Goal: Task Accomplishment & Management: Use online tool/utility

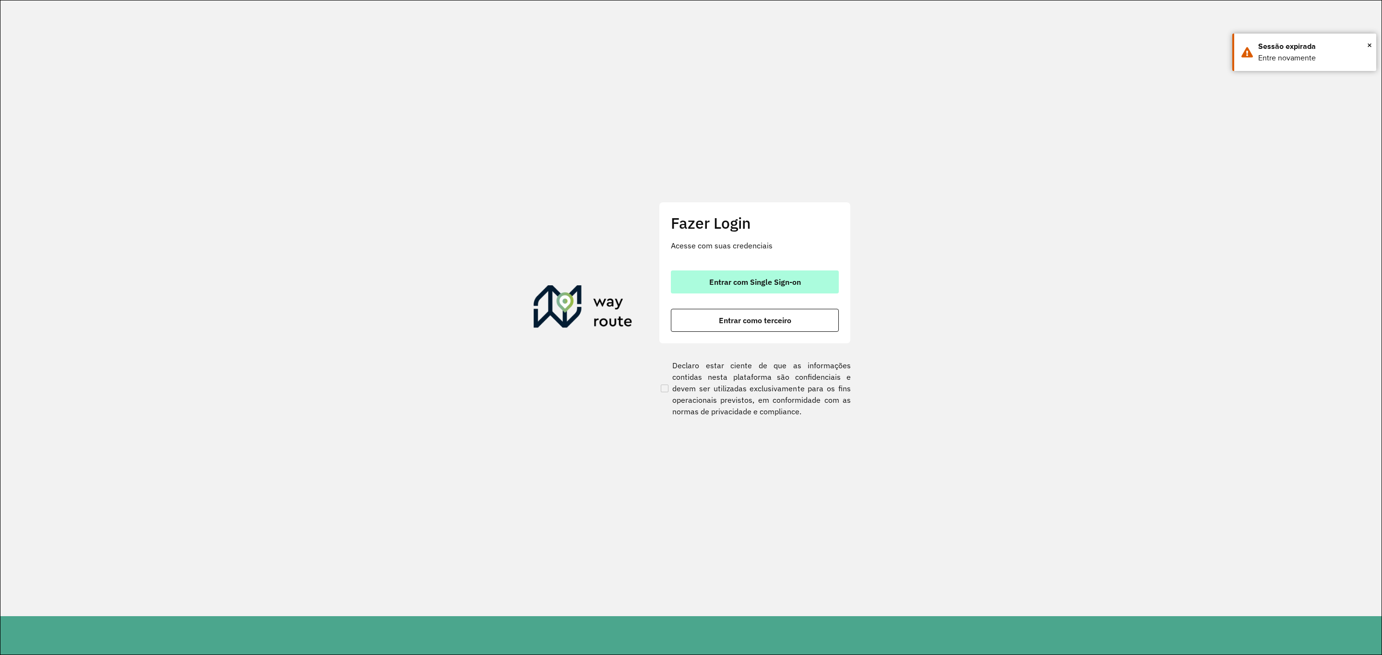
click at [743, 284] on span "Entrar com Single Sign-on" at bounding box center [755, 282] width 92 height 8
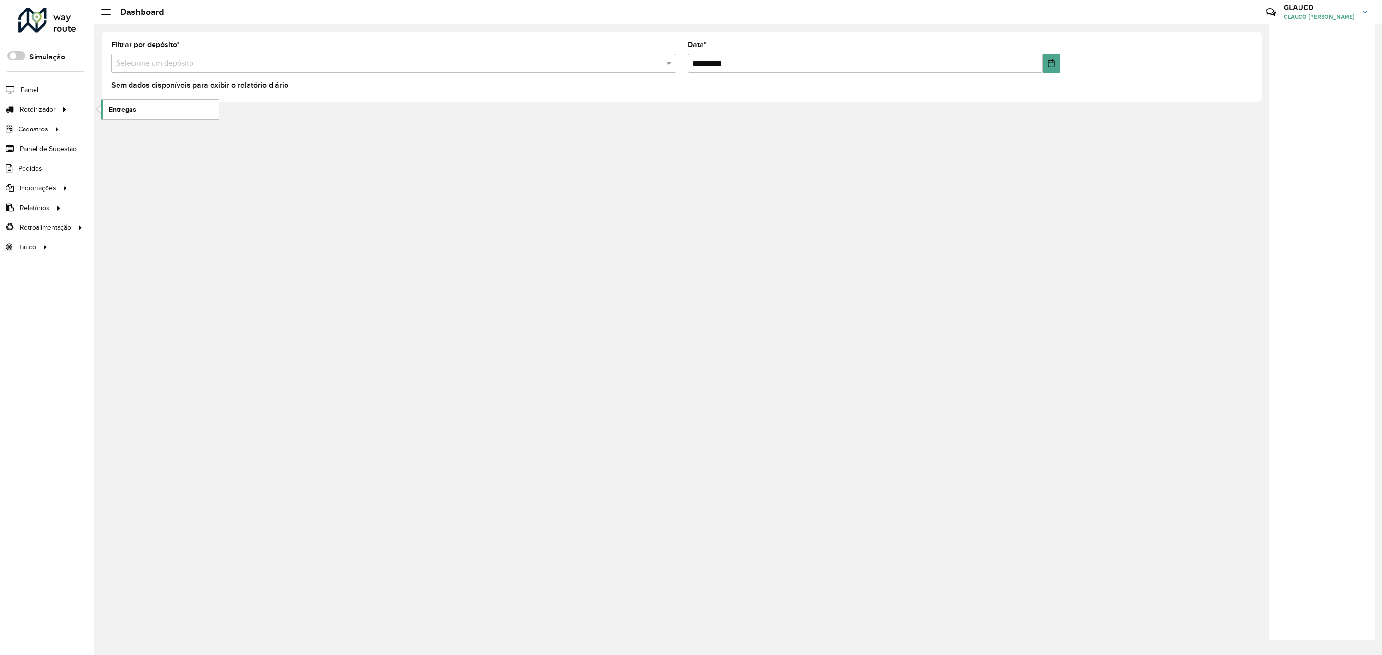
click at [119, 108] on span "Entregas" at bounding box center [122, 110] width 27 height 10
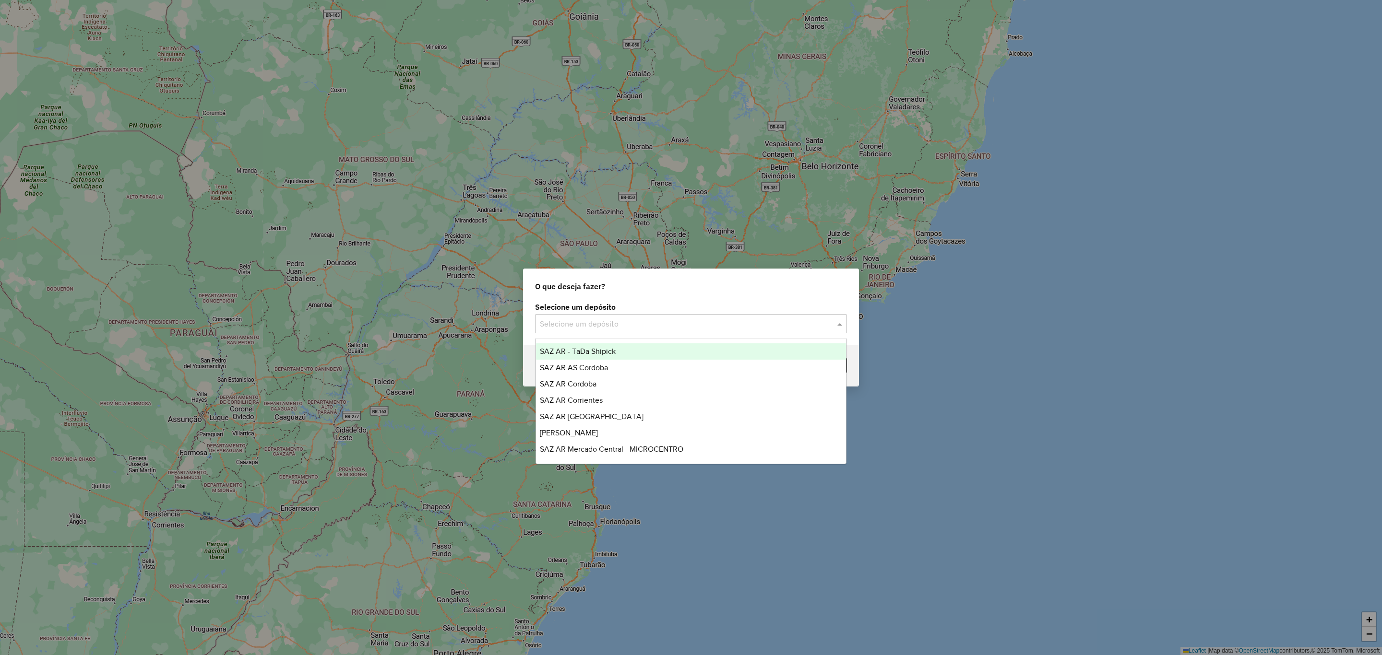
click at [663, 327] on input "text" at bounding box center [681, 325] width 283 height 12
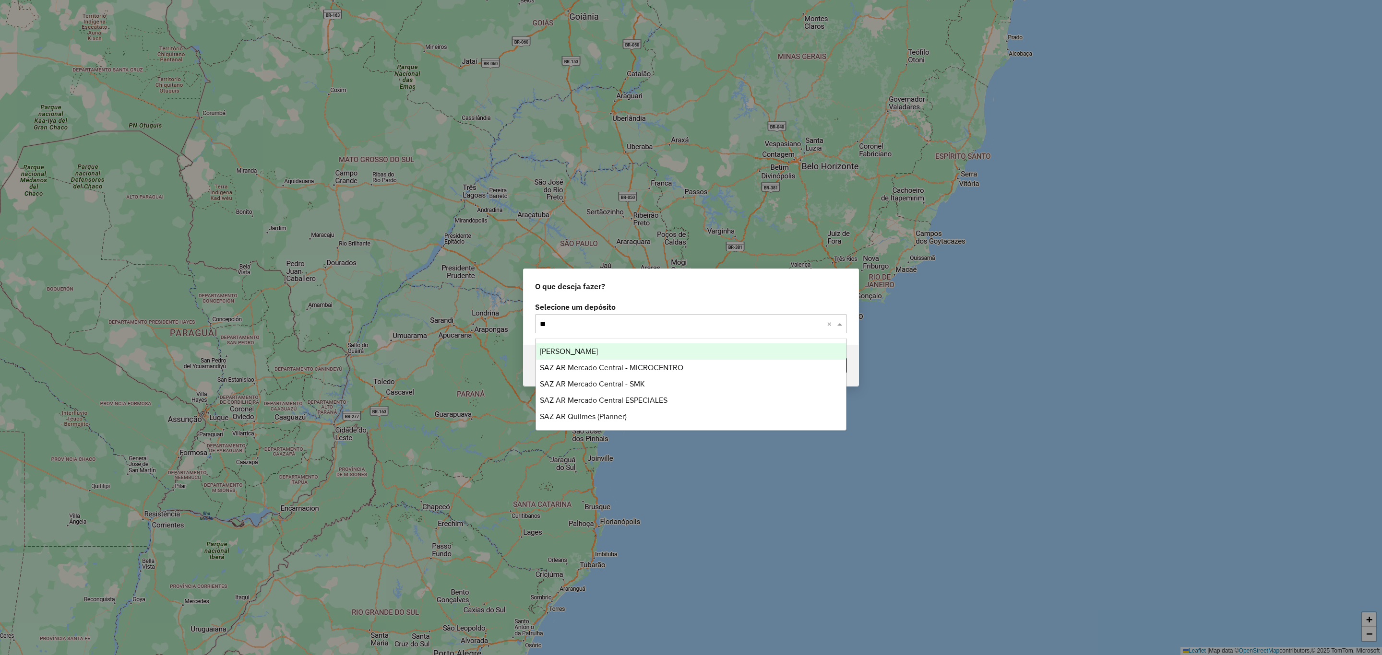
type input "***"
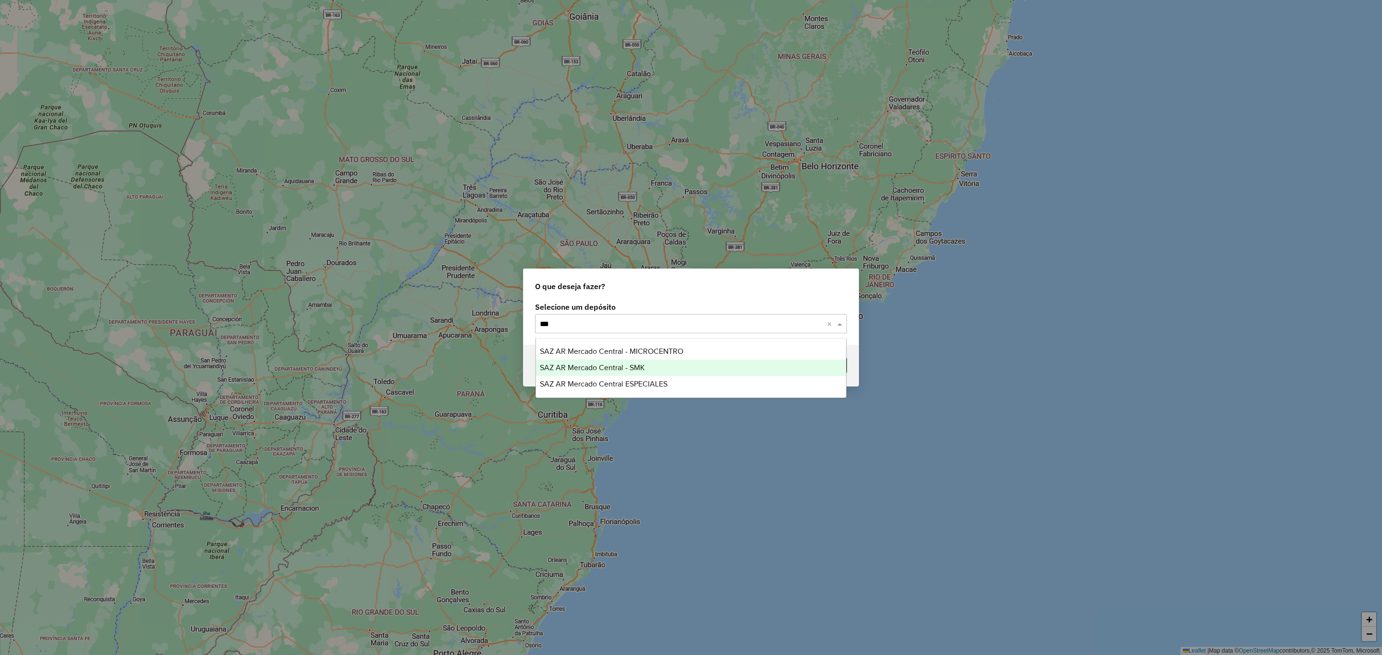
click at [633, 365] on span "SAZ AR Mercado Central - SMK" at bounding box center [592, 368] width 105 height 8
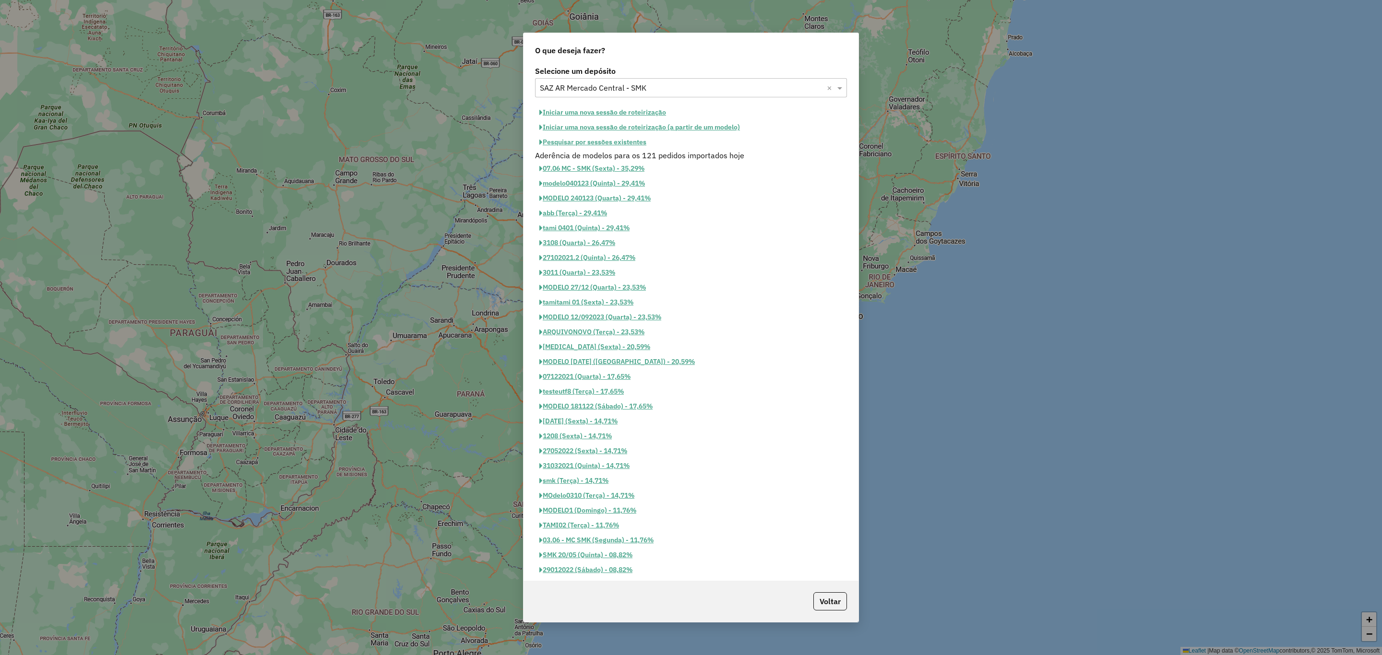
click at [583, 111] on button "Iniciar uma nova sessão de roteirização" at bounding box center [602, 112] width 135 height 15
select select "*"
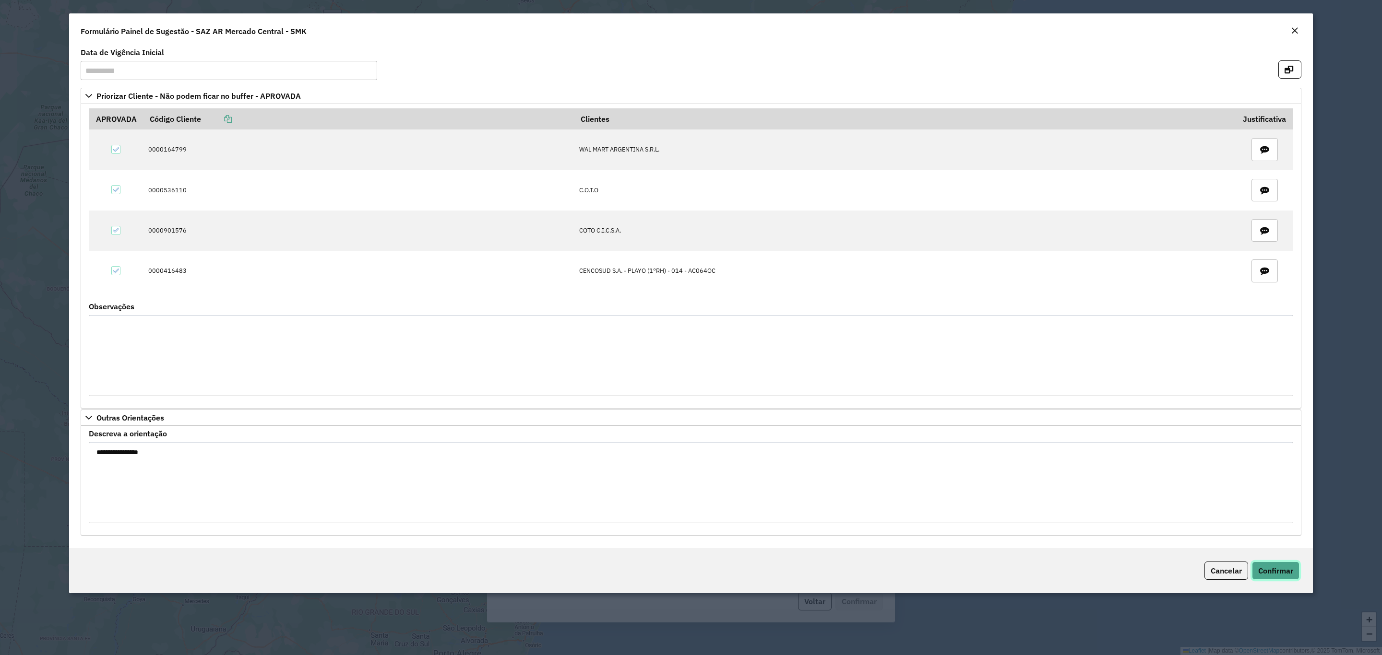
click at [1277, 576] on span "Confirmar" at bounding box center [1275, 571] width 35 height 10
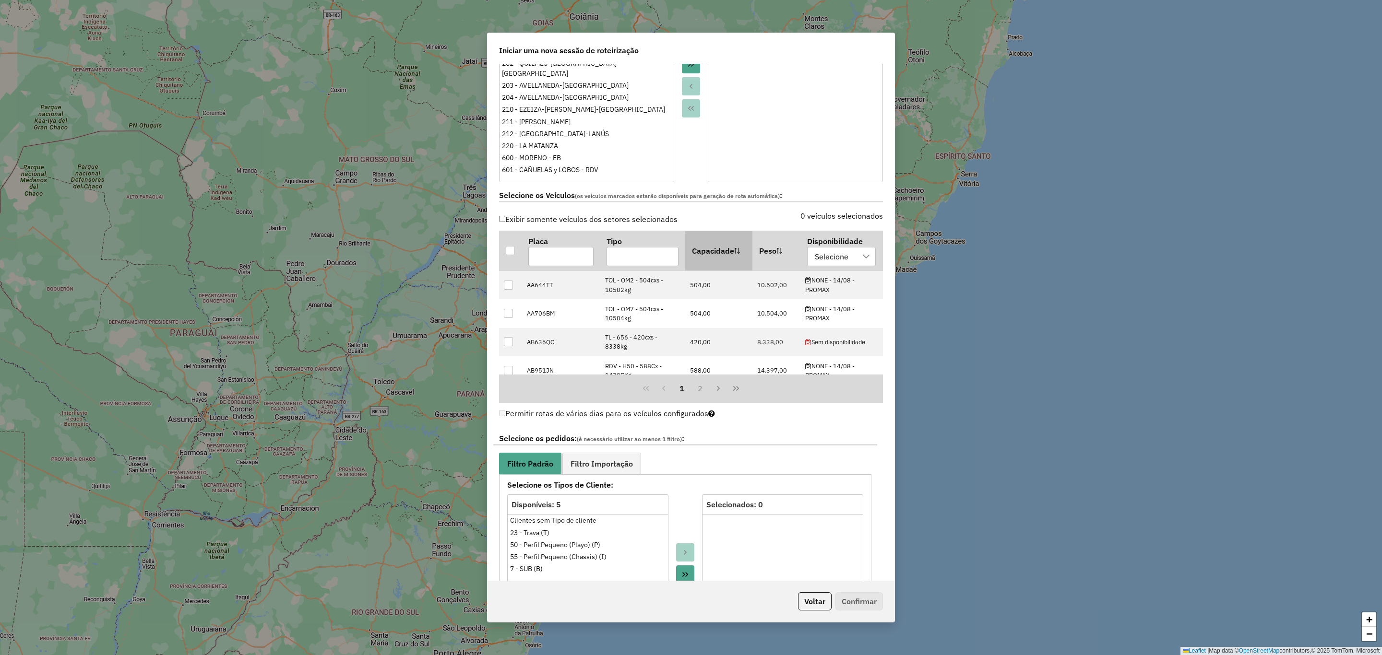
scroll to position [216, 0]
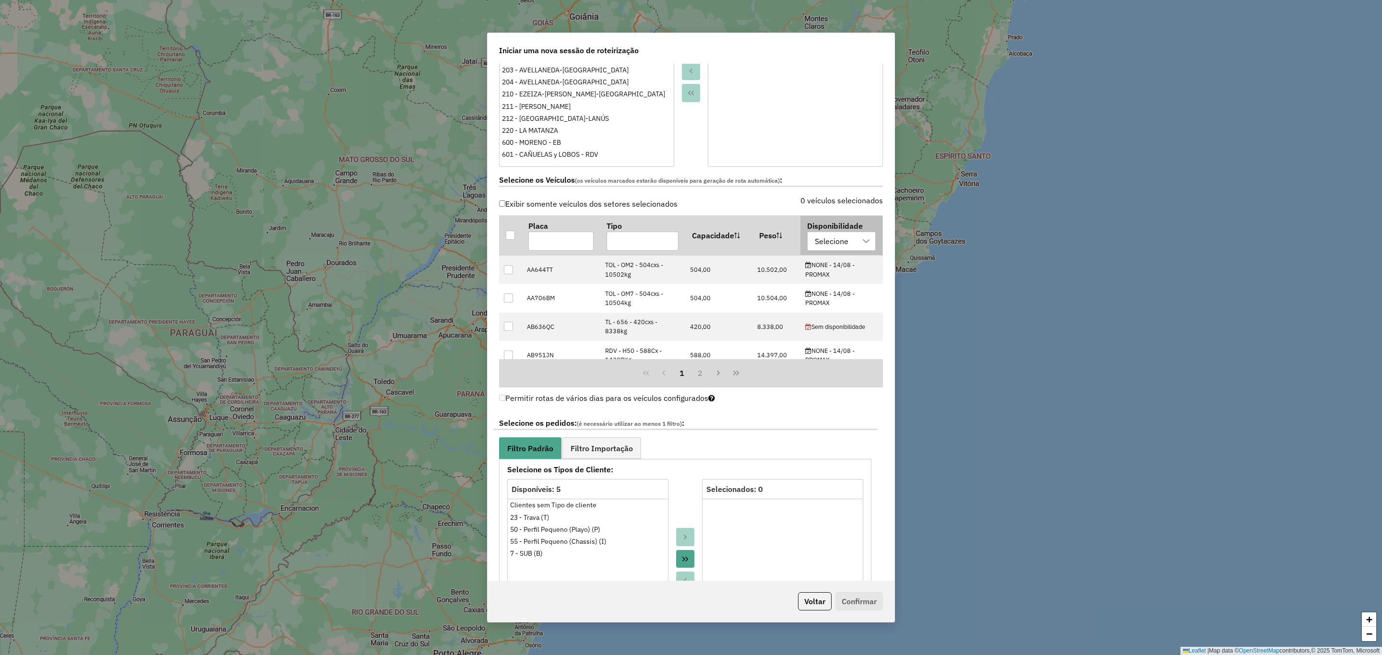
click at [846, 245] on div "Selecione" at bounding box center [834, 241] width 46 height 18
click at [864, 291] on span "NONE - 14/08 - PROMAX" at bounding box center [868, 290] width 86 height 12
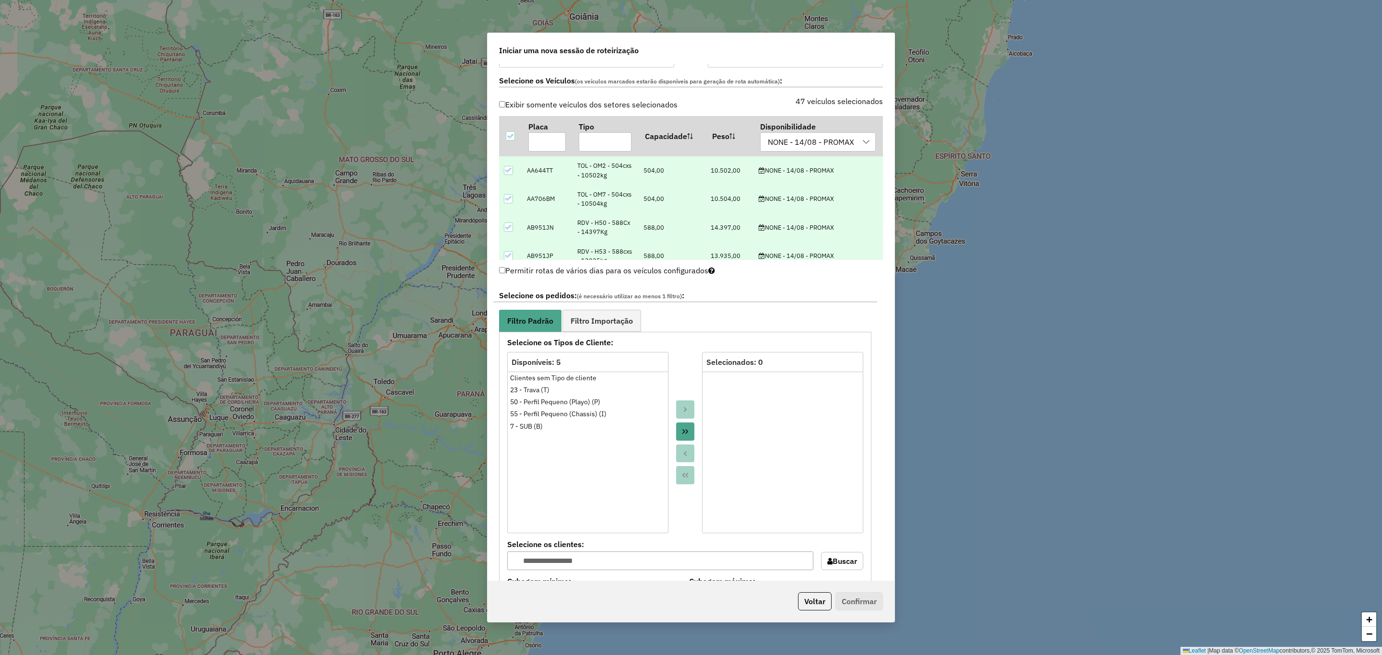
scroll to position [432, 0]
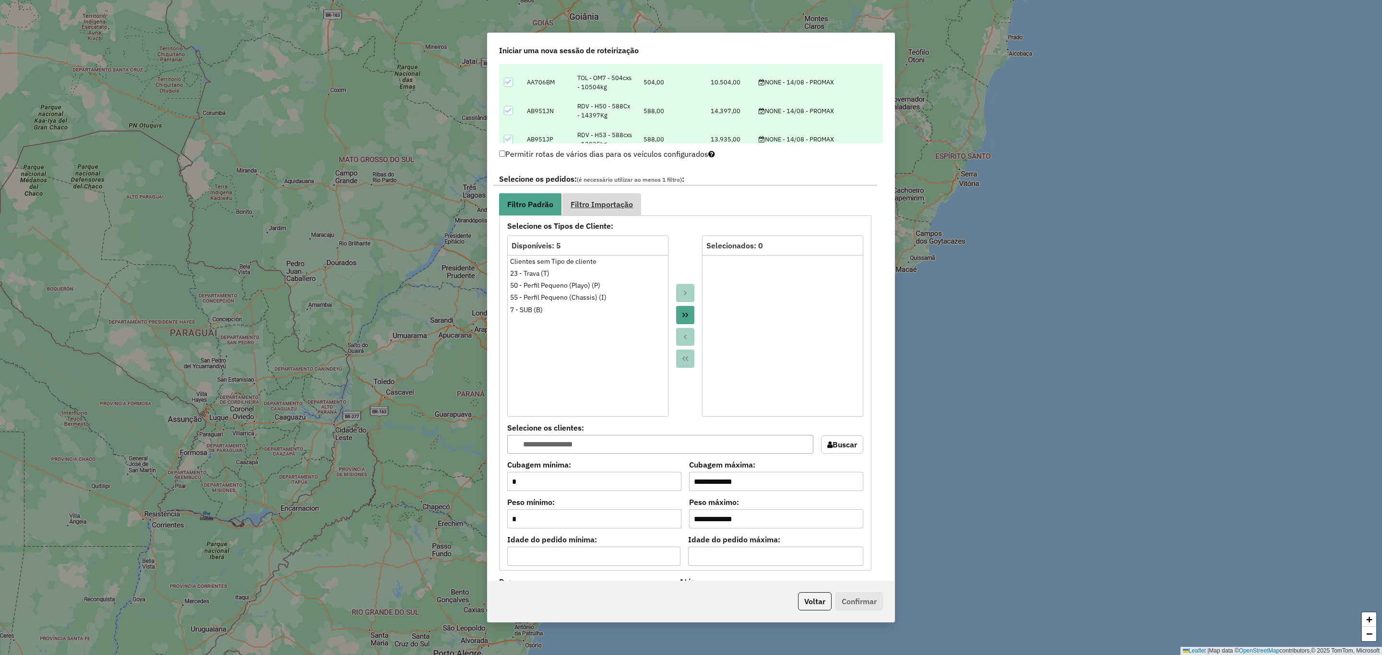
click at [591, 208] on span "Filtro Importação" at bounding box center [602, 205] width 62 height 8
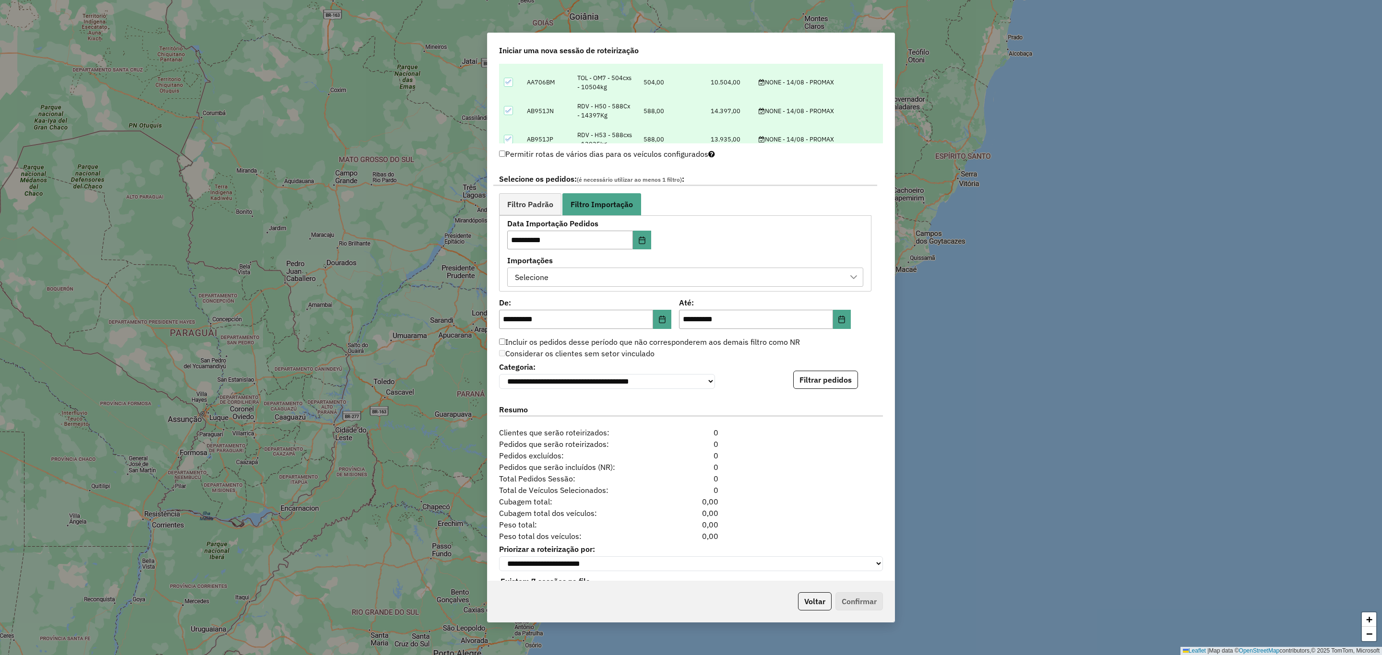
click at [645, 280] on div "Selecione" at bounding box center [677, 277] width 333 height 18
click at [613, 327] on span "ORDER.DL - GLAUCO RODRIGO VALENTINI - 13/08/2025 15:17" at bounding box center [609, 326] width 154 height 12
click at [542, 212] on link "Filtro Padrão" at bounding box center [530, 204] width 62 height 22
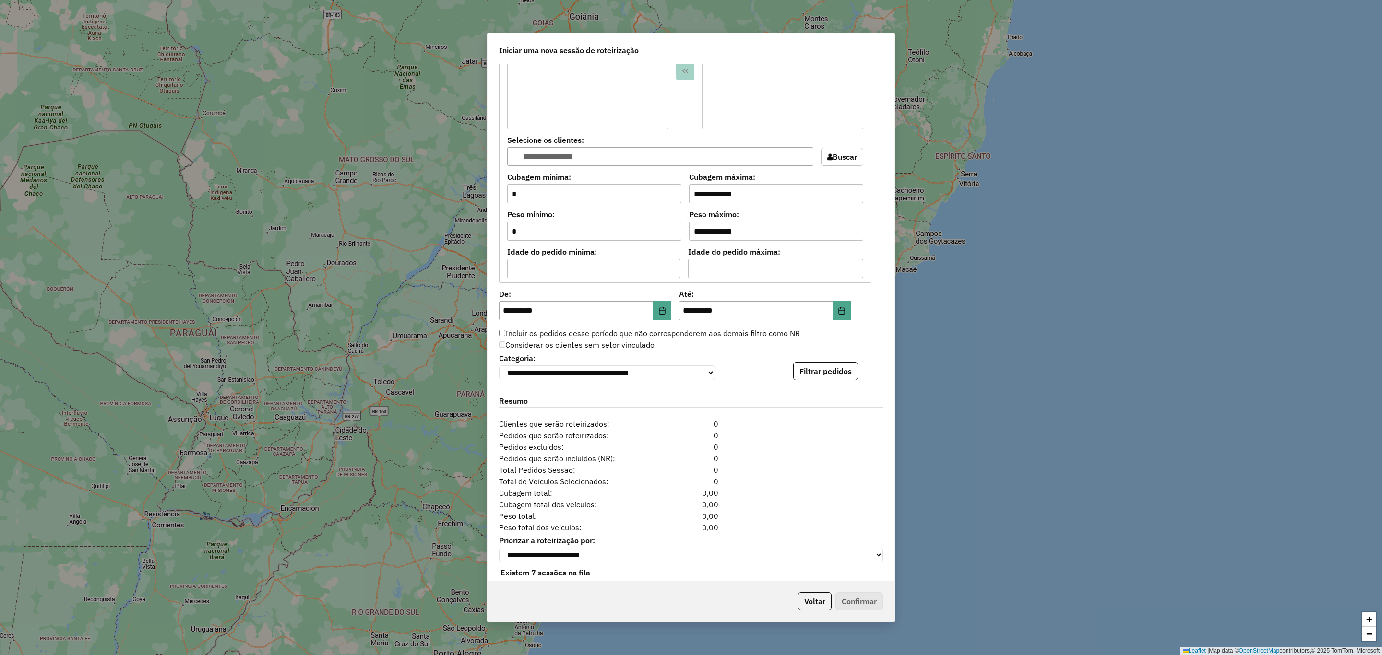
scroll to position [743, 0]
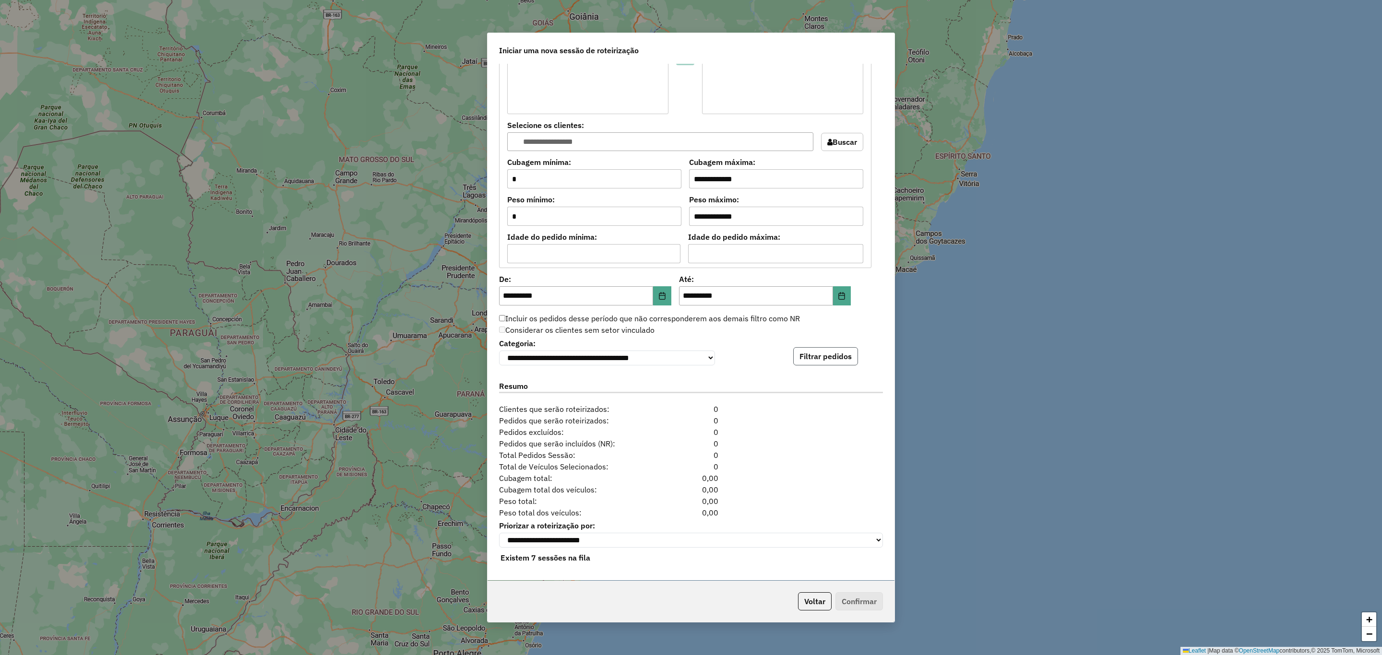
click at [818, 350] on button "Filtrar pedidos" at bounding box center [825, 356] width 65 height 18
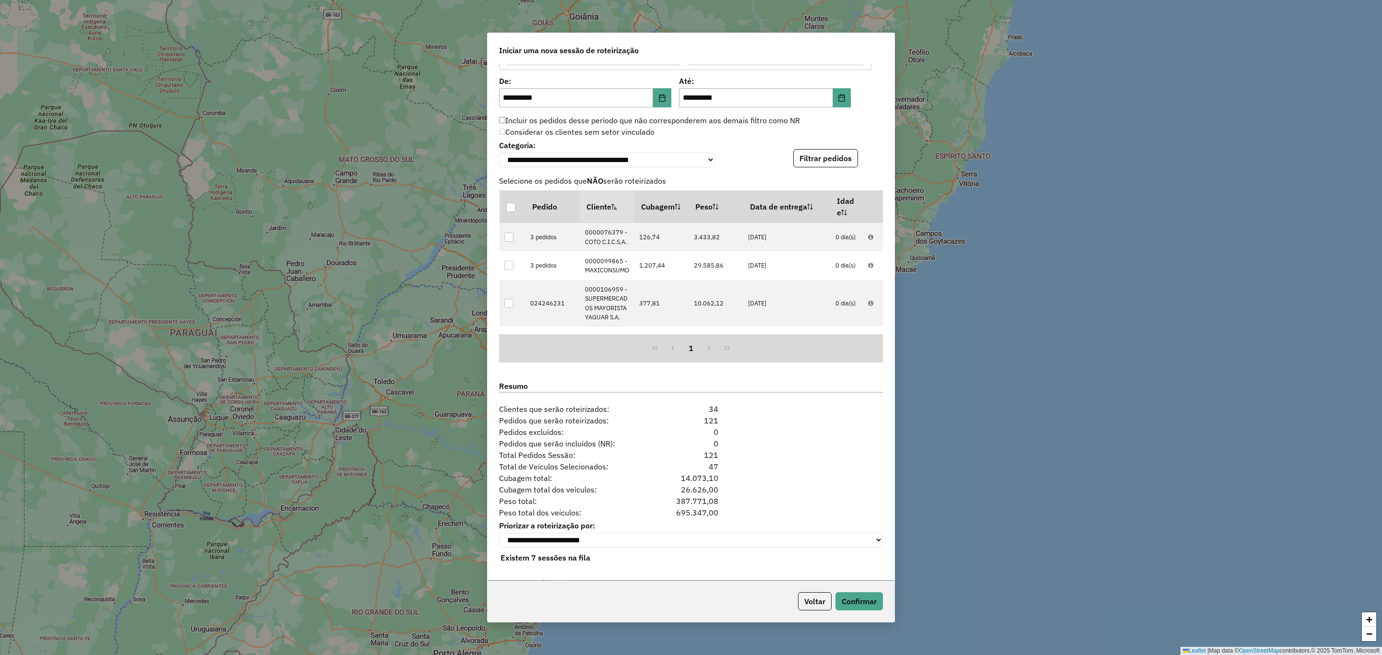
scroll to position [942, 0]
click at [868, 601] on button "Confirmar" at bounding box center [859, 602] width 48 height 18
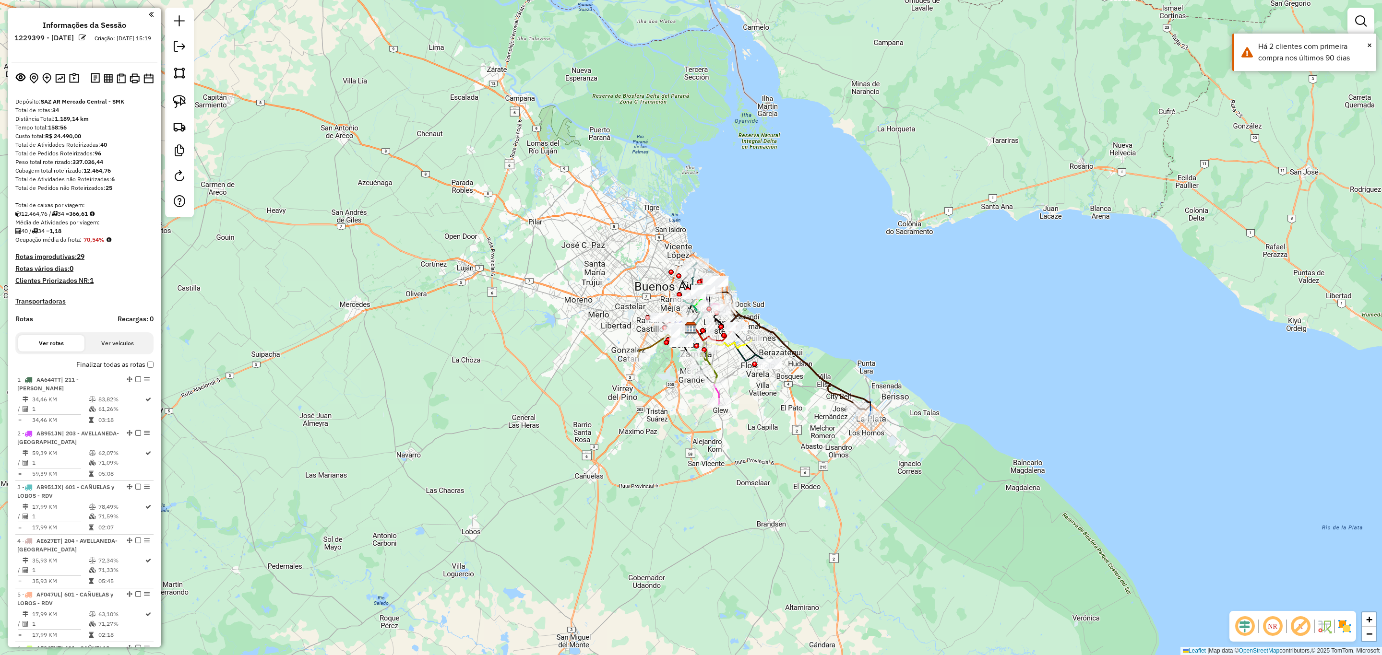
click at [1346, 622] on img at bounding box center [1344, 626] width 15 height 15
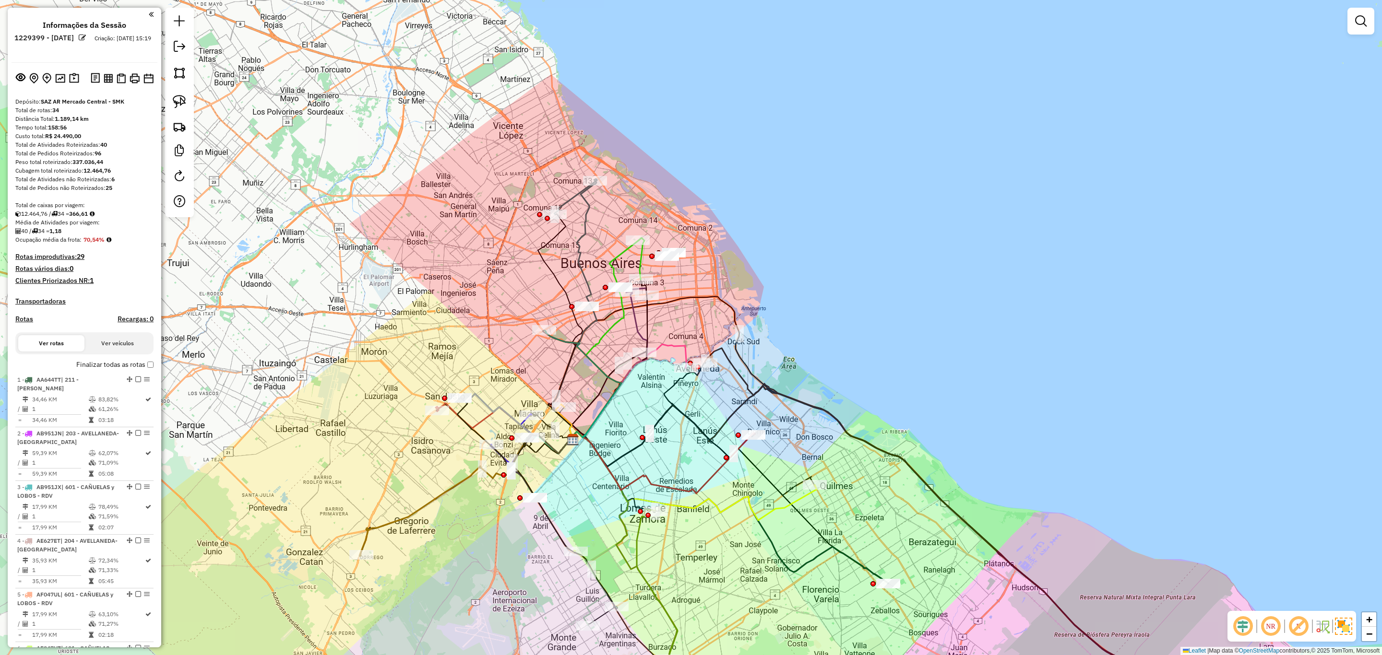
click at [1366, 22] on em at bounding box center [1361, 21] width 12 height 12
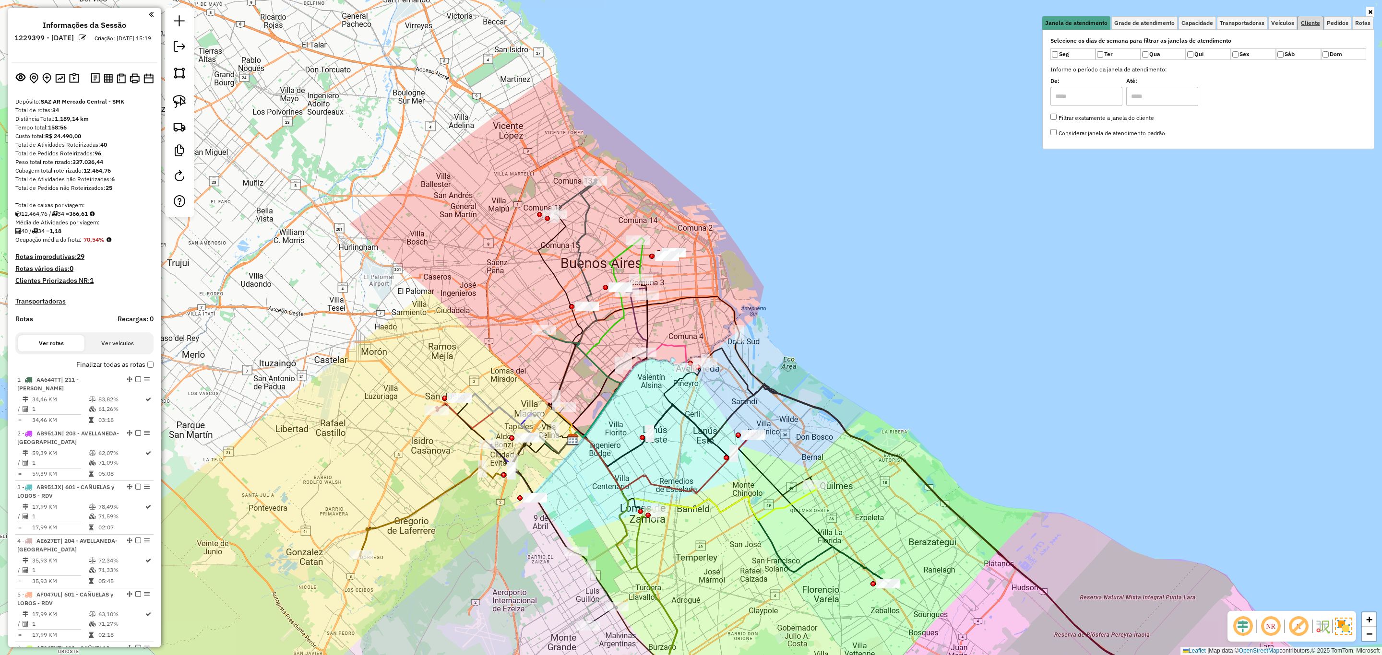
click at [1312, 24] on span "Cliente" at bounding box center [1310, 23] width 19 height 6
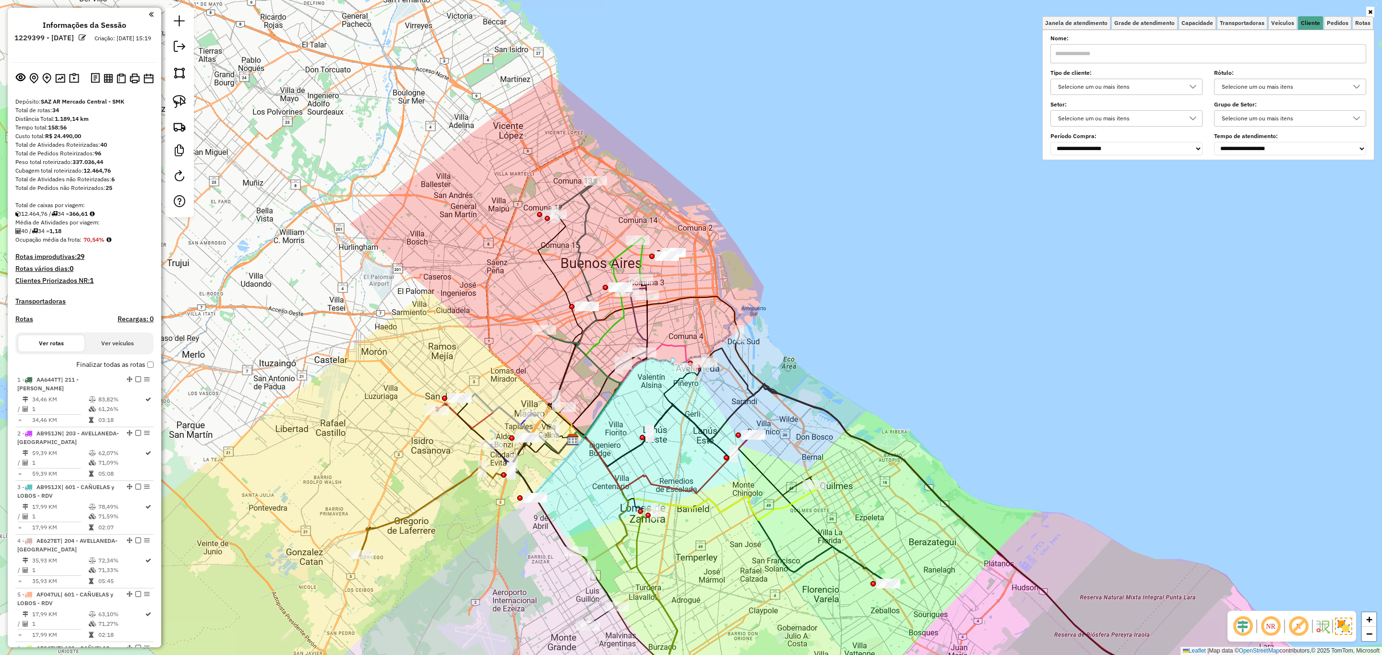
click at [1124, 88] on div "Selecione um ou mais itens" at bounding box center [1119, 86] width 129 height 15
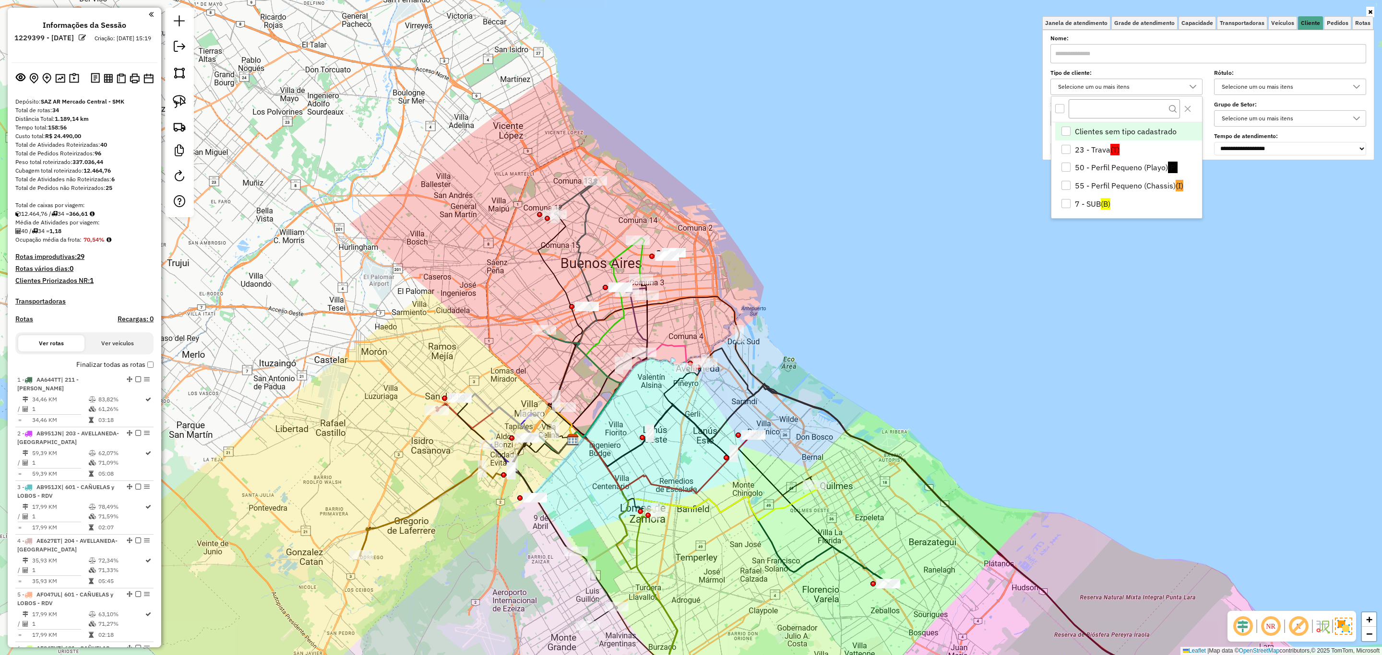
scroll to position [6, 34]
click at [1068, 206] on div "7 - SUB" at bounding box center [1065, 203] width 9 height 9
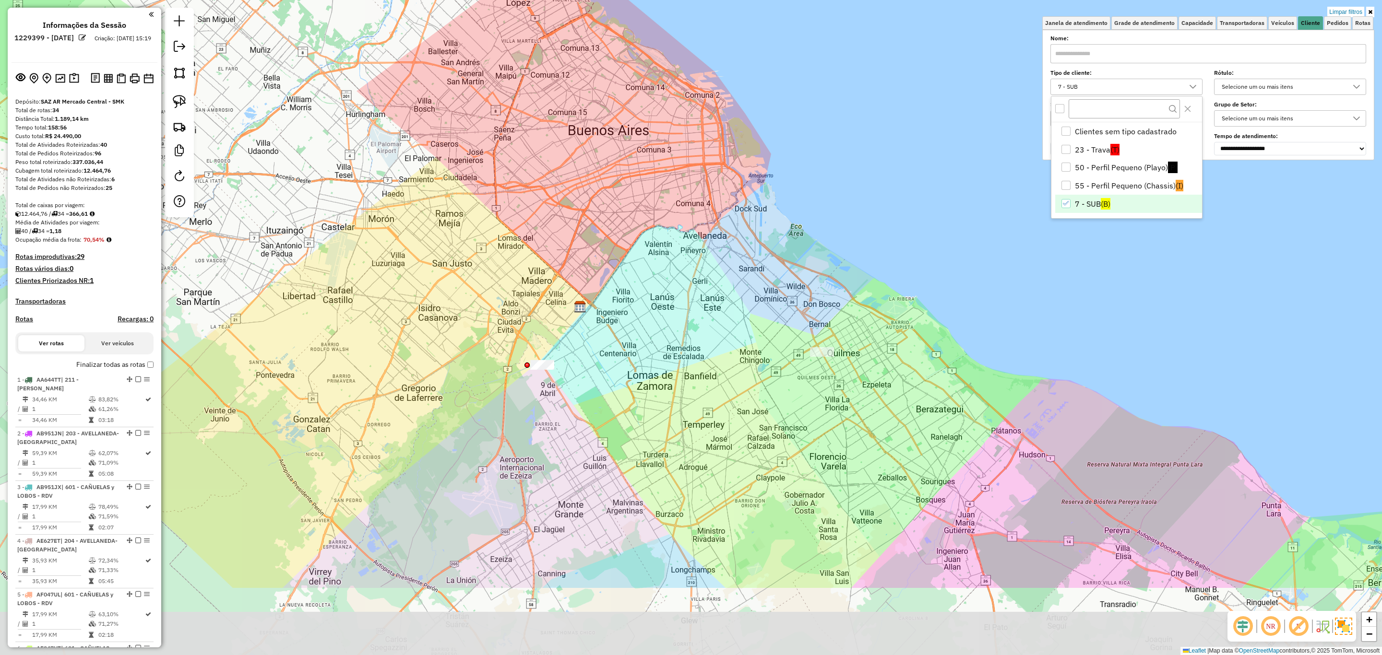
drag, startPoint x: 670, startPoint y: 451, endPoint x: 680, endPoint y: 256, distance: 195.1
click at [680, 256] on div "Limpar filtros Janela de atendimento Grade de atendimento Capacidade Transporta…" at bounding box center [691, 327] width 1382 height 655
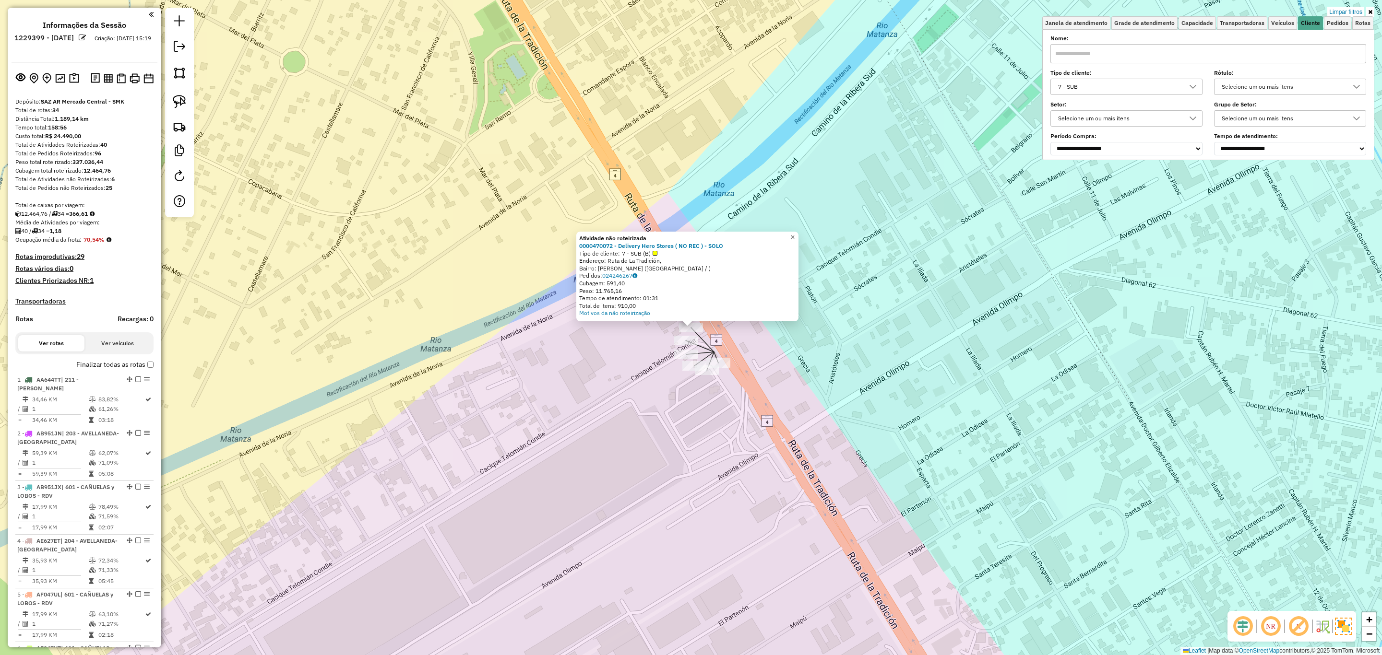
click at [795, 235] on span "×" at bounding box center [792, 237] width 4 height 8
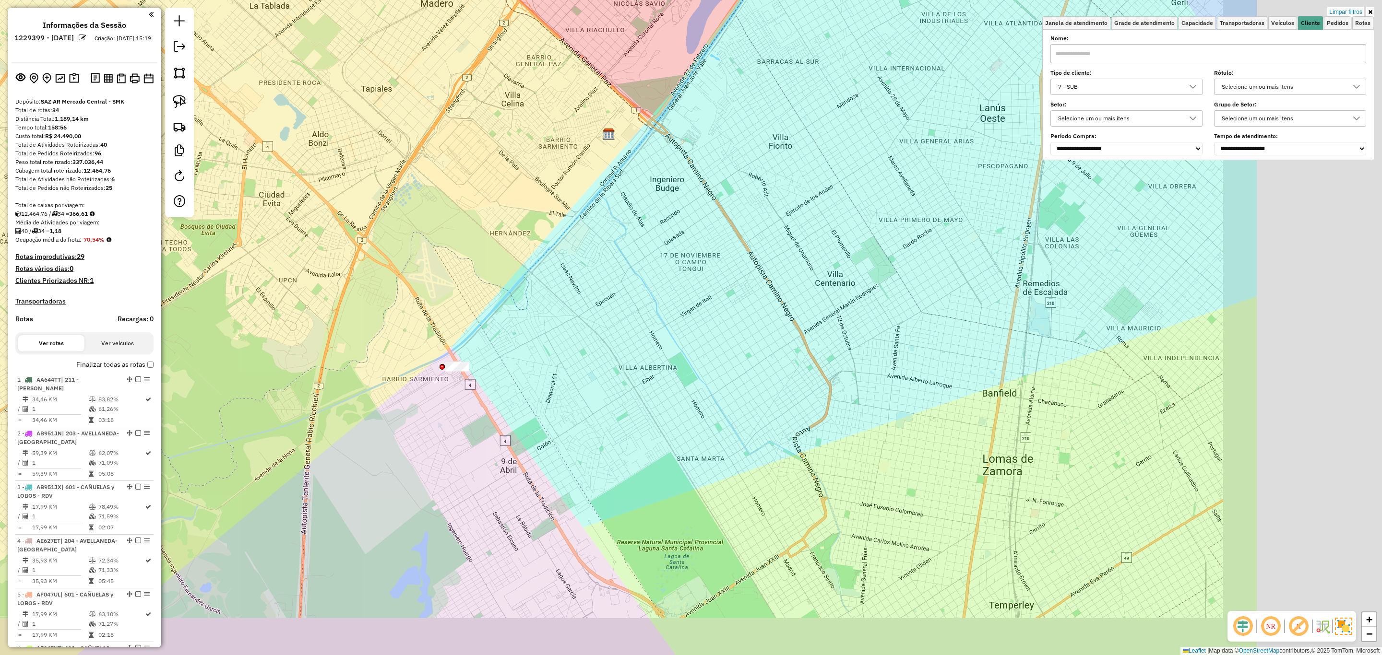
drag, startPoint x: 803, startPoint y: 438, endPoint x: 674, endPoint y: 411, distance: 131.9
click at [674, 411] on div "Limpar filtros Janela de atendimento Grade de atendimento Capacidade Transporta…" at bounding box center [691, 327] width 1382 height 655
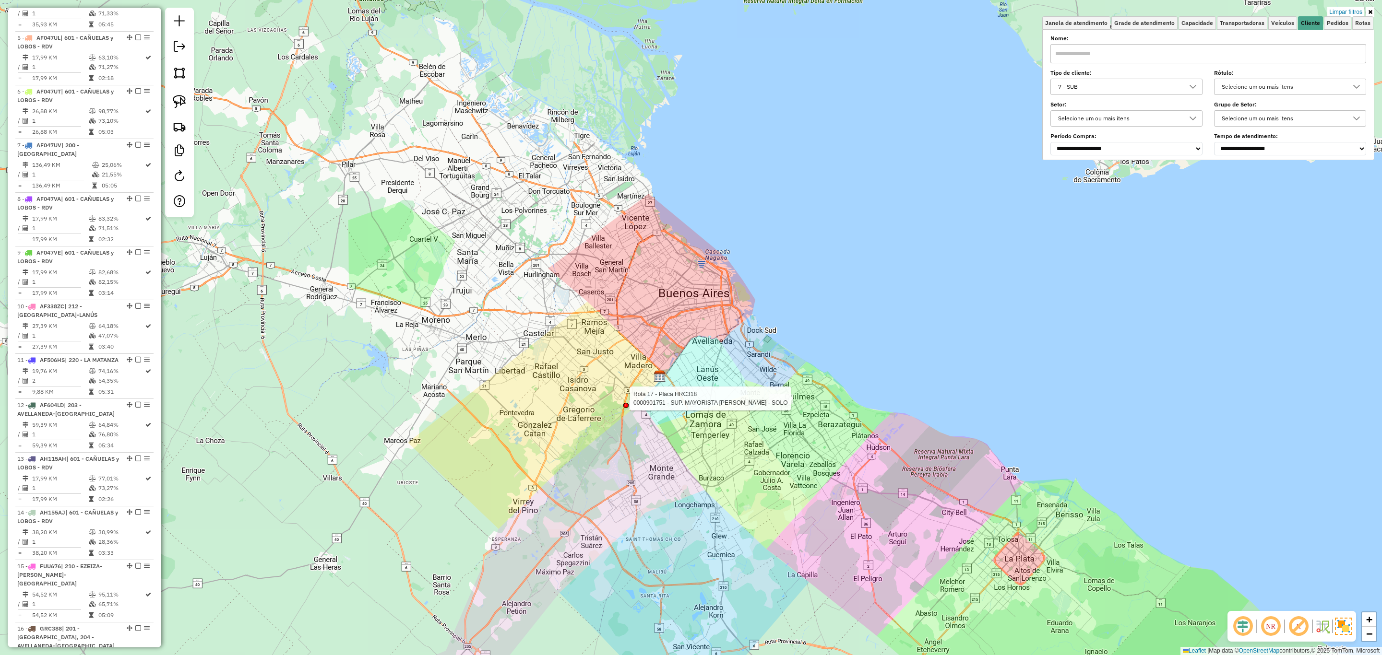
select select "**********"
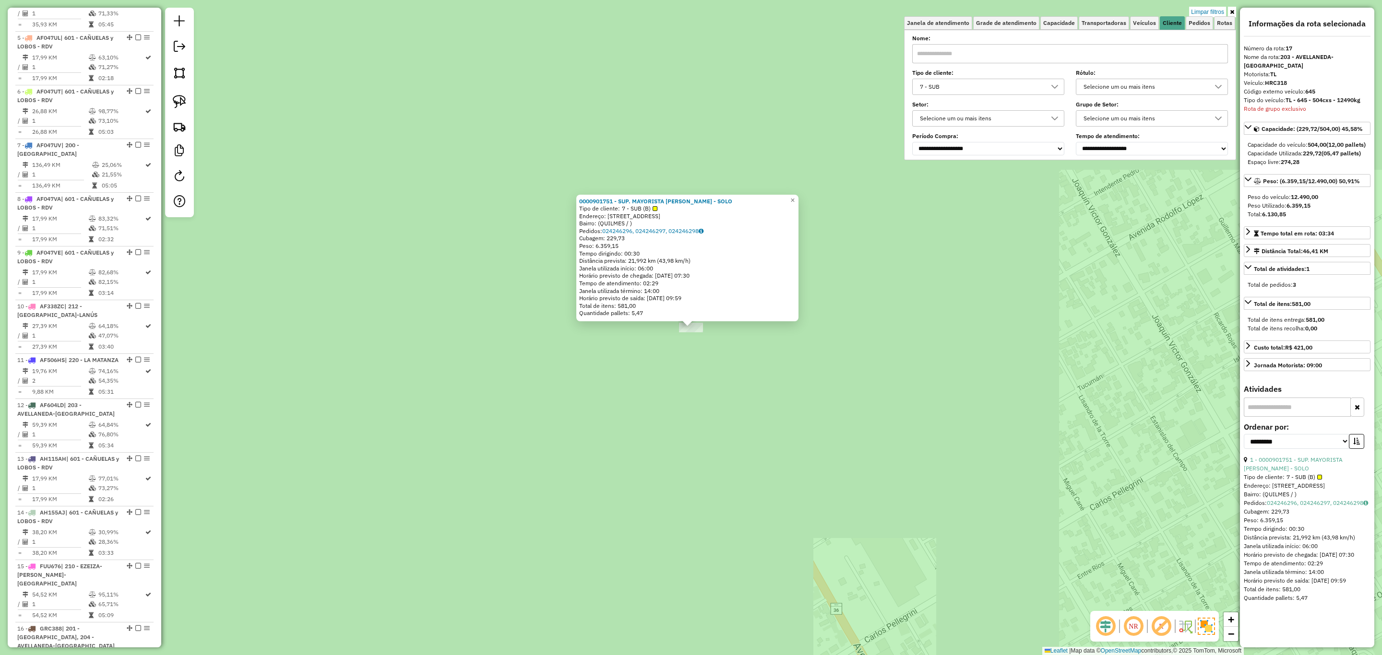
scroll to position [1237, 0]
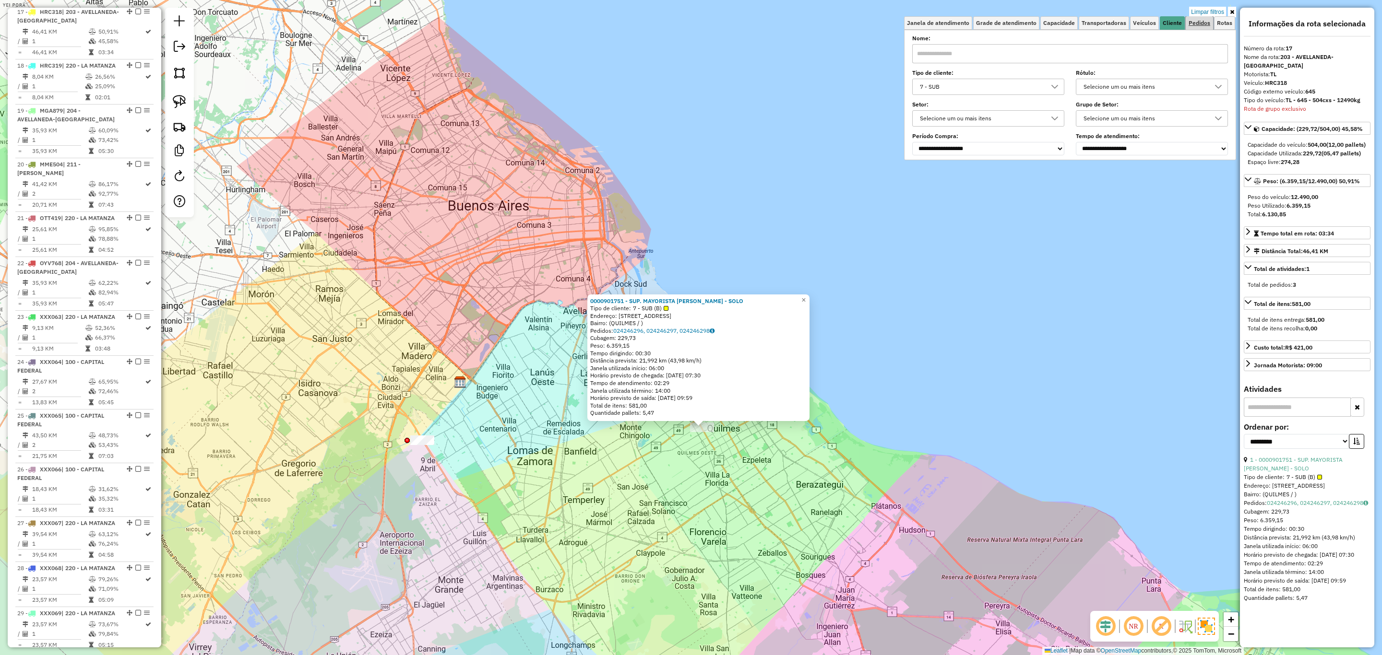
click at [1211, 16] on link "Pedidos" at bounding box center [1199, 22] width 27 height 13
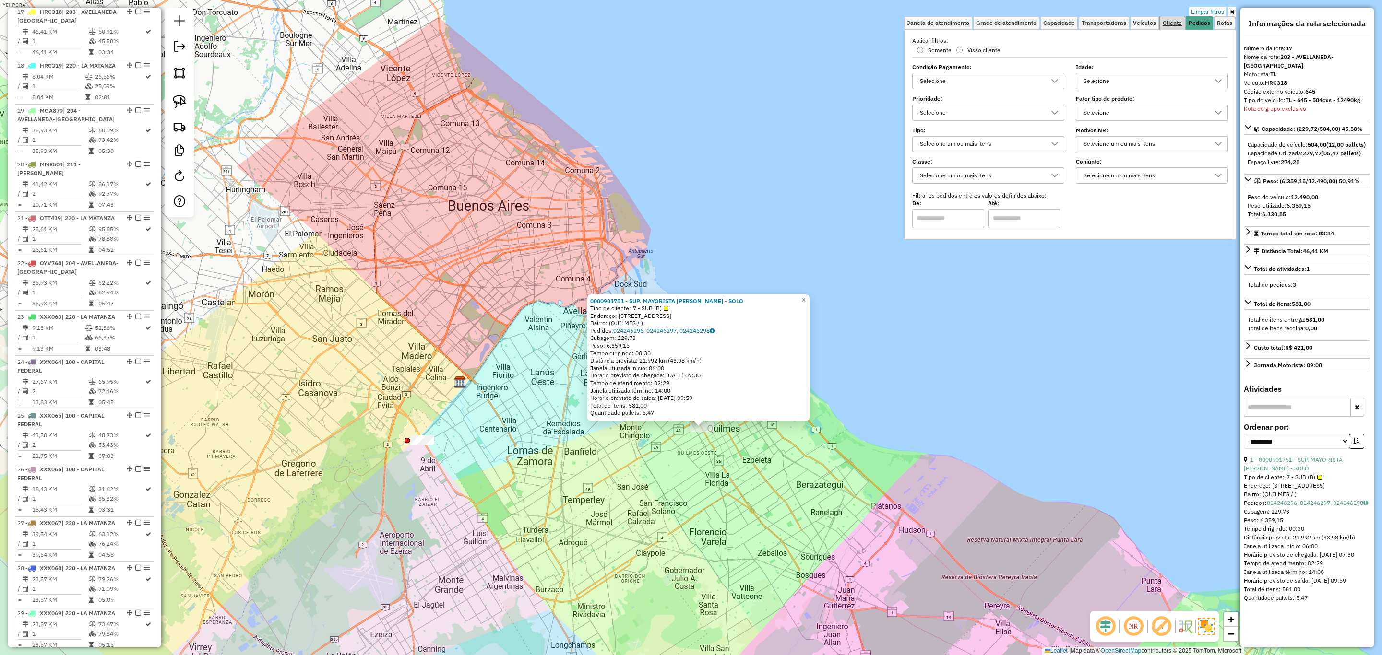
click at [1173, 22] on span "Cliente" at bounding box center [1172, 23] width 19 height 6
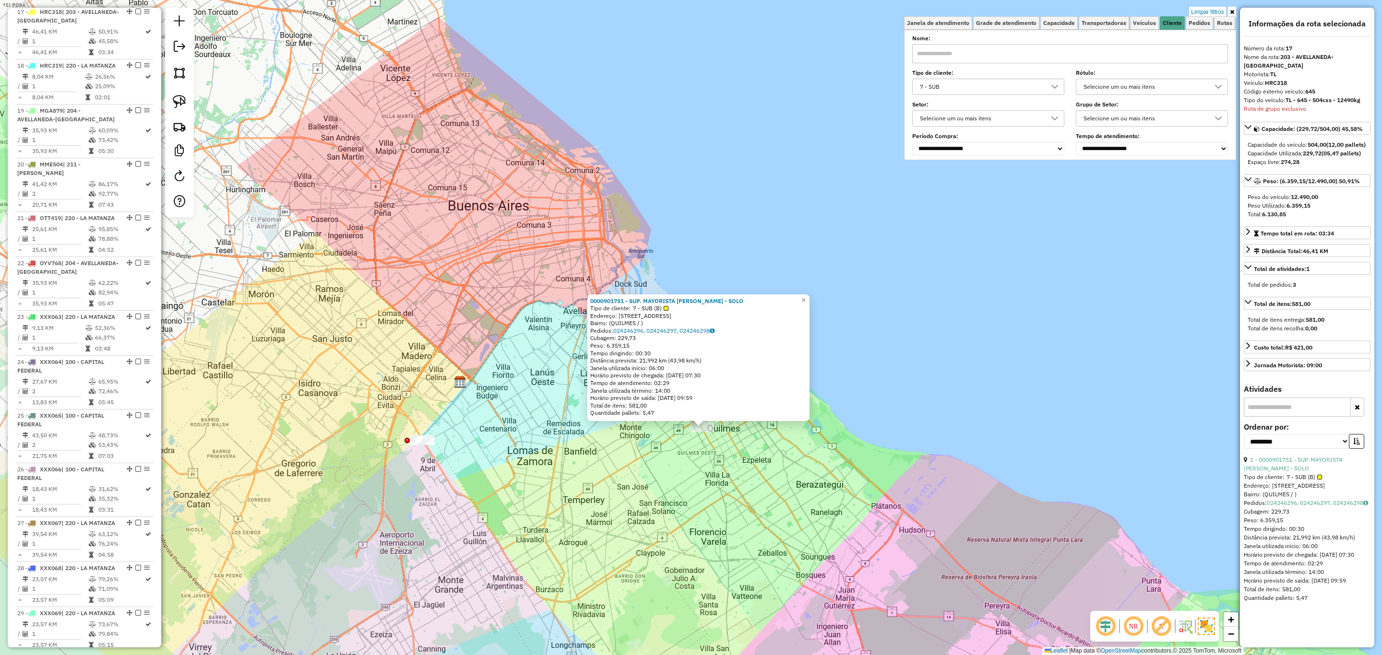
click at [1002, 90] on div "7 - SUB" at bounding box center [980, 86] width 129 height 15
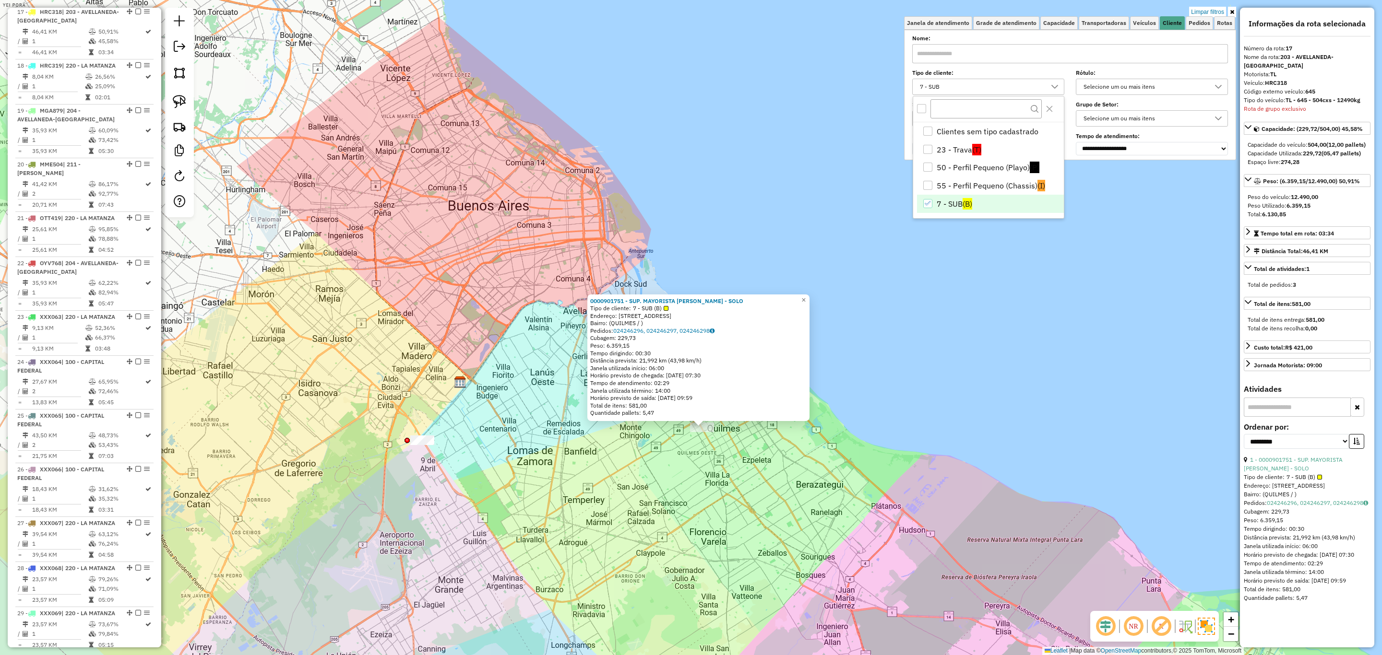
click at [928, 202] on icon "7 - SUB" at bounding box center [928, 203] width 7 height 7
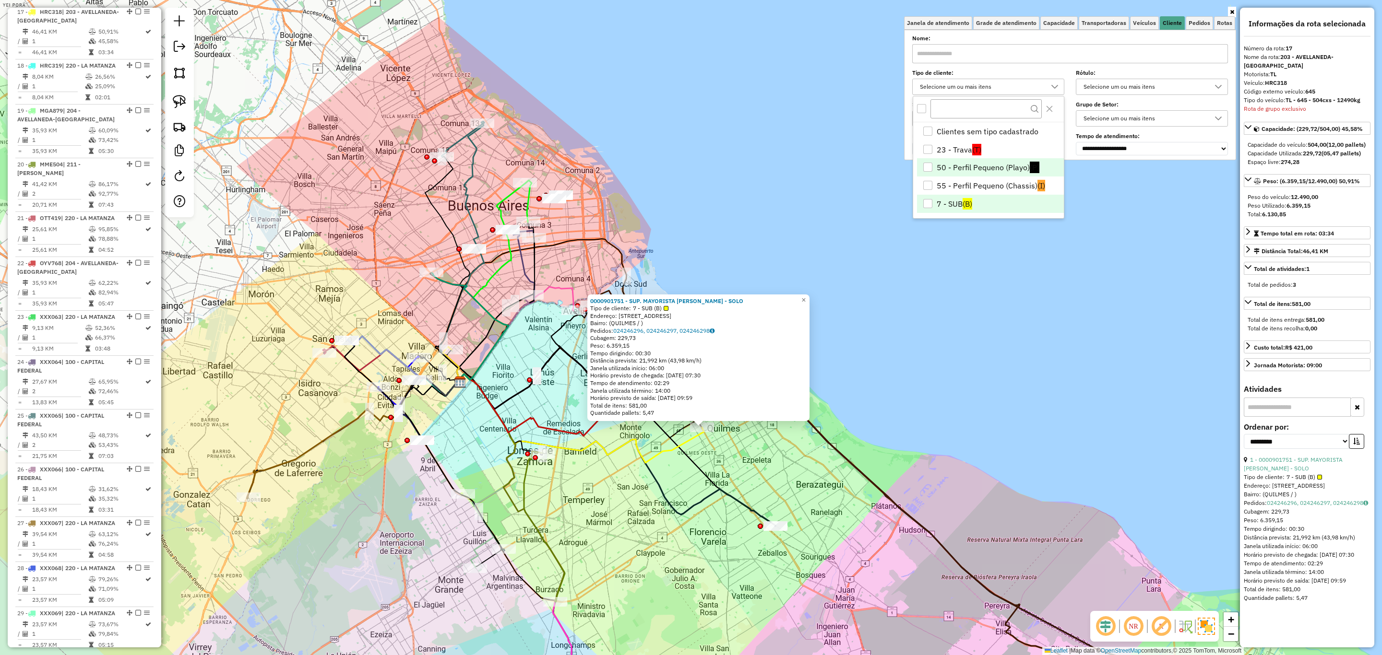
click at [930, 170] on div "50 - Perfil Pequeno (Playo)" at bounding box center [927, 167] width 9 height 9
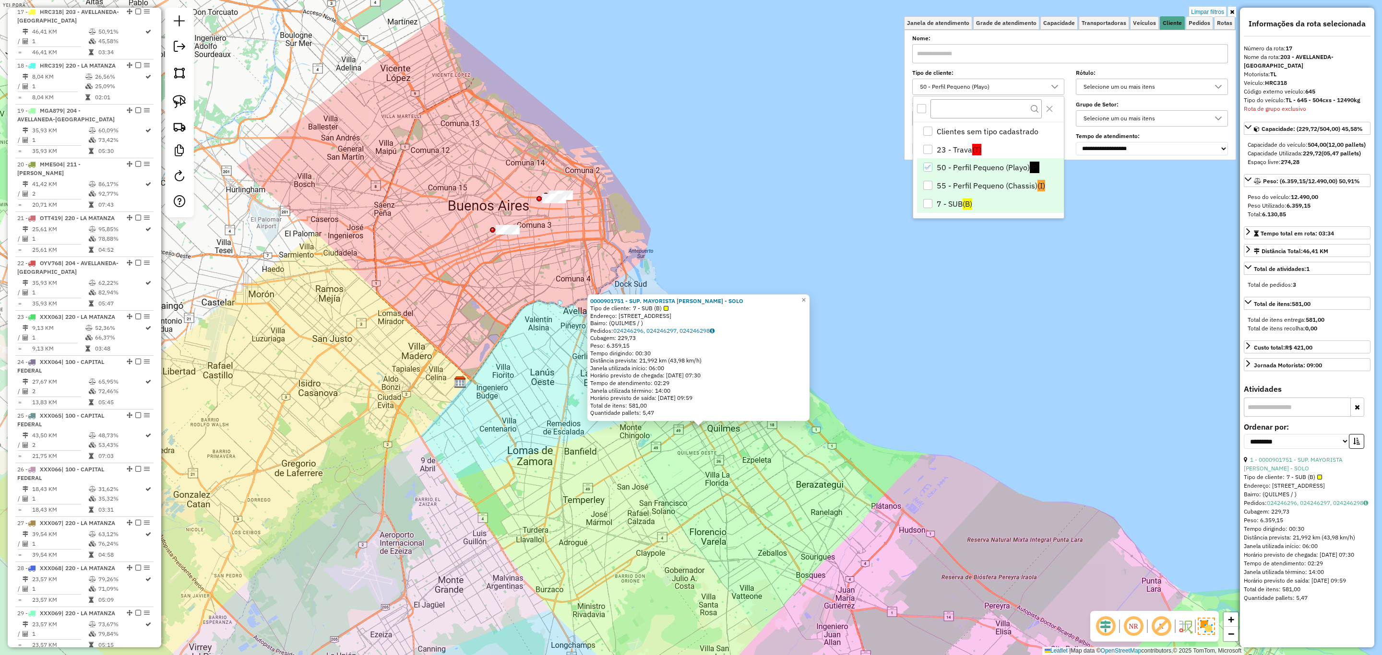
click at [930, 186] on div "55 - Perfil Pequeno (Chassis)" at bounding box center [927, 185] width 9 height 9
click at [751, 216] on div "0000901751 - SUP. MAYORISTA MAKRO S.A. - SOLO Tipo de cliente: 7 - SUB (B) Ende…" at bounding box center [691, 327] width 1382 height 655
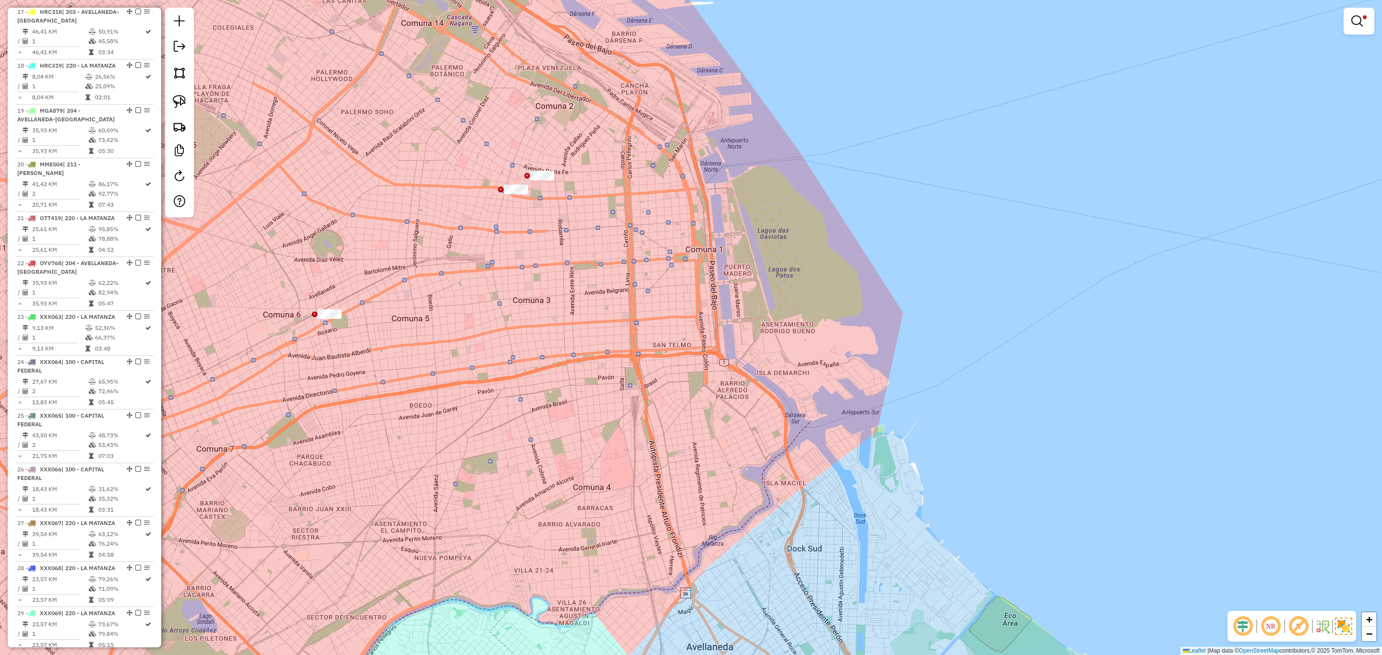
drag, startPoint x: 566, startPoint y: 226, endPoint x: 591, endPoint y: 226, distance: 24.5
click at [591, 226] on div "Limpar filtros Janela de atendimento Grade de atendimento Capacidade Transporta…" at bounding box center [691, 327] width 1382 height 655
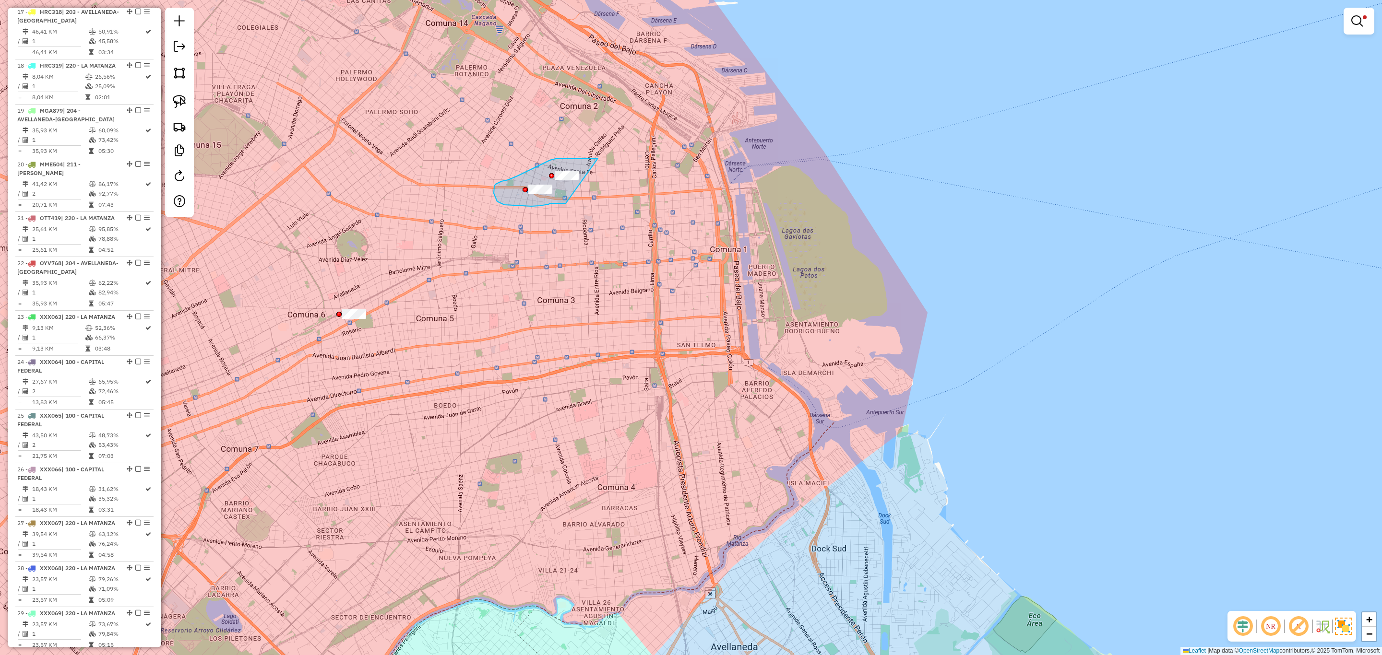
drag, startPoint x: 594, startPoint y: 158, endPoint x: 566, endPoint y: 203, distance: 53.0
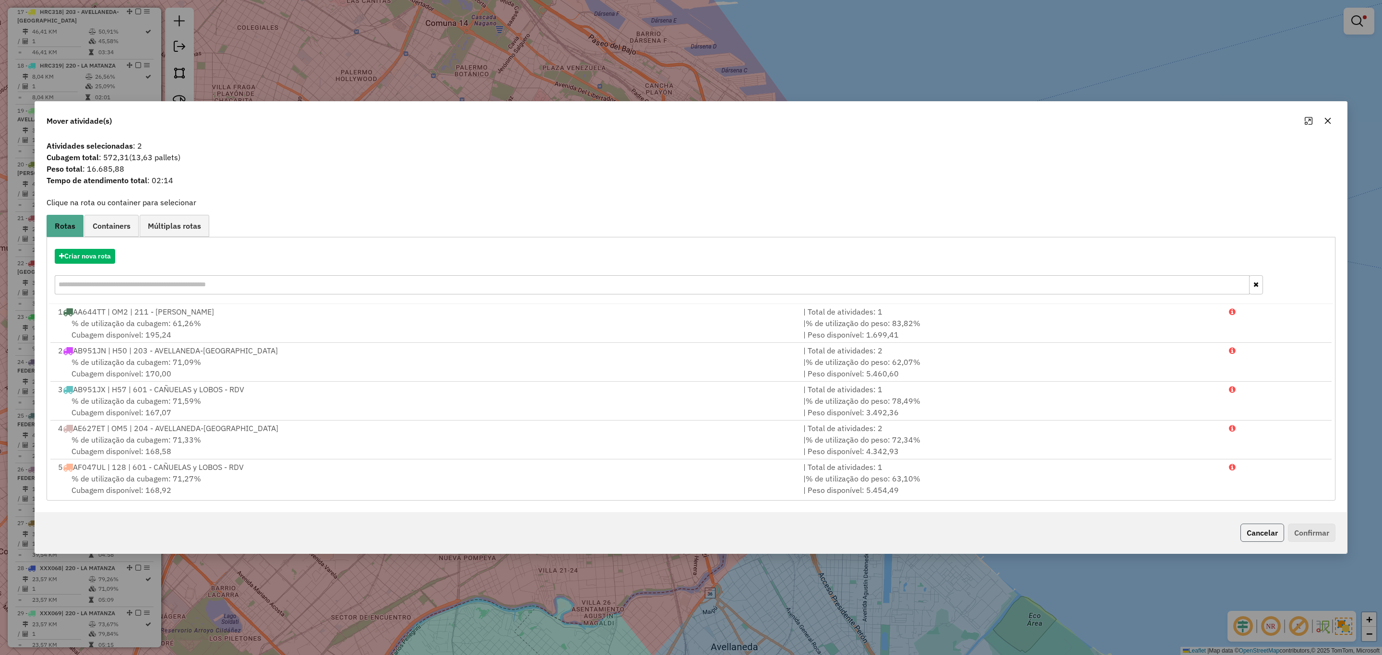
click at [1257, 534] on button "Cancelar" at bounding box center [1262, 533] width 44 height 18
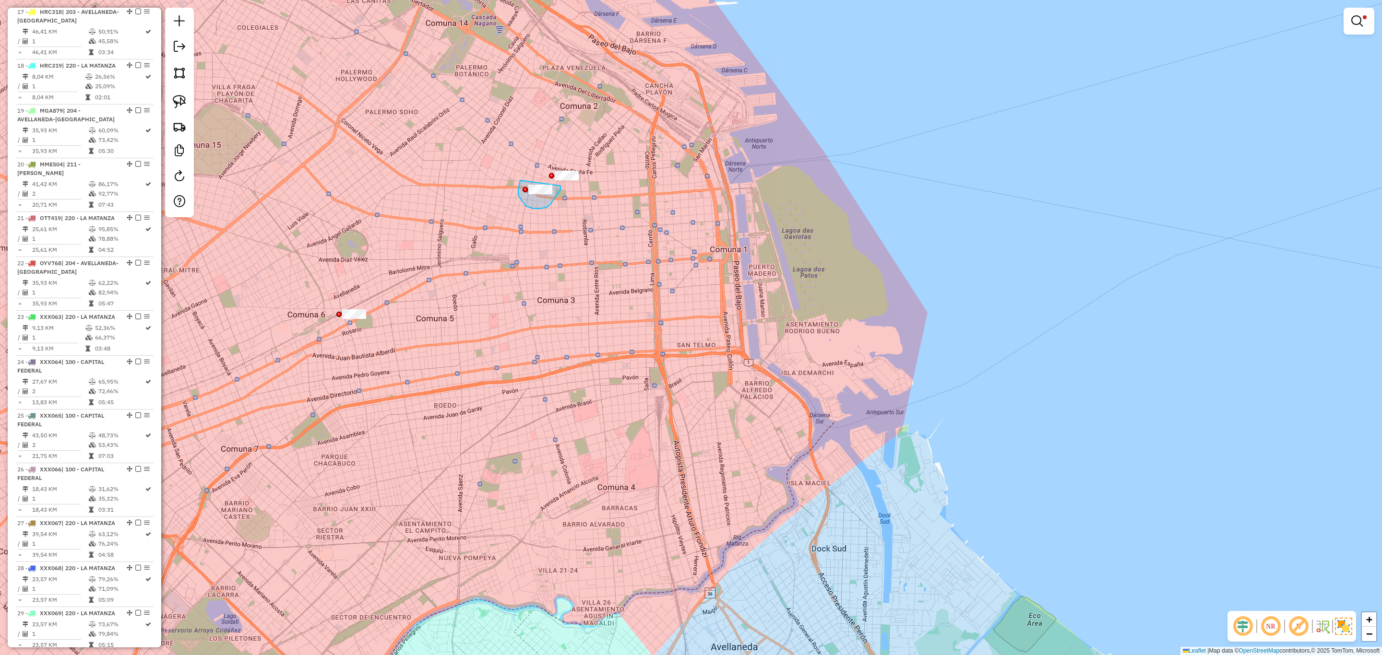
drag, startPoint x: 519, startPoint y: 186, endPoint x: 559, endPoint y: 183, distance: 39.9
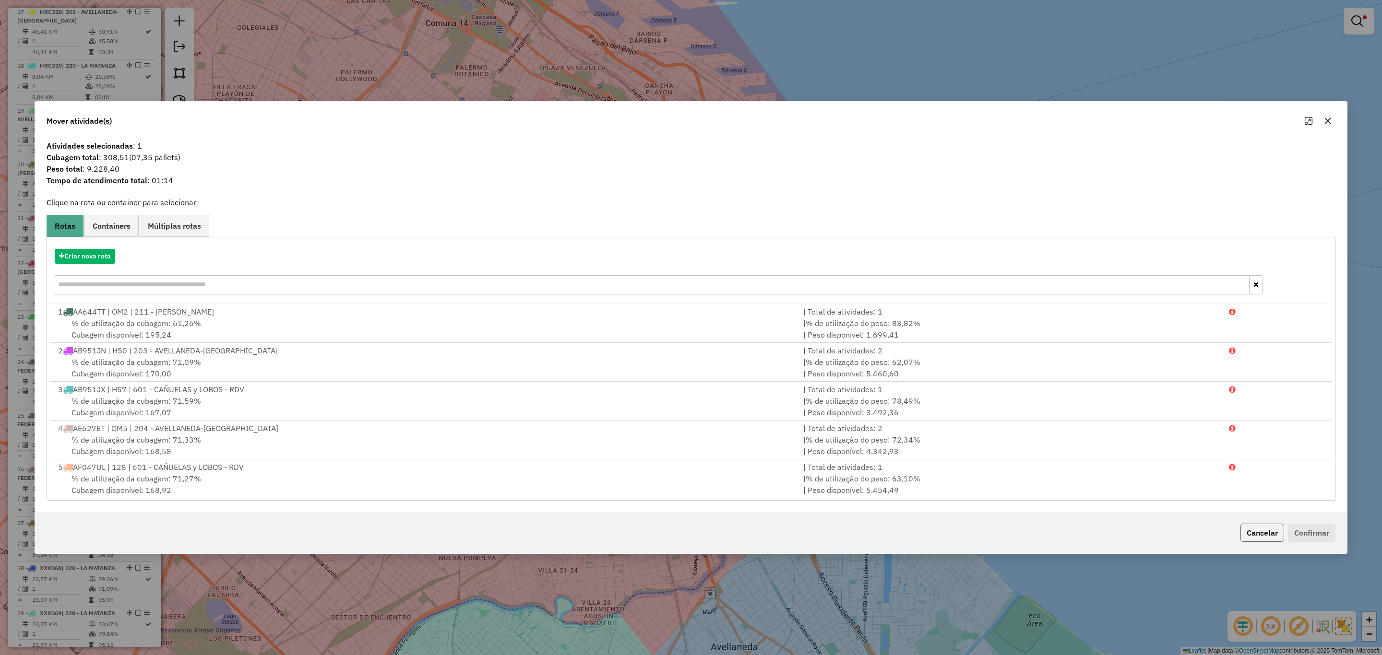
click at [1267, 535] on button "Cancelar" at bounding box center [1262, 533] width 44 height 18
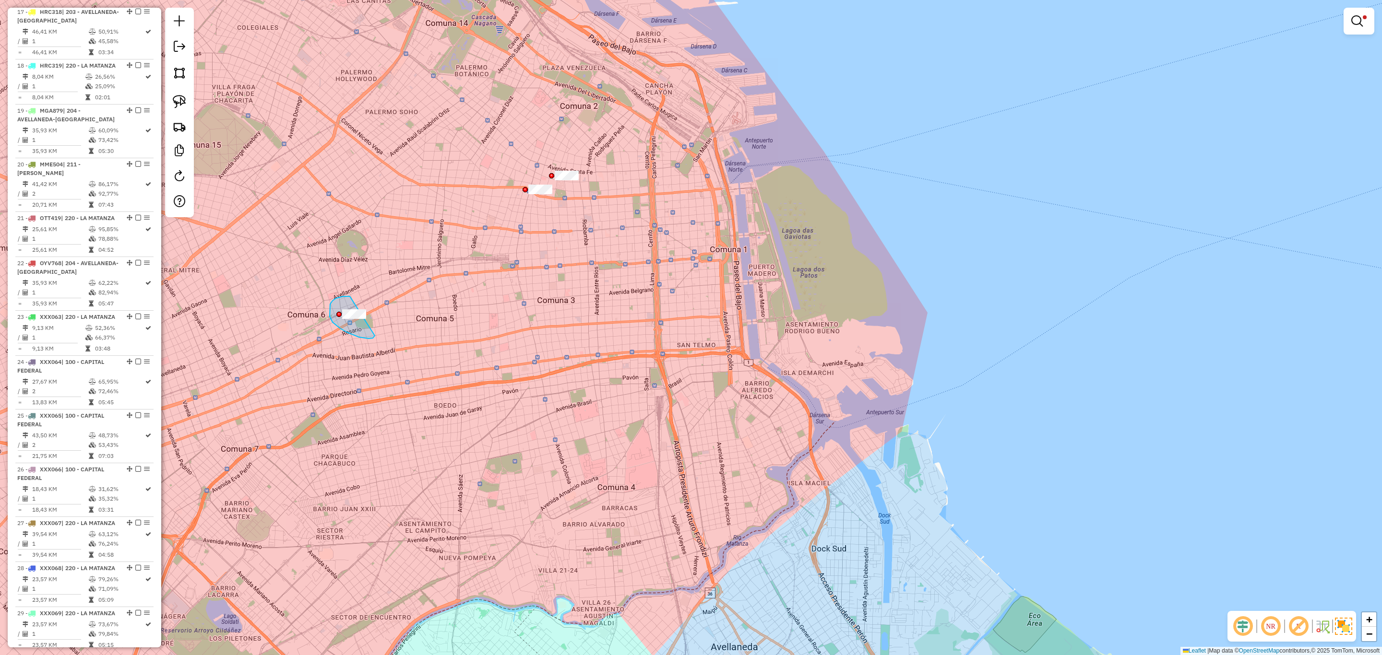
drag, startPoint x: 350, startPoint y: 297, endPoint x: 386, endPoint y: 311, distance: 38.8
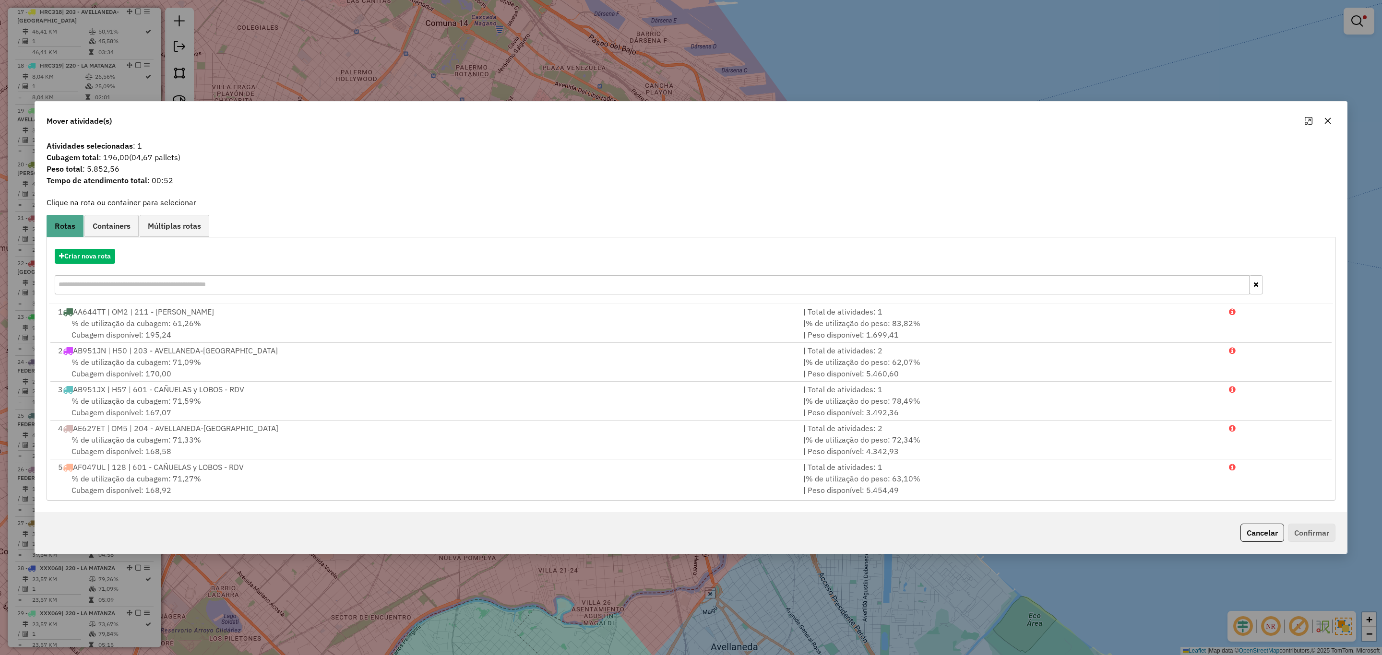
click at [1272, 538] on button "Cancelar" at bounding box center [1262, 533] width 44 height 18
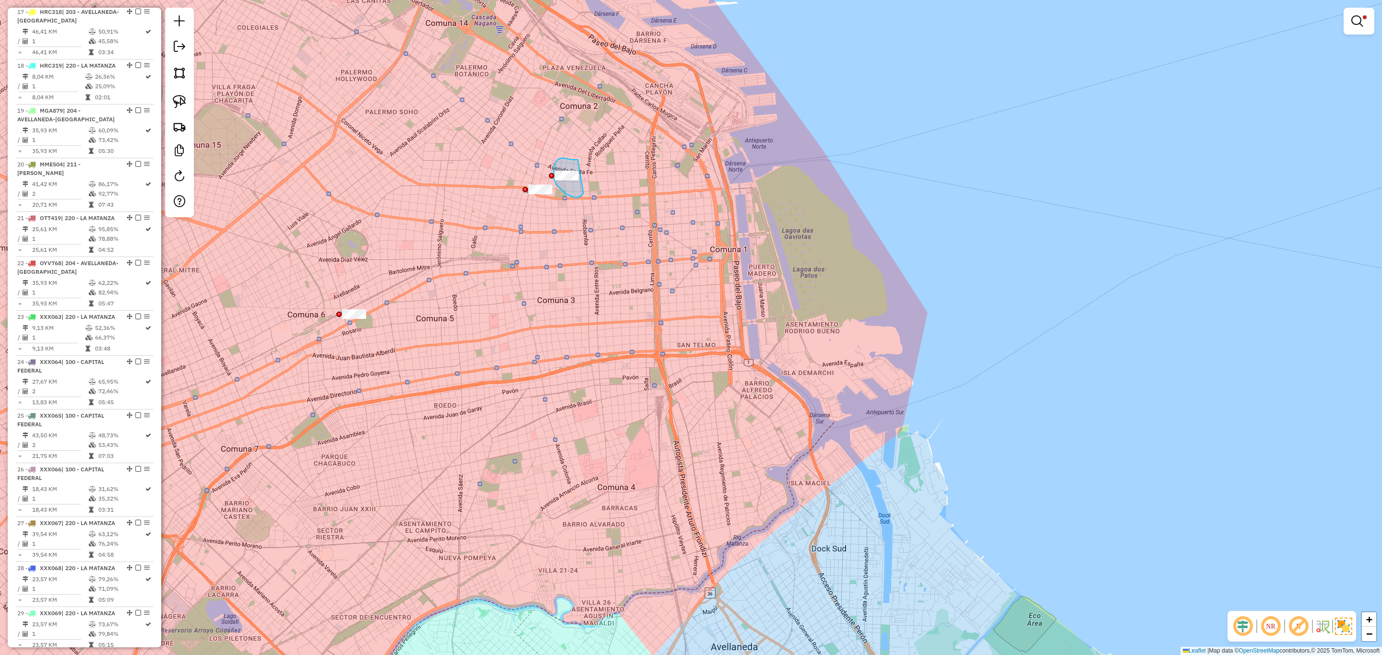
drag, startPoint x: 578, startPoint y: 160, endPoint x: 586, endPoint y: 189, distance: 30.1
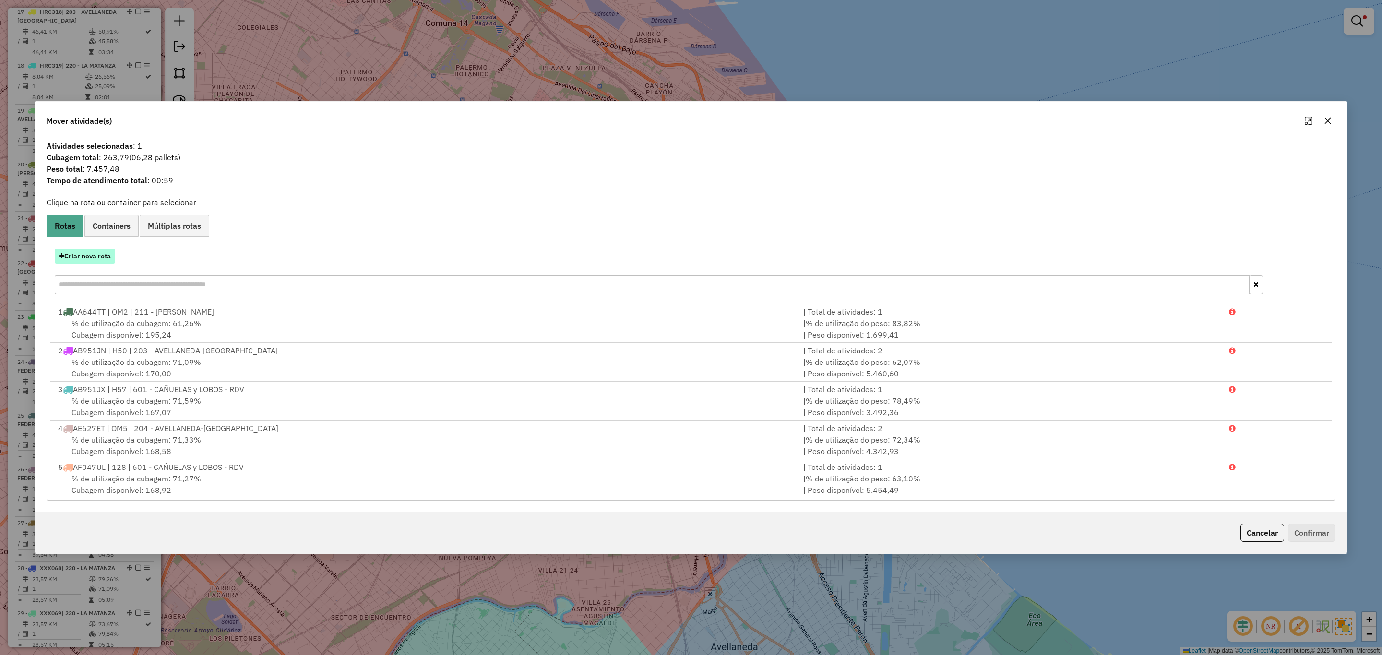
click at [95, 258] on button "Criar nova rota" at bounding box center [85, 256] width 60 height 15
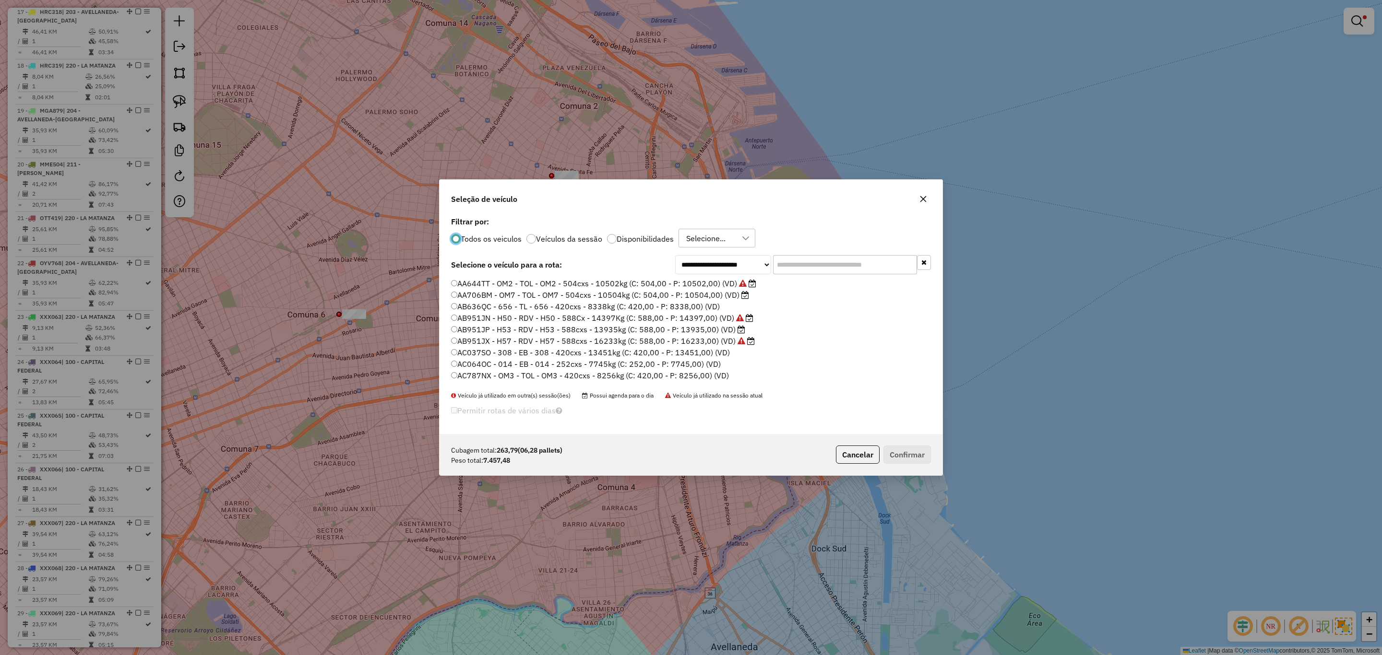
scroll to position [5, 3]
click at [642, 238] on label "Disponibilidades" at bounding box center [645, 239] width 57 height 8
click at [808, 268] on input "text" at bounding box center [845, 264] width 144 height 19
type input "***"
click at [693, 365] on label "XXX070 - 058 - EB - 58 - 588cxs - 17486kg (C: 588,00 - P: 17486,00) (VD)" at bounding box center [590, 364] width 279 height 12
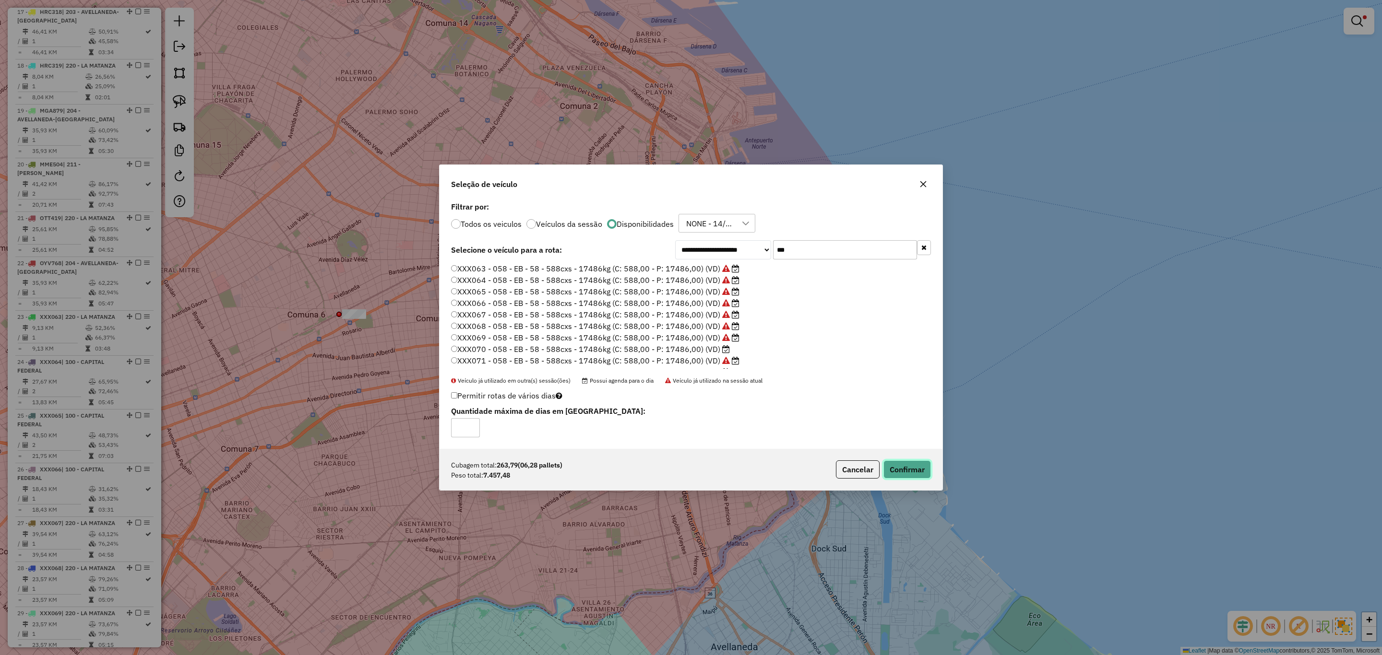
click at [904, 471] on button "Confirmar" at bounding box center [907, 470] width 48 height 18
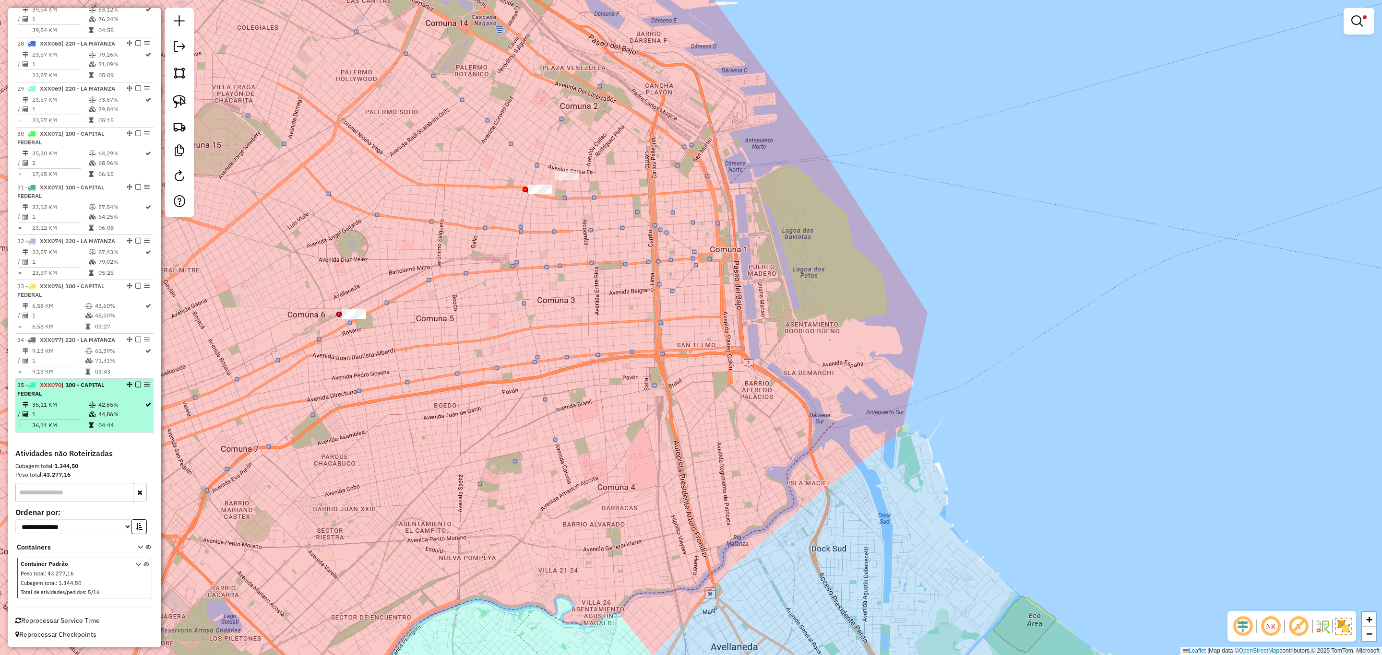
scroll to position [1835, 0]
click at [135, 383] on em at bounding box center [138, 385] width 6 height 6
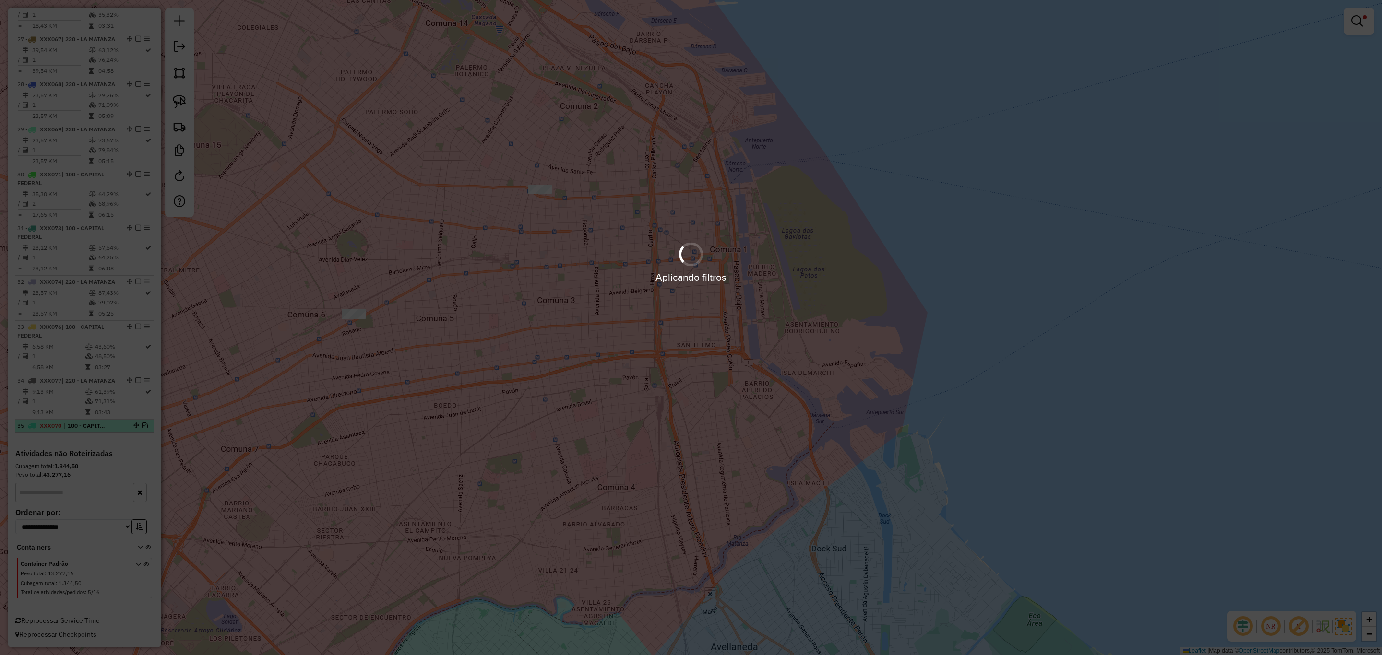
scroll to position [1795, 0]
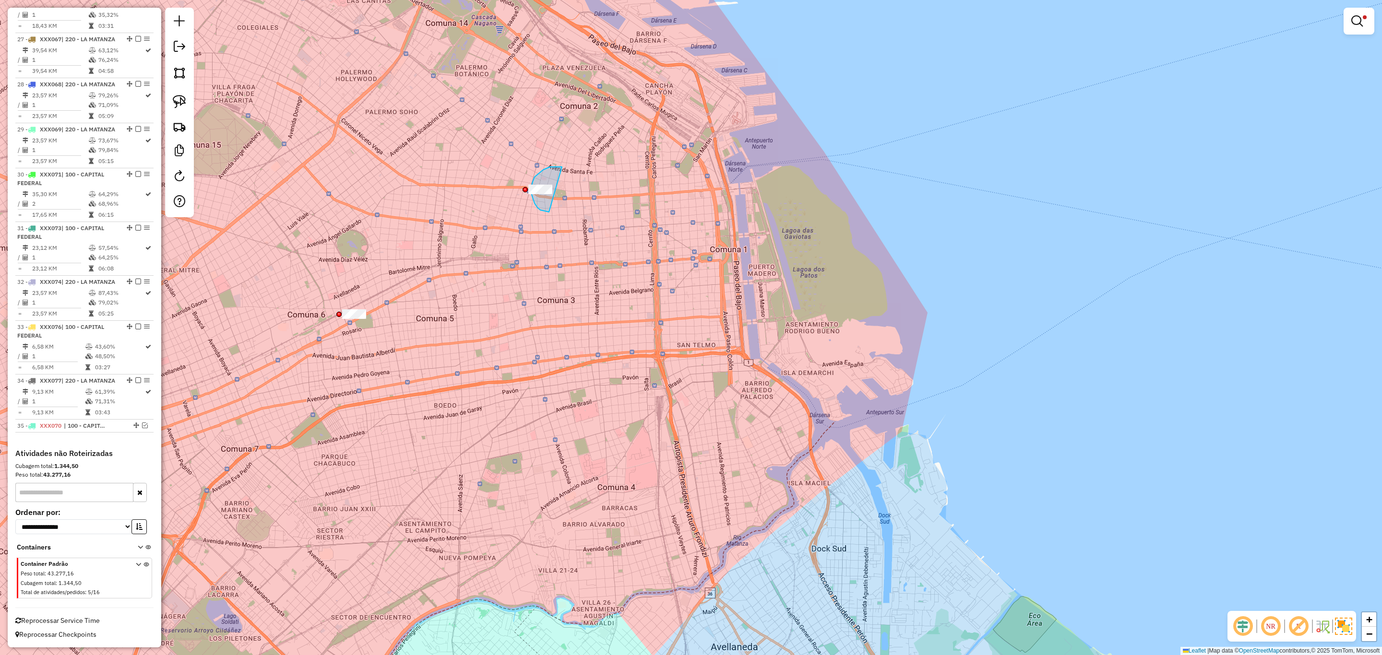
drag, startPoint x: 562, startPoint y: 167, endPoint x: 551, endPoint y: 212, distance: 46.3
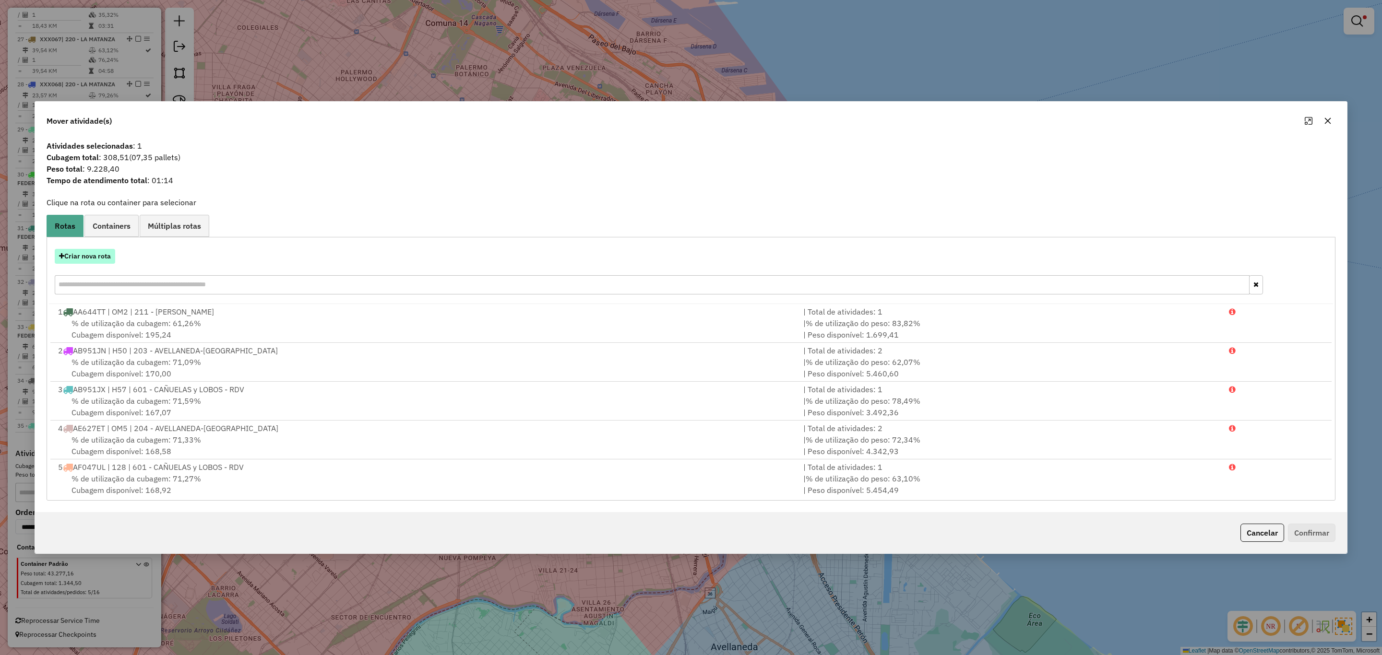
click at [72, 252] on button "Criar nova rota" at bounding box center [85, 256] width 60 height 15
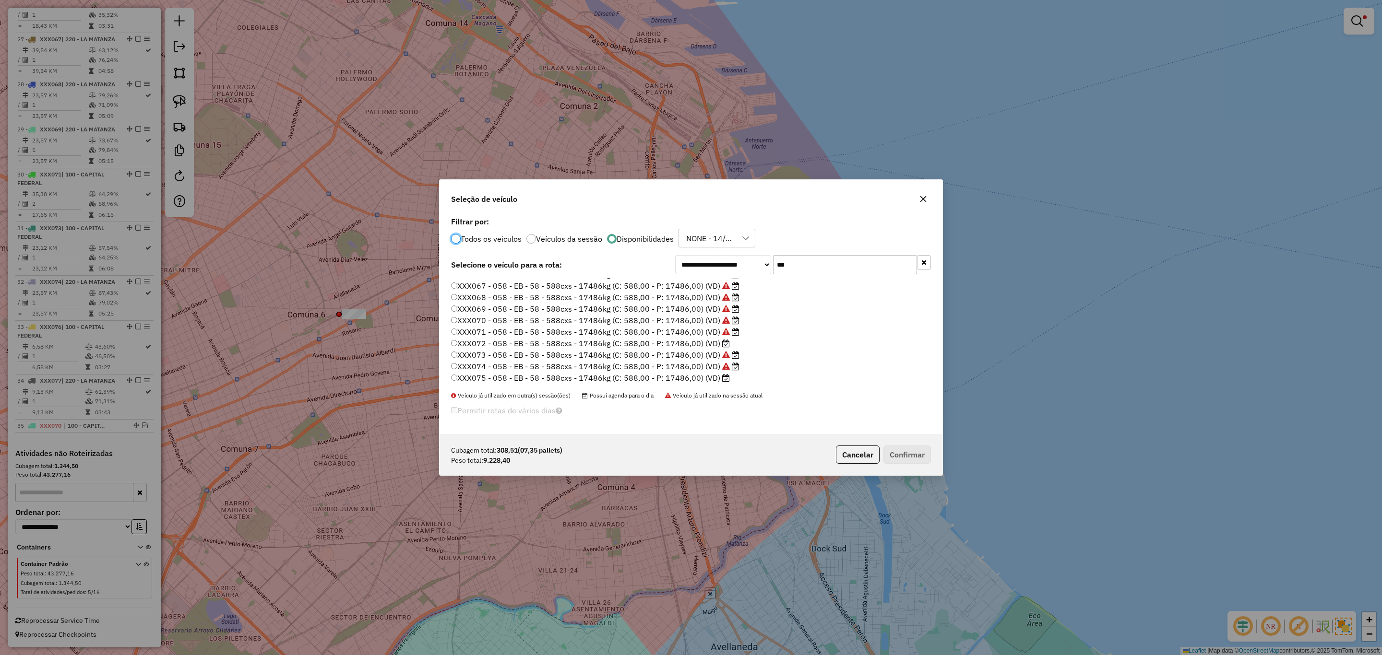
scroll to position [67, 0]
click at [688, 321] on label "XXX072 - 058 - EB - 58 - 588cxs - 17486kg (C: 588,00 - P: 17486,00) (VD)" at bounding box center [590, 321] width 279 height 12
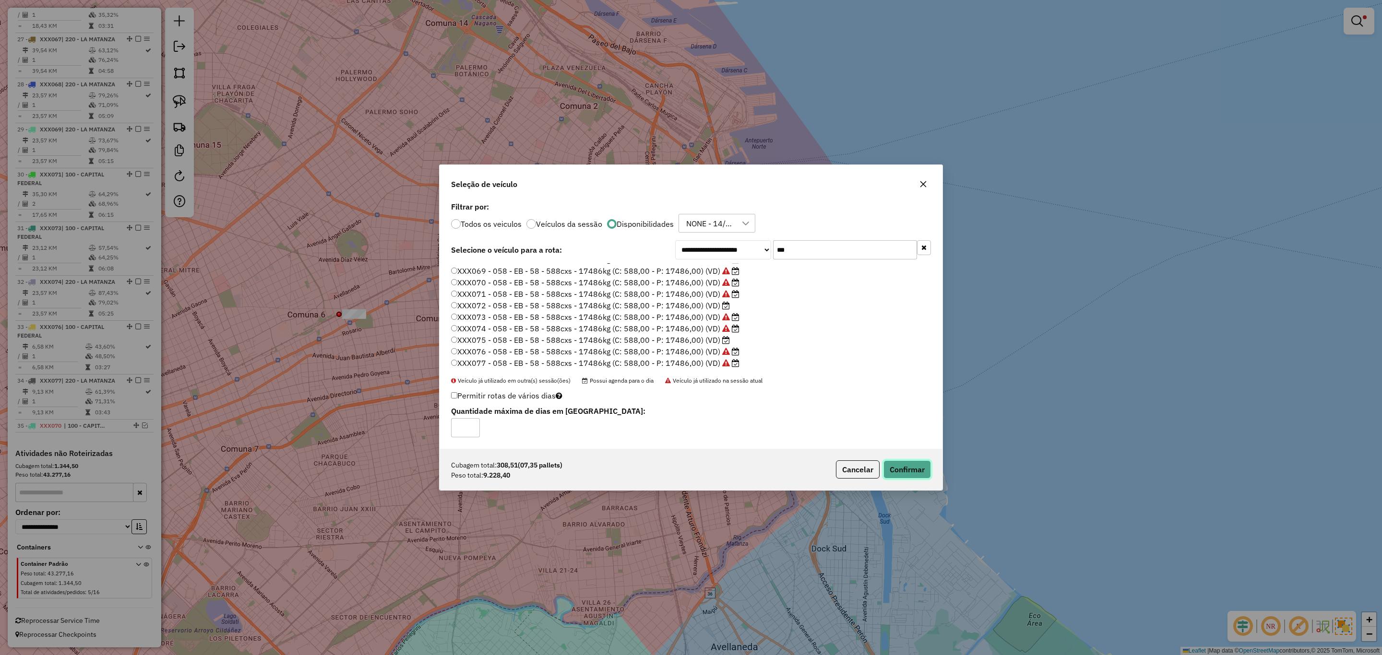
click at [906, 467] on button "Confirmar" at bounding box center [907, 470] width 48 height 18
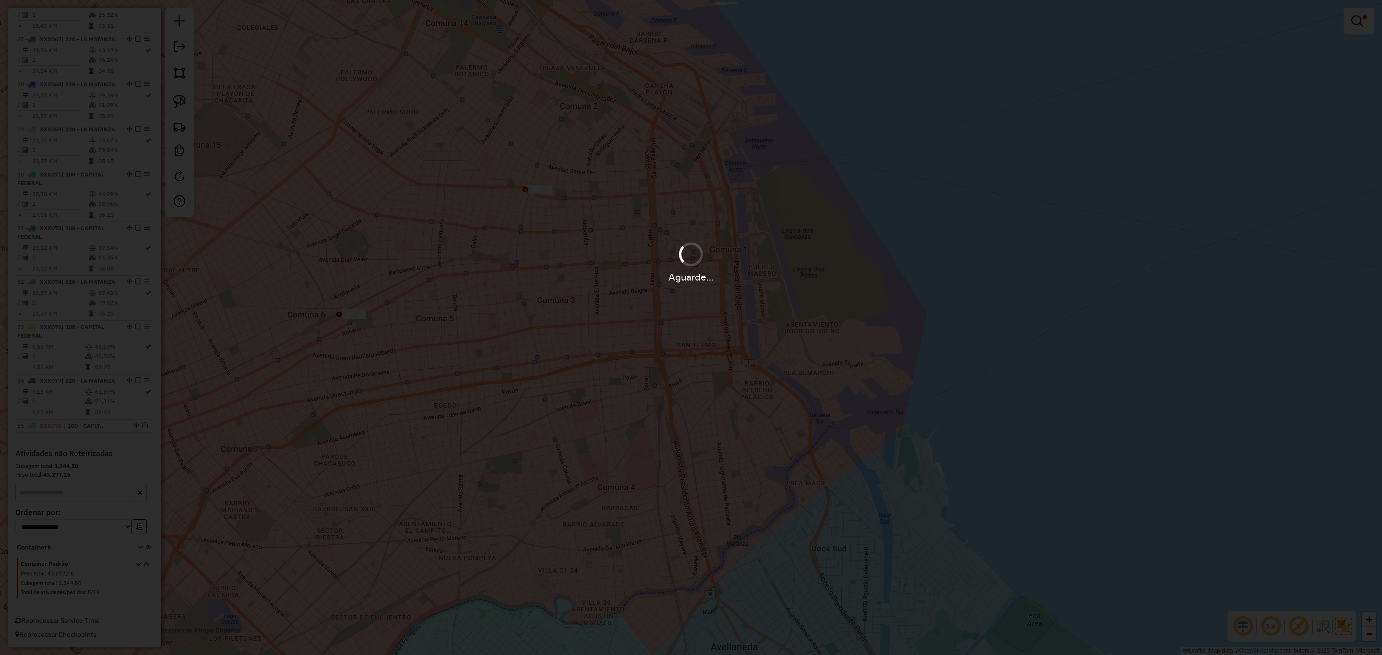
scroll to position [1835, 0]
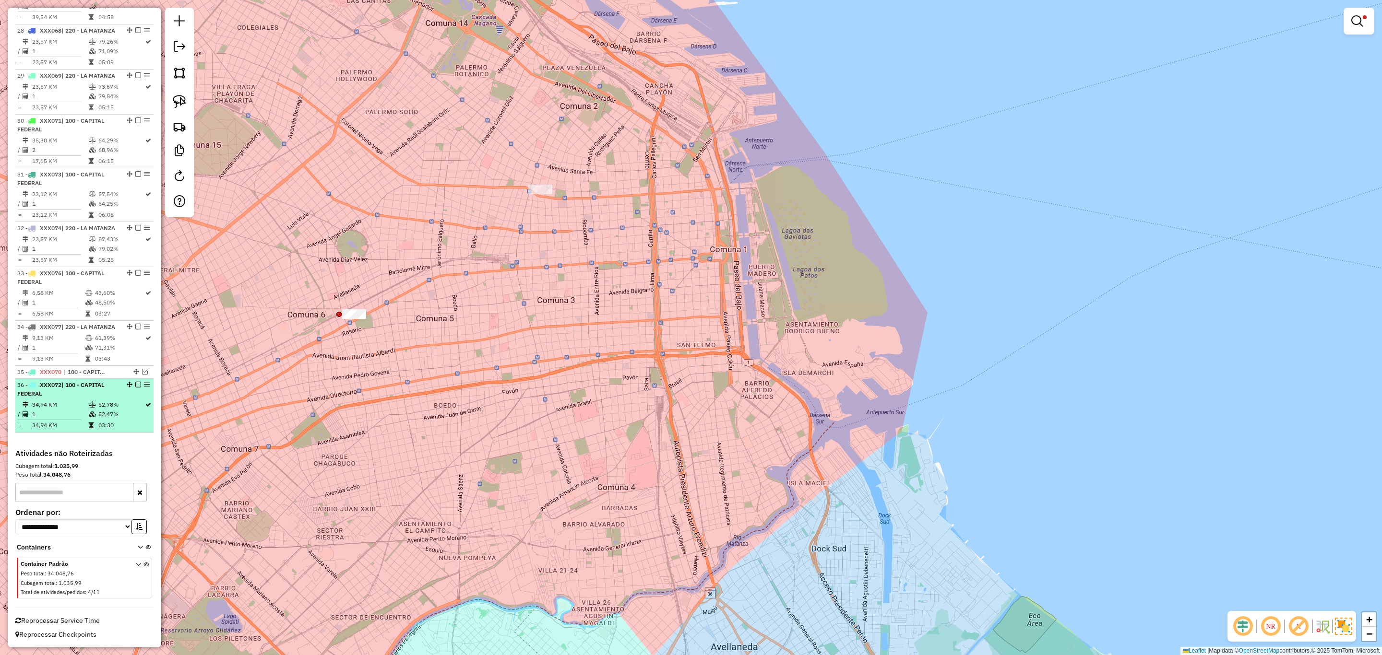
click at [137, 388] on em at bounding box center [138, 385] width 6 height 6
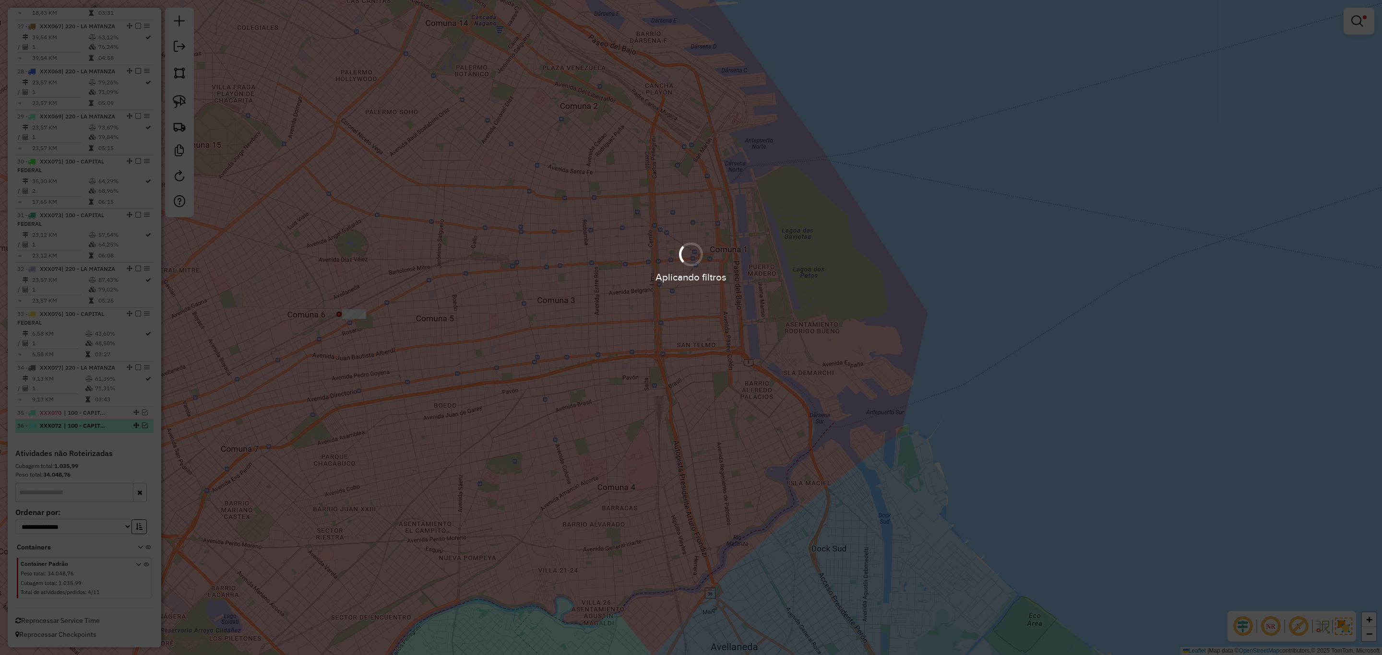
scroll to position [1808, 0]
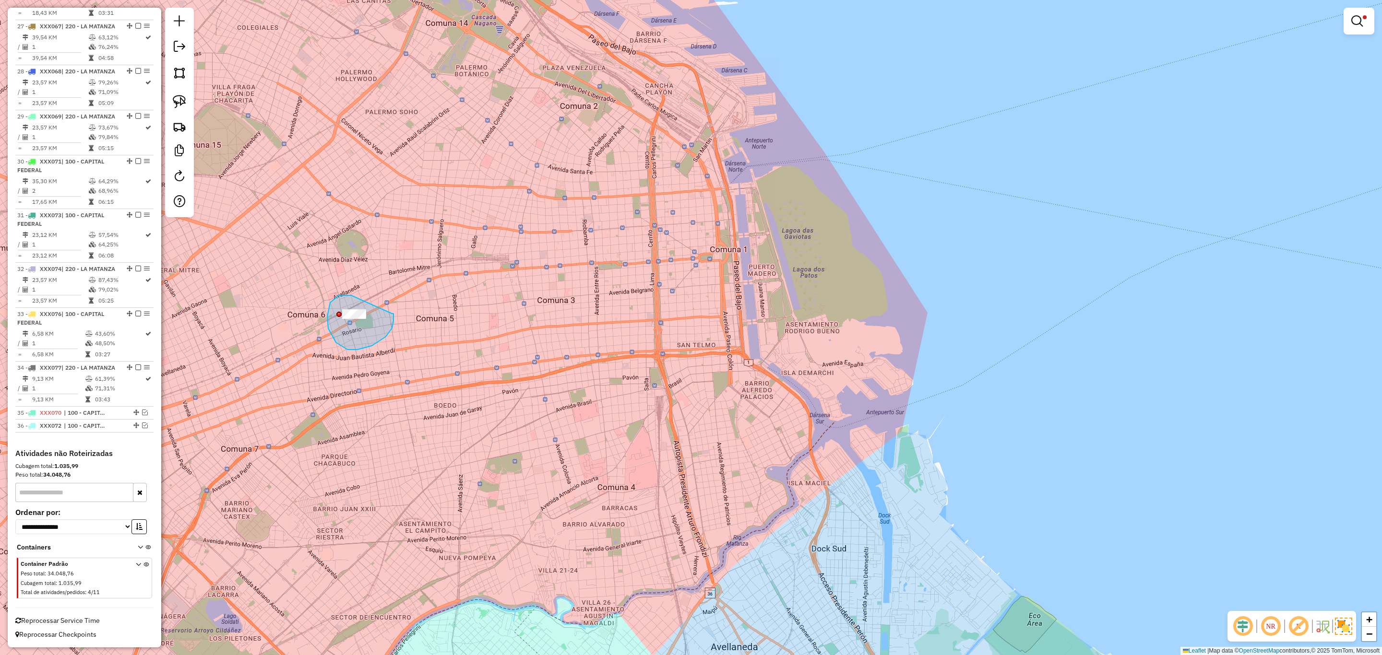
drag, startPoint x: 351, startPoint y: 296, endPoint x: 390, endPoint y: 313, distance: 42.5
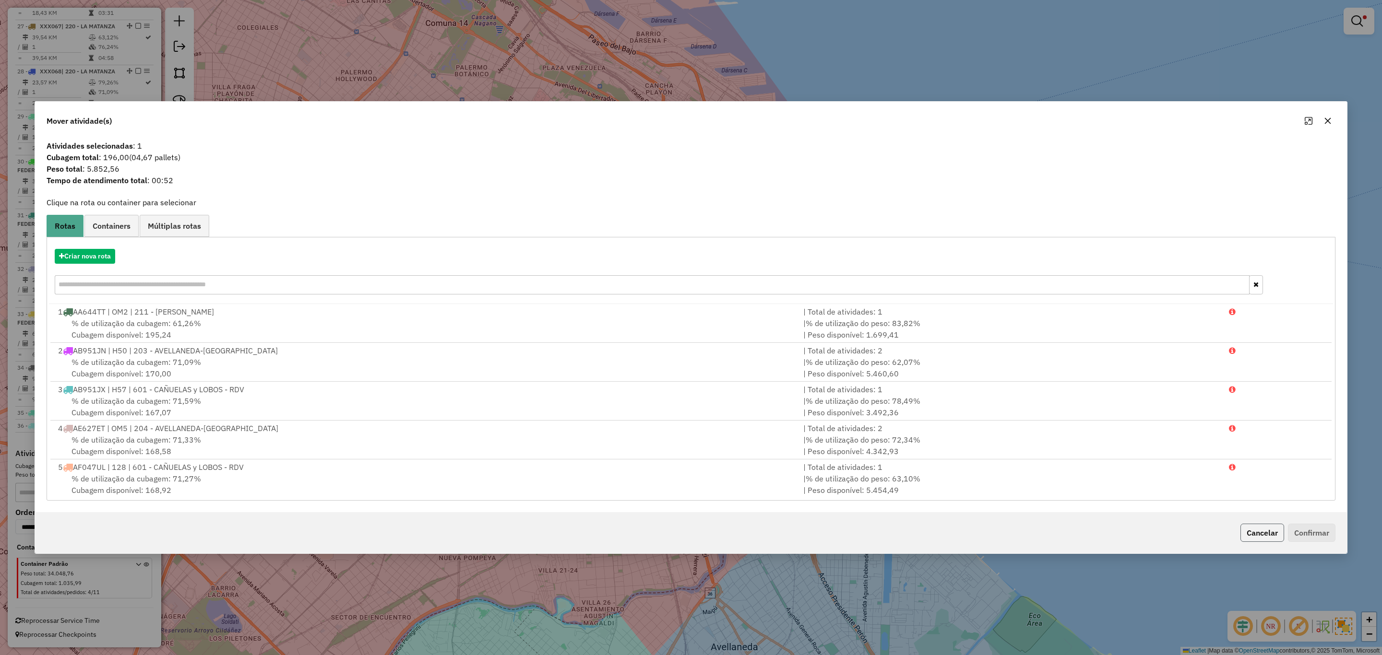
click at [1257, 533] on button "Cancelar" at bounding box center [1262, 533] width 44 height 18
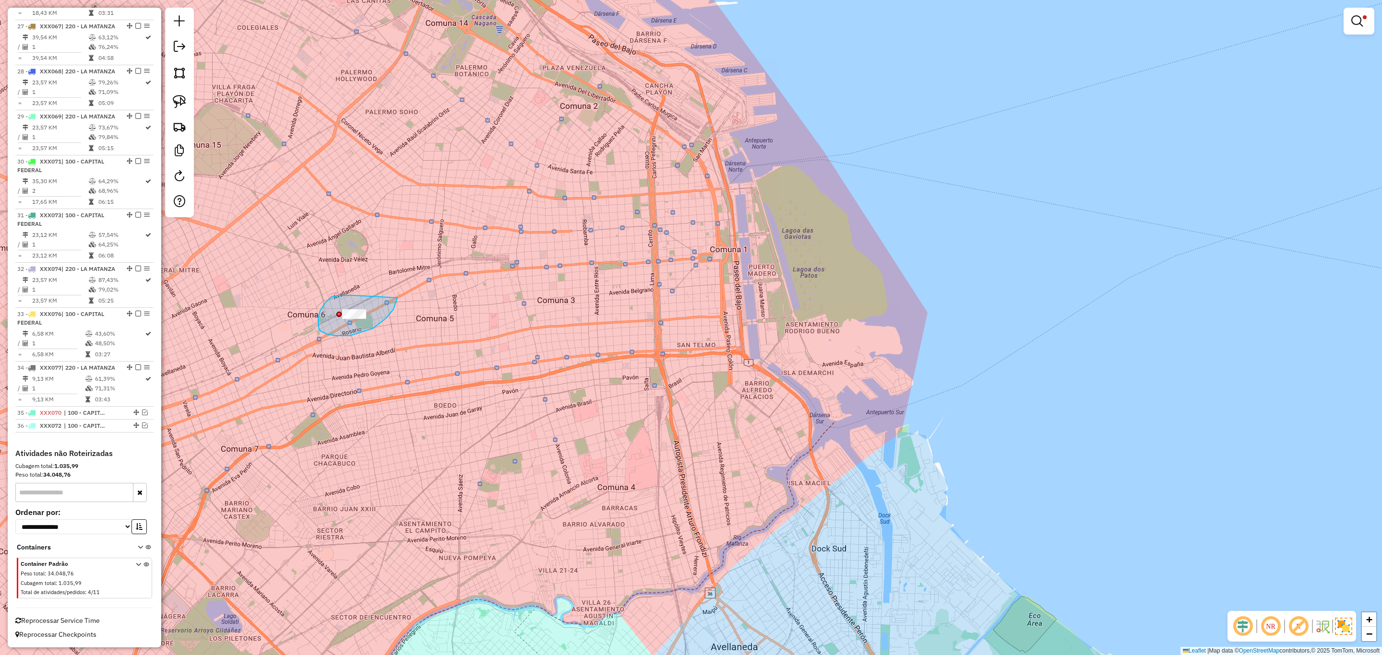
drag, startPoint x: 320, startPoint y: 311, endPoint x: 397, endPoint y: 298, distance: 78.3
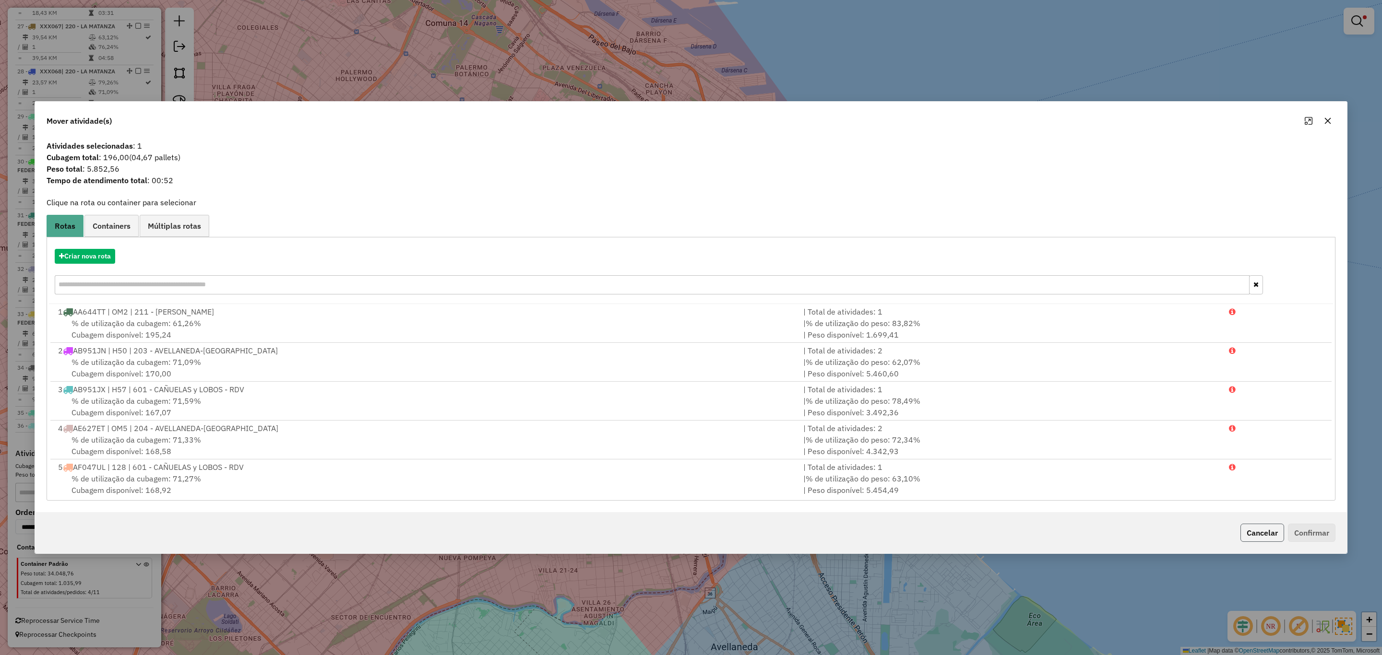
click at [1260, 529] on button "Cancelar" at bounding box center [1262, 533] width 44 height 18
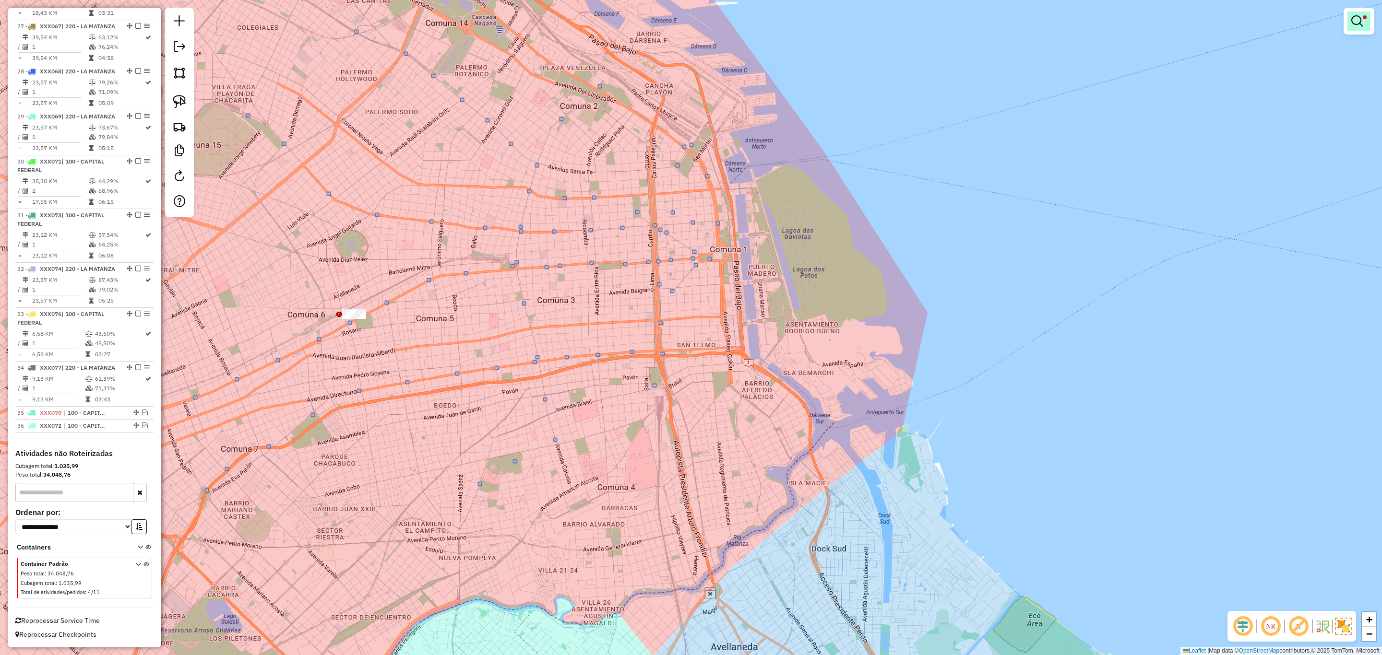
click at [1363, 24] on link at bounding box center [1358, 21] width 23 height 19
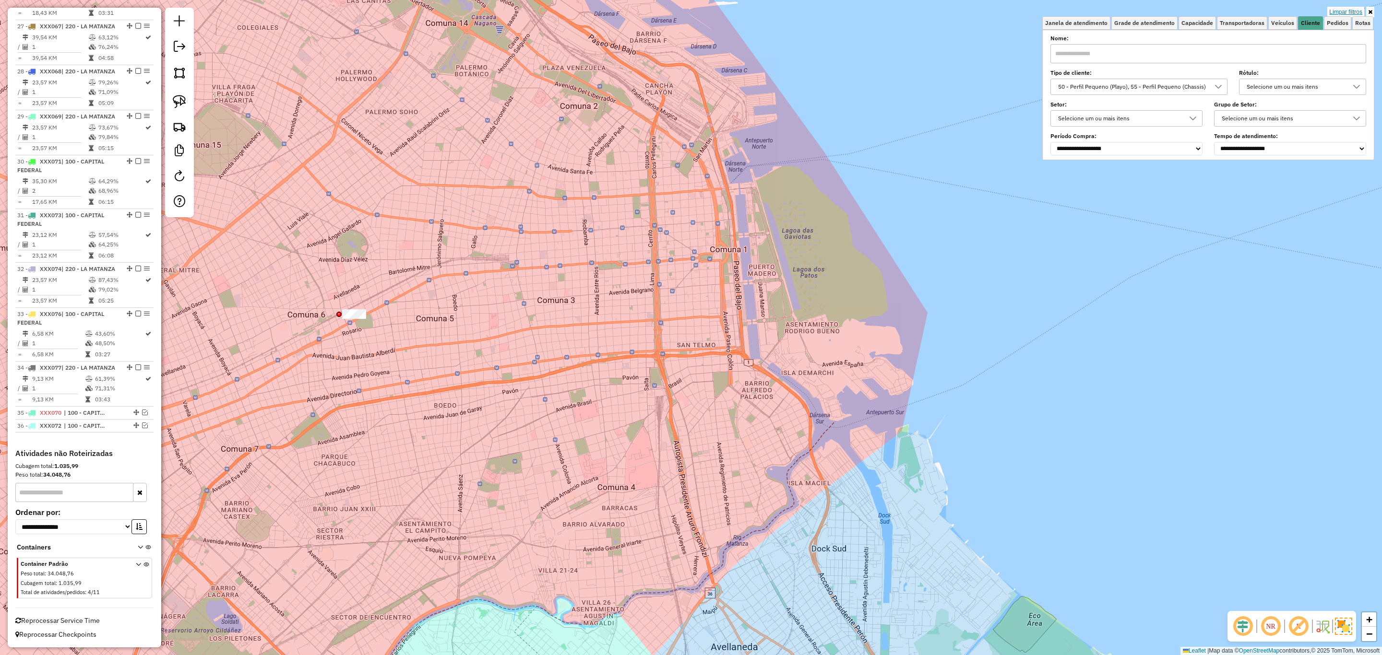
click at [1346, 12] on link "Limpar filtros" at bounding box center [1345, 12] width 37 height 11
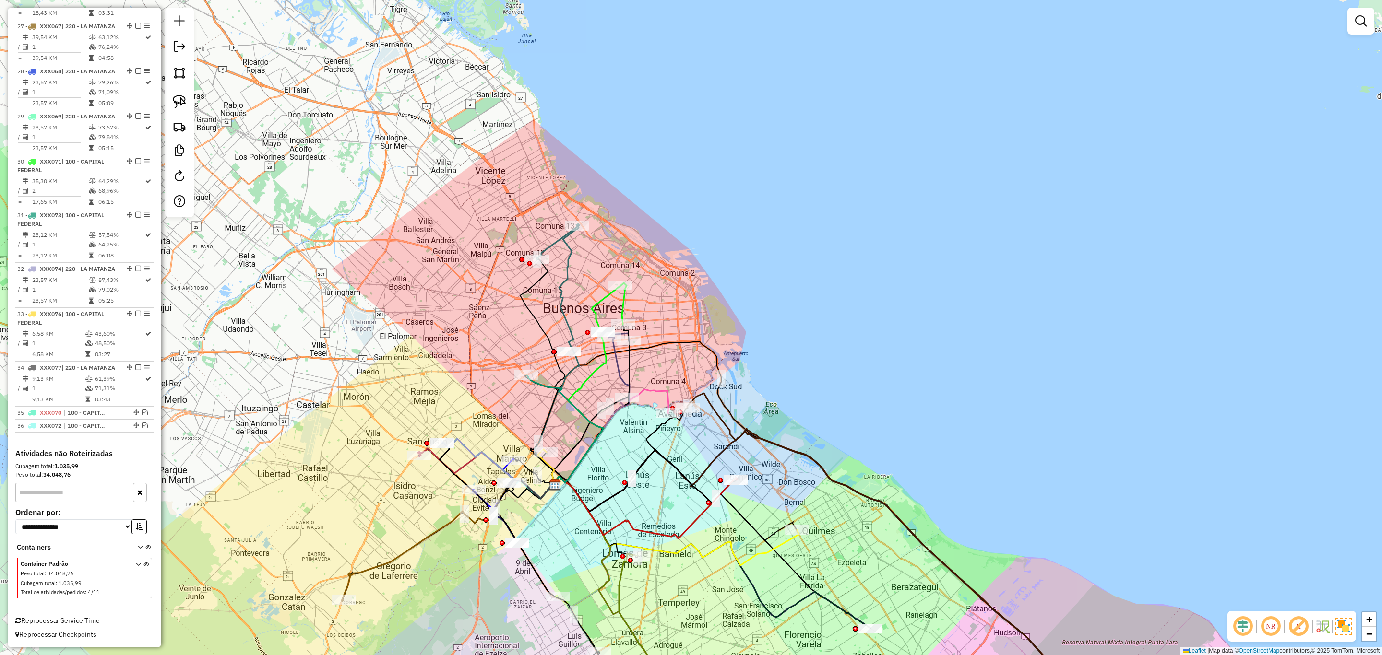
click at [568, 250] on icon at bounding box center [556, 356] width 45 height 260
select select "**********"
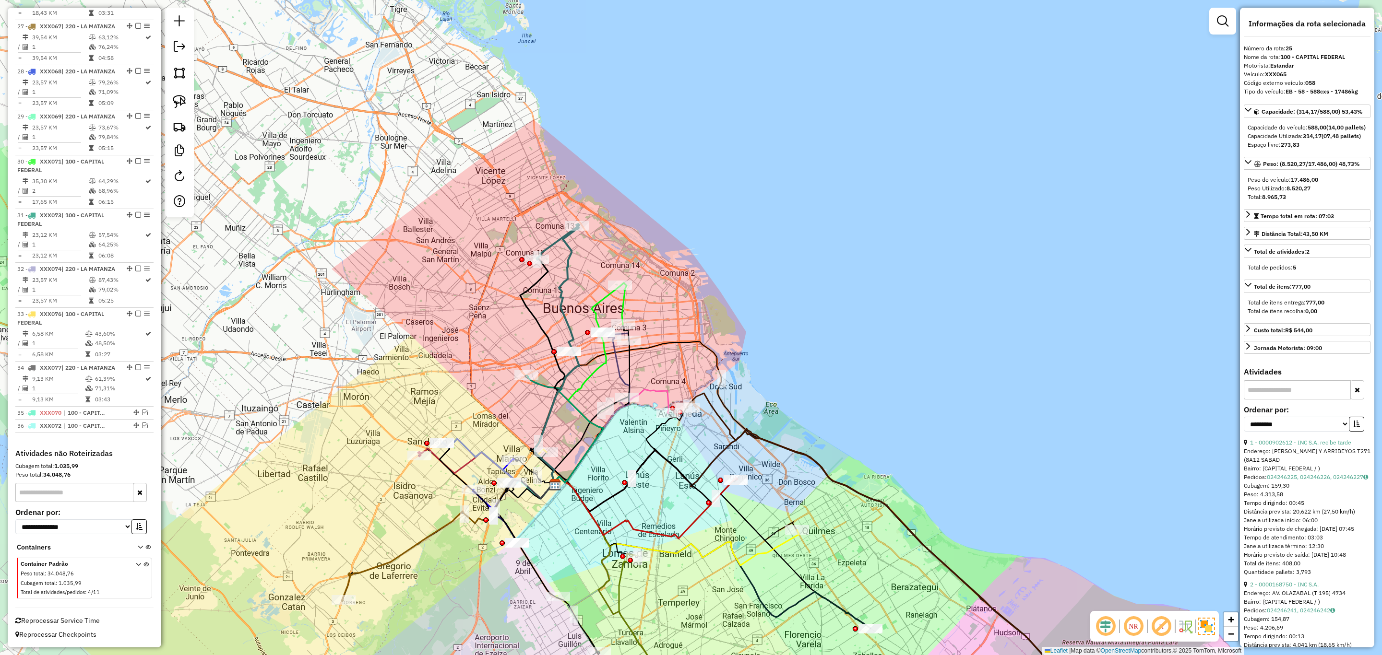
scroll to position [1667, 0]
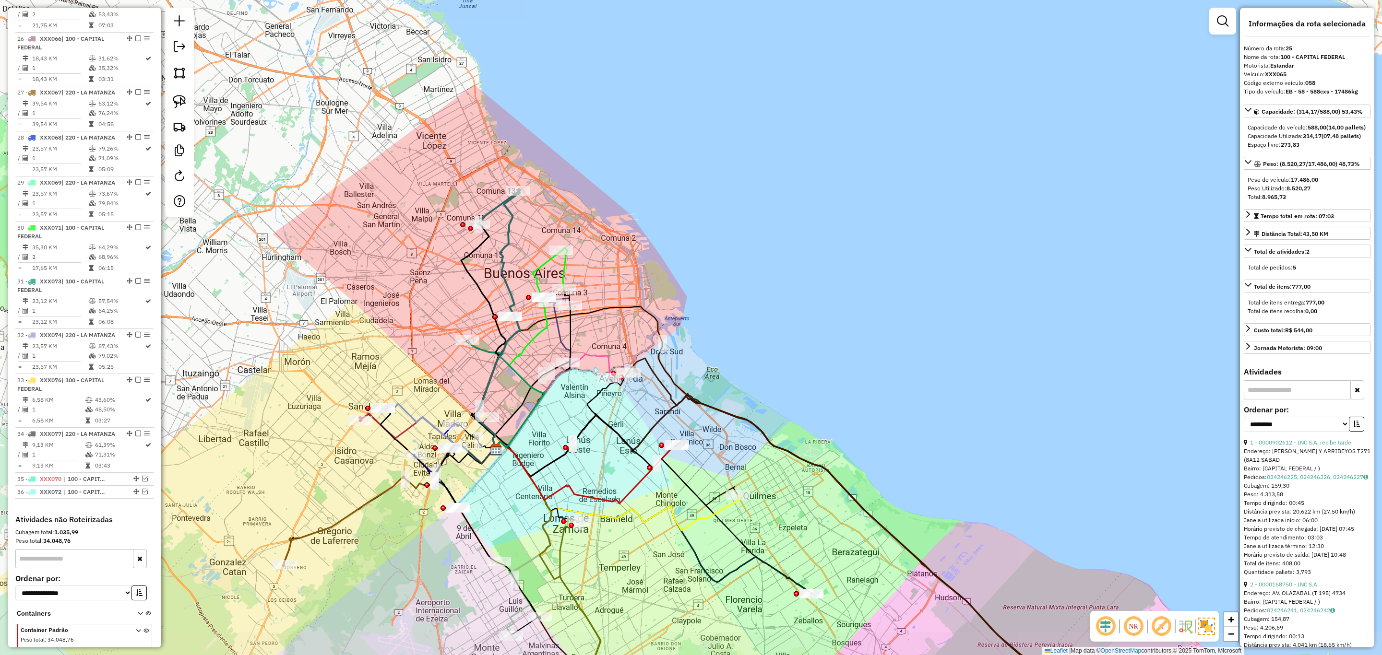
drag, startPoint x: 624, startPoint y: 239, endPoint x: 565, endPoint y: 204, distance: 68.6
click at [565, 204] on div "Janela de atendimento Grade de atendimento Capacidade Transportadoras Veículos …" at bounding box center [691, 327] width 1382 height 655
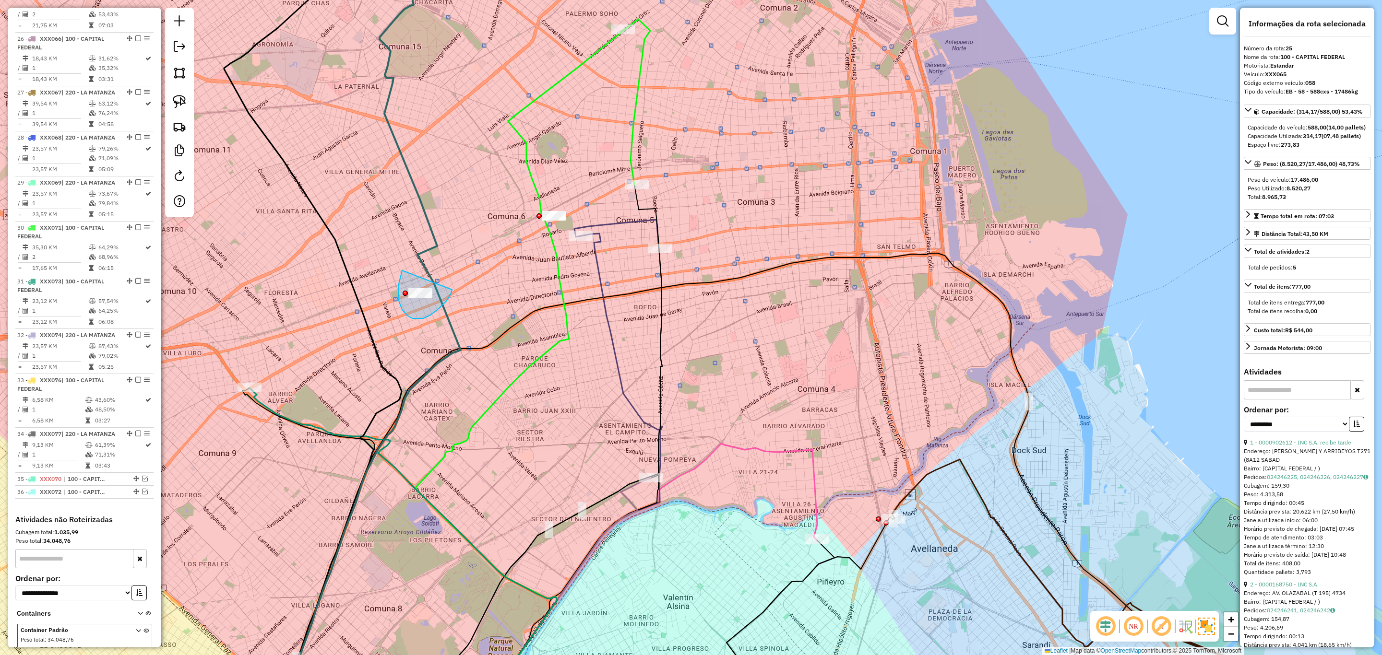
drag, startPoint x: 399, startPoint y: 301, endPoint x: 452, endPoint y: 290, distance: 54.4
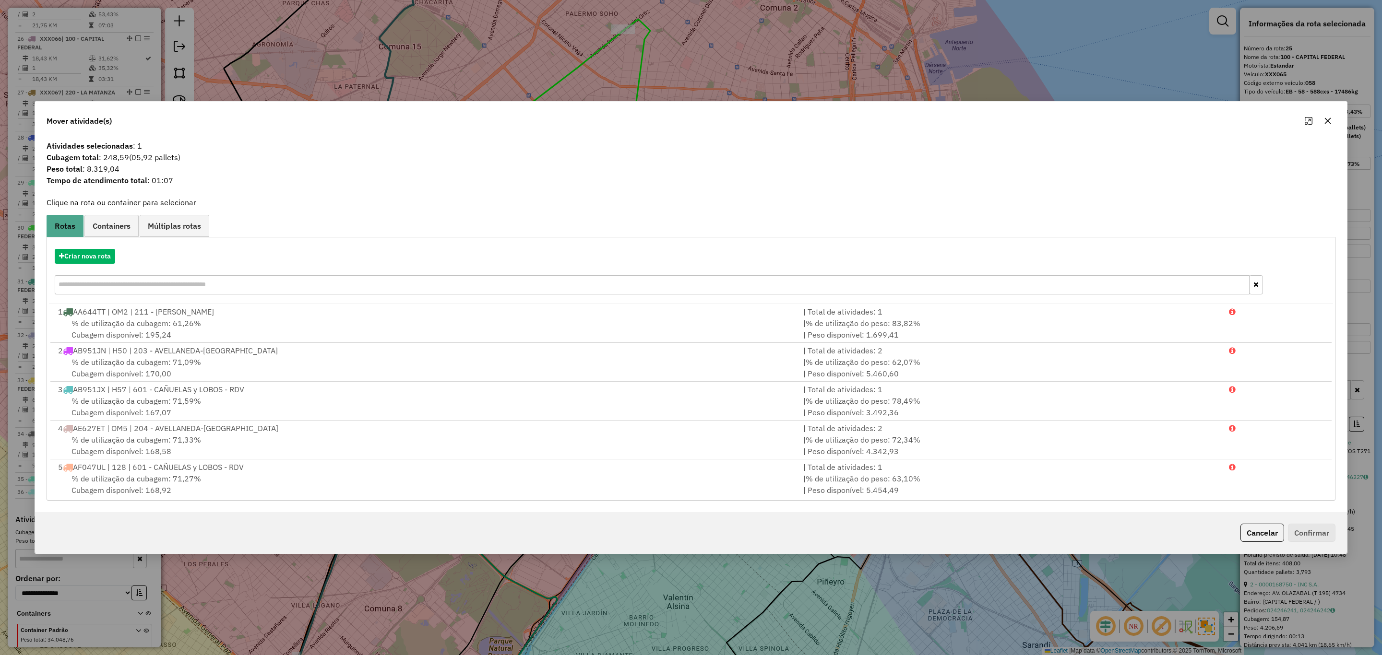
click at [1246, 527] on button "Cancelar" at bounding box center [1262, 533] width 44 height 18
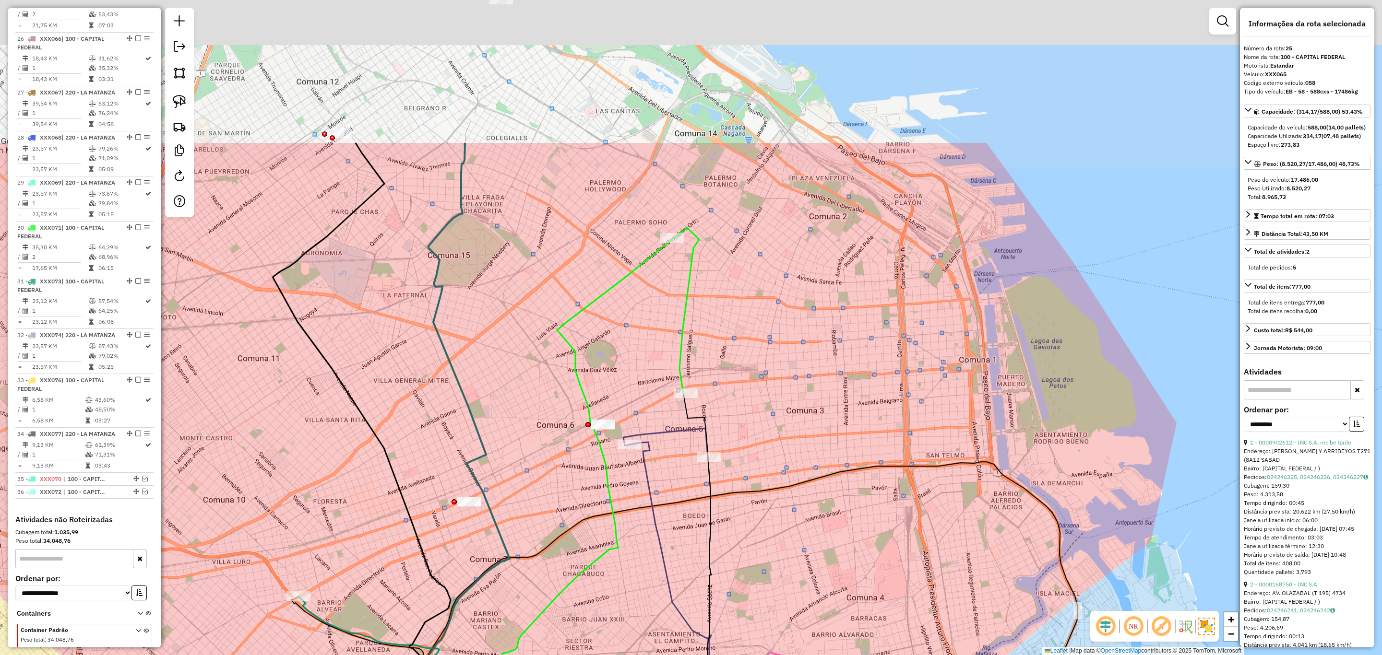
drag, startPoint x: 448, startPoint y: 170, endPoint x: 497, endPoint y: 381, distance: 215.7
click at [497, 381] on div "Janela de atendimento Grade de atendimento Capacidade Transportadoras Veículos …" at bounding box center [691, 327] width 1382 height 655
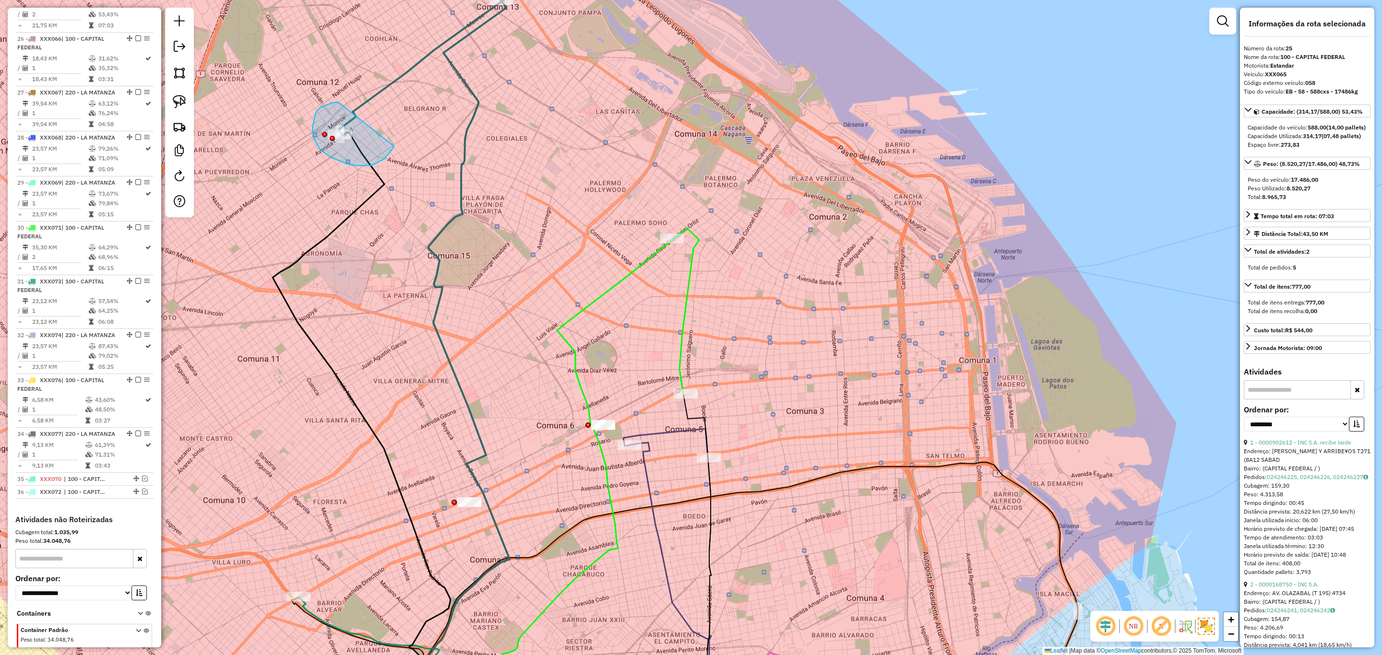
drag, startPoint x: 314, startPoint y: 119, endPoint x: 393, endPoint y: 146, distance: 83.9
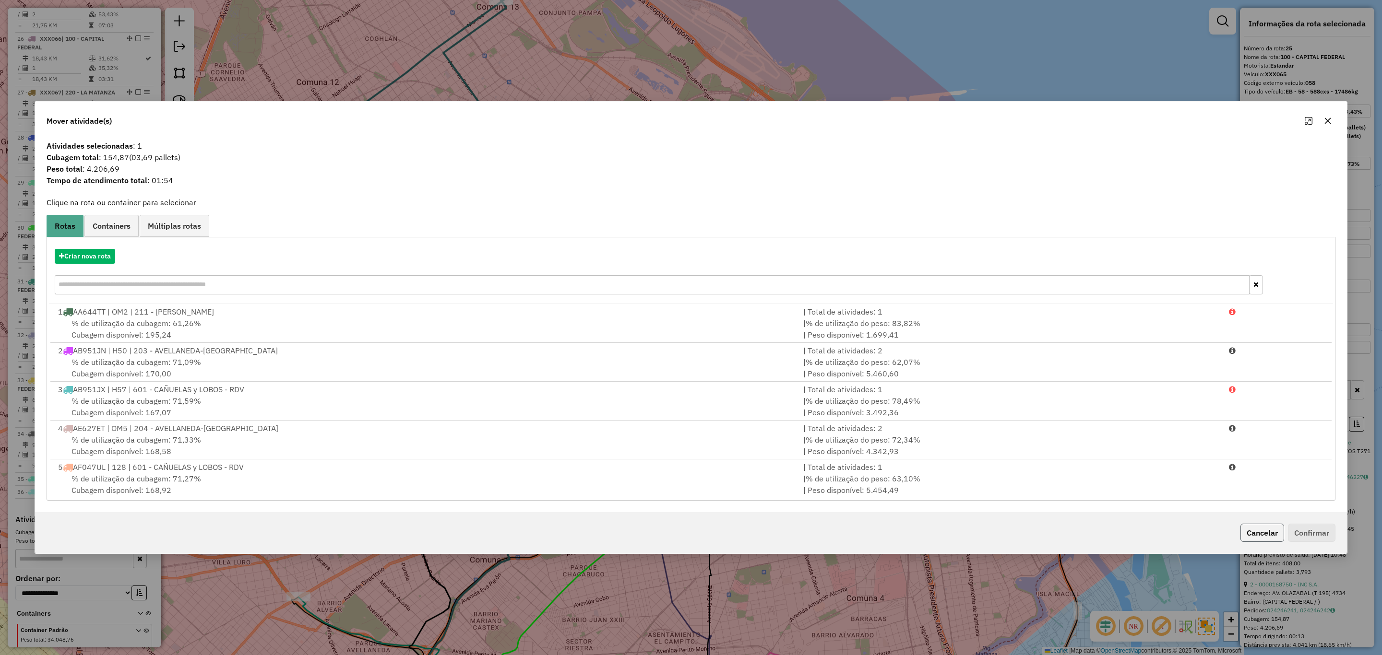
click at [1263, 527] on button "Cancelar" at bounding box center [1262, 533] width 44 height 18
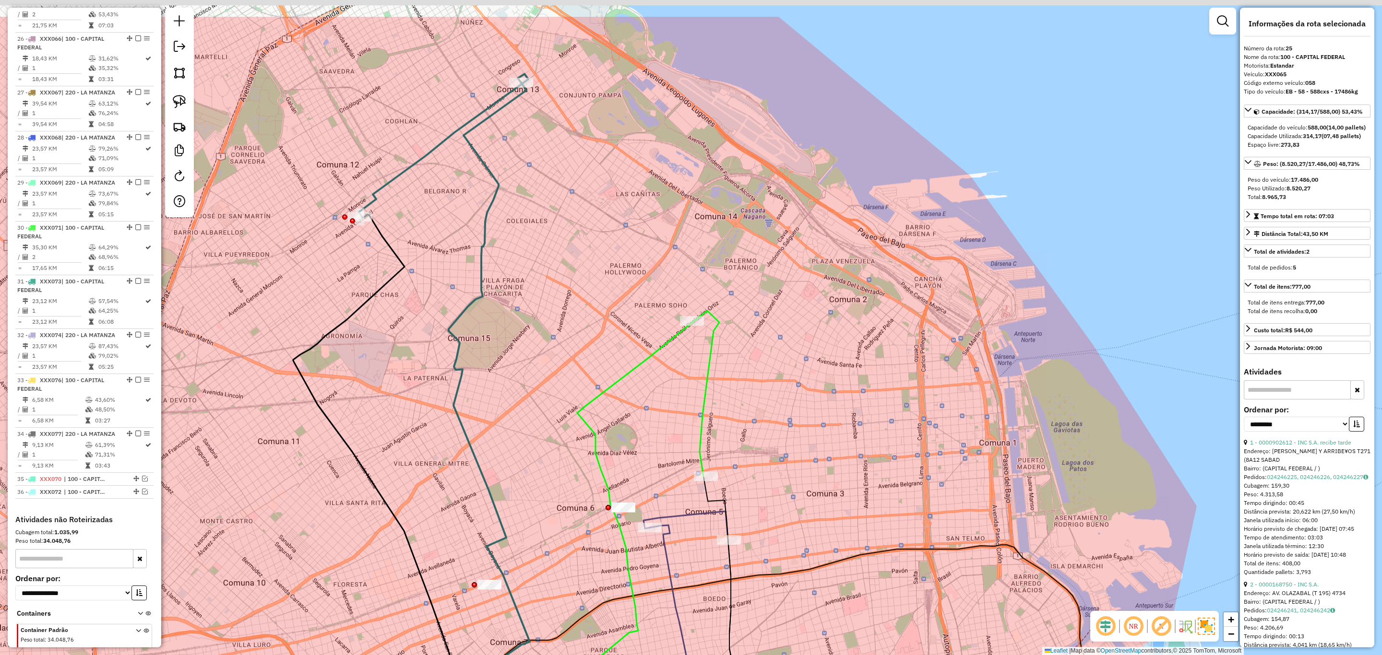
drag, startPoint x: 595, startPoint y: 91, endPoint x: 618, endPoint y: 174, distance: 86.0
click at [618, 174] on div "Janela de atendimento Grade de atendimento Capacidade Transportadoras Veículos …" at bounding box center [691, 327] width 1382 height 655
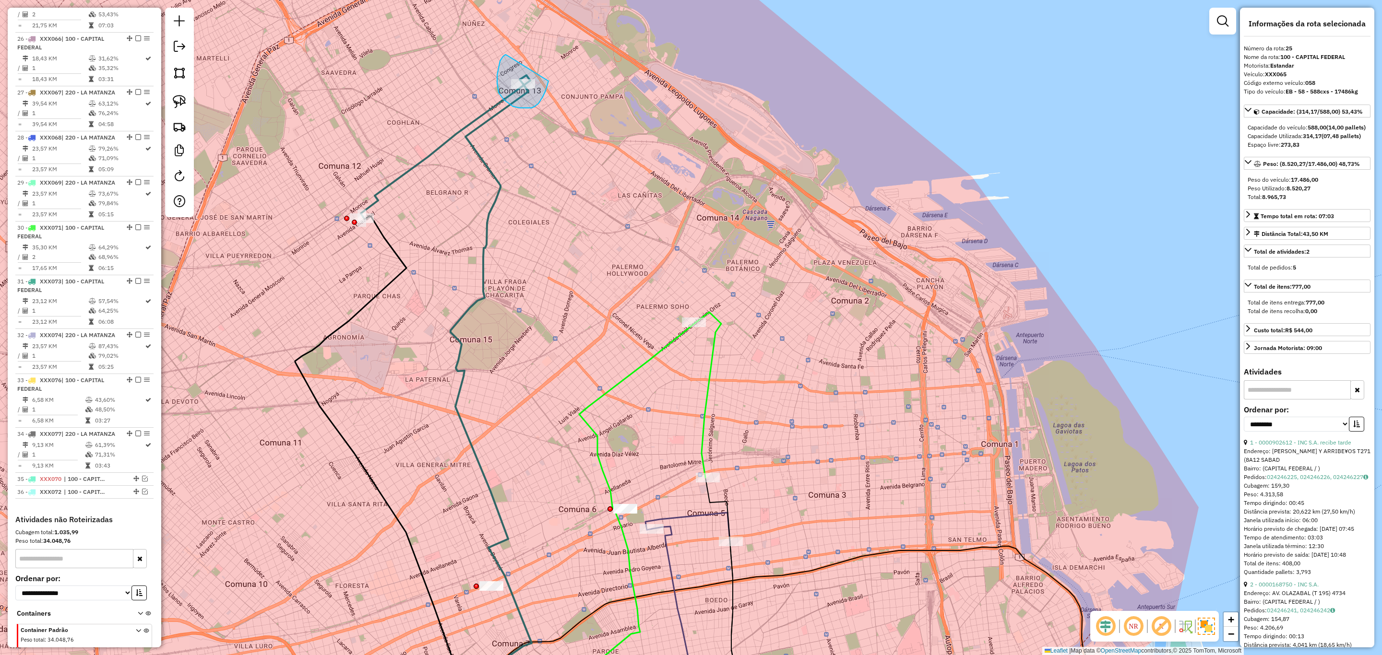
drag, startPoint x: 497, startPoint y: 83, endPoint x: 548, endPoint y: 81, distance: 51.4
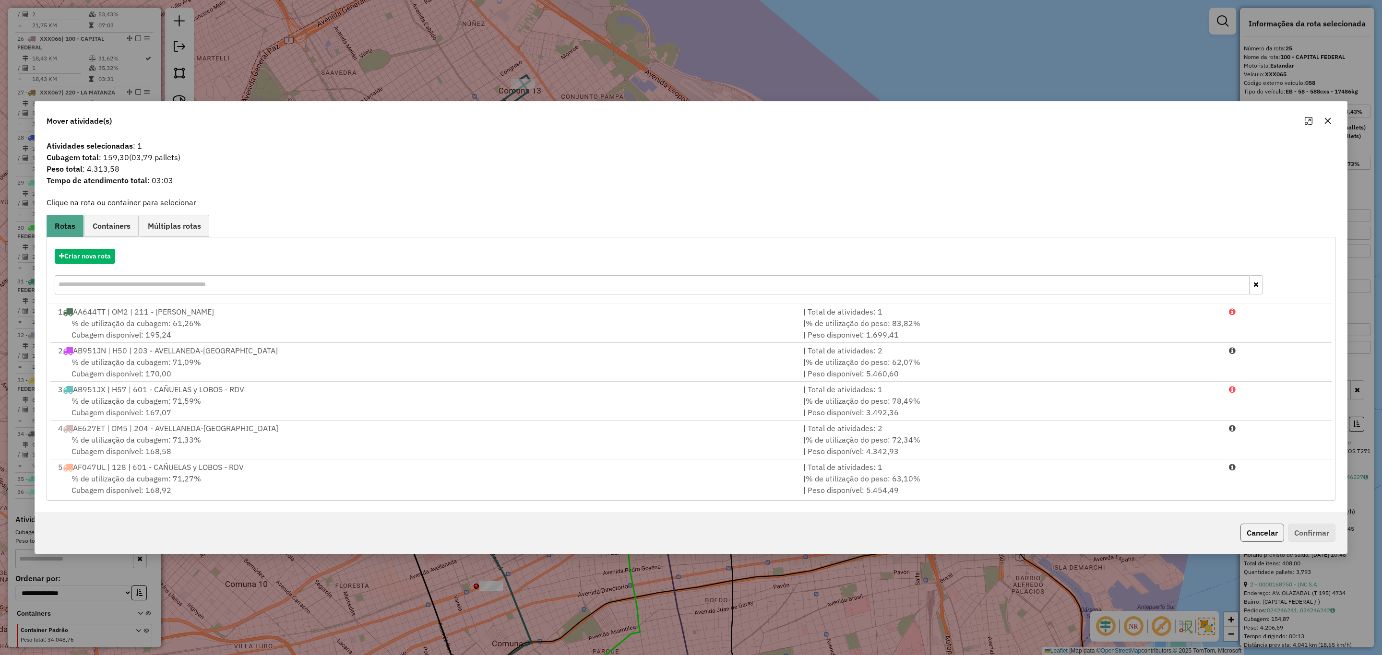
click at [1248, 527] on button "Cancelar" at bounding box center [1262, 533] width 44 height 18
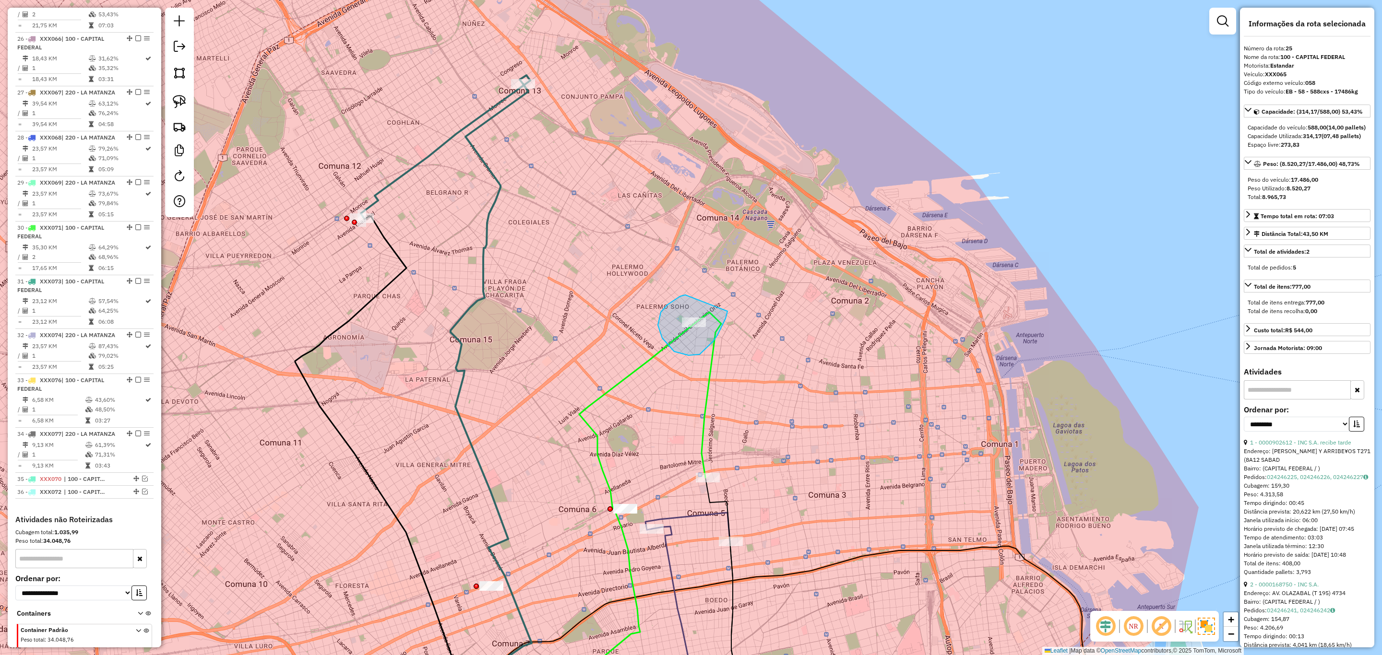
drag, startPoint x: 675, startPoint y: 299, endPoint x: 727, endPoint y: 311, distance: 53.7
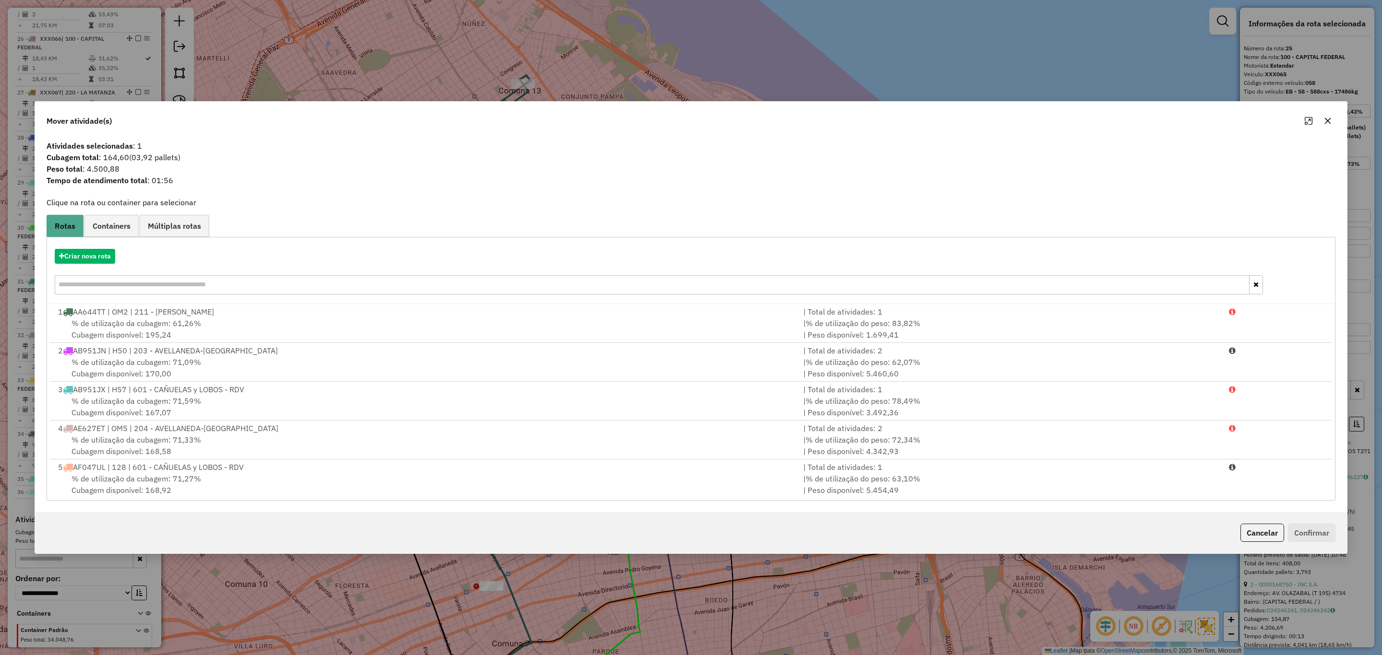
click at [1257, 532] on button "Cancelar" at bounding box center [1262, 533] width 44 height 18
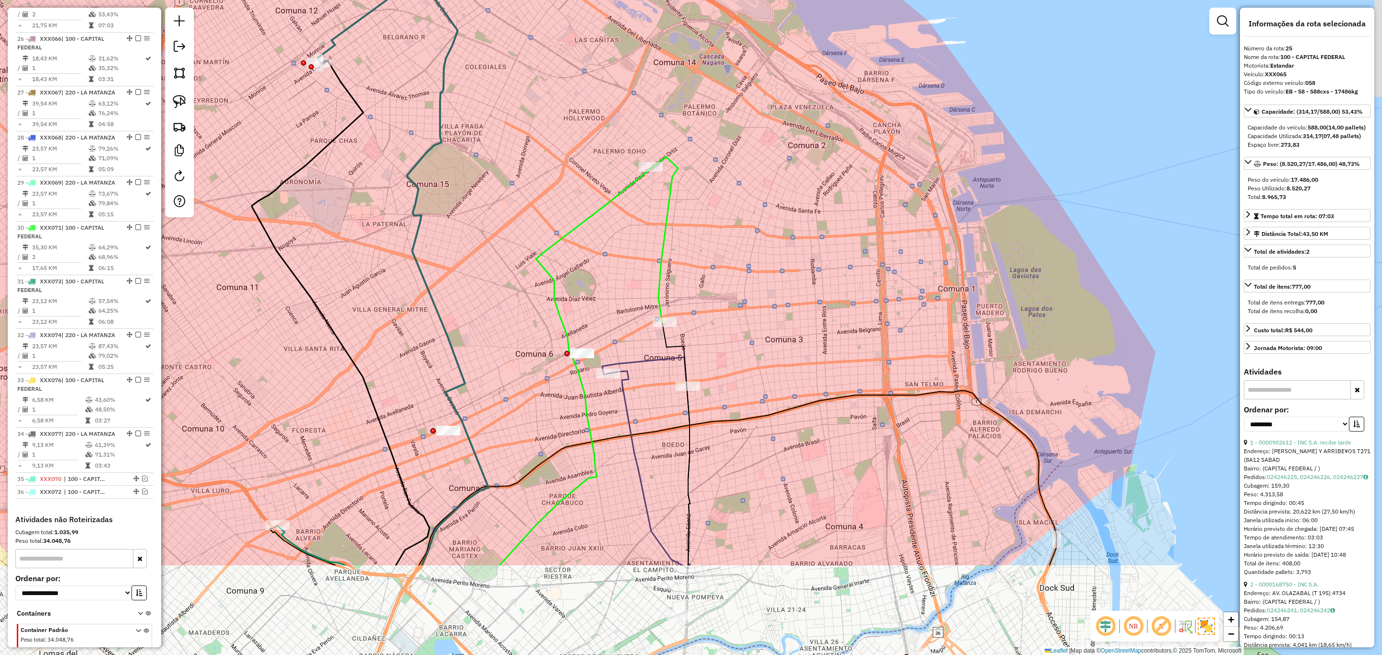
drag, startPoint x: 820, startPoint y: 425, endPoint x: 761, endPoint y: 222, distance: 210.6
click at [761, 222] on div "Janela de atendimento Grade de atendimento Capacidade Transportadoras Veículos …" at bounding box center [691, 327] width 1382 height 655
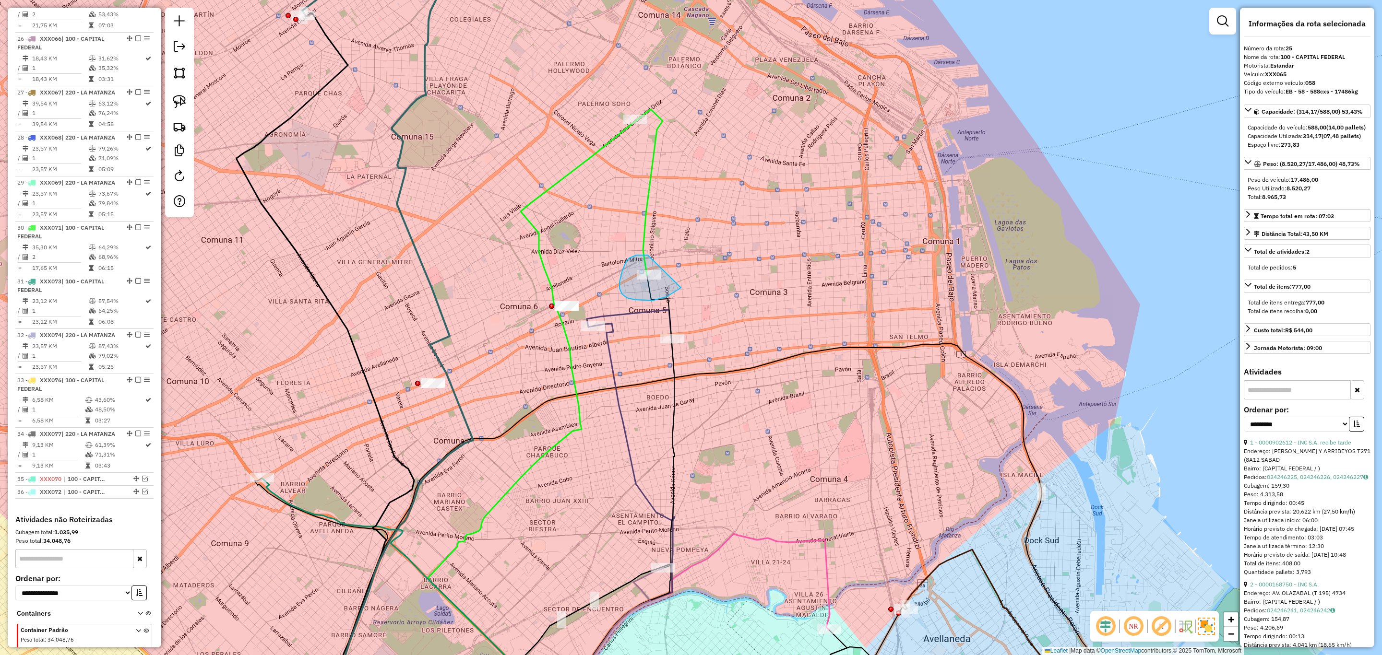
drag, startPoint x: 619, startPoint y: 288, endPoint x: 698, endPoint y: 255, distance: 85.4
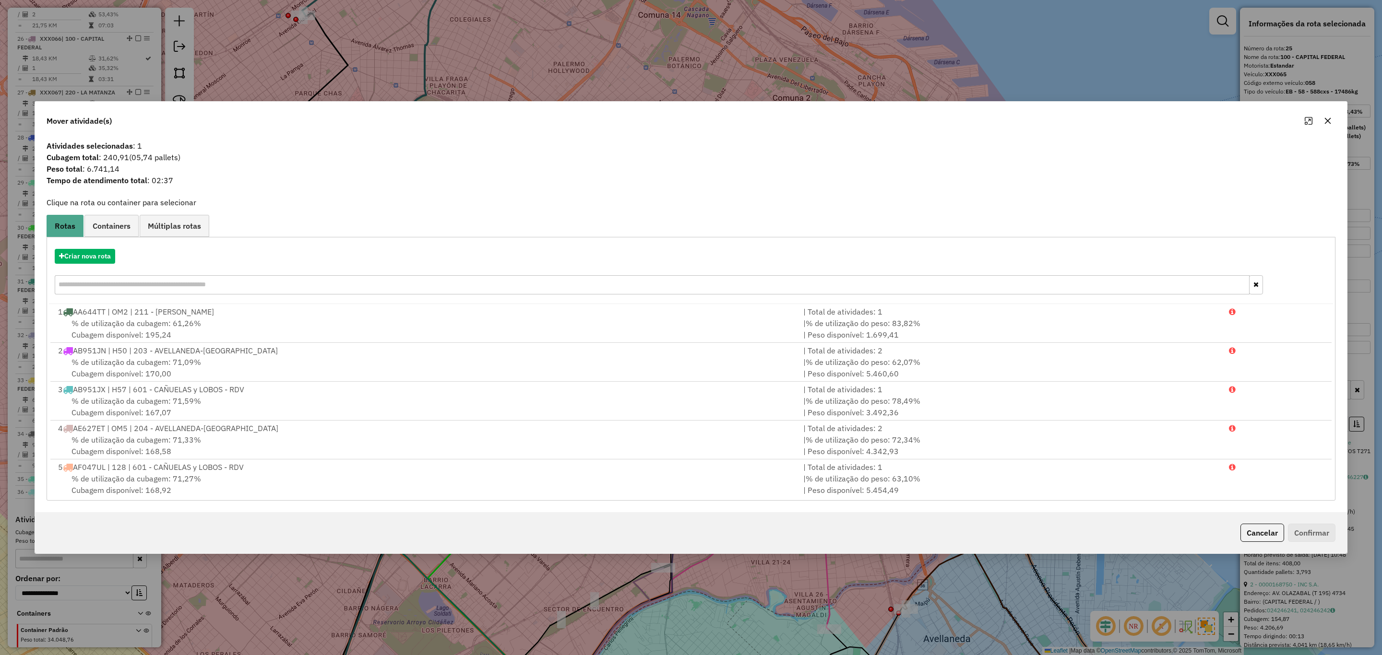
click at [1264, 536] on button "Cancelar" at bounding box center [1262, 533] width 44 height 18
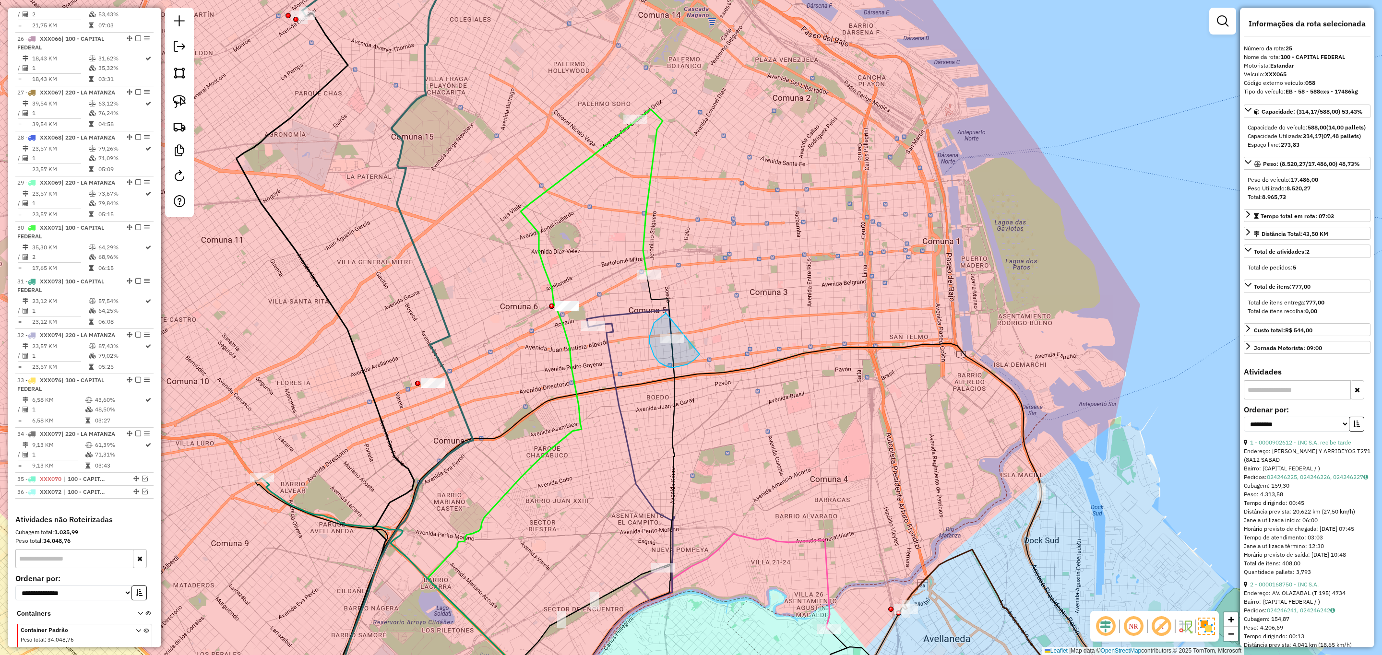
drag, startPoint x: 666, startPoint y: 314, endPoint x: 705, endPoint y: 341, distance: 48.3
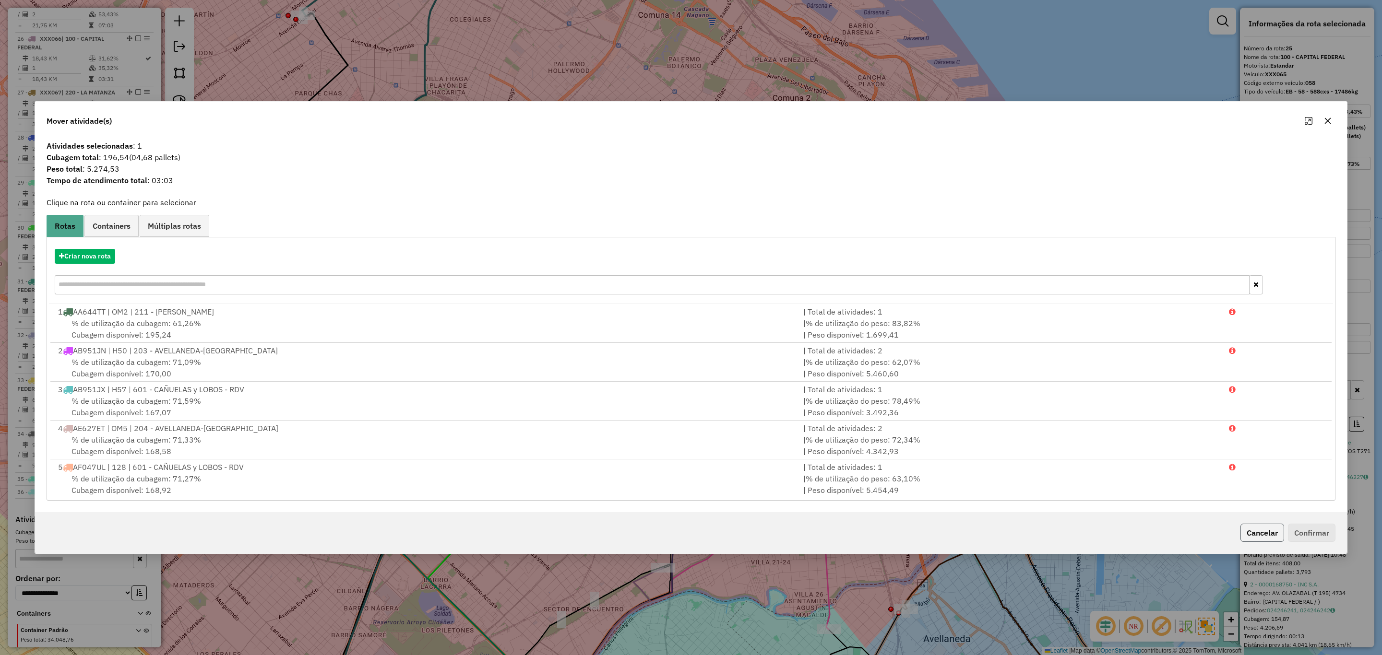
click at [1263, 534] on button "Cancelar" at bounding box center [1262, 533] width 44 height 18
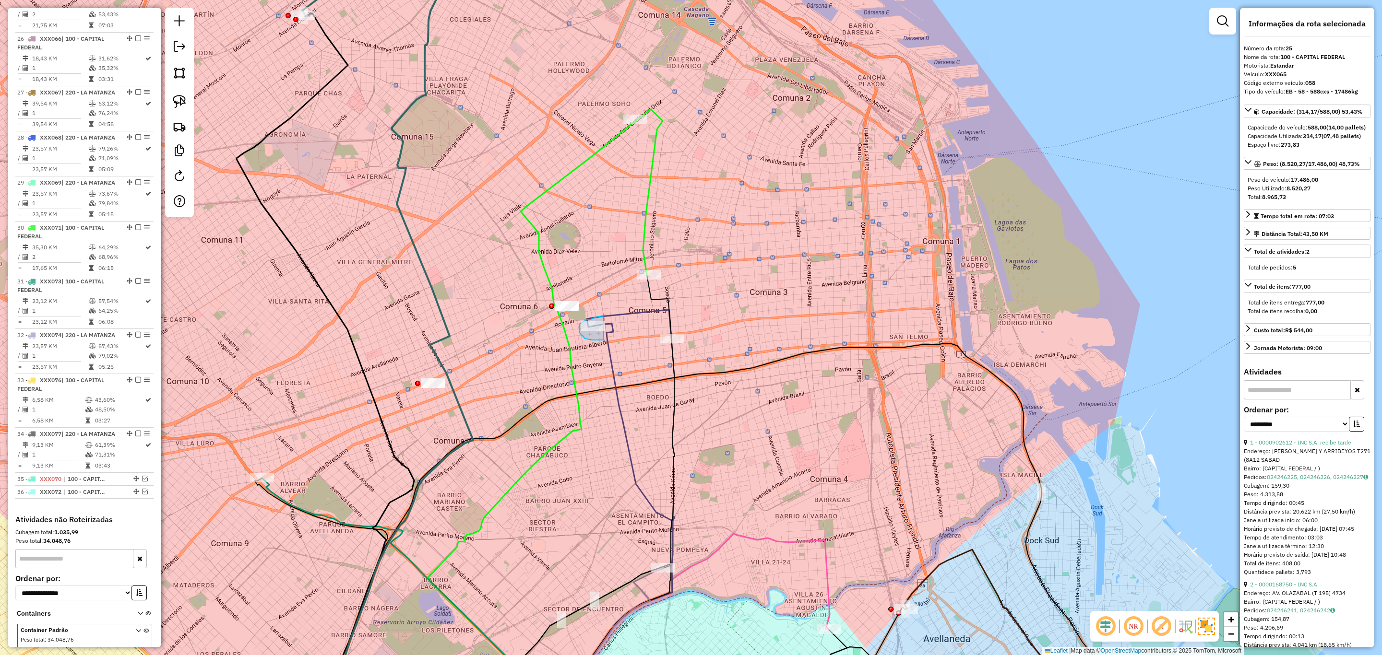
drag, startPoint x: 591, startPoint y: 320, endPoint x: 610, endPoint y: 332, distance: 23.0
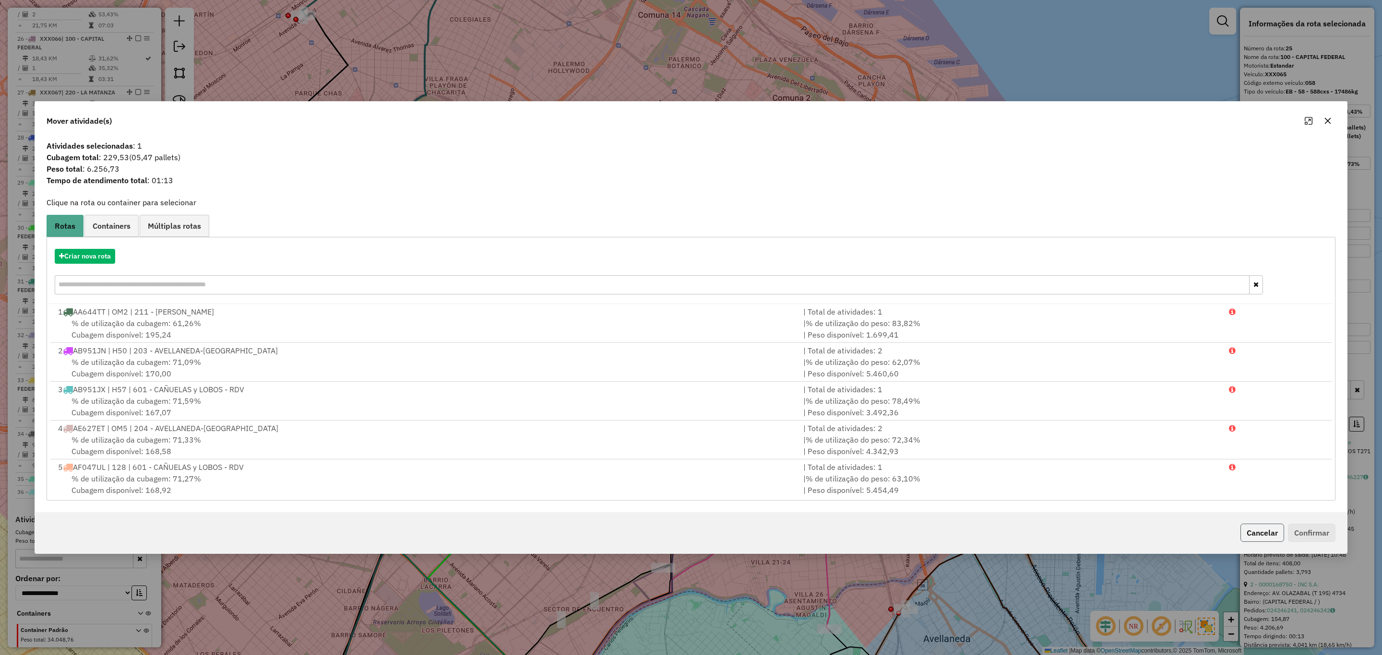
click at [1246, 536] on button "Cancelar" at bounding box center [1262, 533] width 44 height 18
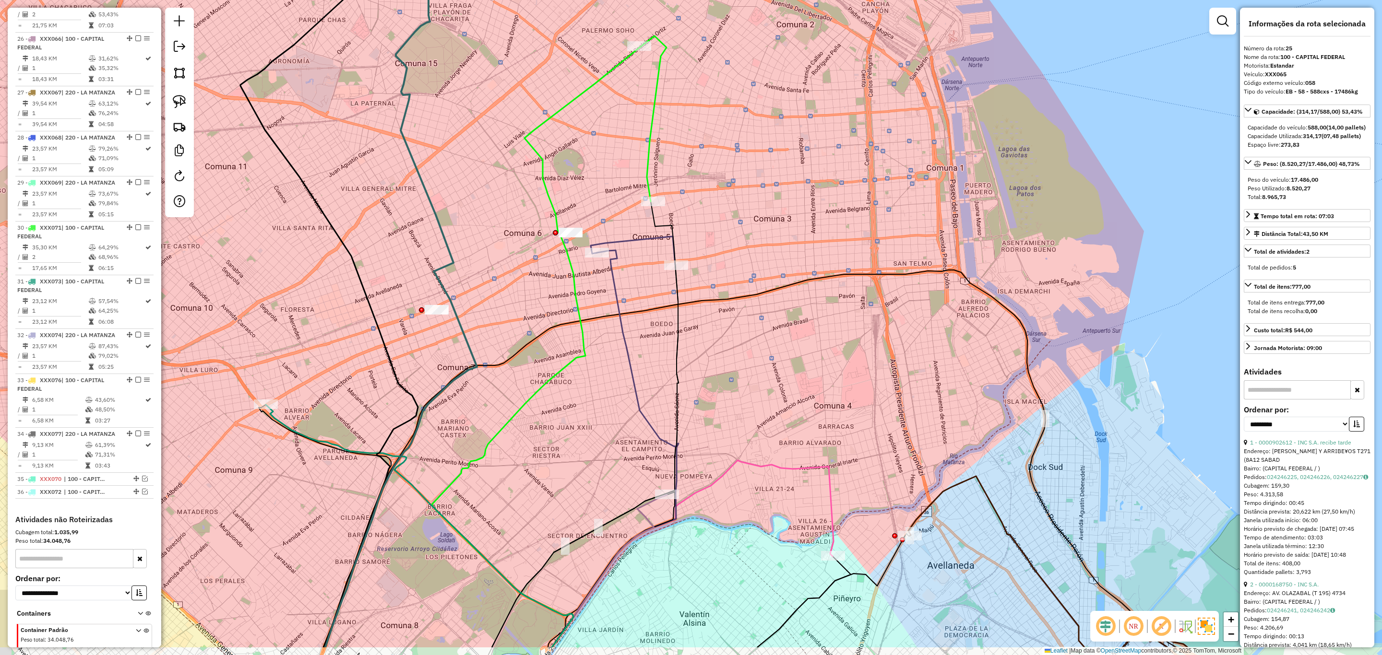
drag, startPoint x: 526, startPoint y: 482, endPoint x: 507, endPoint y: 266, distance: 216.7
click at [507, 266] on div "Janela de atendimento Grade de atendimento Capacidade Transportadoras Veículos …" at bounding box center [691, 327] width 1382 height 655
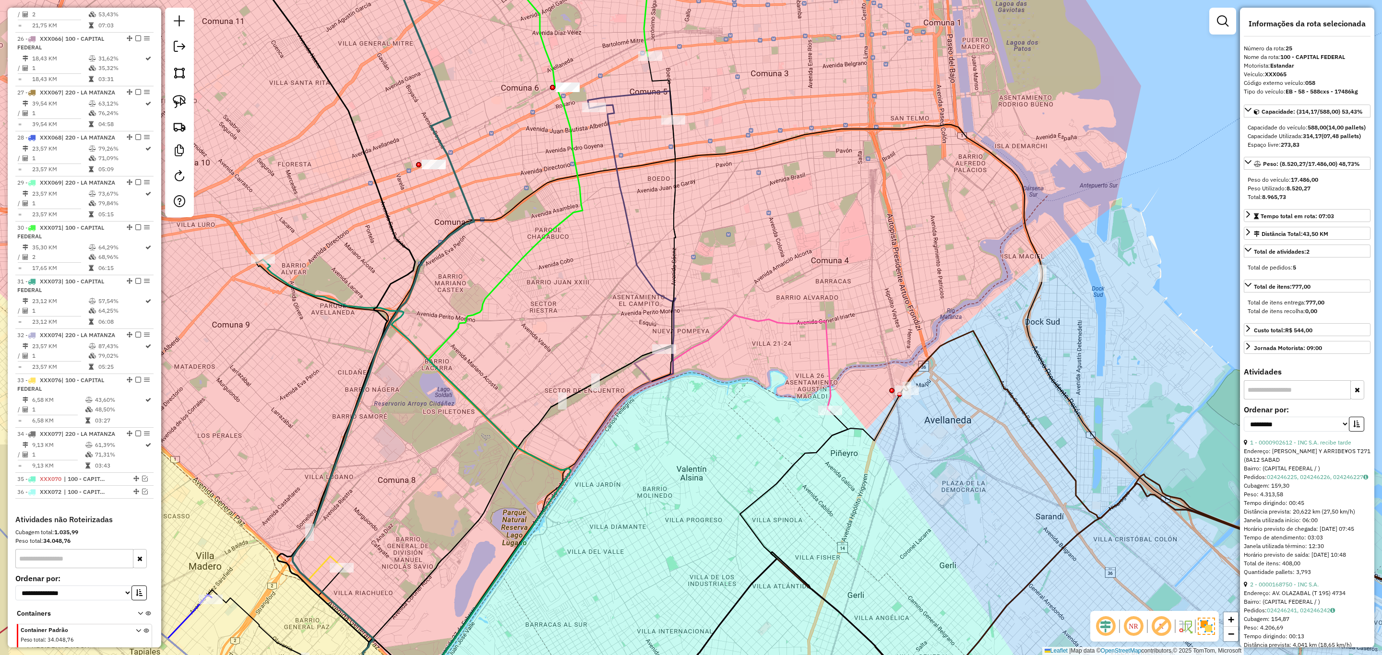
drag, startPoint x: 756, startPoint y: 353, endPoint x: 811, endPoint y: 355, distance: 54.7
click at [811, 354] on div "Janela de atendimento Grade de atendimento Capacidade Transportadoras Veículos …" at bounding box center [691, 327] width 1382 height 655
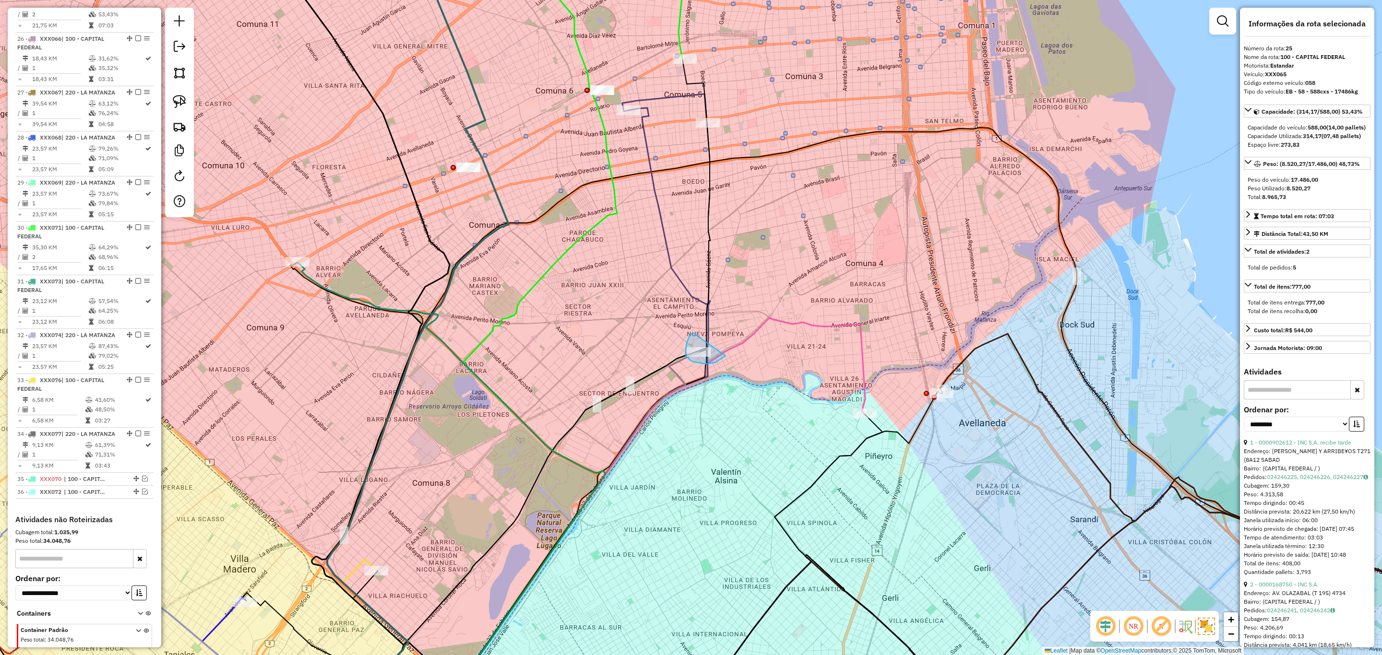
drag, startPoint x: 692, startPoint y: 333, endPoint x: 730, endPoint y: 348, distance: 40.9
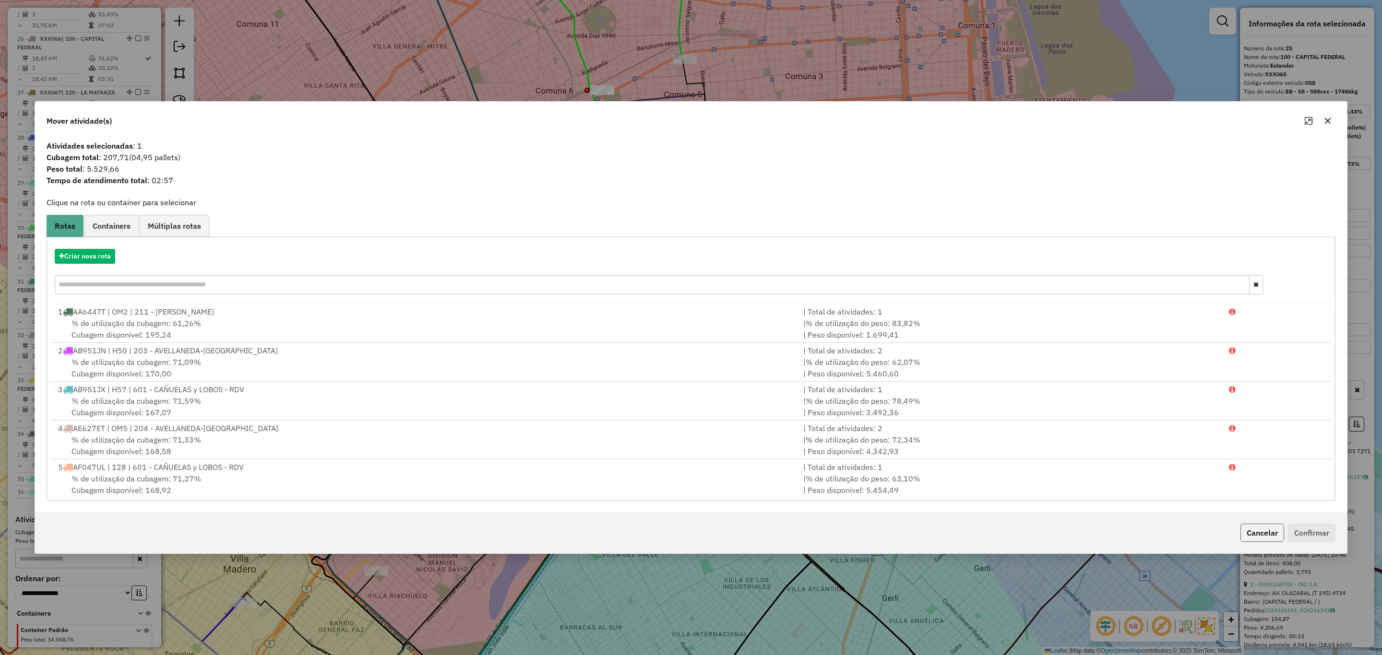
click at [1260, 535] on button "Cancelar" at bounding box center [1262, 533] width 44 height 18
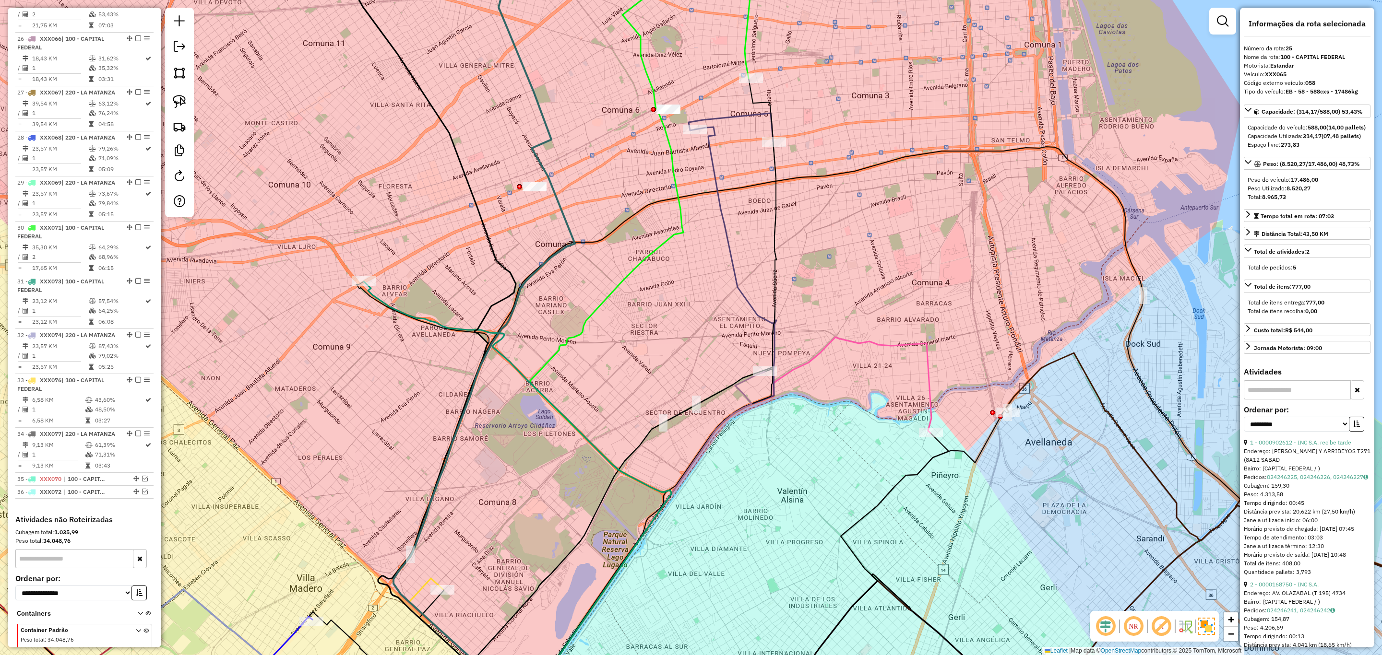
drag, startPoint x: 370, startPoint y: 345, endPoint x: 461, endPoint y: 372, distance: 94.4
click at [461, 372] on div "Janela de atendimento Grade de atendimento Capacidade Transportadoras Veículos …" at bounding box center [691, 327] width 1382 height 655
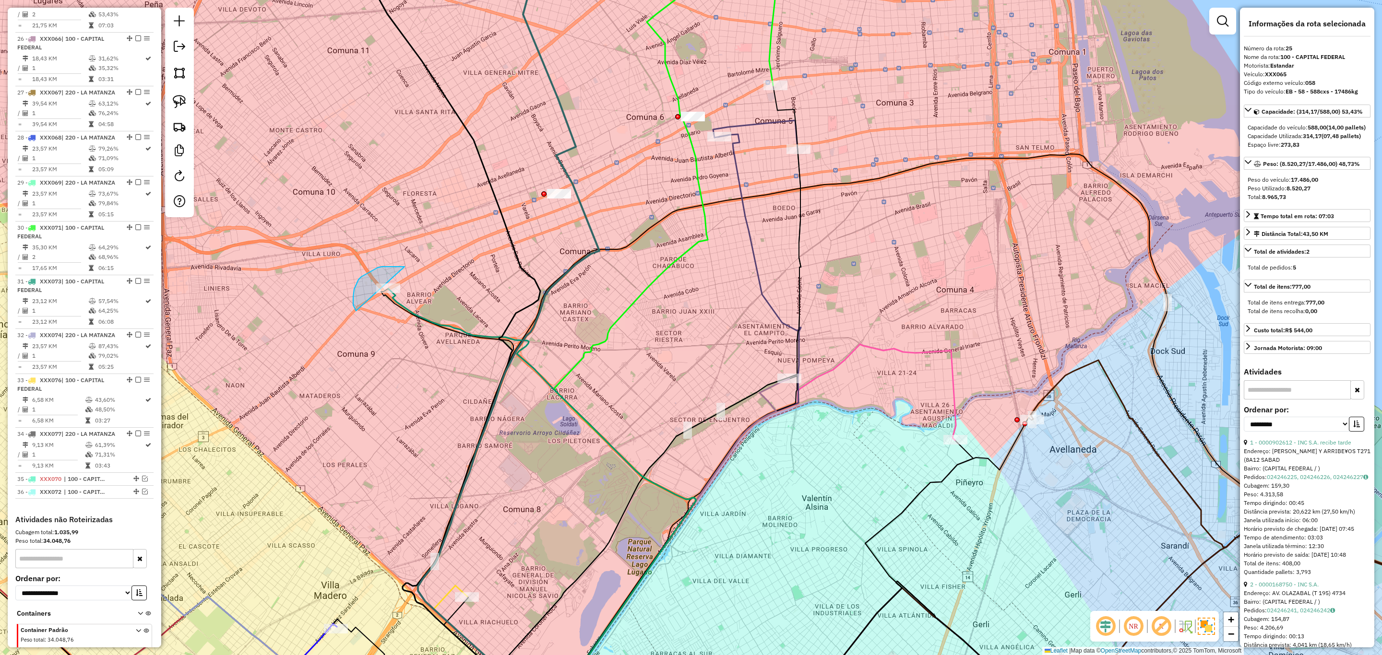
drag, startPoint x: 374, startPoint y: 270, endPoint x: 431, endPoint y: 296, distance: 62.3
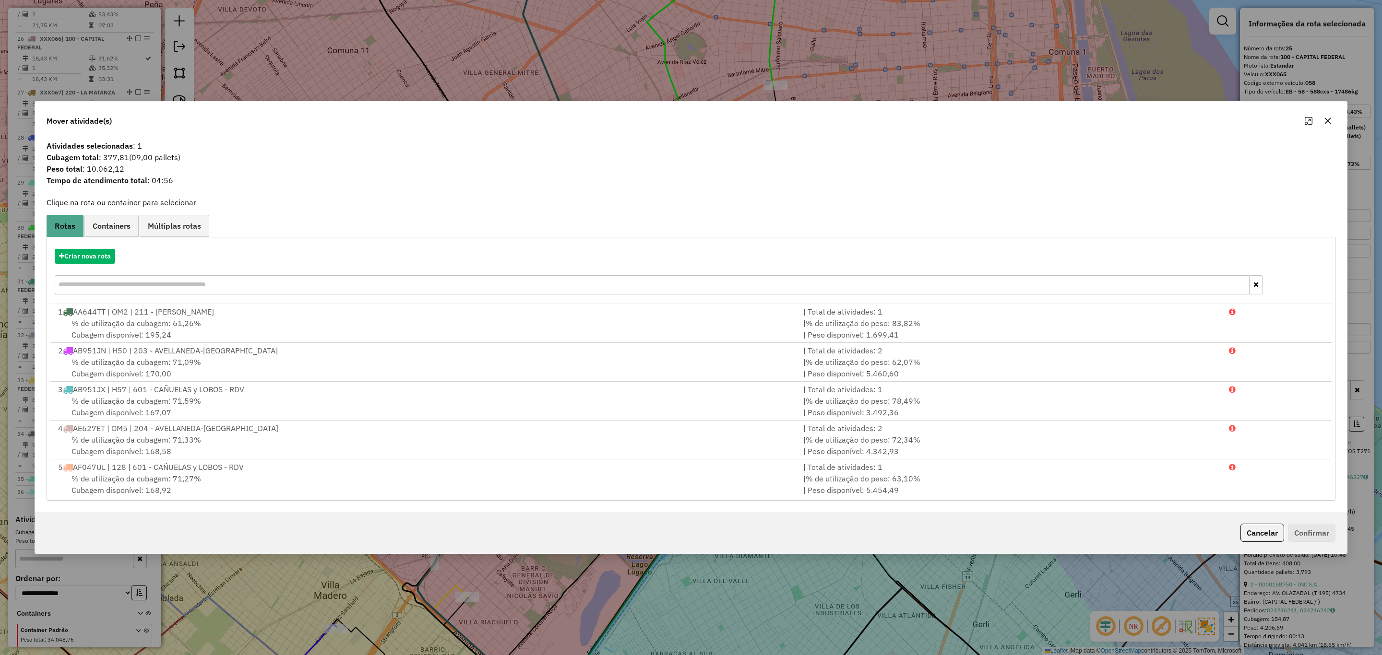
click at [1264, 527] on button "Cancelar" at bounding box center [1262, 533] width 44 height 18
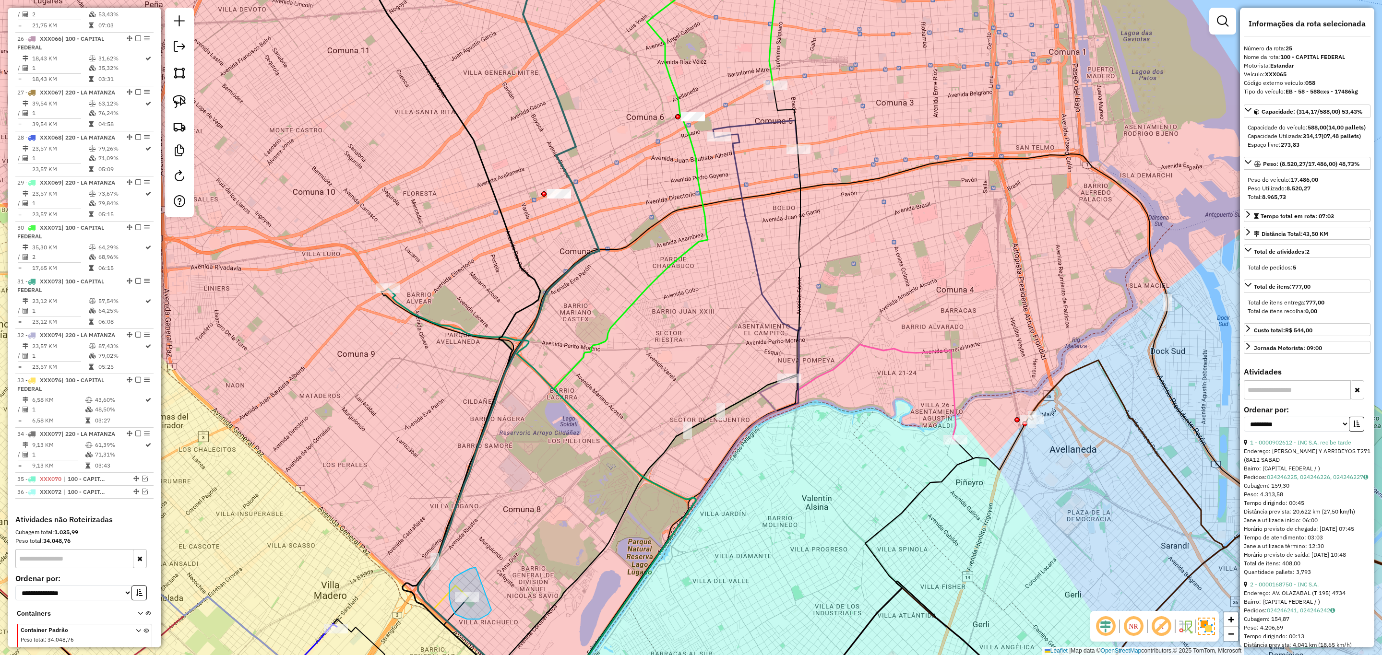
drag, startPoint x: 476, startPoint y: 568, endPoint x: 492, endPoint y: 609, distance: 45.0
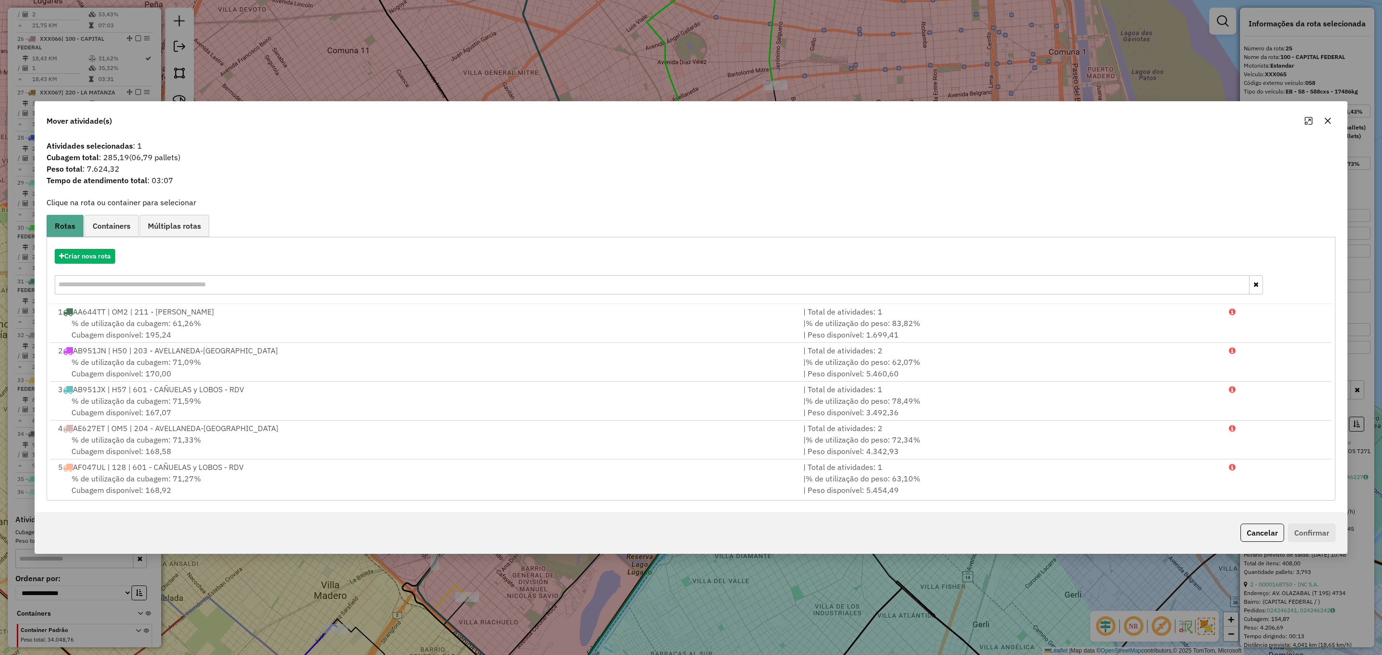
click at [1258, 534] on button "Cancelar" at bounding box center [1262, 533] width 44 height 18
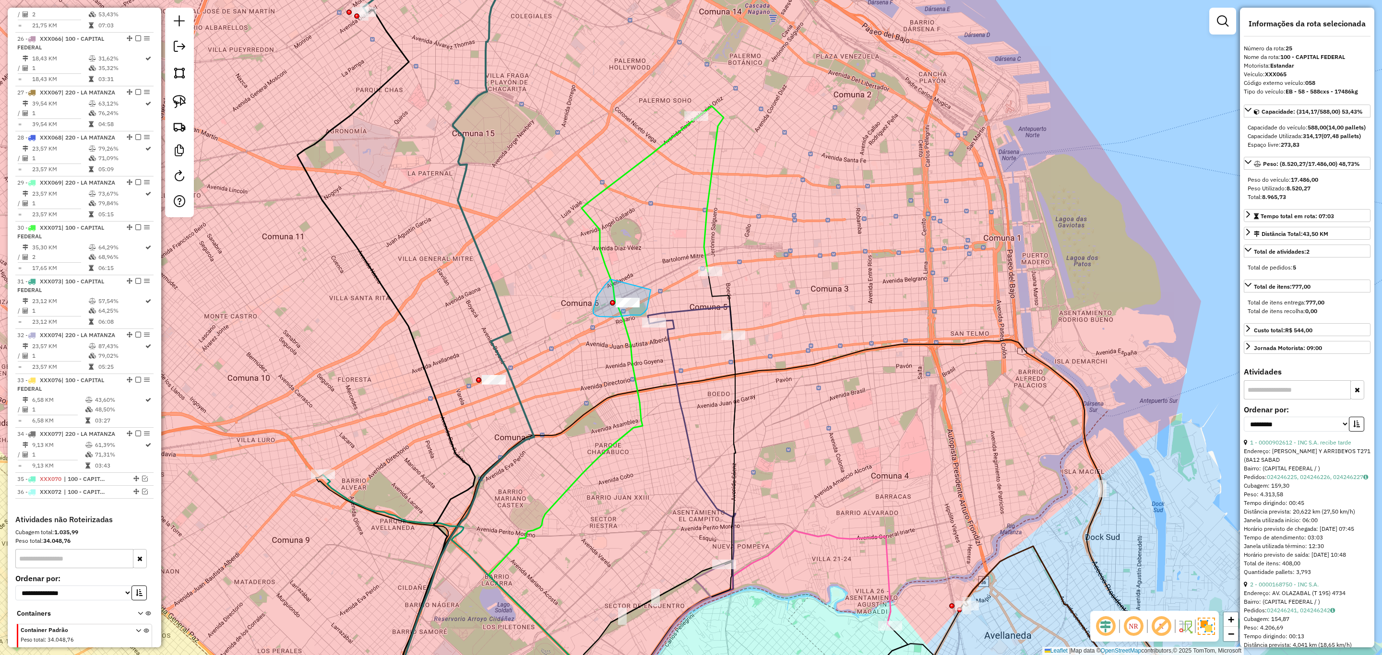
drag, startPoint x: 610, startPoint y: 280, endPoint x: 651, endPoint y: 285, distance: 41.1
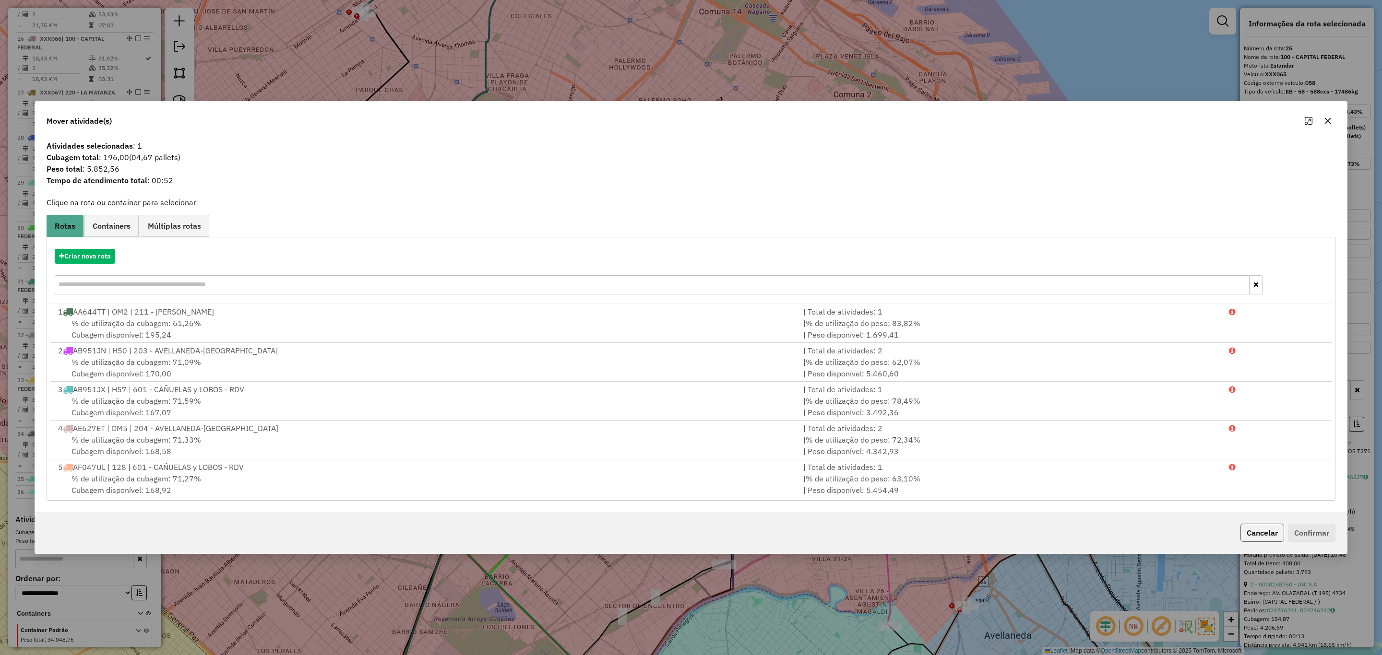
click at [1257, 534] on button "Cancelar" at bounding box center [1262, 533] width 44 height 18
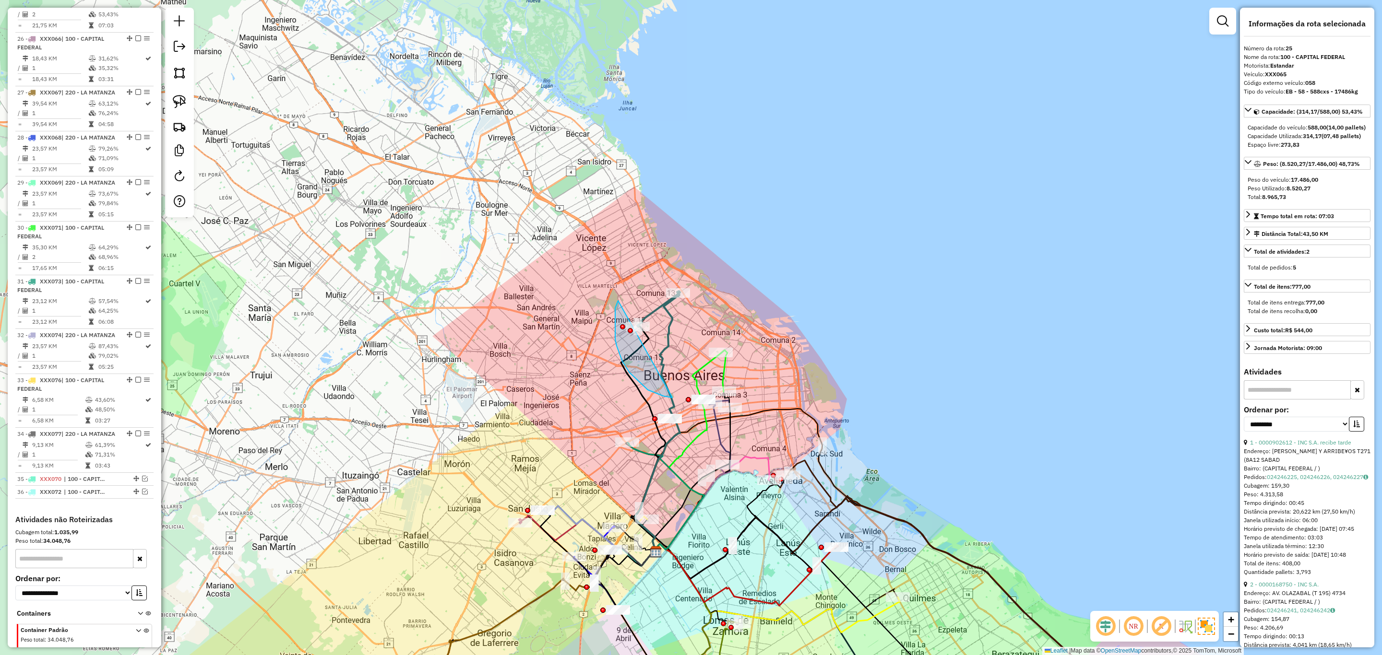
drag, startPoint x: 618, startPoint y: 301, endPoint x: 672, endPoint y: 398, distance: 111.1
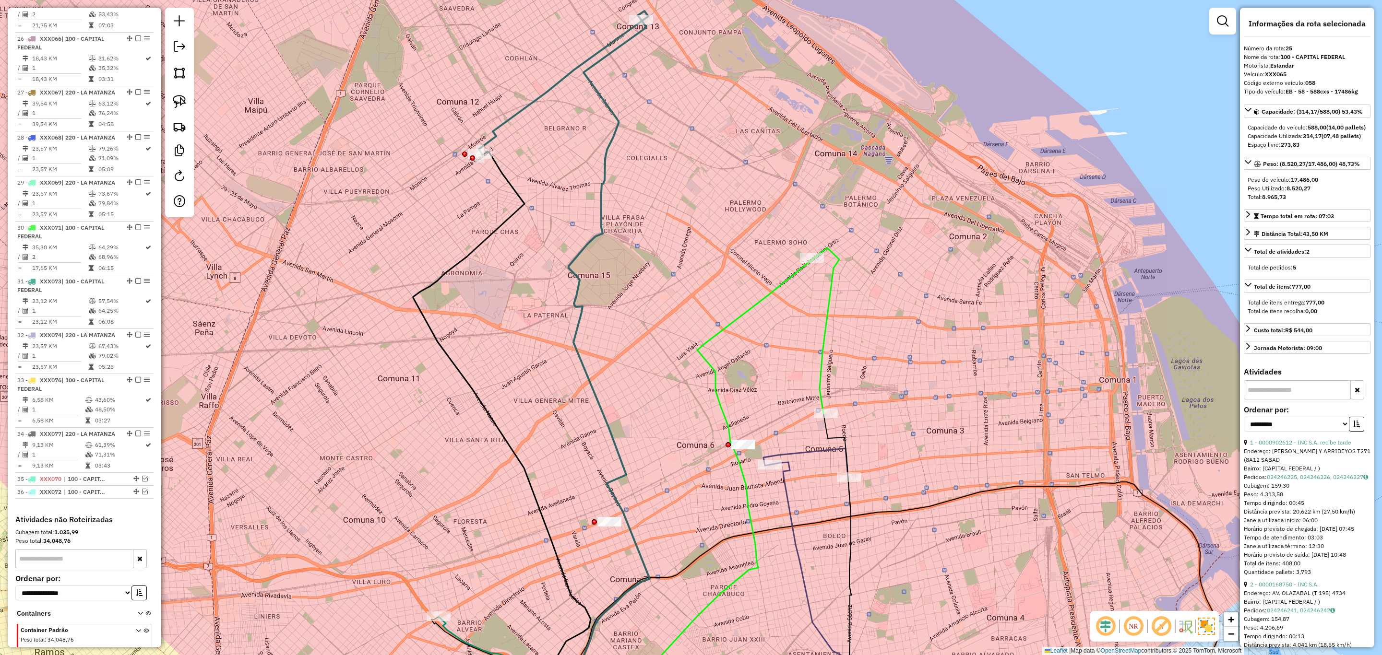
drag, startPoint x: 658, startPoint y: 362, endPoint x: 642, endPoint y: 373, distance: 19.3
click at [642, 373] on div "Janela de atendimento Grade de atendimento Capacidade Transportadoras Veículos …" at bounding box center [691, 327] width 1382 height 655
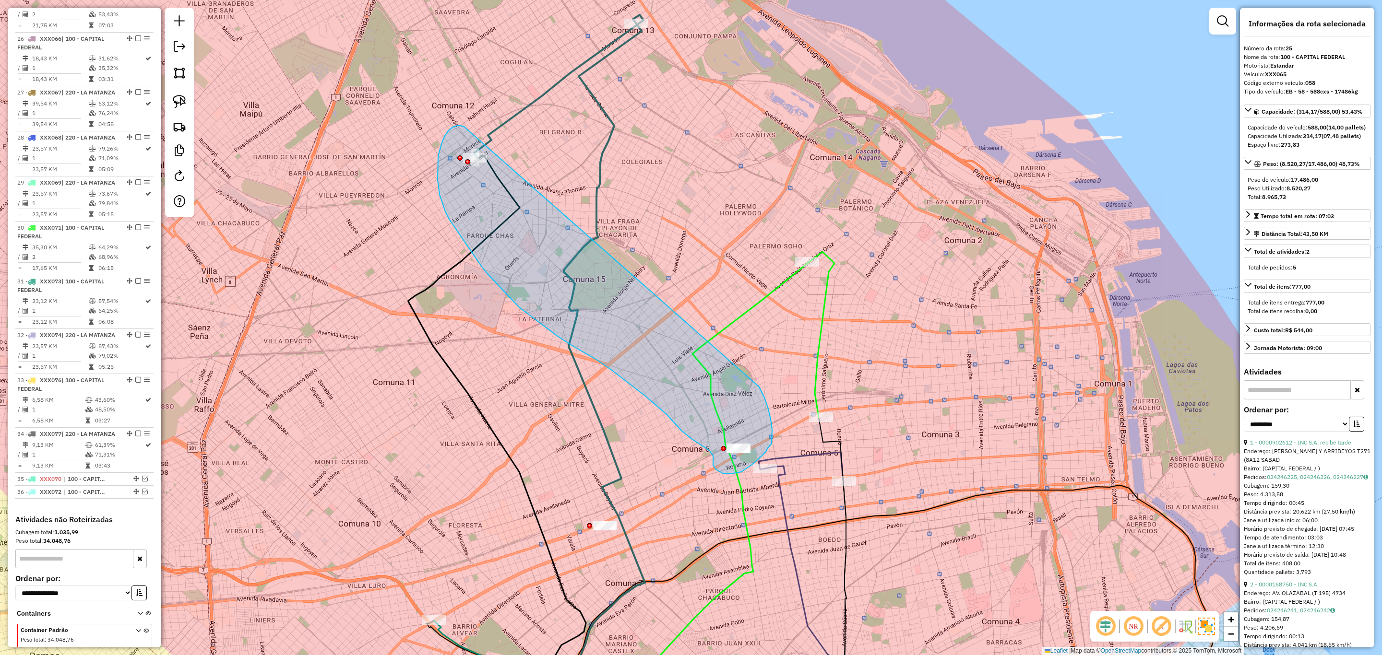
drag, startPoint x: 464, startPoint y: 127, endPoint x: 758, endPoint y: 386, distance: 392.0
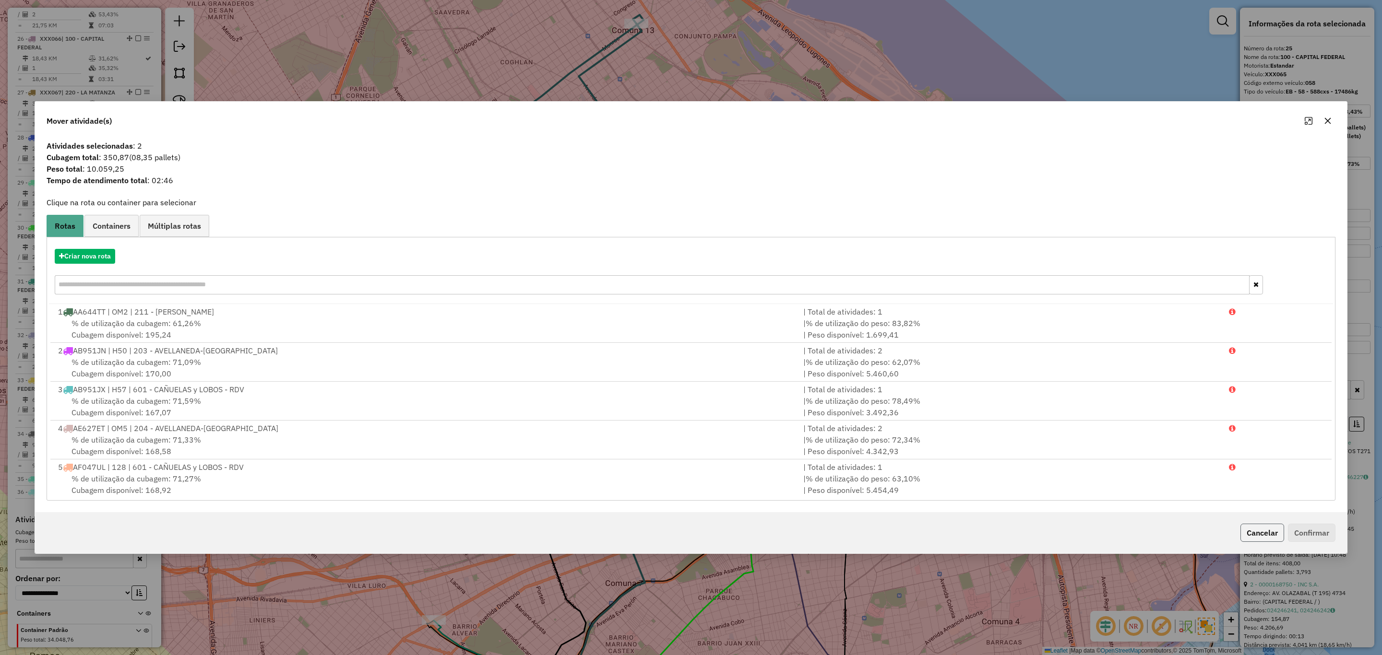
click at [1250, 533] on button "Cancelar" at bounding box center [1262, 533] width 44 height 18
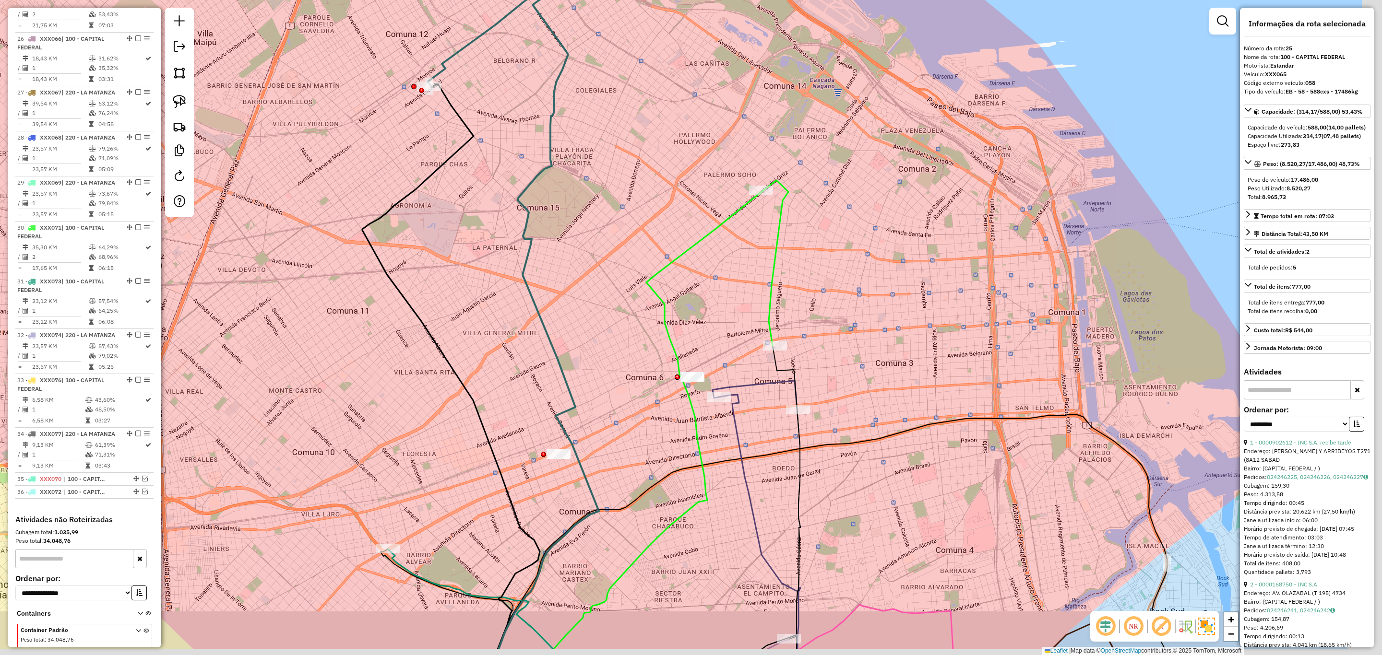
drag, startPoint x: 671, startPoint y: 212, endPoint x: 597, endPoint y: 140, distance: 102.8
click at [597, 140] on div "Janela de atendimento Grade de atendimento Capacidade Transportadoras Veículos …" at bounding box center [691, 327] width 1382 height 655
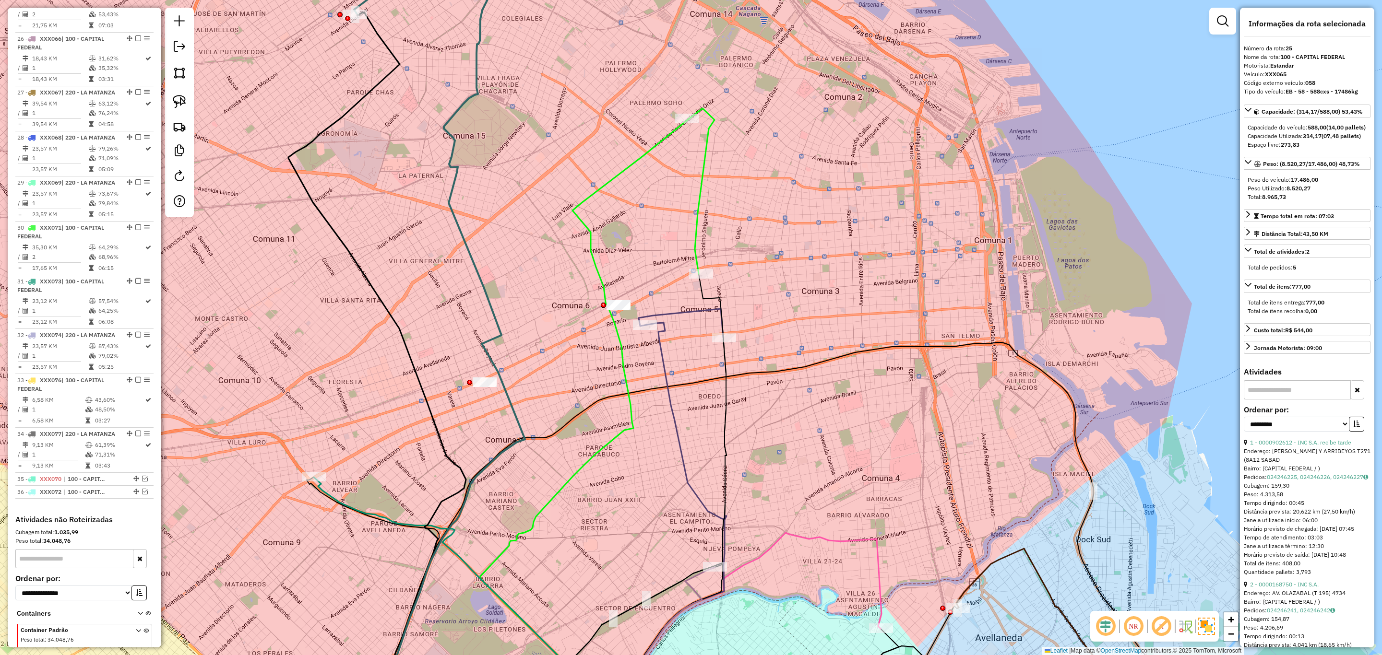
click at [697, 203] on icon at bounding box center [701, 191] width 26 height 166
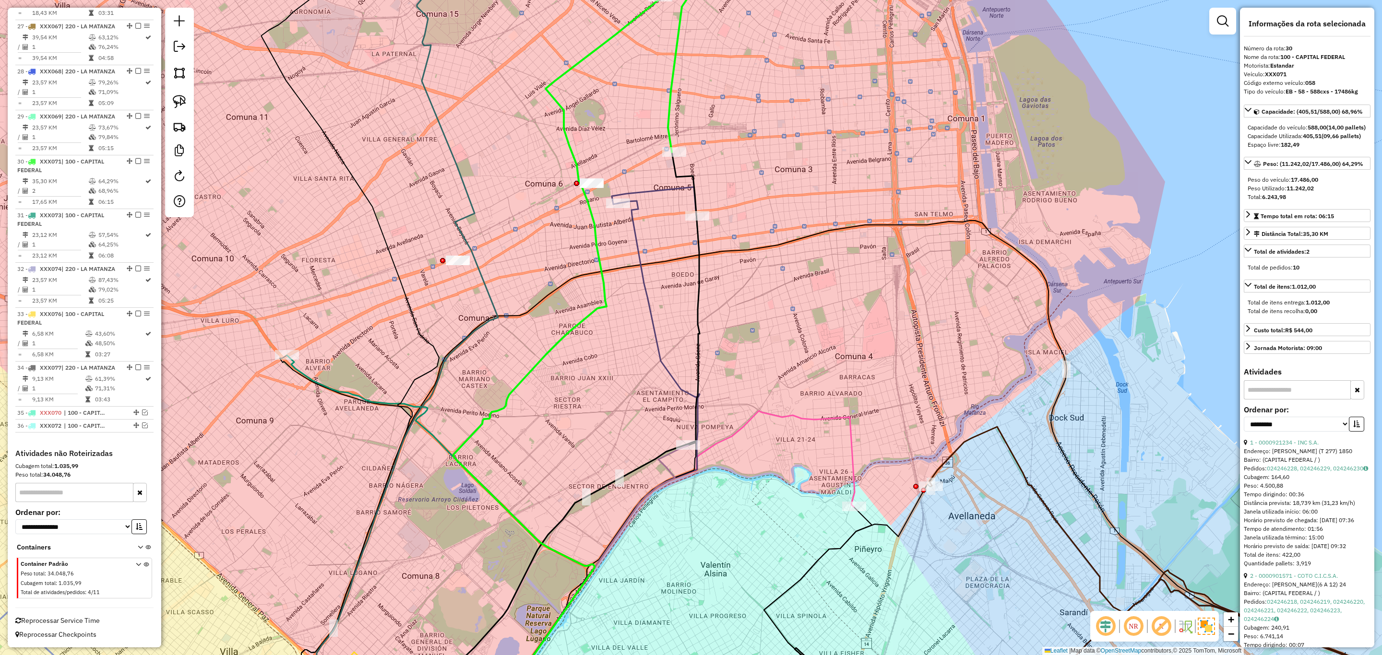
click at [666, 187] on icon at bounding box center [654, 201] width 84 height 29
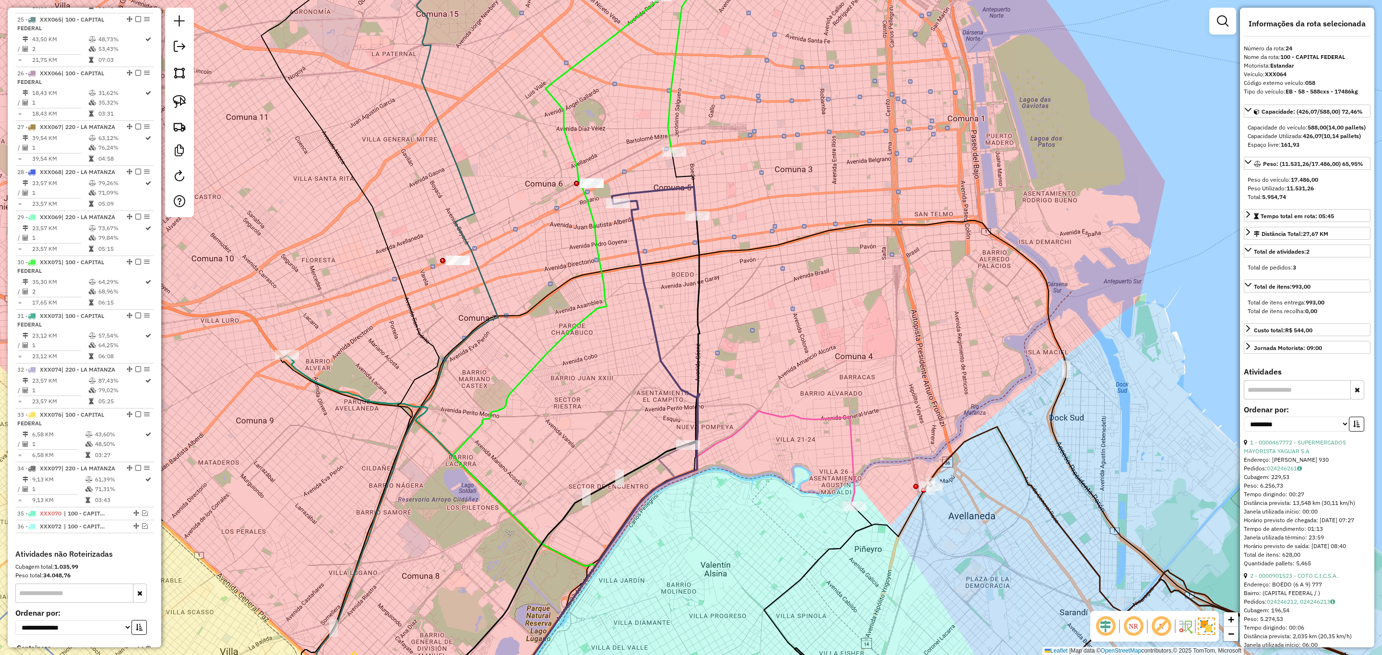
scroll to position [1614, 0]
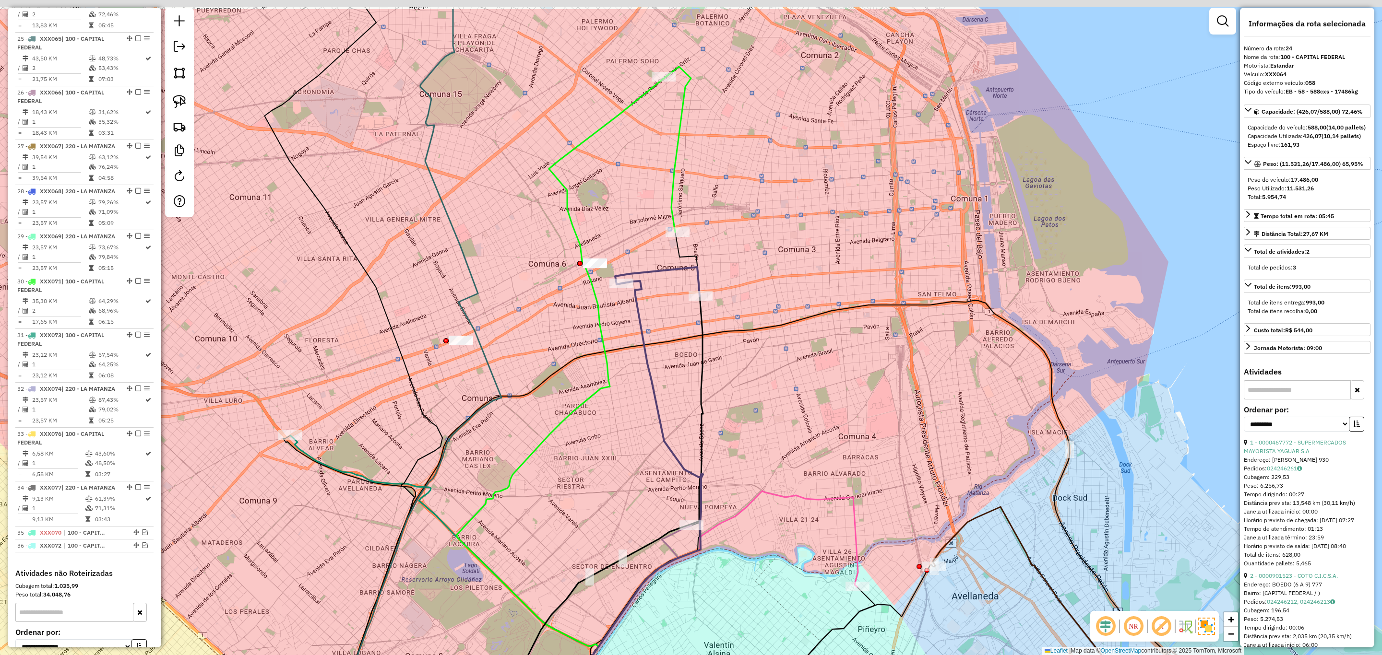
drag, startPoint x: 757, startPoint y: 188, endPoint x: 710, endPoint y: 319, distance: 139.2
click at [710, 319] on div "Janela de atendimento Grade de atendimento Capacidade Transportadoras Veículos …" at bounding box center [691, 327] width 1382 height 655
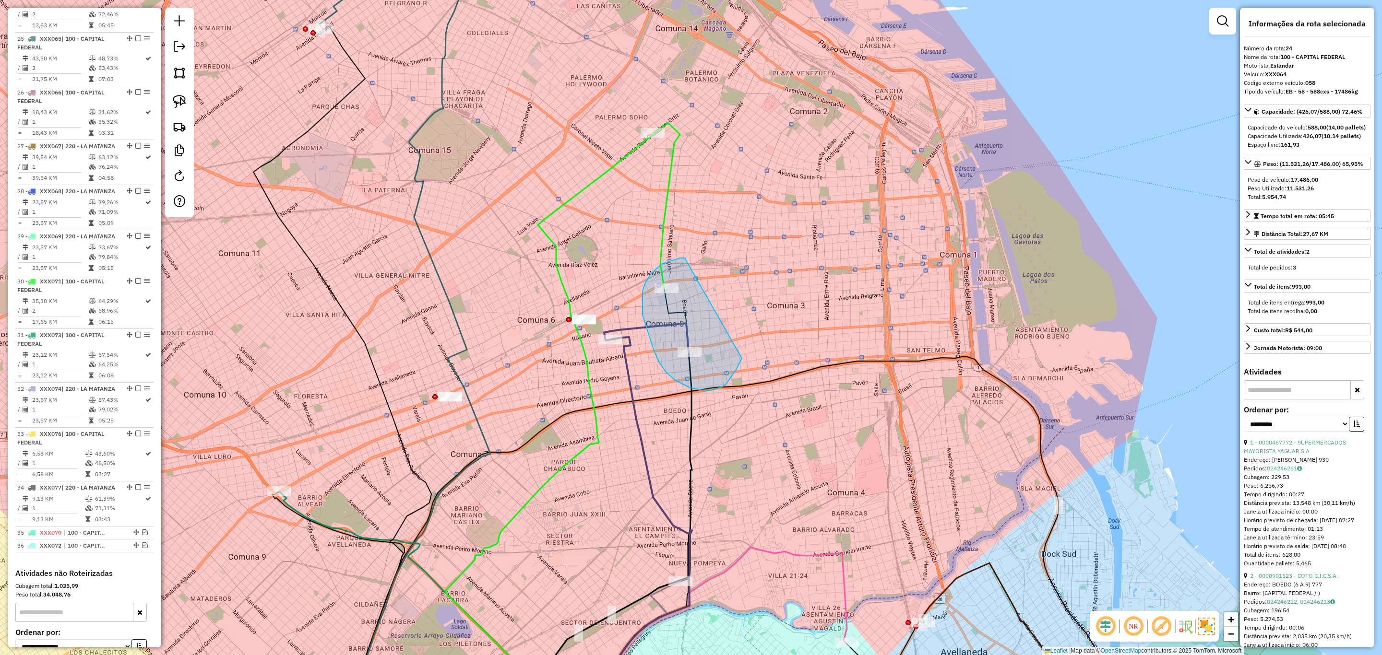
drag, startPoint x: 685, startPoint y: 259, endPoint x: 742, endPoint y: 358, distance: 114.3
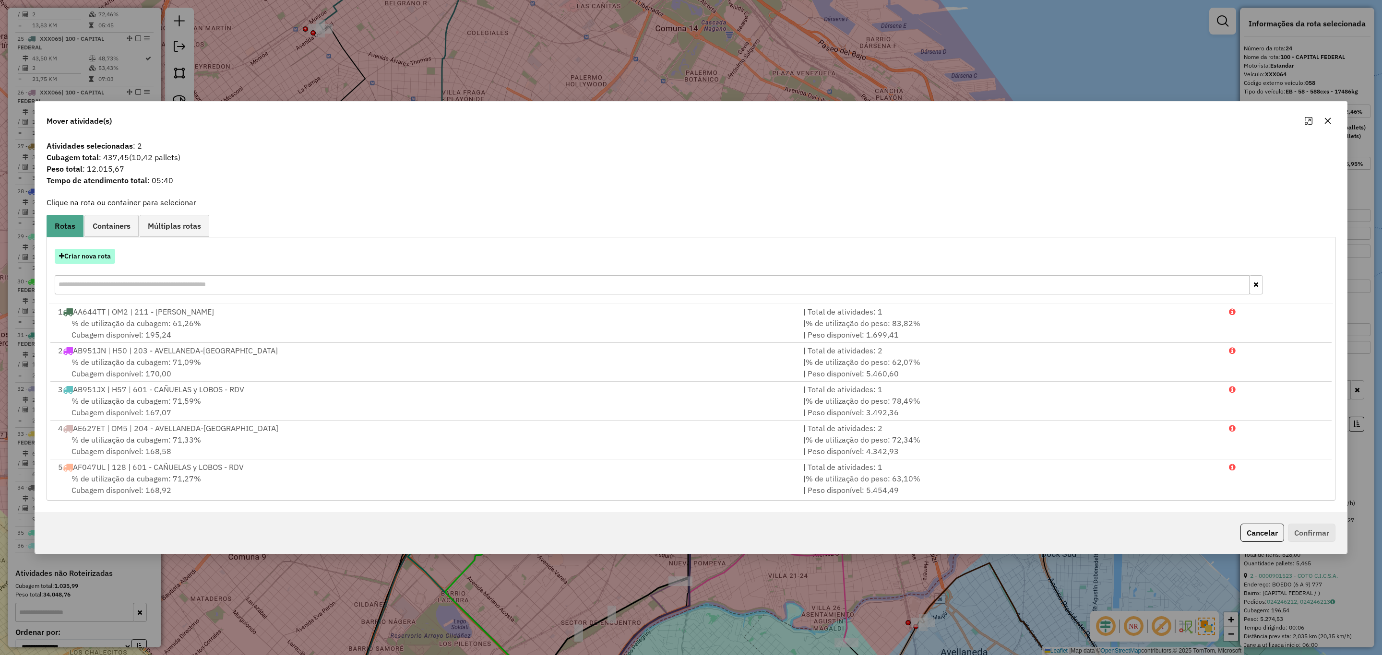
click at [85, 256] on button "Criar nova rota" at bounding box center [85, 256] width 60 height 15
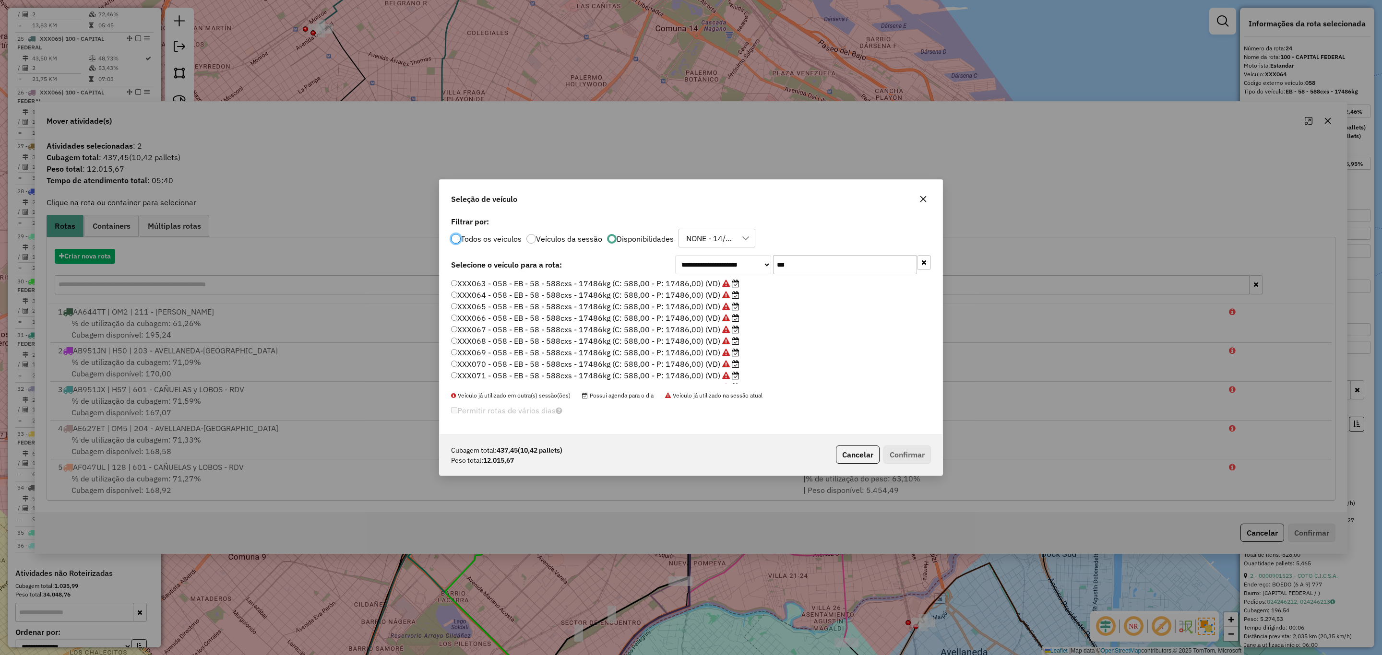
scroll to position [5, 3]
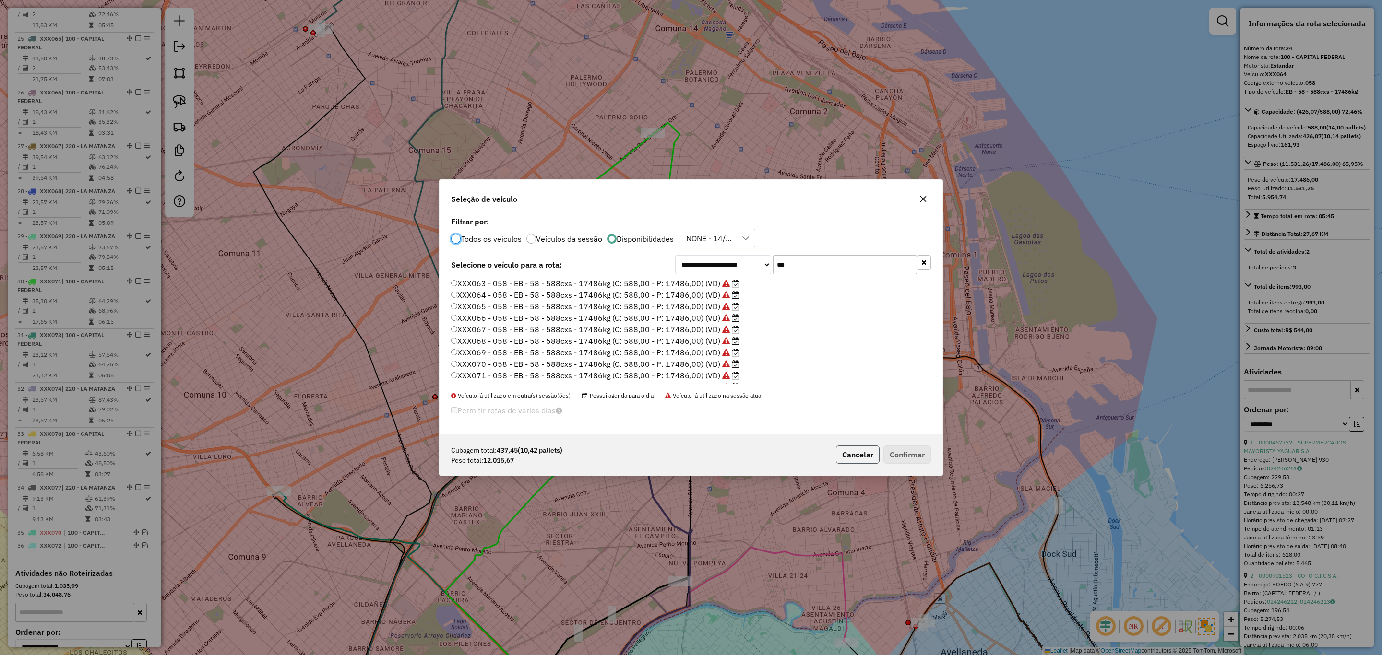
click at [871, 457] on button "Cancelar" at bounding box center [858, 455] width 44 height 18
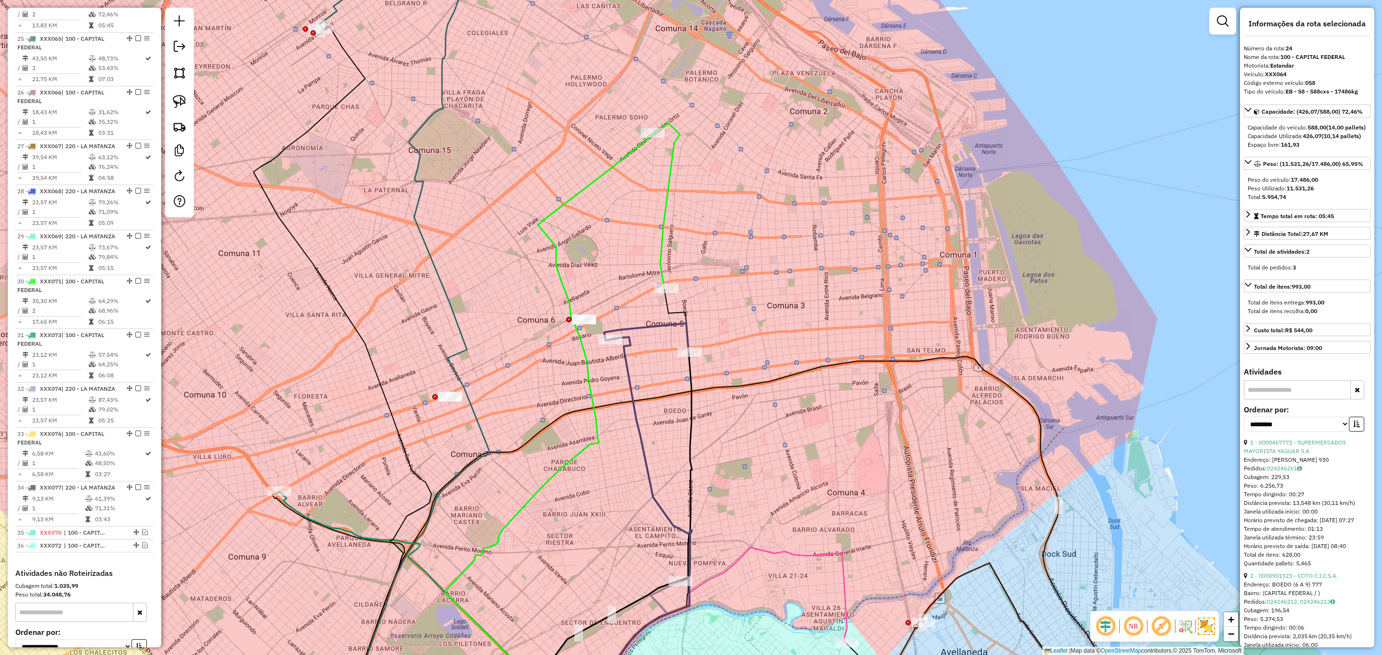
click at [561, 285] on icon at bounding box center [550, 427] width 208 height 587
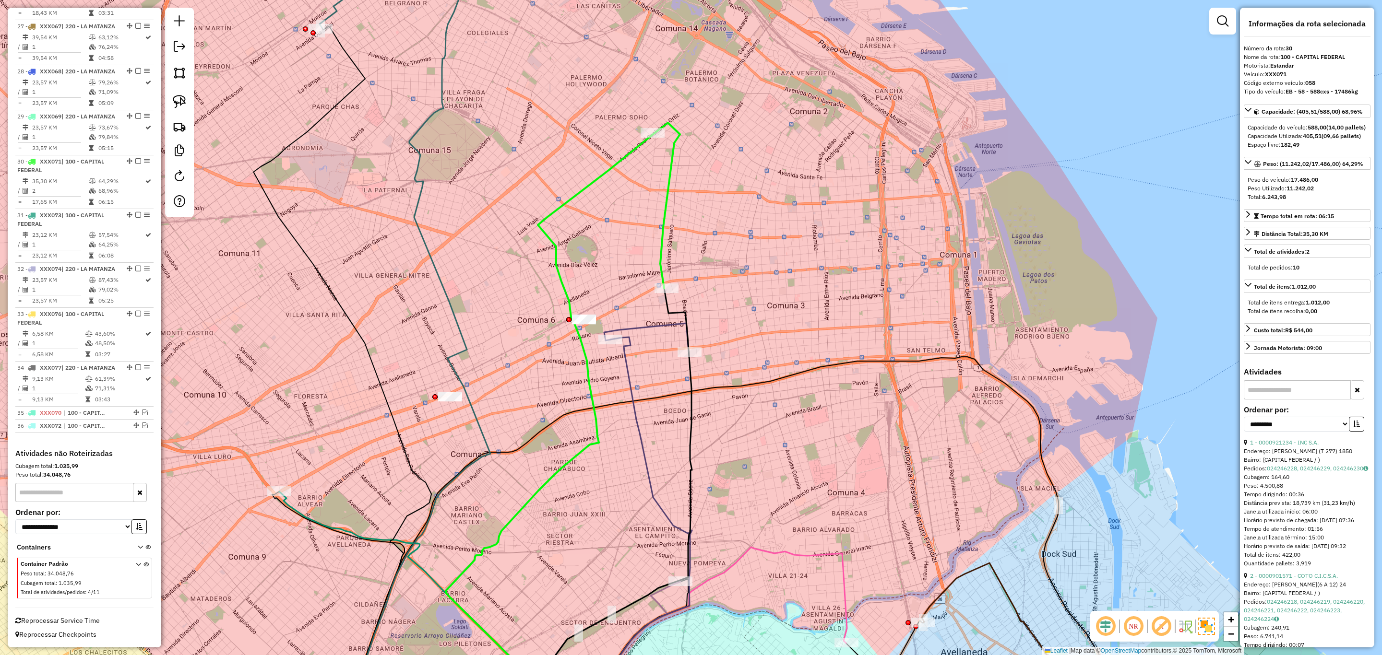
scroll to position [1808, 0]
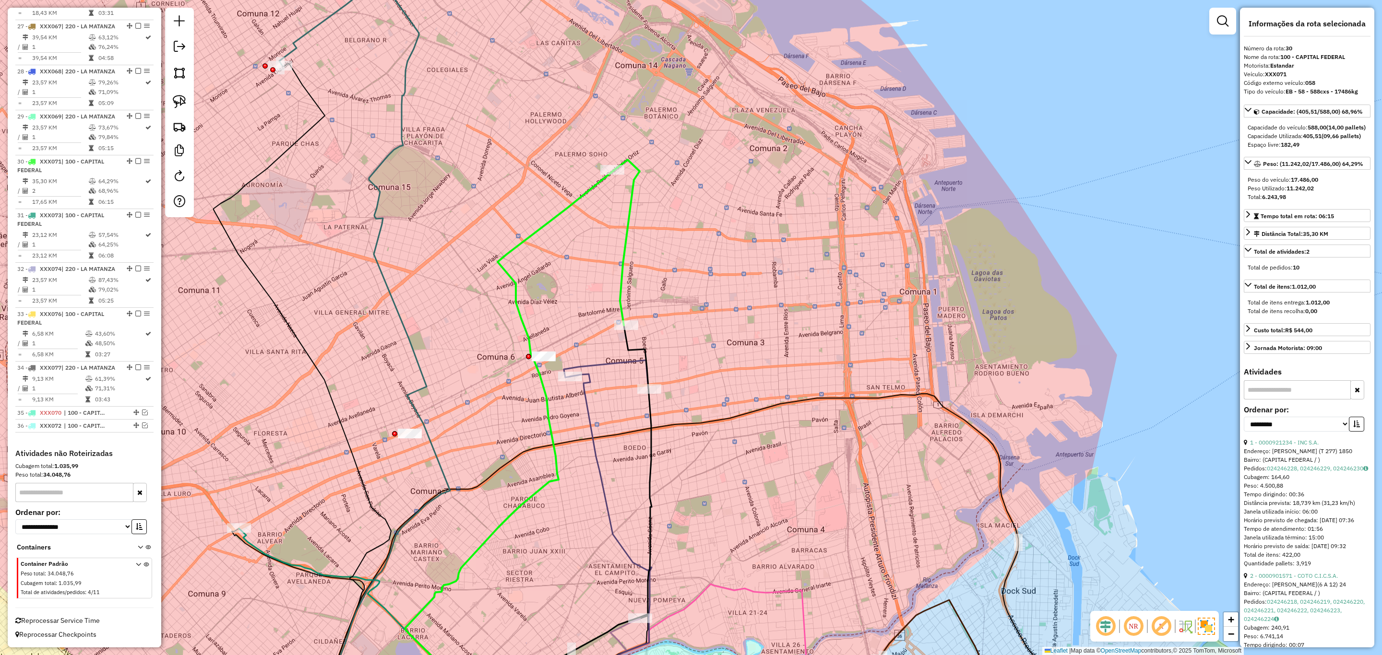
drag, startPoint x: 748, startPoint y: 231, endPoint x: 707, endPoint y: 268, distance: 54.7
click at [707, 268] on div "Janela de atendimento Grade de atendimento Capacidade Transportadoras Veículos …" at bounding box center [691, 327] width 1382 height 655
click at [135, 158] on em at bounding box center [138, 161] width 6 height 6
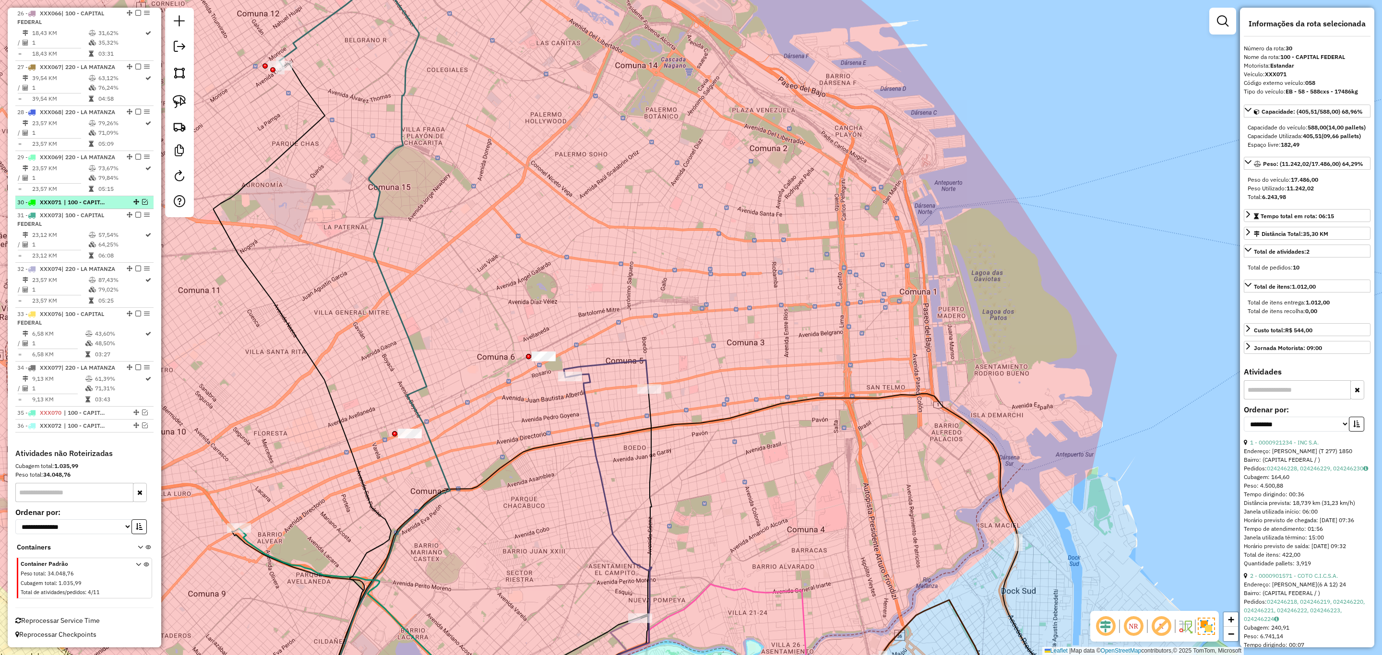
scroll to position [1767, 0]
click at [618, 361] on icon at bounding box center [606, 374] width 84 height 29
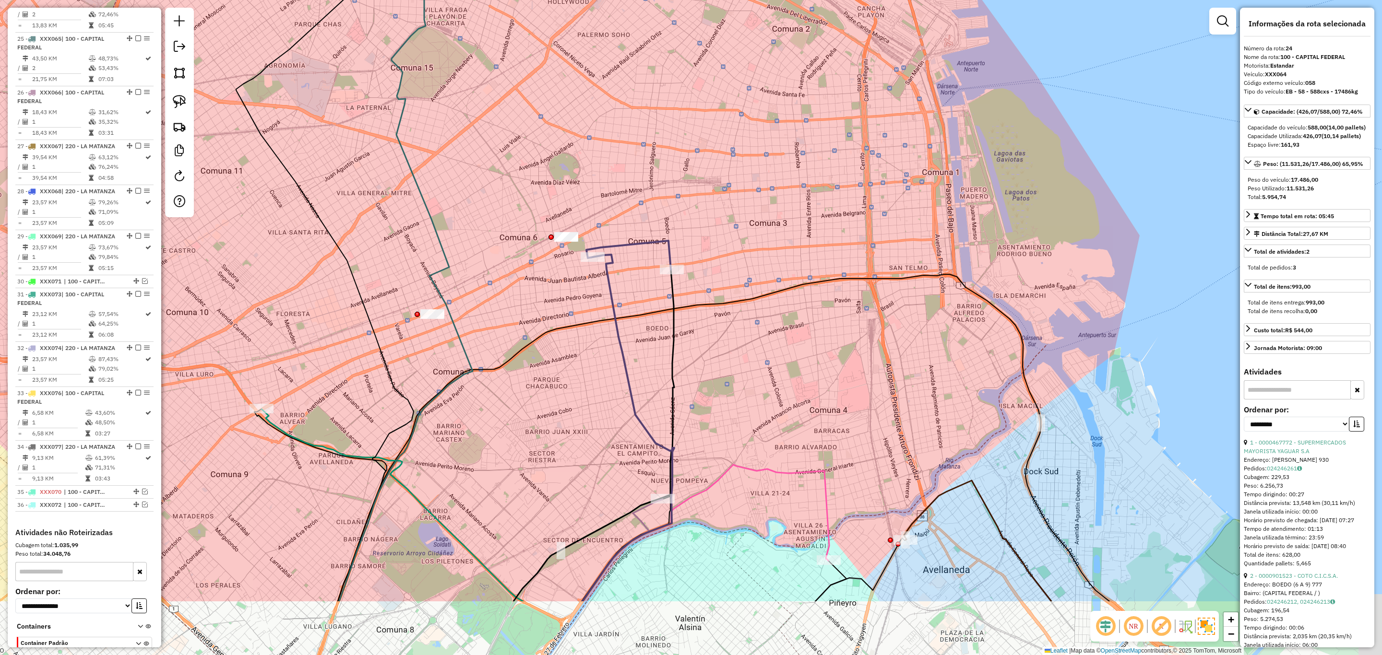
drag, startPoint x: 645, startPoint y: 304, endPoint x: 673, endPoint y: 171, distance: 135.7
click at [672, 172] on div "Janela de atendimento Grade de atendimento Capacidade Transportadoras Veículos …" at bounding box center [691, 327] width 1382 height 655
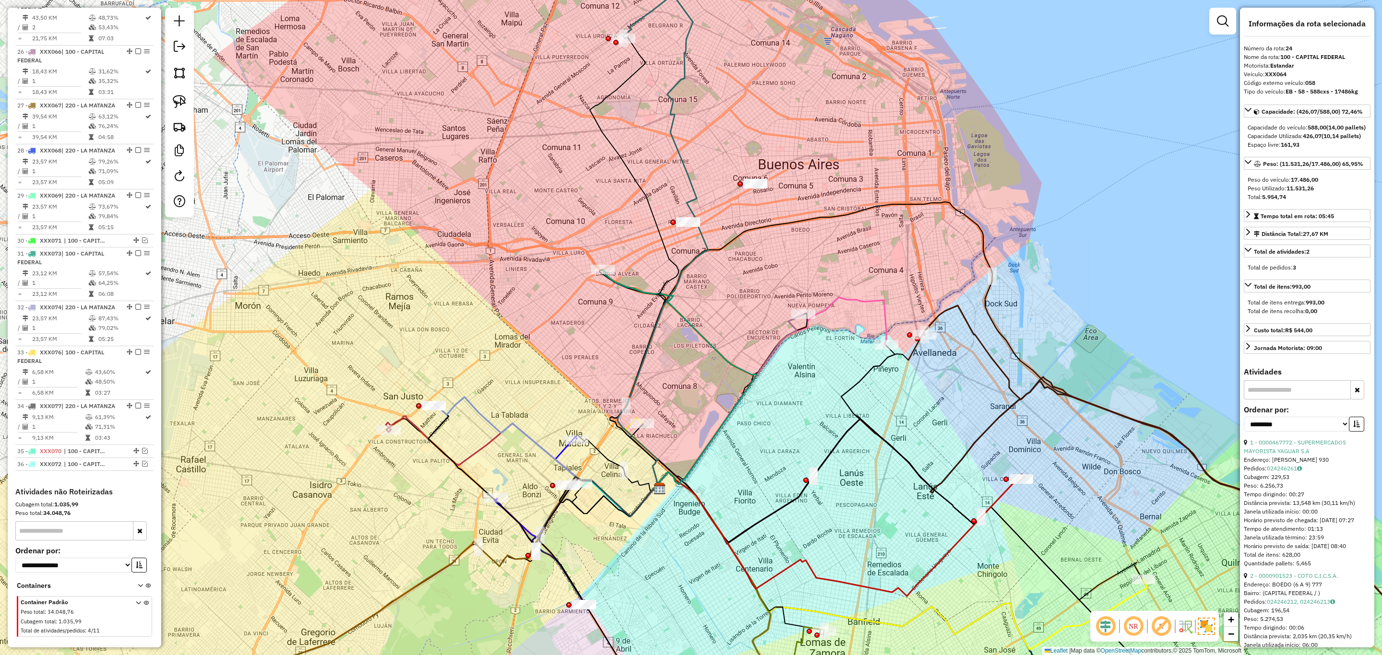
click at [789, 325] on icon at bounding box center [728, 403] width 150 height 176
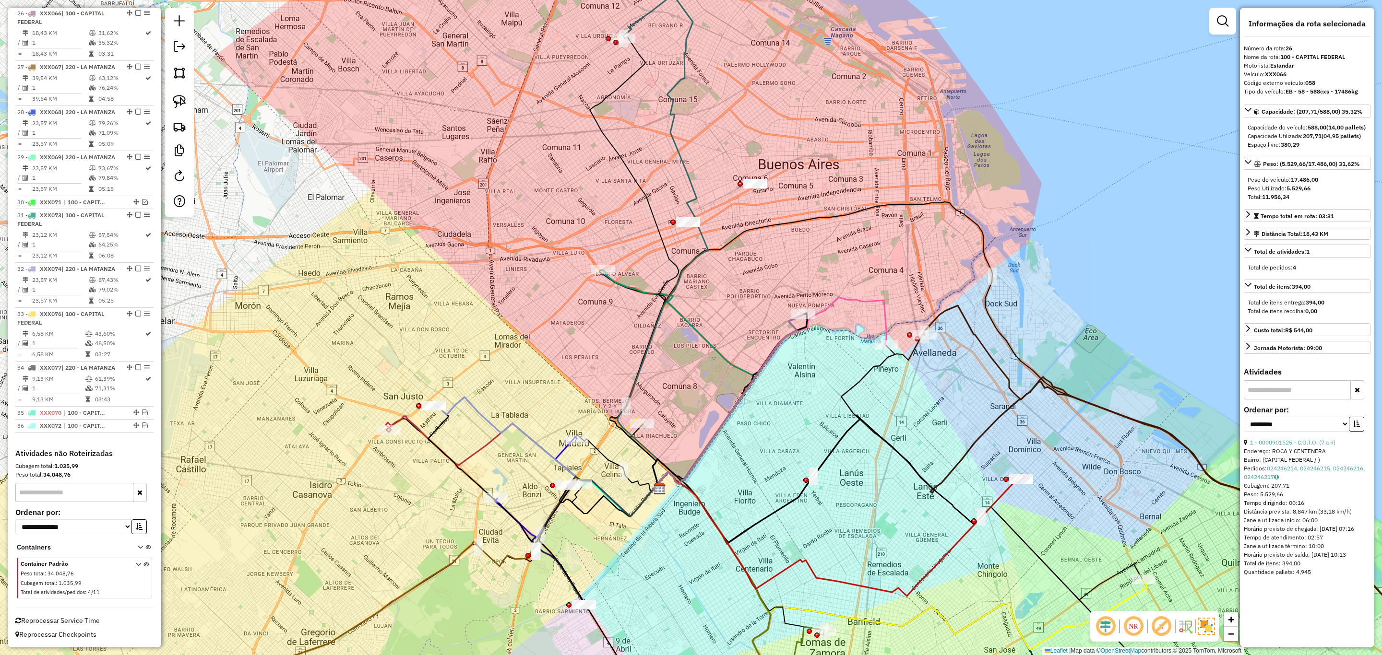
scroll to position [1680, 0]
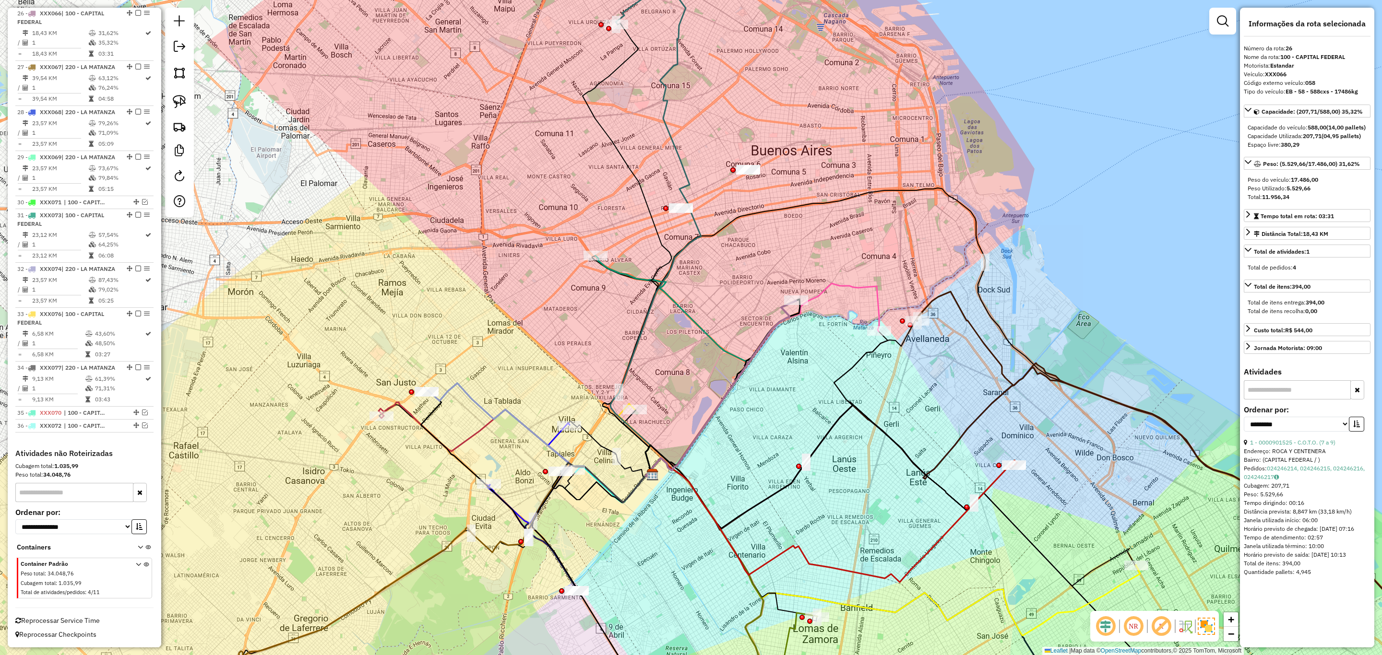
drag, startPoint x: 757, startPoint y: 314, endPoint x: 750, endPoint y: 300, distance: 15.5
click at [750, 300] on div "Janela de atendimento Grade de atendimento Capacidade Transportadoras Veículos …" at bounding box center [691, 327] width 1382 height 655
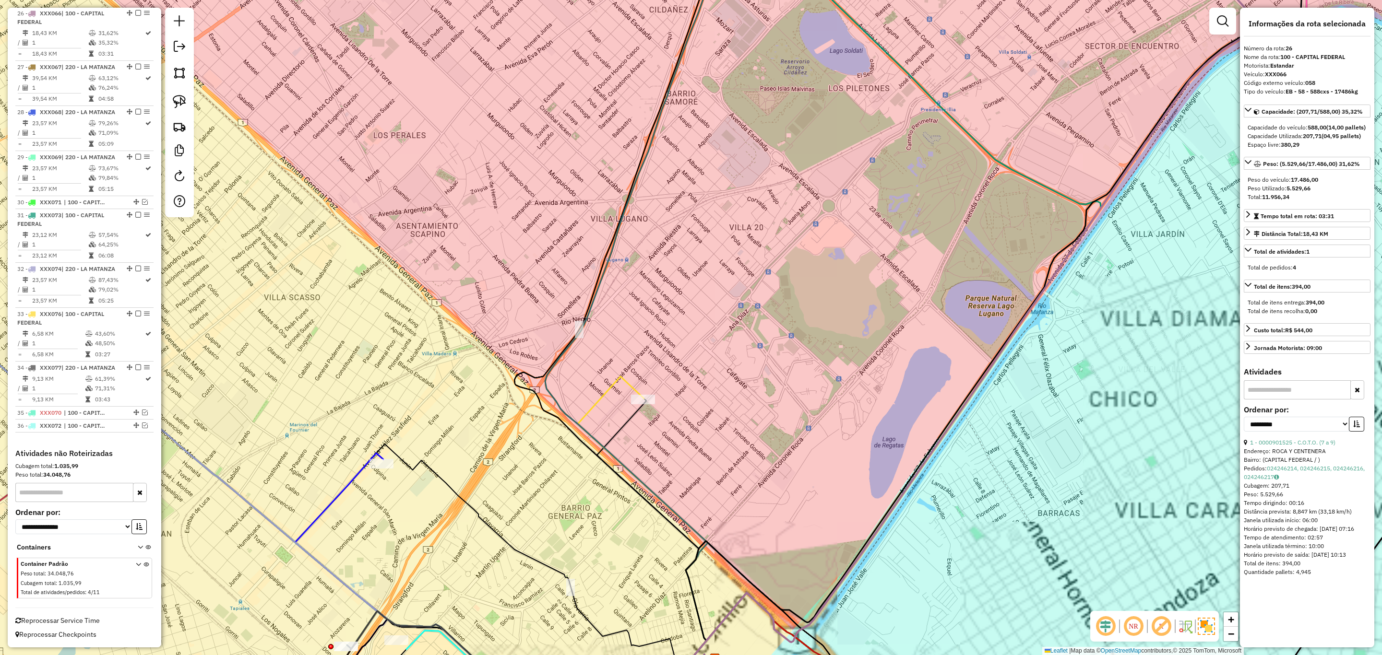
click at [625, 384] on icon at bounding box center [643, 522] width 130 height 291
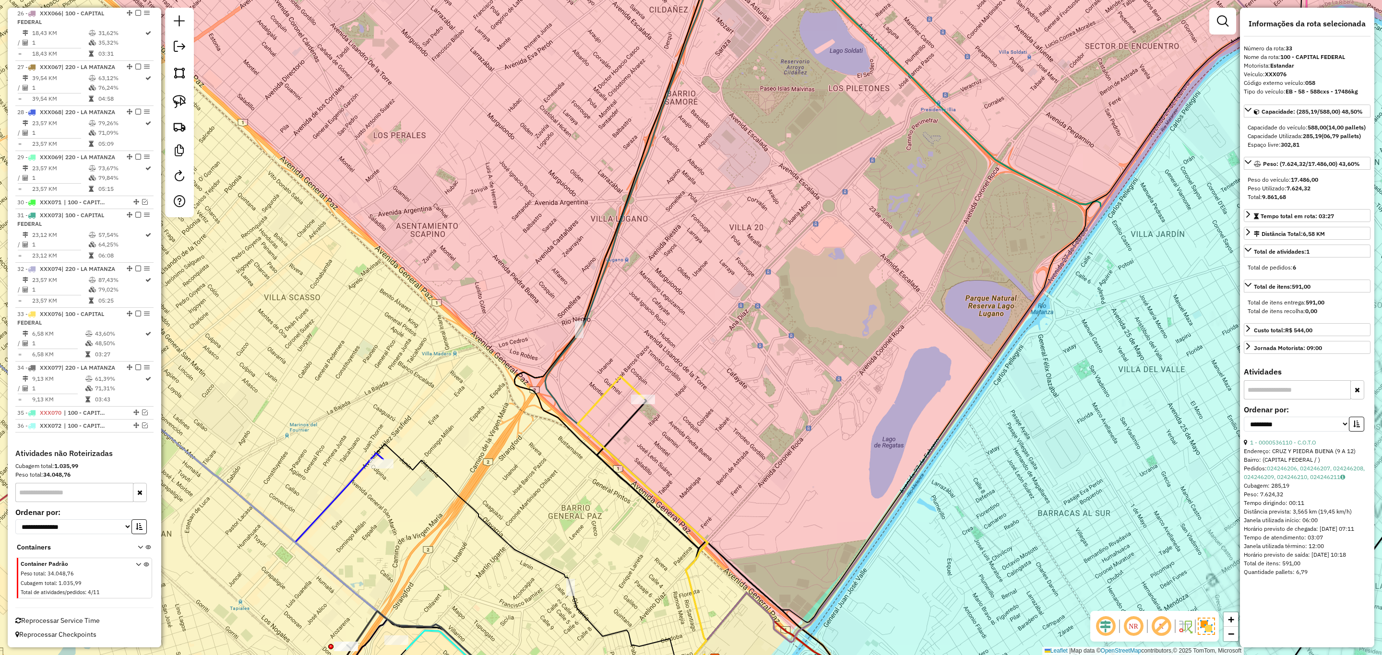
scroll to position [1726, 0]
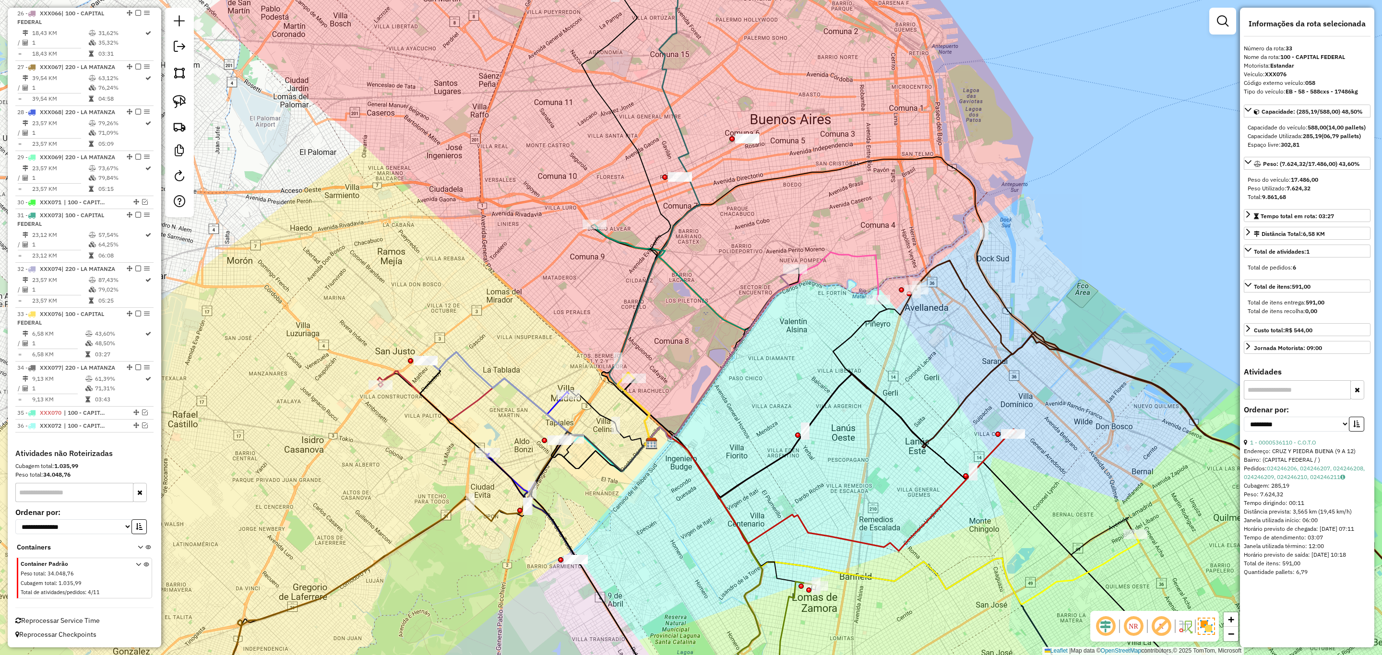
click at [624, 245] on icon at bounding box center [672, 335] width 154 height 221
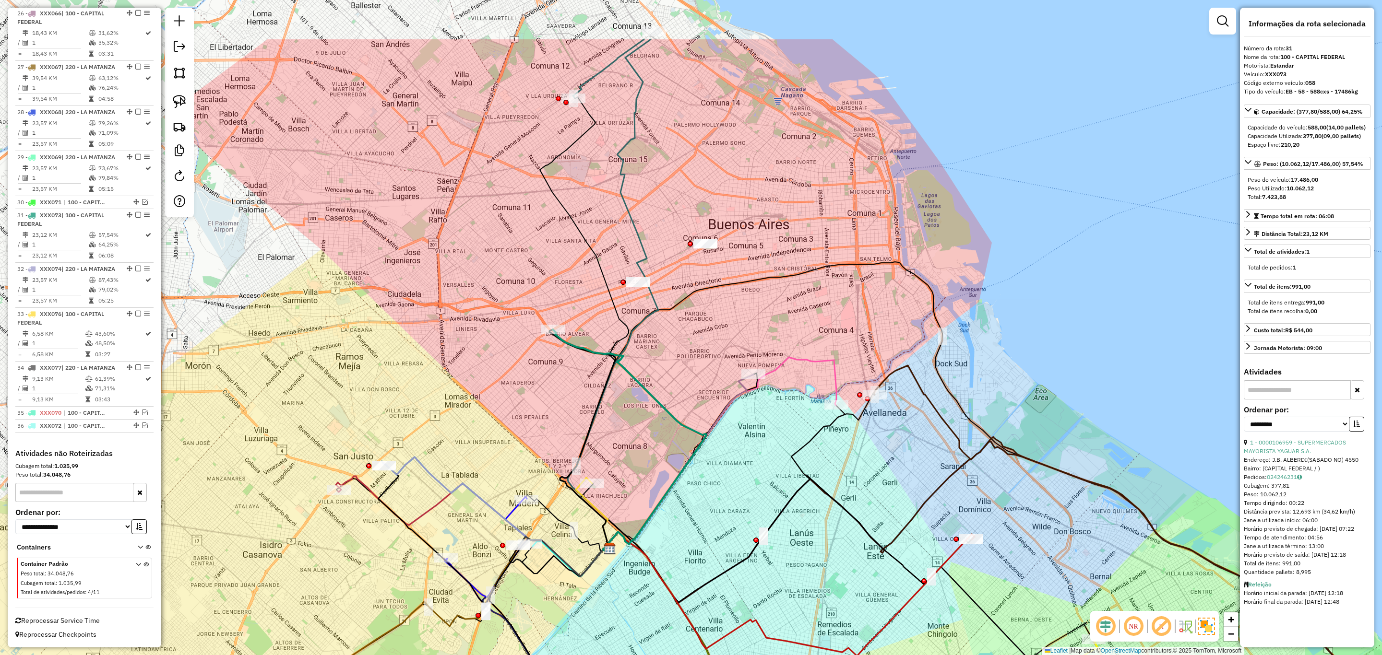
drag, startPoint x: 650, startPoint y: 271, endPoint x: 597, endPoint y: 392, distance: 131.7
click at [597, 392] on icon at bounding box center [582, 440] width 66 height 221
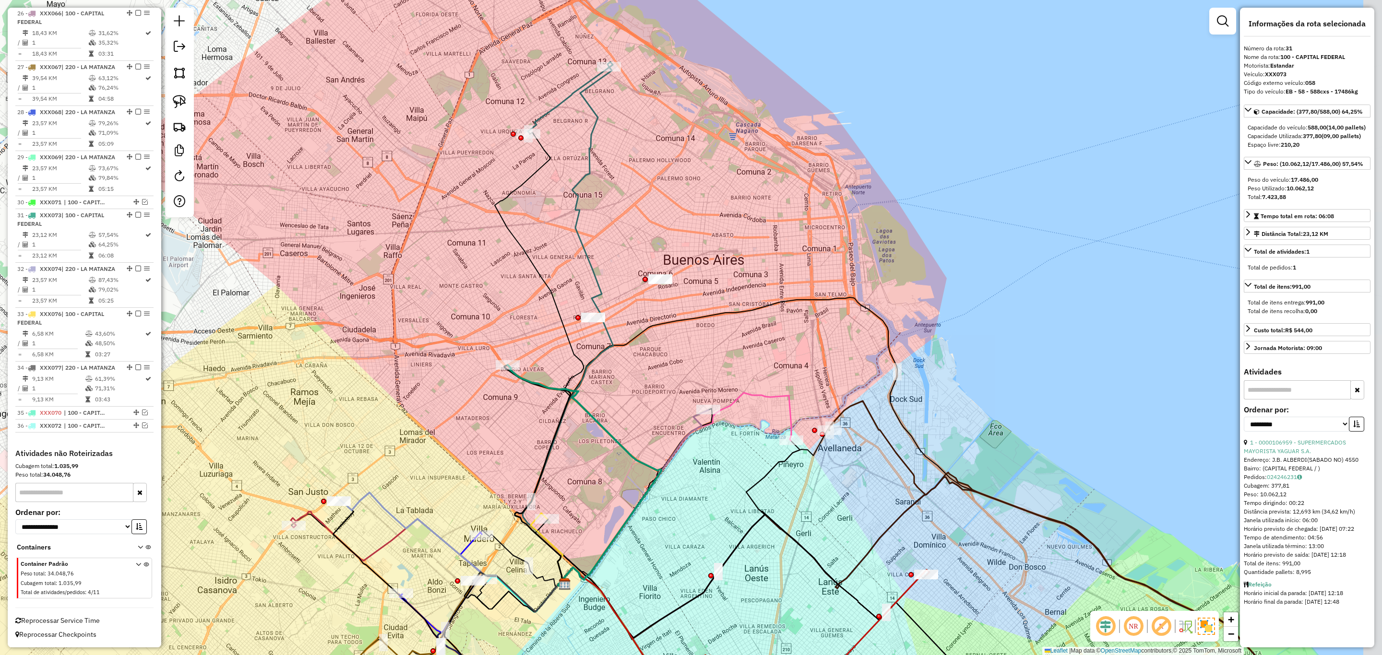
drag, startPoint x: 651, startPoint y: 352, endPoint x: 616, endPoint y: 371, distance: 39.8
click at [616, 371] on div "Janela de atendimento Grade de atendimento Capacidade Transportadoras Veículos …" at bounding box center [691, 327] width 1382 height 655
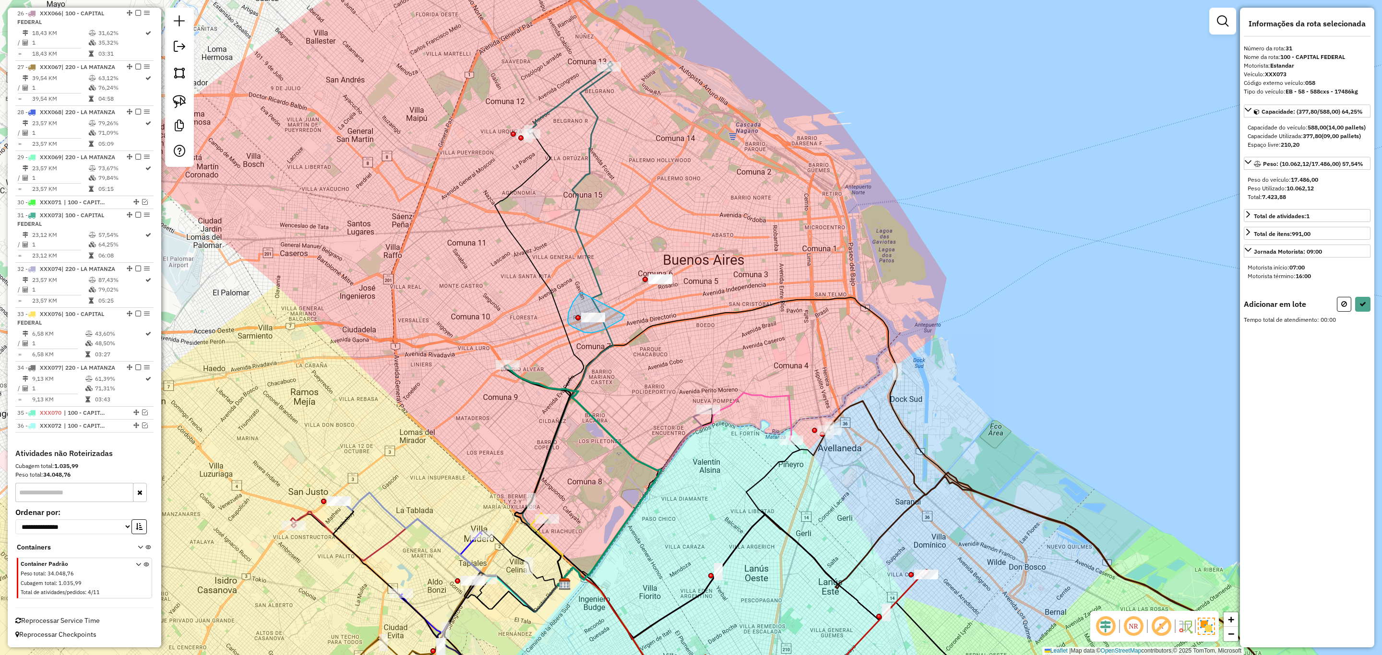
drag, startPoint x: 582, startPoint y: 293, endPoint x: 625, endPoint y: 315, distance: 48.7
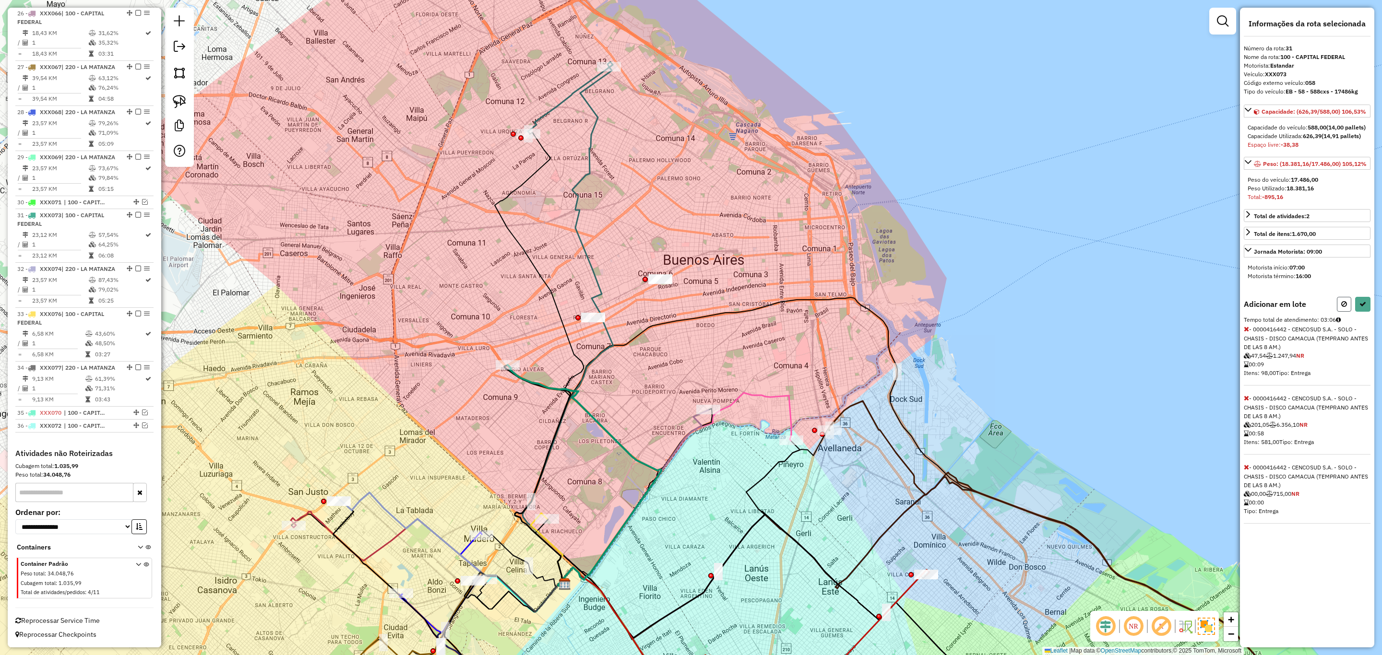
click at [1343, 308] on icon at bounding box center [1344, 304] width 6 height 7
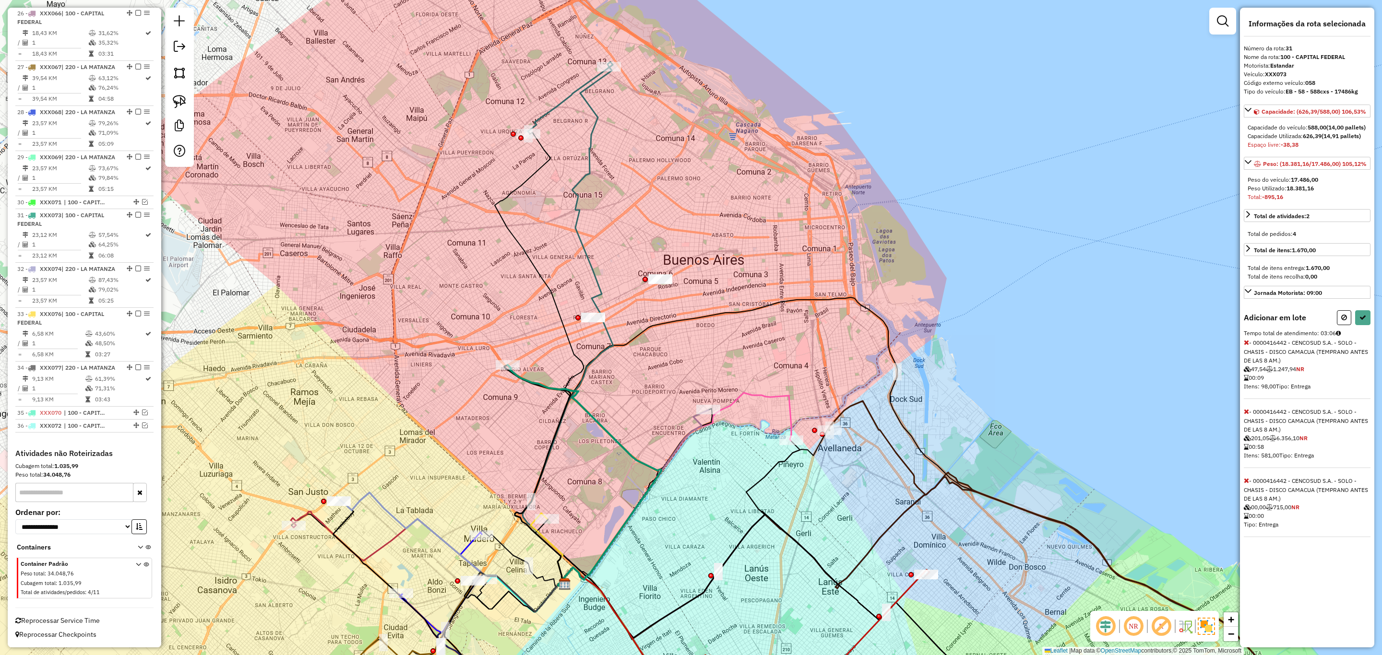
select select "**********"
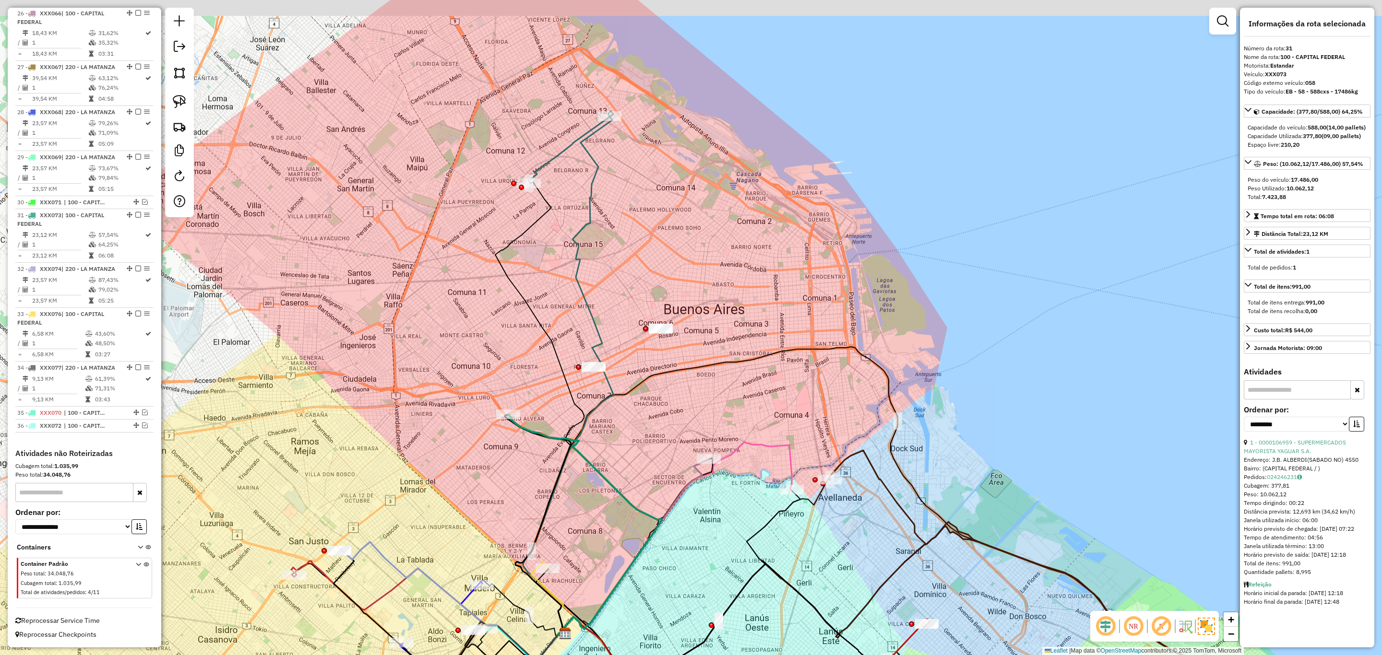
drag, startPoint x: 556, startPoint y: 250, endPoint x: 556, endPoint y: 268, distance: 18.2
click at [556, 268] on div "Janela de atendimento Grade de atendimento Capacidade Transportadoras Veículos …" at bounding box center [691, 327] width 1382 height 655
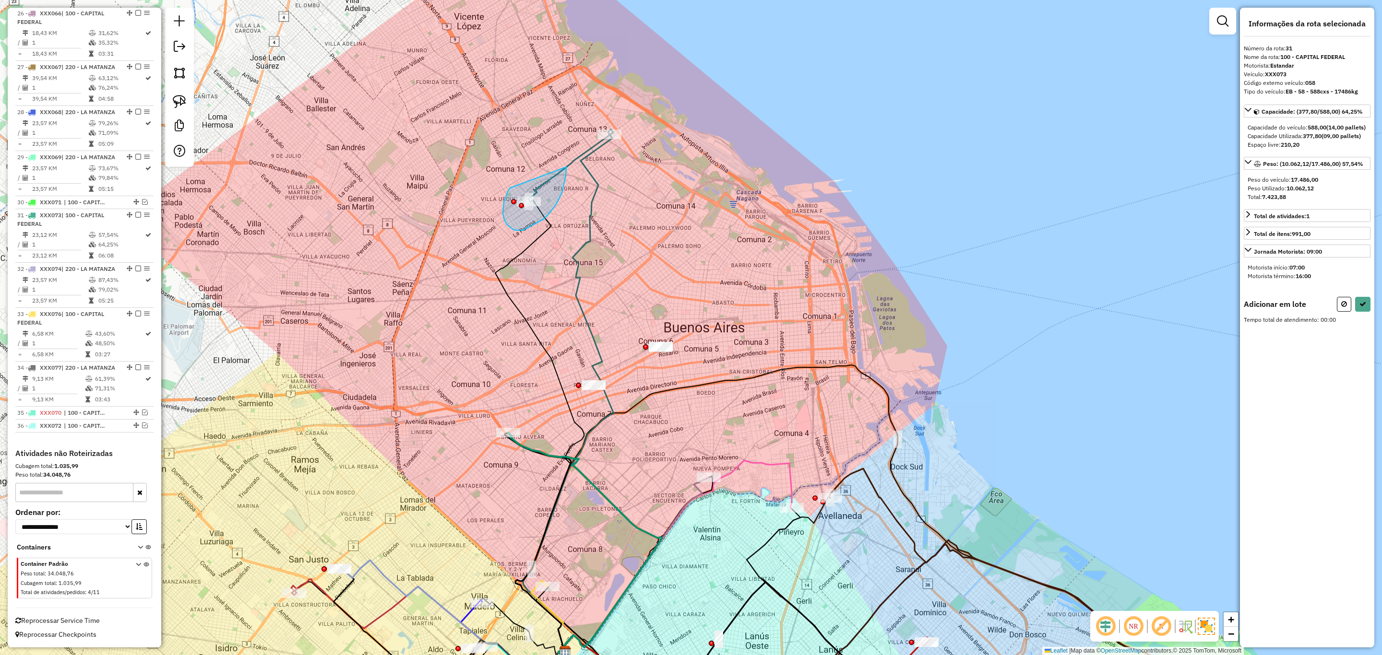
drag, startPoint x: 511, startPoint y: 188, endPoint x: 566, endPoint y: 167, distance: 58.9
click at [1344, 308] on icon at bounding box center [1344, 304] width 6 height 7
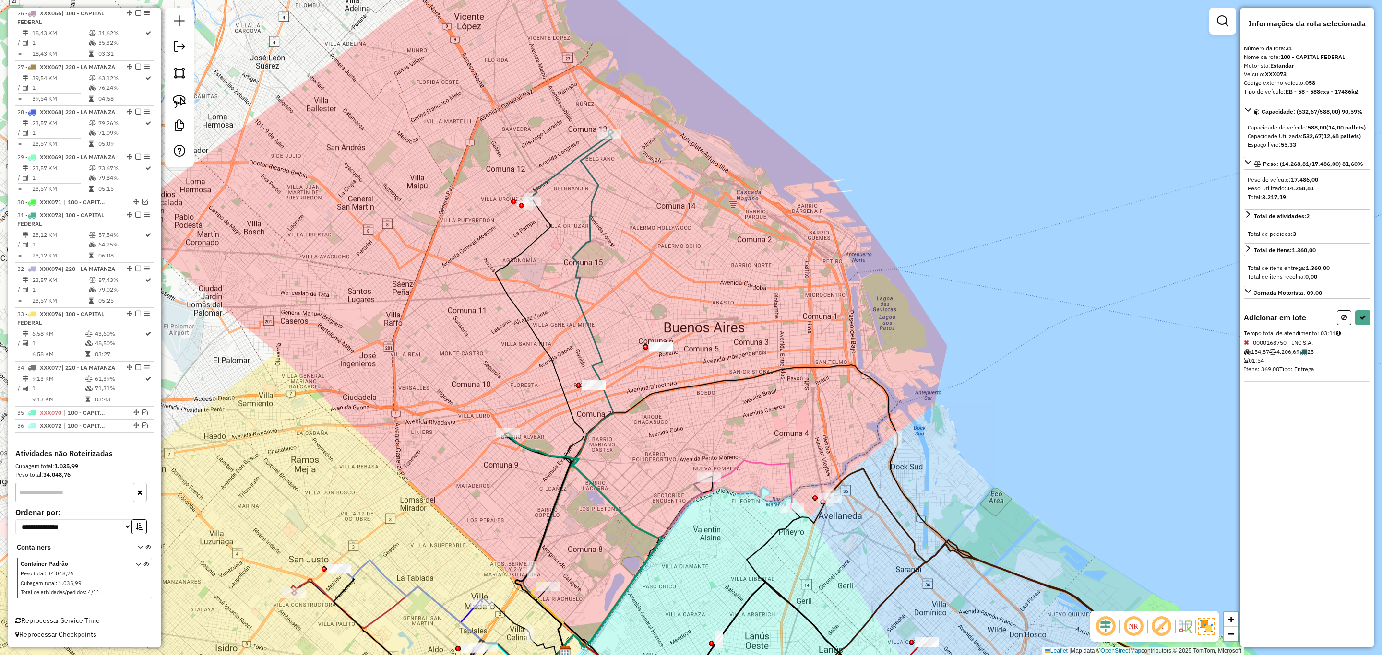
select select "**********"
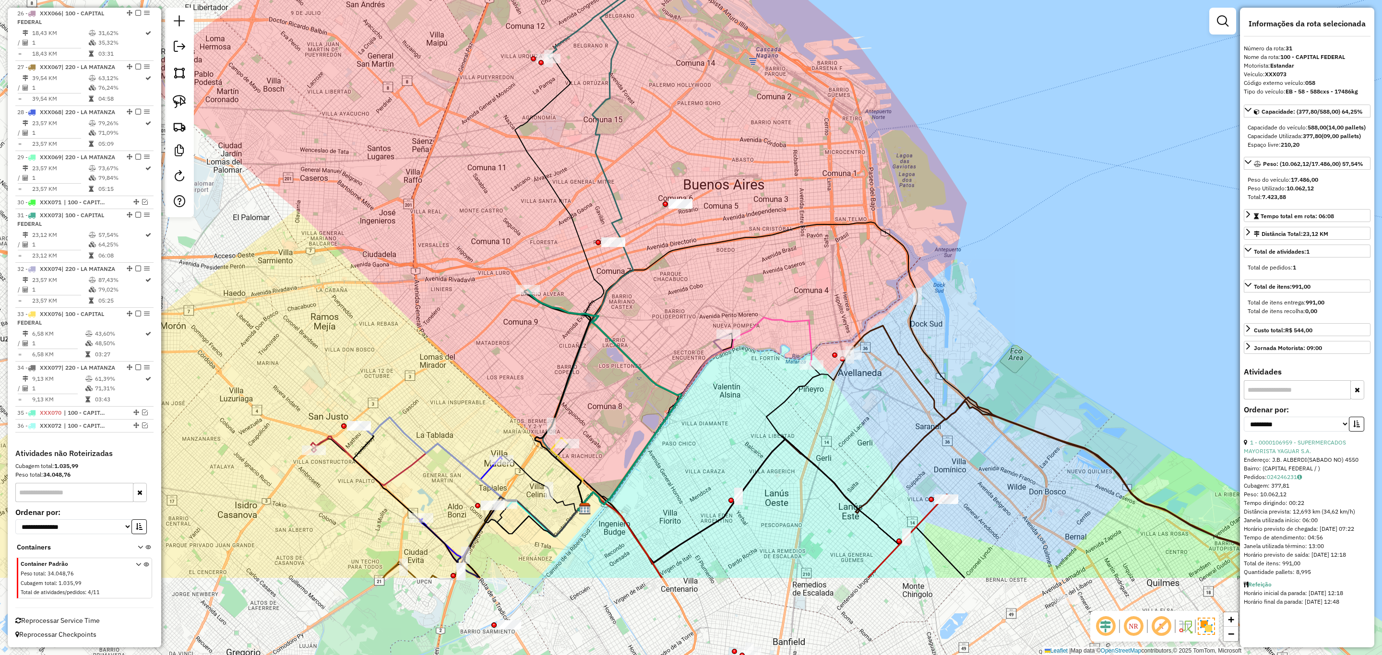
drag, startPoint x: 620, startPoint y: 393, endPoint x: 622, endPoint y: 305, distance: 87.8
click at [622, 305] on icon at bounding box center [605, 400] width 154 height 221
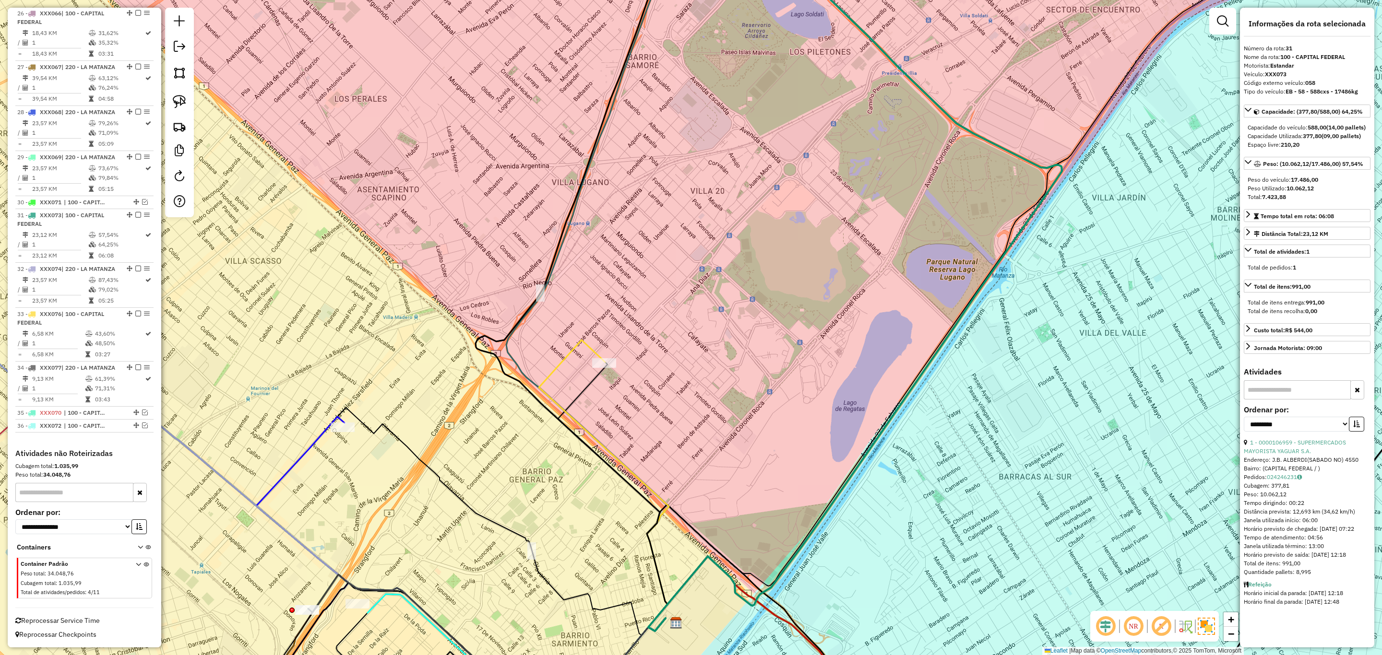
click at [560, 363] on icon at bounding box center [604, 485] width 130 height 291
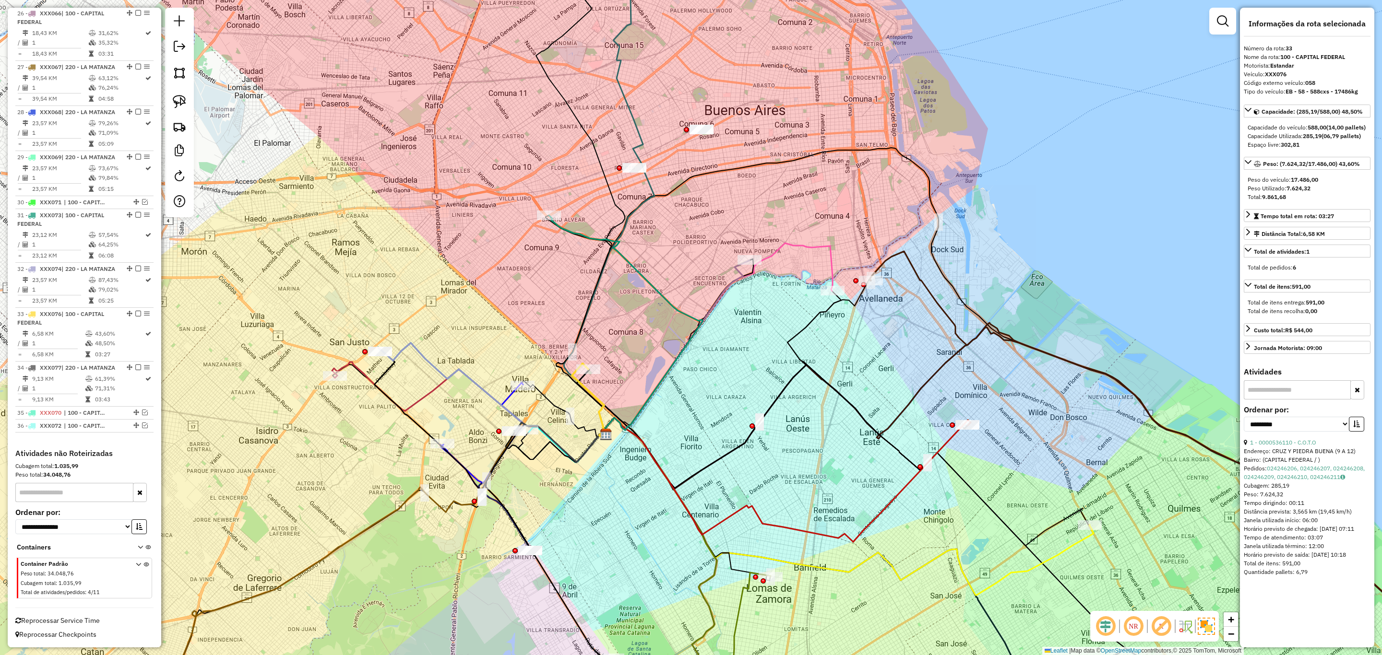
click at [585, 232] on icon at bounding box center [626, 325] width 154 height 221
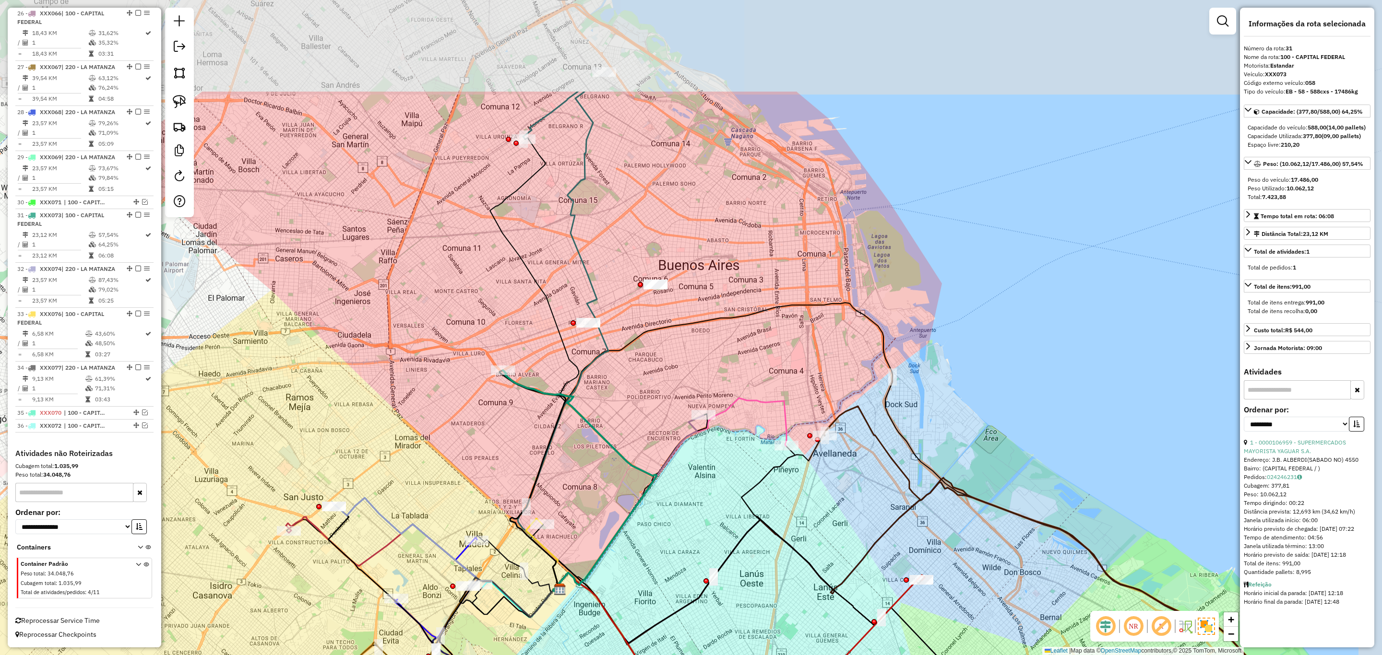
drag, startPoint x: 693, startPoint y: 344, endPoint x: 608, endPoint y: 502, distance: 179.7
click at [608, 502] on div "Janela de atendimento Grade de atendimento Capacidade Transportadoras Veículos …" at bounding box center [691, 327] width 1382 height 655
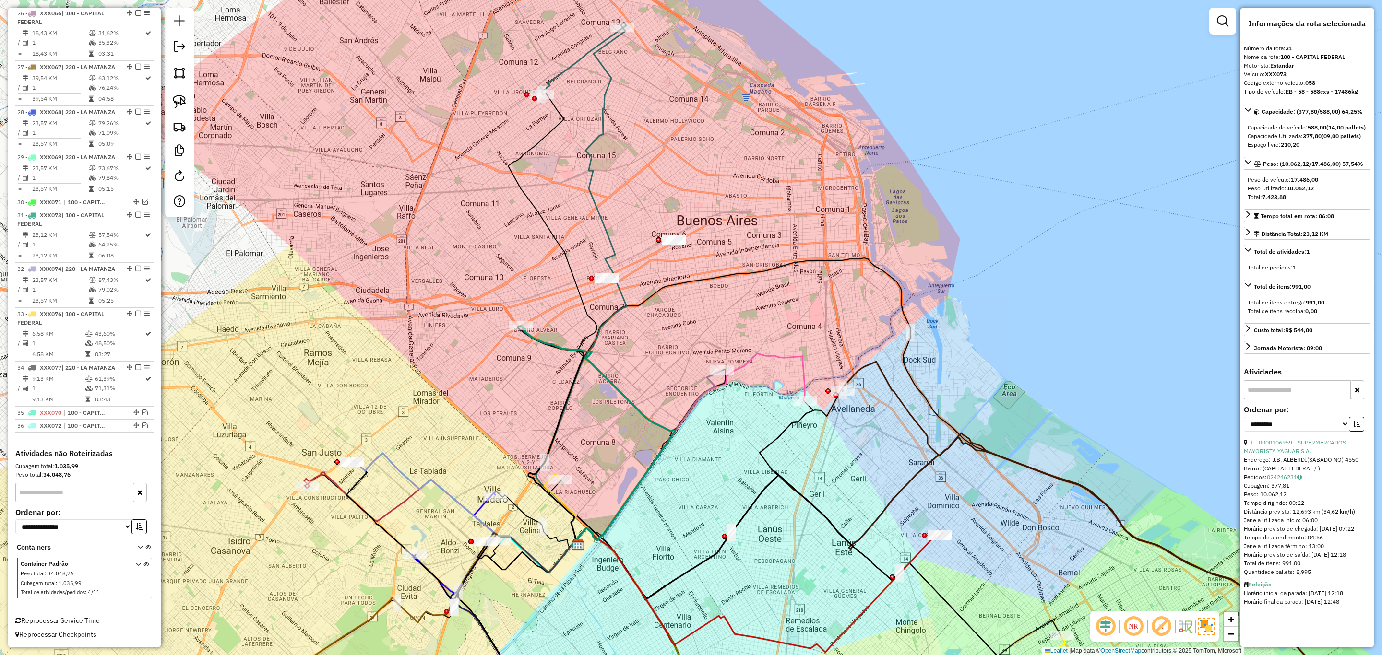
drag, startPoint x: 583, startPoint y: 455, endPoint x: 616, endPoint y: 363, distance: 97.3
click at [616, 363] on div "Janela de atendimento Grade de atendimento Capacidade Transportadoras Veículos …" at bounding box center [691, 327] width 1382 height 655
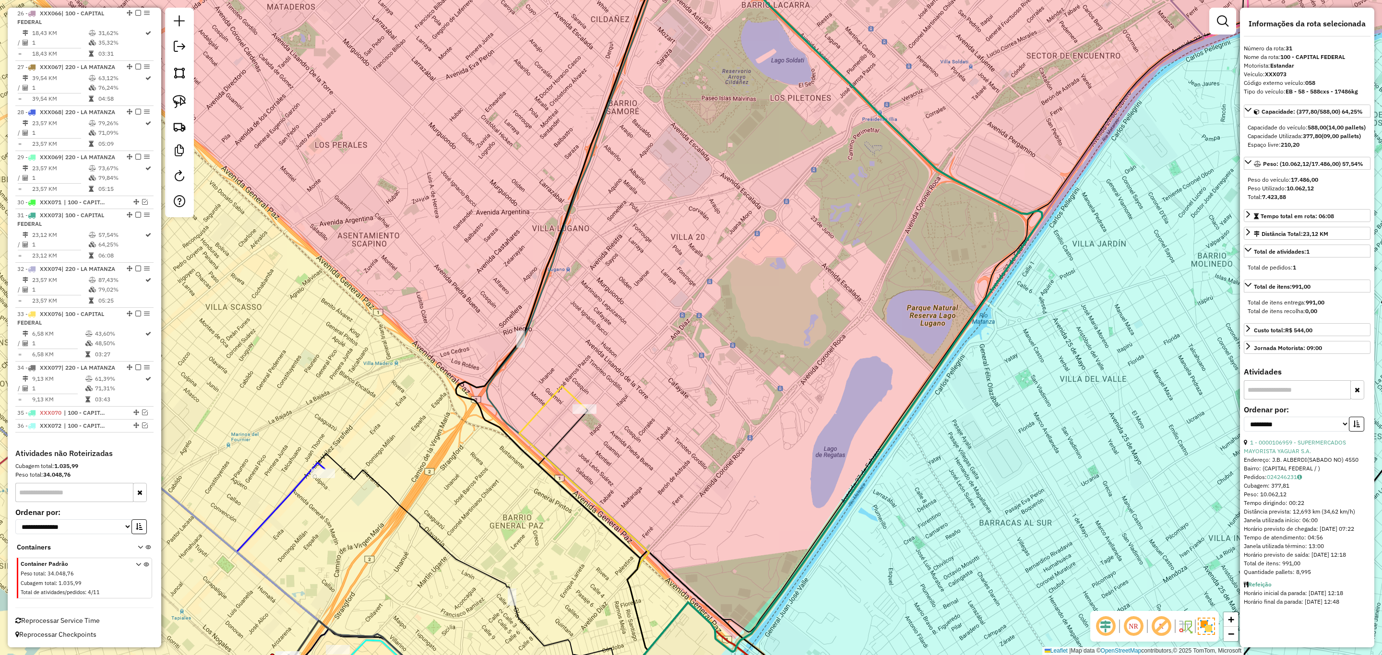
click at [546, 404] on icon at bounding box center [584, 531] width 130 height 291
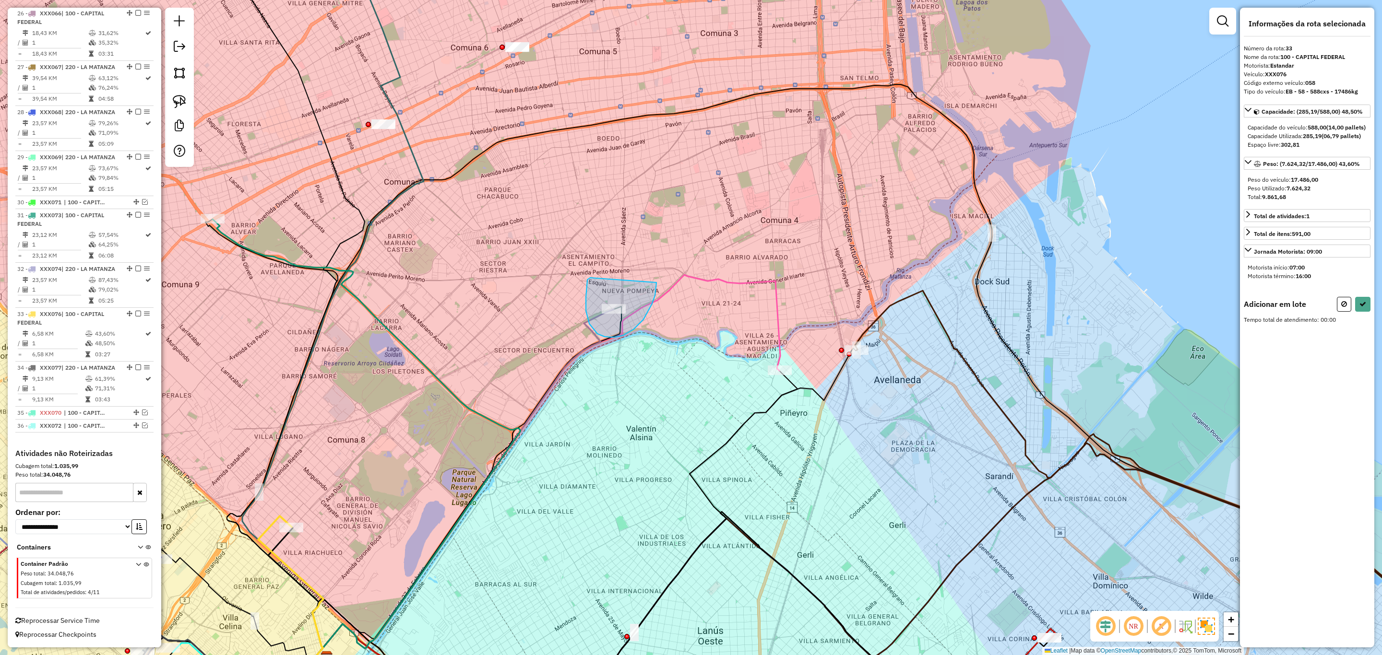
drag, startPoint x: 586, startPoint y: 311, endPoint x: 656, endPoint y: 283, distance: 76.0
click at [1343, 308] on icon at bounding box center [1344, 304] width 6 height 7
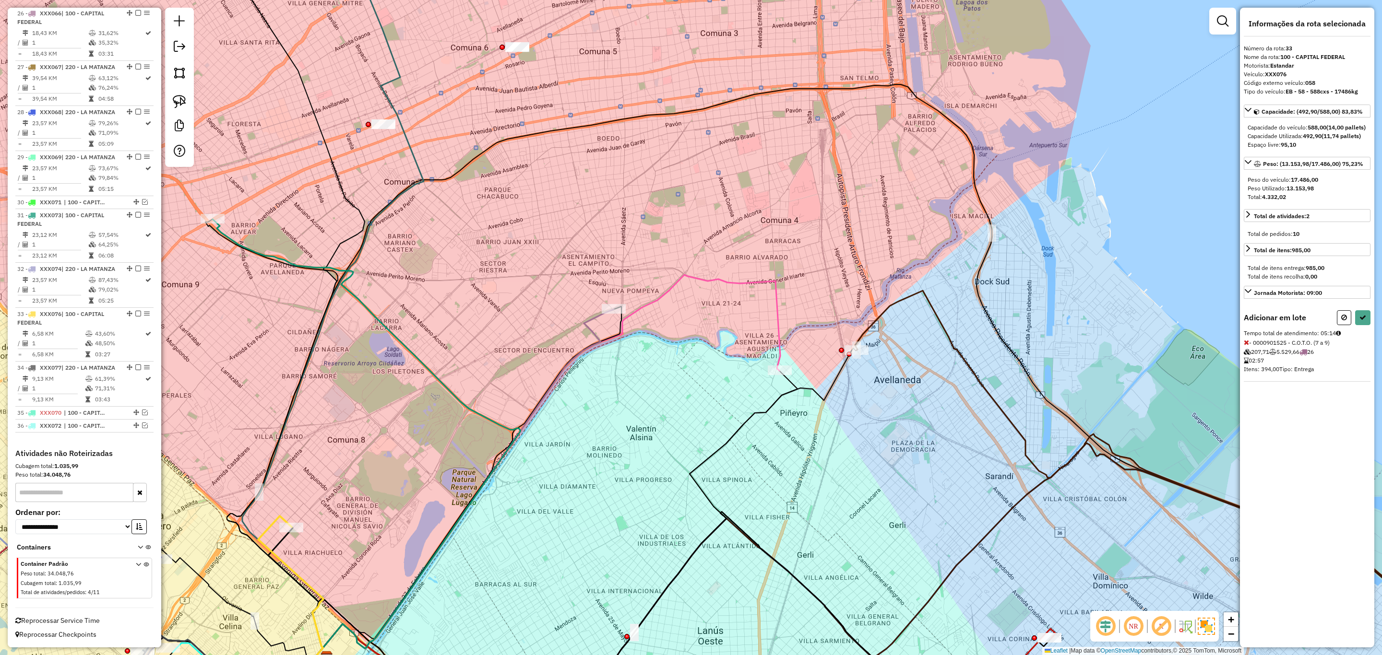
select select "**********"
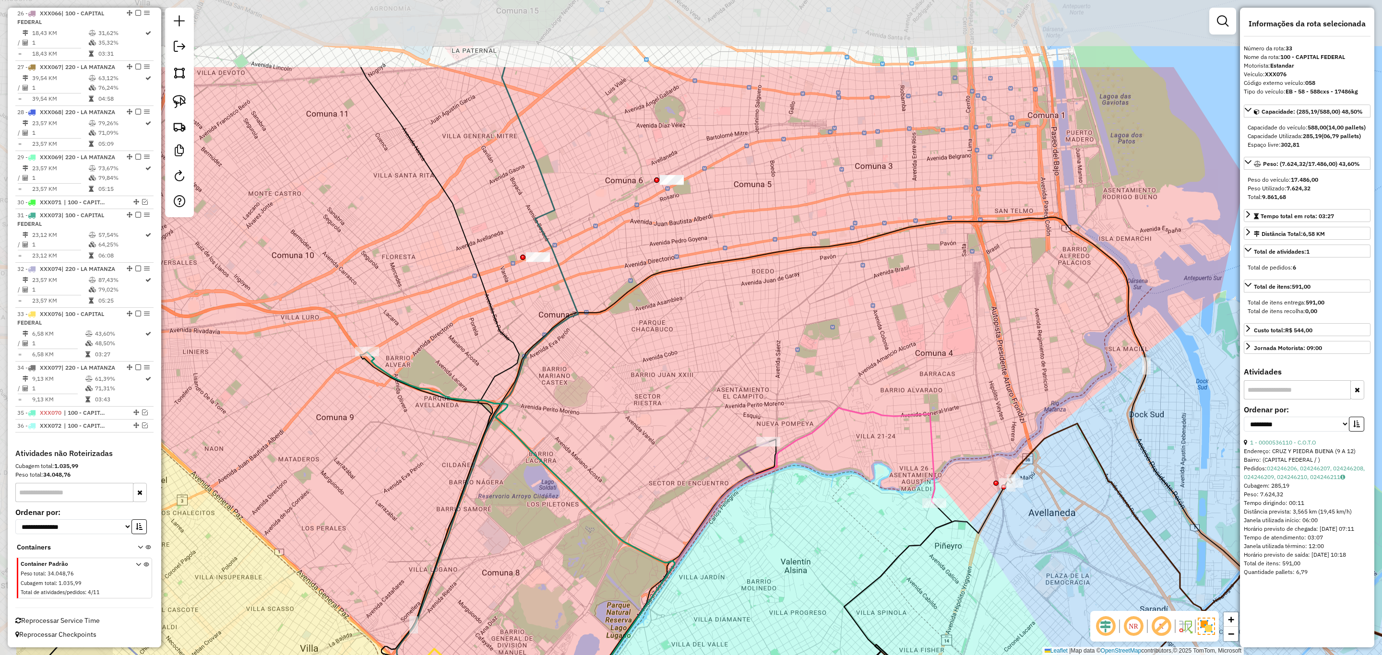
drag, startPoint x: 498, startPoint y: 246, endPoint x: 656, endPoint y: 388, distance: 212.4
click at [656, 388] on div "Janela de atendimento Grade de atendimento Capacidade Transportadoras Veículos …" at bounding box center [691, 327] width 1382 height 655
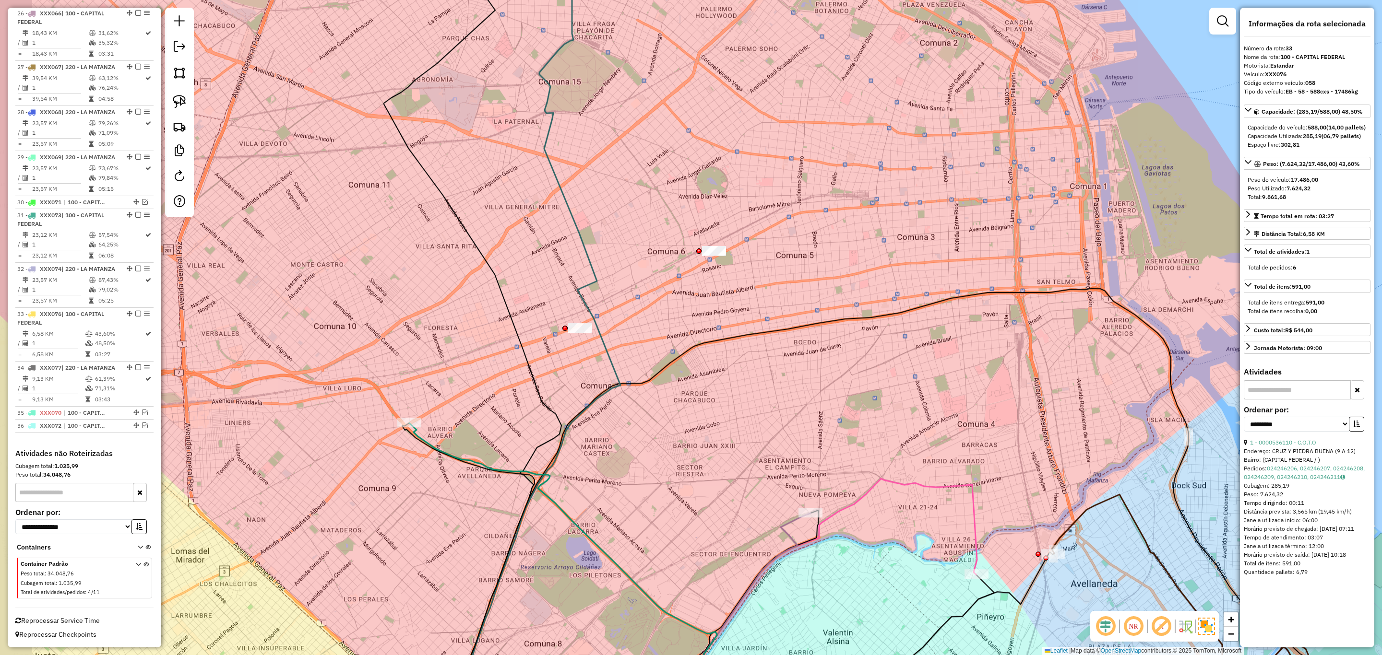
drag, startPoint x: 553, startPoint y: 299, endPoint x: 590, endPoint y: 362, distance: 72.7
click at [590, 362] on div "Janela de atendimento Grade de atendimento Capacidade Transportadoras Veículos …" at bounding box center [691, 327] width 1382 height 655
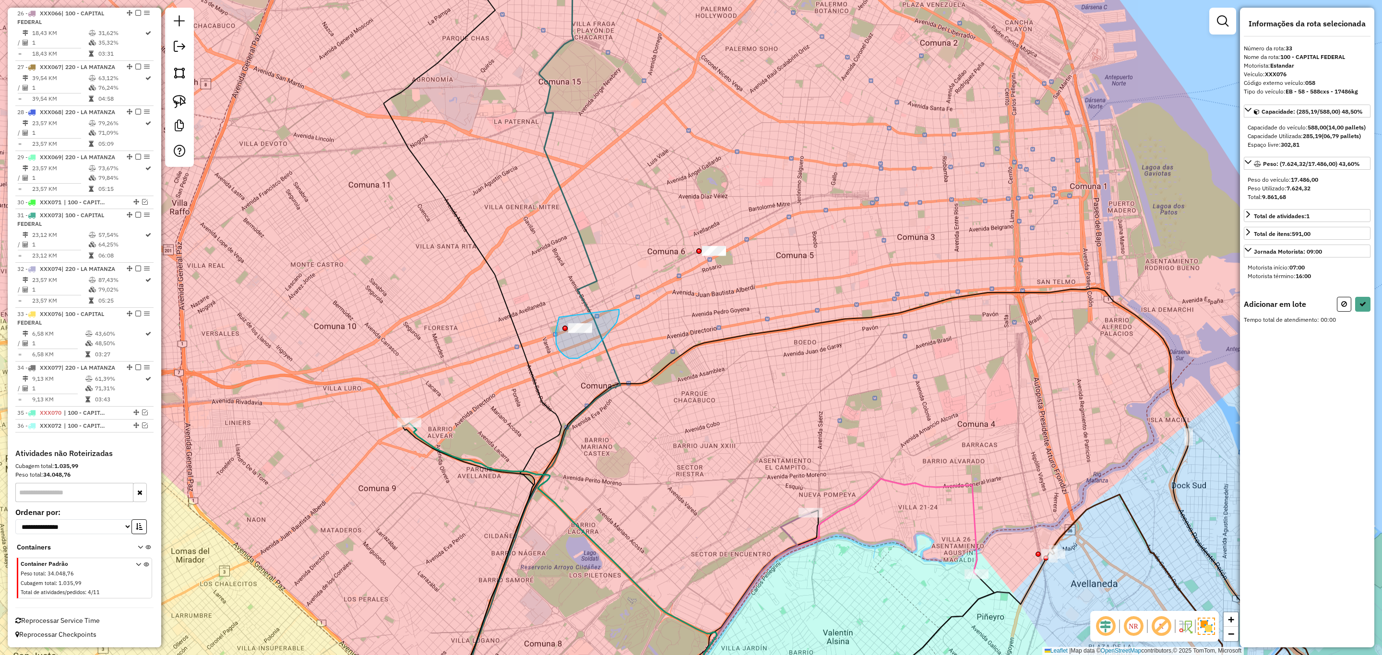
drag, startPoint x: 559, startPoint y: 317, endPoint x: 619, endPoint y: 309, distance: 60.5
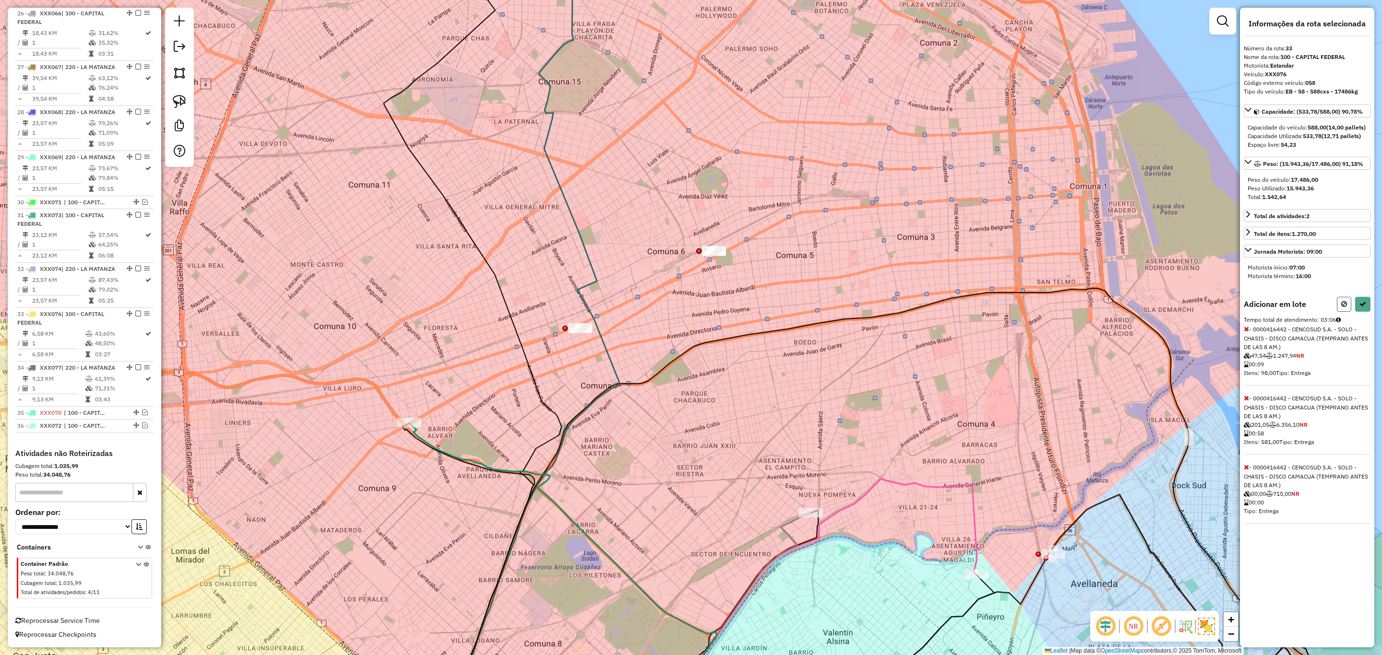
click at [1344, 308] on icon at bounding box center [1344, 304] width 6 height 7
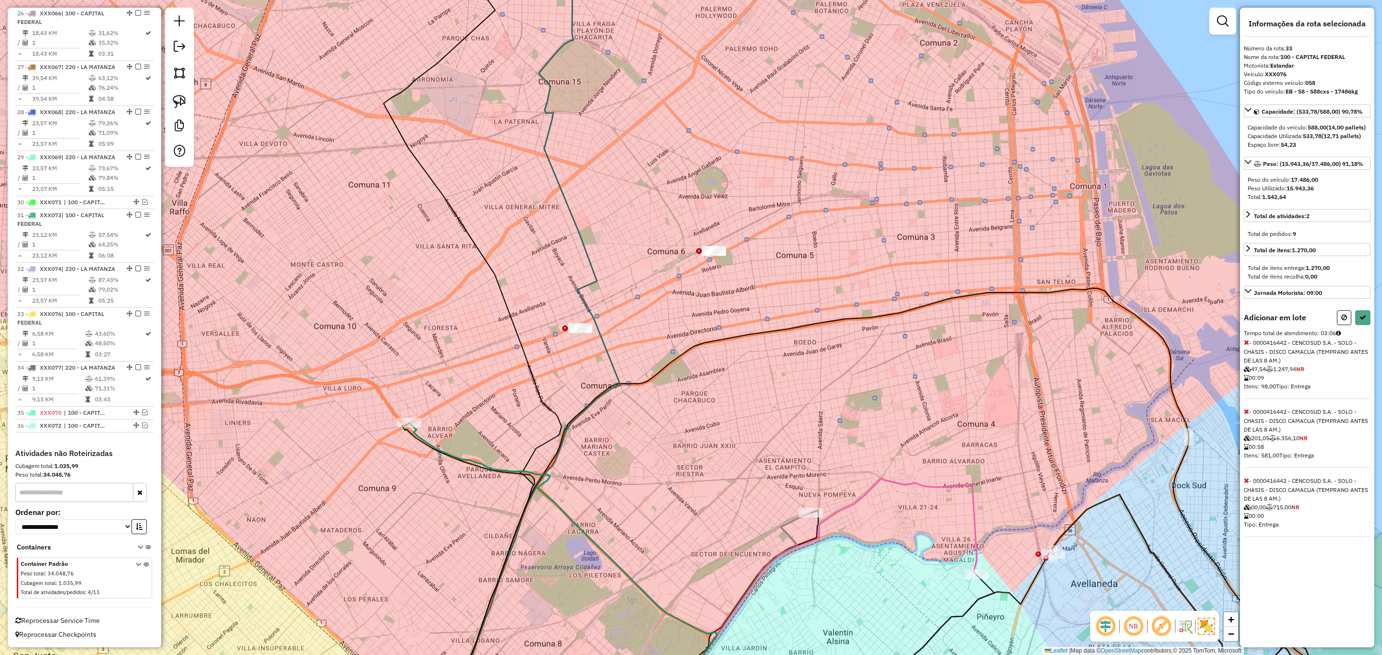
select select "**********"
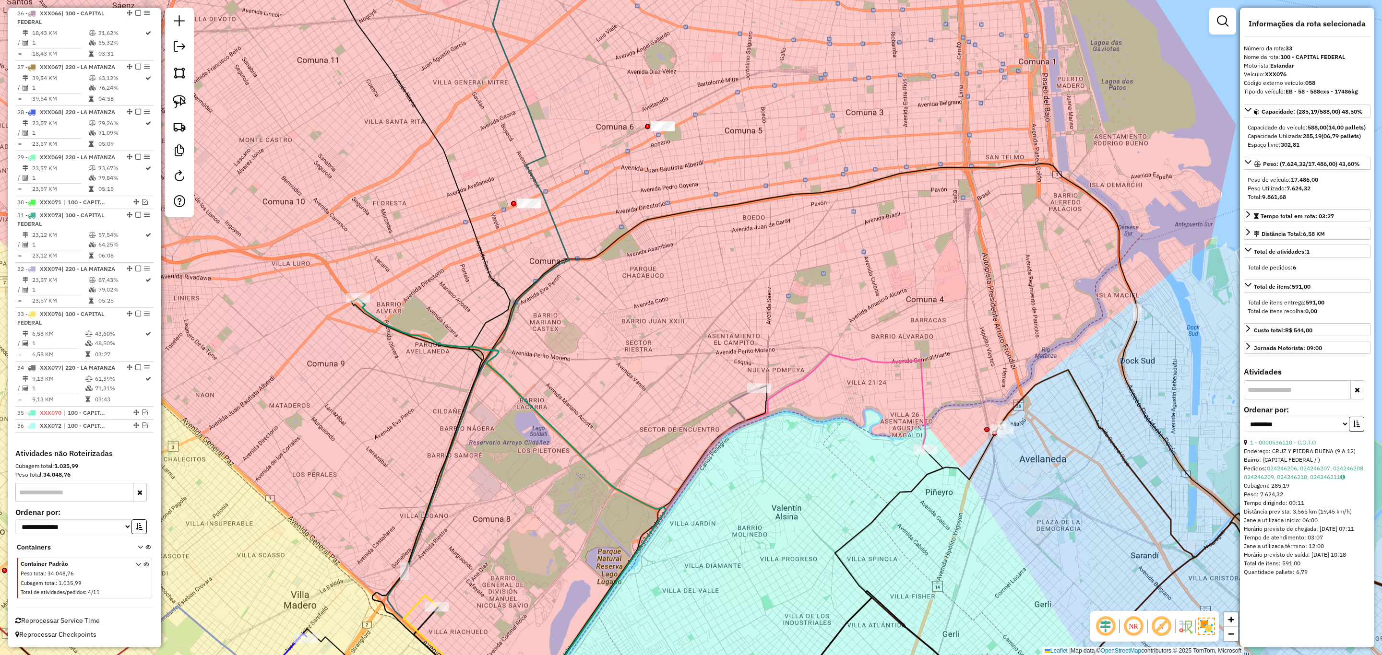
click at [736, 400] on icon at bounding box center [616, 555] width 285 height 333
click at [410, 612] on icon at bounding box center [436, 658] width 65 height 126
click at [736, 399] on icon at bounding box center [616, 555] width 285 height 333
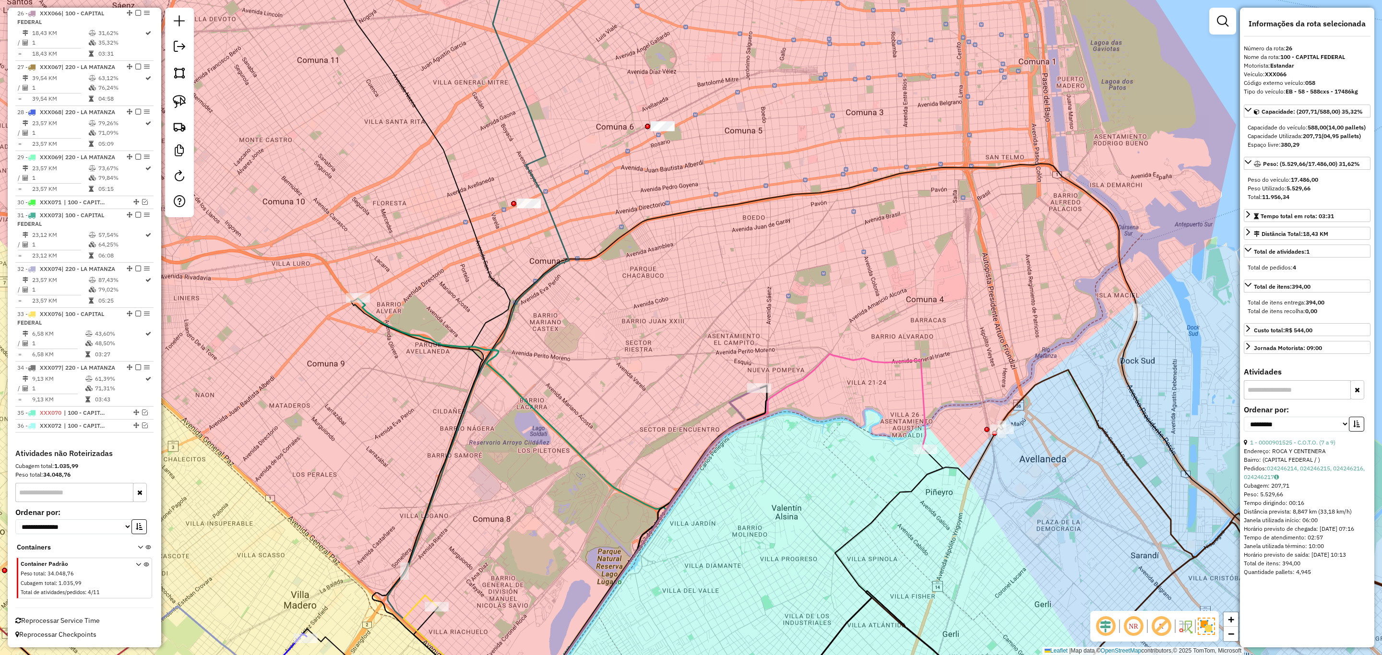
scroll to position [1680, 0]
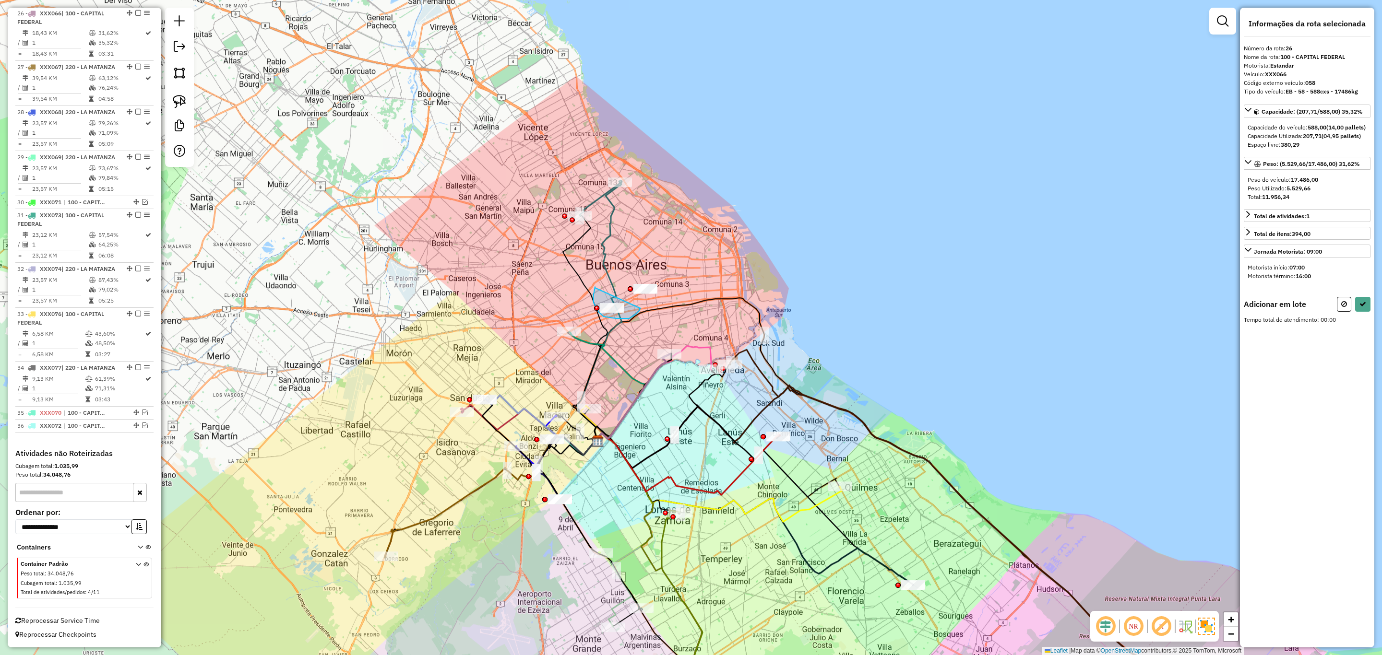
drag, startPoint x: 595, startPoint y: 288, endPoint x: 641, endPoint y: 309, distance: 50.0
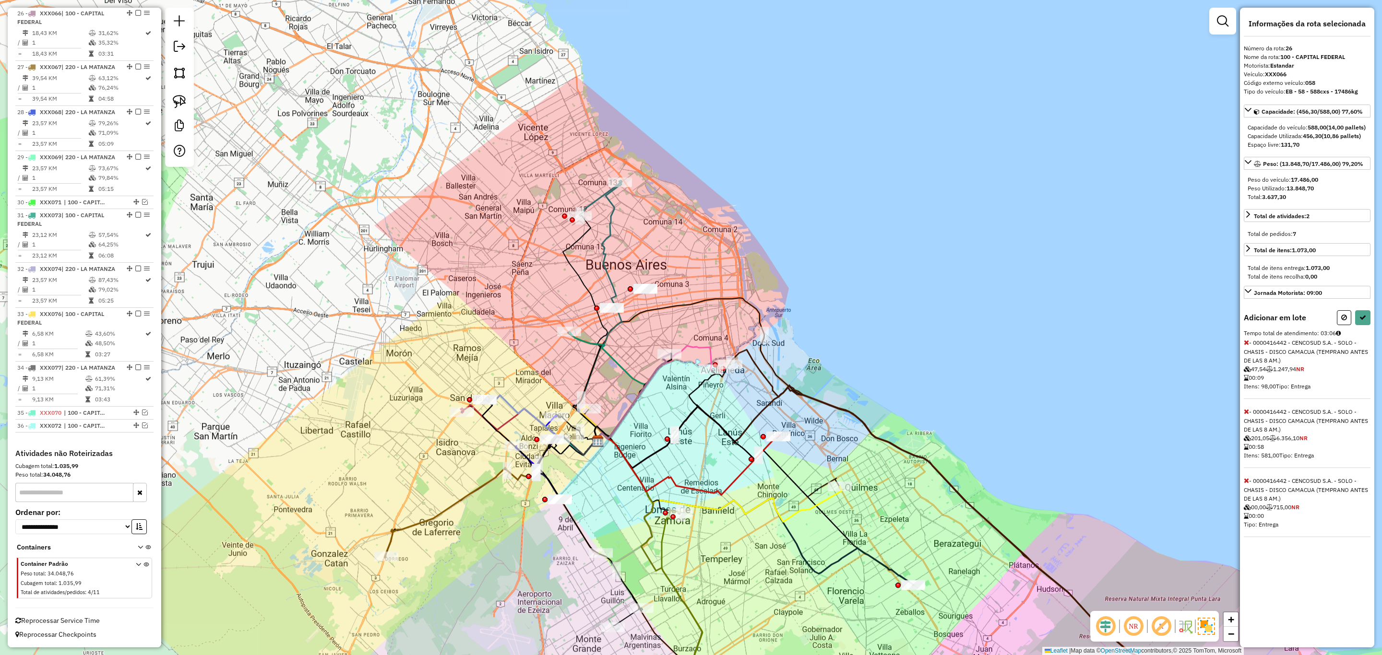
select select "**********"
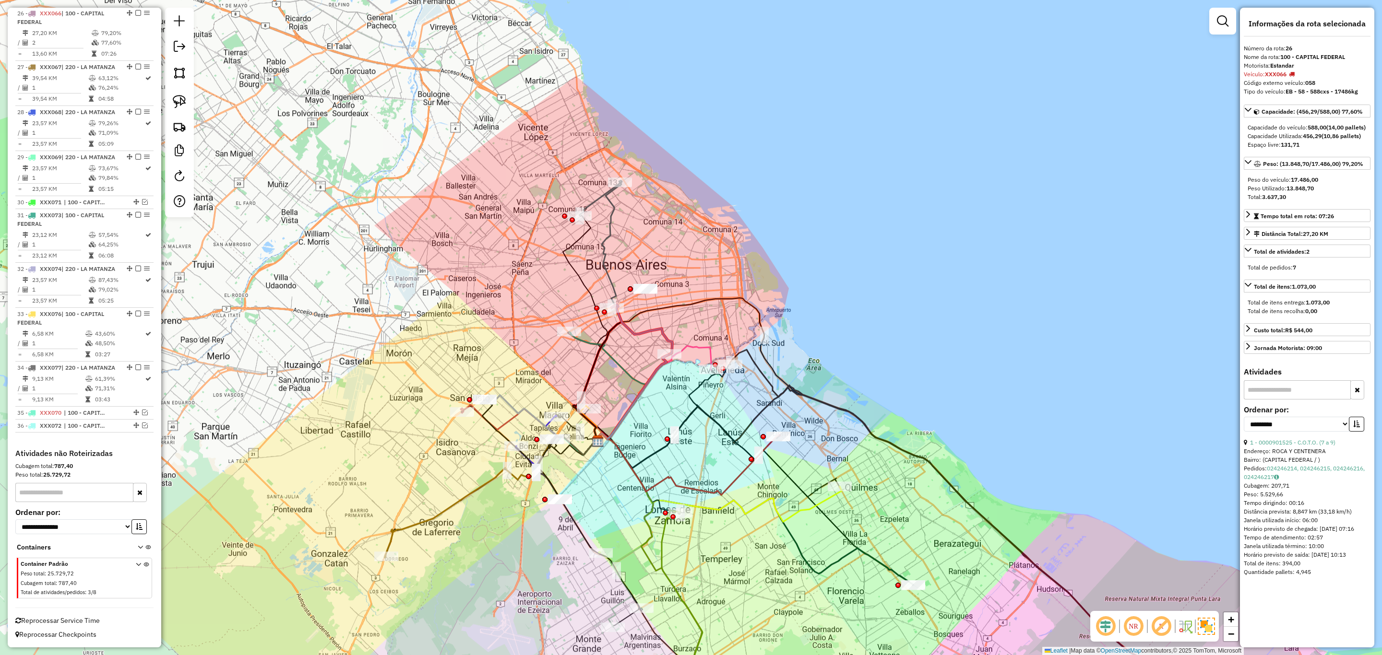
click at [659, 331] on icon at bounding box center [642, 329] width 60 height 49
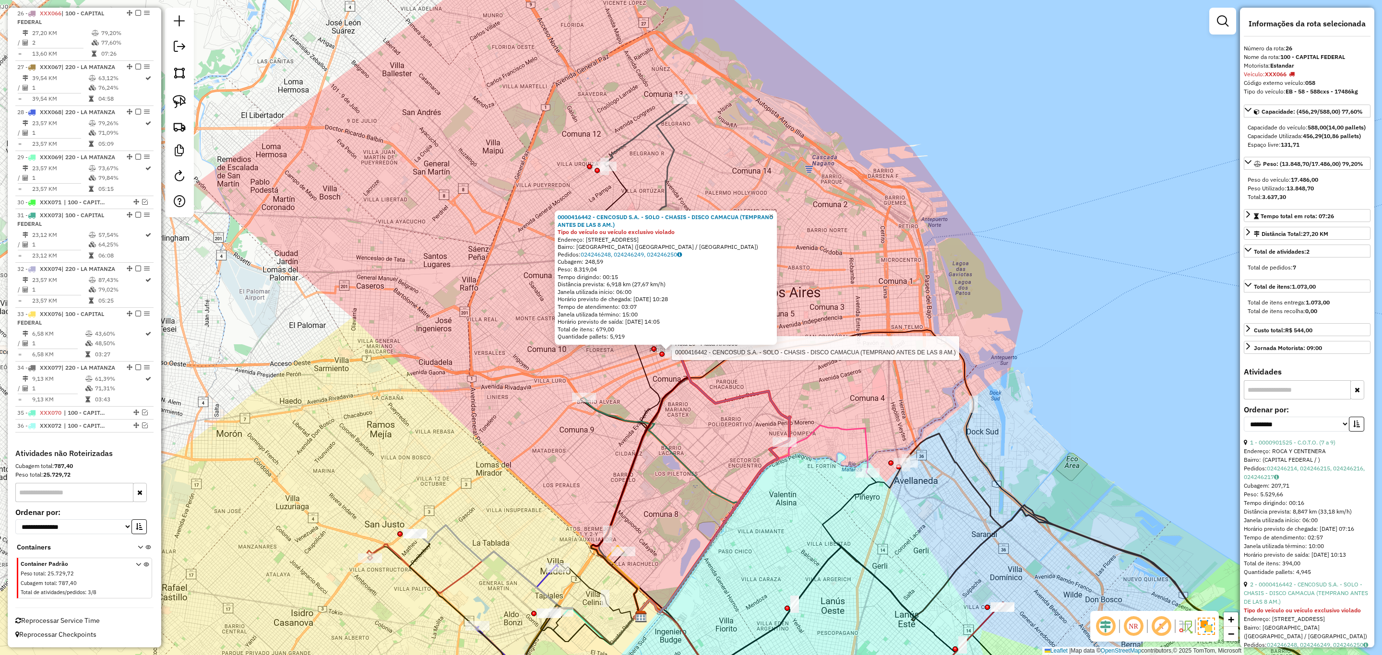
click at [674, 354] on div at bounding box center [669, 349] width 24 height 10
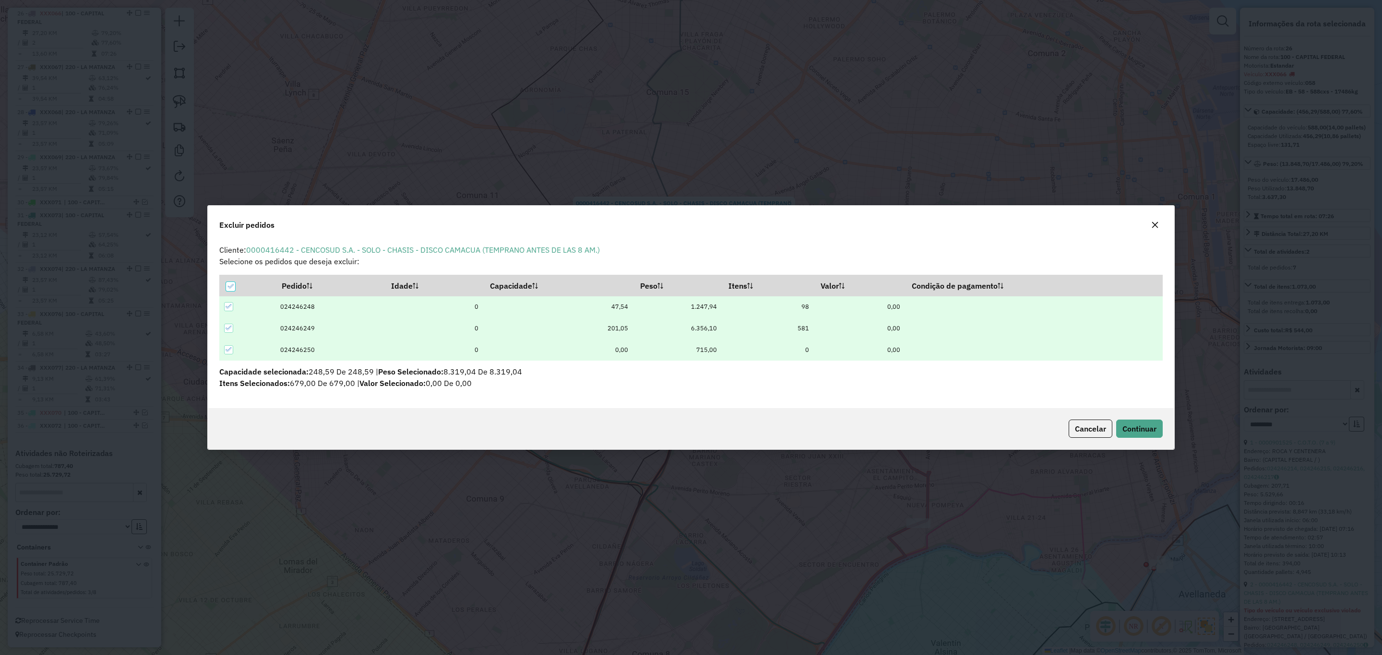
scroll to position [0, 0]
click at [1136, 429] on span "Continuar" at bounding box center [1139, 429] width 34 height 10
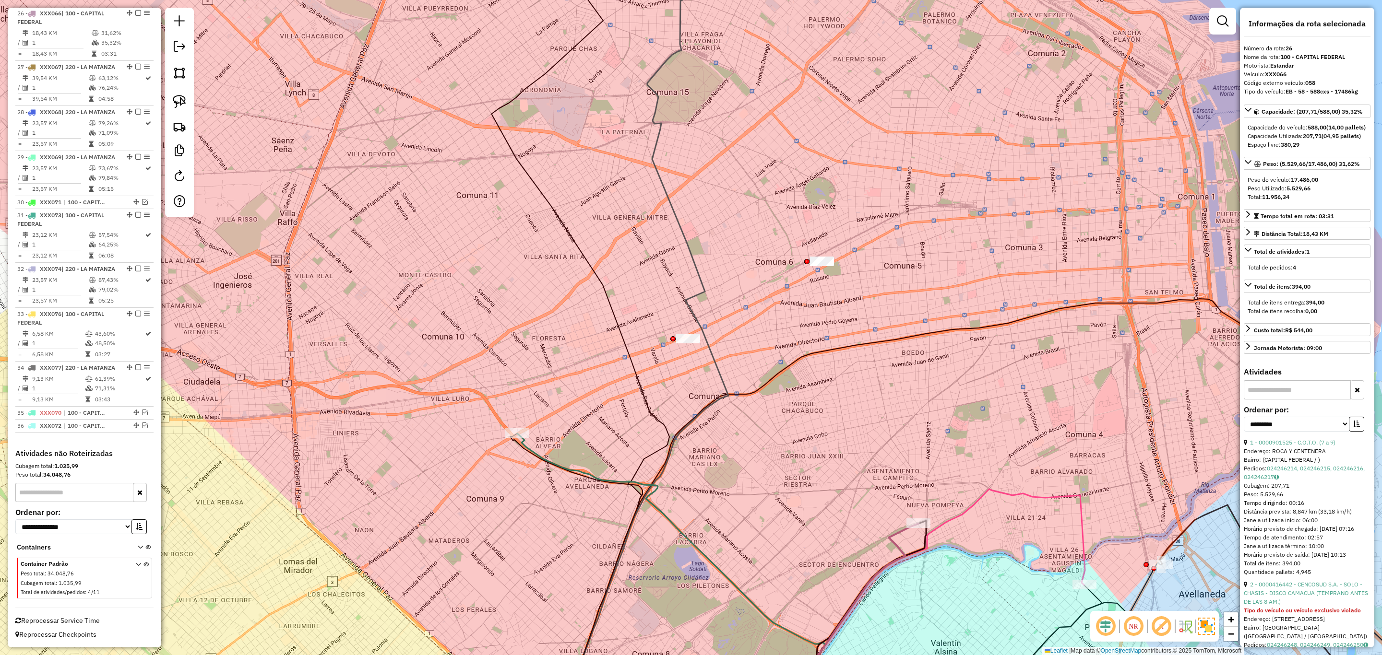
click at [900, 534] on icon at bounding box center [846, 622] width 146 height 197
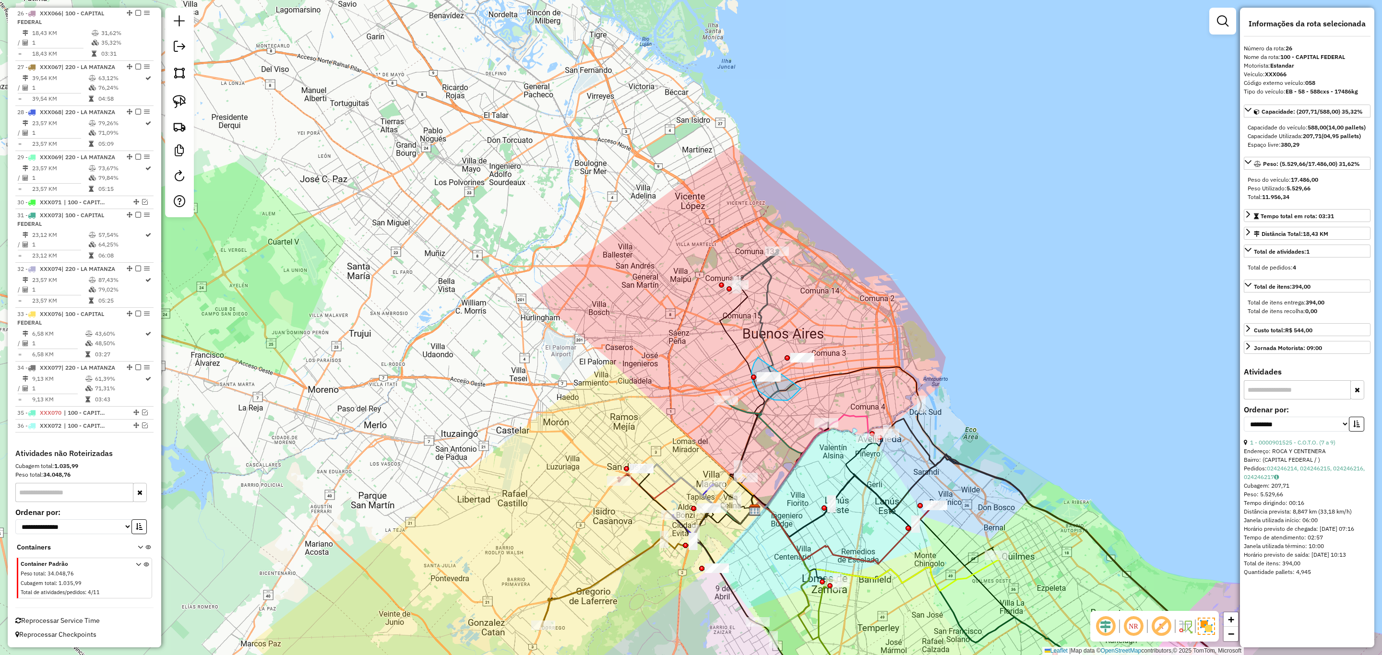
drag, startPoint x: 758, startPoint y: 357, endPoint x: 802, endPoint y: 388, distance: 53.5
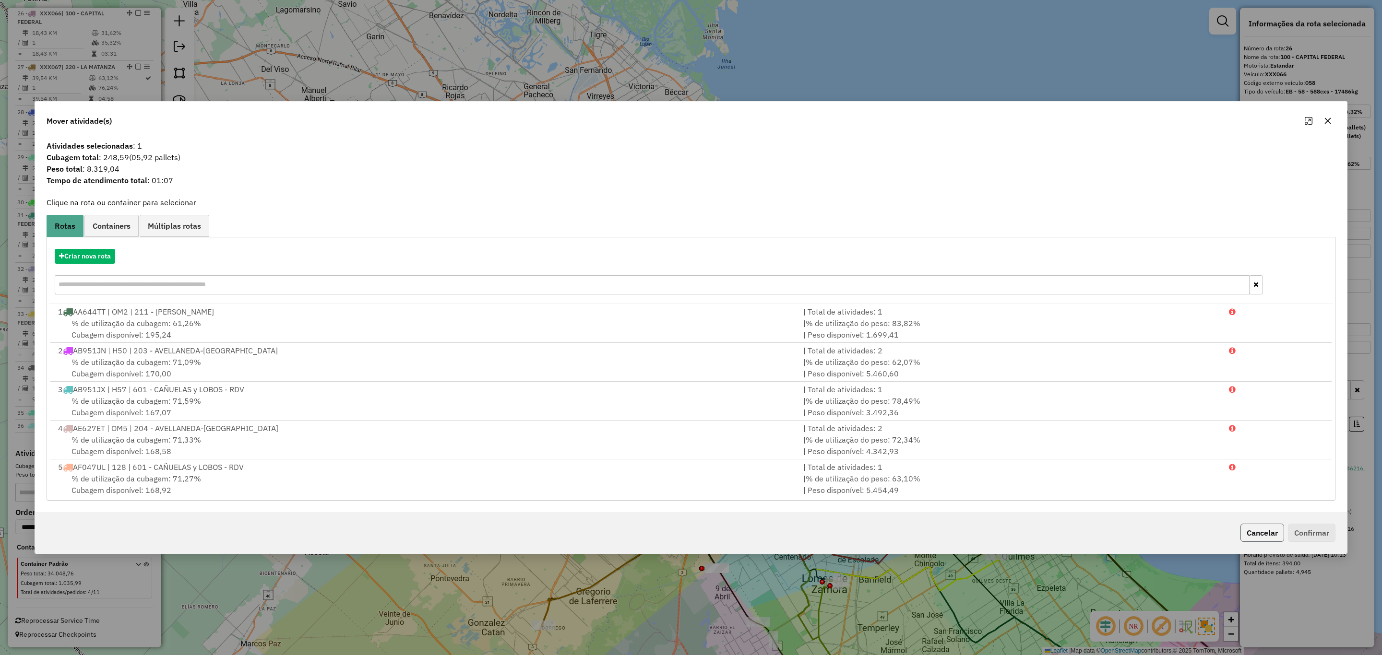
click at [1254, 534] on button "Cancelar" at bounding box center [1262, 533] width 44 height 18
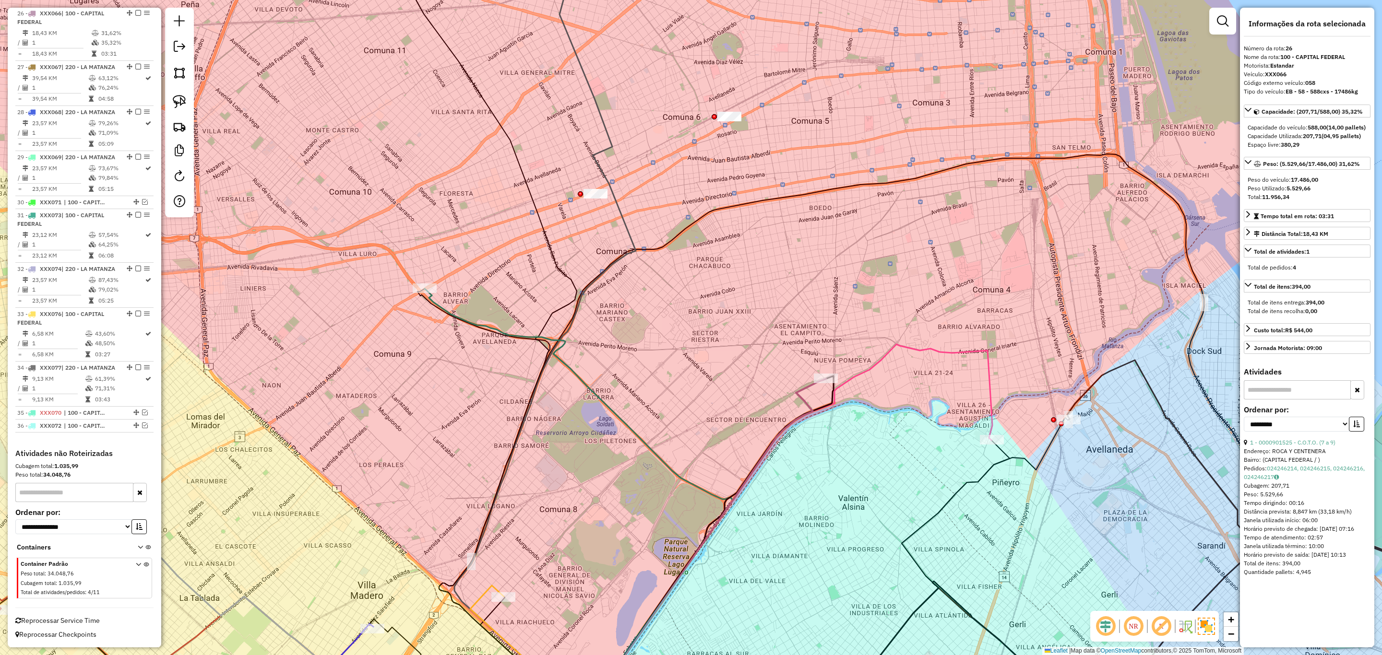
click at [809, 405] on icon at bounding box center [679, 550] width 294 height 342
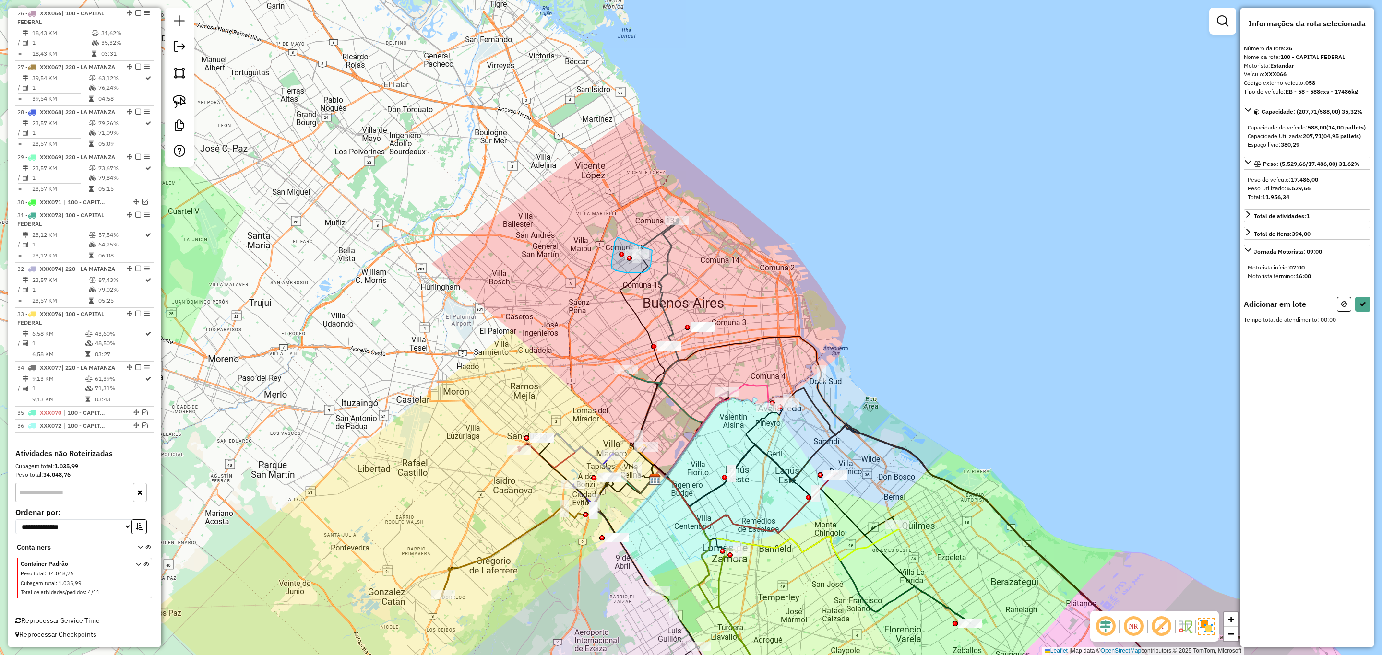
drag, startPoint x: 618, startPoint y: 238, endPoint x: 652, endPoint y: 250, distance: 36.9
select select "**********"
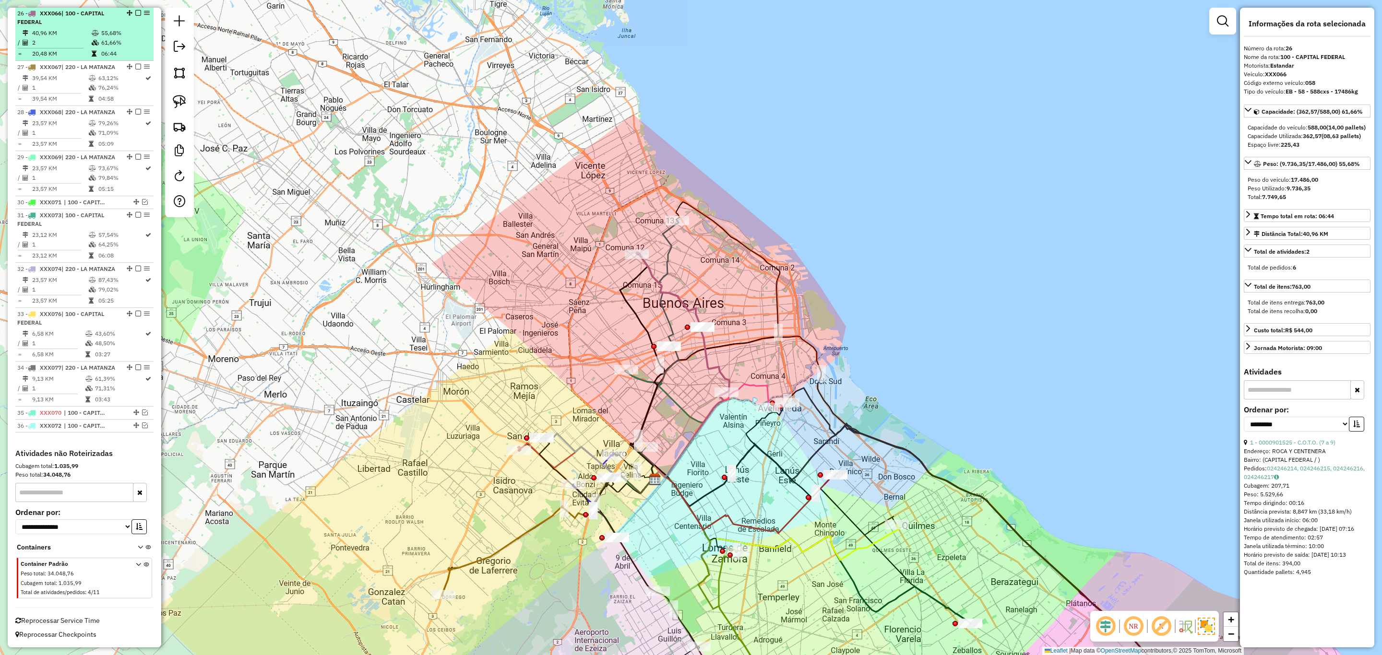
click at [134, 17] on div "26 - XXX066 | 100 - CAPITAL FEDERAL" at bounding box center [84, 17] width 134 height 17
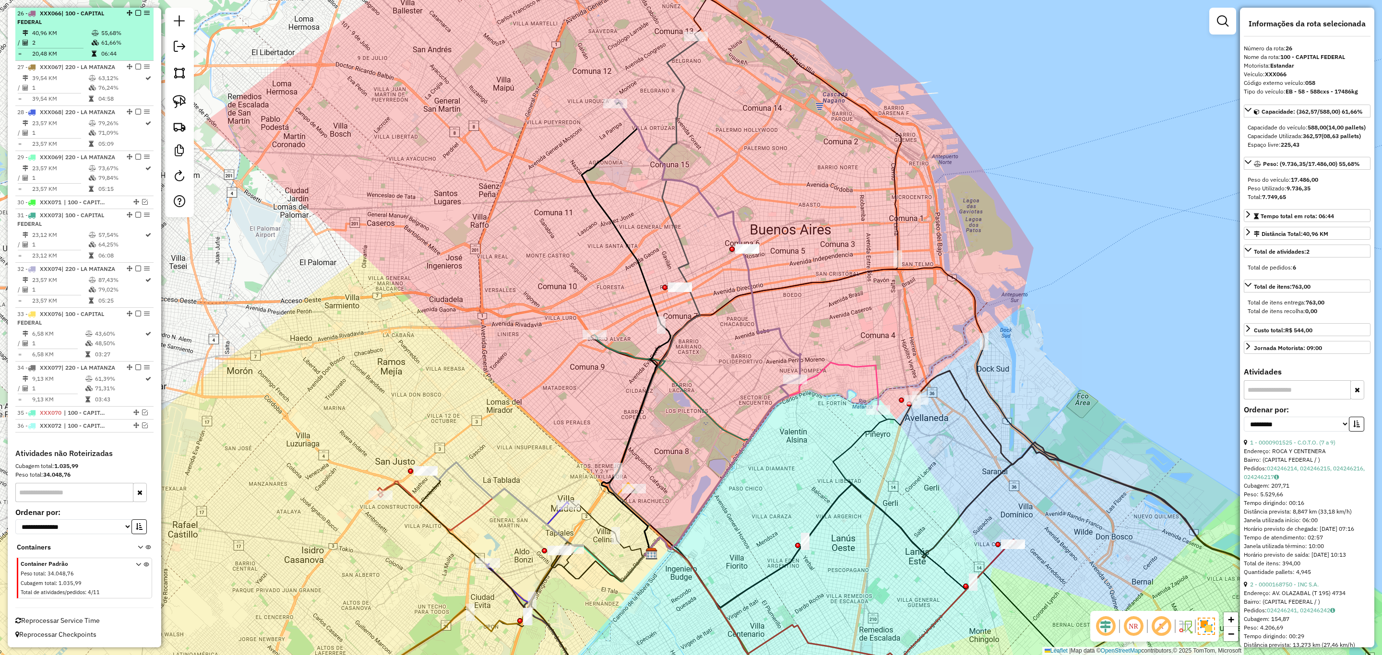
click at [135, 13] on em at bounding box center [138, 13] width 6 height 6
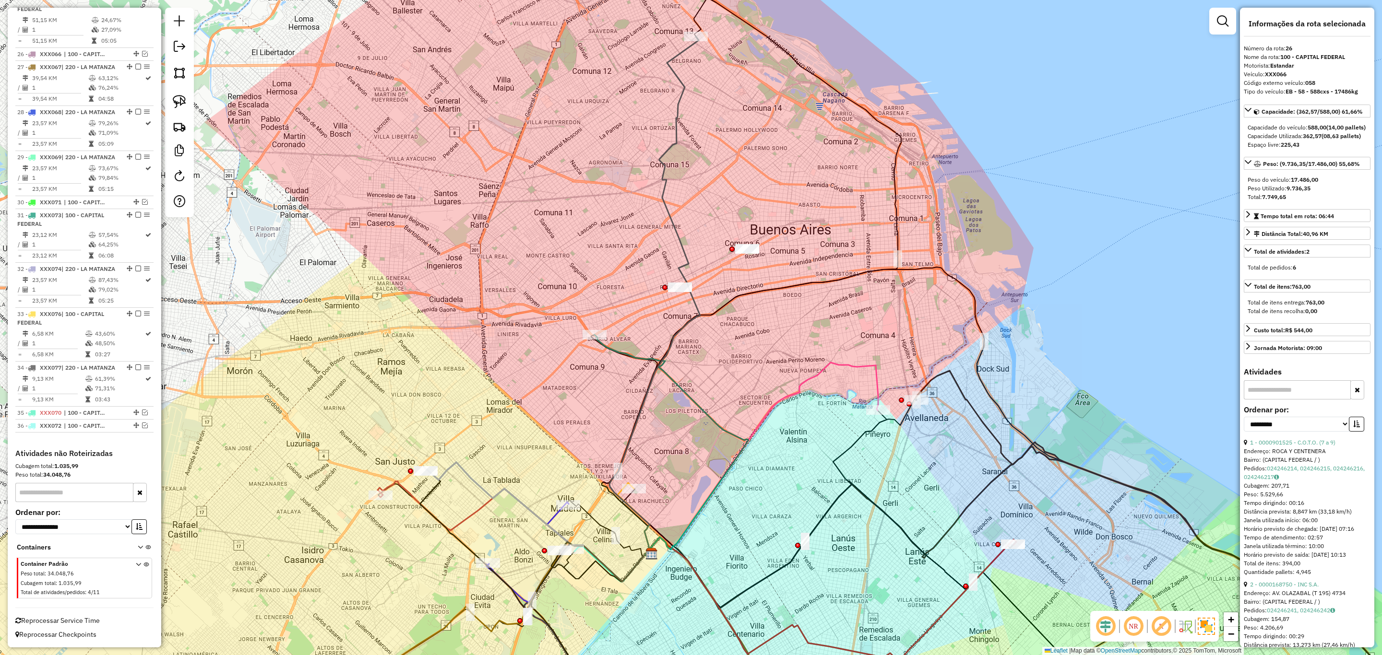
click at [678, 111] on icon at bounding box center [654, 296] width 91 height 520
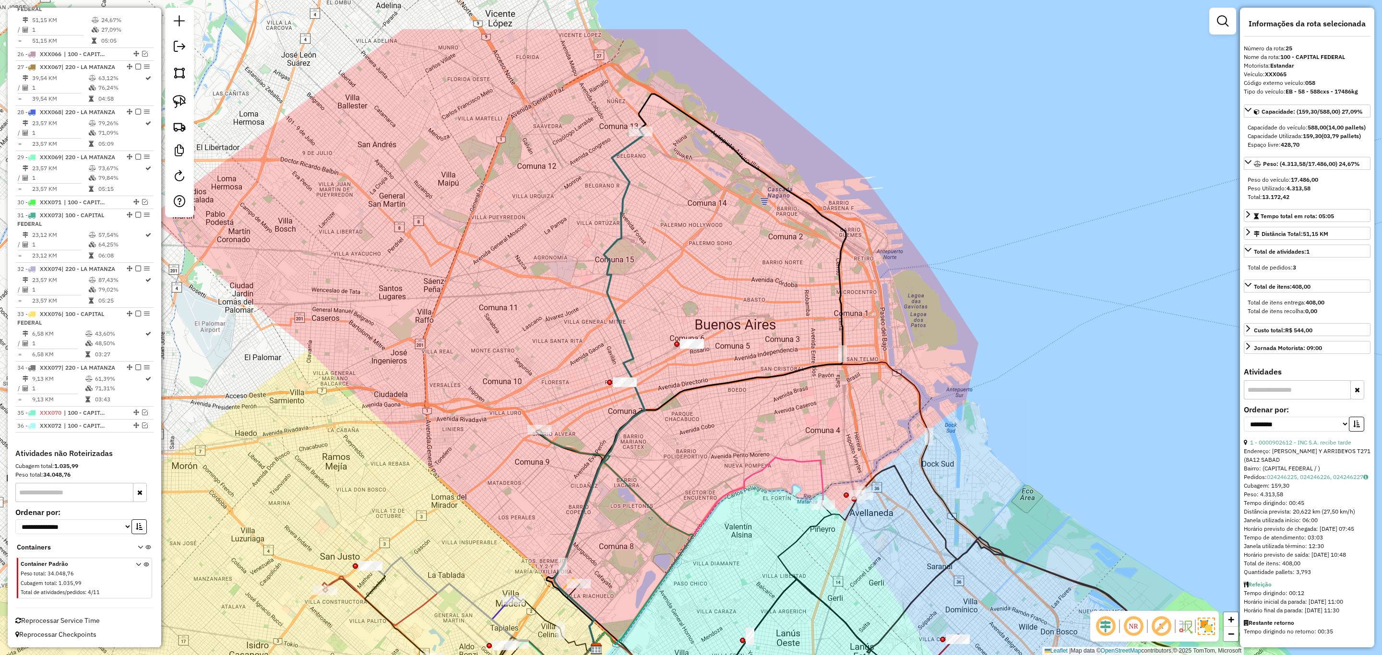
drag, startPoint x: 707, startPoint y: 167, endPoint x: 652, endPoint y: 262, distance: 109.9
click at [652, 262] on div "Janela de atendimento Grade de atendimento Capacidade Transportadoras Veículos …" at bounding box center [691, 327] width 1382 height 655
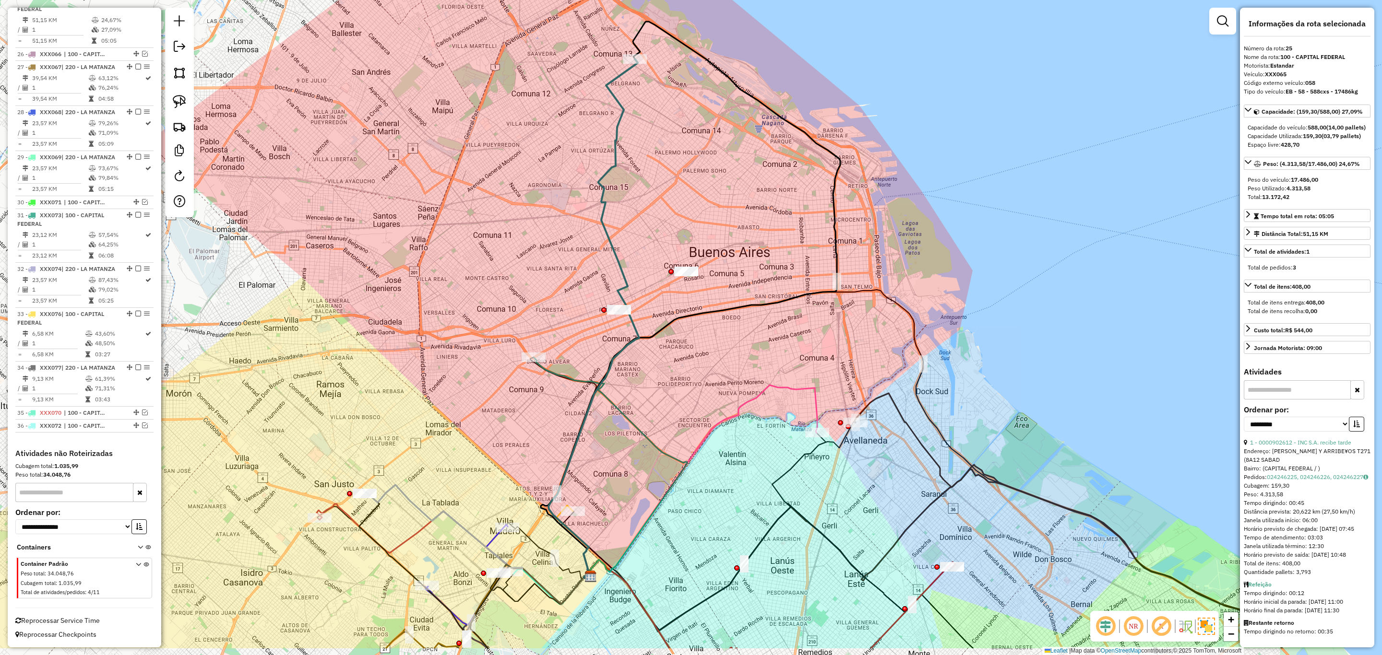
drag, startPoint x: 673, startPoint y: 287, endPoint x: 664, endPoint y: 205, distance: 82.5
click at [664, 205] on div "Janela de atendimento Grade de atendimento Capacidade Transportadoras Veículos …" at bounding box center [691, 327] width 1382 height 655
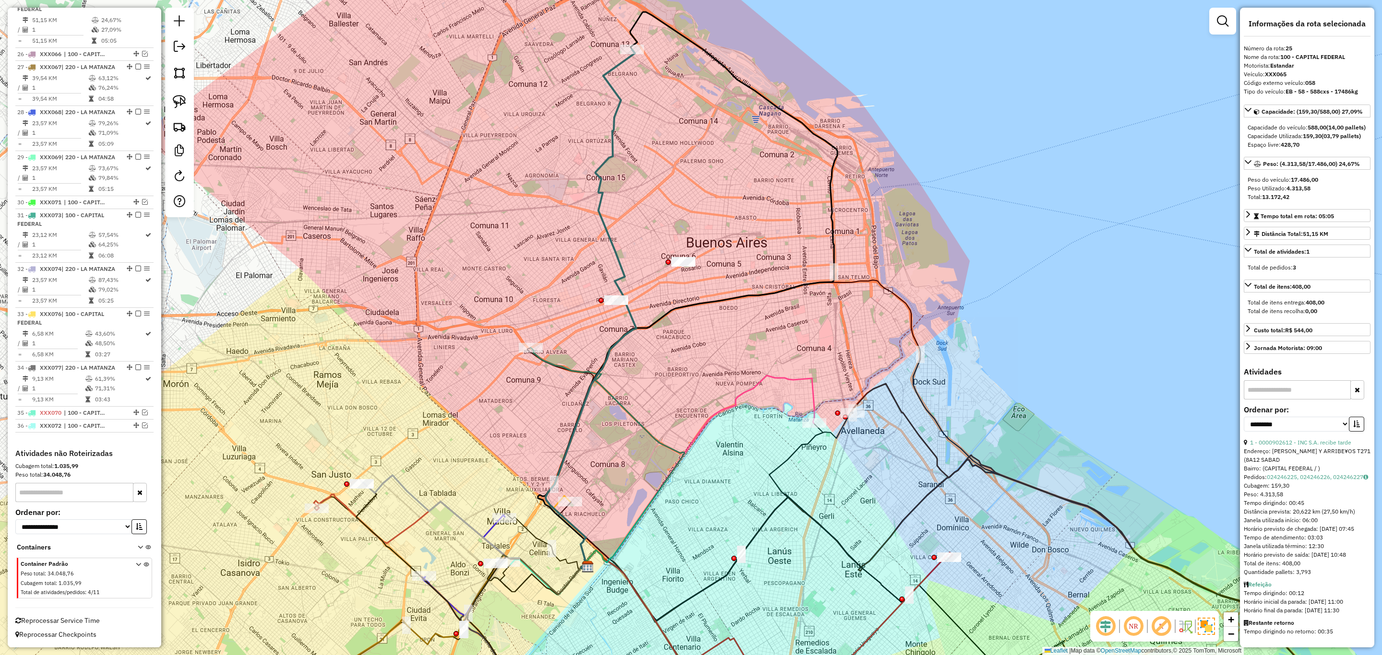
click at [551, 360] on icon at bounding box center [608, 458] width 154 height 221
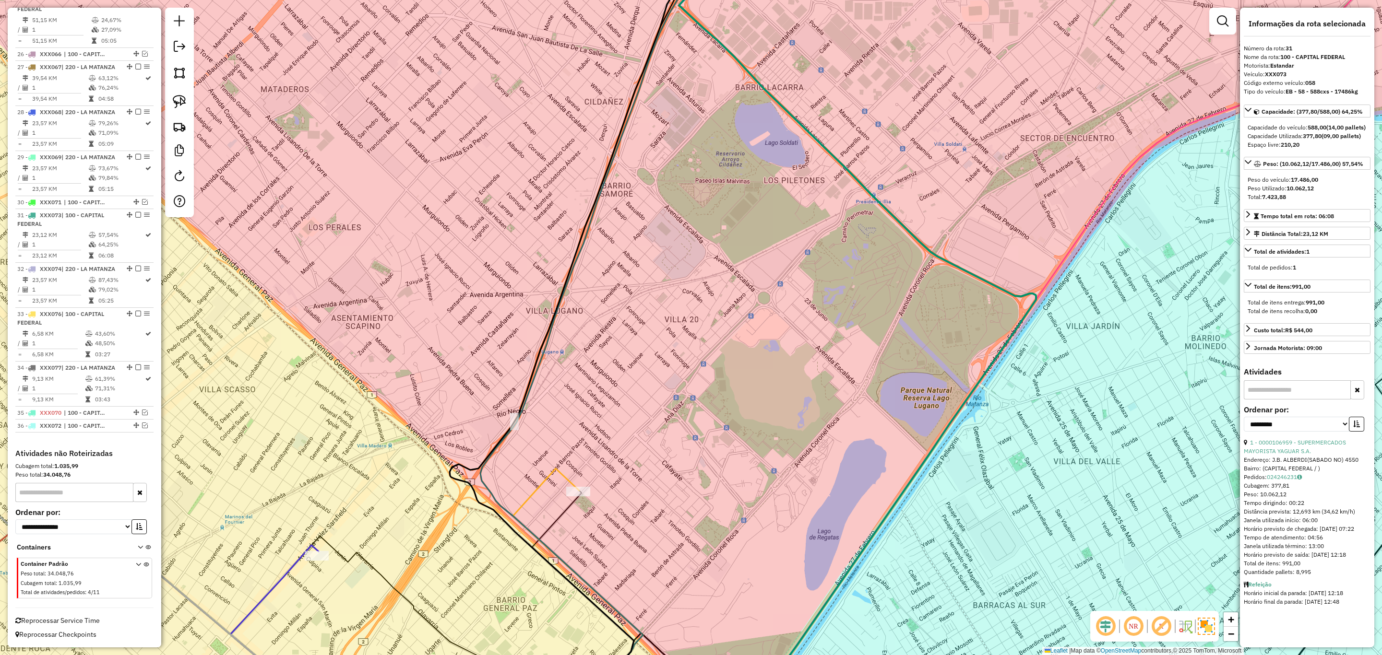
click at [545, 479] on icon at bounding box center [578, 595] width 130 height 252
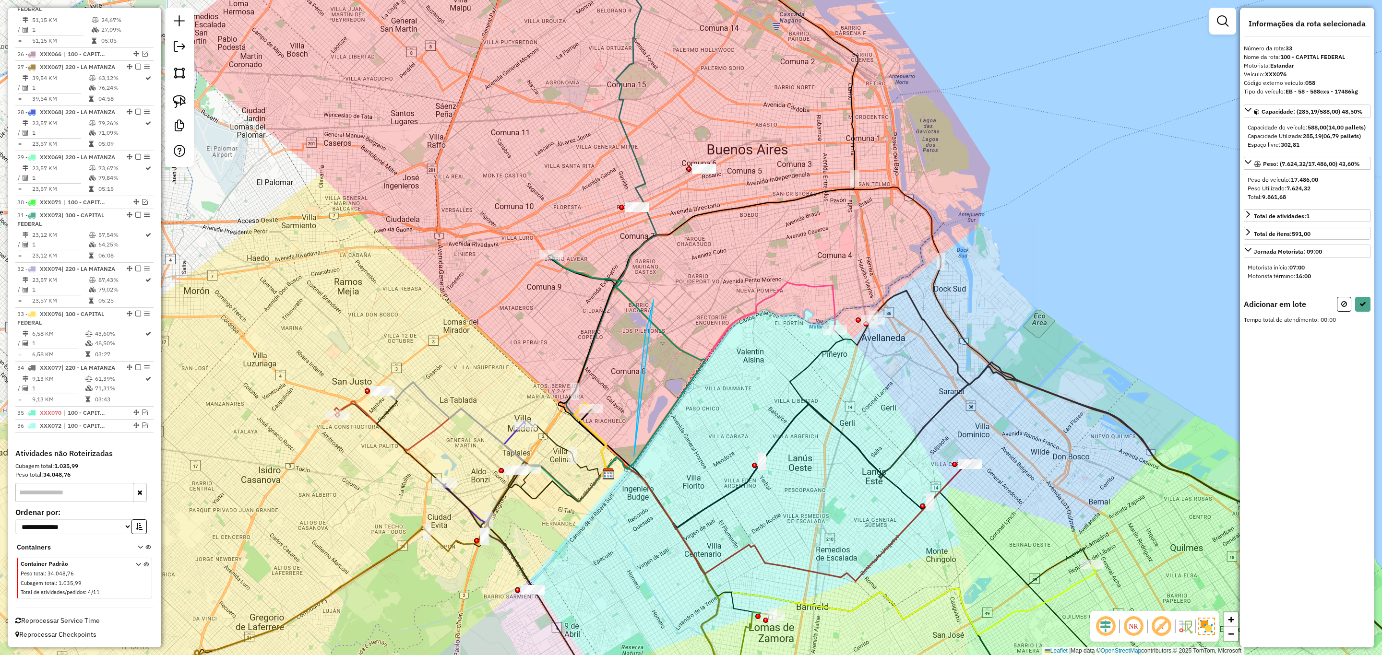
drag, startPoint x: 654, startPoint y: 300, endPoint x: 633, endPoint y: 496, distance: 196.8
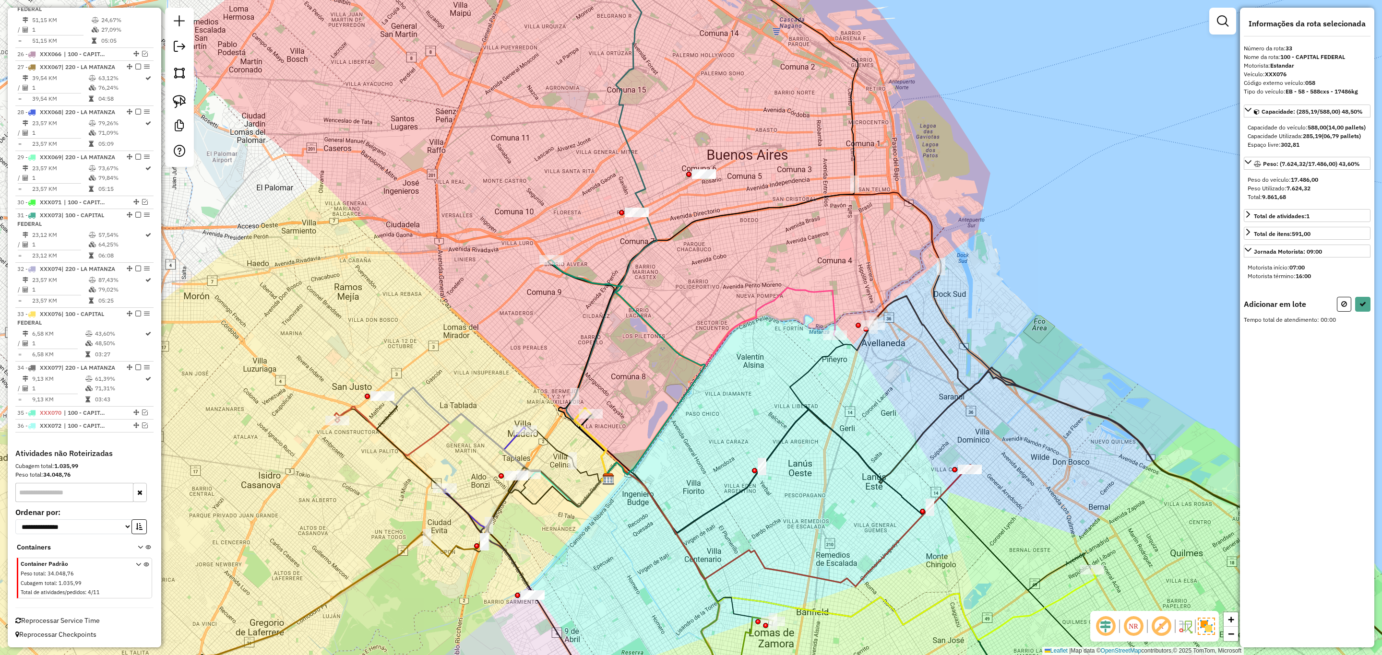
drag, startPoint x: 650, startPoint y: 128, endPoint x: 632, endPoint y: 269, distance: 142.2
click at [632, 269] on div "Janela de atendimento Grade de atendimento Capacidade Transportadoras Veículos …" at bounding box center [691, 327] width 1382 height 655
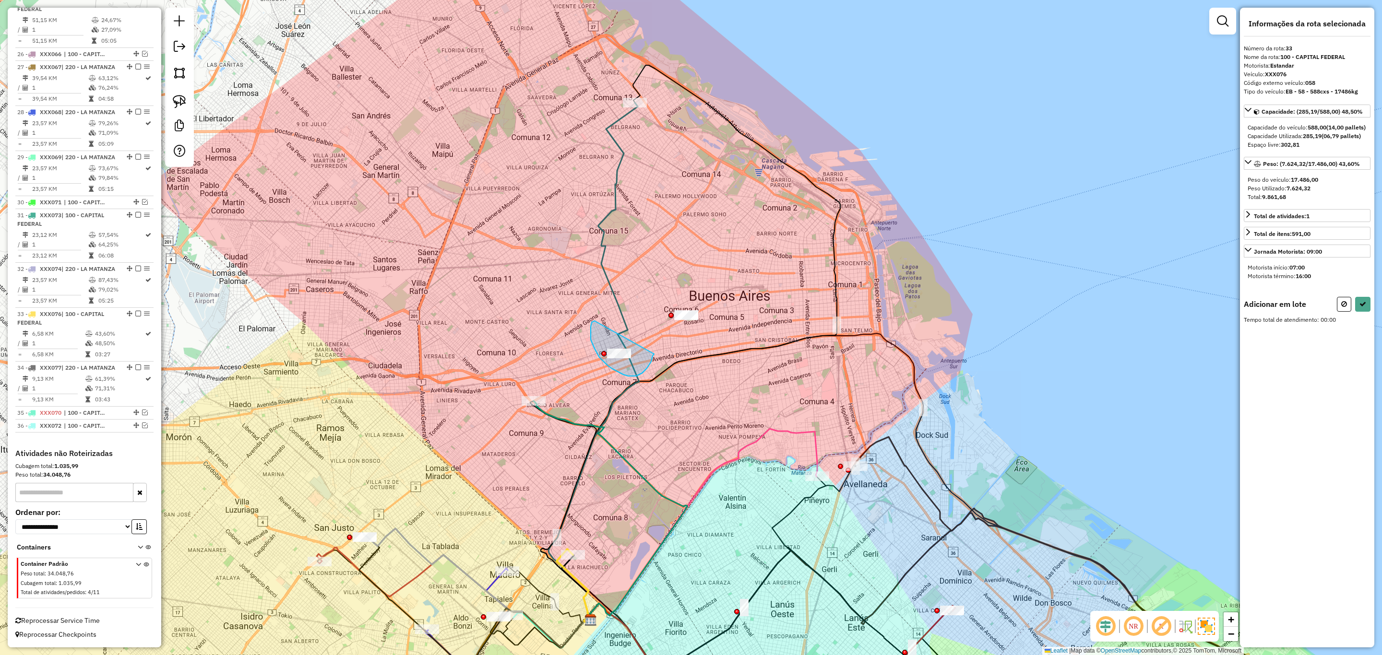
drag, startPoint x: 592, startPoint y: 323, endPoint x: 654, endPoint y: 354, distance: 69.7
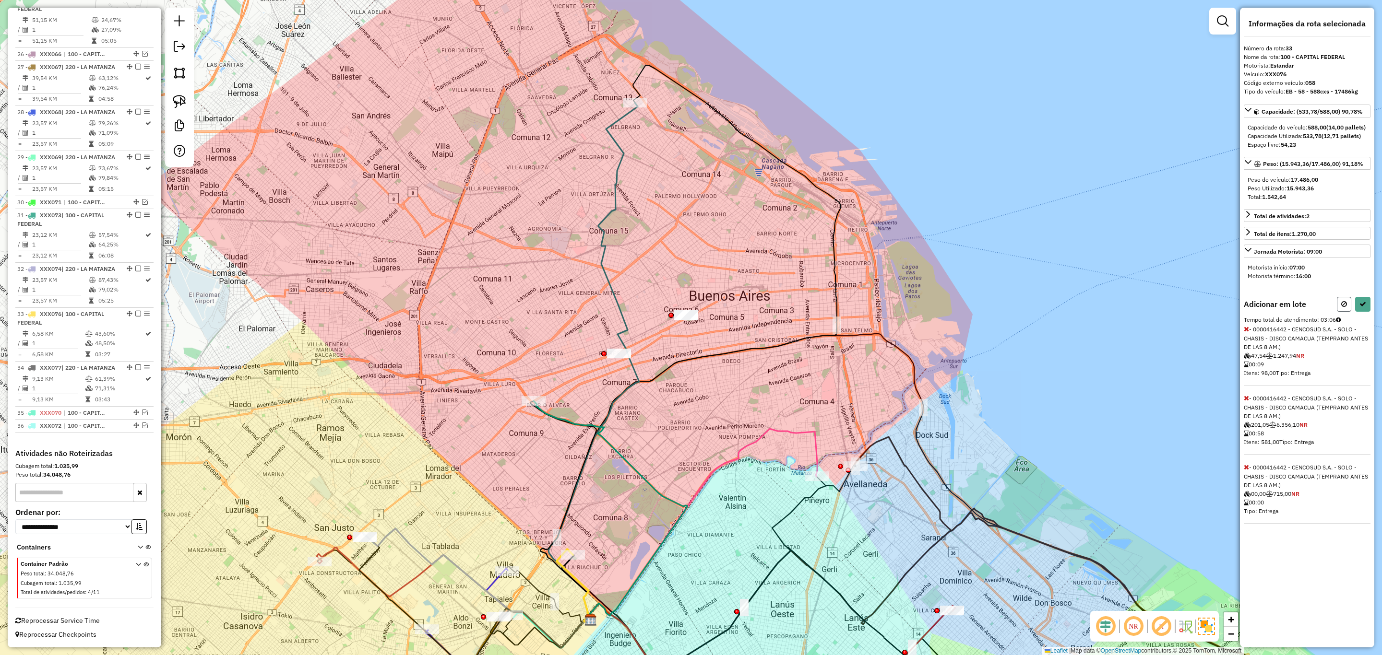
click at [1342, 308] on icon at bounding box center [1344, 304] width 6 height 7
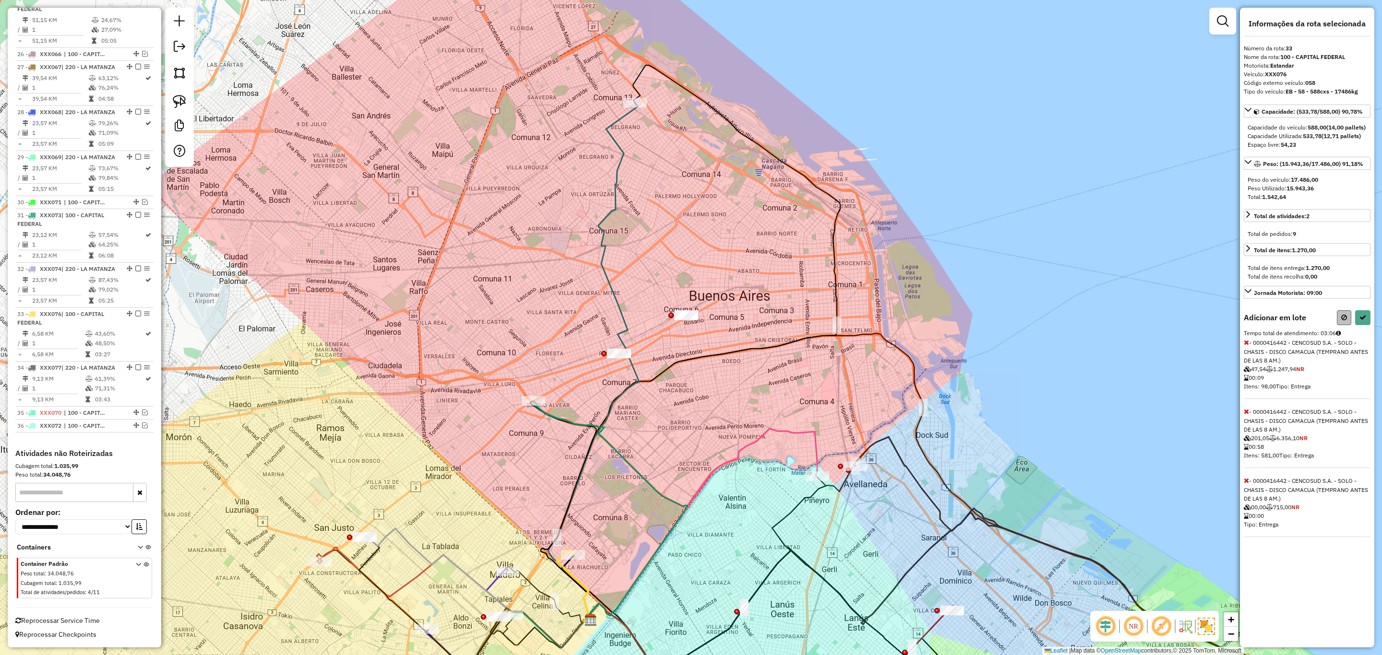
select select "**********"
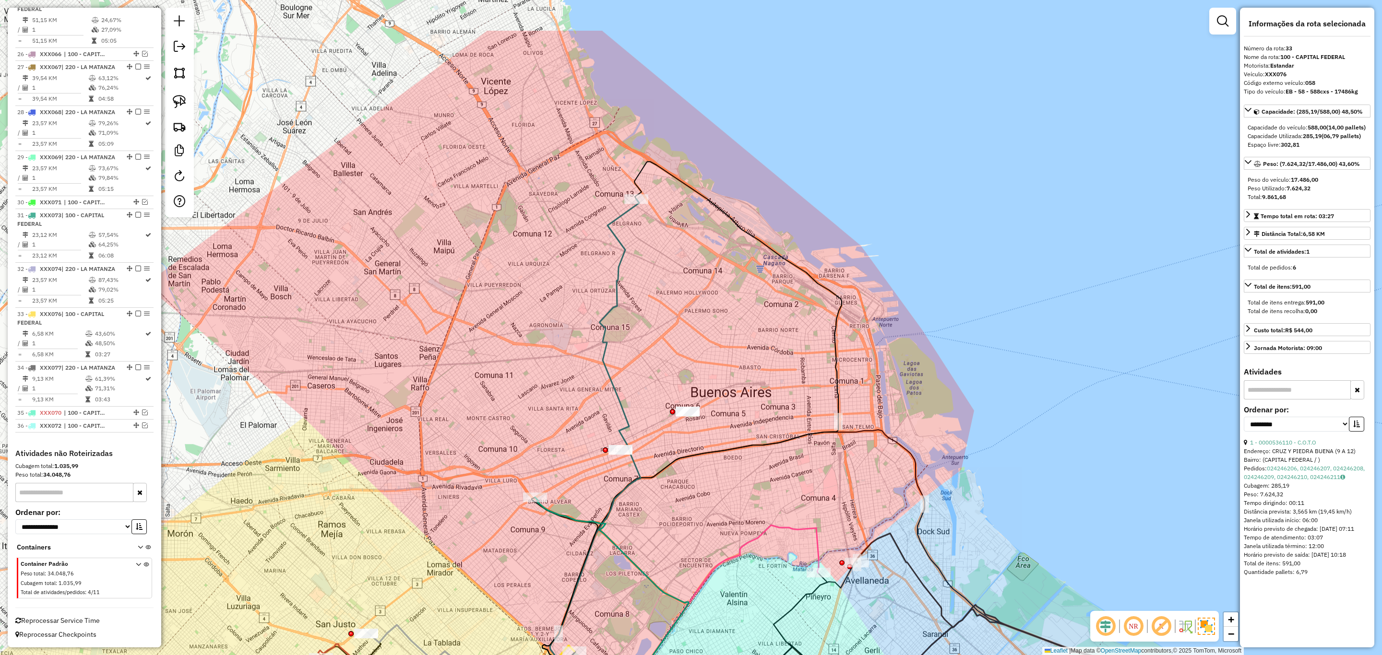
drag, startPoint x: 684, startPoint y: 212, endPoint x: 686, endPoint y: 310, distance: 97.9
click at [686, 310] on div "Janela de atendimento Grade de atendimento Capacidade Transportadoras Veículos …" at bounding box center [691, 327] width 1382 height 655
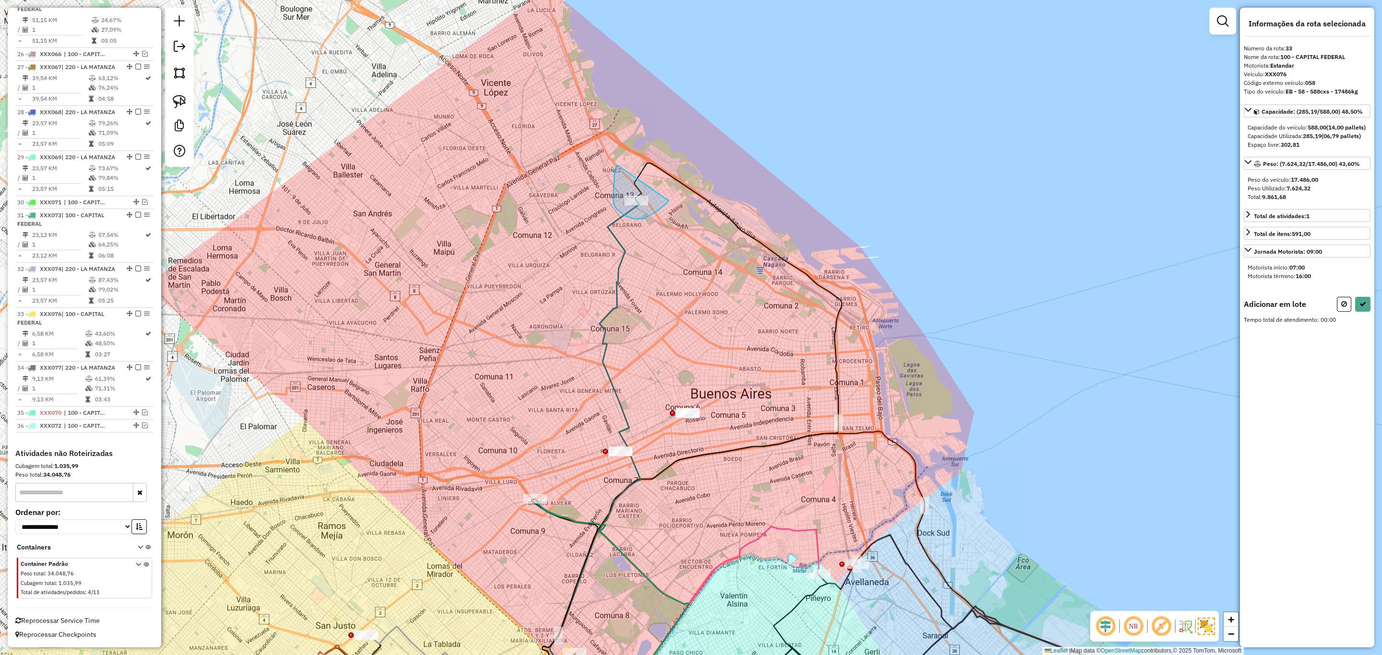
drag, startPoint x: 617, startPoint y: 166, endPoint x: 668, endPoint y: 201, distance: 62.3
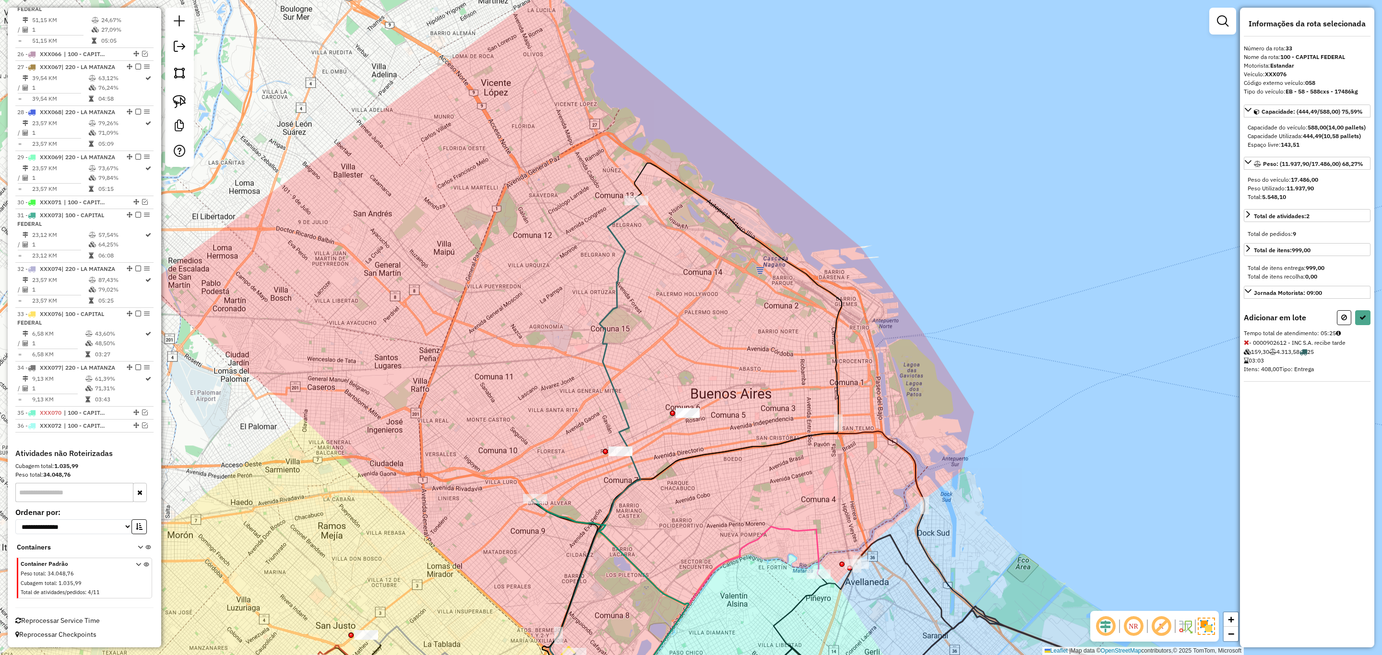
select select "**********"
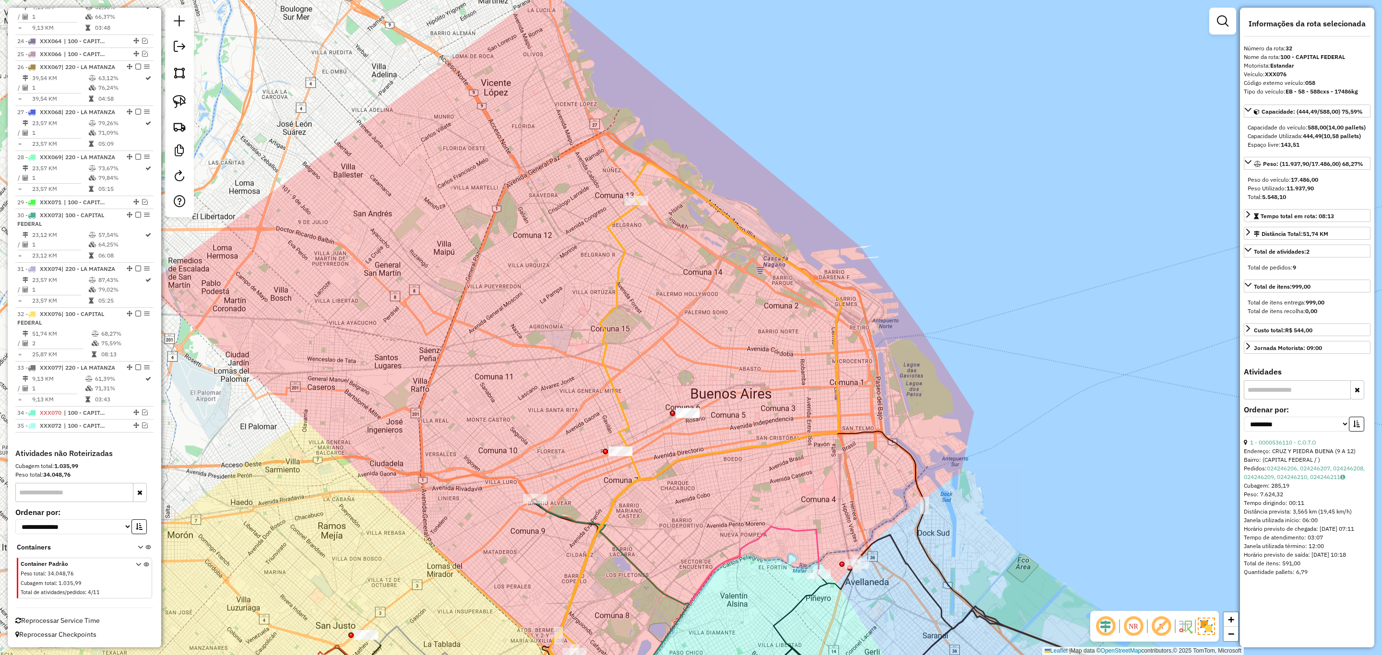
scroll to position [1631, 0]
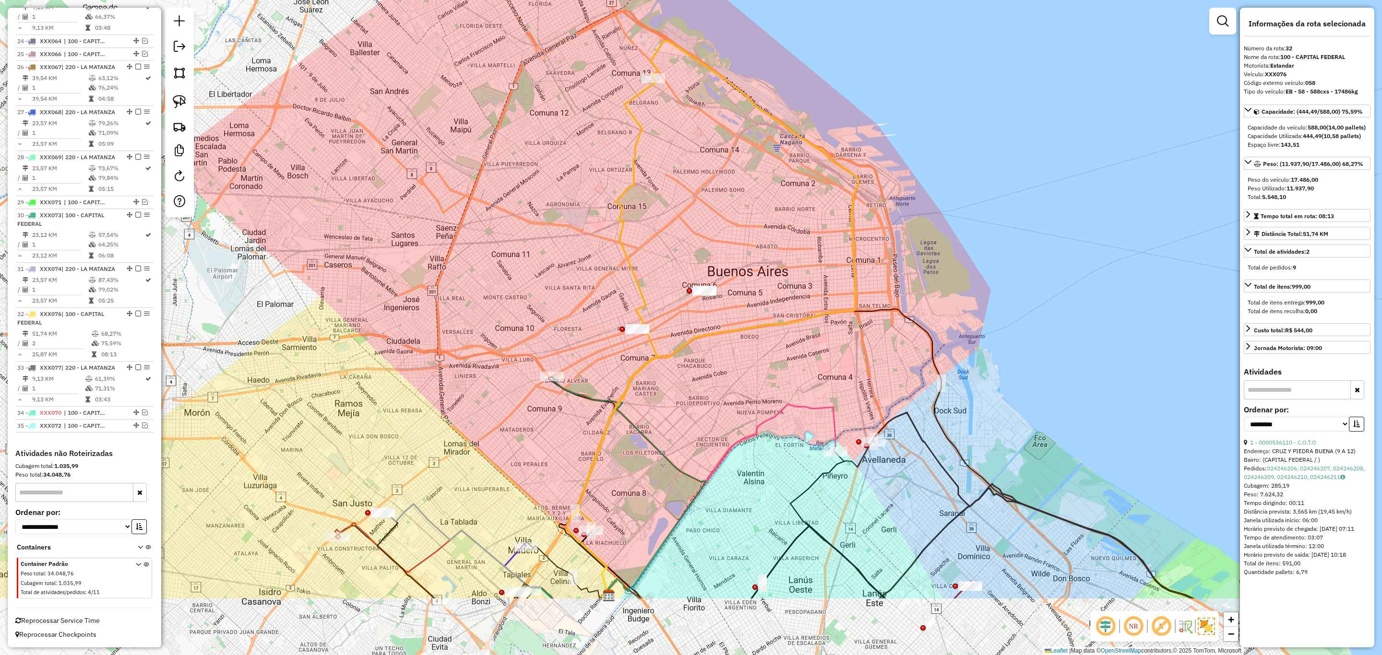
drag, startPoint x: 673, startPoint y: 345, endPoint x: 690, endPoint y: 222, distance: 124.0
click at [690, 222] on div "Janela de atendimento Grade de atendimento Capacidade Transportadoras Veículos …" at bounding box center [691, 327] width 1382 height 655
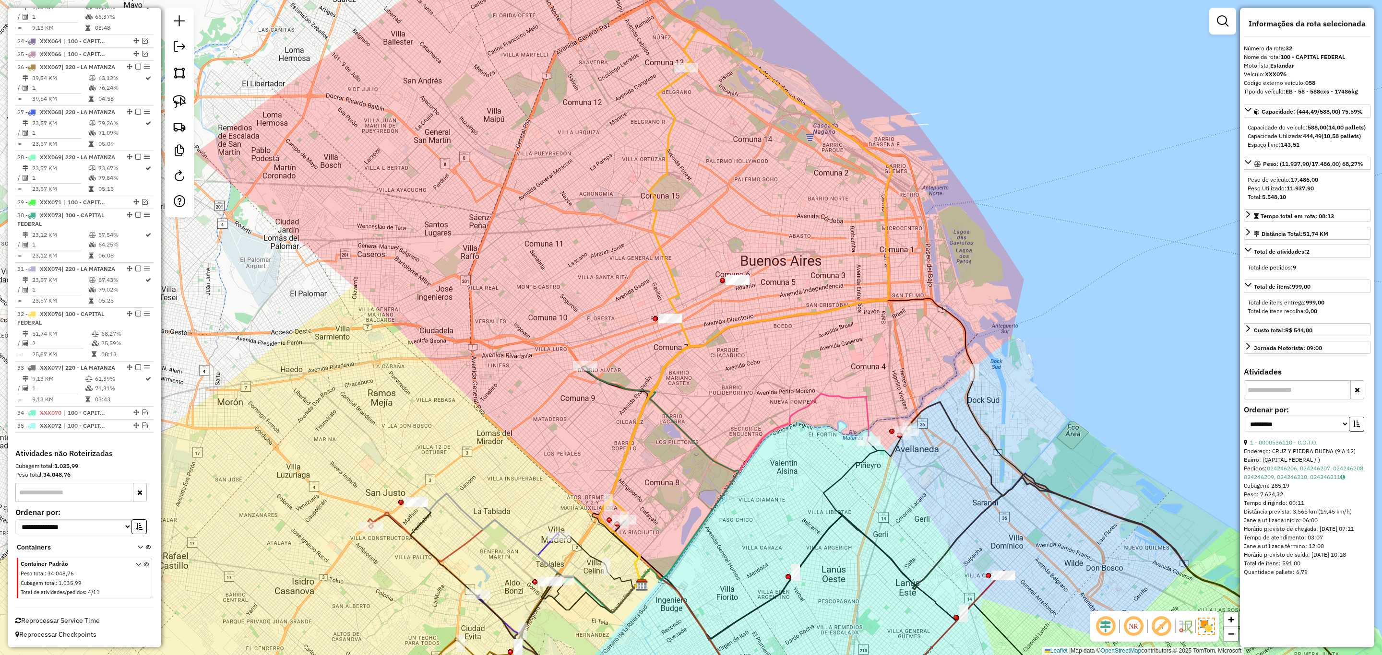
drag, startPoint x: 674, startPoint y: 409, endPoint x: 705, endPoint y: 399, distance: 32.8
click at [705, 399] on div "Janela de atendimento Grade de atendimento Capacidade Transportadoras Veículos …" at bounding box center [691, 327] width 1382 height 655
click at [136, 311] on em at bounding box center [138, 314] width 6 height 6
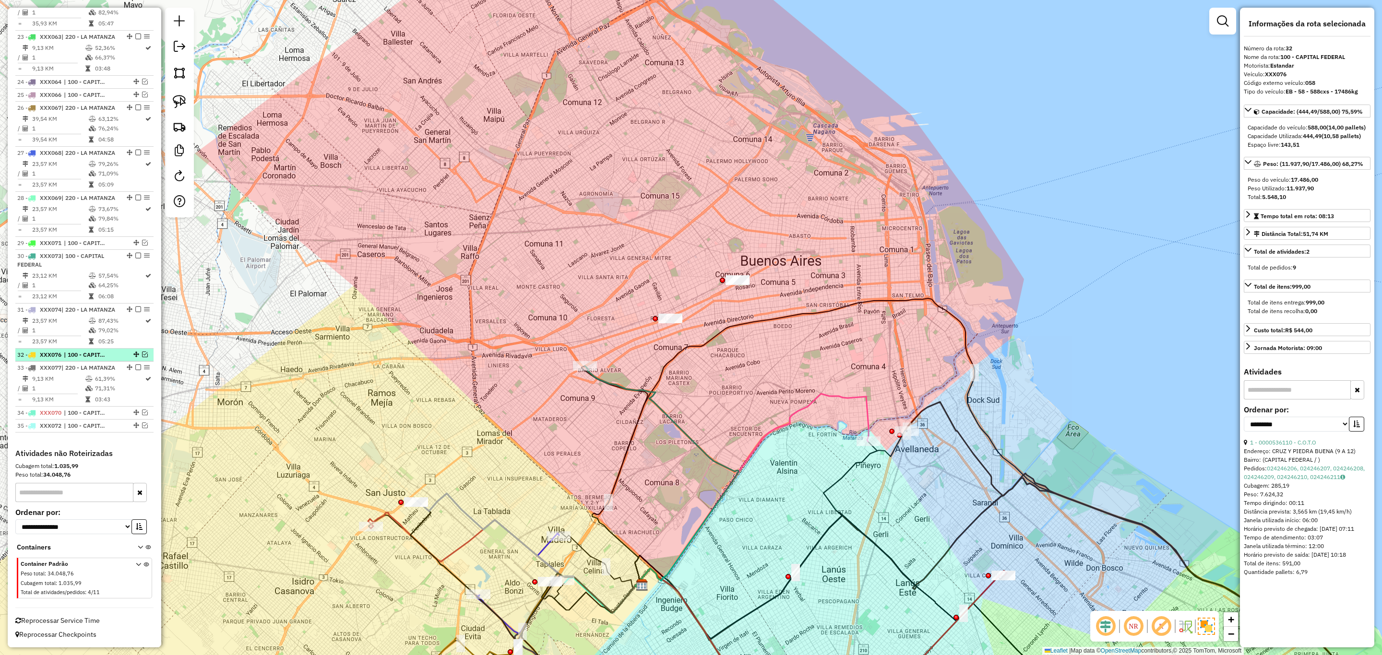
scroll to position [1591, 0]
drag, startPoint x: 735, startPoint y: 260, endPoint x: 772, endPoint y: 287, distance: 46.4
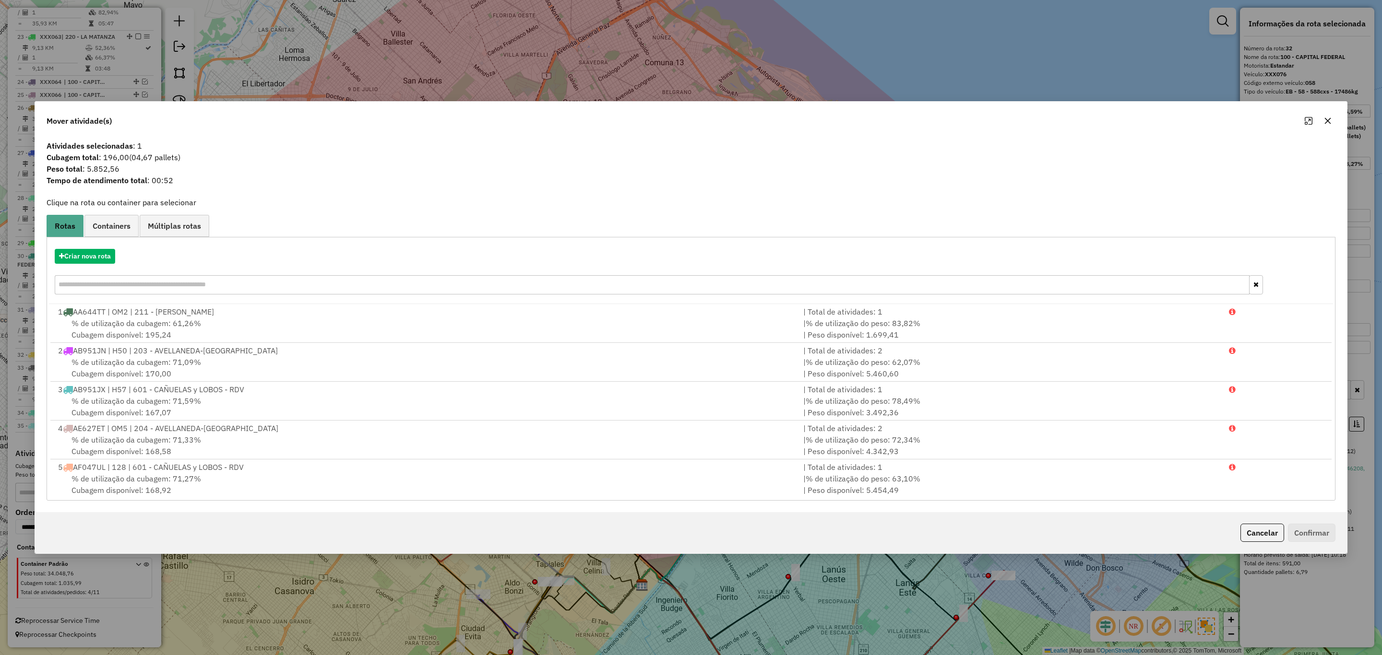
click at [1256, 534] on button "Cancelar" at bounding box center [1262, 533] width 44 height 18
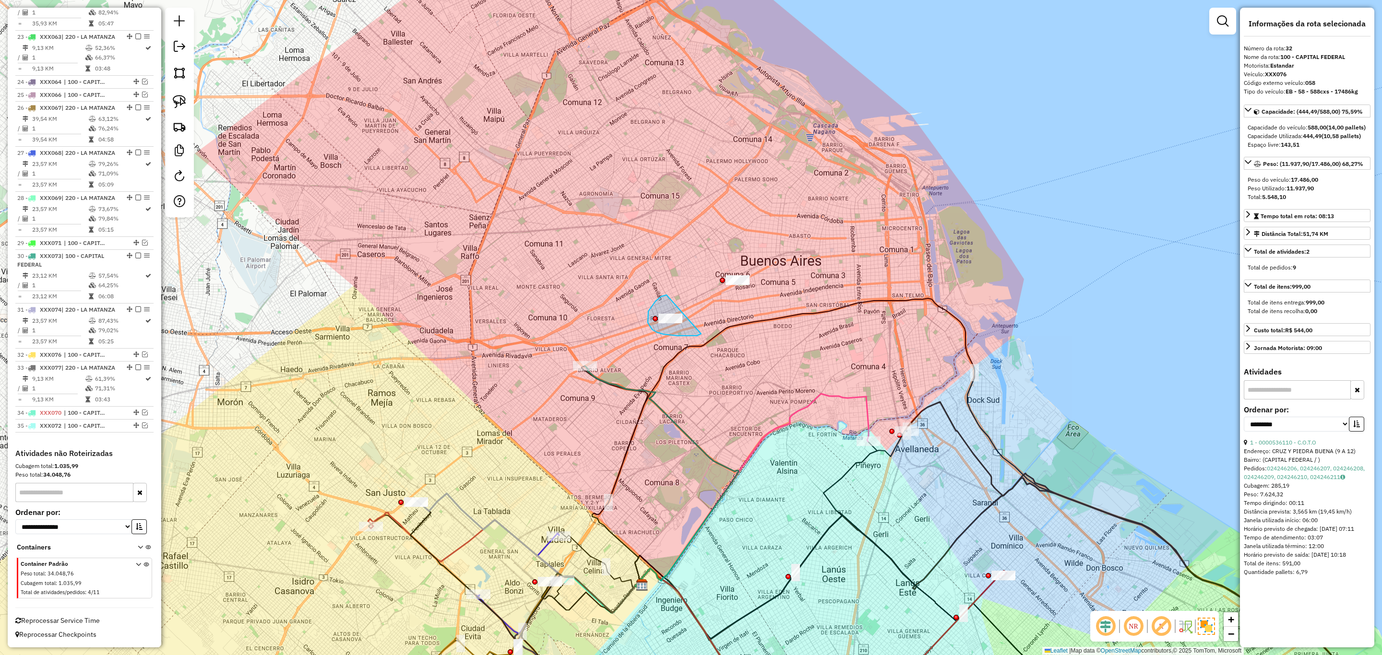
drag, startPoint x: 655, startPoint y: 301, endPoint x: 701, endPoint y: 334, distance: 56.1
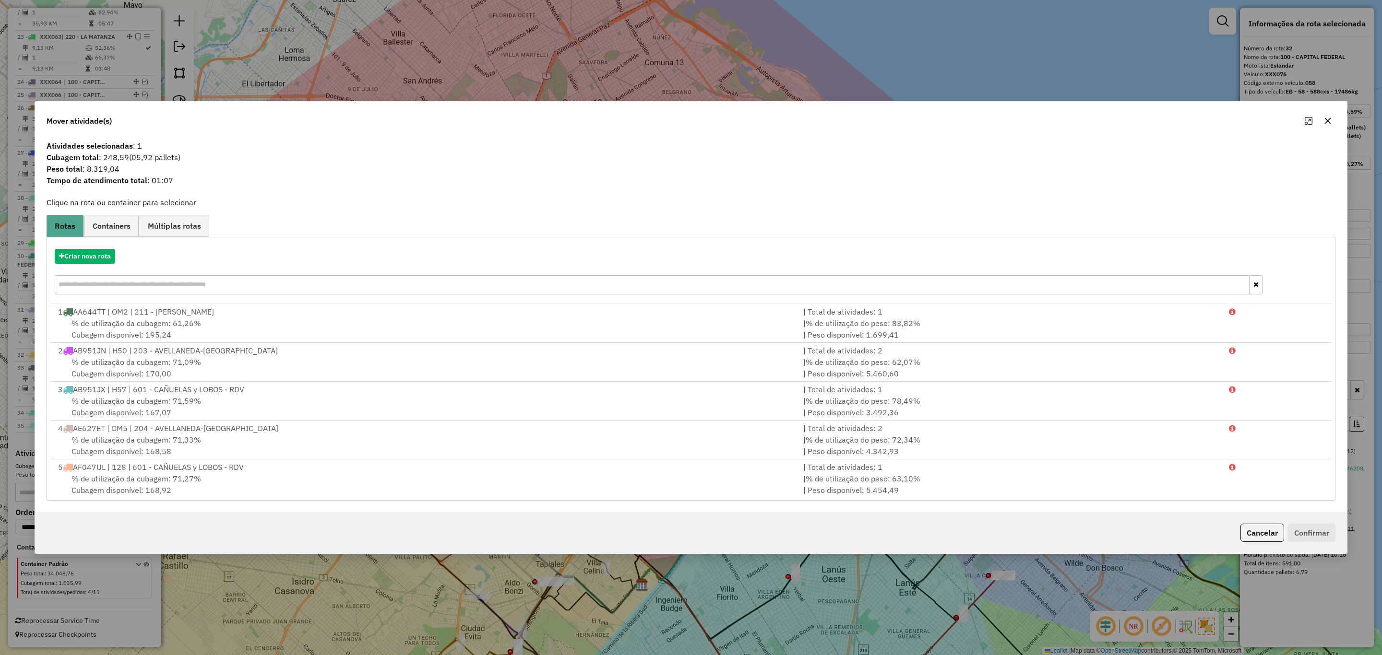
drag, startPoint x: 1258, startPoint y: 535, endPoint x: 1251, endPoint y: 533, distance: 7.3
click at [1257, 535] on button "Cancelar" at bounding box center [1262, 533] width 44 height 18
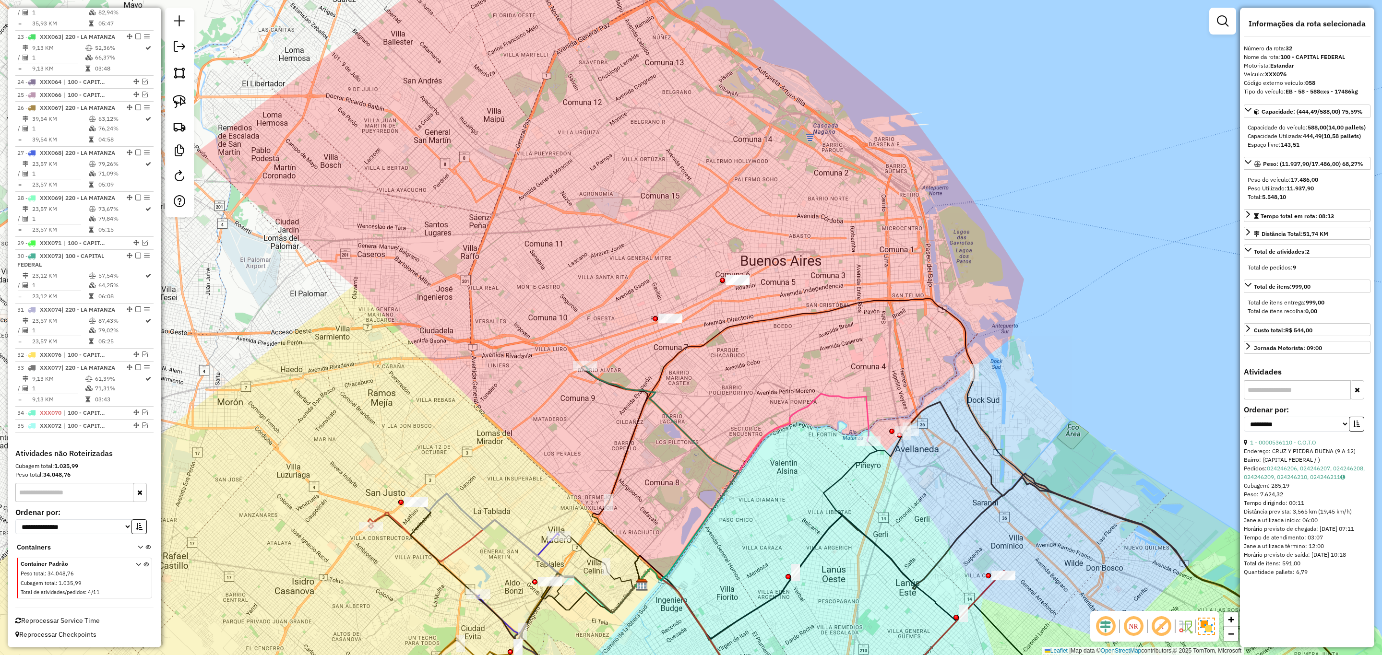
click at [603, 382] on icon at bounding box center [662, 476] width 154 height 221
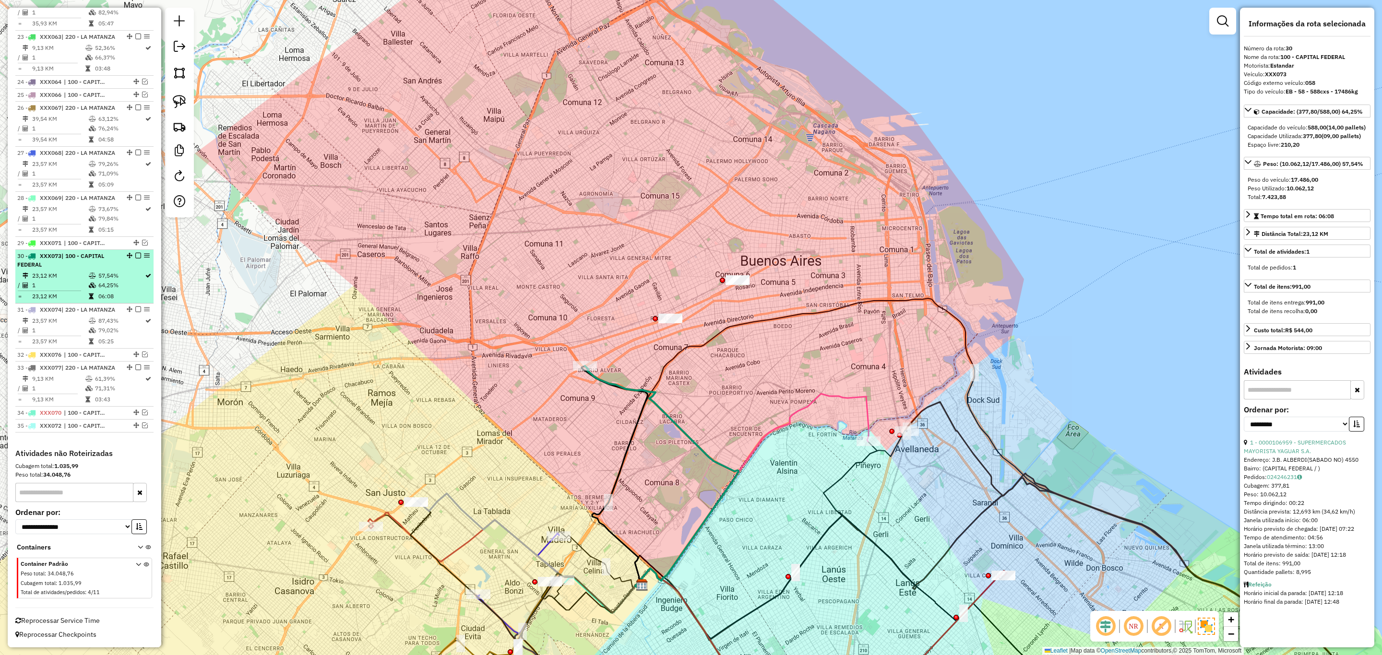
click at [137, 253] on em at bounding box center [138, 256] width 6 height 6
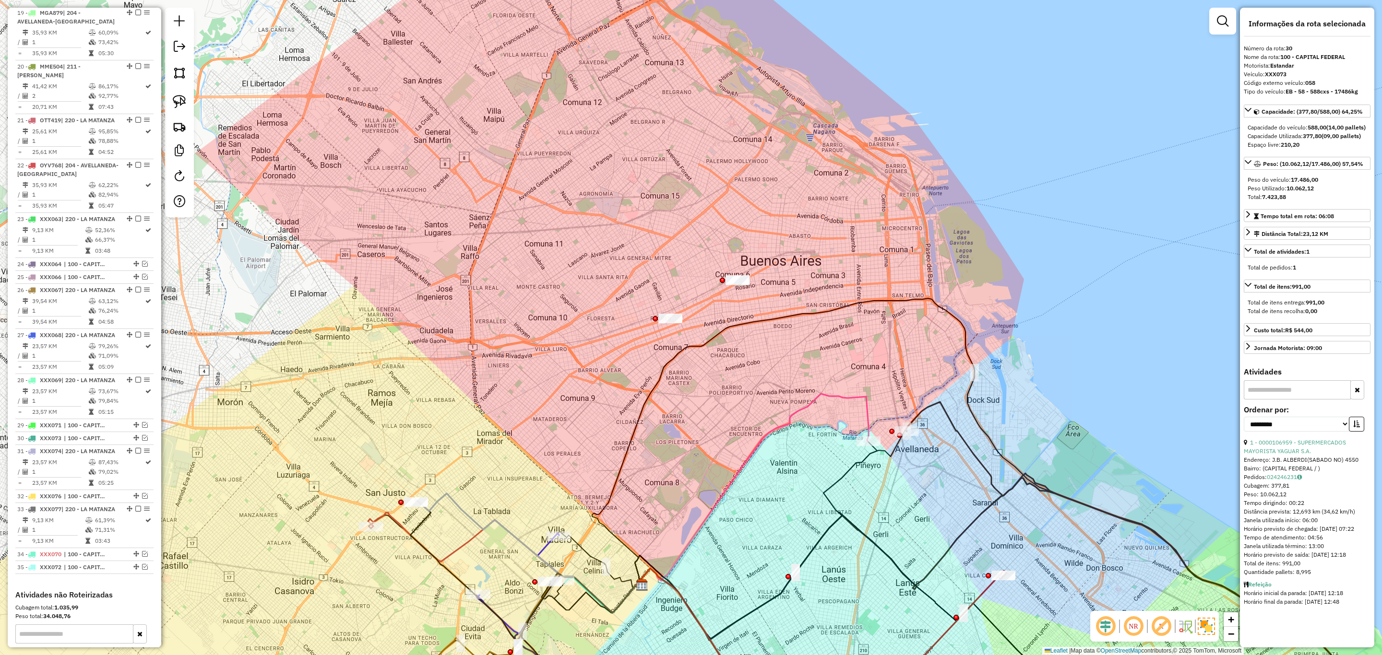
scroll to position [1406, 0]
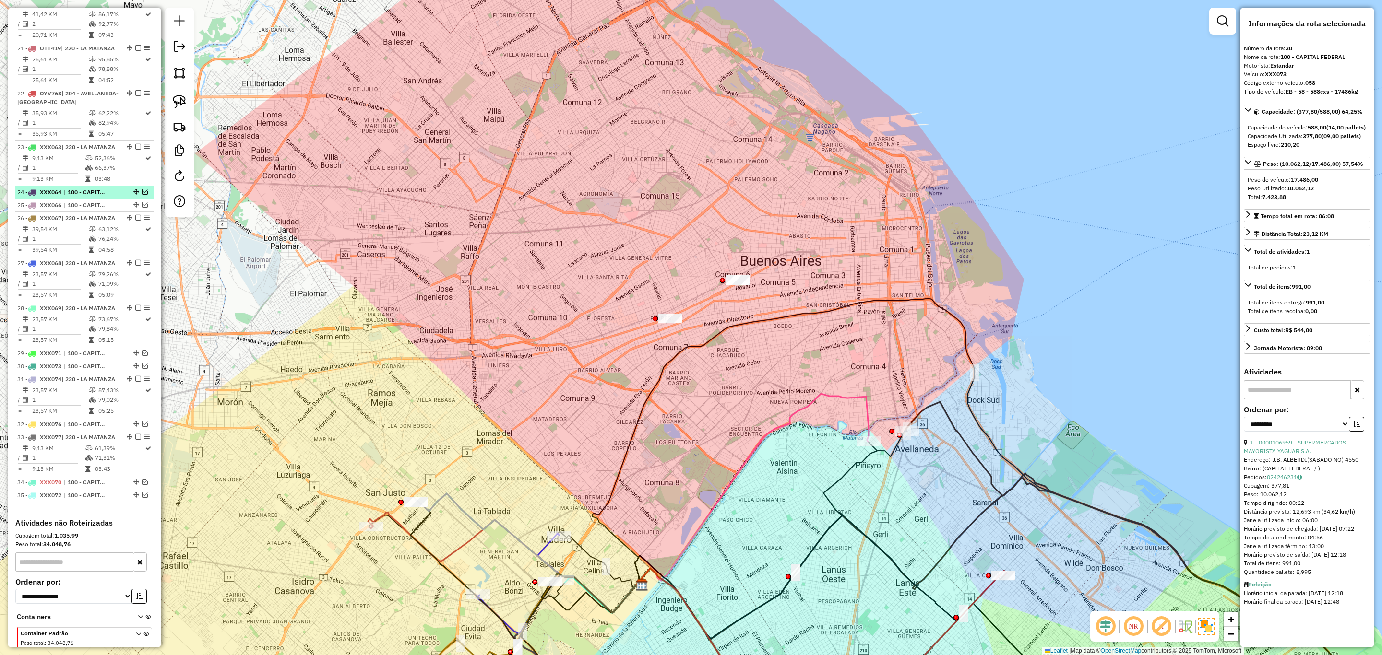
click at [143, 195] on em at bounding box center [145, 192] width 6 height 6
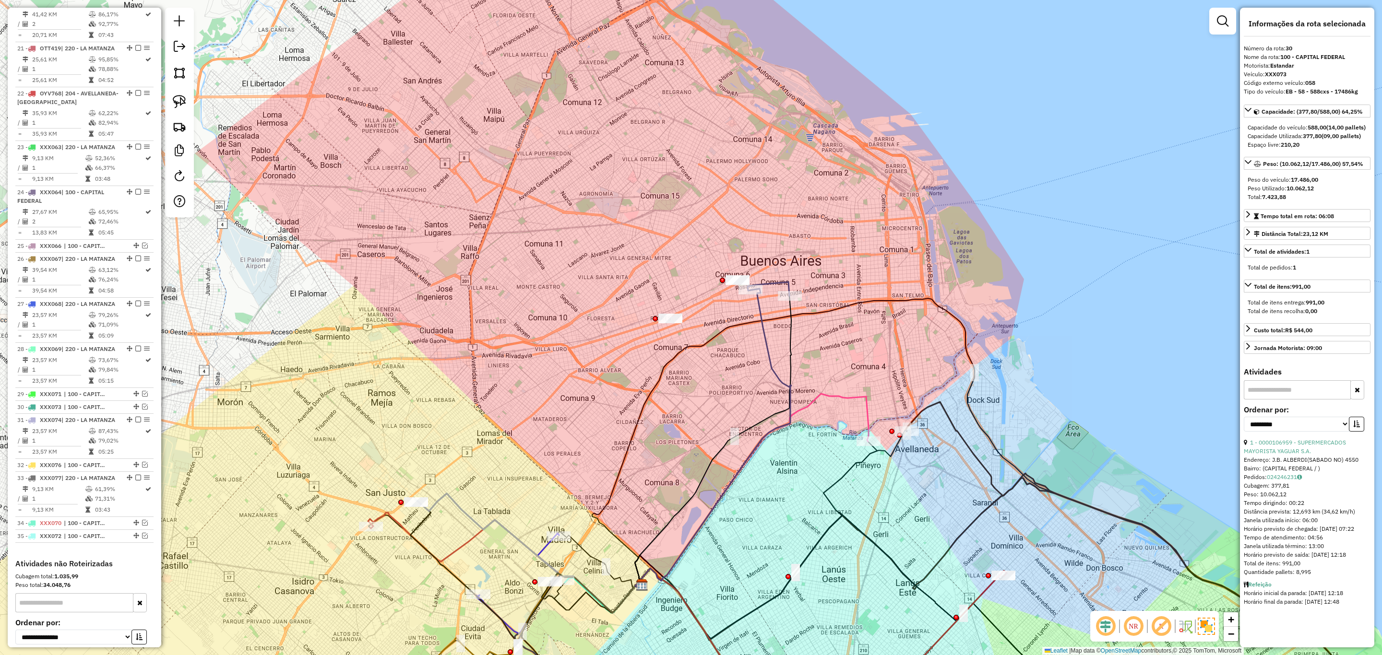
click at [769, 284] on icon at bounding box center [769, 289] width 42 height 14
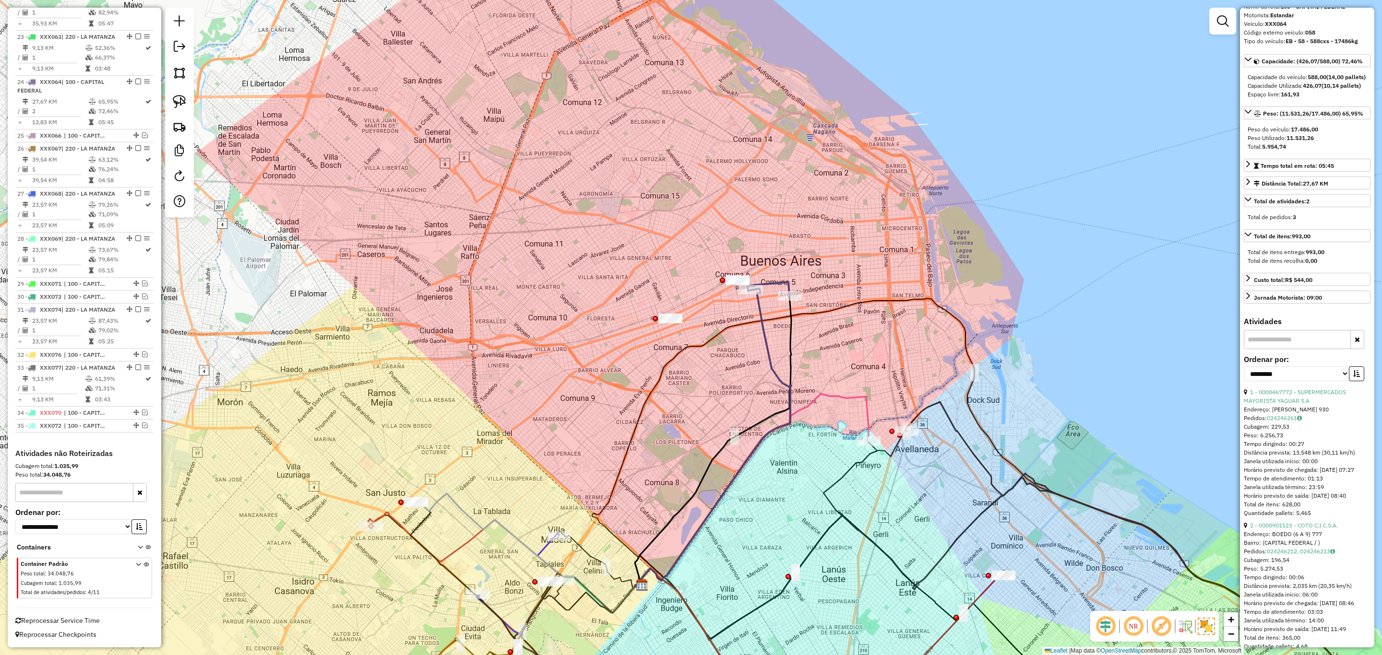
scroll to position [0, 0]
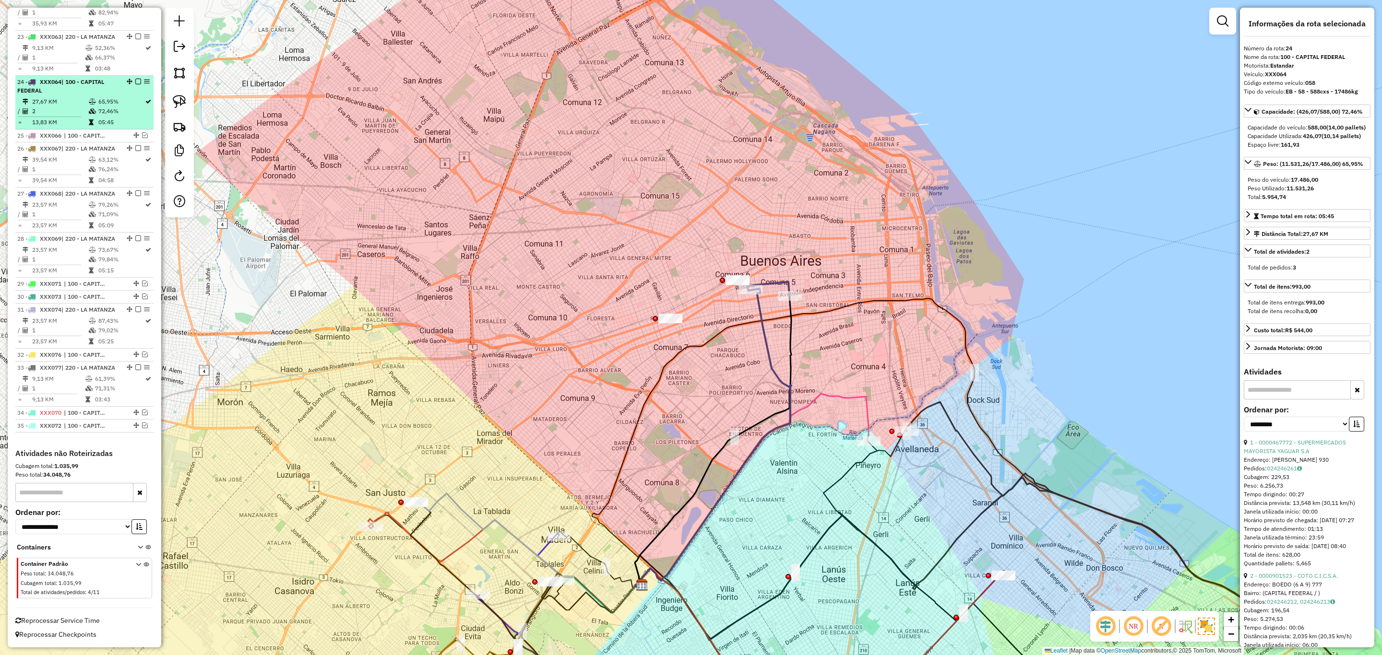
click at [136, 79] on em at bounding box center [138, 82] width 6 height 6
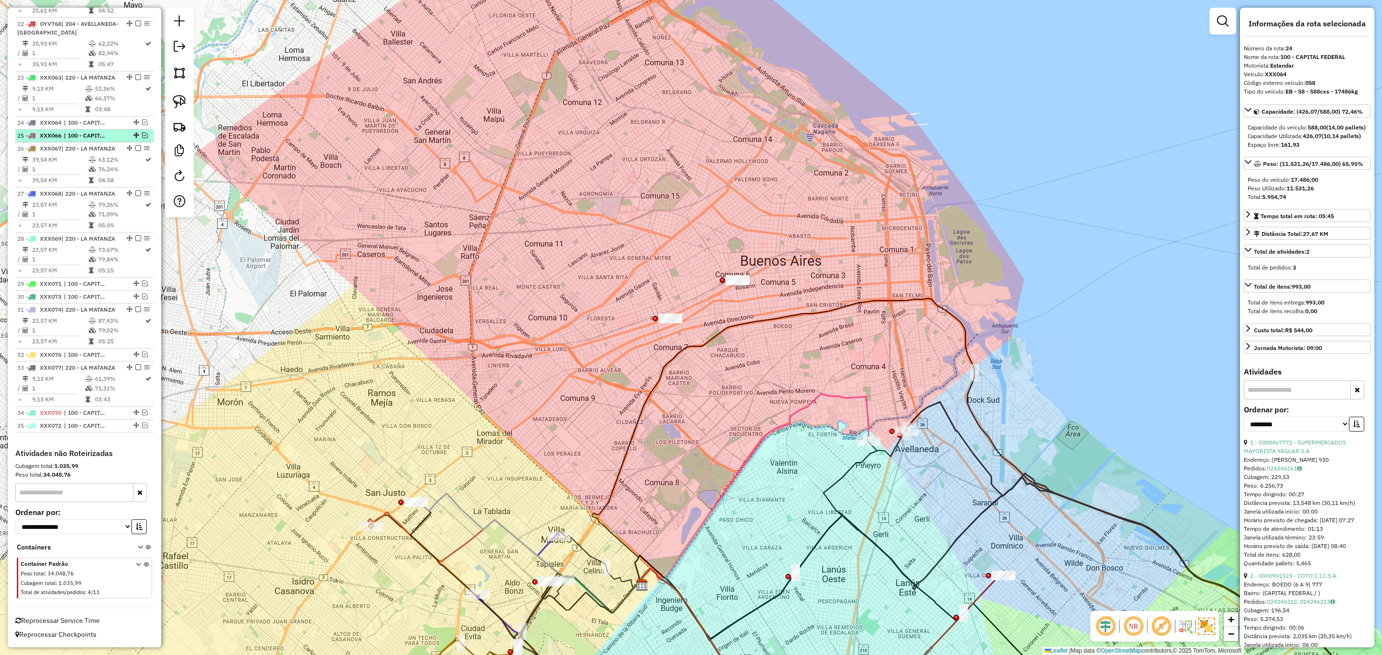
click at [82, 131] on span "| 100 - CAPITAL FEDERAL" at bounding box center [86, 135] width 44 height 9
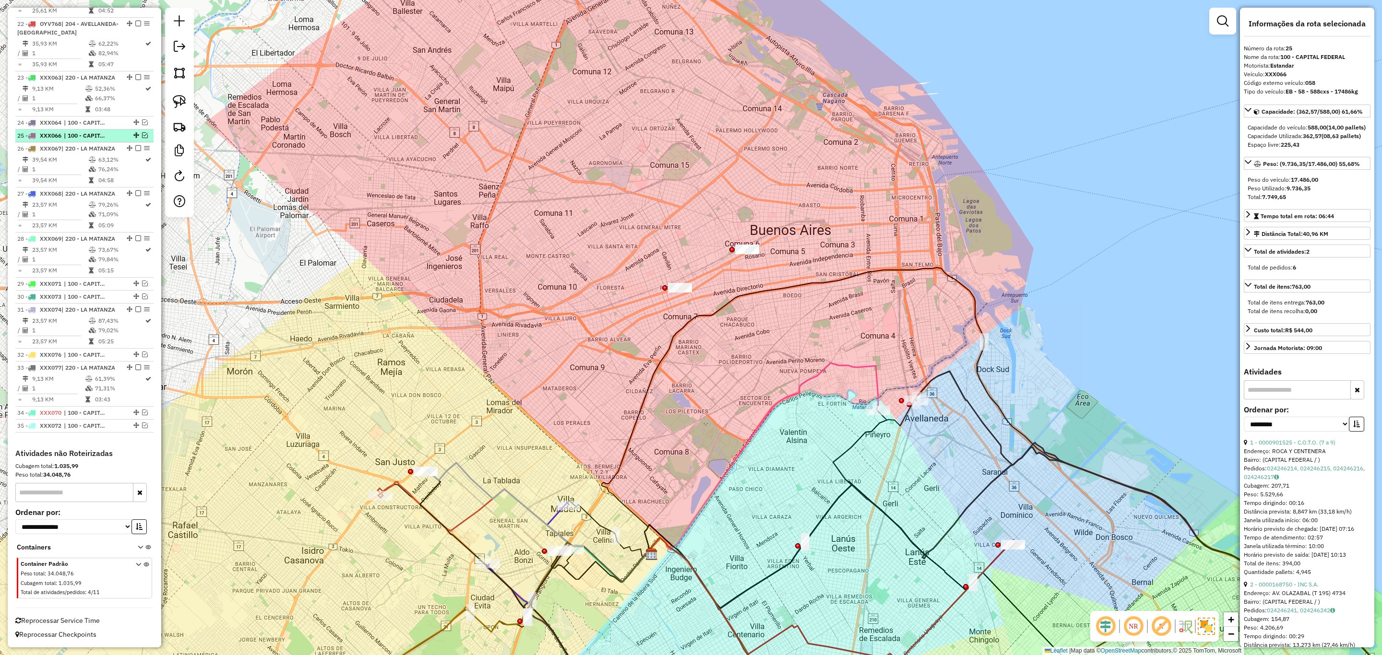
click at [143, 132] on em at bounding box center [145, 135] width 6 height 6
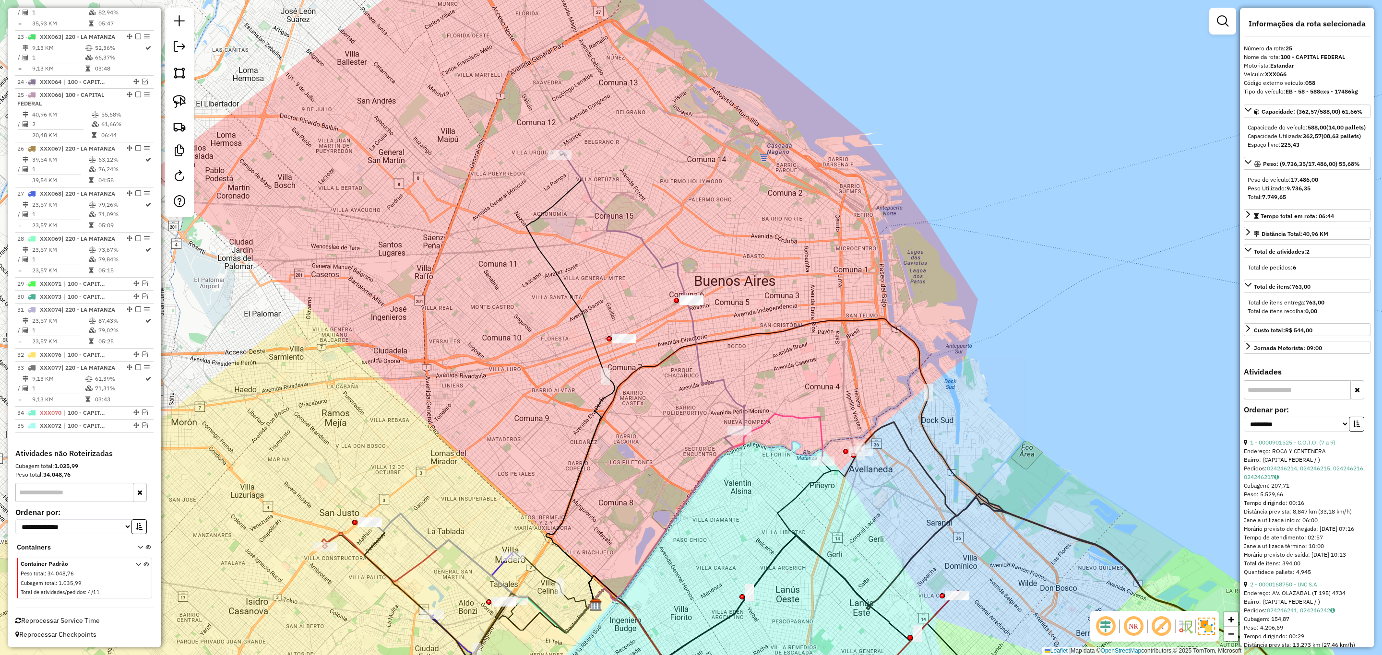
drag, startPoint x: 849, startPoint y: 261, endPoint x: 794, endPoint y: 313, distance: 76.4
click at [794, 313] on div "Janela de atendimento Grade de atendimento Capacidade Transportadoras Veículos …" at bounding box center [691, 327] width 1382 height 655
click at [743, 412] on icon at bounding box center [652, 292] width 186 height 281
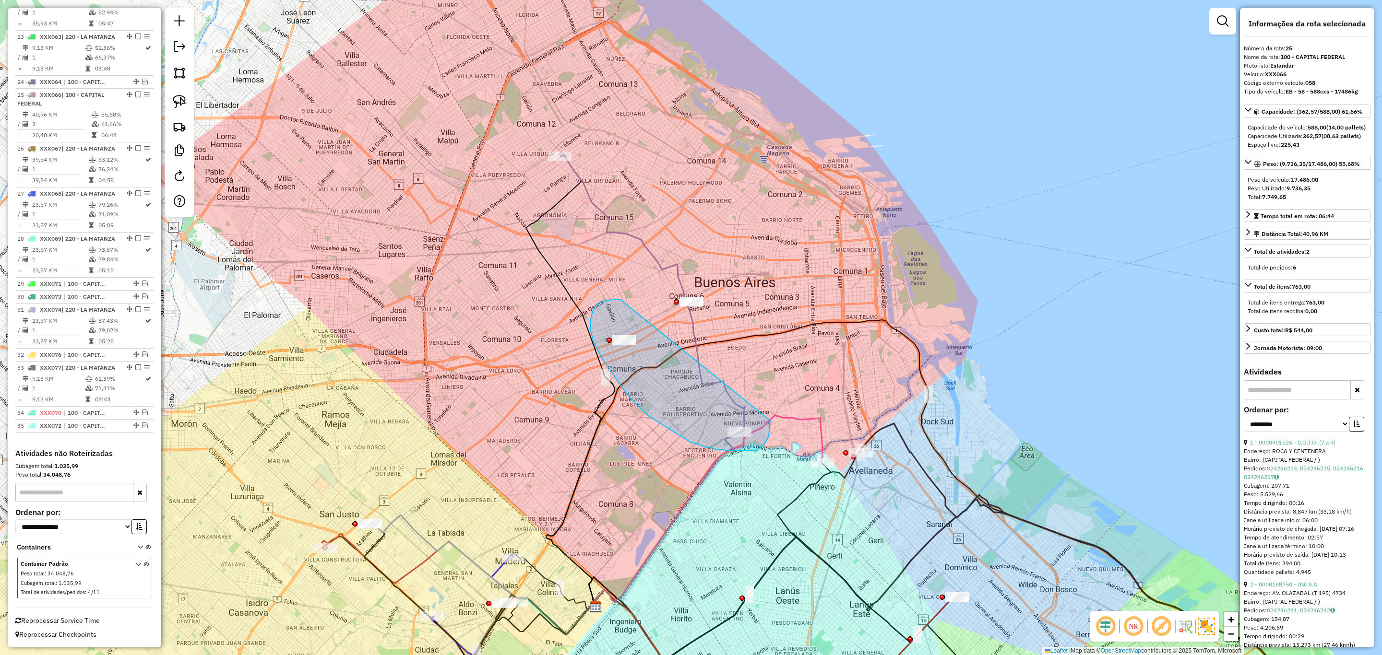
drag, startPoint x: 620, startPoint y: 300, endPoint x: 770, endPoint y: 421, distance: 192.4
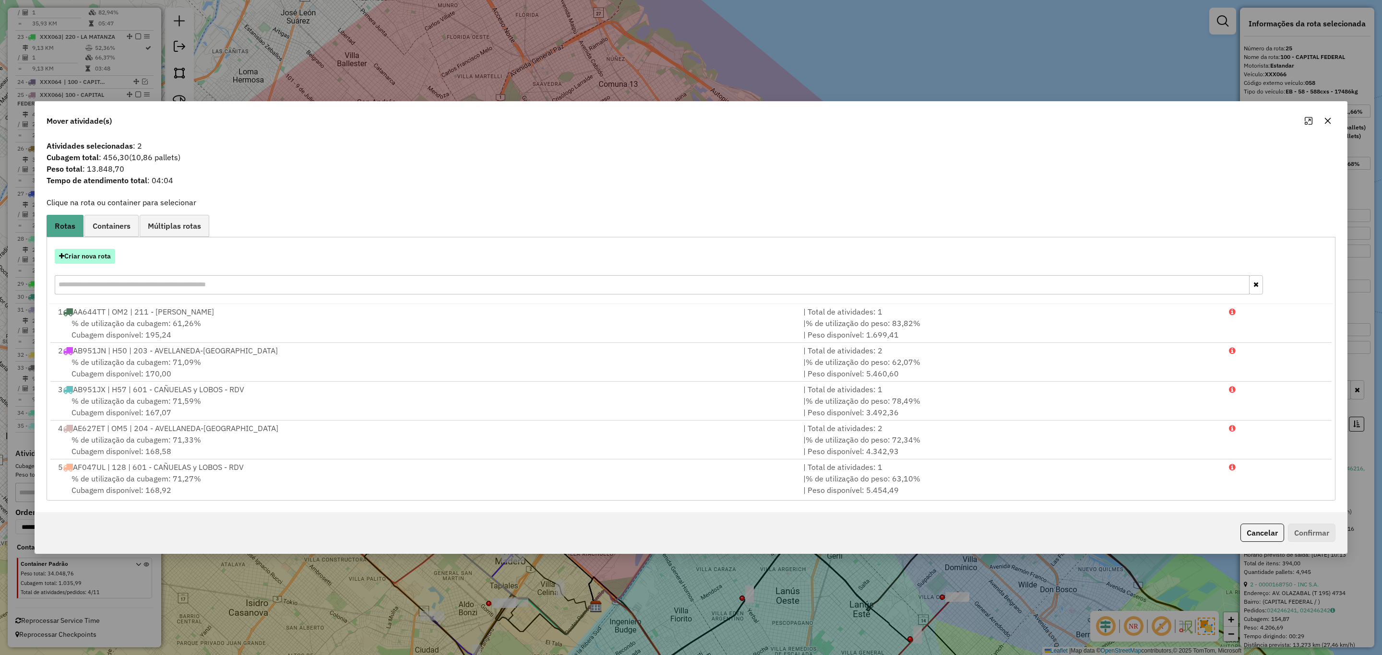
click at [96, 258] on button "Criar nova rota" at bounding box center [85, 256] width 60 height 15
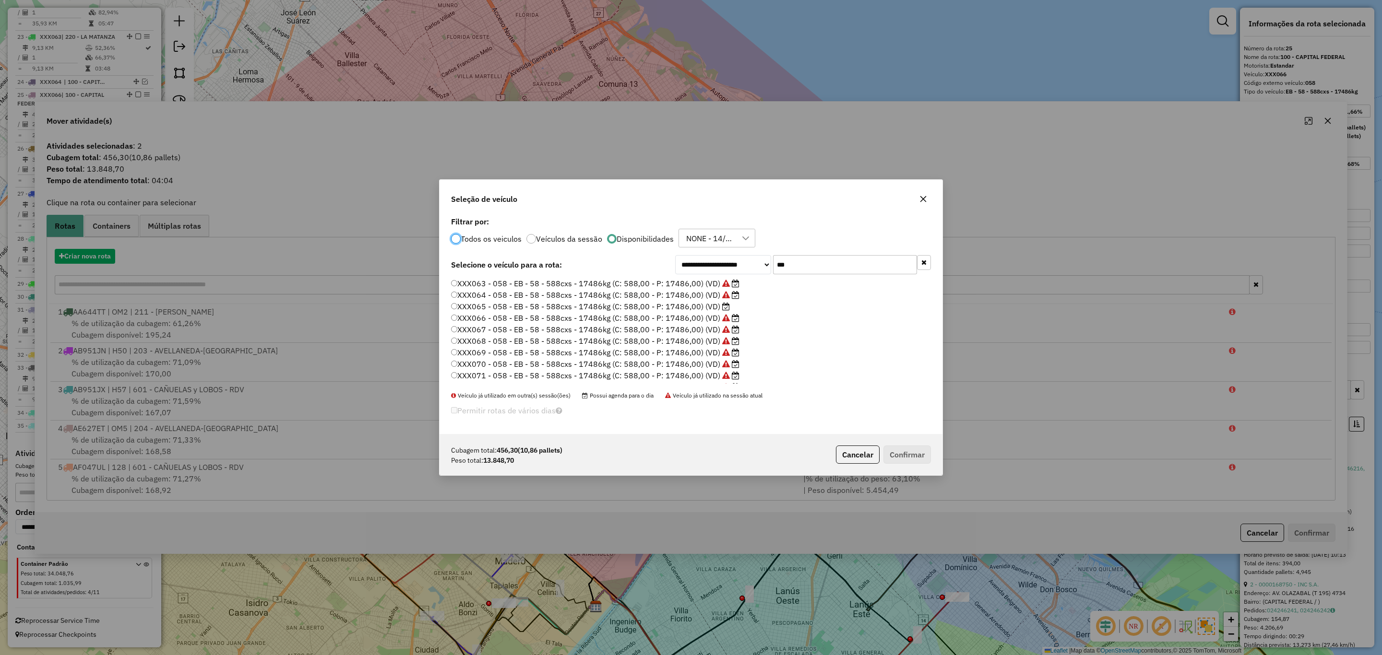
scroll to position [5, 3]
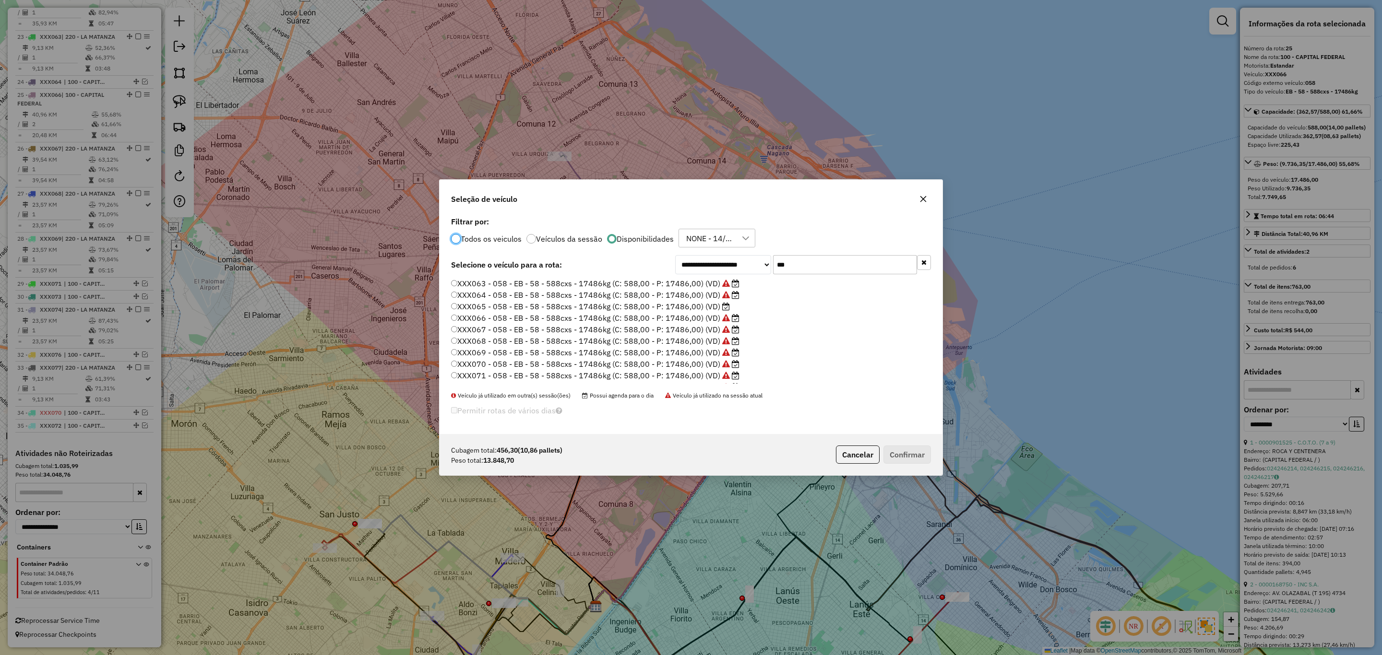
click at [670, 307] on label "XXX065 - 058 - EB - 58 - 588cxs - 17486kg (C: 588,00 - P: 17486,00) (VD)" at bounding box center [590, 307] width 279 height 12
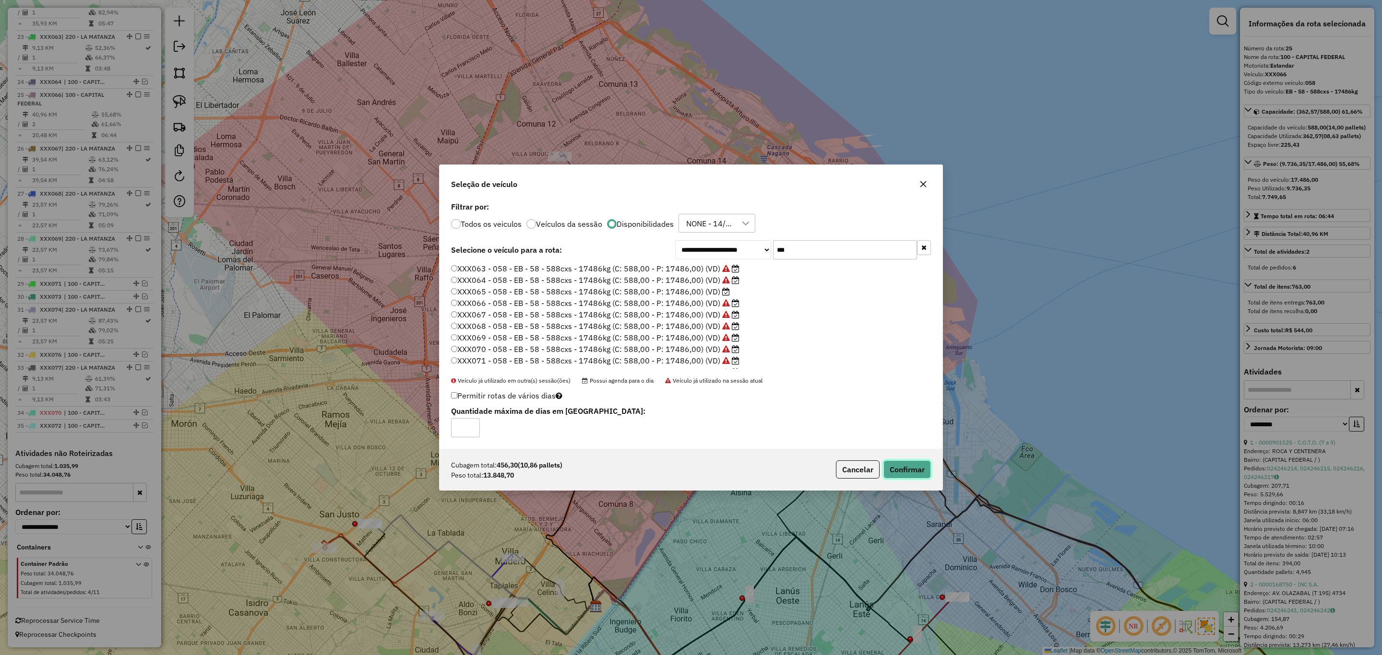
click at [903, 465] on button "Confirmar" at bounding box center [907, 470] width 48 height 18
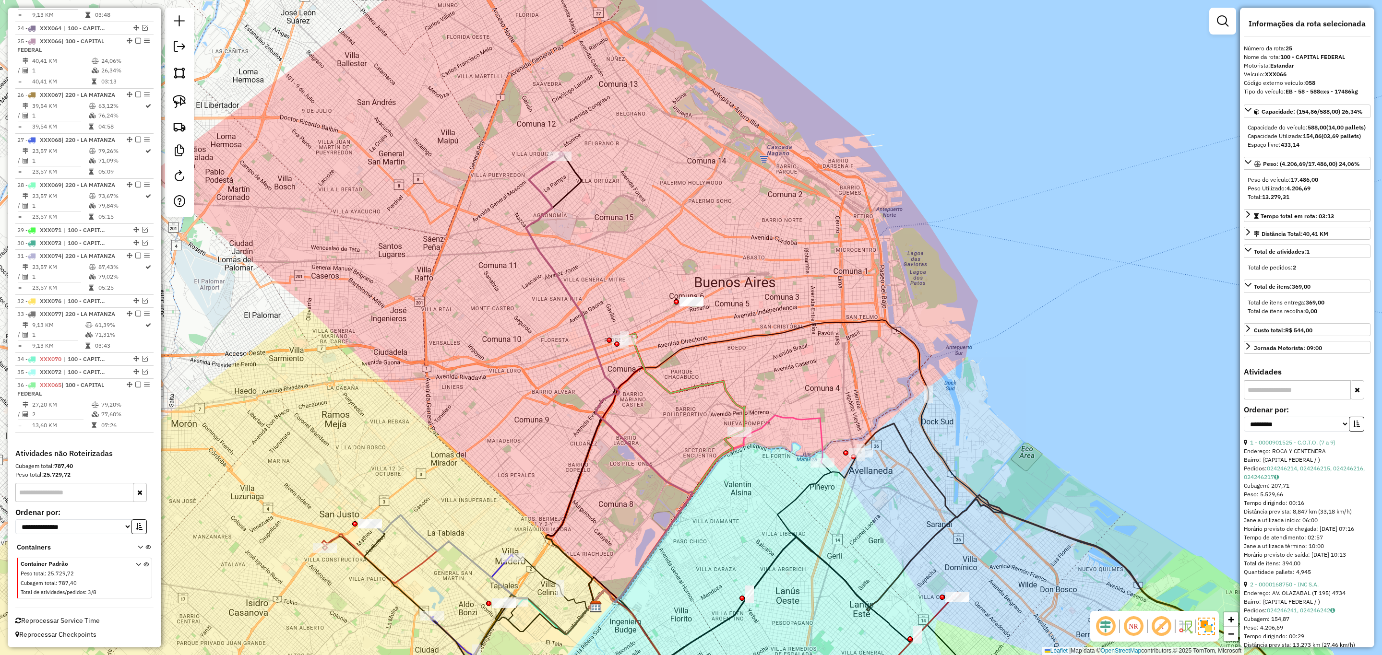
scroll to position [1627, 0]
click at [540, 188] on icon at bounding box center [609, 380] width 167 height 457
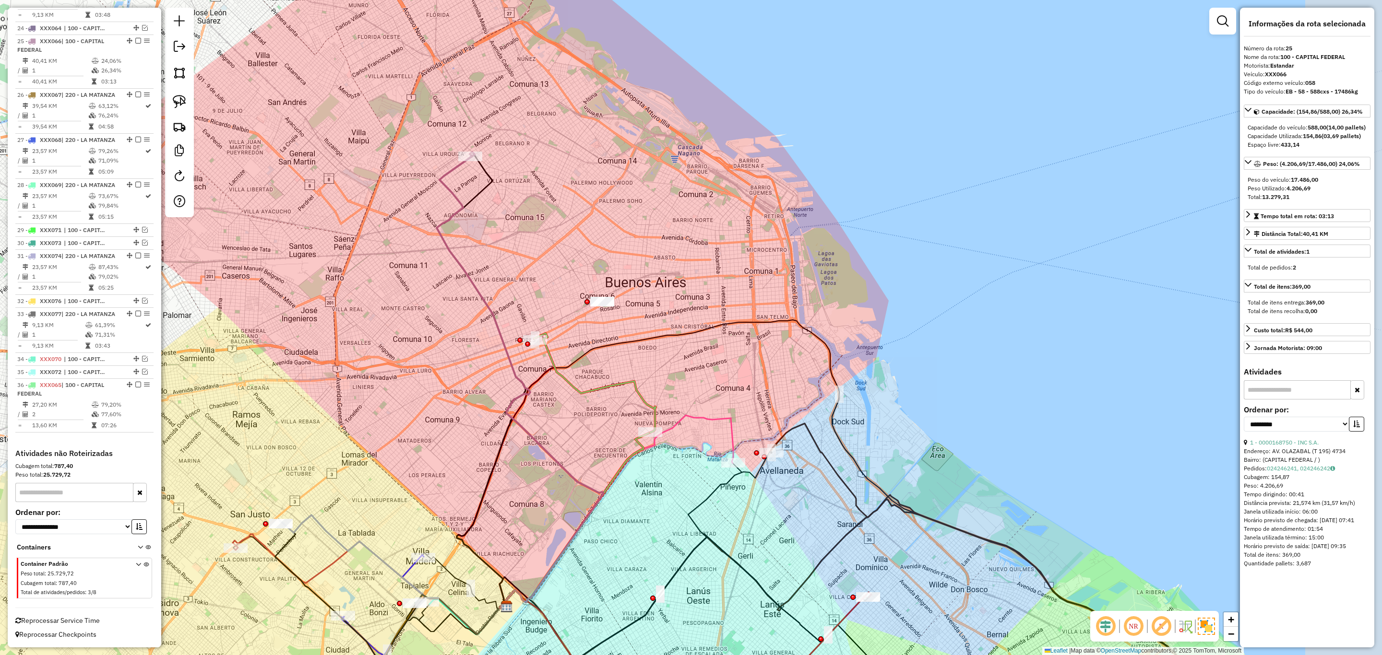
drag, startPoint x: 771, startPoint y: 311, endPoint x: 681, endPoint y: 311, distance: 89.2
click at [681, 311] on div "Janela de atendimento Grade de atendimento Capacidade Transportadoras Veículos …" at bounding box center [691, 327] width 1382 height 655
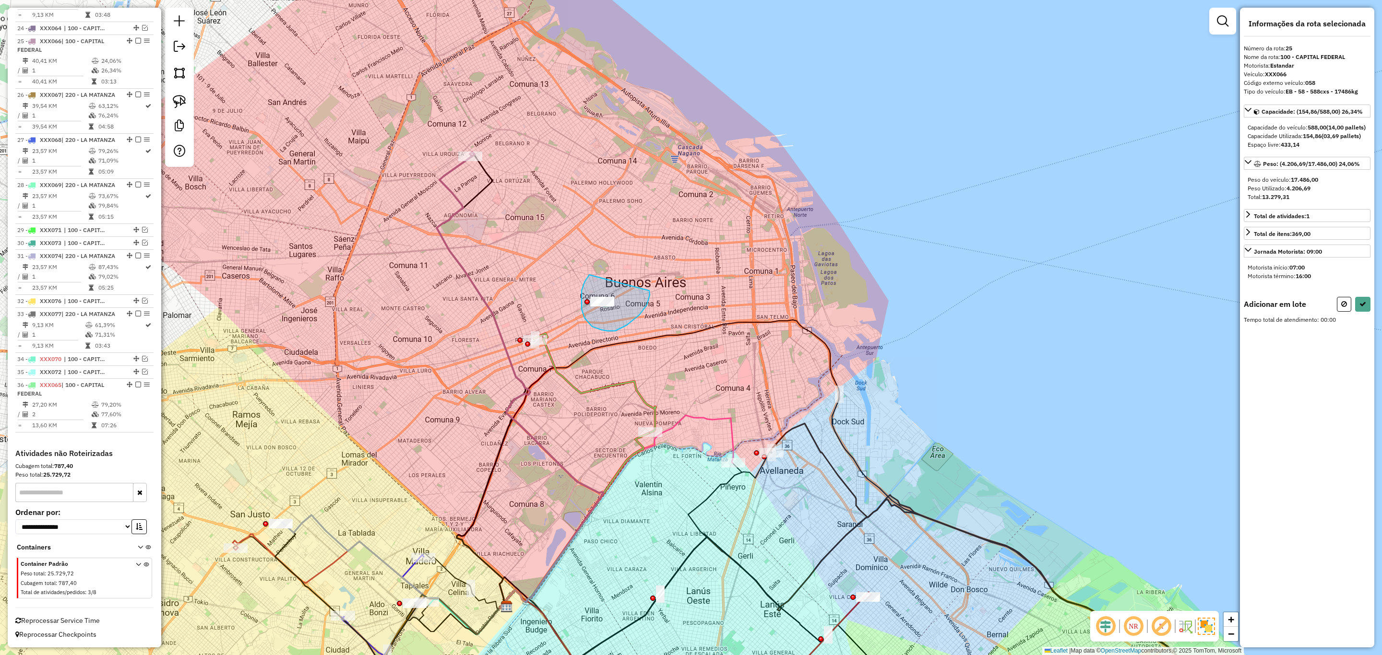
drag, startPoint x: 589, startPoint y: 276, endPoint x: 647, endPoint y: 291, distance: 59.8
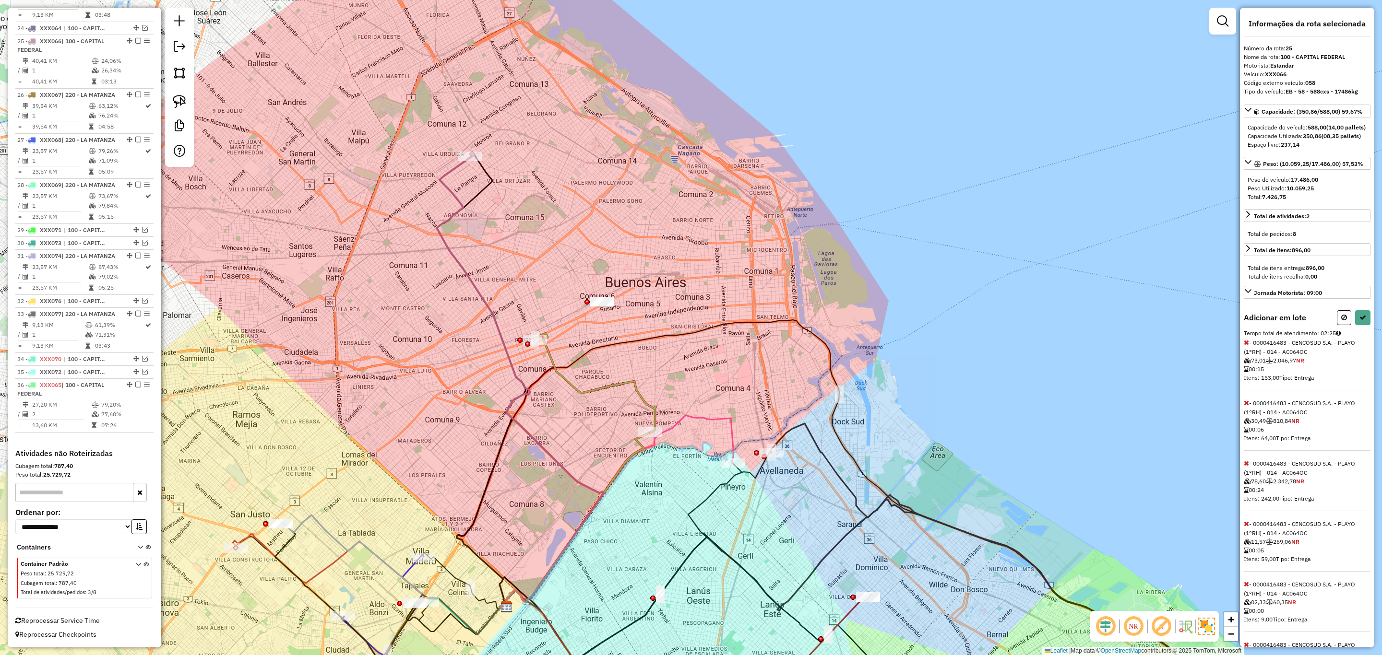
select select "**********"
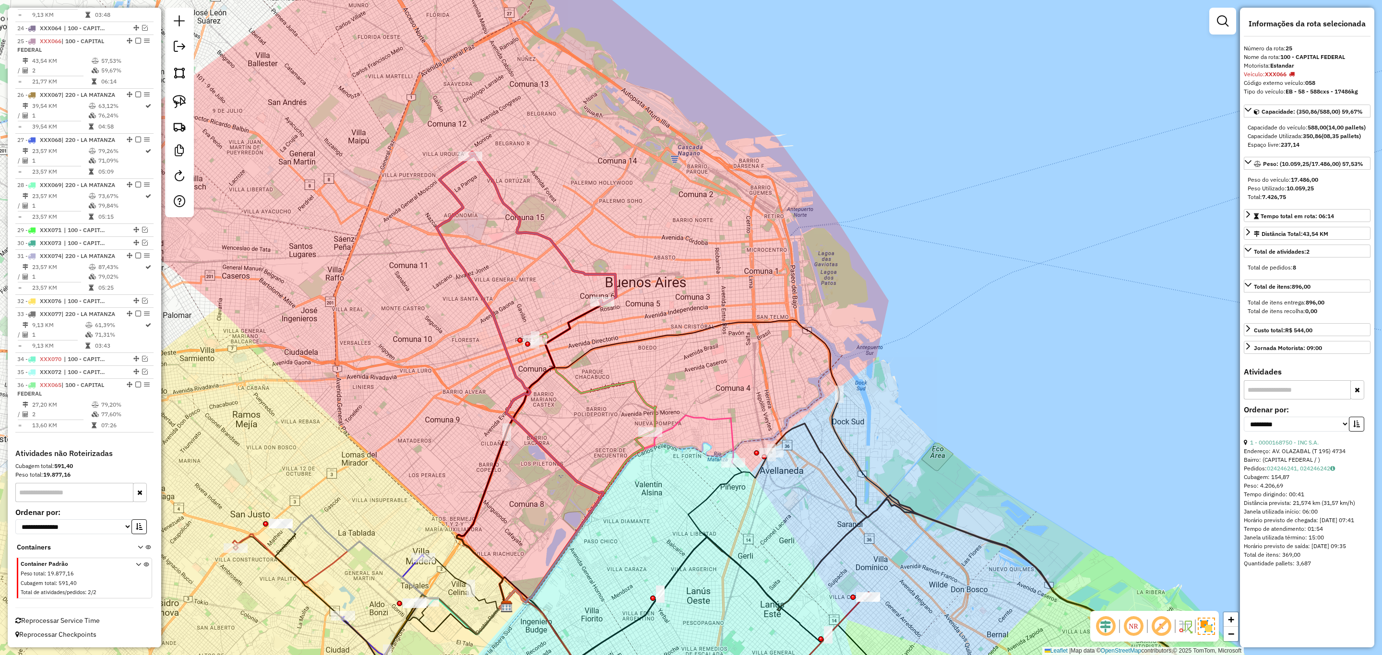
click at [603, 273] on icon at bounding box center [543, 230] width 145 height 150
click at [599, 390] on icon at bounding box center [595, 382] width 122 height 99
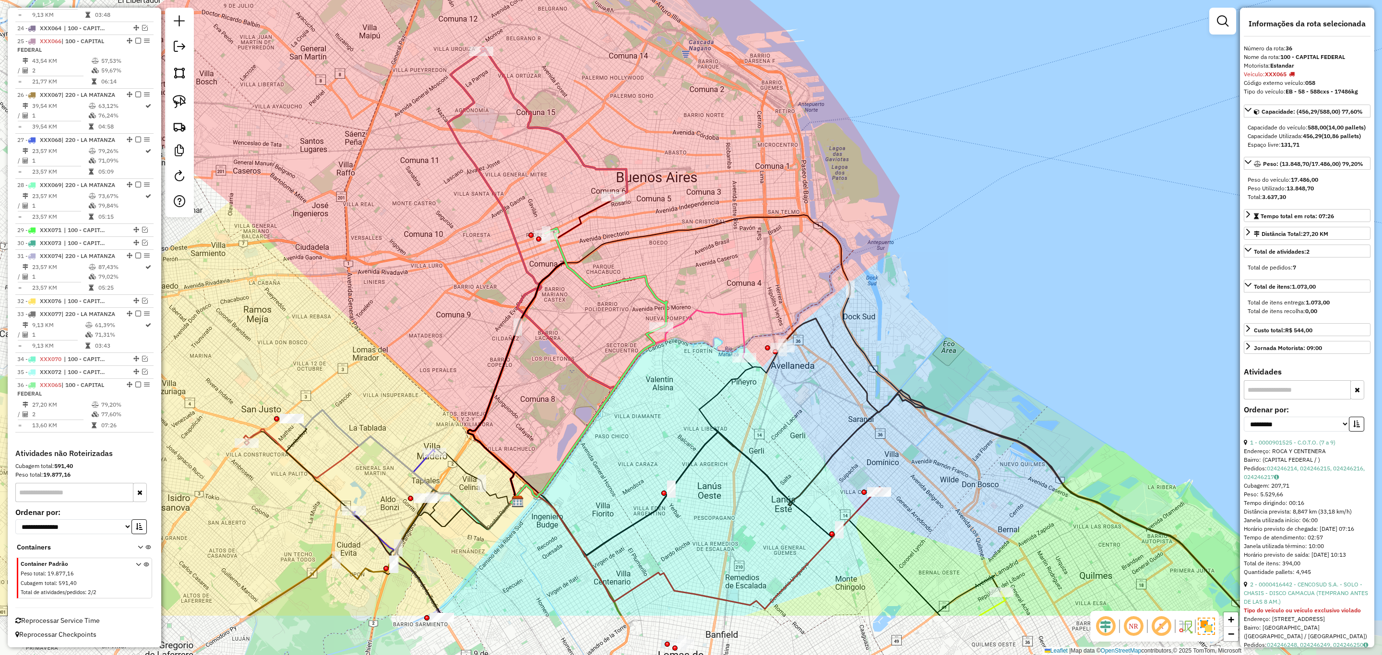
drag, startPoint x: 602, startPoint y: 367, endPoint x: 613, endPoint y: 262, distance: 105.7
click at [613, 262] on div "Janela de atendimento Grade de atendimento Capacidade Transportadoras Veículos …" at bounding box center [691, 327] width 1382 height 655
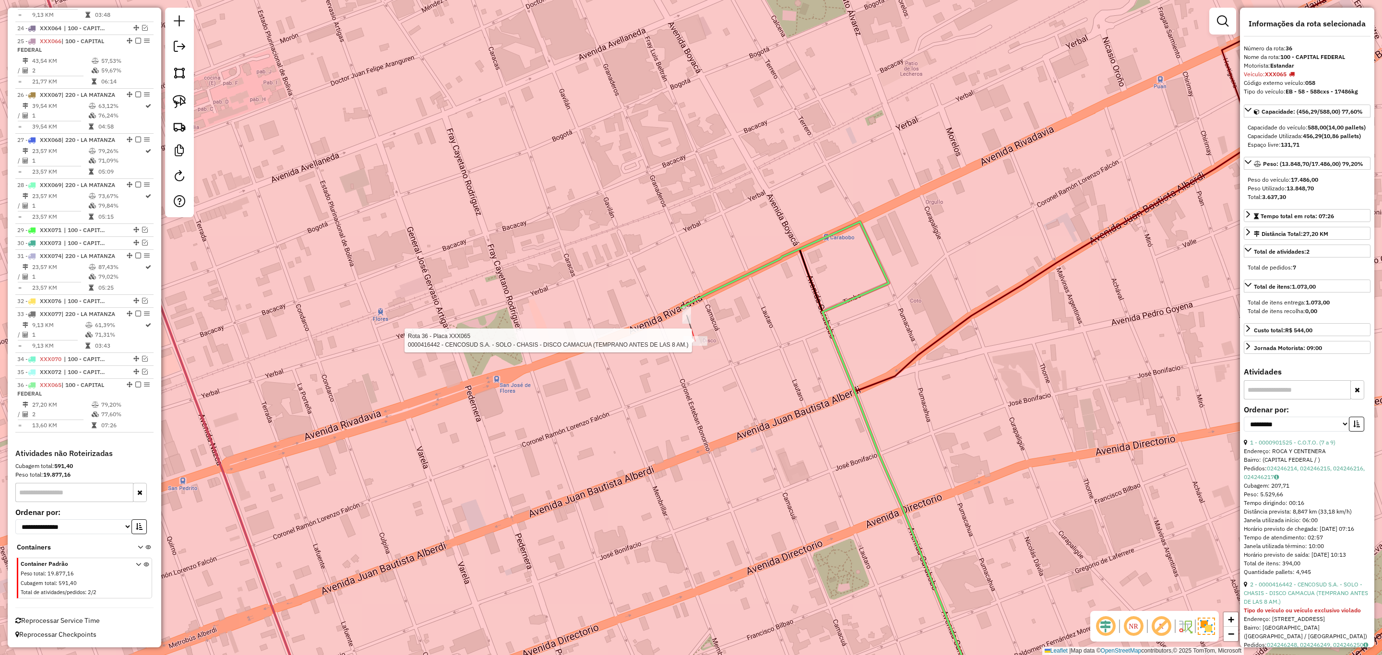
click at [698, 346] on div at bounding box center [695, 341] width 24 height 10
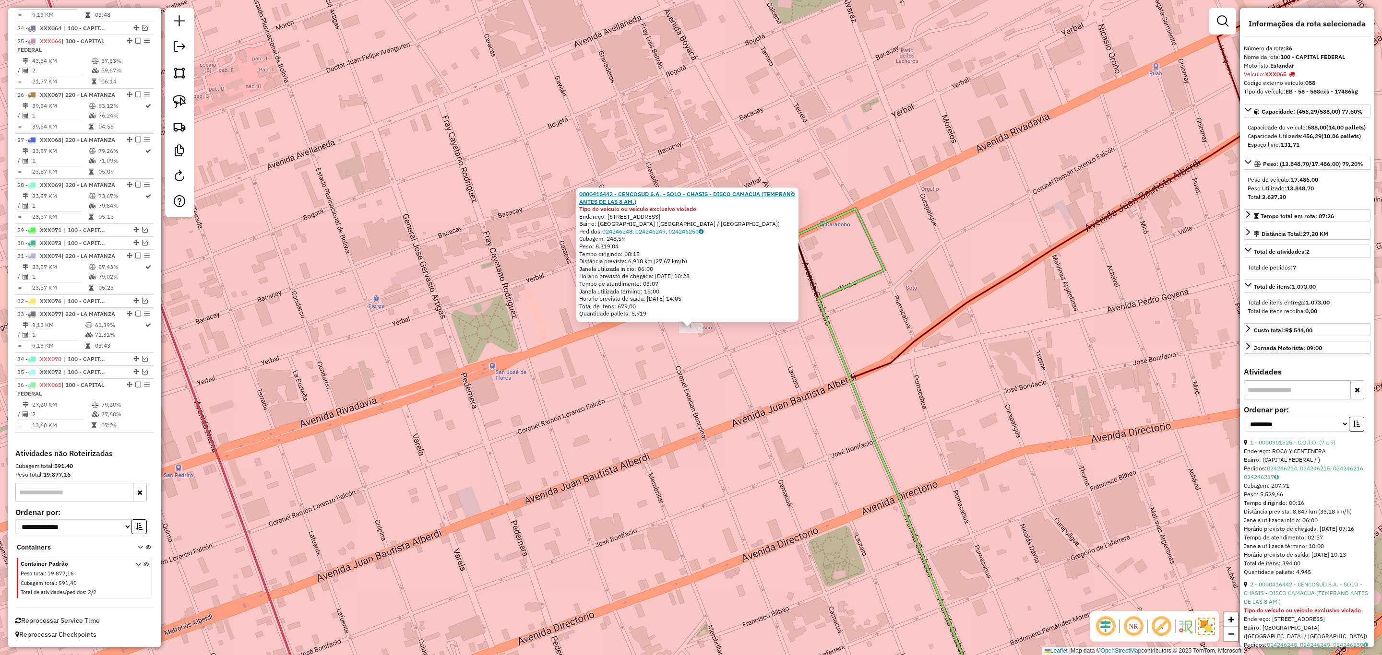
click at [656, 193] on strong "0000416442 - CENCOSUD S.A. - SOLO - CHASIS - DISCO CAMACUA (TEMPRANO ANTES DE L…" at bounding box center [687, 197] width 216 height 15
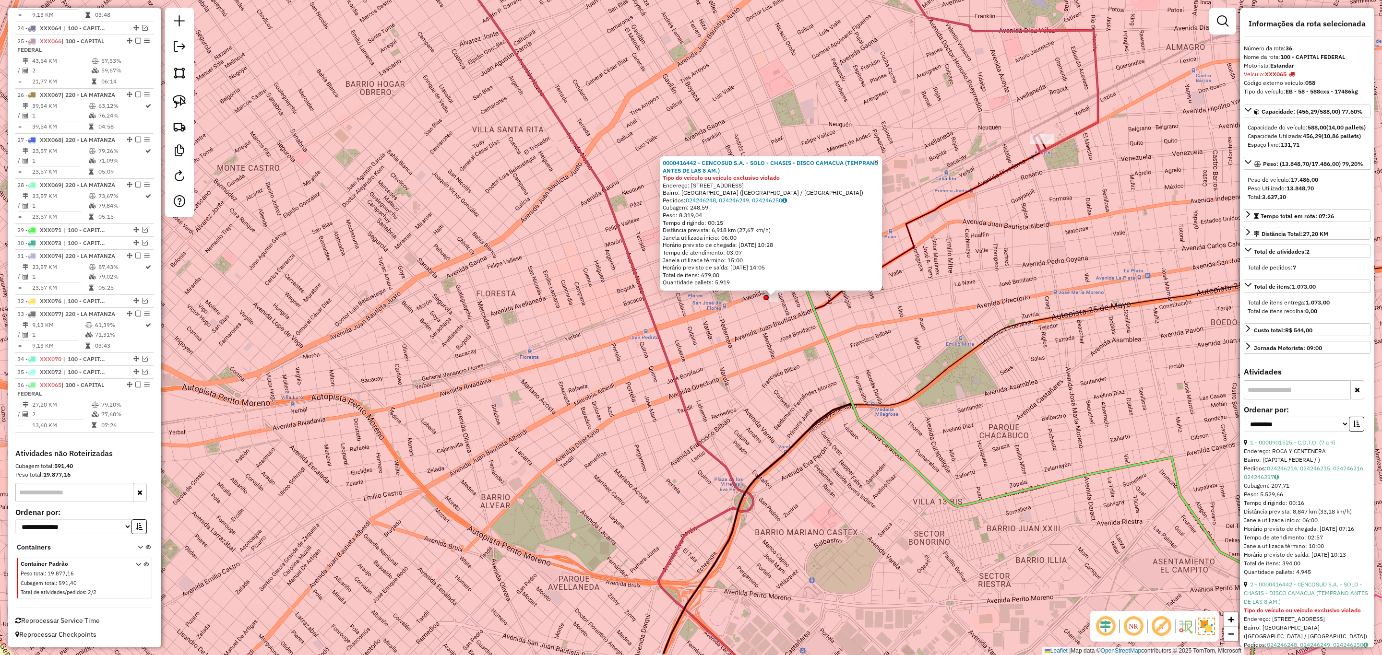
click at [878, 158] on span "×" at bounding box center [876, 162] width 4 height 8
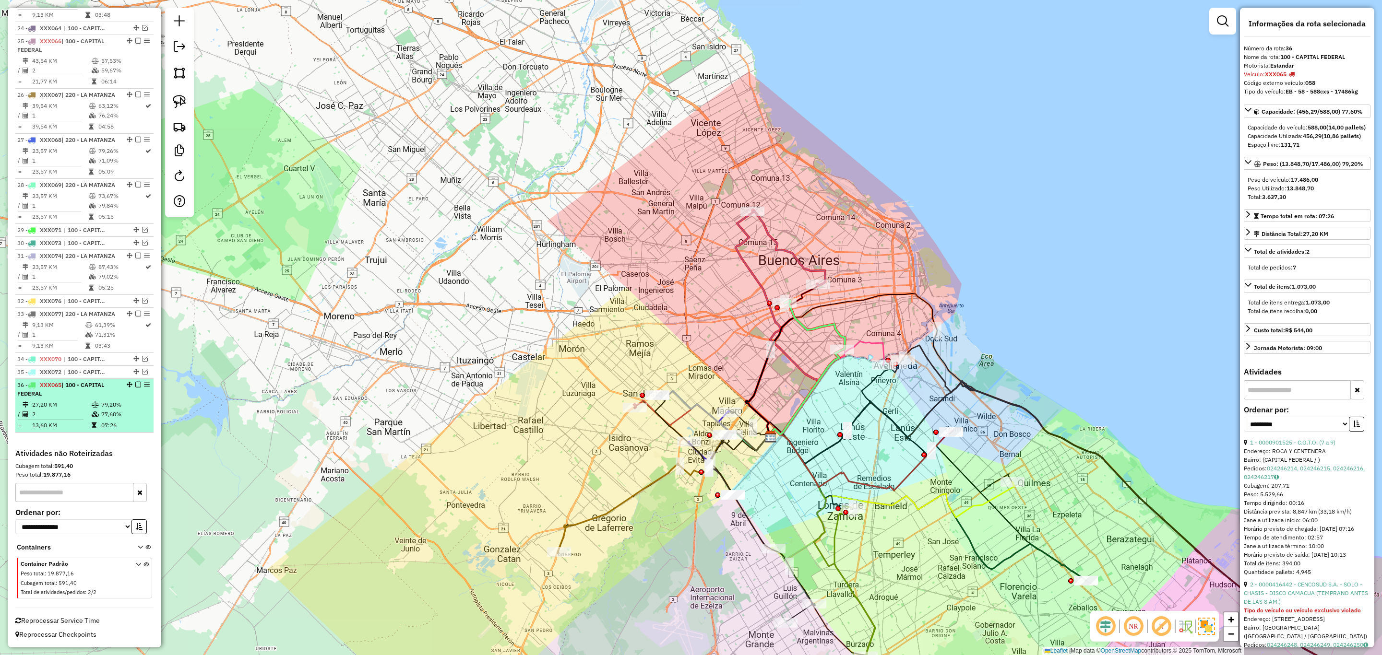
click at [135, 384] on em at bounding box center [138, 385] width 6 height 6
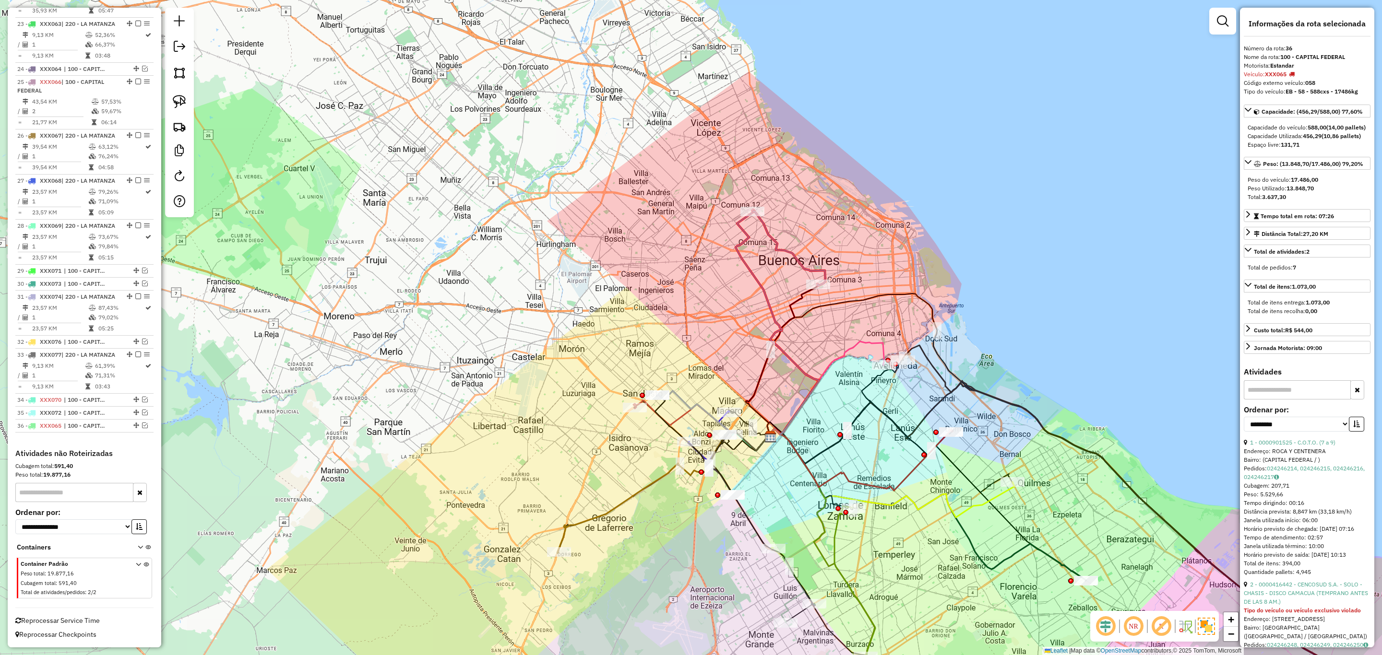
click at [790, 250] on icon at bounding box center [789, 248] width 72 height 75
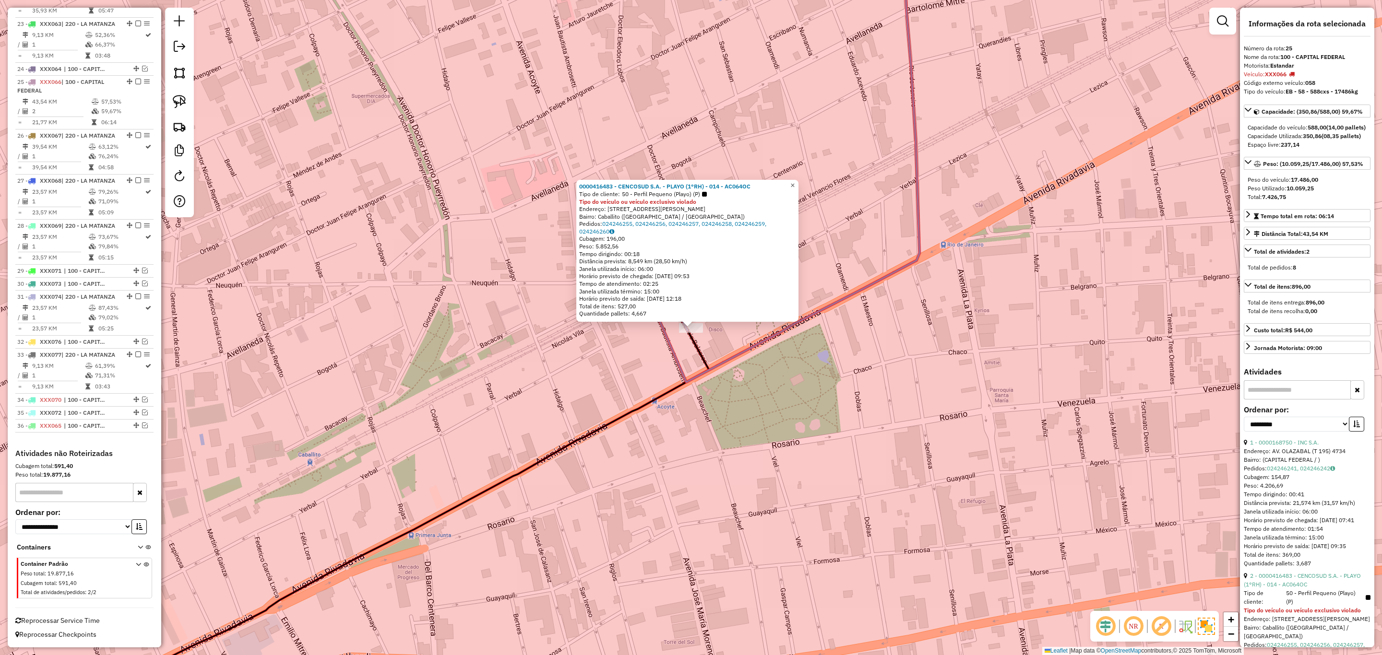
click at [795, 185] on span "×" at bounding box center [792, 185] width 4 height 8
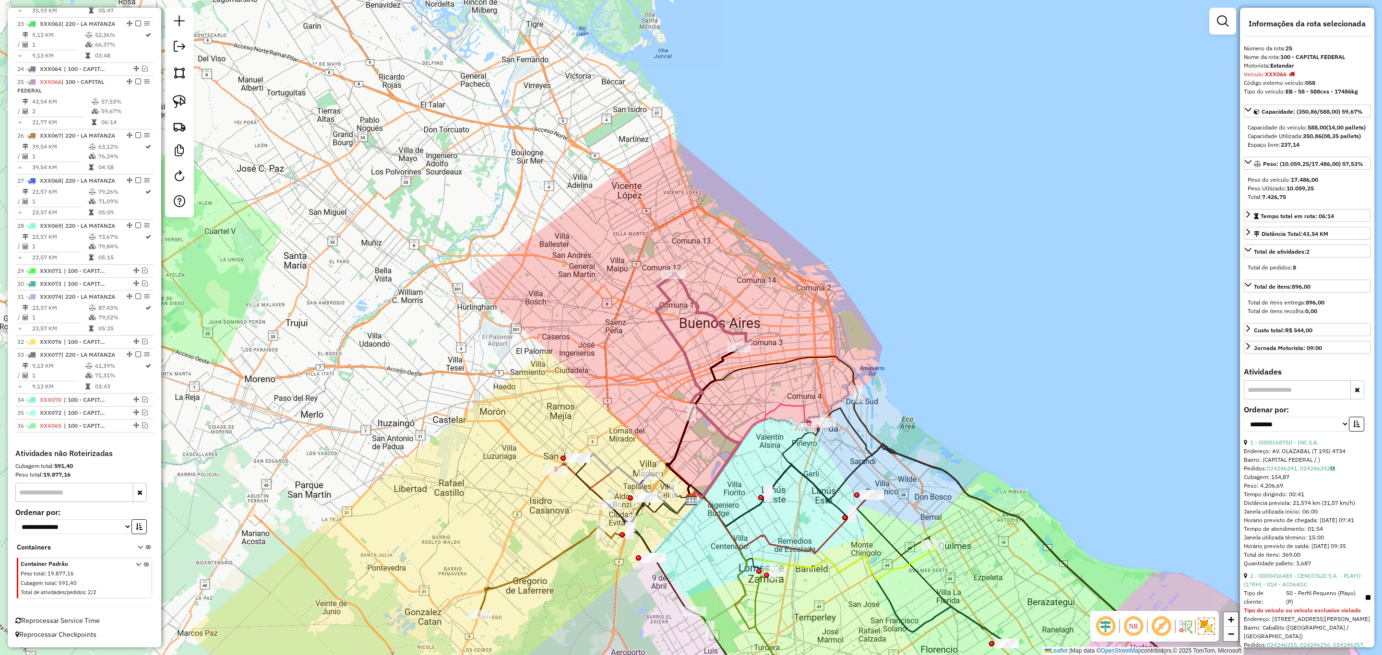
drag, startPoint x: 787, startPoint y: 296, endPoint x: 764, endPoint y: 265, distance: 38.4
click at [764, 265] on div "Janela de atendimento Grade de atendimento Capacidade Transportadoras Veículos …" at bounding box center [691, 327] width 1382 height 655
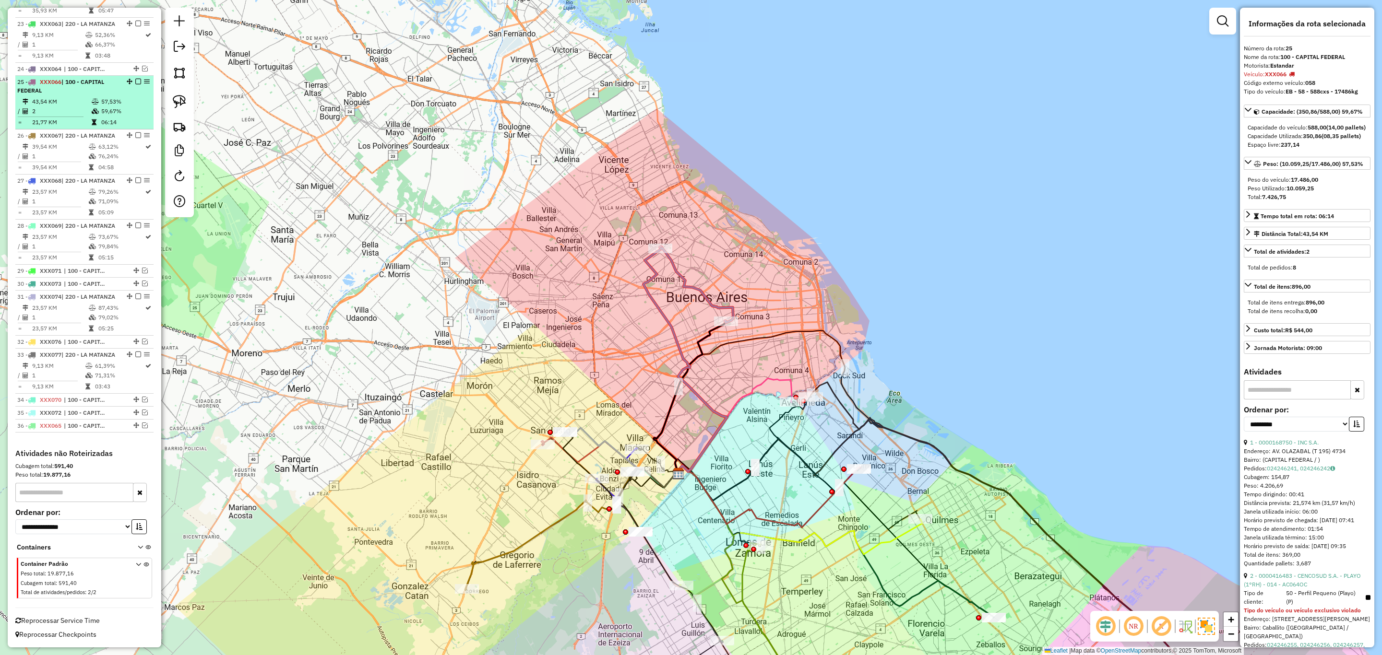
click at [135, 79] on em at bounding box center [138, 82] width 6 height 6
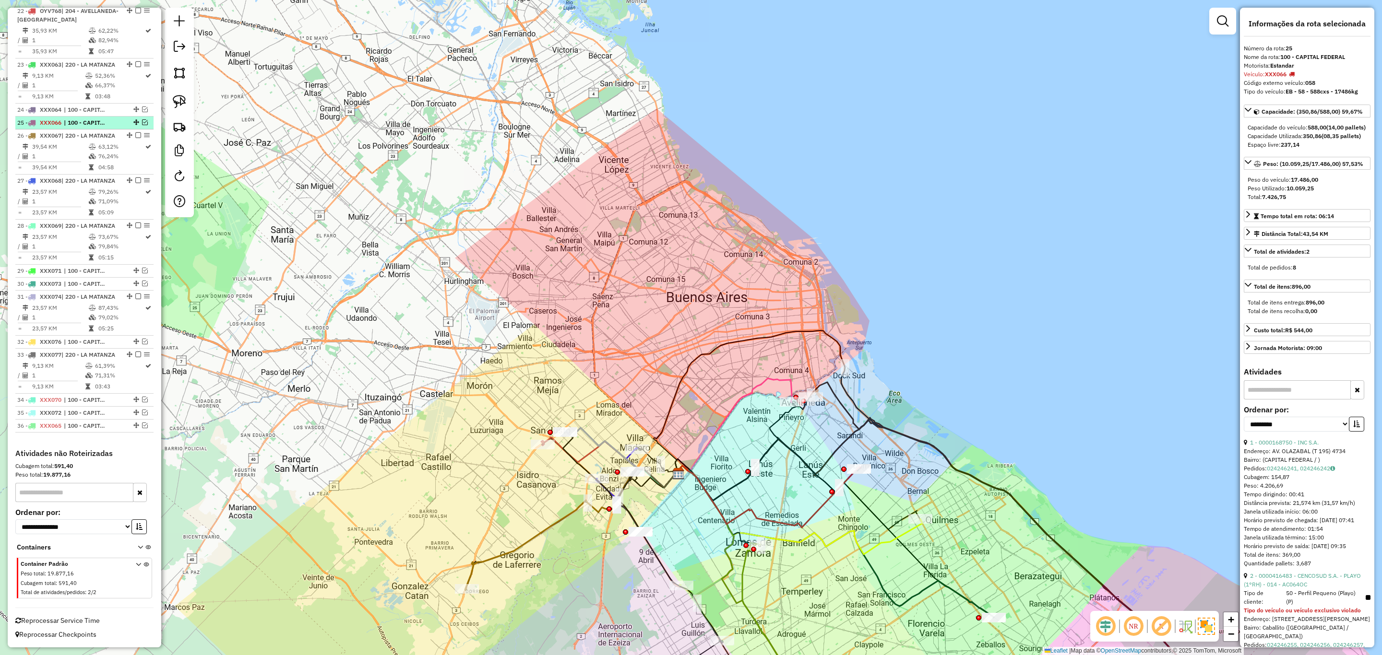
scroll to position [1564, 0]
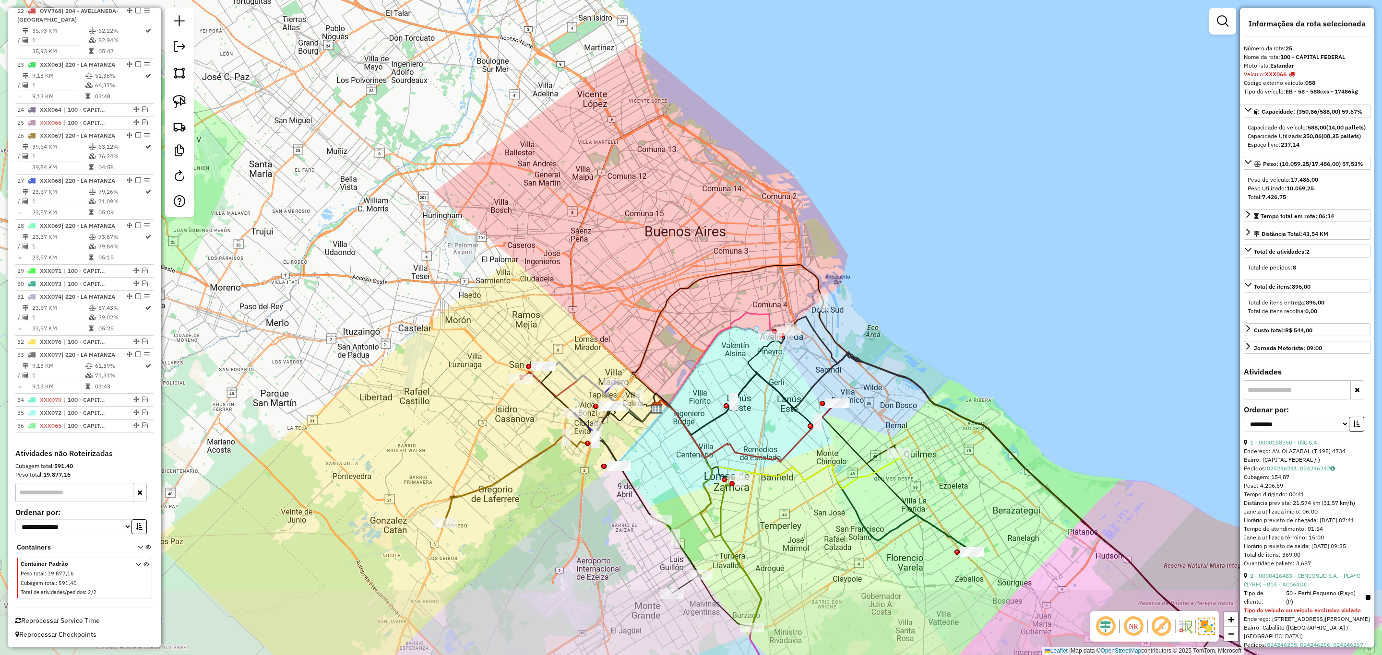
drag, startPoint x: 622, startPoint y: 321, endPoint x: 573, endPoint y: 237, distance: 97.6
click at [573, 237] on div "Janela de atendimento Grade de atendimento Capacidade Transportadoras Veículos …" at bounding box center [691, 327] width 1382 height 655
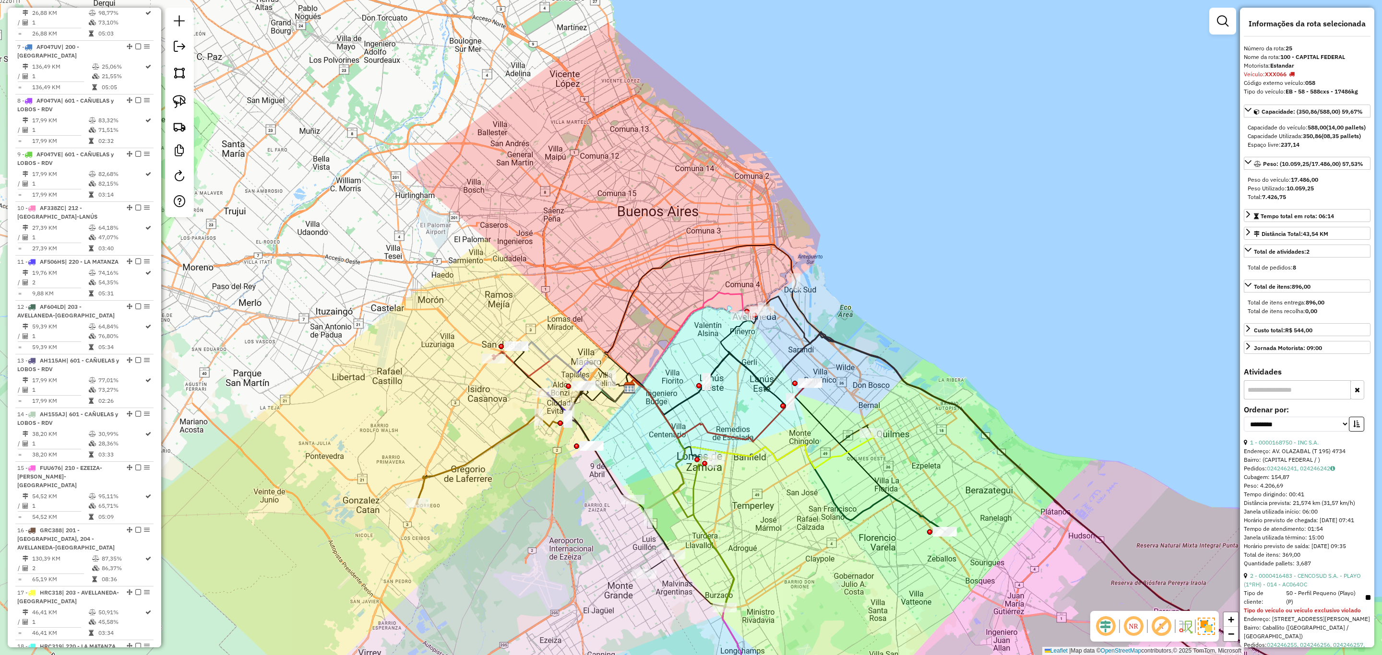
scroll to position [628, 0]
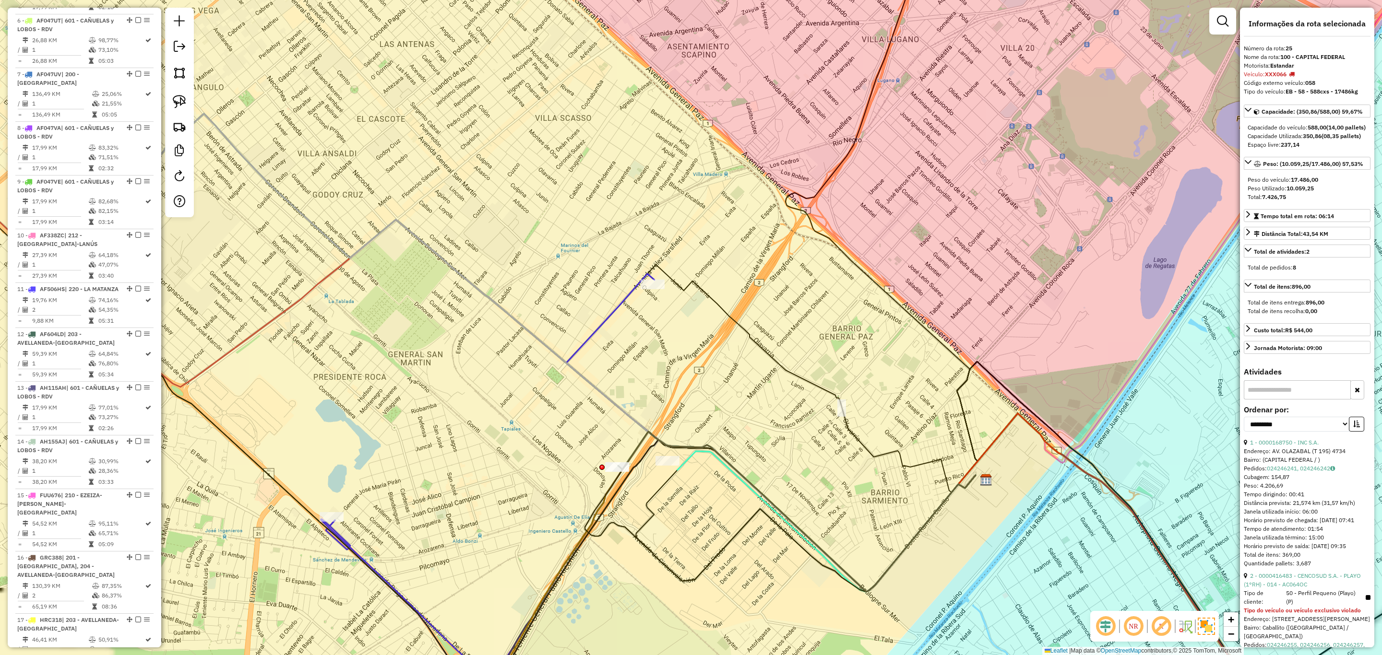
click at [584, 341] on icon at bounding box center [492, 497] width 333 height 447
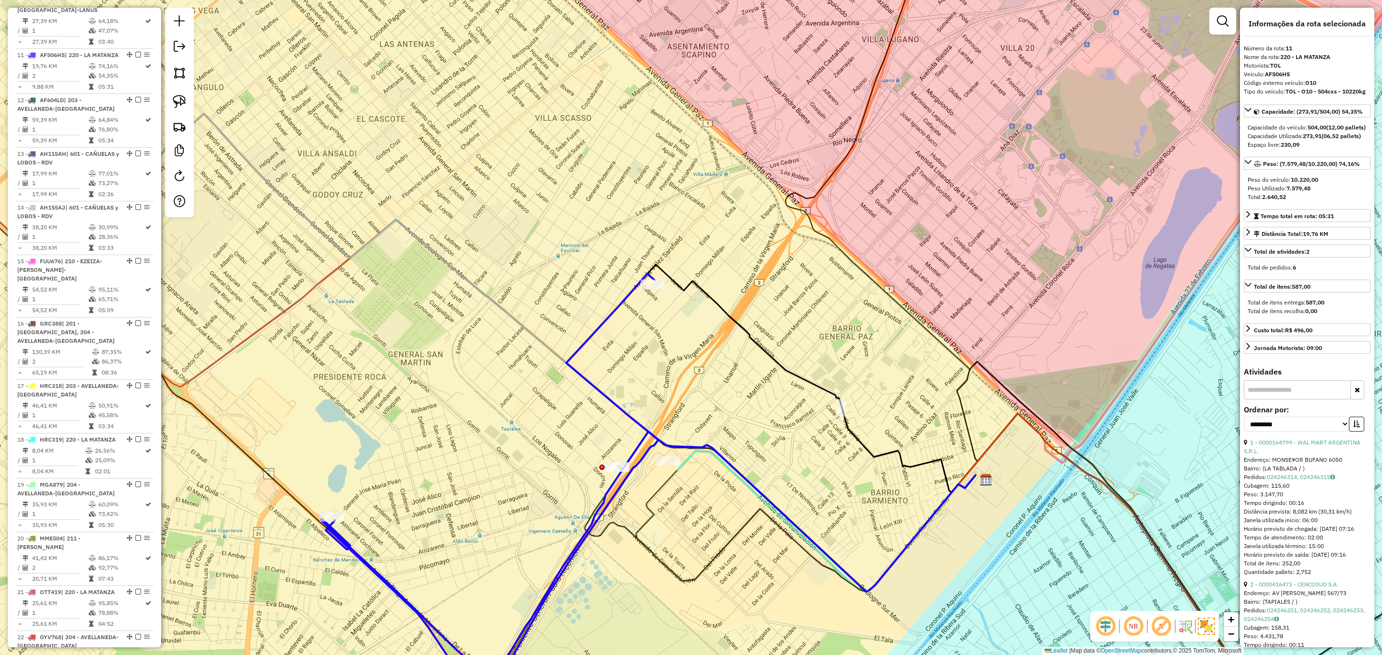
scroll to position [904, 0]
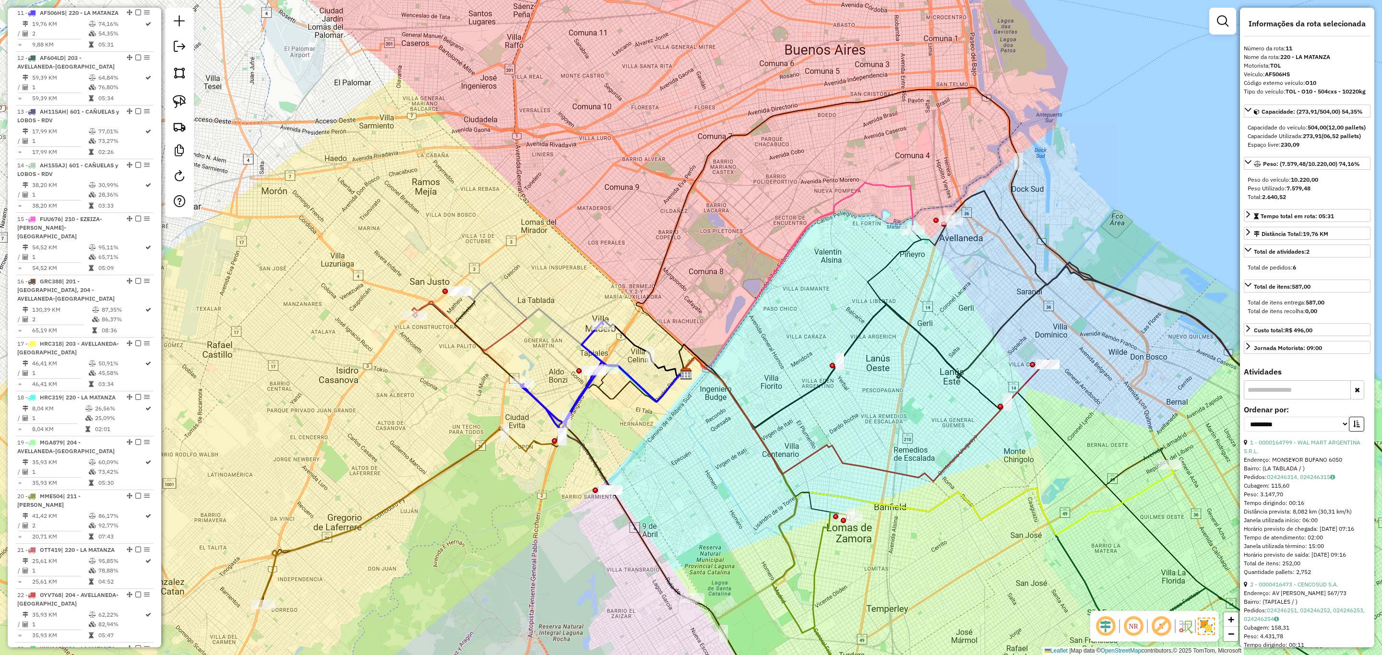
click at [483, 294] on icon at bounding box center [571, 342] width 226 height 119
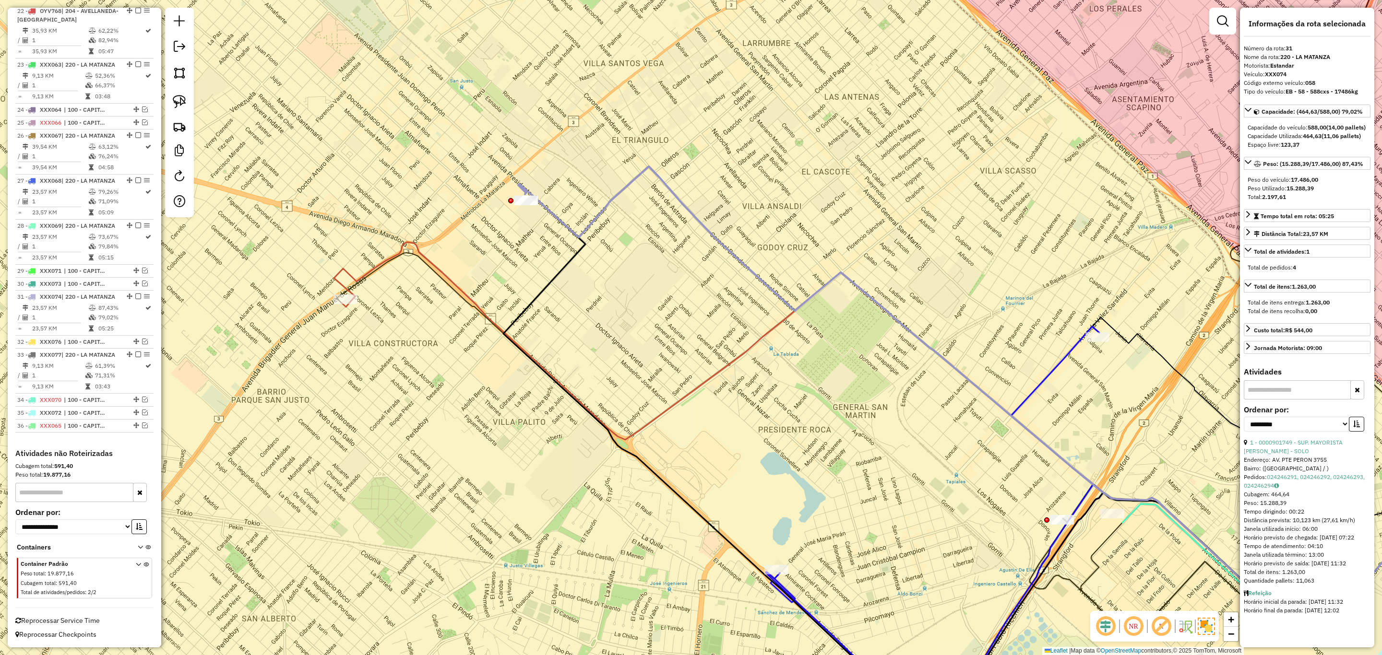
click at [445, 281] on icon at bounding box center [877, 443] width 1086 height 403
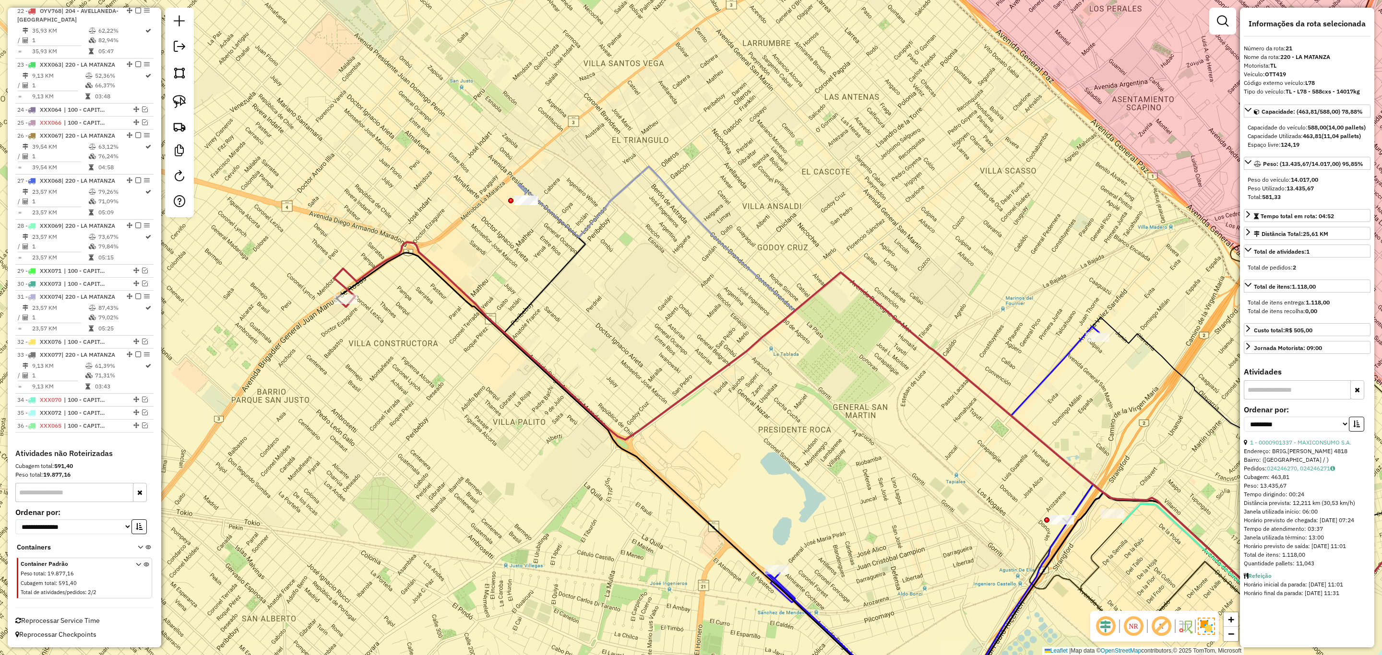
scroll to position [1451, 0]
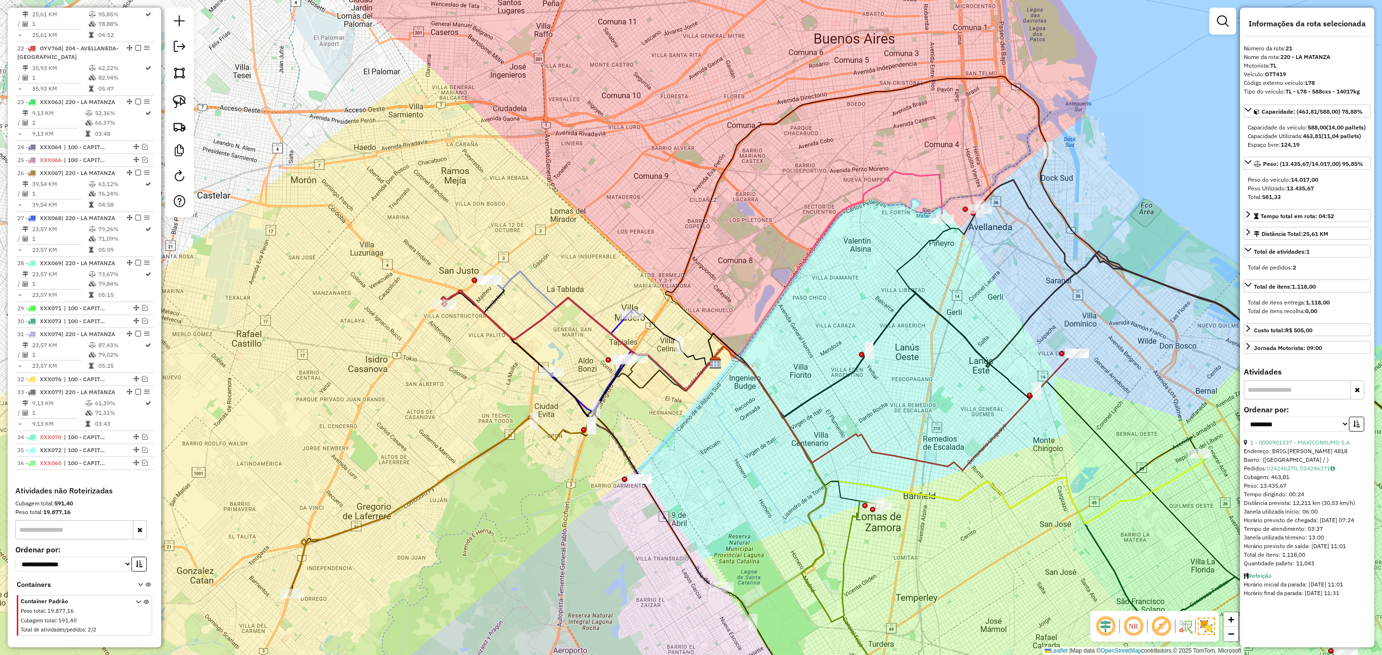
drag, startPoint x: 618, startPoint y: 396, endPoint x: 632, endPoint y: 419, distance: 27.2
click at [632, 419] on div "Janela de atendimento Grade de atendimento Capacidade Transportadoras Veículos …" at bounding box center [691, 327] width 1382 height 655
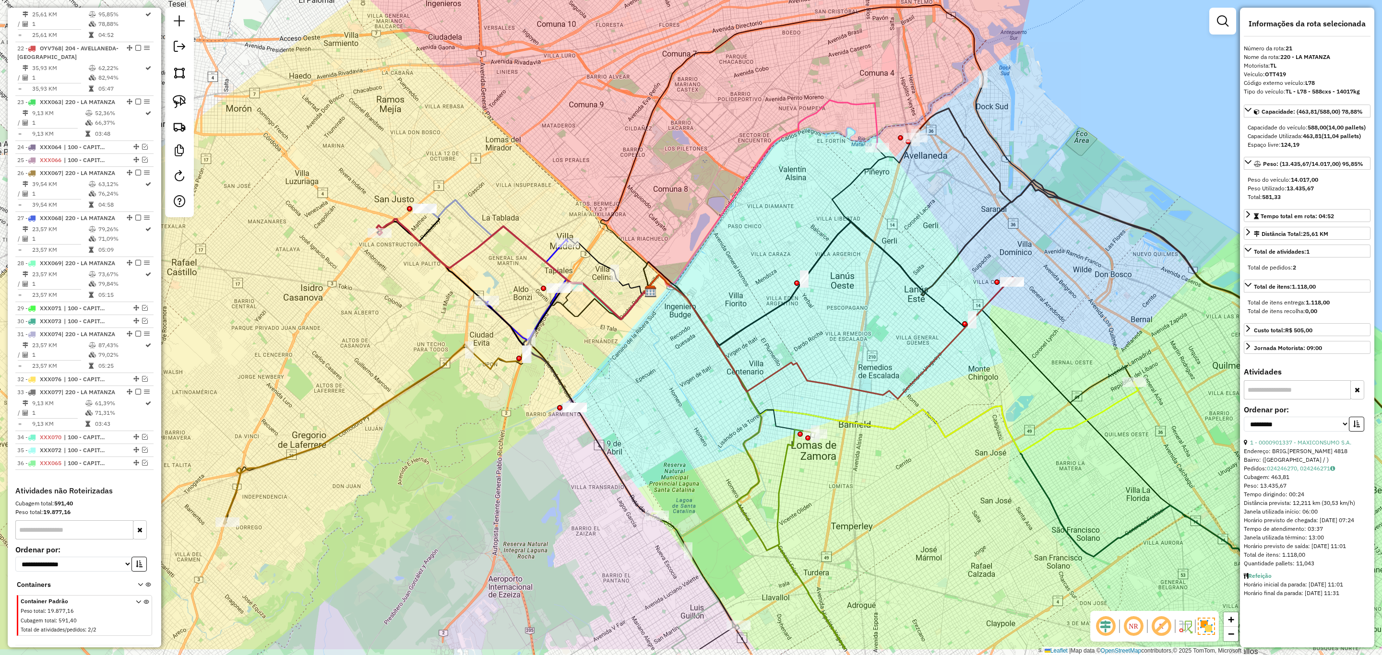
drag, startPoint x: 632, startPoint y: 419, endPoint x: 560, endPoint y: 328, distance: 115.5
click at [560, 328] on div "Janela de atendimento Grade de atendimento Capacidade Transportadoras Veículos …" at bounding box center [691, 327] width 1382 height 655
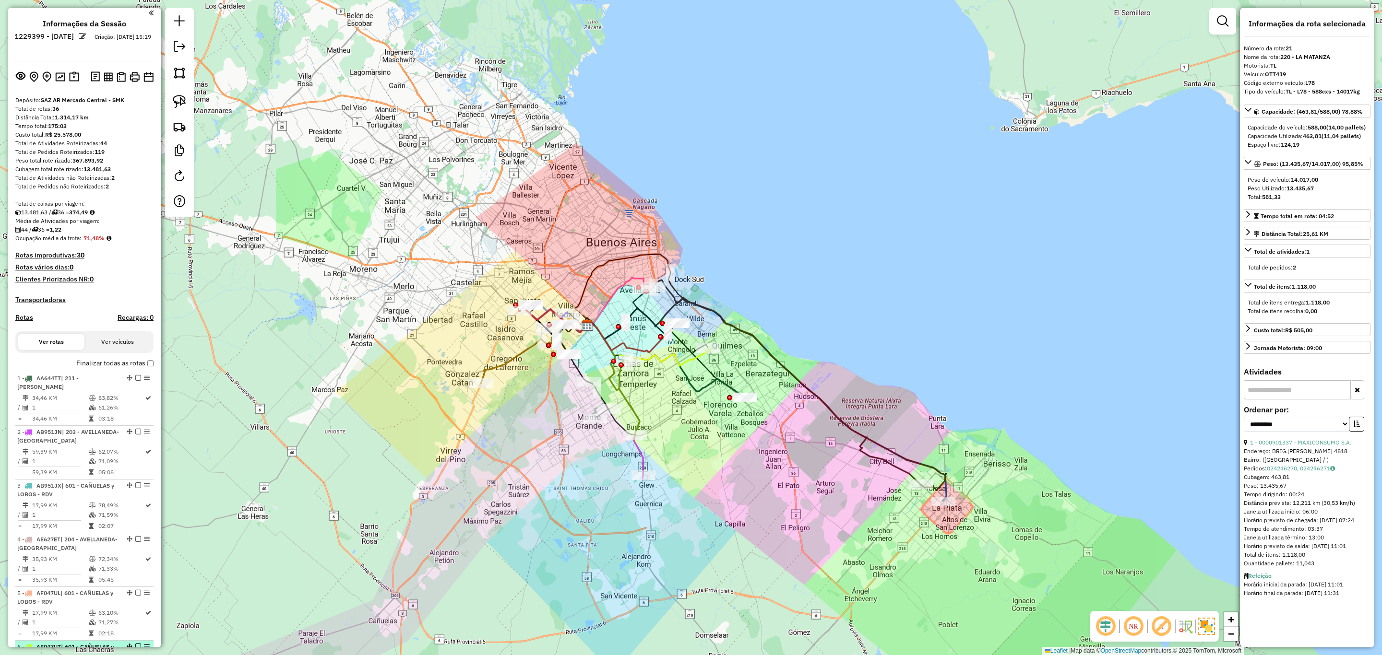
scroll to position [0, 0]
click at [26, 318] on h4 "Rotas" at bounding box center [24, 319] width 18 height 8
select select
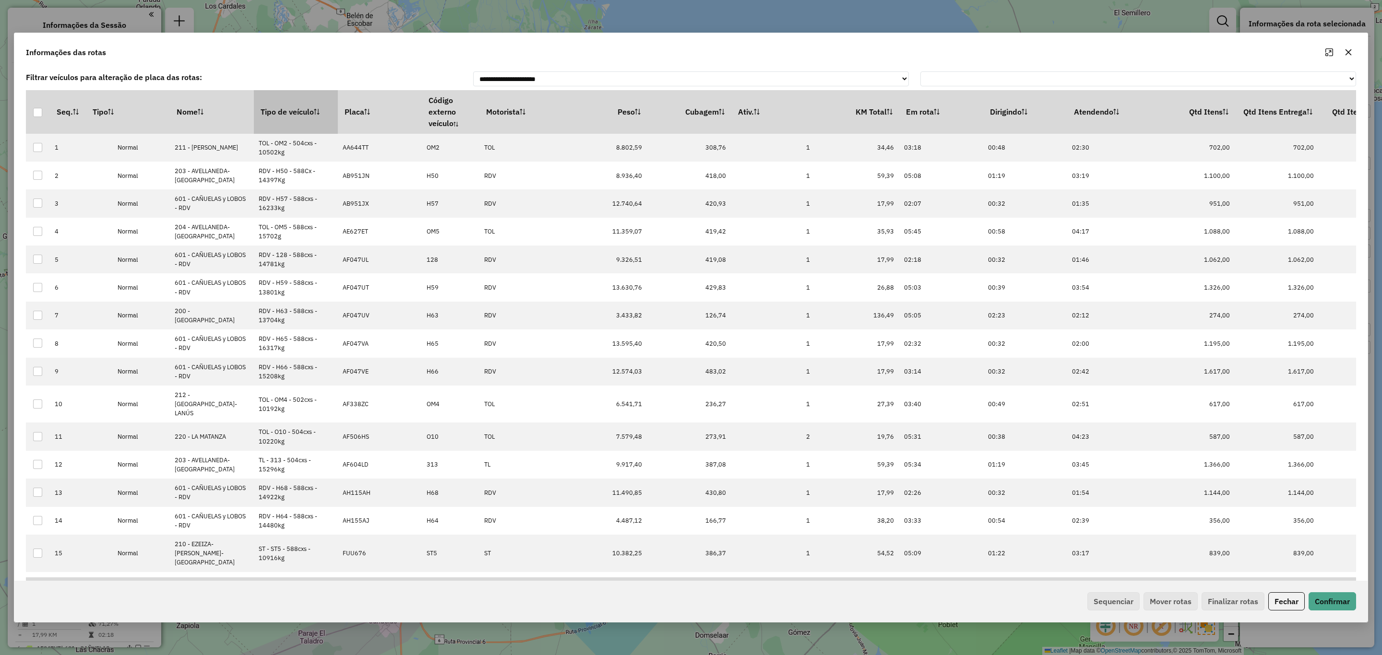
click at [274, 111] on th "Tipo de veículo" at bounding box center [296, 111] width 84 height 43
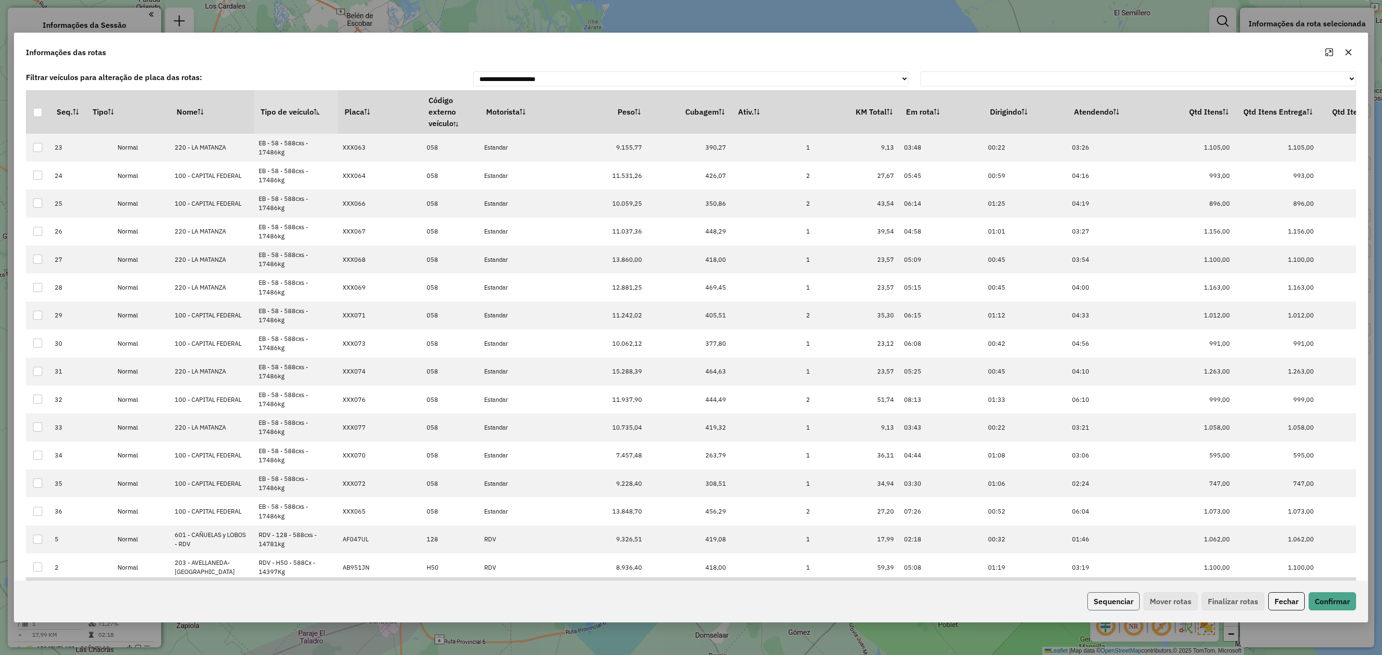
click at [1114, 605] on button "Sequenciar" at bounding box center [1113, 602] width 52 height 18
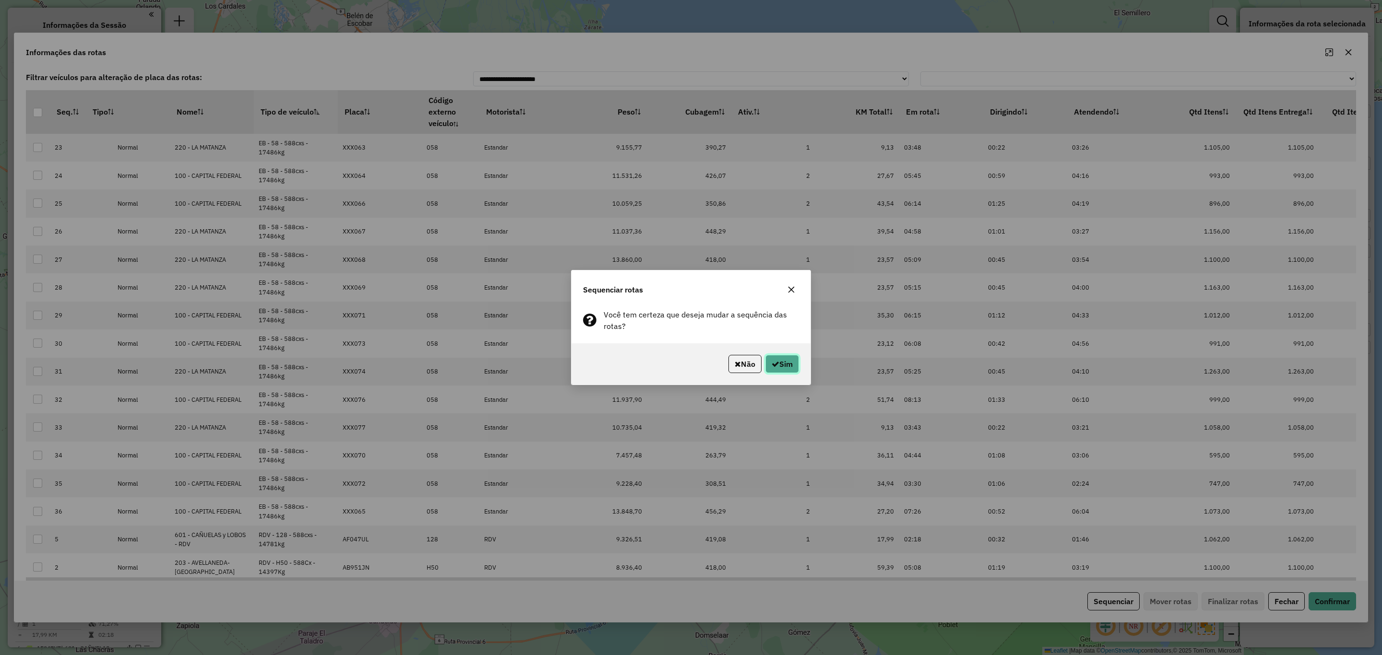
click at [785, 363] on button "Sim" at bounding box center [782, 364] width 34 height 18
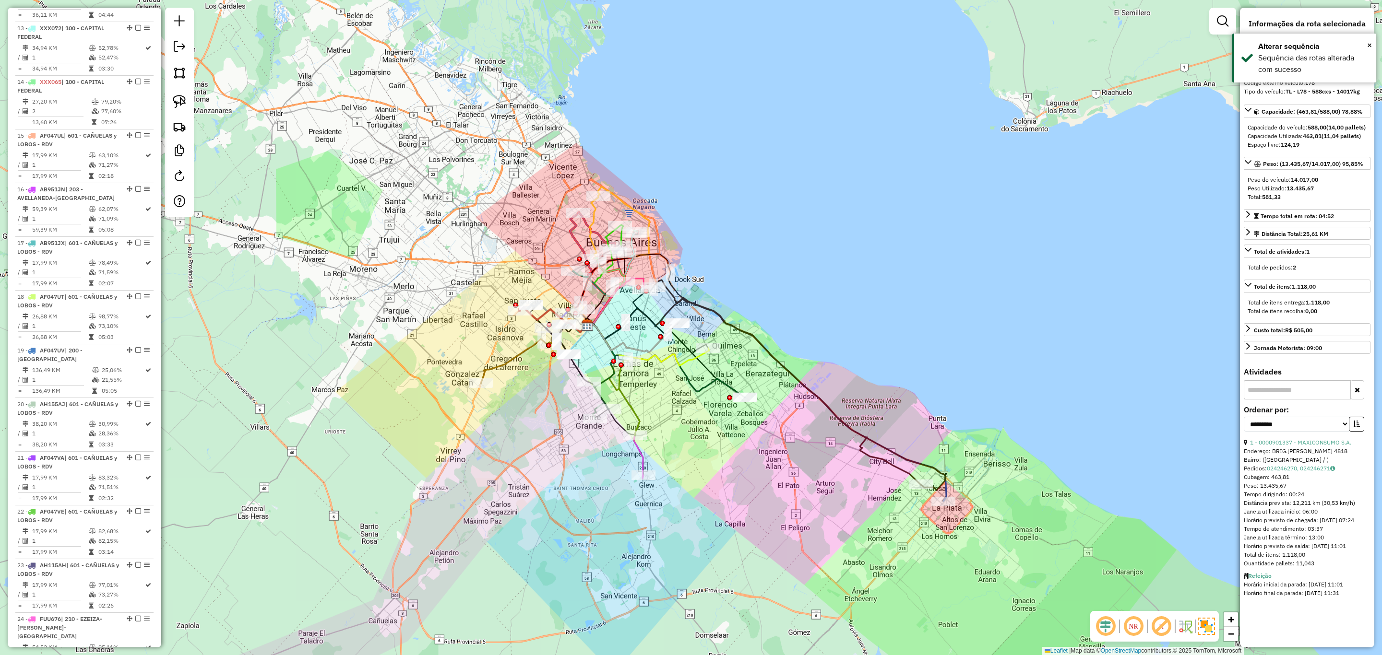
scroll to position [1451, 0]
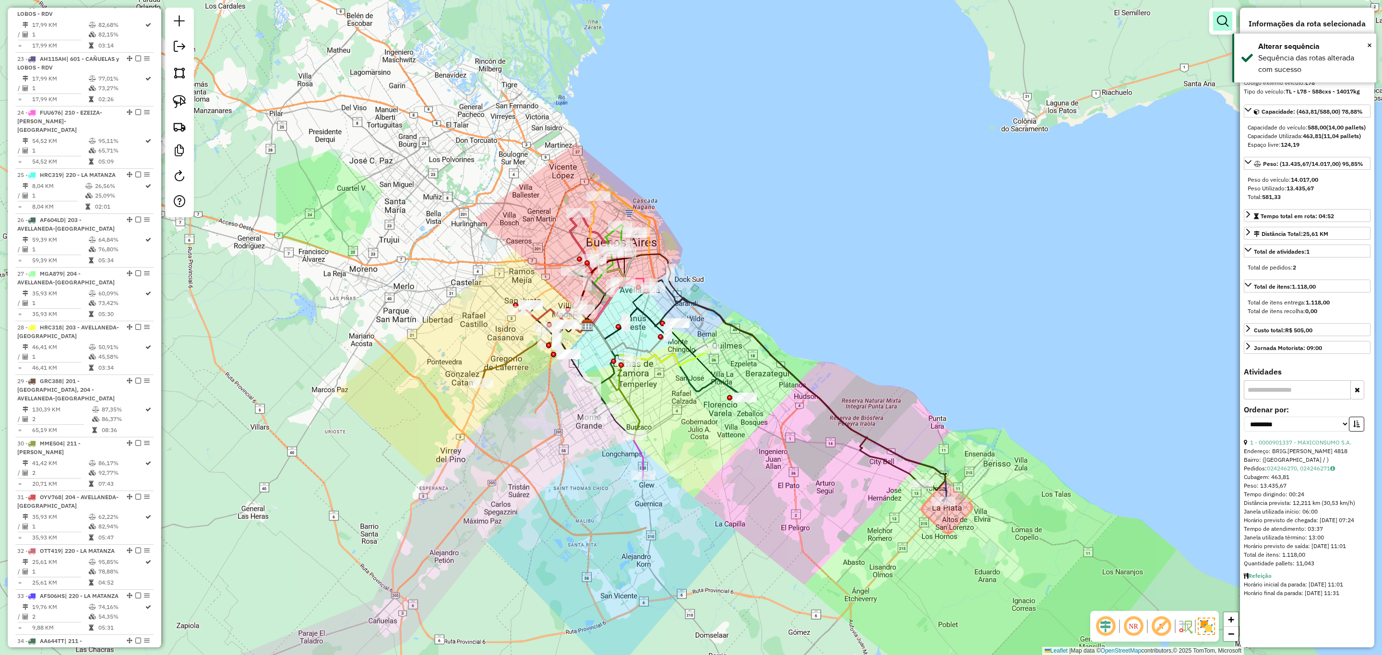
click at [1229, 23] on link at bounding box center [1222, 21] width 19 height 19
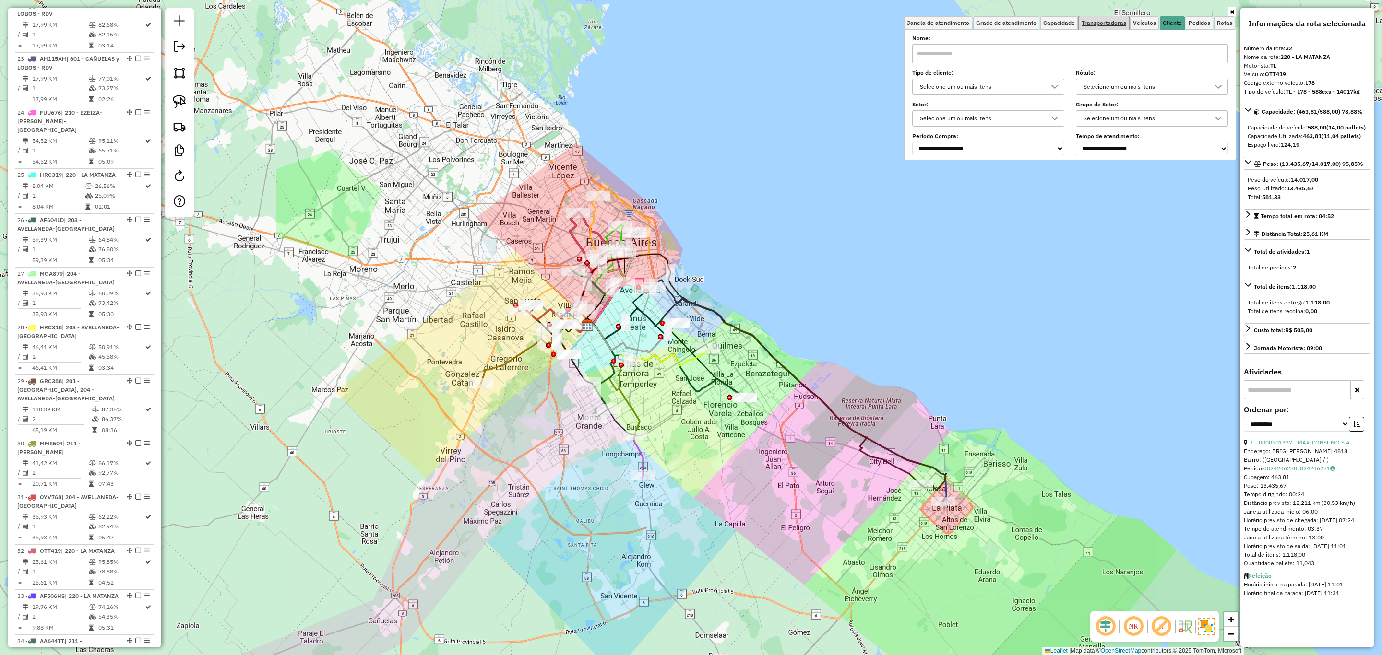
click at [1107, 24] on span "Transportadoras" at bounding box center [1104, 23] width 45 height 6
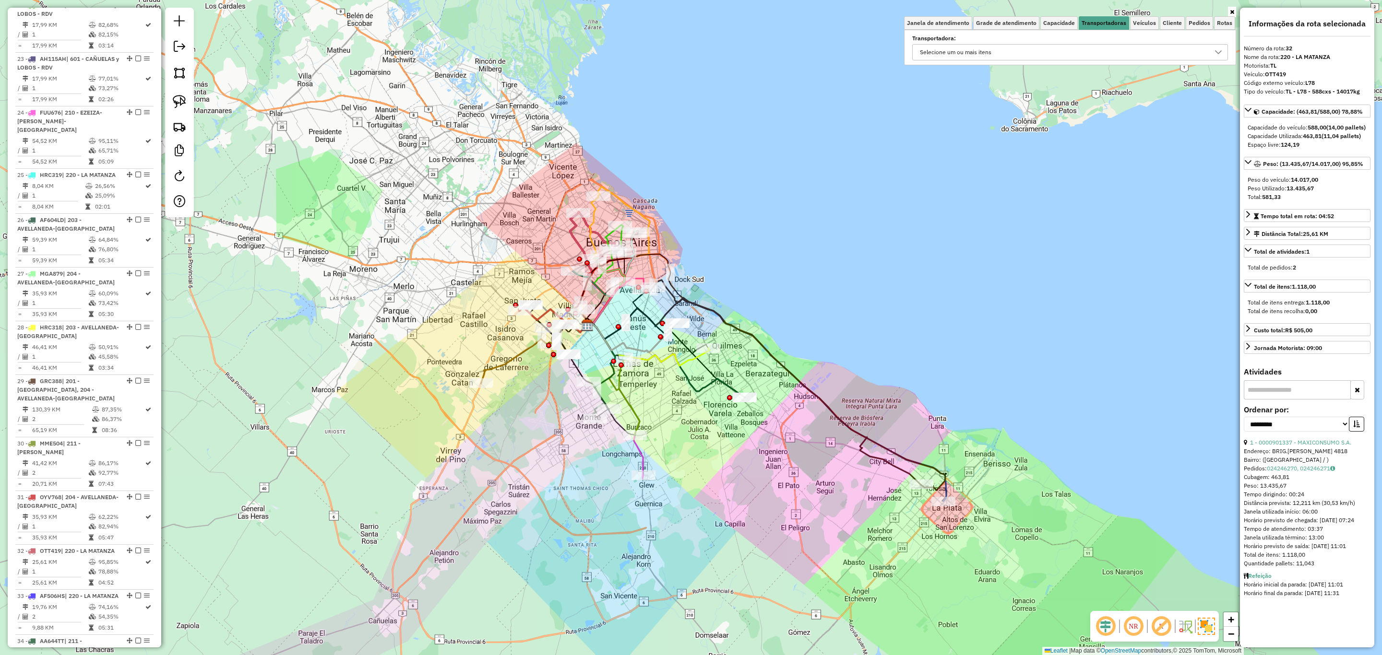
click at [1012, 55] on div "Selecione um ou mais itens" at bounding box center [1062, 52] width 293 height 15
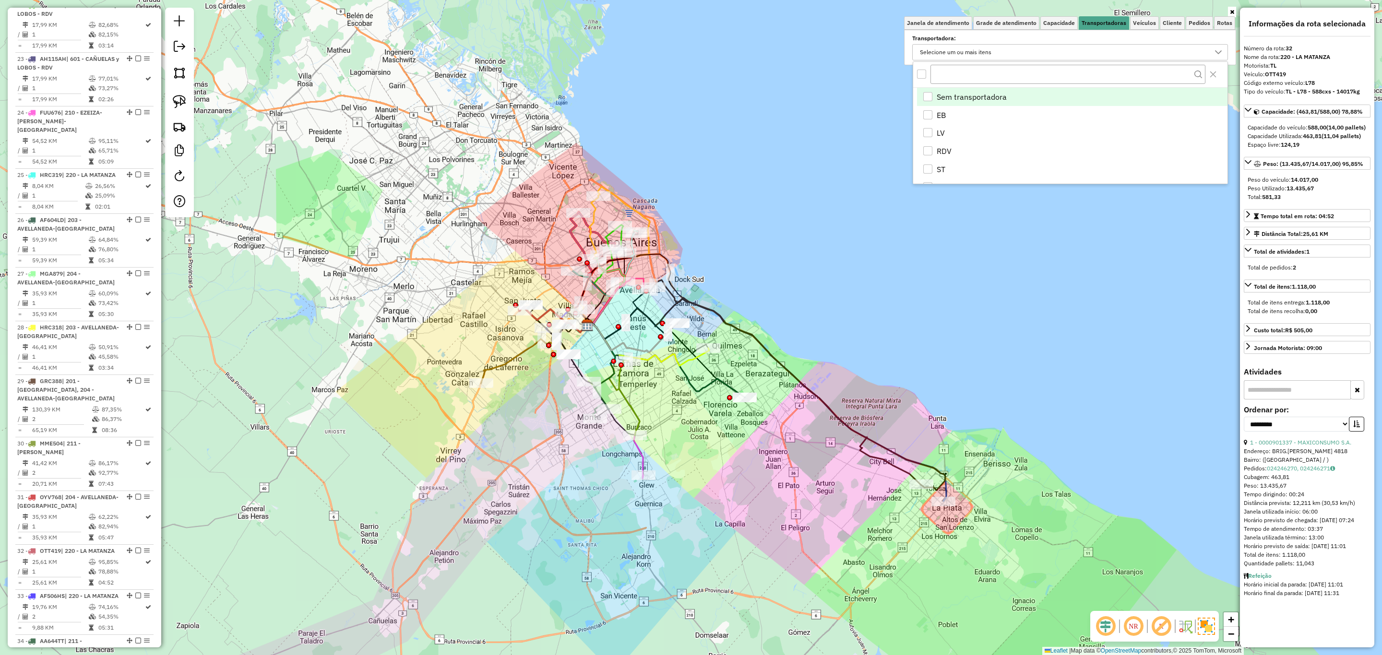
scroll to position [6, 34]
click at [929, 114] on div "EB" at bounding box center [927, 114] width 9 height 9
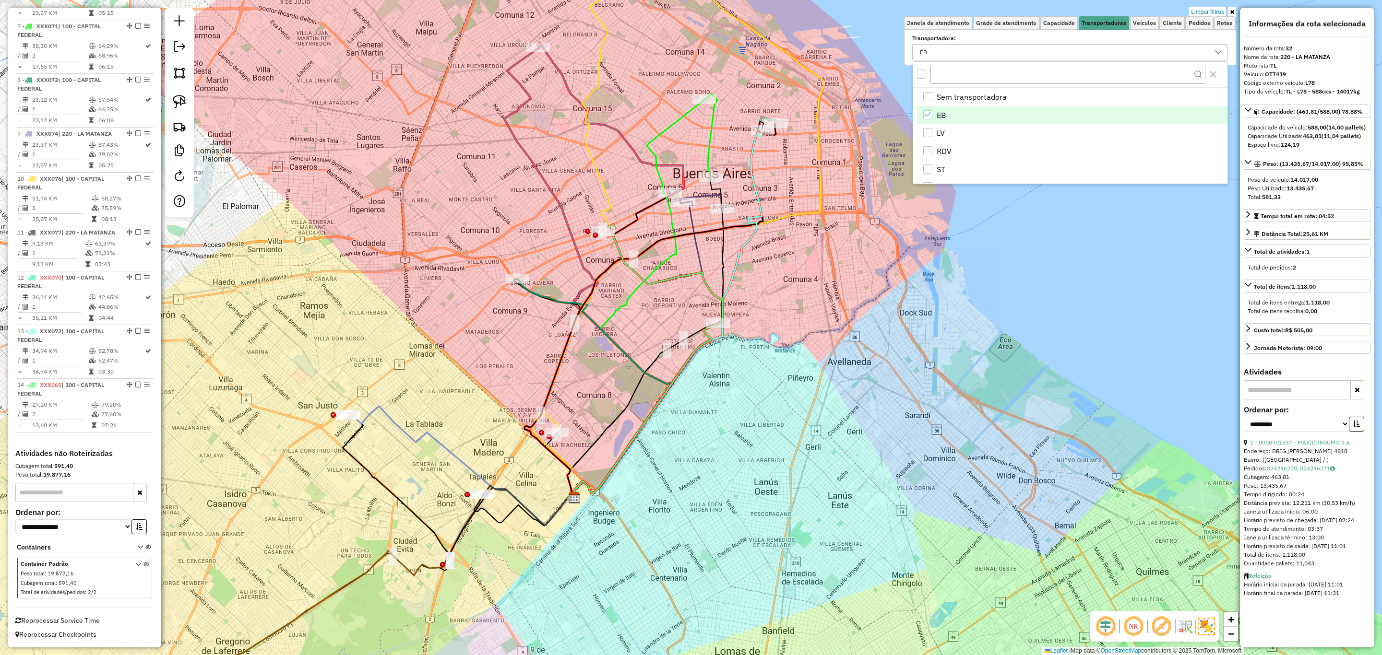
drag, startPoint x: 579, startPoint y: 350, endPoint x: 583, endPoint y: 396, distance: 46.3
click at [583, 396] on div "Limpar filtros Janela de atendimento Grade de atendimento Capacidade Transporta…" at bounding box center [691, 327] width 1382 height 655
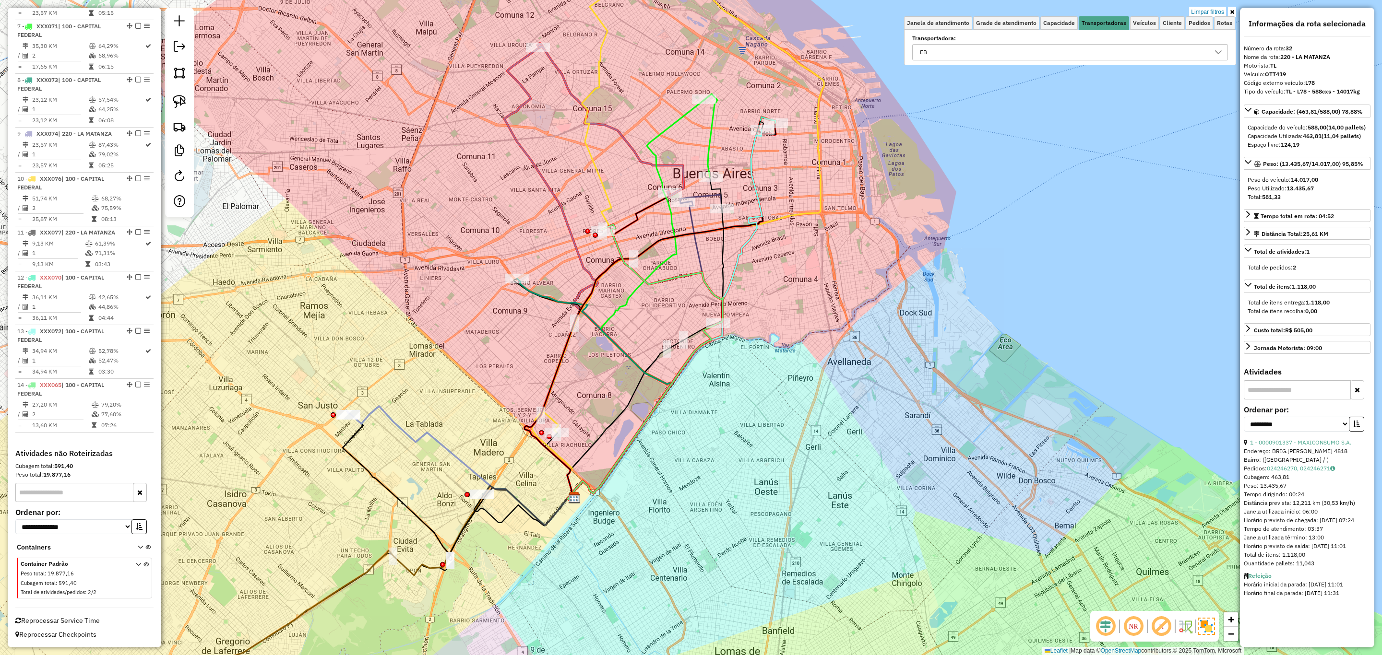
click at [396, 428] on icon at bounding box center [459, 465] width 226 height 119
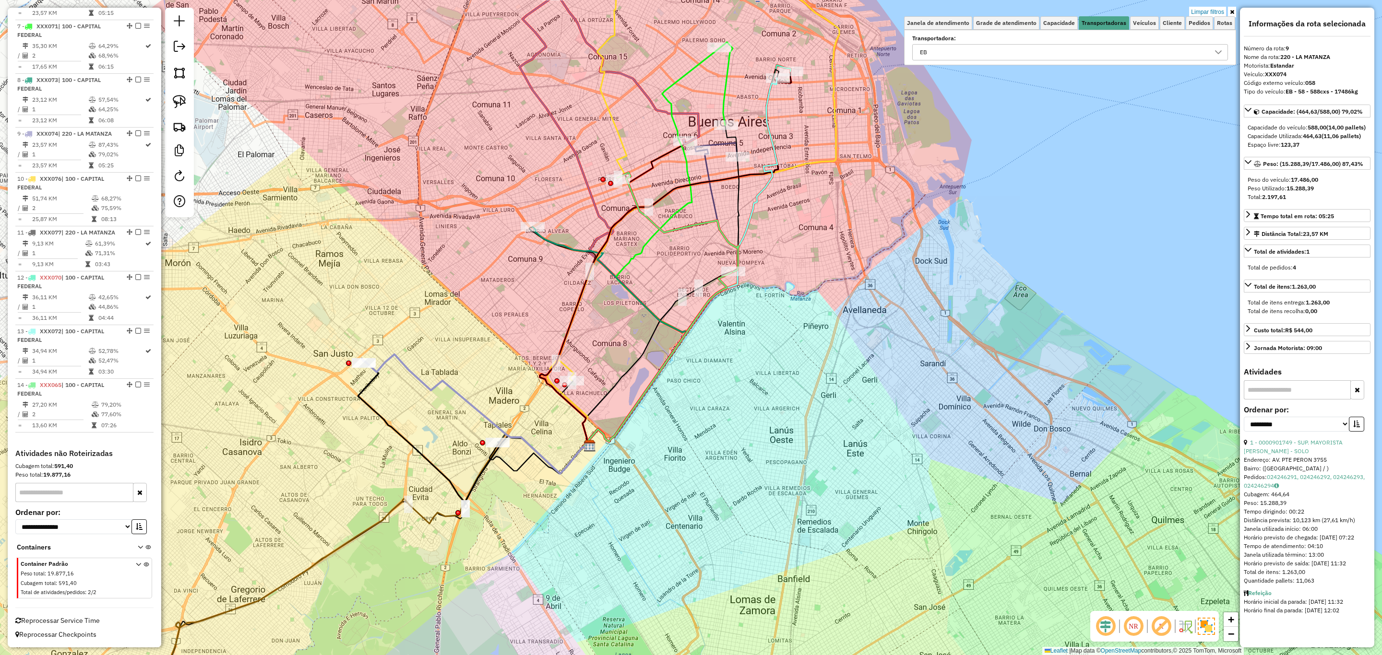
drag, startPoint x: 425, startPoint y: 402, endPoint x: 466, endPoint y: 262, distance: 145.6
click at [466, 262] on div "Limpar filtros Janela de atendimento Grade de atendimento Capacidade Transporta…" at bounding box center [691, 327] width 1382 height 655
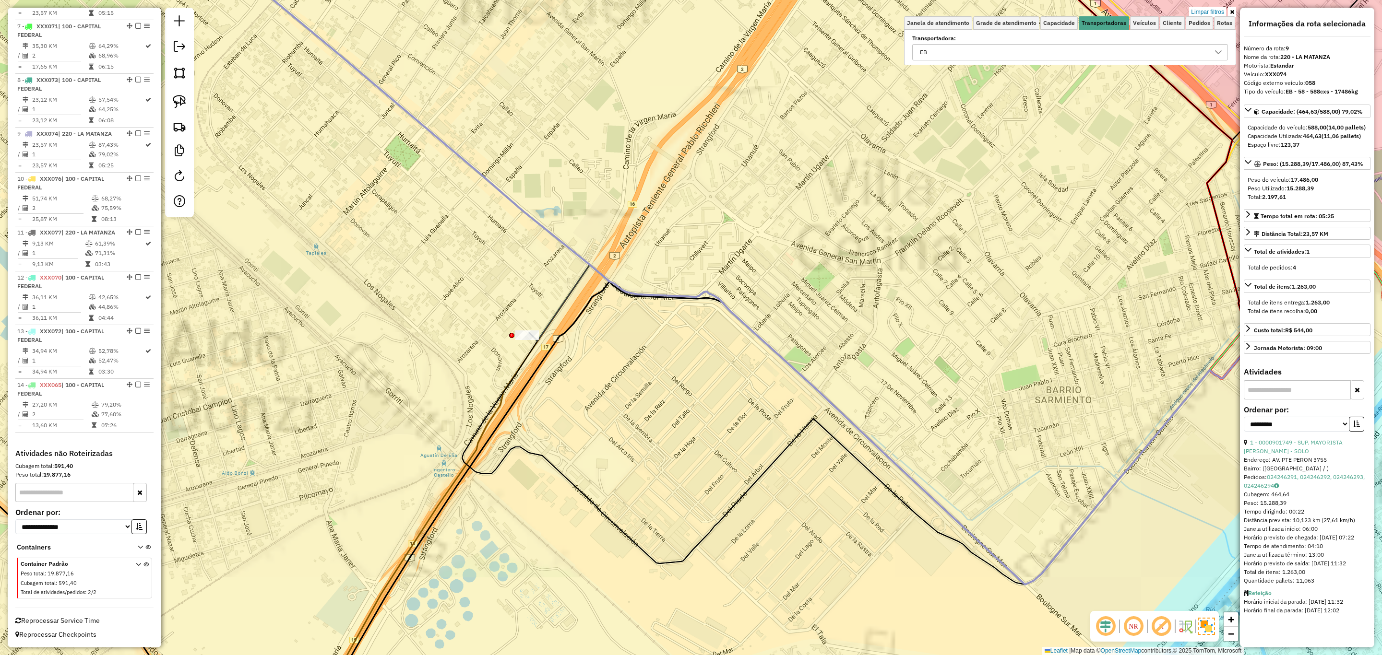
click at [528, 350] on icon at bounding box center [853, 459] width 782 height 252
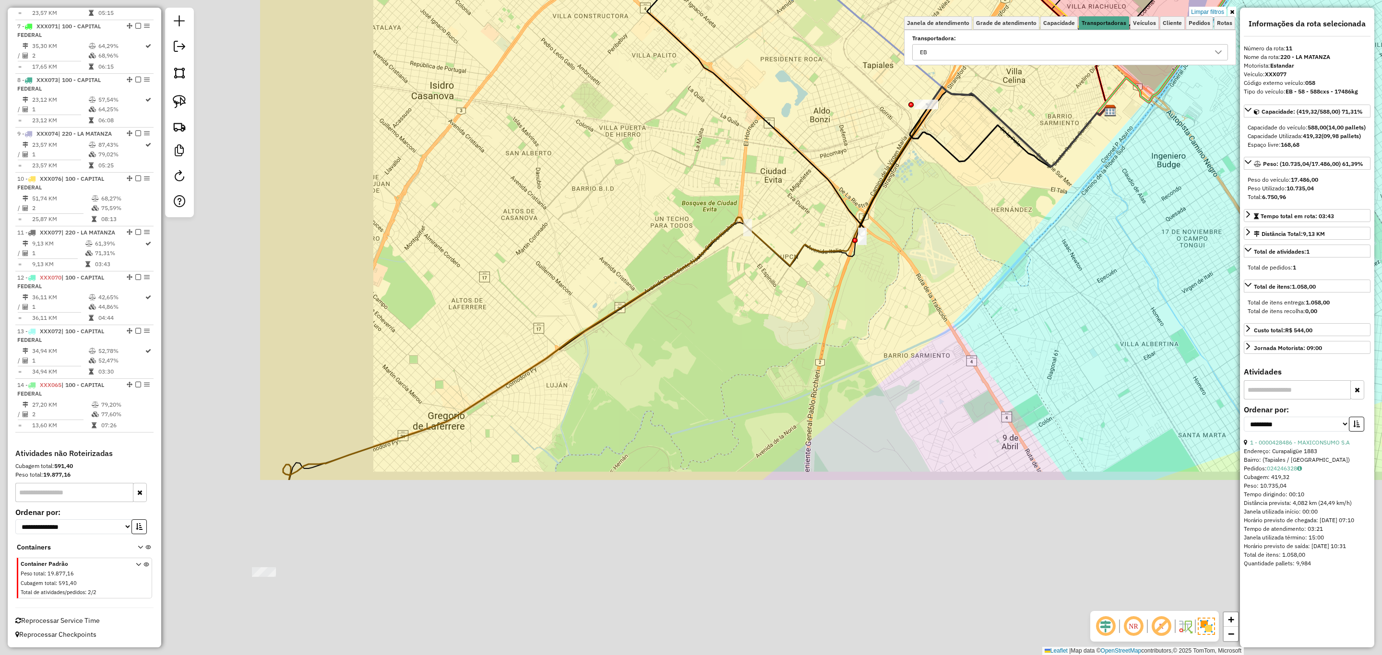
drag, startPoint x: 420, startPoint y: 396, endPoint x: 731, endPoint y: 198, distance: 368.7
click at [731, 198] on div "Limpar filtros Janela de atendimento Grade de atendimento Capacidade Transporta…" at bounding box center [691, 327] width 1382 height 655
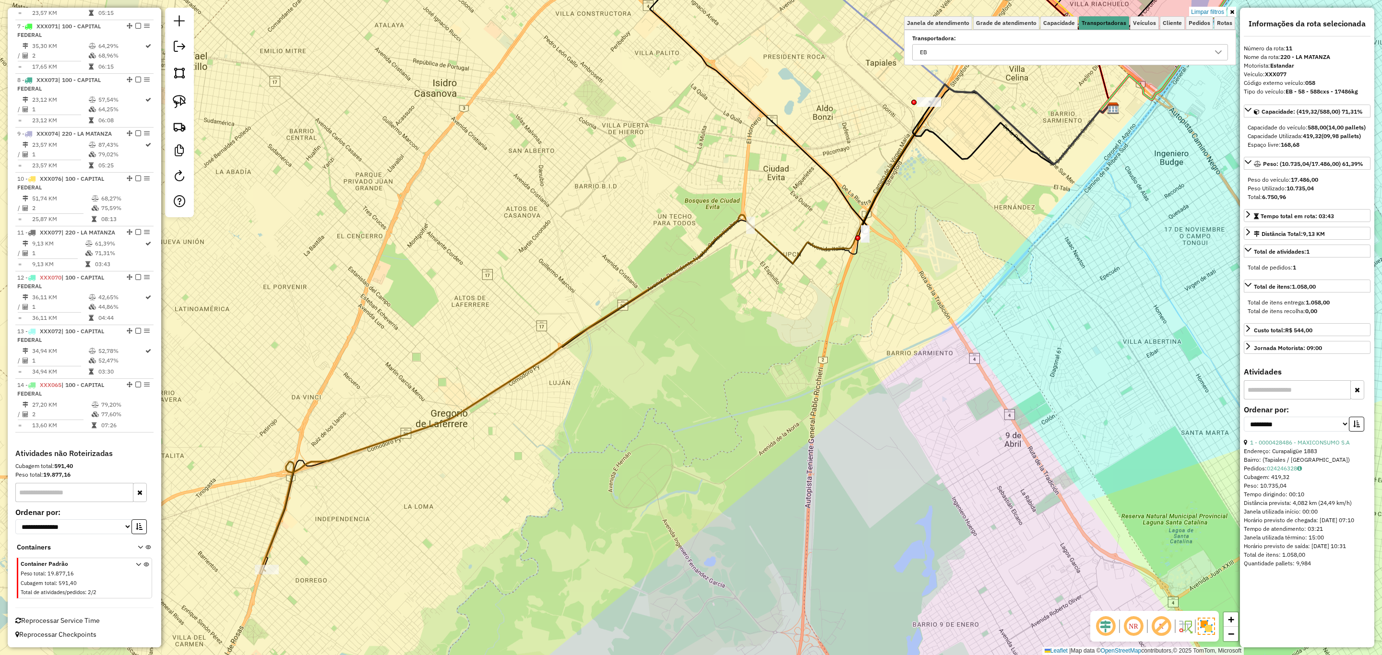
click at [409, 435] on icon at bounding box center [684, 329] width 849 height 490
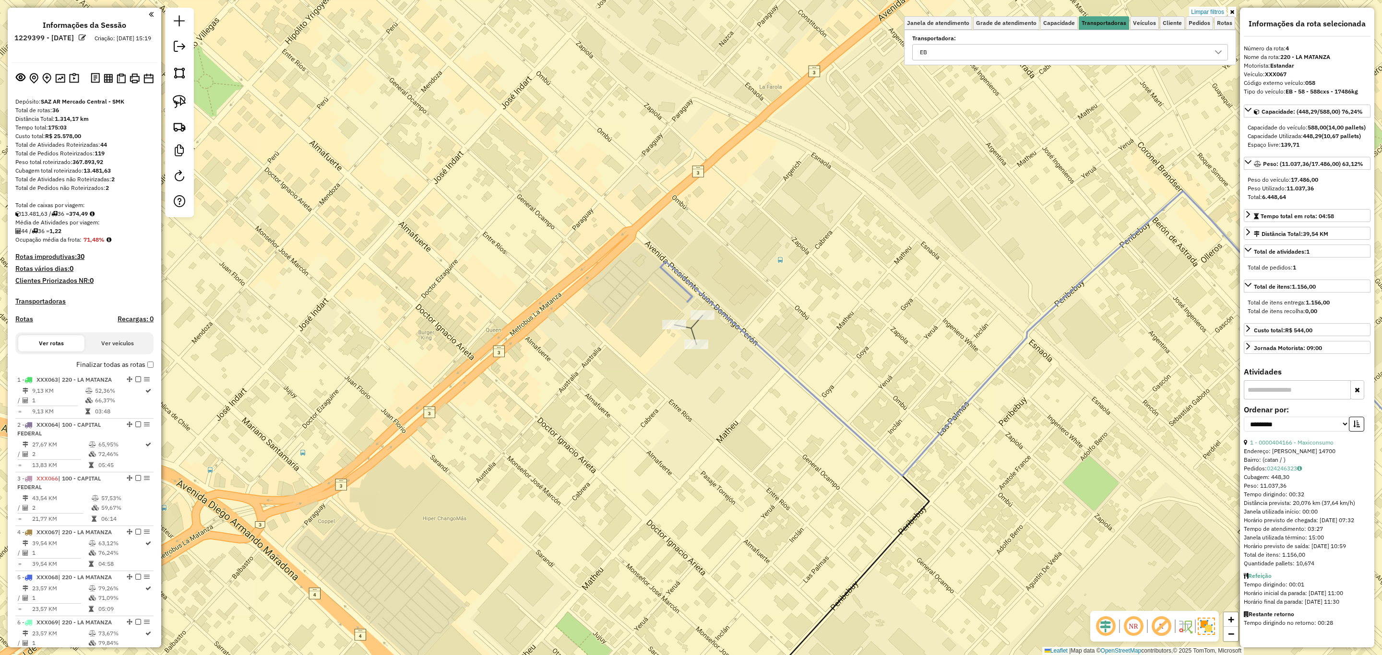
select select "**********"
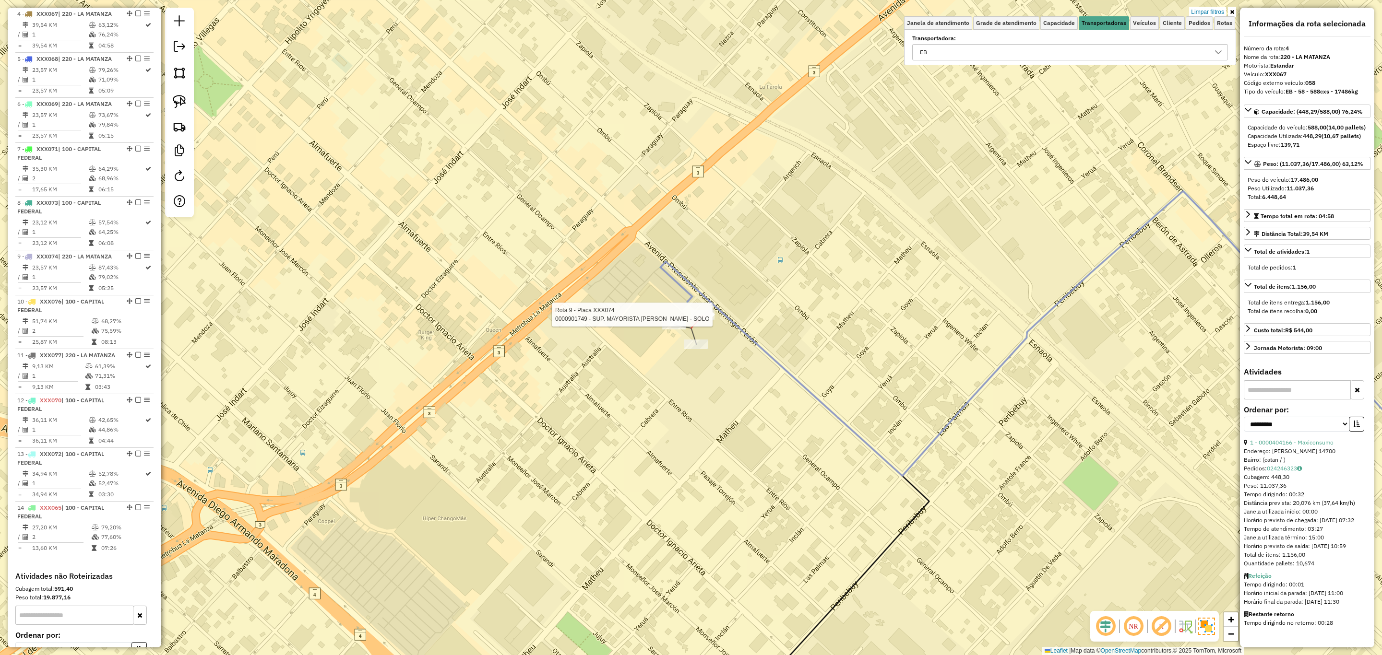
click at [707, 320] on div at bounding box center [702, 315] width 24 height 10
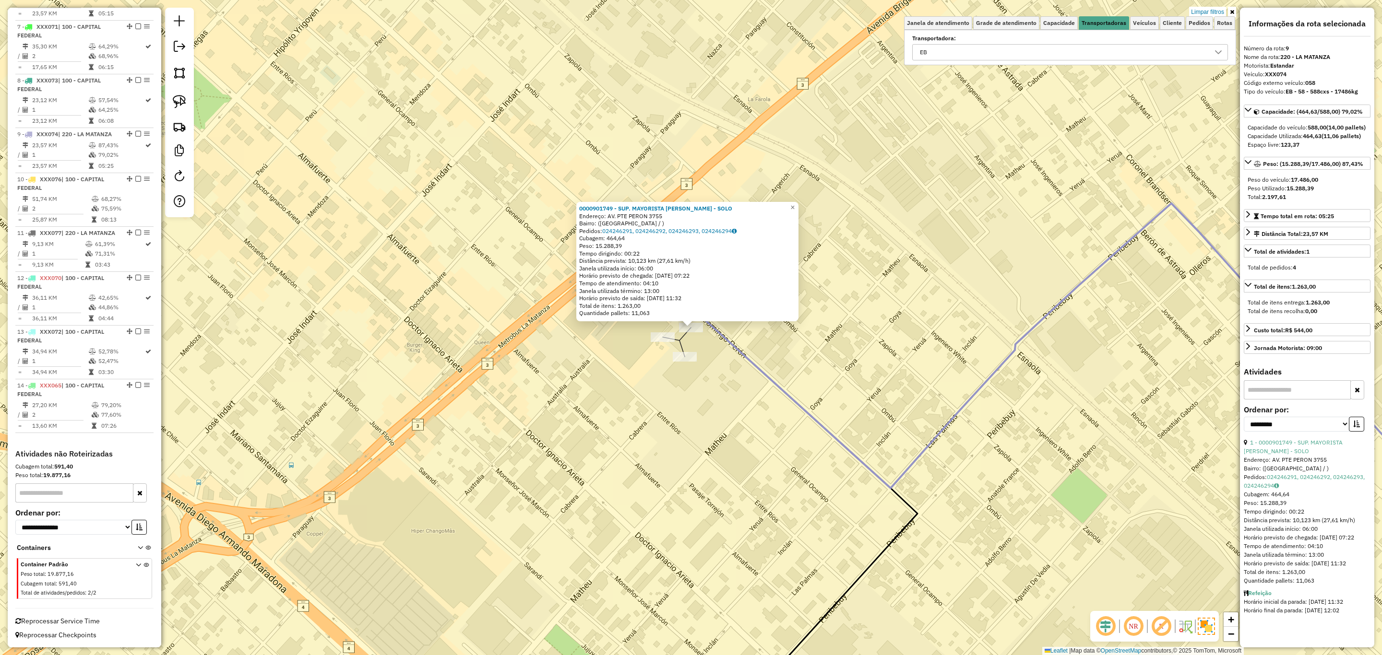
scroll to position [652, 0]
click at [661, 345] on div "0000901749 - SUP. MAYORISTA MAKRO S.A. - SOLO Endereço: AV. PTE PERON 3755 Bair…" at bounding box center [691, 327] width 1382 height 655
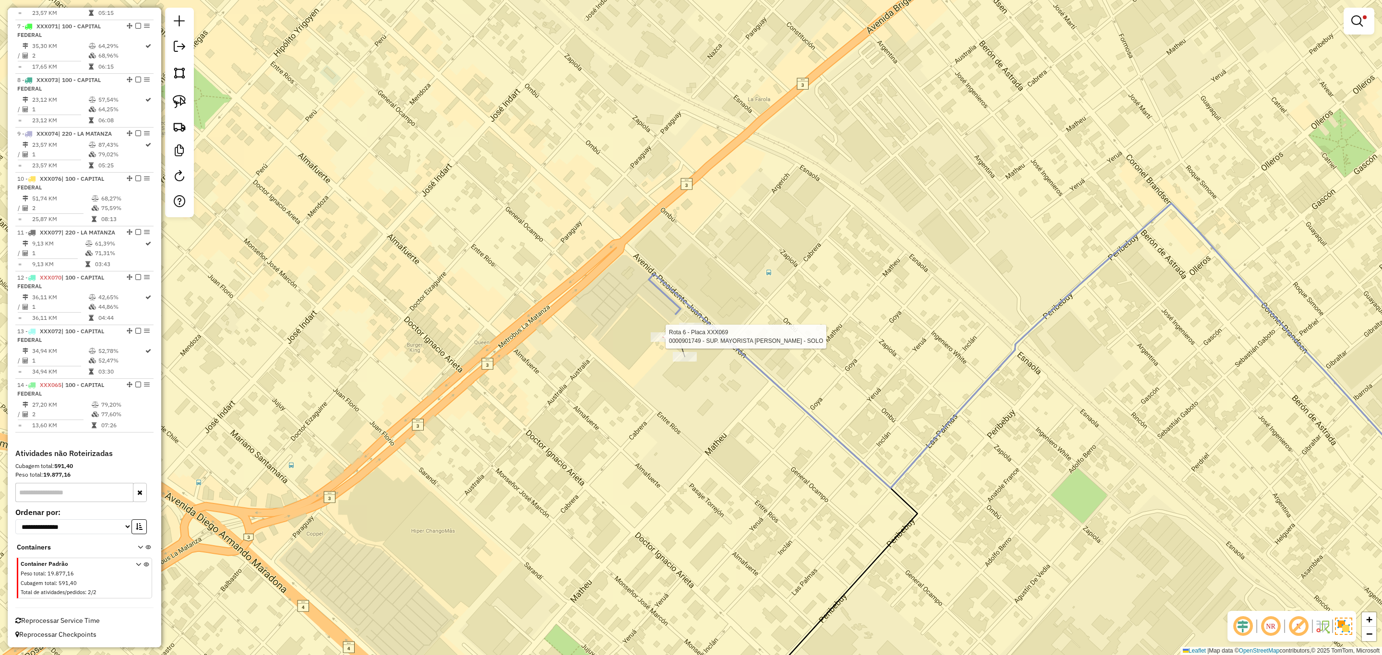
select select "**********"
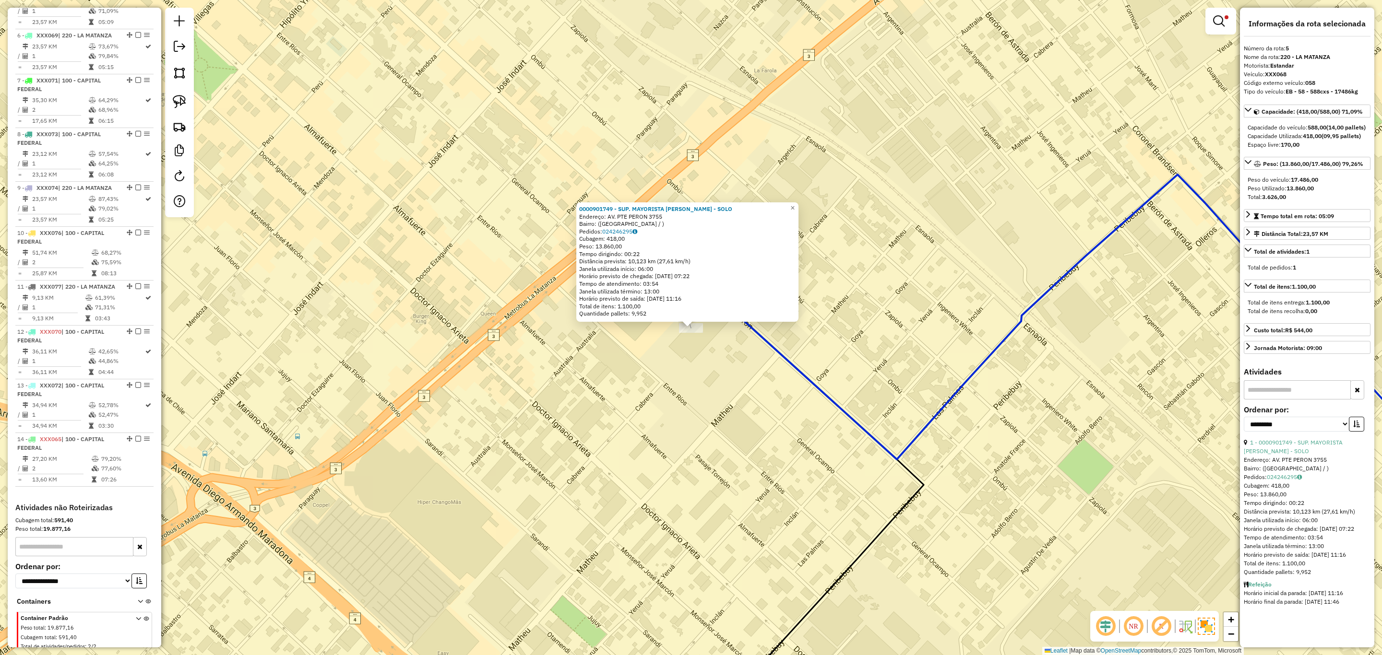
scroll to position [563, 0]
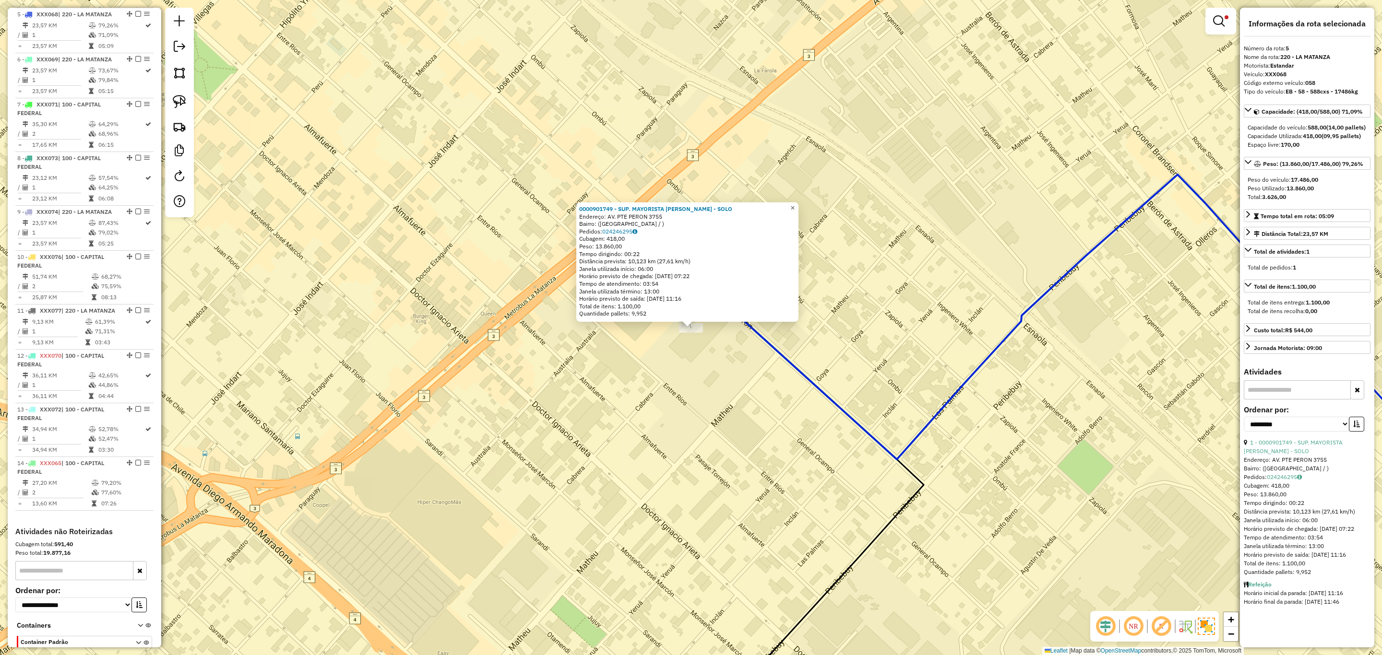
click at [795, 204] on span "×" at bounding box center [792, 208] width 4 height 8
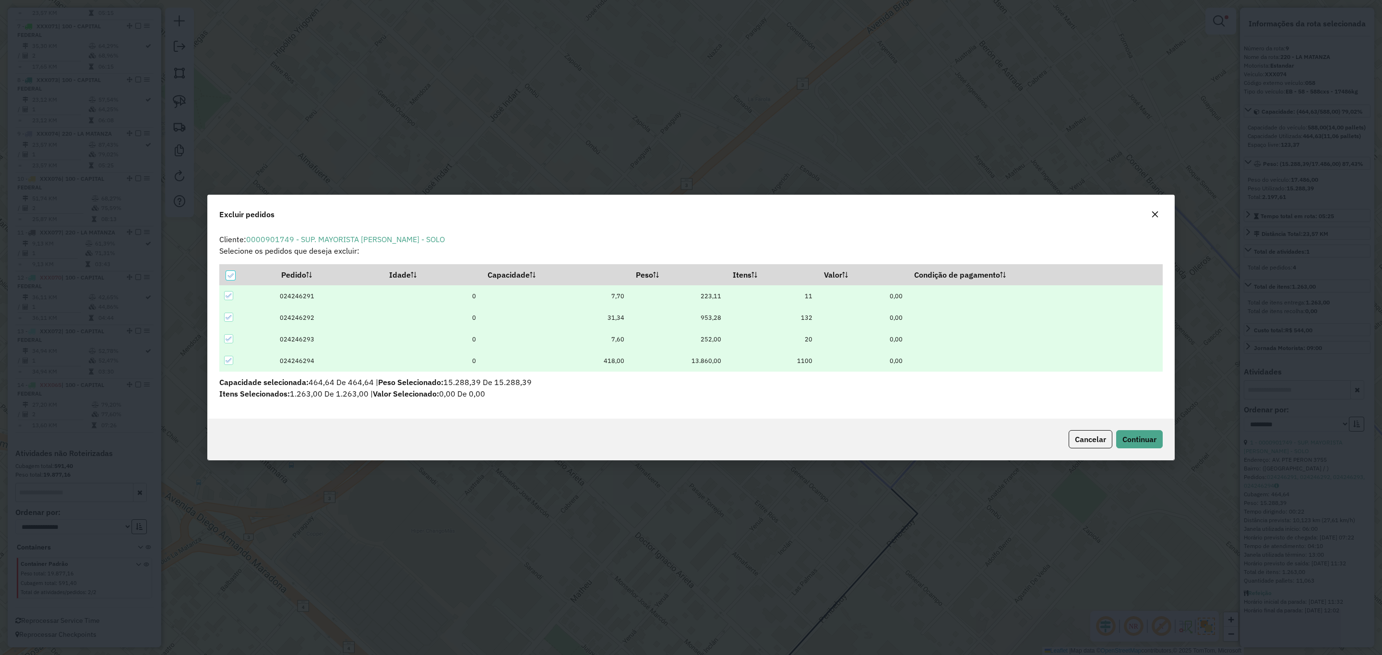
scroll to position [0, 0]
click at [1131, 439] on span "Continuar" at bounding box center [1139, 440] width 34 height 10
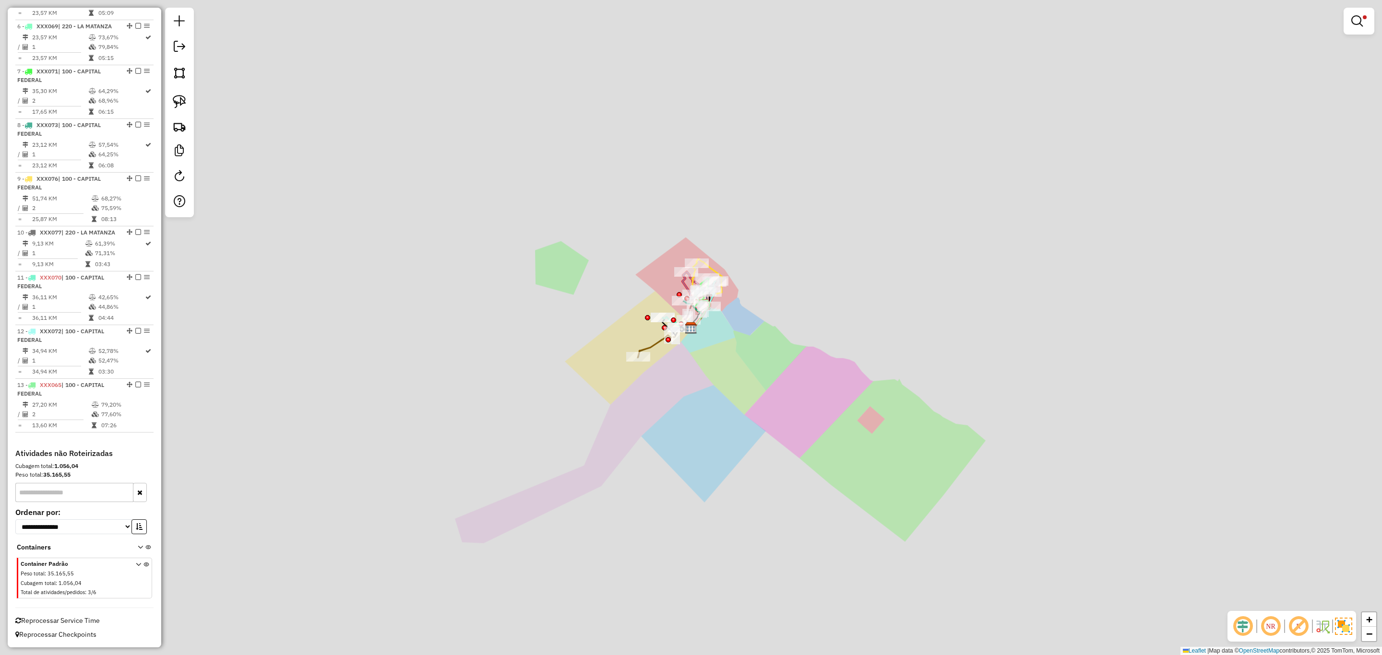
scroll to position [607, 0]
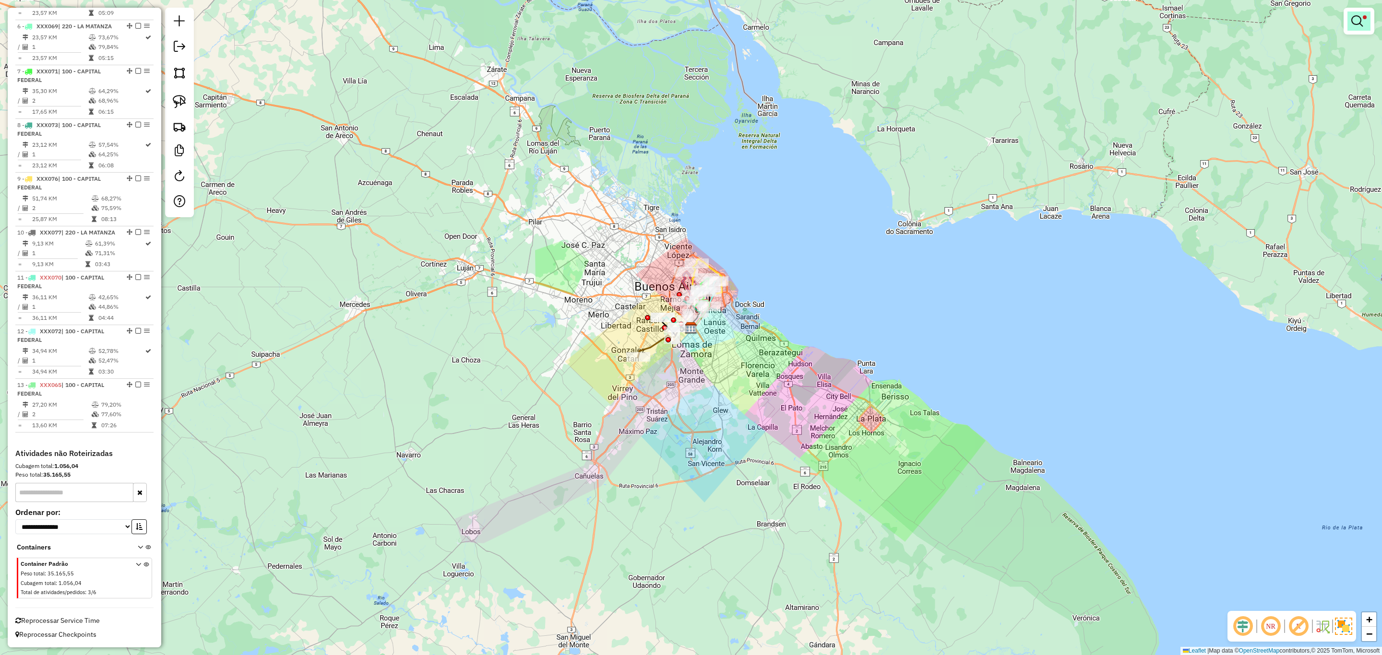
click at [1356, 24] on em at bounding box center [1357, 21] width 12 height 12
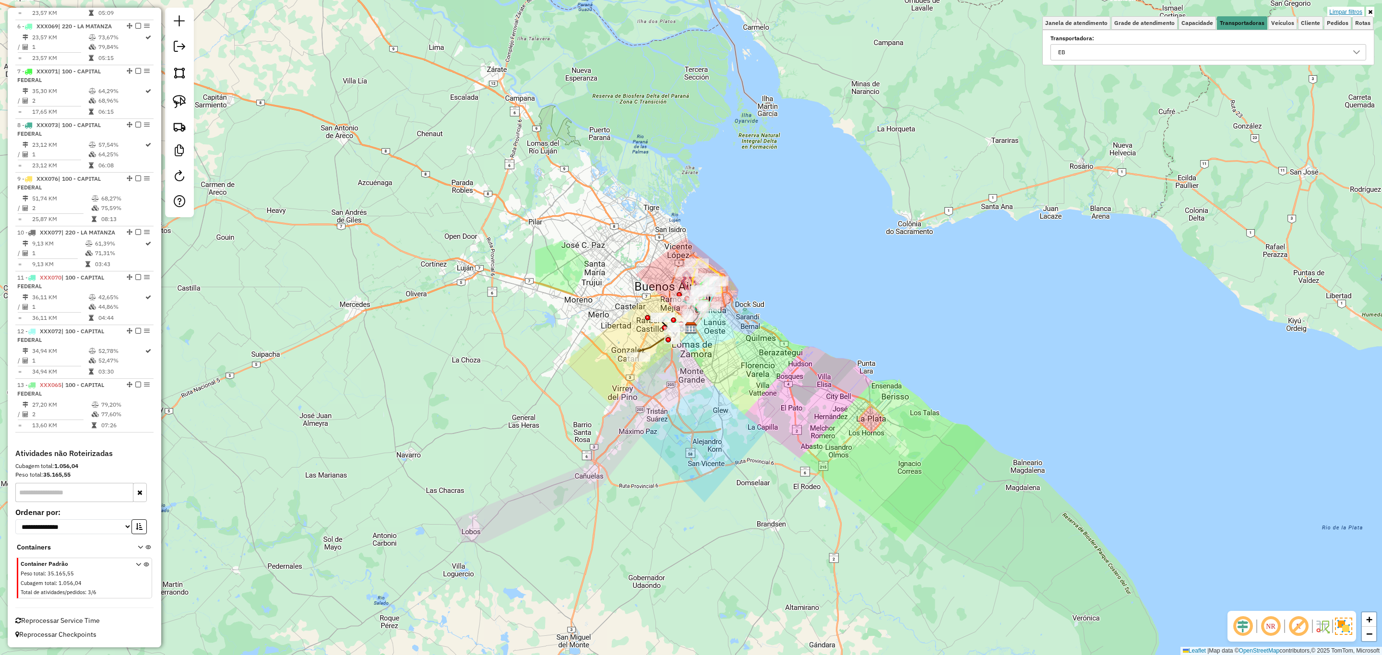
click at [1346, 9] on link "Limpar filtros" at bounding box center [1345, 12] width 37 height 11
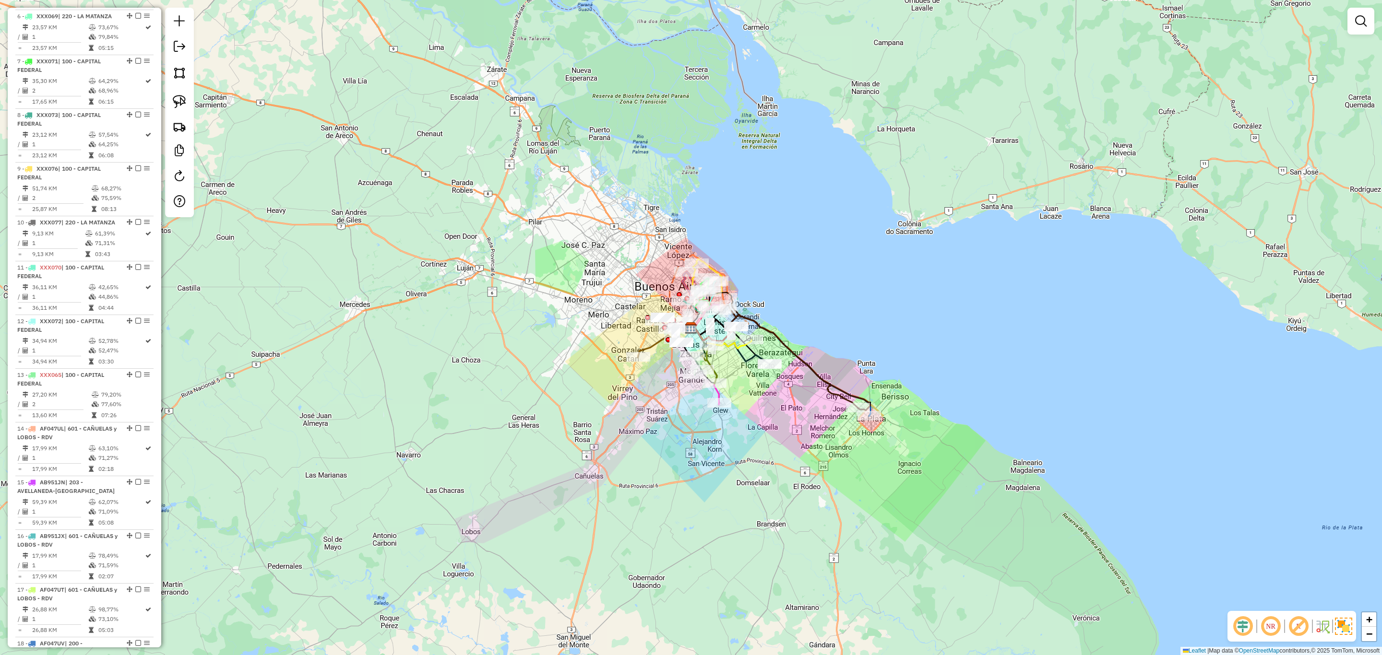
scroll to position [652, 0]
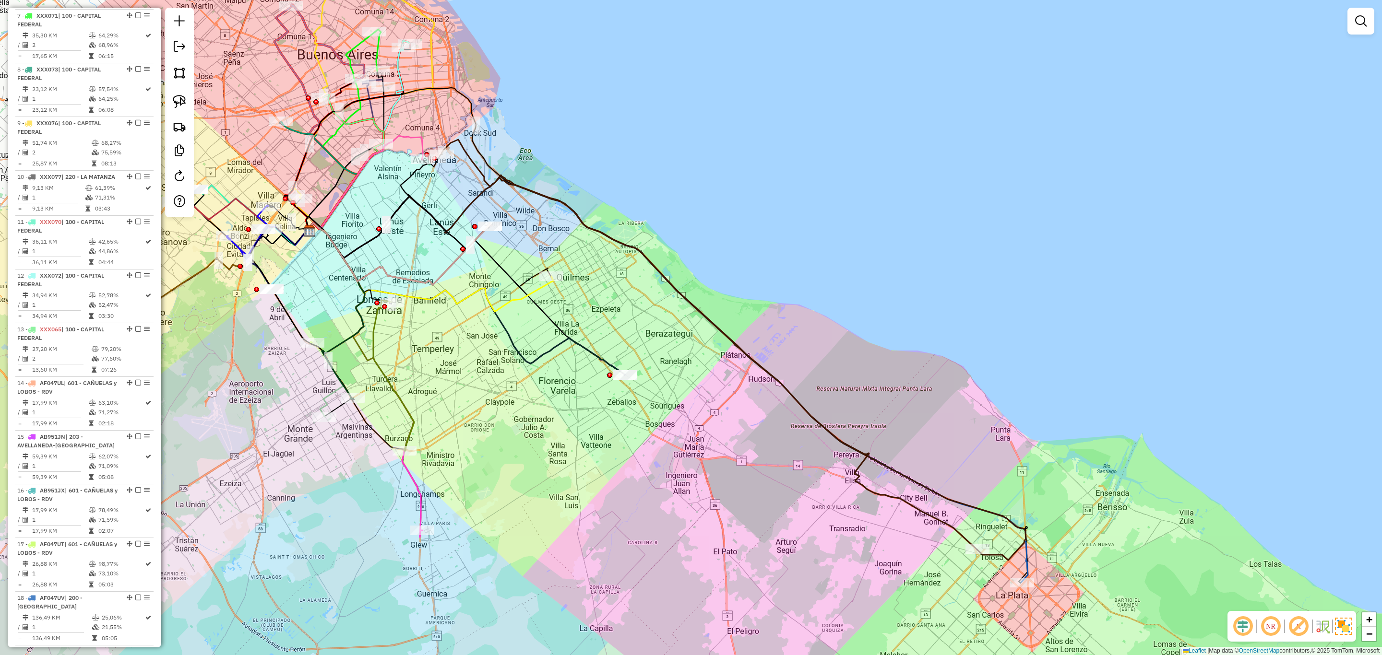
drag, startPoint x: 884, startPoint y: 339, endPoint x: 869, endPoint y: 271, distance: 69.6
click at [868, 271] on div "Janela de atendimento Grade de atendimento Capacidade Transportadoras Veículos …" at bounding box center [691, 327] width 1382 height 655
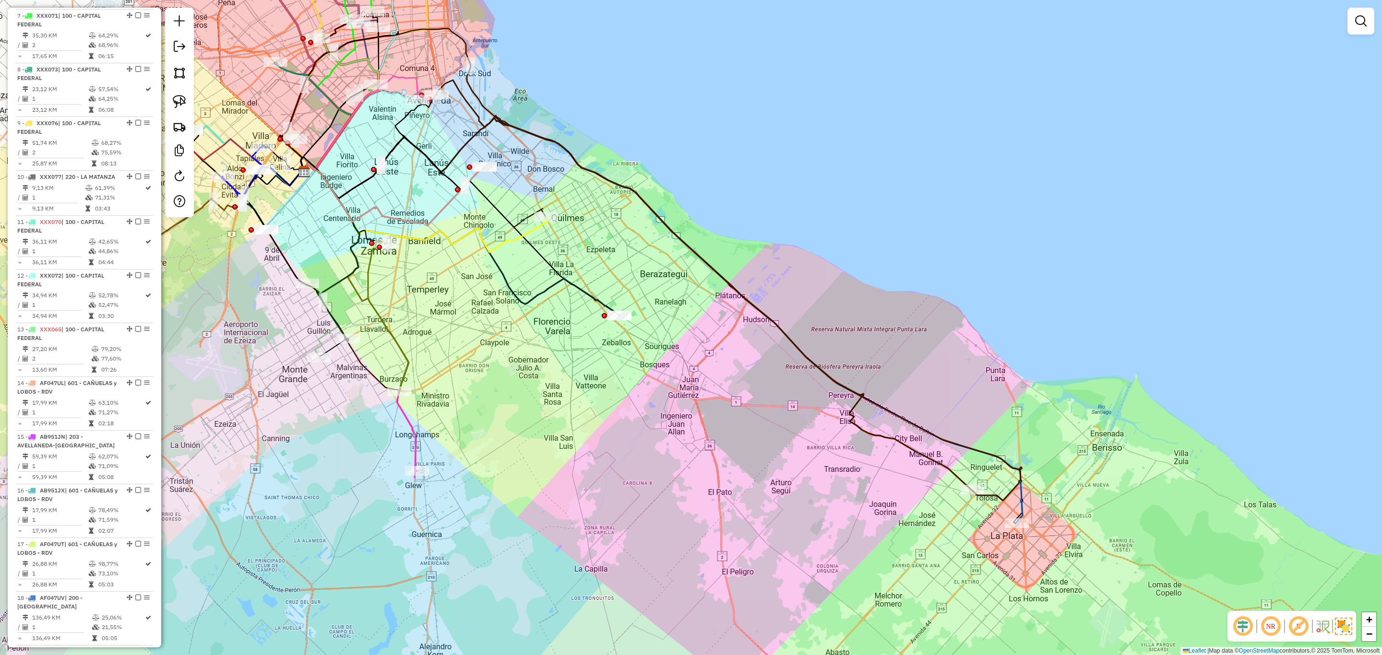
click at [1021, 501] on icon at bounding box center [662, 320] width 722 height 405
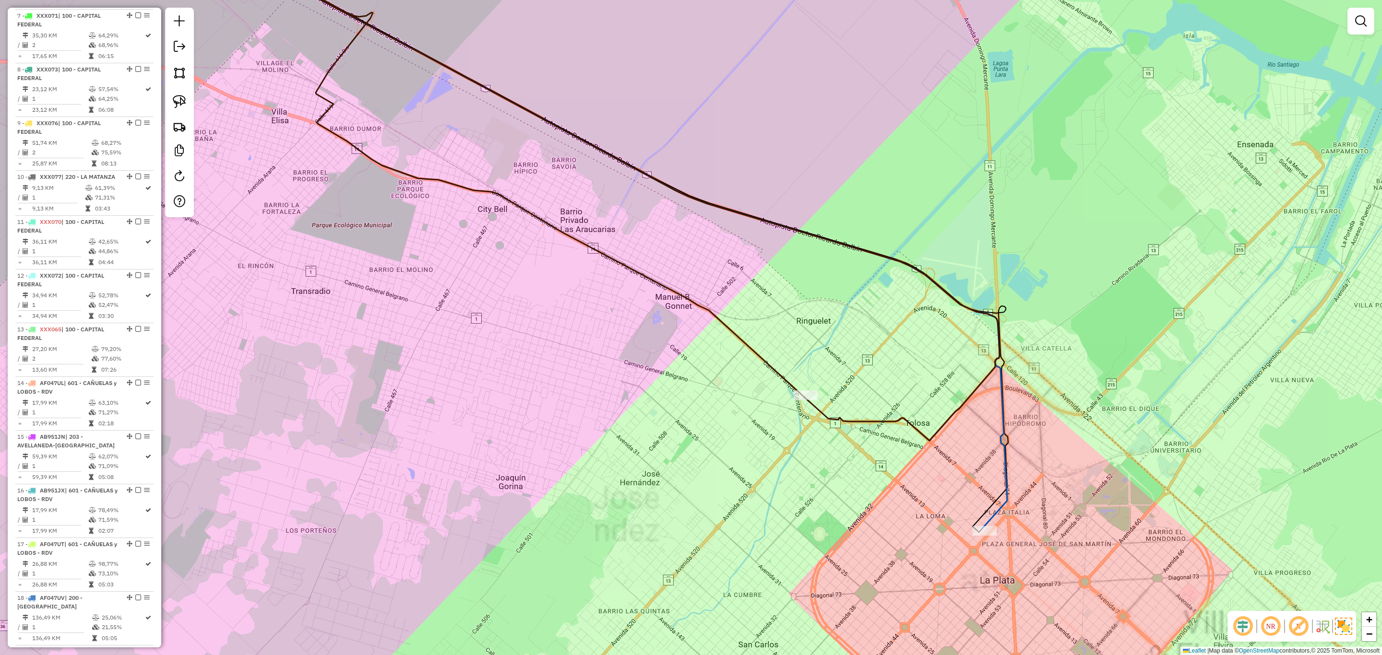
click at [1000, 507] on icon at bounding box center [614, 231] width 786 height 595
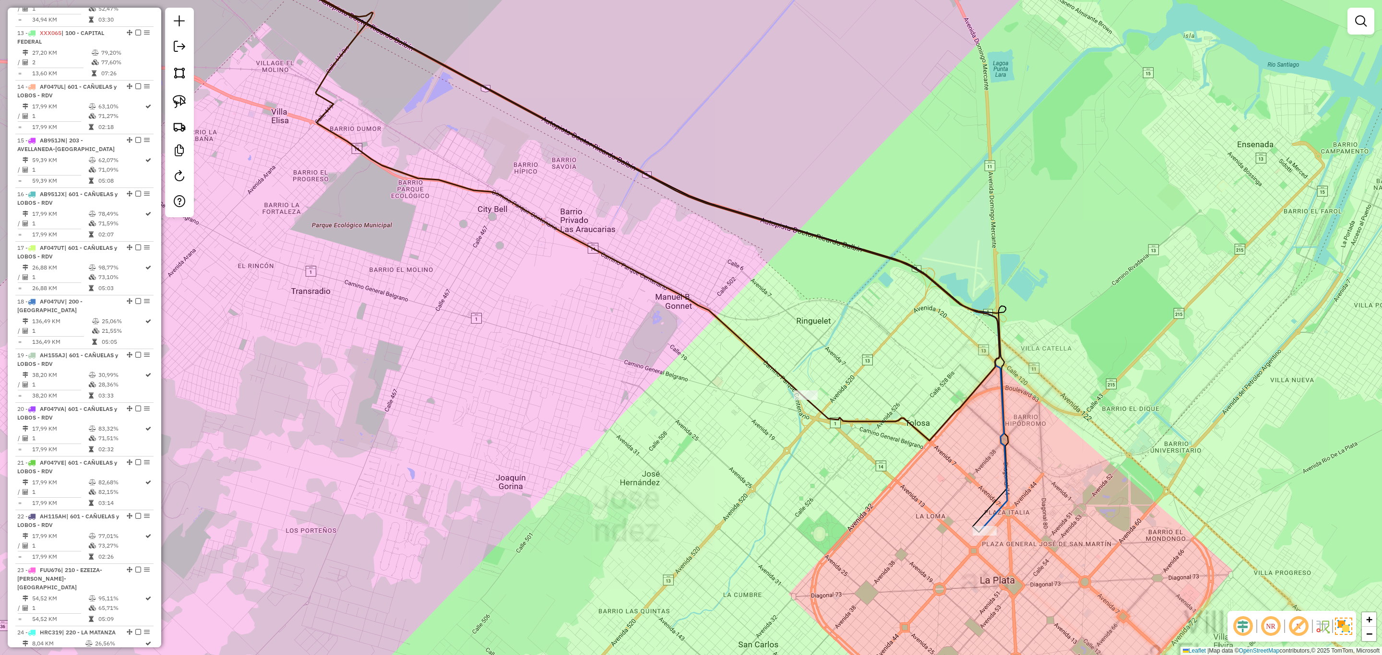
select select "**********"
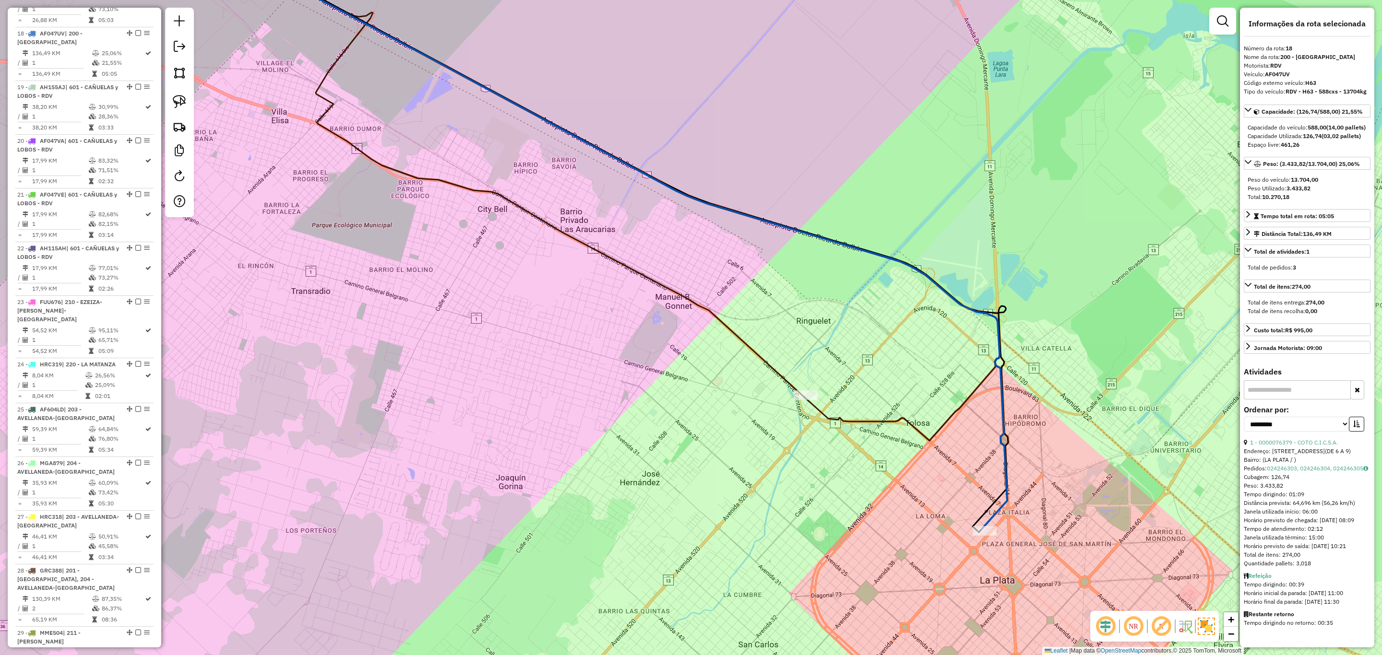
scroll to position [1247, 0]
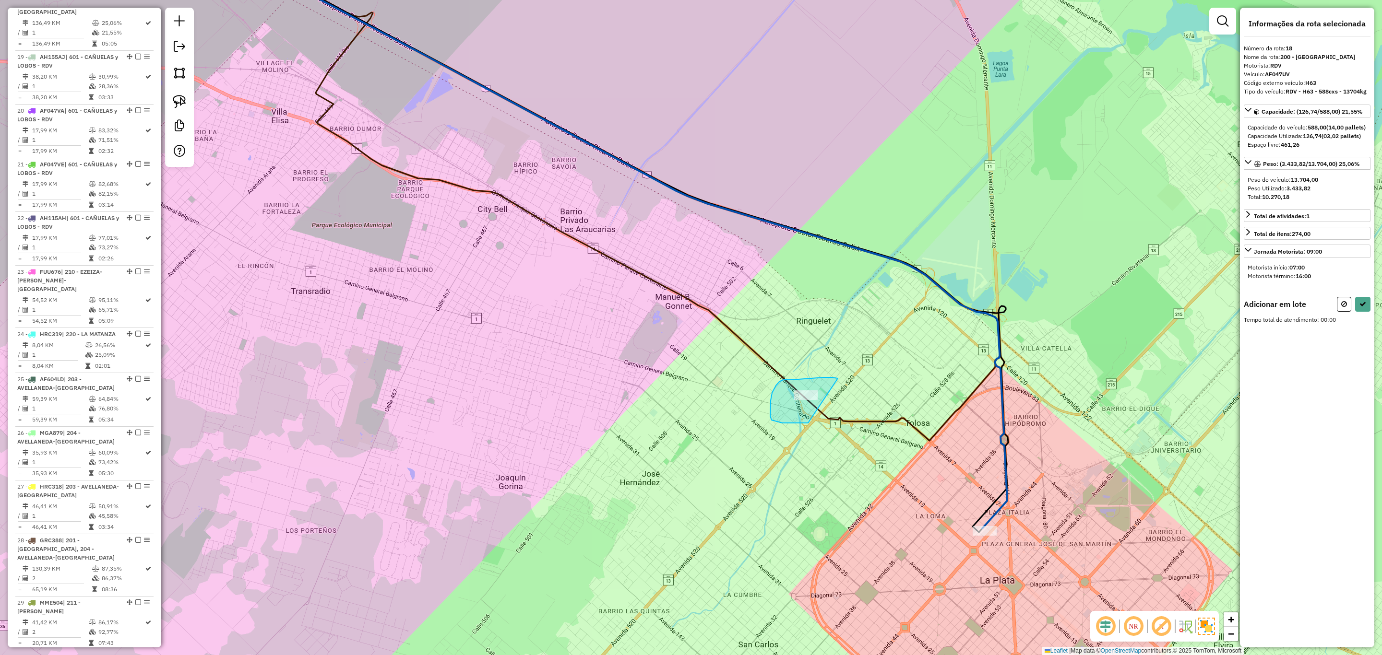
drag, startPoint x: 809, startPoint y: 379, endPoint x: 808, endPoint y: 423, distance: 44.6
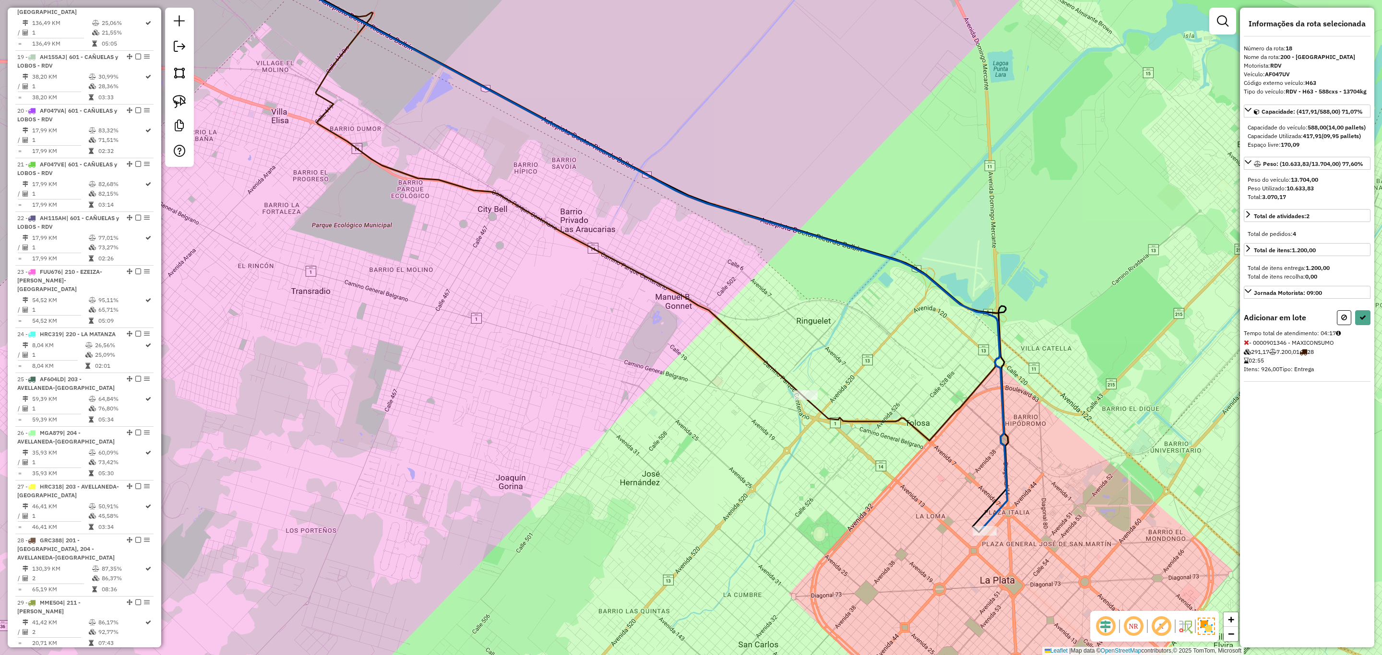
select select "**********"
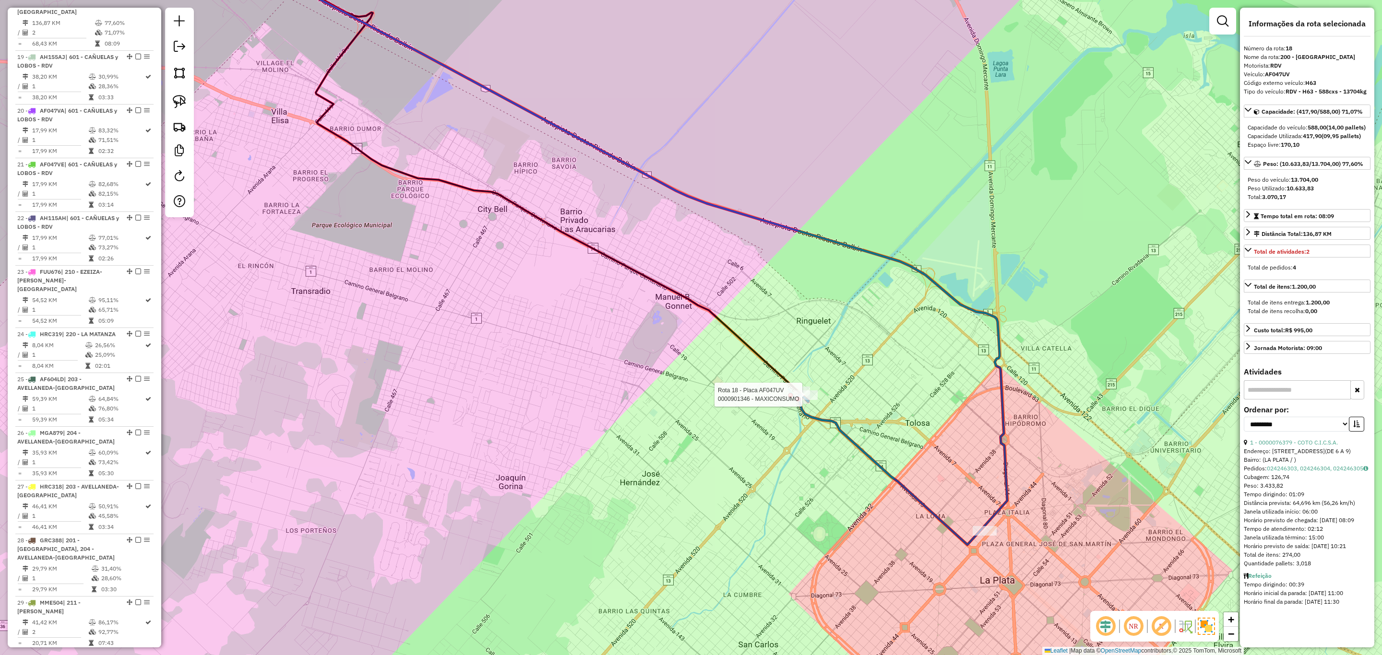
click at [799, 397] on div at bounding box center [798, 399] width 5 height 5
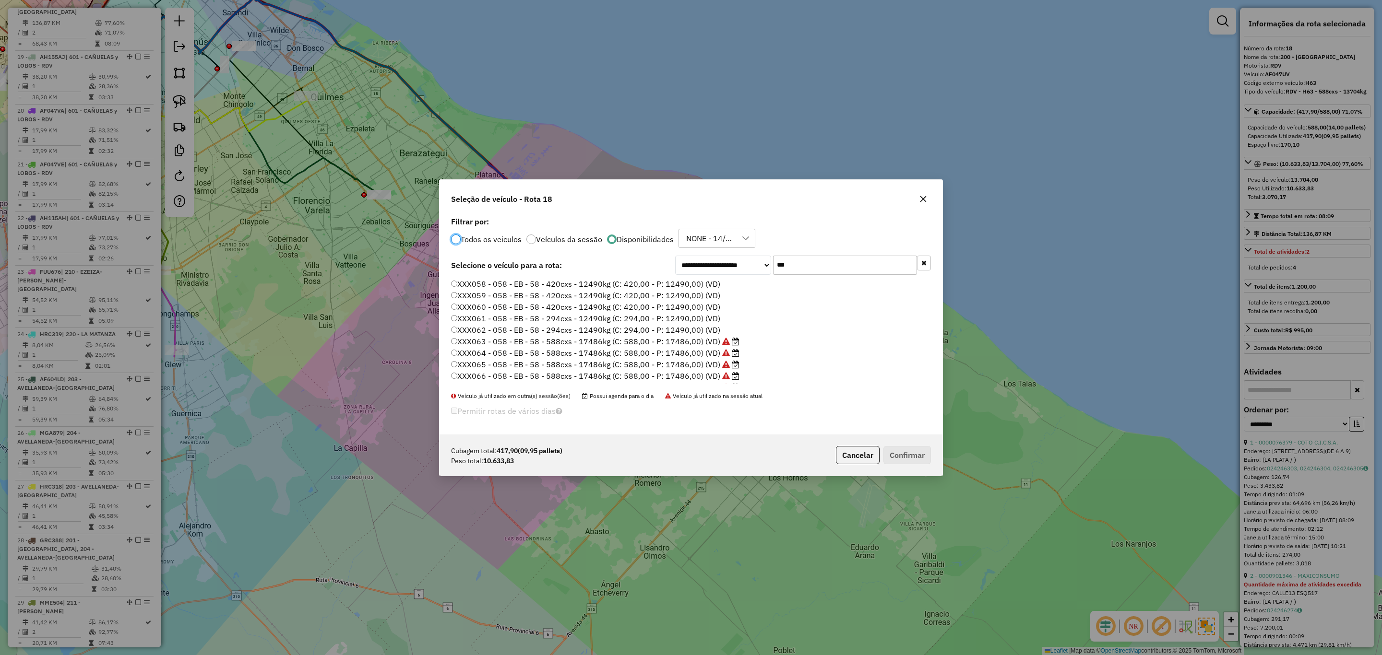
scroll to position [5, 3]
drag, startPoint x: 770, startPoint y: 257, endPoint x: 727, endPoint y: 253, distance: 42.8
click at [727, 253] on div "**********" at bounding box center [691, 324] width 503 height 220
type input "***"
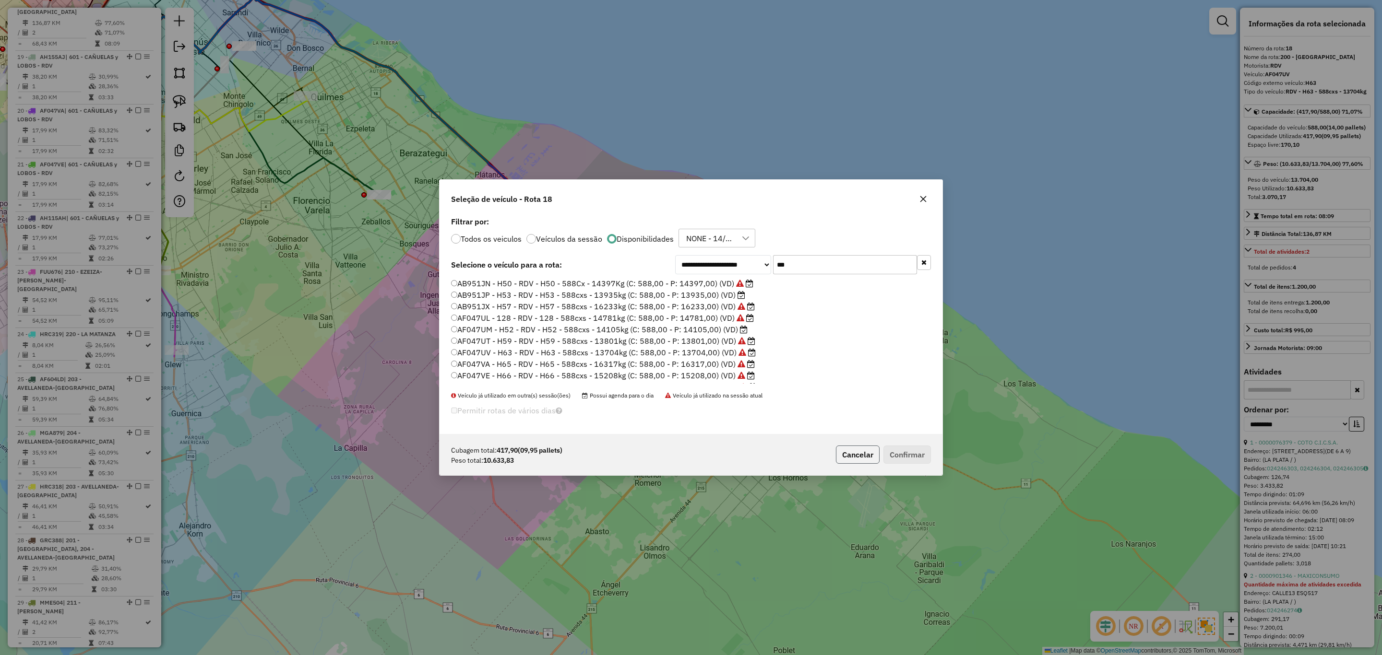
click at [862, 459] on button "Cancelar" at bounding box center [858, 455] width 44 height 18
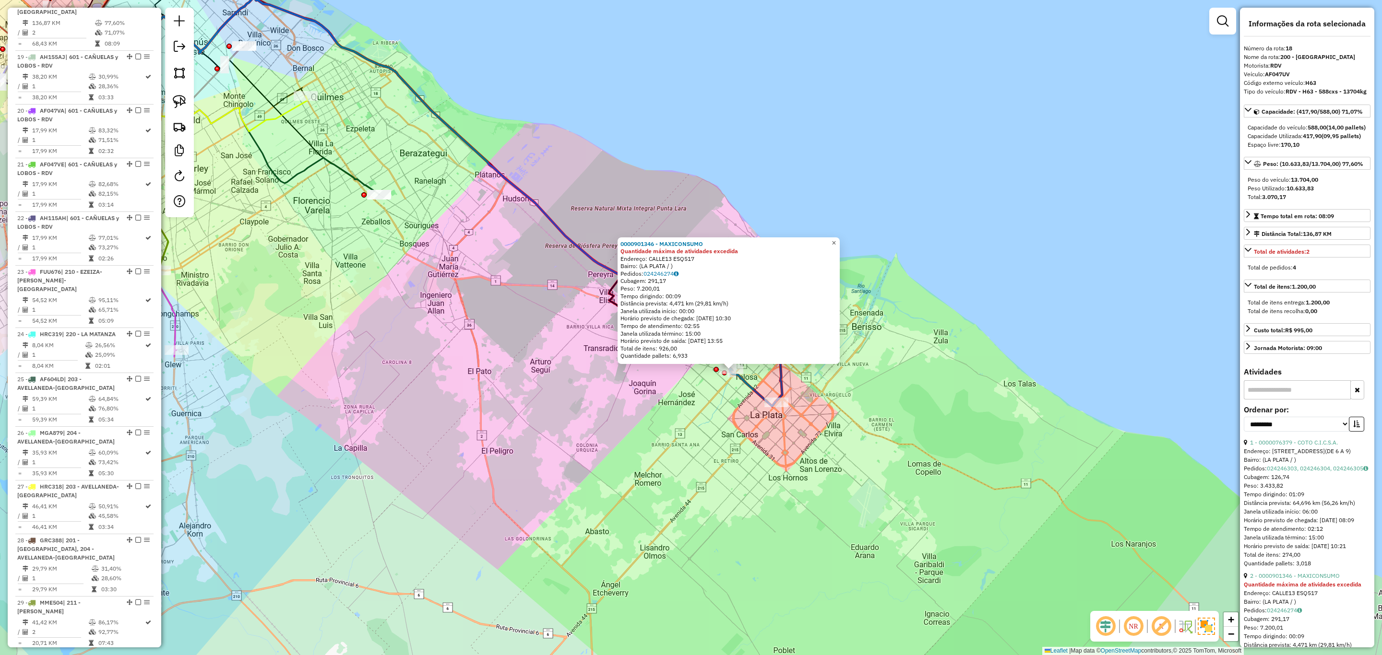
click at [836, 241] on span "×" at bounding box center [834, 243] width 4 height 8
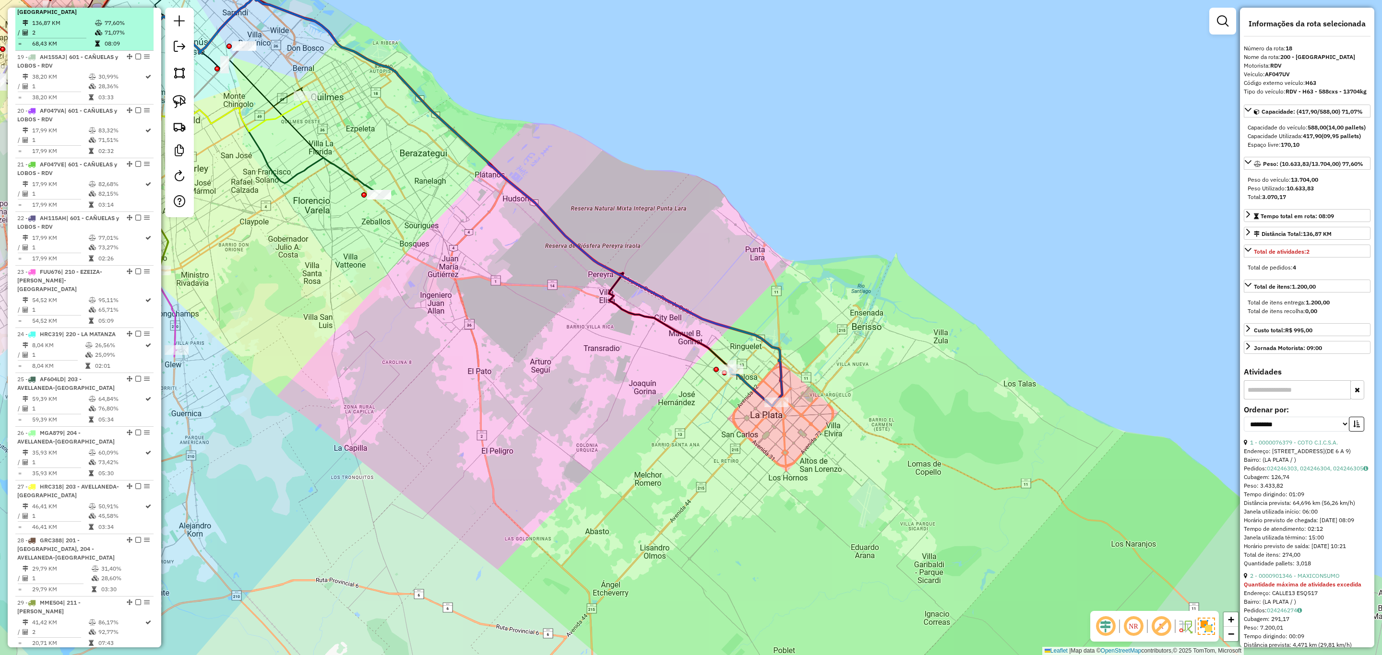
click at [135, 6] on em at bounding box center [138, 3] width 6 height 6
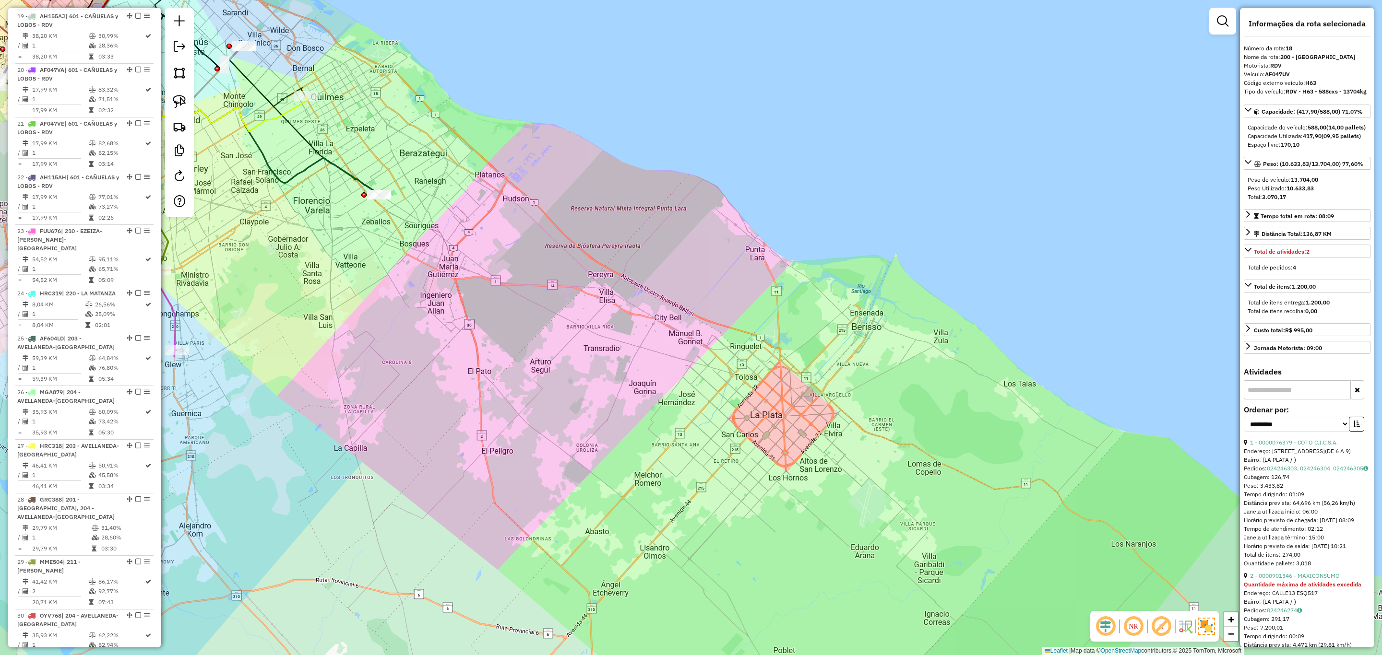
scroll to position [1206, 0]
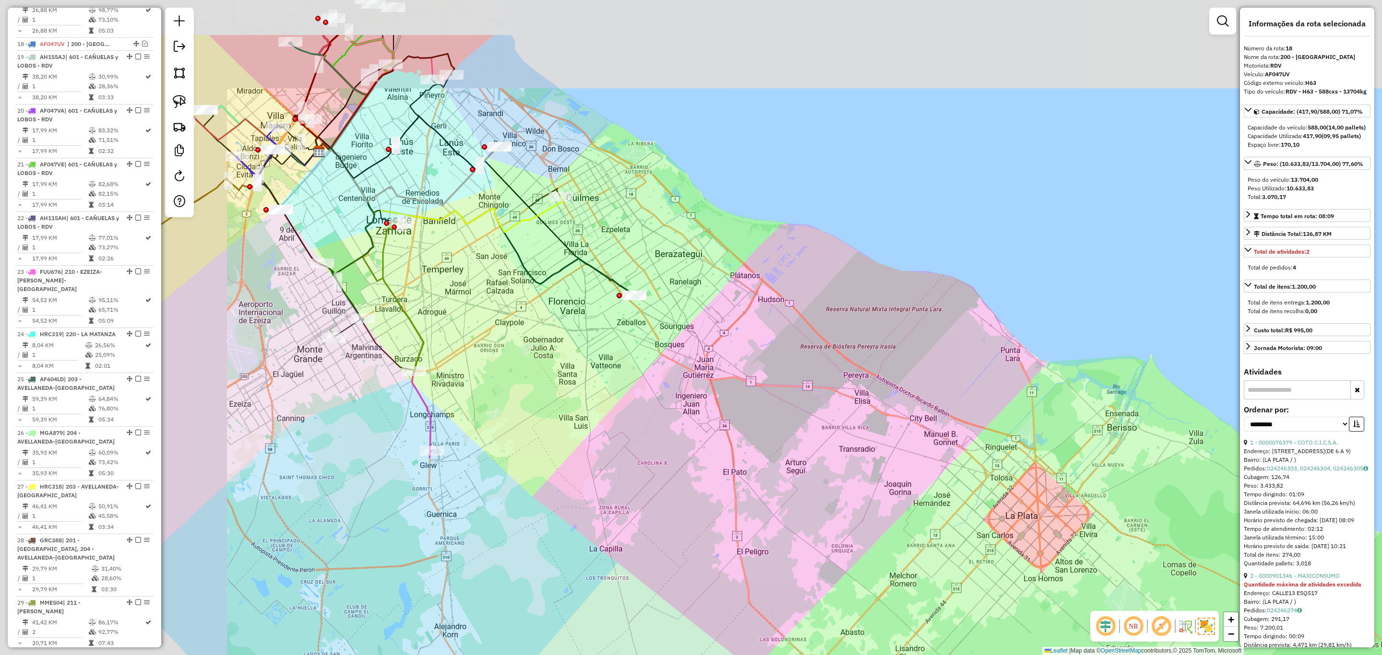
drag, startPoint x: 446, startPoint y: 355, endPoint x: 708, endPoint y: 463, distance: 283.4
click at [708, 463] on div "Janela de atendimento Grade de atendimento Capacidade Transportadoras Veículos …" at bounding box center [691, 327] width 1382 height 655
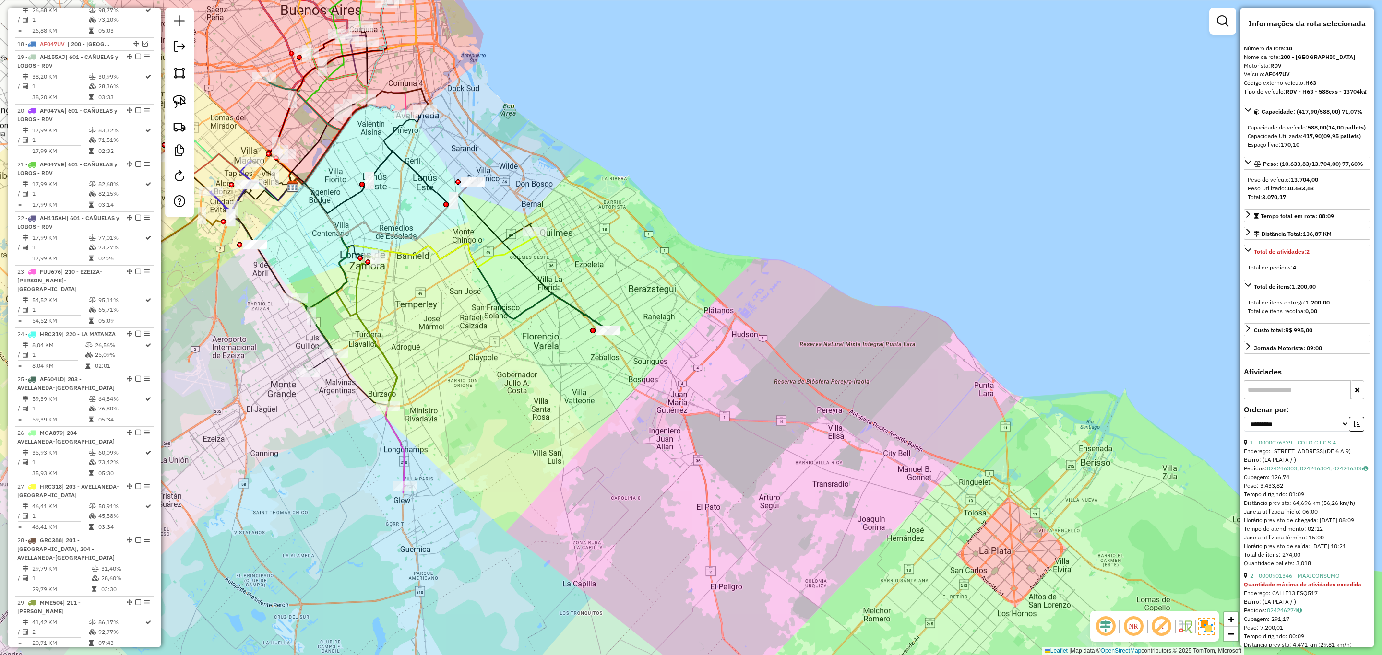
drag, startPoint x: 642, startPoint y: 280, endPoint x: 676, endPoint y: 334, distance: 63.9
click at [676, 334] on div "Janela de atendimento Grade de atendimento Capacidade Transportadoras Veículos …" at bounding box center [691, 327] width 1382 height 655
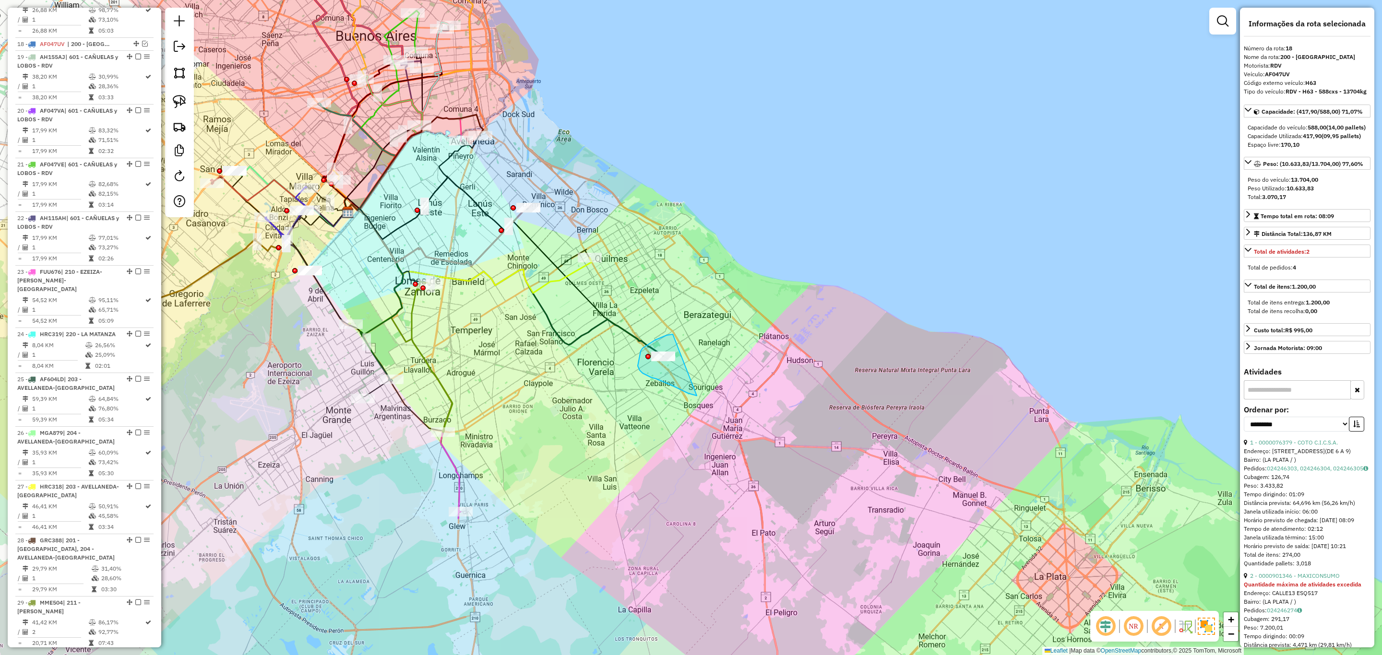
drag, startPoint x: 673, startPoint y: 334, endPoint x: 702, endPoint y: 385, distance: 58.5
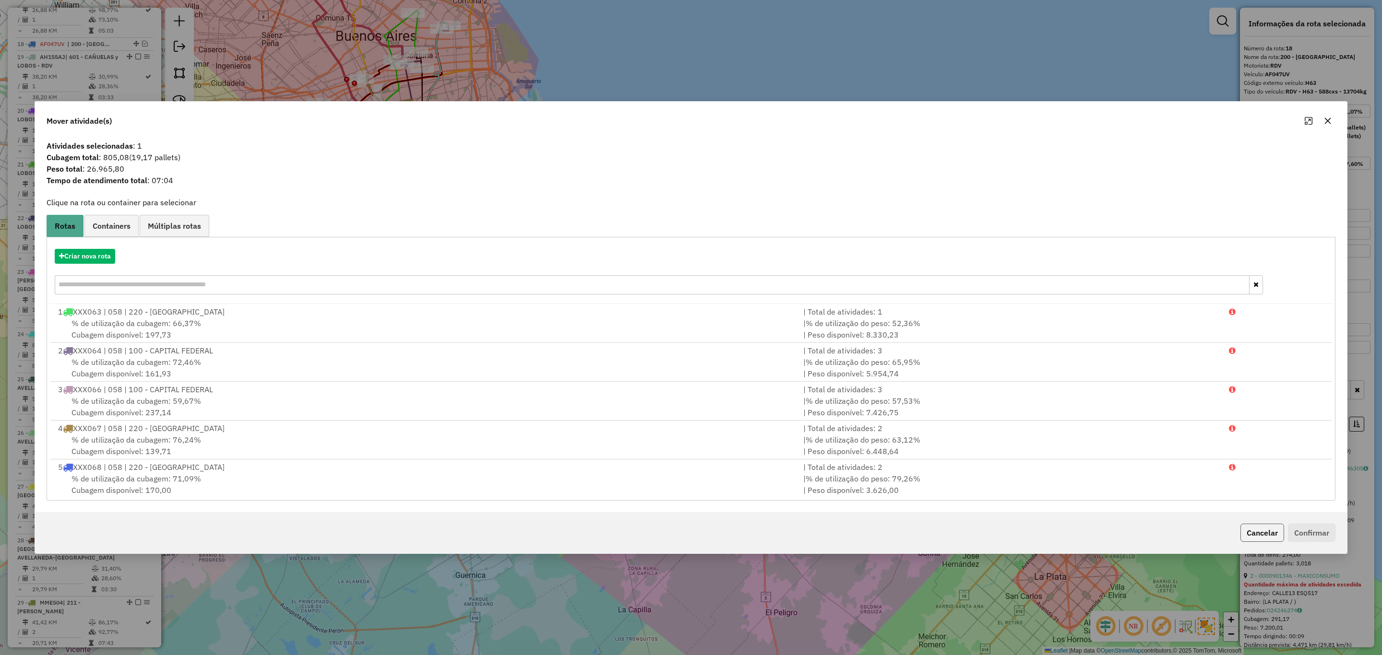
click at [1269, 537] on button "Cancelar" at bounding box center [1262, 533] width 44 height 18
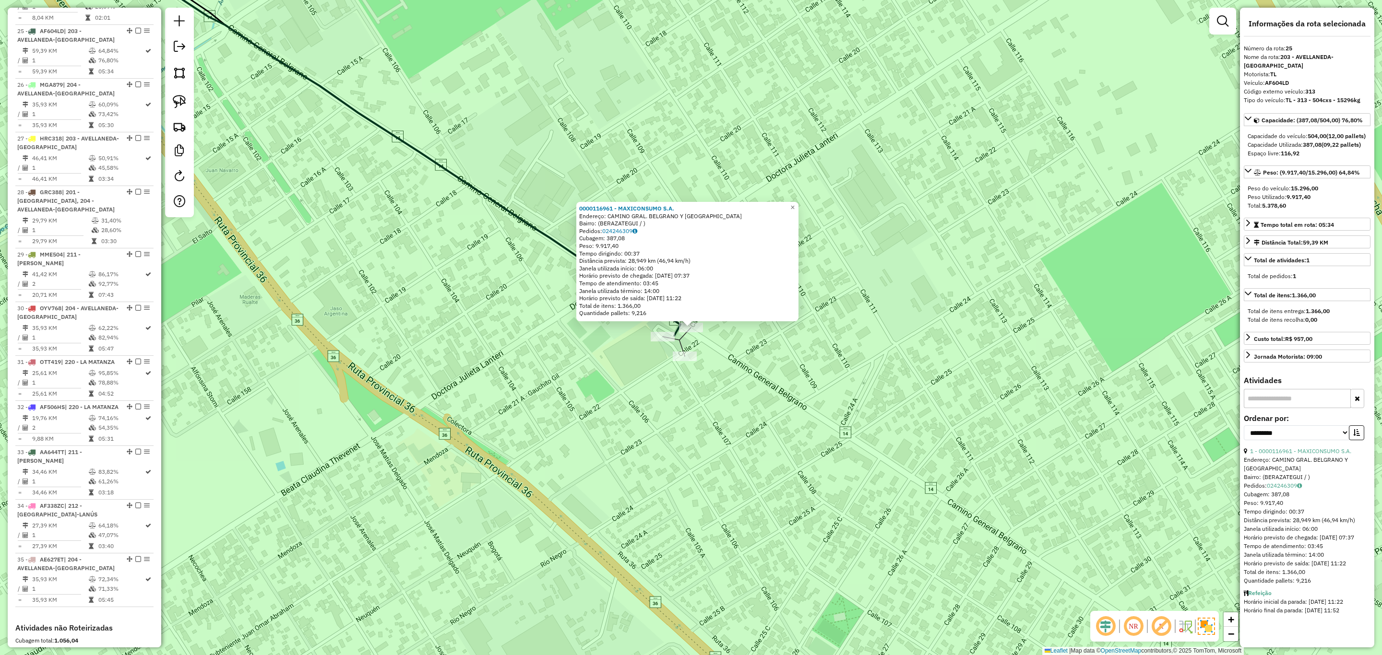
scroll to position [1593, 0]
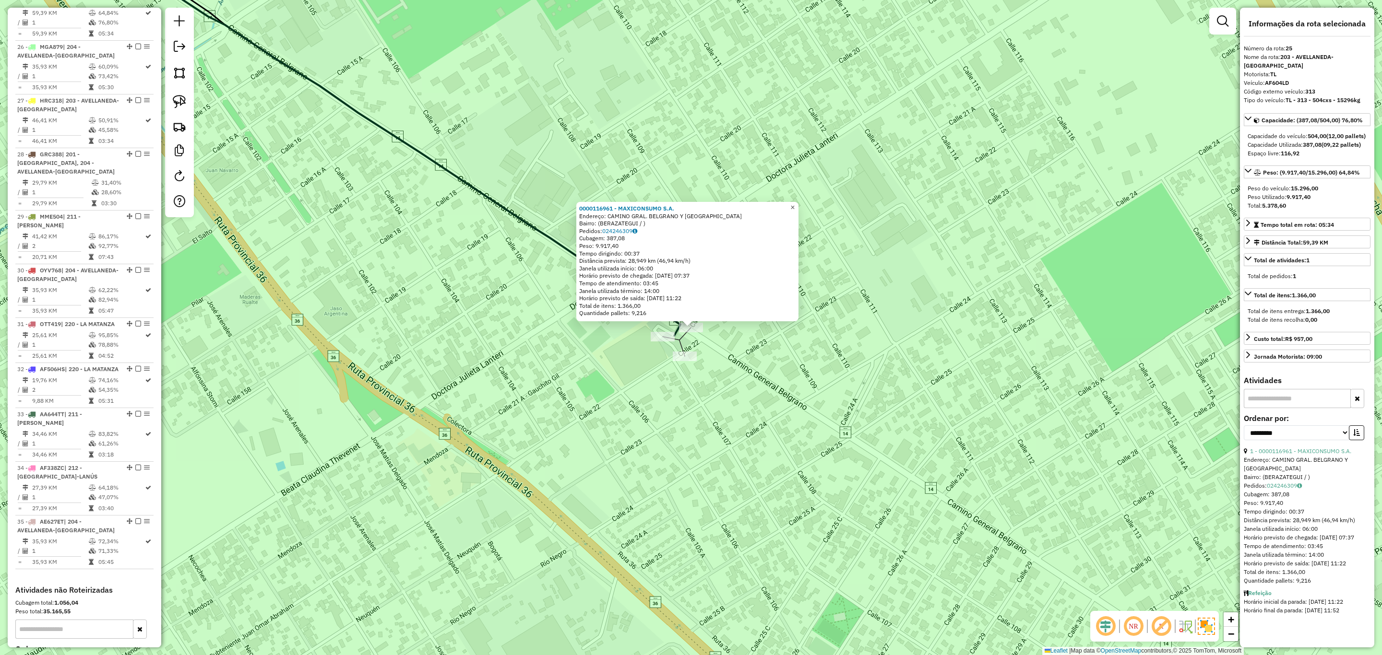
click at [798, 206] on link "×" at bounding box center [793, 208] width 12 height 12
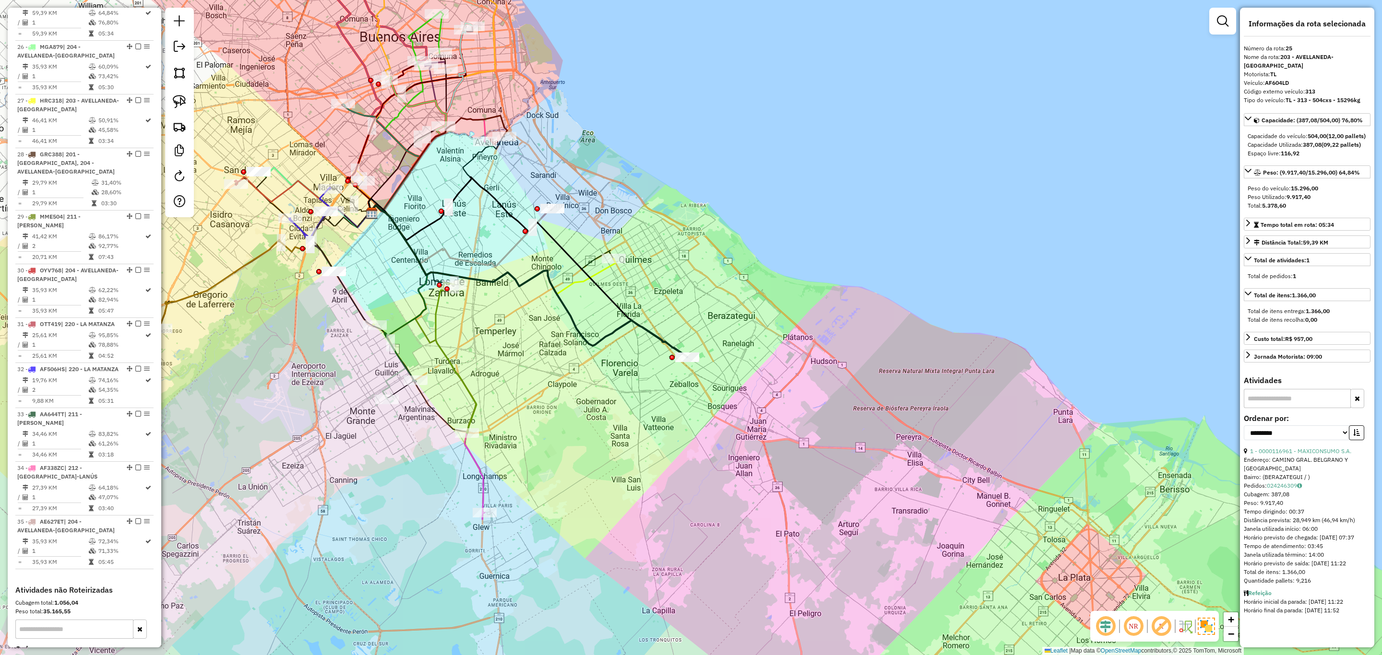
click at [602, 267] on icon at bounding box center [492, 249] width 247 height 89
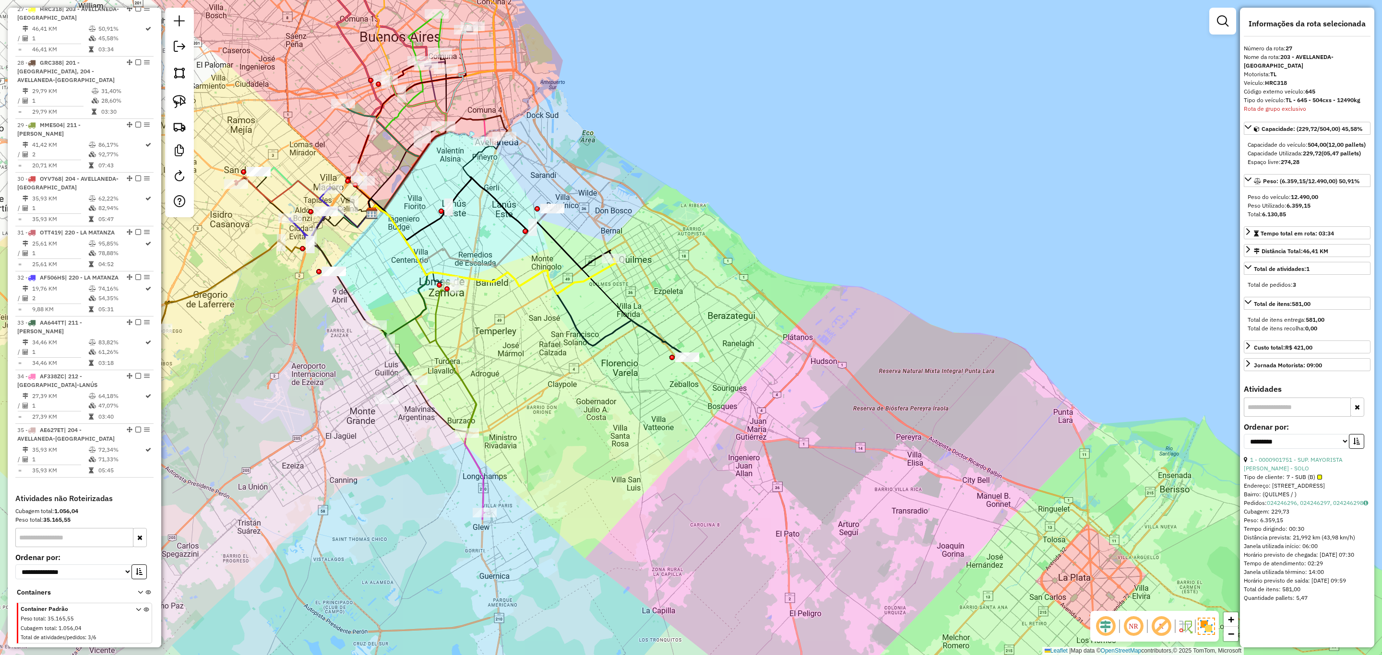
scroll to position [1700, 0]
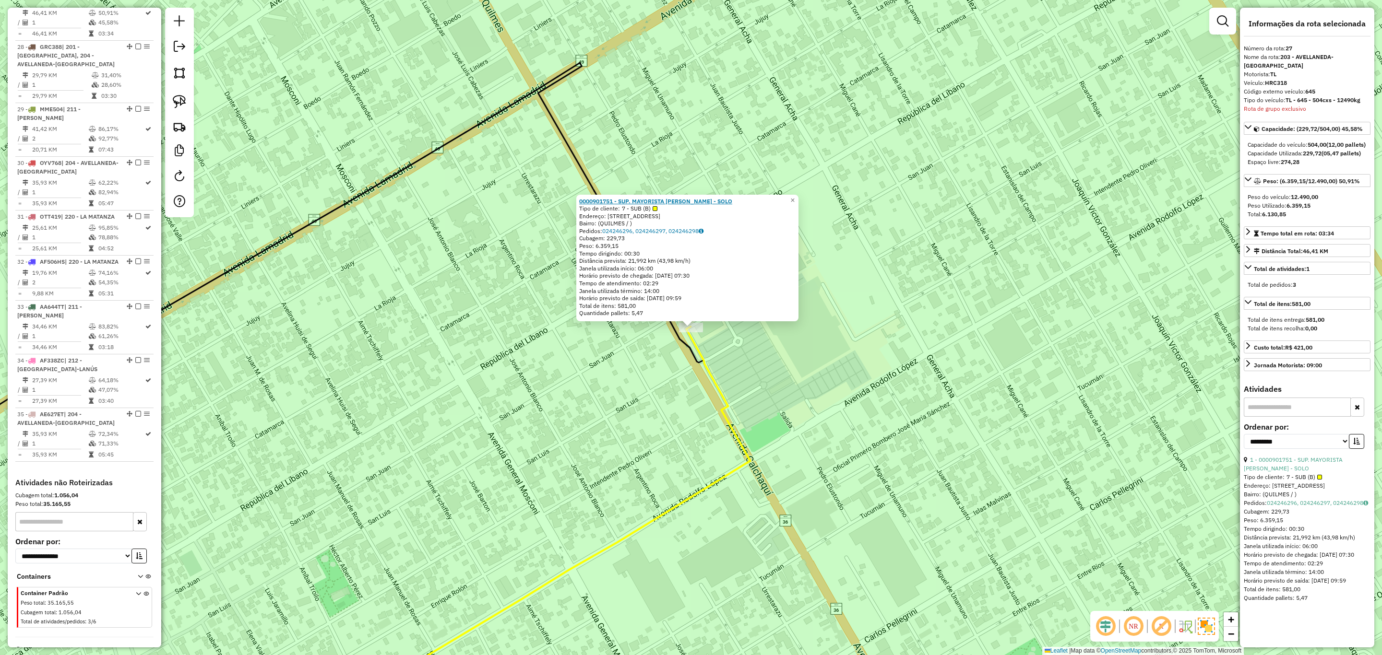
click at [674, 202] on strong "0000901751 - SUP. MAYORISTA [PERSON_NAME] - SOLO" at bounding box center [655, 201] width 153 height 7
click at [798, 195] on link "×" at bounding box center [793, 201] width 12 height 12
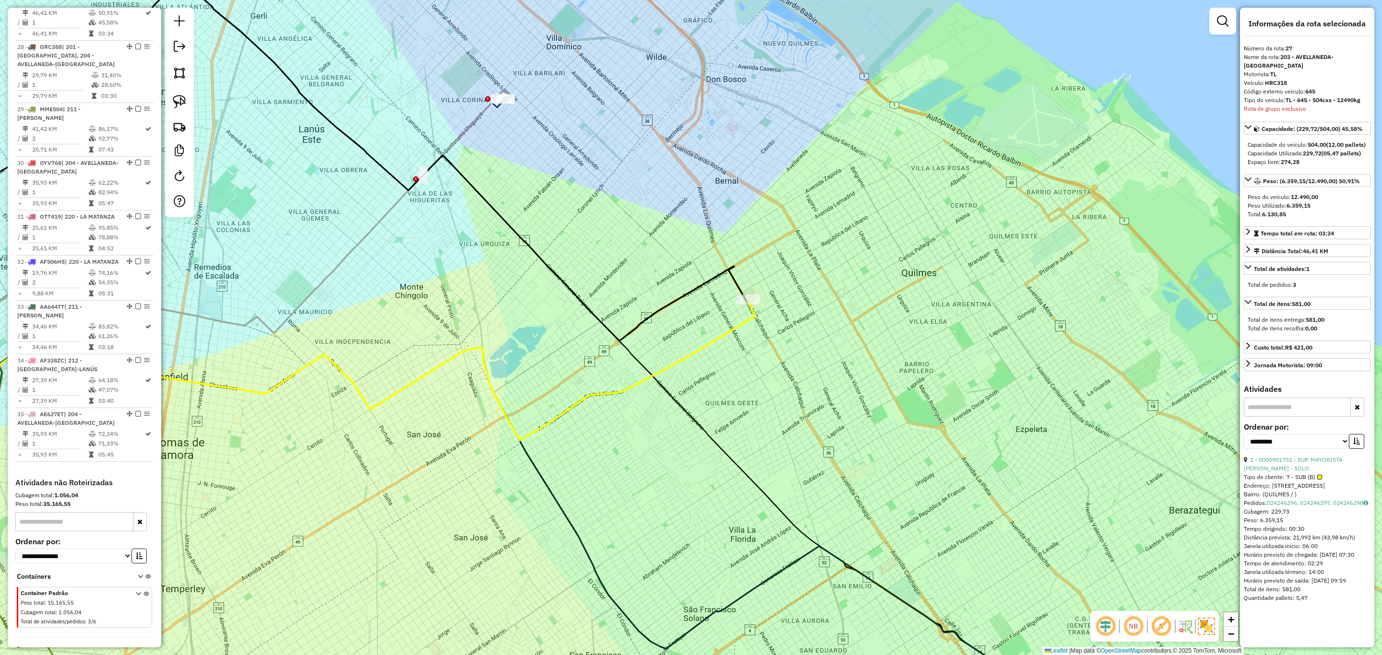
click at [743, 324] on icon at bounding box center [308, 293] width 893 height 294
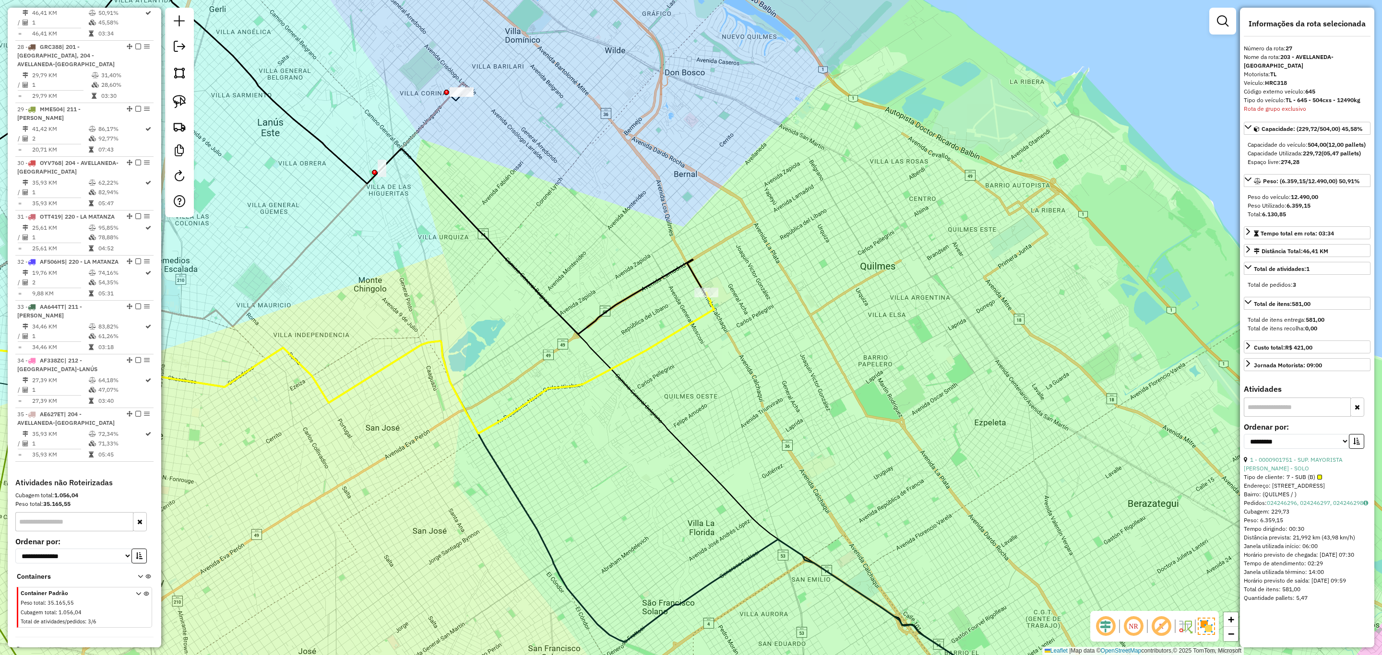
drag, startPoint x: 796, startPoint y: 358, endPoint x: 746, endPoint y: 345, distance: 52.3
click at [746, 346] on div "Janela de atendimento Grade de atendimento Capacidade Transportadoras Veículos …" at bounding box center [691, 327] width 1382 height 655
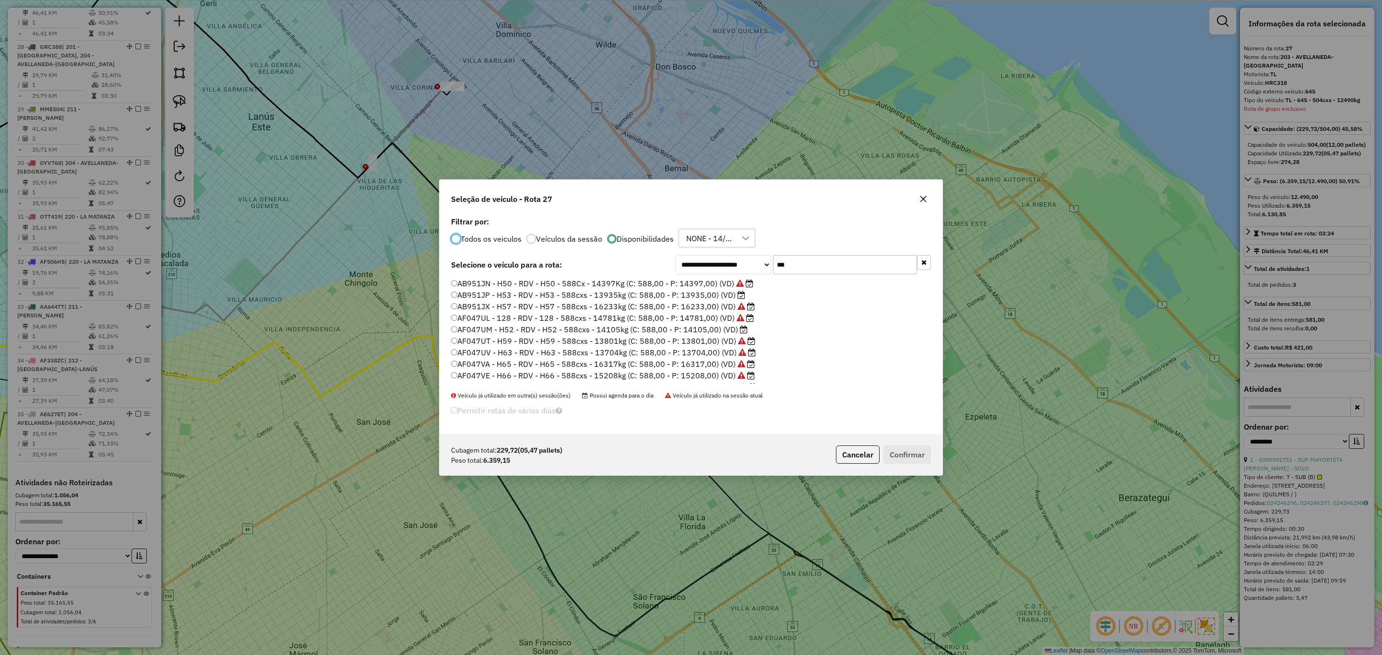
scroll to position [5, 3]
drag, startPoint x: 803, startPoint y: 265, endPoint x: 710, endPoint y: 244, distance: 95.5
click at [710, 244] on div "**********" at bounding box center [691, 324] width 503 height 220
type input "**"
click at [683, 298] on label "CBB771 - L79 - TL - L79 - 504cxs - 9912kg (C: 504,00 - P: 9912,00) (VD)" at bounding box center [586, 296] width 271 height 12
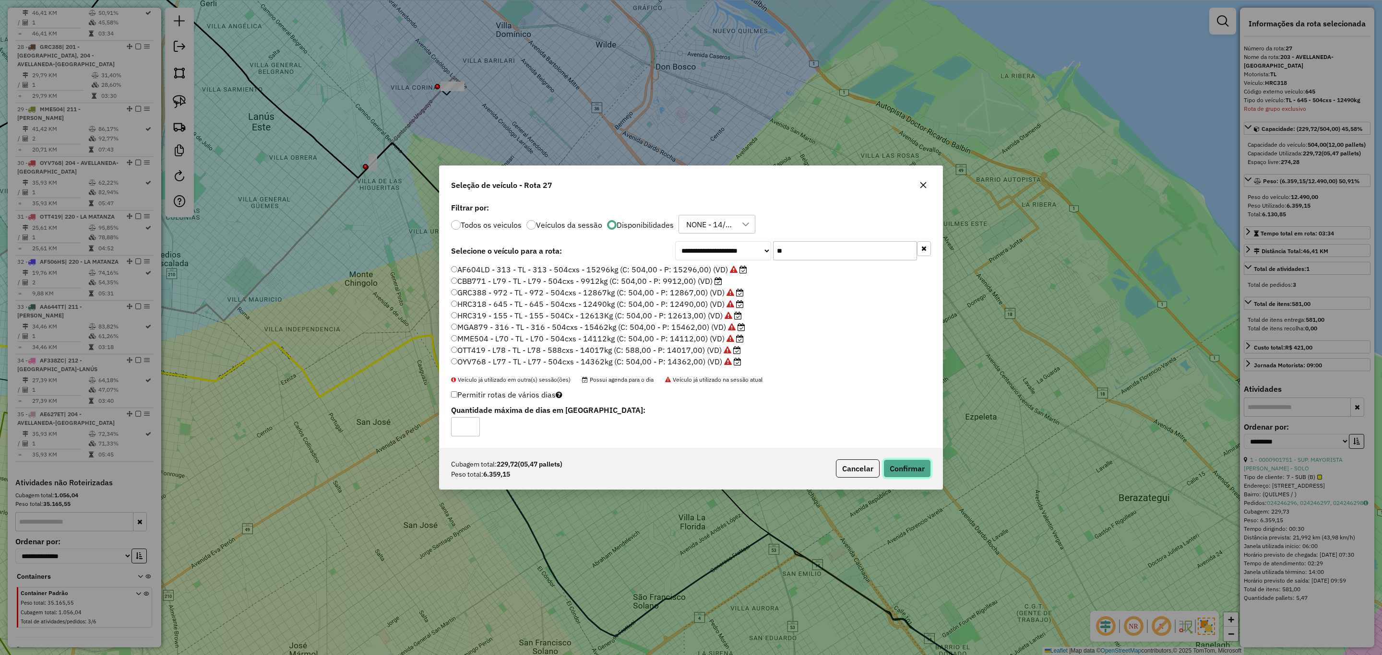
click at [909, 464] on button "Confirmar" at bounding box center [907, 469] width 48 height 18
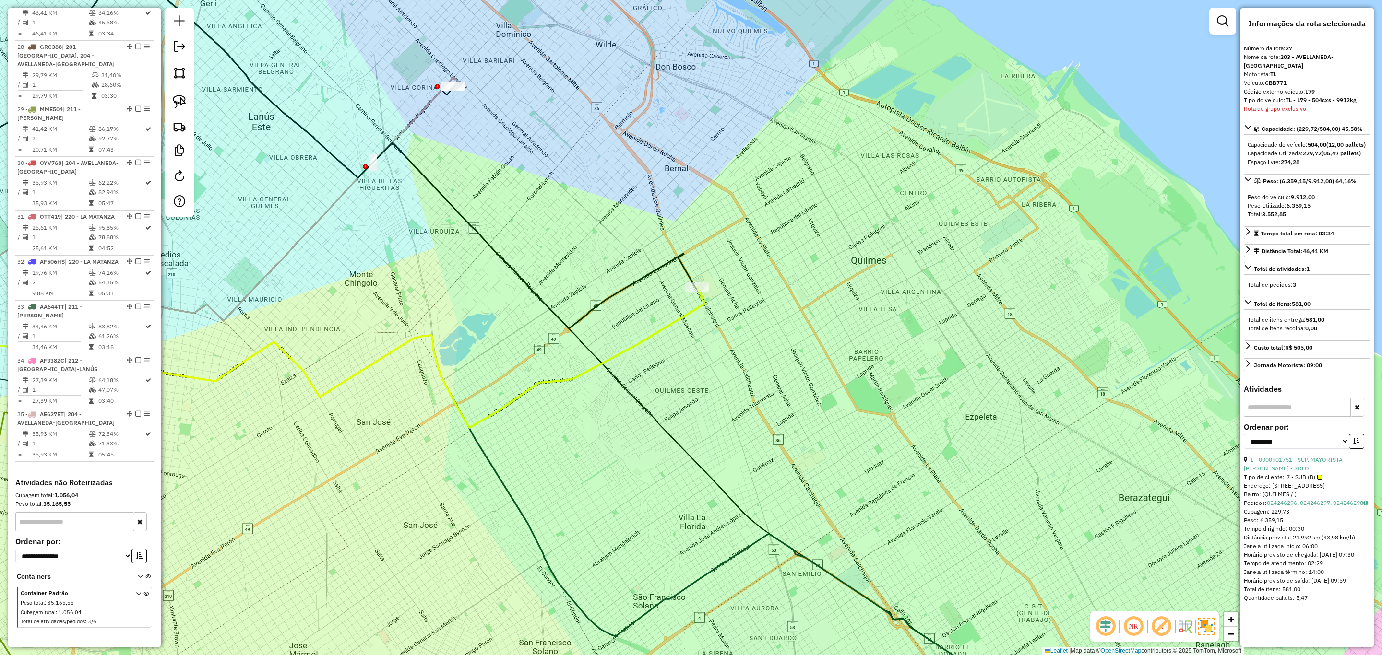
click at [677, 321] on icon at bounding box center [283, 319] width 843 height 218
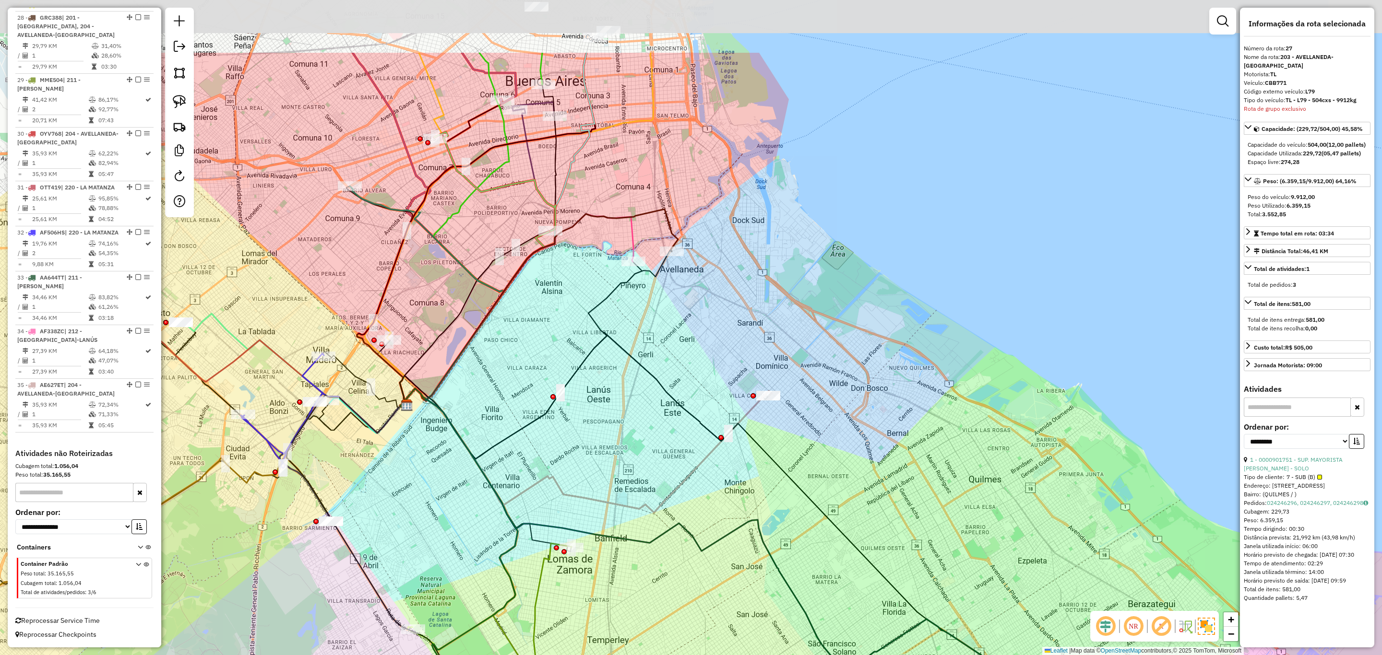
drag, startPoint x: 619, startPoint y: 229, endPoint x: 697, endPoint y: 383, distance: 172.5
click at [697, 383] on div "Janela de atendimento Grade de atendimento Capacidade Transportadoras Veículos …" at bounding box center [691, 327] width 1382 height 655
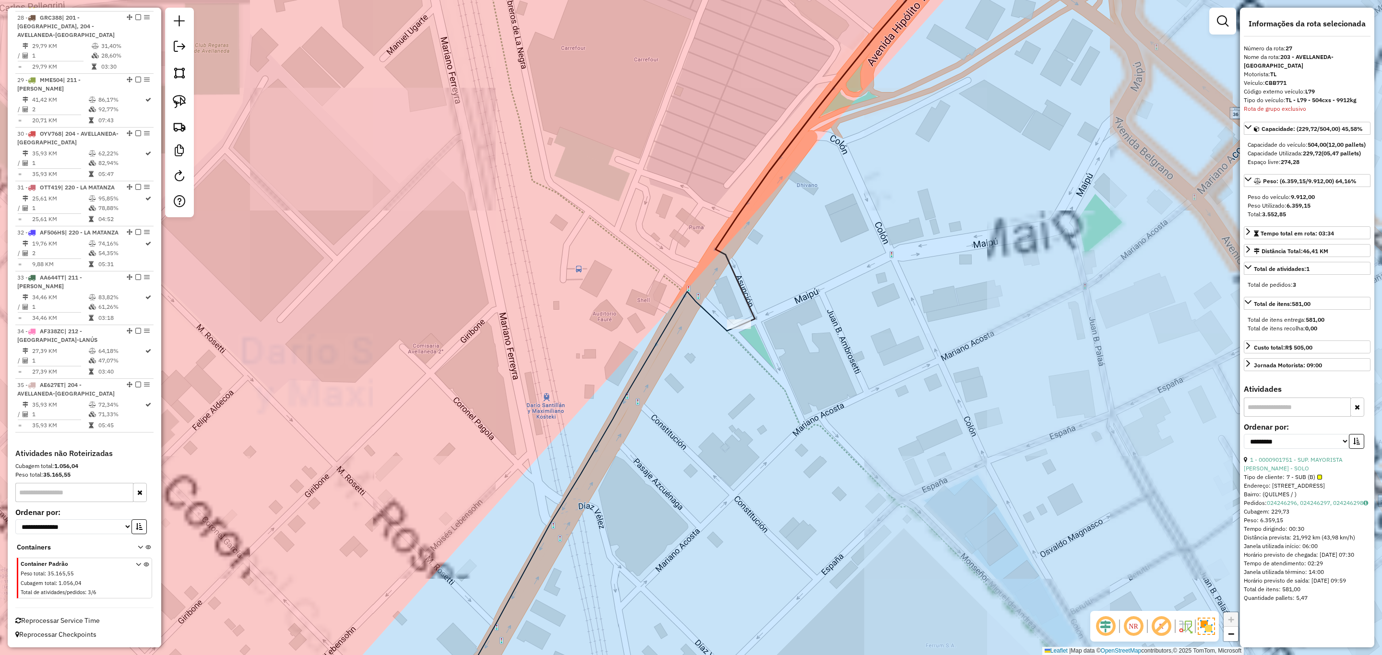
click at [738, 285] on icon at bounding box center [836, 130] width 242 height 392
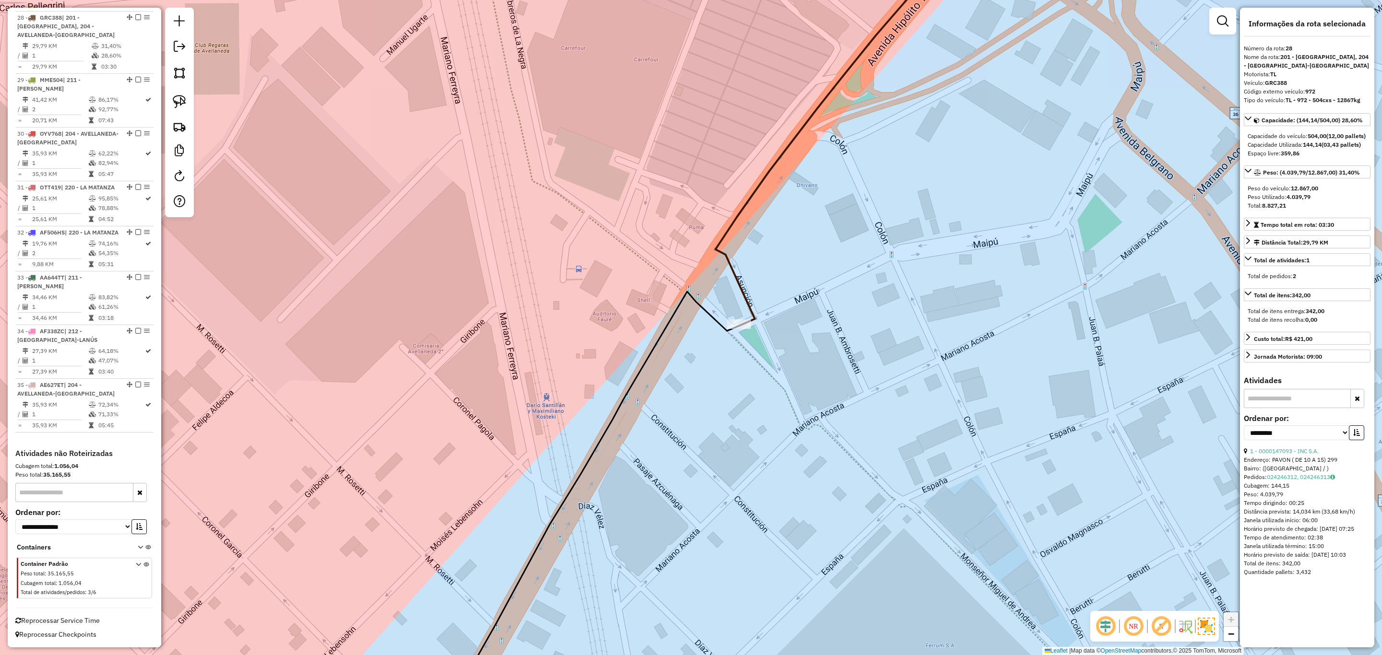
scroll to position [1713, 0]
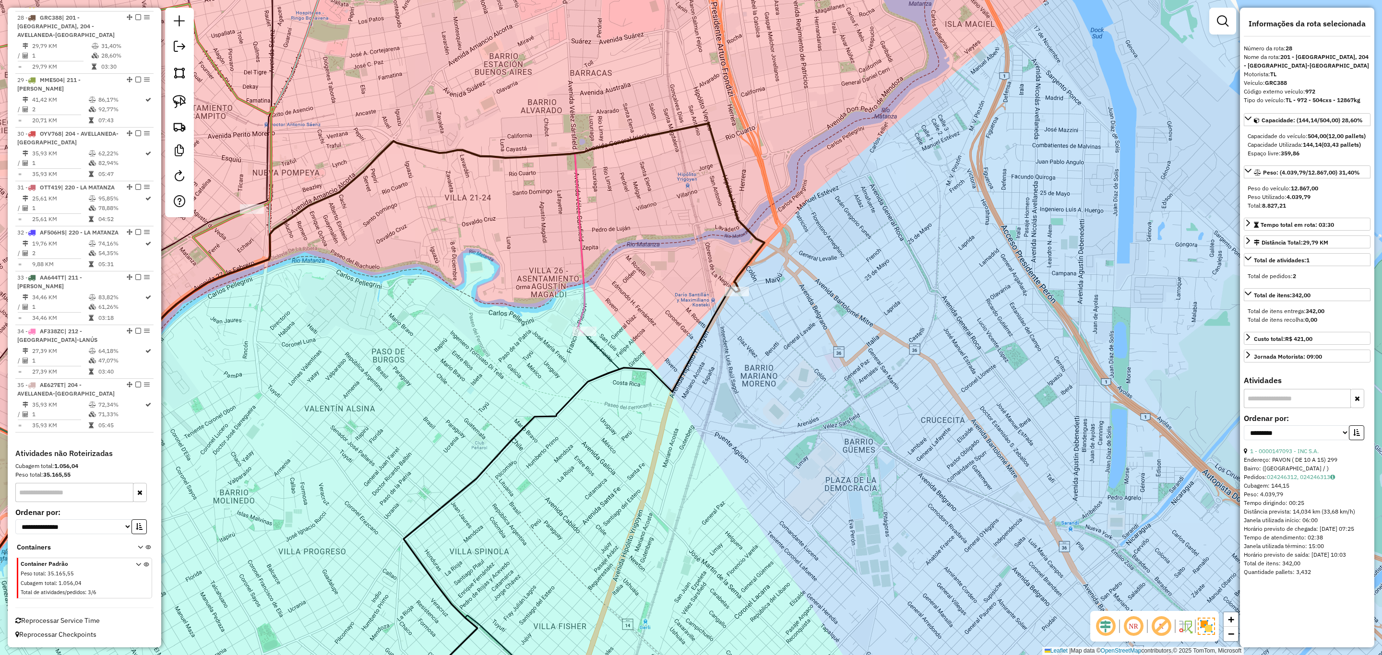
click at [584, 307] on icon at bounding box center [232, 431] width 704 height 580
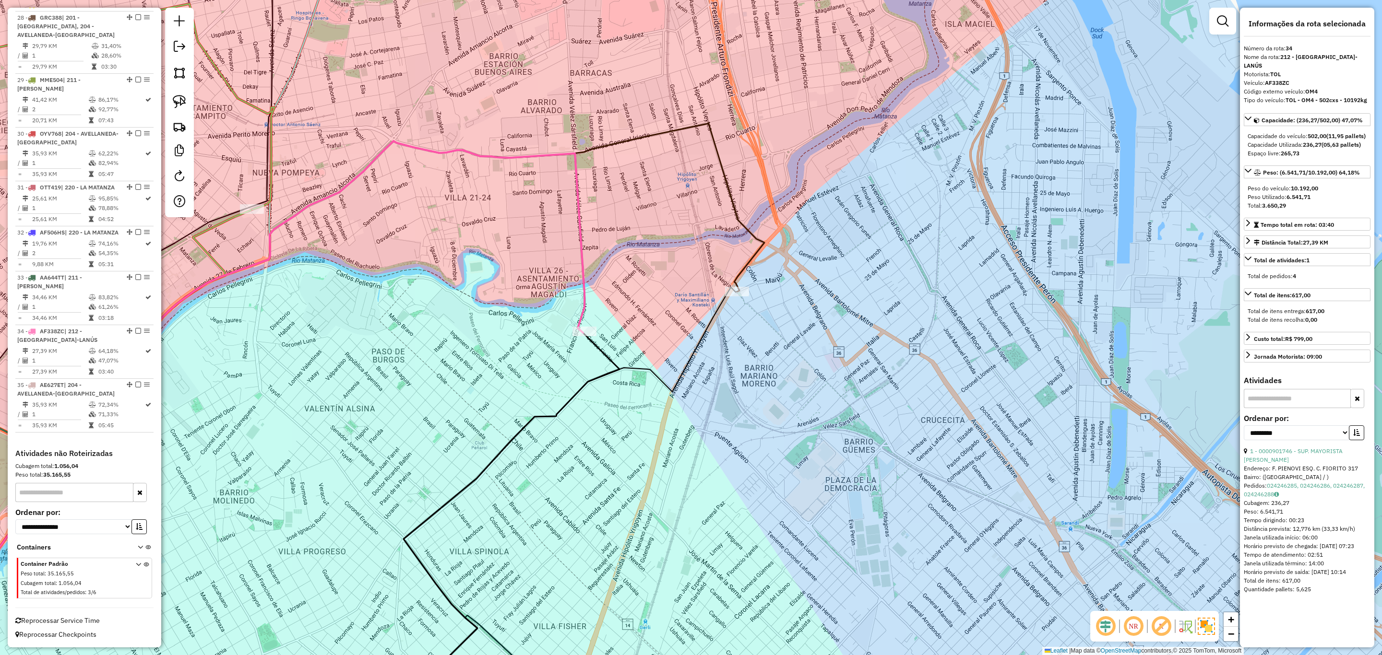
scroll to position [1719, 0]
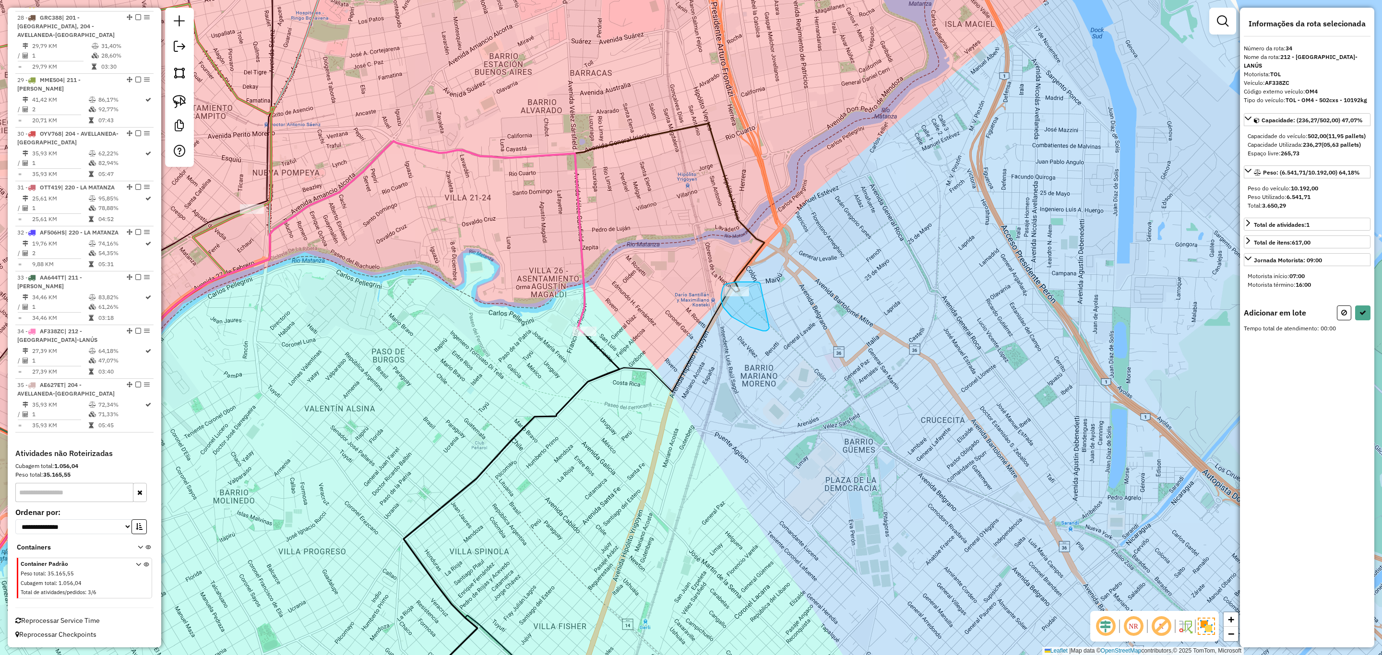
drag, startPoint x: 760, startPoint y: 284, endPoint x: 769, endPoint y: 328, distance: 45.5
click at [1345, 316] on icon at bounding box center [1344, 312] width 6 height 7
select select "**********"
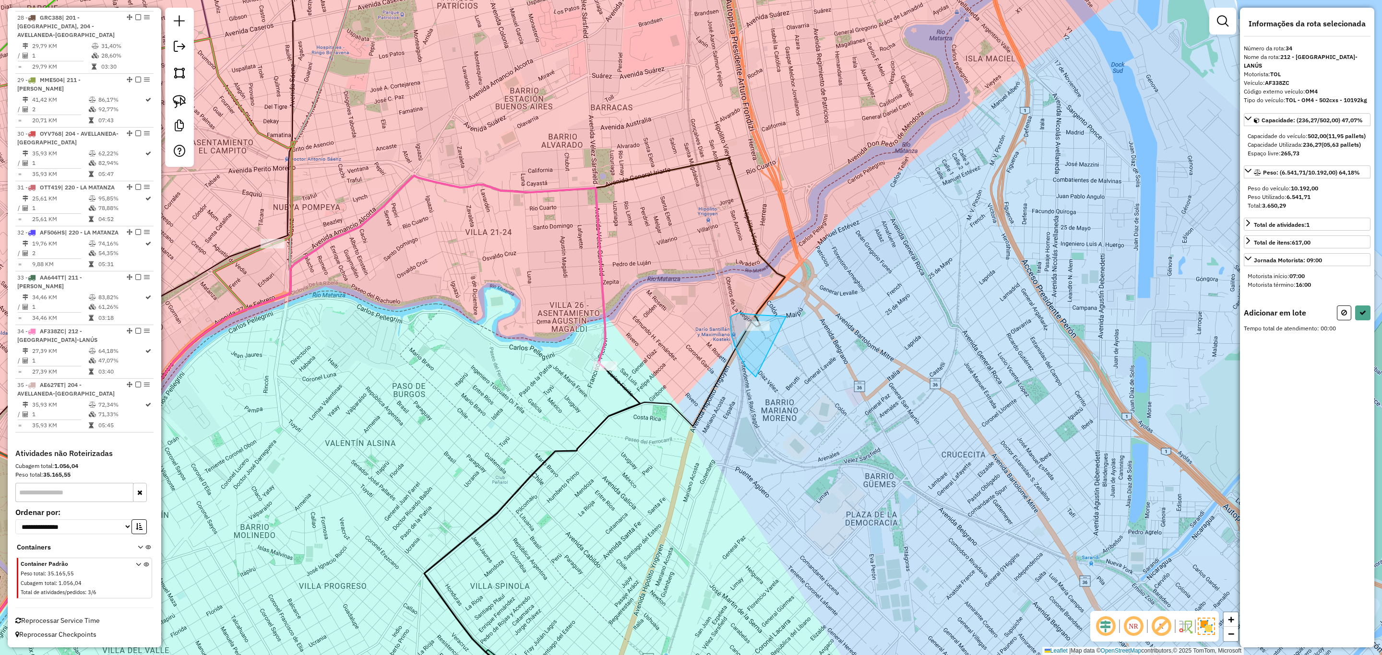
drag, startPoint x: 776, startPoint y: 316, endPoint x: 773, endPoint y: 377, distance: 61.5
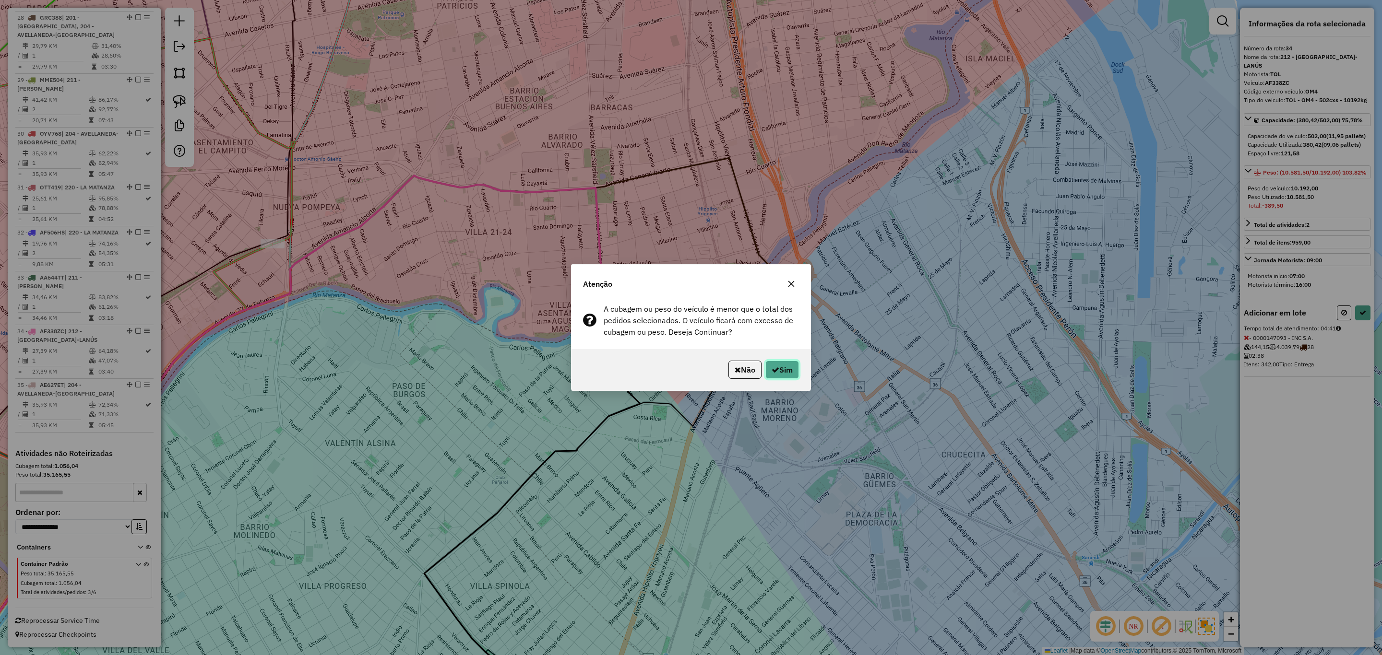
click at [777, 368] on button "Sim" at bounding box center [782, 370] width 34 height 18
select select "**********"
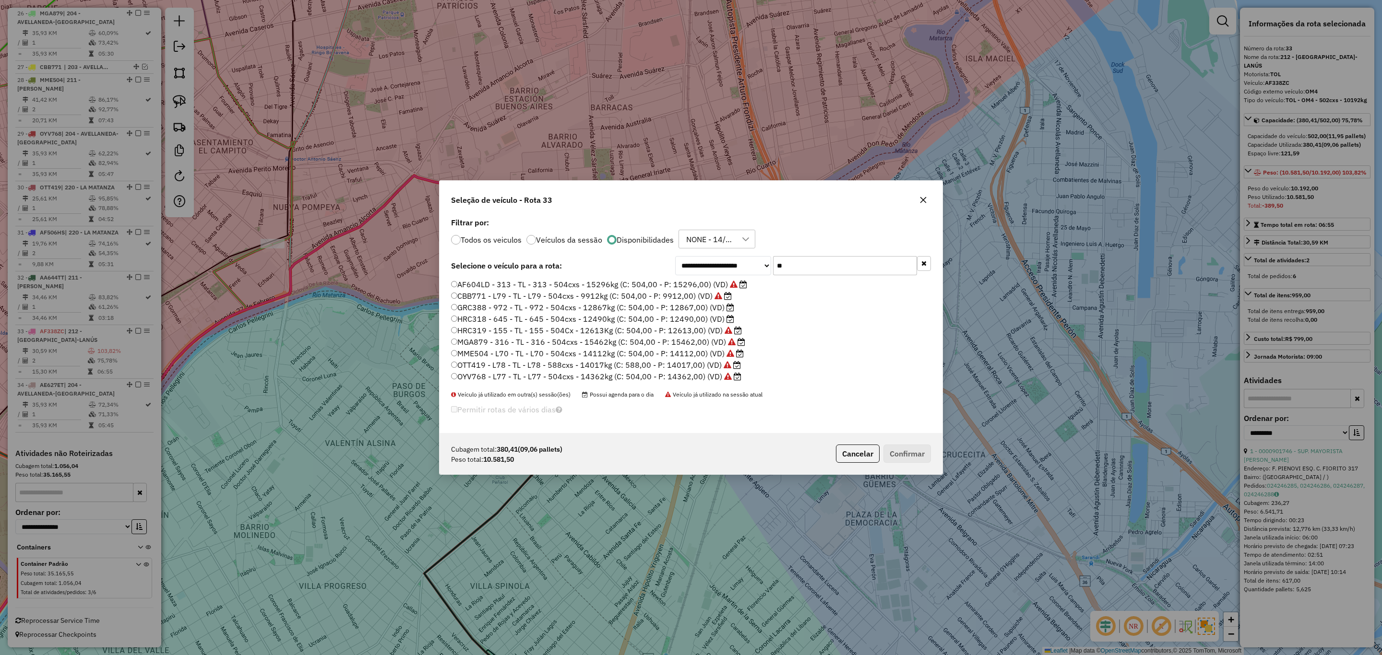
scroll to position [6, 3]
drag, startPoint x: 788, startPoint y: 268, endPoint x: 729, endPoint y: 251, distance: 61.4
click at [729, 251] on div "**********" at bounding box center [691, 324] width 503 height 218
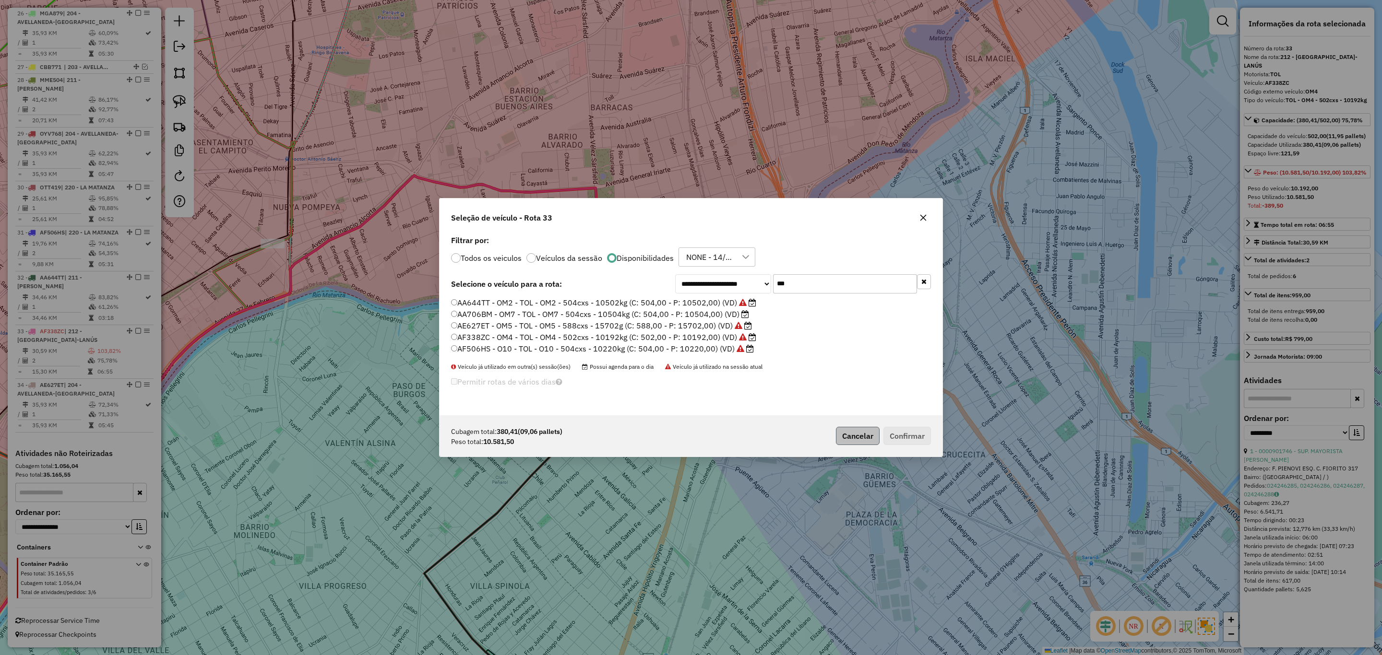
type input "***"
click at [857, 436] on button "Cancelar" at bounding box center [858, 436] width 44 height 18
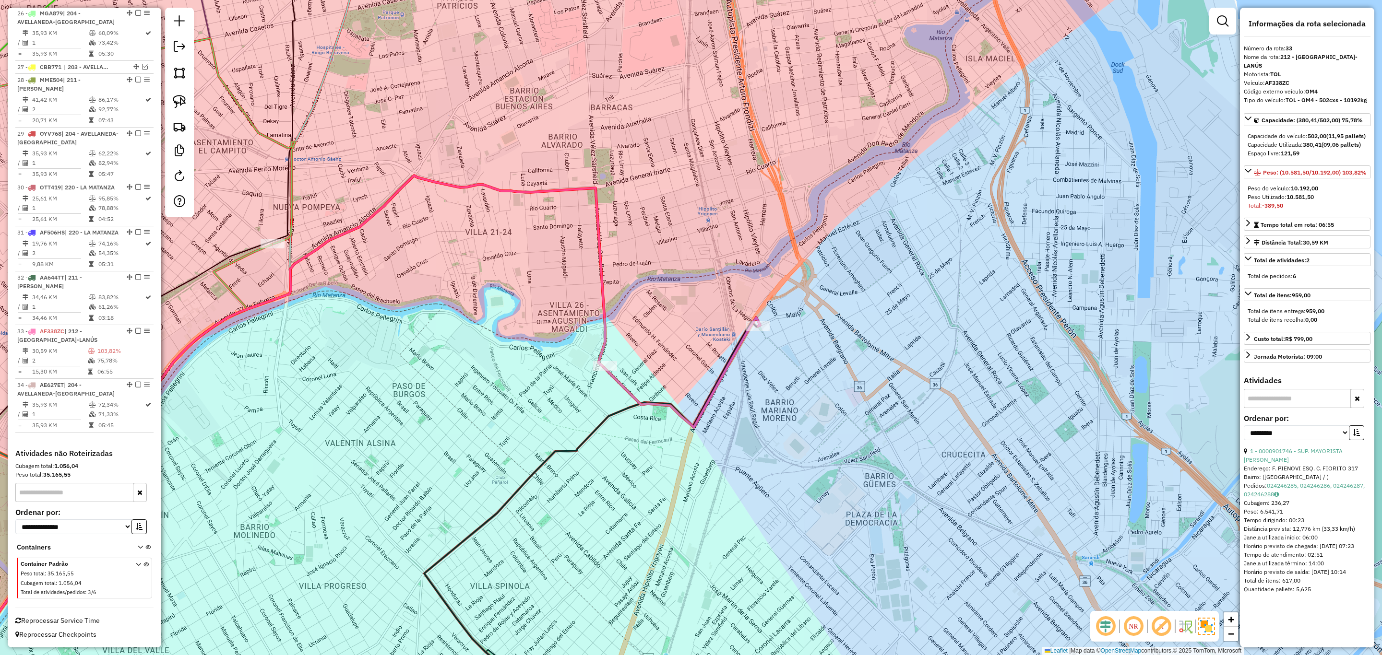
click at [730, 355] on icon at bounding box center [682, 373] width 156 height 110
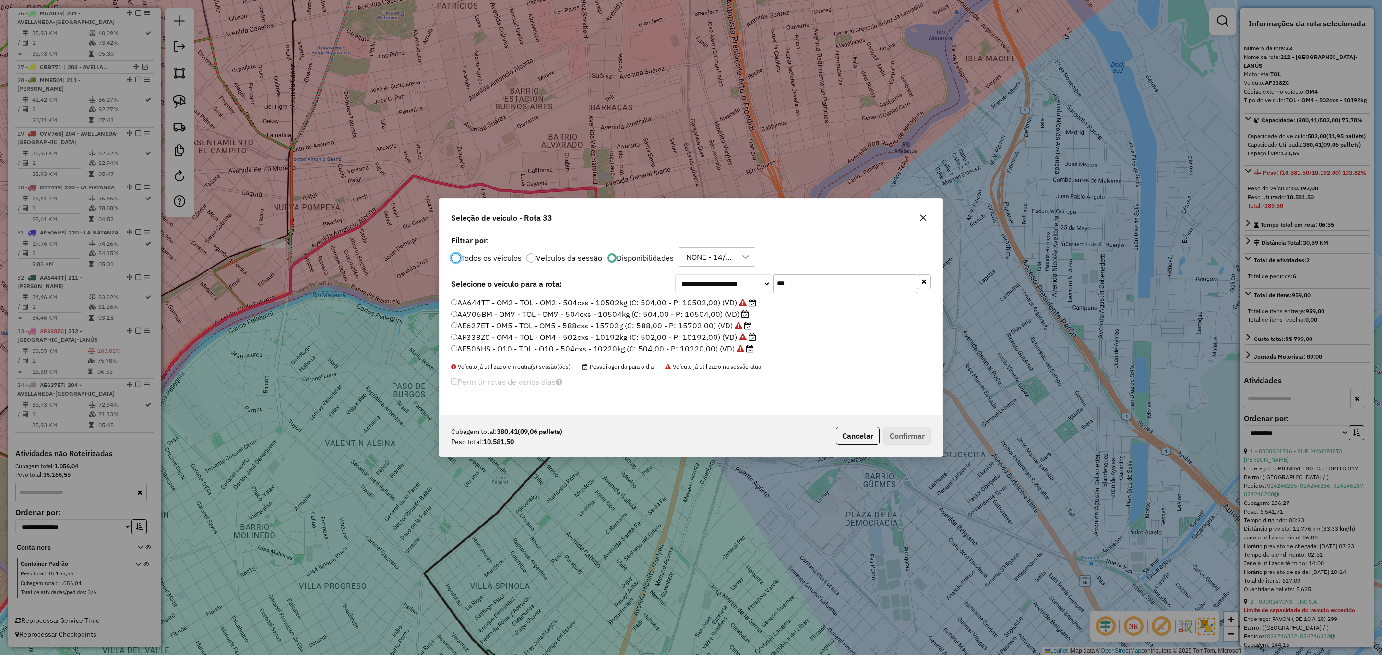
scroll to position [5, 3]
click at [795, 287] on input "***" at bounding box center [845, 283] width 144 height 19
type input "*"
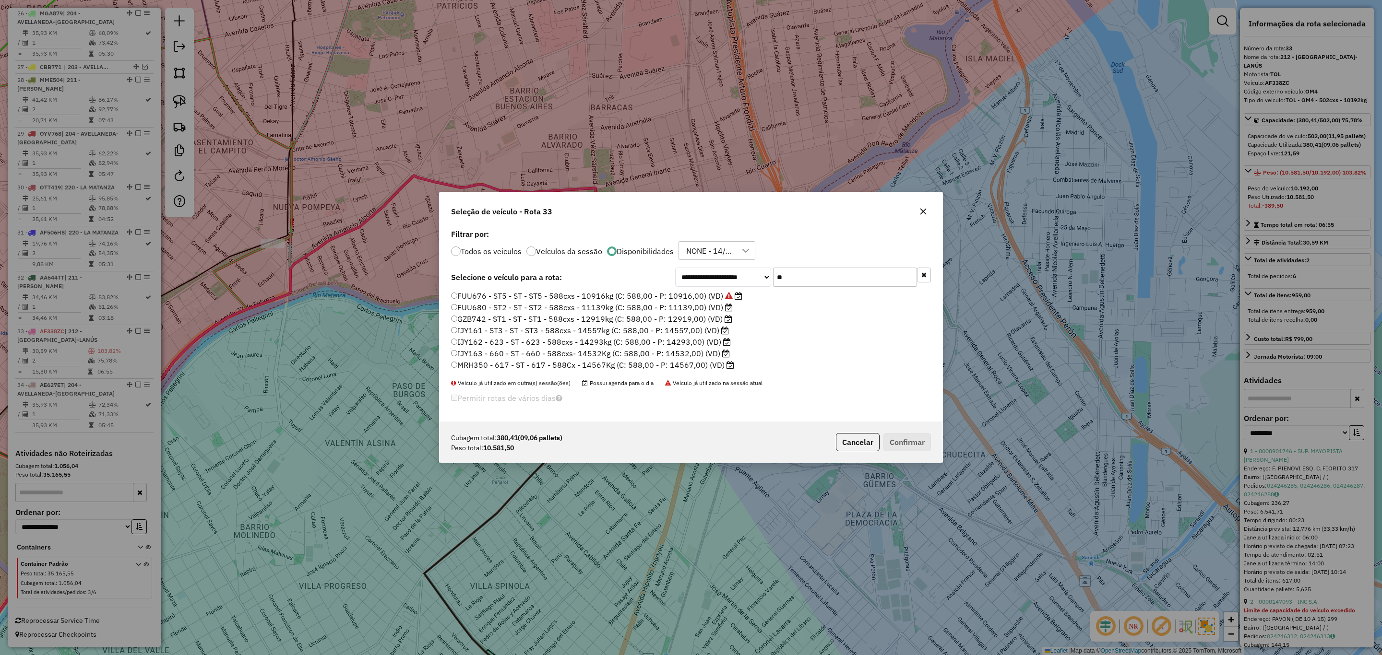
type input "**"
click at [690, 307] on label "FUU680 - ST2 - ST - ST2 - 588cxs - 11139kg (C: 588,00 - P: 11139,00) (VD)" at bounding box center [592, 308] width 282 height 12
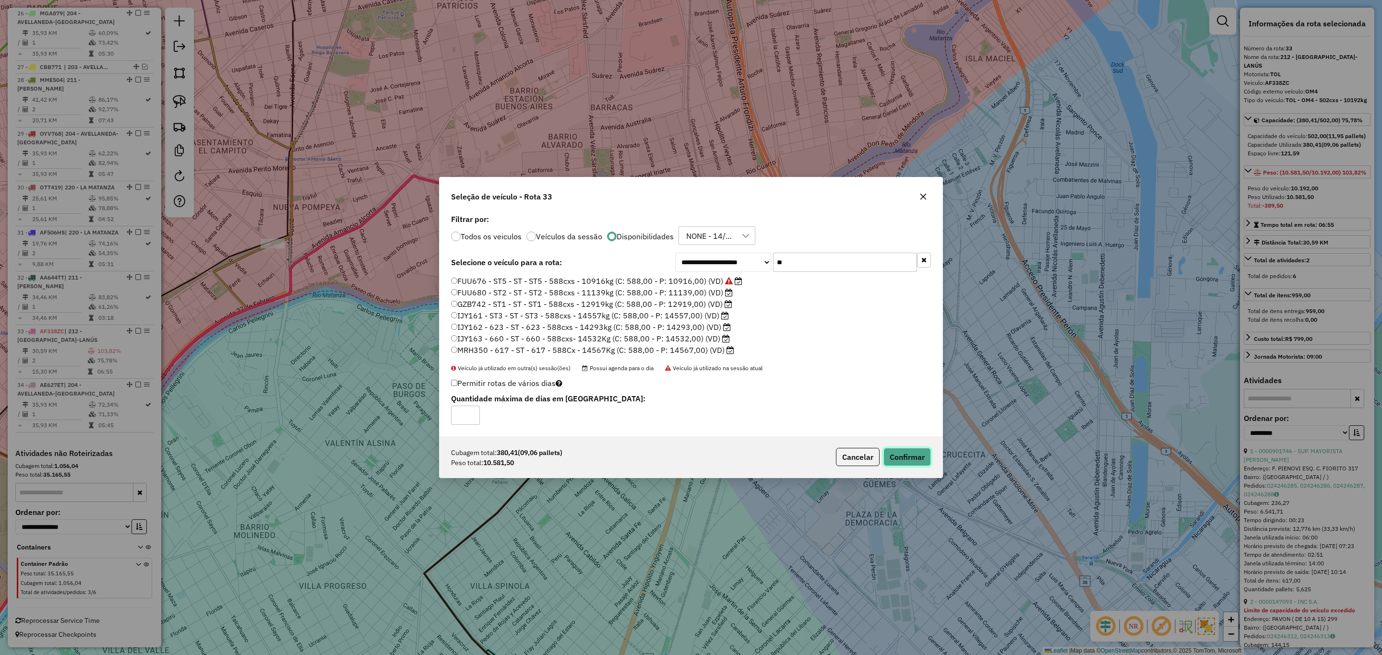
click at [916, 458] on button "Confirmar" at bounding box center [907, 457] width 48 height 18
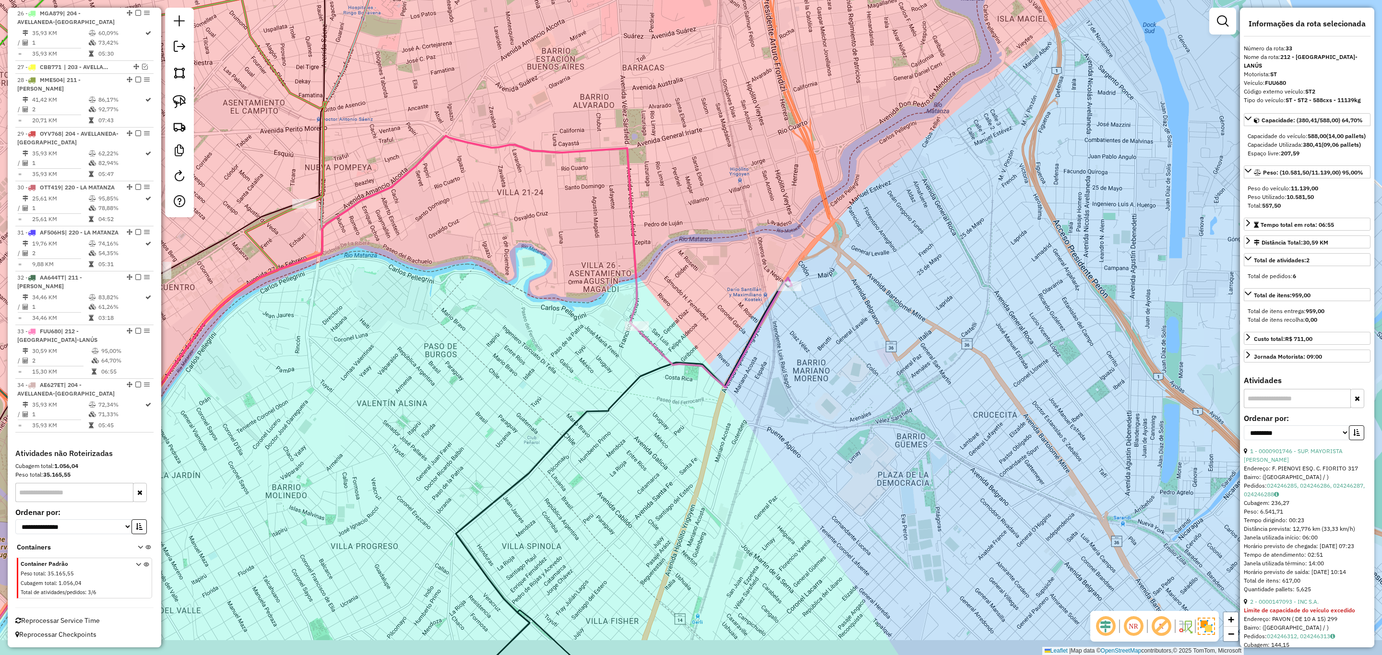
drag, startPoint x: 789, startPoint y: 393, endPoint x: 831, endPoint y: 334, distance: 71.6
click at [831, 334] on div "Janela de atendimento Grade de atendimento Capacidade Transportadoras Veículos …" at bounding box center [691, 327] width 1382 height 655
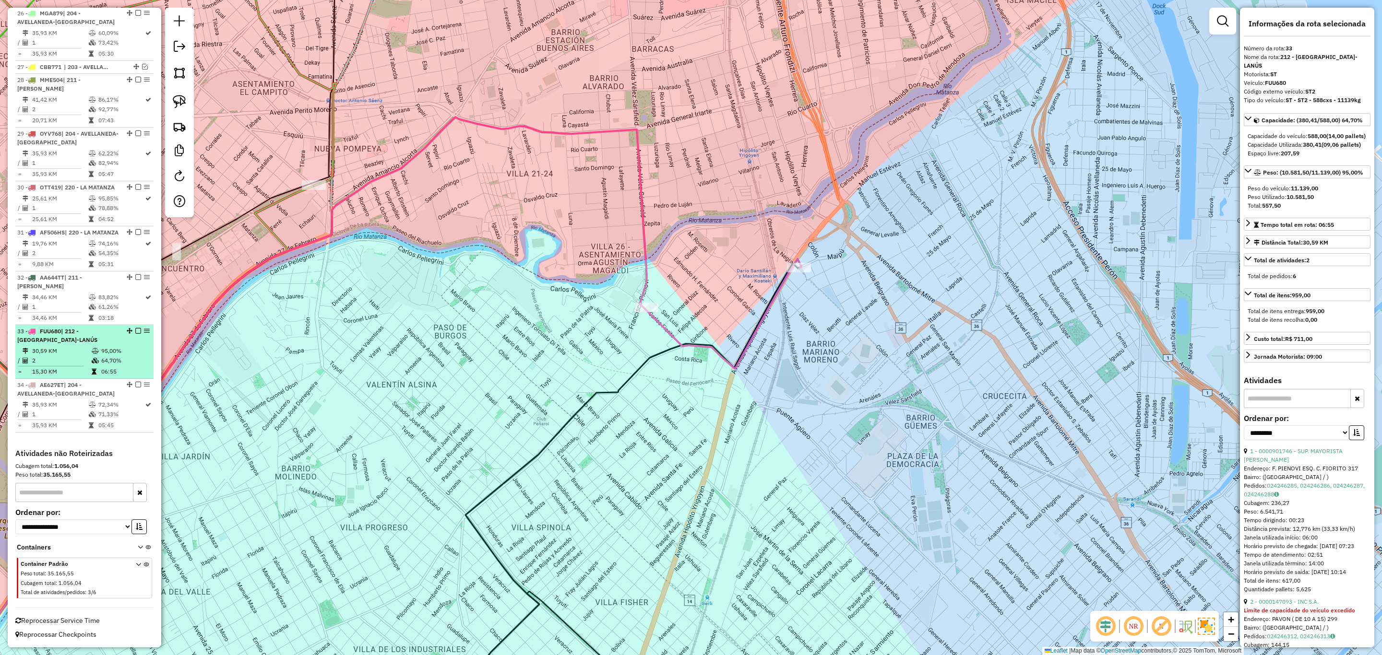
click at [135, 332] on em at bounding box center [138, 331] width 6 height 6
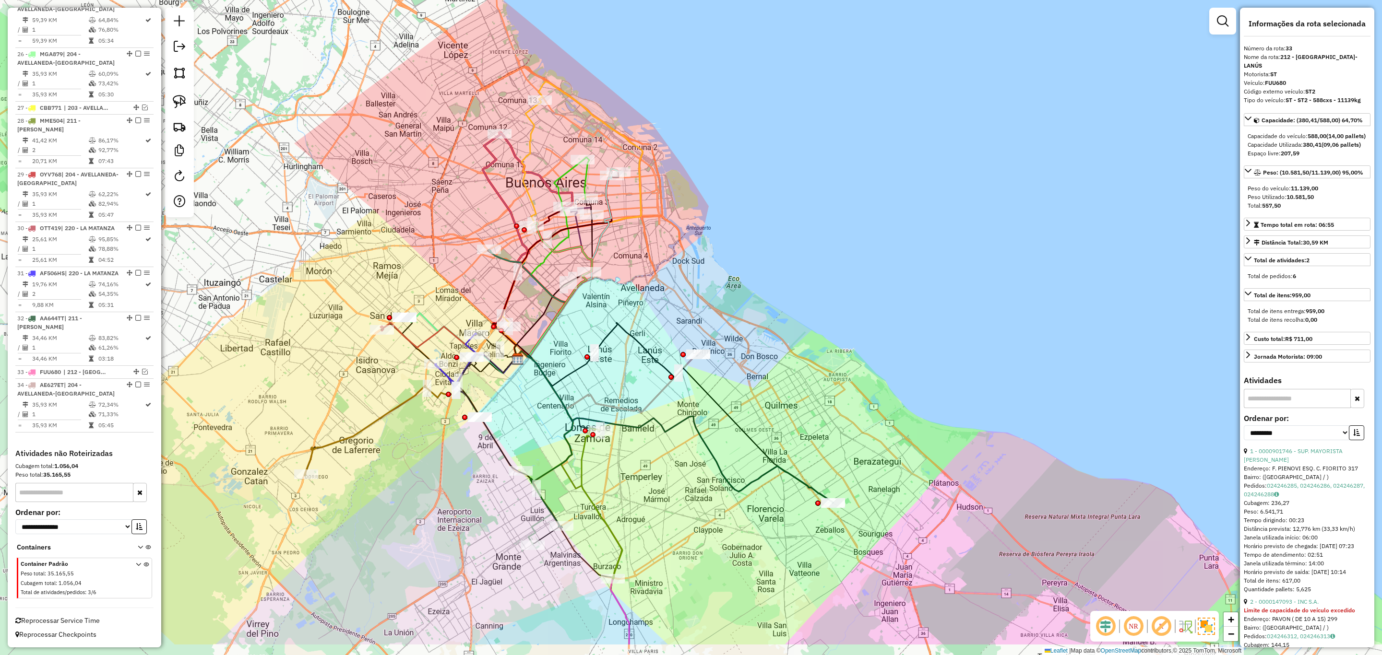
drag, startPoint x: 867, startPoint y: 491, endPoint x: 740, endPoint y: 349, distance: 190.4
click at [740, 349] on div "Janela de atendimento Grade de atendimento Capacidade Transportadoras Veículos …" at bounding box center [691, 327] width 1382 height 655
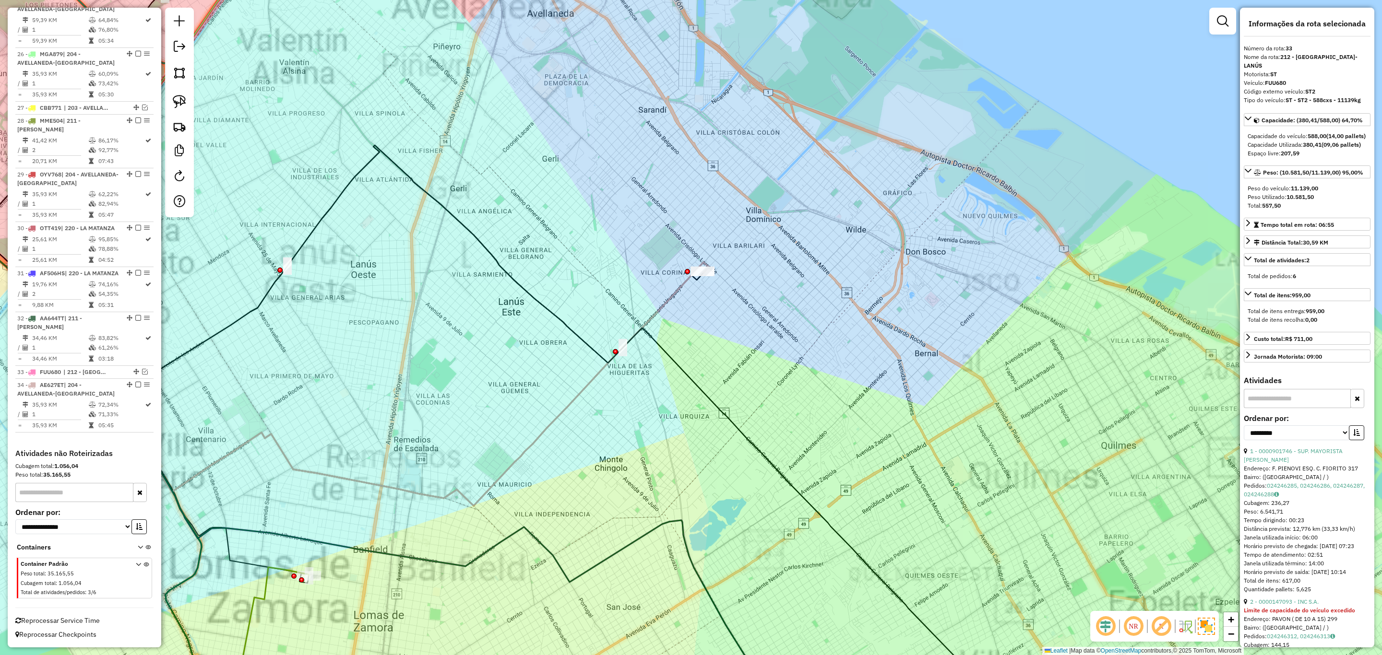
click at [678, 302] on div "Janela de atendimento Grade de atendimento Capacidade Transportadoras Veículos …" at bounding box center [691, 327] width 1382 height 655
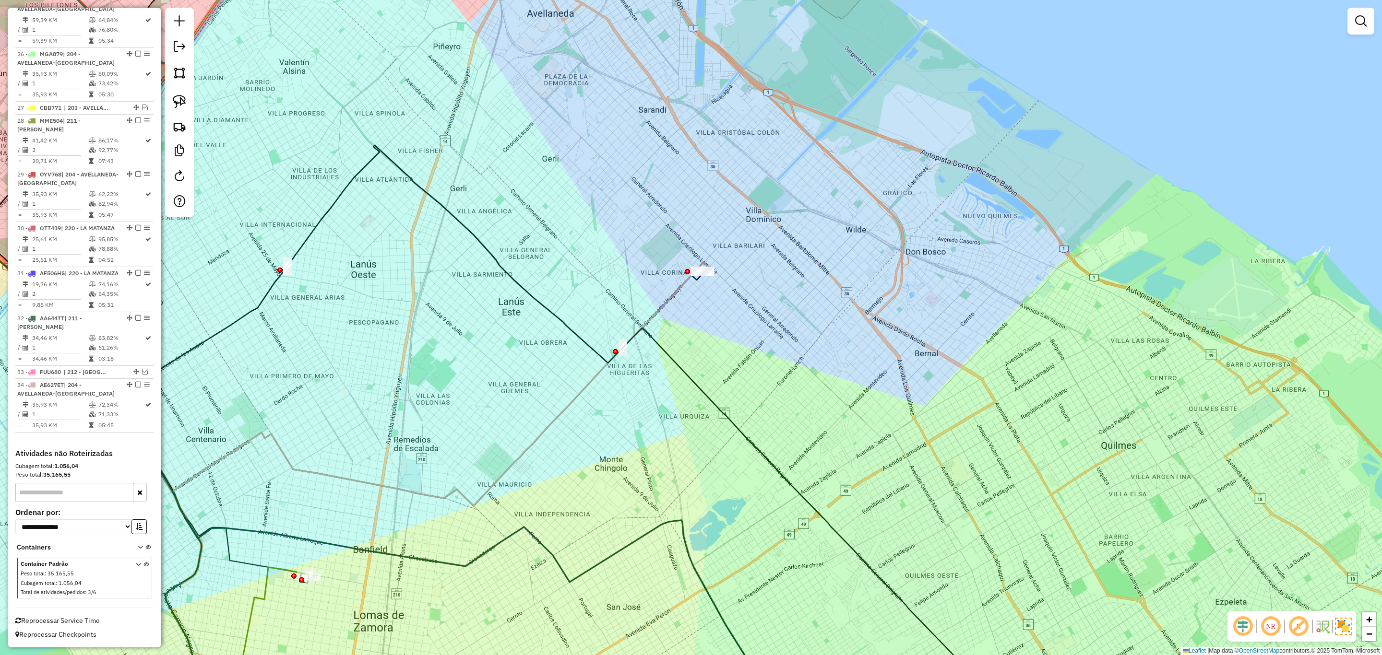
click at [674, 290] on icon at bounding box center [337, 382] width 742 height 249
select select "**********"
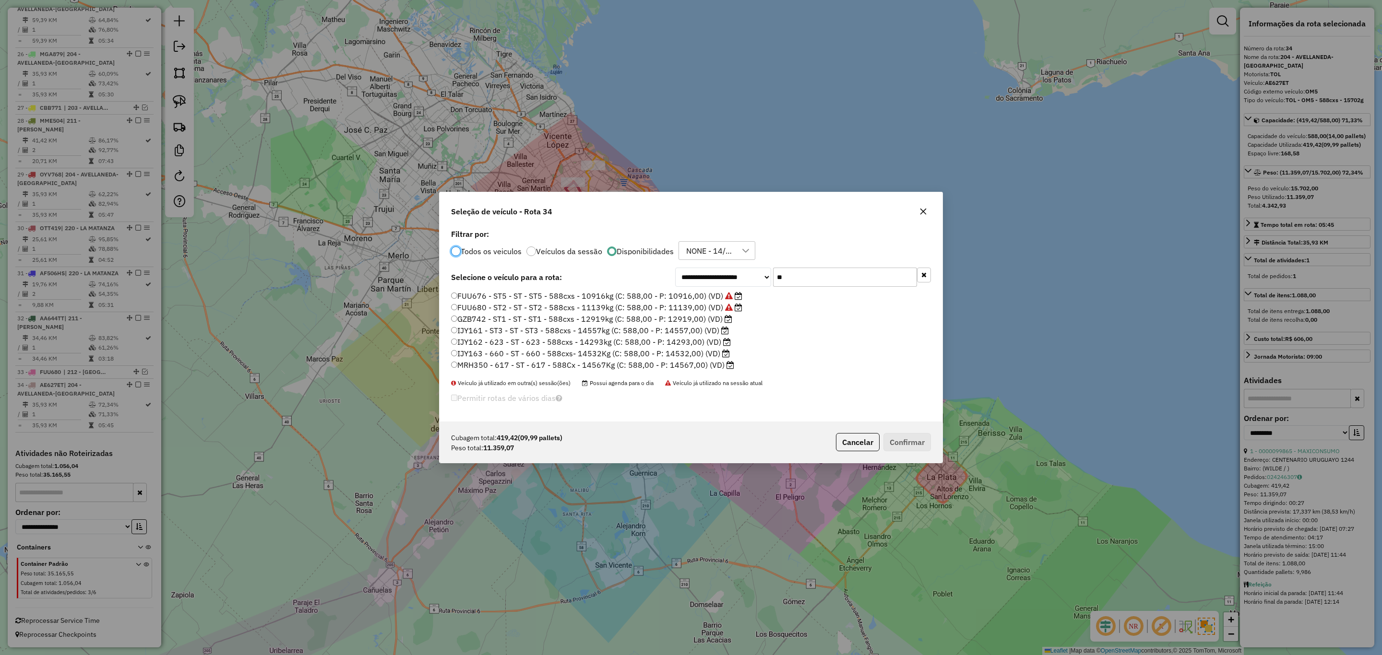
scroll to position [5, 3]
drag, startPoint x: 765, startPoint y: 274, endPoint x: 734, endPoint y: 266, distance: 31.7
click at [734, 266] on div "**********" at bounding box center [691, 324] width 503 height 195
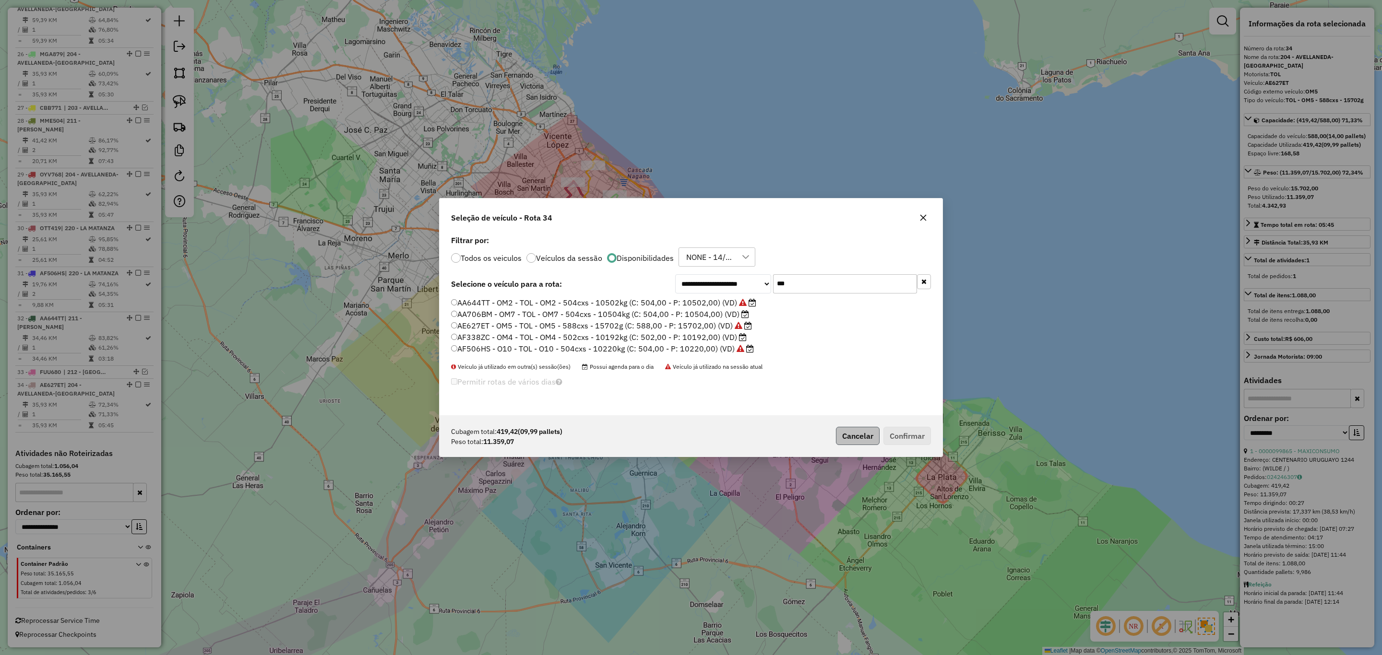
type input "***"
click at [857, 435] on button "Cancelar" at bounding box center [858, 436] width 44 height 18
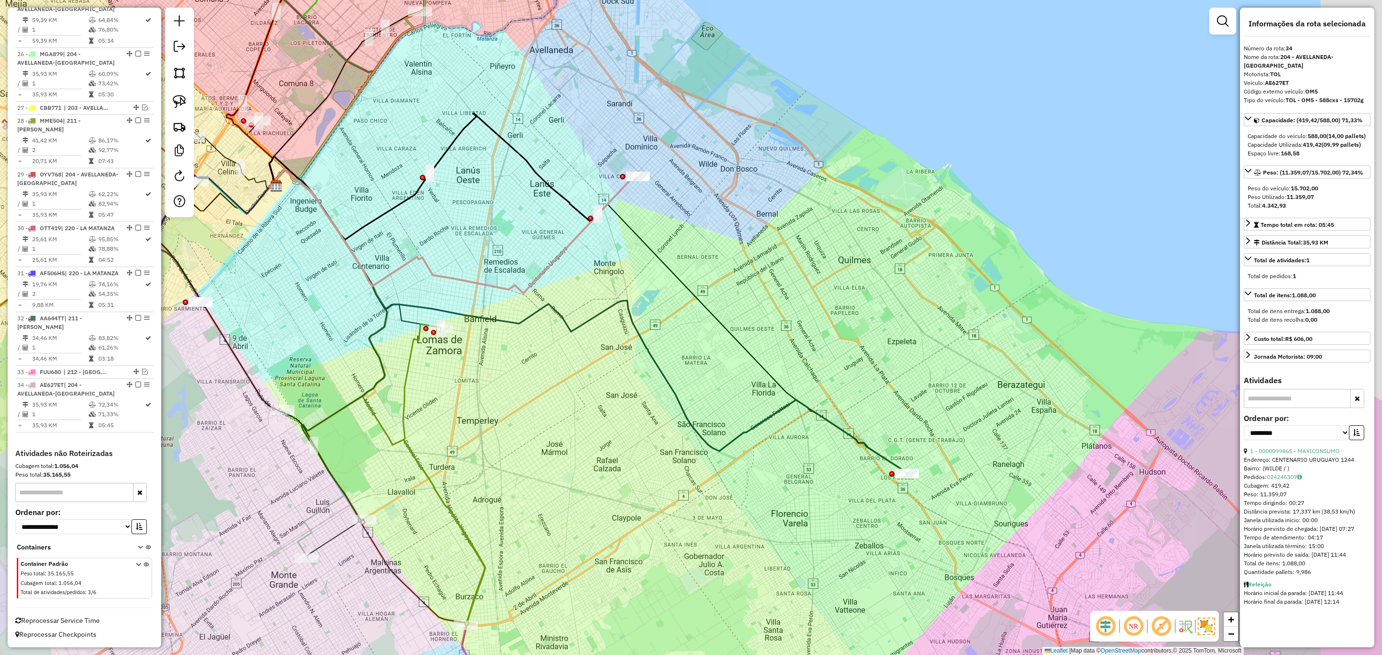
drag, startPoint x: 697, startPoint y: 334, endPoint x: 542, endPoint y: 207, distance: 200.8
click at [543, 208] on div "Janela de atendimento Grade de atendimento Capacidade Transportadoras Veículos …" at bounding box center [691, 327] width 1382 height 655
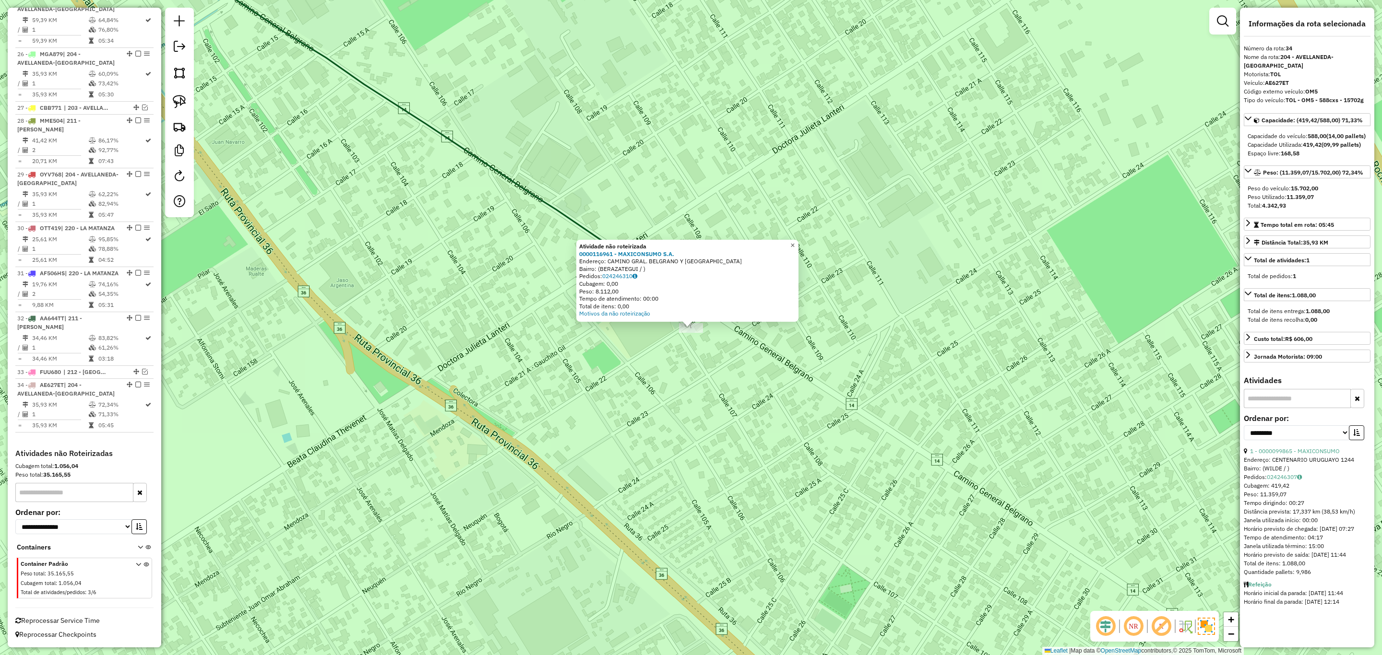
drag, startPoint x: 799, startPoint y: 242, endPoint x: 801, endPoint y: 248, distance: 5.9
click at [795, 242] on span "×" at bounding box center [792, 245] width 4 height 8
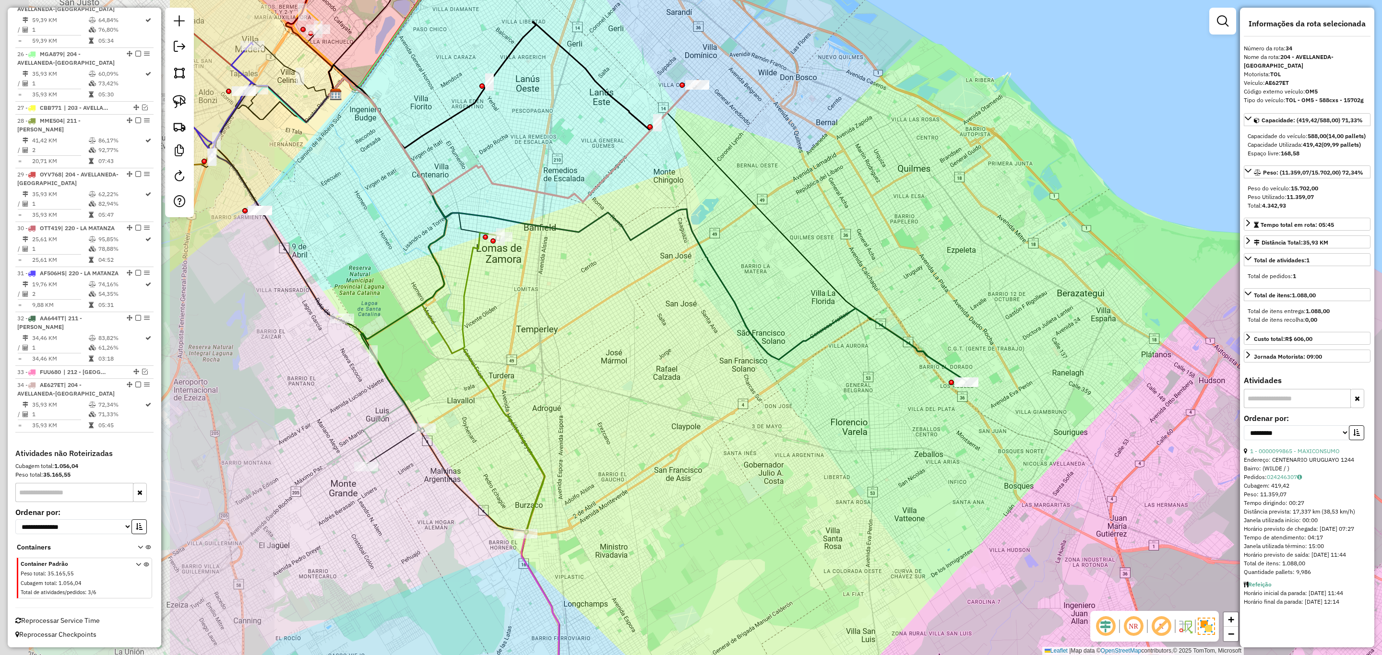
drag, startPoint x: 514, startPoint y: 376, endPoint x: 822, endPoint y: 409, distance: 309.8
click at [822, 409] on div "Janela de atendimento Grade de atendimento Capacidade Transportadoras Veículos …" at bounding box center [691, 327] width 1382 height 655
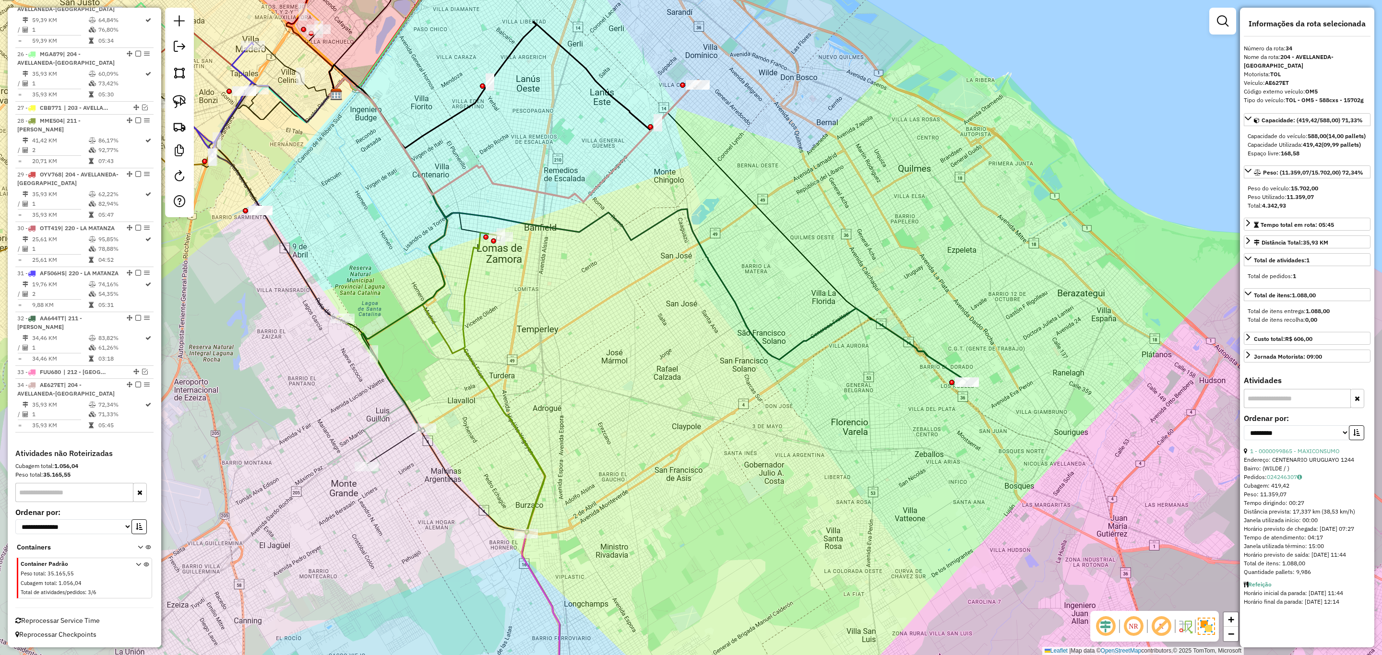
click at [469, 261] on icon at bounding box center [504, 384] width 82 height 302
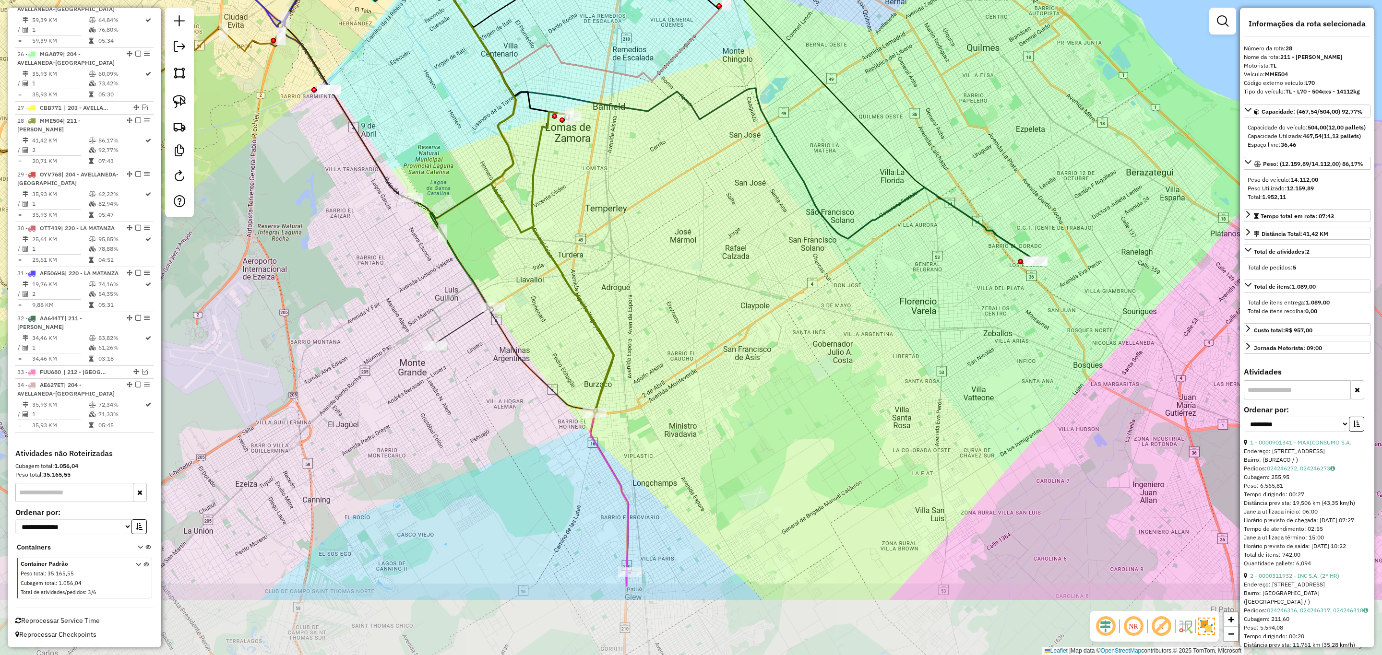
drag, startPoint x: 560, startPoint y: 314, endPoint x: 622, endPoint y: 216, distance: 116.2
click at [622, 217] on div "Janela de atendimento Grade de atendimento Capacidade Transportadoras Veículos …" at bounding box center [691, 327] width 1382 height 655
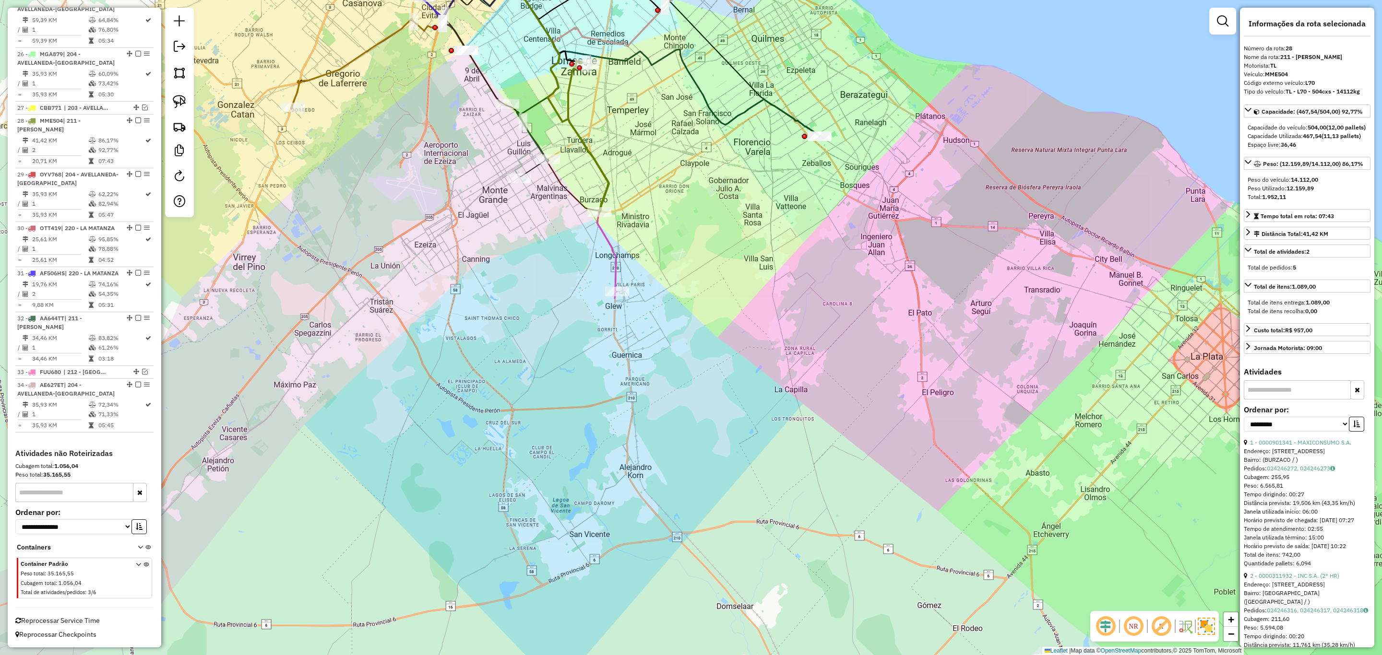
click at [612, 267] on icon at bounding box center [559, 141] width 116 height 314
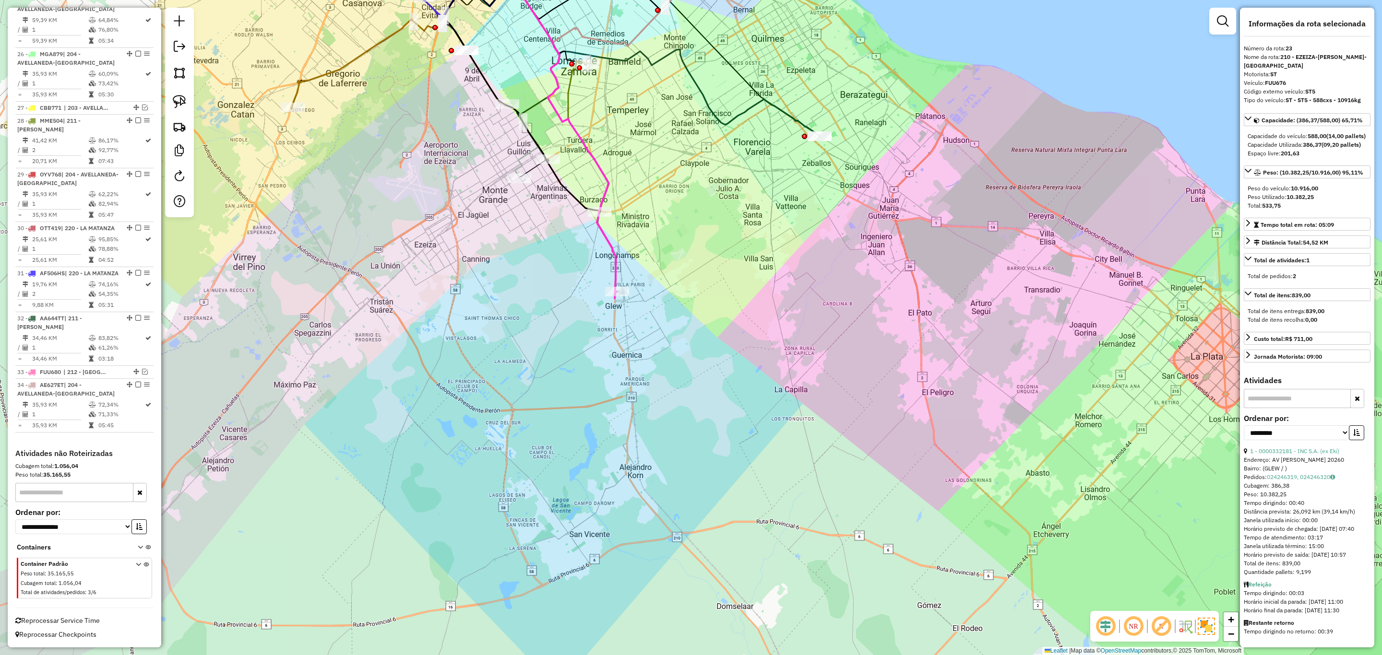
scroll to position [1476, 0]
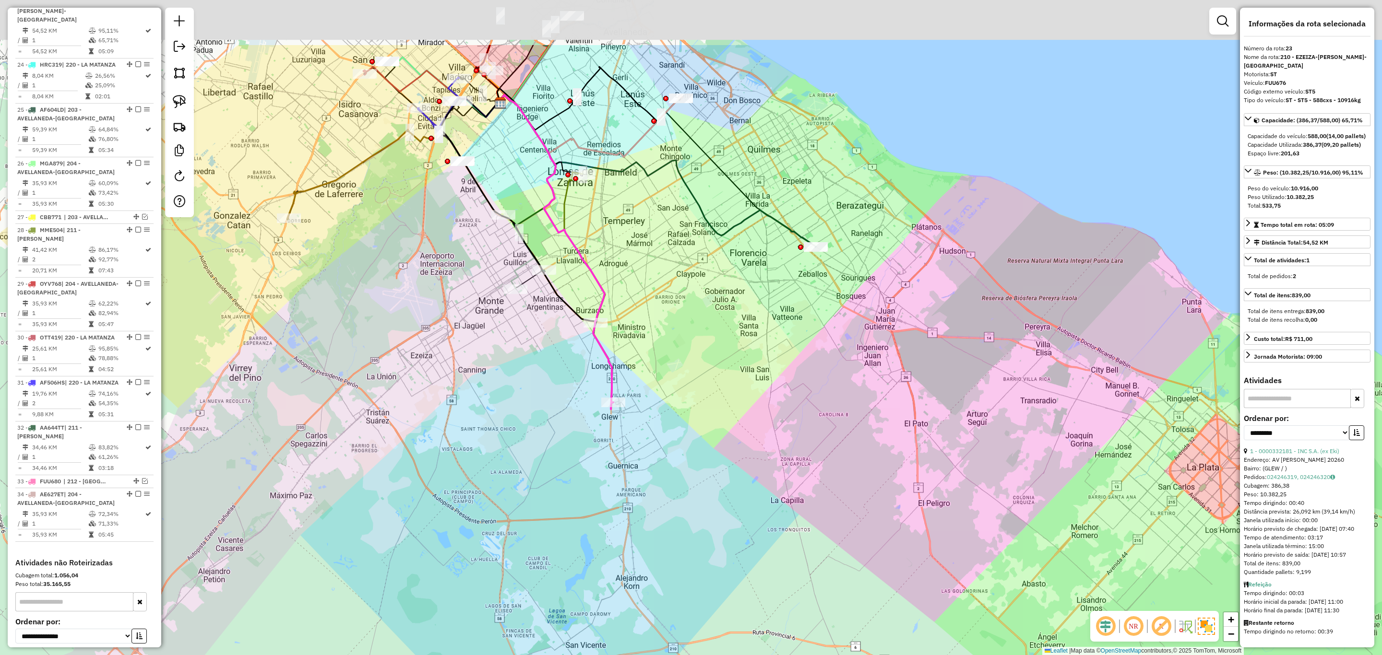
drag, startPoint x: 571, startPoint y: 331, endPoint x: 571, endPoint y: 417, distance: 86.4
click at [571, 417] on div "Janela de atendimento Grade de atendimento Capacidade Transportadoras Veículos …" at bounding box center [691, 327] width 1382 height 655
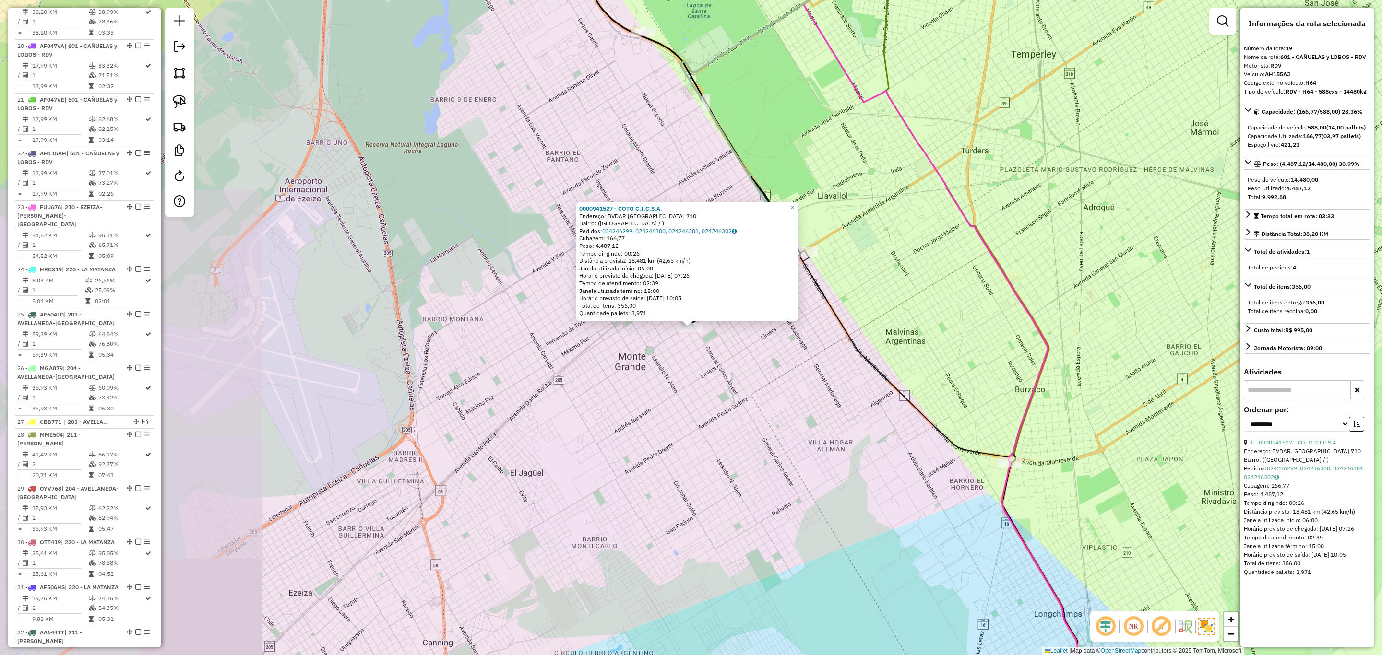
scroll to position [1260, 0]
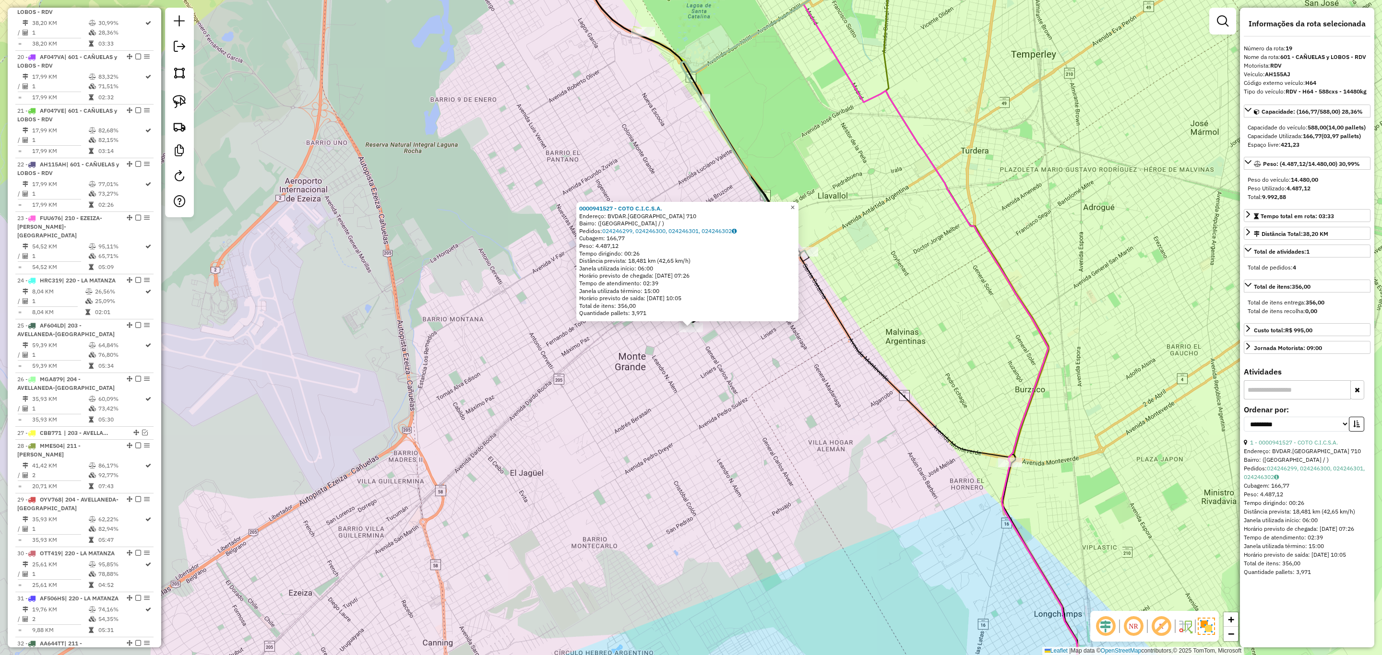
click at [795, 207] on span "×" at bounding box center [792, 207] width 4 height 8
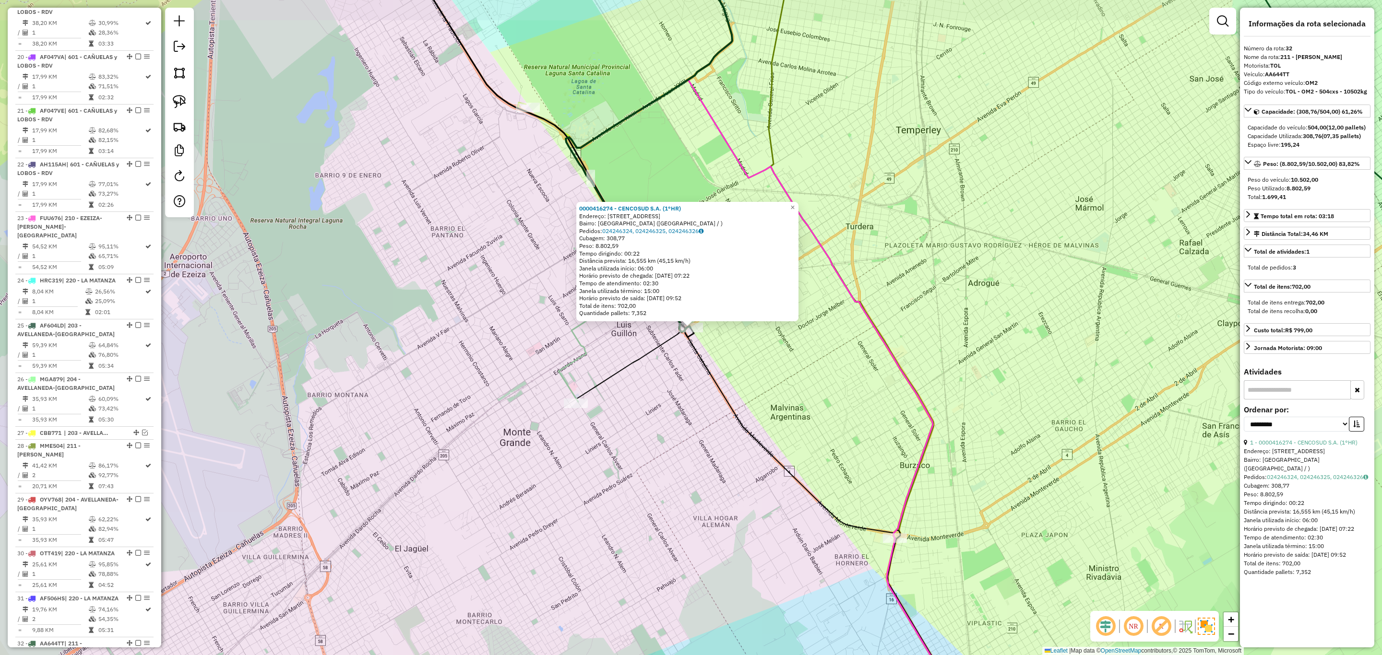
scroll to position [1625, 0]
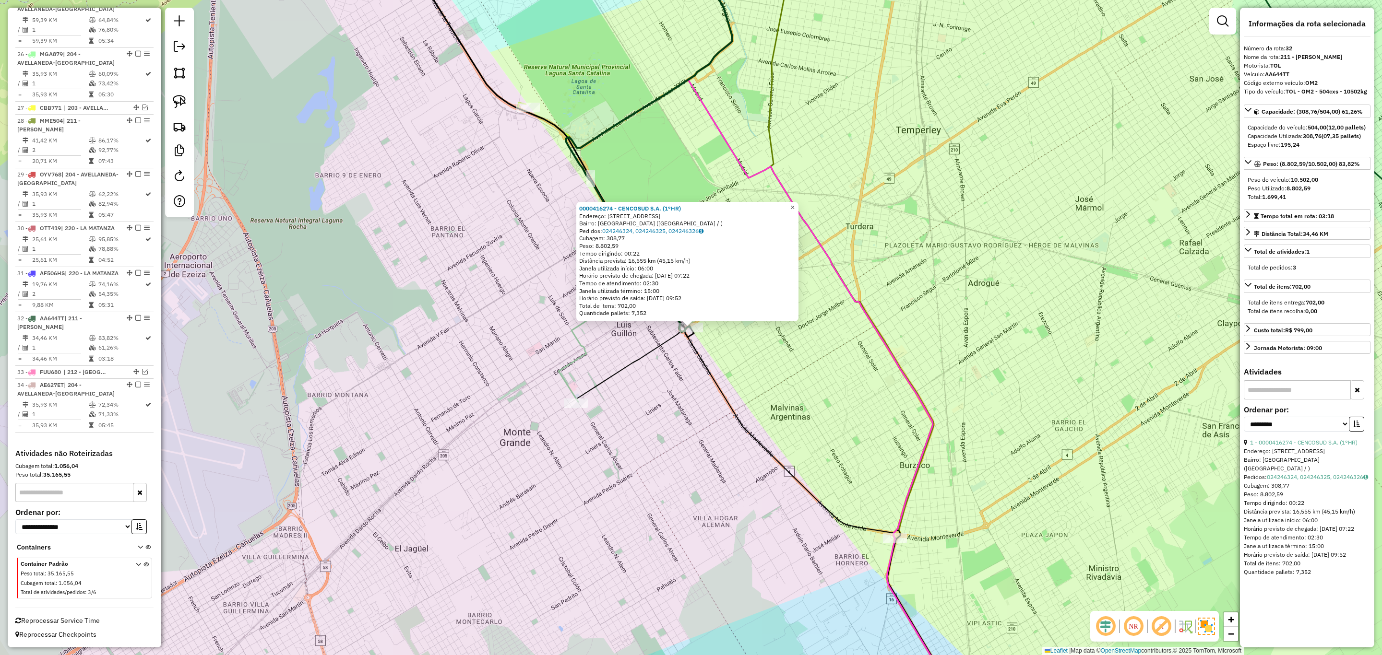
click at [795, 206] on span "×" at bounding box center [792, 207] width 4 height 8
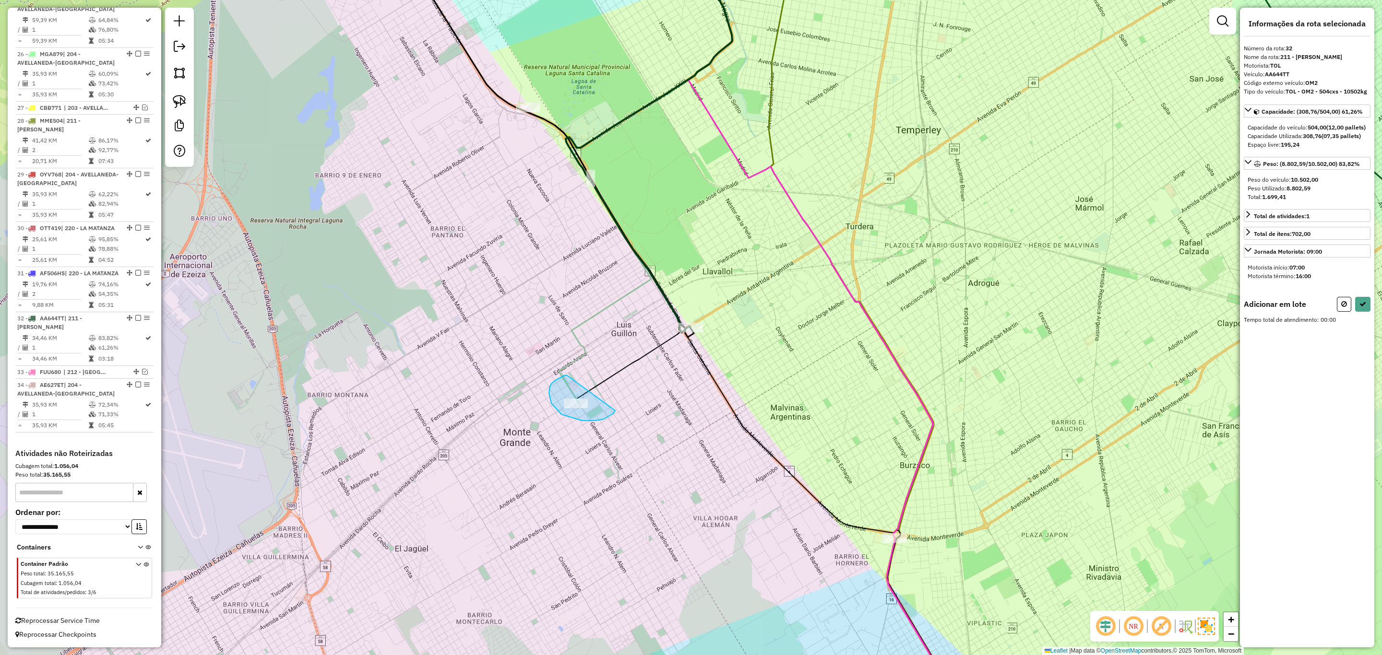
drag, startPoint x: 567, startPoint y: 376, endPoint x: 618, endPoint y: 406, distance: 58.8
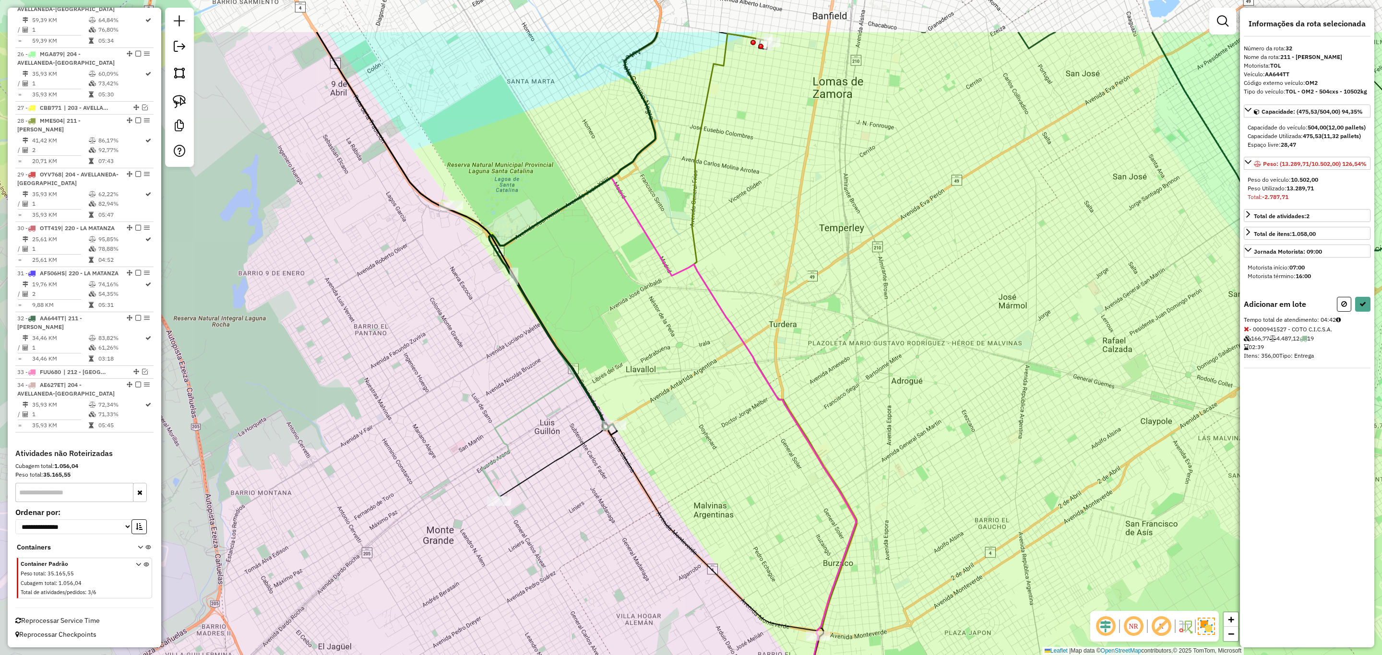
drag, startPoint x: 889, startPoint y: 362, endPoint x: 812, endPoint y: 456, distance: 121.8
click at [811, 460] on div "Janela de atendimento Grade de atendimento Capacidade Transportadoras Veículos …" at bounding box center [691, 327] width 1382 height 655
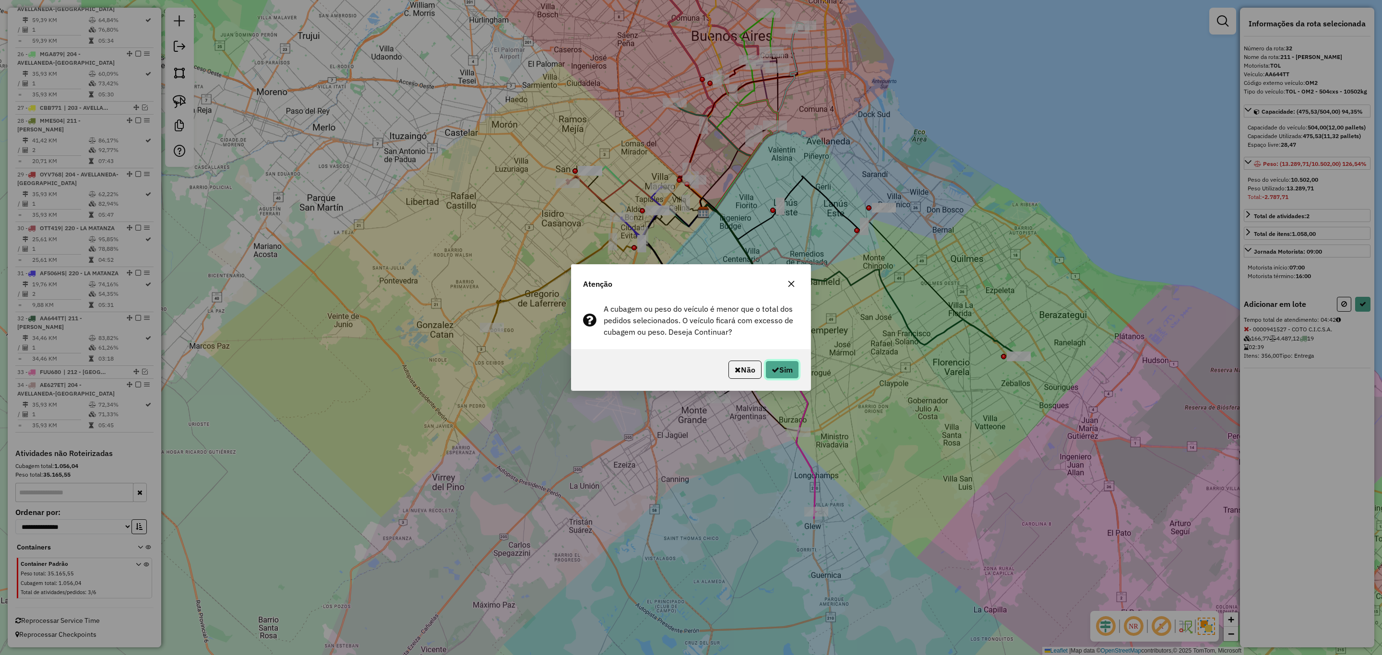
click at [783, 366] on button "Sim" at bounding box center [782, 370] width 34 height 18
select select "**********"
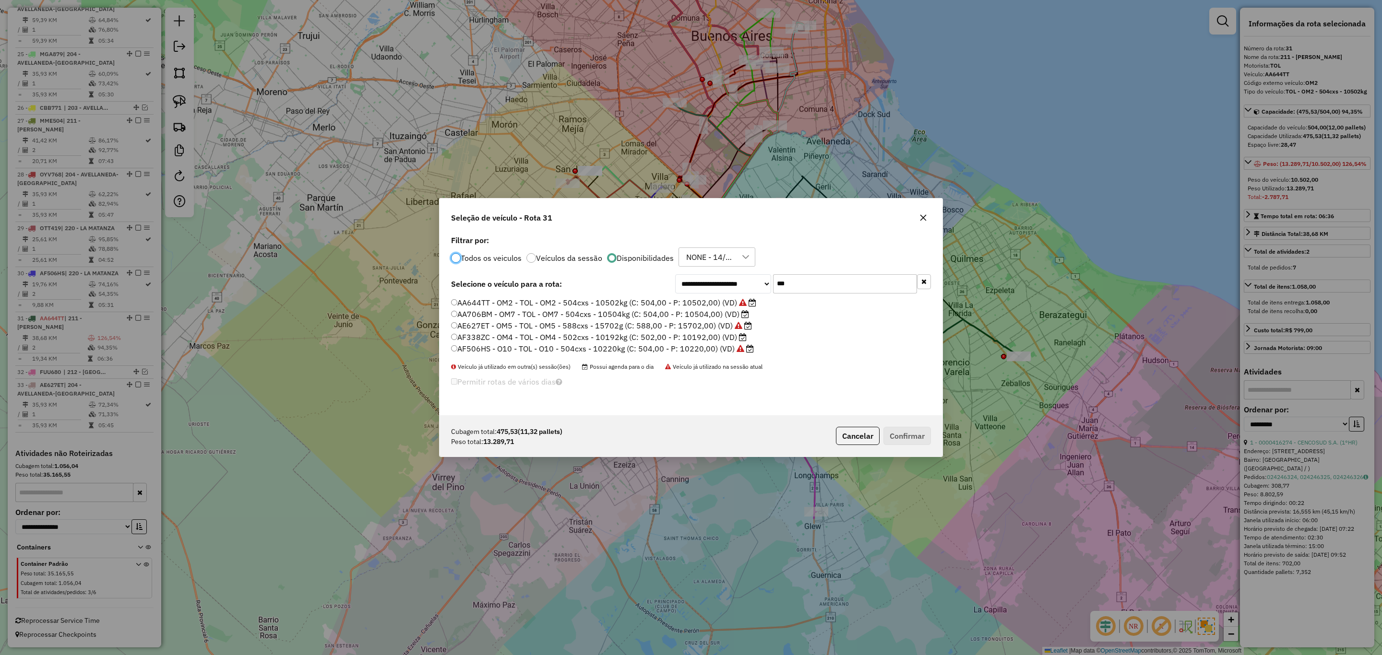
scroll to position [5, 3]
drag, startPoint x: 797, startPoint y: 280, endPoint x: 729, endPoint y: 275, distance: 68.8
click at [729, 275] on div "**********" at bounding box center [803, 283] width 256 height 19
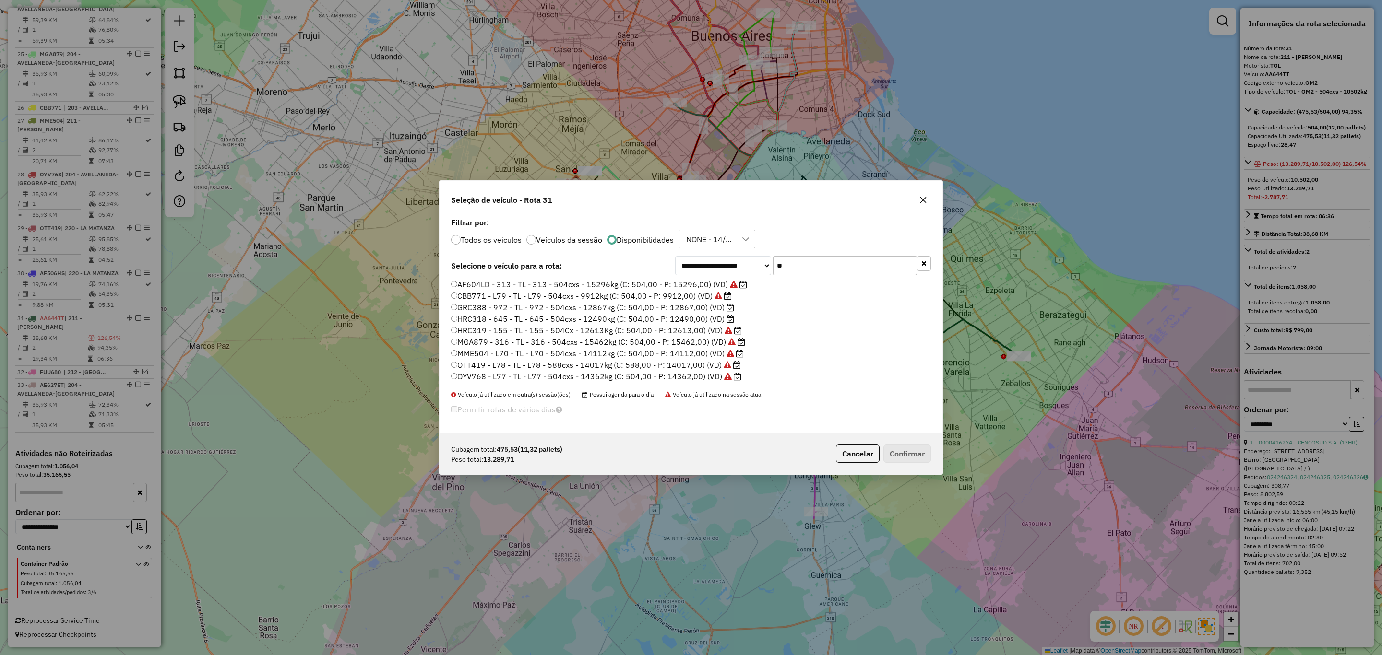
type input "*"
type input "***"
click at [702, 296] on label "AB951JP - H53 - RDV - H53 - 588cxs - 13935kg (C: 588,00 - P: 13935,00) (VD)" at bounding box center [598, 295] width 294 height 12
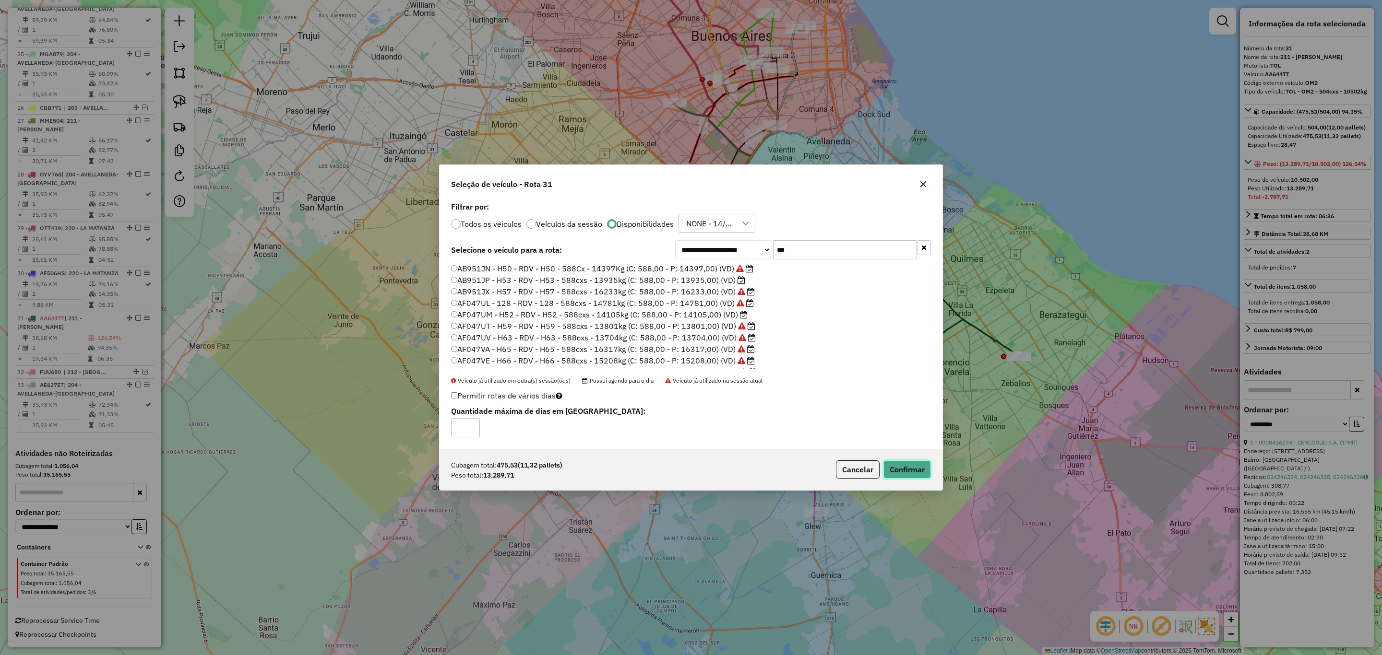
click at [908, 470] on button "Confirmar" at bounding box center [907, 470] width 48 height 18
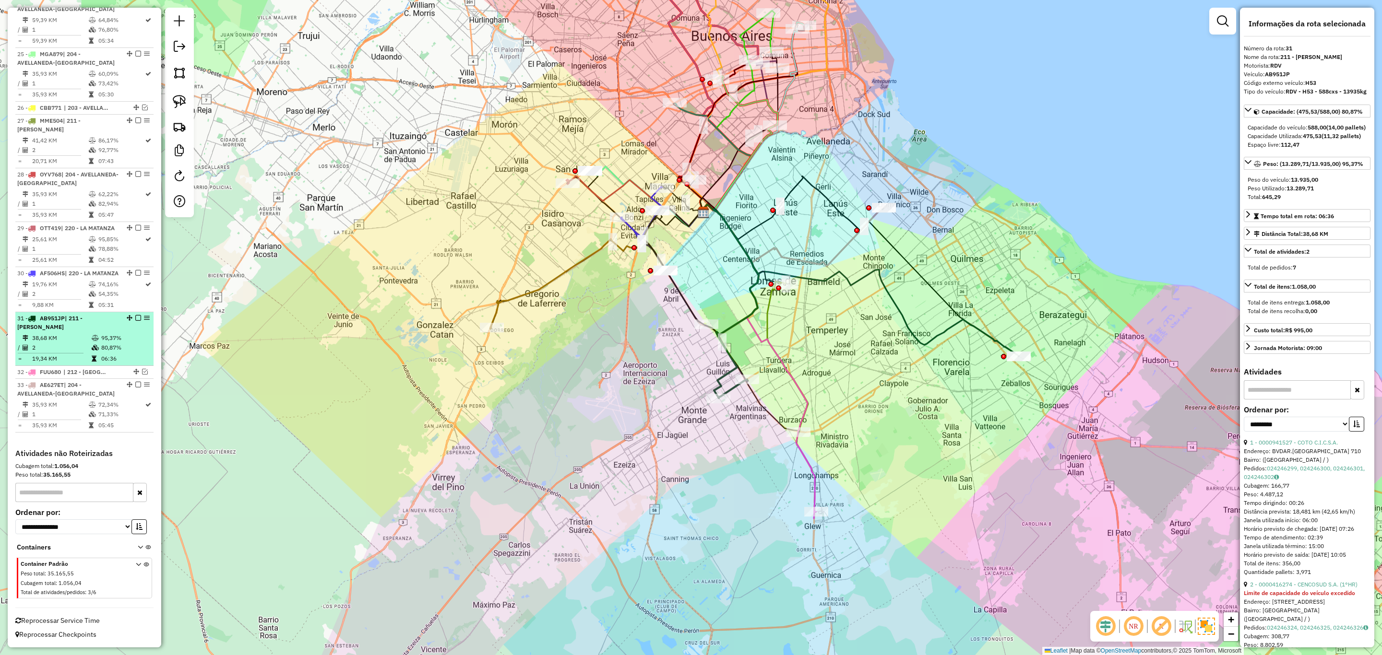
click at [135, 317] on em at bounding box center [138, 318] width 6 height 6
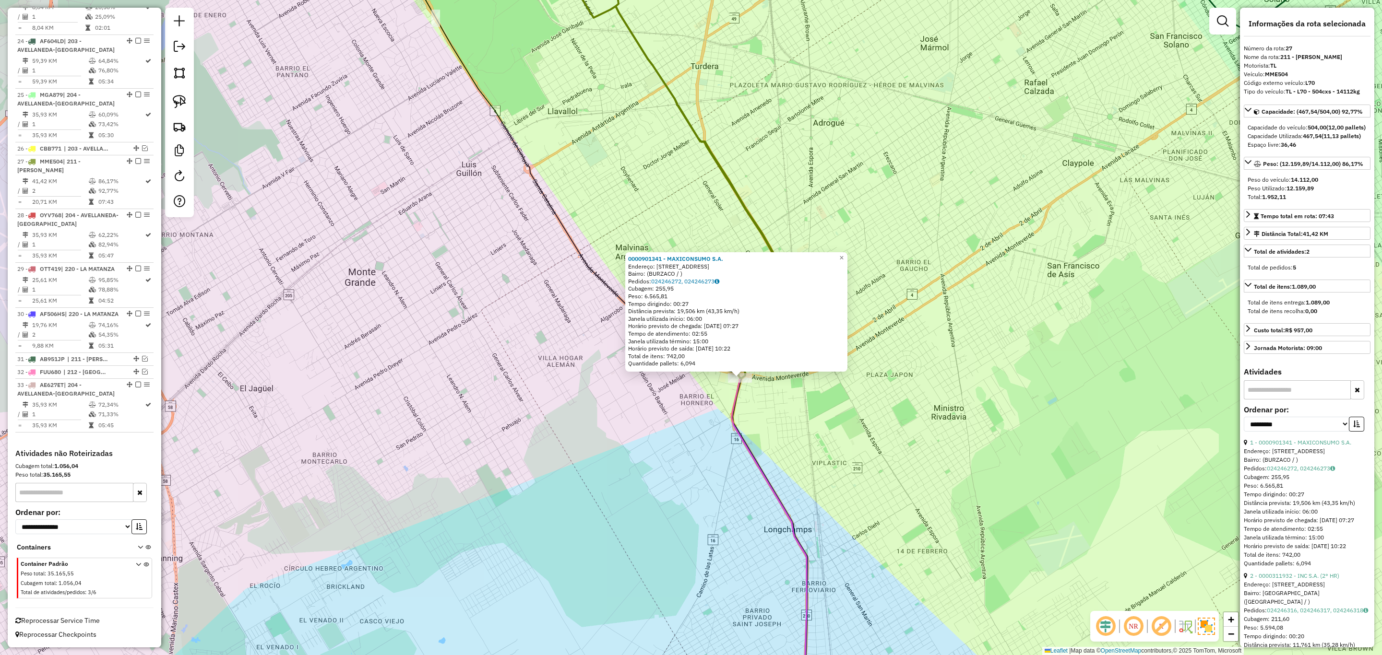
drag, startPoint x: 799, startPoint y: 465, endPoint x: 678, endPoint y: 171, distance: 317.6
click at [678, 171] on div "0000901341 - MAXICONSUMO S.A. Endereço: AV.MONTEVERDE 4165 Bairro: (BURZACO / )…" at bounding box center [691, 327] width 1382 height 655
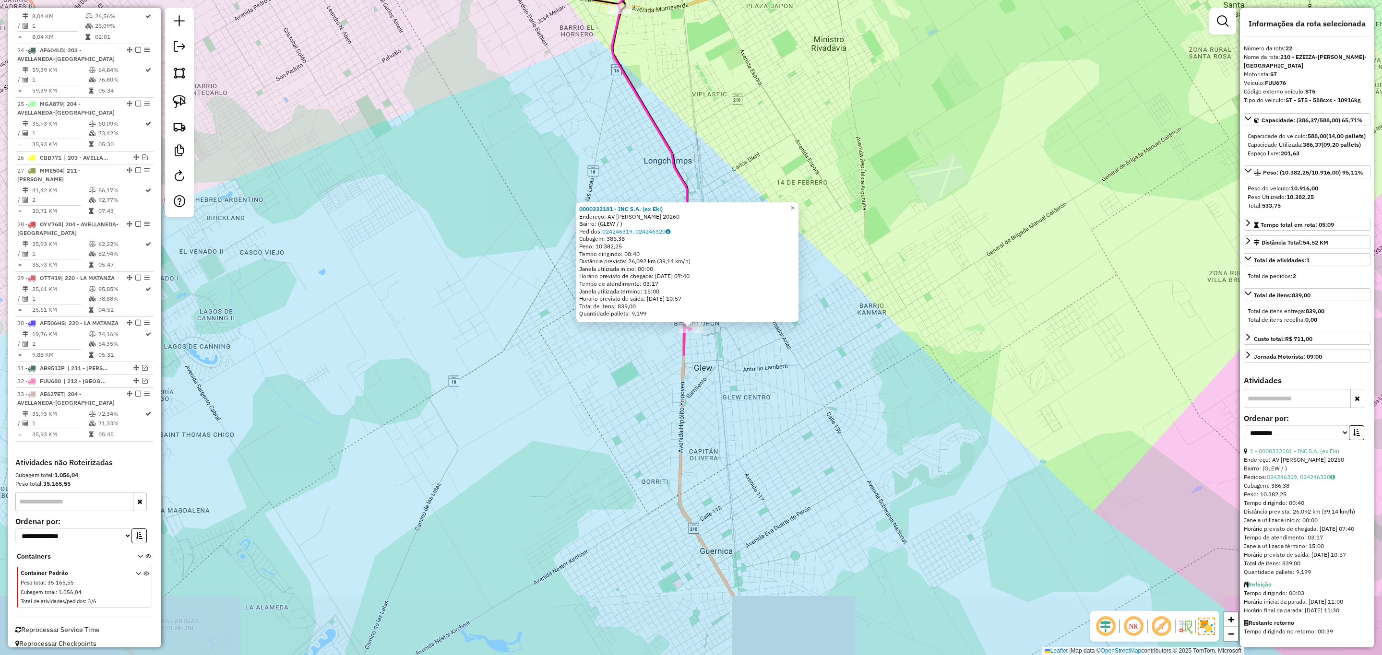
scroll to position [1422, 0]
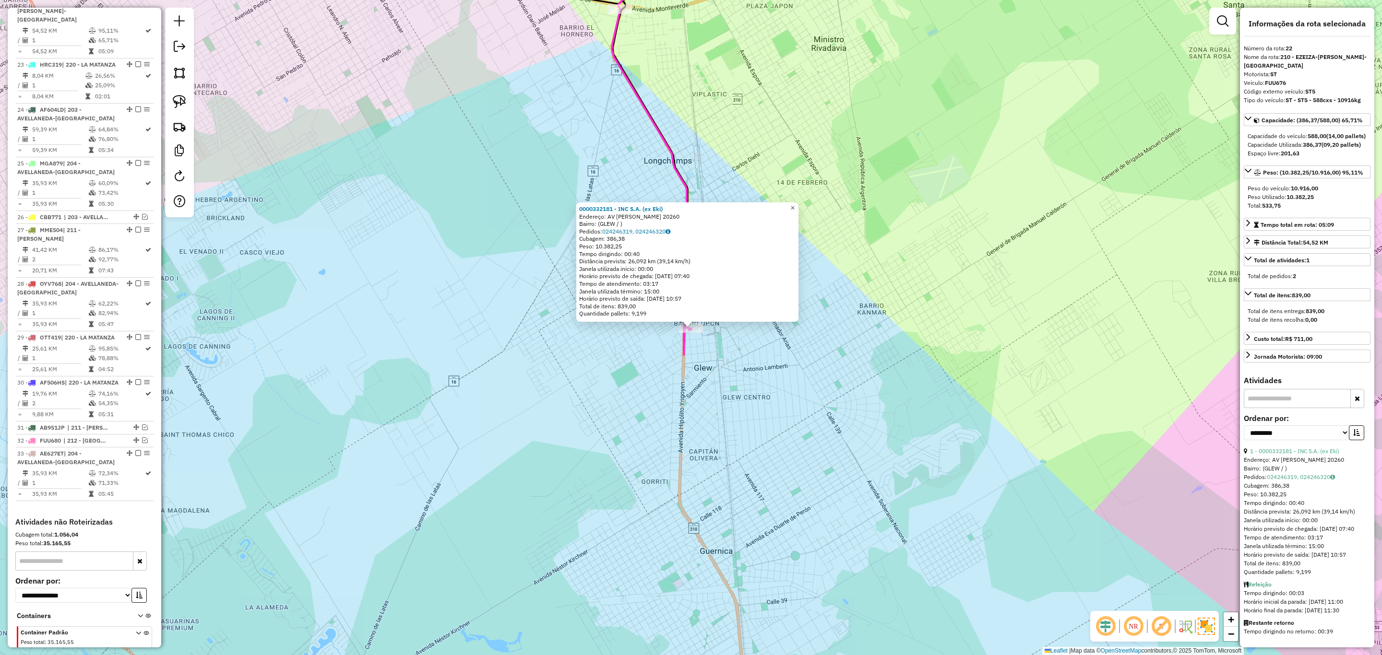
click at [795, 205] on span "×" at bounding box center [792, 208] width 4 height 8
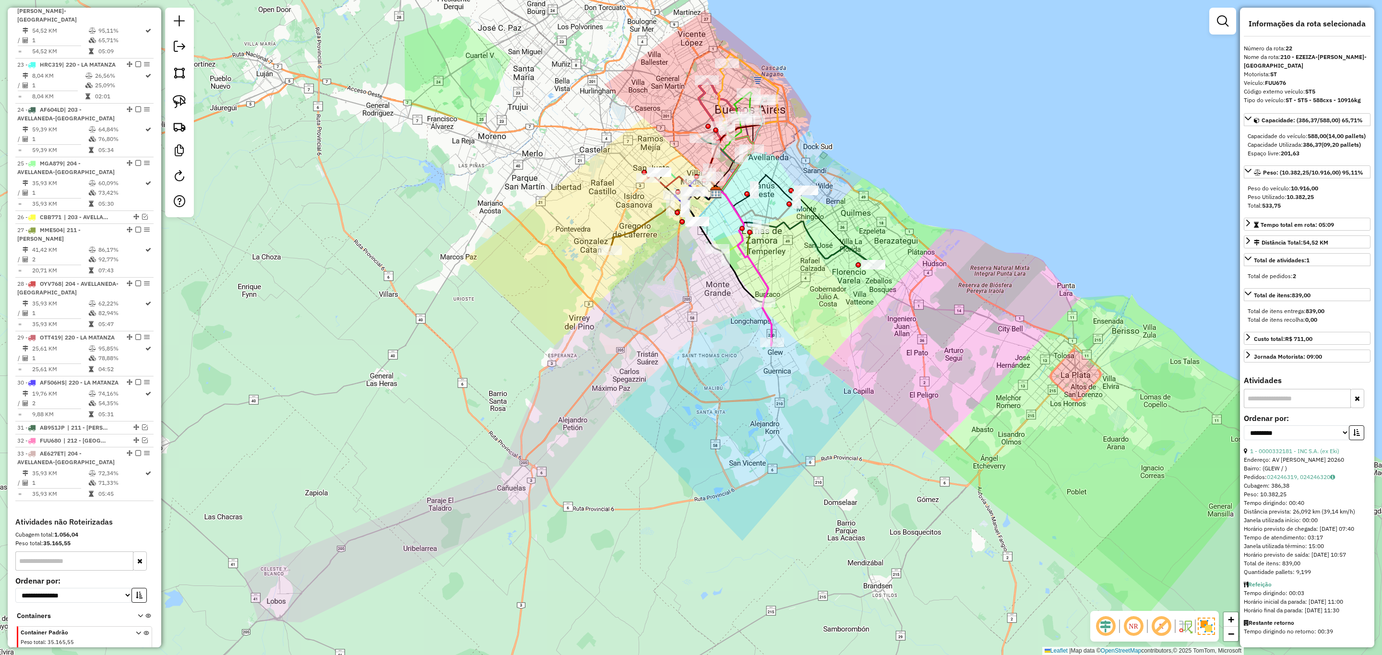
drag, startPoint x: 690, startPoint y: 306, endPoint x: 654, endPoint y: 389, distance: 91.1
click at [653, 392] on div "Janela de atendimento Grade de atendimento Capacidade Transportadoras Veículos …" at bounding box center [691, 327] width 1382 height 655
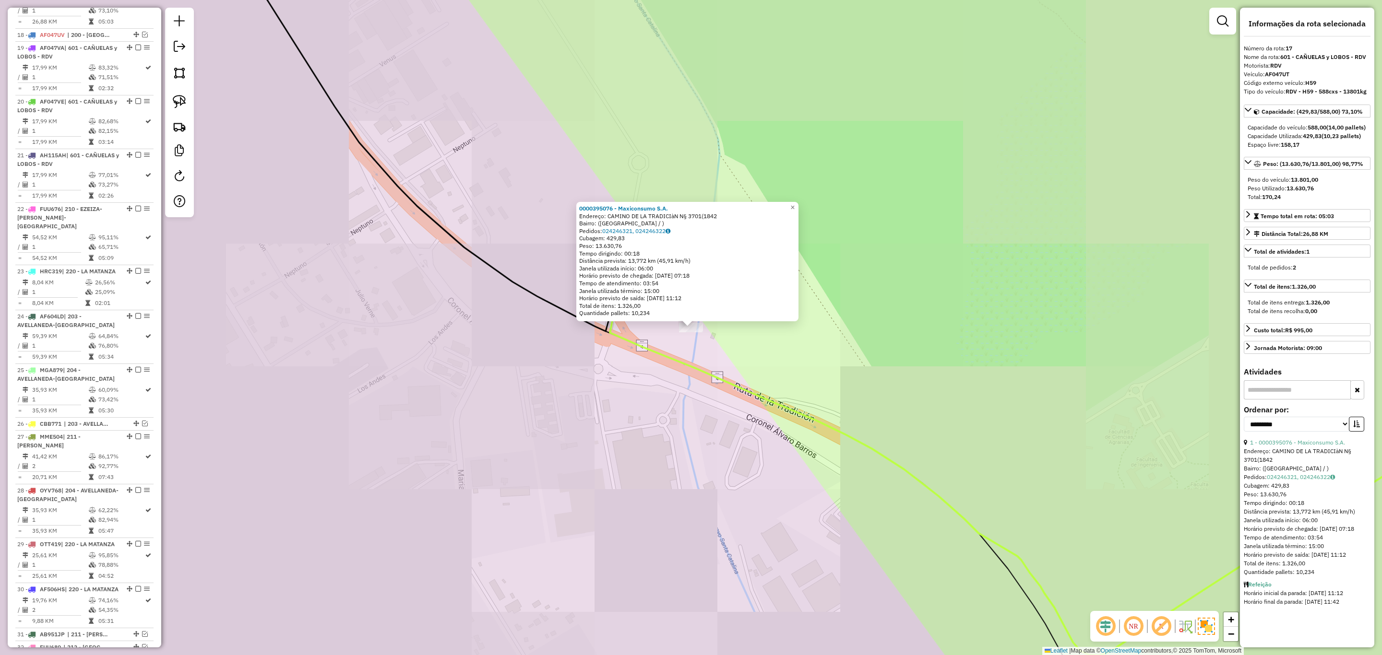
scroll to position [1193, 0]
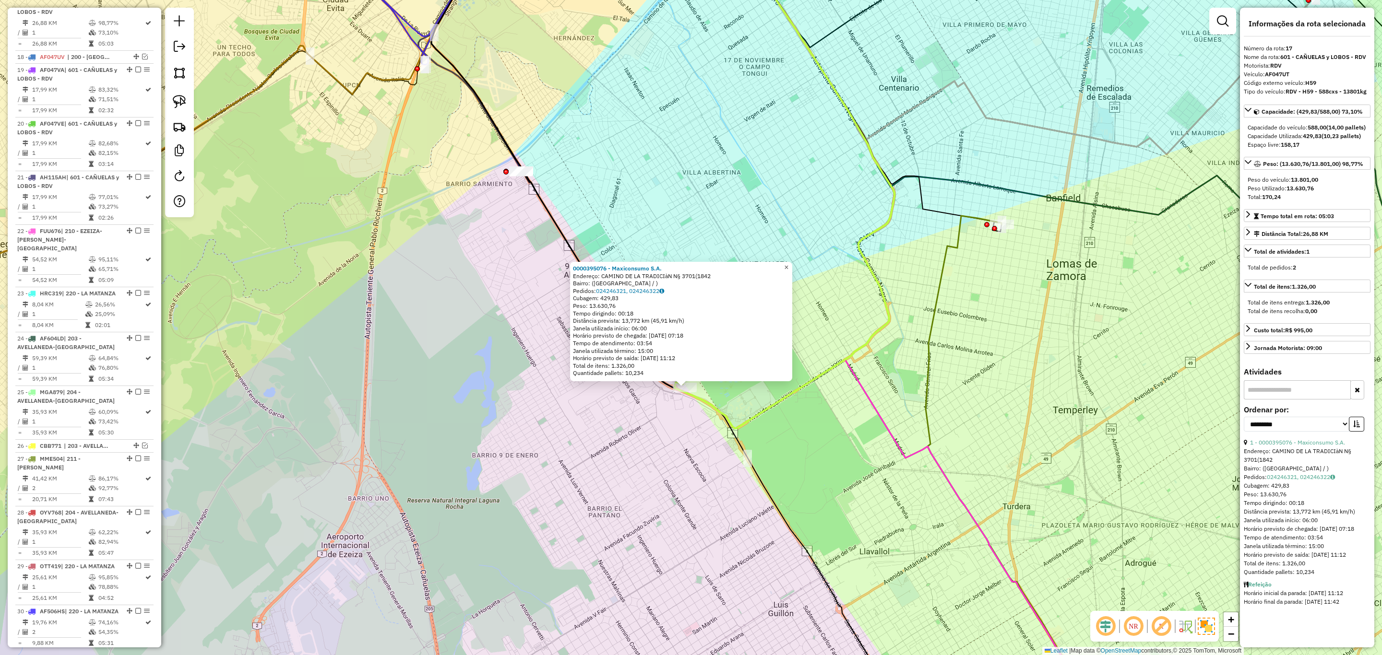
click at [788, 268] on span "×" at bounding box center [786, 267] width 4 height 8
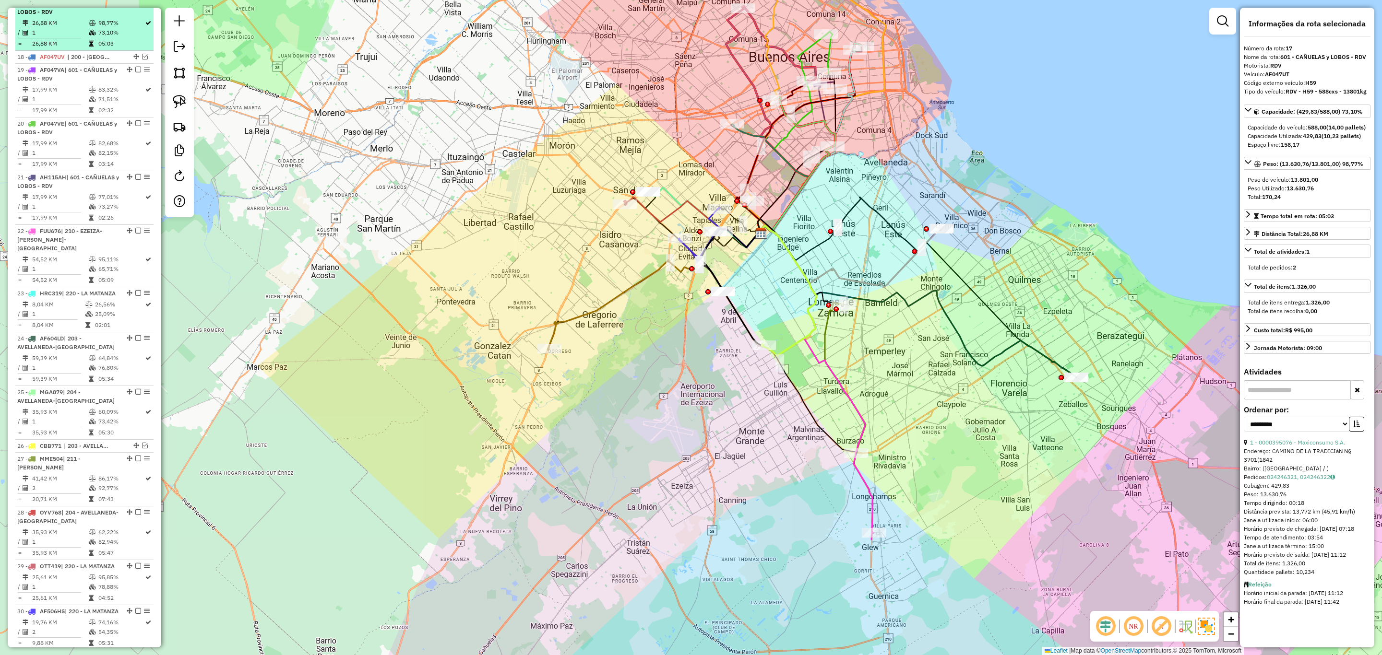
click at [135, 6] on em at bounding box center [138, 3] width 6 height 6
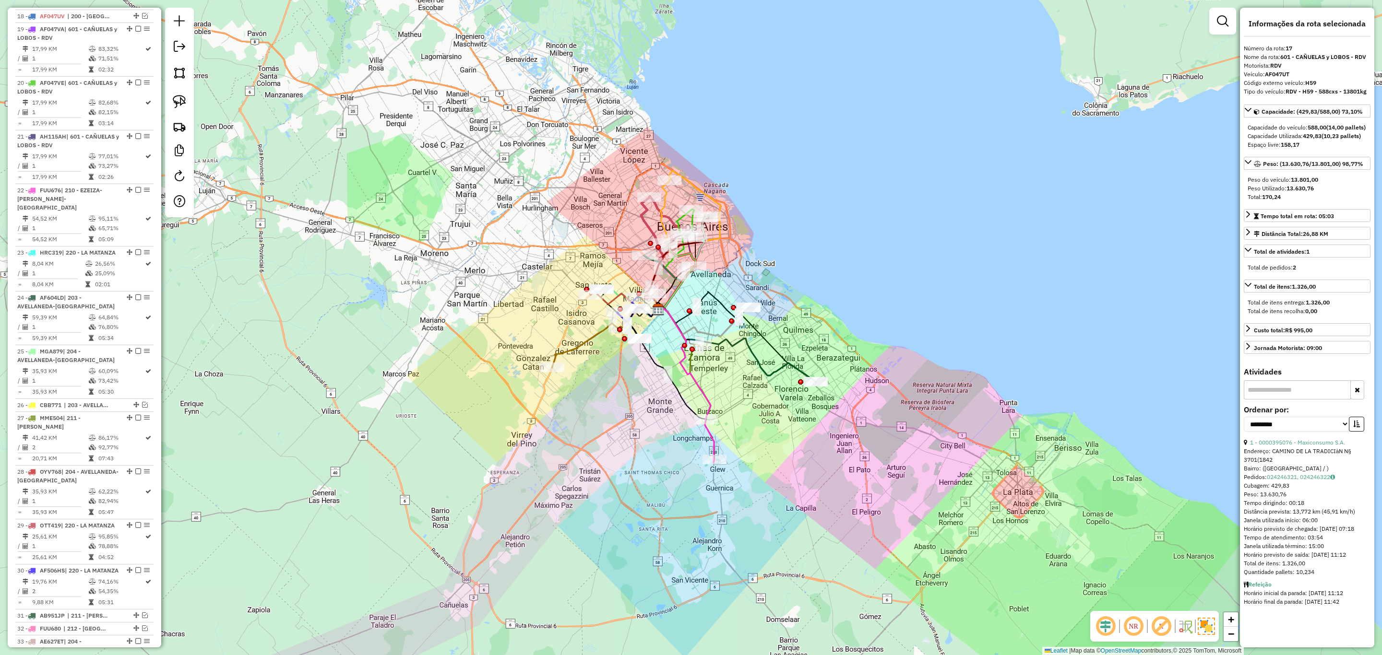
click at [582, 341] on icon at bounding box center [605, 337] width 106 height 61
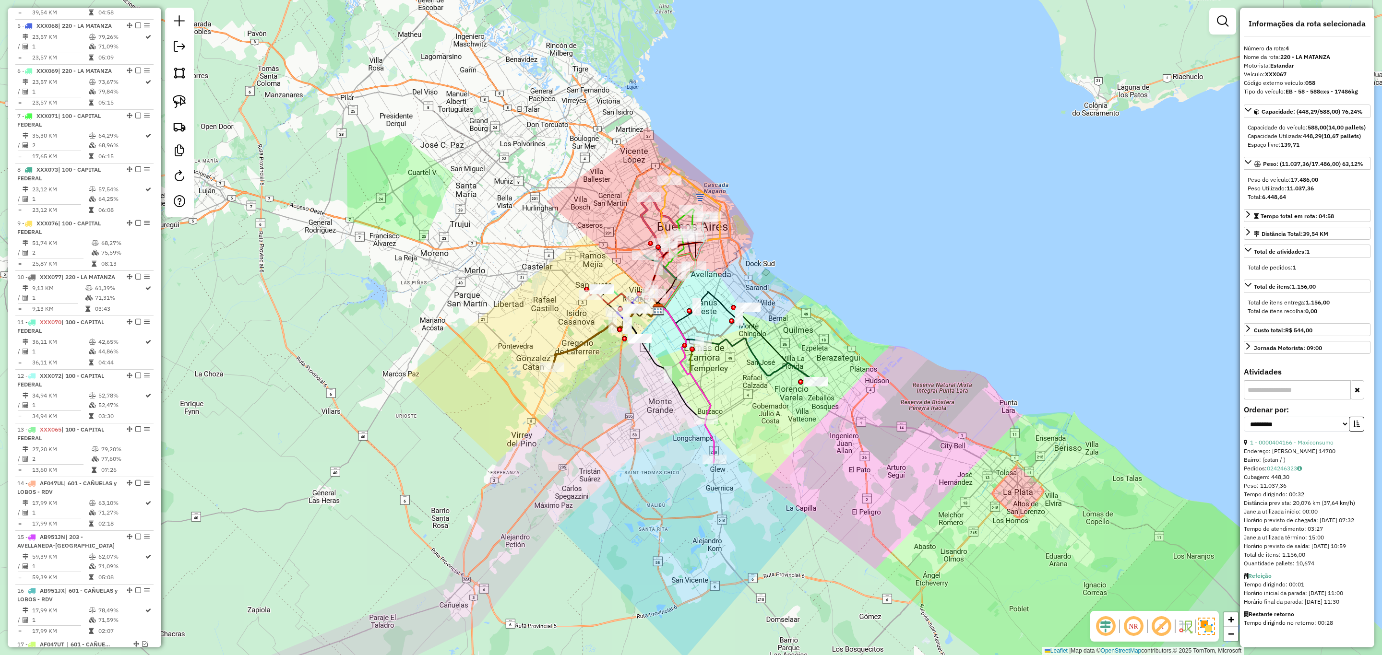
scroll to position [519, 0]
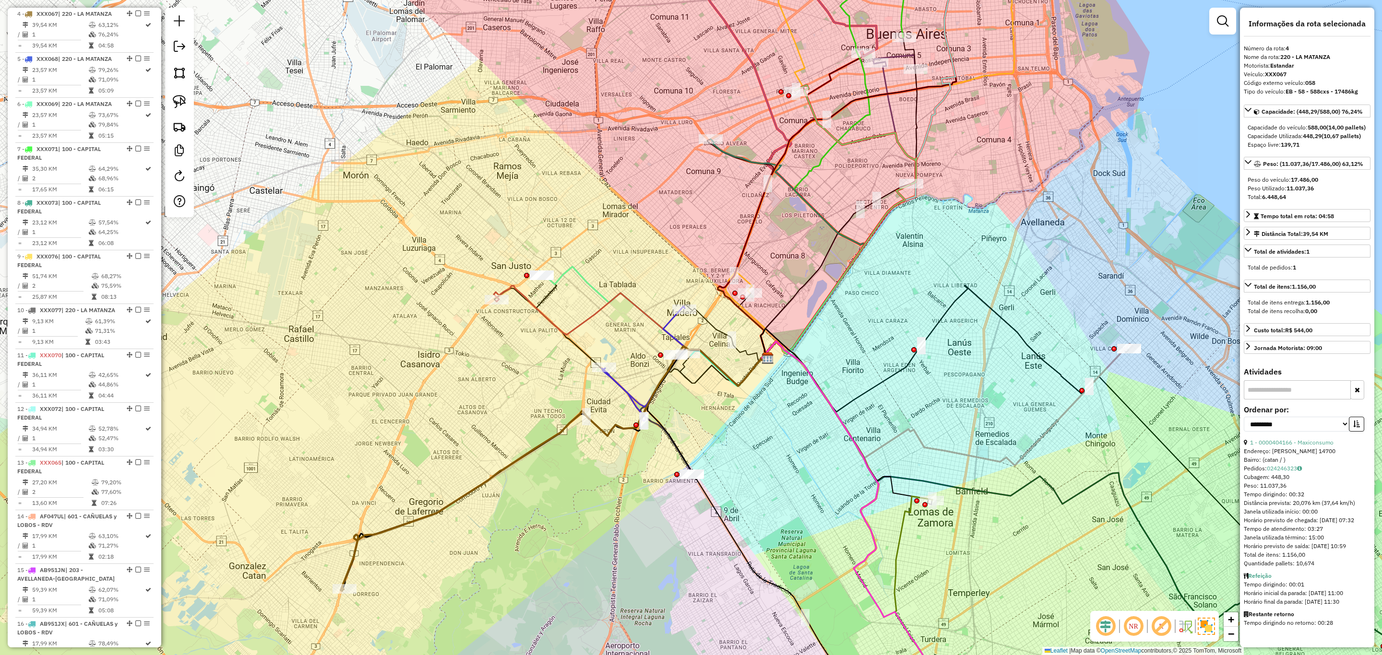
click at [519, 298] on icon at bounding box center [630, 336] width 272 height 100
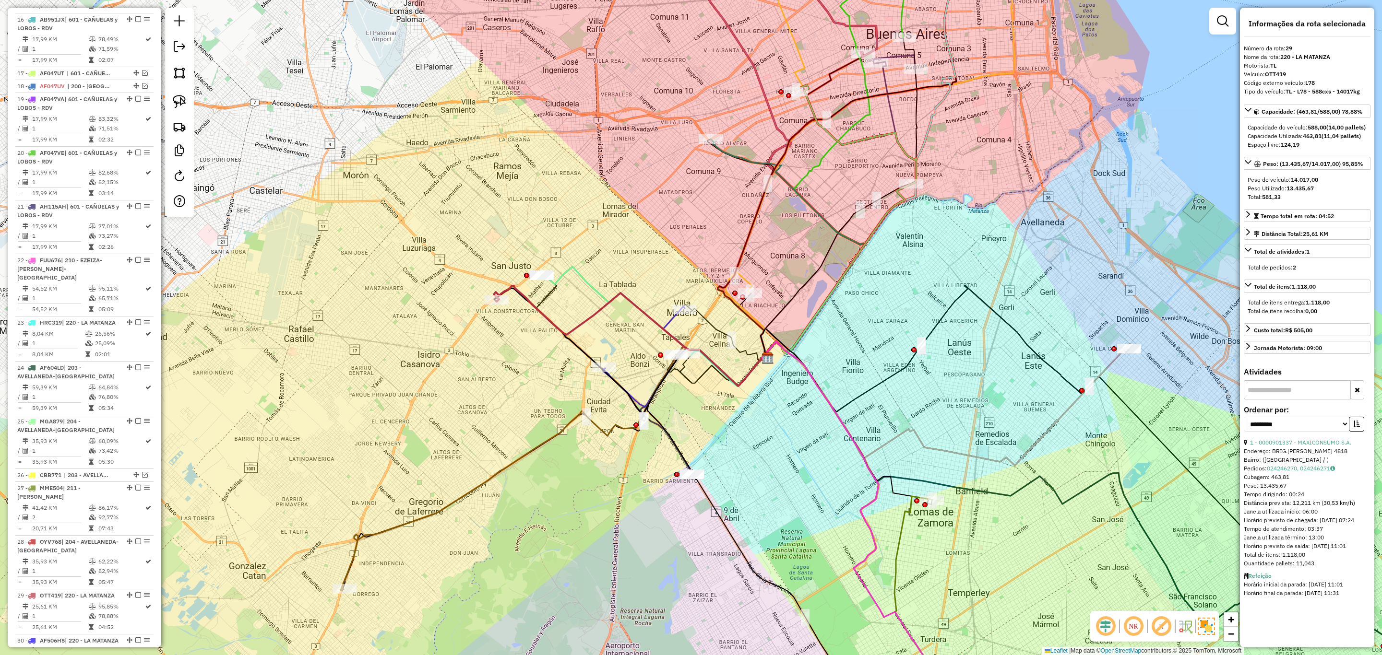
scroll to position [1490, 0]
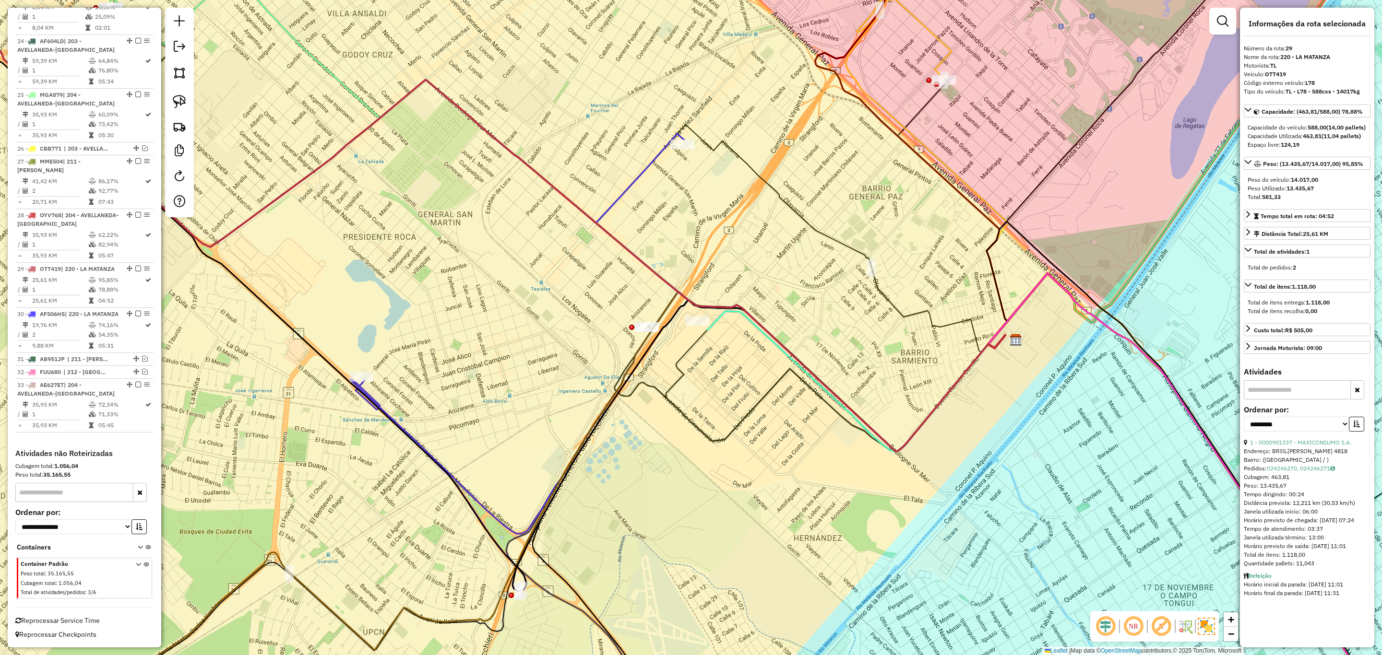
click at [655, 320] on icon at bounding box center [530, 506] width 949 height 429
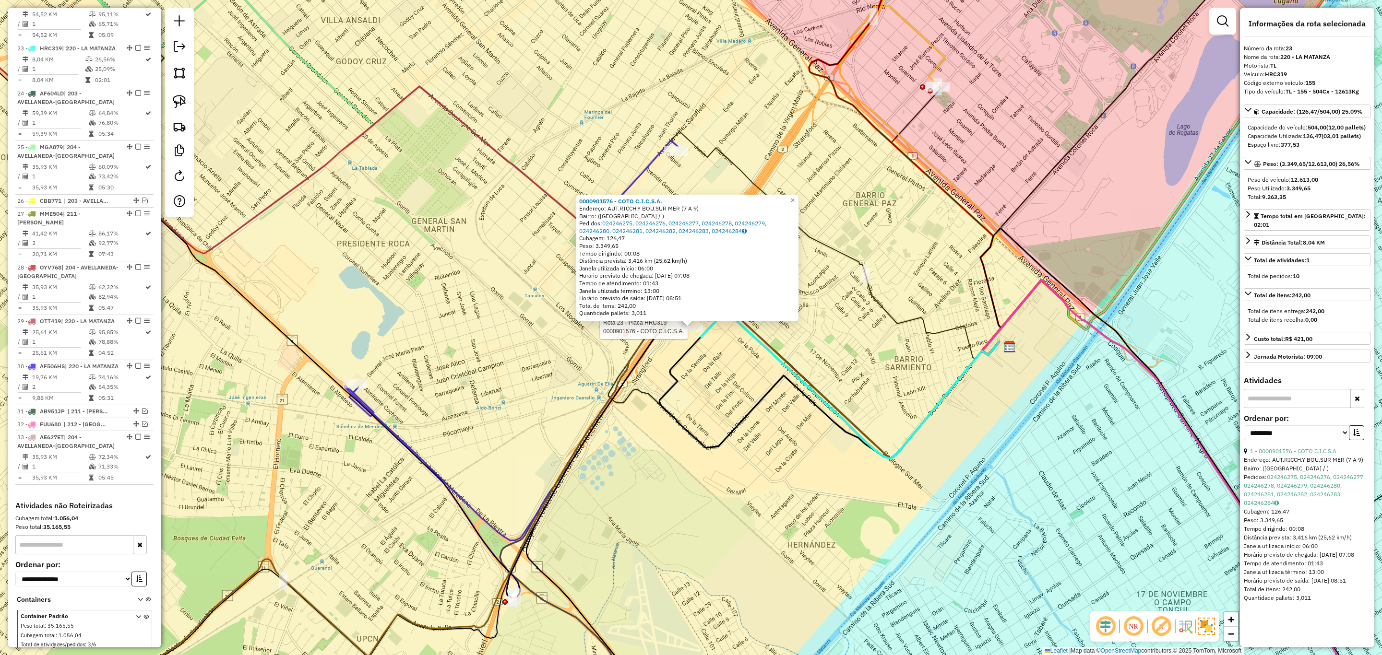
scroll to position [1444, 0]
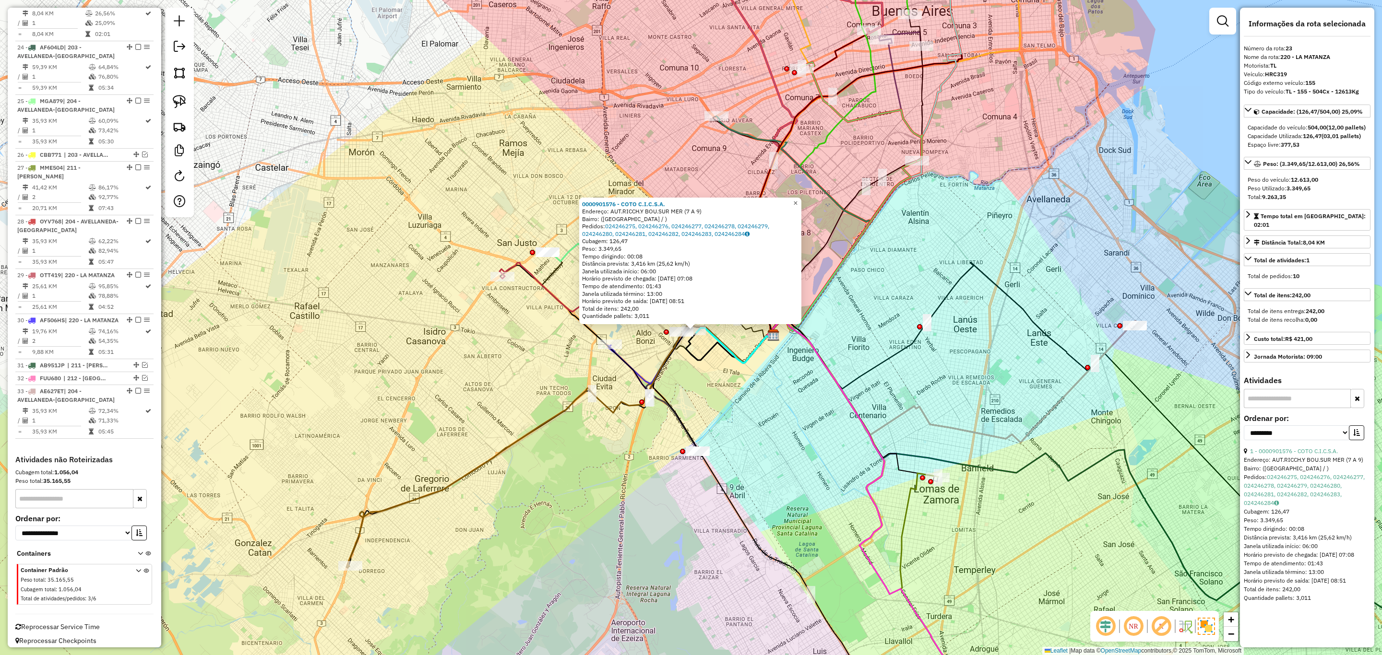
click at [797, 200] on span "×" at bounding box center [795, 203] width 4 height 8
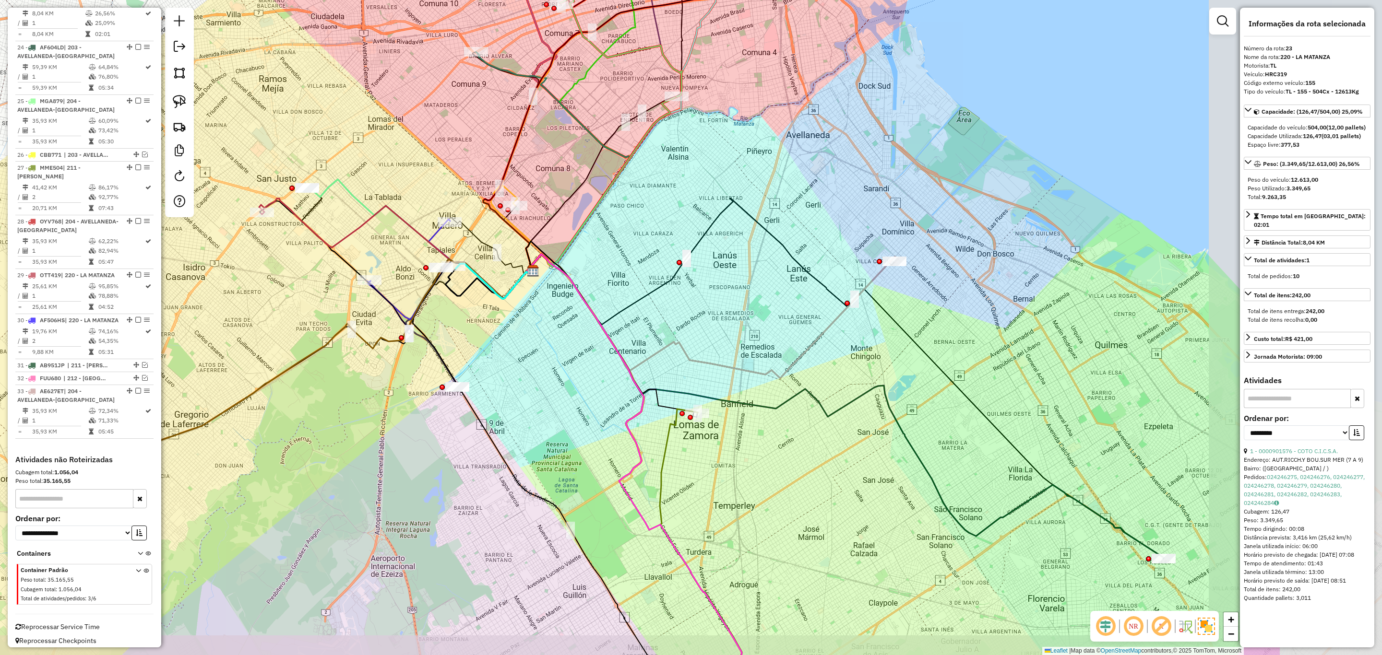
drag, startPoint x: 897, startPoint y: 504, endPoint x: 719, endPoint y: 454, distance: 185.3
click at [719, 454] on div "Janela de atendimento Grade de atendimento Capacidade Transportadoras Veículos …" at bounding box center [691, 327] width 1382 height 655
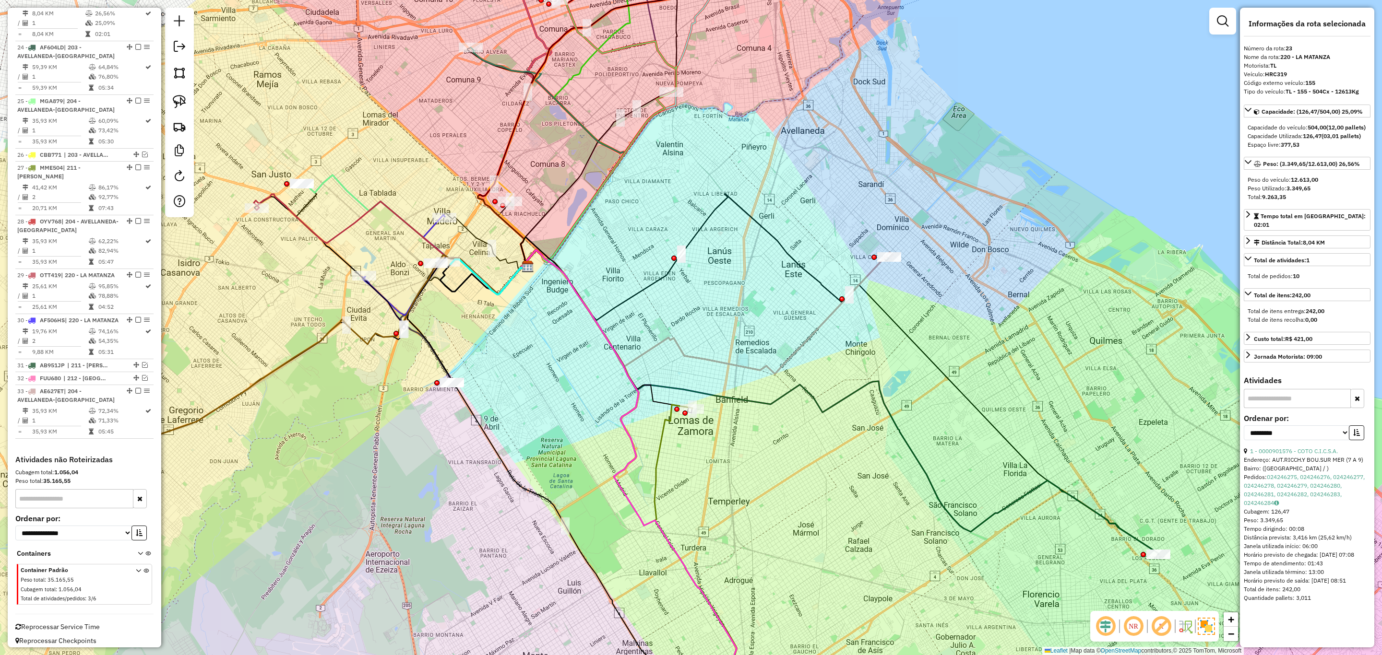
click at [870, 277] on icon at bounding box center [706, 312] width 371 height 124
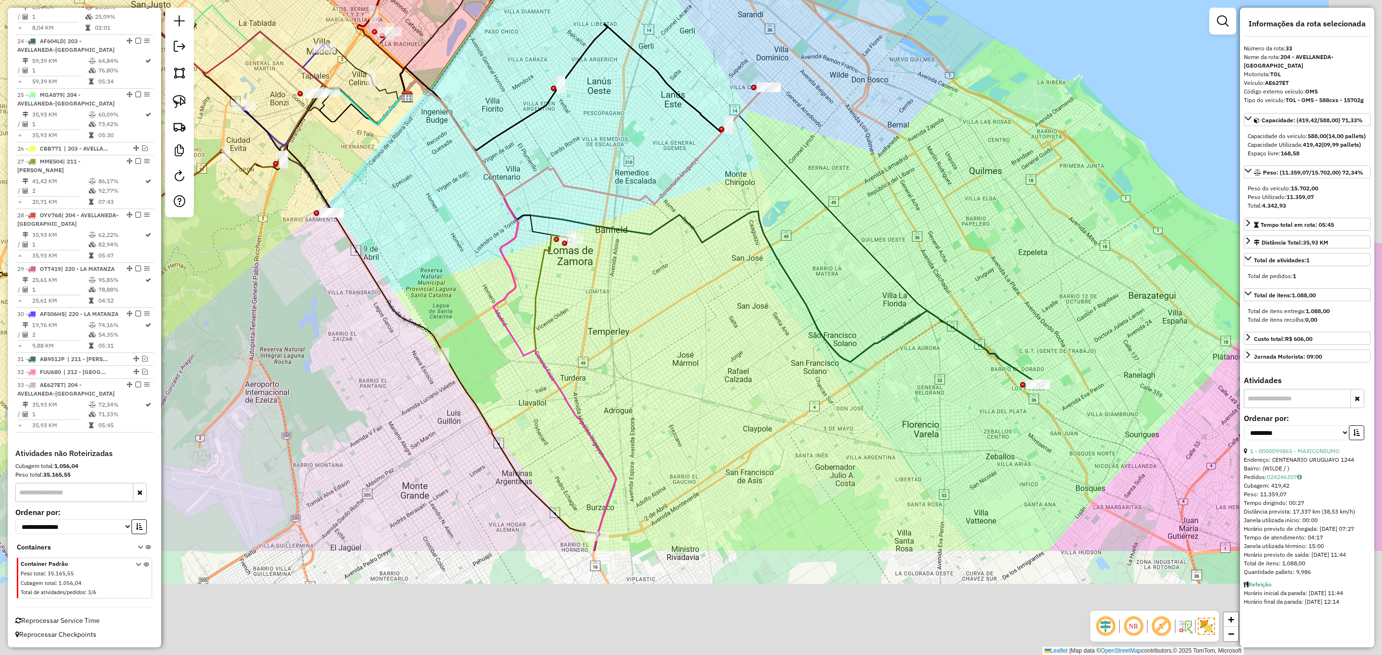
drag, startPoint x: 851, startPoint y: 426, endPoint x: 727, endPoint y: 250, distance: 215.7
click at [727, 250] on div "Janela de atendimento Grade de atendimento Capacidade Transportadoras Veículos …" at bounding box center [691, 327] width 1382 height 655
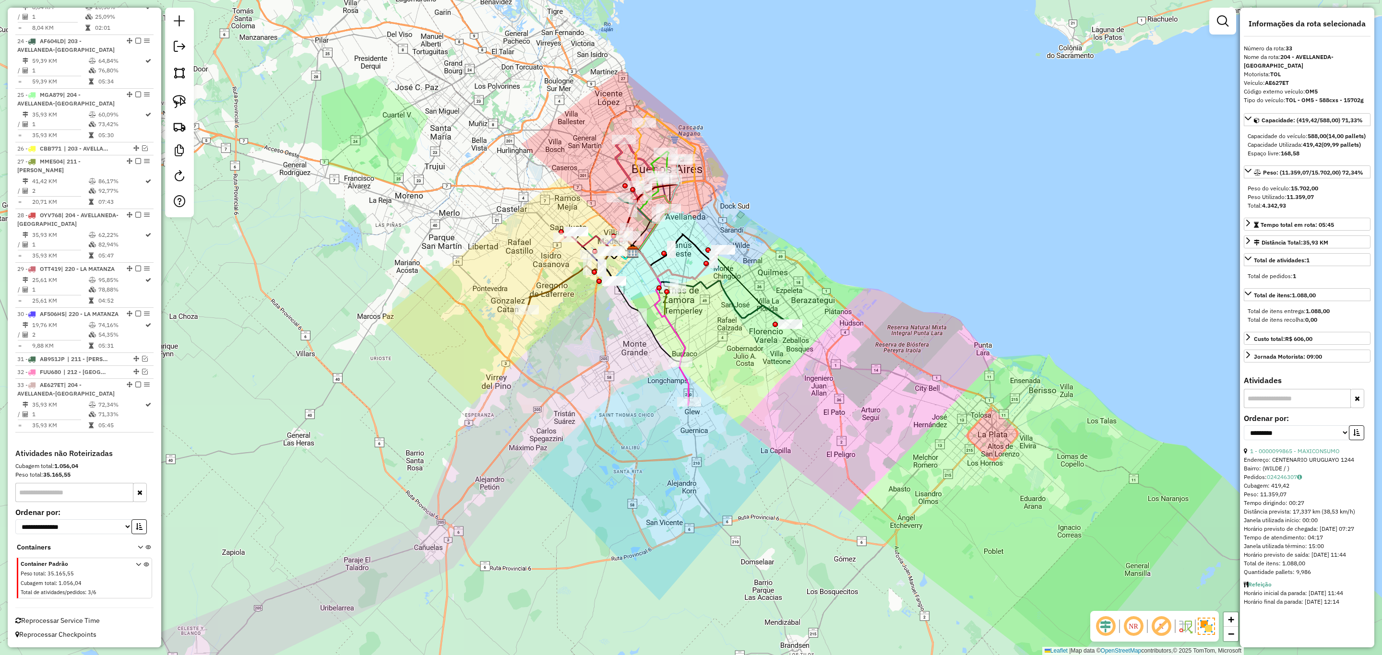
click at [689, 387] on icon at bounding box center [660, 326] width 58 height 157
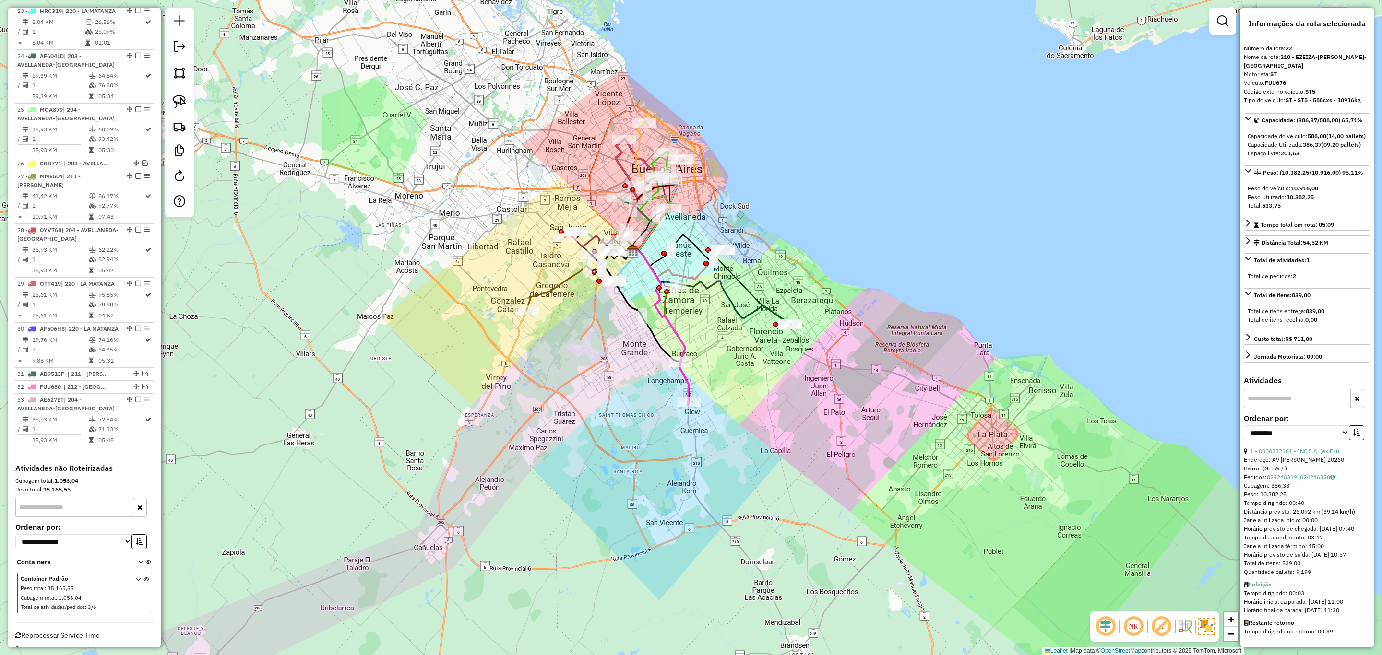
scroll to position [1381, 0]
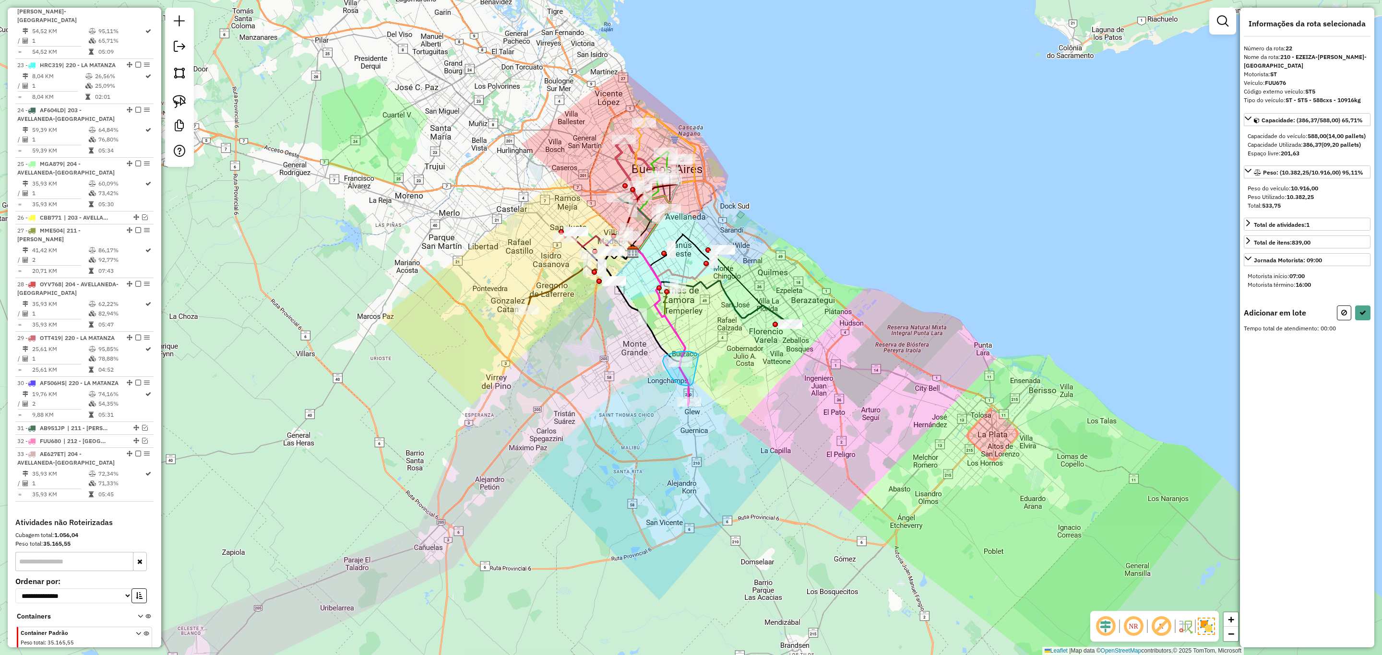
drag, startPoint x: 672, startPoint y: 353, endPoint x: 694, endPoint y: 382, distance: 36.0
click at [1341, 316] on icon at bounding box center [1344, 312] width 6 height 7
select select "**********"
drag, startPoint x: 690, startPoint y: 279, endPoint x: 681, endPoint y: 311, distance: 32.7
click at [1343, 316] on icon at bounding box center [1344, 312] width 6 height 7
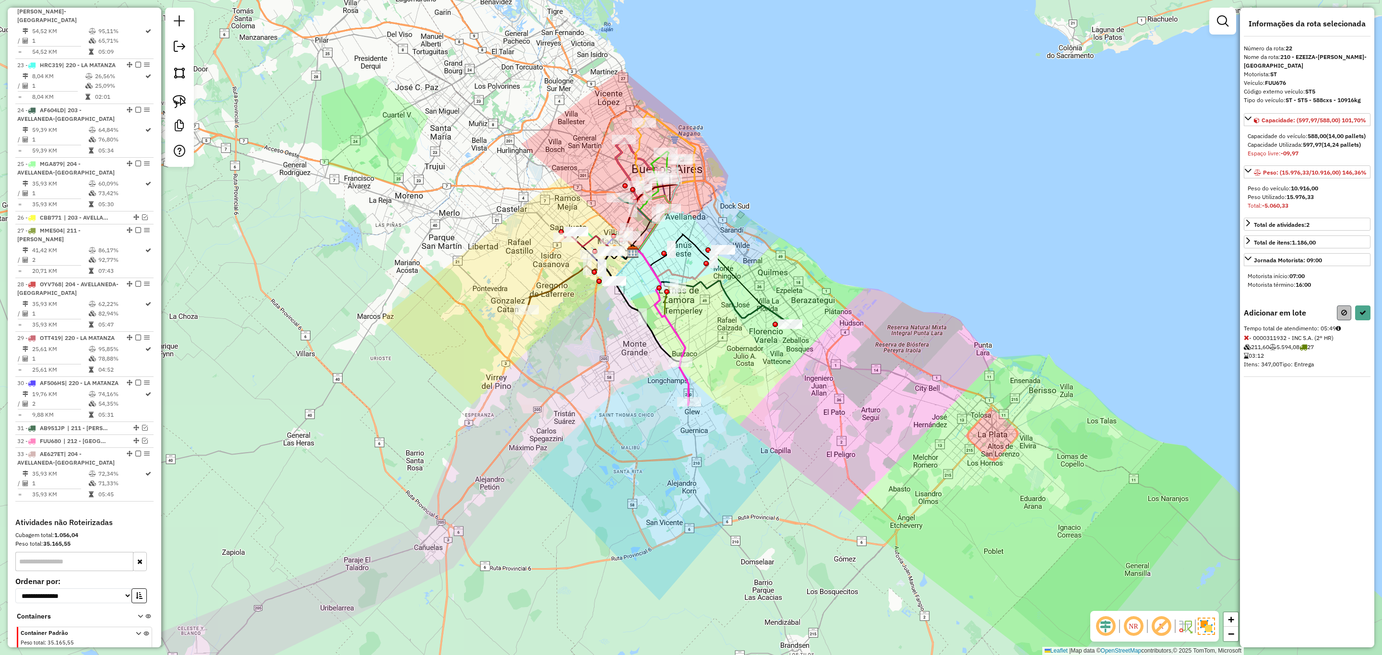
select select "**********"
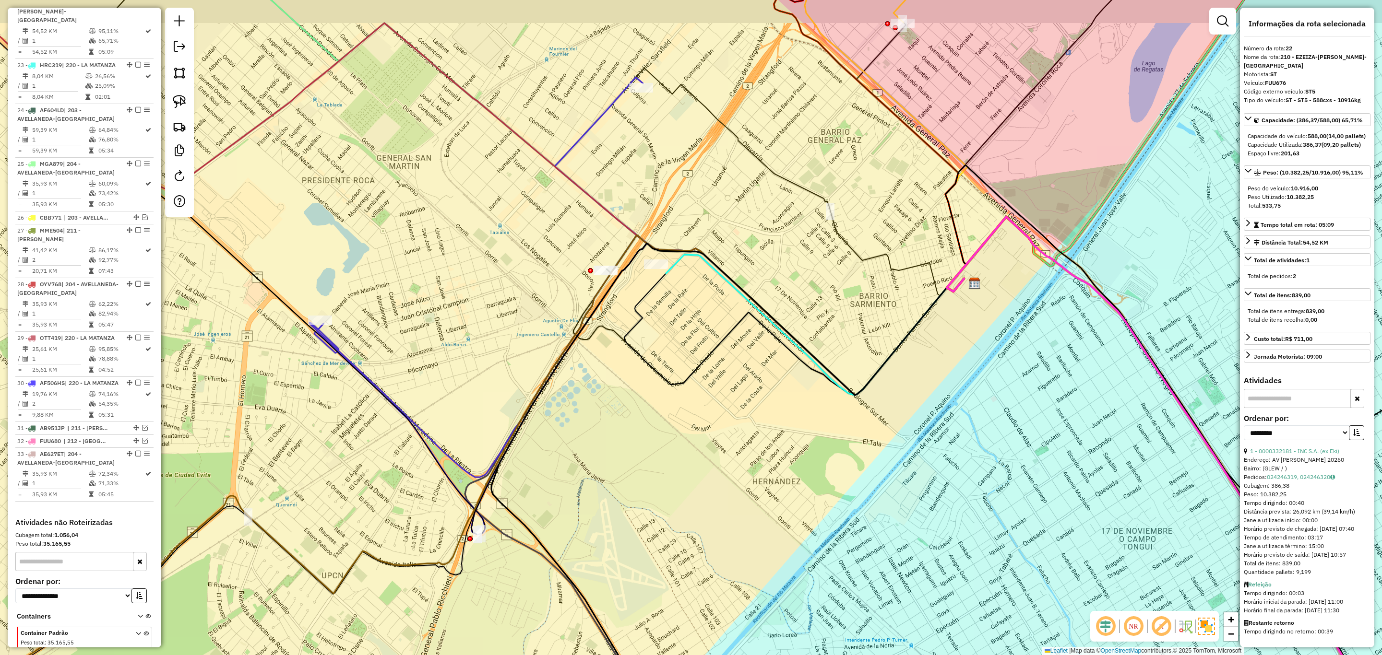
drag, startPoint x: 523, startPoint y: 275, endPoint x: 532, endPoint y: 407, distance: 132.7
click at [531, 411] on div "Janela de atendimento Grade de atendimento Capacidade Transportadoras Veículos …" at bounding box center [691, 327] width 1382 height 655
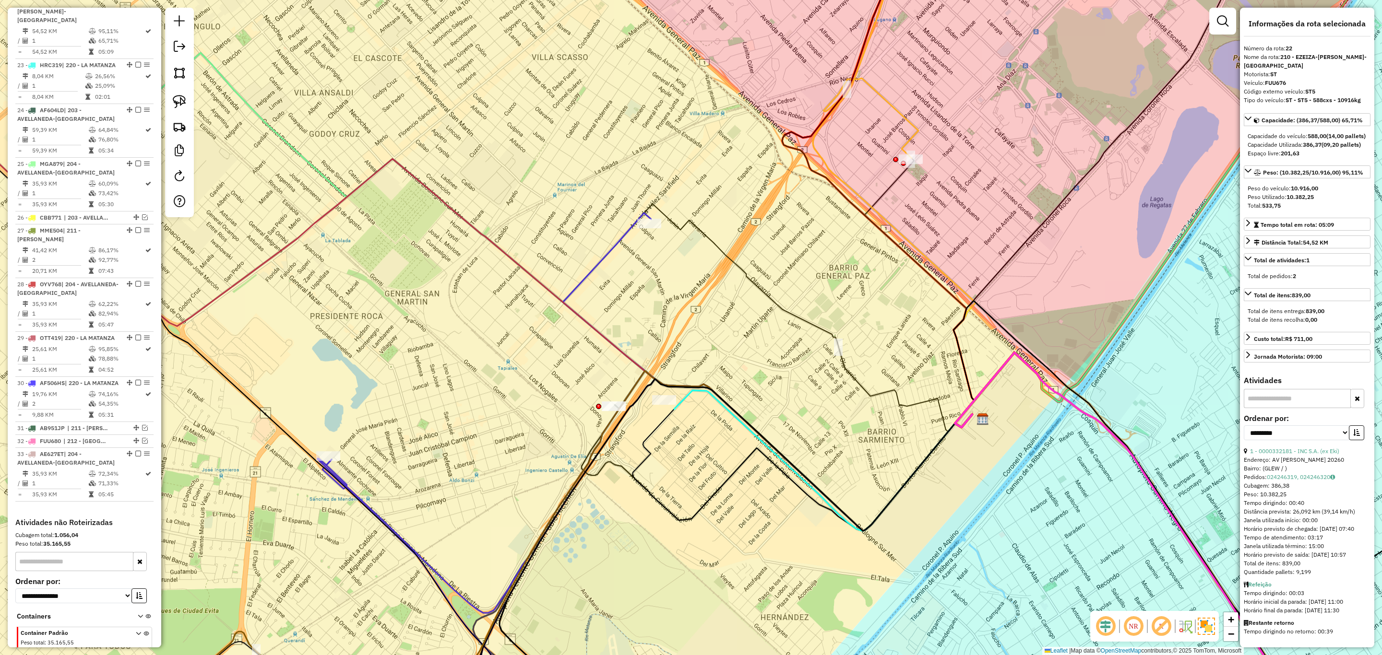
click at [612, 249] on icon at bounding box center [488, 442] width 333 height 458
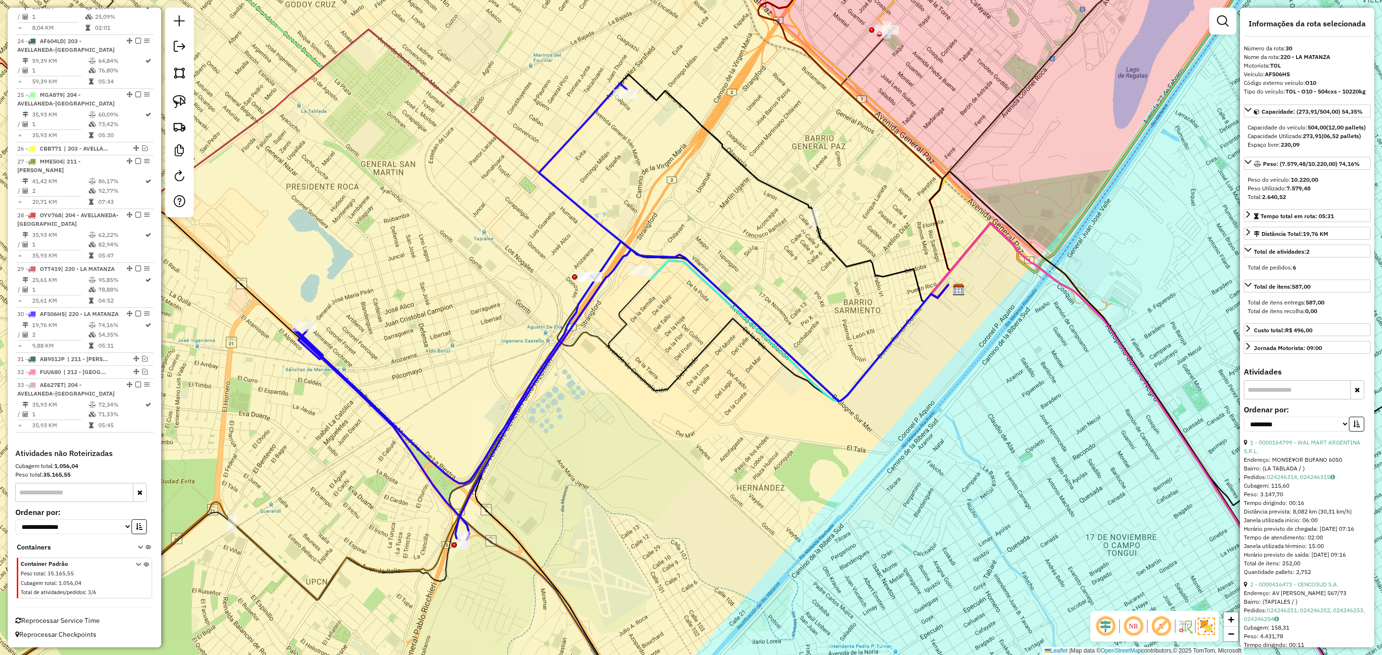
click at [664, 265] on icon at bounding box center [799, 331] width 298 height 141
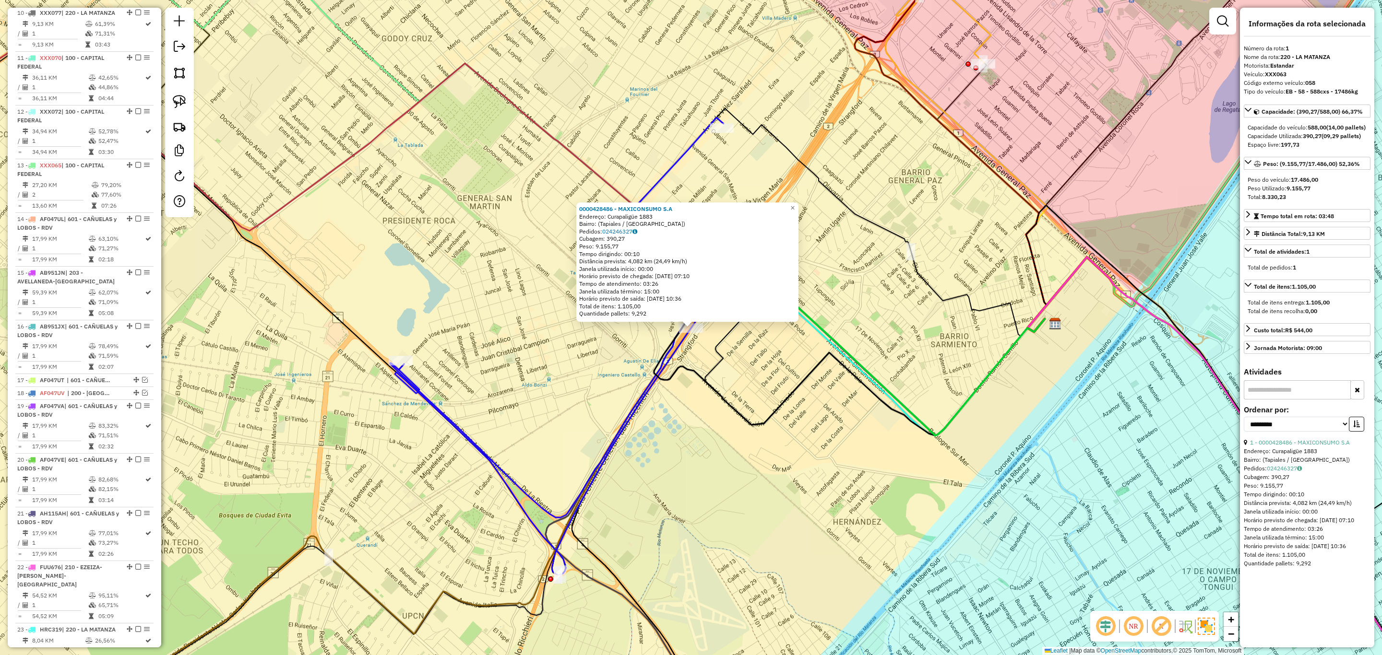
scroll to position [366, 0]
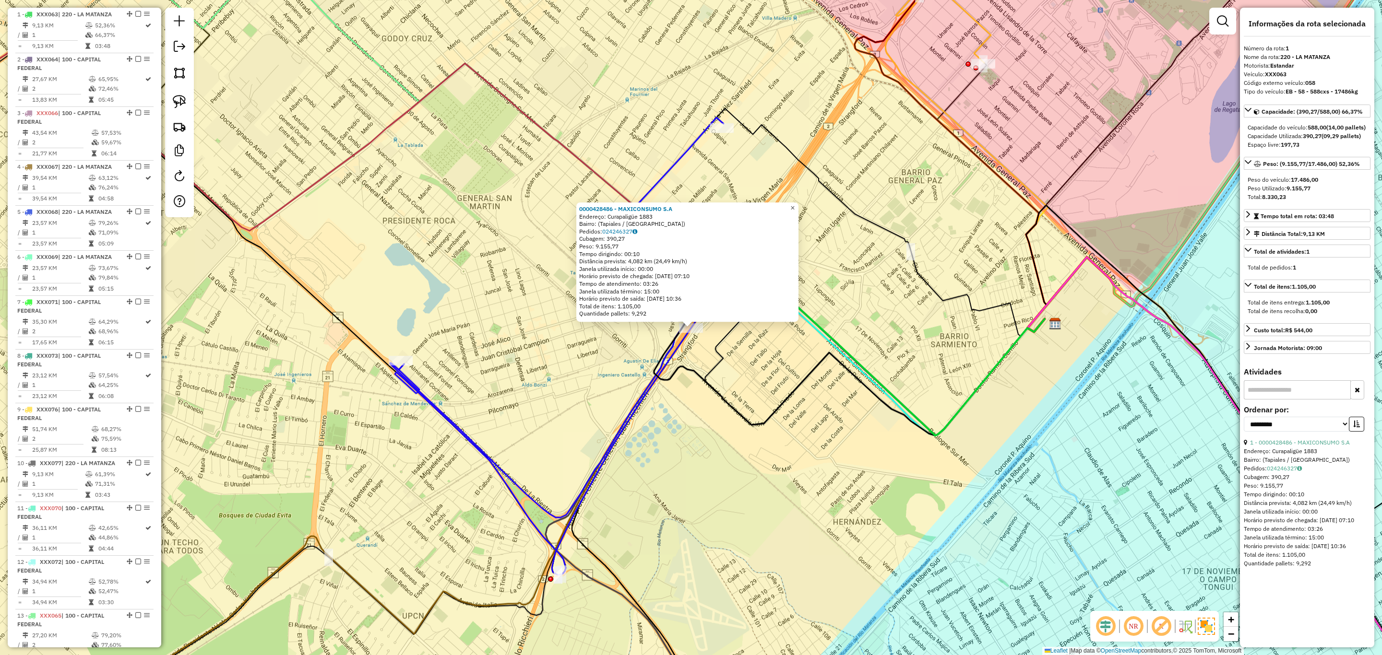
click at [795, 204] on span "×" at bounding box center [792, 208] width 4 height 8
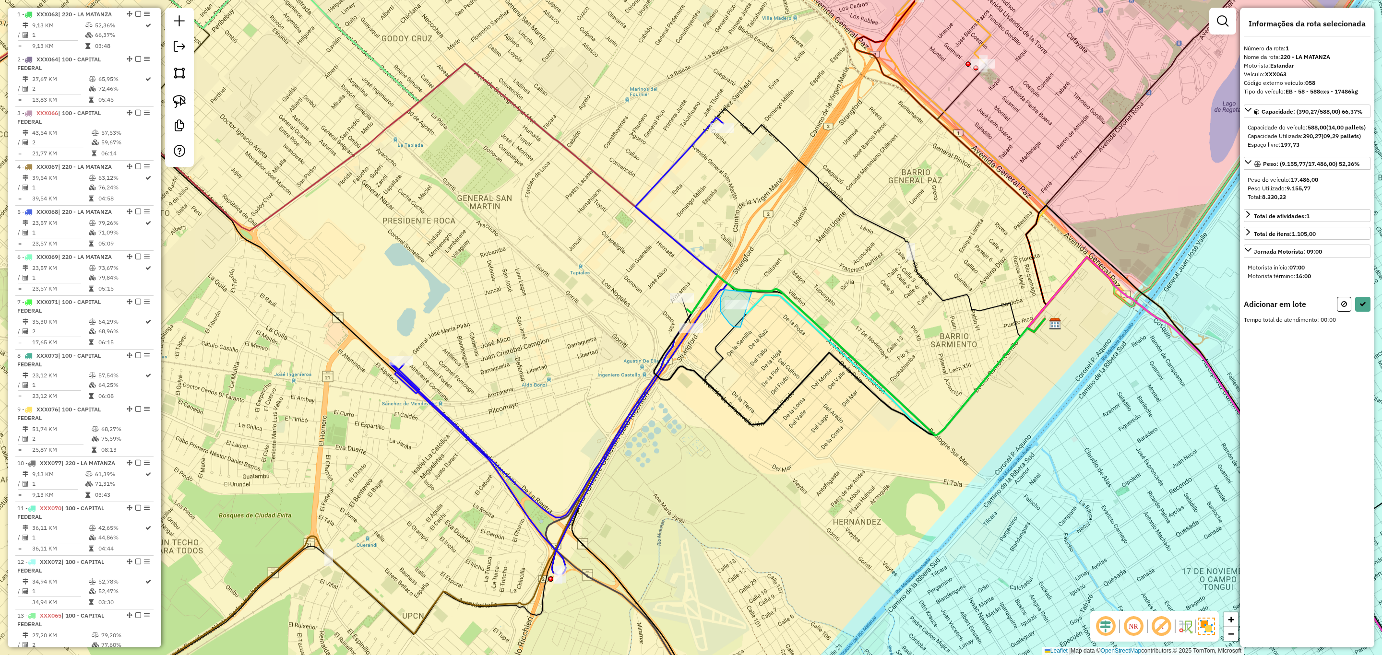
drag, startPoint x: 751, startPoint y: 293, endPoint x: 740, endPoint y: 327, distance: 36.3
select select "**********"
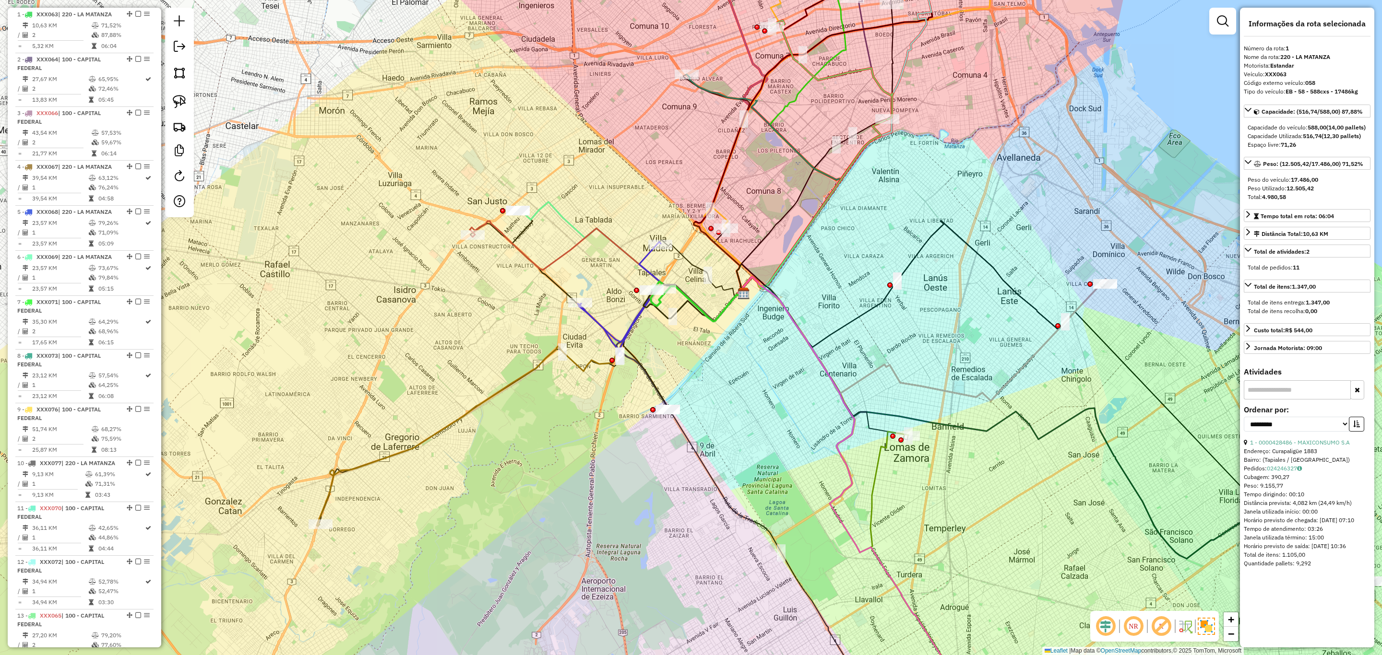
drag, startPoint x: 758, startPoint y: 377, endPoint x: 621, endPoint y: 297, distance: 158.5
click at [622, 298] on div "Janela de atendimento Grade de atendimento Capacidade Transportadoras Veículos …" at bounding box center [691, 327] width 1382 height 655
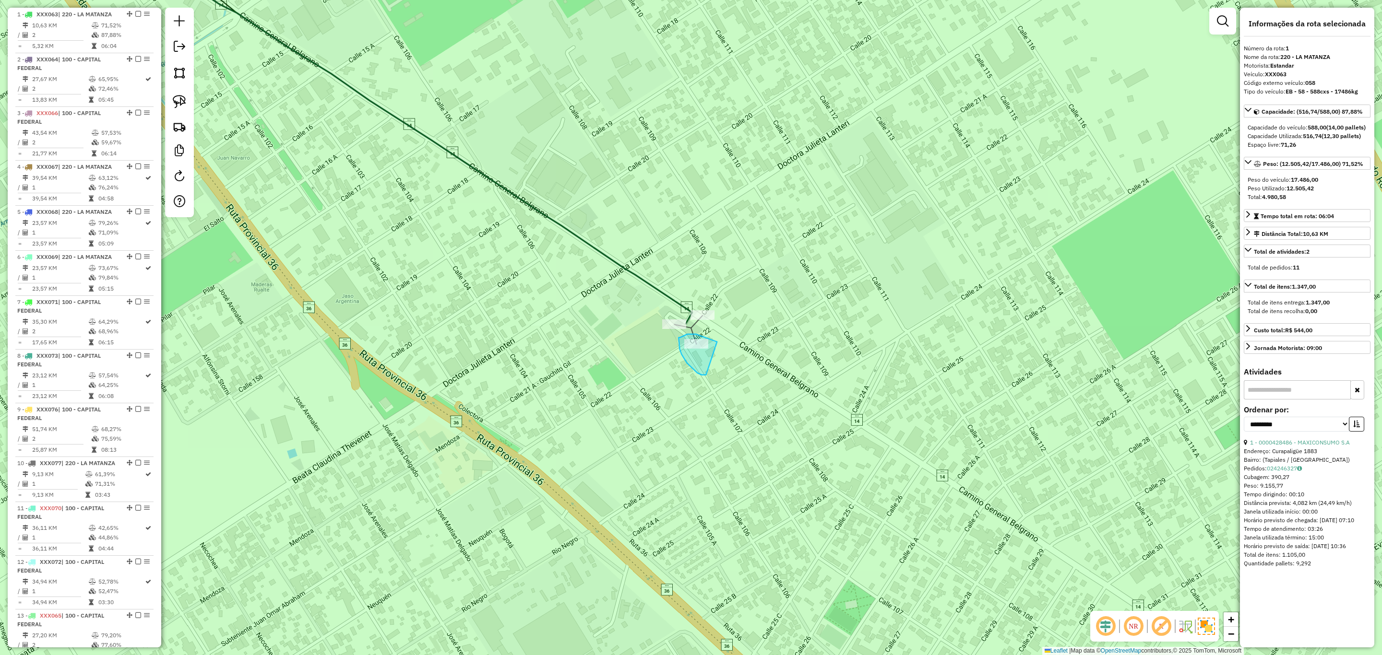
drag, startPoint x: 715, startPoint y: 341, endPoint x: 708, endPoint y: 373, distance: 32.9
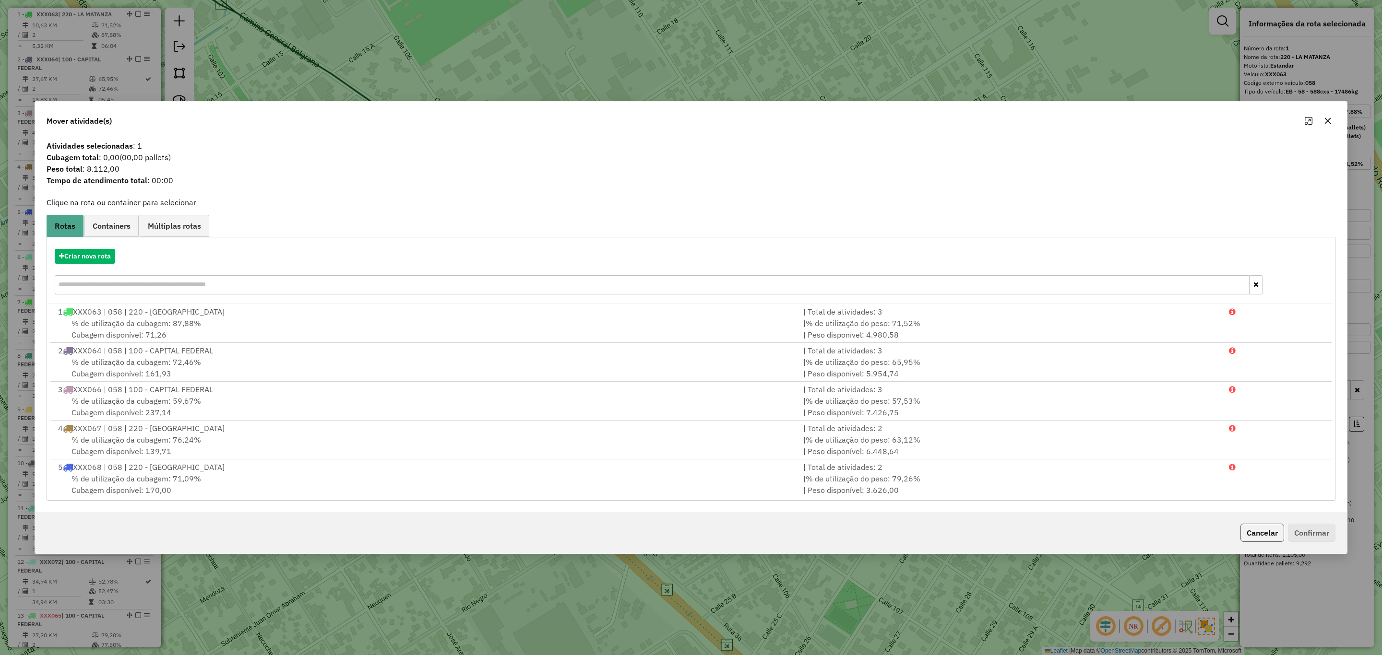
click at [1270, 535] on button "Cancelar" at bounding box center [1262, 533] width 44 height 18
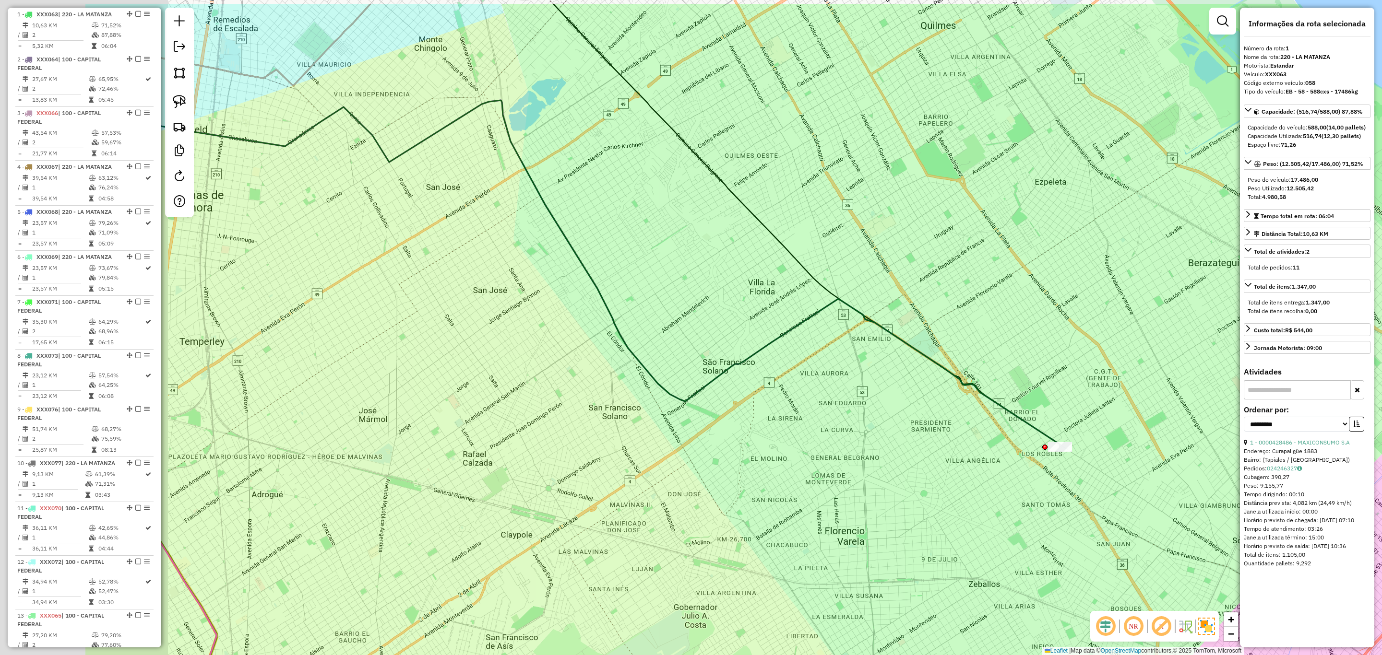
drag, startPoint x: 821, startPoint y: 451, endPoint x: 853, endPoint y: 438, distance: 34.4
click at [851, 438] on div "Janela de atendimento Grade de atendimento Capacidade Transportadoras Veículos …" at bounding box center [691, 327] width 1382 height 655
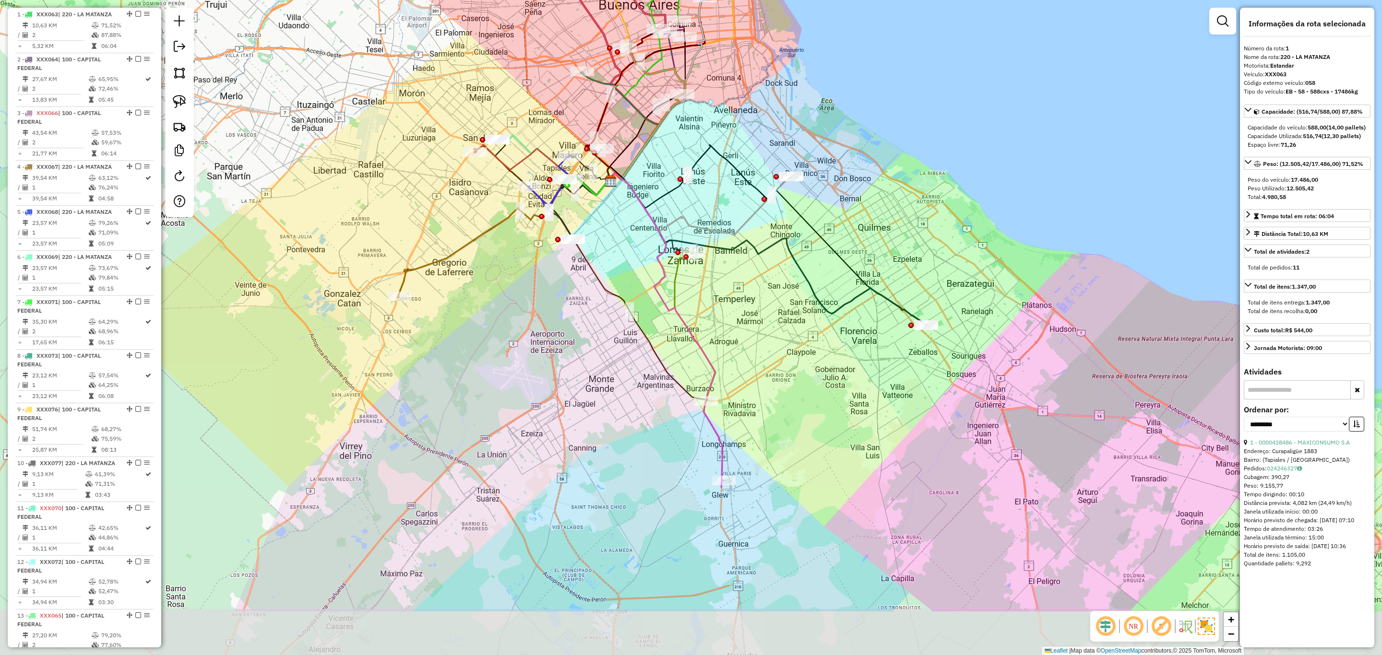
drag, startPoint x: 815, startPoint y: 464, endPoint x: 812, endPoint y: 351, distance: 112.3
click at [828, 354] on div "Janela de atendimento Grade de atendimento Capacidade Transportadoras Veículos …" at bounding box center [691, 327] width 1382 height 655
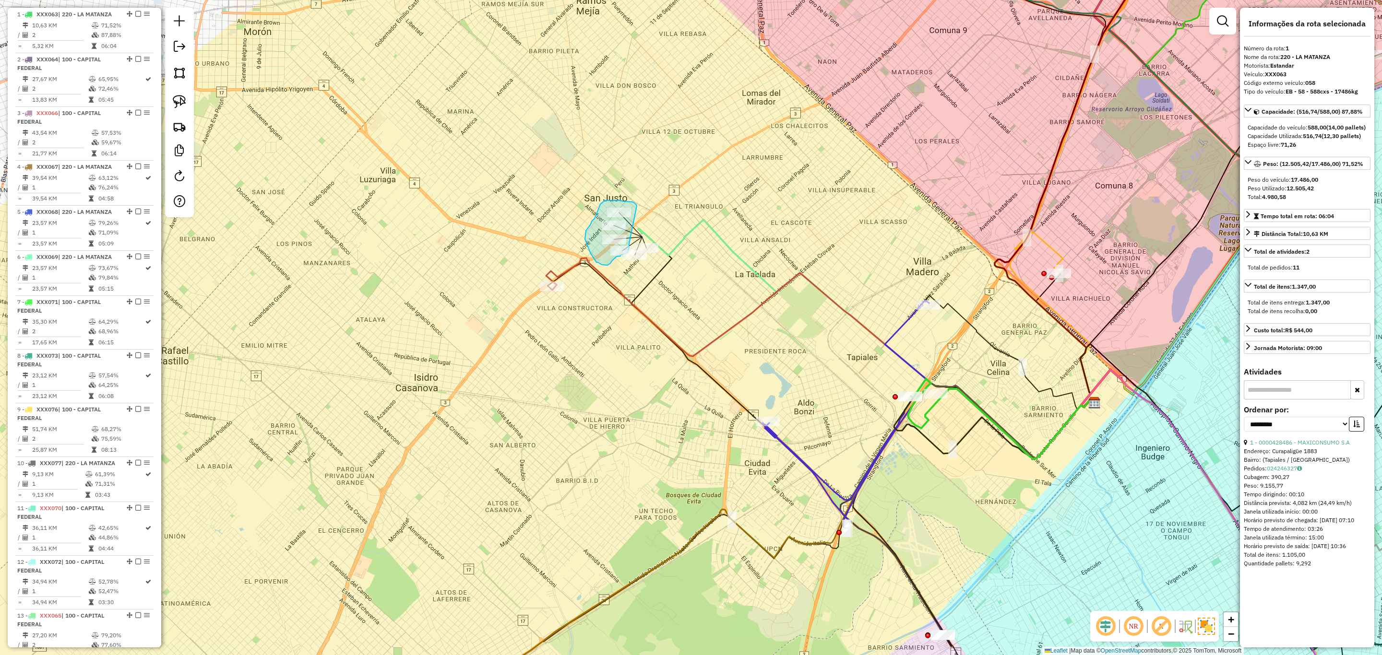
drag, startPoint x: 626, startPoint y: 202, endPoint x: 630, endPoint y: 242, distance: 40.4
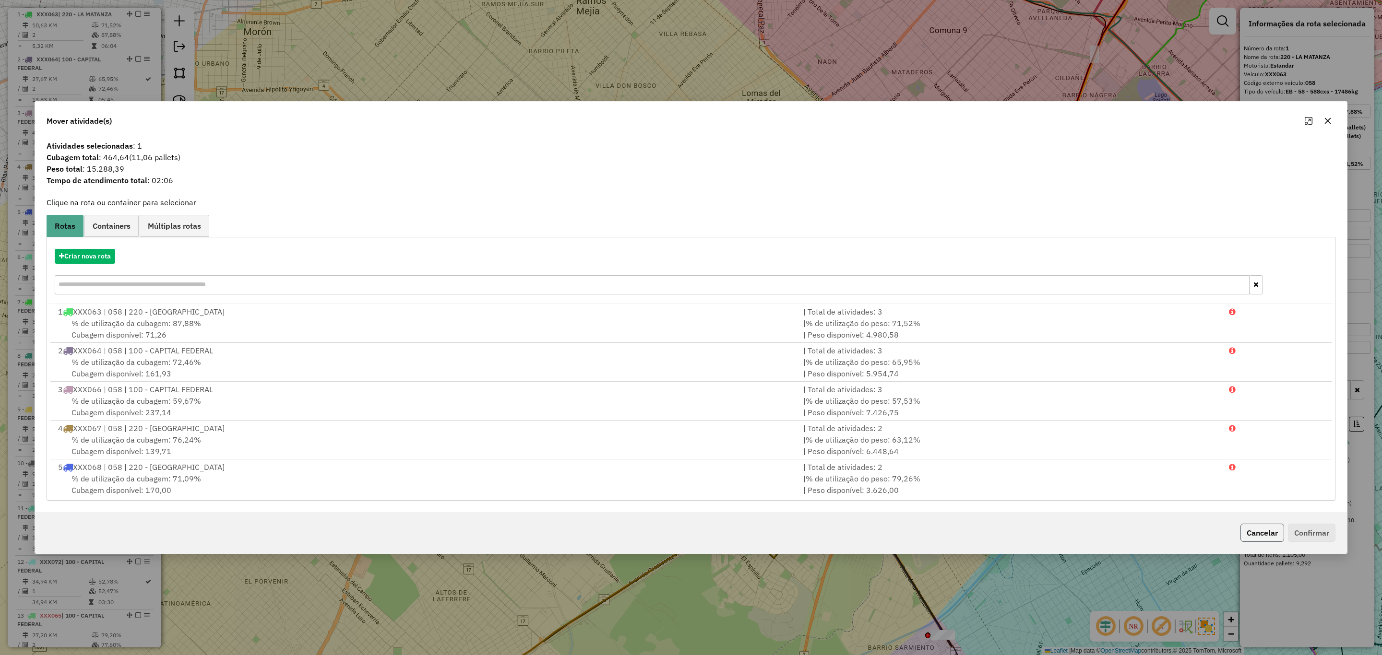
click at [1260, 531] on button "Cancelar" at bounding box center [1262, 533] width 44 height 18
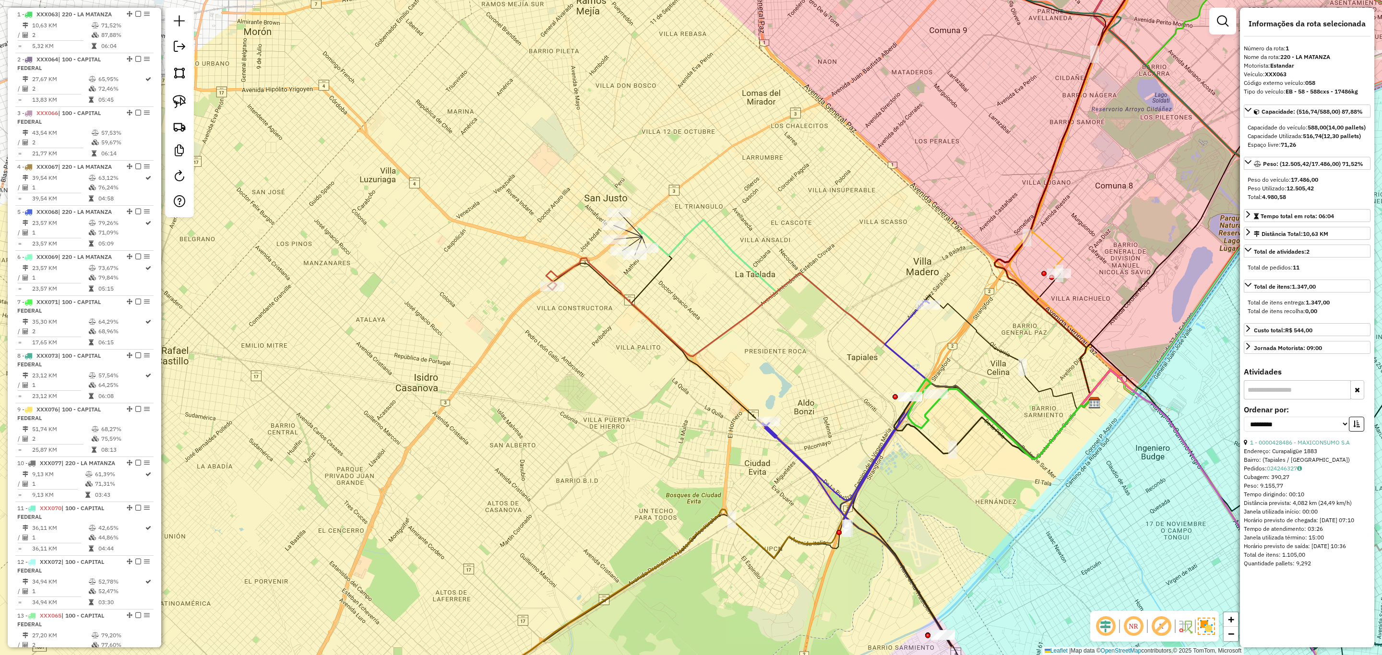
click at [678, 243] on icon at bounding box center [864, 339] width 452 height 239
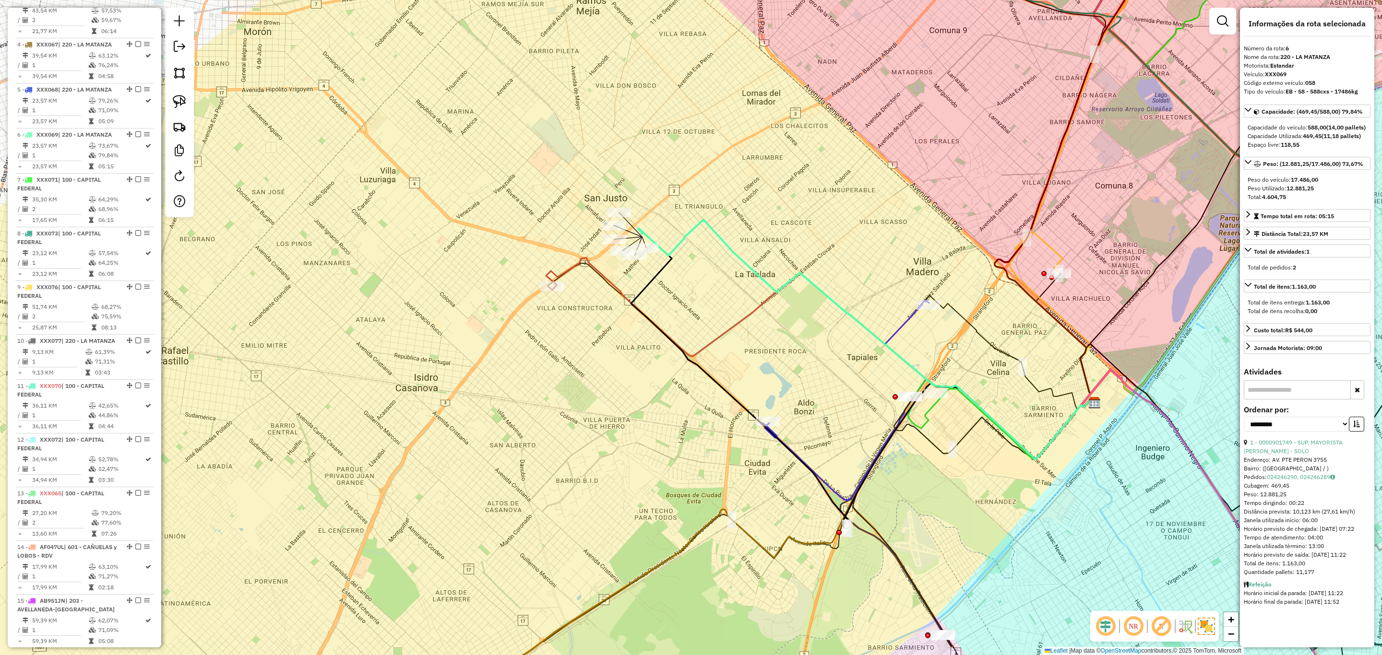
scroll to position [609, 0]
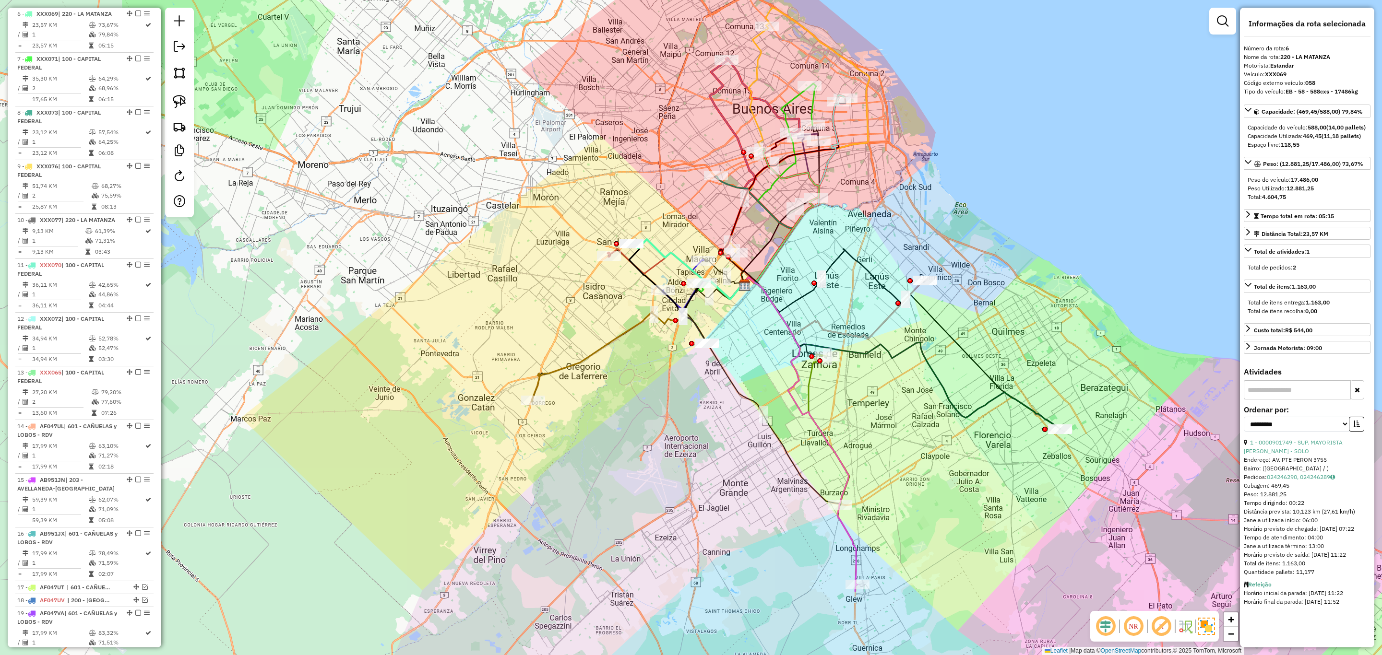
drag, startPoint x: 769, startPoint y: 346, endPoint x: 726, endPoint y: 337, distance: 43.6
click at [726, 337] on div "Janela de atendimento Grade de atendimento Capacidade Transportadoras Veículos …" at bounding box center [691, 327] width 1382 height 655
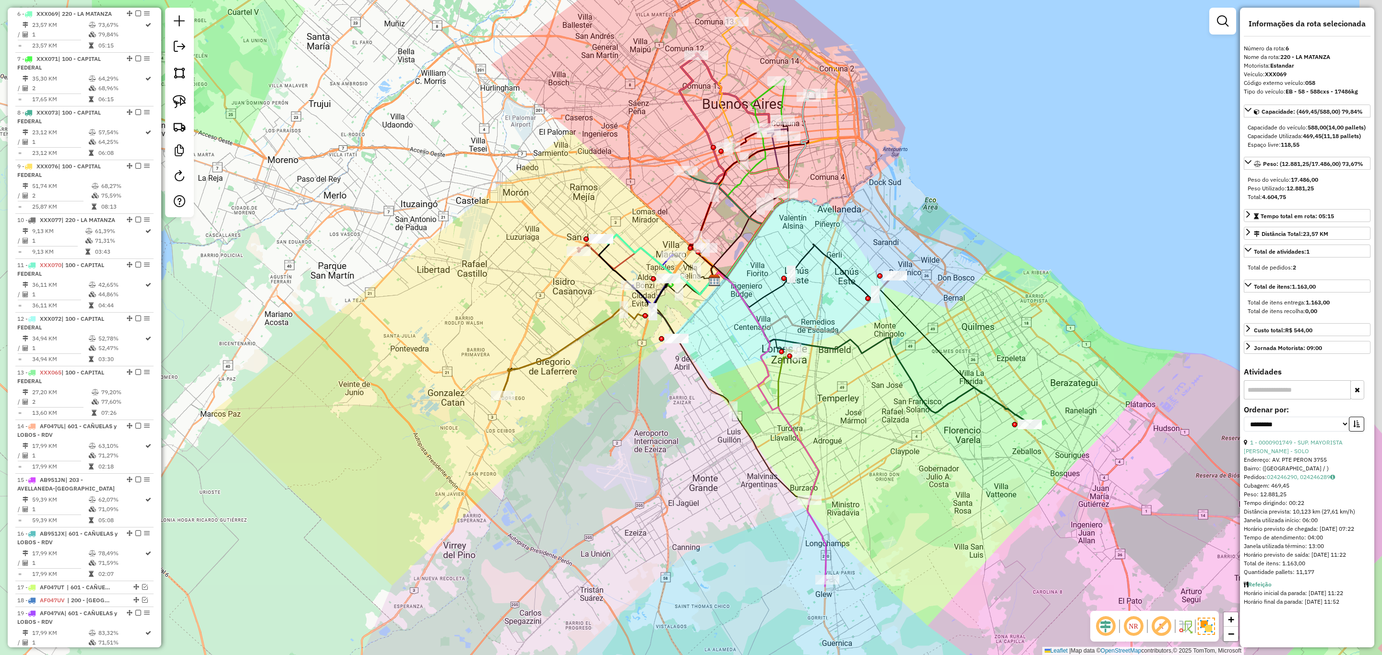
drag, startPoint x: 900, startPoint y: 422, endPoint x: 867, endPoint y: 426, distance: 33.3
click at [867, 426] on div "Janela de atendimento Grade de atendimento Capacidade Transportadoras Veículos …" at bounding box center [691, 327] width 1382 height 655
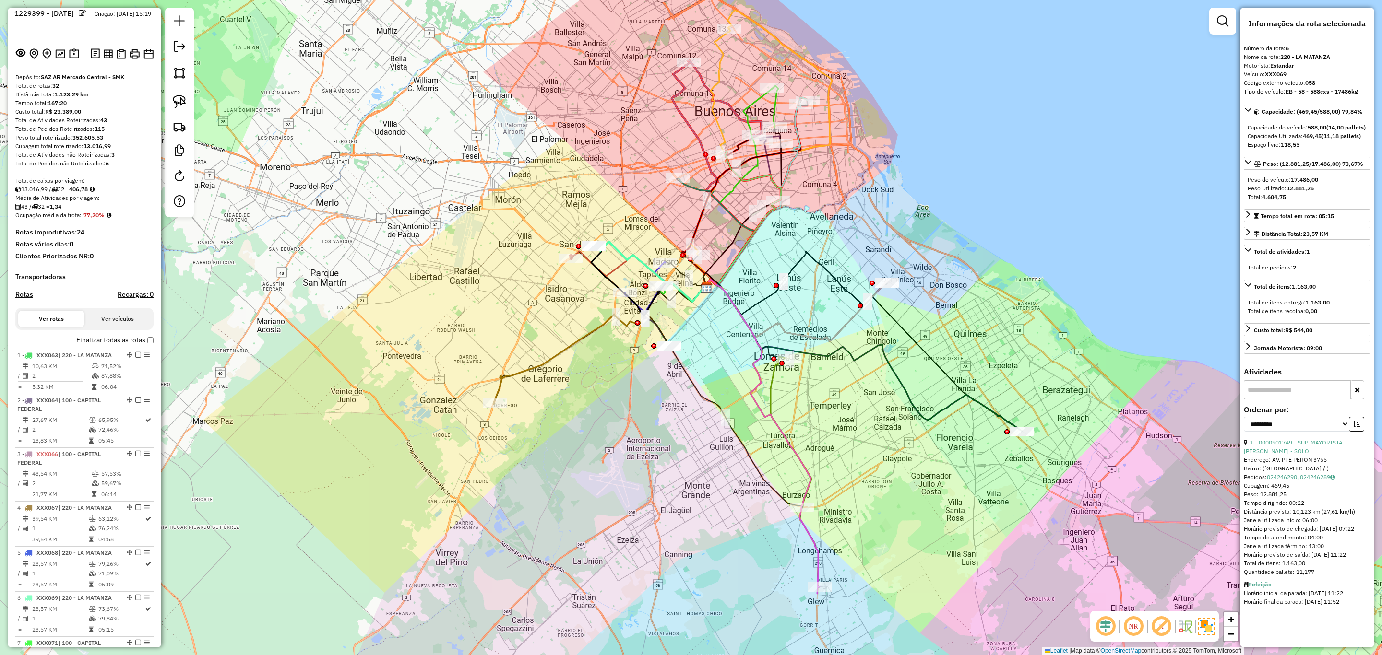
scroll to position [0, 0]
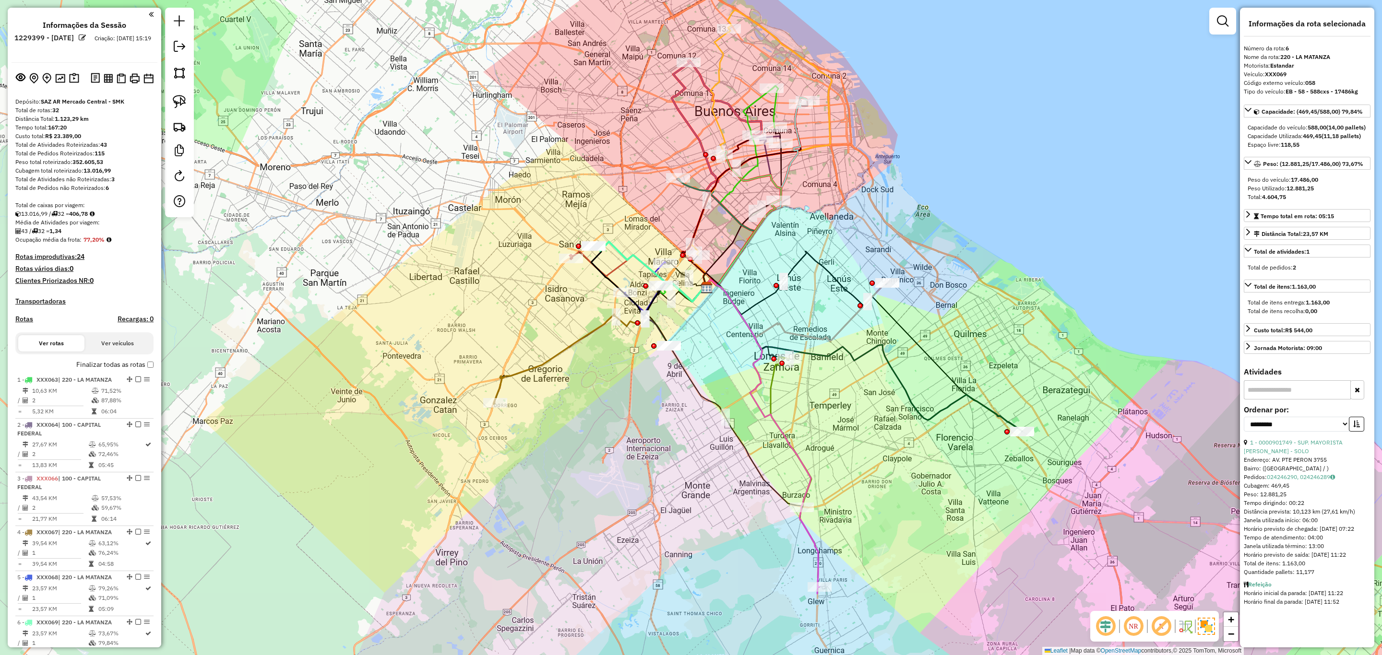
click at [36, 303] on h4 "Transportadoras" at bounding box center [84, 301] width 138 height 8
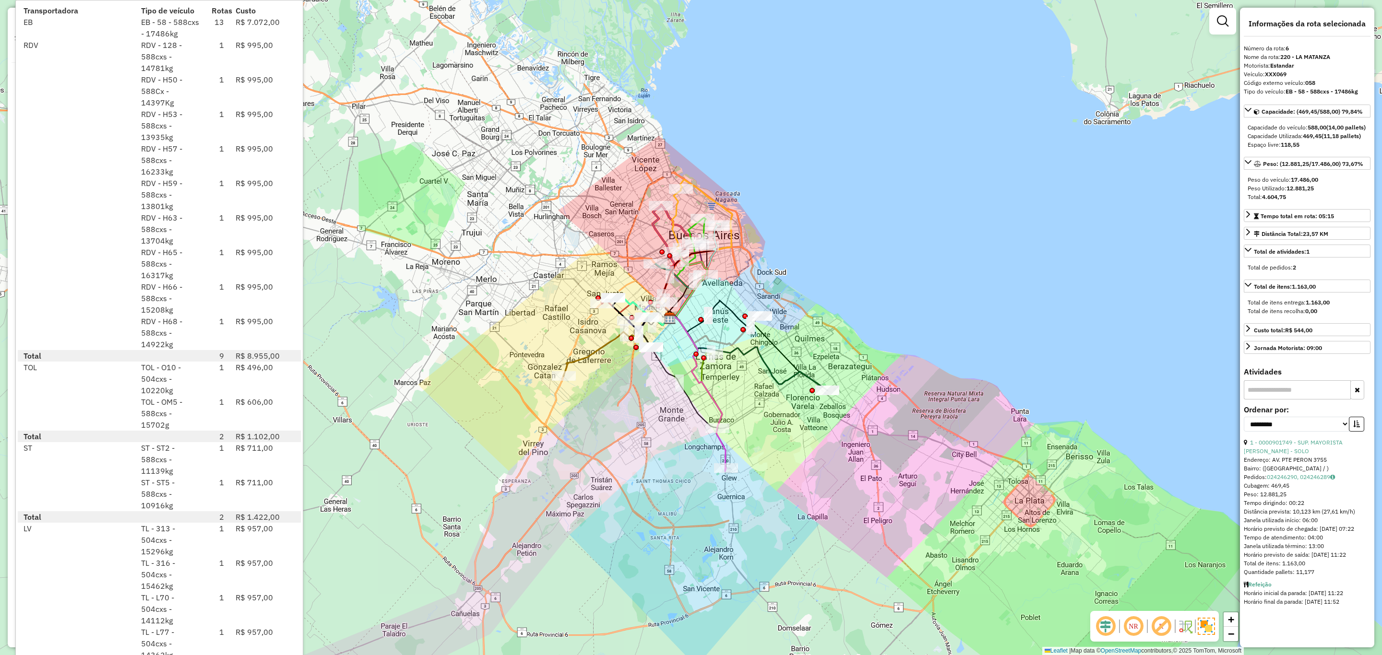
click at [391, 243] on div "Janela de atendimento Grade de atendimento Capacidade Transportadoras Veículos …" at bounding box center [691, 327] width 1382 height 655
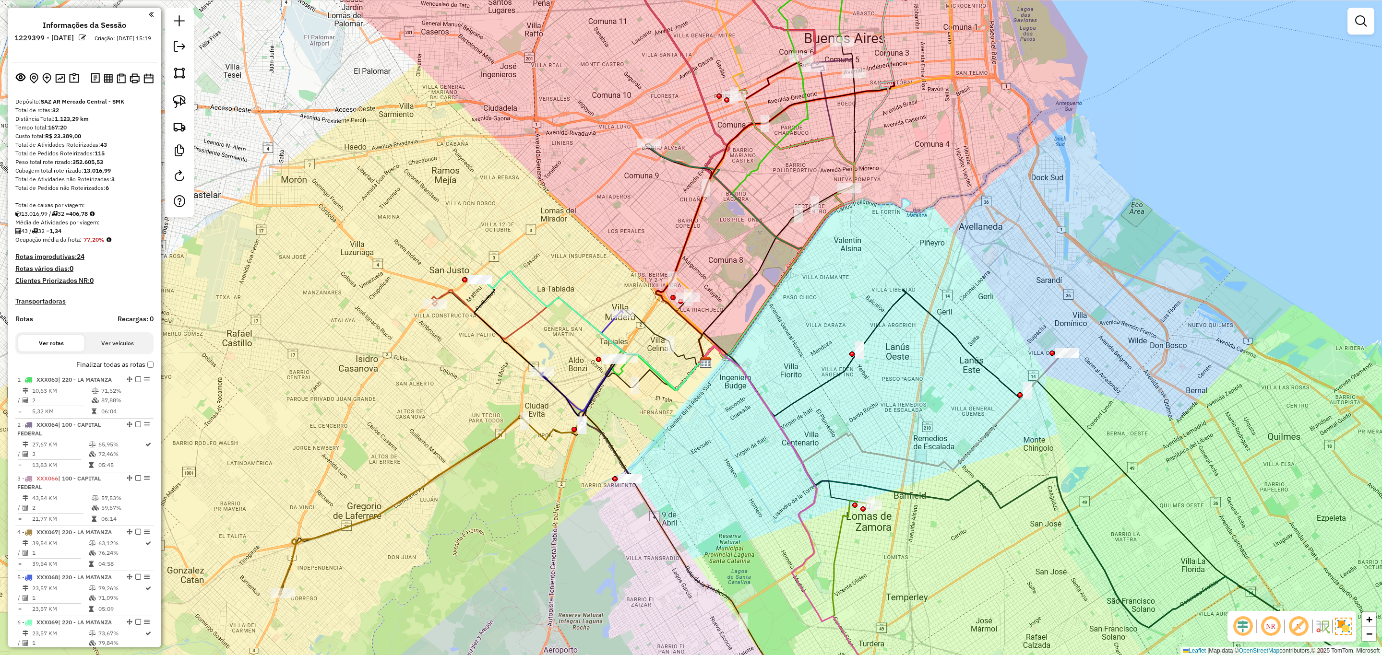
click at [607, 325] on icon at bounding box center [582, 368] width 83 height 115
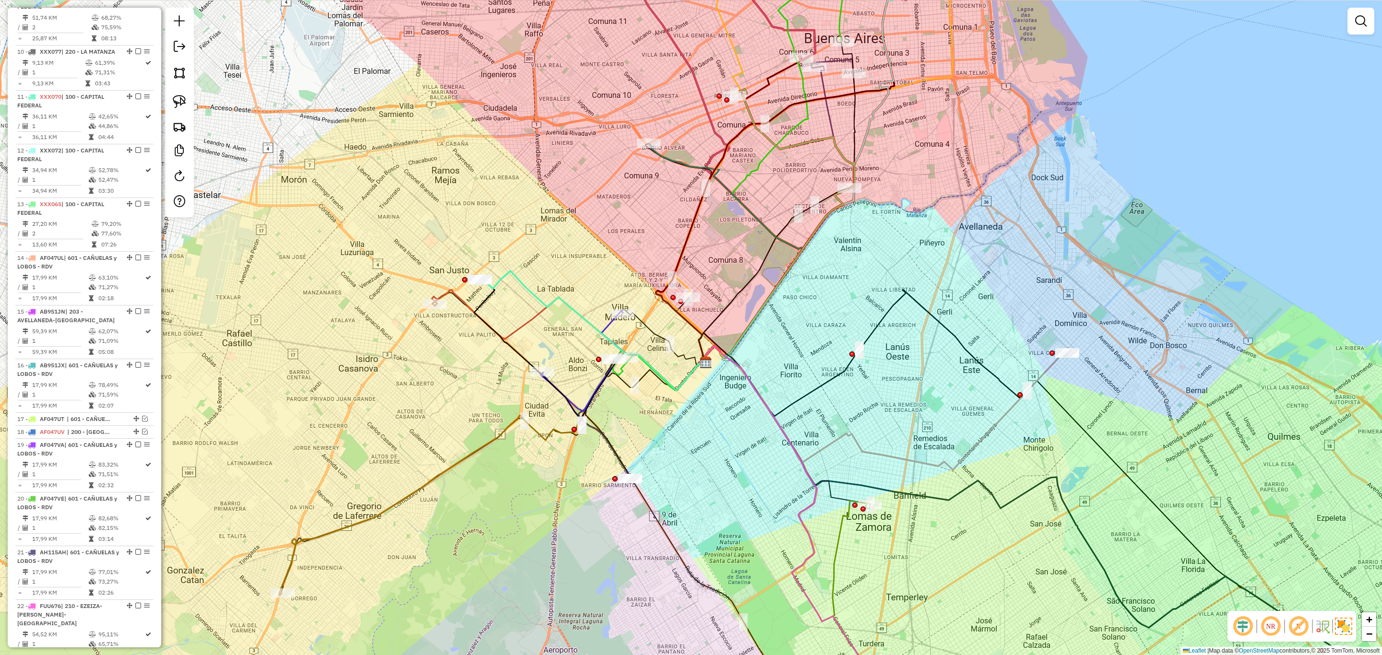
select select "**********"
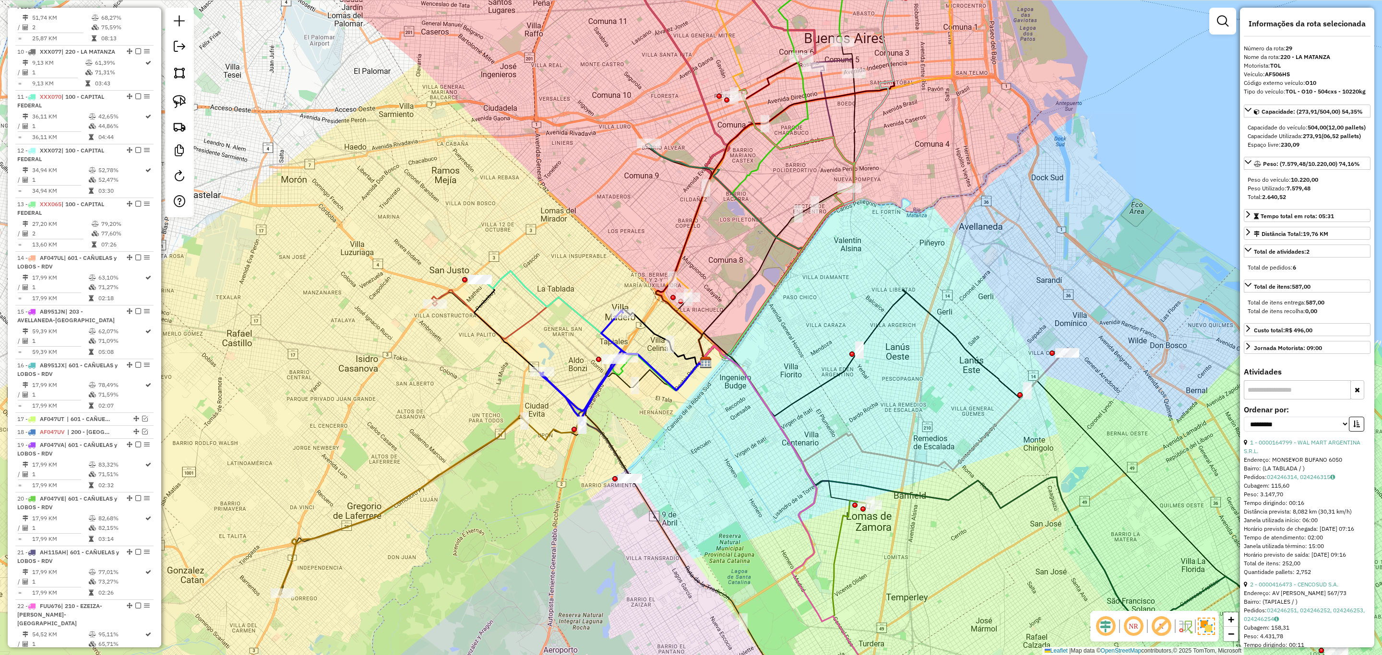
scroll to position [1436, 0]
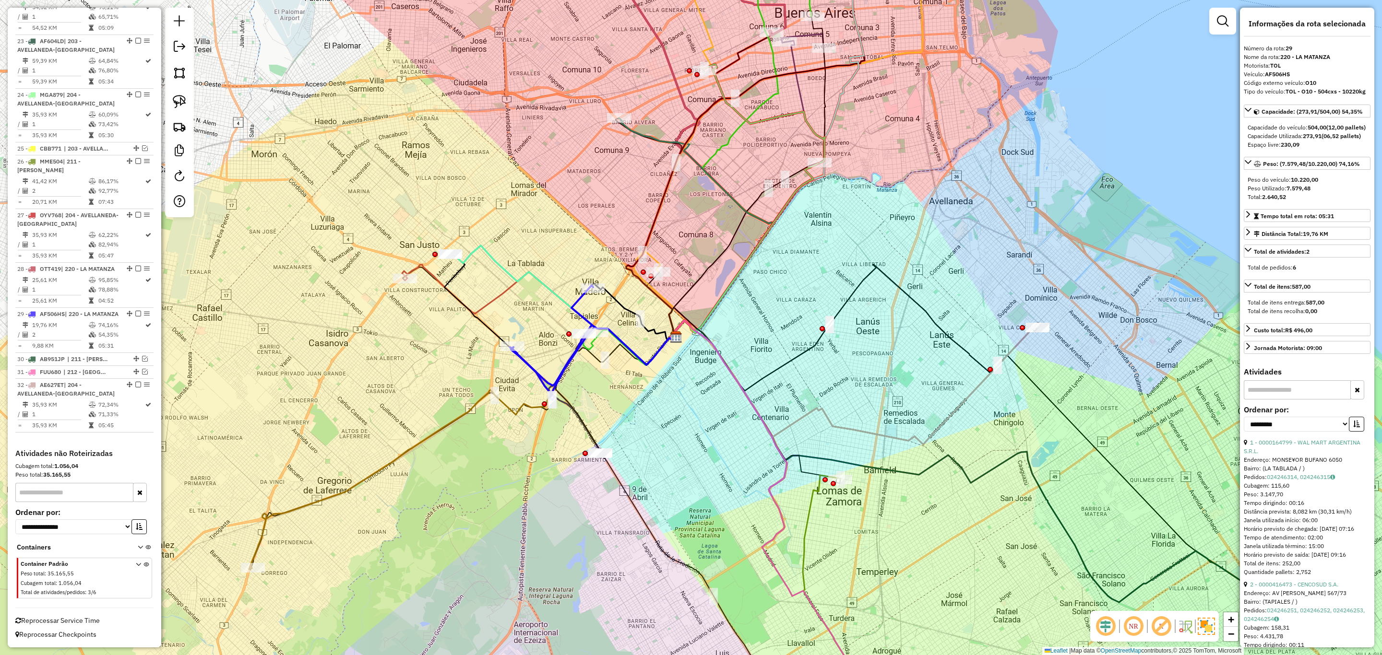
drag, startPoint x: 587, startPoint y: 366, endPoint x: 558, endPoint y: 340, distance: 39.1
click at [558, 340] on div "Janela de atendimento Grade de atendimento Capacidade Transportadoras Veículos …" at bounding box center [691, 327] width 1382 height 655
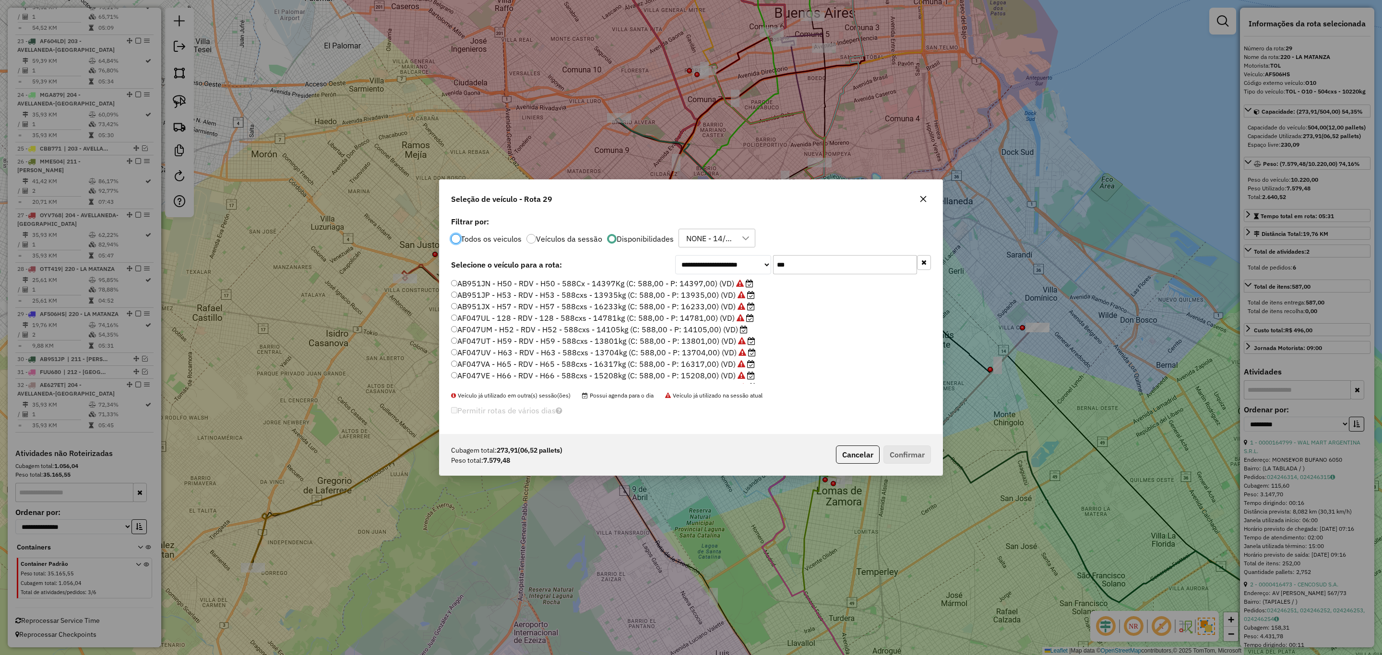
scroll to position [5, 3]
drag, startPoint x: 799, startPoint y: 270, endPoint x: 701, endPoint y: 251, distance: 100.1
click at [701, 251] on div "**********" at bounding box center [691, 324] width 503 height 220
type input "***"
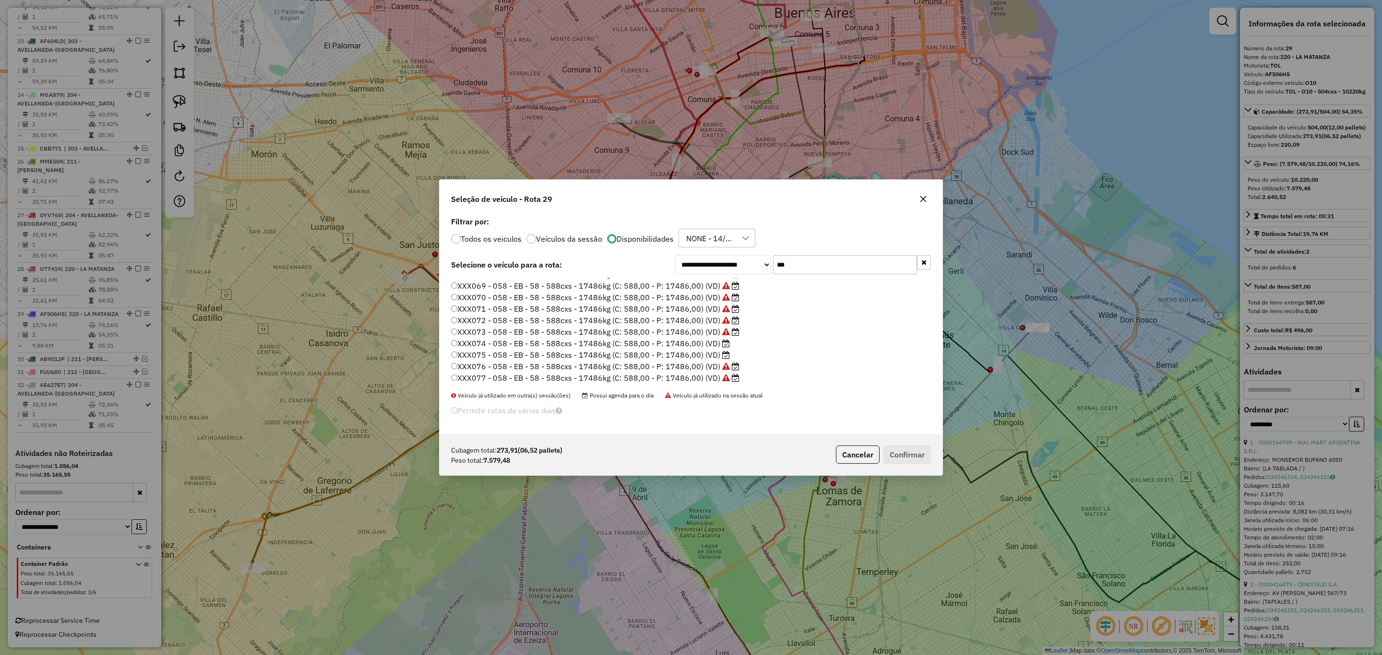
click at [707, 342] on label "XXX074 - 058 - EB - 58 - 588cxs - 17486kg (C: 588,00 - P: 17486,00) (VD)" at bounding box center [590, 344] width 279 height 12
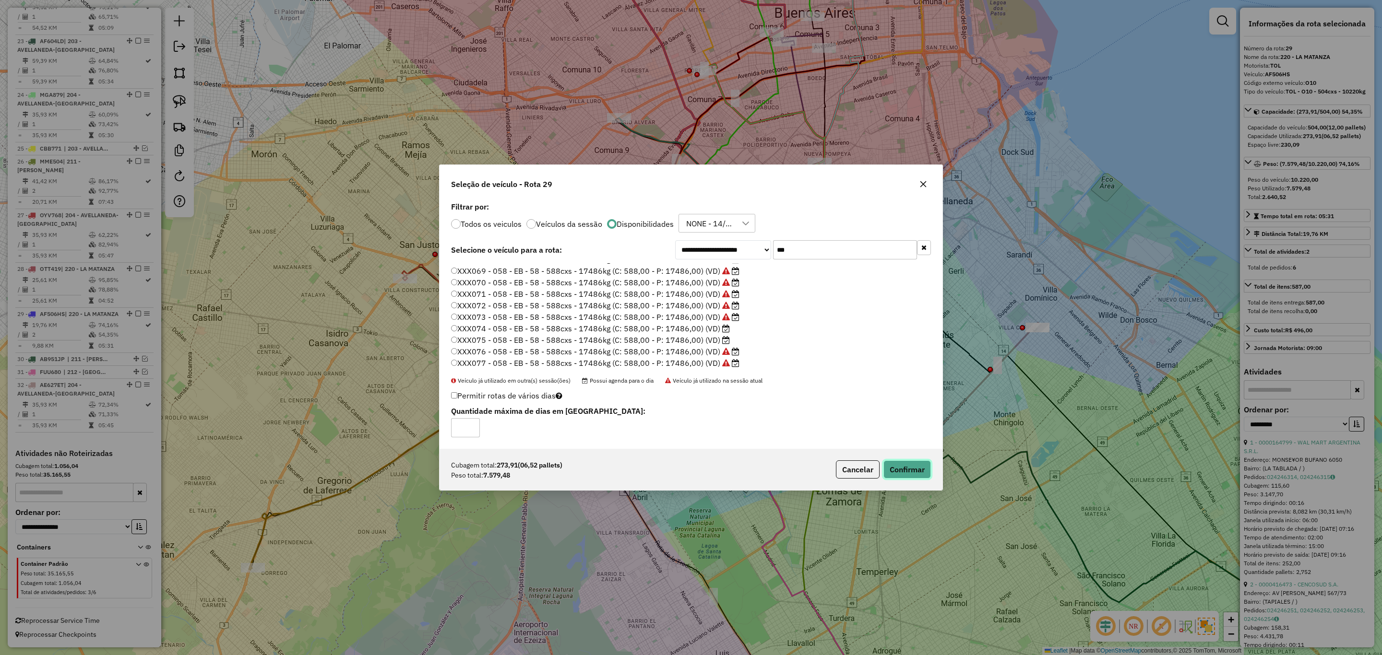
click at [903, 465] on button "Confirmar" at bounding box center [907, 470] width 48 height 18
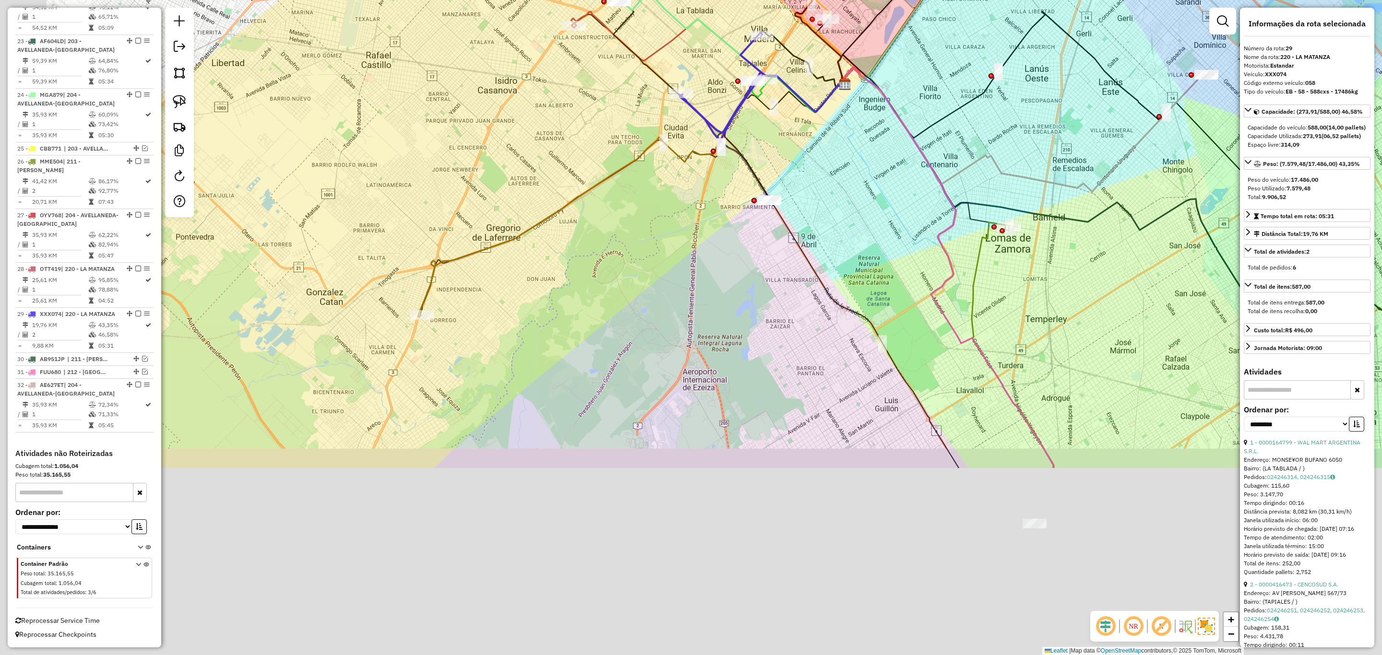
drag, startPoint x: 334, startPoint y: 478, endPoint x: 503, endPoint y: 225, distance: 304.1
click at [503, 225] on div "Janela de atendimento Grade de atendimento Capacidade Transportadoras Veículos …" at bounding box center [691, 327] width 1382 height 655
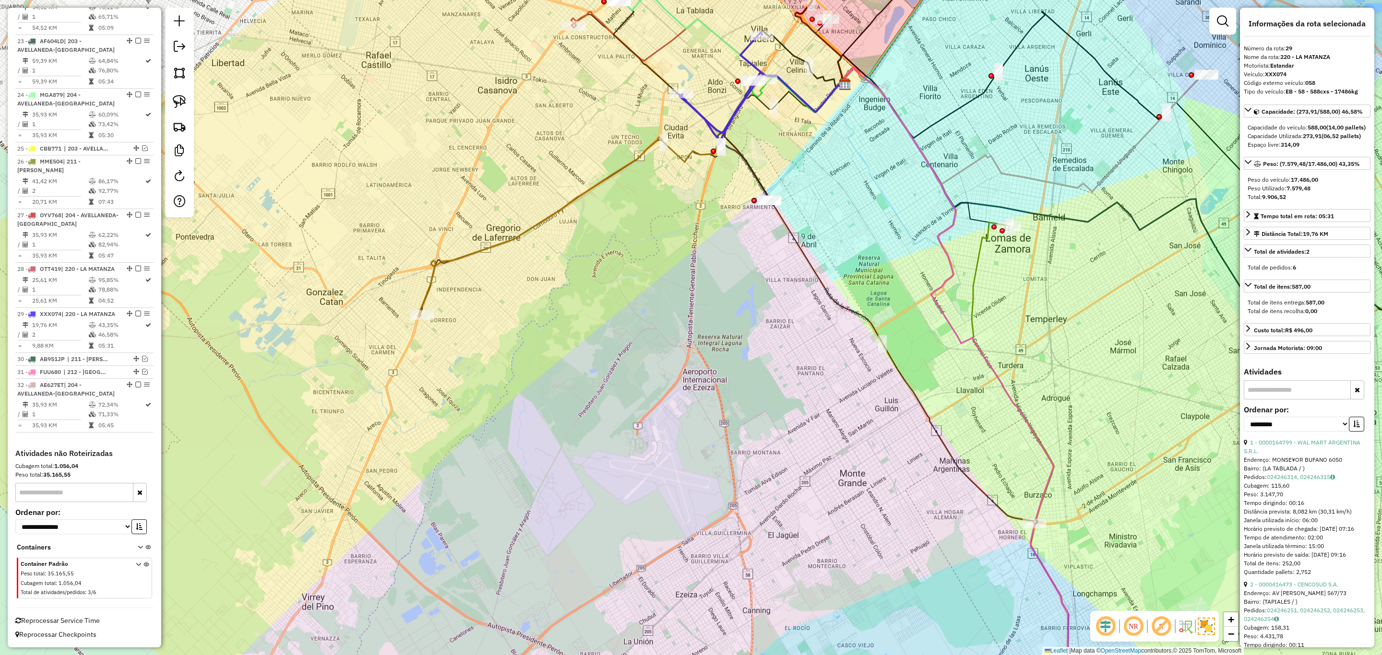
click at [429, 284] on icon at bounding box center [630, 194] width 425 height 245
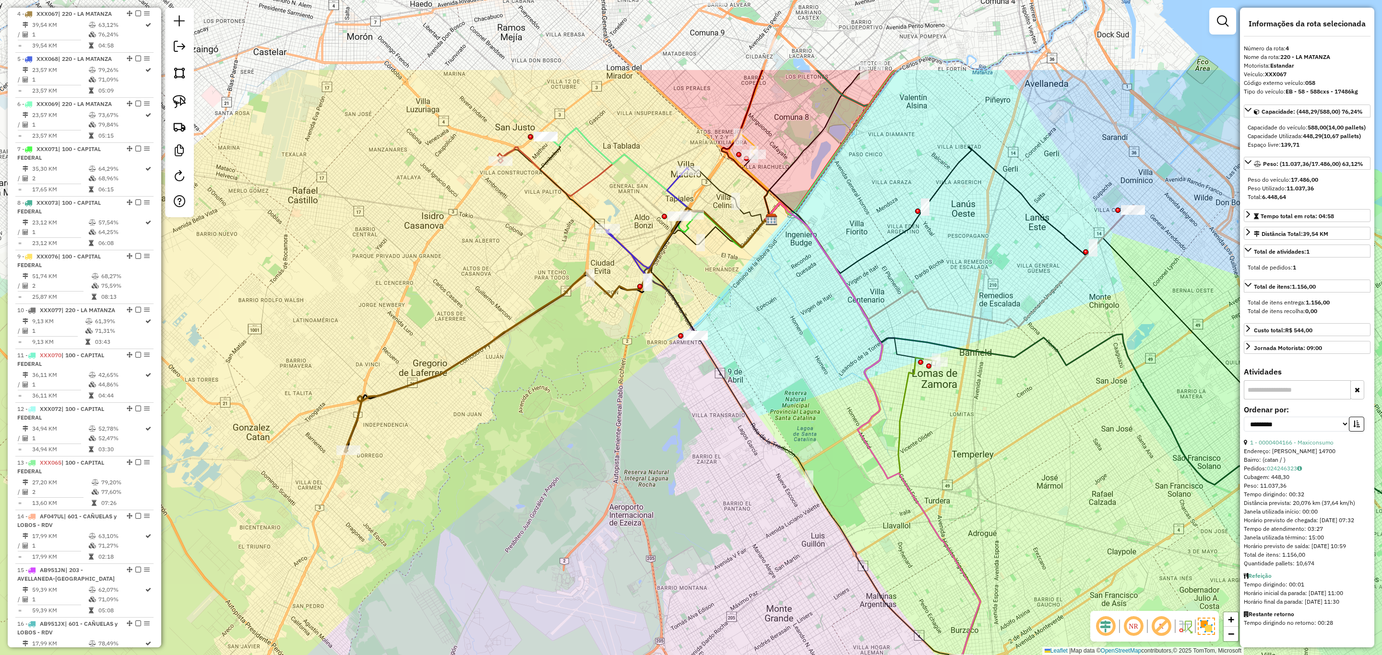
drag, startPoint x: 531, startPoint y: 314, endPoint x: 465, endPoint y: 483, distance: 180.8
click at [465, 483] on div "Janela de atendimento Grade de atendimento Capacidade Transportadoras Veículos …" at bounding box center [691, 327] width 1382 height 655
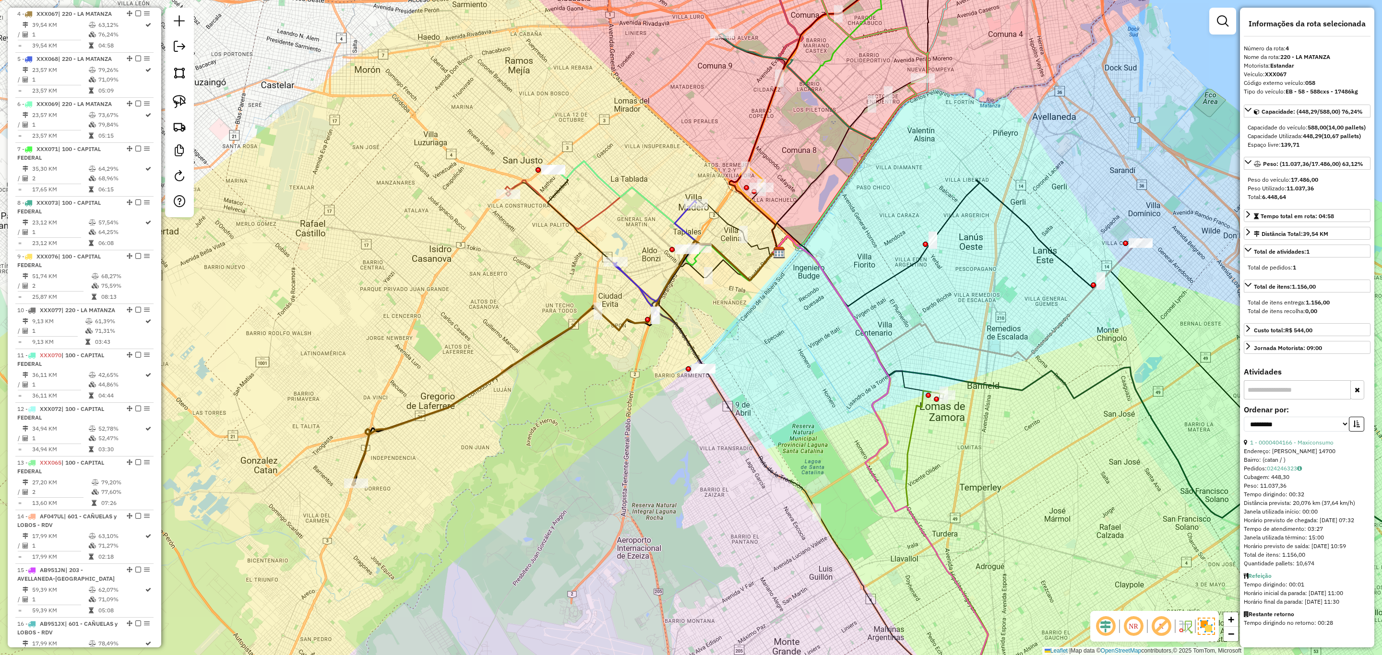
click at [519, 183] on icon at bounding box center [641, 230] width 272 height 100
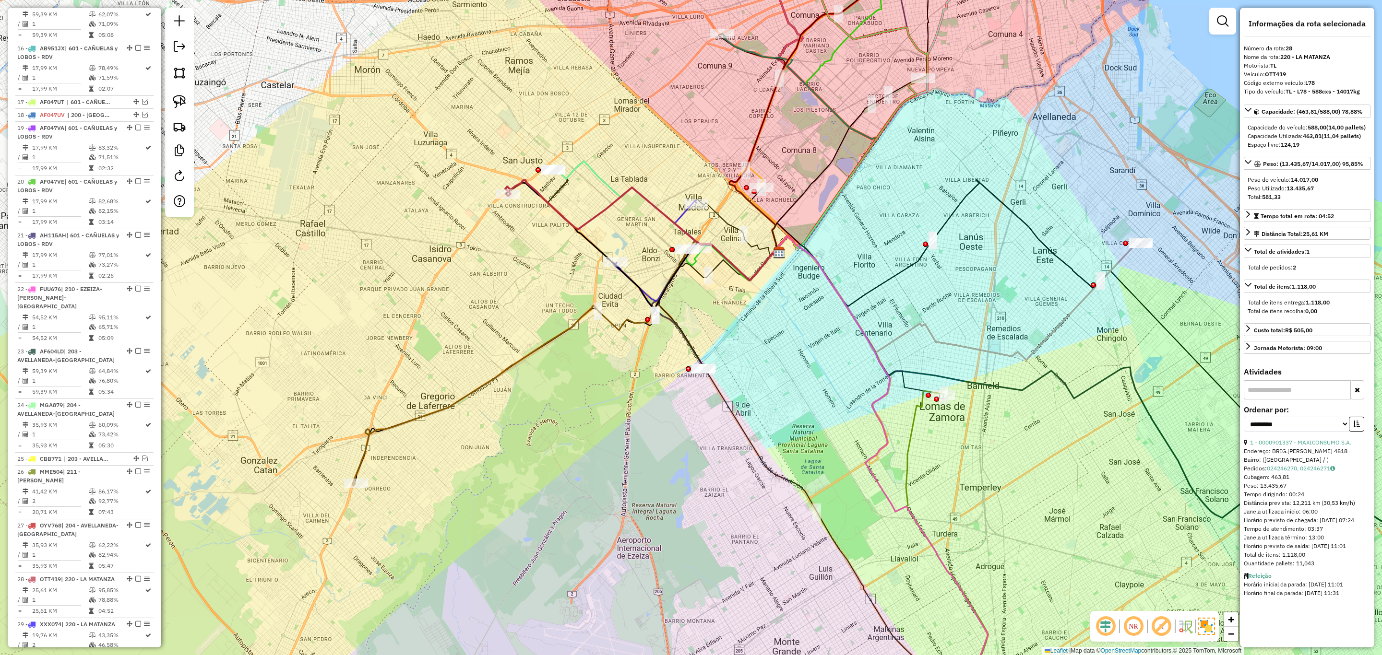
scroll to position [1436, 0]
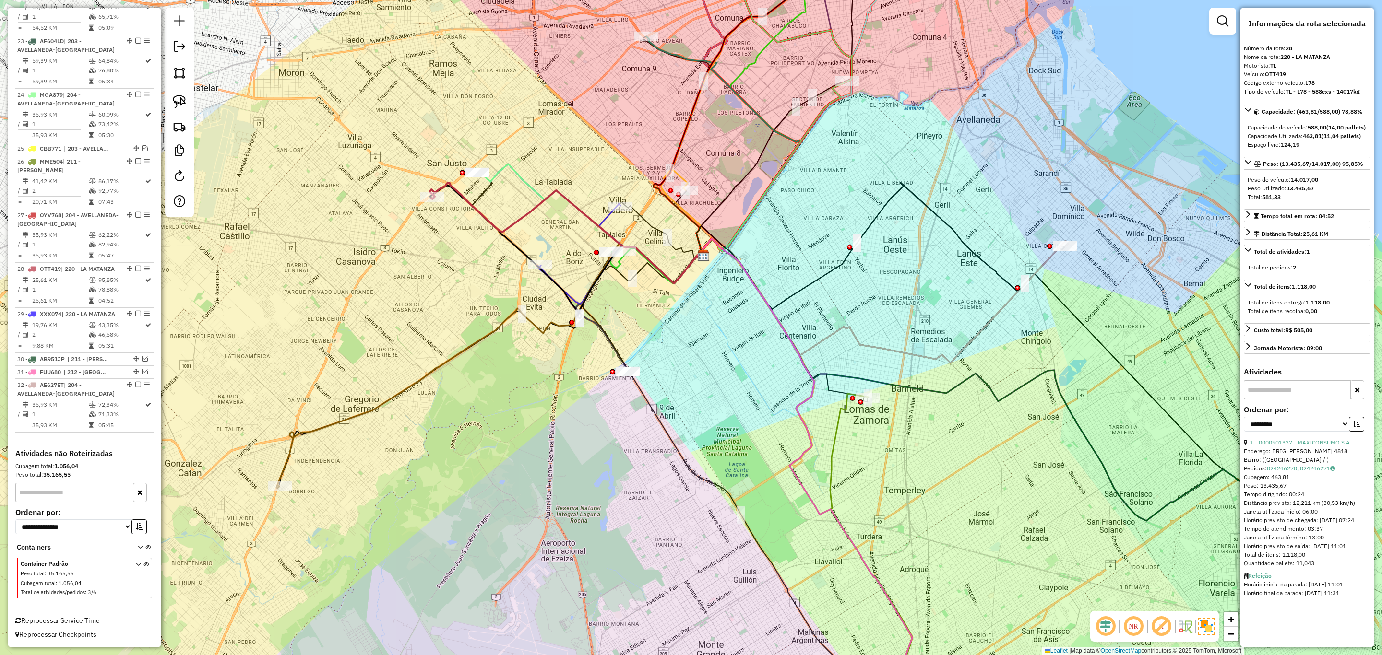
drag, startPoint x: 528, startPoint y: 266, endPoint x: 452, endPoint y: 276, distance: 76.5
click at [452, 276] on div "Janela de atendimento Grade de atendimento Capacidade Transportadoras Veículos …" at bounding box center [691, 327] width 1382 height 655
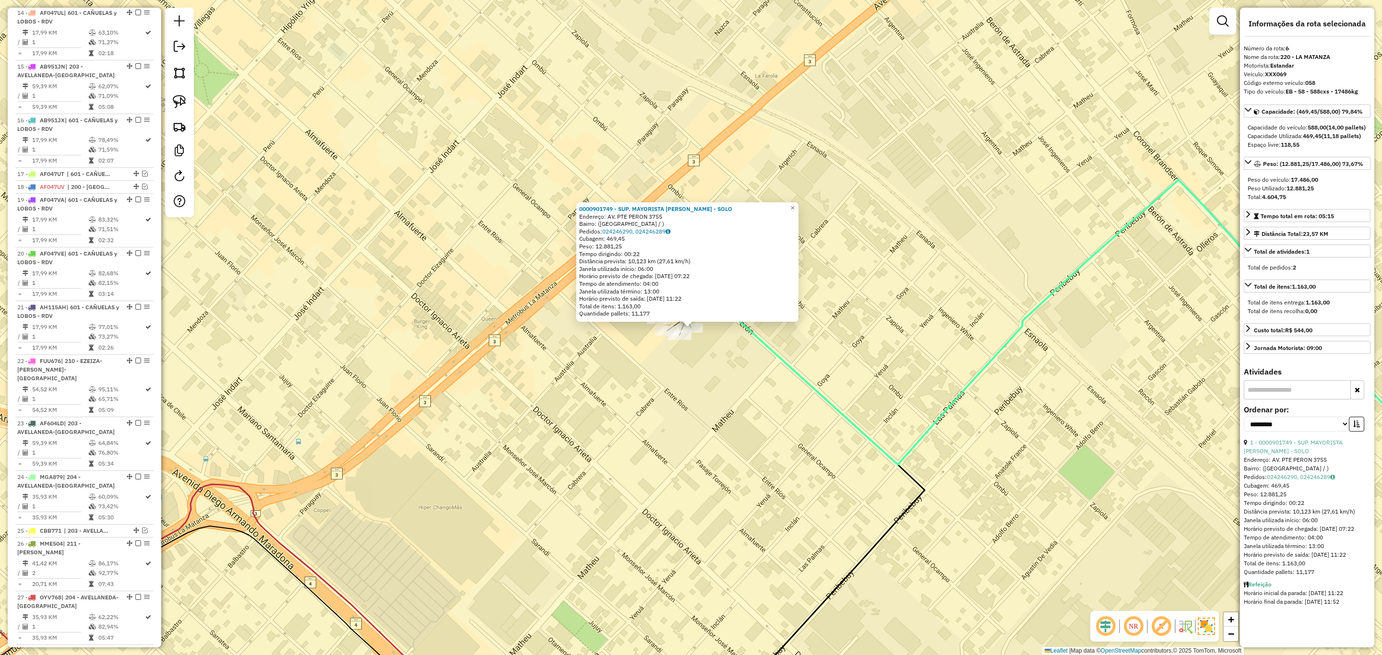
scroll to position [609, 0]
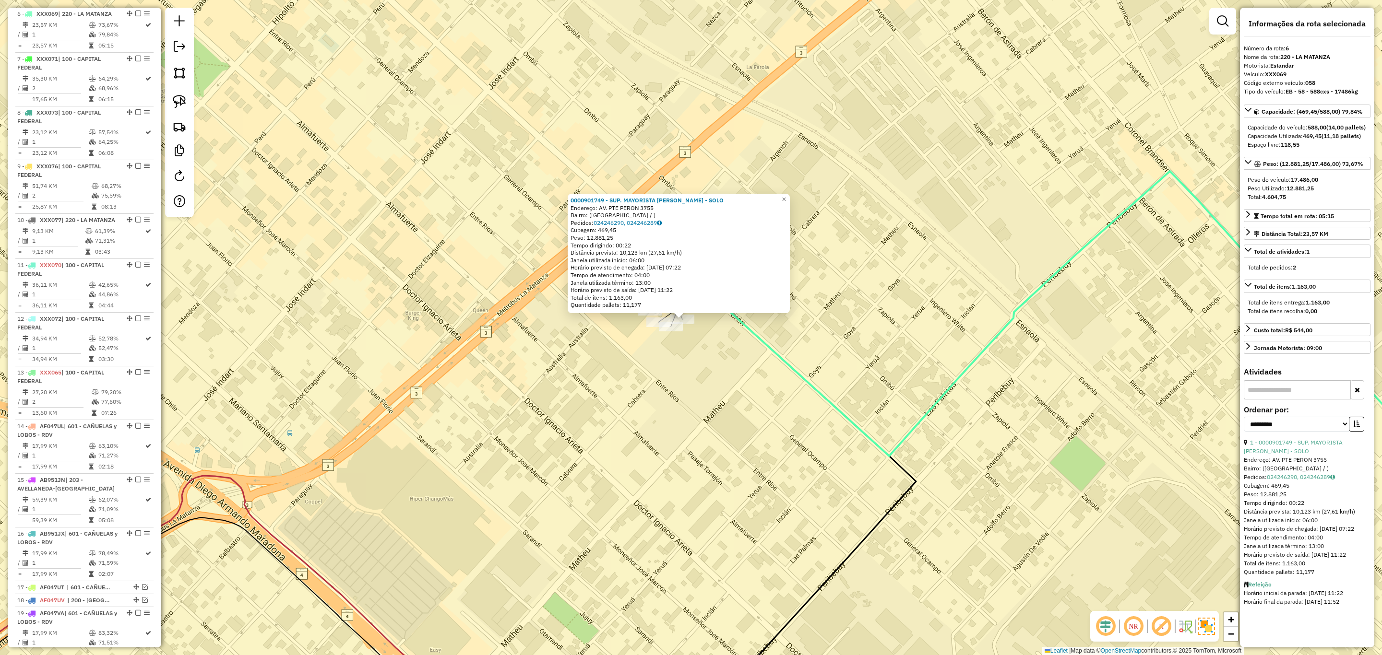
drag, startPoint x: 700, startPoint y: 429, endPoint x: 655, endPoint y: 381, distance: 66.2
click at [655, 381] on div "0000901749 - SUP. MAYORISTA MAKRO S.A. - SOLO Endereço: AV. PTE PERON 3755 Bair…" at bounding box center [691, 327] width 1382 height 655
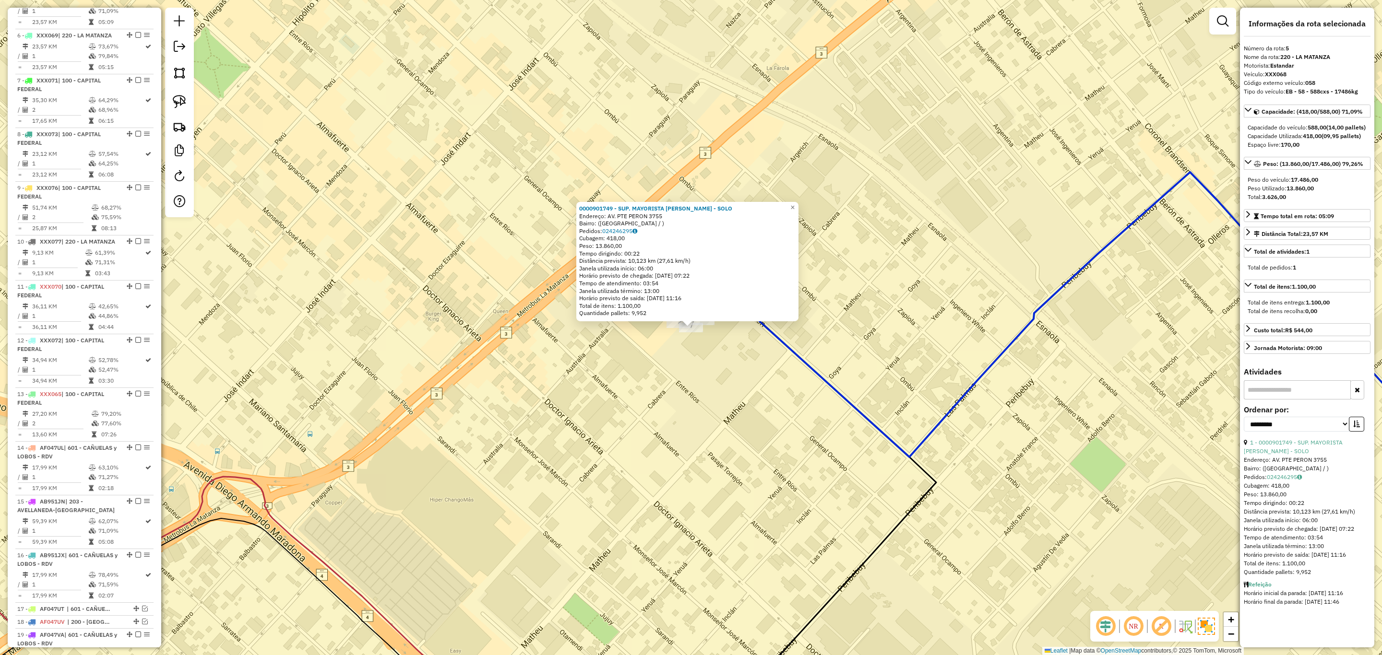
scroll to position [563, 0]
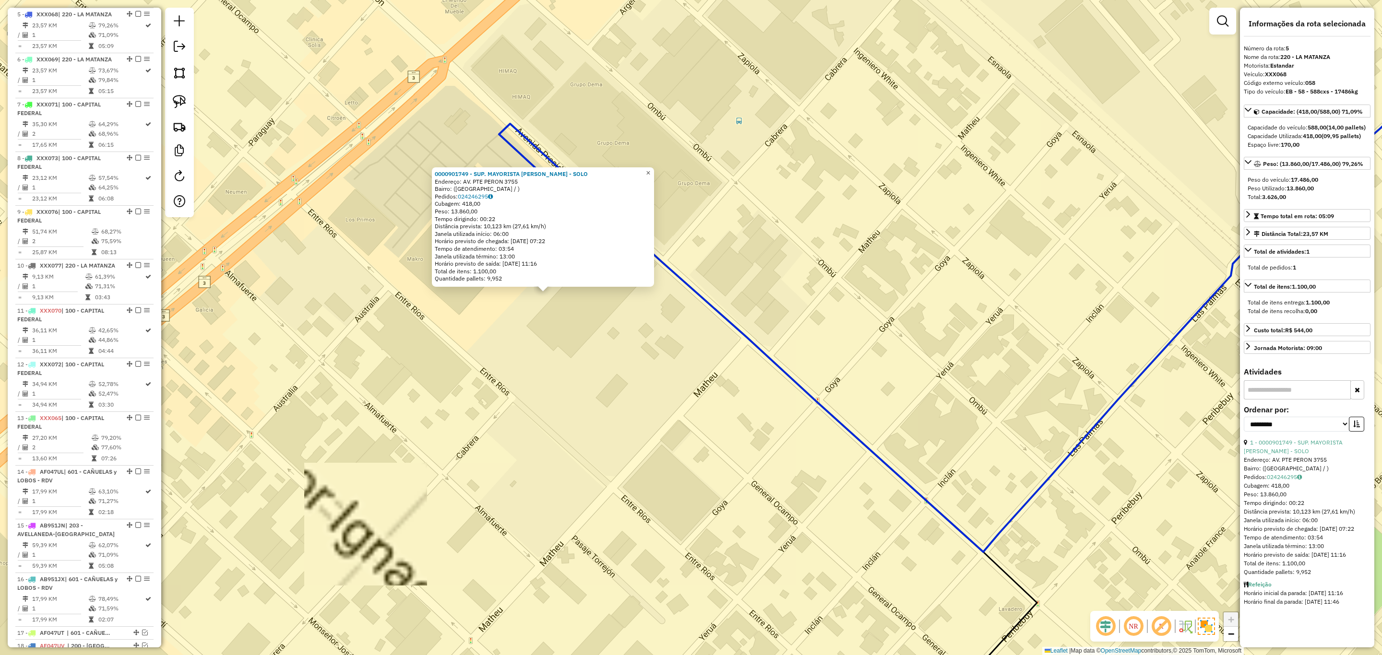
click at [650, 169] on span "×" at bounding box center [648, 173] width 4 height 8
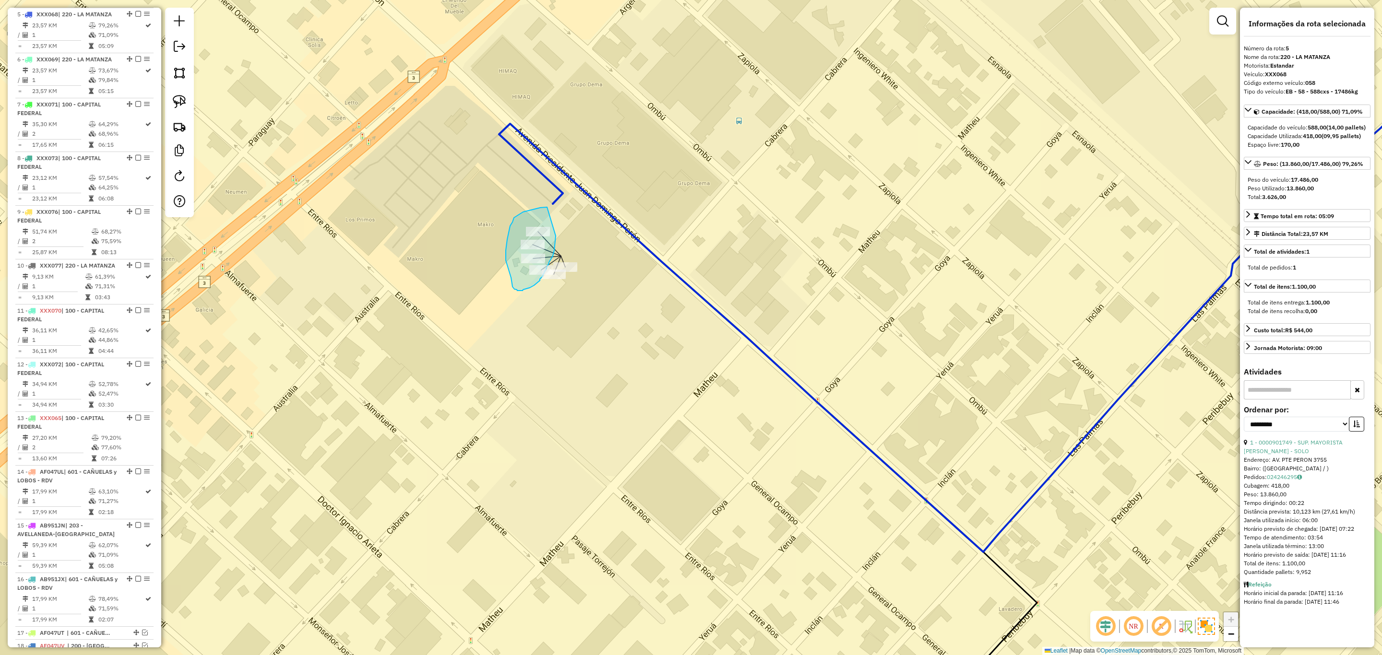
drag, startPoint x: 535, startPoint y: 209, endPoint x: 556, endPoint y: 236, distance: 33.6
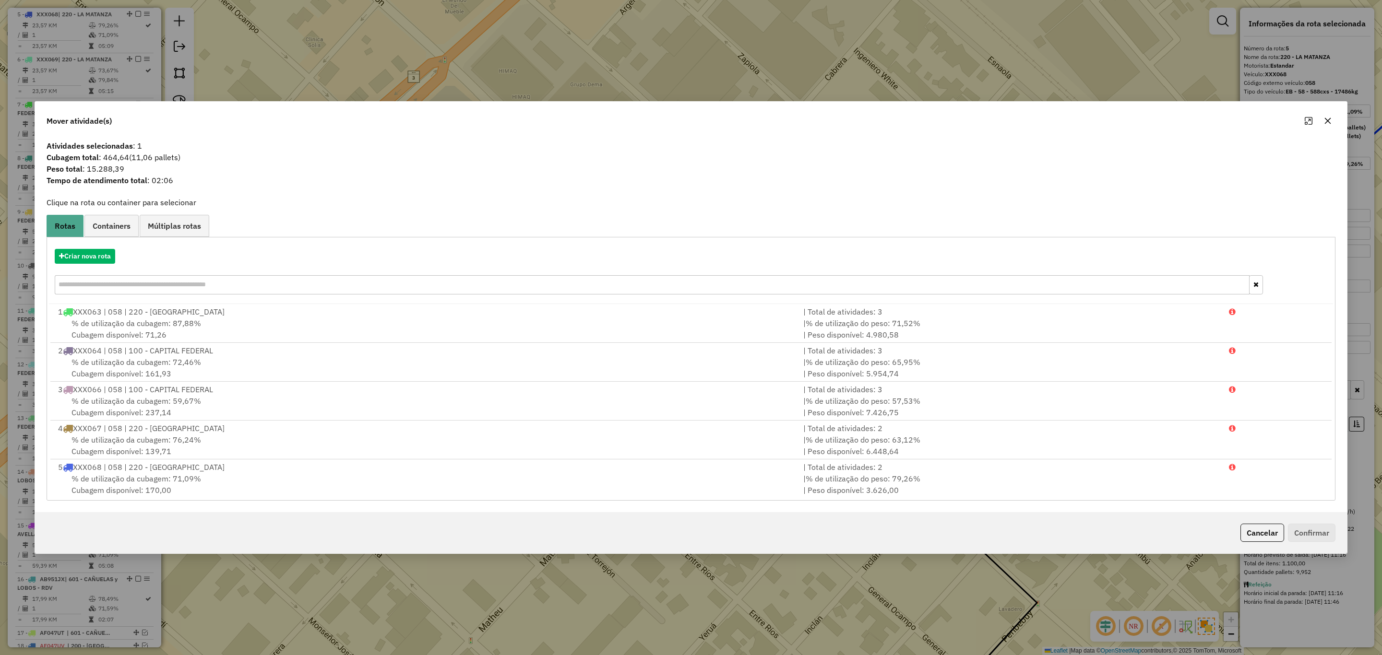
click at [1263, 533] on button "Cancelar" at bounding box center [1262, 533] width 44 height 18
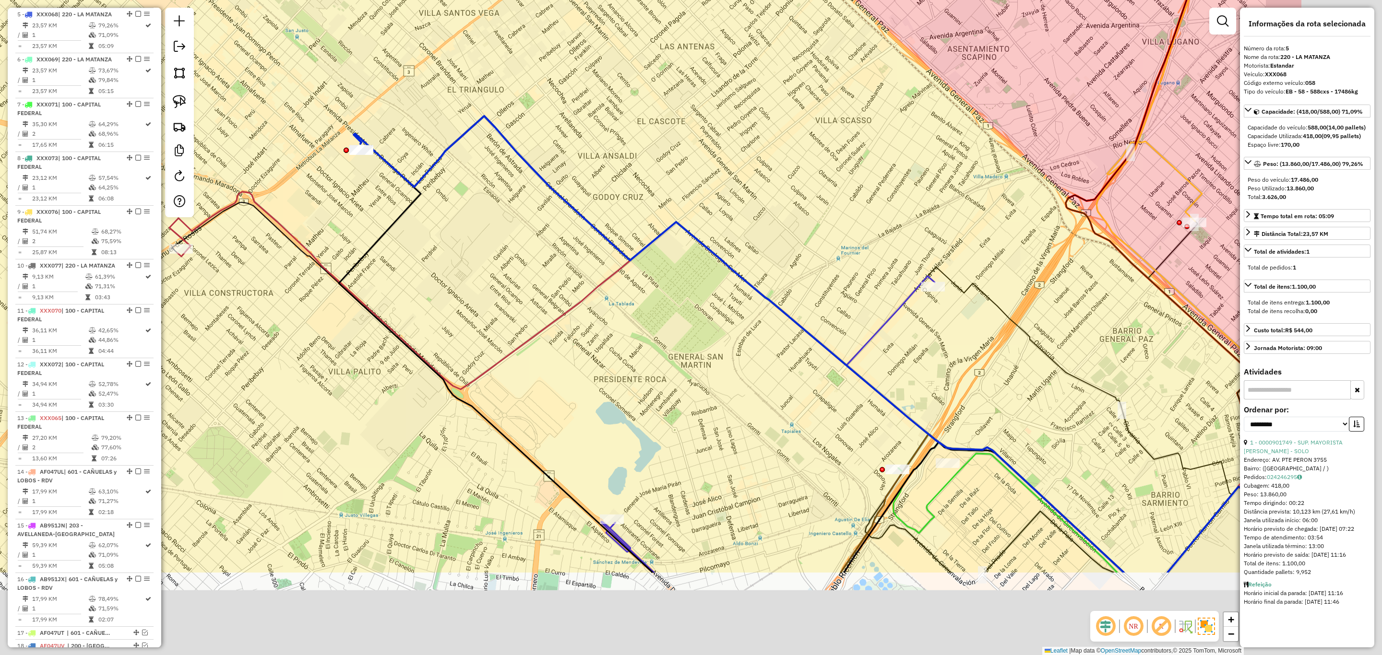
drag, startPoint x: 737, startPoint y: 374, endPoint x: 474, endPoint y: 209, distance: 311.1
click at [484, 211] on div "Janela de atendimento Grade de atendimento Capacidade Transportadoras Veículos …" at bounding box center [691, 327] width 1382 height 655
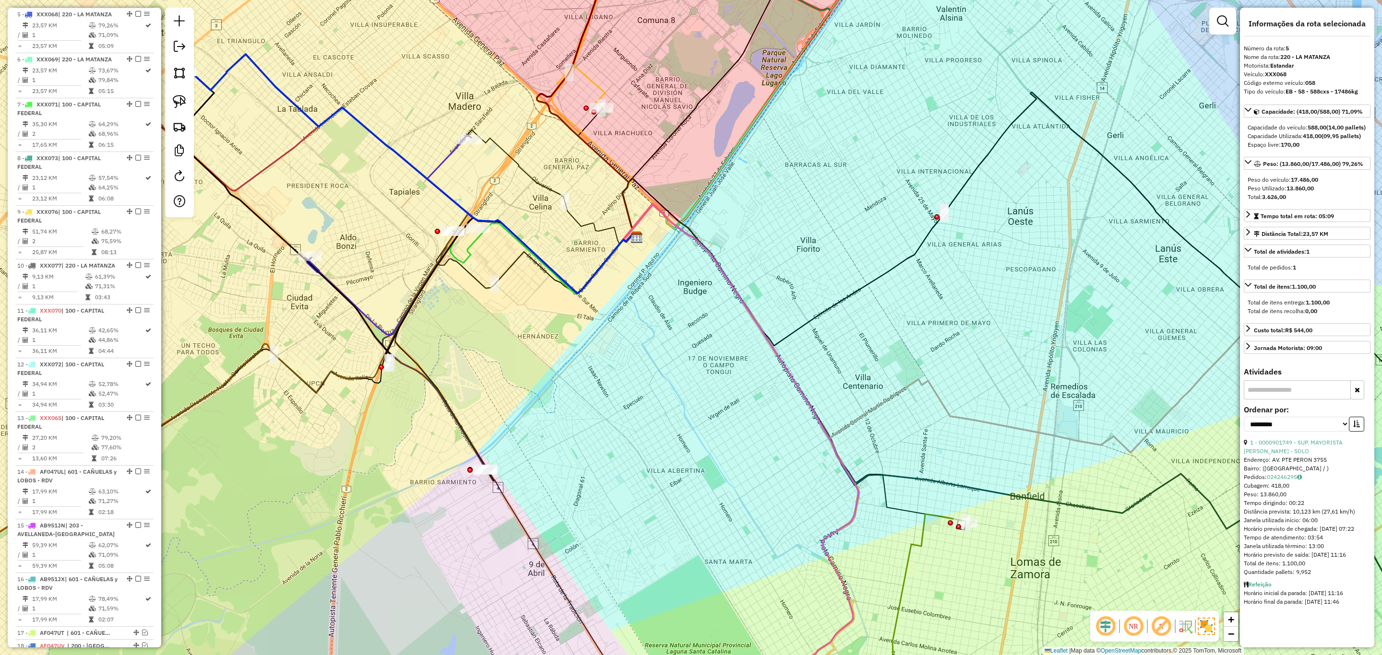
click at [467, 246] on icon at bounding box center [466, 238] width 33 height 49
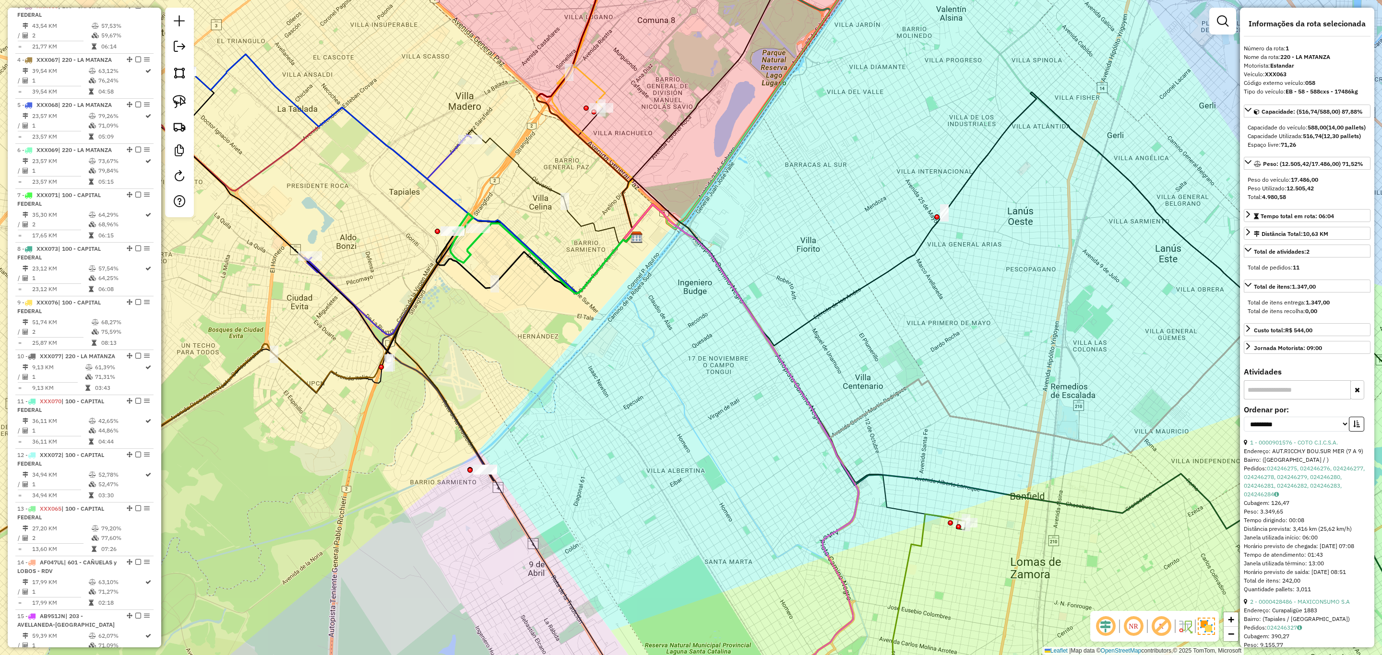
scroll to position [366, 0]
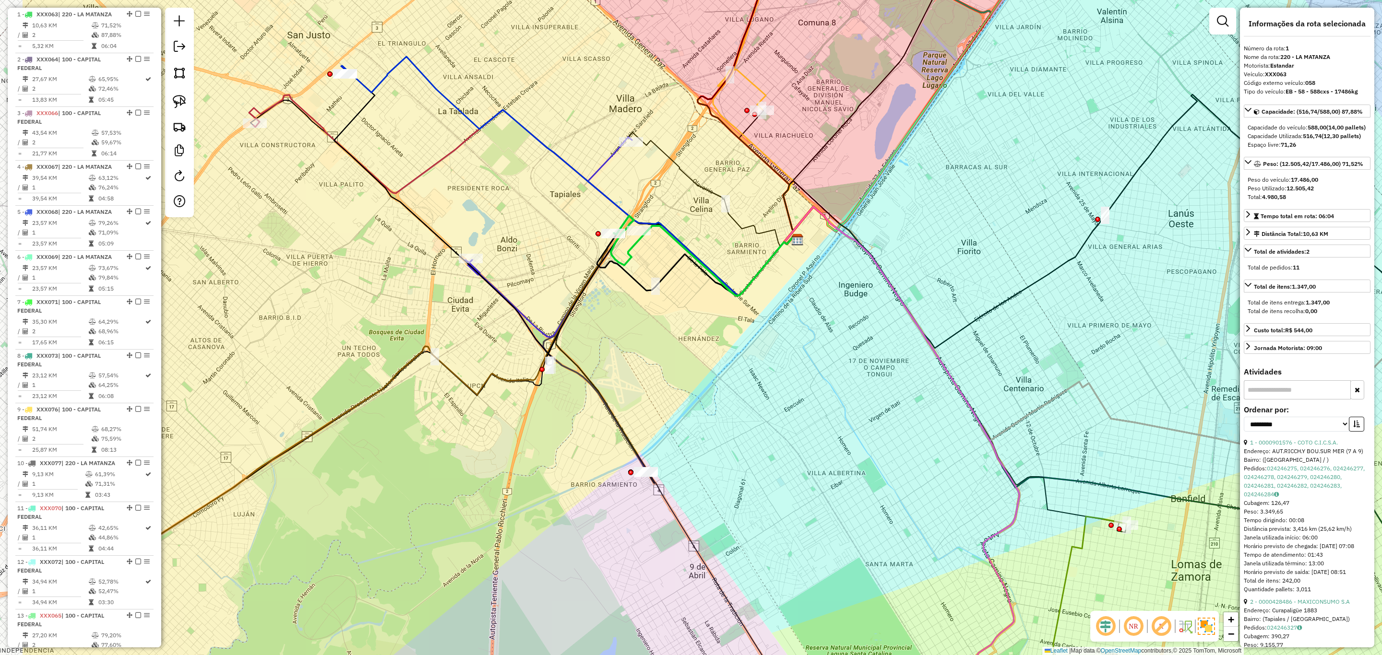
drag, startPoint x: 507, startPoint y: 303, endPoint x: 669, endPoint y: 305, distance: 162.2
click at [669, 305] on div "Janela de atendimento Grade de atendimento Capacidade Transportadoras Veículos …" at bounding box center [691, 327] width 1382 height 655
click at [602, 167] on icon at bounding box center [552, 251] width 166 height 228
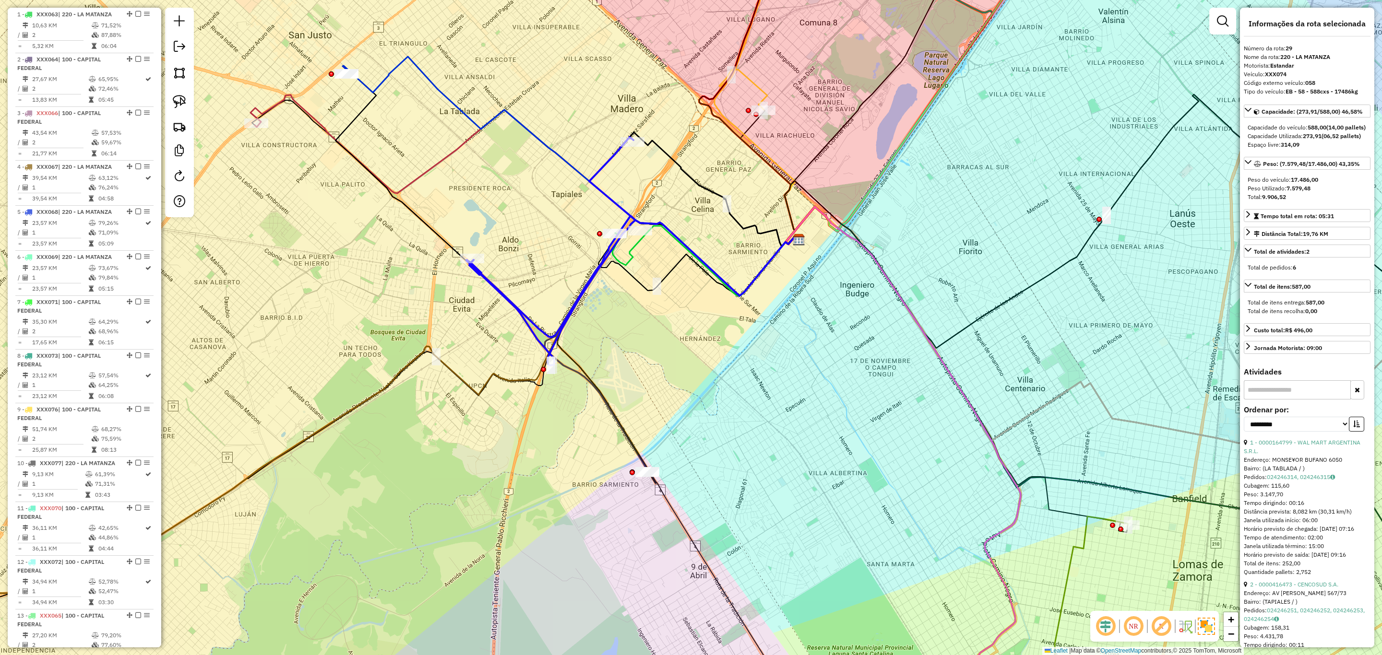
scroll to position [1436, 0]
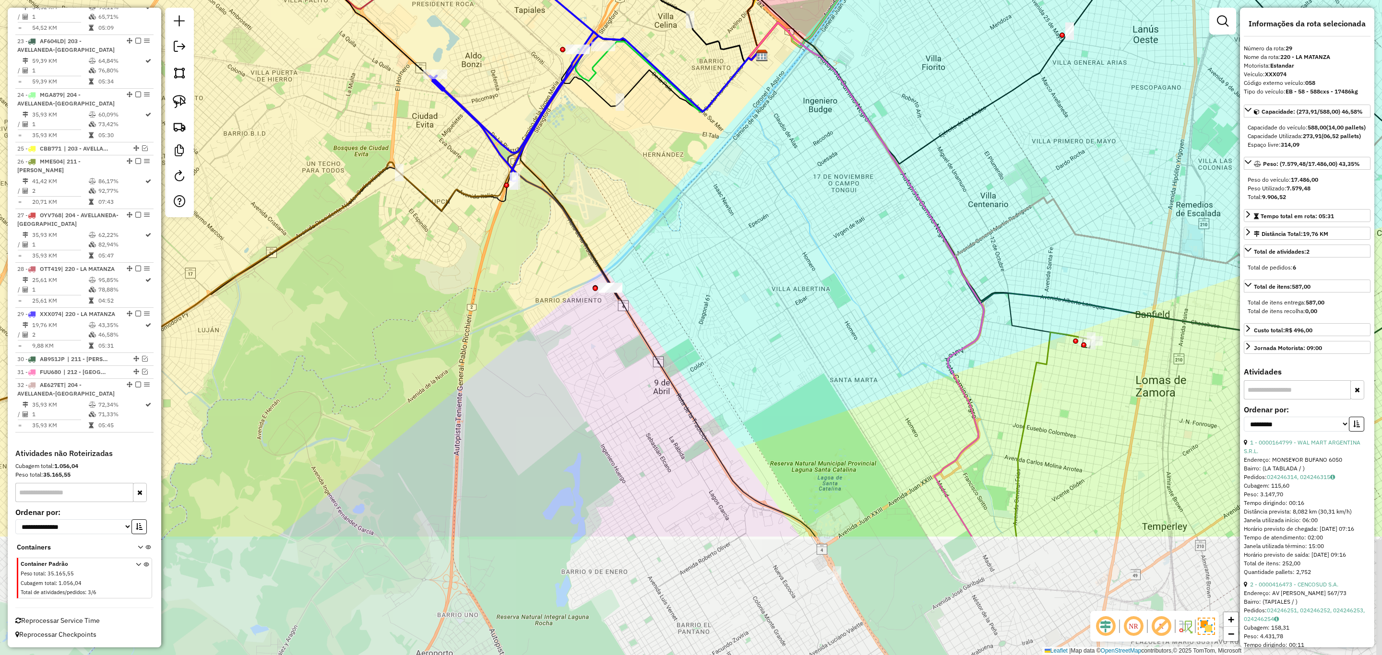
drag, startPoint x: 743, startPoint y: 361, endPoint x: 713, endPoint y: 189, distance: 174.9
click at [713, 189] on div "Janela de atendimento Grade de atendimento Capacidade Transportadoras Veículos …" at bounding box center [691, 327] width 1382 height 655
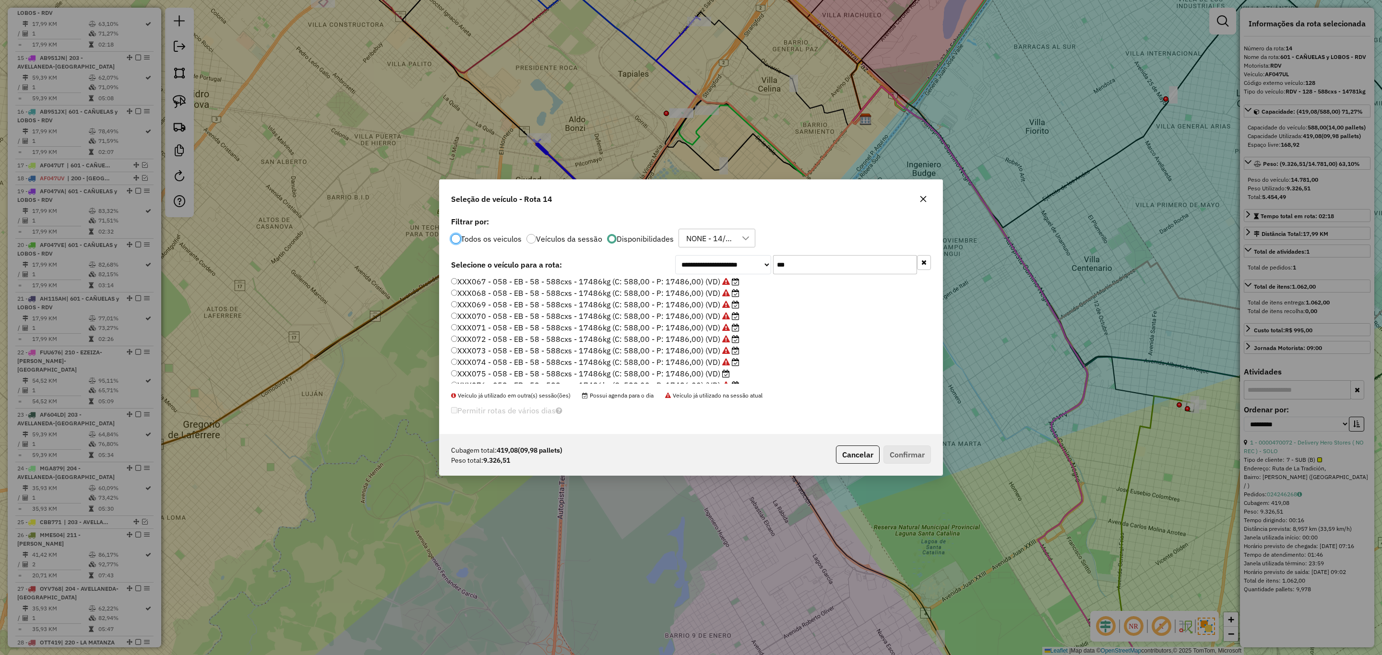
scroll to position [67, 0]
click at [710, 356] on label "XXX075 - 058 - EB - 58 - 588cxs - 17486kg (C: 588,00 - P: 17486,00) (VD)" at bounding box center [590, 355] width 279 height 12
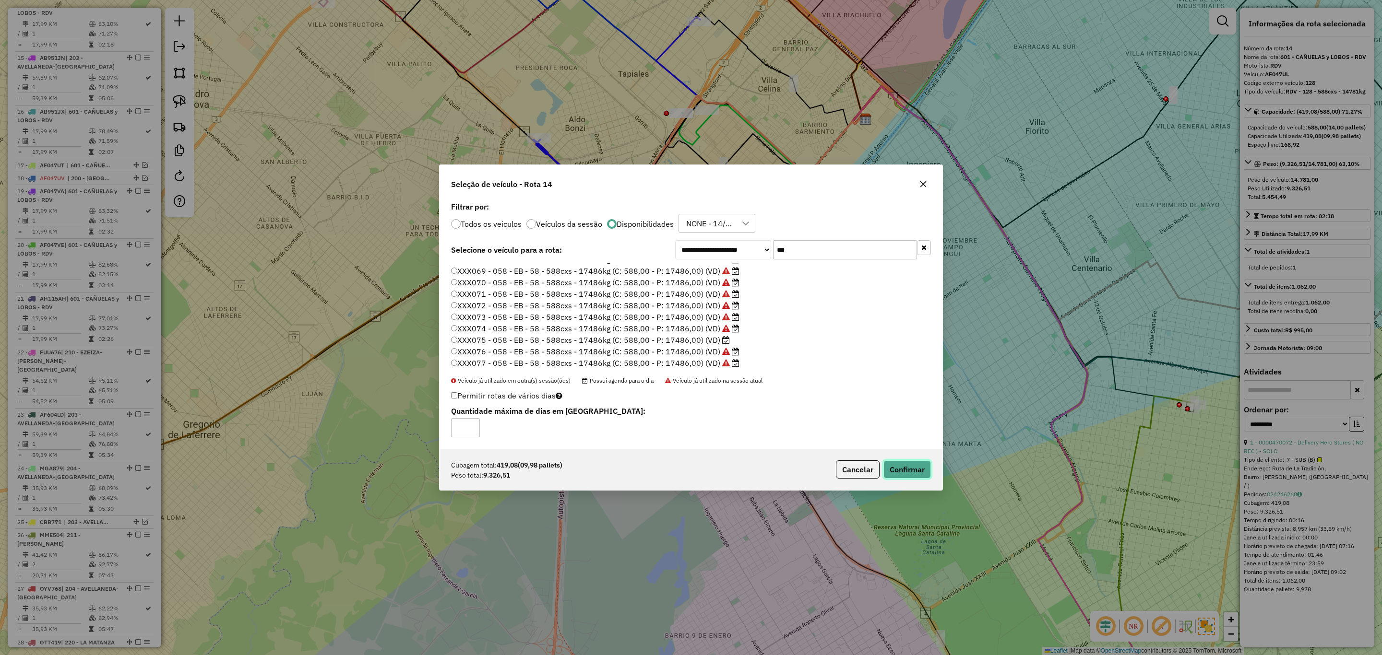
click at [892, 467] on button "Confirmar" at bounding box center [907, 470] width 48 height 18
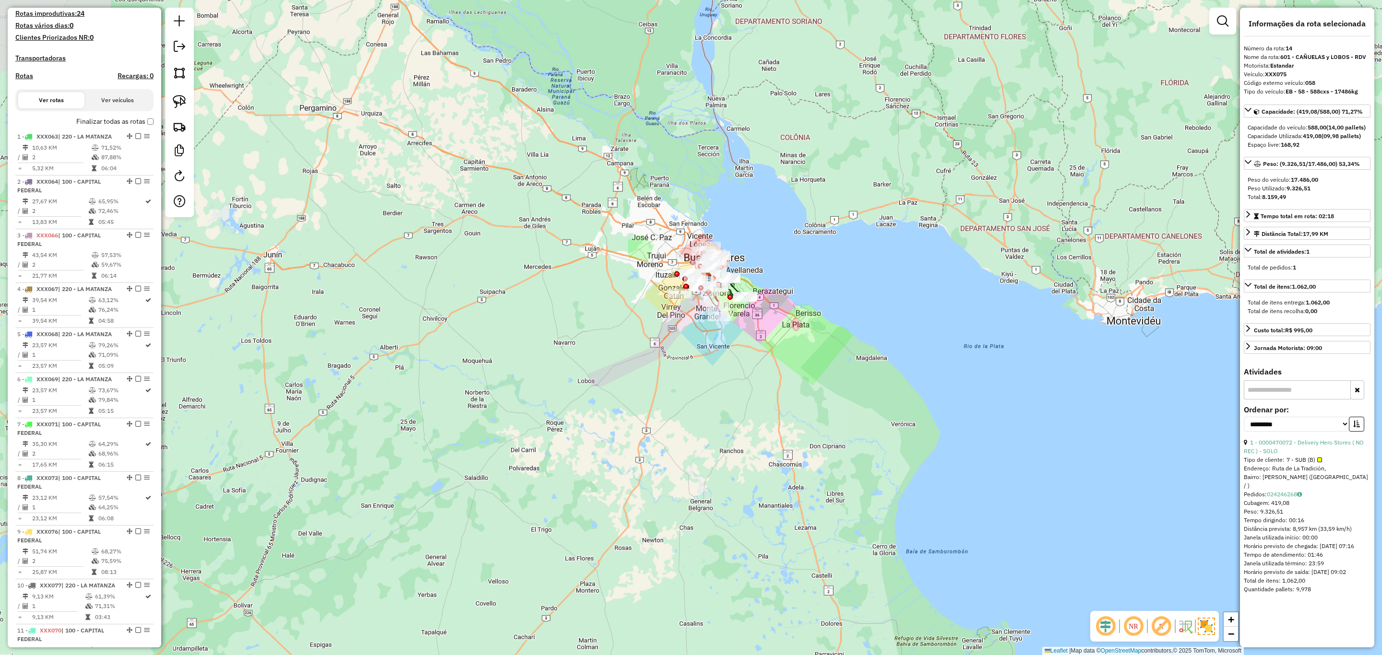
scroll to position [239, 0]
click at [41, 61] on h4 "Transportadoras" at bounding box center [84, 62] width 138 height 8
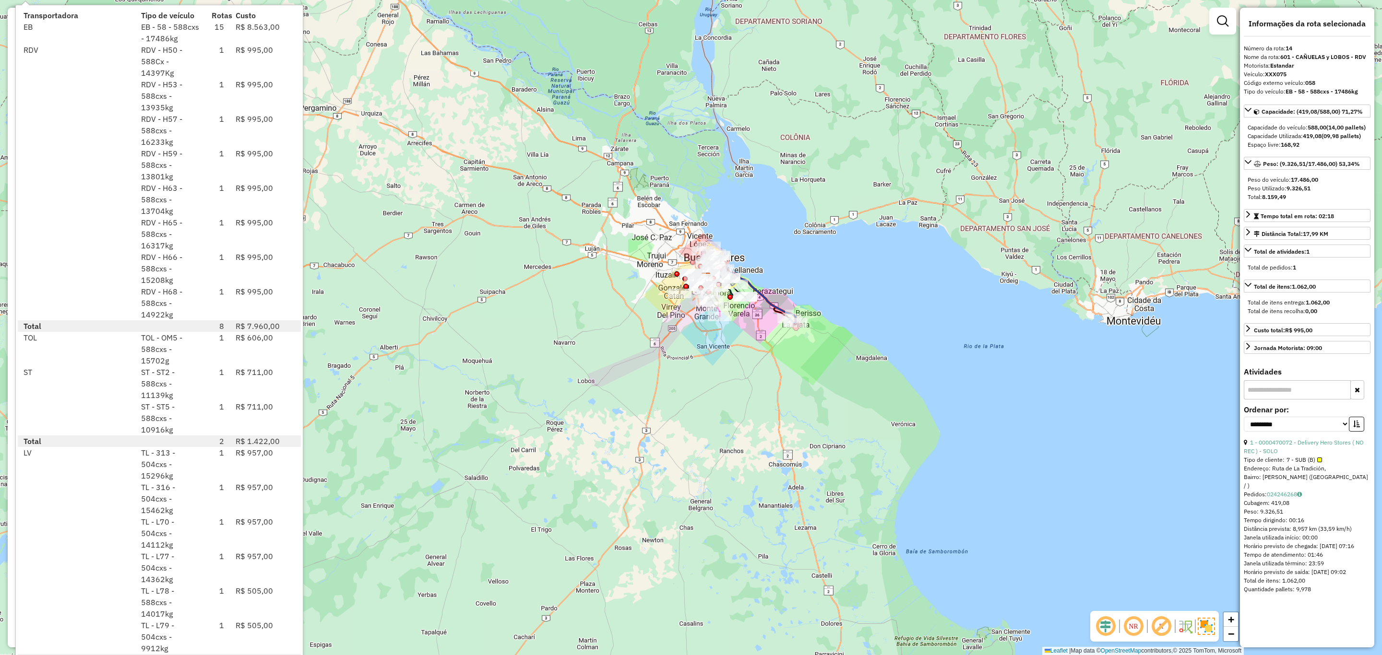
click at [607, 162] on div "Janela de atendimento Grade de atendimento Capacidade Transportadoras Veículos …" at bounding box center [691, 327] width 1382 height 655
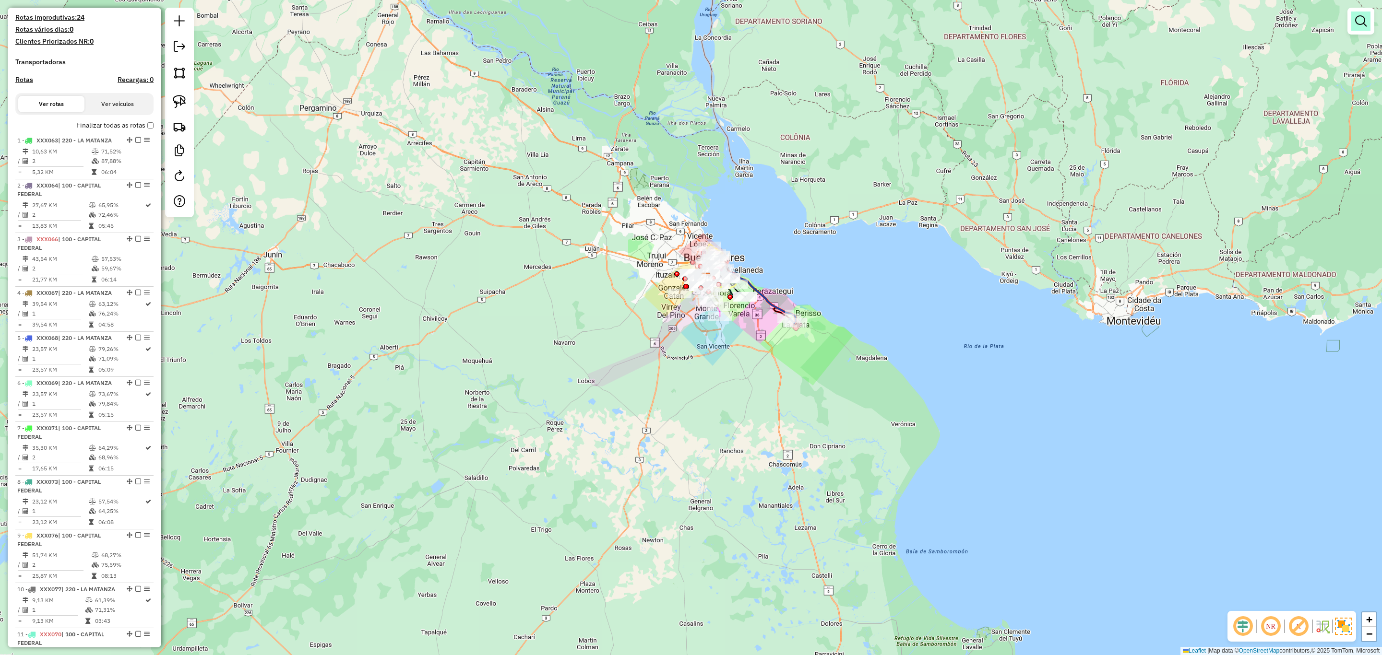
click at [1357, 21] on em at bounding box center [1361, 21] width 12 height 12
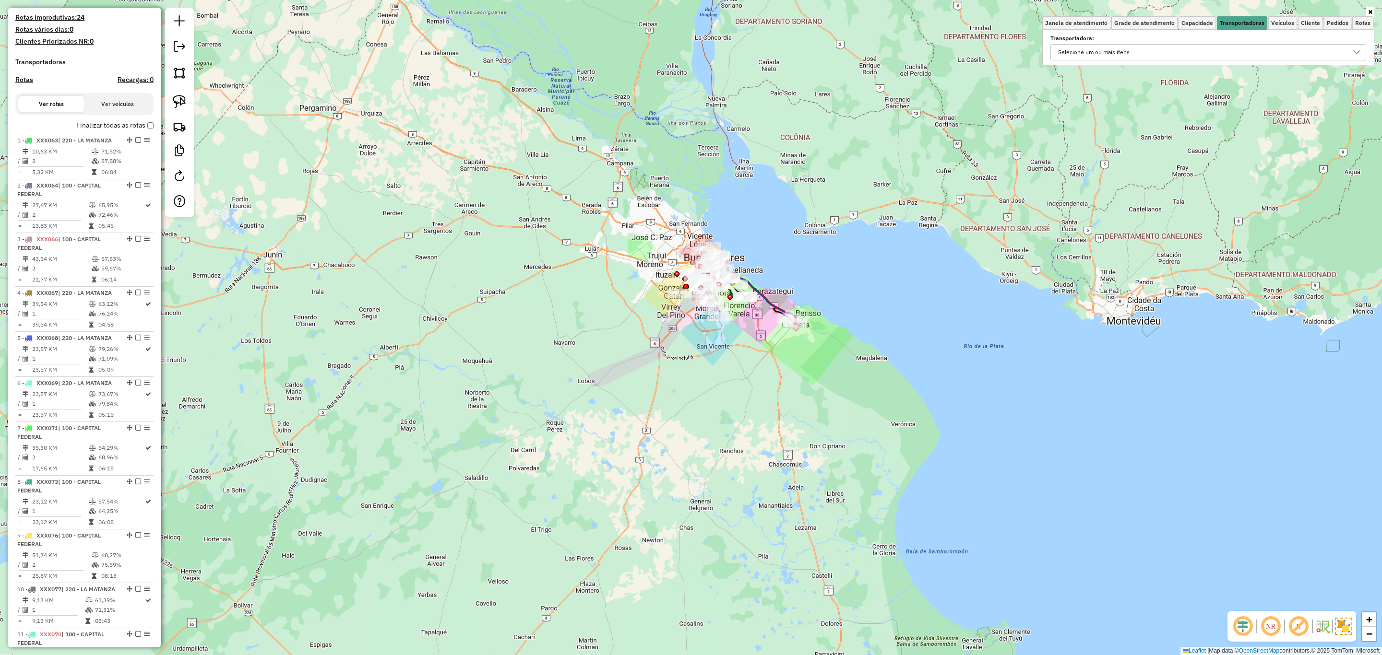
click at [1212, 49] on div "Selecione um ou mais itens" at bounding box center [1201, 52] width 293 height 15
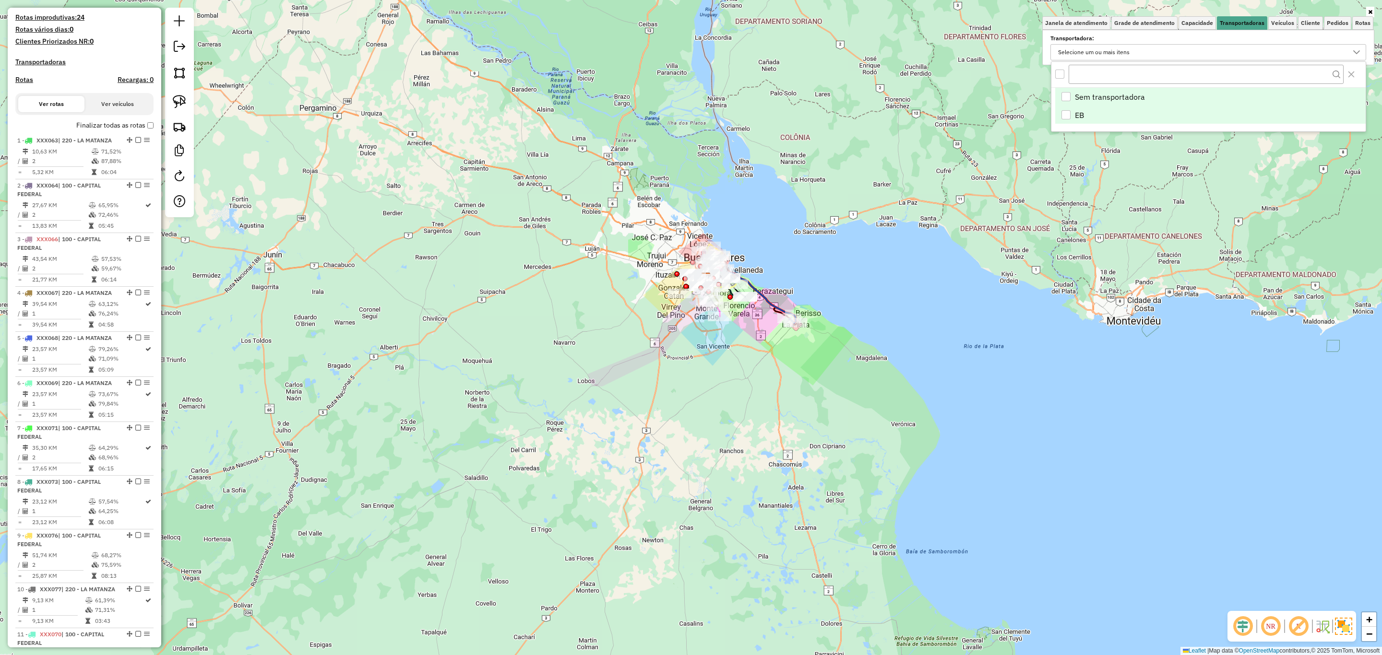
click at [1068, 115] on div "EB" at bounding box center [1065, 114] width 9 height 9
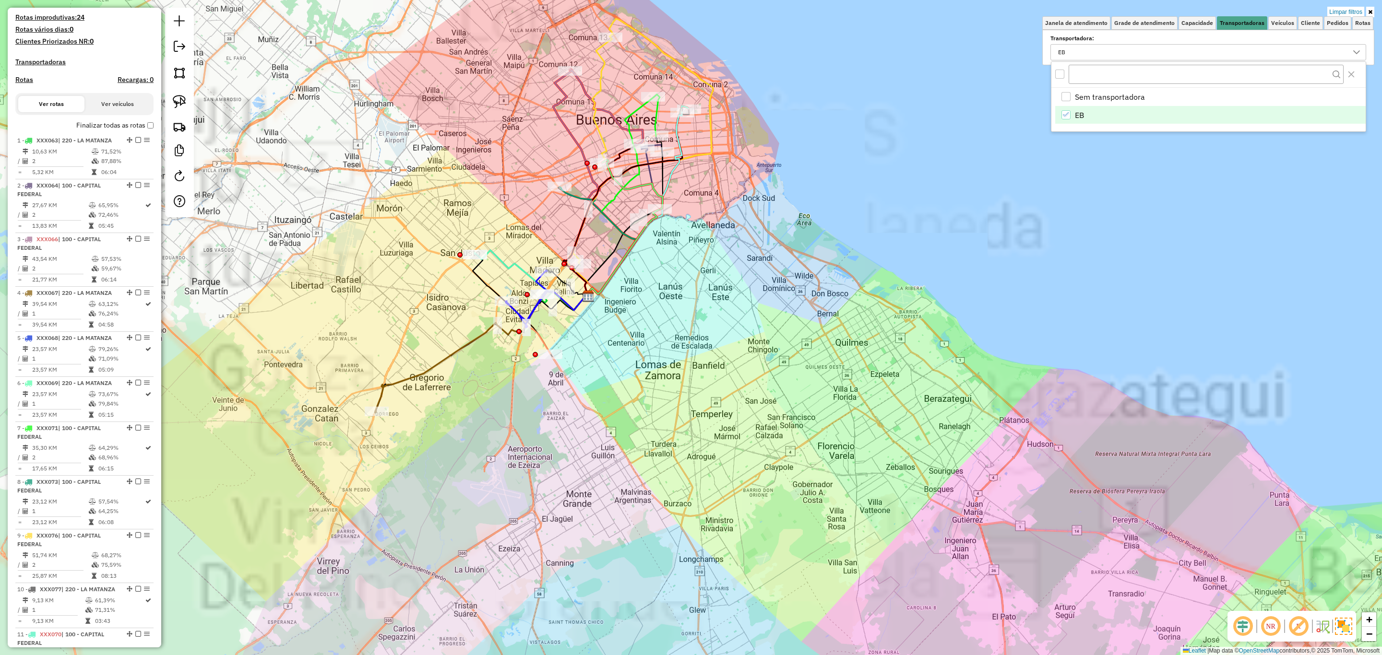
click at [714, 349] on div "Limpar filtros Janela de atendimento Grade de atendimento Capacidade Transporta…" at bounding box center [691, 327] width 1382 height 655
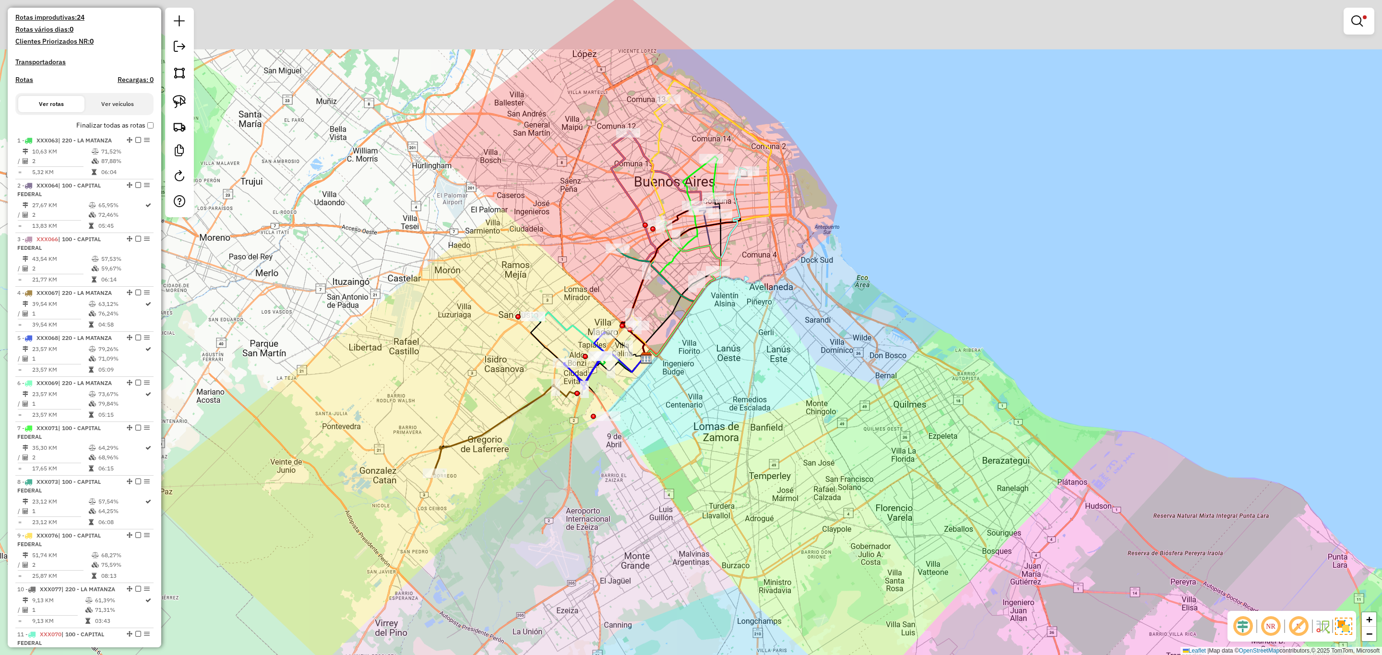
drag, startPoint x: 649, startPoint y: 351, endPoint x: 707, endPoint y: 413, distance: 84.9
click at [707, 413] on div "Limpar filtros Janela de atendimento Grade de atendimento Capacidade Transporta…" at bounding box center [691, 327] width 1382 height 655
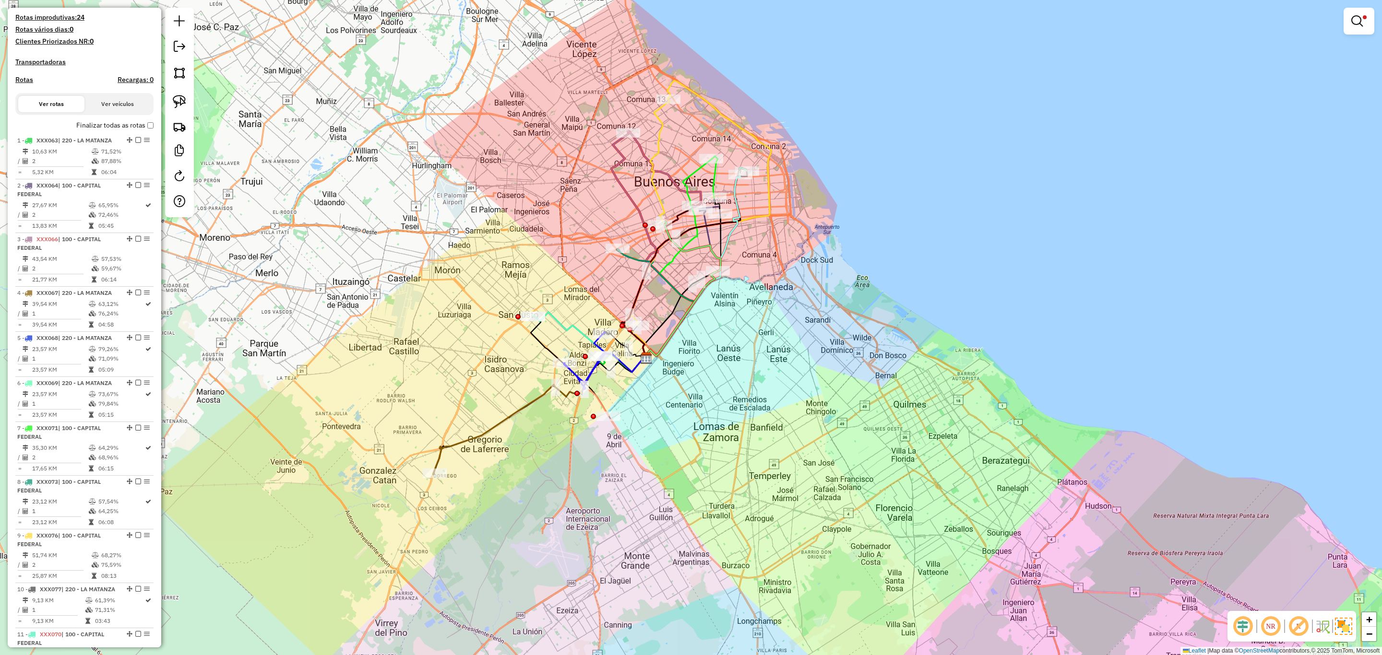
drag, startPoint x: 700, startPoint y: 422, endPoint x: 696, endPoint y: 468, distance: 46.2
click at [696, 468] on div "Limpar filtros Janela de atendimento Grade de atendimento Capacidade Transporta…" at bounding box center [691, 327] width 1382 height 655
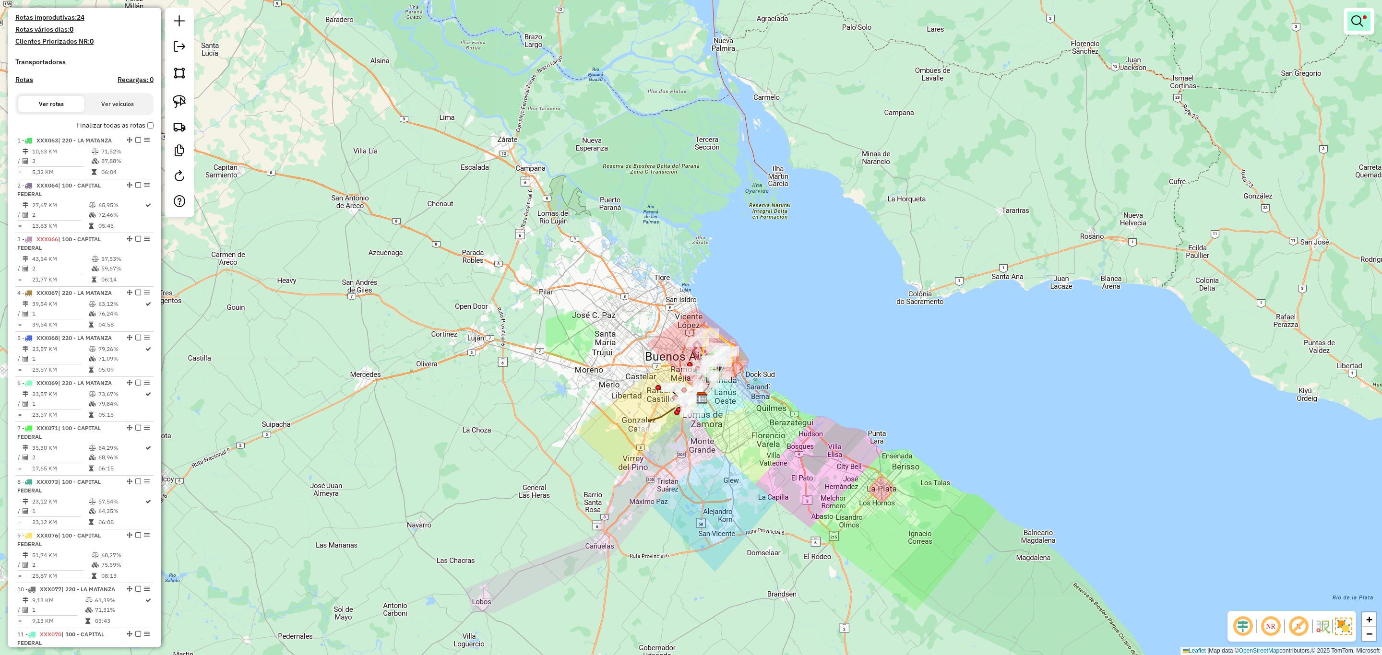
click at [1364, 22] on link at bounding box center [1358, 21] width 23 height 19
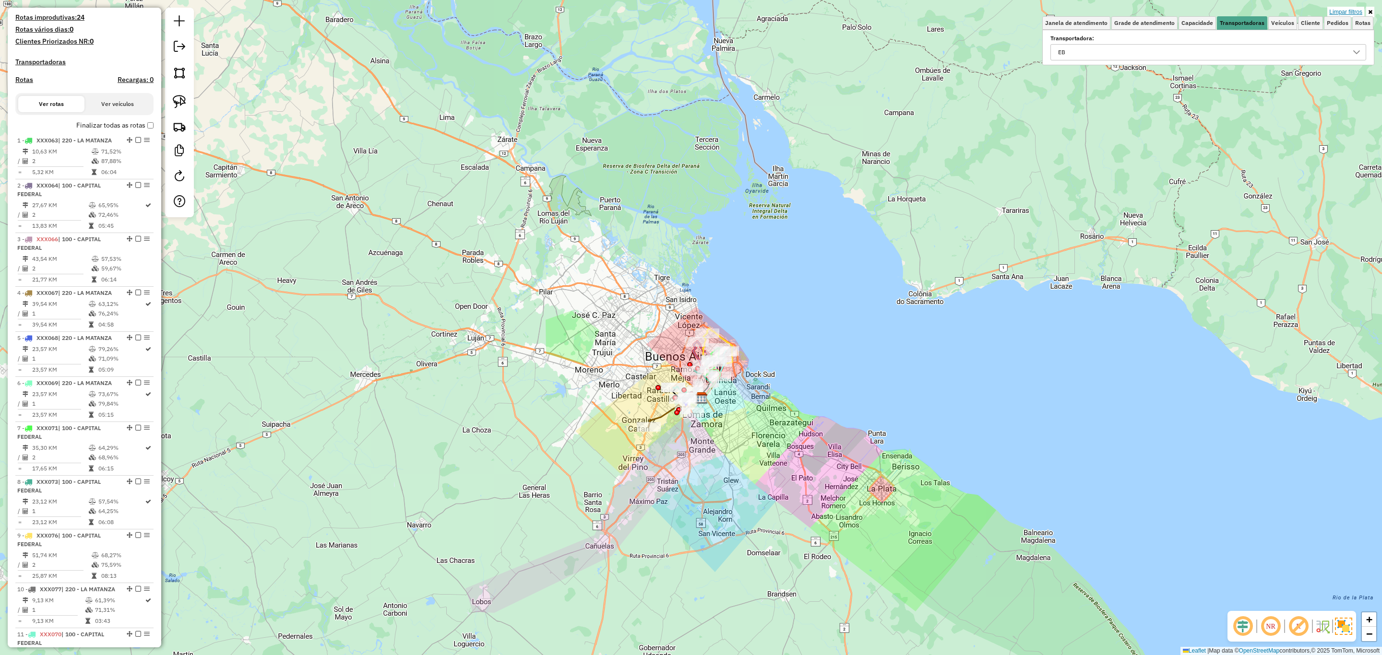
click at [1348, 7] on link "Limpar filtros" at bounding box center [1345, 12] width 37 height 11
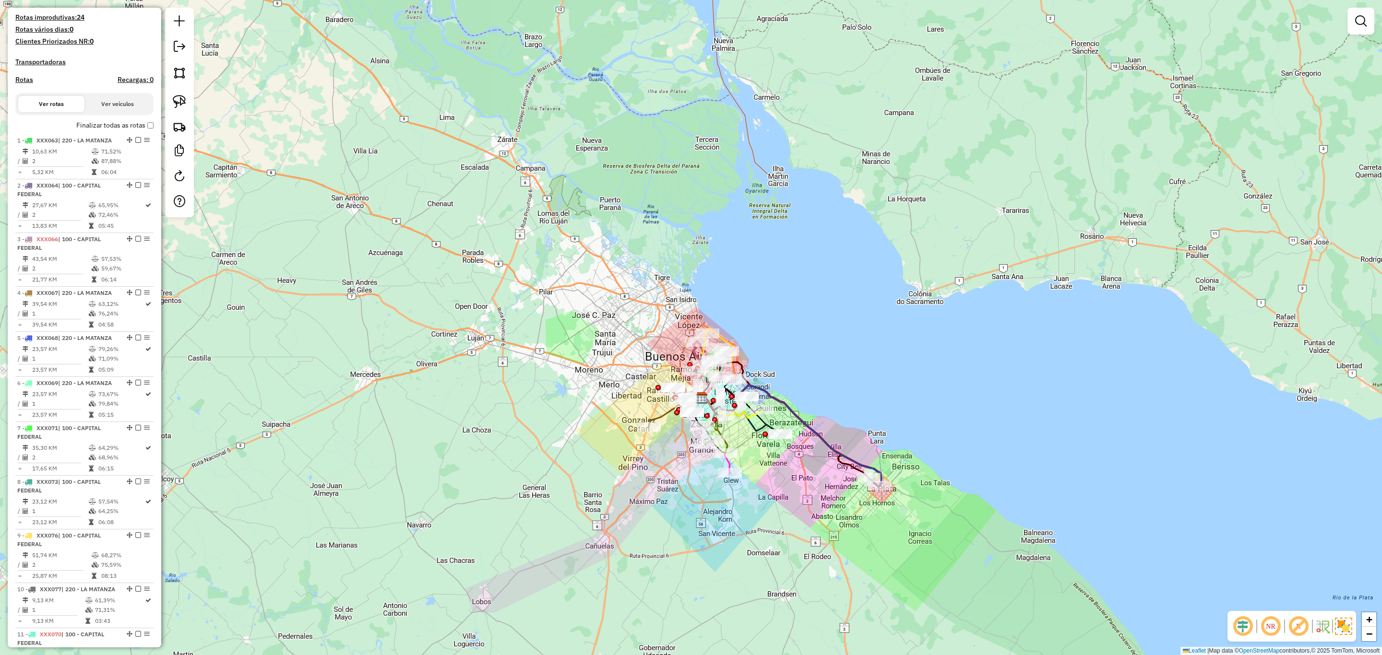
click at [22, 78] on h4 "Rotas" at bounding box center [24, 80] width 18 height 8
select select
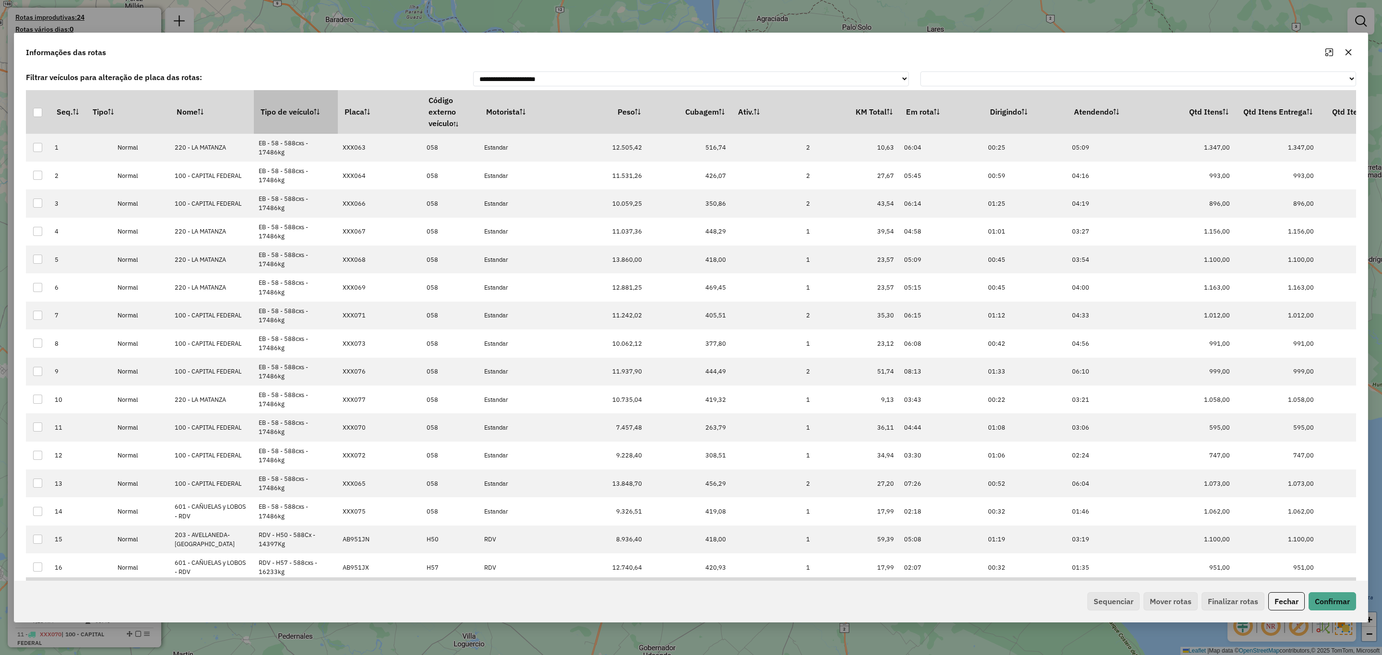
click at [304, 118] on th "Tipo de veículo" at bounding box center [296, 111] width 84 height 43
click at [1097, 599] on button "Sequenciar" at bounding box center [1113, 602] width 52 height 18
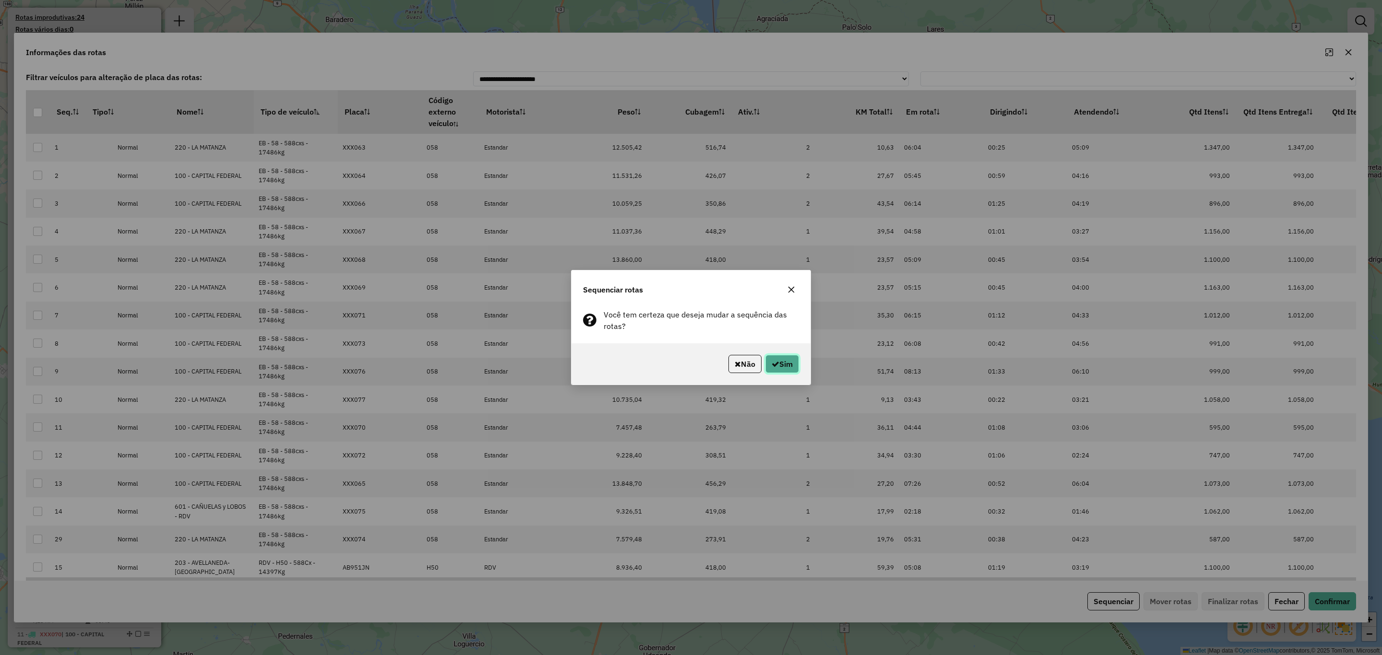
click at [775, 364] on icon "button" at bounding box center [776, 364] width 8 height 8
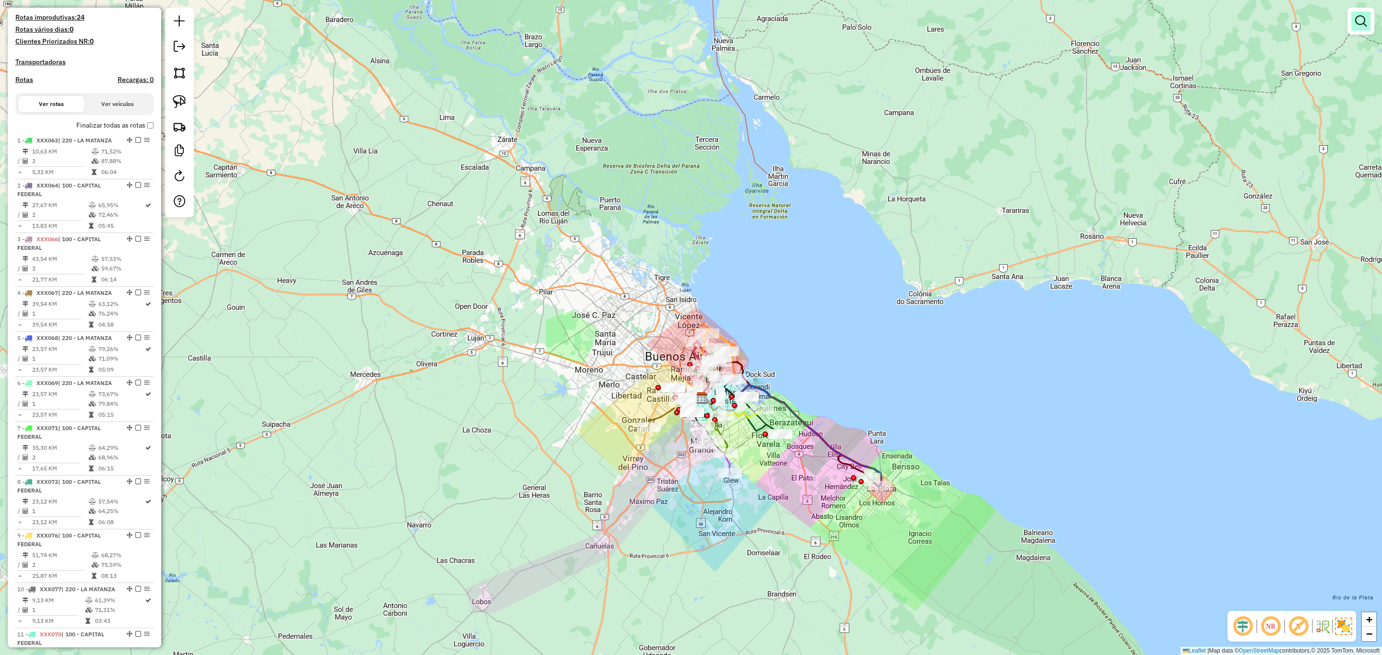
click at [1360, 20] on em at bounding box center [1361, 21] width 12 height 12
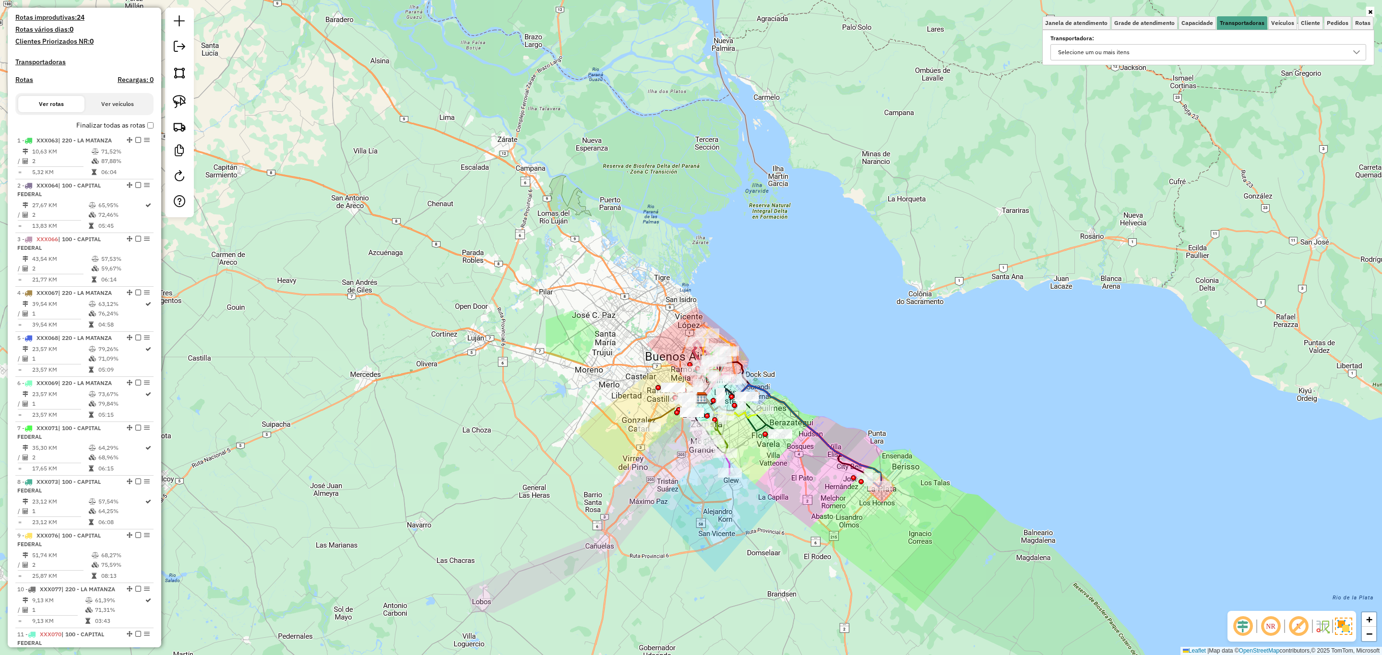
click at [1142, 52] on div "Selecione um ou mais itens" at bounding box center [1201, 52] width 293 height 15
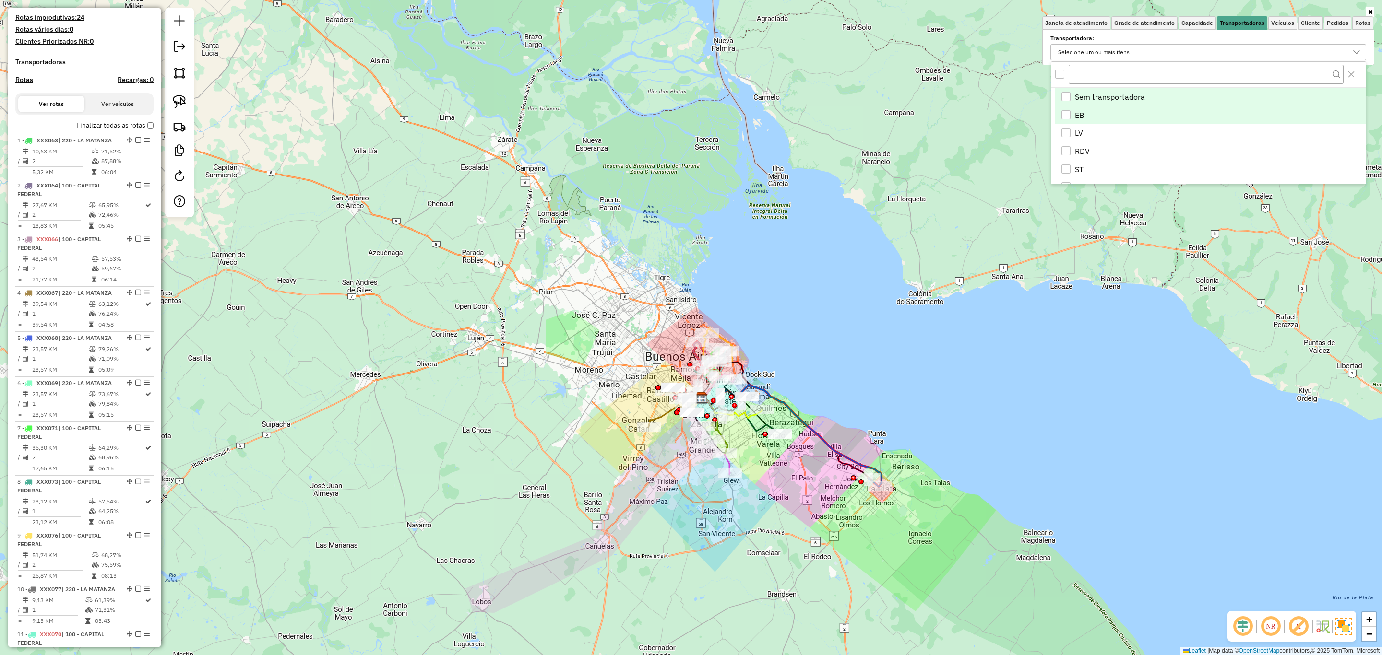
click at [1065, 114] on div "EB" at bounding box center [1065, 114] width 9 height 9
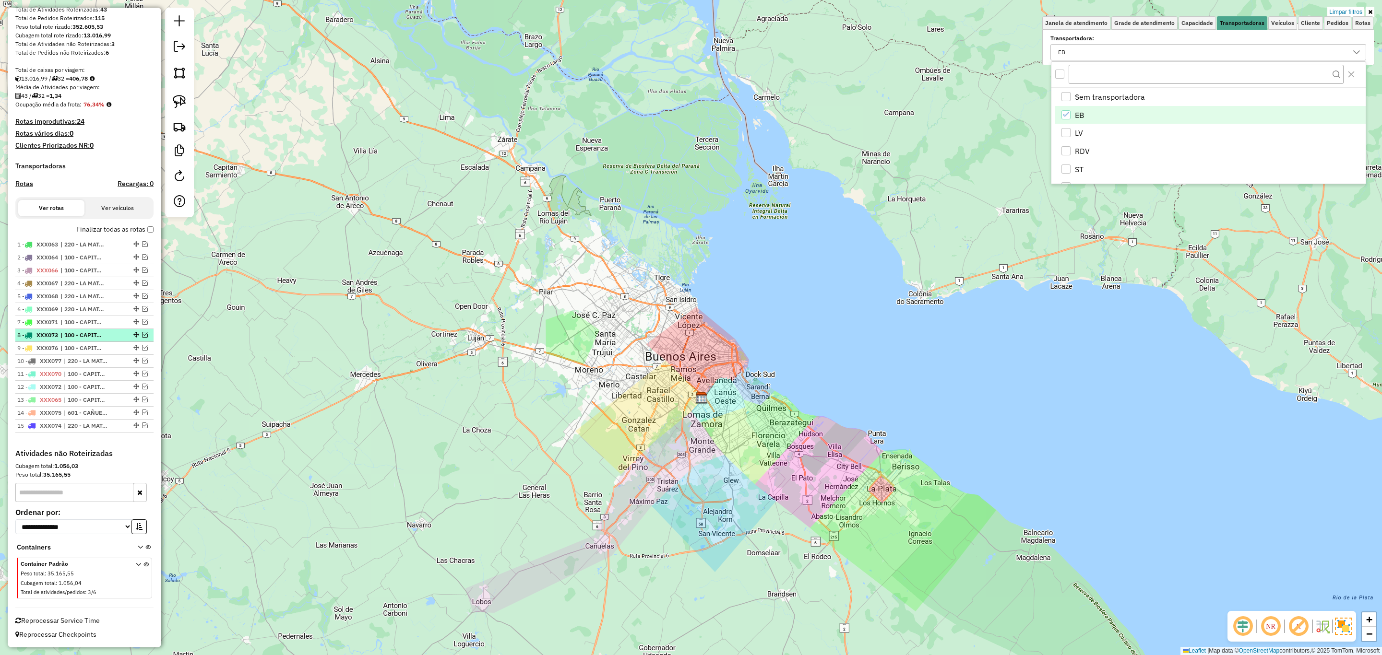
scroll to position [0, 0]
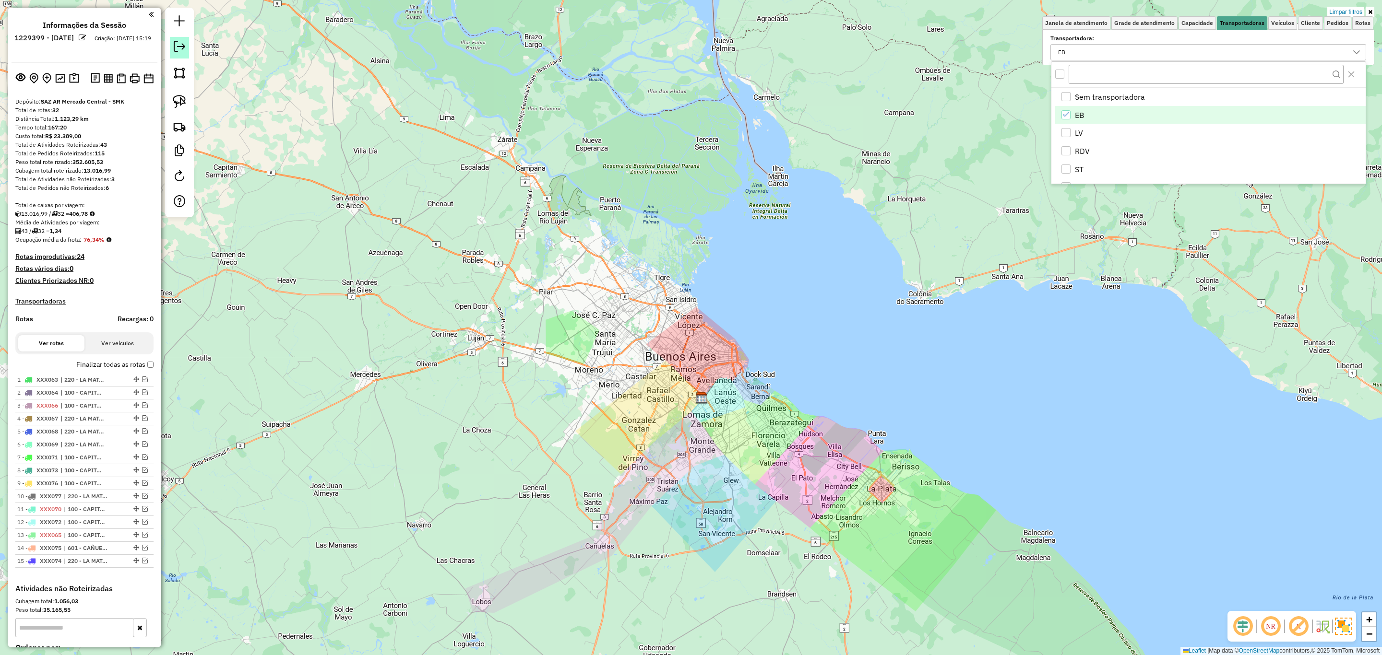
click at [181, 49] on em at bounding box center [180, 47] width 12 height 12
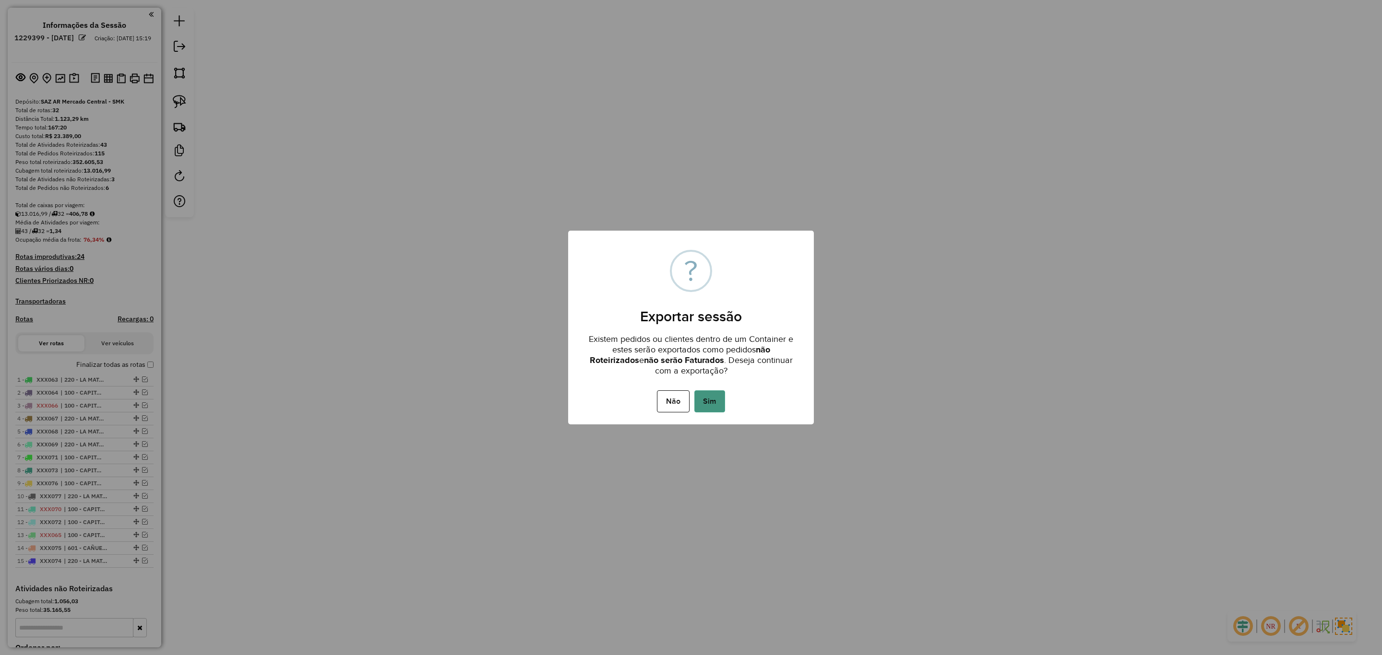
click at [717, 401] on button "Sim" at bounding box center [709, 402] width 31 height 22
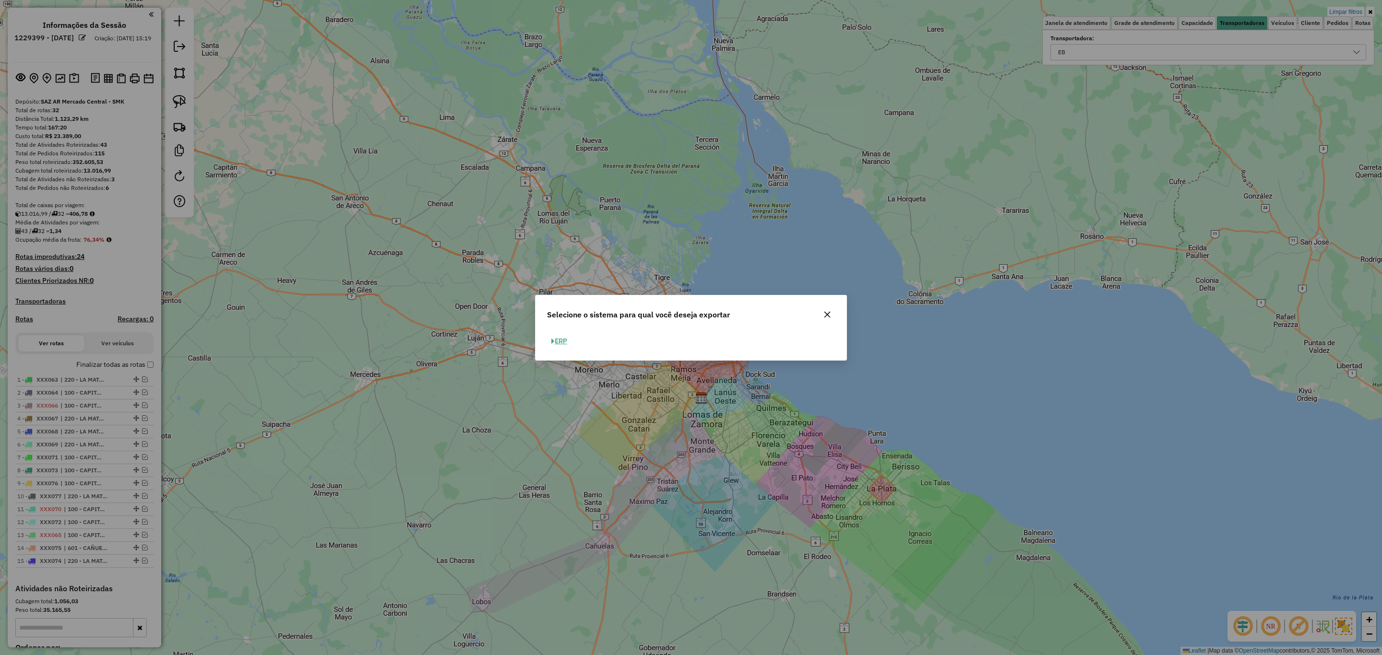
click at [560, 342] on button "ERP" at bounding box center [559, 341] width 24 height 15
select select "**"
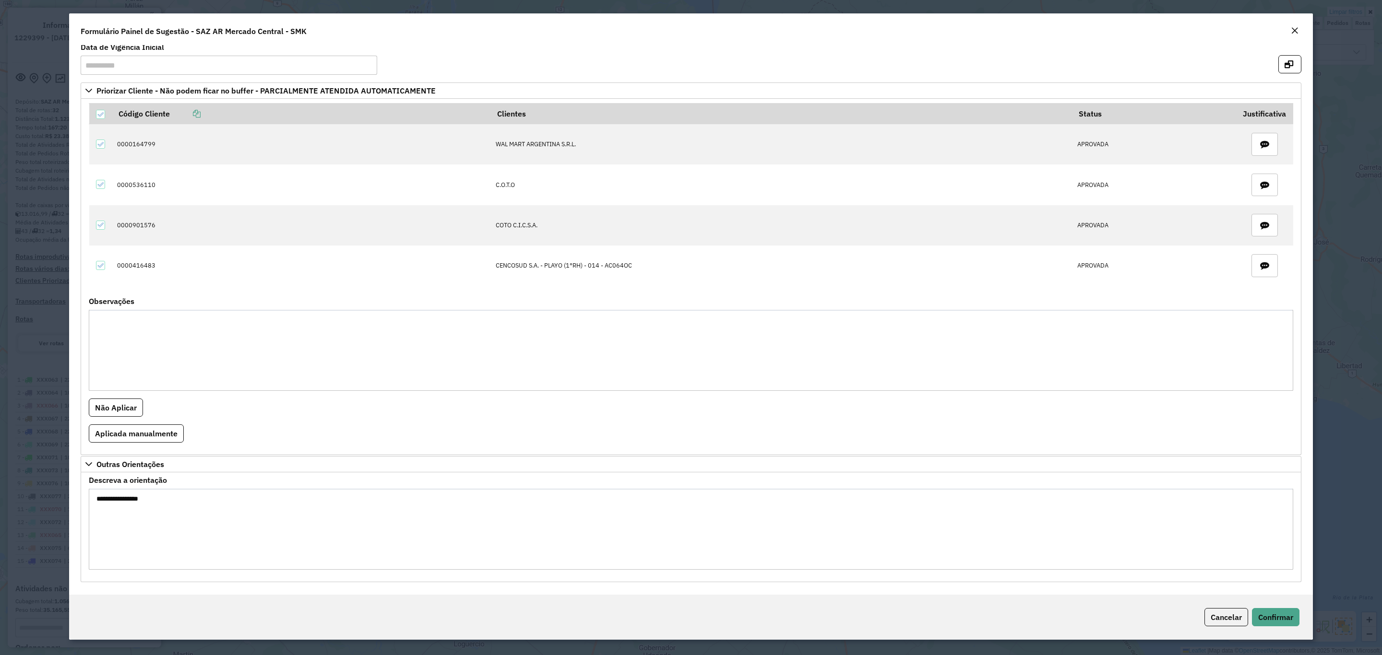
scroll to position [10, 0]
click at [1293, 29] on em "Close" at bounding box center [1295, 31] width 8 height 8
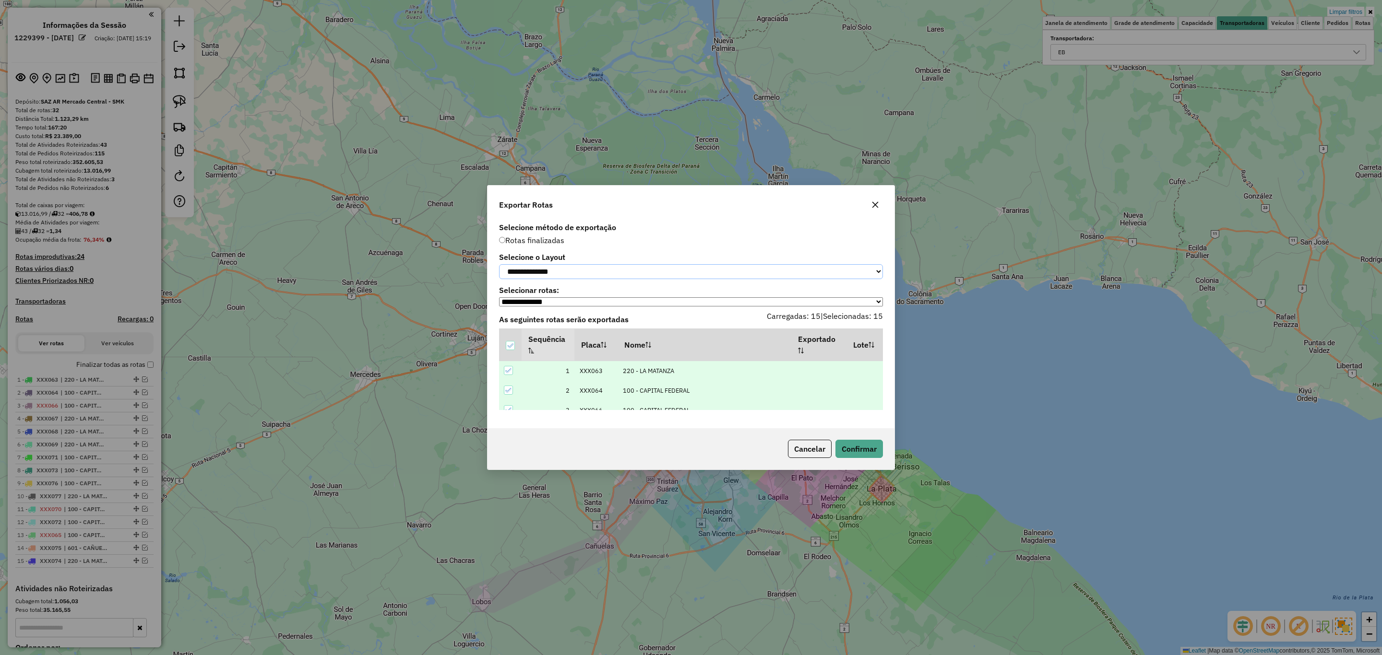
click at [592, 266] on select "**********" at bounding box center [691, 271] width 384 height 15
select select "*********"
click at [499, 264] on select "**********" at bounding box center [691, 271] width 384 height 15
click at [866, 450] on button "Confirmar" at bounding box center [859, 449] width 48 height 18
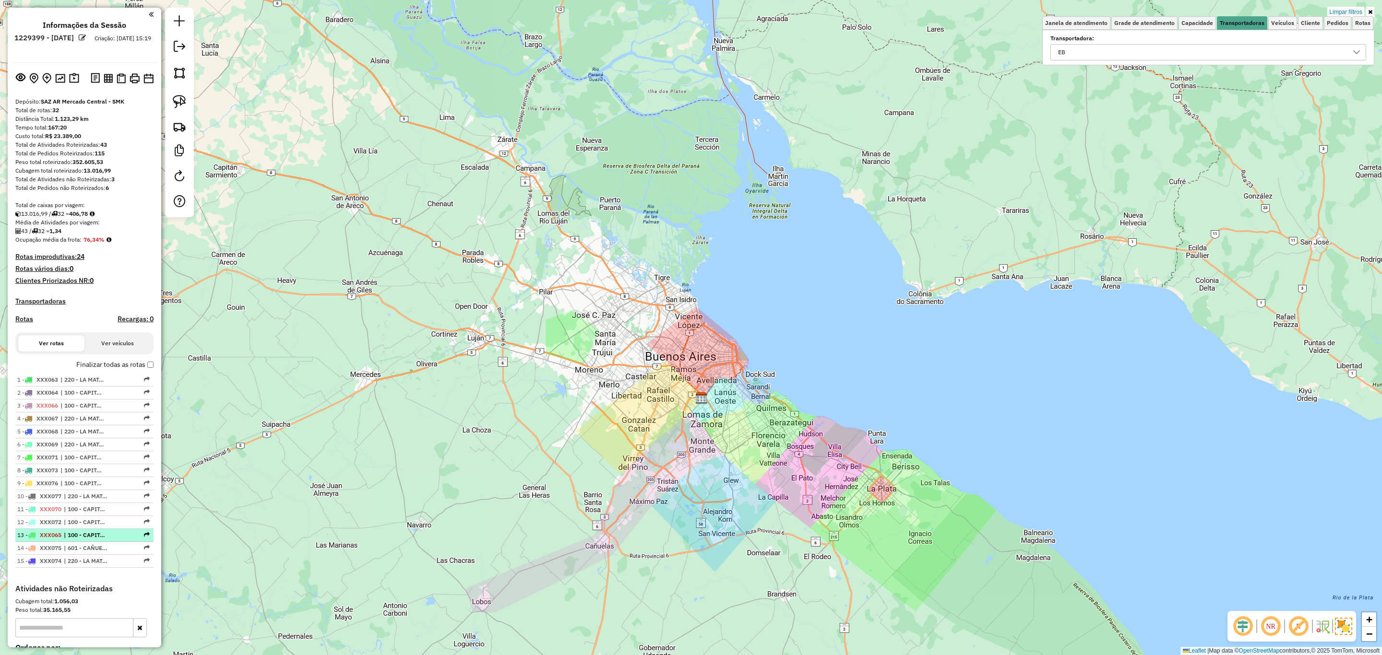
click at [71, 537] on span "| 100 - CAPITAL FEDERAL" at bounding box center [86, 535] width 44 height 9
select select "**********"
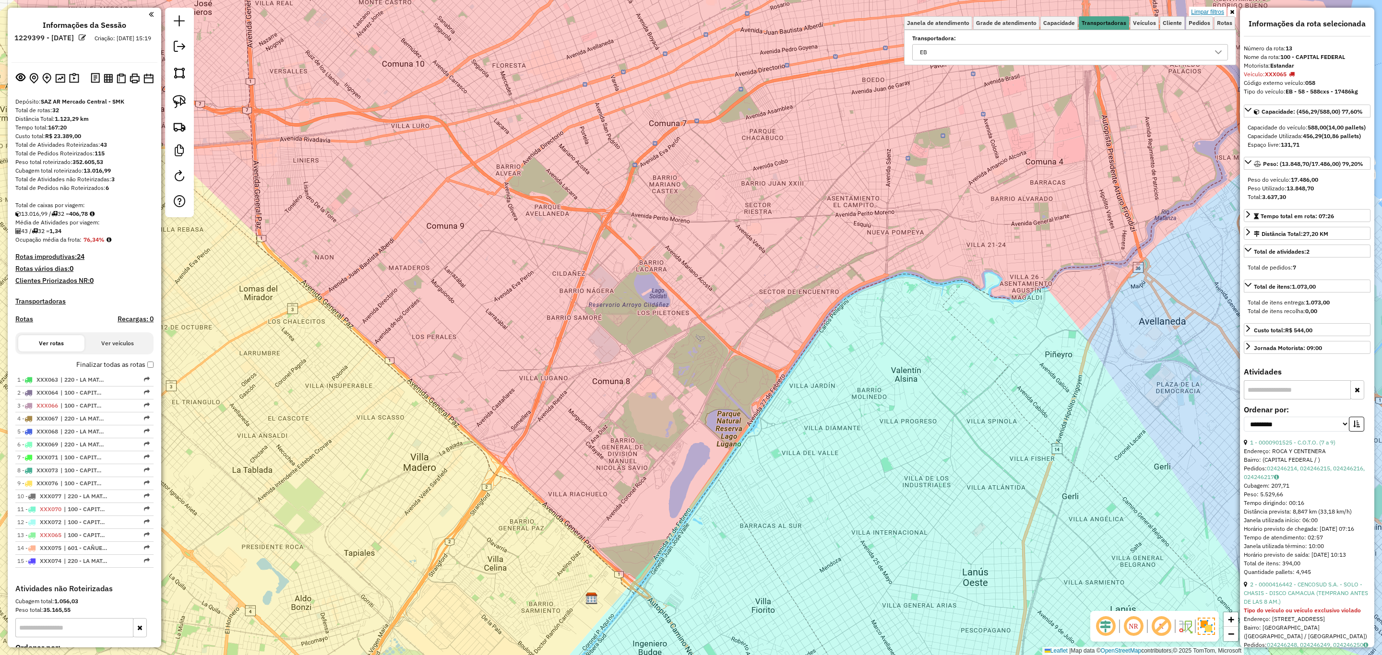
click at [1195, 11] on link "Limpar filtros" at bounding box center [1207, 12] width 37 height 11
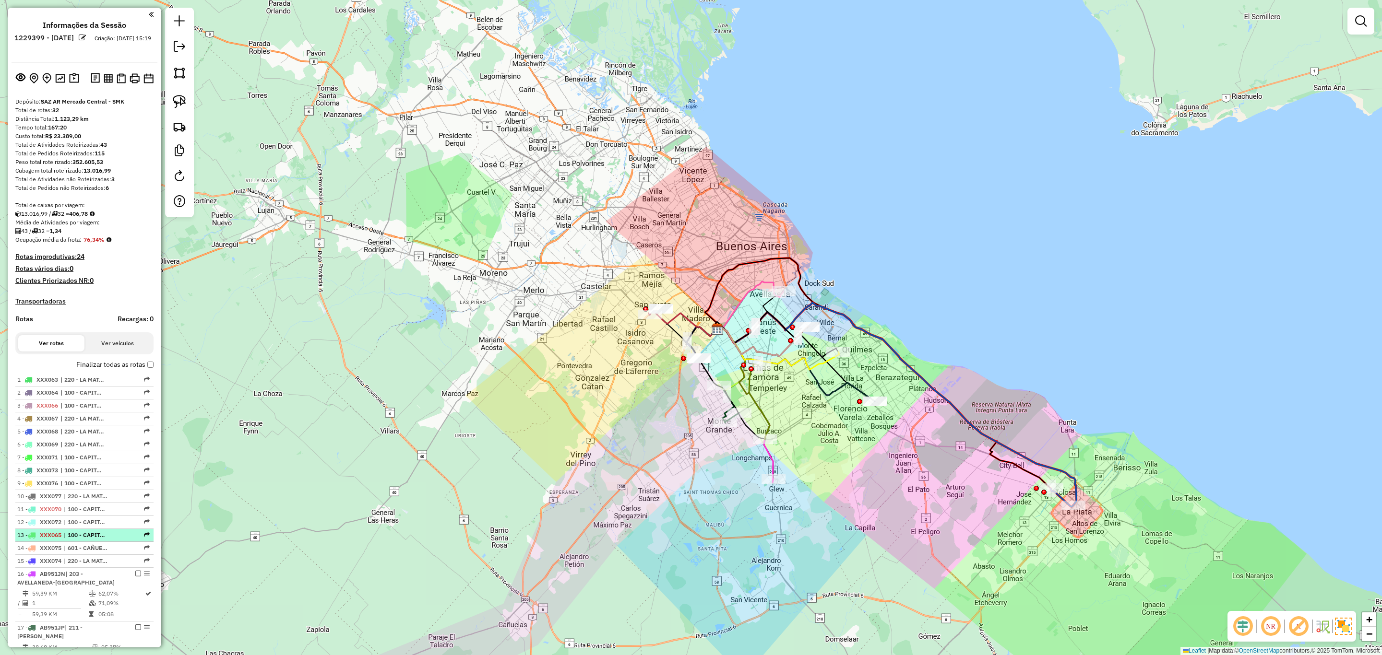
click at [52, 539] on span "XXX065" at bounding box center [51, 535] width 22 height 7
select select "**********"
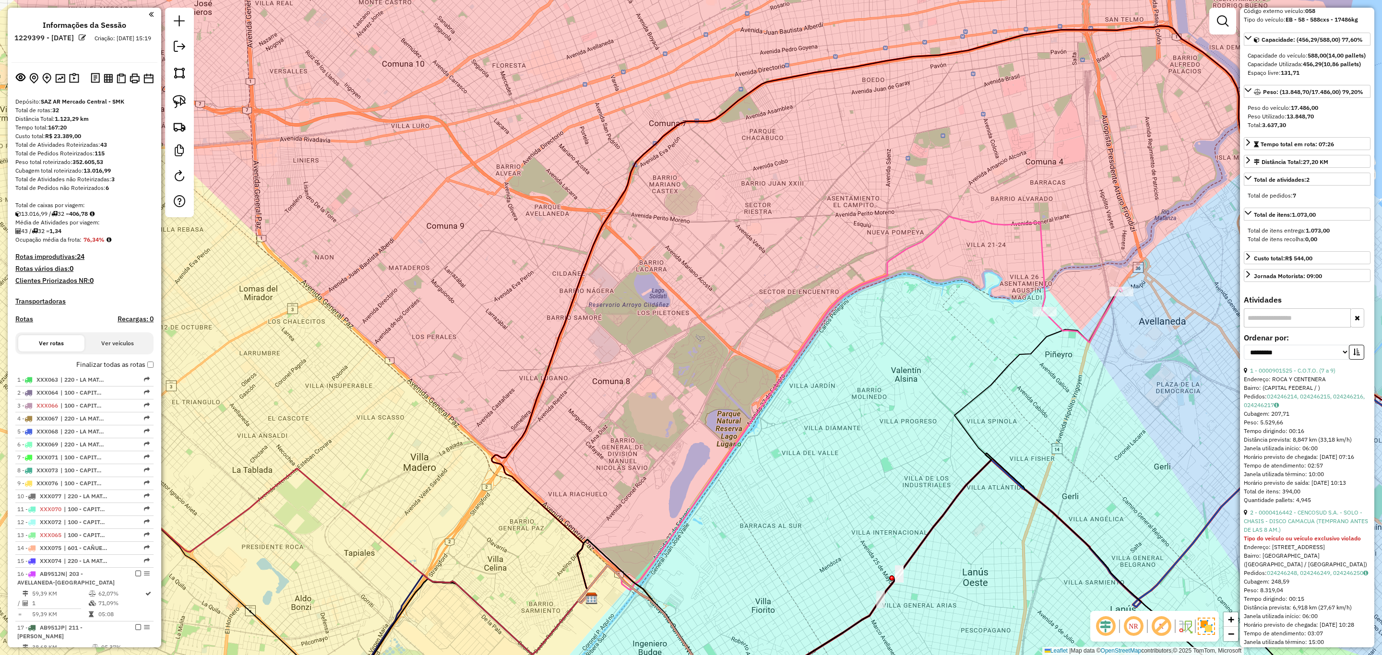
scroll to position [180, 0]
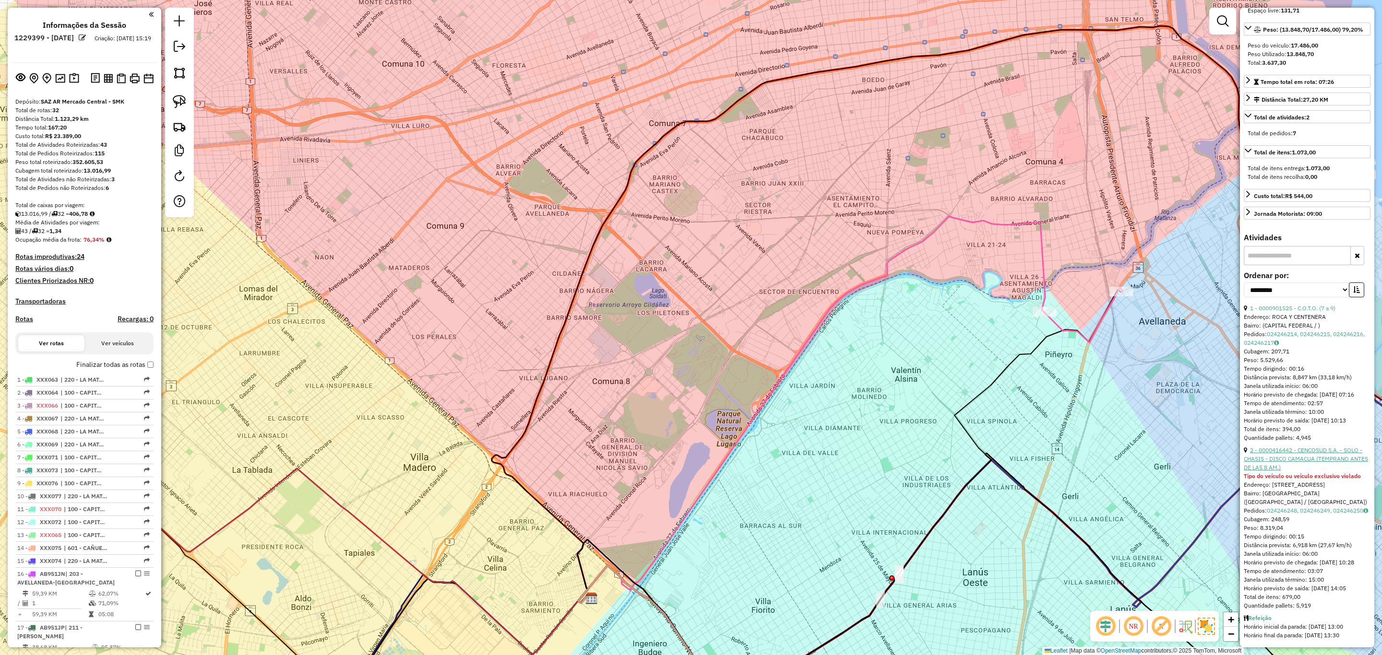
click at [1299, 447] on link "2 - 0000416442 - CENCOSUD S.A. - SOLO - CHASIS - DISCO CAMACUA (TEMPRANO ANTES …" at bounding box center [1306, 459] width 124 height 24
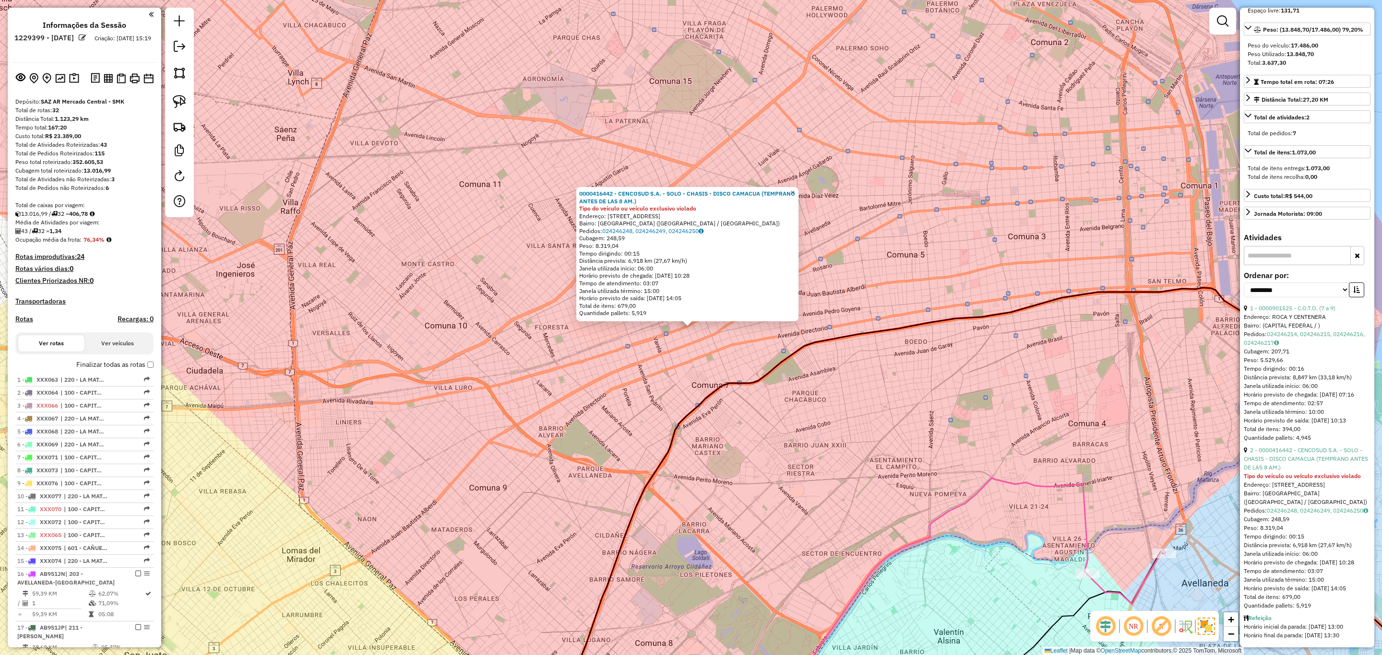
click at [795, 190] on span "×" at bounding box center [792, 193] width 4 height 8
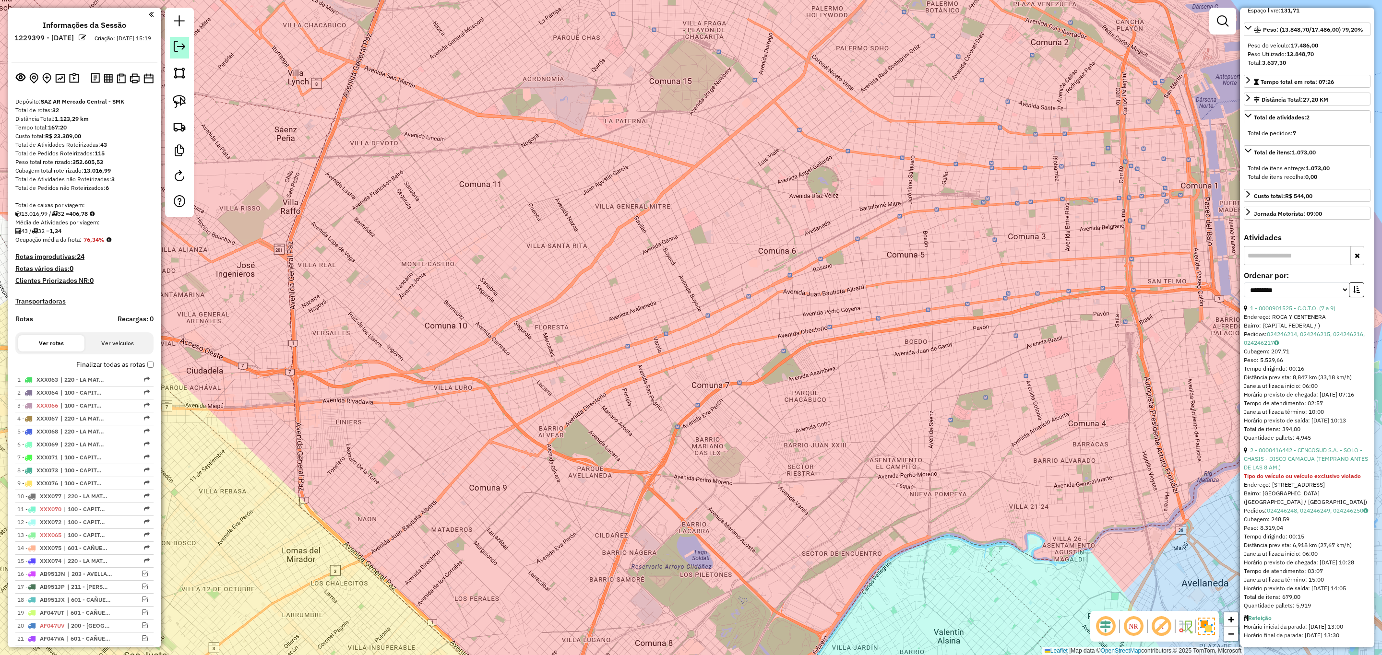
click at [176, 45] on em at bounding box center [180, 47] width 12 height 12
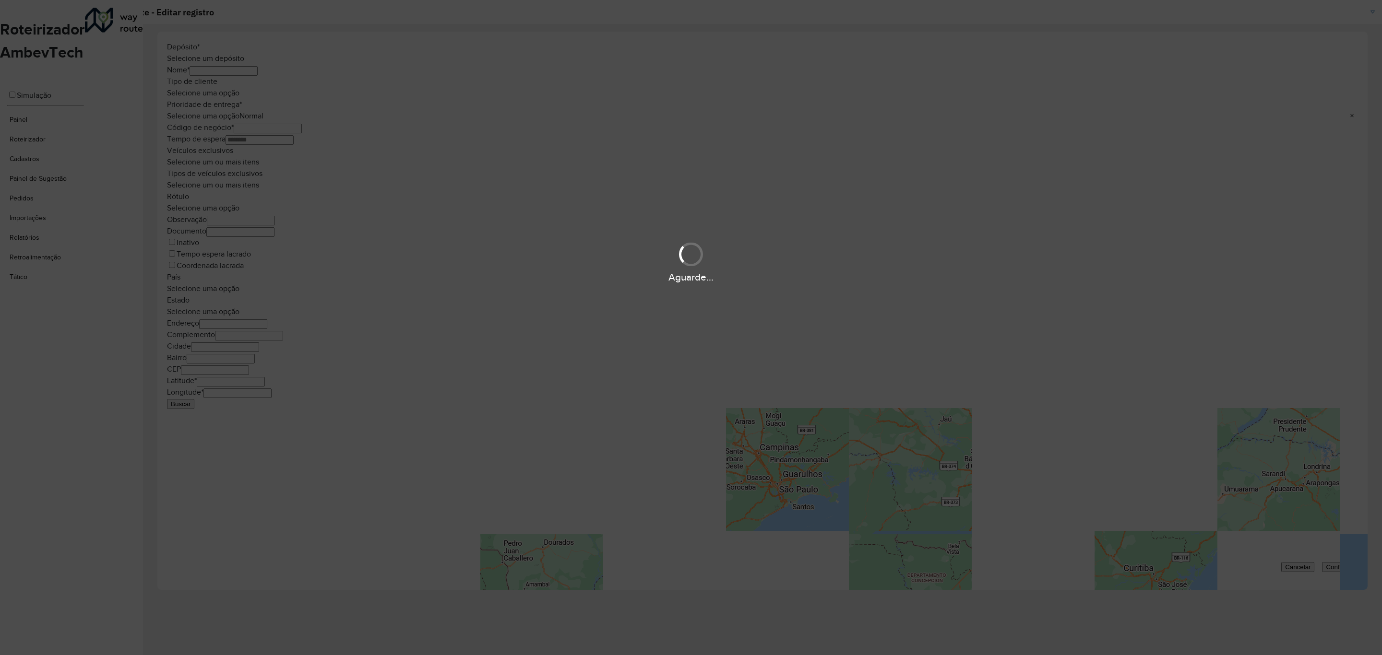
type input "**********"
type input "********"
type input "**********"
type input "*******"
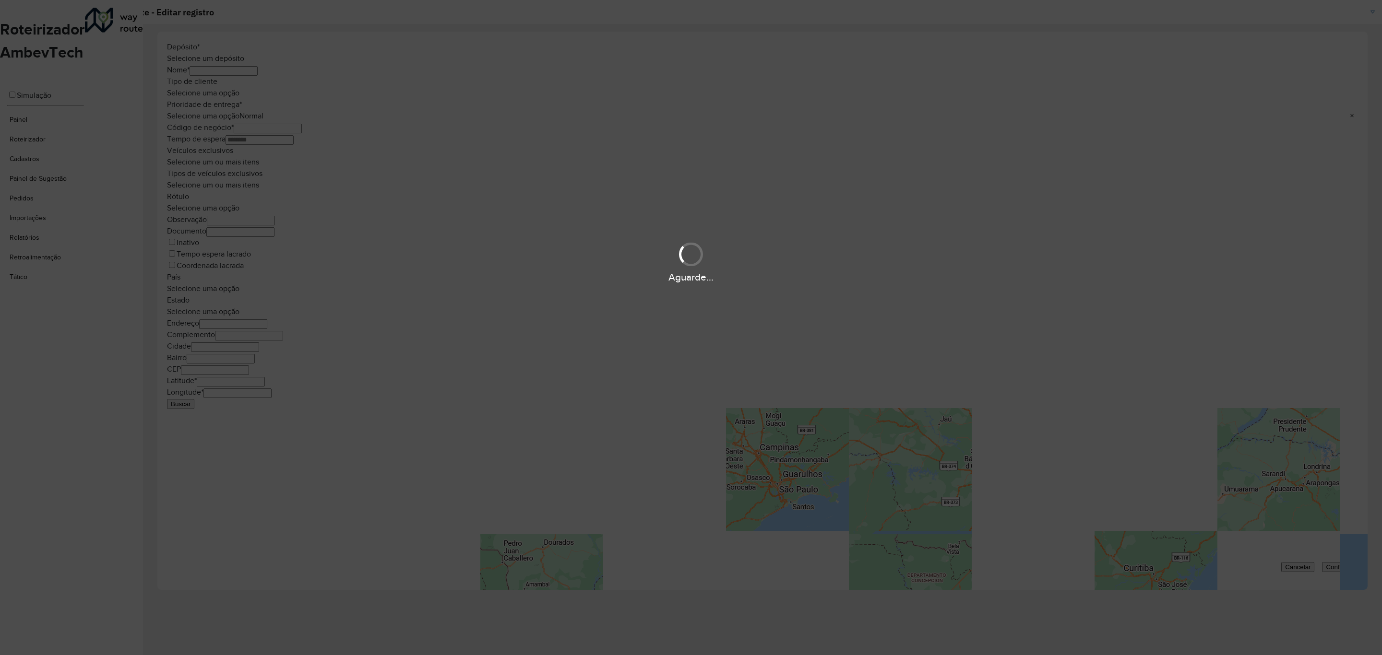
type input "**********"
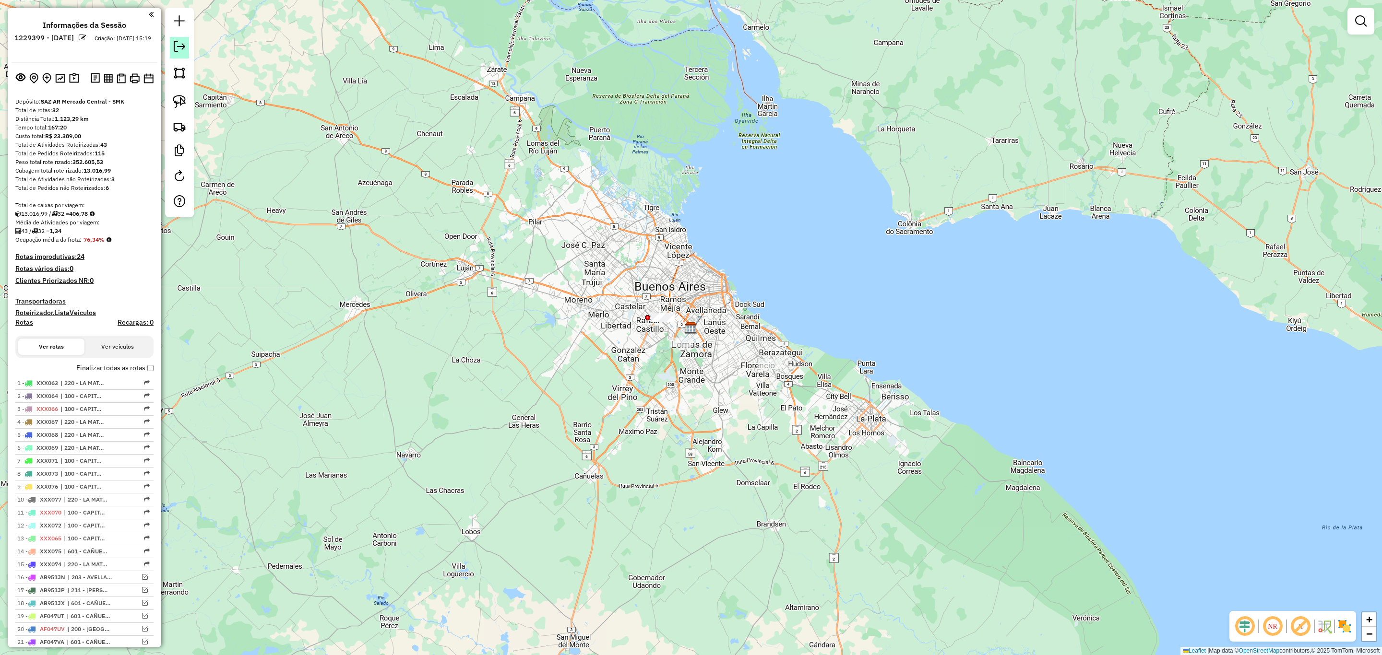
click at [183, 48] on em at bounding box center [180, 47] width 12 height 12
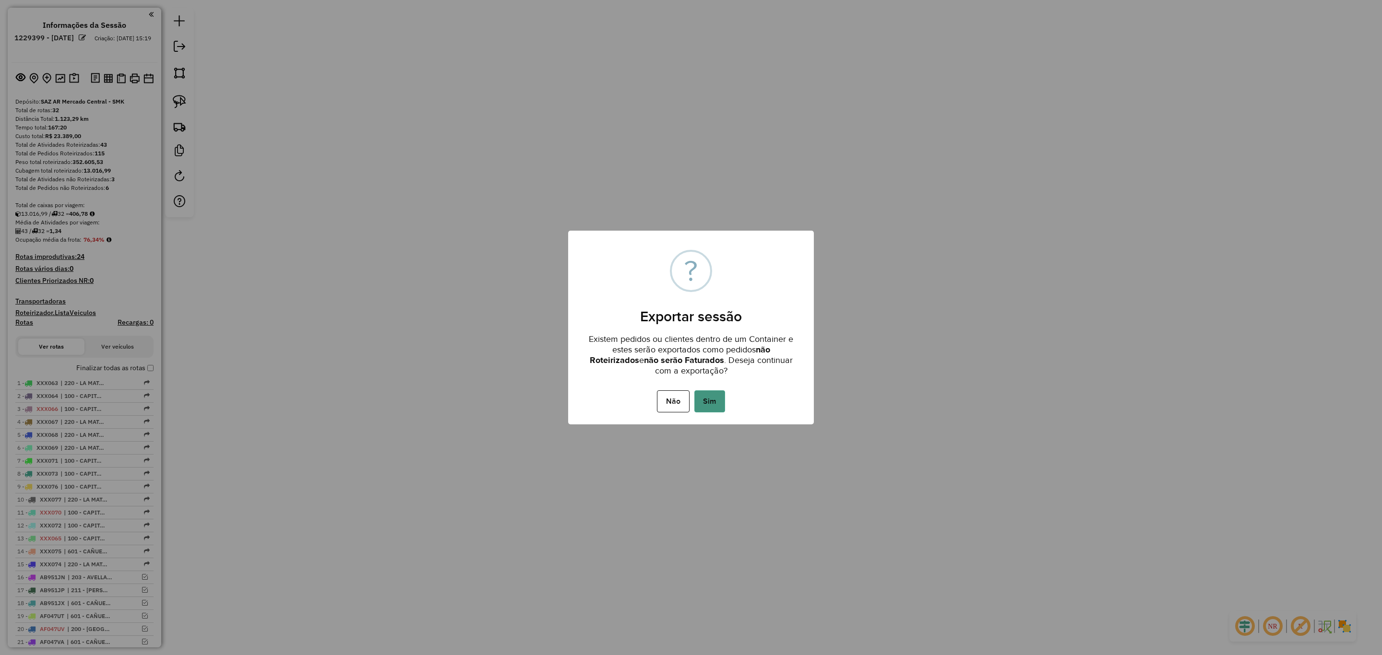
click at [719, 398] on button "Sim" at bounding box center [709, 402] width 31 height 22
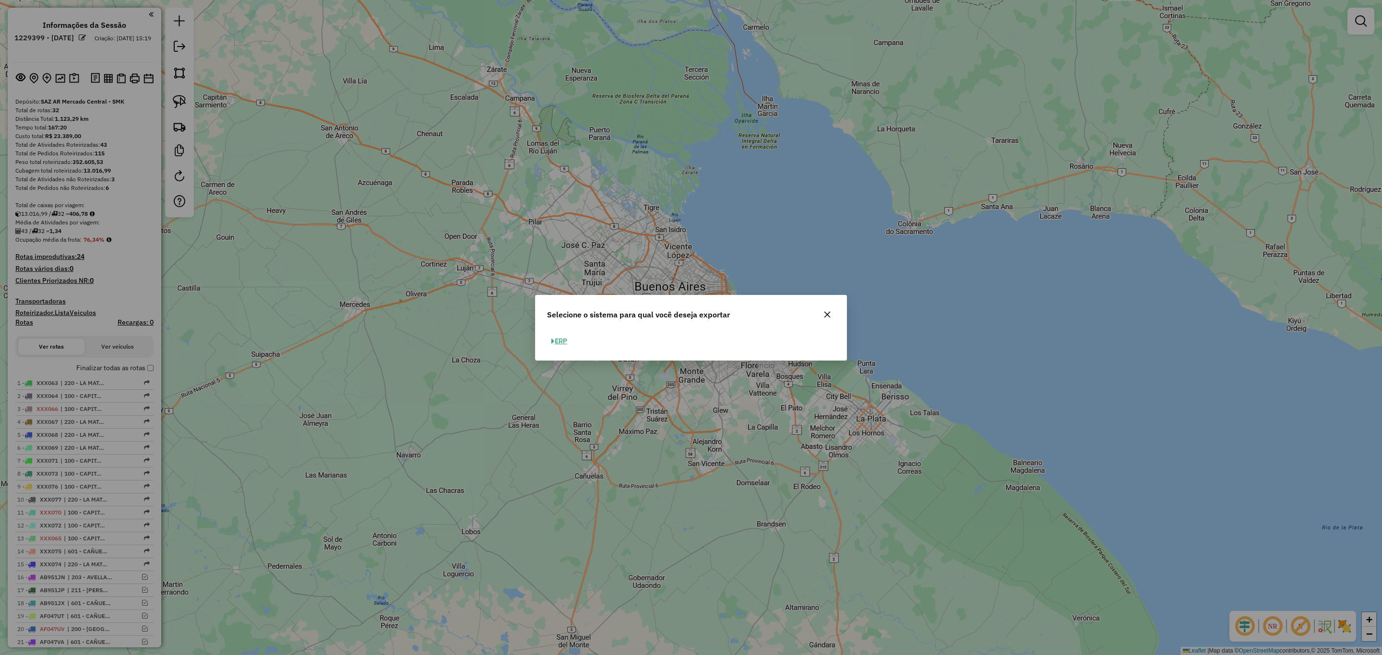
click at [561, 343] on button "ERP" at bounding box center [559, 341] width 24 height 15
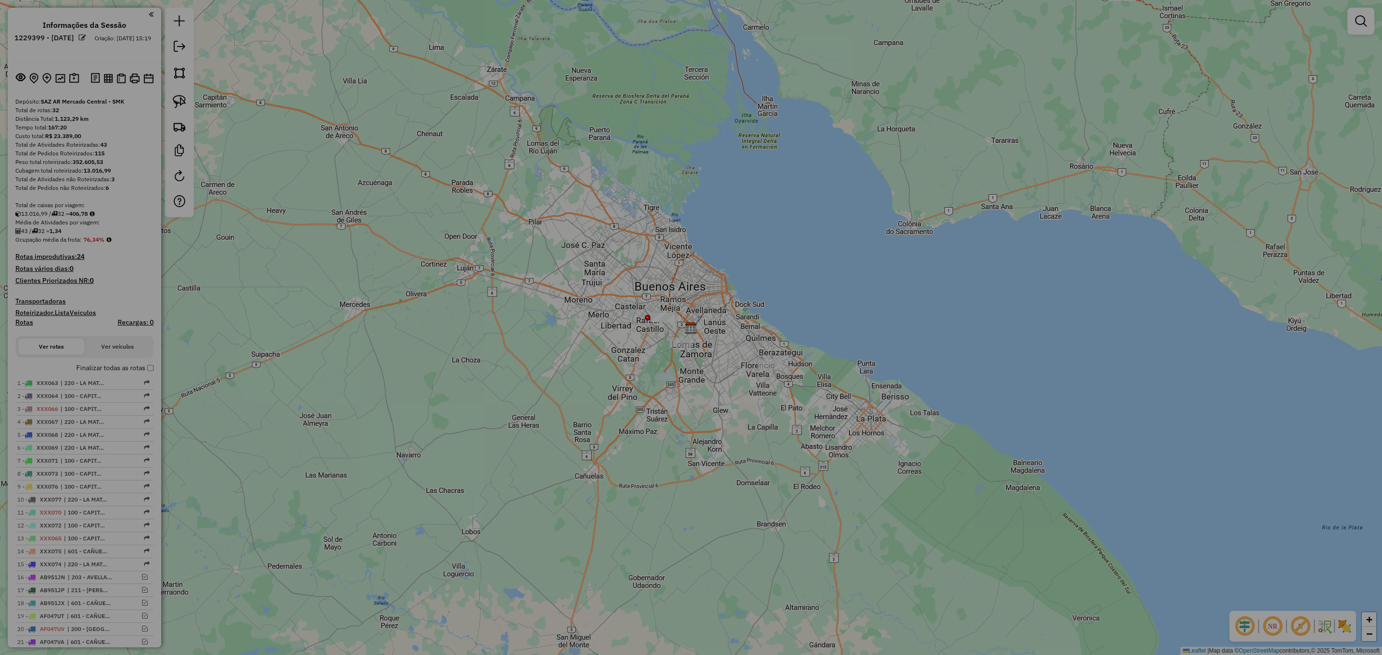
select select "**"
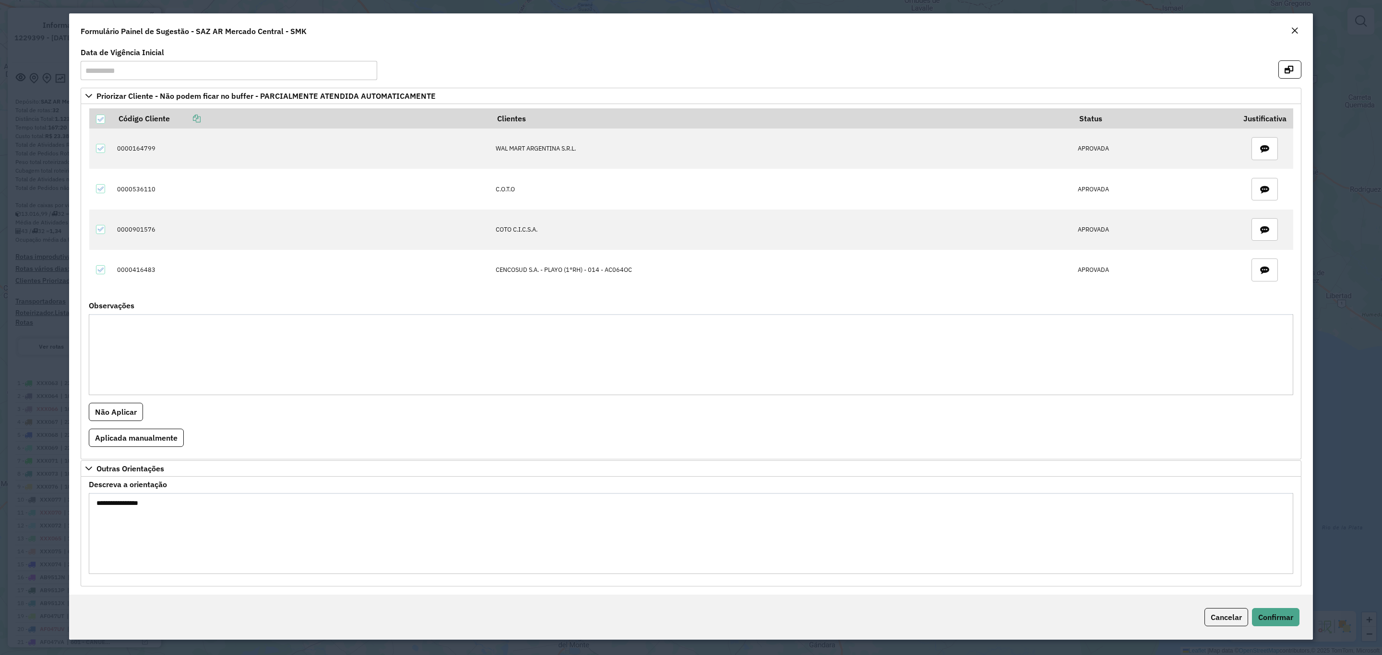
click at [1294, 30] on em "Close" at bounding box center [1295, 31] width 8 height 8
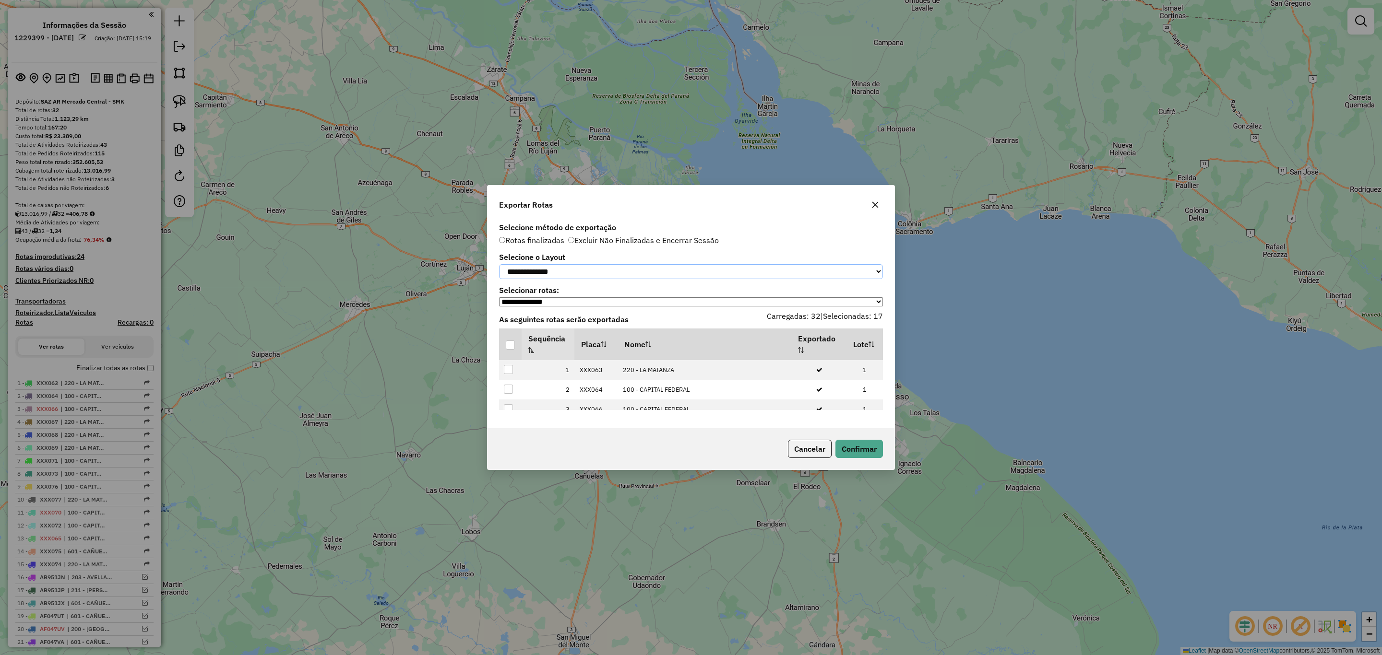
click at [586, 268] on select "**********" at bounding box center [691, 271] width 384 height 15
select select "*********"
click at [499, 264] on select "**********" at bounding box center [691, 271] width 384 height 15
click at [508, 350] on div at bounding box center [510, 345] width 9 height 9
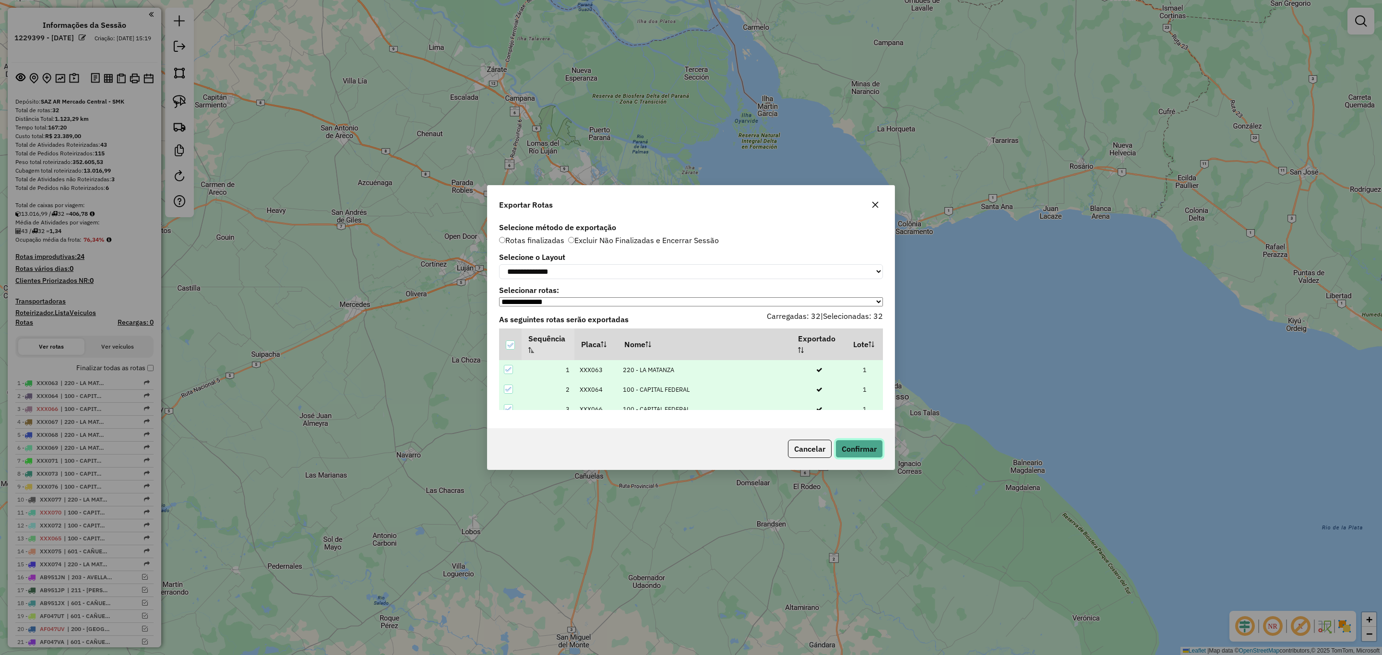
click at [871, 452] on button "Confirmar" at bounding box center [859, 449] width 48 height 18
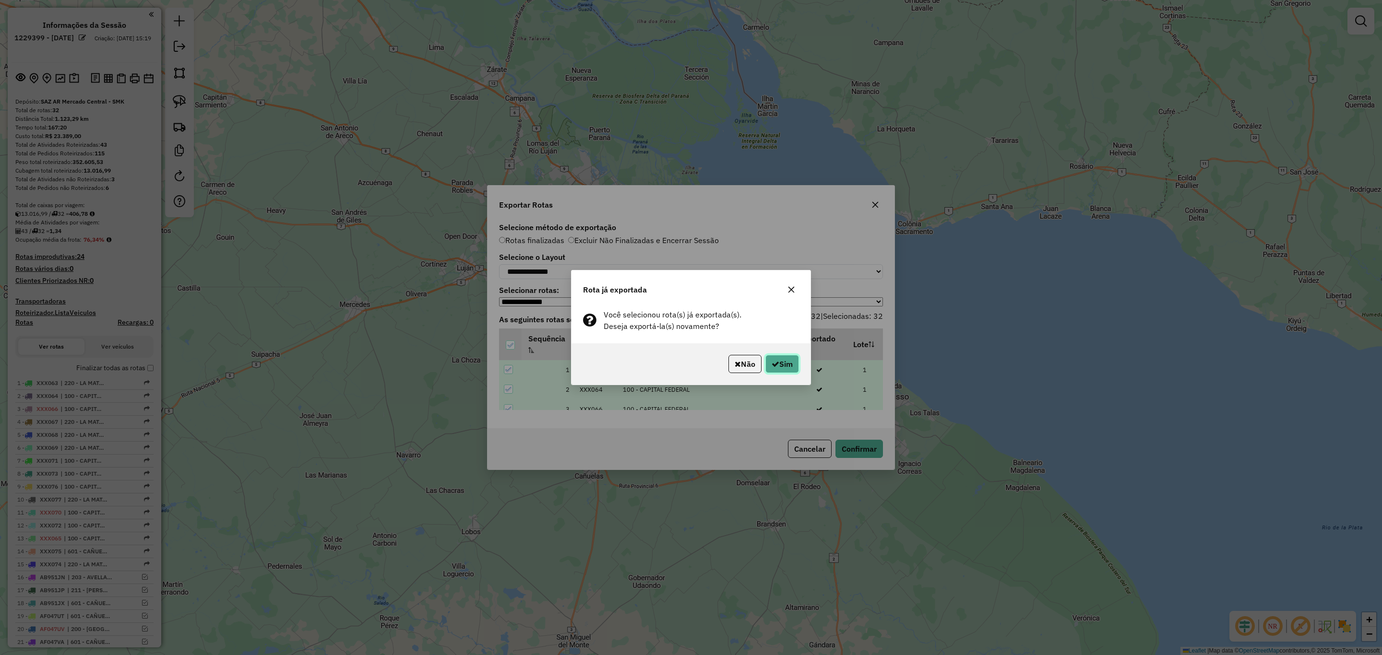
click at [792, 365] on button "Sim" at bounding box center [782, 364] width 34 height 18
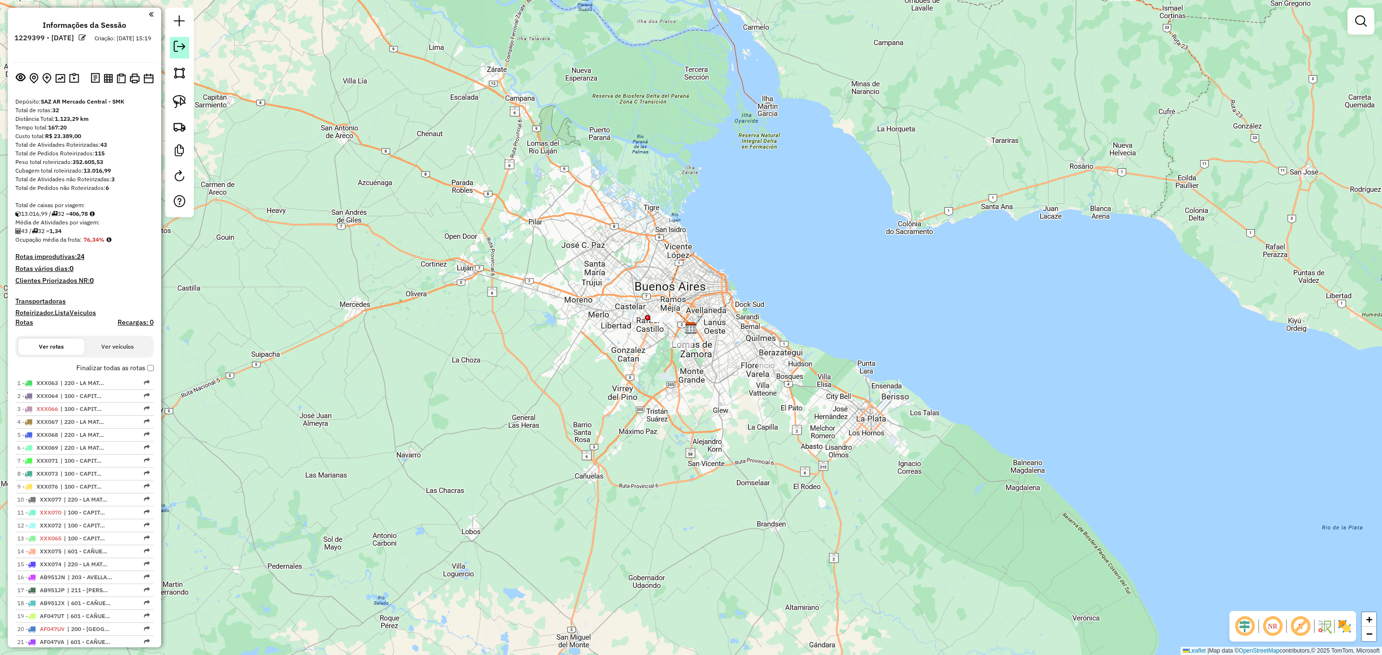
click at [180, 44] on em at bounding box center [180, 47] width 12 height 12
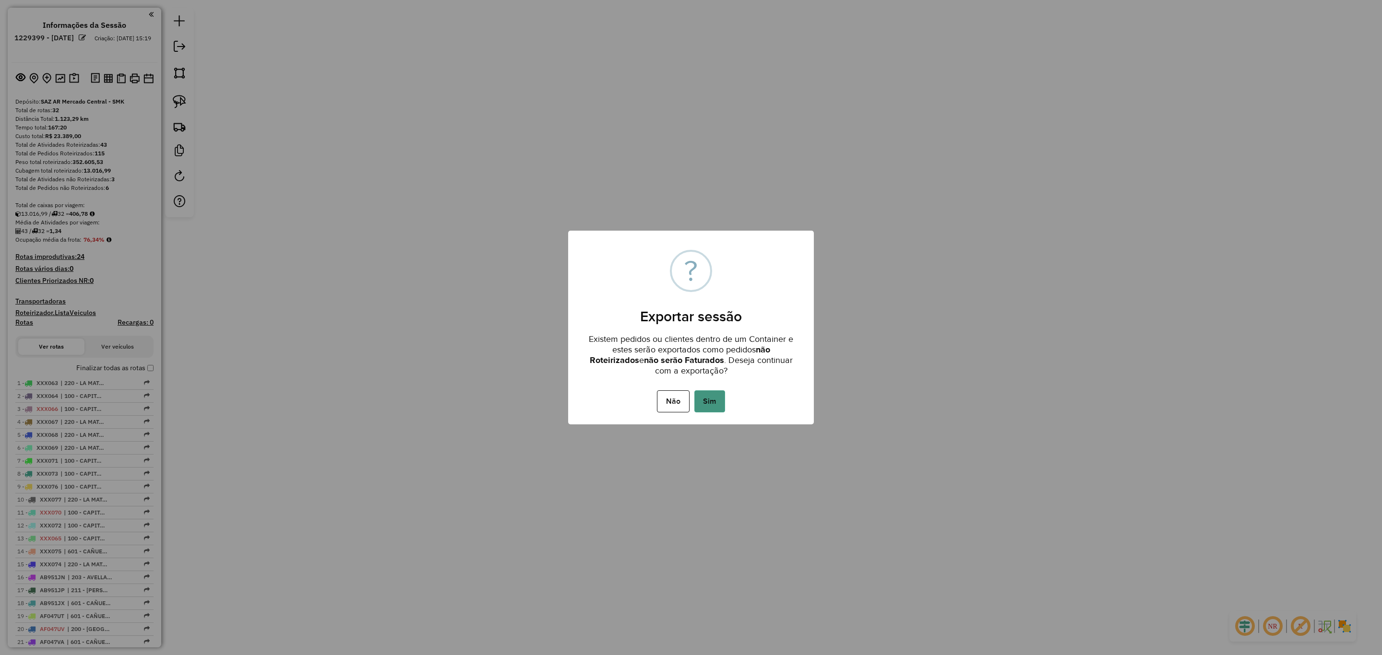
click at [717, 398] on button "Sim" at bounding box center [709, 402] width 31 height 22
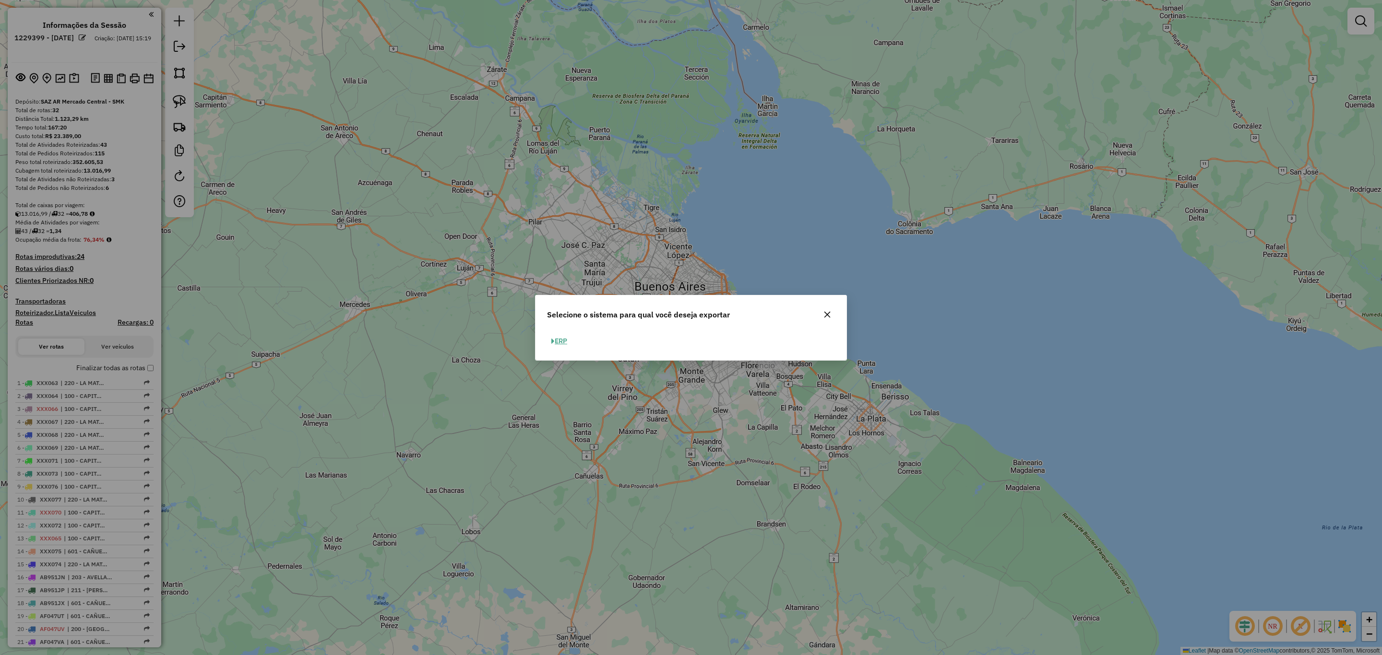
click at [564, 340] on button "ERP" at bounding box center [559, 341] width 24 height 15
select select "*********"
select select "**"
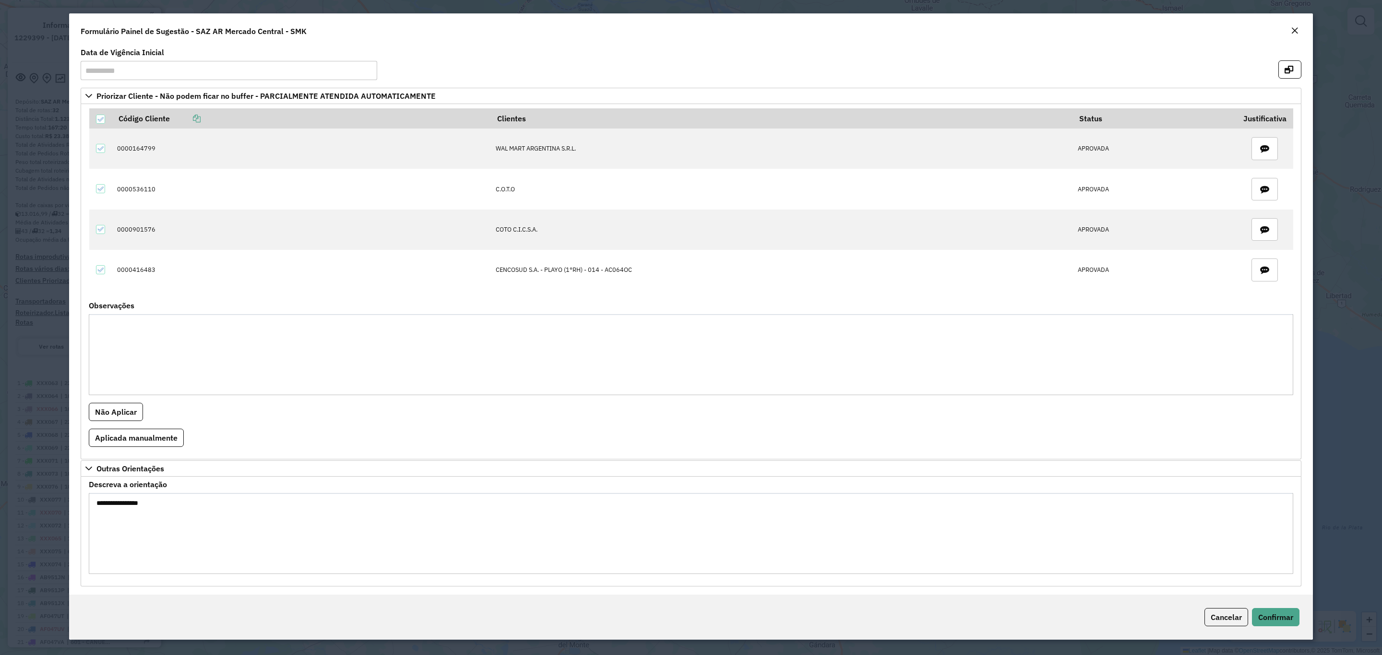
click at [1295, 27] on em "Close" at bounding box center [1295, 31] width 8 height 8
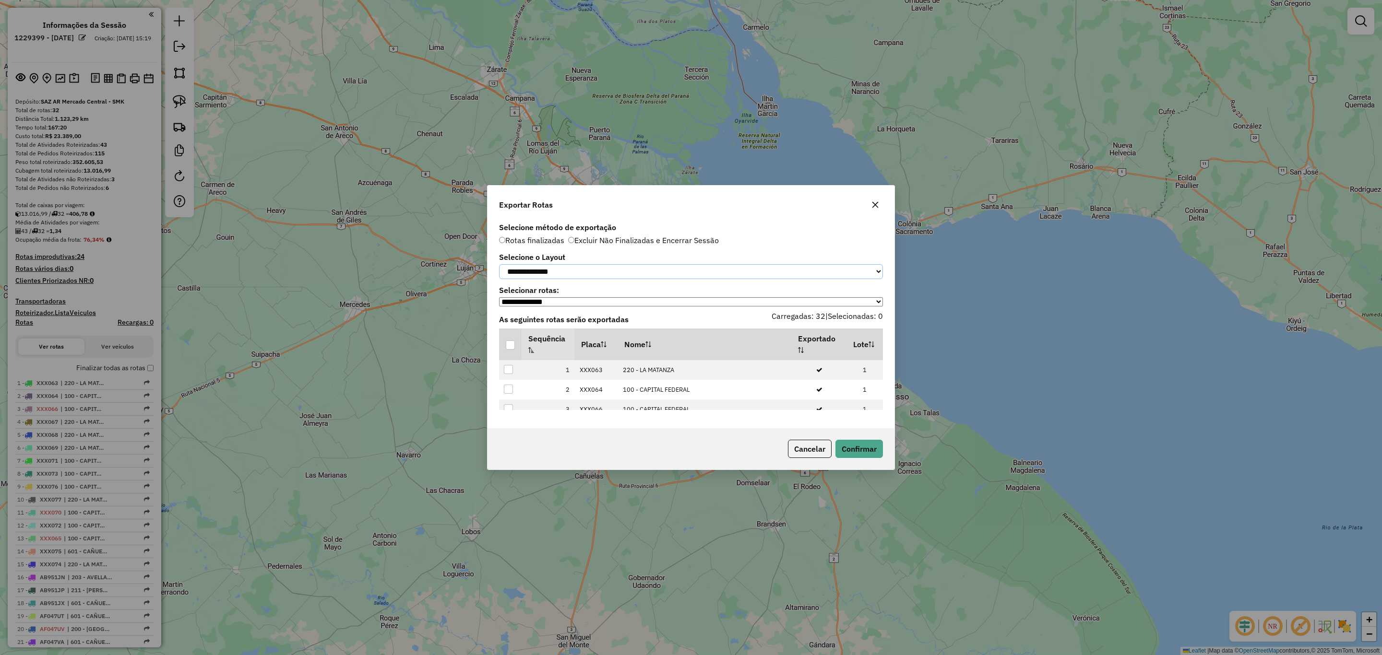
click at [560, 266] on select "**********" at bounding box center [691, 271] width 384 height 15
click at [499, 264] on select "**********" at bounding box center [691, 271] width 384 height 15
click at [509, 347] on div at bounding box center [510, 345] width 9 height 9
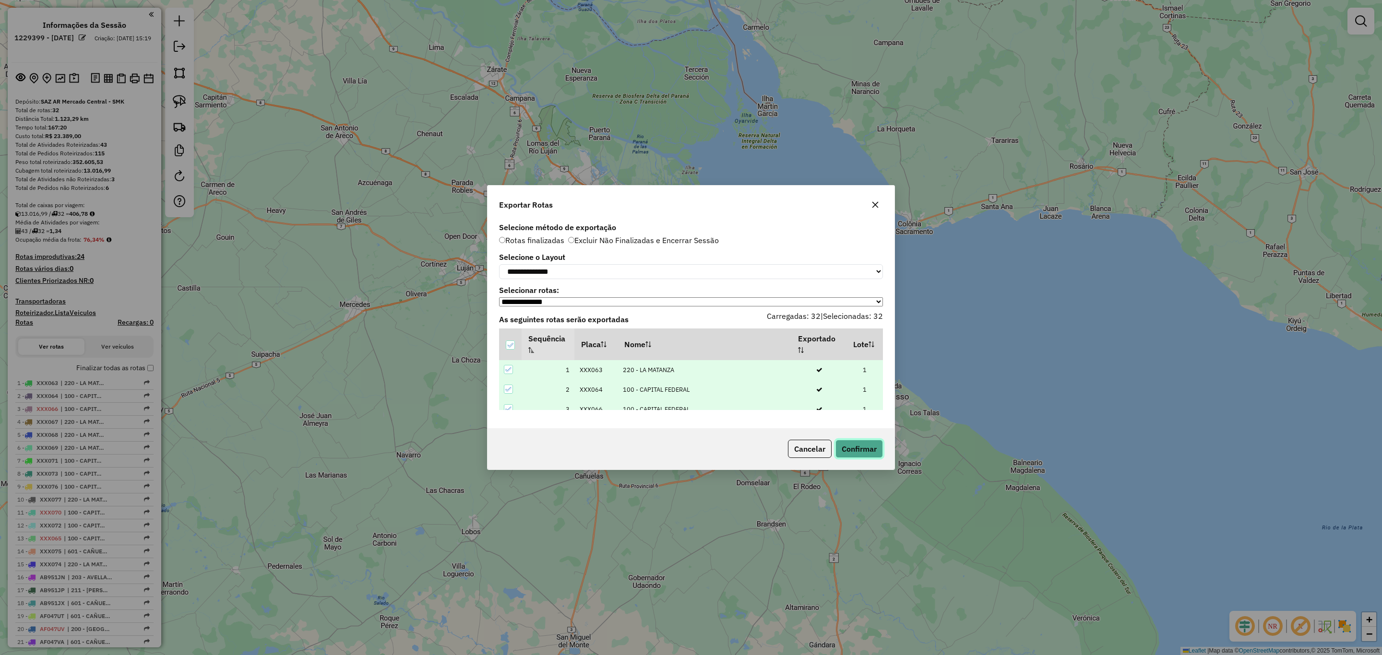
click at [852, 448] on button "Confirmar" at bounding box center [859, 449] width 48 height 18
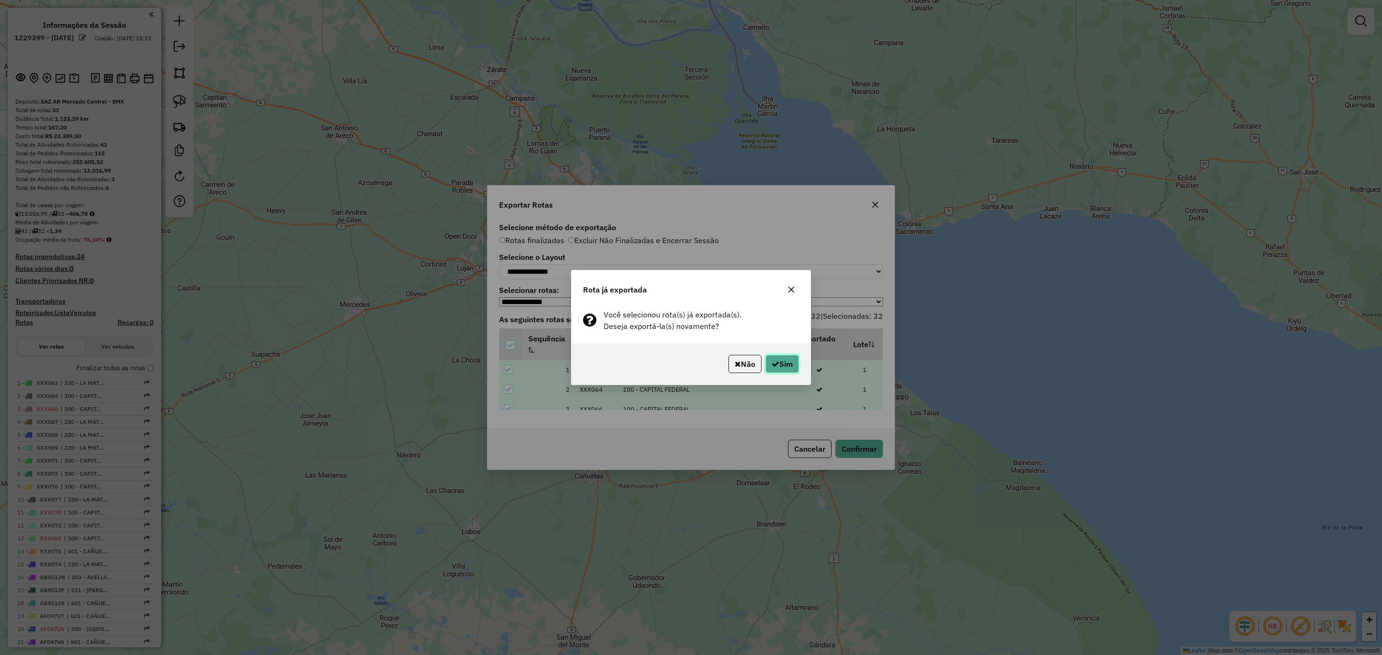
click at [782, 365] on button "Sim" at bounding box center [782, 364] width 34 height 18
click at [776, 362] on button "Sim" at bounding box center [782, 364] width 34 height 18
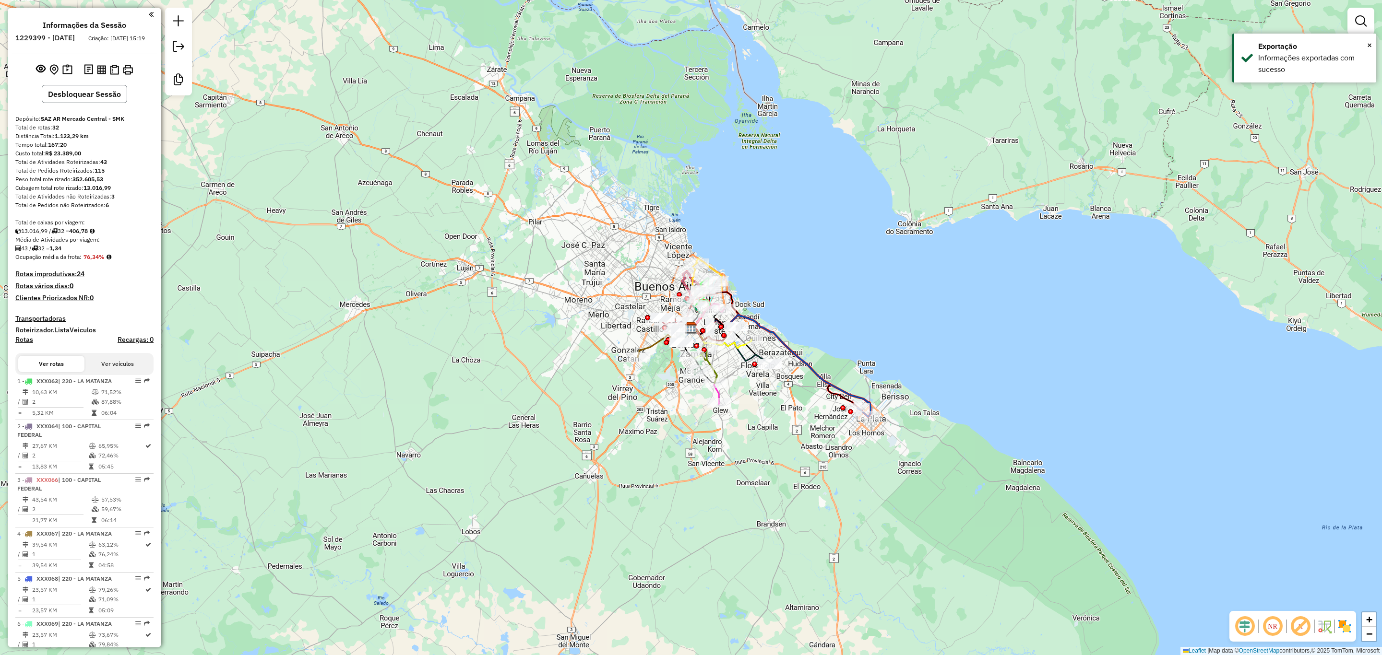
click at [62, 101] on button "Desbloquear Sessão" at bounding box center [84, 94] width 85 height 18
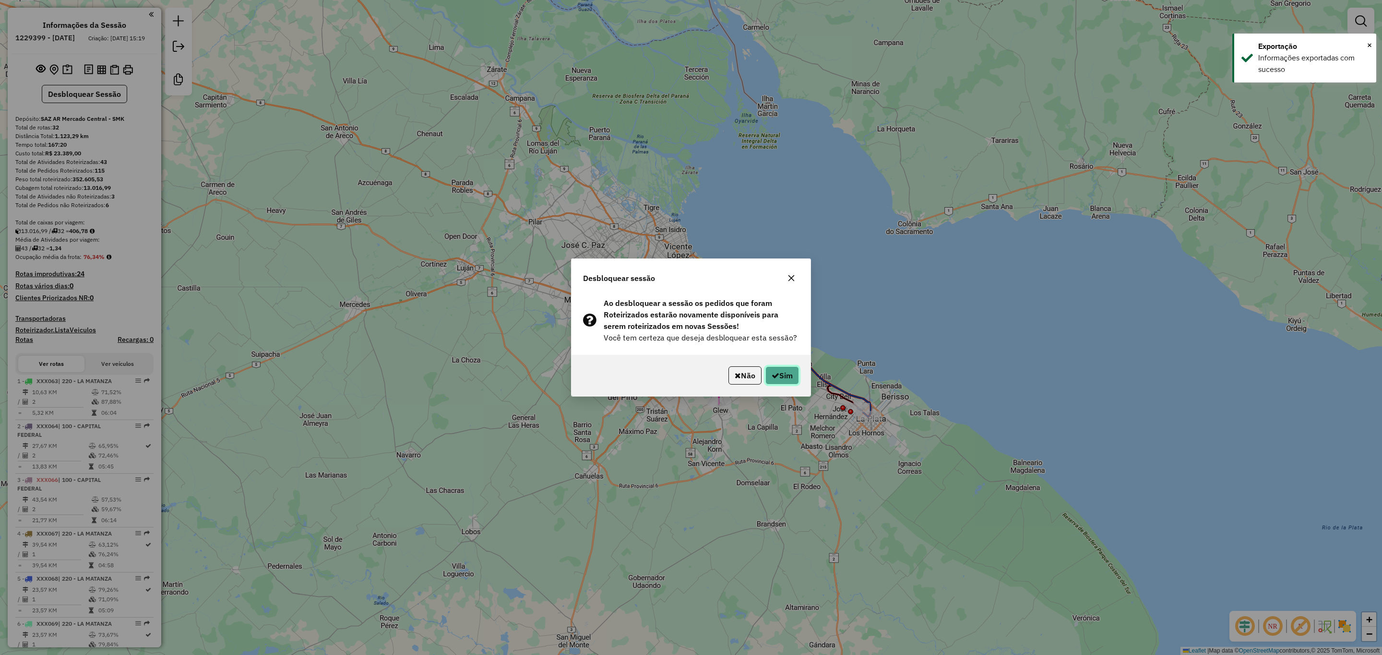
click at [779, 377] on button "Sim" at bounding box center [782, 376] width 34 height 18
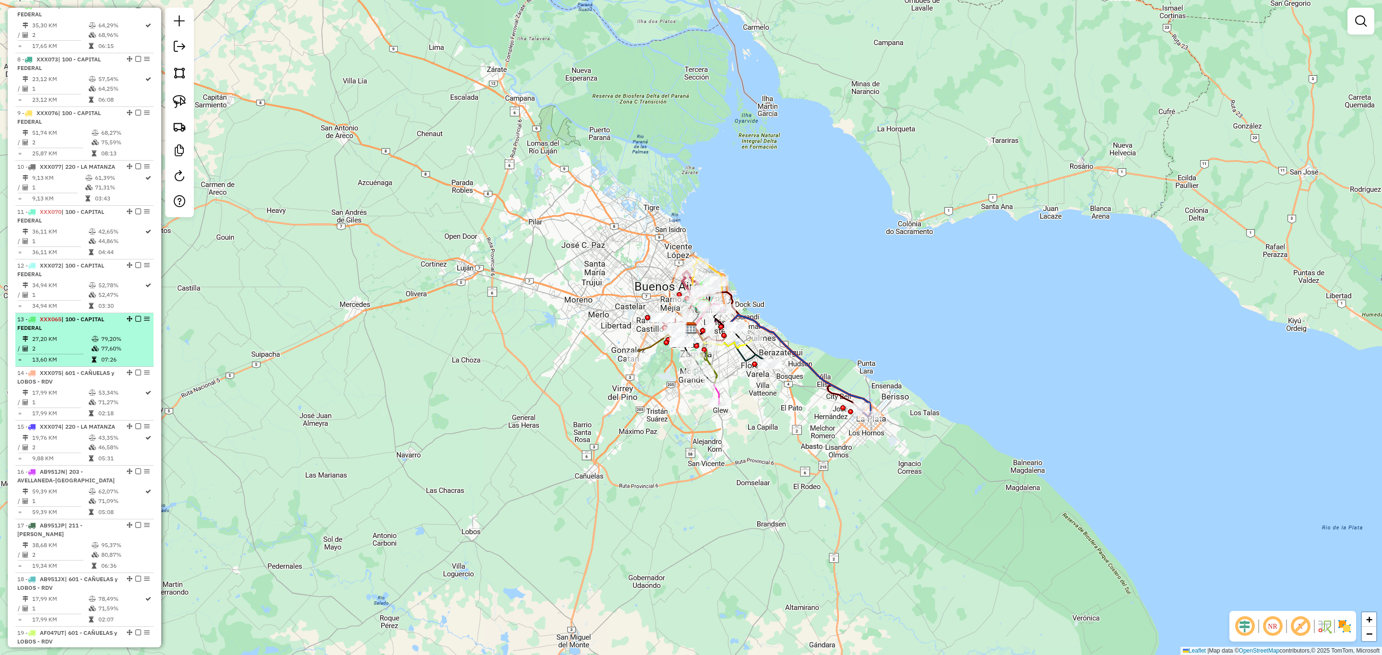
scroll to position [864, 0]
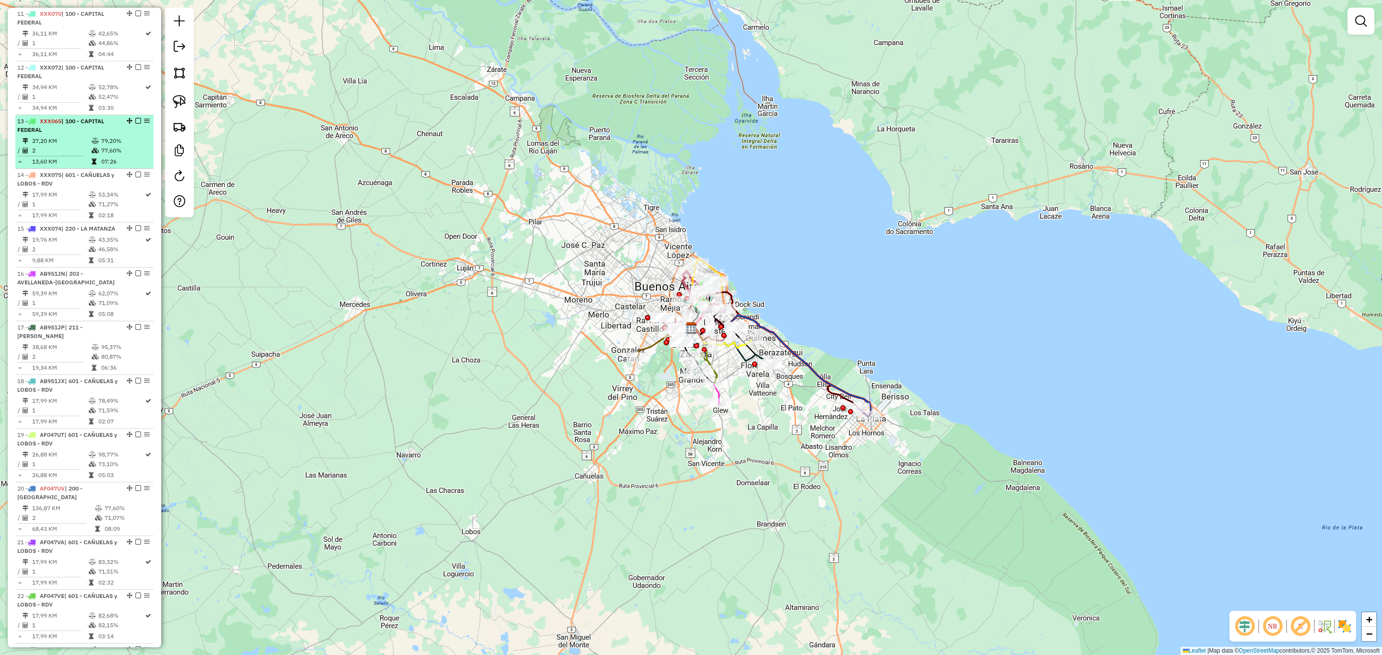
click at [81, 134] on div "13 - XXX065 | 100 - CAPITAL FEDERAL" at bounding box center [68, 125] width 102 height 17
select select "**********"
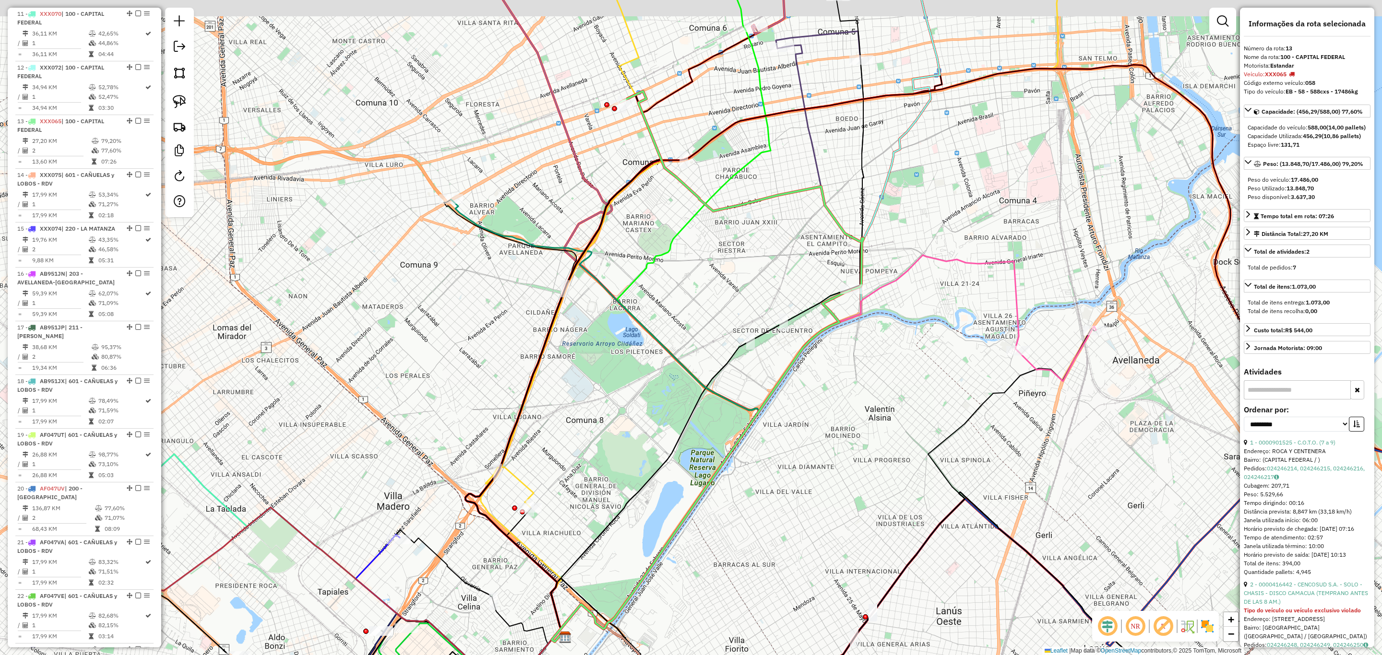
drag, startPoint x: 890, startPoint y: 325, endPoint x: 834, endPoint y: 413, distance: 104.2
click at [834, 413] on div "Janela de atendimento Grade de atendimento Capacidade Transportadoras Veículos …" at bounding box center [691, 327] width 1382 height 655
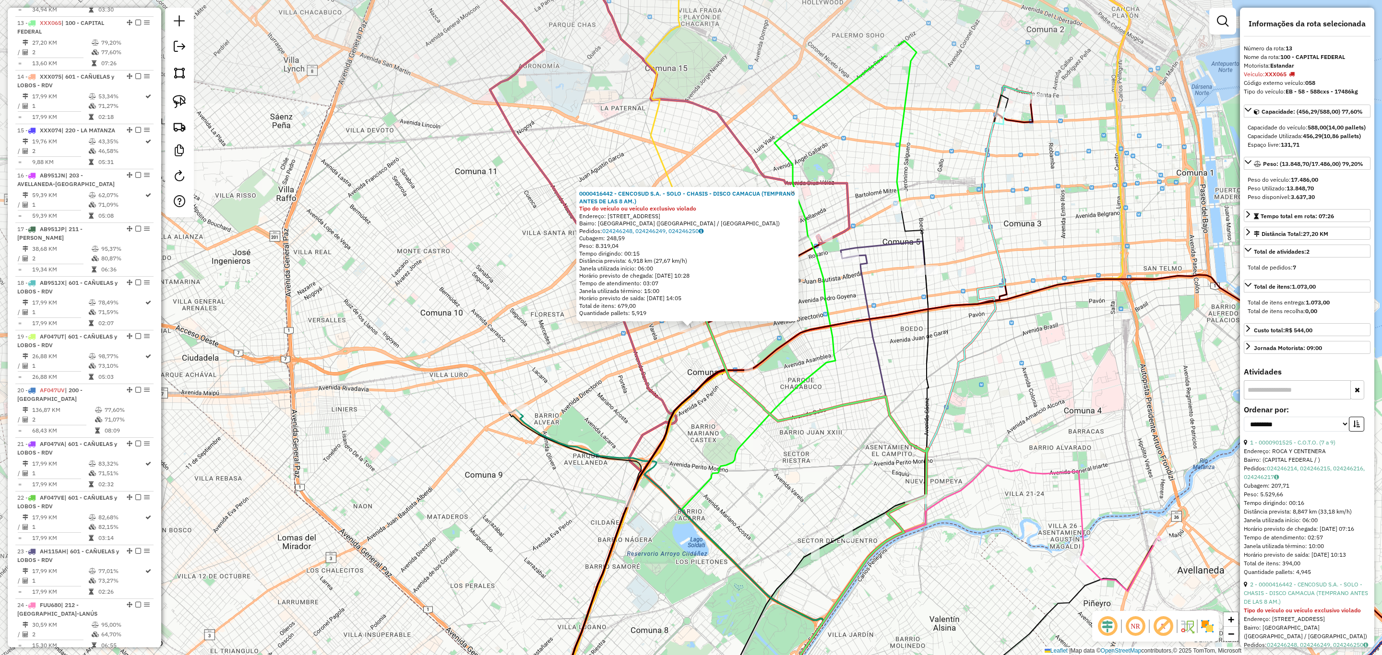
scroll to position [981, 0]
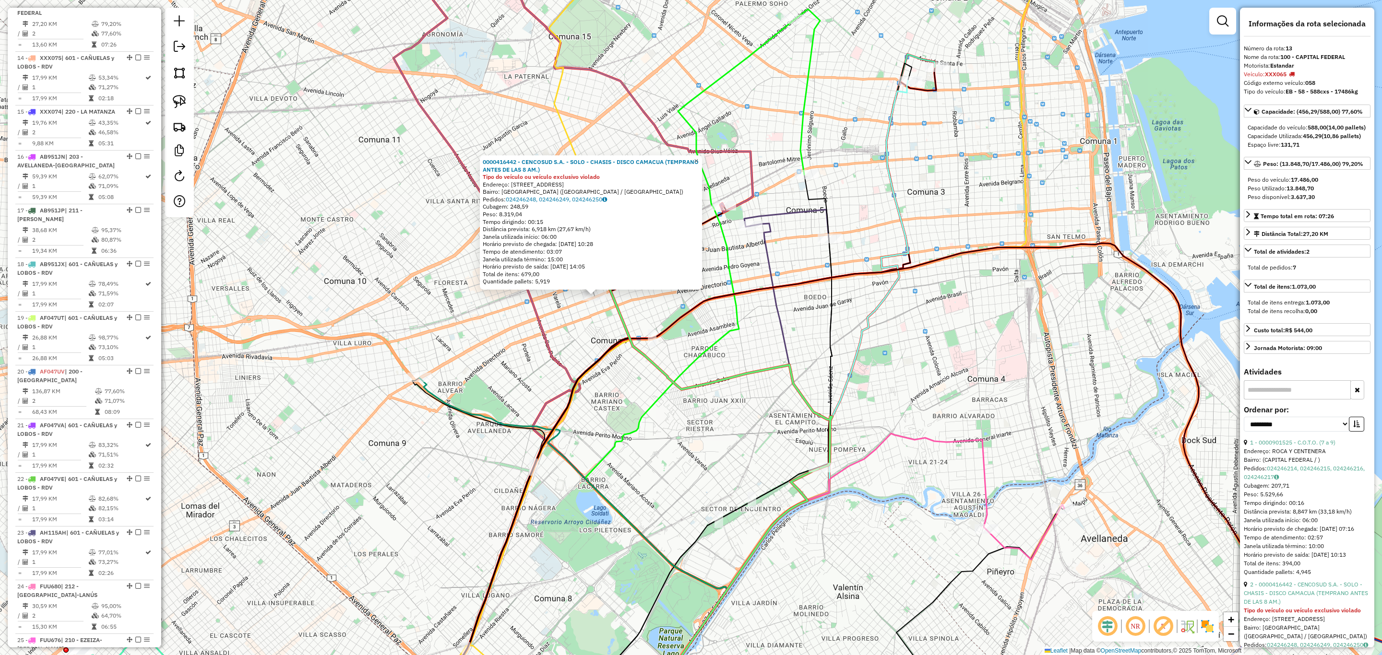
drag, startPoint x: 747, startPoint y: 415, endPoint x: 651, endPoint y: 383, distance: 101.5
click at [651, 383] on div "0000416442 - CENCOSUD S.A. - SOLO - CHASIS - DISCO CAMACUA (TEMPRANO ANTES DE L…" at bounding box center [691, 327] width 1382 height 655
click at [698, 157] on span "×" at bounding box center [696, 161] width 4 height 8
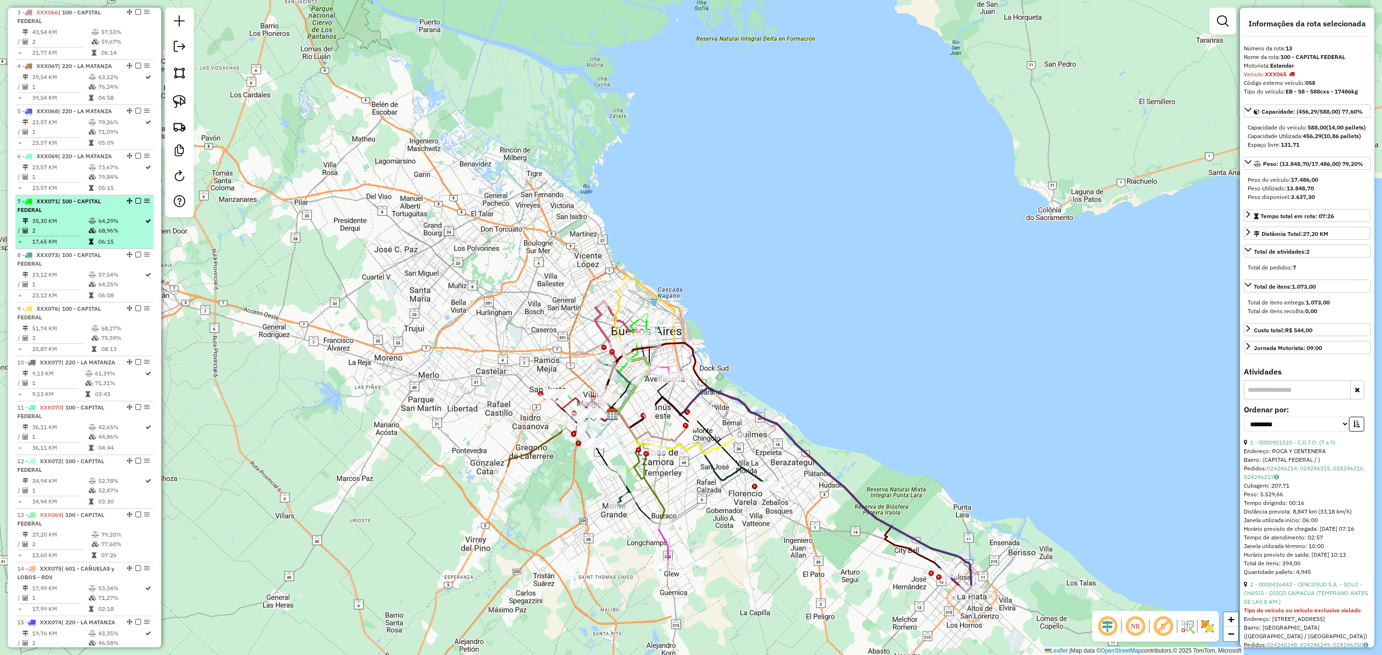
scroll to position [333, 0]
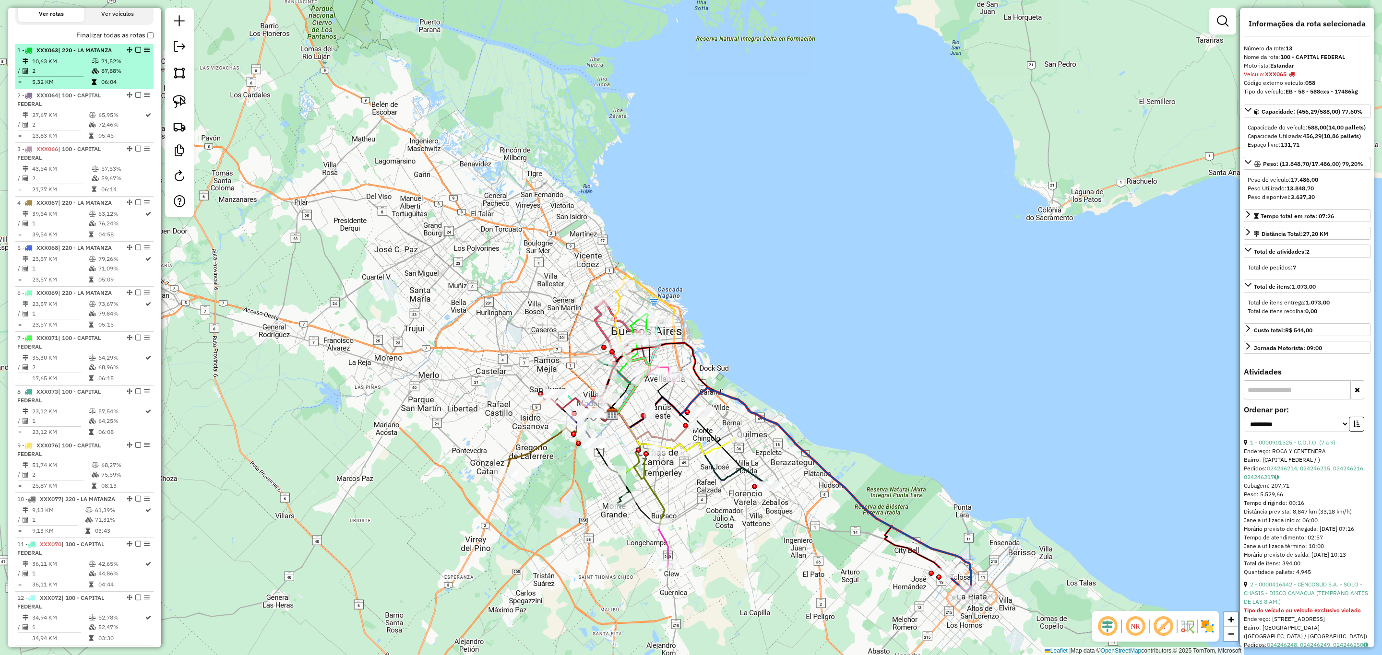
click at [138, 49] on em at bounding box center [138, 50] width 6 height 6
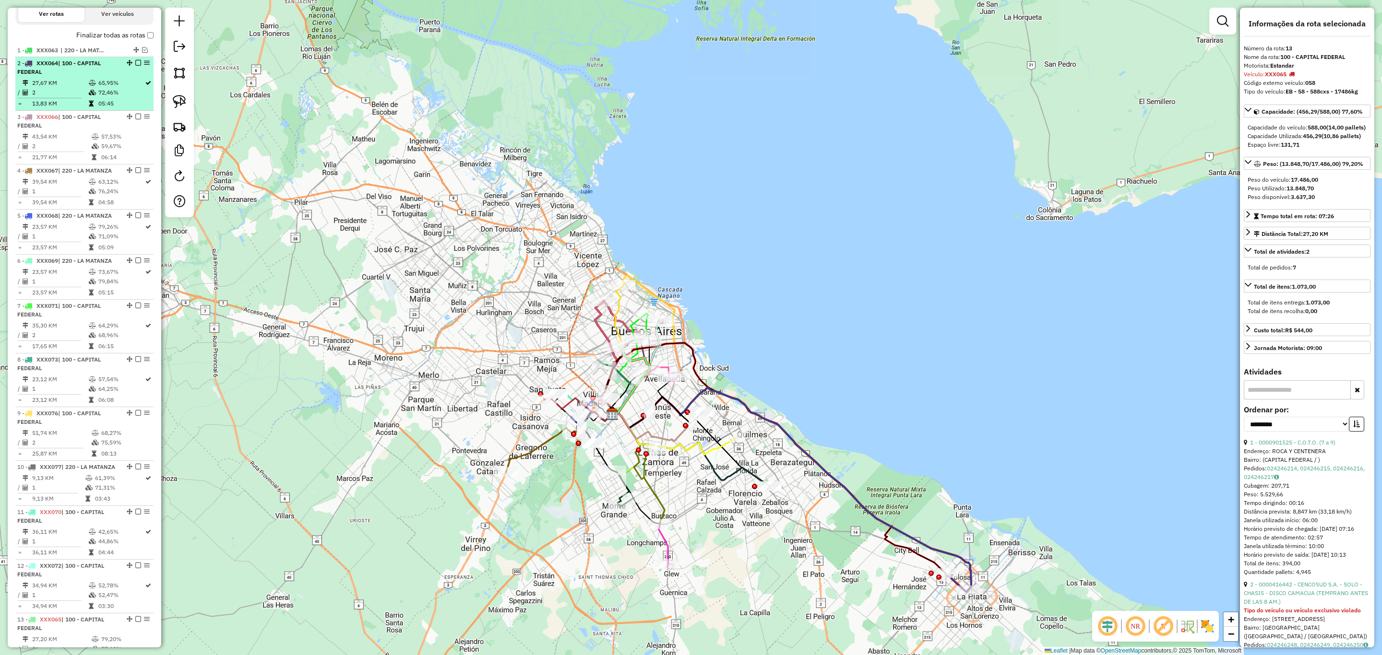
click at [135, 60] on em at bounding box center [138, 63] width 6 height 6
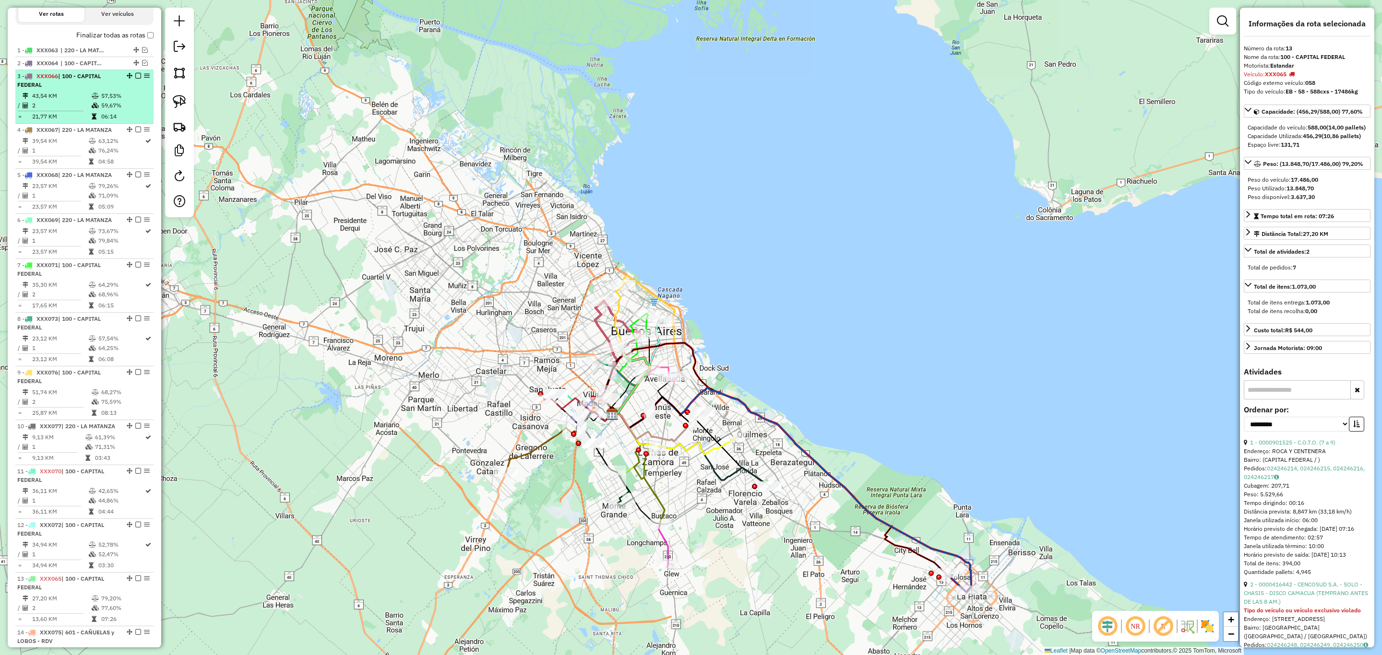
click at [136, 77] on em at bounding box center [138, 76] width 6 height 6
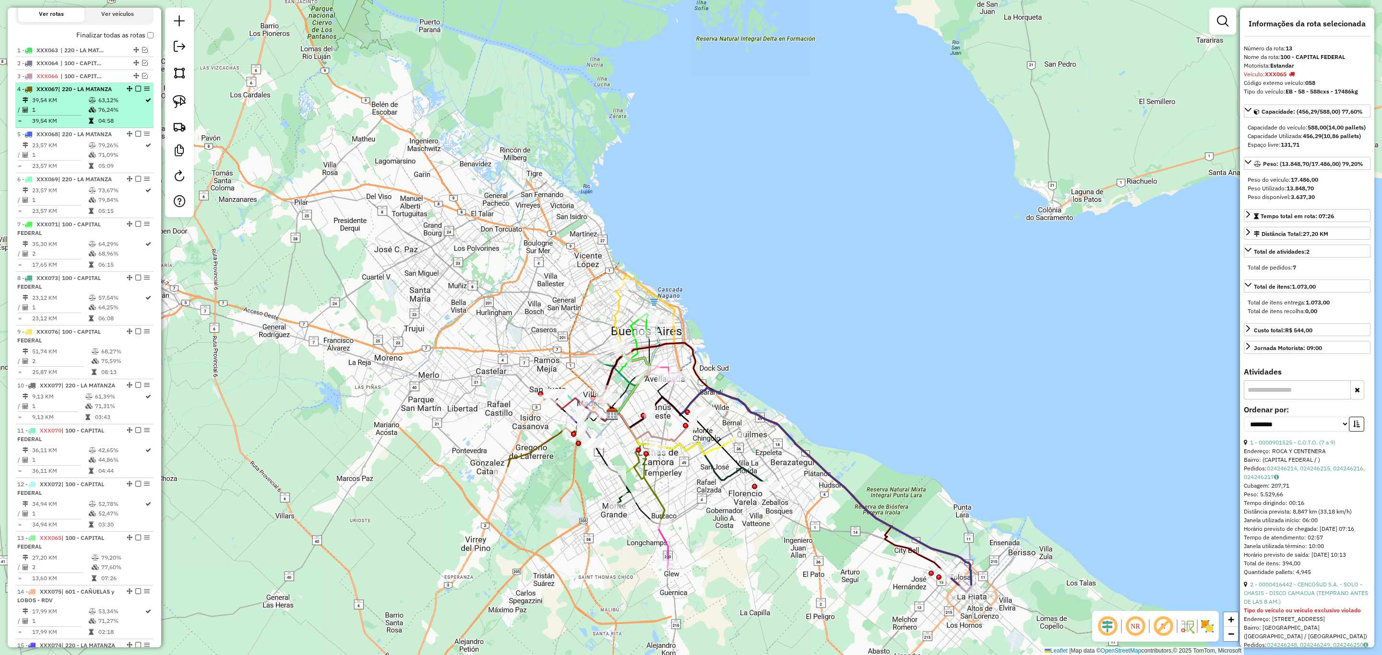
click at [135, 86] on em at bounding box center [138, 89] width 6 height 6
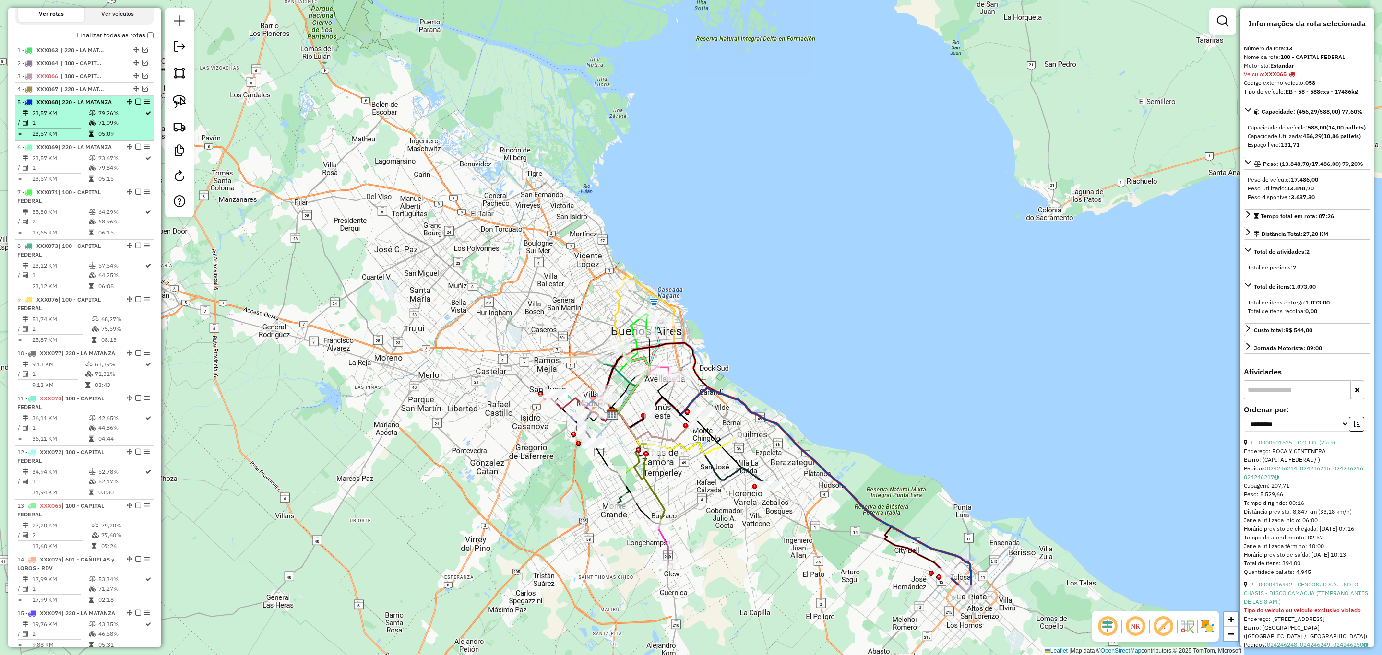
click at [135, 102] on em at bounding box center [138, 102] width 6 height 6
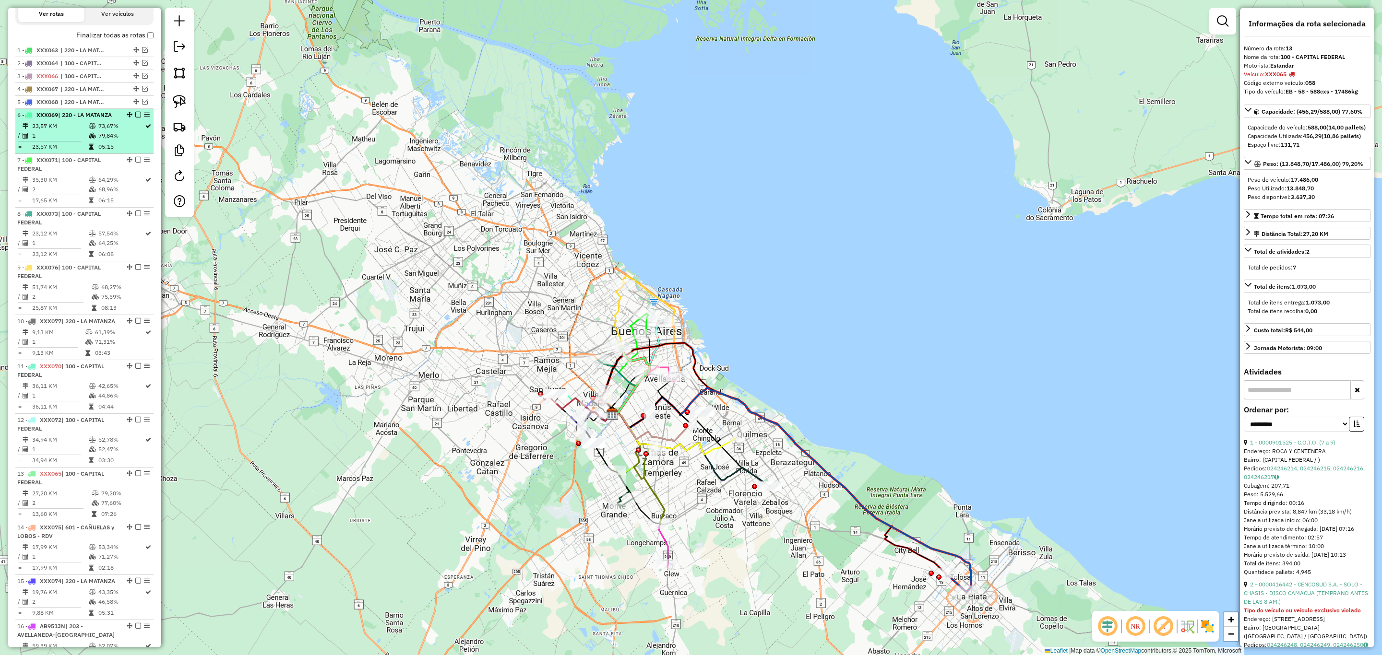
click at [135, 115] on em at bounding box center [138, 115] width 6 height 6
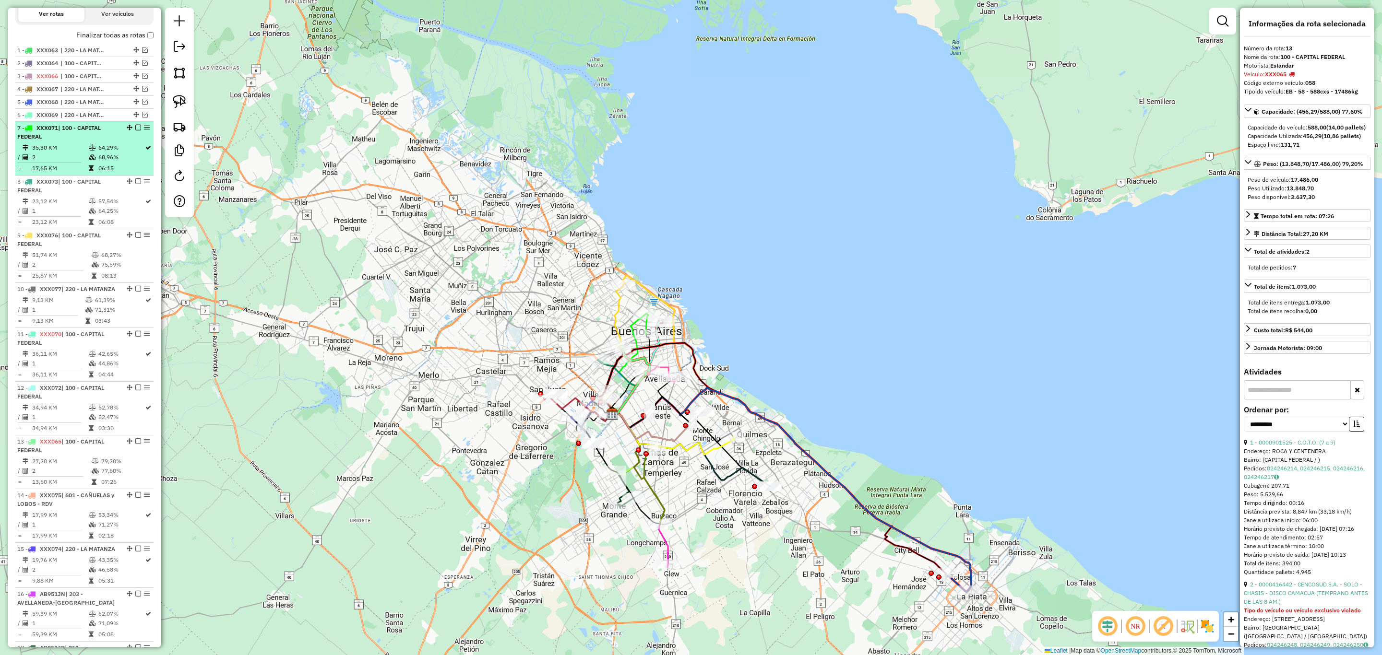
click at [135, 128] on em at bounding box center [138, 128] width 6 height 6
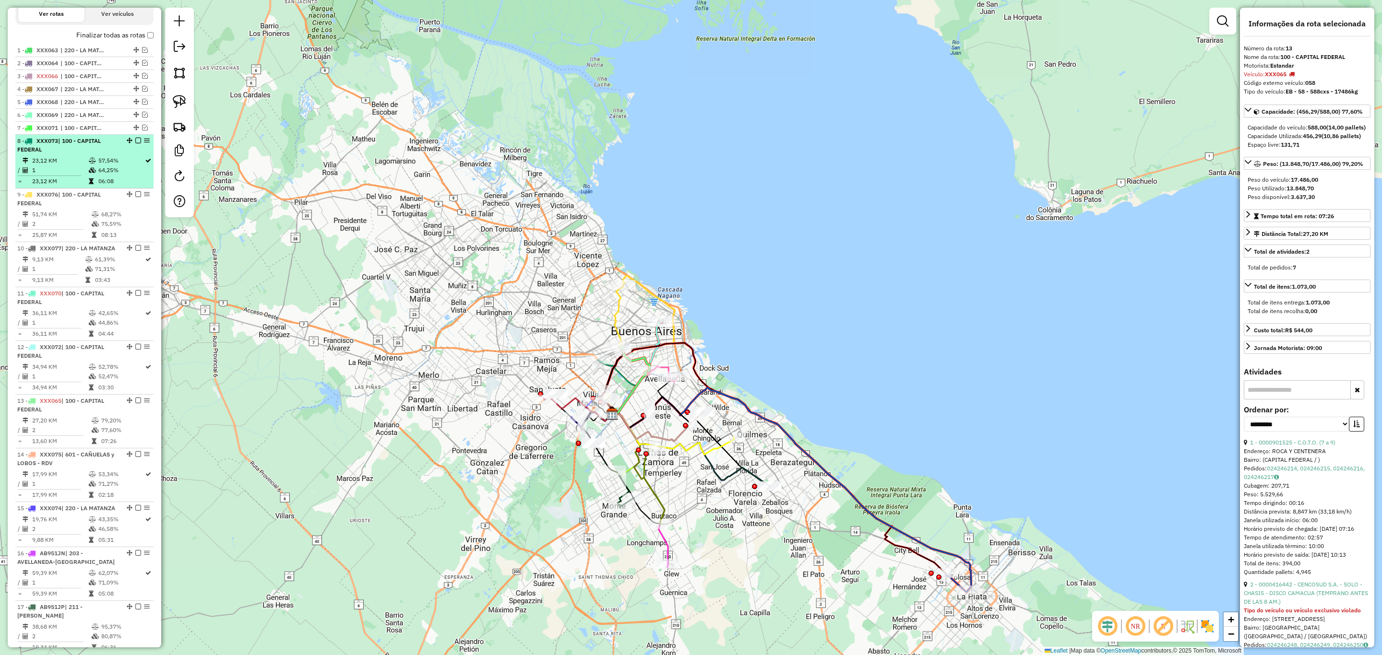
click at [136, 142] on em at bounding box center [138, 141] width 6 height 6
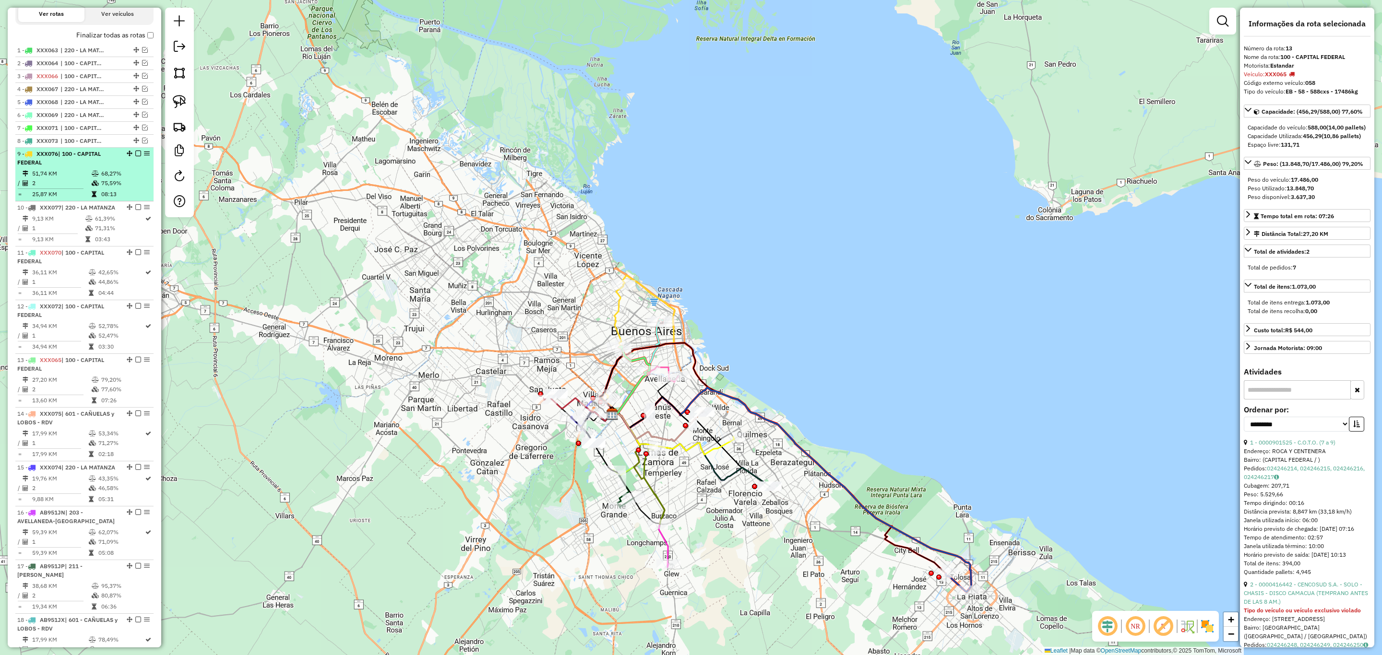
click at [135, 155] on em at bounding box center [138, 154] width 6 height 6
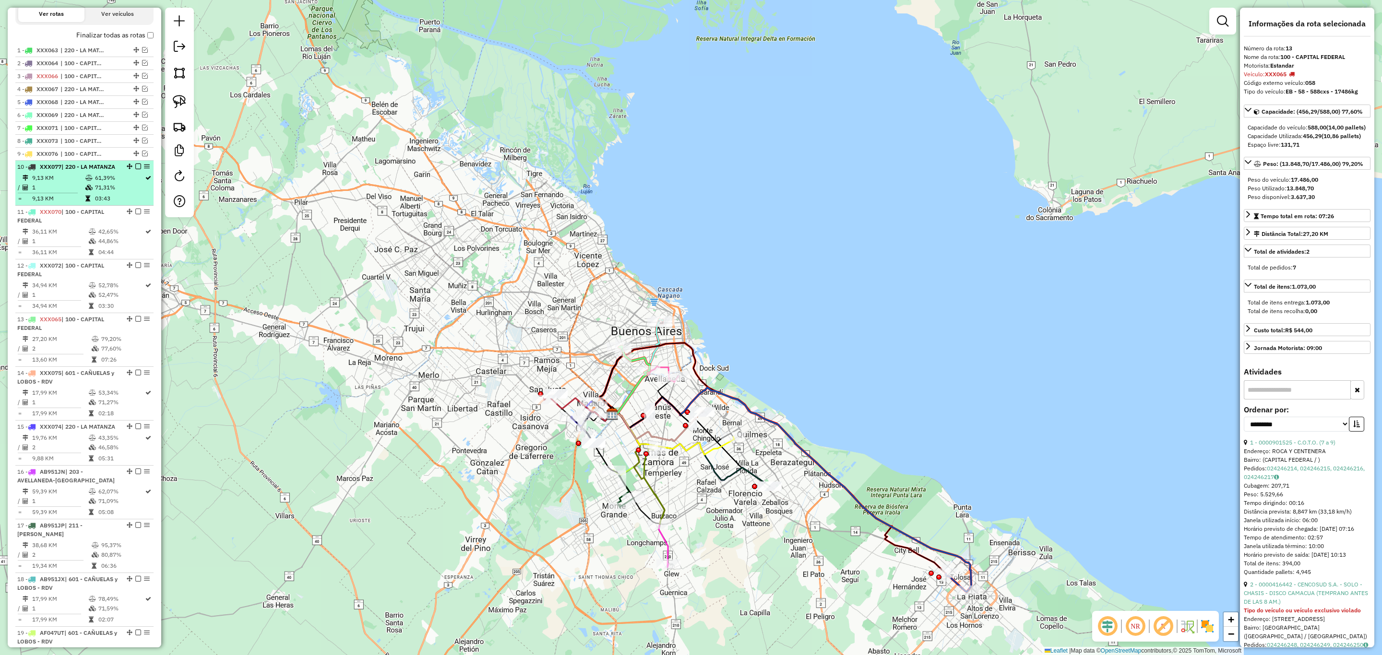
click at [135, 168] on em at bounding box center [138, 167] width 6 height 6
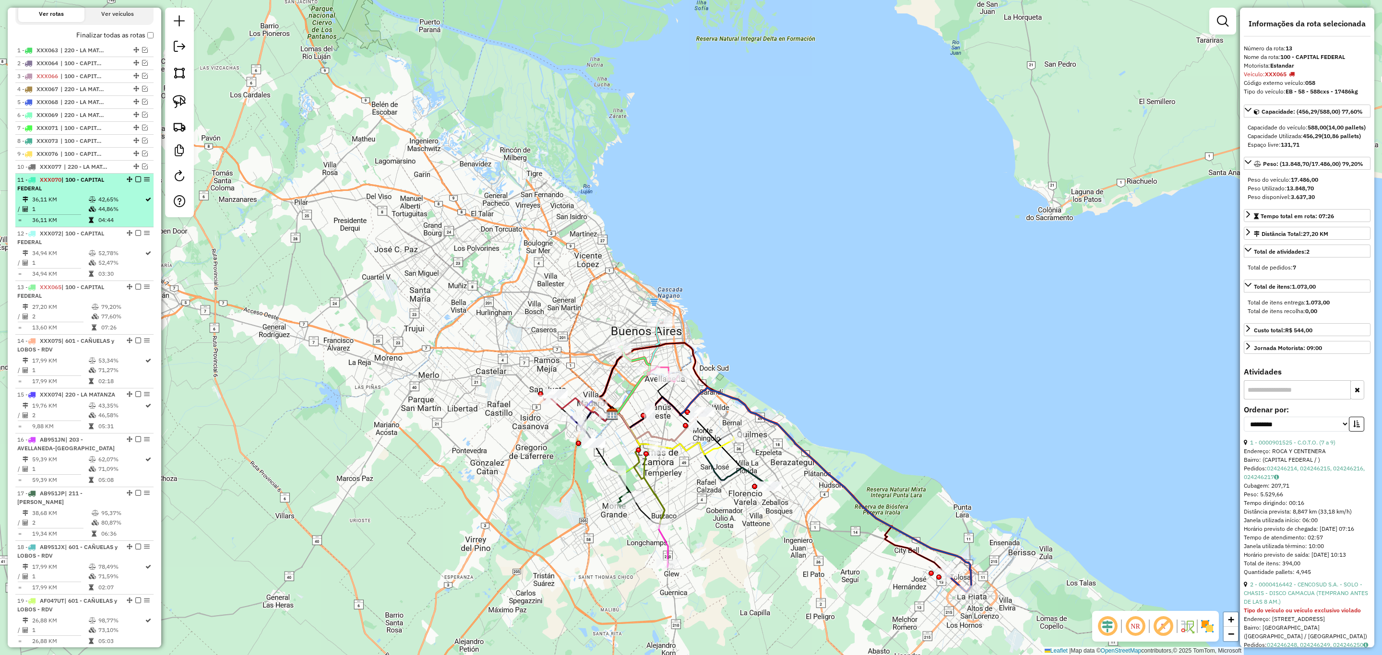
click at [136, 180] on em at bounding box center [138, 180] width 6 height 6
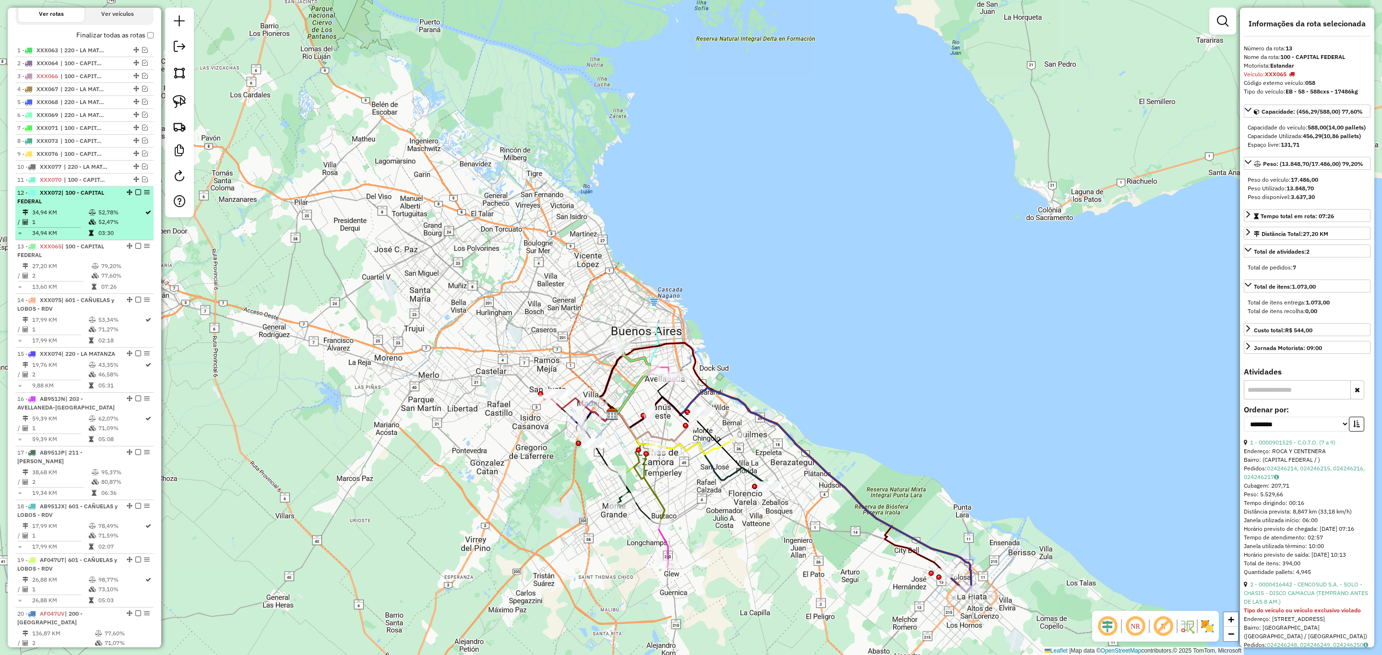
click at [136, 194] on em at bounding box center [138, 193] width 6 height 6
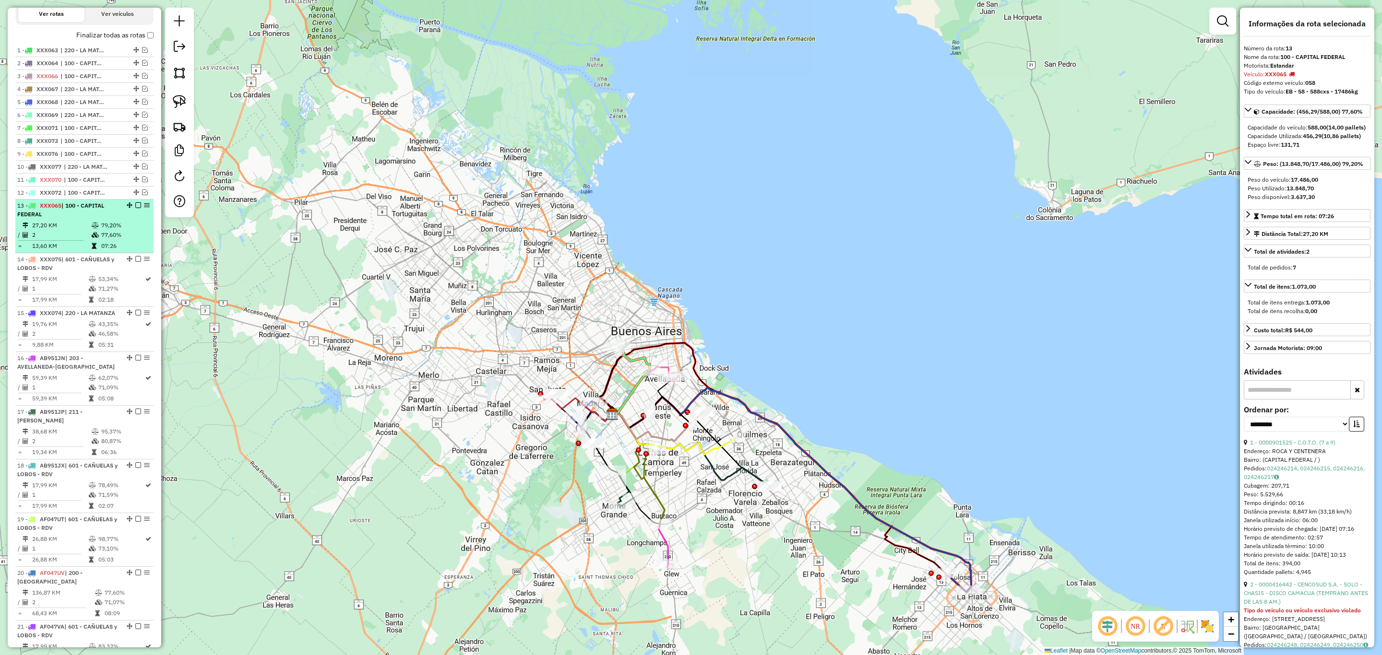
click at [135, 206] on em at bounding box center [138, 205] width 6 height 6
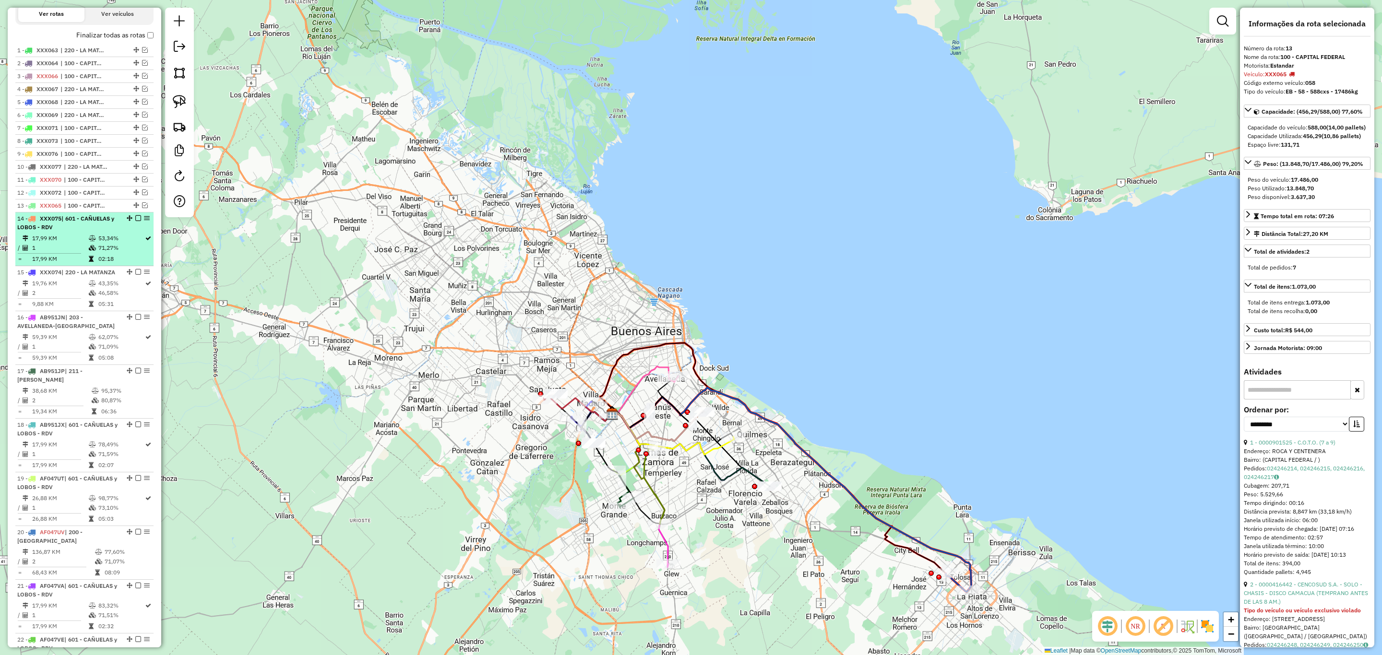
click at [135, 219] on em at bounding box center [138, 218] width 6 height 6
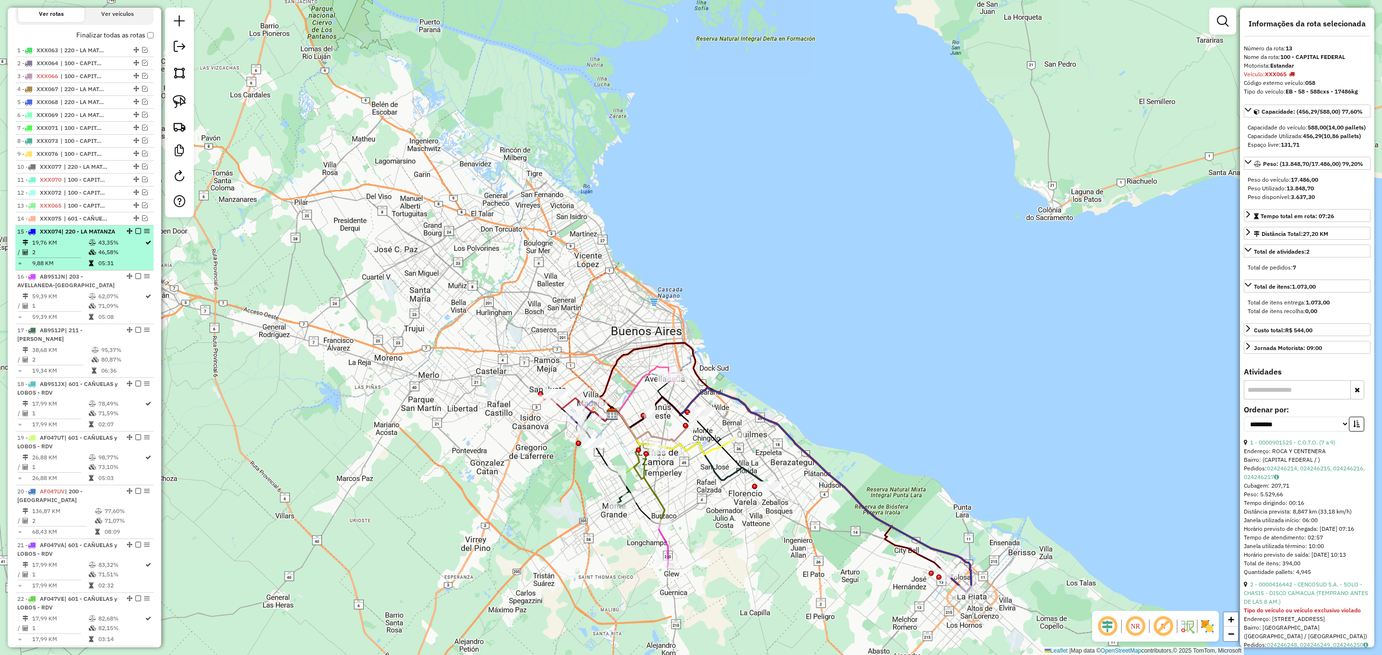
click at [135, 232] on em at bounding box center [138, 231] width 6 height 6
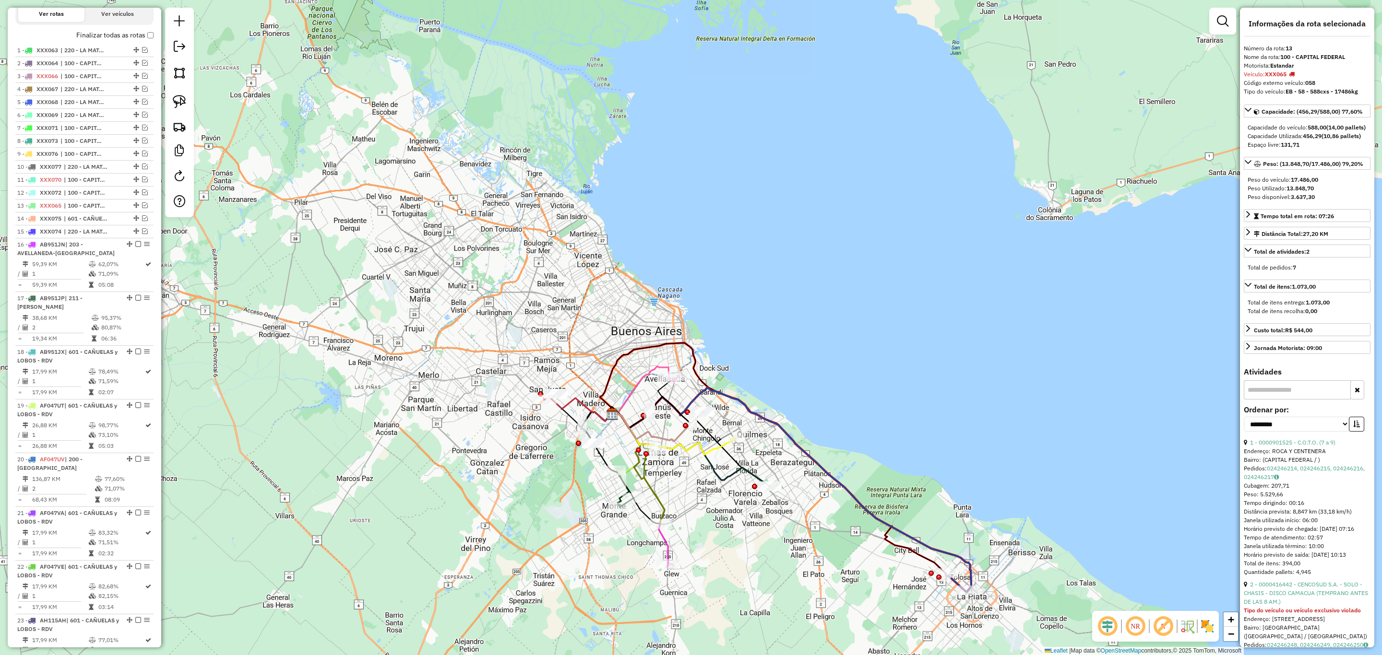
click at [1213, 628] on img at bounding box center [1207, 626] width 15 height 15
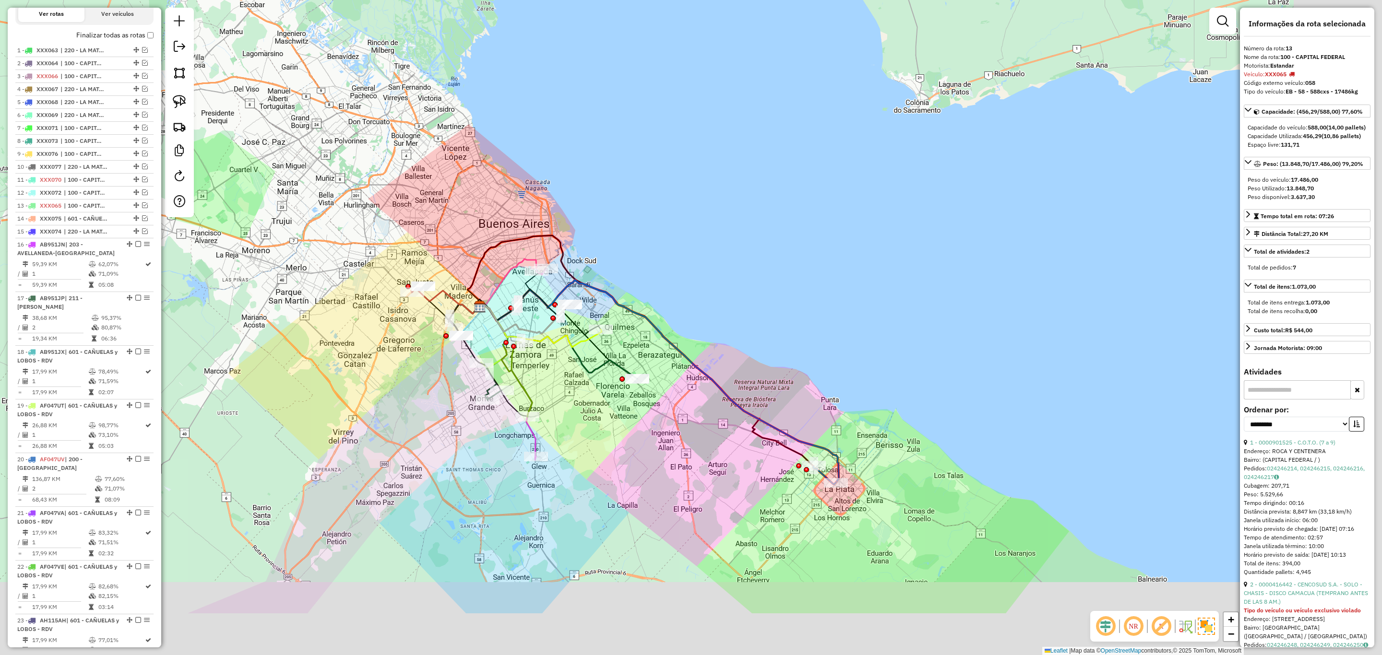
drag, startPoint x: 898, startPoint y: 426, endPoint x: 741, endPoint y: 304, distance: 199.0
click at [741, 304] on div "Janela de atendimento Grade de atendimento Capacidade Transportadoras Veículos …" at bounding box center [691, 327] width 1382 height 655
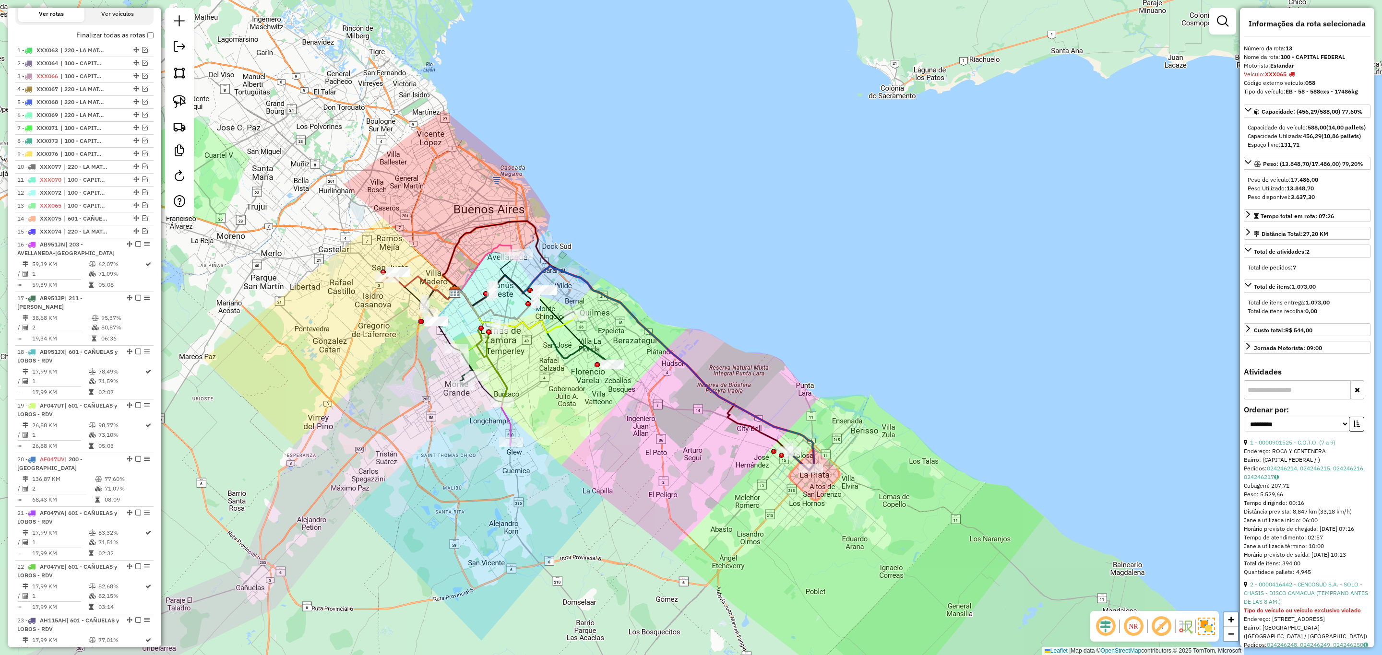
click at [801, 432] on icon at bounding box center [633, 367] width 361 height 202
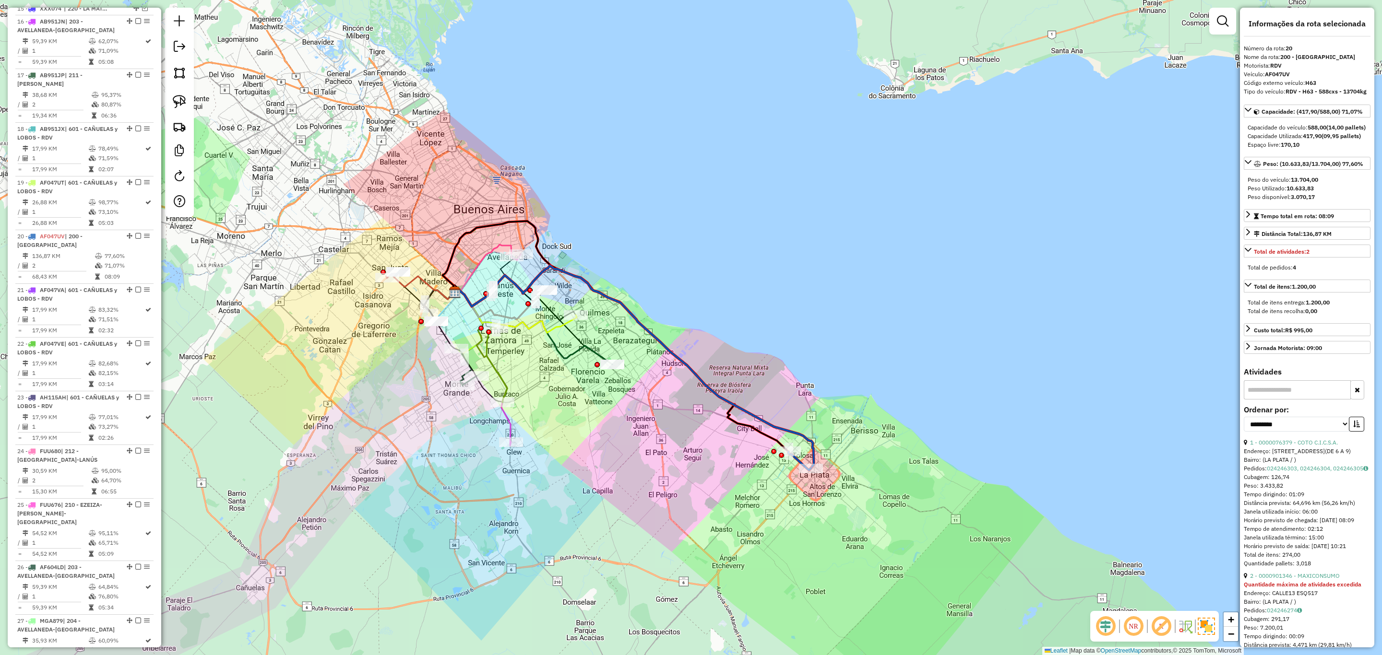
scroll to position [782, 0]
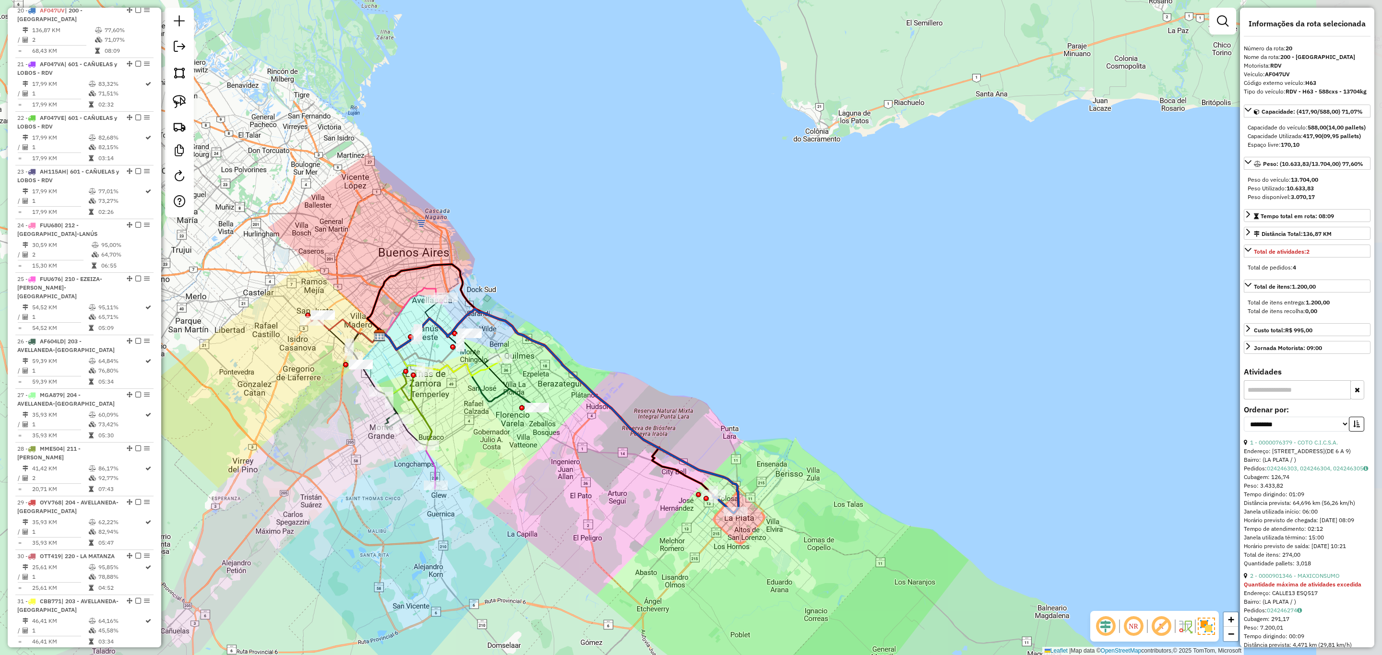
drag, startPoint x: 756, startPoint y: 356, endPoint x: 746, endPoint y: 404, distance: 48.5
click at [746, 403] on div "Janela de atendimento Grade de atendimento Capacidade Transportadoras Veículos …" at bounding box center [691, 327] width 1382 height 655
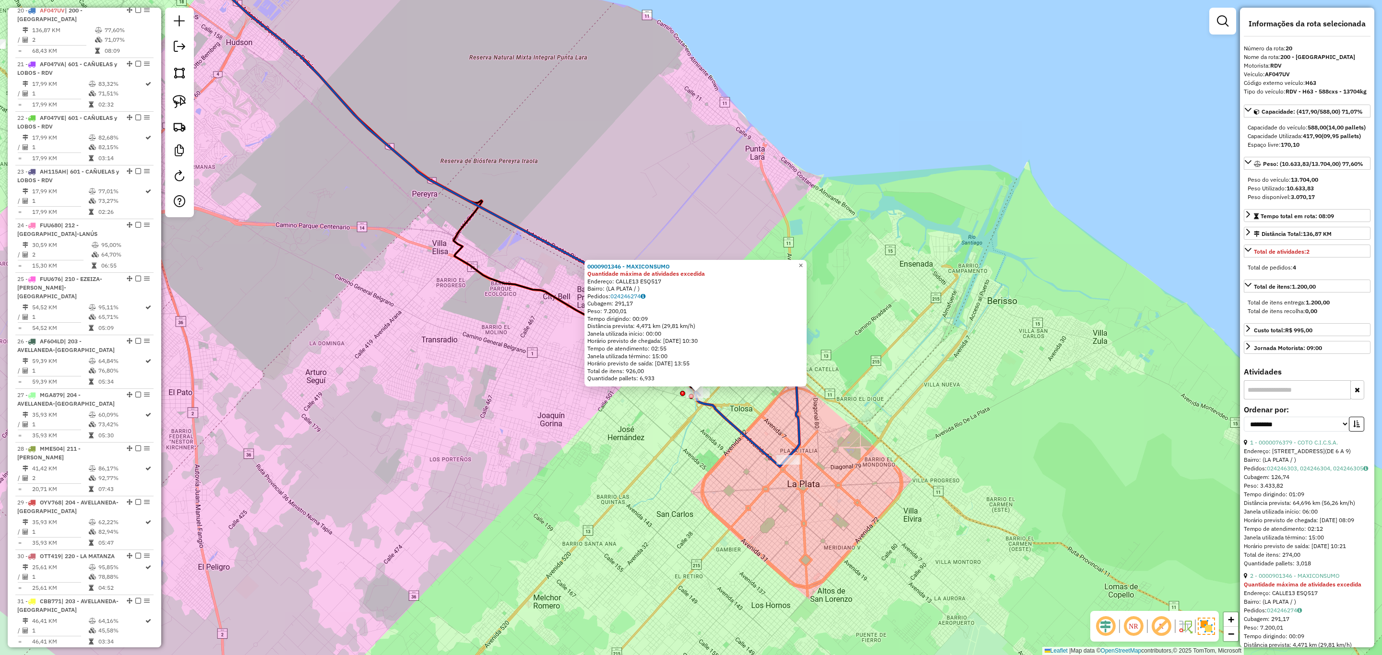
click at [803, 262] on span "×" at bounding box center [800, 266] width 4 height 8
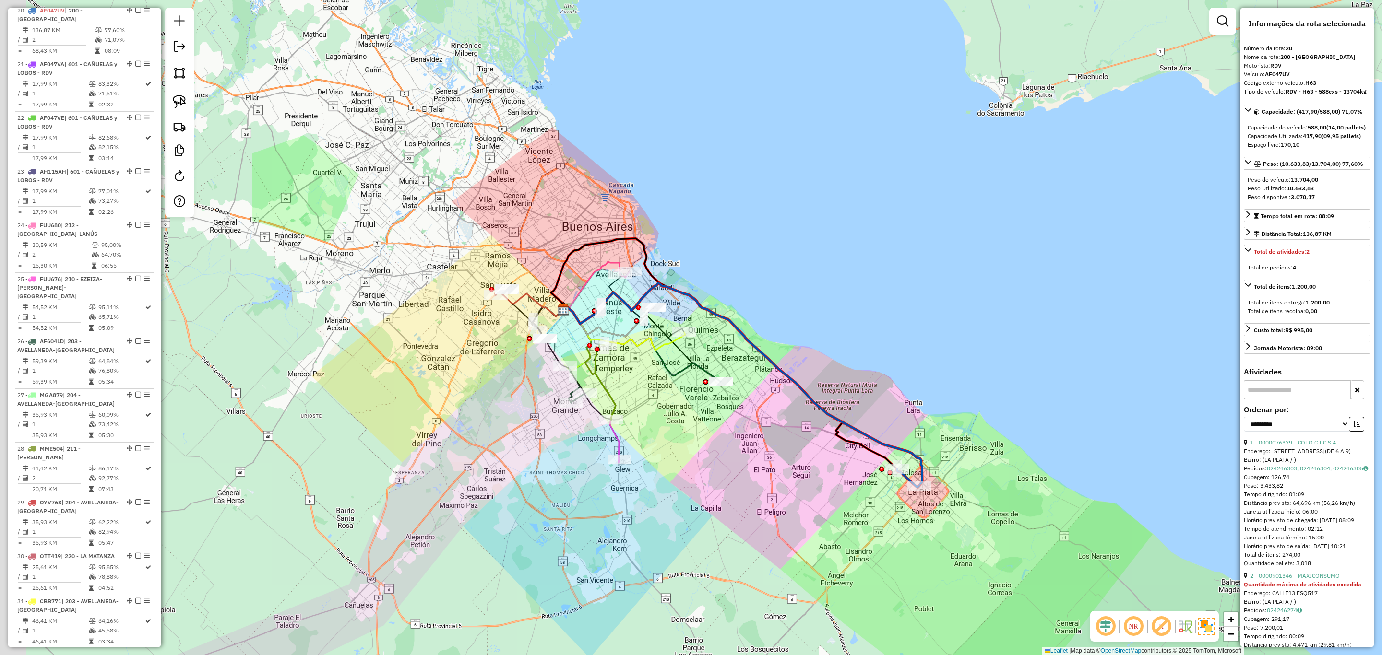
drag, startPoint x: 951, startPoint y: 406, endPoint x: 976, endPoint y: 424, distance: 31.0
click at [976, 424] on div "Janela de atendimento Grade de atendimento Capacidade Transportadoras Veículos …" at bounding box center [691, 327] width 1382 height 655
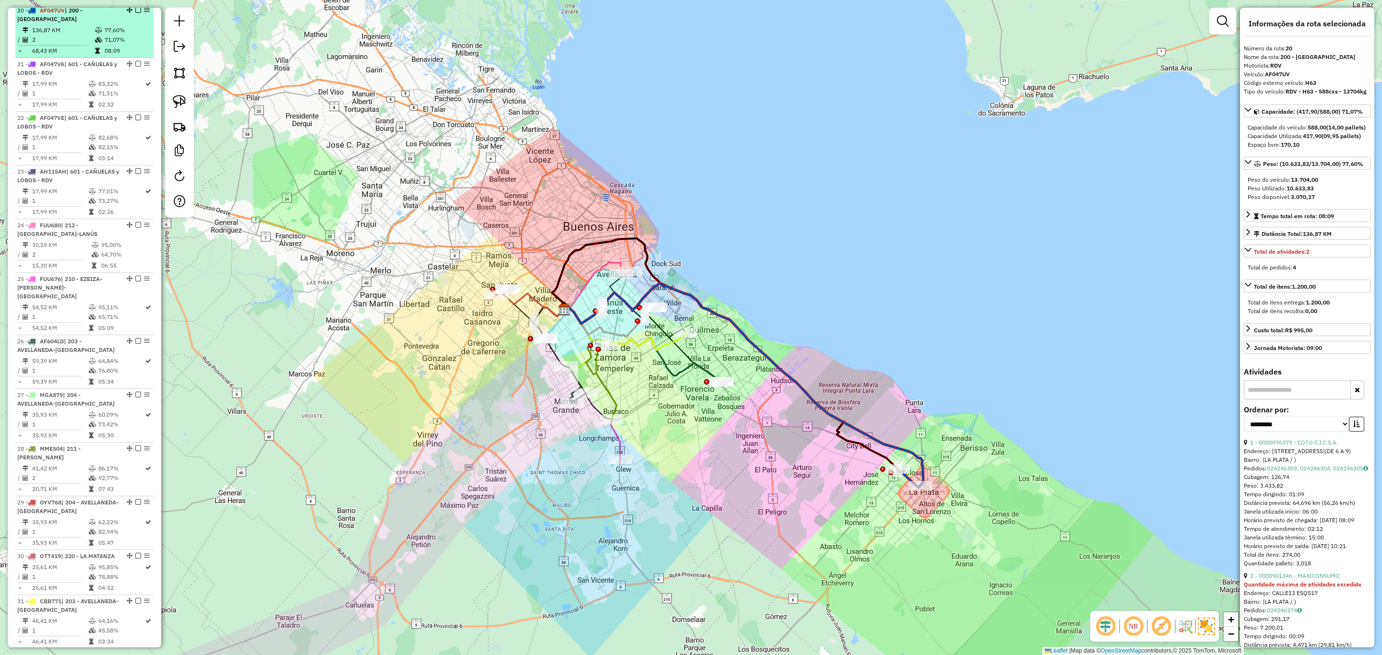
click at [137, 12] on em at bounding box center [138, 10] width 6 height 6
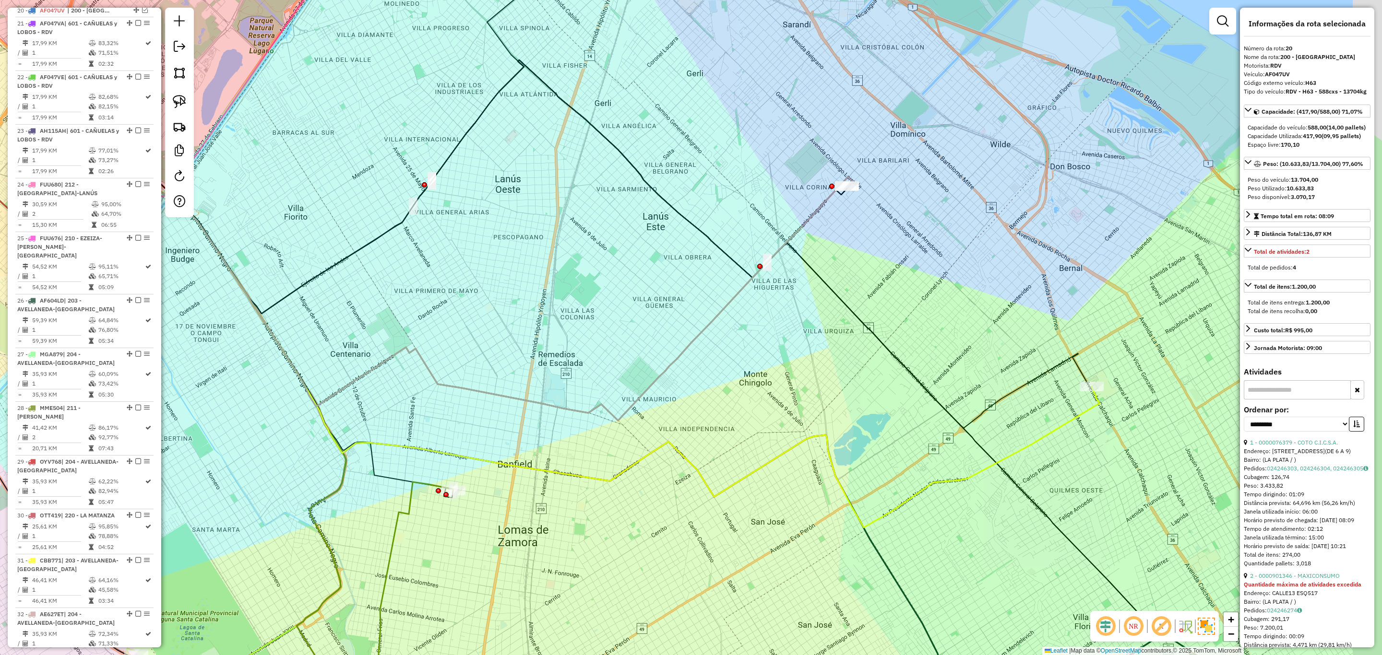
drag, startPoint x: 913, startPoint y: 268, endPoint x: 757, endPoint y: 321, distance: 164.3
click at [757, 321] on div "Janela de atendimento Grade de atendimento Capacidade Transportadoras Veículos …" at bounding box center [691, 327] width 1382 height 655
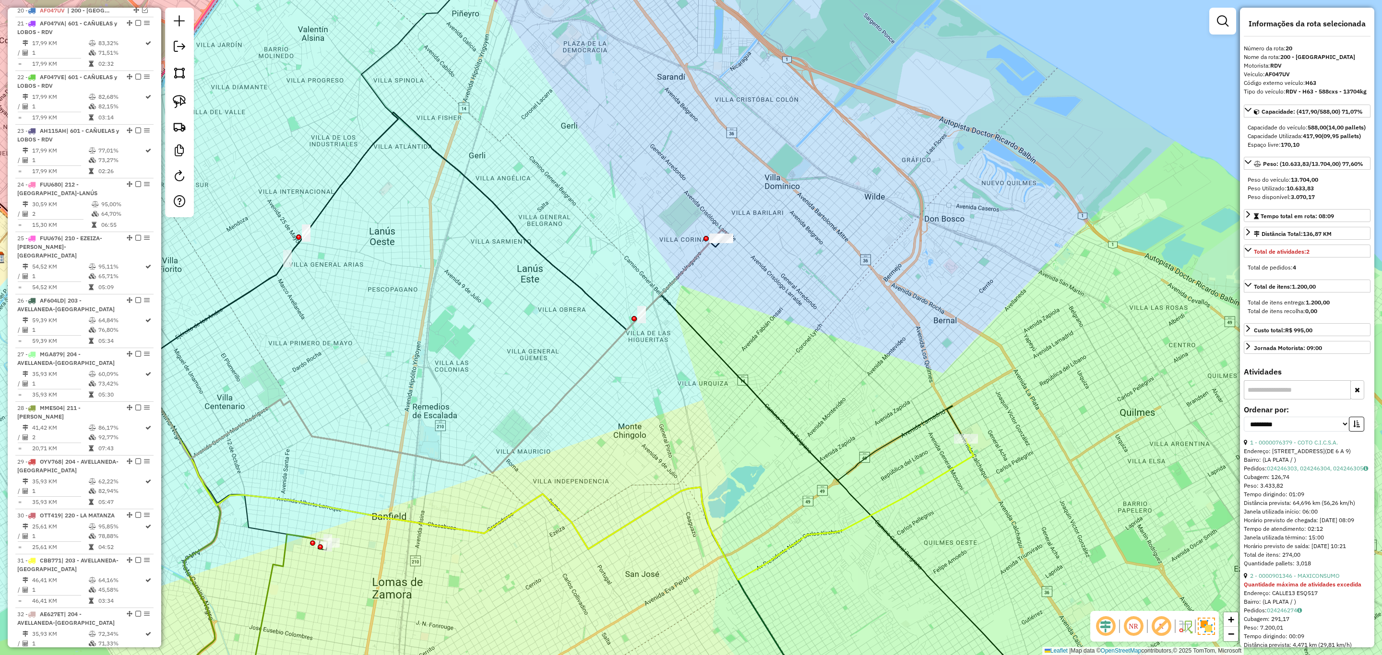
click at [692, 262] on icon at bounding box center [356, 349] width 742 height 249
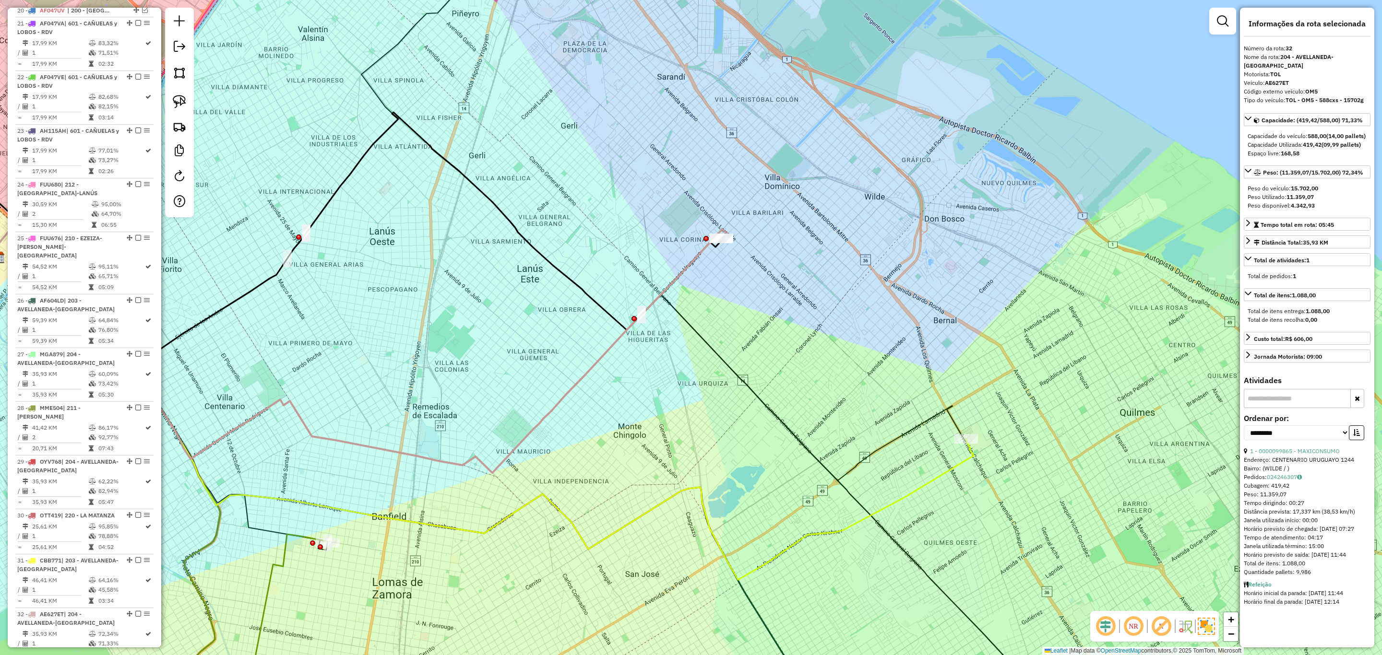
scroll to position [1025, 0]
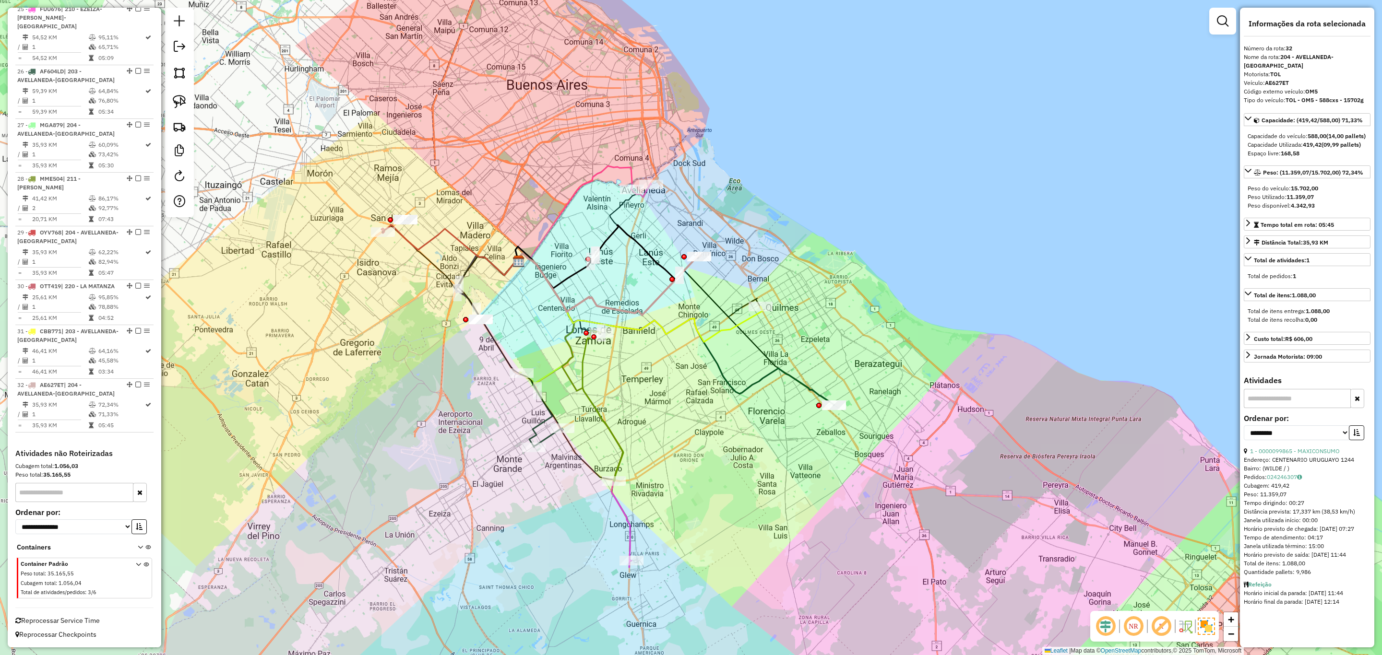
click at [740, 318] on icon at bounding box center [638, 297] width 247 height 89
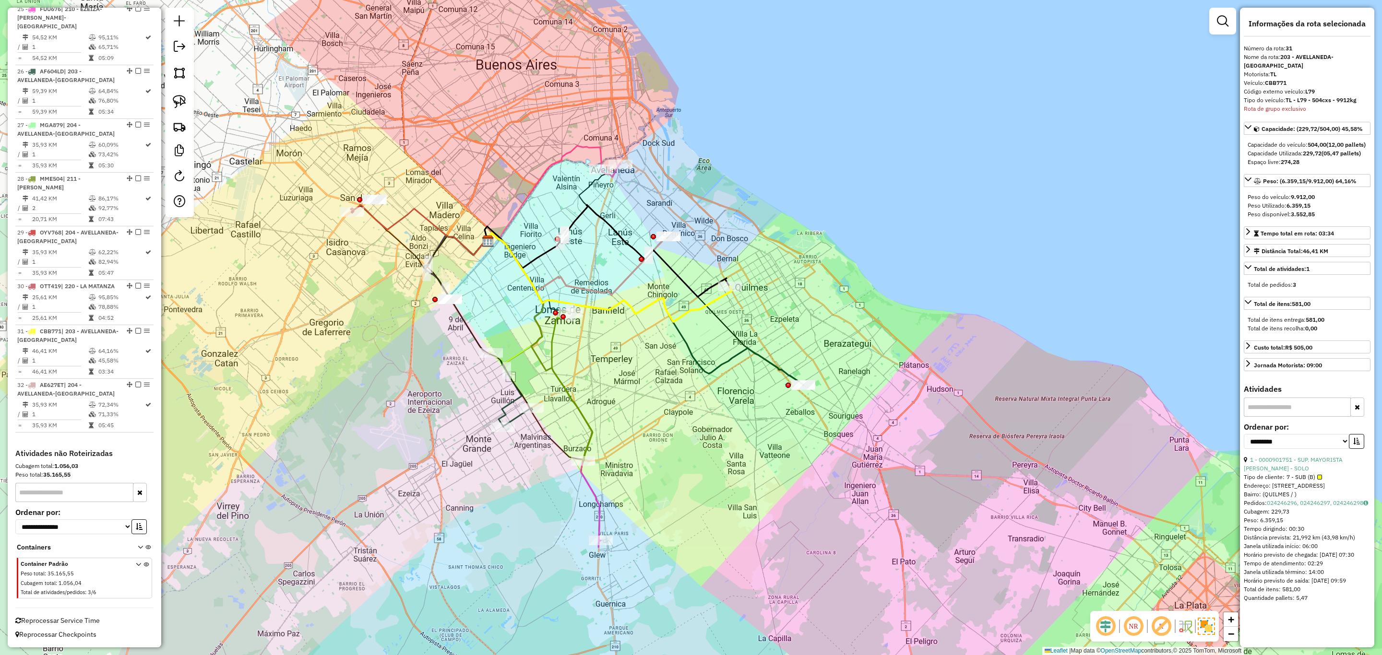
drag, startPoint x: 858, startPoint y: 337, endPoint x: 828, endPoint y: 317, distance: 36.7
click at [828, 317] on div "Janela de atendimento Grade de atendimento Capacidade Transportadoras Veículos …" at bounding box center [691, 327] width 1382 height 655
click at [135, 332] on em at bounding box center [138, 331] width 6 height 6
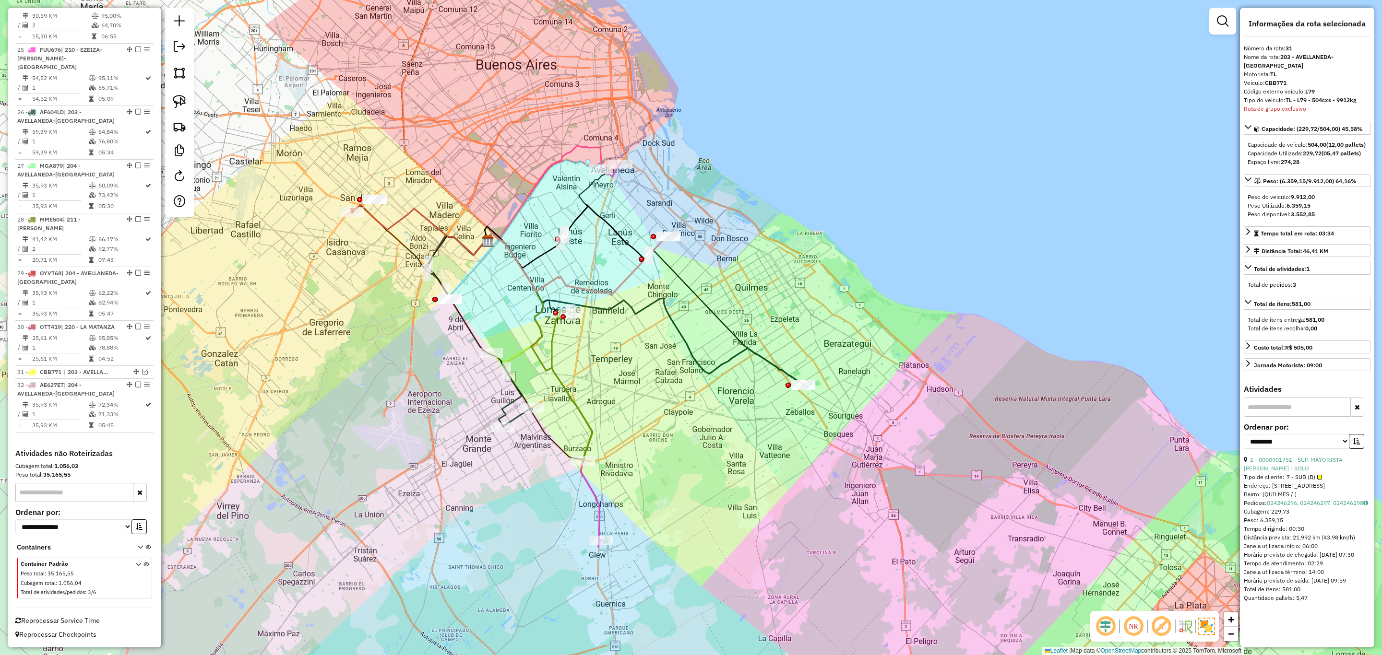
click at [782, 371] on icon at bounding box center [644, 309] width 319 height 152
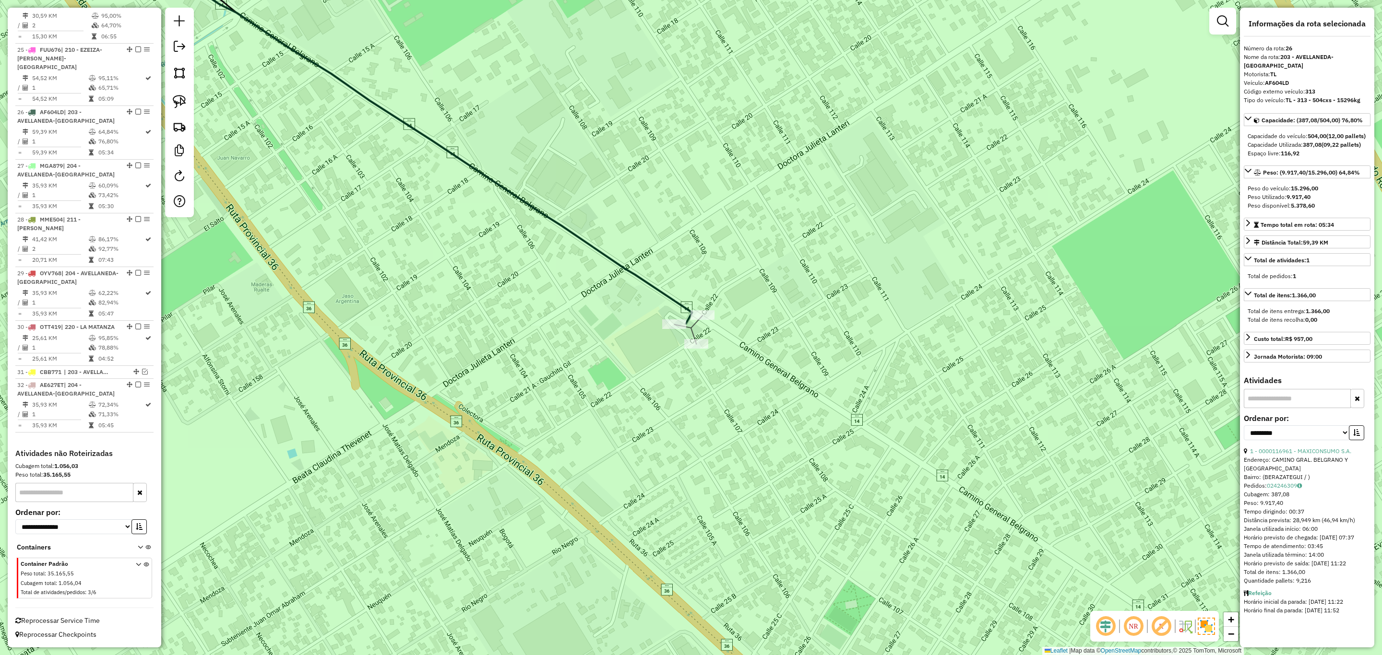
click at [671, 302] on icon at bounding box center [403, 129] width 578 height 389
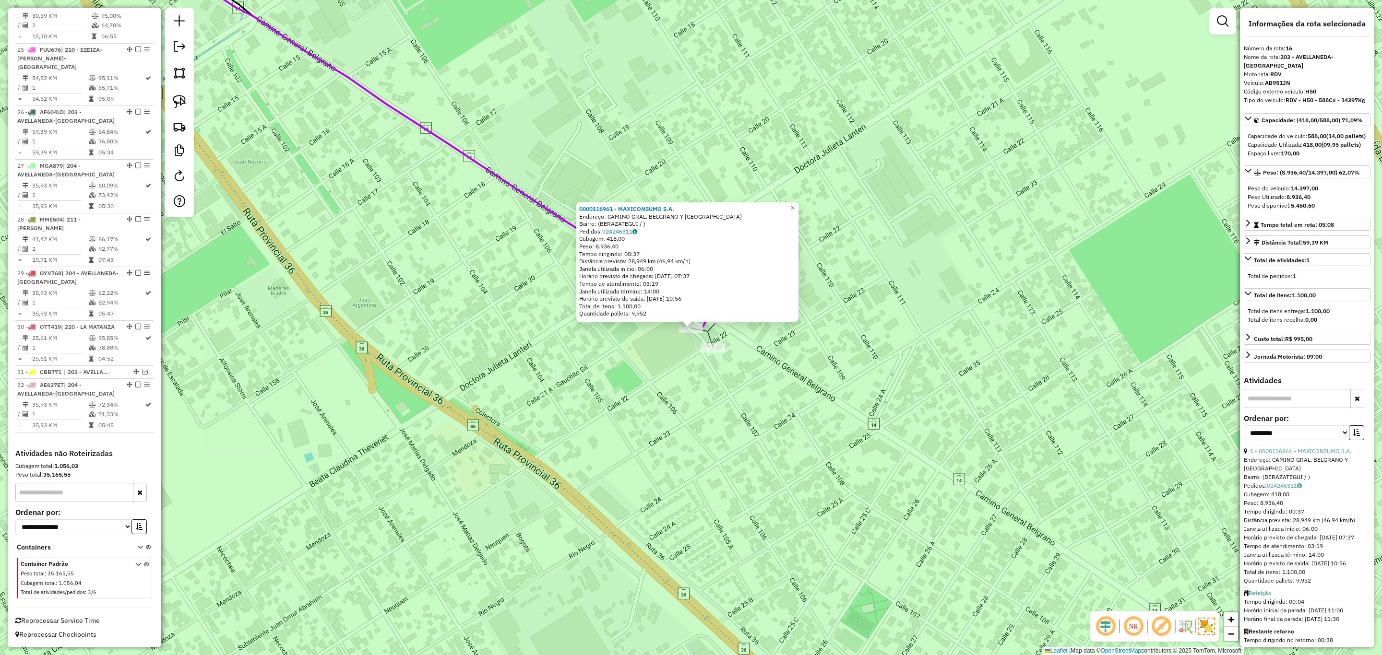
scroll to position [566, 0]
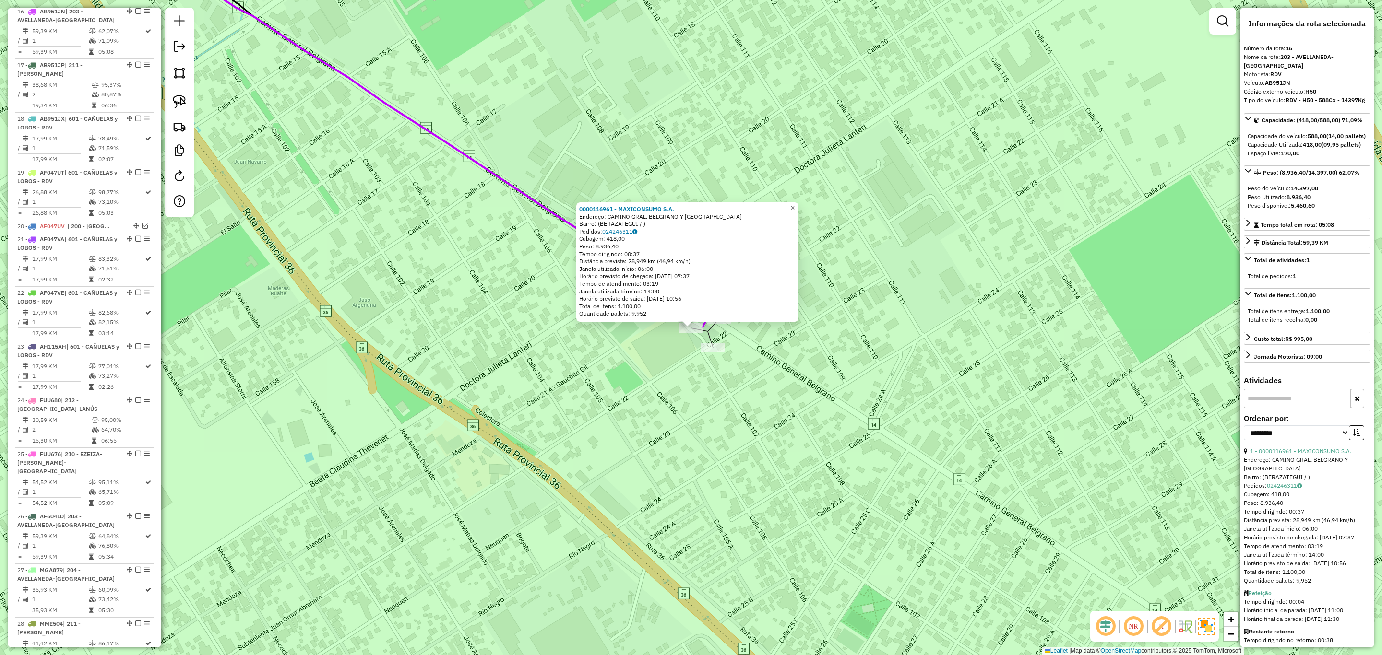
click at [795, 204] on span "×" at bounding box center [792, 208] width 4 height 8
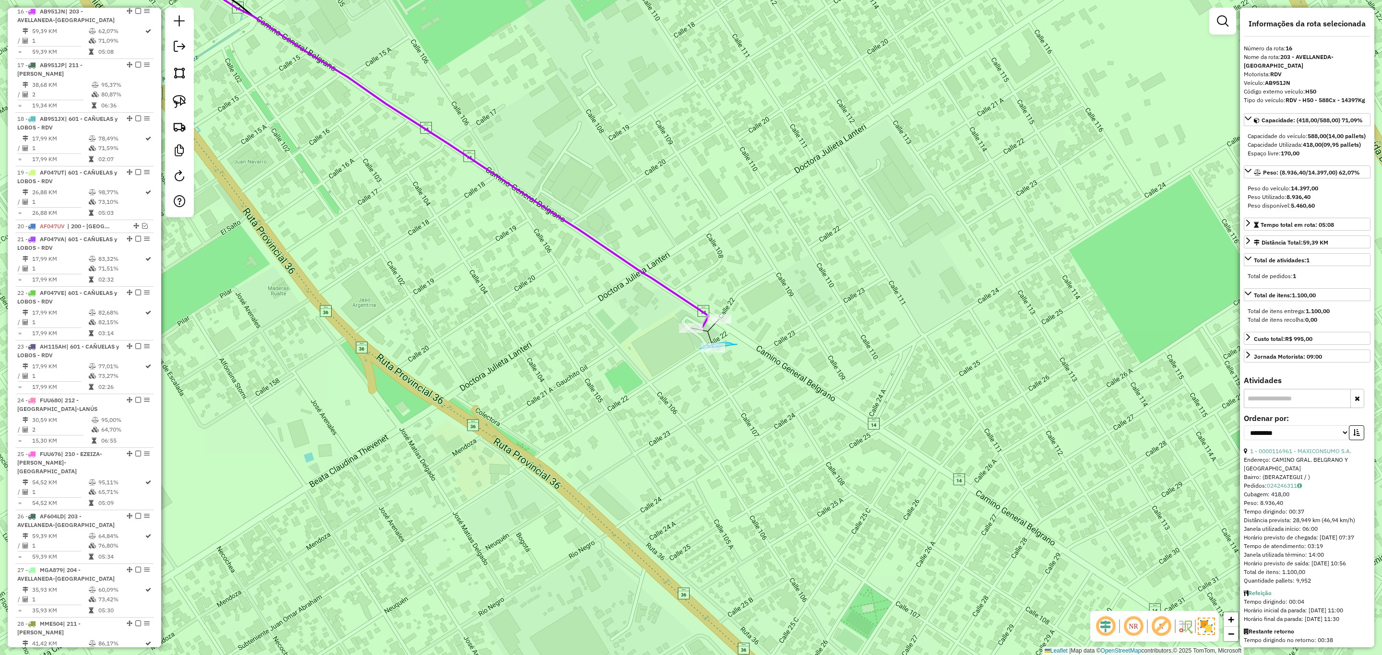
drag, startPoint x: 733, startPoint y: 345, endPoint x: 725, endPoint y: 376, distance: 32.8
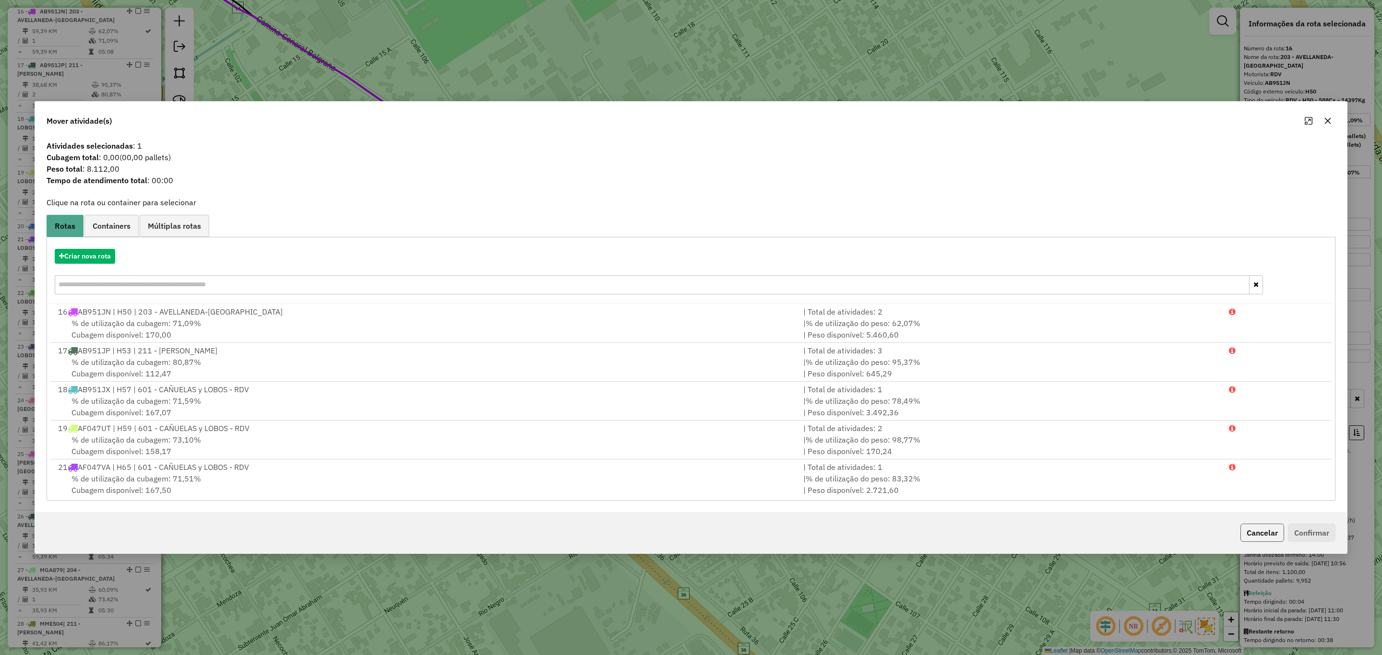
click at [1254, 535] on button "Cancelar" at bounding box center [1262, 533] width 44 height 18
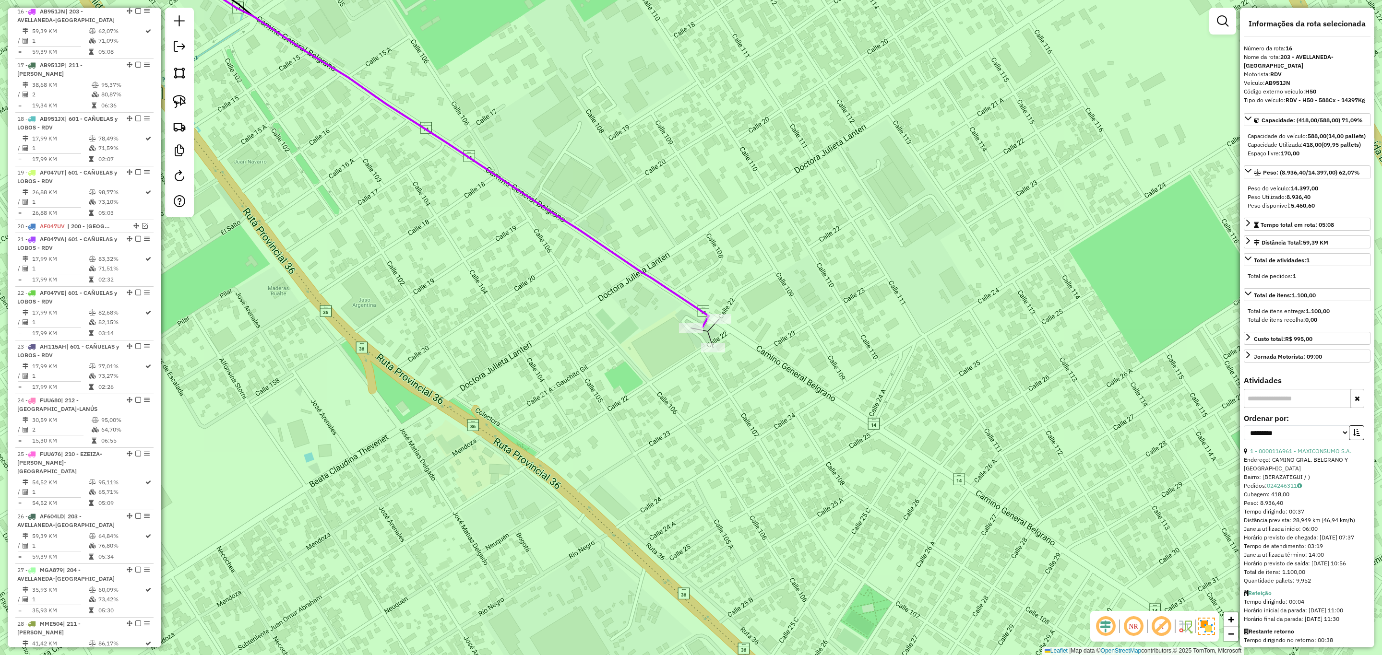
click at [685, 301] on icon at bounding box center [416, 130] width 584 height 393
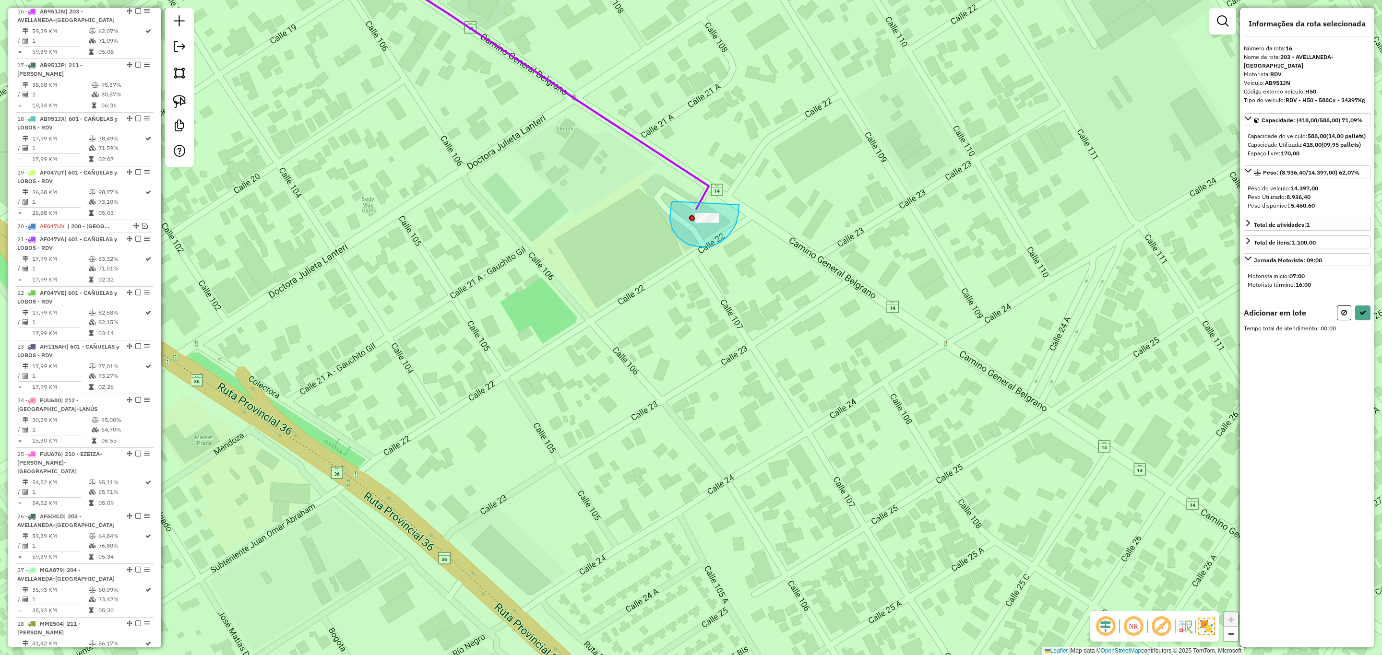
drag, startPoint x: 672, startPoint y: 229, endPoint x: 739, endPoint y: 205, distance: 71.0
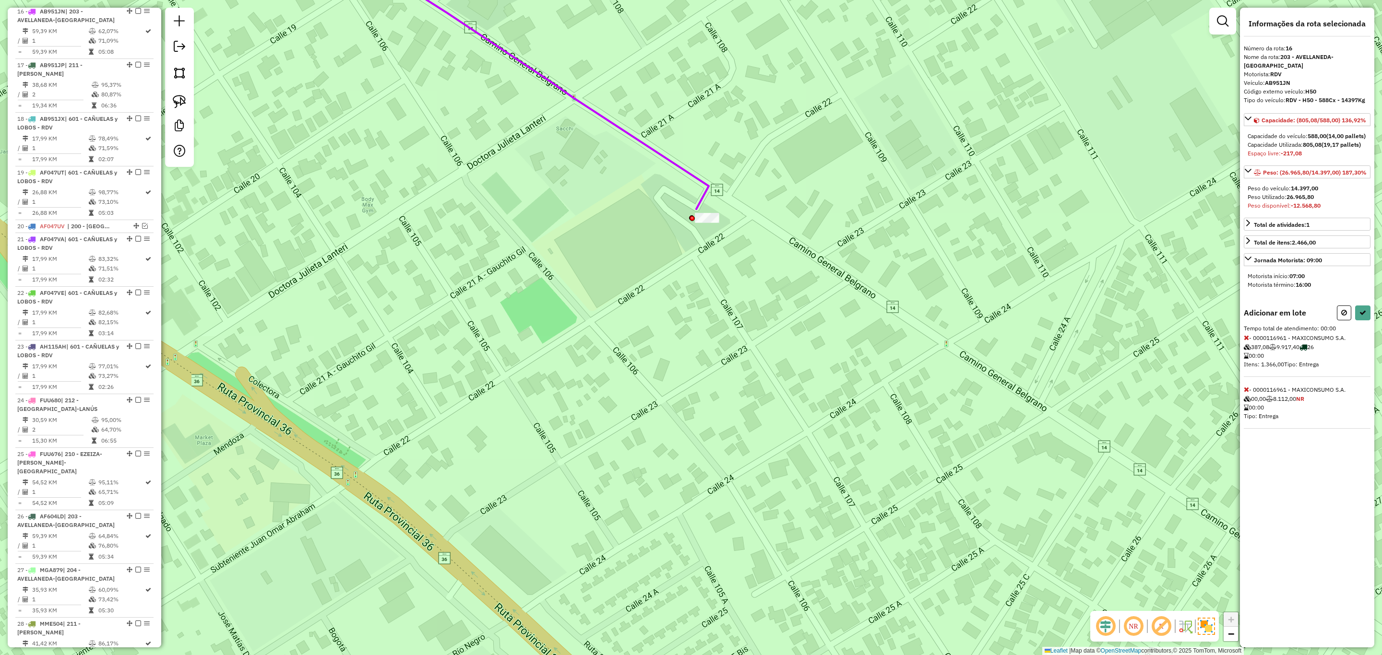
click at [1246, 341] on icon at bounding box center [1246, 337] width 5 height 7
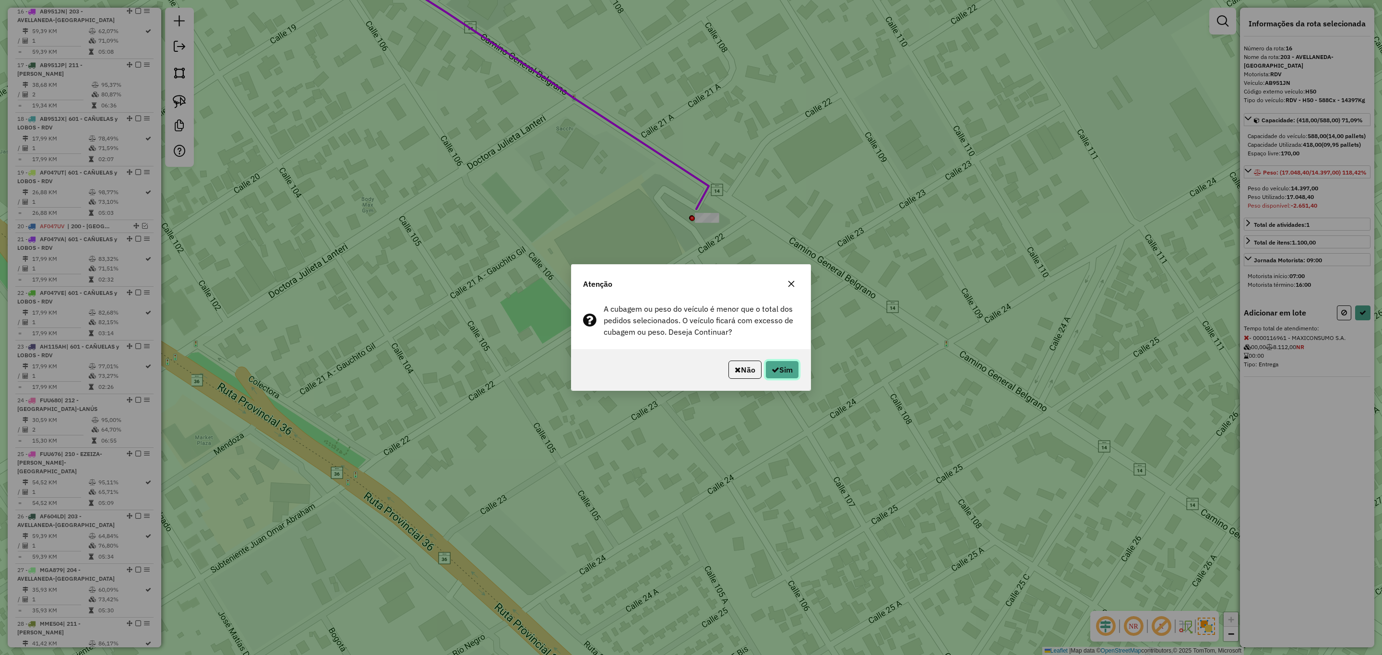
click at [795, 372] on button "Sim" at bounding box center [782, 370] width 34 height 18
select select "**********"
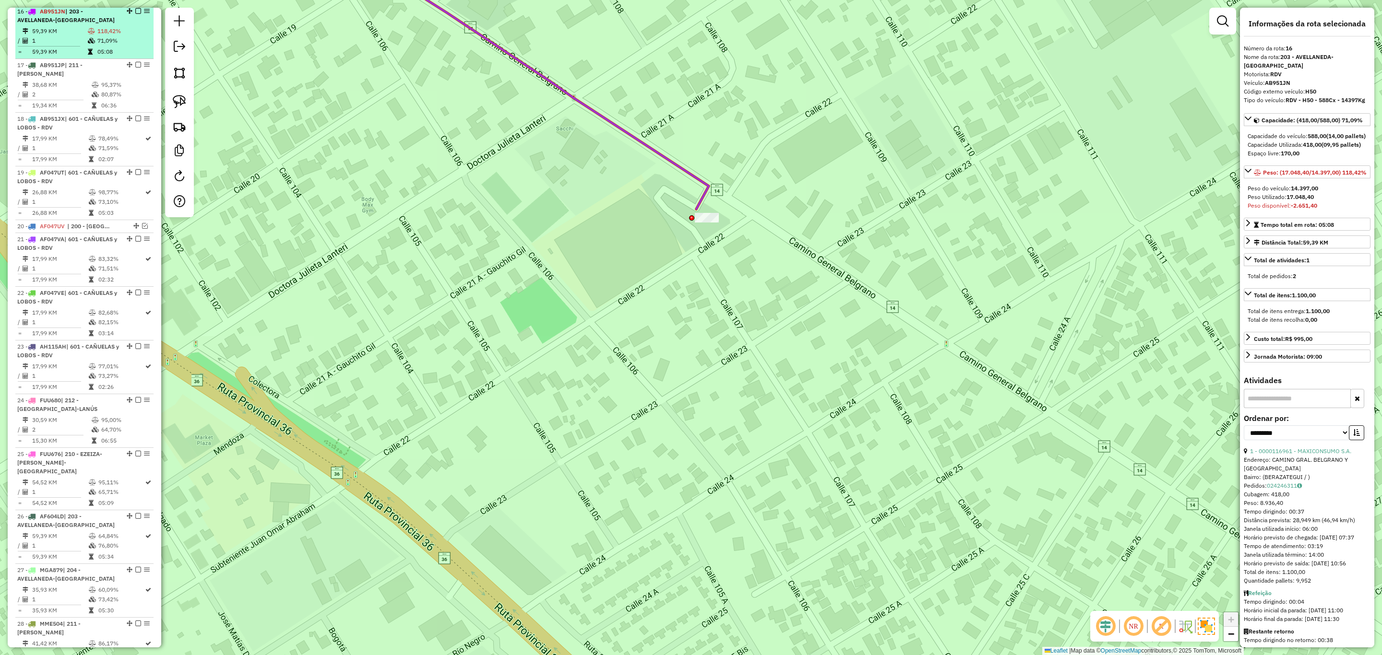
click at [135, 14] on em at bounding box center [138, 11] width 6 height 6
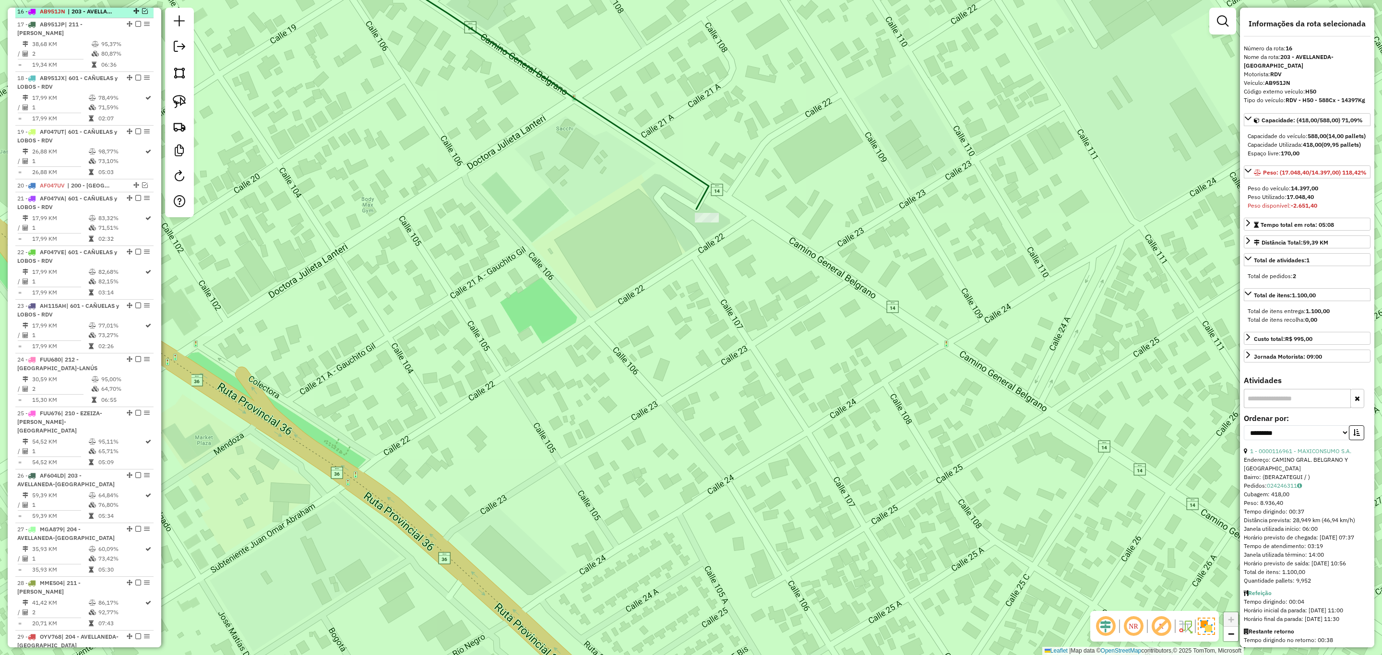
click at [56, 13] on span "AB951JN" at bounding box center [52, 11] width 25 height 7
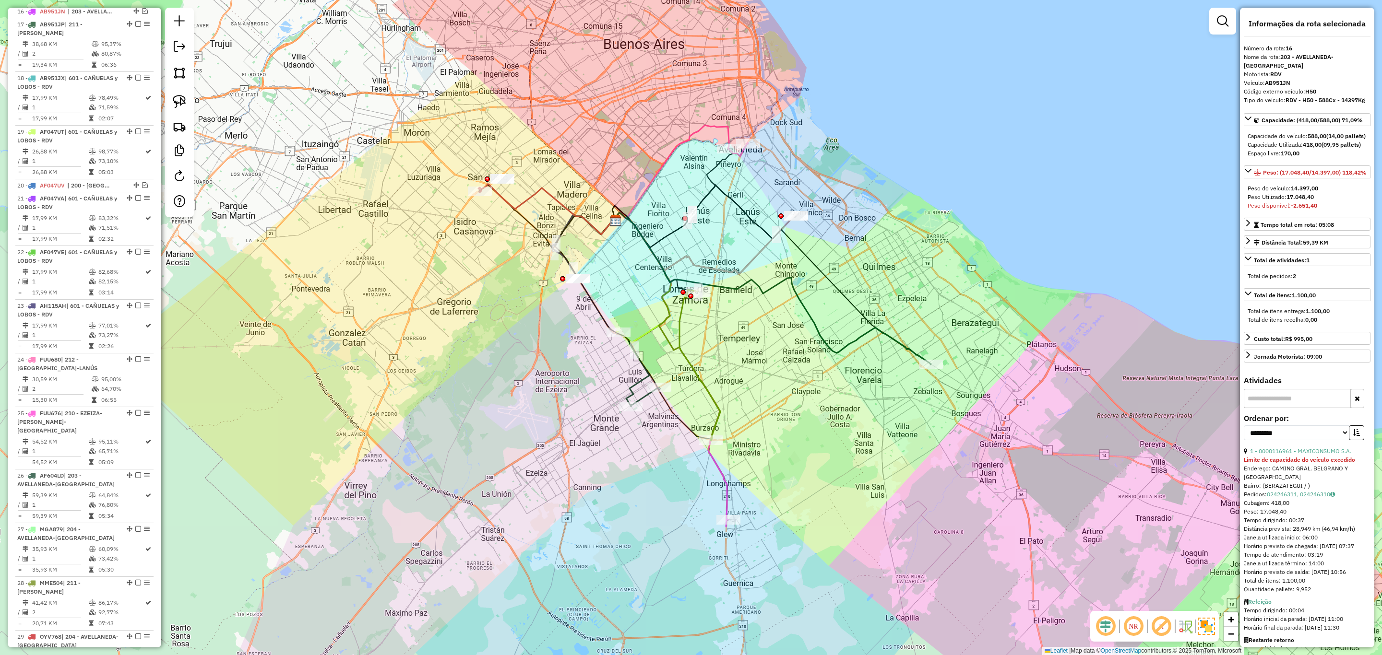
click at [915, 350] on icon at bounding box center [771, 289] width 319 height 152
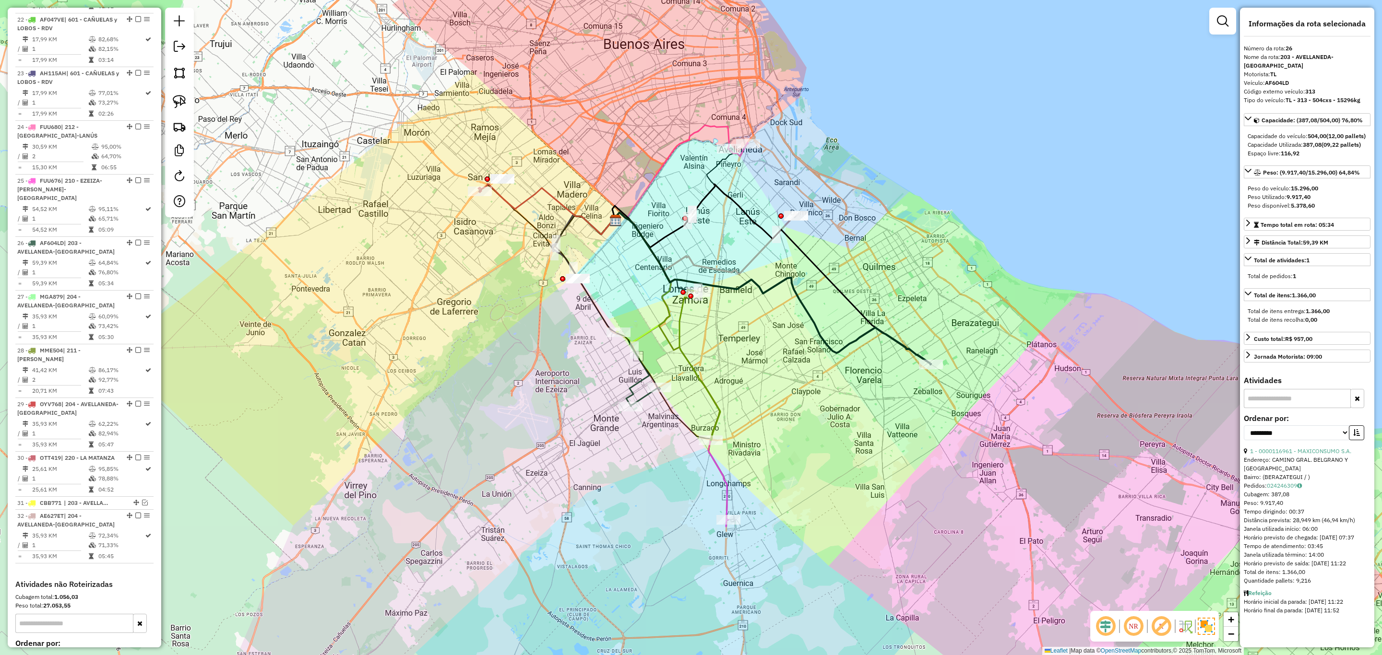
scroll to position [944, 0]
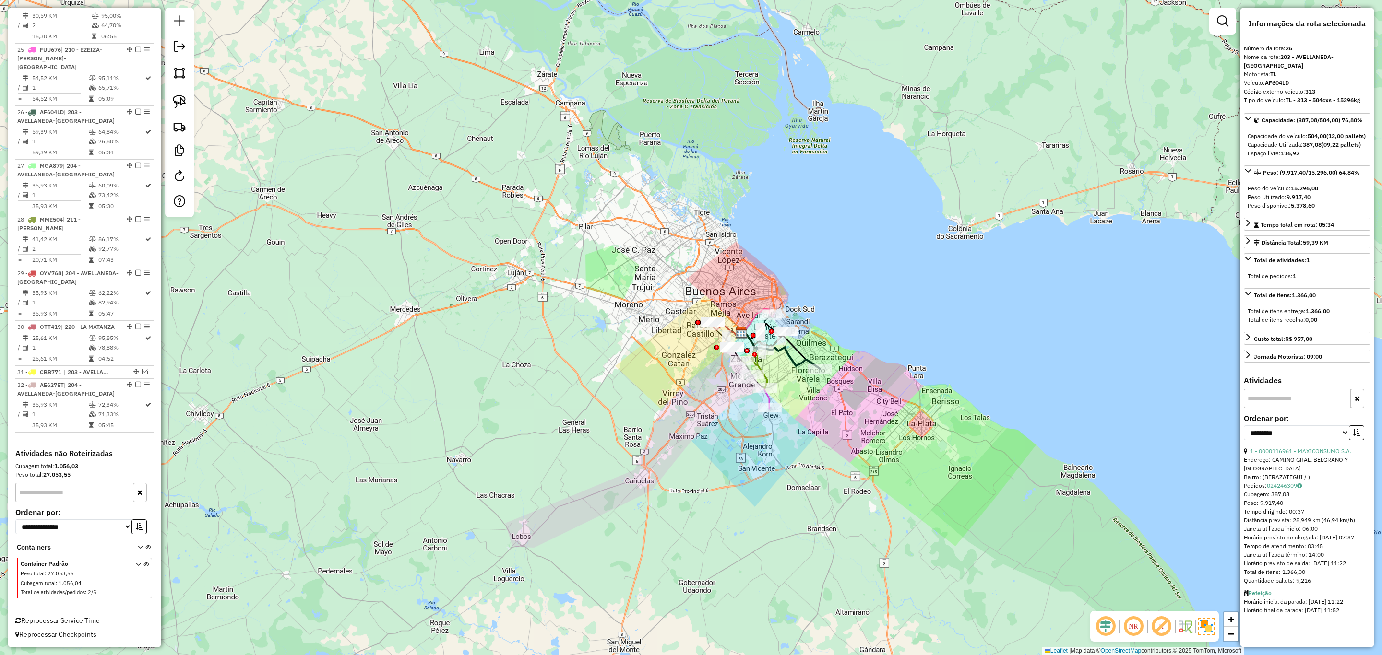
drag, startPoint x: 842, startPoint y: 428, endPoint x: 817, endPoint y: 435, distance: 26.4
click at [817, 435] on div "Janela de atendimento Grade de atendimento Capacidade Transportadoras Veículos …" at bounding box center [691, 327] width 1382 height 655
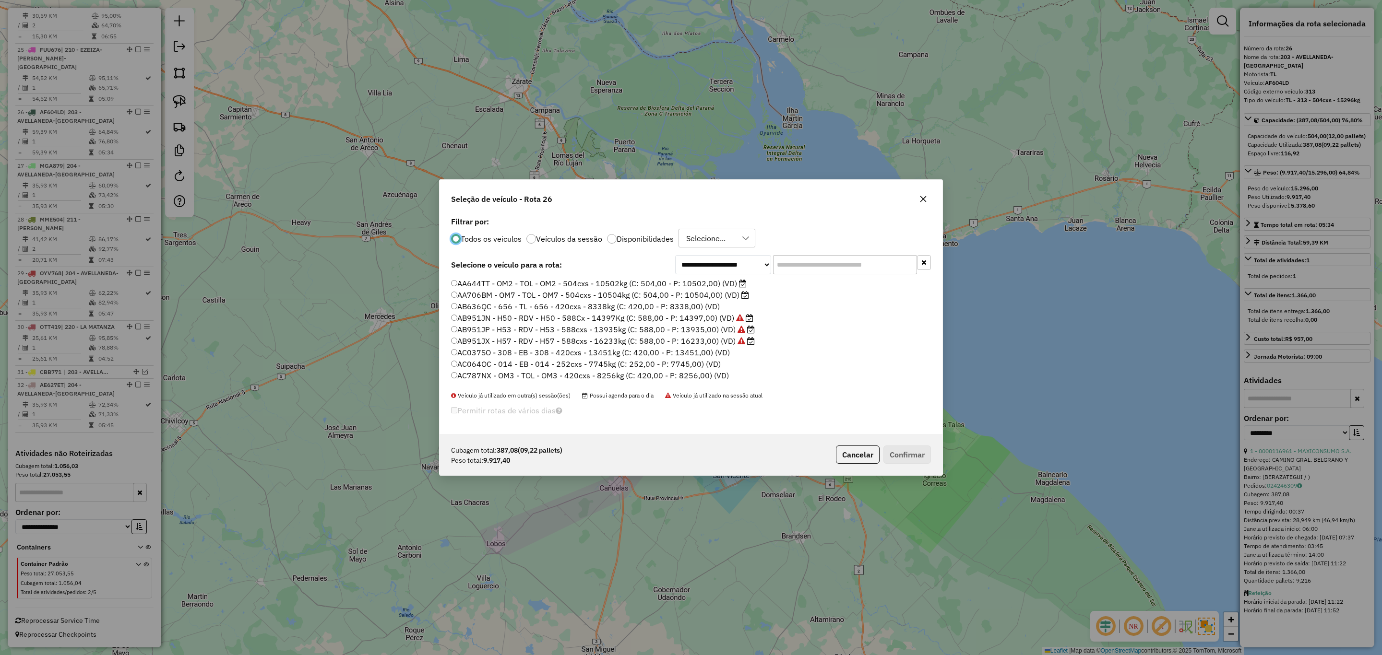
scroll to position [5, 3]
click at [612, 238] on div at bounding box center [612, 239] width 10 height 10
click at [812, 271] on input "text" at bounding box center [845, 264] width 144 height 19
type input "**"
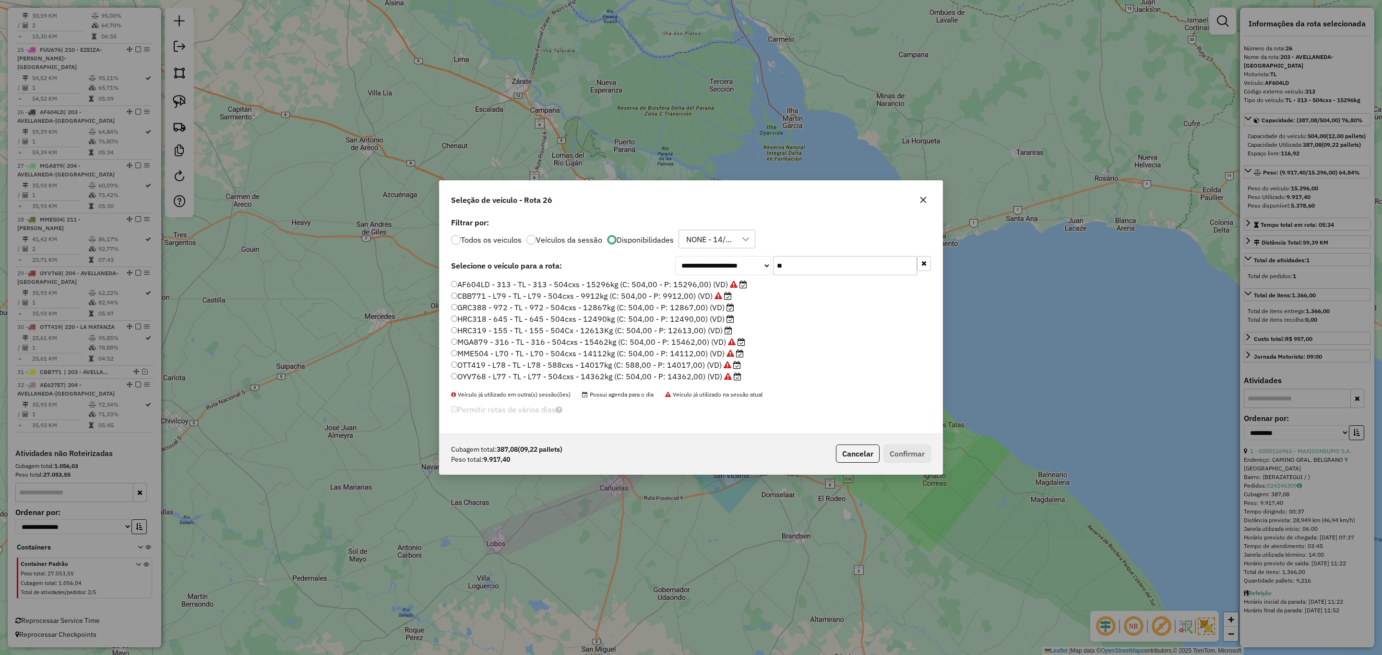
click at [687, 331] on label "HRC319 - 155 - TL - 155 - 504Cx - 12613Kg (C: 504,00 - P: 12613,00) (VD)" at bounding box center [591, 331] width 281 height 12
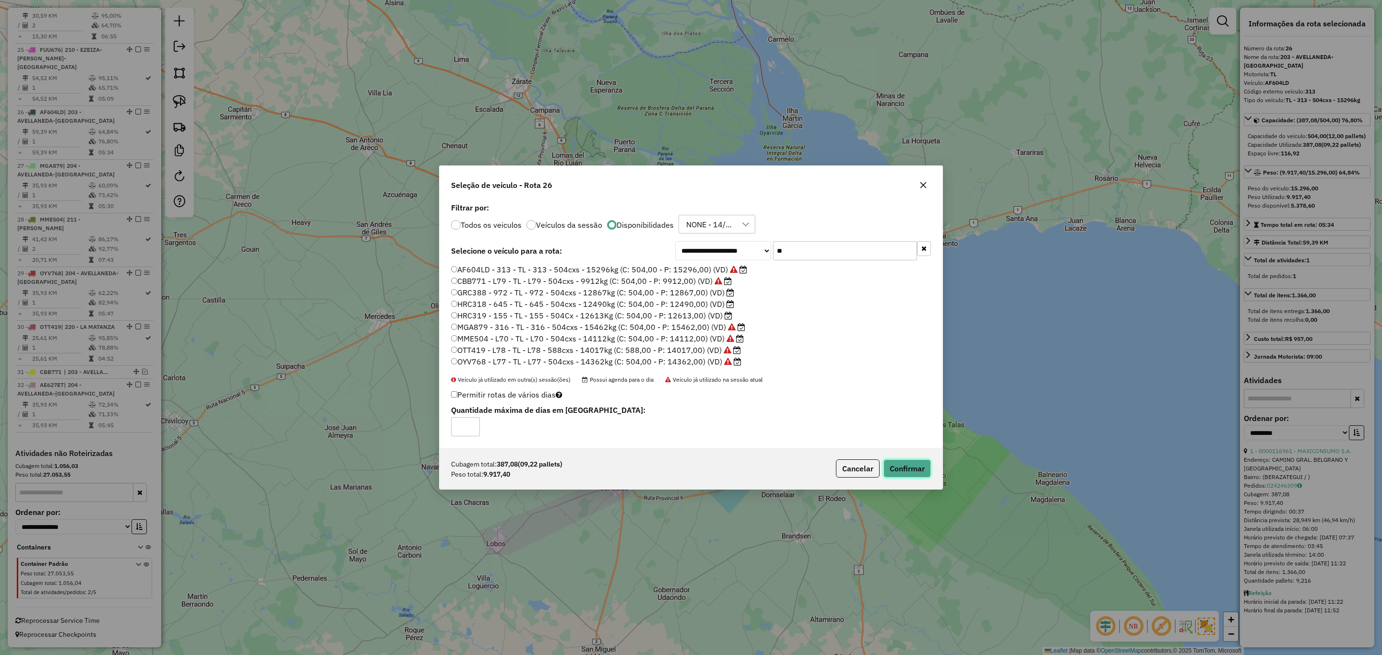
click at [899, 467] on button "Confirmar" at bounding box center [907, 469] width 48 height 18
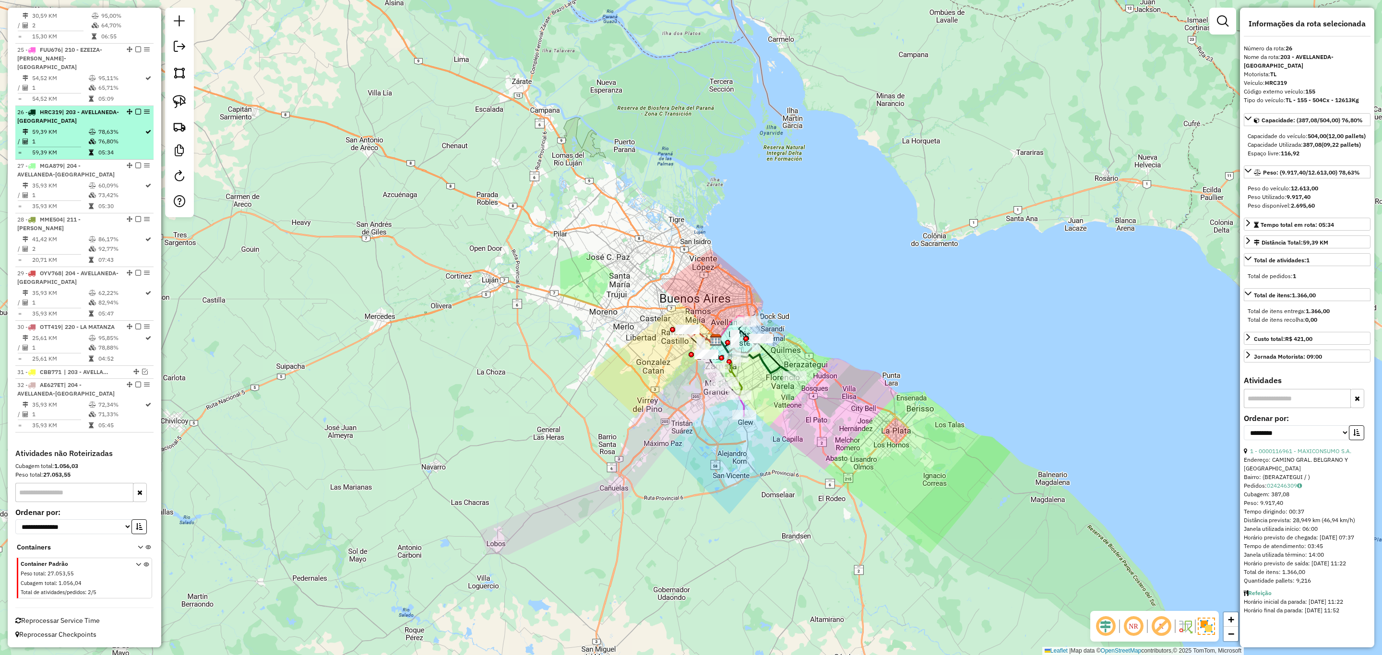
click at [135, 109] on em at bounding box center [138, 112] width 6 height 6
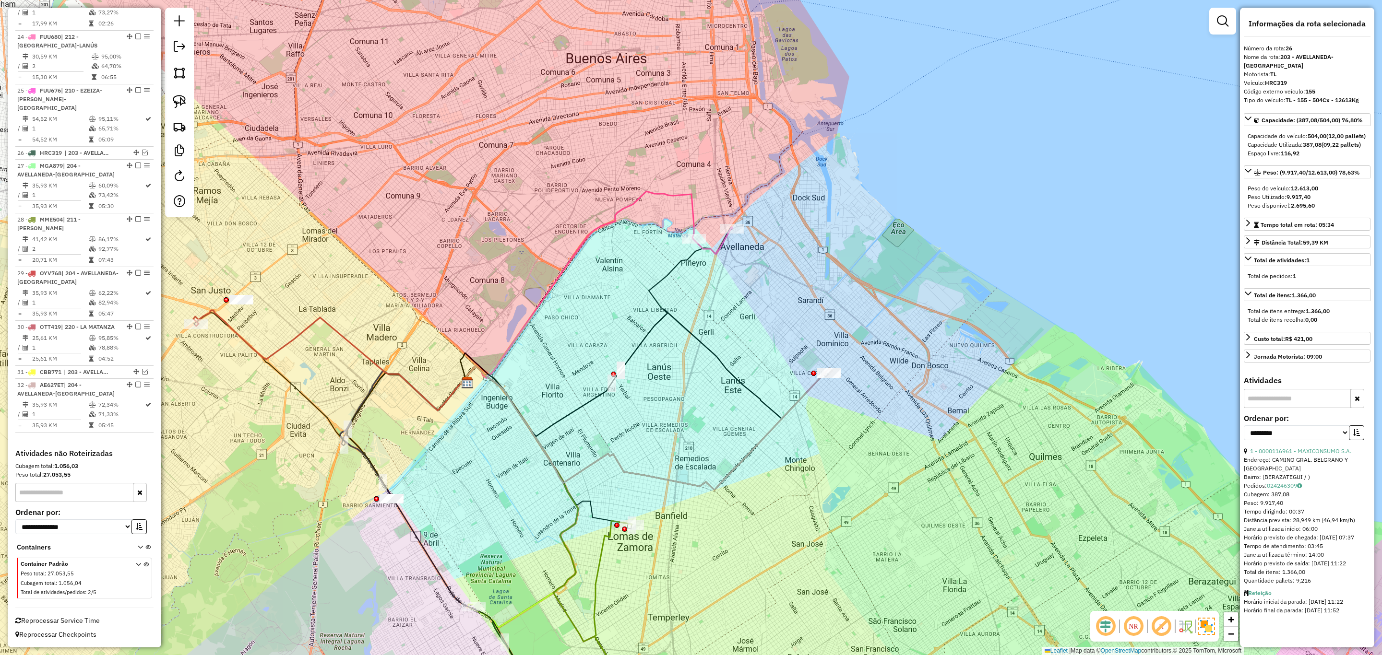
click at [721, 248] on icon at bounding box center [712, 240] width 39 height 27
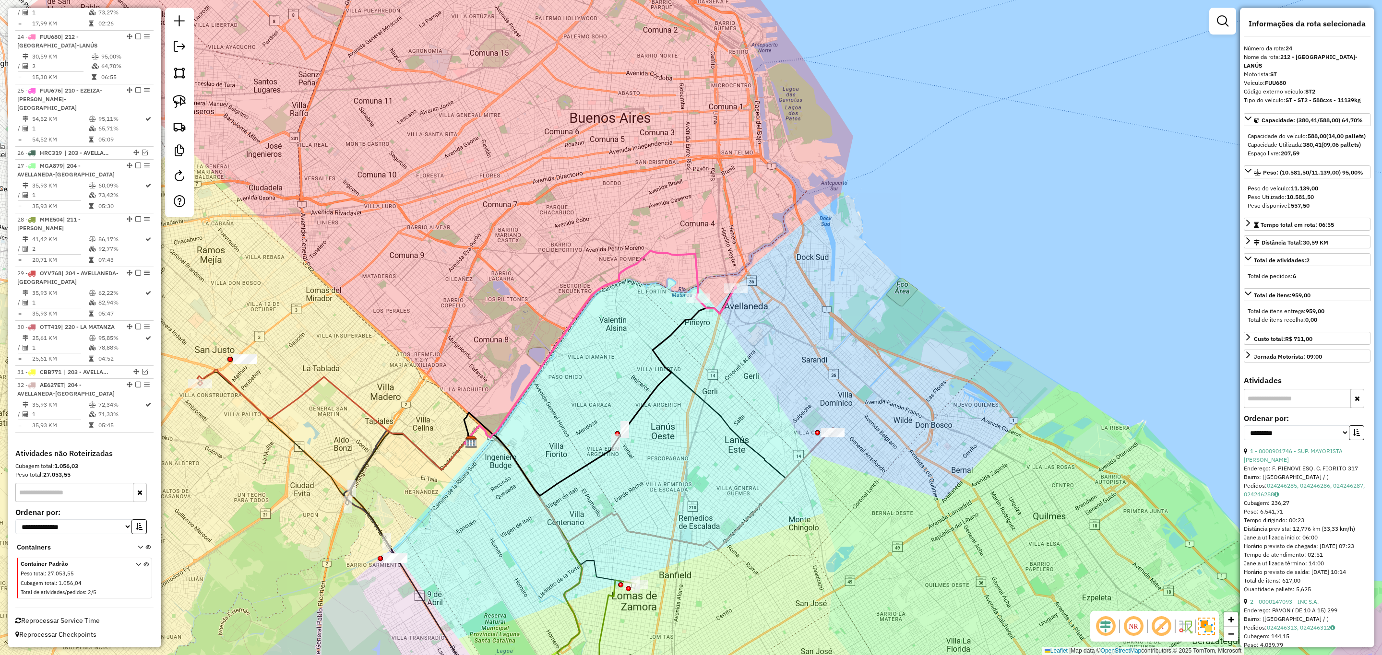
drag, startPoint x: 758, startPoint y: 333, endPoint x: 759, endPoint y: 353, distance: 19.7
click at [759, 353] on div "Janela de atendimento Grade de atendimento Capacidade Transportadoras Veículos …" at bounding box center [691, 327] width 1382 height 655
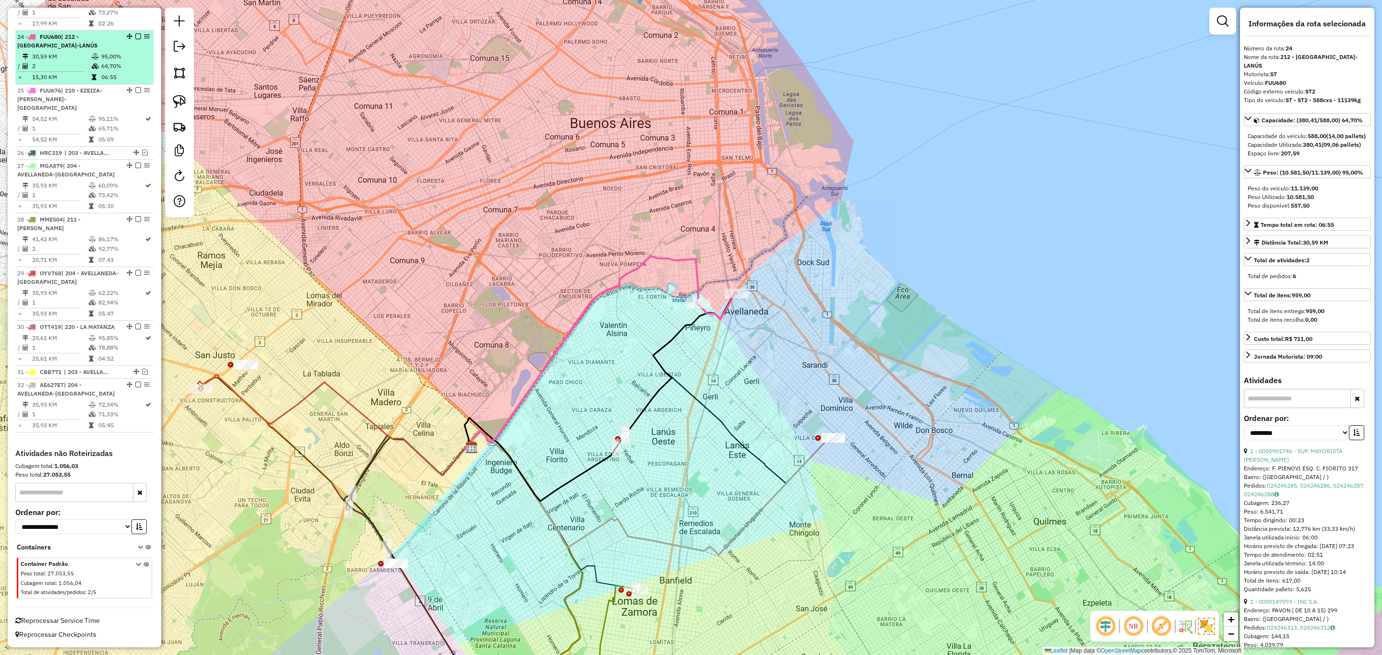
click at [135, 34] on em at bounding box center [138, 37] width 6 height 6
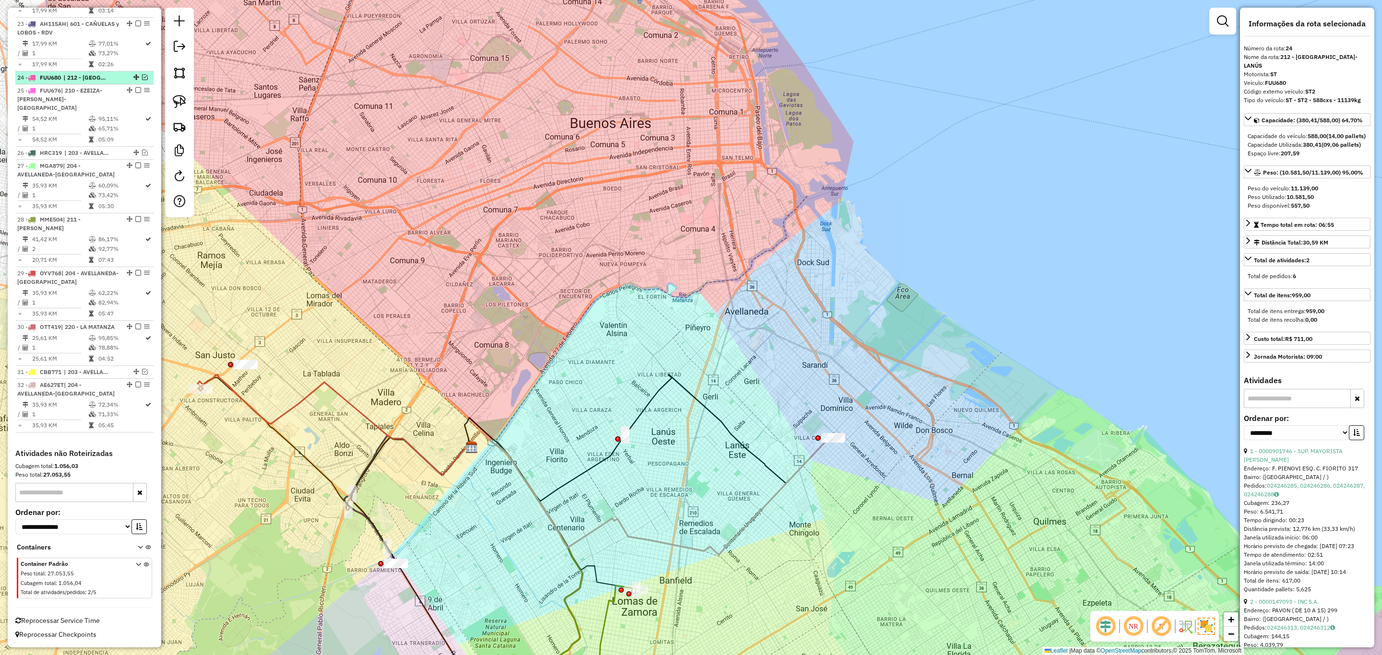
scroll to position [863, 0]
click at [814, 452] on icon at bounding box center [650, 493] width 371 height 124
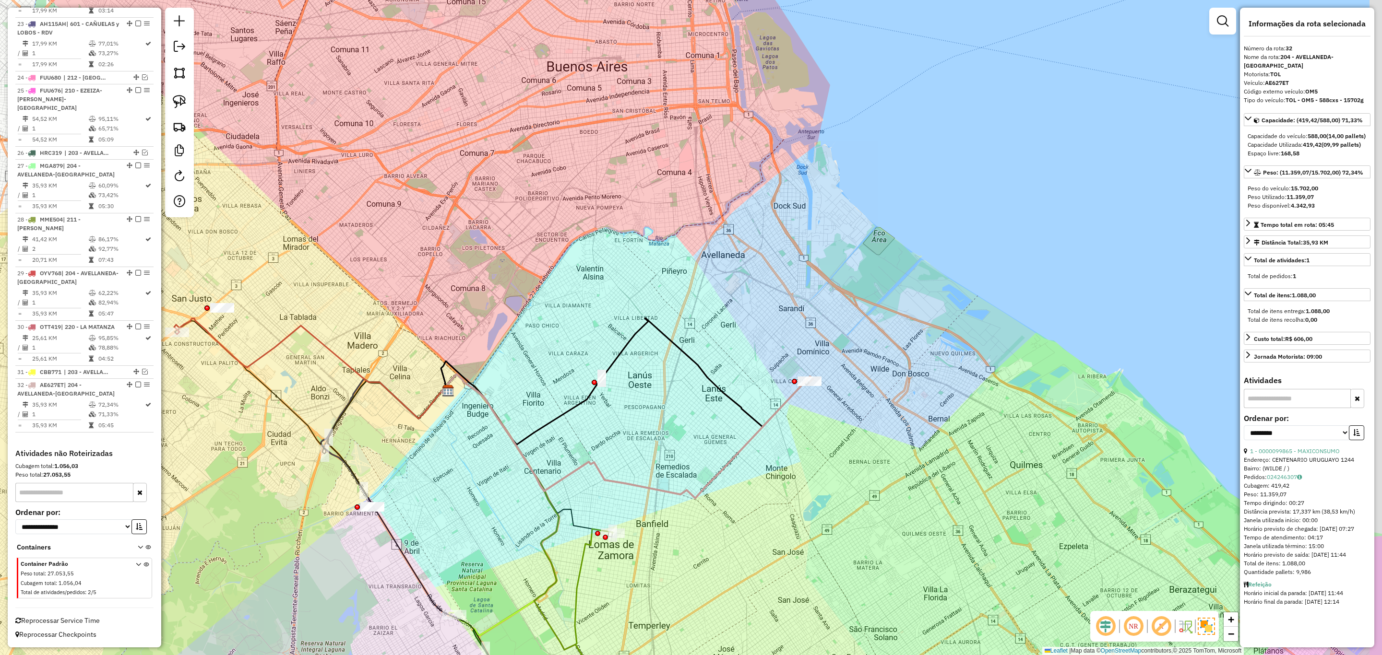
drag, startPoint x: 857, startPoint y: 484, endPoint x: 822, endPoint y: 358, distance: 130.0
click at [822, 358] on div "Janela de atendimento Grade de atendimento Capacidade Transportadoras Veículos …" at bounding box center [691, 327] width 1382 height 655
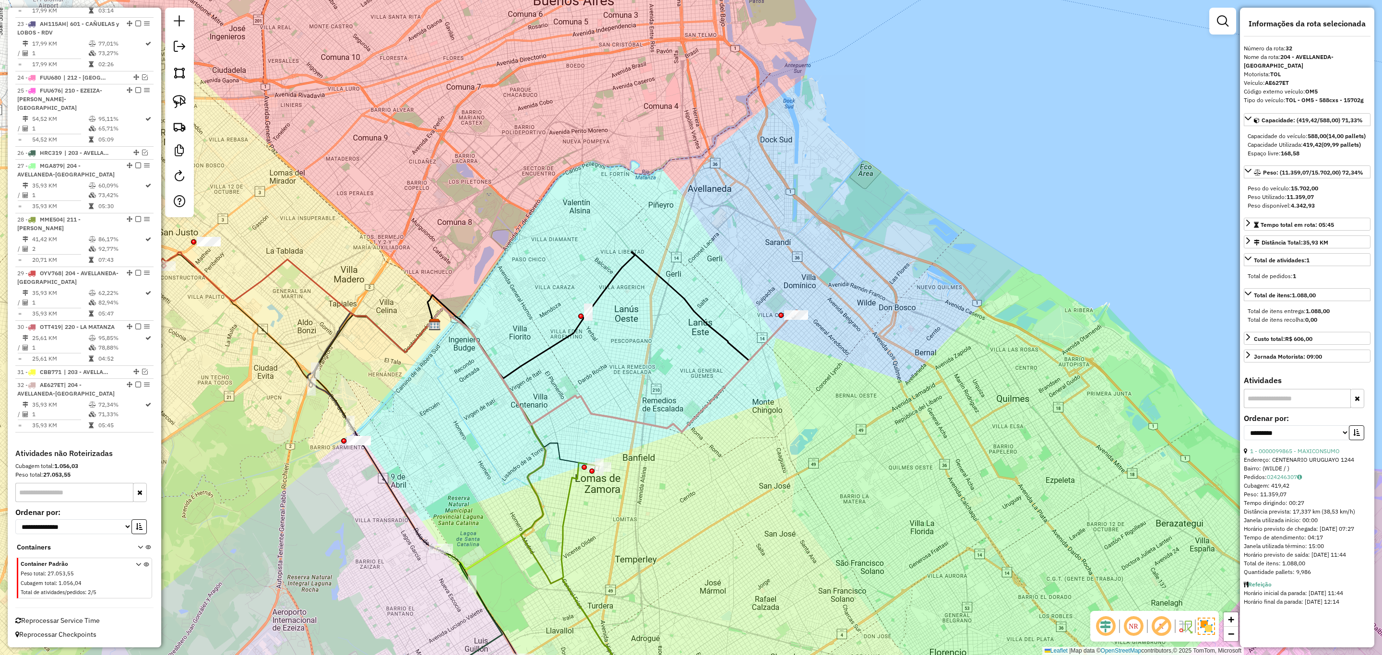
drag, startPoint x: 820, startPoint y: 375, endPoint x: 769, endPoint y: 392, distance: 53.7
click at [769, 392] on div "Janela de atendimento Grade de atendimento Capacidade Transportadoras Veículos …" at bounding box center [691, 327] width 1382 height 655
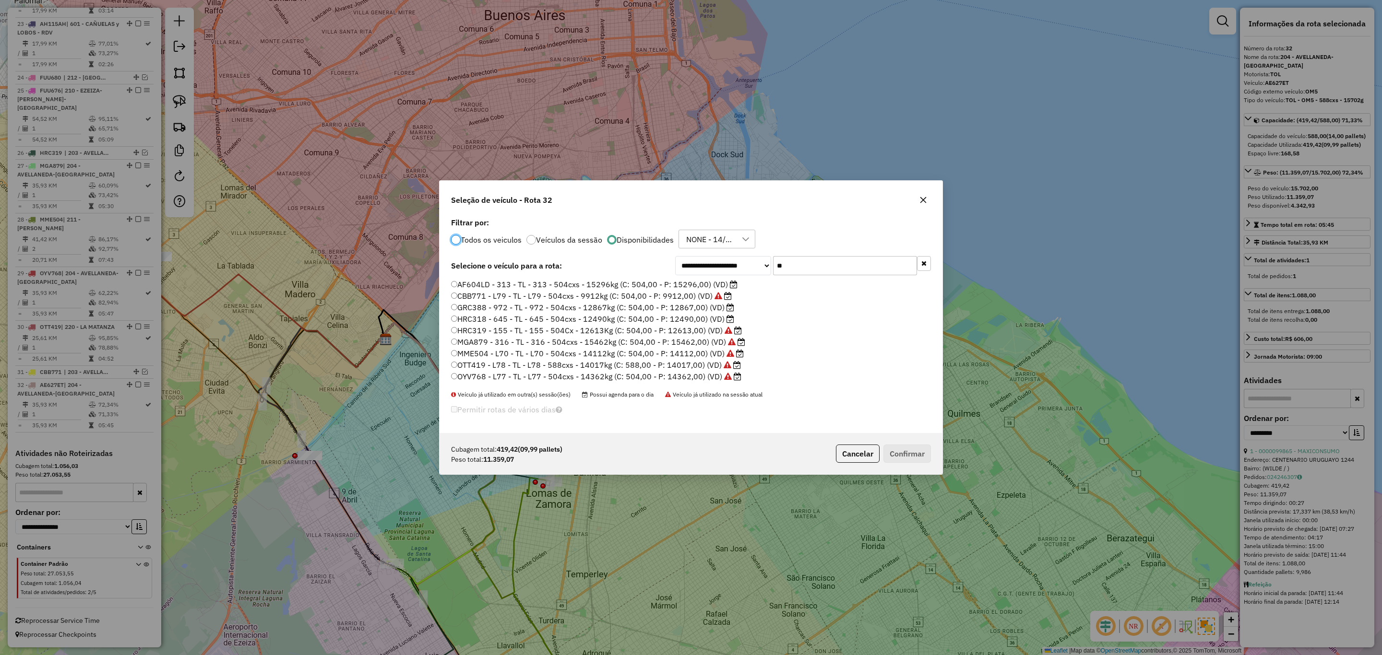
scroll to position [6, 3]
drag, startPoint x: 783, startPoint y: 265, endPoint x: 733, endPoint y: 258, distance: 50.8
click at [733, 258] on div "**********" at bounding box center [803, 265] width 256 height 19
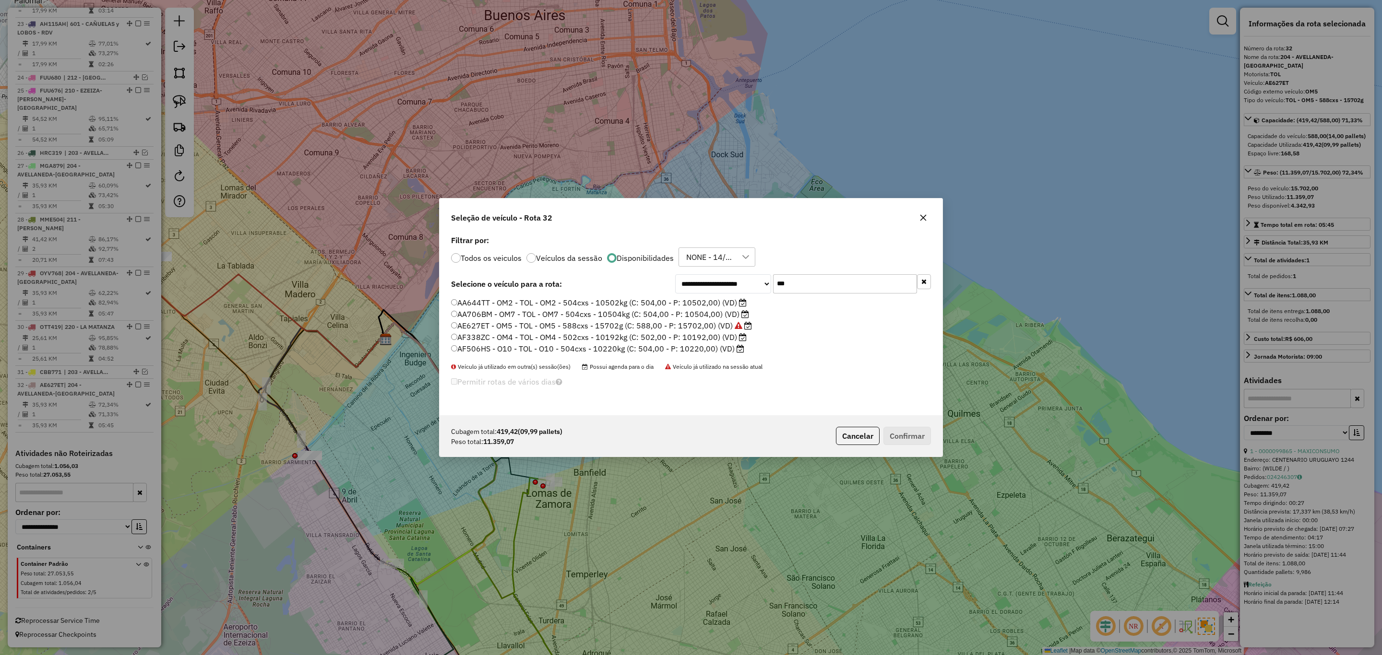
click at [807, 284] on input "***" at bounding box center [845, 283] width 144 height 19
type input "*"
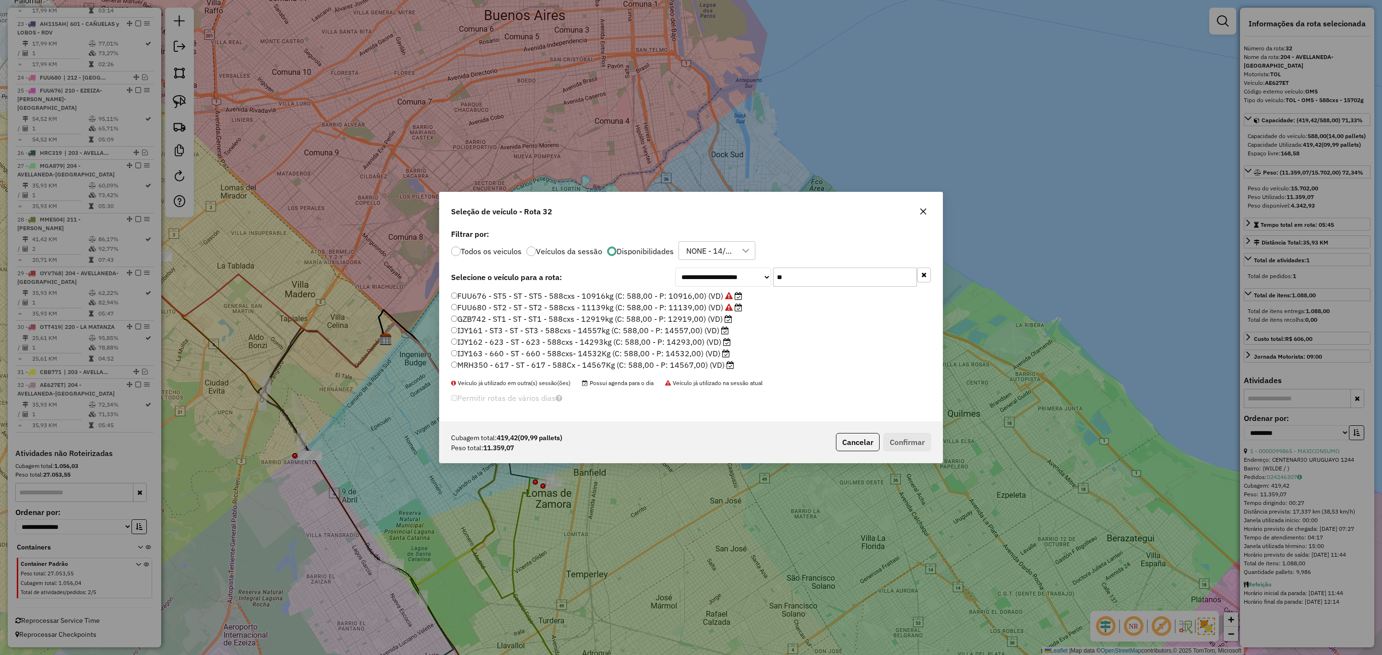
type input "**"
click at [702, 320] on label "GZB742 - ST1 - ST - ST1 - 588cxs - 12919kg (C: 588,00 - P: 12919,00) (VD)" at bounding box center [591, 319] width 281 height 12
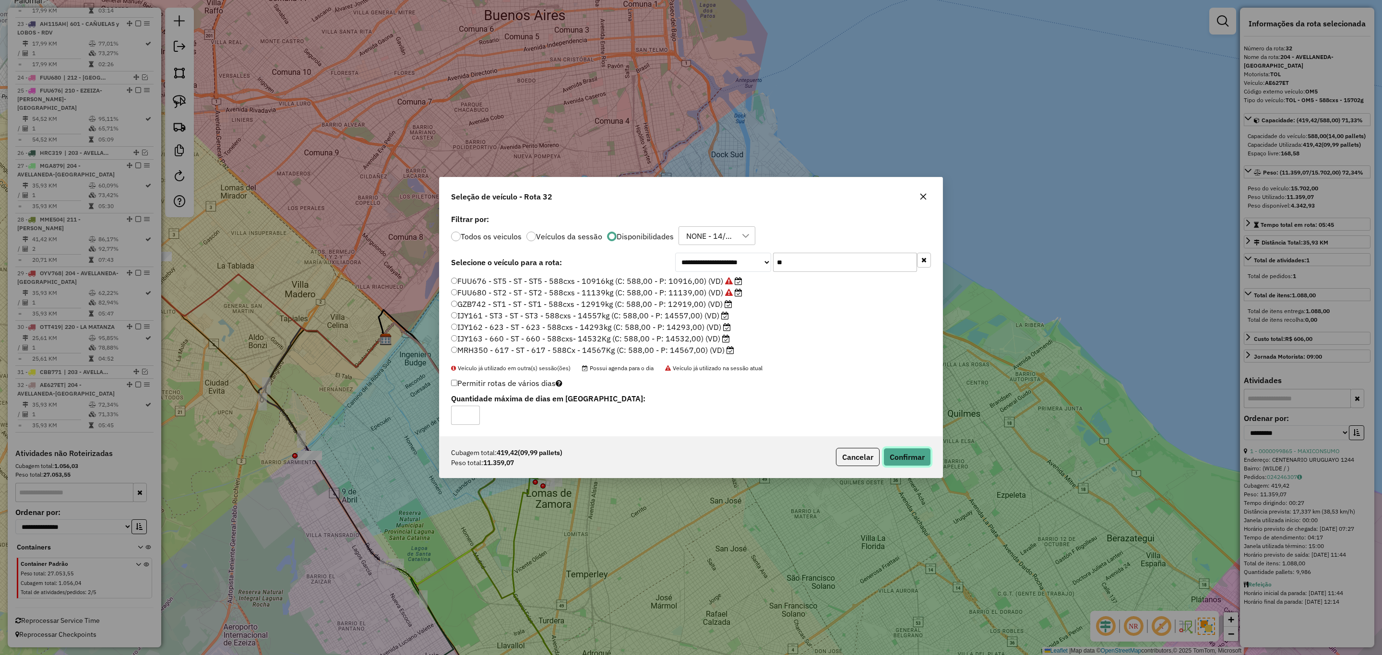
click at [909, 454] on button "Confirmar" at bounding box center [907, 457] width 48 height 18
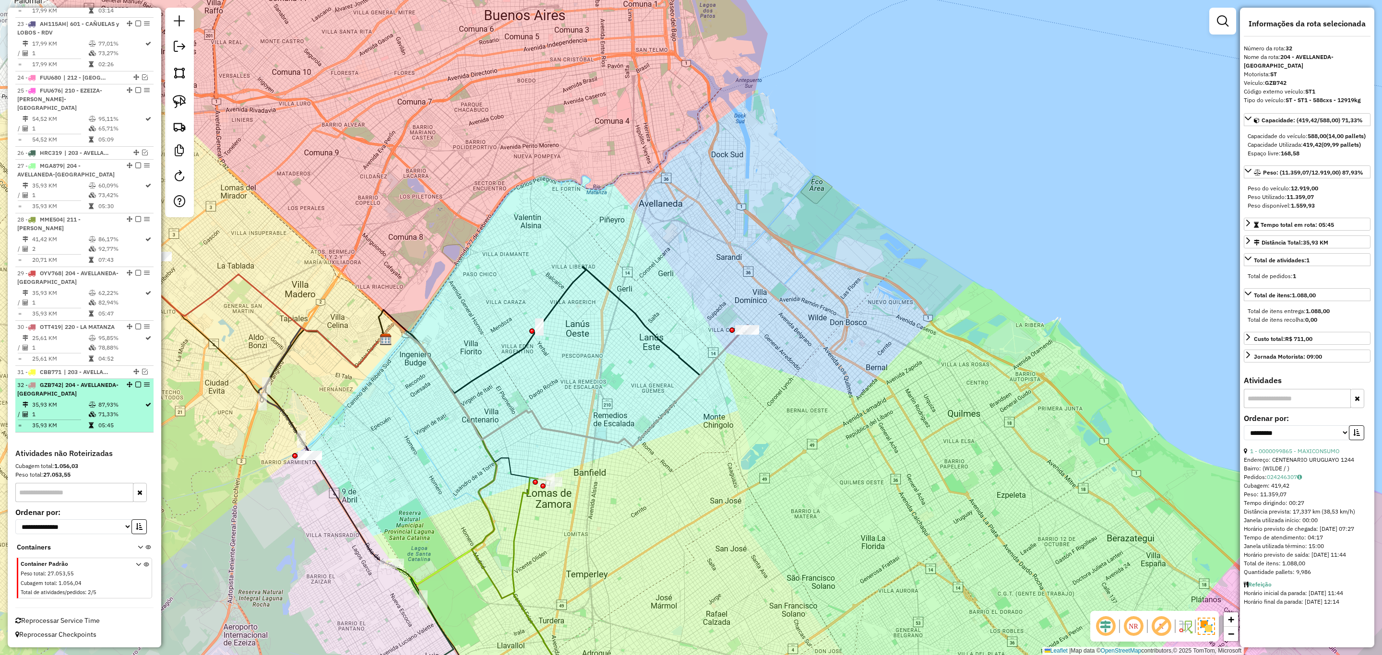
click at [135, 386] on em at bounding box center [138, 385] width 6 height 6
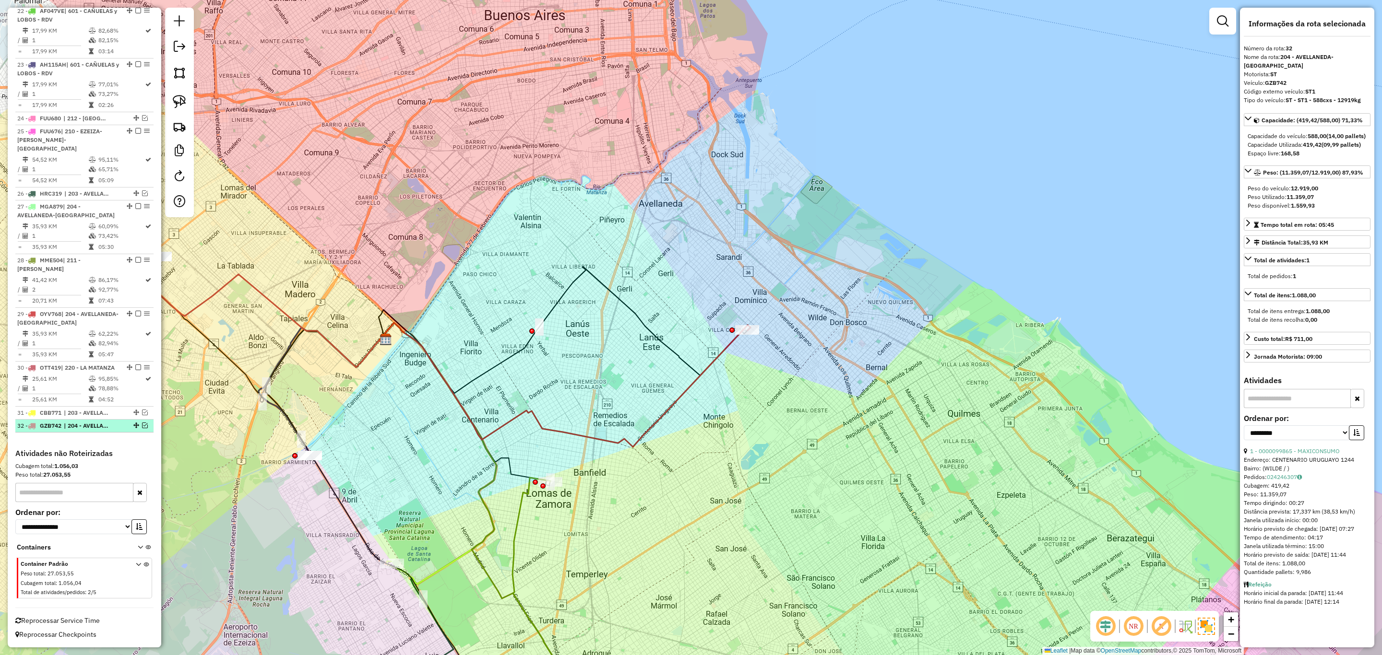
scroll to position [822, 0]
click at [726, 345] on icon at bounding box center [564, 385] width 371 height 124
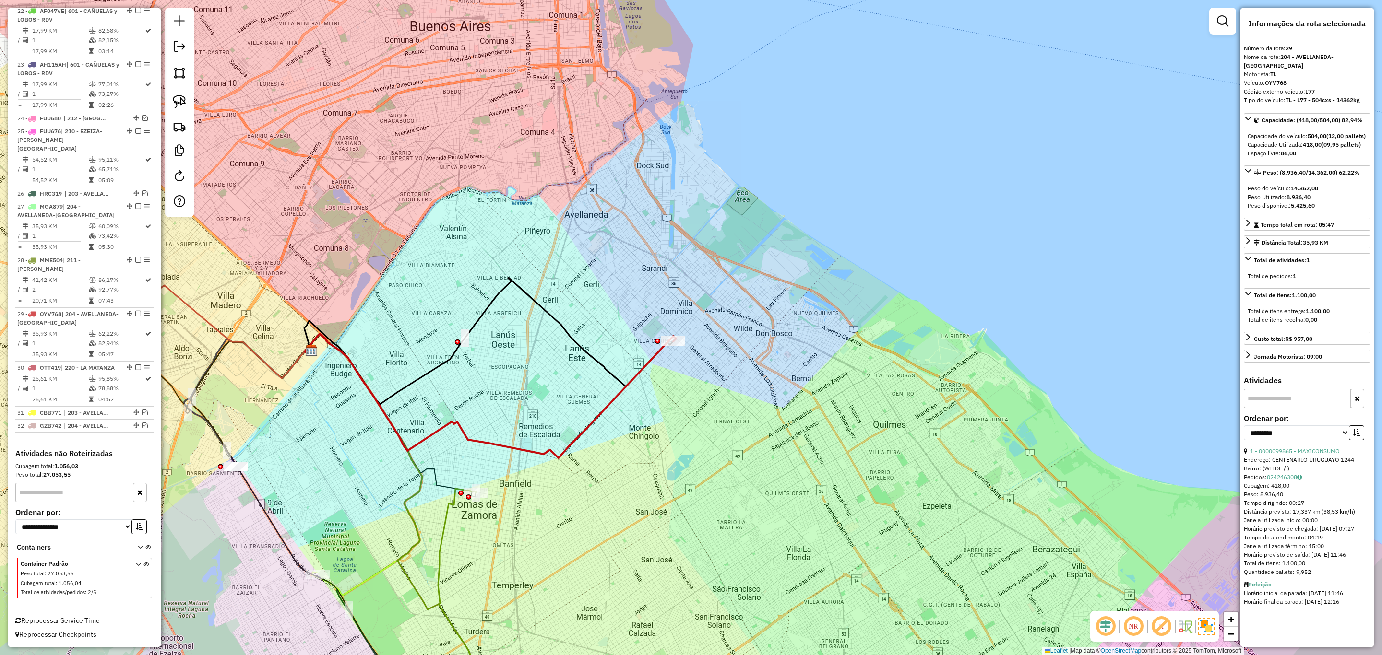
drag, startPoint x: 761, startPoint y: 377, endPoint x: 697, endPoint y: 391, distance: 65.7
click at [697, 391] on div "Janela de atendimento Grade de atendimento Capacidade Transportadoras Veículos …" at bounding box center [691, 327] width 1382 height 655
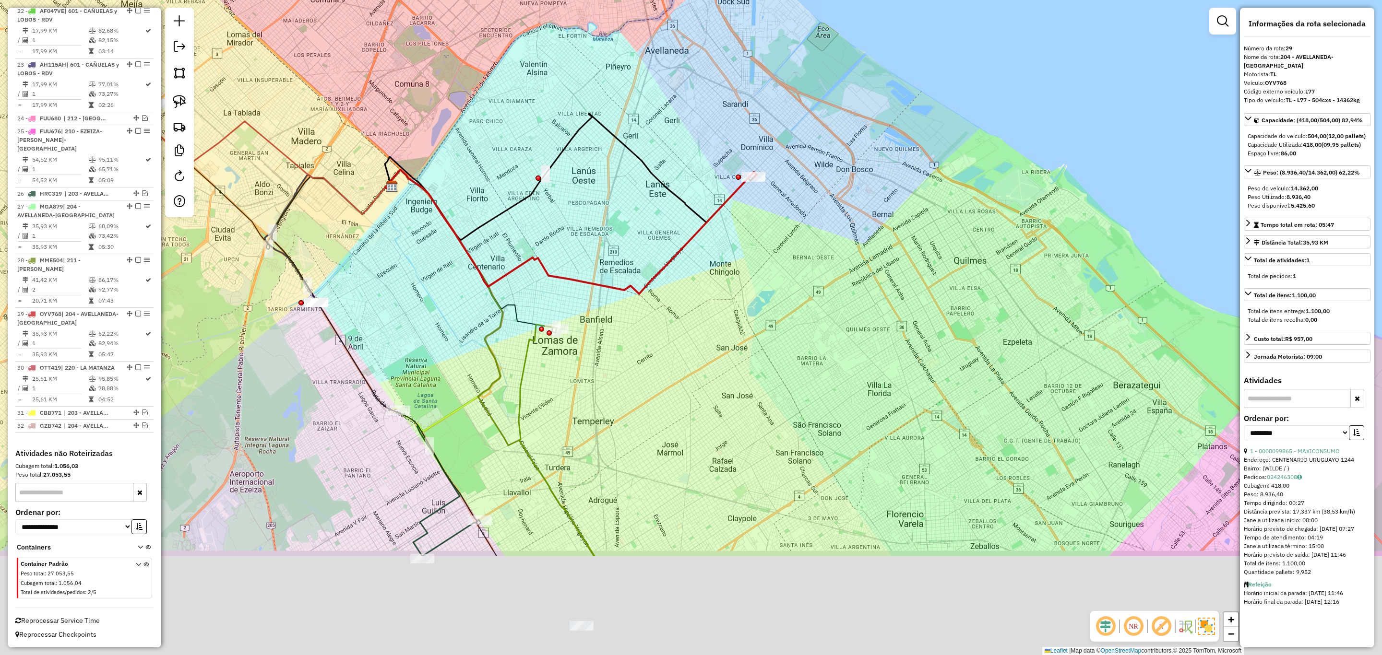
drag, startPoint x: 684, startPoint y: 419, endPoint x: 766, endPoint y: 248, distance: 190.2
click at [766, 248] on div "Janela de atendimento Grade de atendimento Capacidade Transportadoras Veículos …" at bounding box center [691, 327] width 1382 height 655
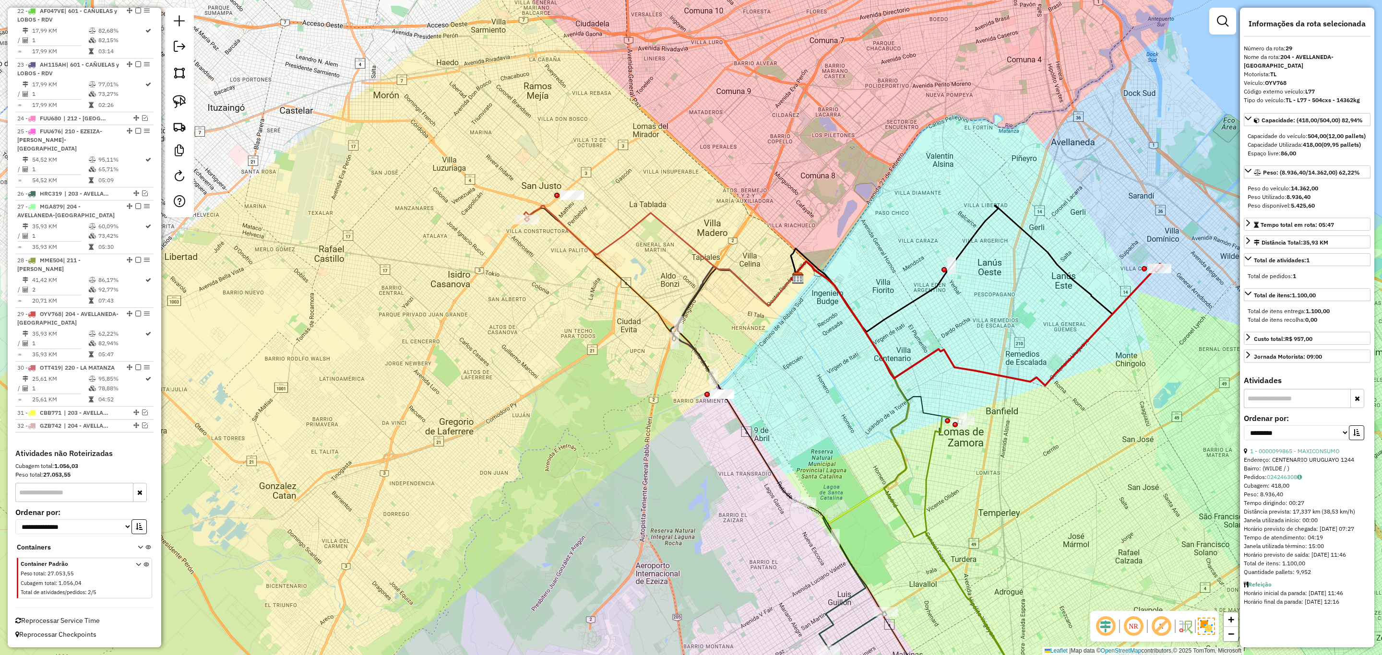
click at [625, 232] on icon at bounding box center [660, 256] width 272 height 100
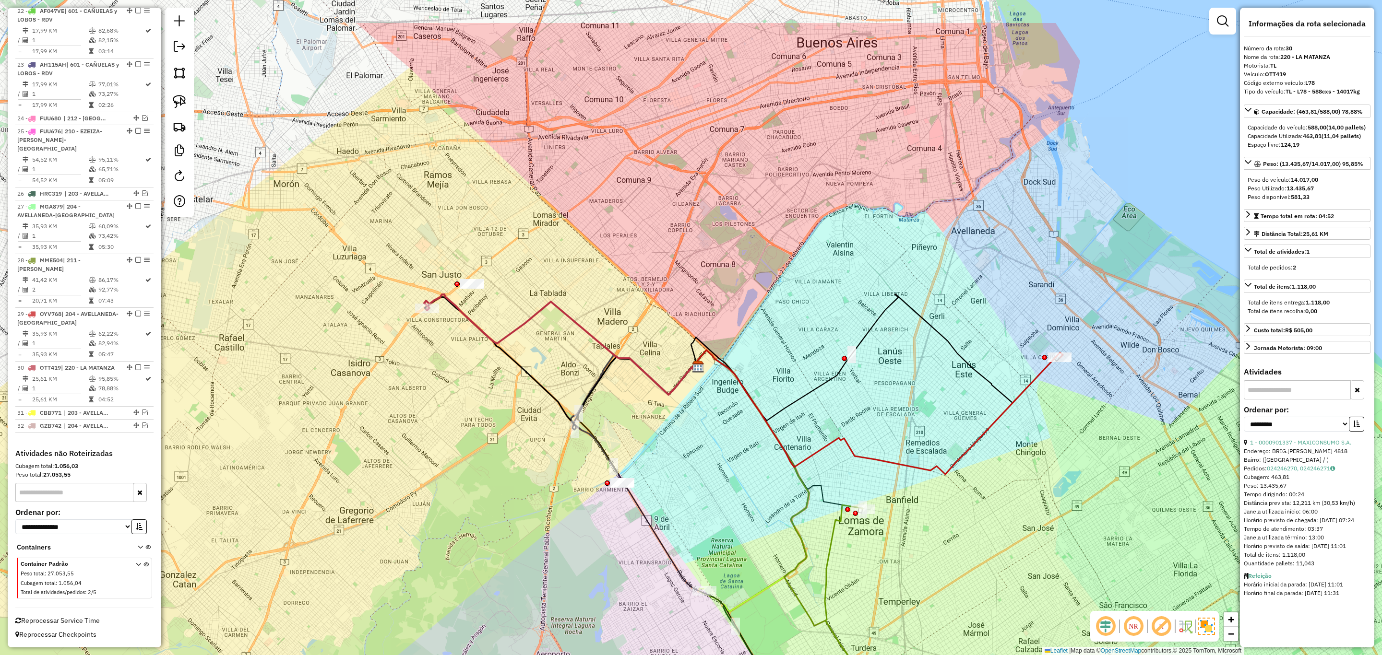
drag, startPoint x: 625, startPoint y: 279, endPoint x: 556, endPoint y: 368, distance: 112.1
click at [556, 368] on div "Janela de atendimento Grade de atendimento Capacidade Transportadoras Veículos …" at bounding box center [691, 327] width 1382 height 655
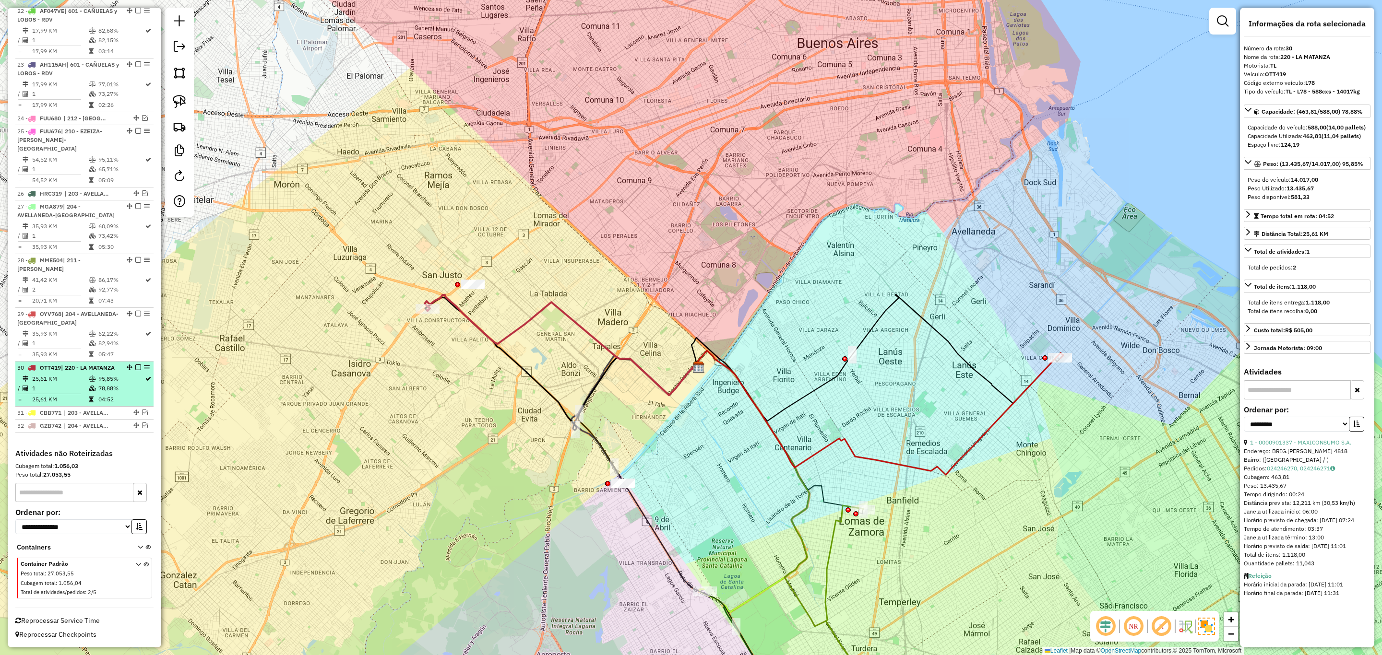
click at [135, 365] on em at bounding box center [138, 368] width 6 height 6
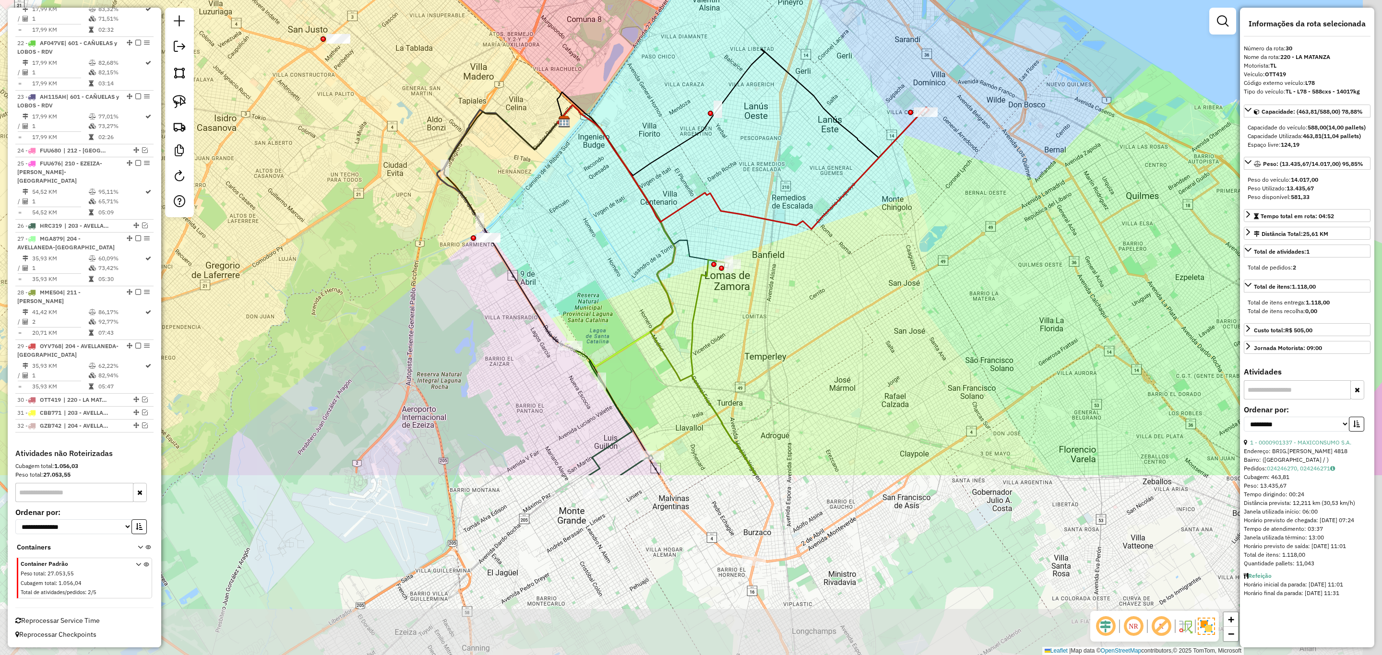
drag, startPoint x: 635, startPoint y: 429, endPoint x: 493, endPoint y: 167, distance: 297.8
click at [498, 179] on div "Janela de atendimento Grade de atendimento Capacidade Transportadoras Veículos …" at bounding box center [691, 327] width 1382 height 655
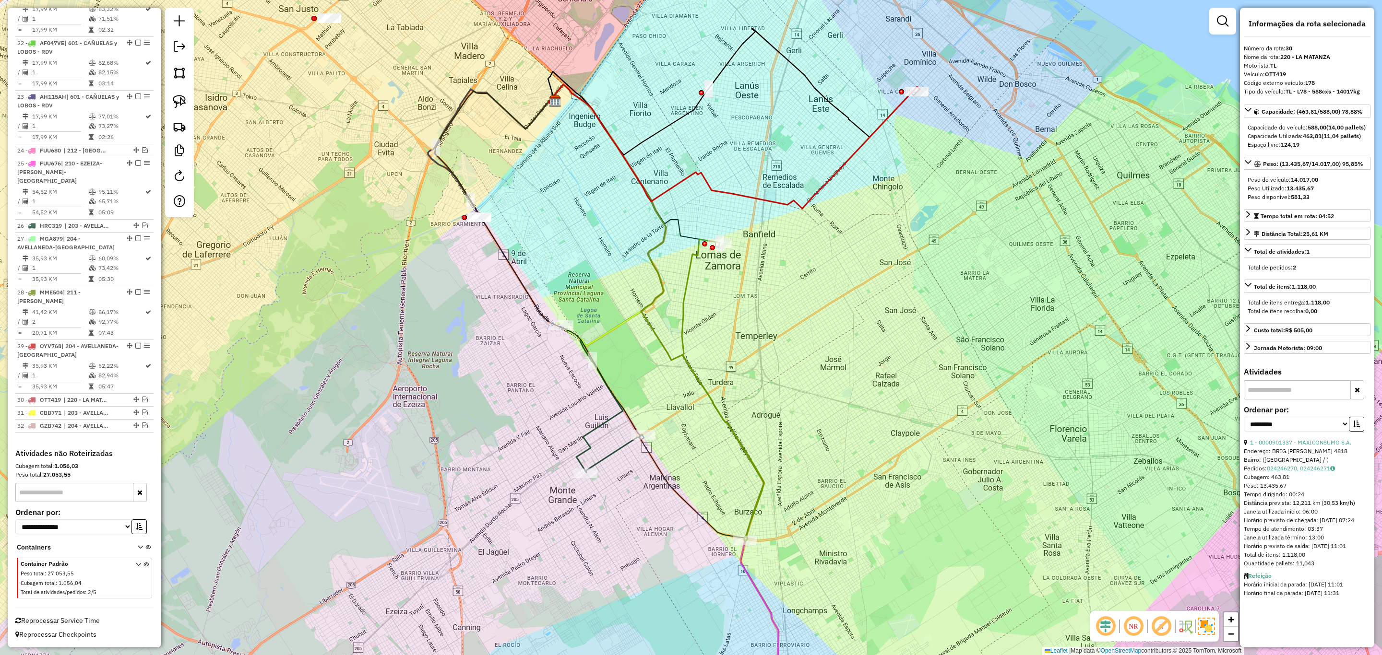
drag, startPoint x: 659, startPoint y: 396, endPoint x: 609, endPoint y: 291, distance: 117.0
click at [606, 292] on div "Janela de atendimento Grade de atendimento Capacidade Transportadoras Veículos …" at bounding box center [691, 327] width 1382 height 655
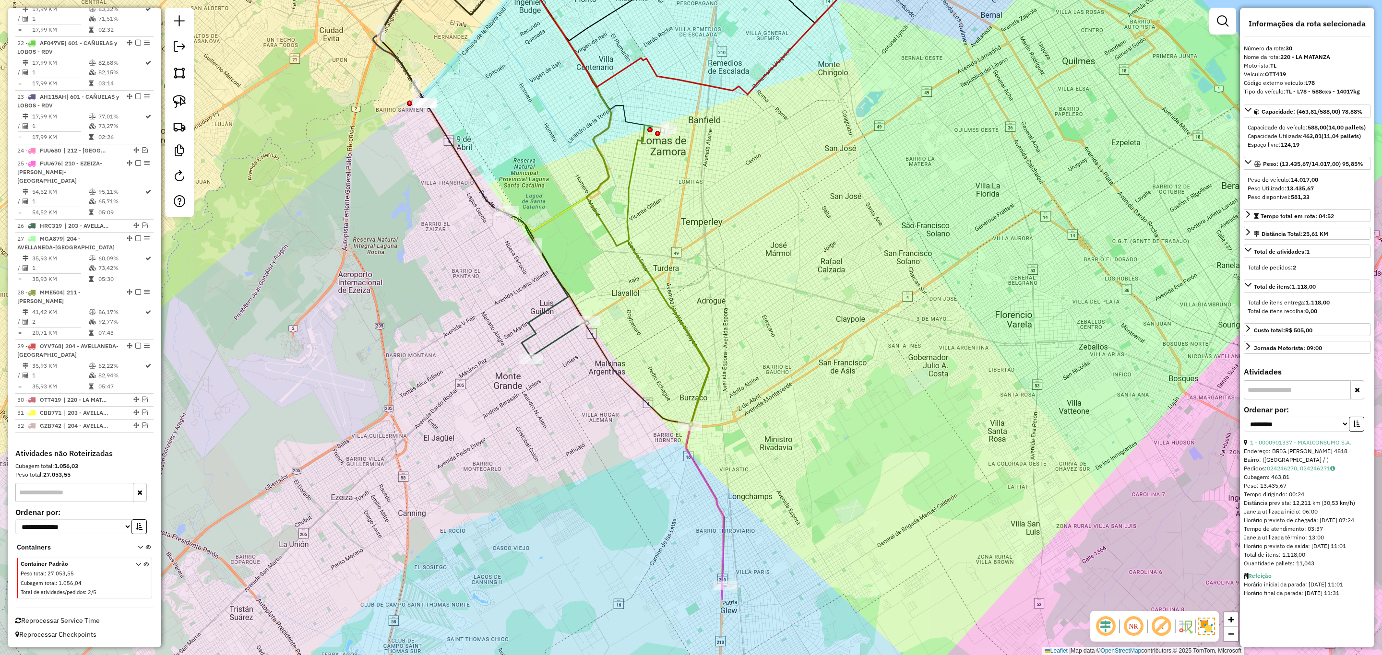
drag, startPoint x: 767, startPoint y: 524, endPoint x: 733, endPoint y: 393, distance: 135.5
click at [734, 393] on div "Janela de atendimento Grade de atendimento Capacidade Transportadoras Veículos …" at bounding box center [691, 327] width 1382 height 655
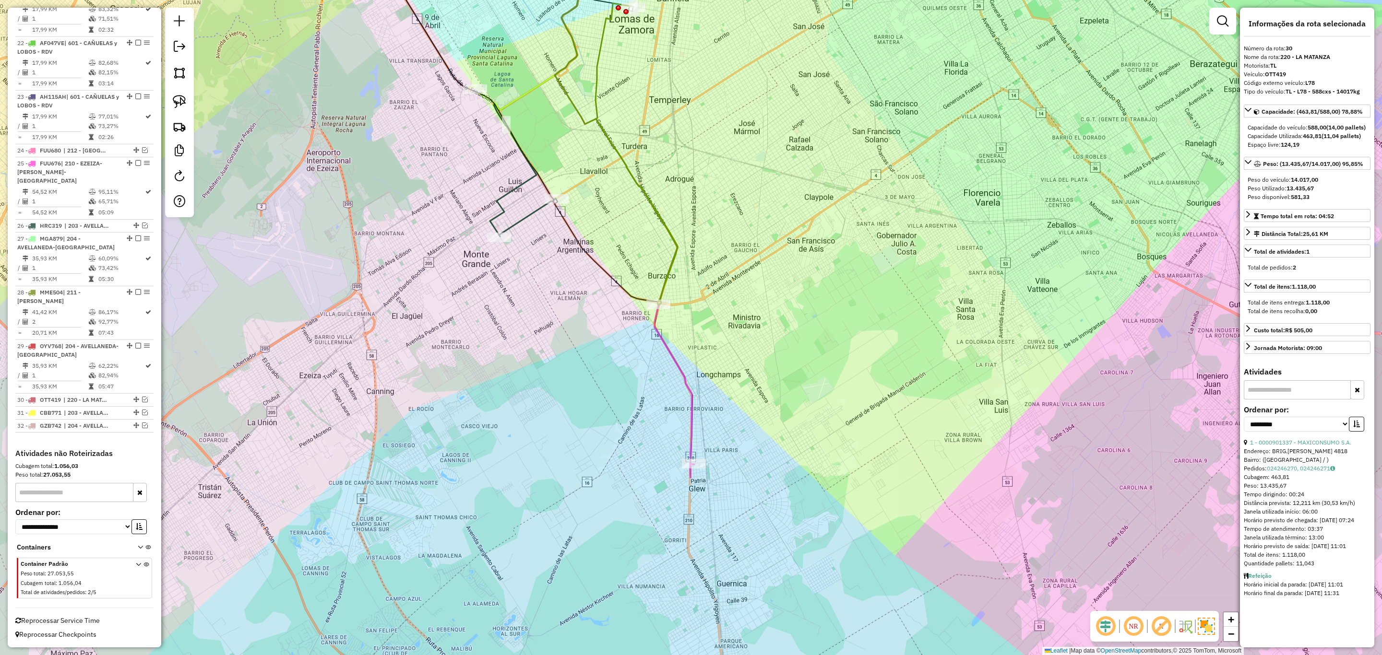
click at [691, 428] on icon at bounding box center [620, 206] width 149 height 544
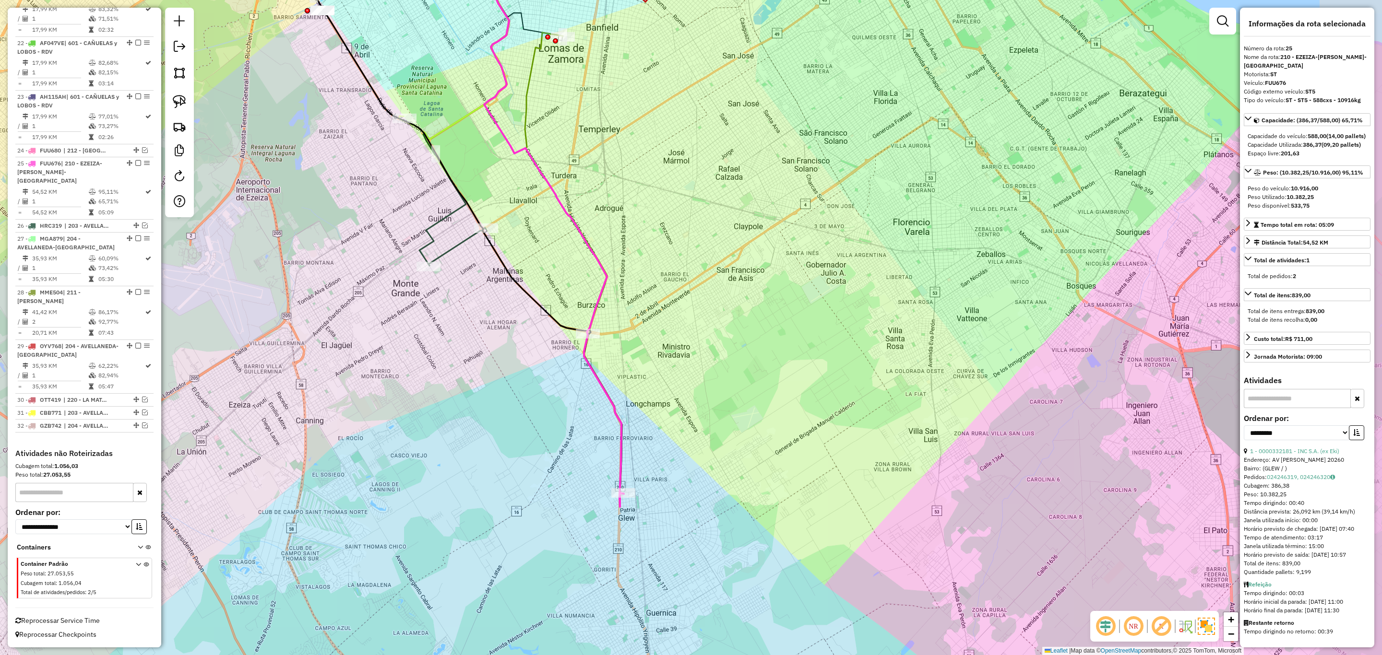
drag, startPoint x: 794, startPoint y: 412, endPoint x: 722, endPoint y: 444, distance: 78.8
click at [722, 444] on div "Janela de atendimento Grade de atendimento Capacidade Transportadoras Veículos …" at bounding box center [691, 327] width 1382 height 655
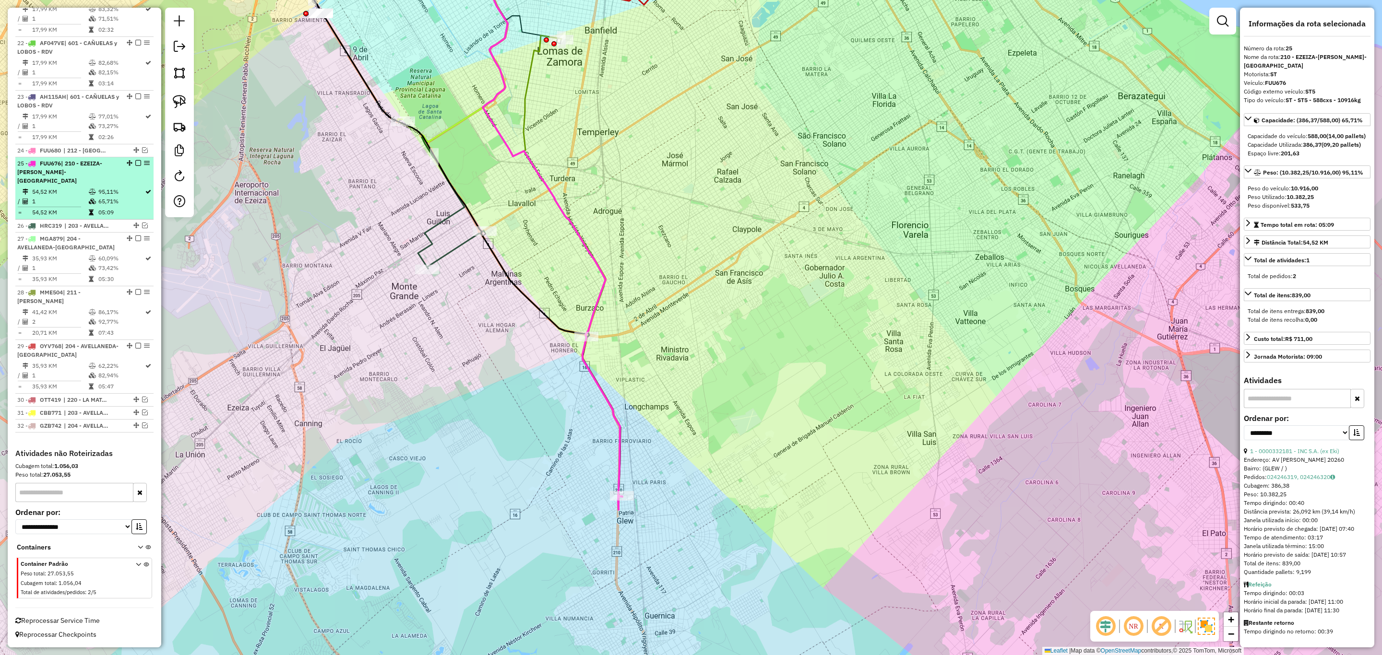
click at [135, 161] on em at bounding box center [138, 163] width 6 height 6
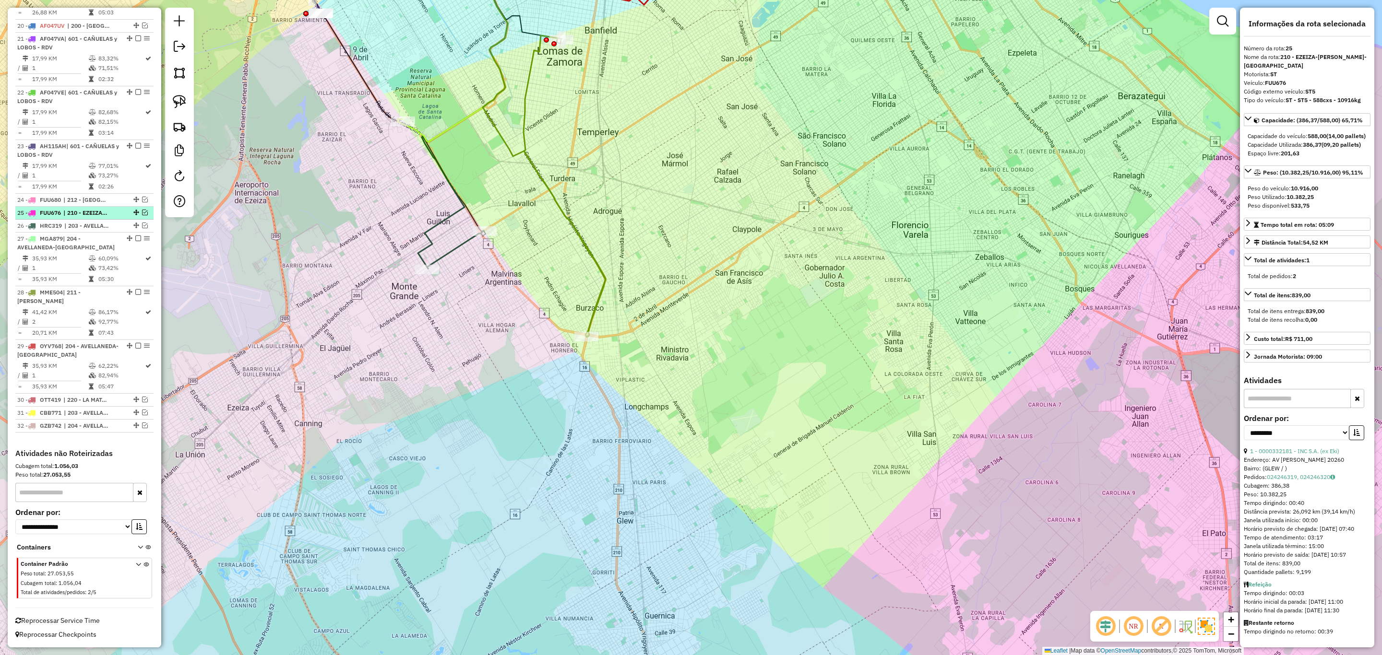
scroll to position [732, 0]
click at [594, 307] on icon at bounding box center [564, 187] width 82 height 302
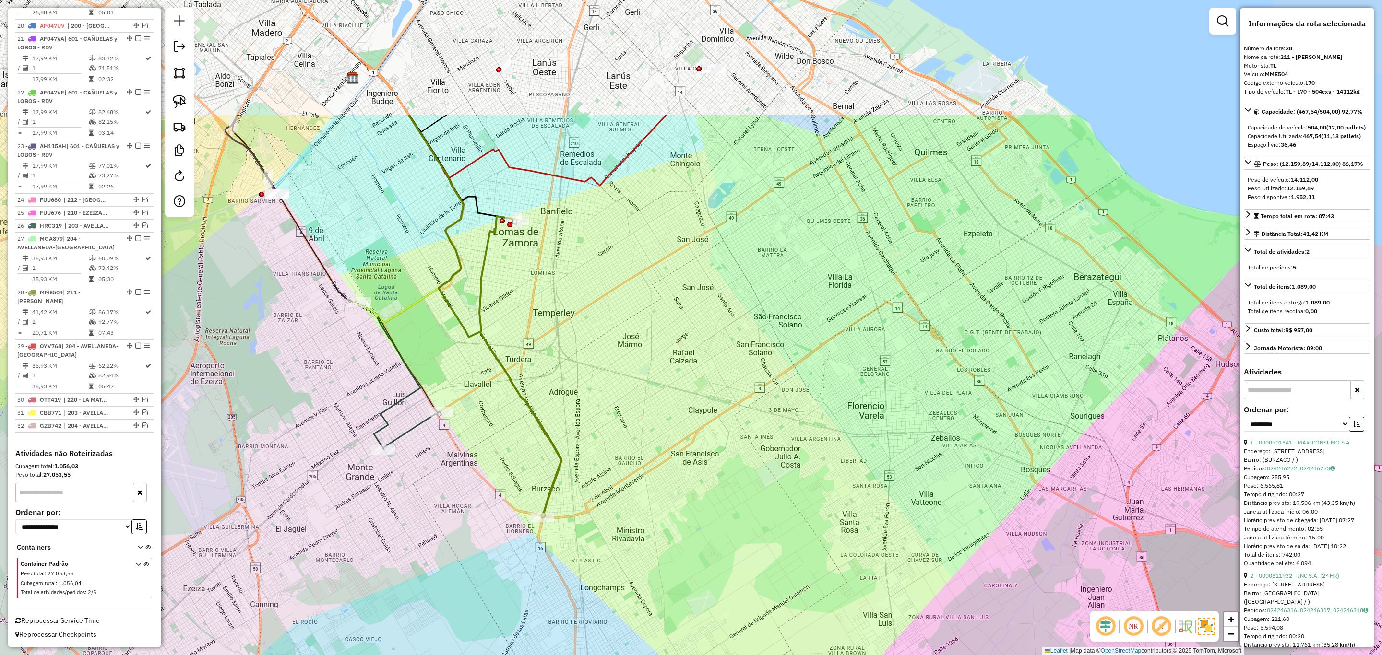
drag, startPoint x: 627, startPoint y: 342, endPoint x: 598, endPoint y: 476, distance: 137.9
click at [598, 476] on div "Janela de atendimento Grade de atendimento Capacidade Transportadoras Veículos …" at bounding box center [691, 327] width 1382 height 655
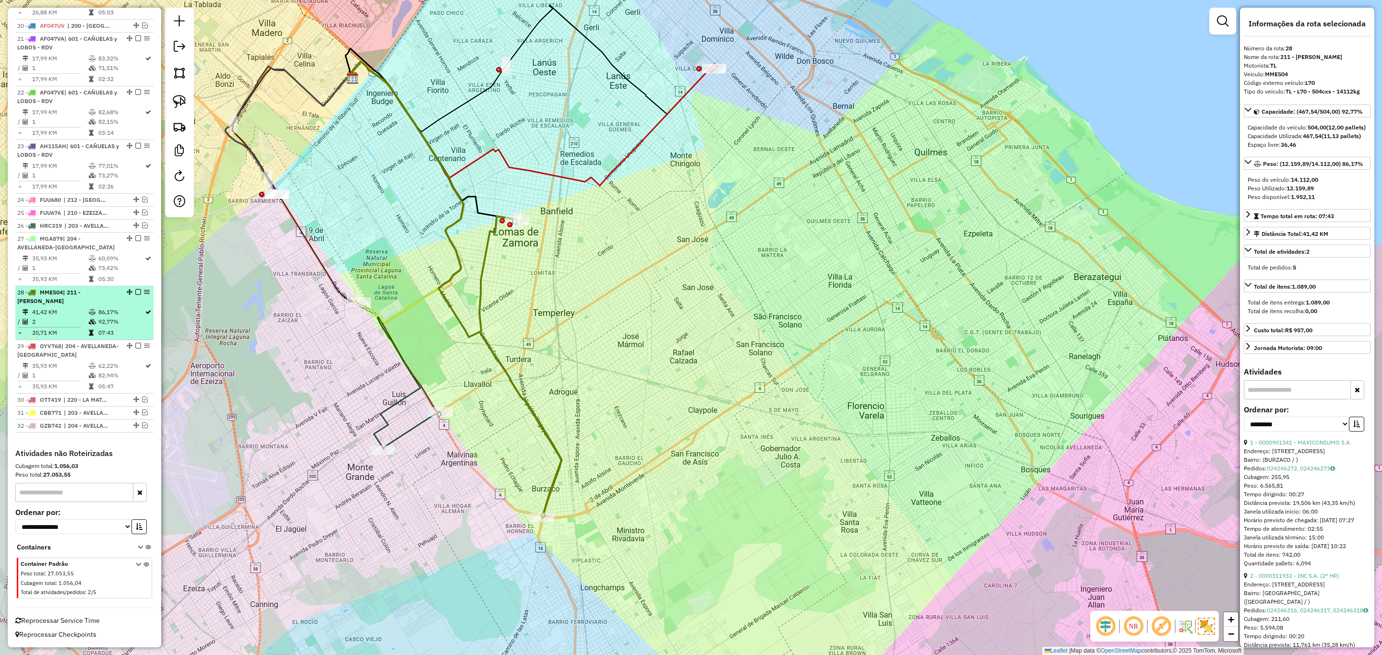
click at [135, 291] on em at bounding box center [138, 292] width 6 height 6
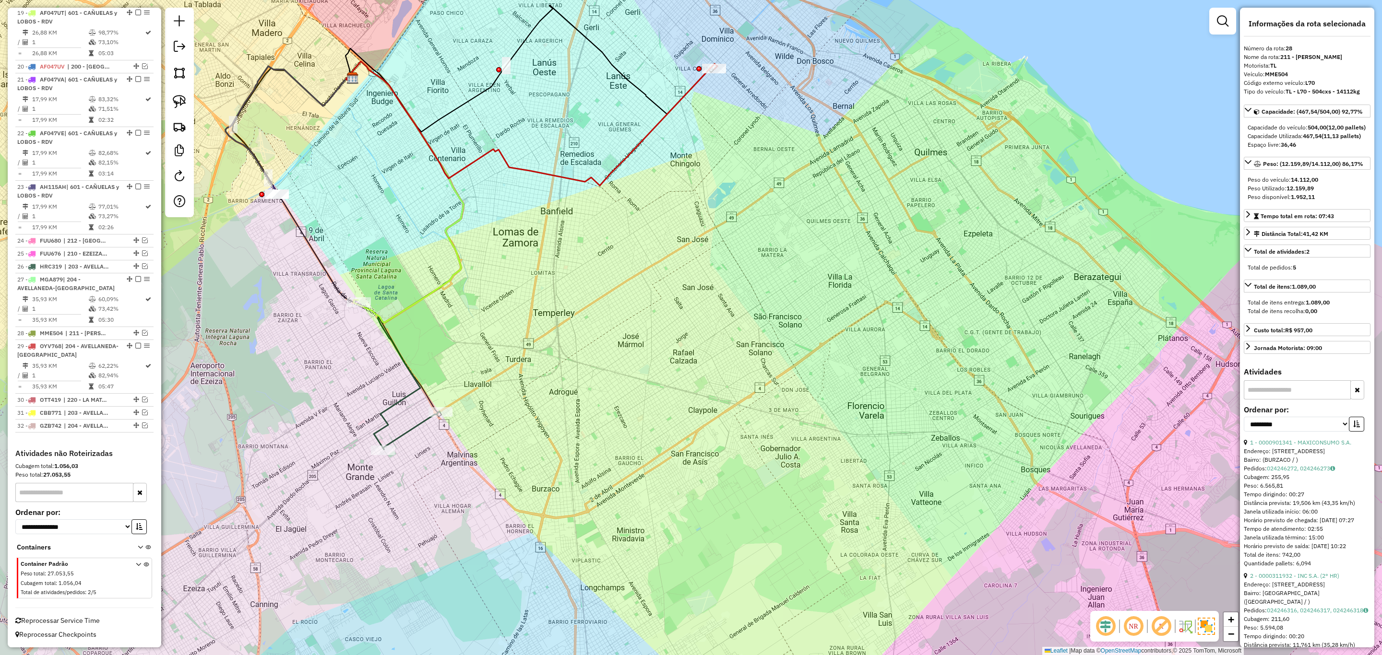
click at [412, 430] on icon at bounding box center [411, 431] width 57 height 38
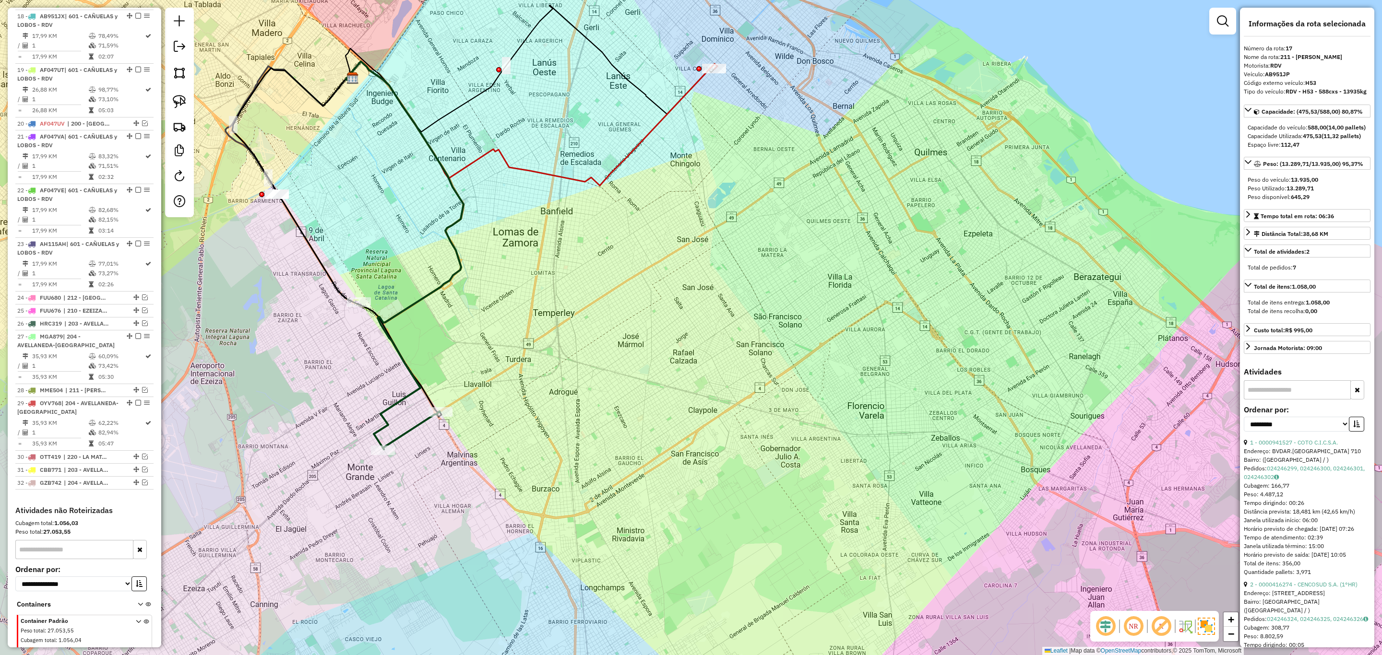
scroll to position [579, 0]
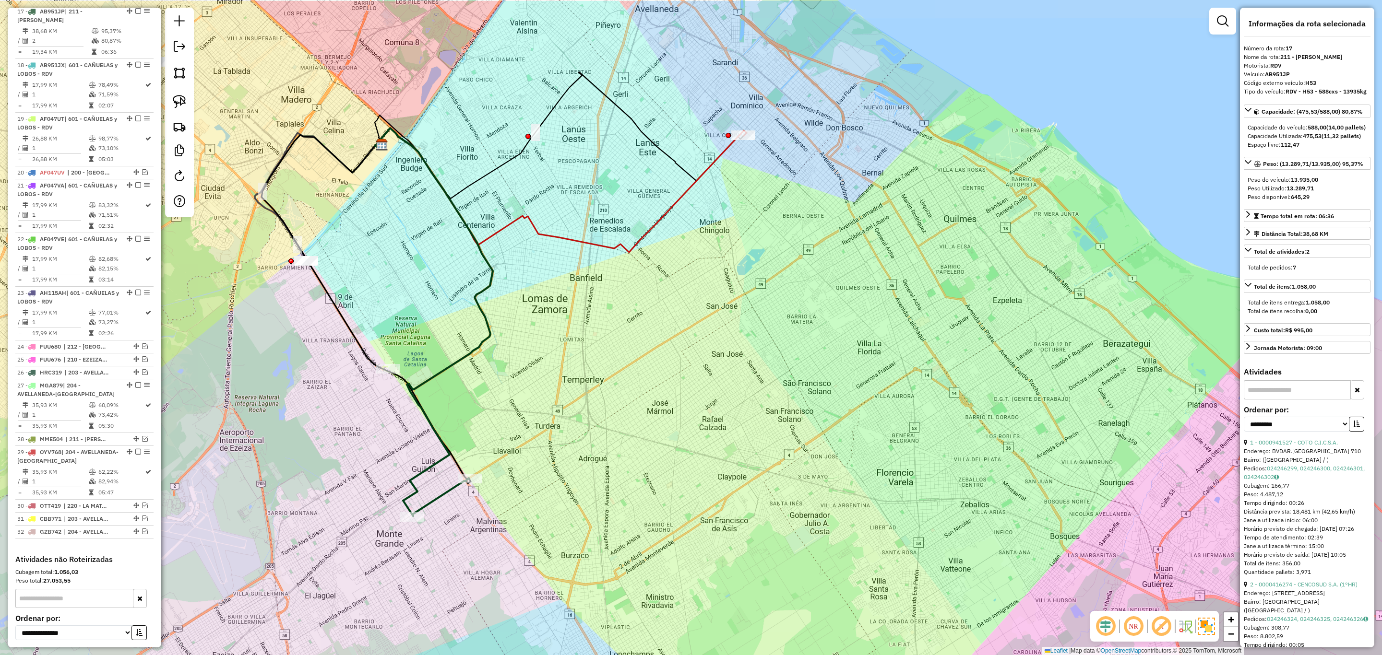
drag, startPoint x: 606, startPoint y: 360, endPoint x: 635, endPoint y: 427, distance: 72.8
click at [635, 427] on div "Janela de atendimento Grade de atendimento Capacidade Transportadoras Veículos …" at bounding box center [691, 327] width 1382 height 655
click at [135, 13] on em at bounding box center [138, 11] width 6 height 6
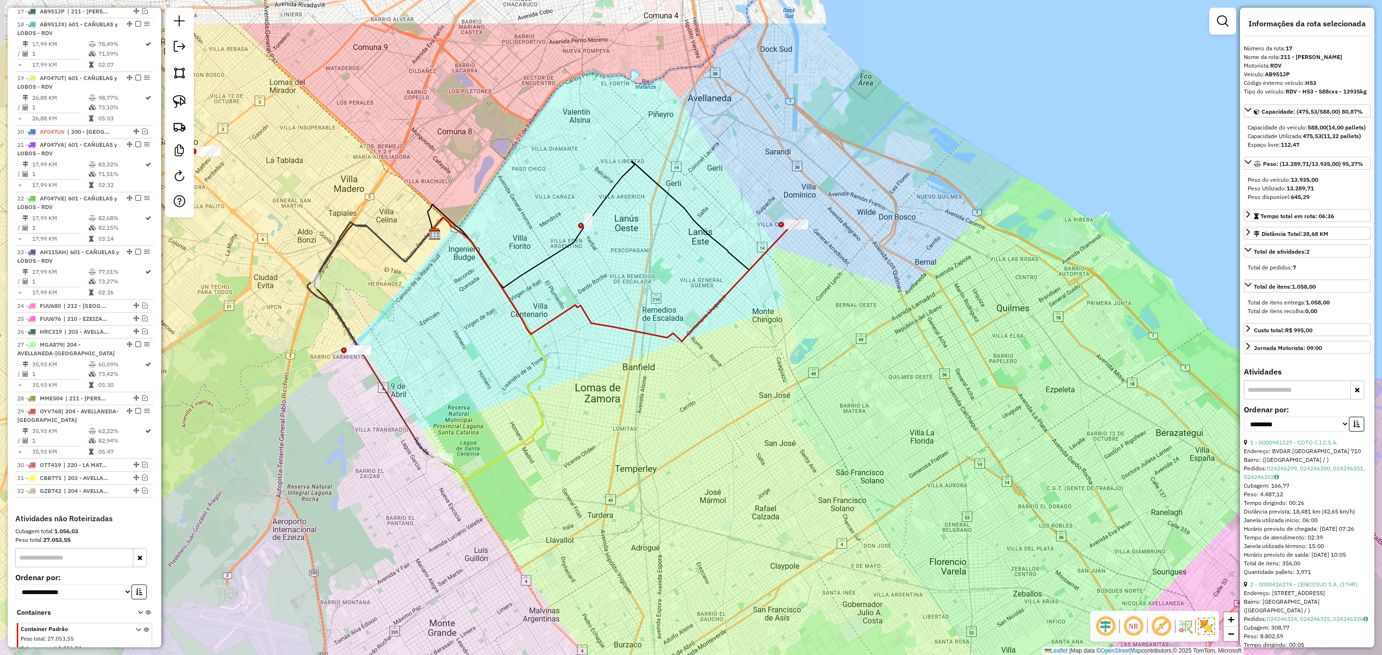
drag, startPoint x: 668, startPoint y: 317, endPoint x: 710, endPoint y: 428, distance: 118.3
click at [710, 428] on div "Janela de atendimento Grade de atendimento Capacidade Transportadoras Veículos …" at bounding box center [691, 327] width 1382 height 655
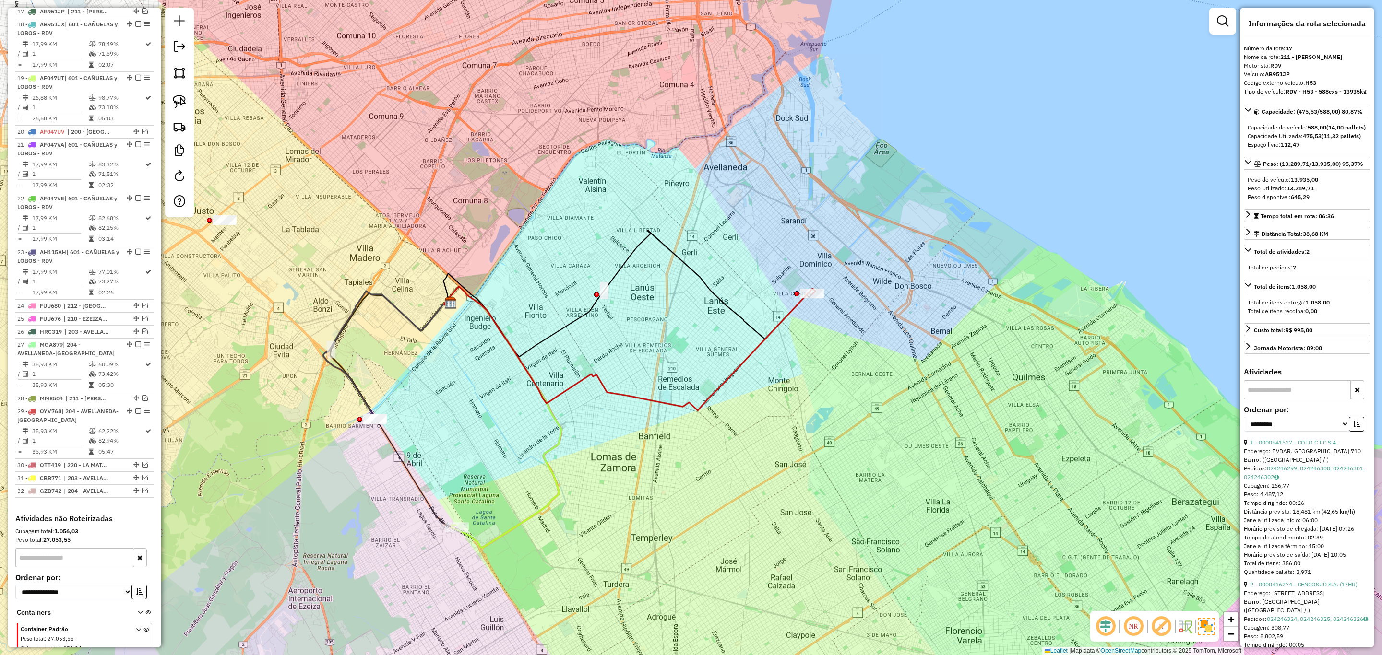
click at [543, 514] on icon at bounding box center [503, 417] width 118 height 262
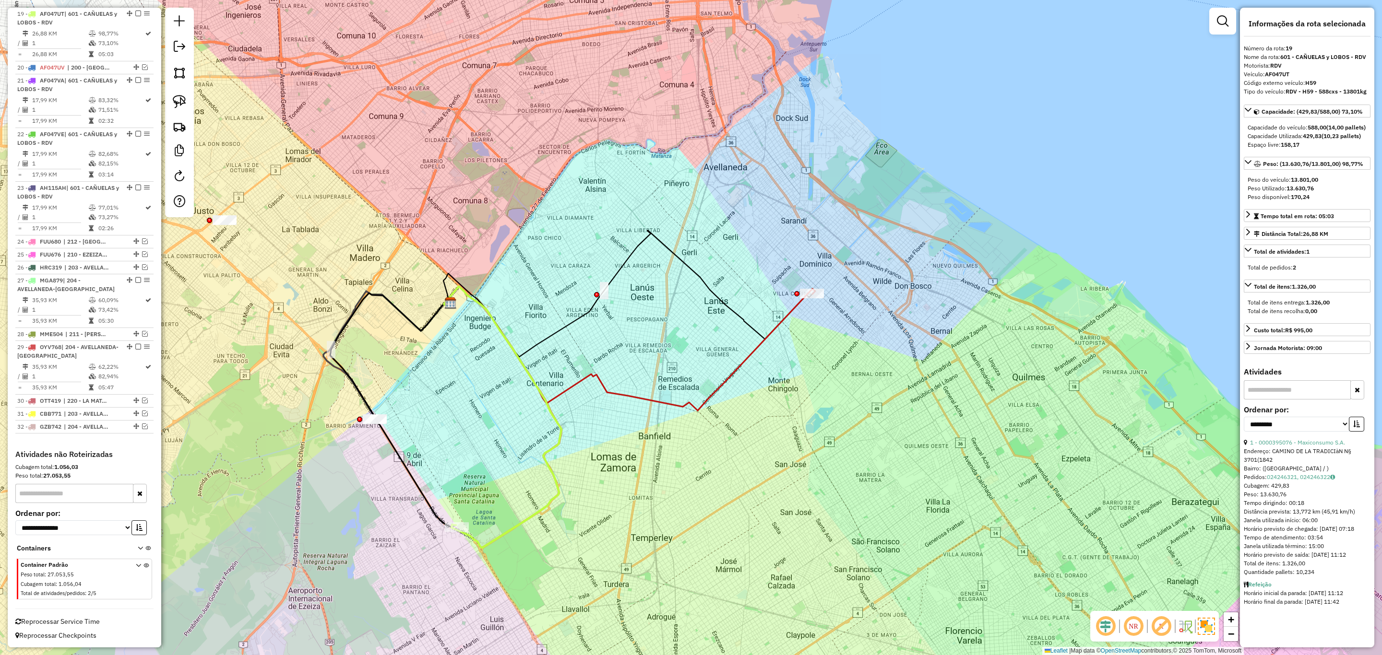
scroll to position [647, 0]
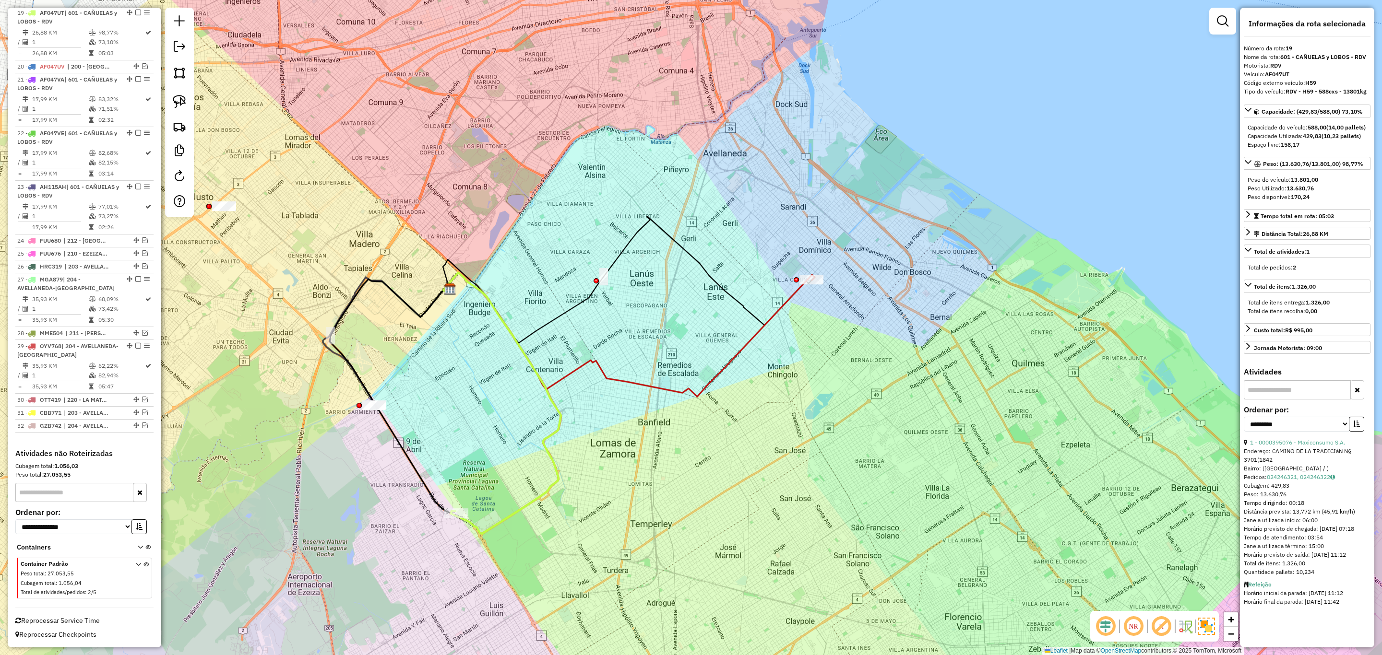
drag, startPoint x: 637, startPoint y: 527, endPoint x: 633, endPoint y: 470, distance: 57.2
click at [633, 470] on div "Janela de atendimento Grade de atendimento Capacidade Transportadoras Veículos …" at bounding box center [691, 327] width 1382 height 655
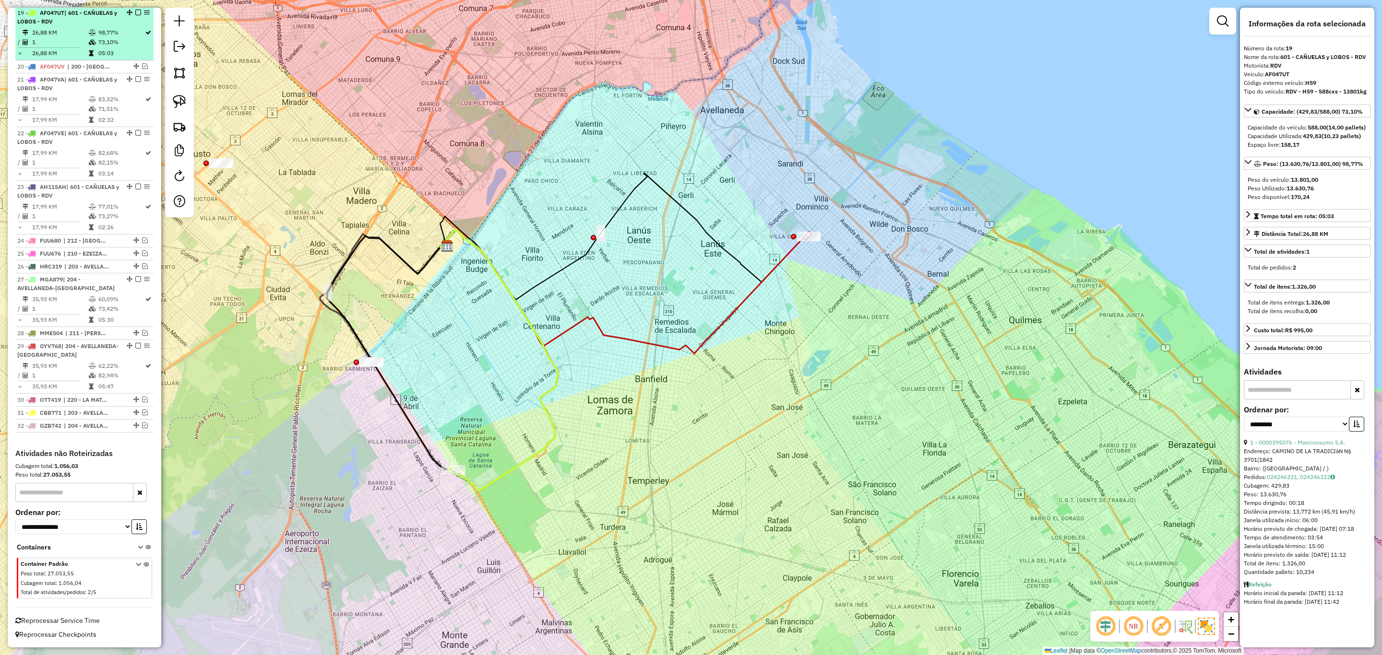
click at [135, 14] on em at bounding box center [138, 13] width 6 height 6
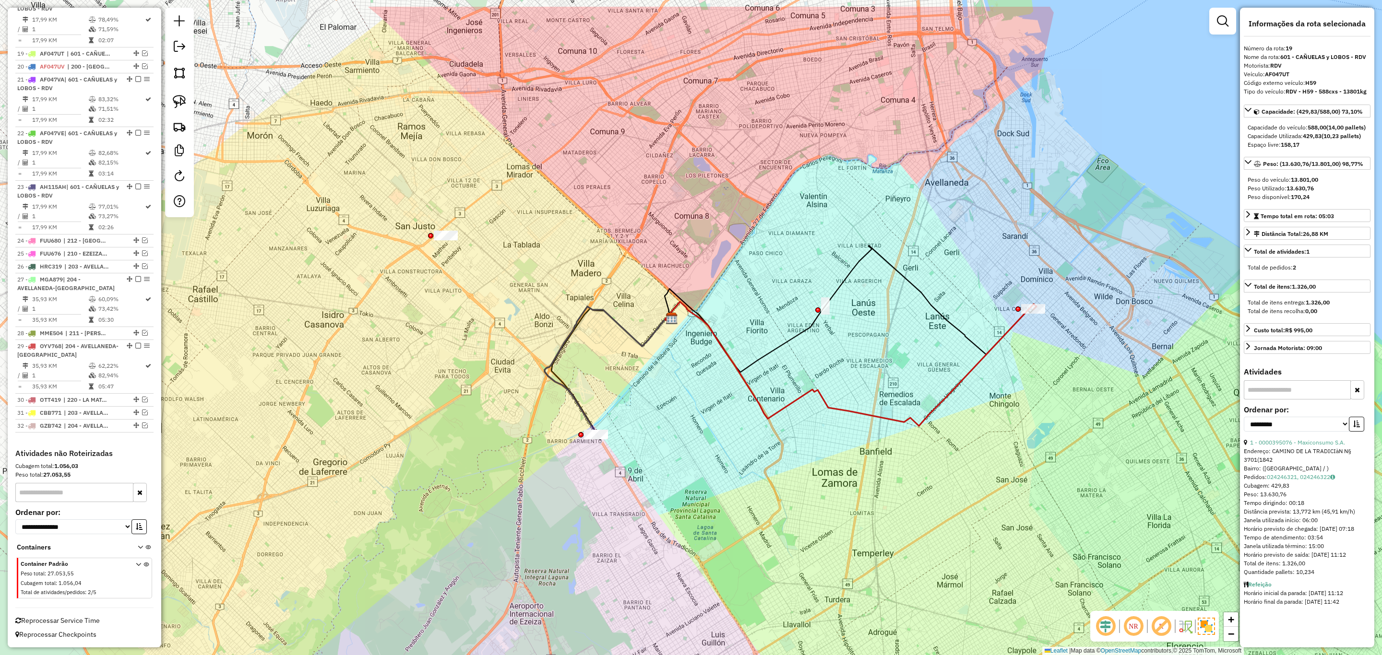
drag, startPoint x: 489, startPoint y: 383, endPoint x: 714, endPoint y: 455, distance: 236.0
click at [714, 455] on div "Janela de atendimento Grade de atendimento Capacidade Transportadoras Veículos …" at bounding box center [691, 327] width 1382 height 655
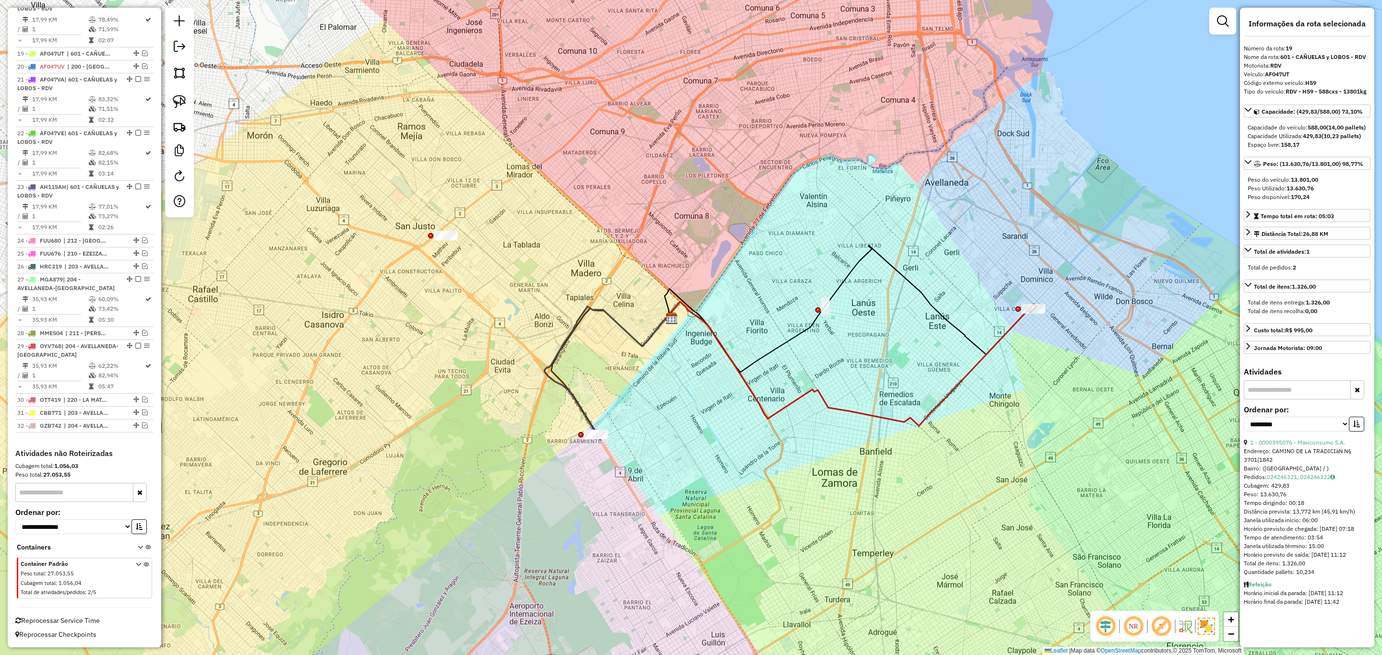
click at [1002, 337] on icon at bounding box center [850, 364] width 371 height 124
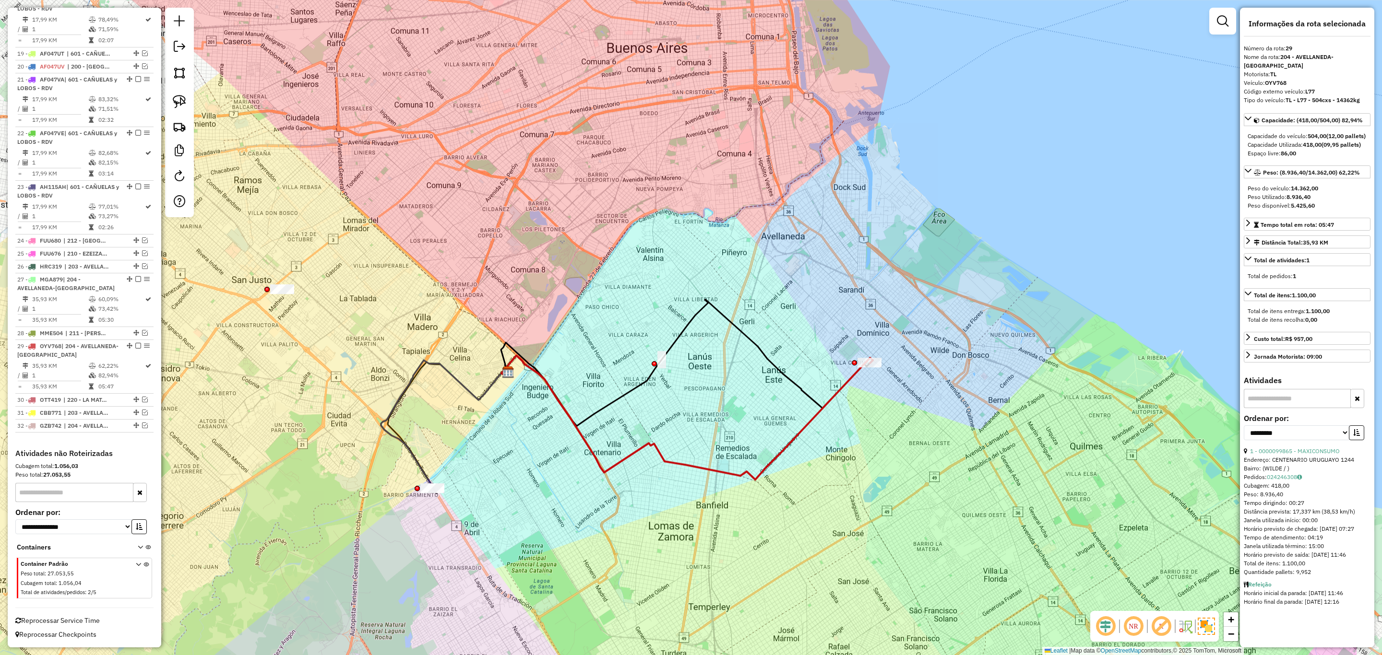
drag, startPoint x: 984, startPoint y: 376, endPoint x: 860, endPoint y: 425, distance: 133.3
click at [860, 425] on div "Janela de atendimento Grade de atendimento Capacidade Transportadoras Veículos …" at bounding box center [691, 327] width 1382 height 655
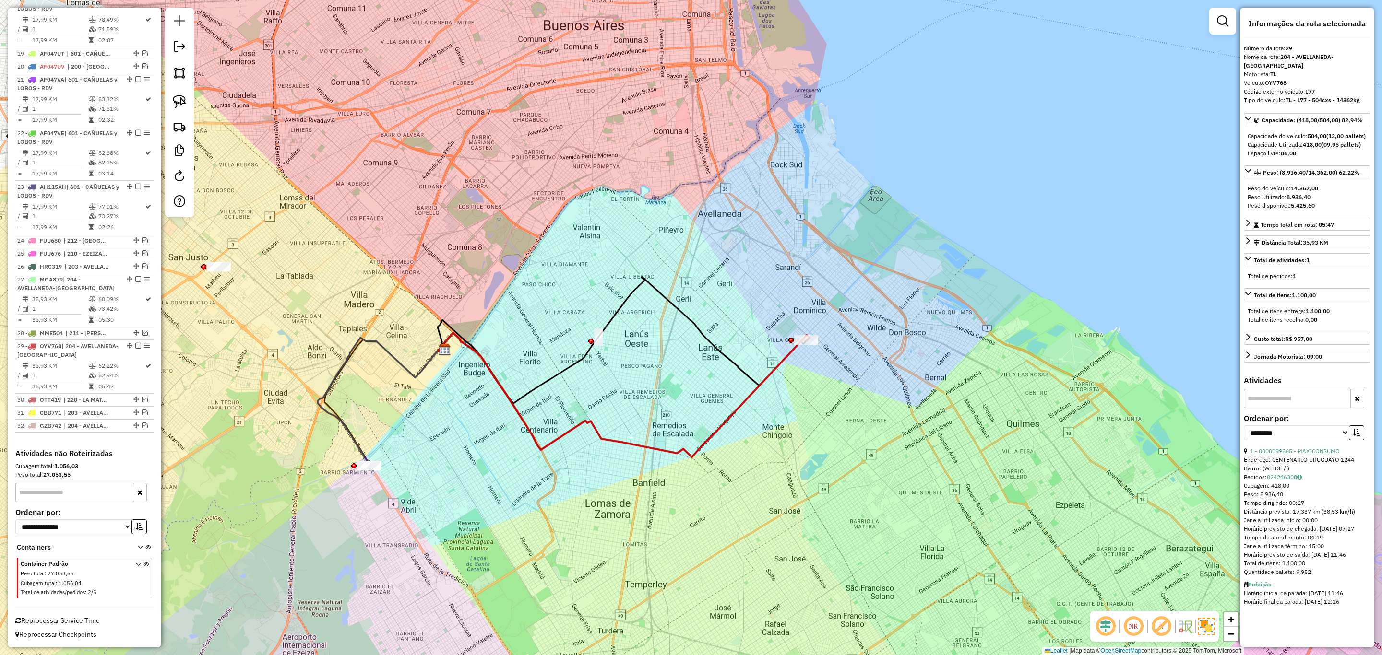
drag, startPoint x: 844, startPoint y: 445, endPoint x: 822, endPoint y: 440, distance: 21.8
click at [822, 440] on div "Janela de atendimento Grade de atendimento Capacidade Transportadoras Veículos …" at bounding box center [691, 327] width 1382 height 655
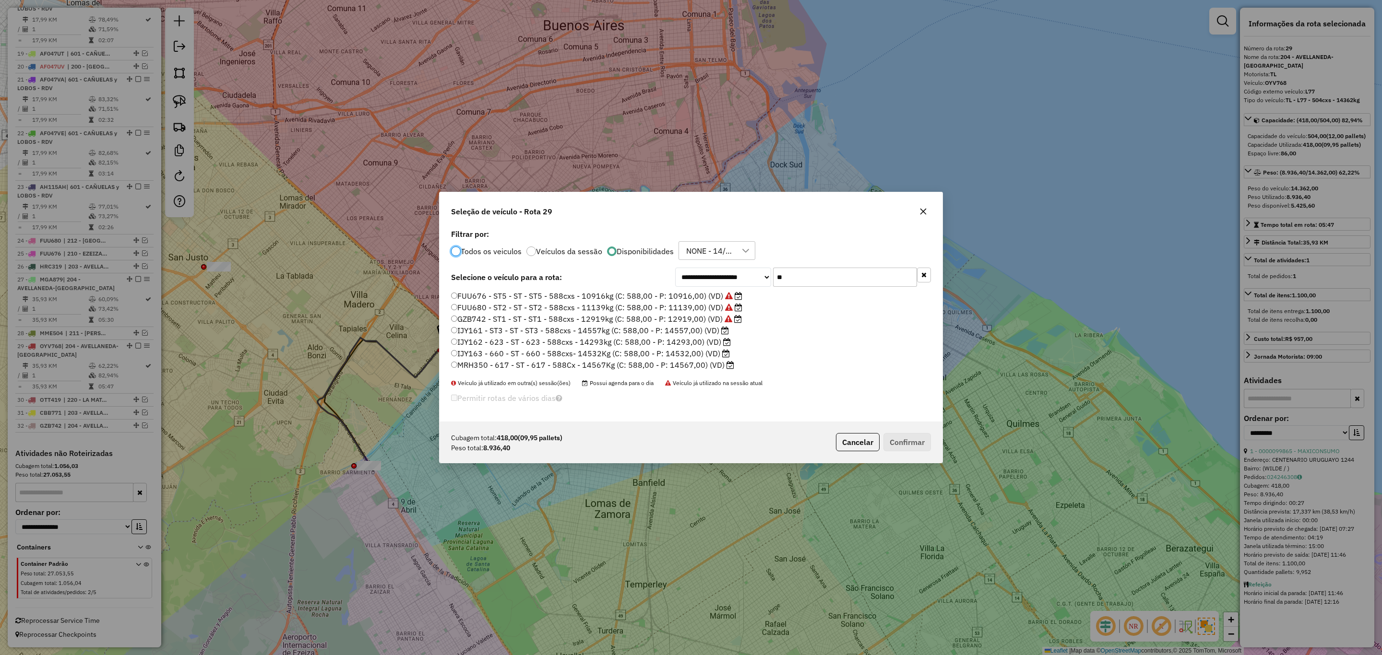
scroll to position [5, 3]
drag, startPoint x: 779, startPoint y: 277, endPoint x: 729, endPoint y: 271, distance: 50.3
click at [729, 271] on div "**********" at bounding box center [803, 277] width 256 height 19
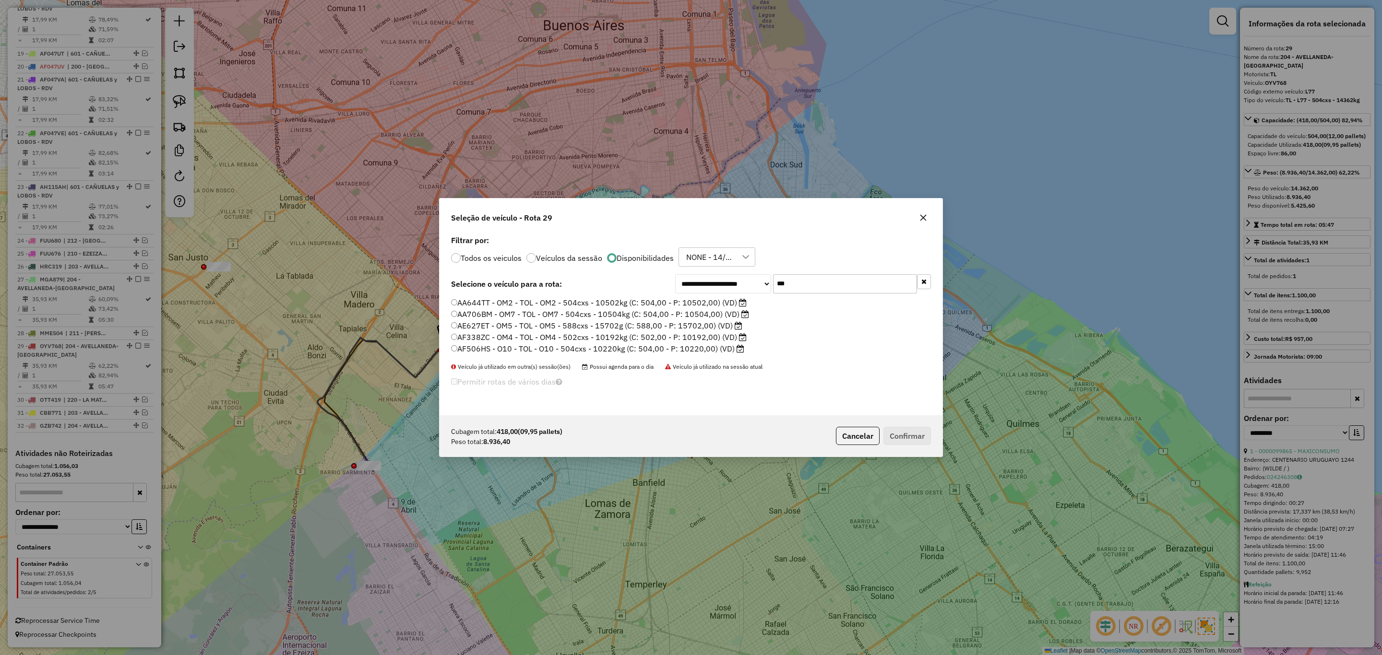
type input "***"
click at [704, 337] on label "AF338ZC - OM4 - TOL - OM4 - 502cxs - 10192kg (C: 502,00 - P: 10192,00) (VD)" at bounding box center [599, 338] width 296 height 12
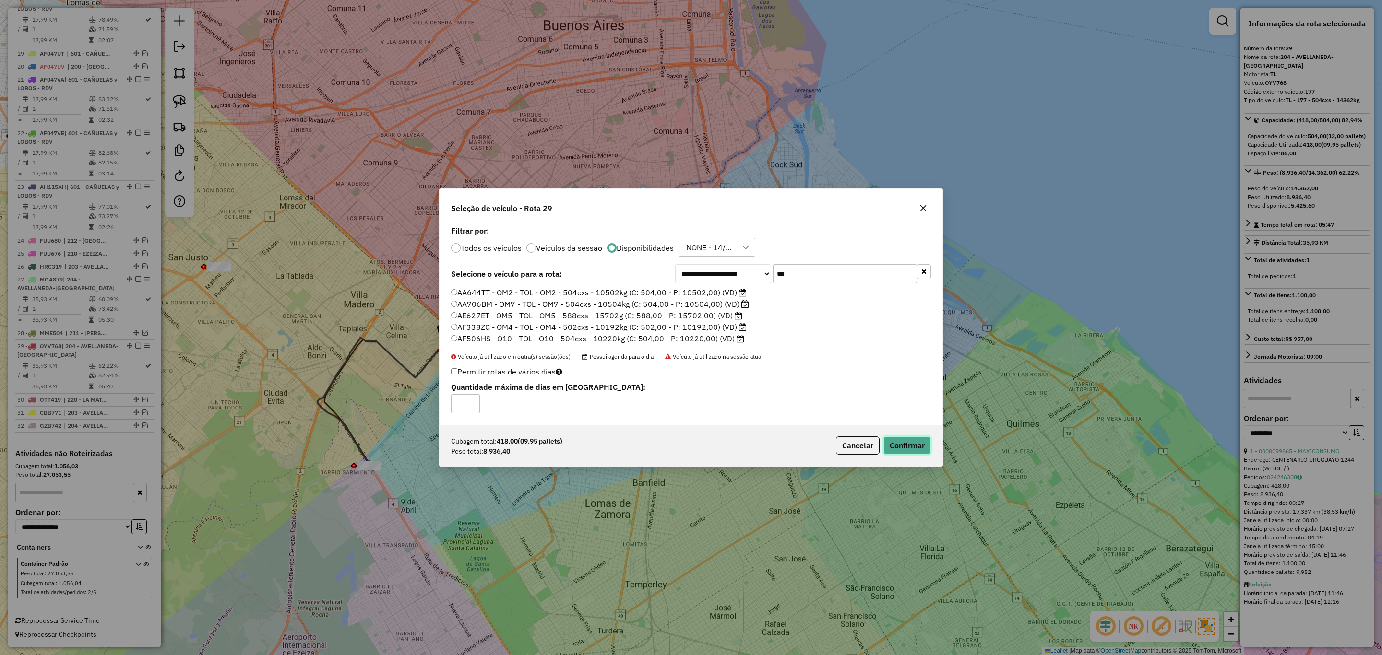
click at [917, 442] on button "Confirmar" at bounding box center [907, 446] width 48 height 18
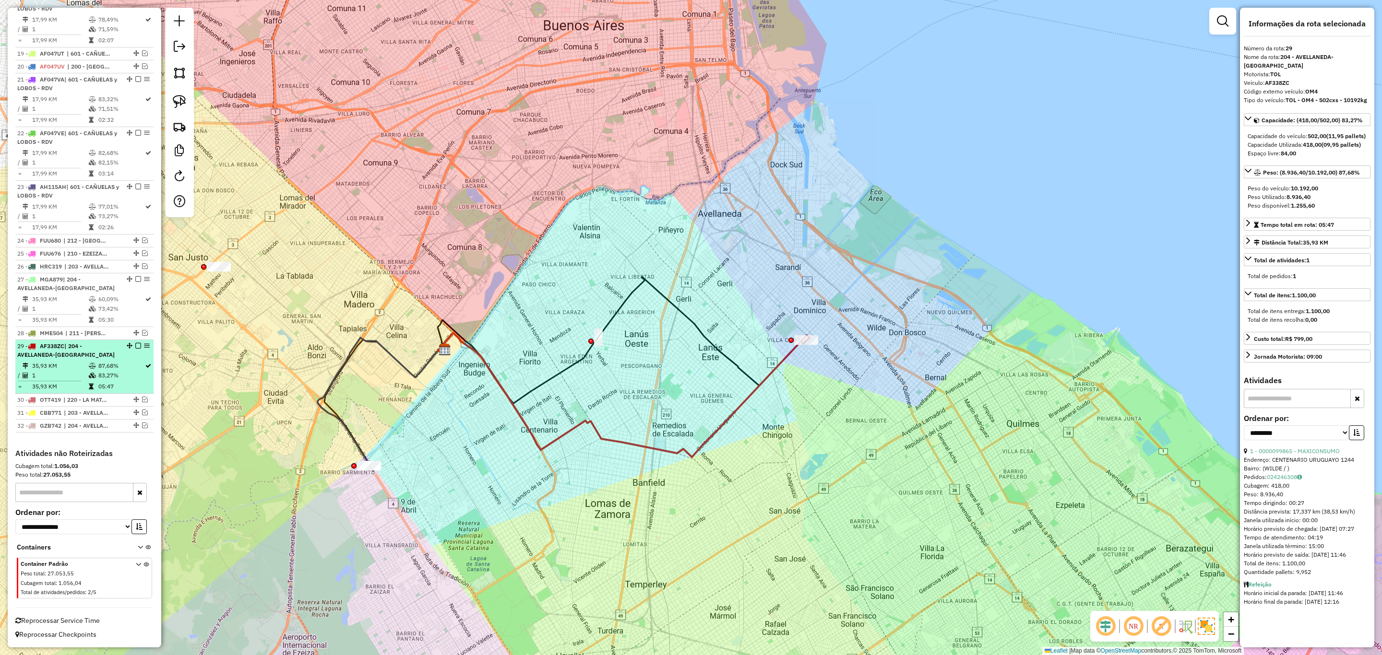
click at [135, 345] on em at bounding box center [138, 346] width 6 height 6
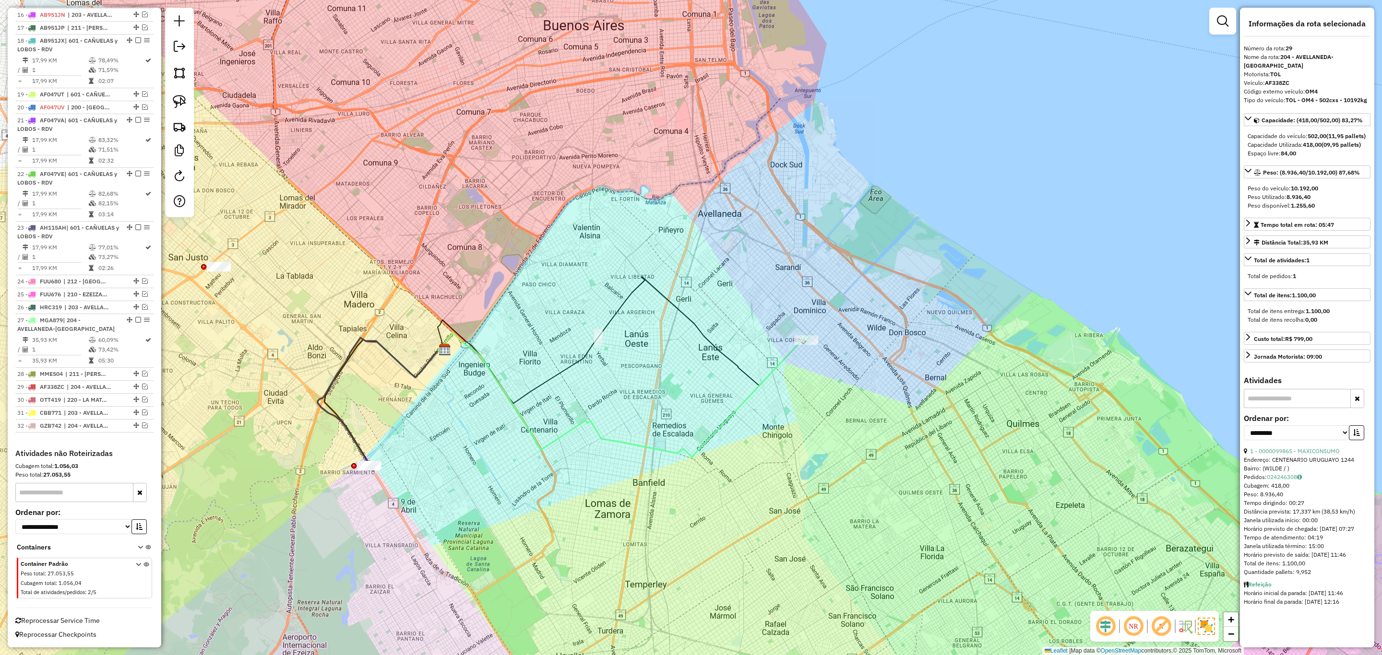
click at [785, 355] on icon at bounding box center [623, 395] width 371 height 124
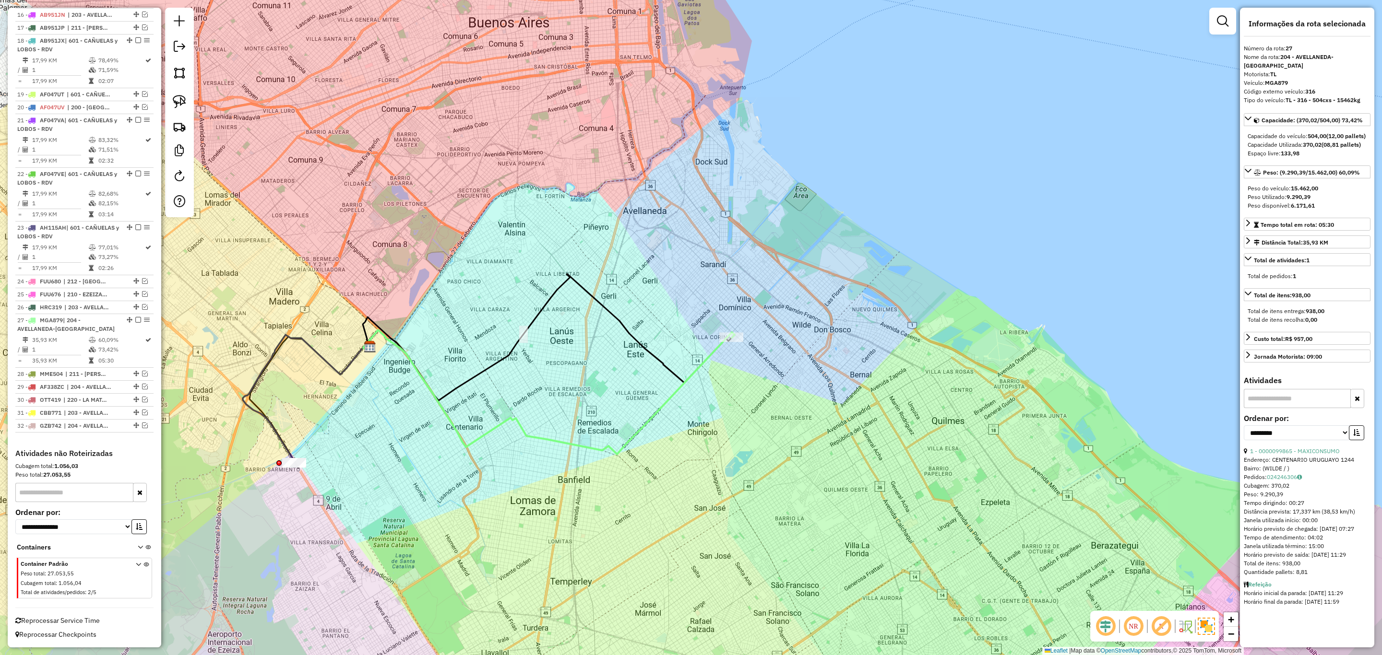
drag, startPoint x: 840, startPoint y: 392, endPoint x: 762, endPoint y: 390, distance: 77.8
click at [762, 390] on div "Janela de atendimento Grade de atendimento Capacidade Transportadoras Veículos …" at bounding box center [691, 327] width 1382 height 655
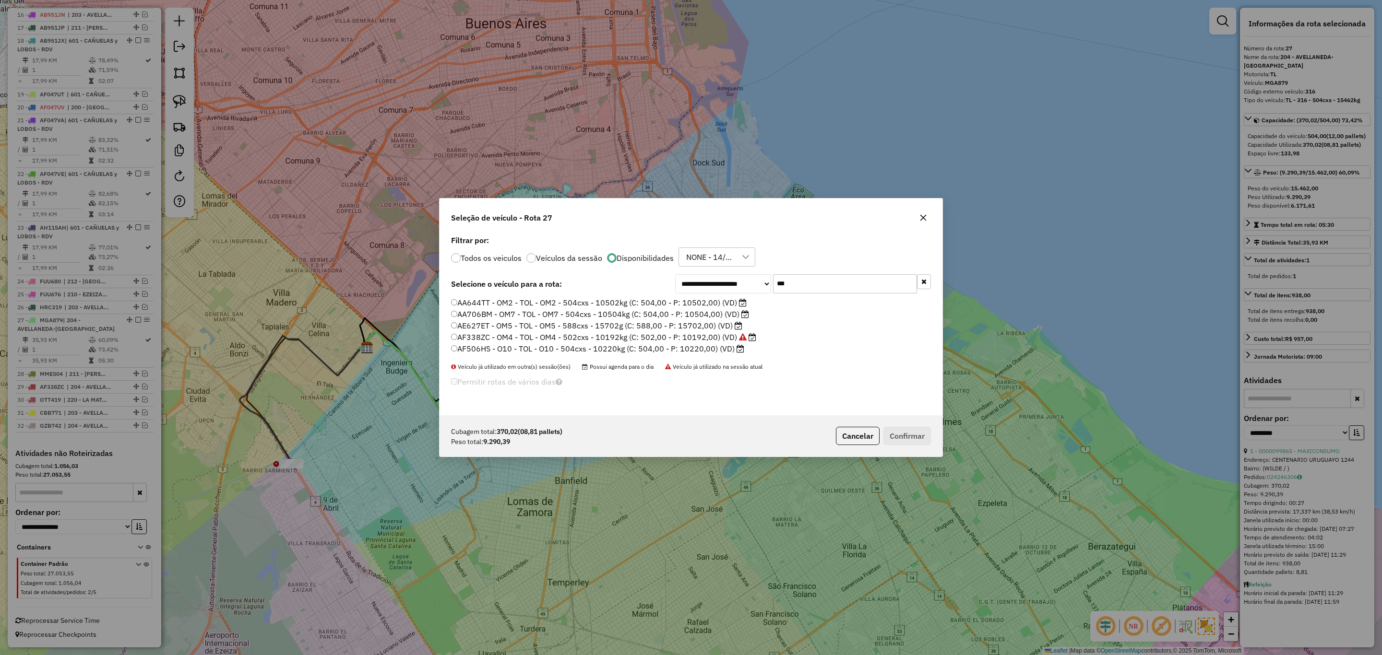
scroll to position [5, 3]
click at [860, 438] on button "Cancelar" at bounding box center [858, 436] width 44 height 18
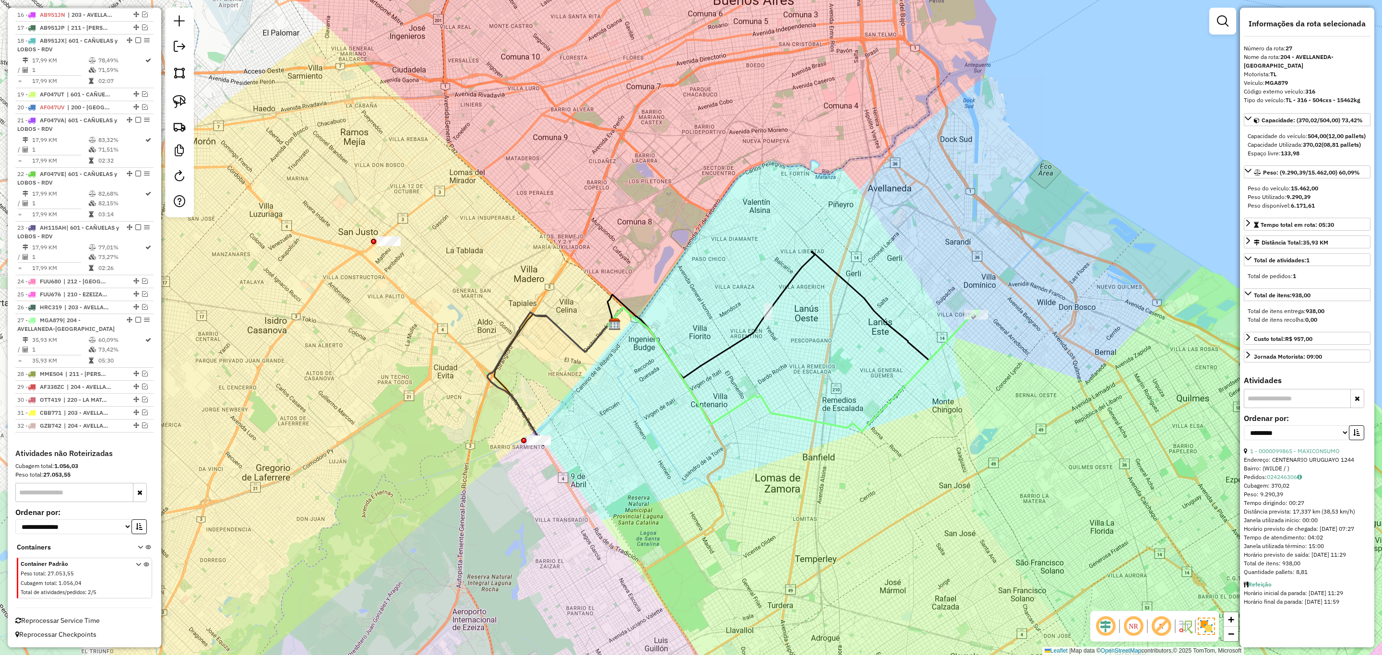
drag, startPoint x: 372, startPoint y: 454, endPoint x: 709, endPoint y: 416, distance: 338.9
click at [709, 416] on div "Janela de atendimento Grade de atendimento Capacidade Transportadoras Veículos …" at bounding box center [691, 327] width 1382 height 655
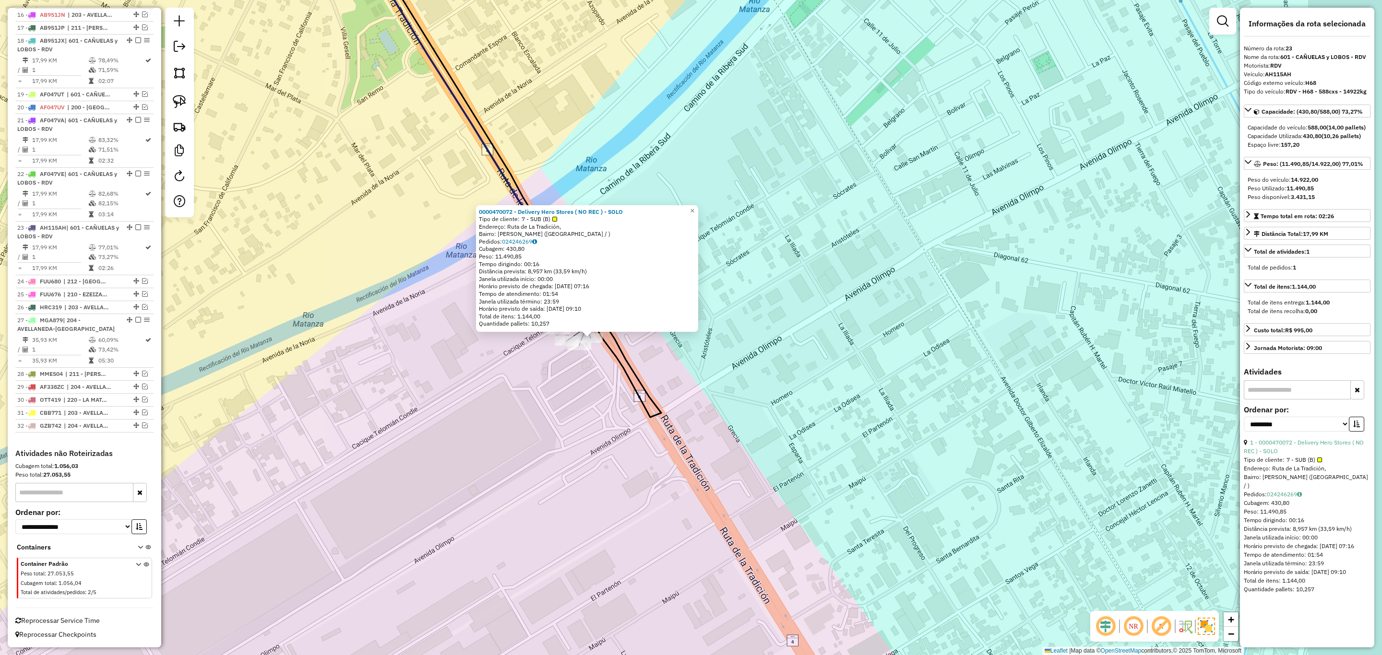
drag, startPoint x: 759, startPoint y: 428, endPoint x: 664, endPoint y: 439, distance: 95.6
click at [664, 439] on div "0000470072 - Delivery Hero Stores ( NO REC ) - SOLO Tipo de cliente: 7 - SUB (B…" at bounding box center [691, 327] width 1382 height 655
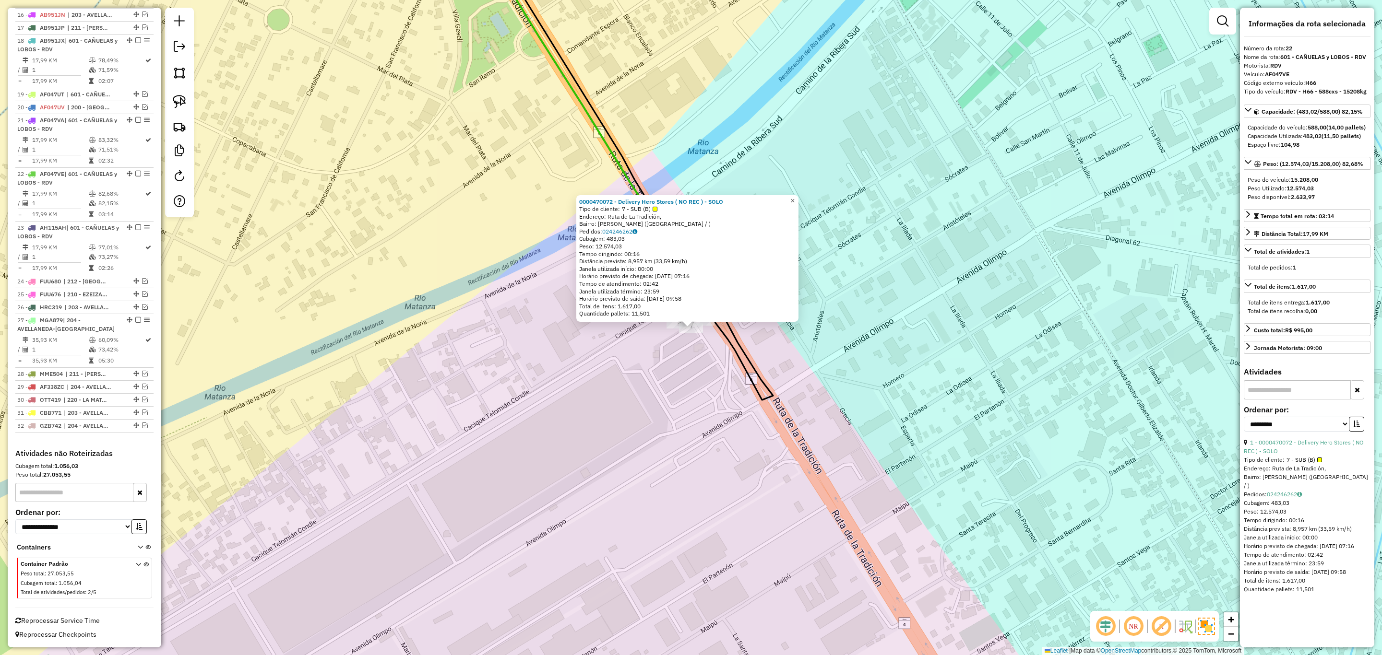
click at [795, 197] on span "×" at bounding box center [792, 201] width 4 height 8
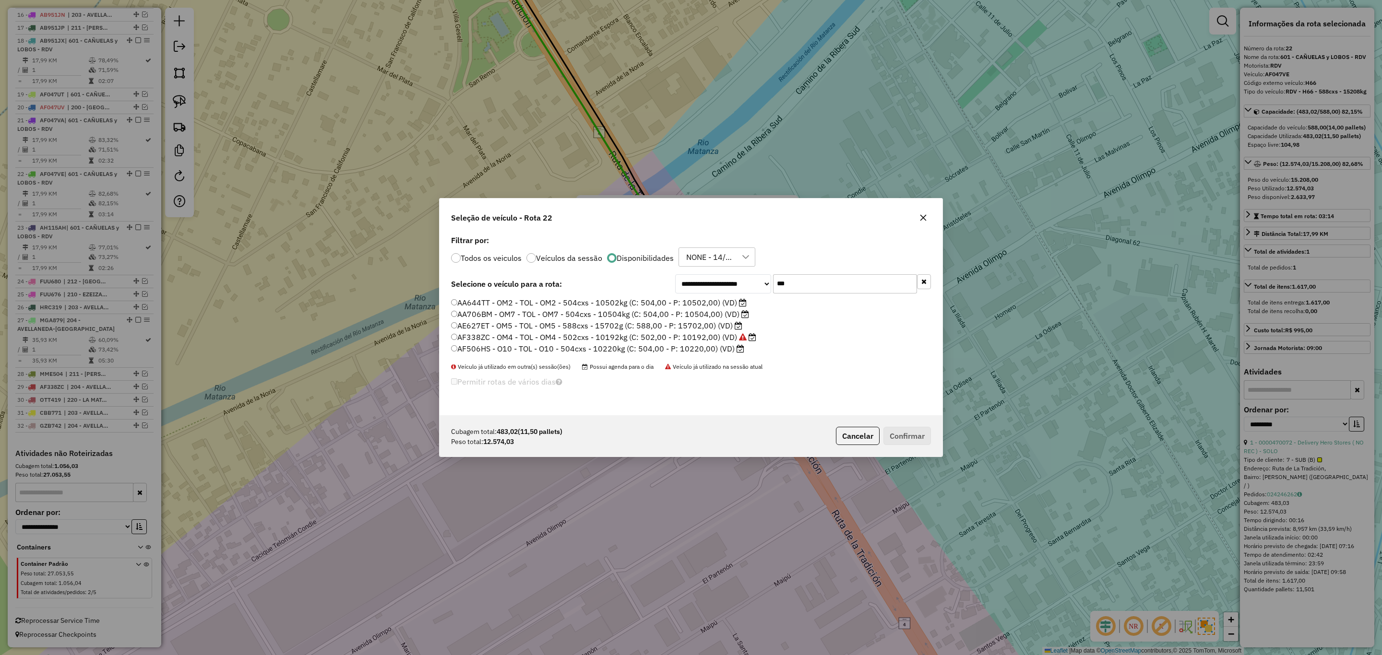
drag, startPoint x: 789, startPoint y: 284, endPoint x: 735, endPoint y: 276, distance: 54.7
click at [735, 276] on div "**********" at bounding box center [803, 283] width 256 height 19
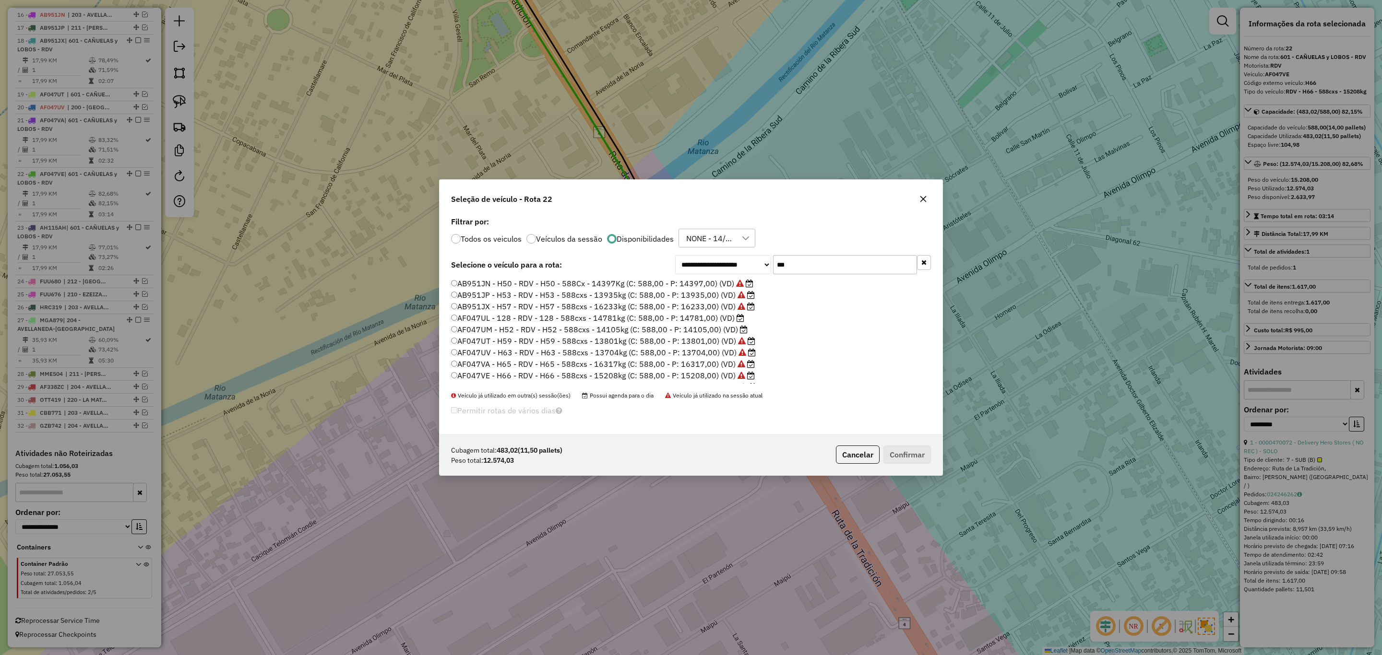
type input "***"
click at [709, 314] on label "AF047UL - 128 - RDV - 128 - 588cxs - 14781kg (C: 588,00 - P: 14781,00) (VD)" at bounding box center [597, 318] width 293 height 12
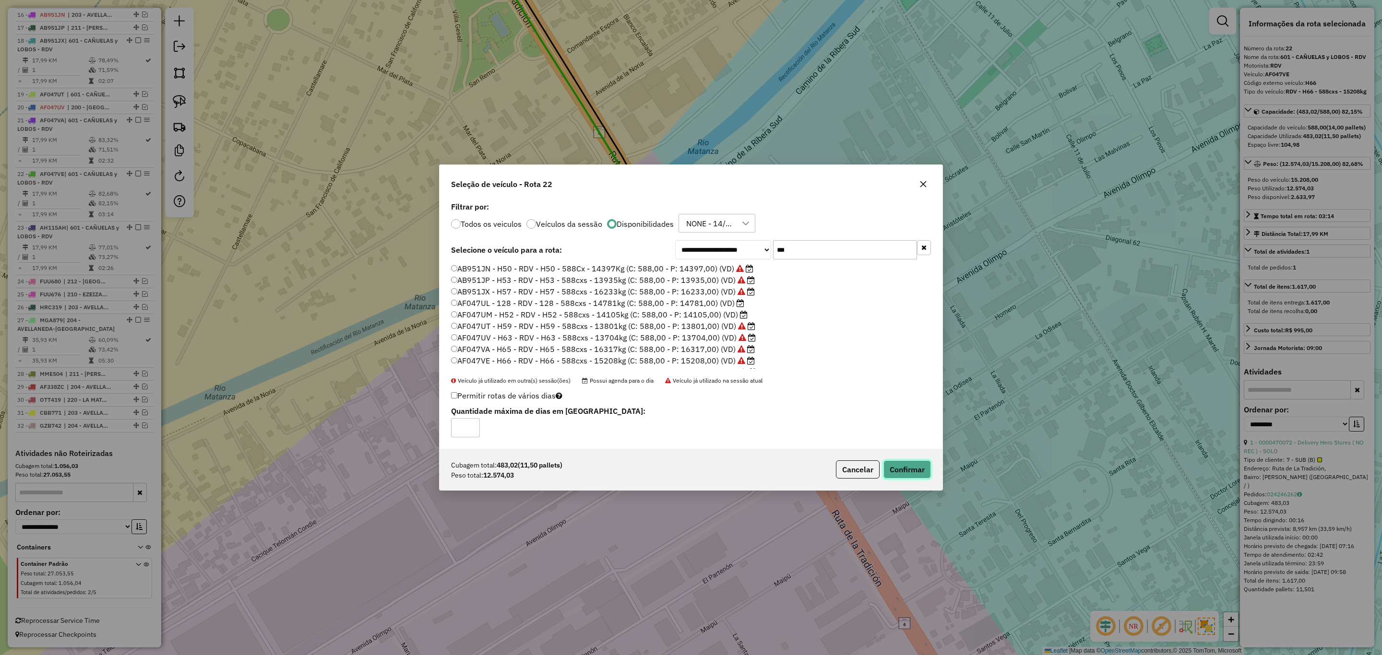
click at [897, 466] on button "Confirmar" at bounding box center [907, 470] width 48 height 18
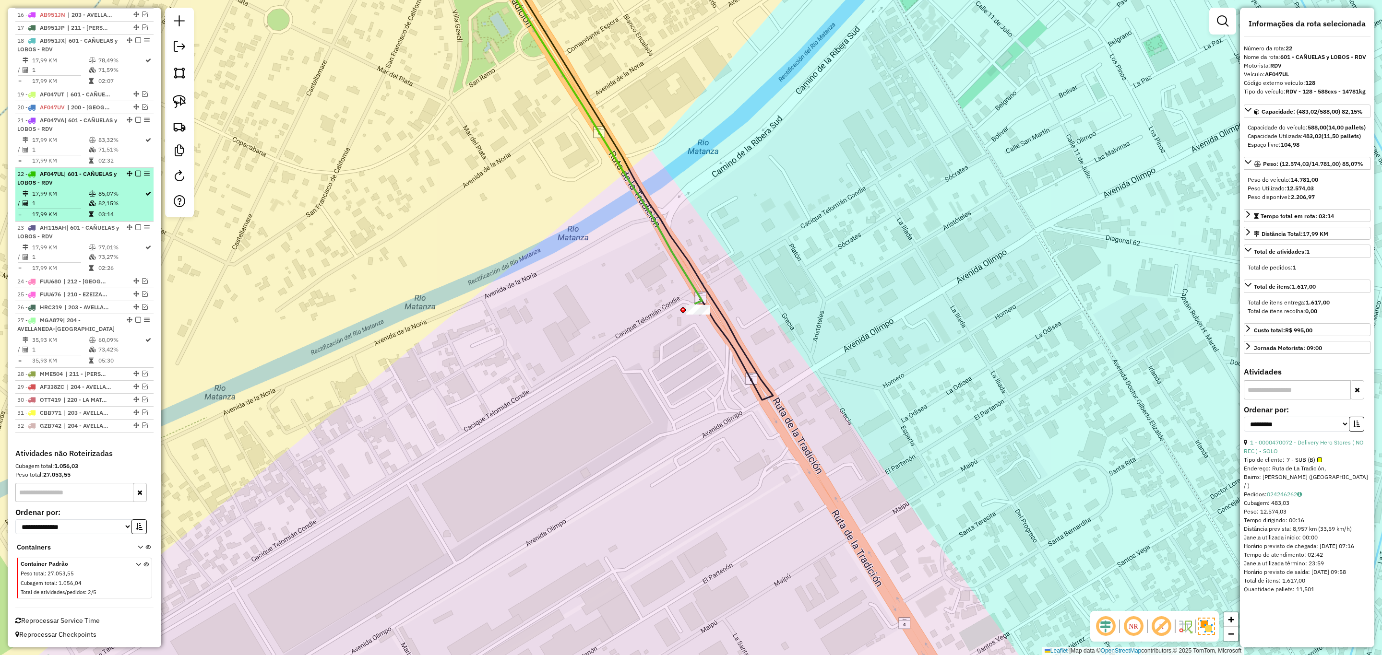
click at [135, 171] on em at bounding box center [138, 174] width 6 height 6
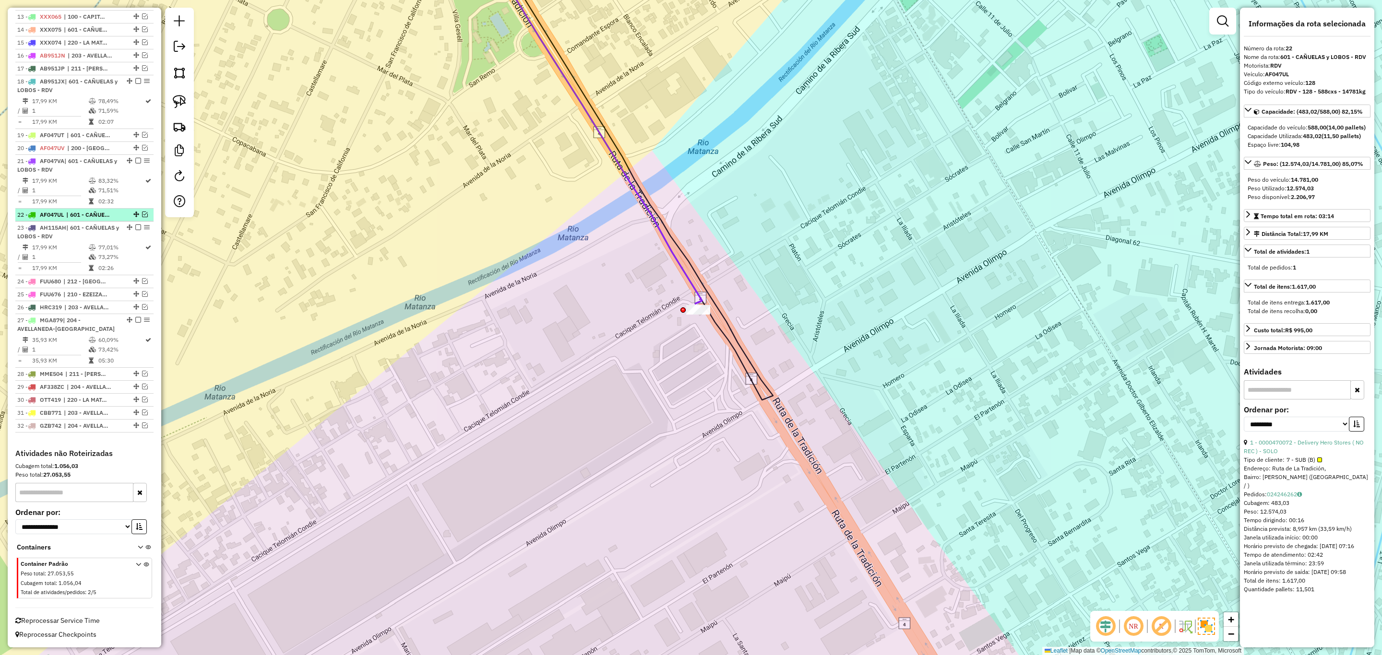
scroll to position [528, 0]
click at [718, 294] on div "Janela de atendimento Grade de atendimento Capacidade Transportadoras Veículos …" at bounding box center [691, 327] width 1382 height 655
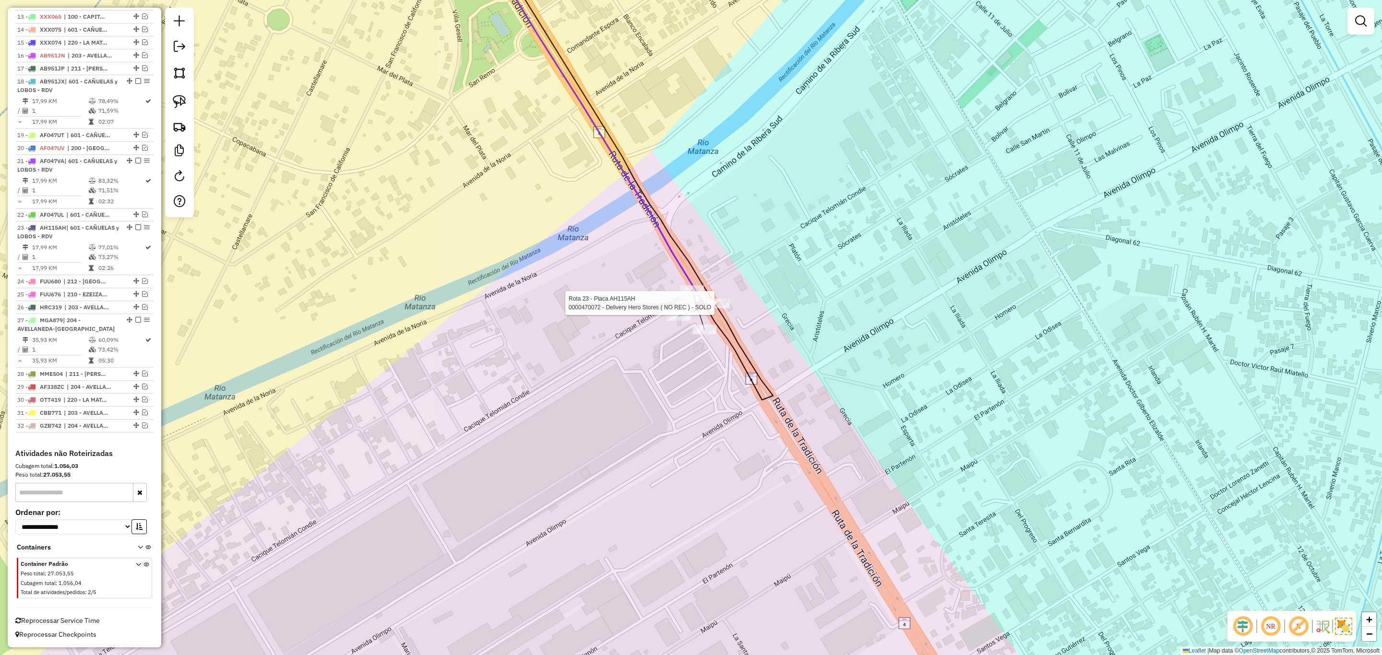
select select "**********"
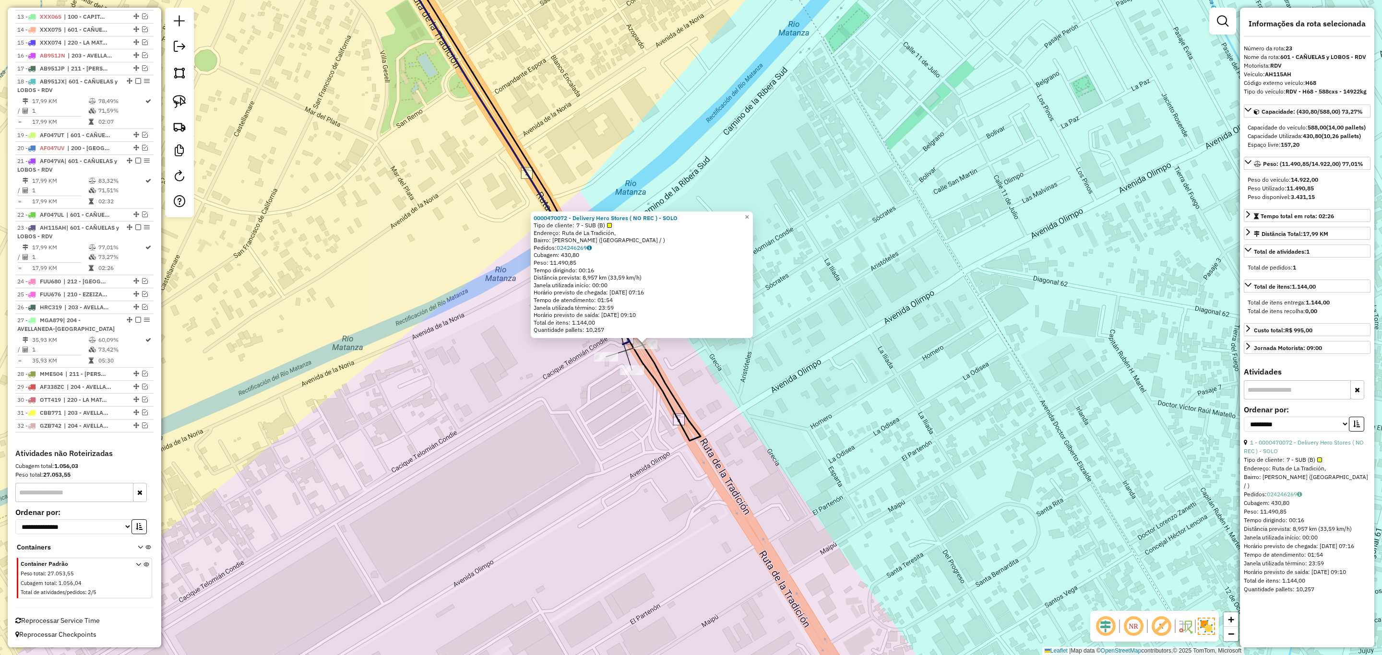
drag, startPoint x: 799, startPoint y: 370, endPoint x: 758, endPoint y: 386, distance: 44.2
click at [758, 386] on div "0000470072 - Delivery Hero Stores ( NO REC ) - SOLO Tipo de cliente: 7 - SUB (B…" at bounding box center [691, 327] width 1382 height 655
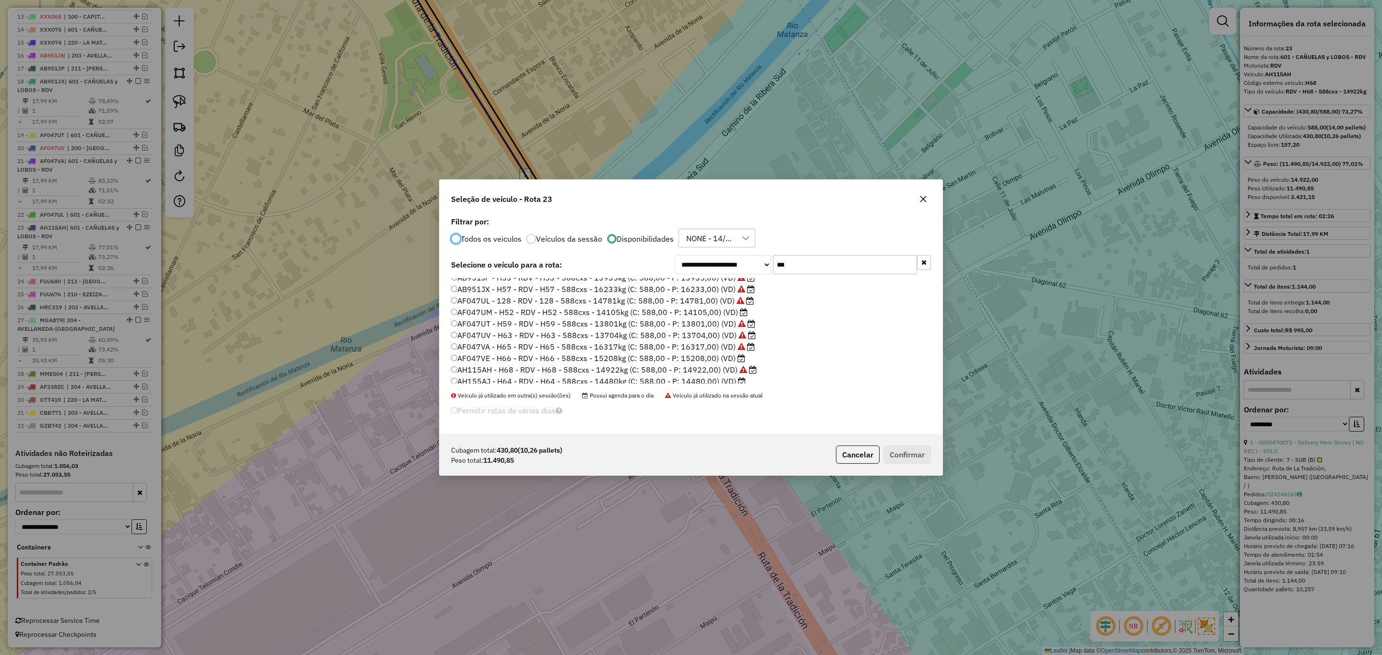
scroll to position [21, 0]
click at [708, 379] on label "AH155AJ - H64 - RDV - H64 - 588cxs - 14480kg (C: 588,00 - P: 14480,00) (VD)" at bounding box center [598, 378] width 295 height 12
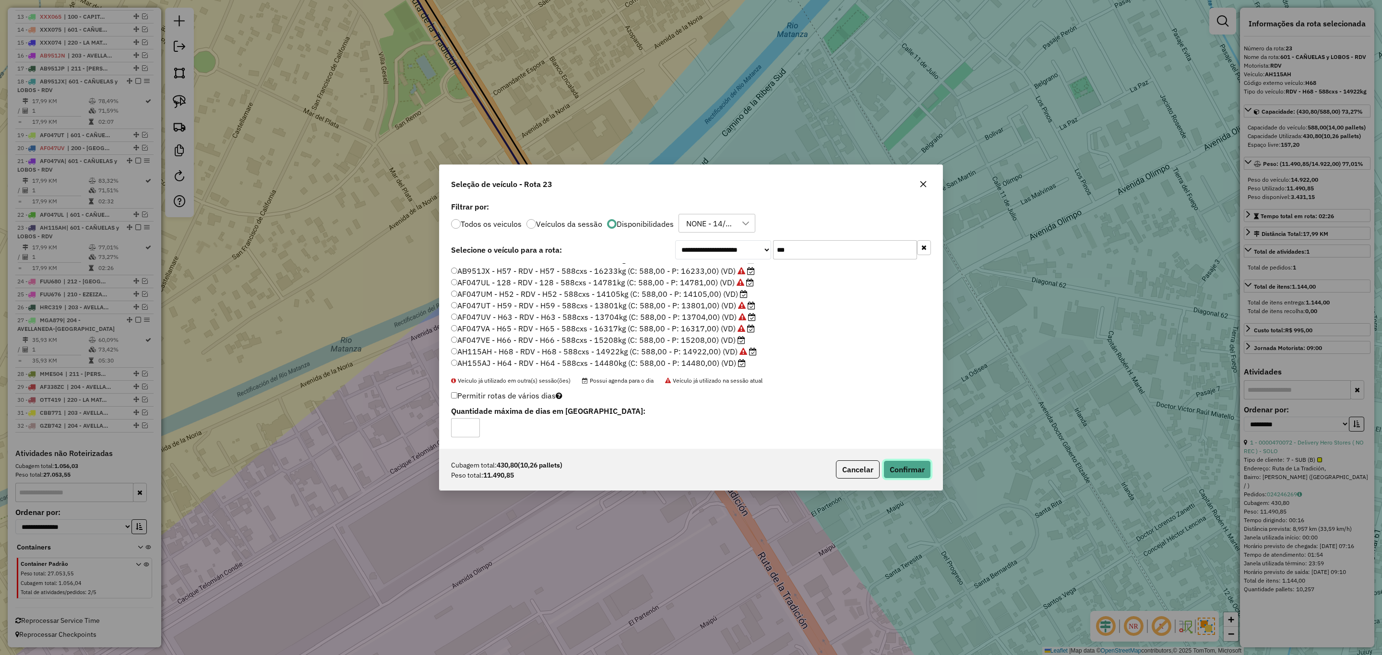
click at [897, 467] on button "Confirmar" at bounding box center [907, 470] width 48 height 18
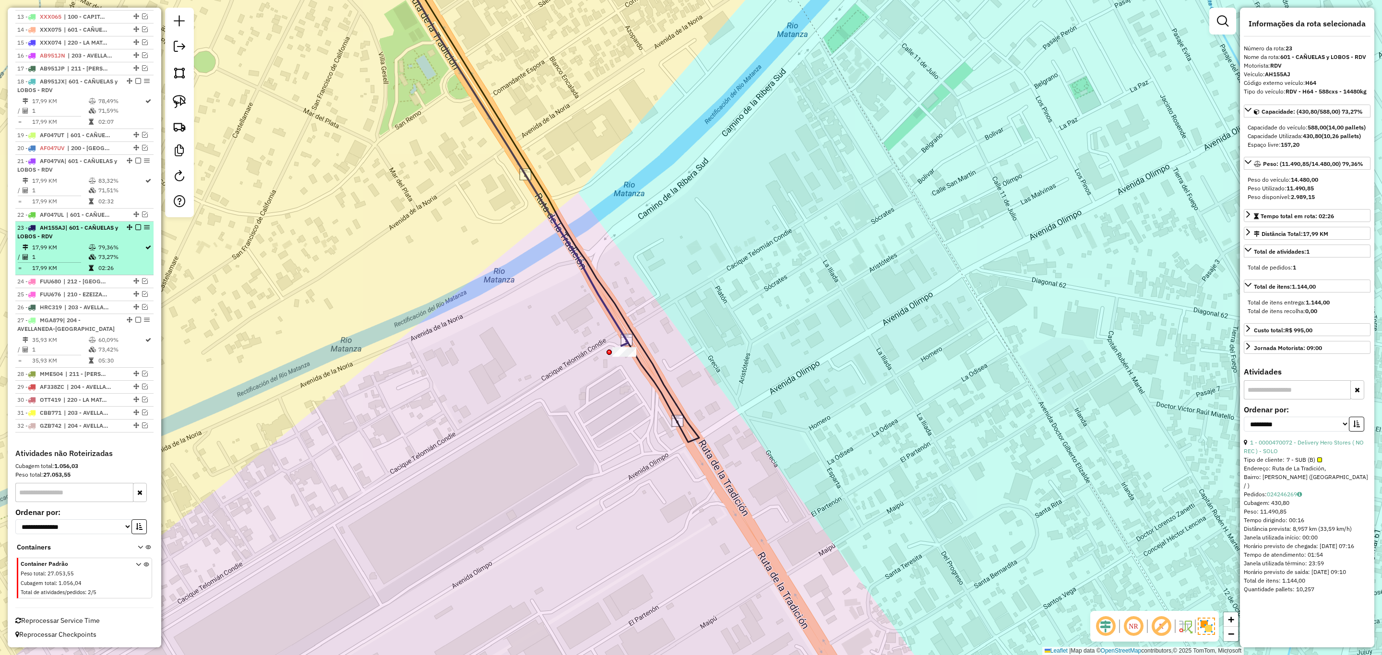
click at [135, 225] on em at bounding box center [138, 228] width 6 height 6
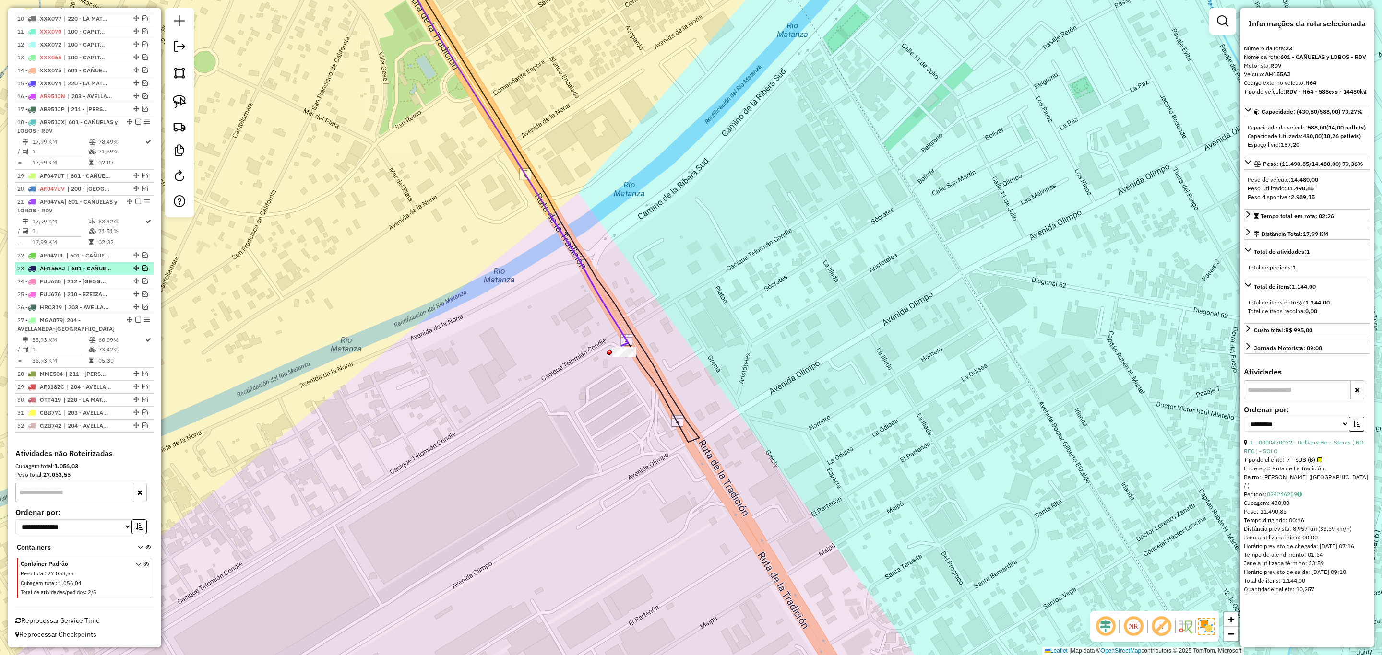
scroll to position [488, 0]
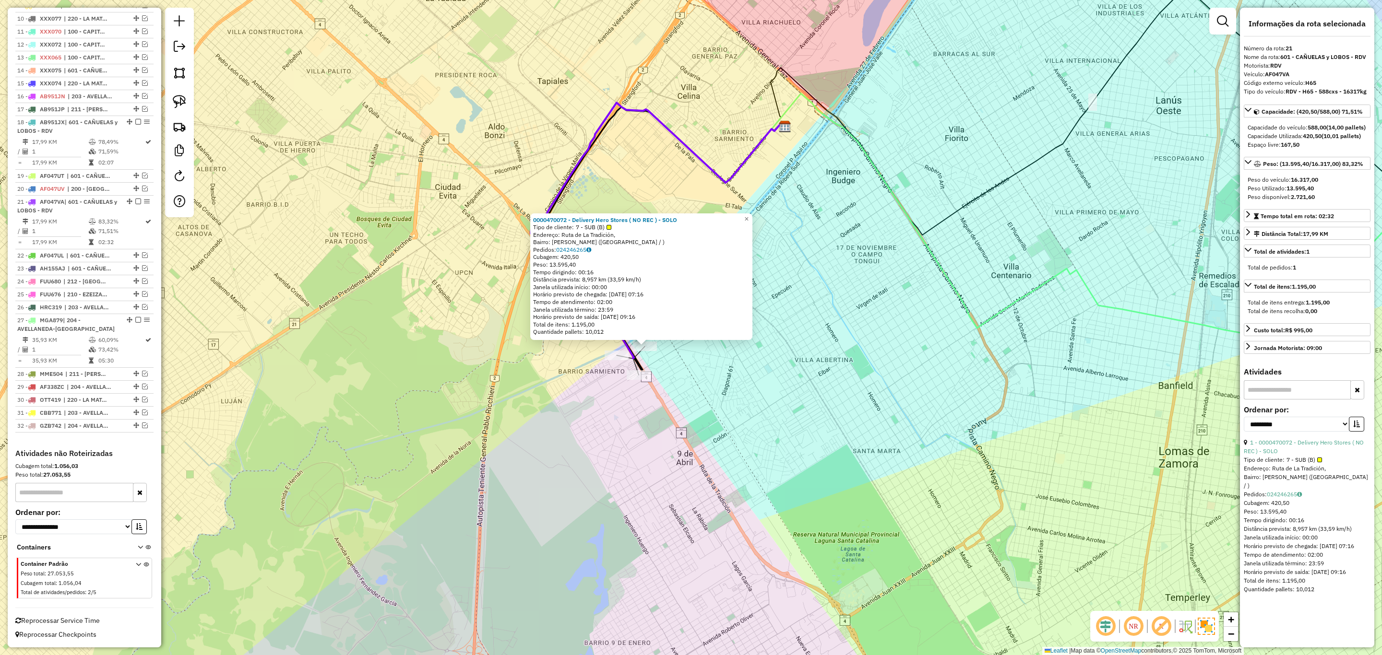
drag, startPoint x: 841, startPoint y: 425, endPoint x: 805, endPoint y: 440, distance: 38.9
click at [805, 440] on div "0000470072 - Delivery Hero Stores ( NO REC ) - SOLO Tipo de cliente: 7 - SUB (B…" at bounding box center [691, 327] width 1382 height 655
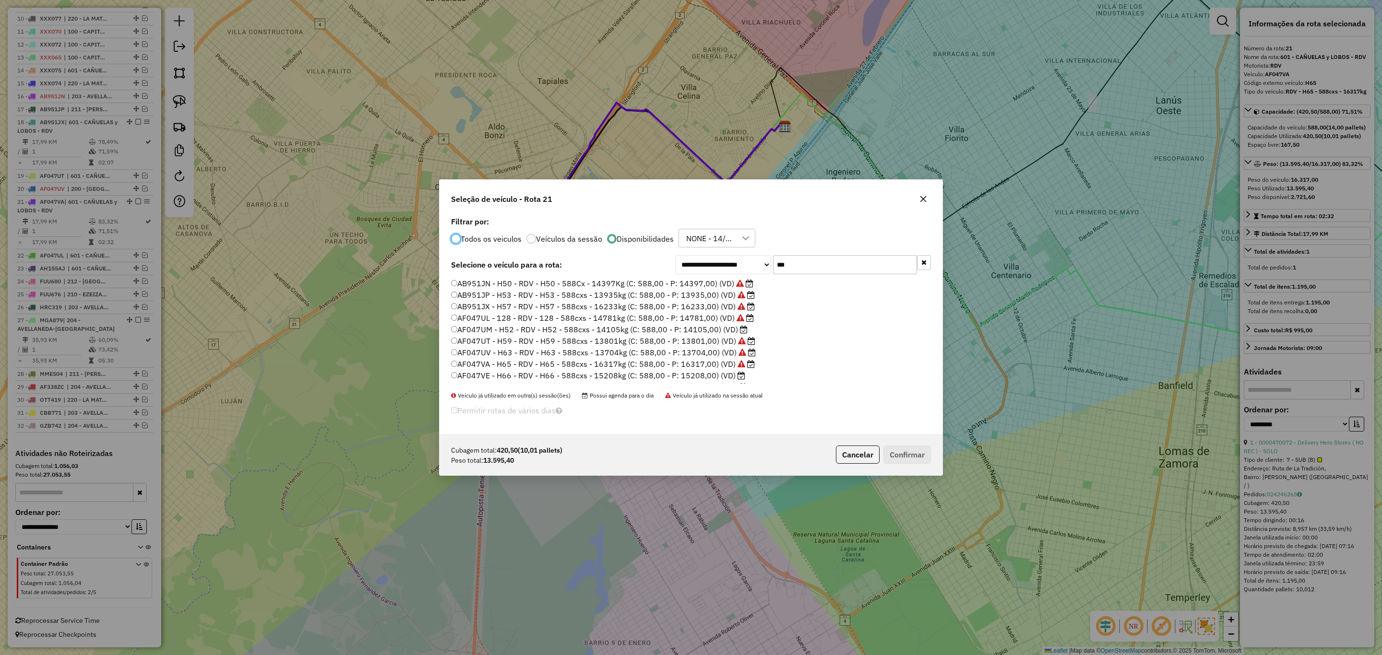
scroll to position [5, 3]
click at [702, 330] on label "AF047UM - H52 - RDV - H52 - 588cxs - 14105kg (C: 588,00 - P: 14105,00) (VD)" at bounding box center [599, 330] width 297 height 12
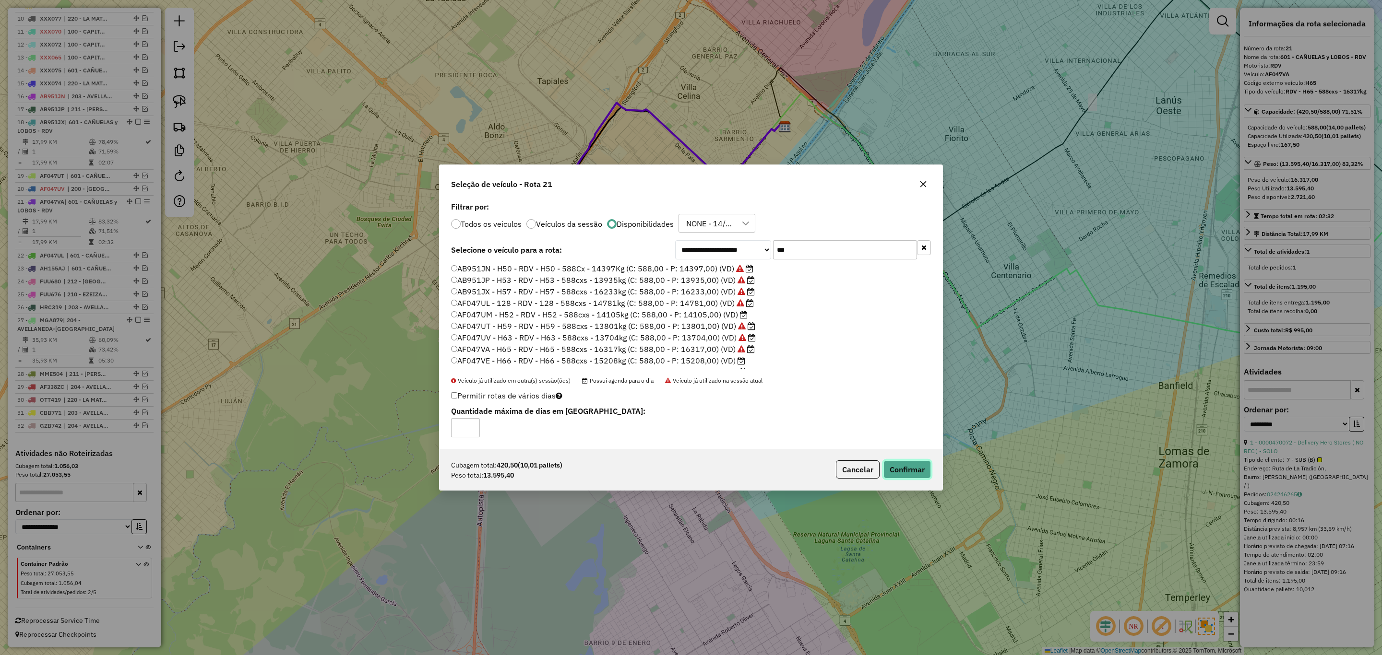
click at [910, 472] on button "Confirmar" at bounding box center [907, 470] width 48 height 18
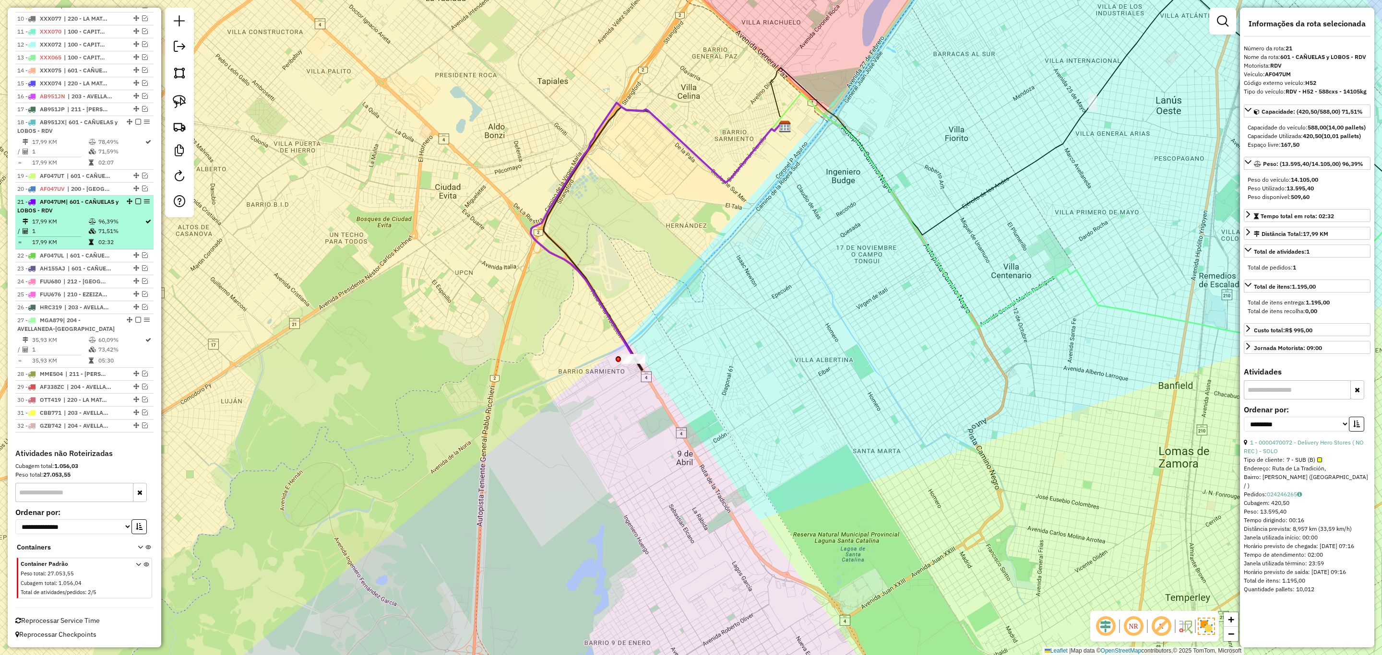
click at [135, 199] on em at bounding box center [138, 202] width 6 height 6
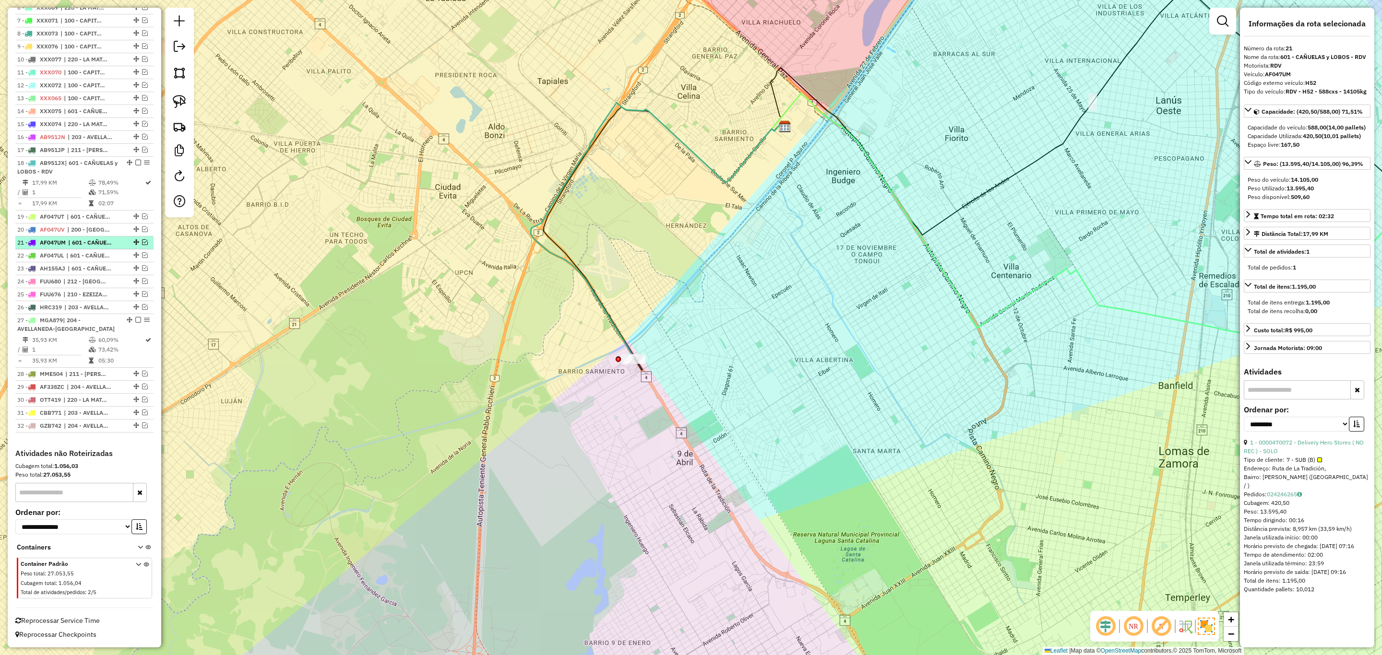
scroll to position [447, 0]
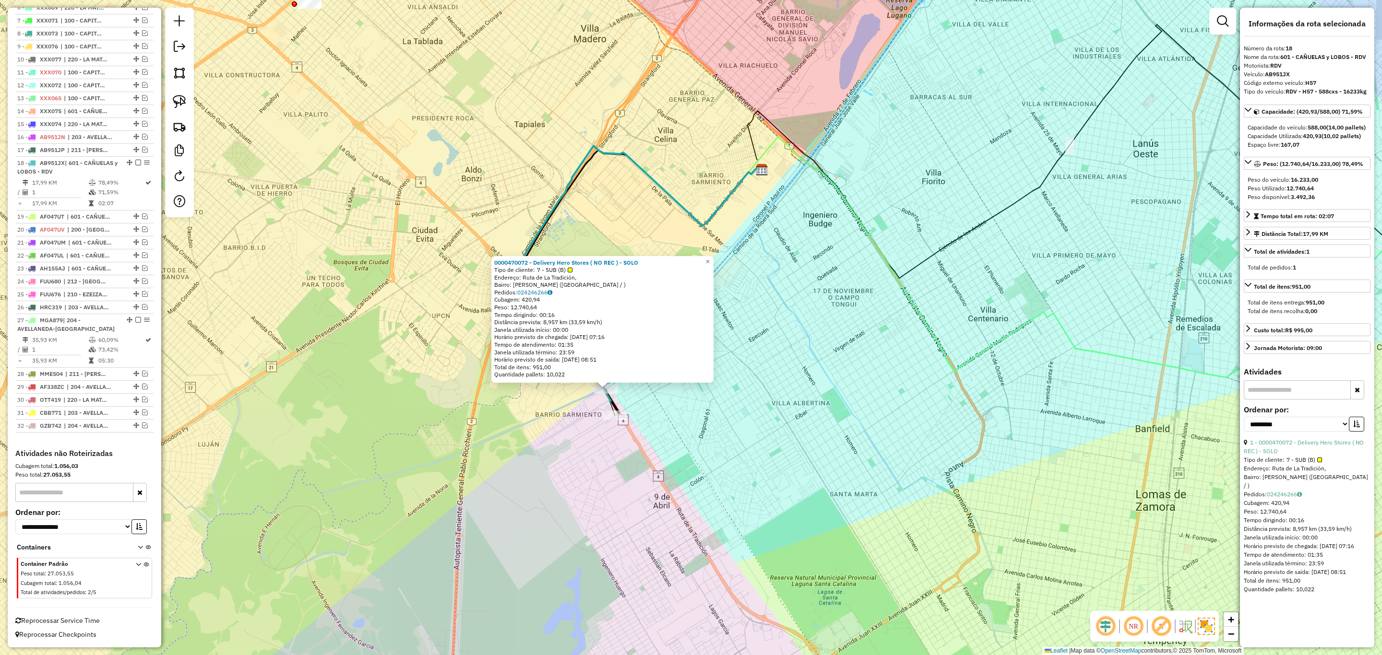
drag, startPoint x: 838, startPoint y: 430, endPoint x: 752, endPoint y: 492, distance: 106.3
click at [752, 492] on div "0000470072 - Delivery Hero Stores ( NO REC ) - SOLO Tipo de cliente: 7 - SUB (B…" at bounding box center [691, 327] width 1382 height 655
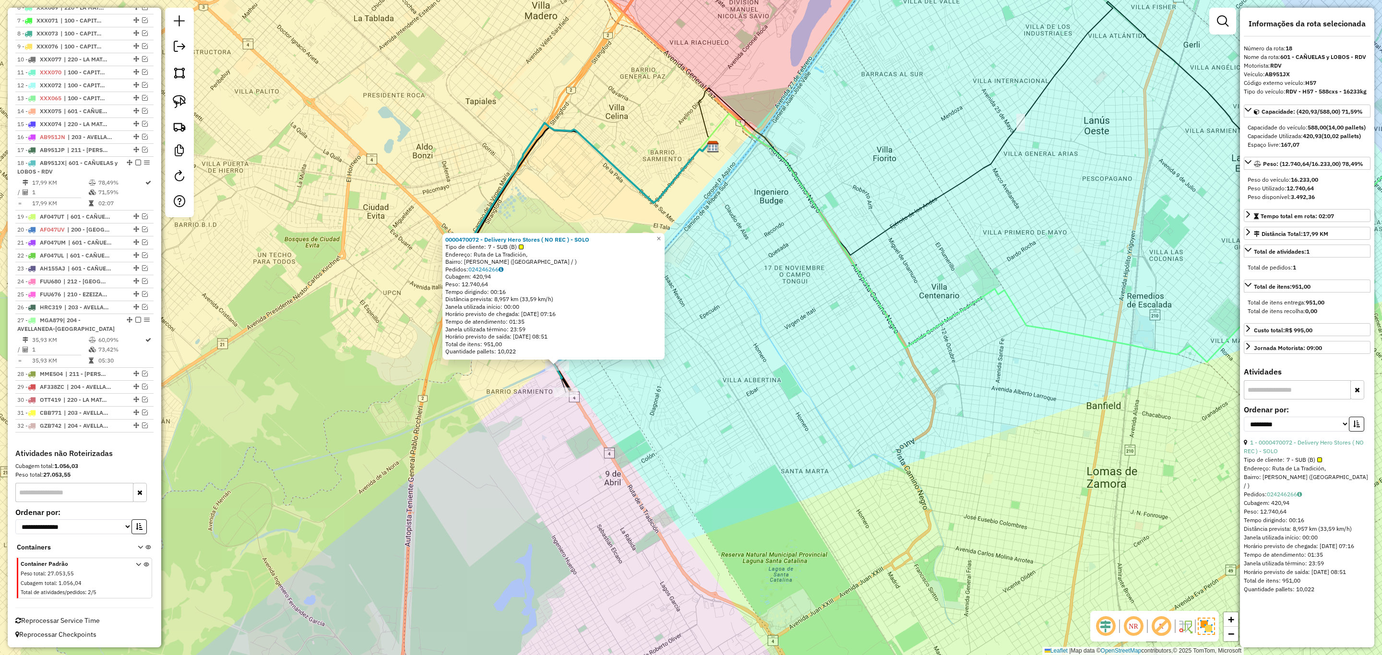
drag, startPoint x: 720, startPoint y: 471, endPoint x: 697, endPoint y: 457, distance: 27.6
click at [697, 457] on div "0000470072 - Delivery Hero Stores ( NO REC ) - SOLO Tipo de cliente: 7 - SUB (B…" at bounding box center [691, 327] width 1382 height 655
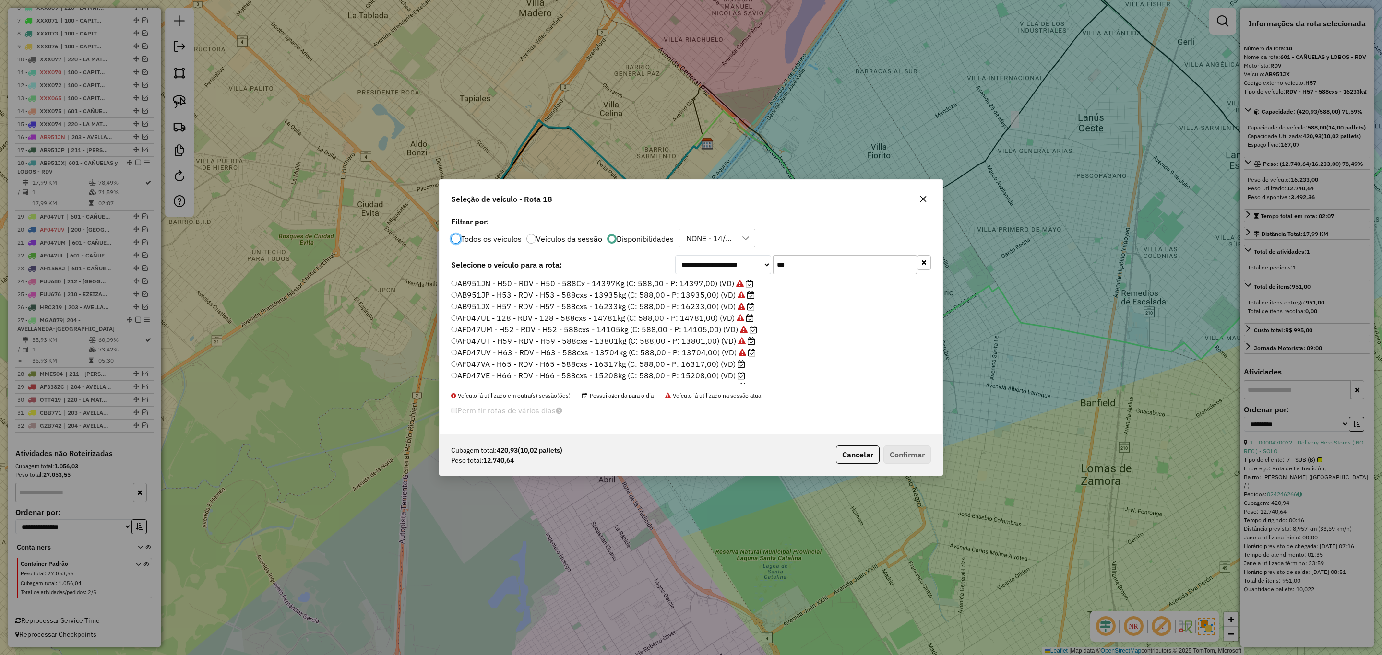
scroll to position [21, 0]
click at [711, 370] on label "AH115AH - H68 - RDV - H68 - 588cxs - 14922kg (C: 588,00 - P: 14922,00) (VD)" at bounding box center [599, 367] width 296 height 12
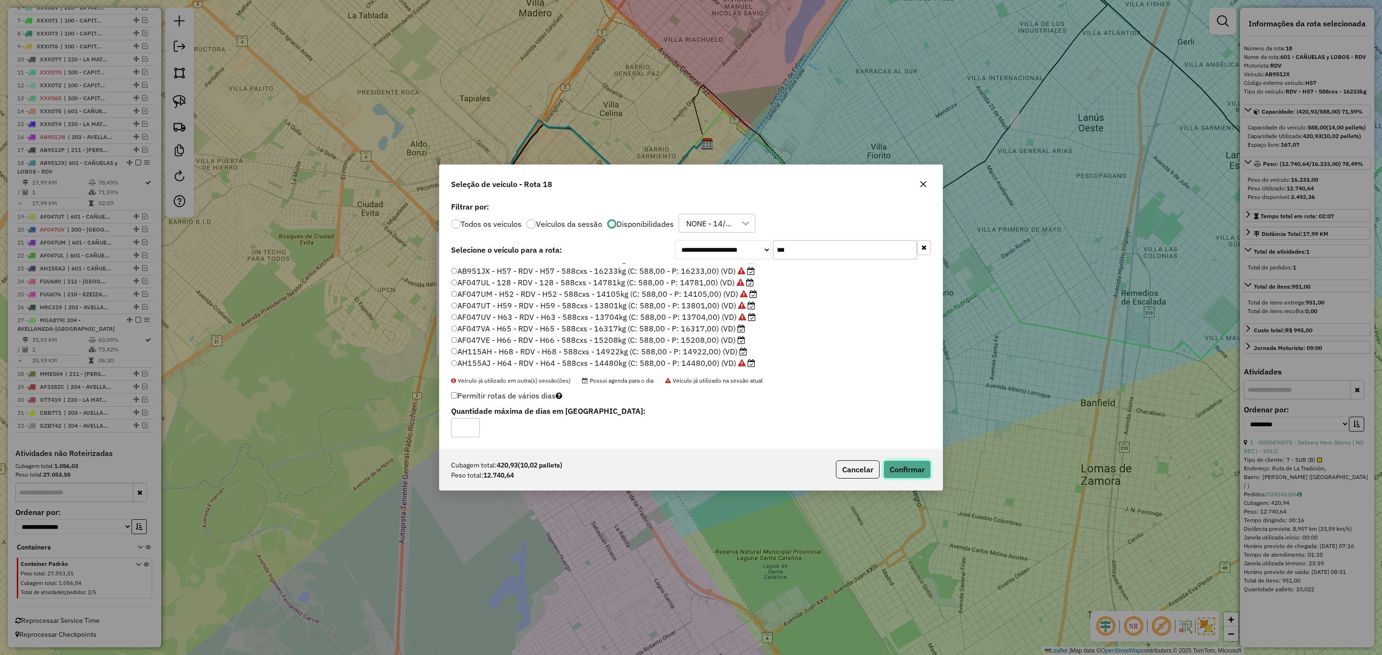
click at [909, 470] on button "Confirmar" at bounding box center [907, 470] width 48 height 18
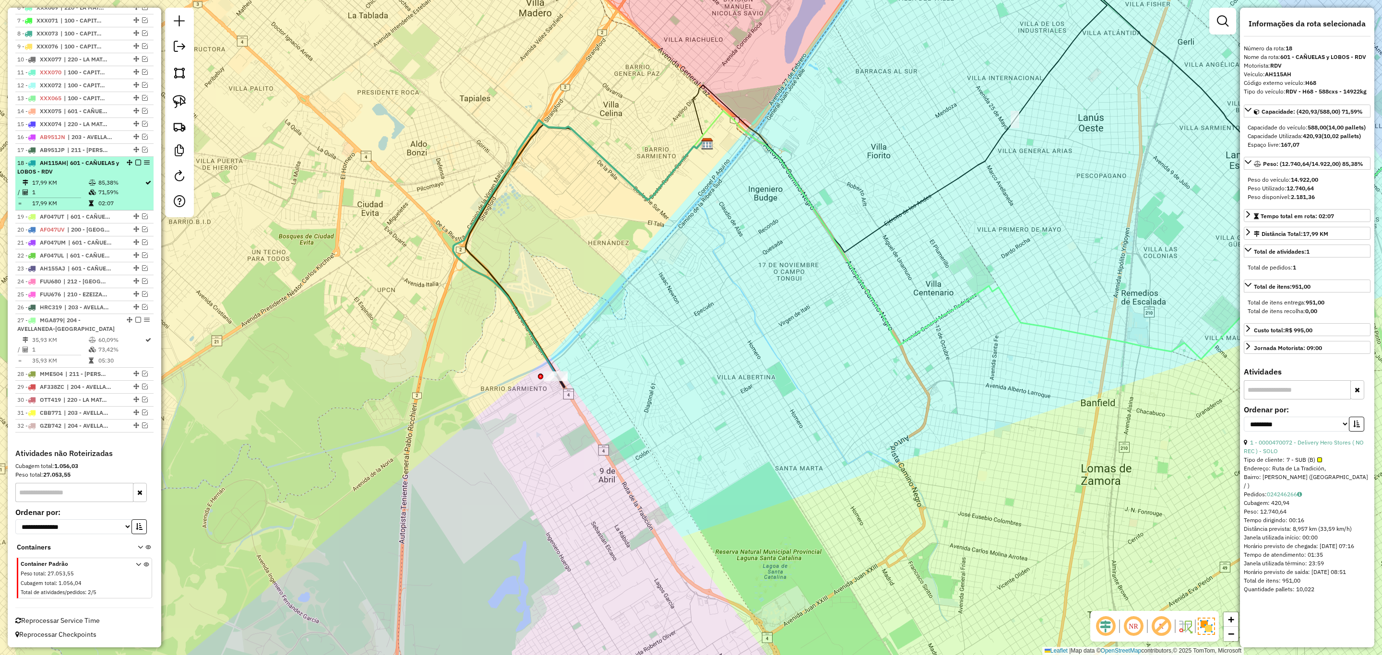
click at [135, 160] on em at bounding box center [138, 163] width 6 height 6
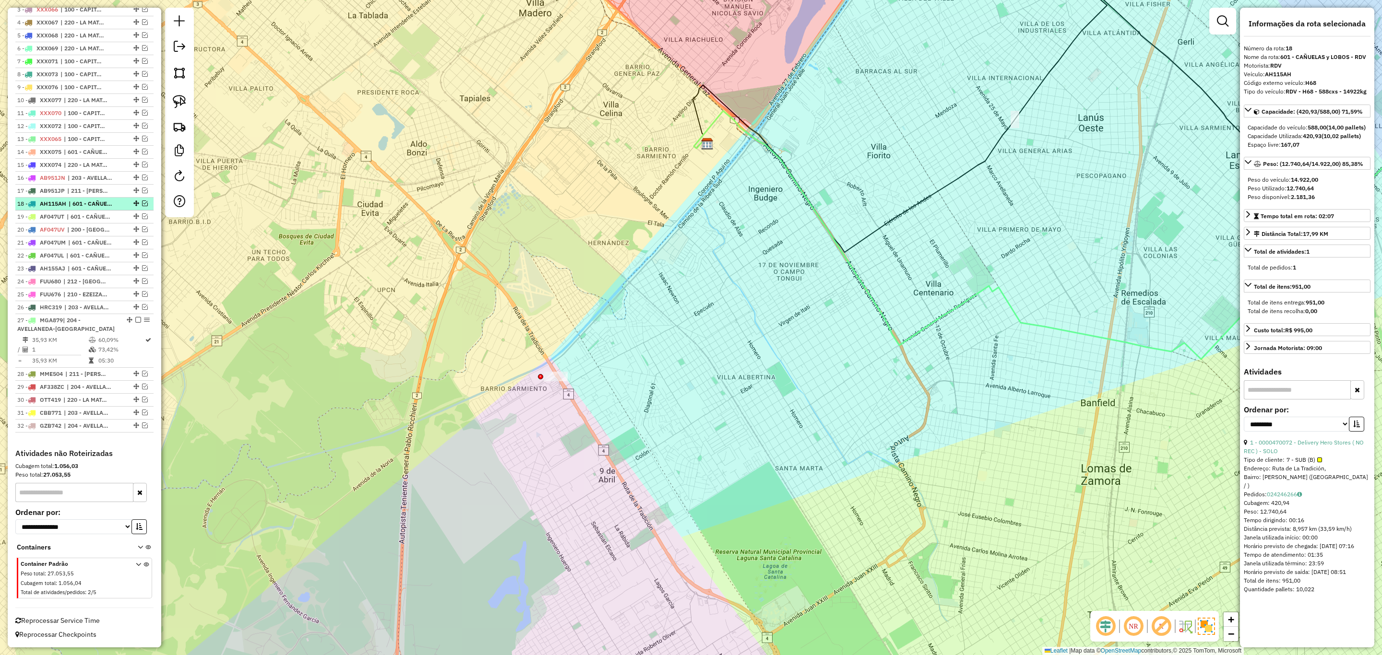
scroll to position [406, 0]
drag, startPoint x: 550, startPoint y: 363, endPoint x: 577, endPoint y: 400, distance: 46.0
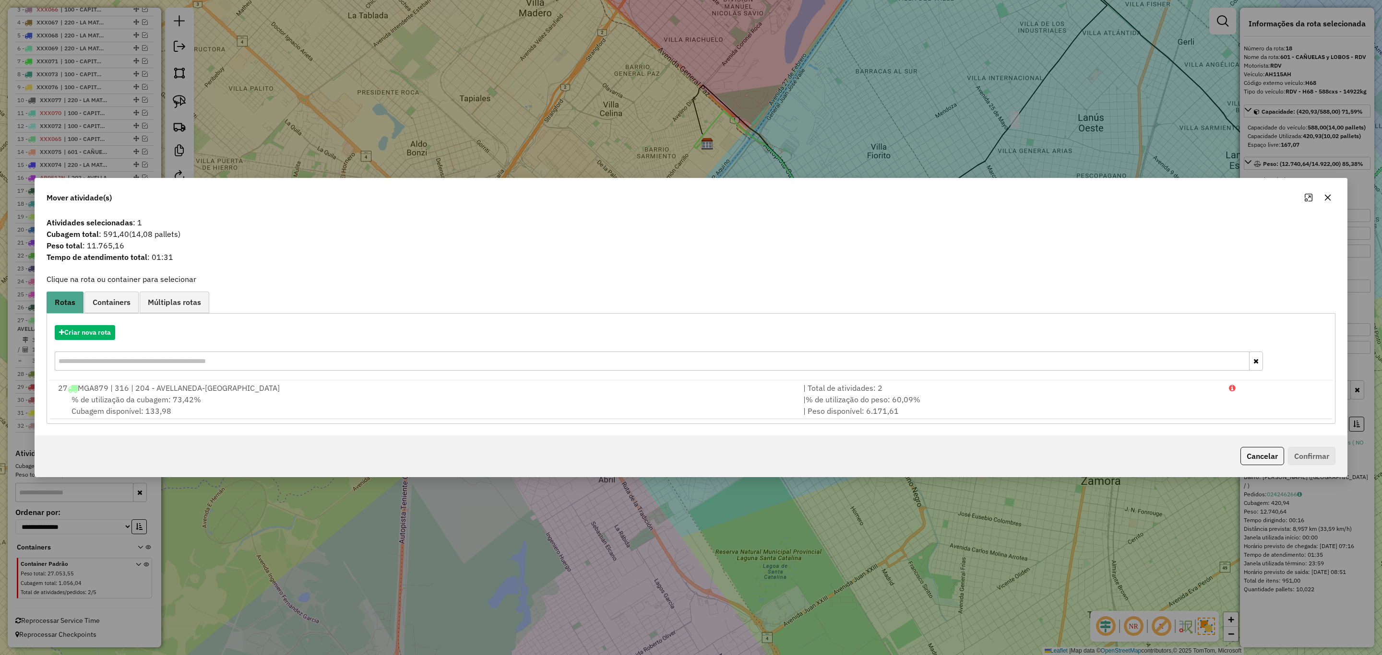
drag, startPoint x: 1249, startPoint y: 458, endPoint x: 1241, endPoint y: 455, distance: 7.8
click at [1248, 458] on button "Cancelar" at bounding box center [1262, 456] width 44 height 18
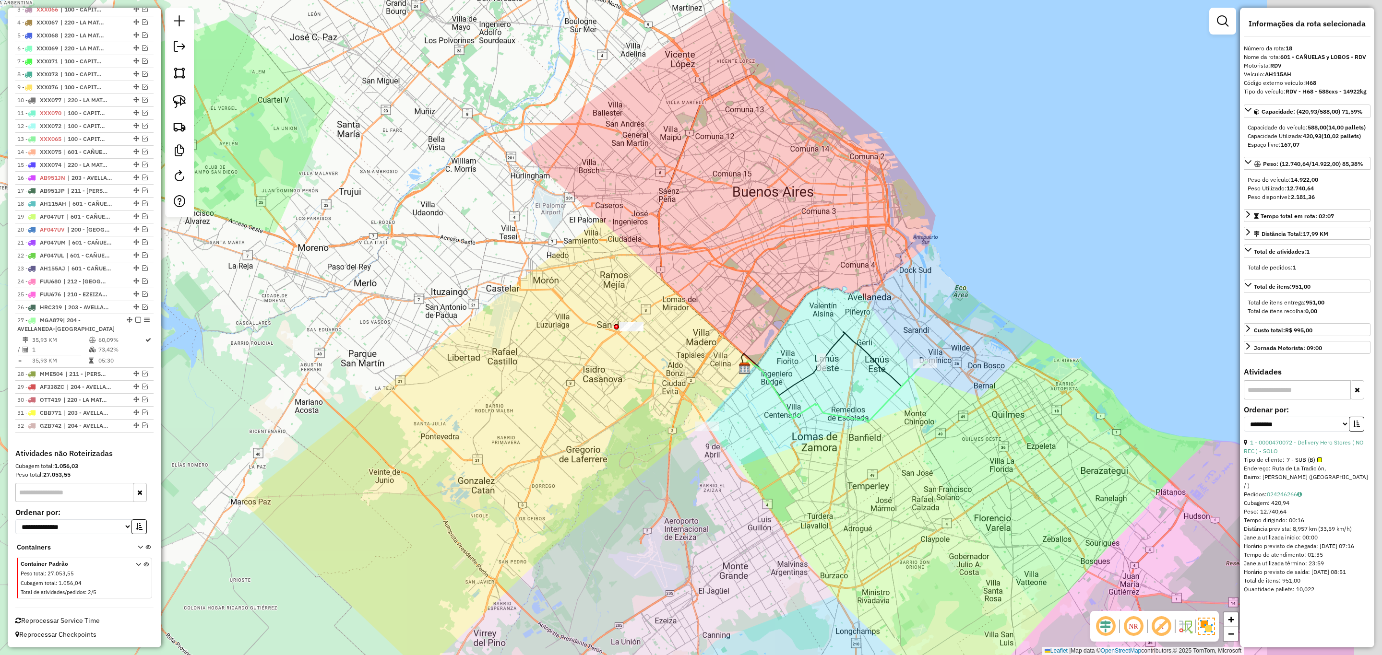
drag, startPoint x: 1022, startPoint y: 463, endPoint x: 871, endPoint y: 471, distance: 150.9
click at [871, 471] on div "Janela de atendimento Grade de atendimento Capacidade Transportadoras Veículos …" at bounding box center [691, 327] width 1382 height 655
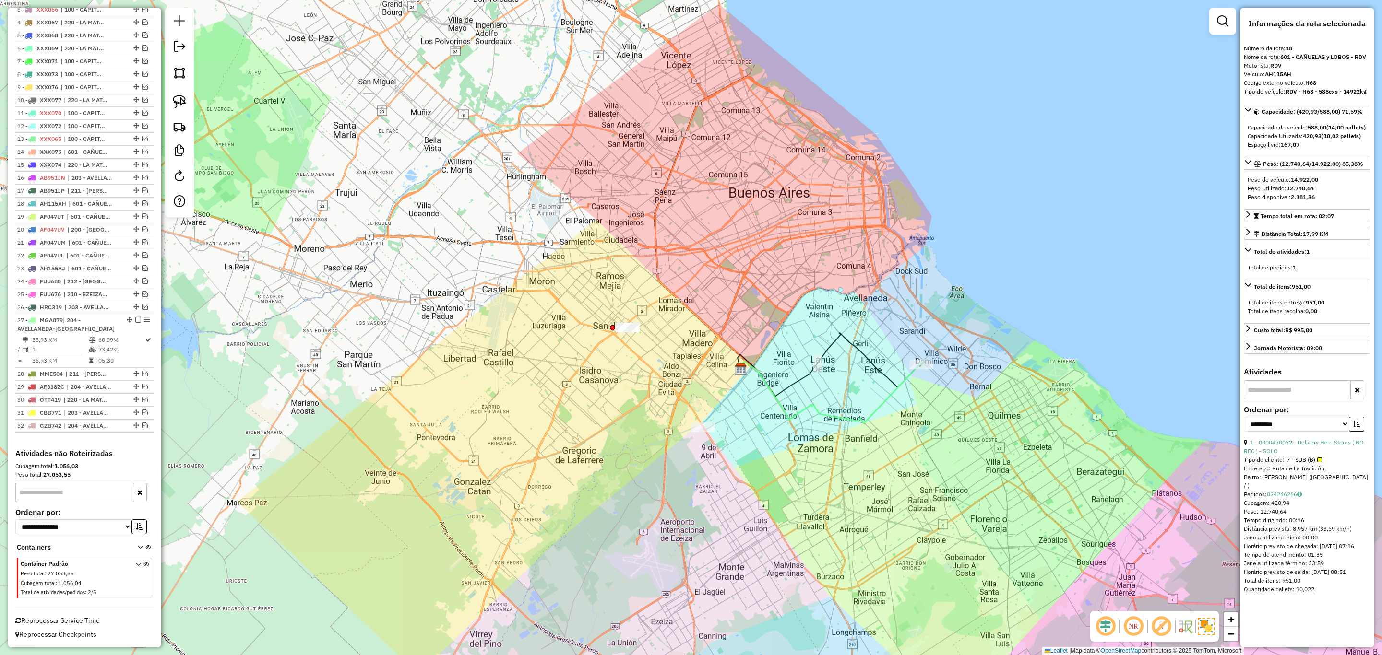
click at [898, 391] on icon at bounding box center [830, 392] width 186 height 62
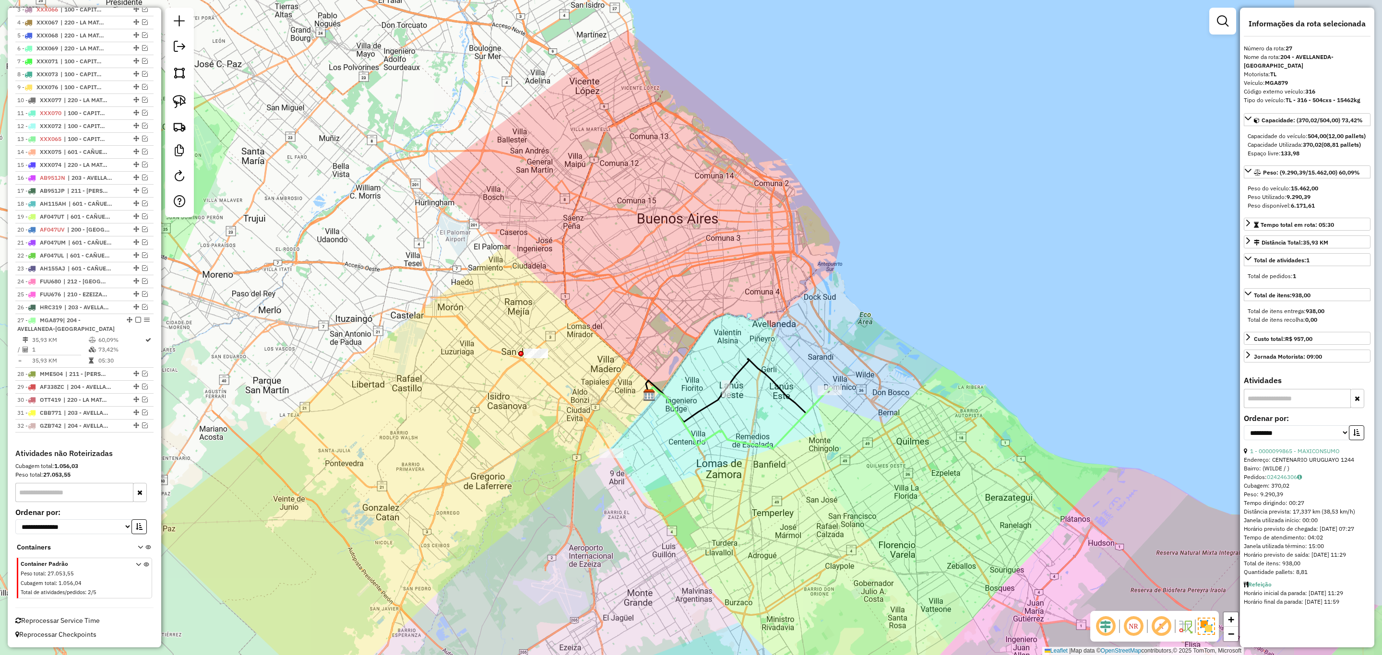
drag, startPoint x: 947, startPoint y: 428, endPoint x: 858, endPoint y: 452, distance: 92.5
click at [858, 452] on div "Janela de atendimento Grade de atendimento Capacidade Transportadoras Veículos …" at bounding box center [691, 327] width 1382 height 655
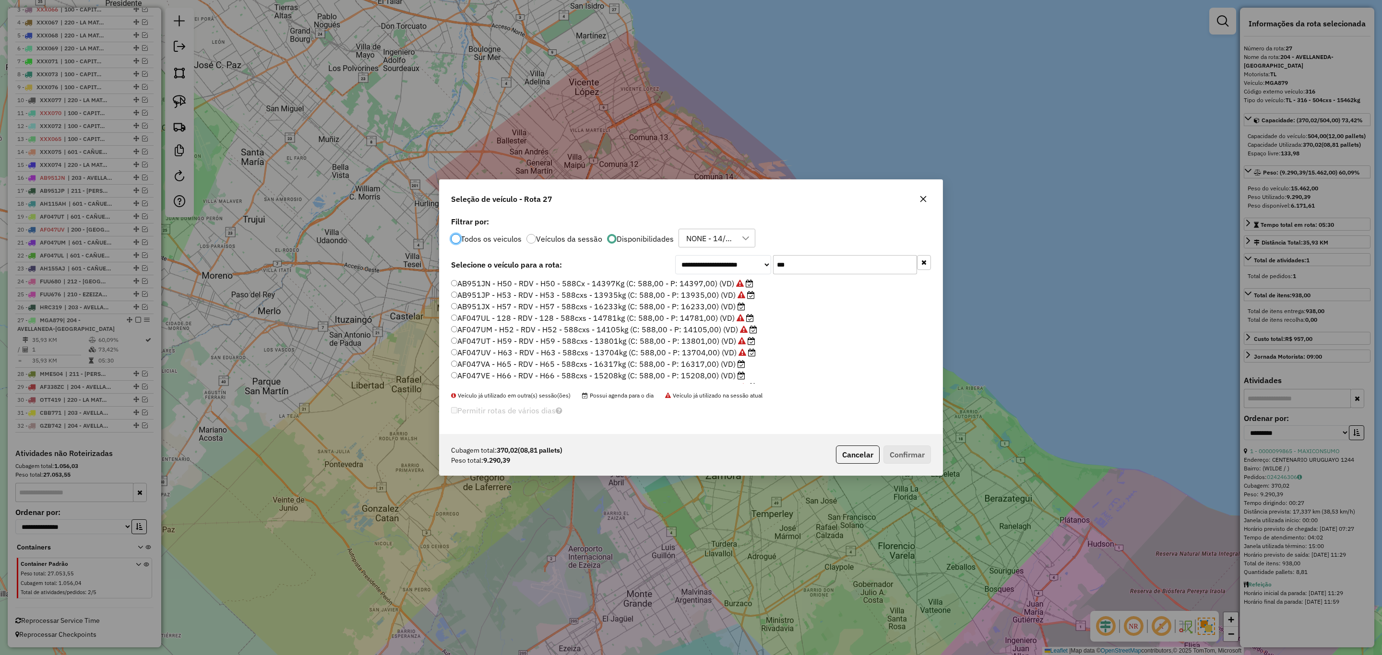
scroll to position [5, 3]
drag, startPoint x: 714, startPoint y: 260, endPoint x: 700, endPoint y: 258, distance: 14.9
click at [700, 258] on div "**********" at bounding box center [803, 264] width 256 height 19
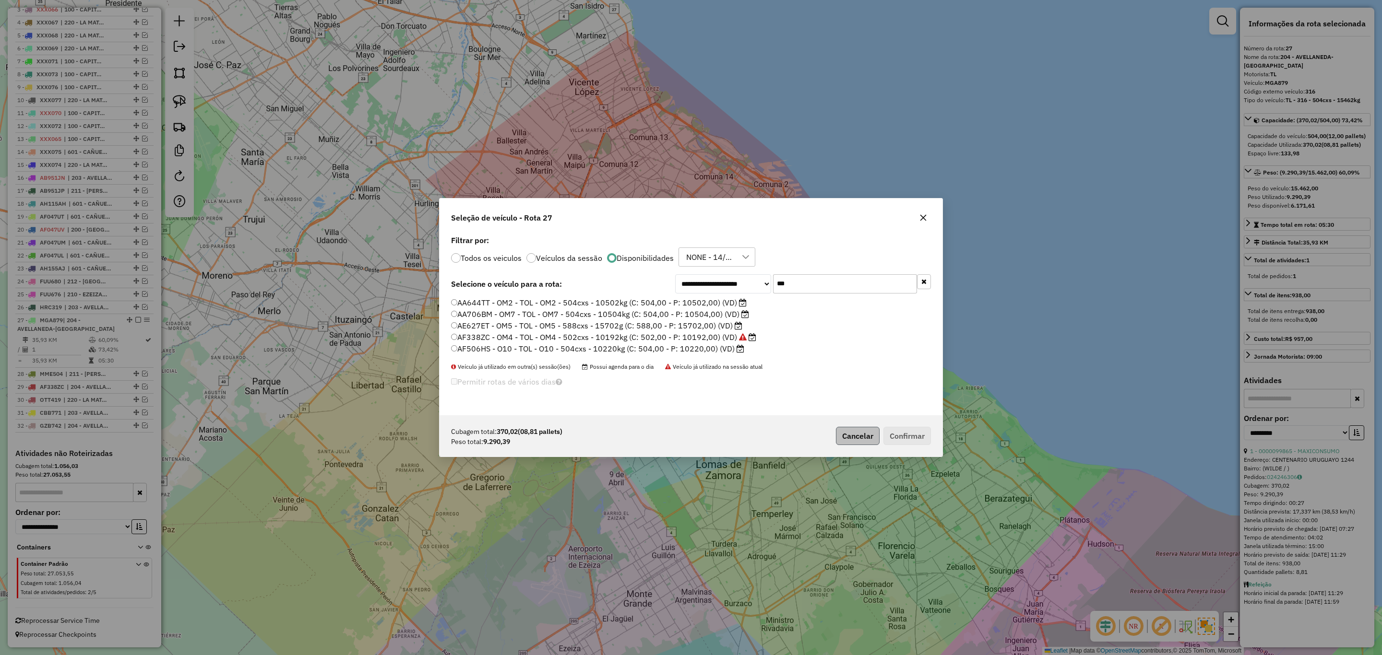
type input "***"
click at [861, 435] on button "Cancelar" at bounding box center [858, 436] width 44 height 18
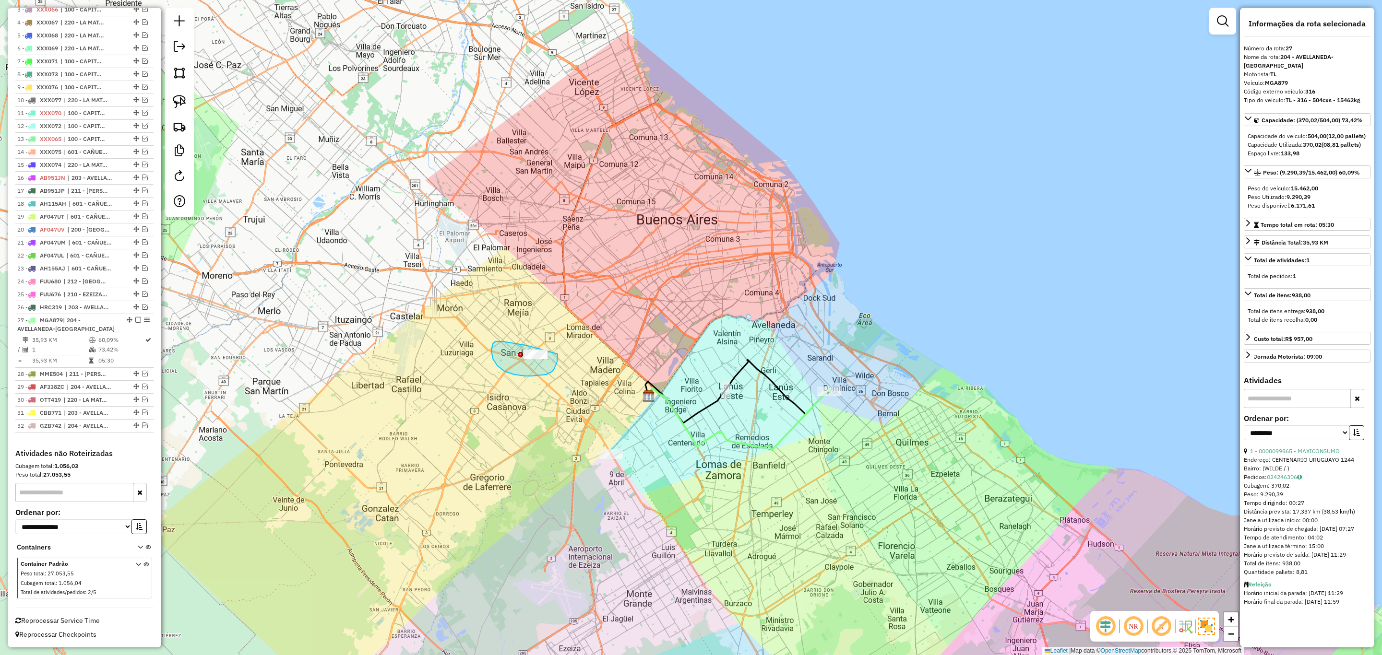
drag, startPoint x: 533, startPoint y: 347, endPoint x: 558, endPoint y: 354, distance: 25.4
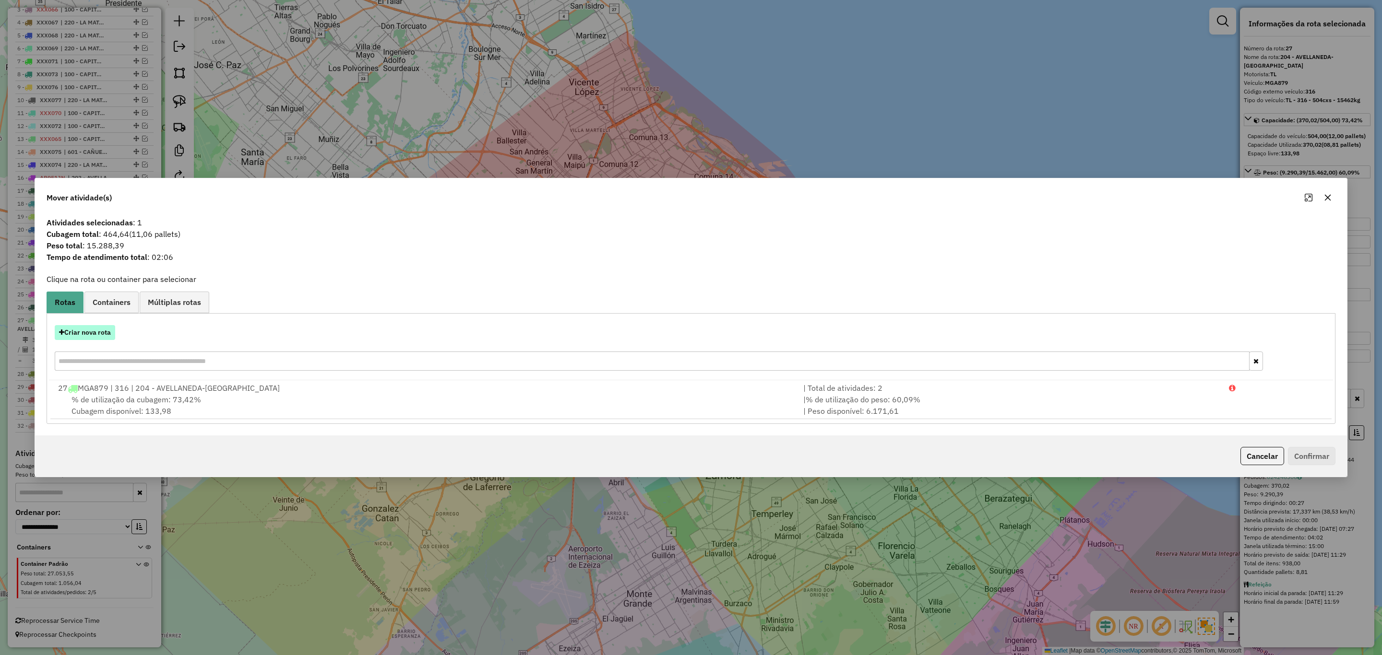
click at [78, 330] on button "Criar nova rota" at bounding box center [85, 332] width 60 height 15
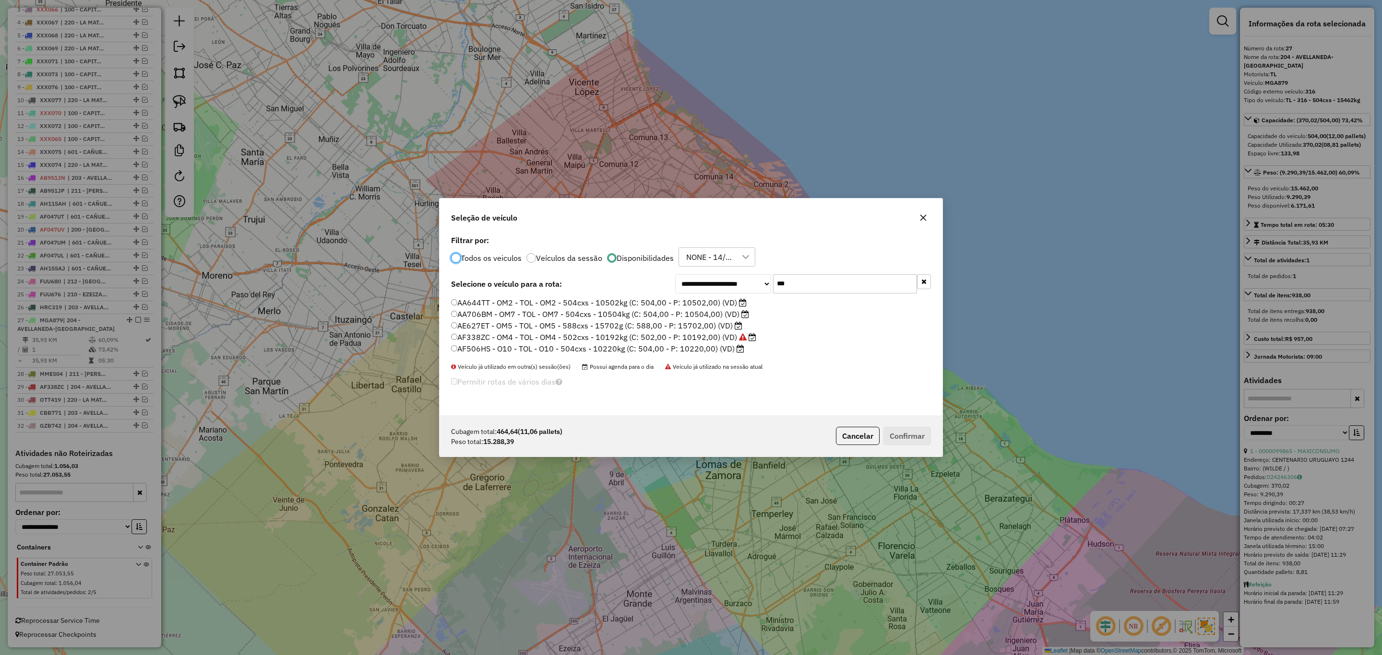
click at [693, 325] on label "AE627ET - OM5 - TOL - OM5 - 588cxs - 15702g (C: 588,00 - P: 15702,00) (VD)" at bounding box center [596, 326] width 291 height 12
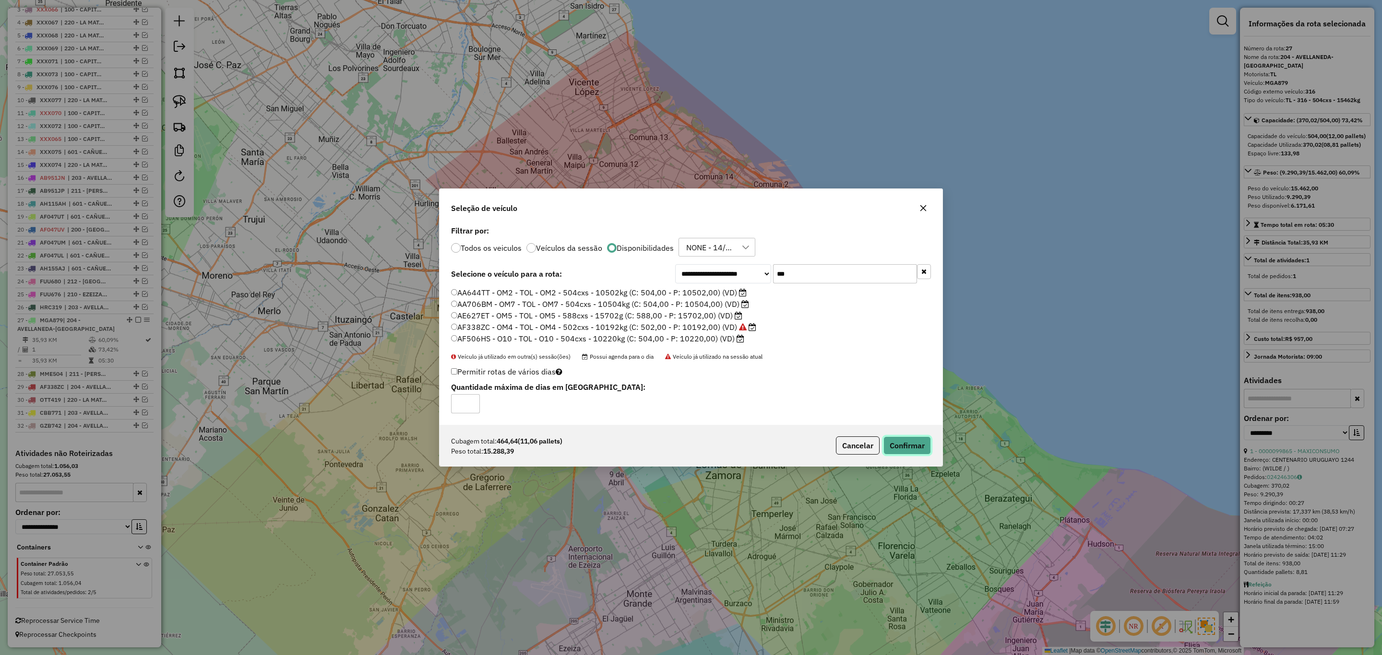
click at [916, 445] on button "Confirmar" at bounding box center [907, 446] width 48 height 18
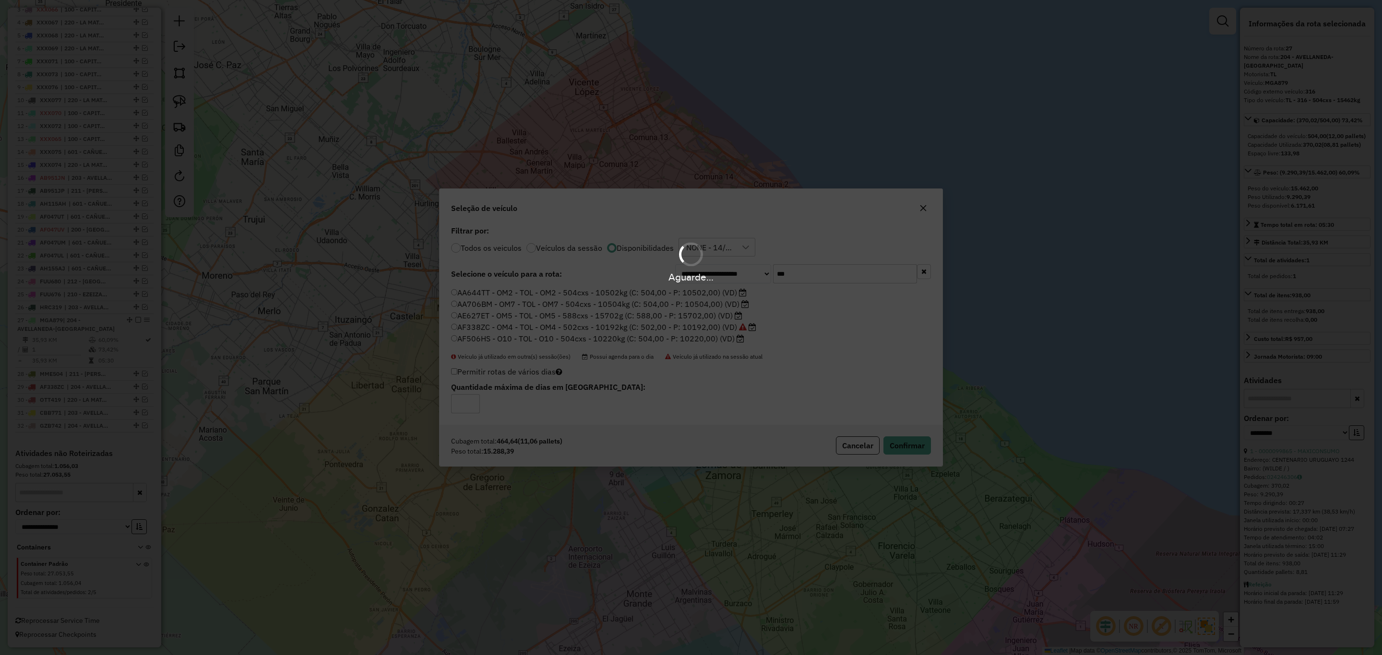
scroll to position [460, 0]
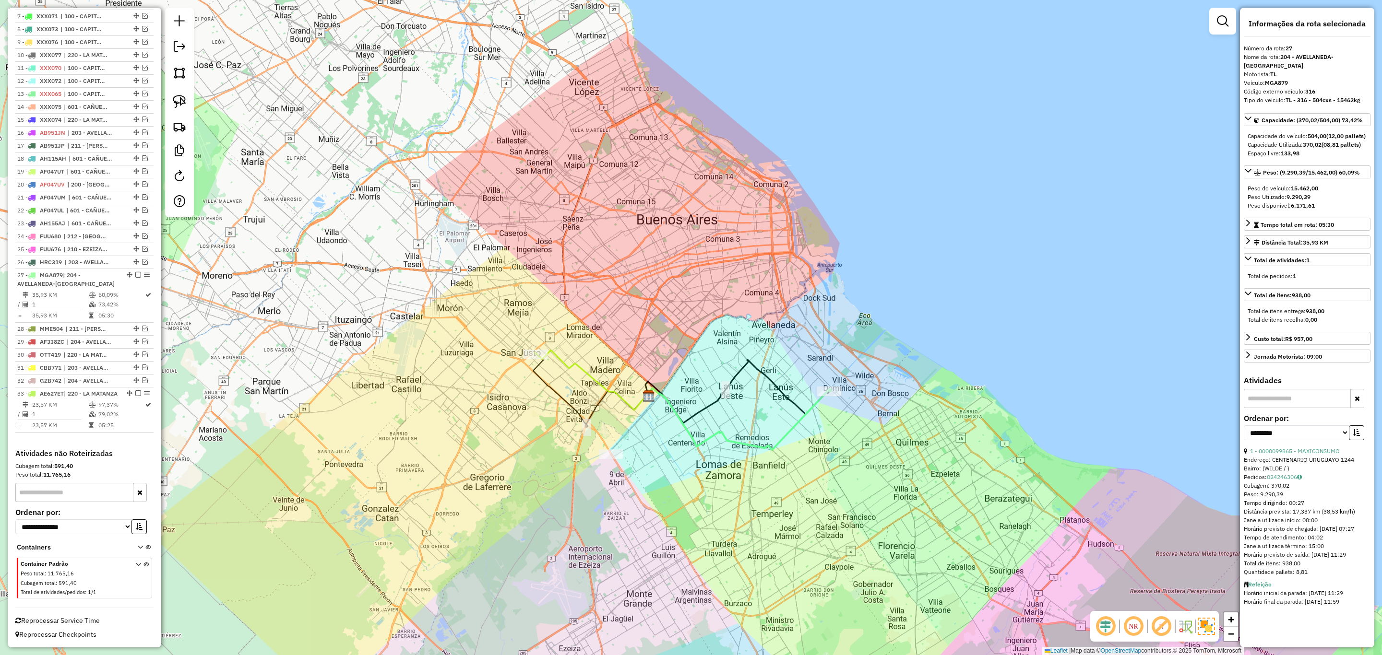
click at [565, 360] on icon at bounding box center [591, 380] width 112 height 60
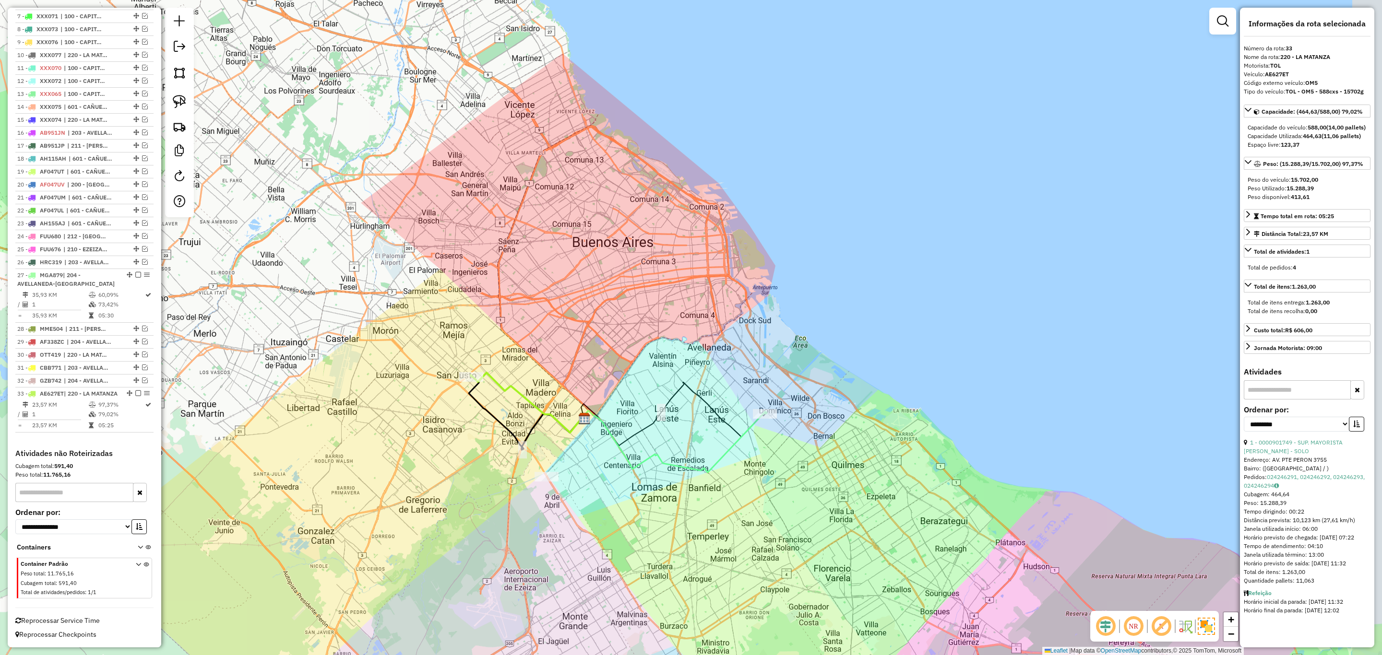
drag, startPoint x: 622, startPoint y: 353, endPoint x: 560, endPoint y: 374, distance: 65.6
click at [560, 374] on div "Janela de atendimento Grade de atendimento Capacidade Transportadoras Veículos …" at bounding box center [691, 327] width 1382 height 655
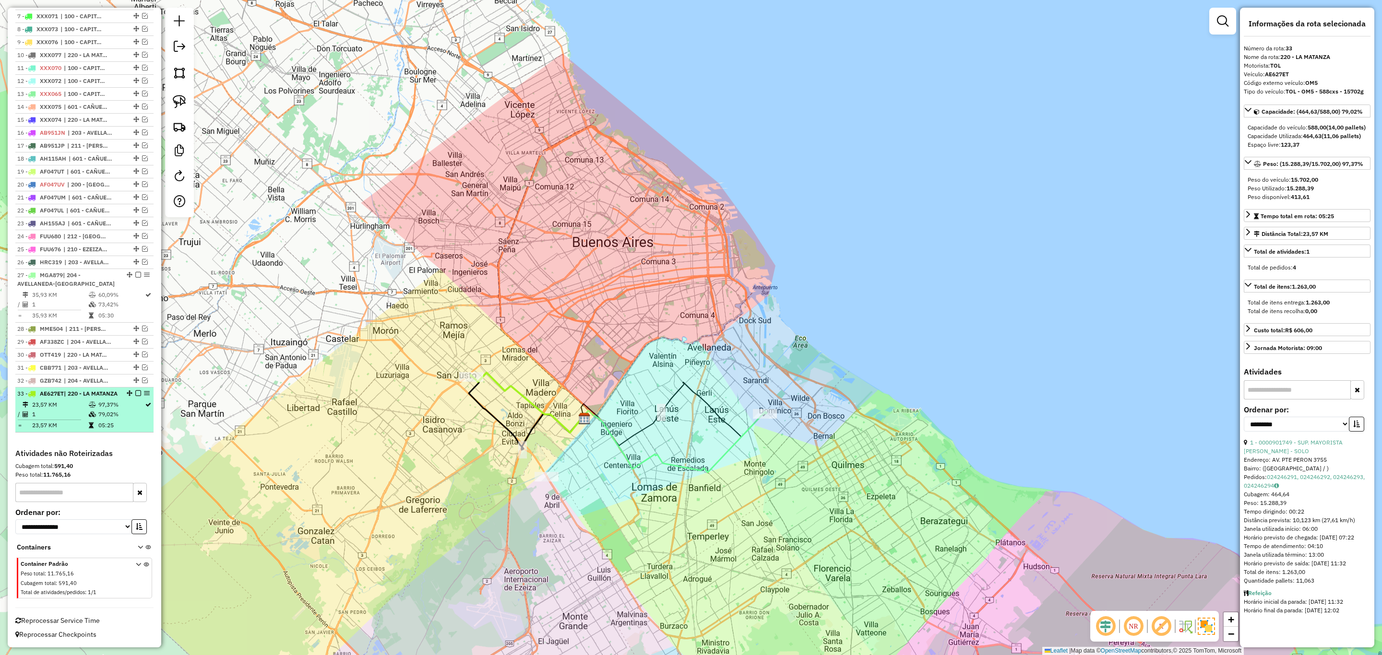
click at [135, 391] on em at bounding box center [138, 394] width 6 height 6
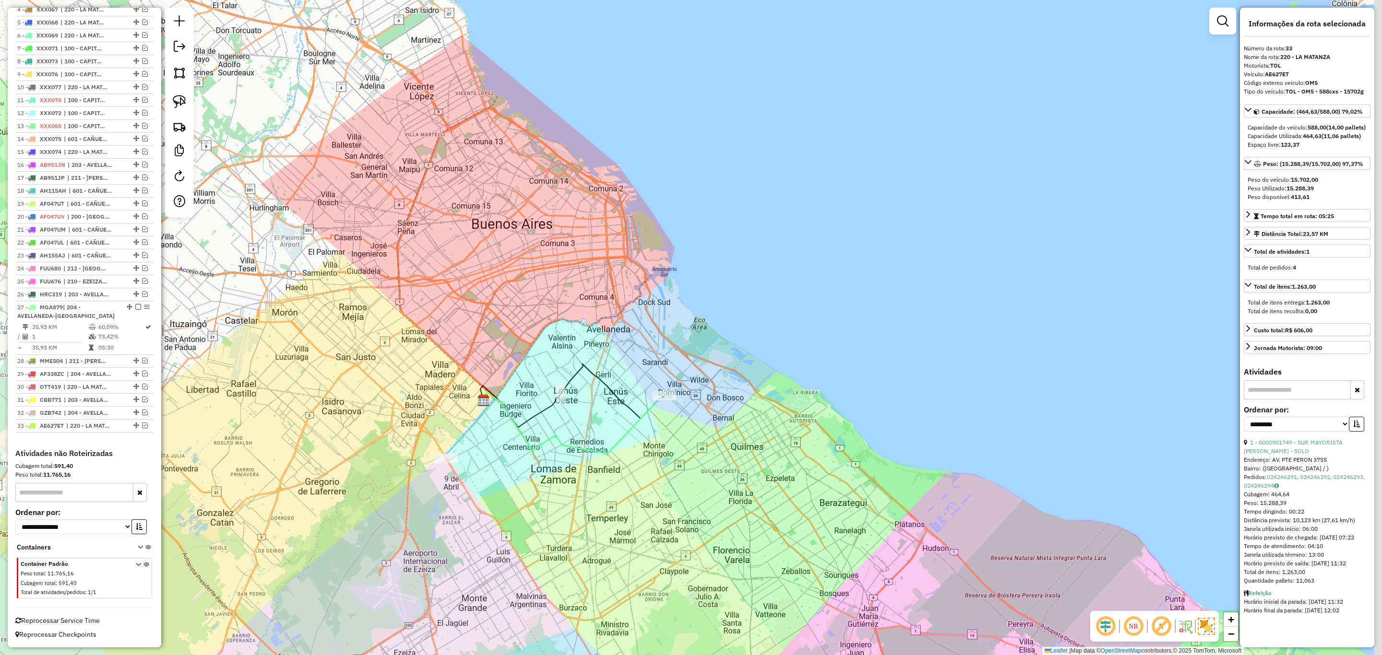
drag, startPoint x: 818, startPoint y: 462, endPoint x: 717, endPoint y: 443, distance: 103.0
click at [717, 443] on div "Janela de atendimento Grade de atendimento Capacidade Transportadoras Veículos …" at bounding box center [691, 327] width 1382 height 655
click at [142, 427] on em at bounding box center [145, 426] width 6 height 6
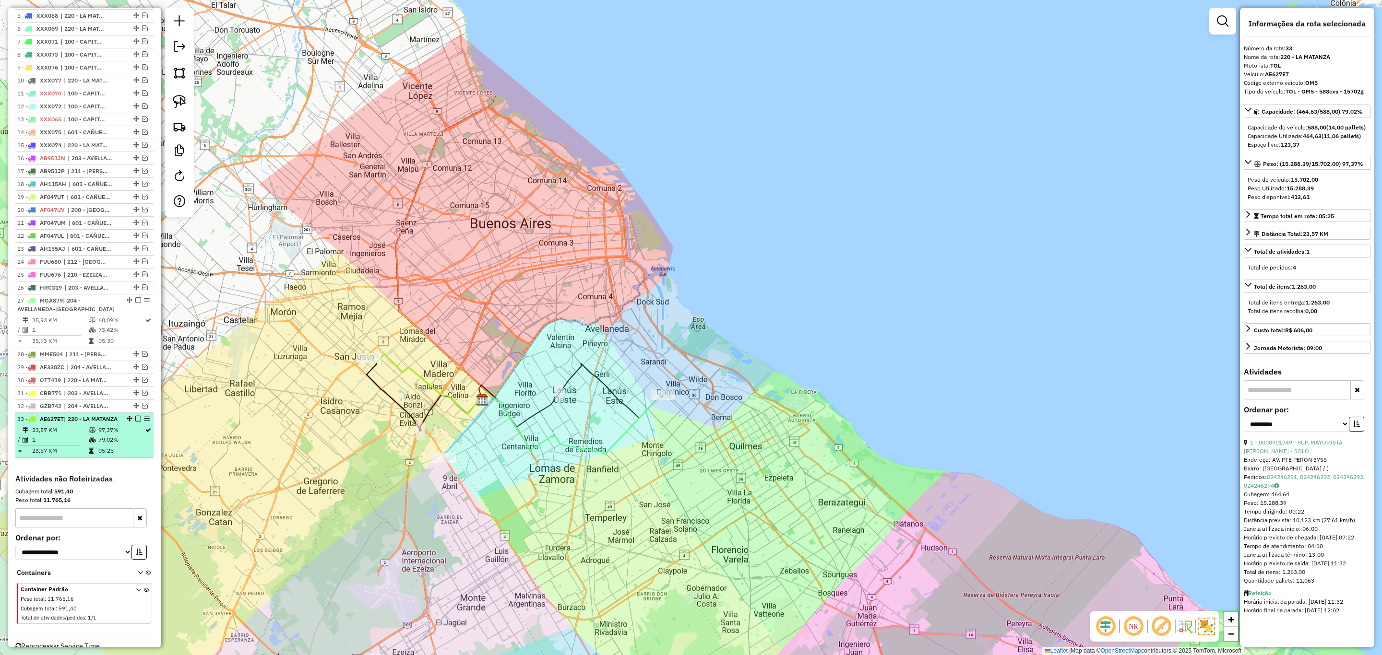
scroll to position [460, 0]
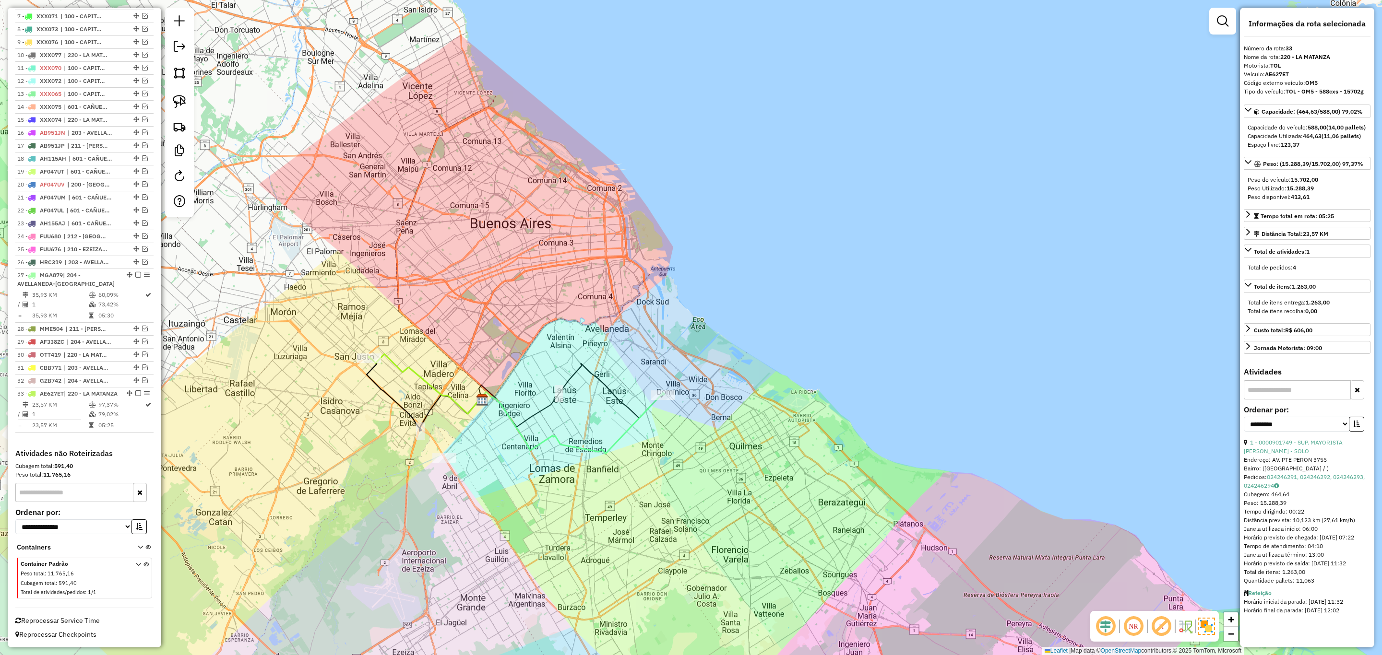
click at [405, 370] on icon at bounding box center [425, 384] width 112 height 60
drag, startPoint x: 410, startPoint y: 351, endPoint x: 413, endPoint y: 360, distance: 9.6
click at [412, 358] on div "Janela de atendimento Grade de atendimento Capacidade Transportadoras Veículos …" at bounding box center [691, 327] width 1382 height 655
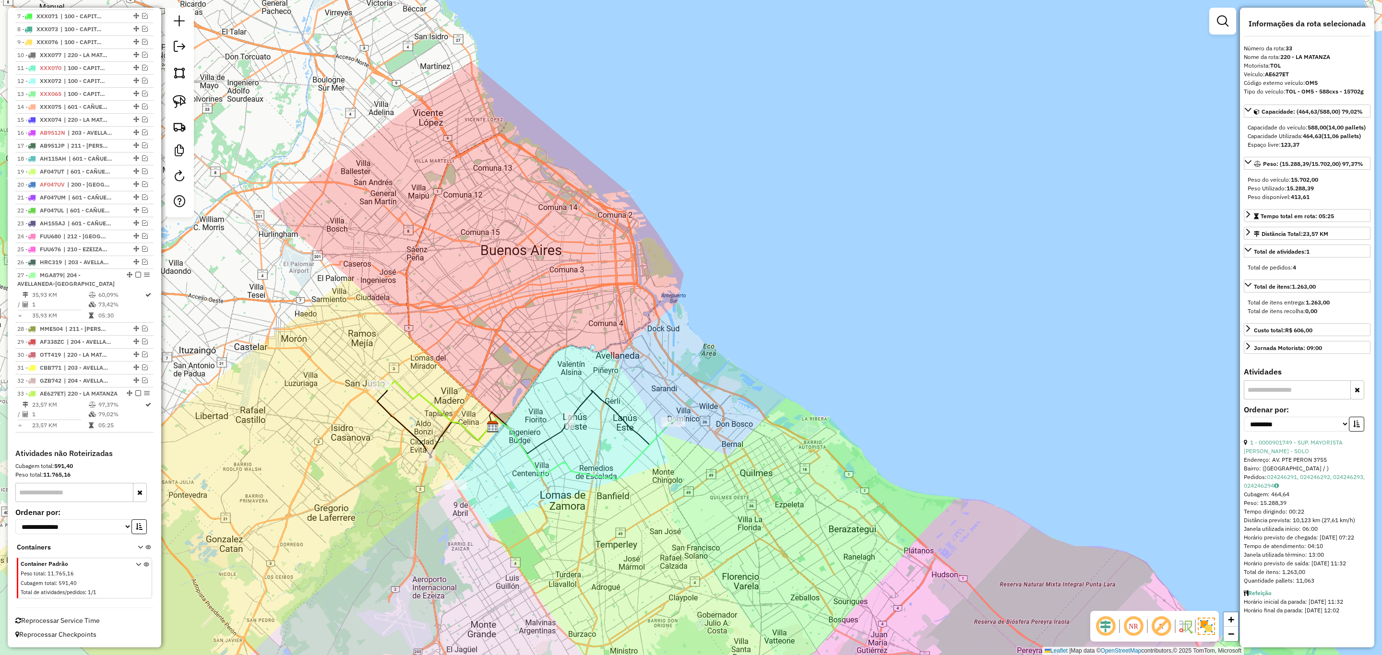
click at [420, 392] on icon at bounding box center [435, 411] width 112 height 60
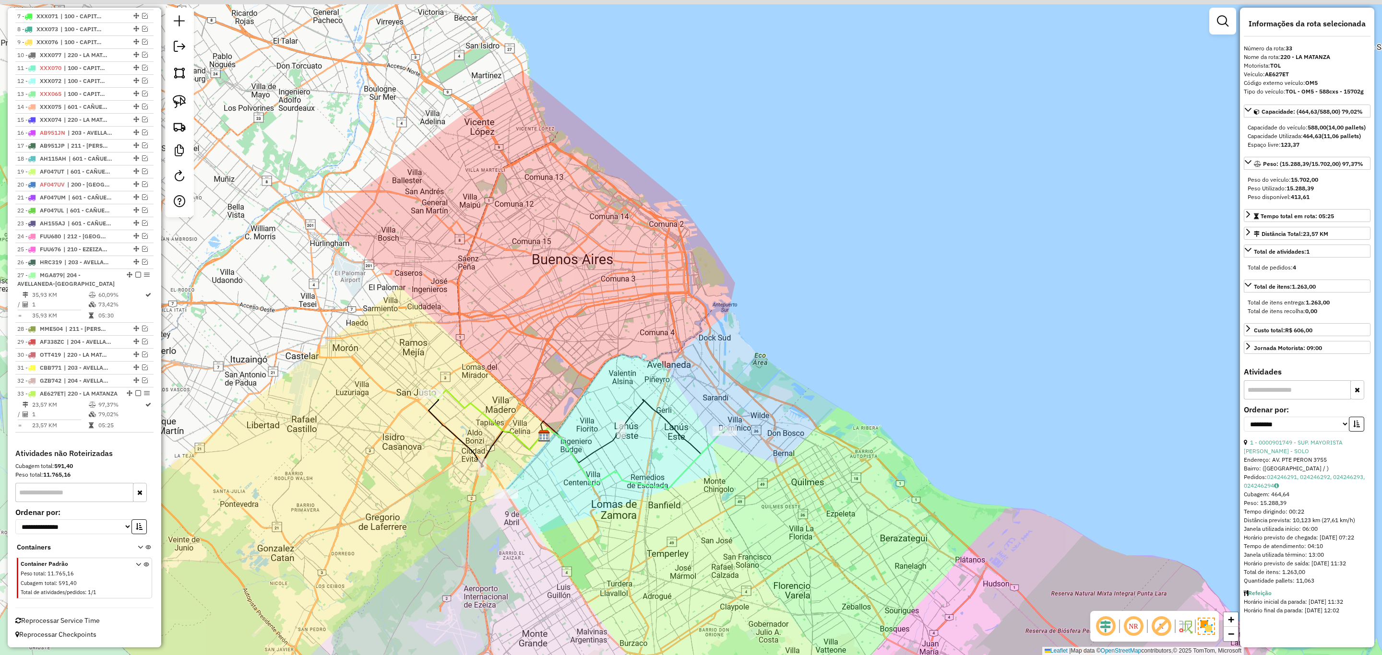
drag, startPoint x: 405, startPoint y: 363, endPoint x: 456, endPoint y: 372, distance: 52.1
click at [456, 372] on div "Janela de atendimento Grade de atendimento Capacidade Transportadoras Veículos …" at bounding box center [691, 327] width 1382 height 655
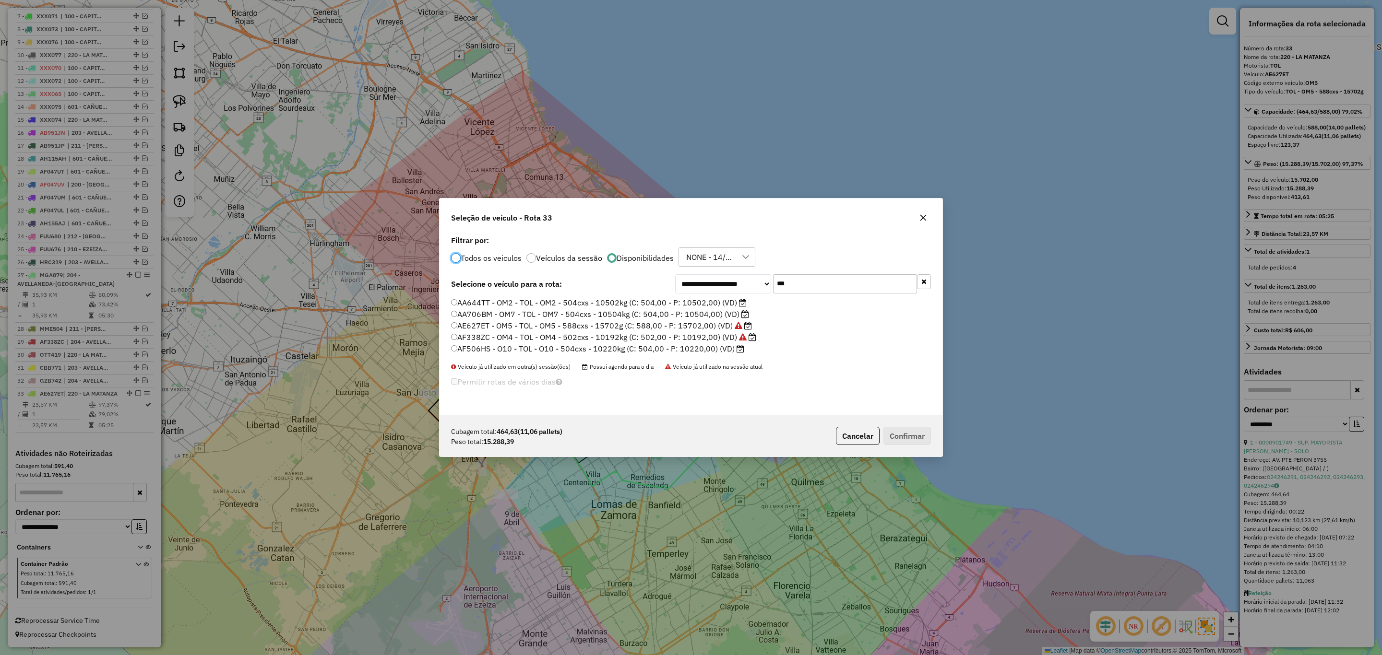
scroll to position [5, 3]
drag, startPoint x: 789, startPoint y: 286, endPoint x: 741, endPoint y: 277, distance: 48.9
click at [741, 277] on div "**********" at bounding box center [803, 283] width 256 height 19
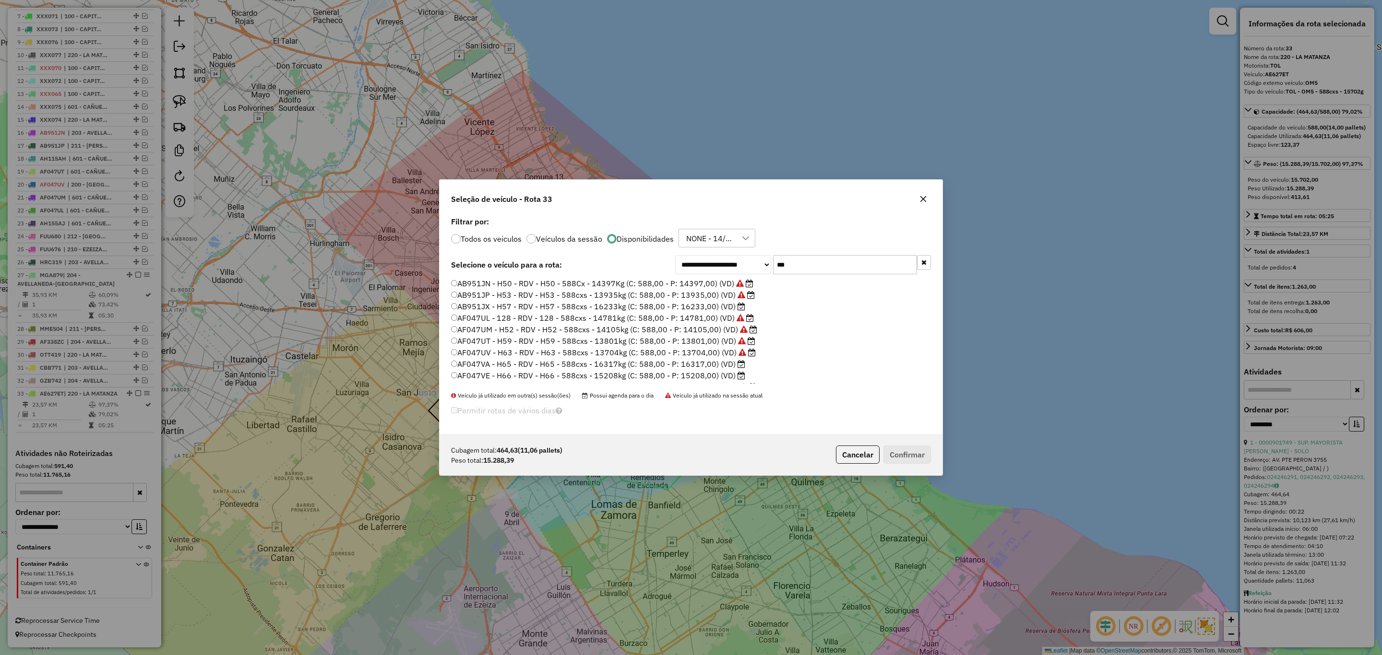
type input "***"
click at [710, 307] on label "AB951JX - H57 - RDV - H57 - 588cxs - 16233kg (C: 588,00 - P: 16233,00) (VD)" at bounding box center [598, 307] width 294 height 12
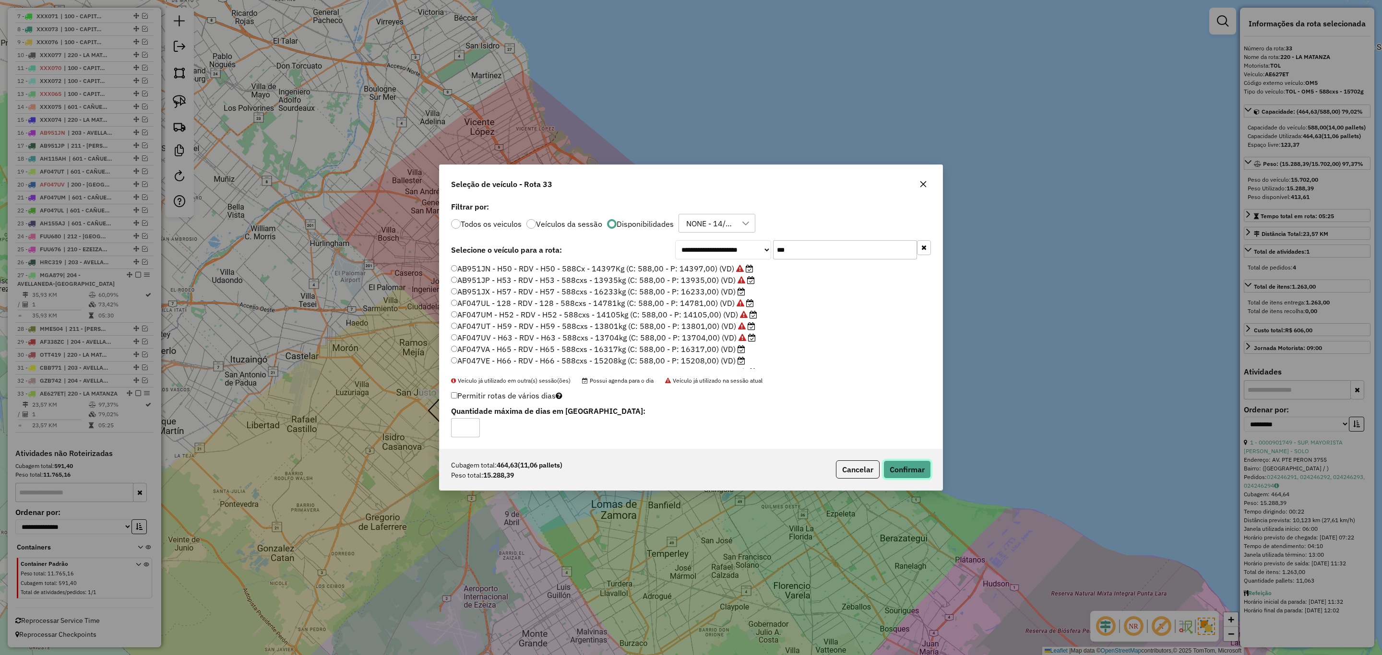
click at [904, 471] on button "Confirmar" at bounding box center [907, 470] width 48 height 18
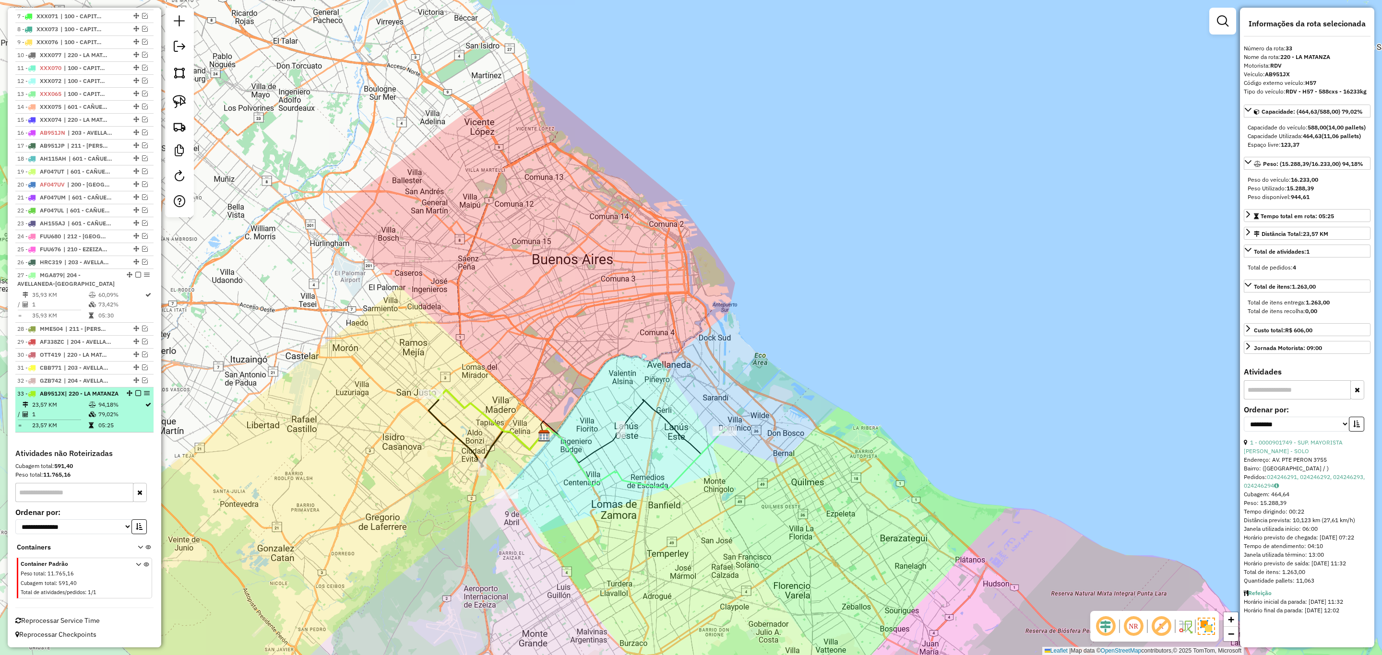
click at [135, 391] on em at bounding box center [138, 394] width 6 height 6
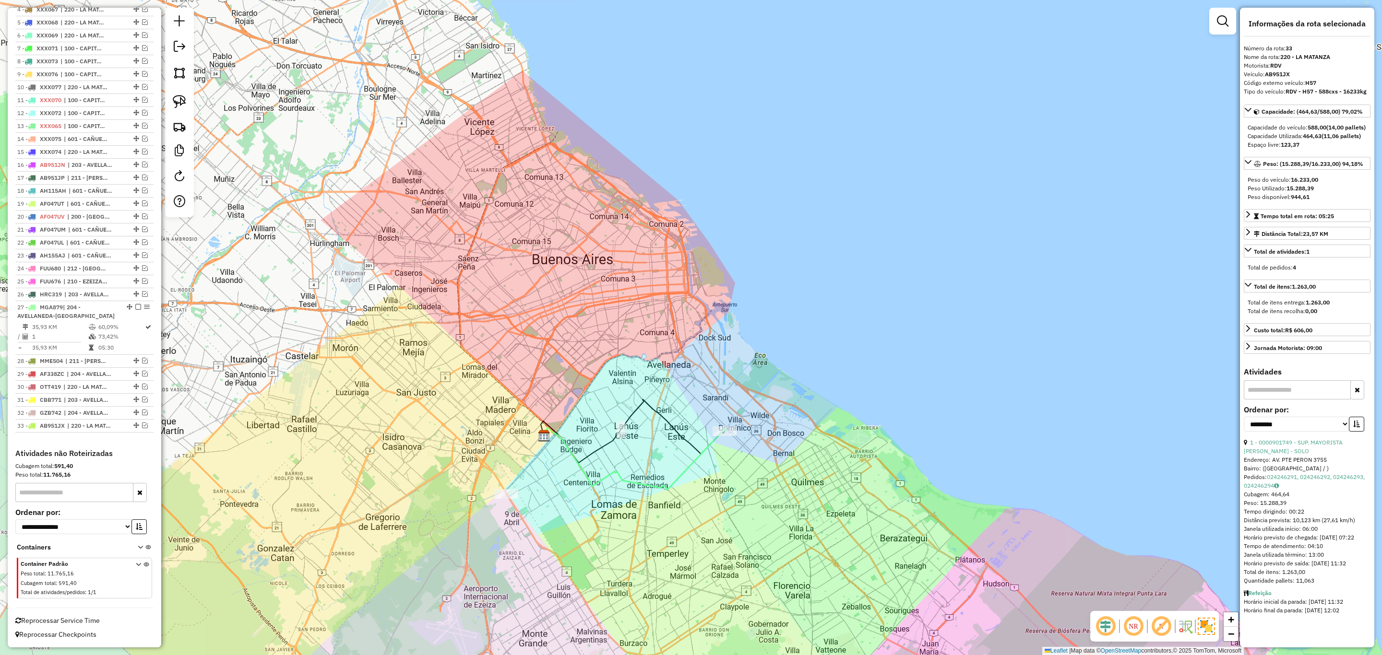
click at [707, 445] on icon at bounding box center [634, 459] width 186 height 62
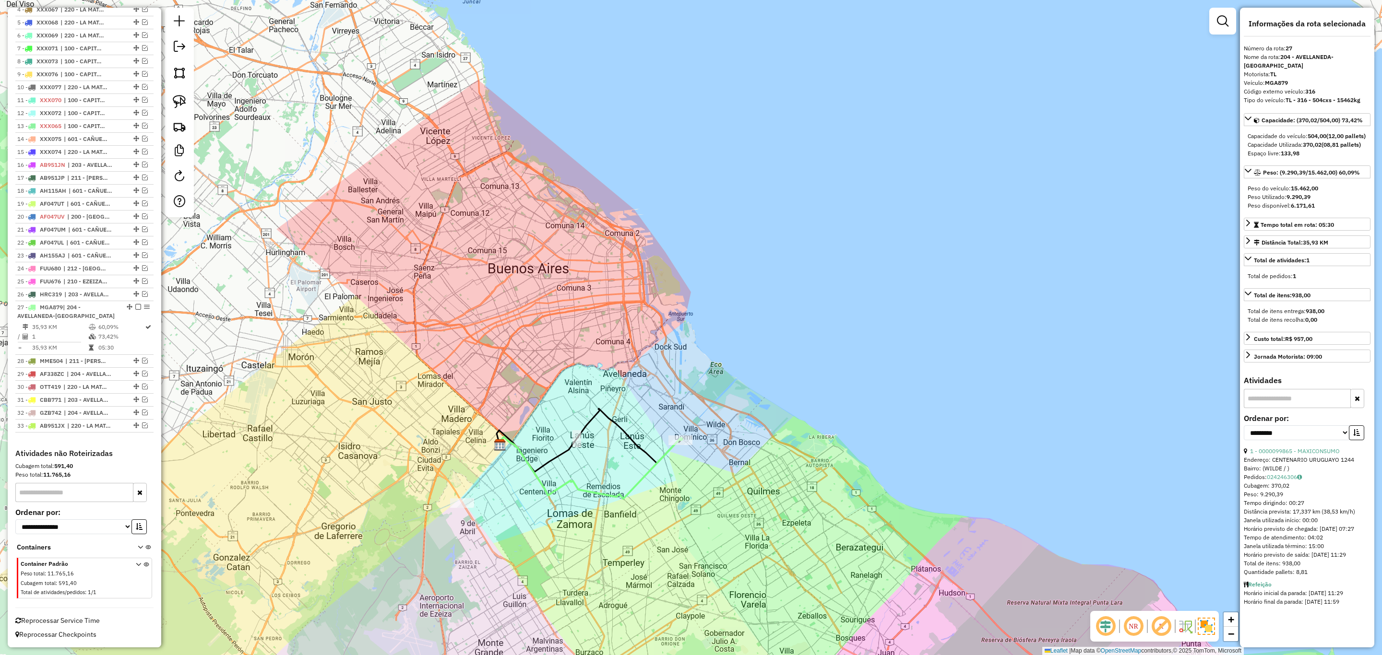
drag, startPoint x: 718, startPoint y: 495, endPoint x: 710, endPoint y: 492, distance: 9.1
click at [710, 494] on div "Janela de atendimento Grade de atendimento Capacidade Transportadoras Veículos …" at bounding box center [691, 327] width 1382 height 655
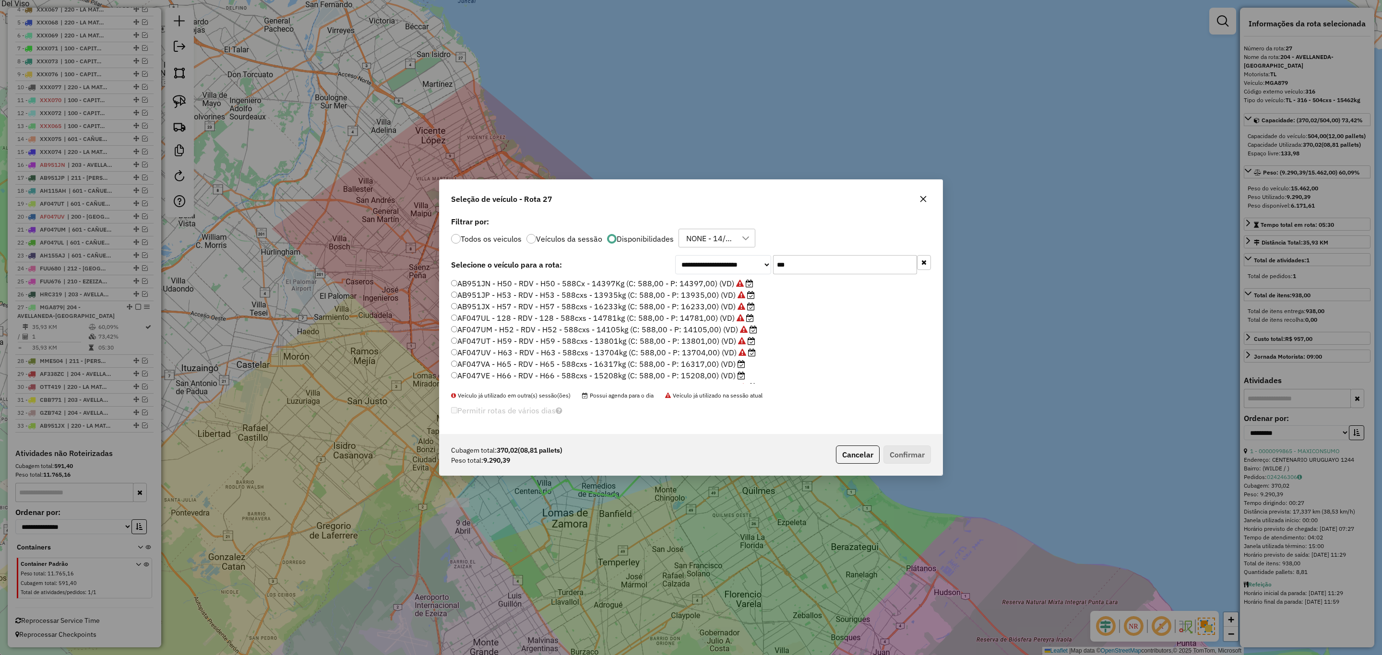
scroll to position [5, 3]
drag, startPoint x: 796, startPoint y: 267, endPoint x: 750, endPoint y: 262, distance: 46.3
click at [750, 262] on div "**********" at bounding box center [803, 264] width 256 height 19
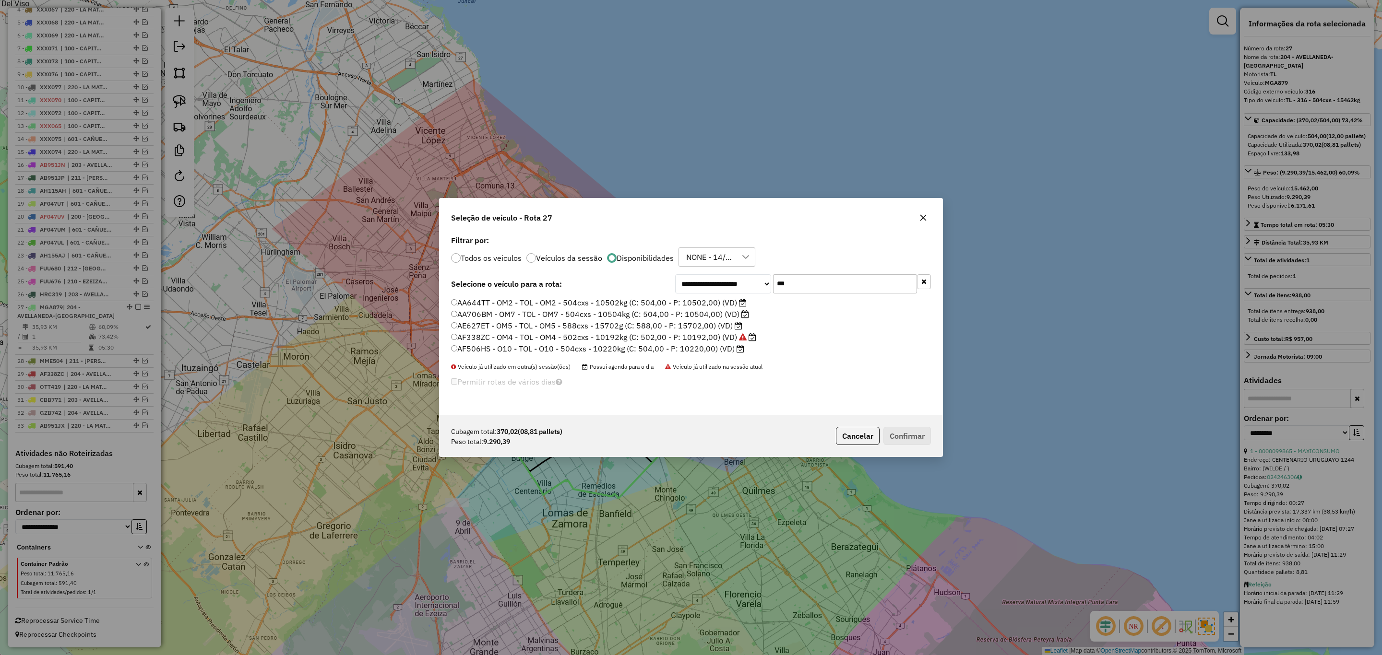
type input "***"
click at [700, 350] on label "AF506HS - O10 - TOL - O10 - 504cxs - 10220kg (C: 504,00 - P: 10220,00) (VD)" at bounding box center [597, 349] width 293 height 12
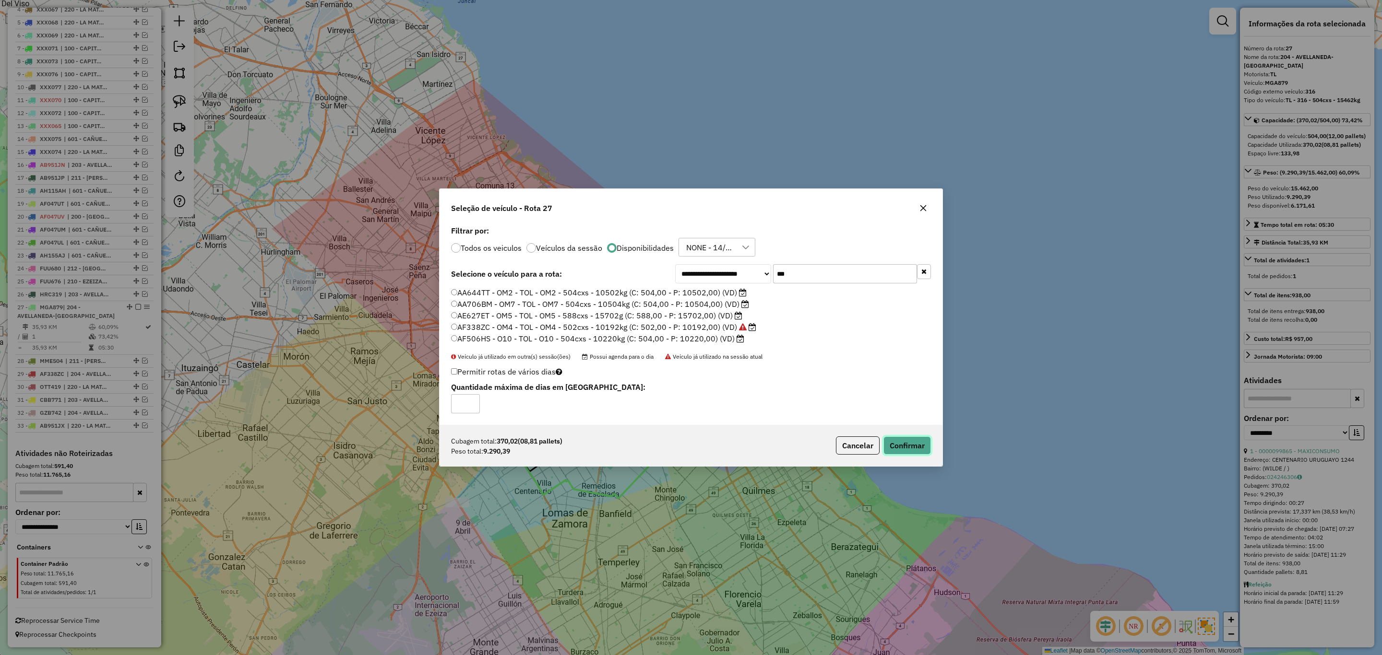
click at [903, 445] on button "Confirmar" at bounding box center [907, 446] width 48 height 18
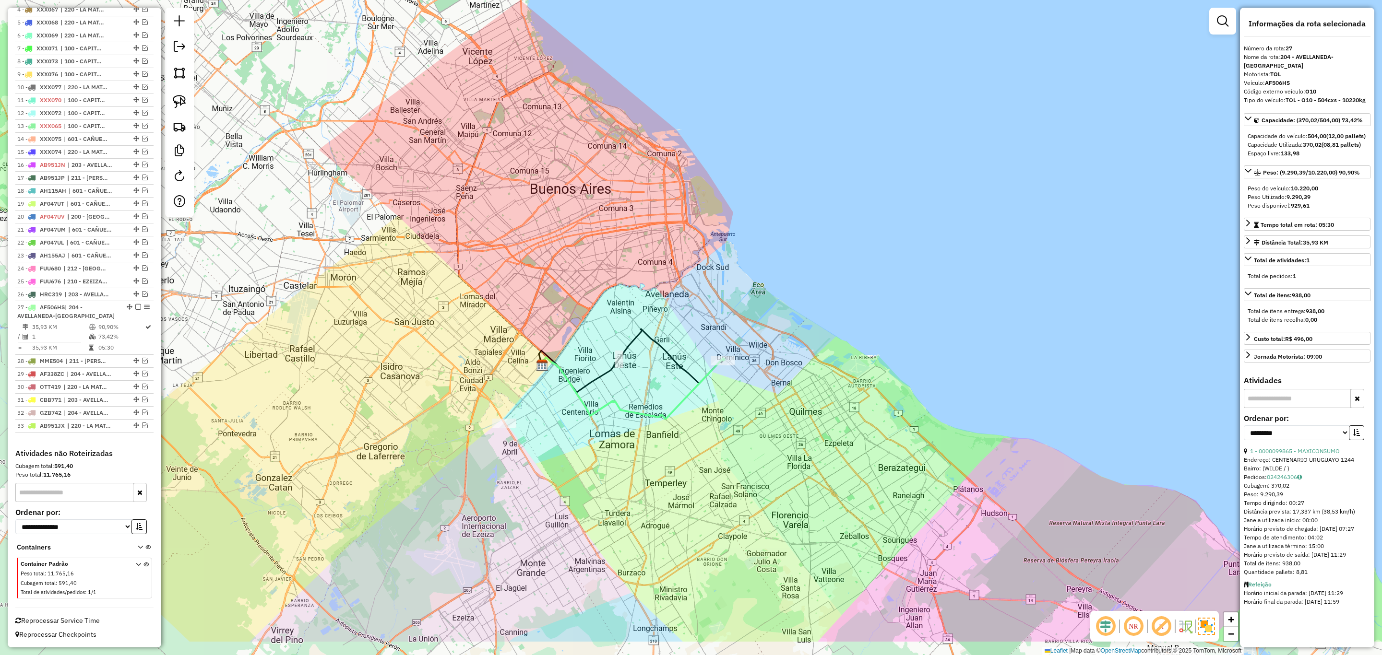
drag, startPoint x: 773, startPoint y: 485, endPoint x: 809, endPoint y: 392, distance: 100.1
click at [821, 404] on div "Janela de atendimento Grade de atendimento Capacidade Transportadoras Veículos …" at bounding box center [691, 327] width 1382 height 655
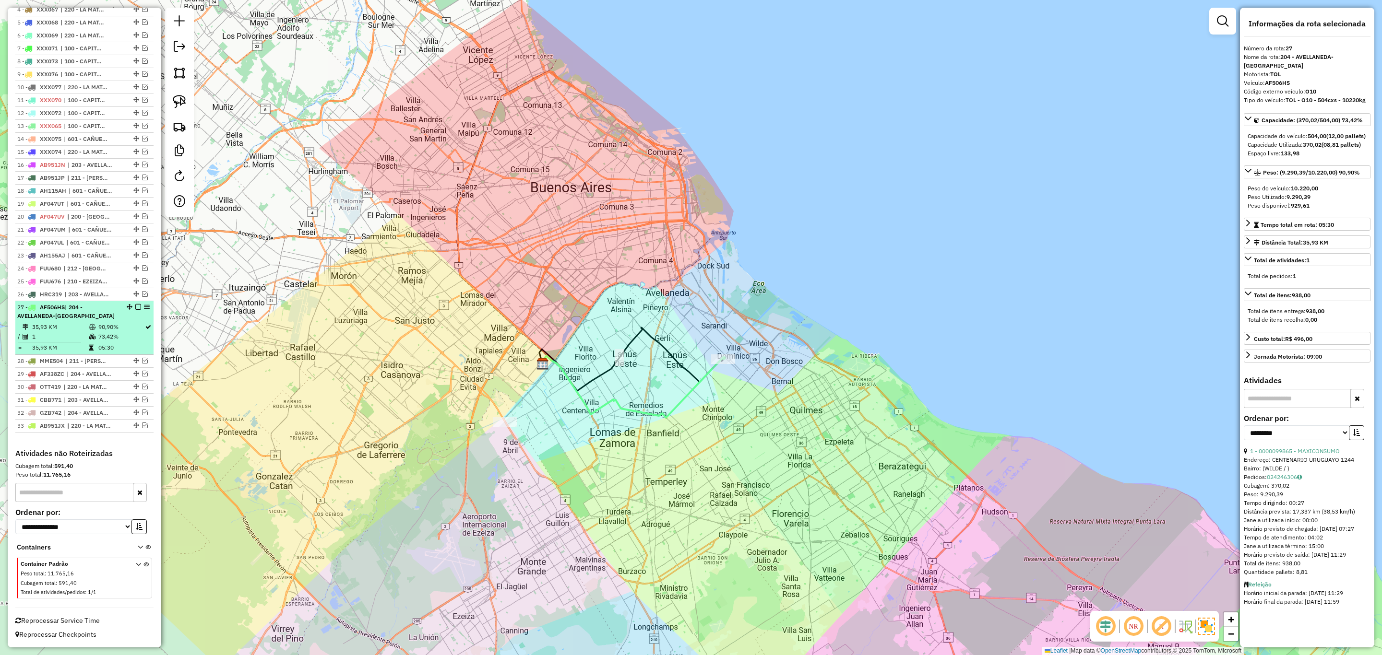
click at [135, 304] on em at bounding box center [138, 307] width 6 height 6
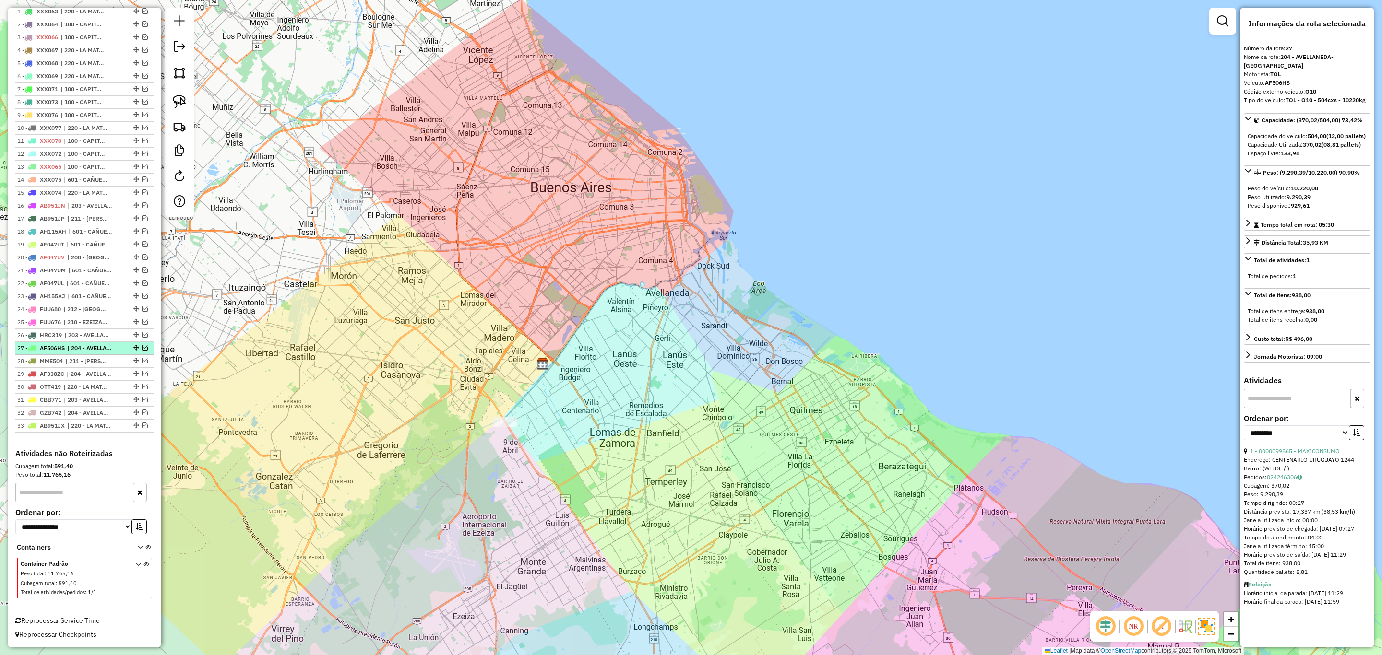
scroll to position [379, 0]
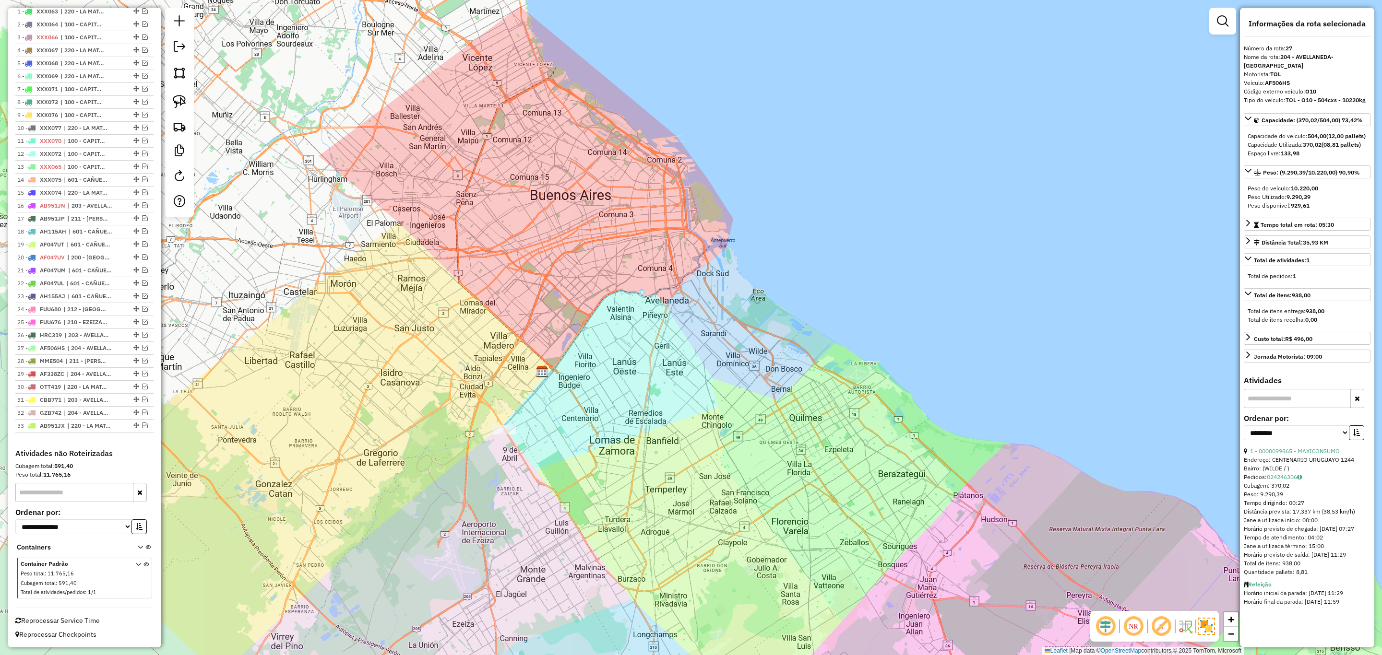
click at [522, 407] on div "Janela de atendimento Grade de atendimento Capacidade Transportadoras Veículos …" at bounding box center [691, 327] width 1382 height 655
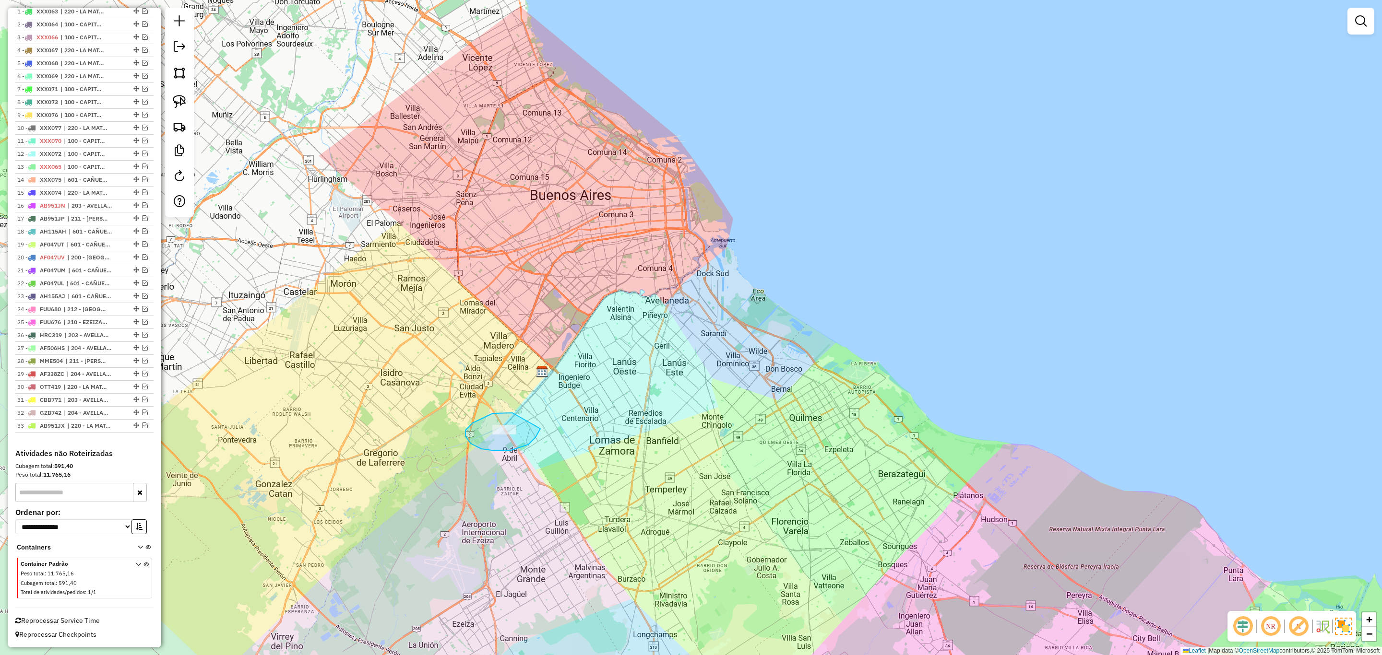
drag, startPoint x: 503, startPoint y: 413, endPoint x: 541, endPoint y: 428, distance: 41.2
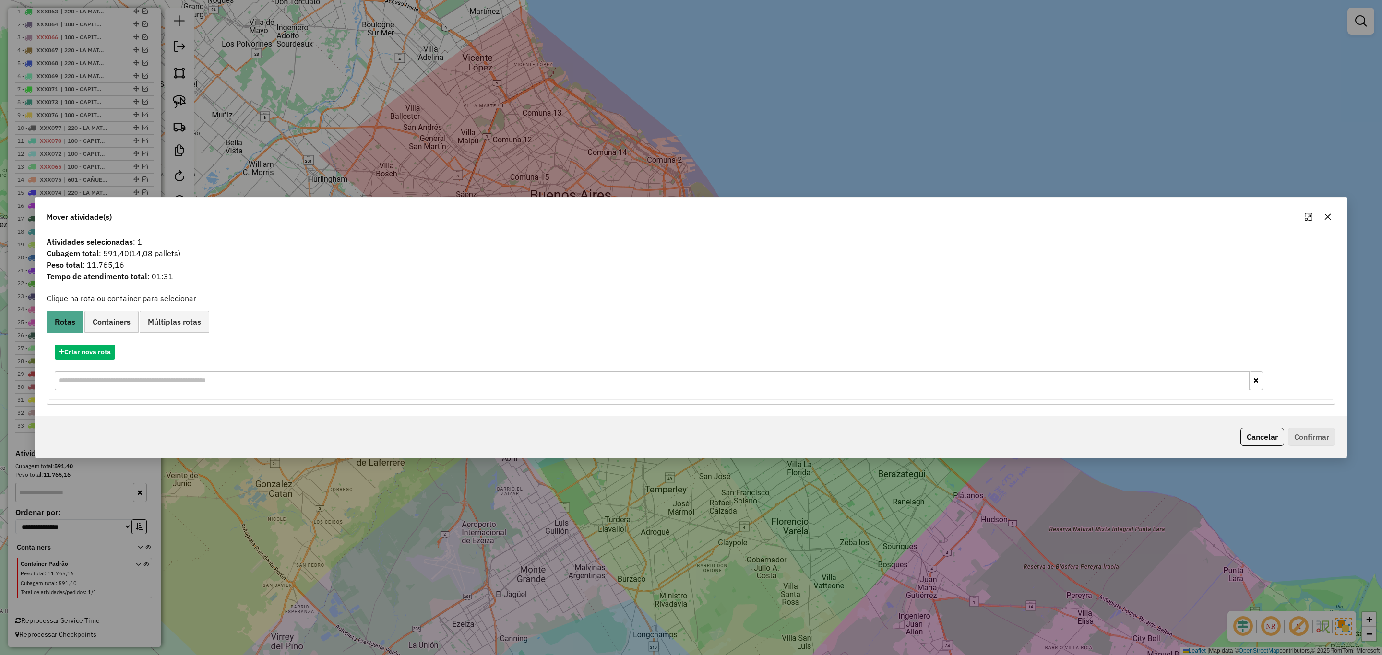
click at [1249, 437] on button "Cancelar" at bounding box center [1262, 437] width 44 height 18
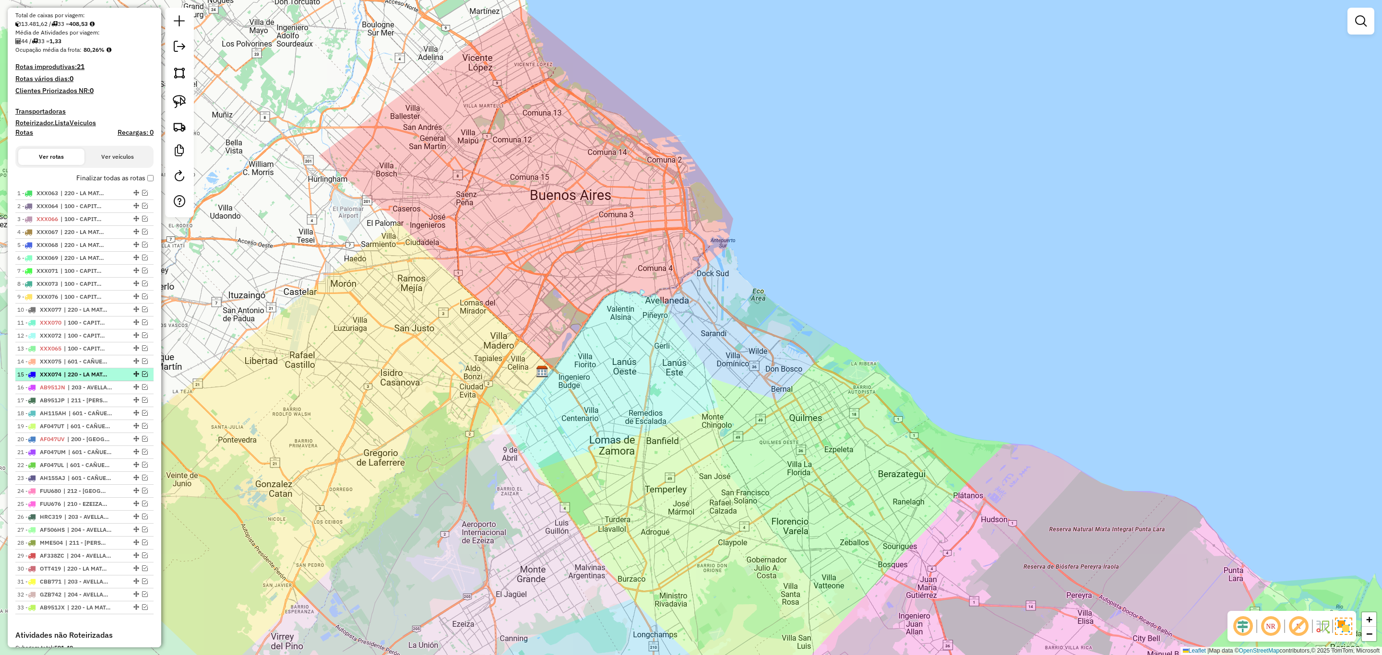
scroll to position [0, 0]
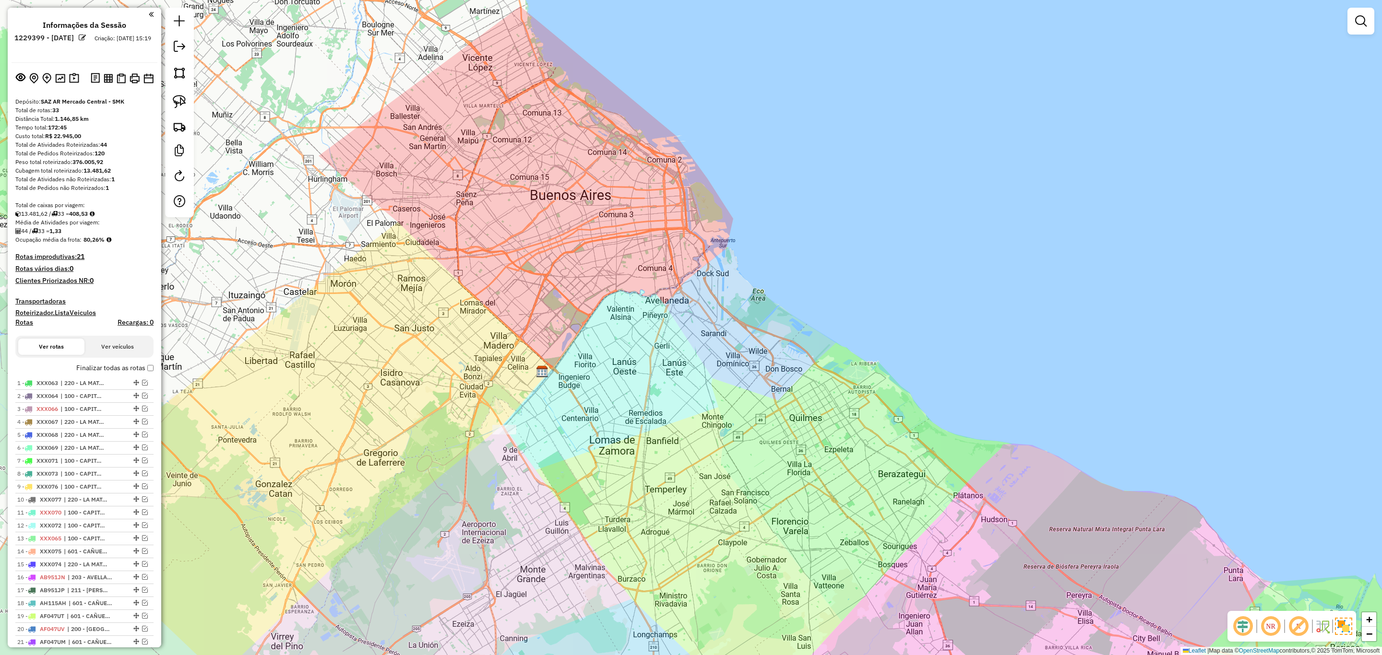
click at [44, 297] on h4 "Transportadoras" at bounding box center [84, 301] width 138 height 8
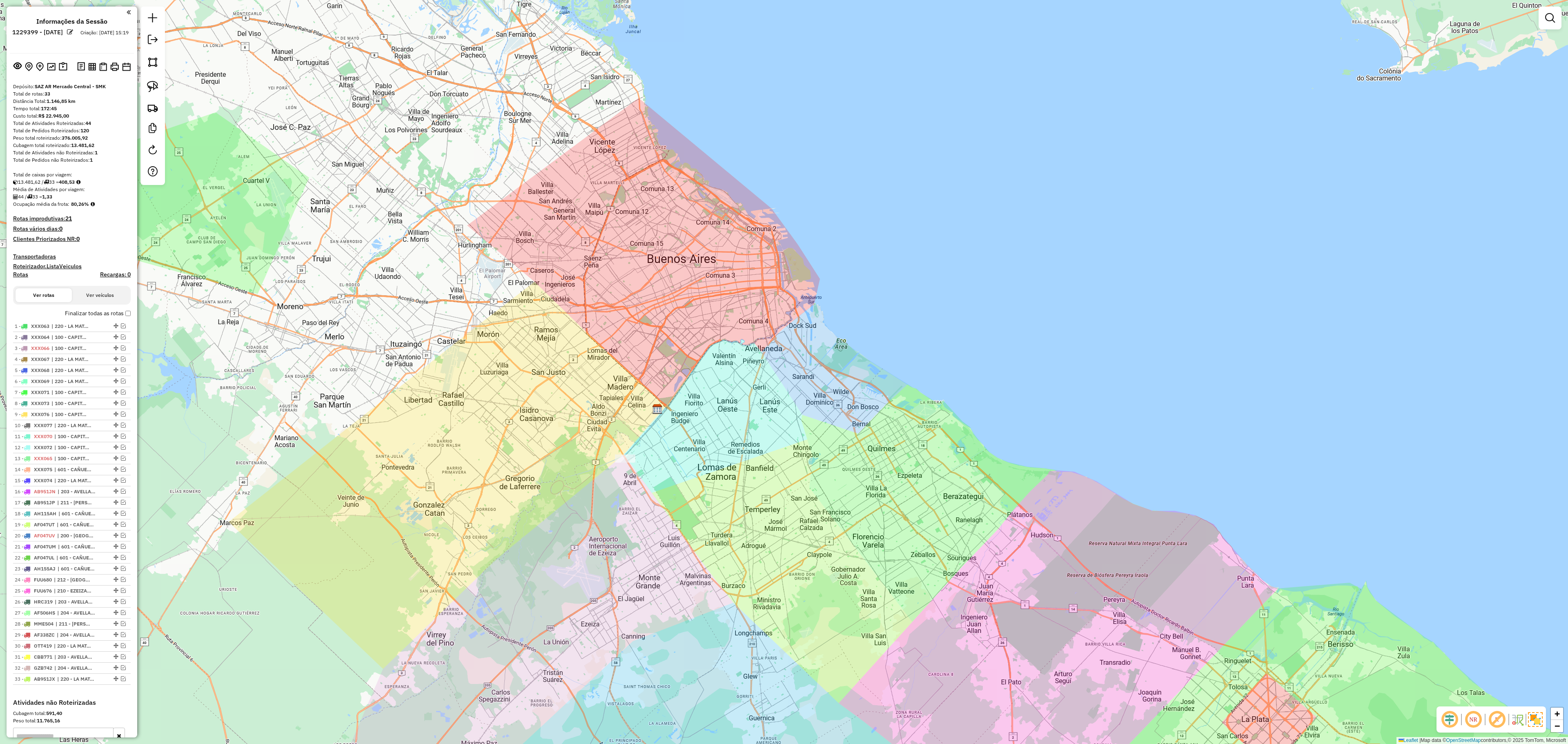
click at [29, 253] on h4 "Transportadoras" at bounding box center [71, 256] width 117 height 7
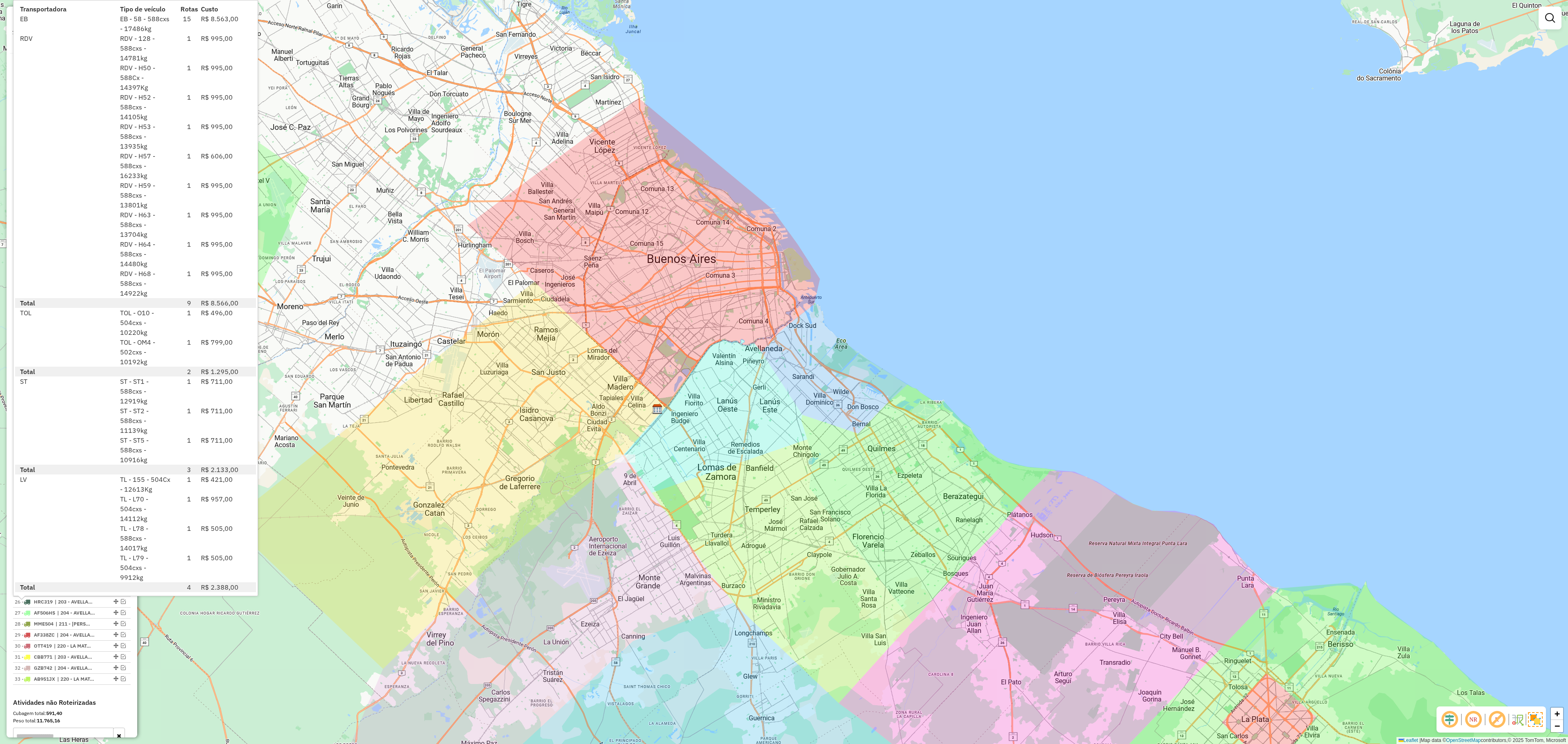
click at [360, 411] on div "Janela de atendimento Grade de atendimento Capacidade Transportadoras Veículos …" at bounding box center [784, 372] width 1568 height 744
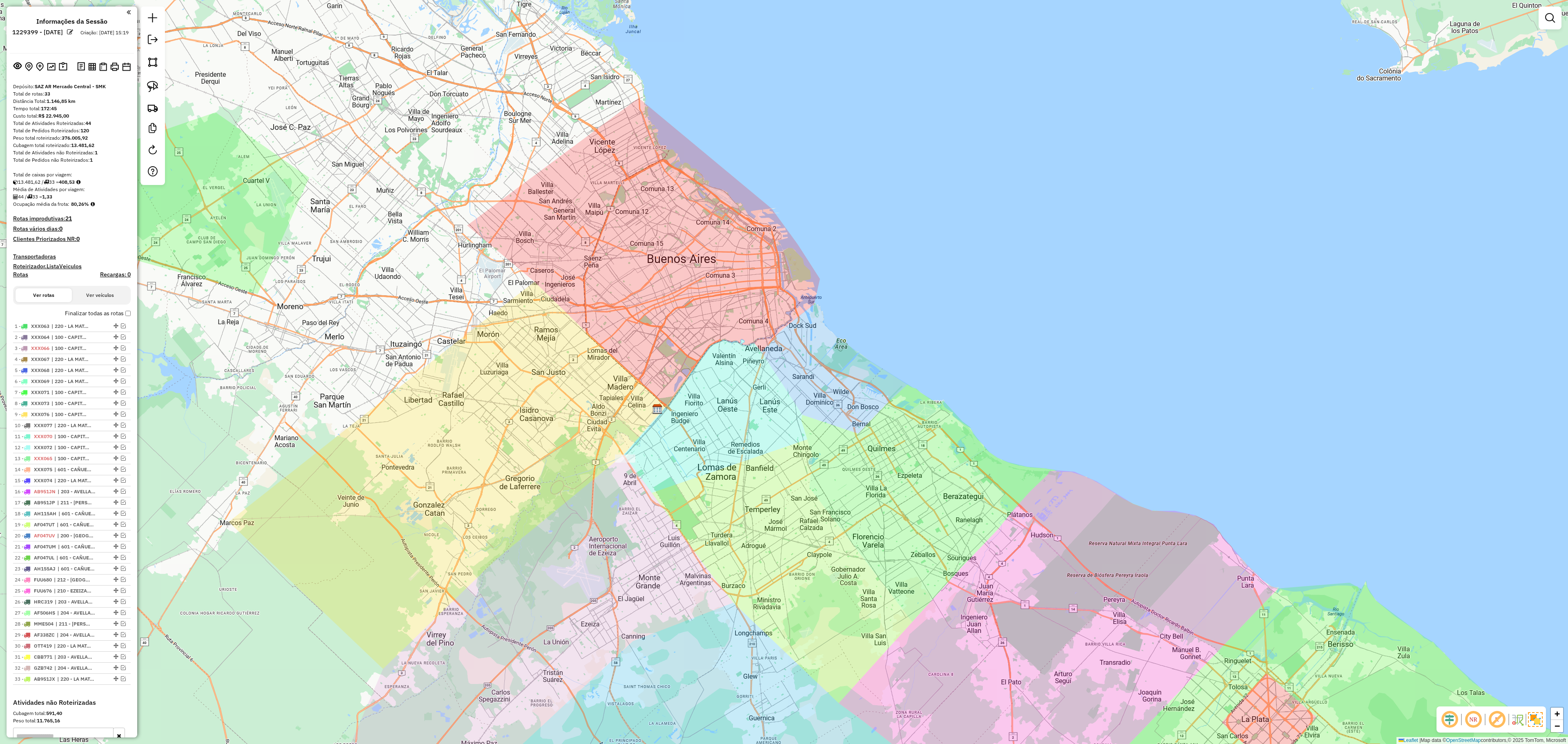
click at [106, 236] on h4 "Clientes Priorizados NR: 0" at bounding box center [71, 239] width 117 height 7
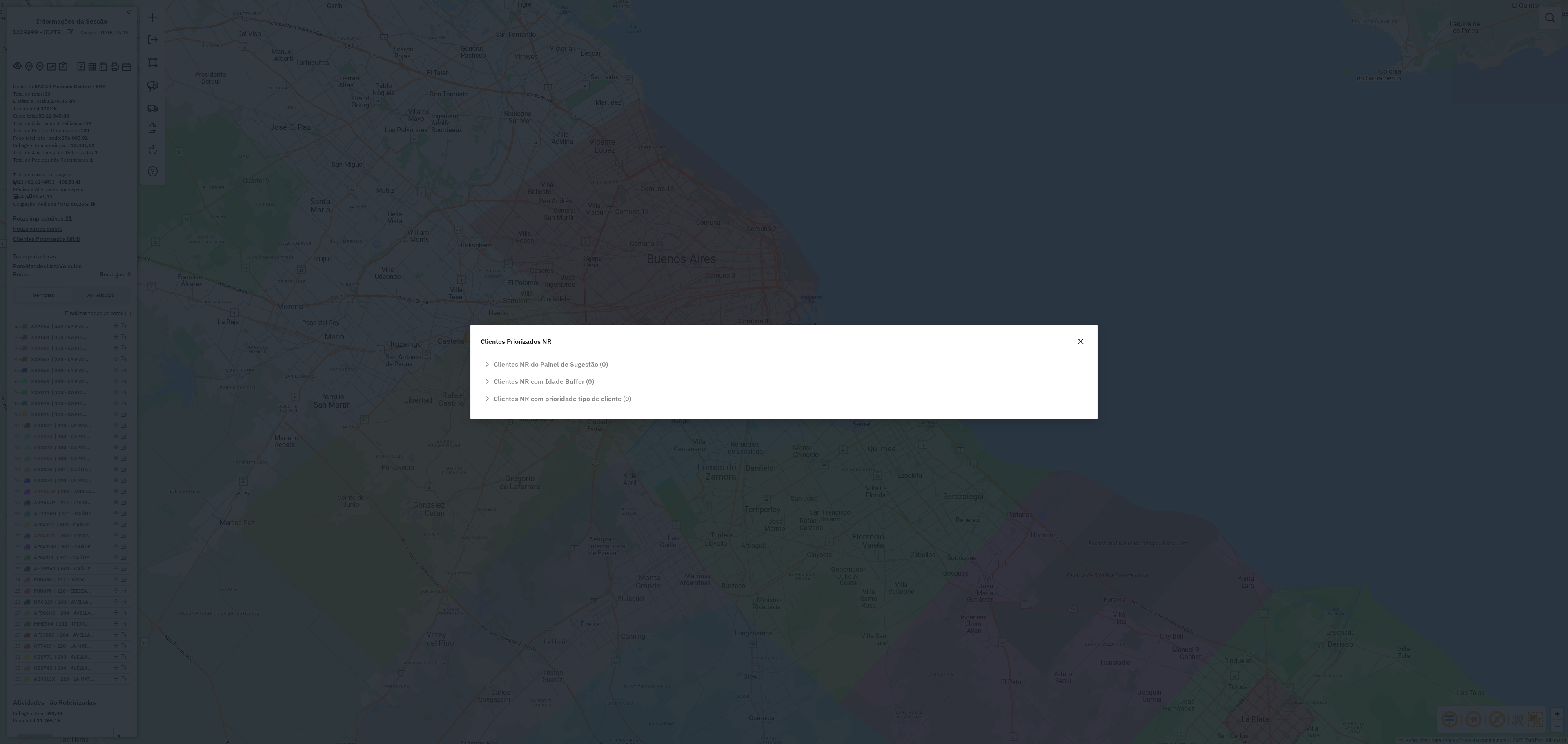
click at [1082, 340] on icon "button" at bounding box center [1080, 341] width 5 height 5
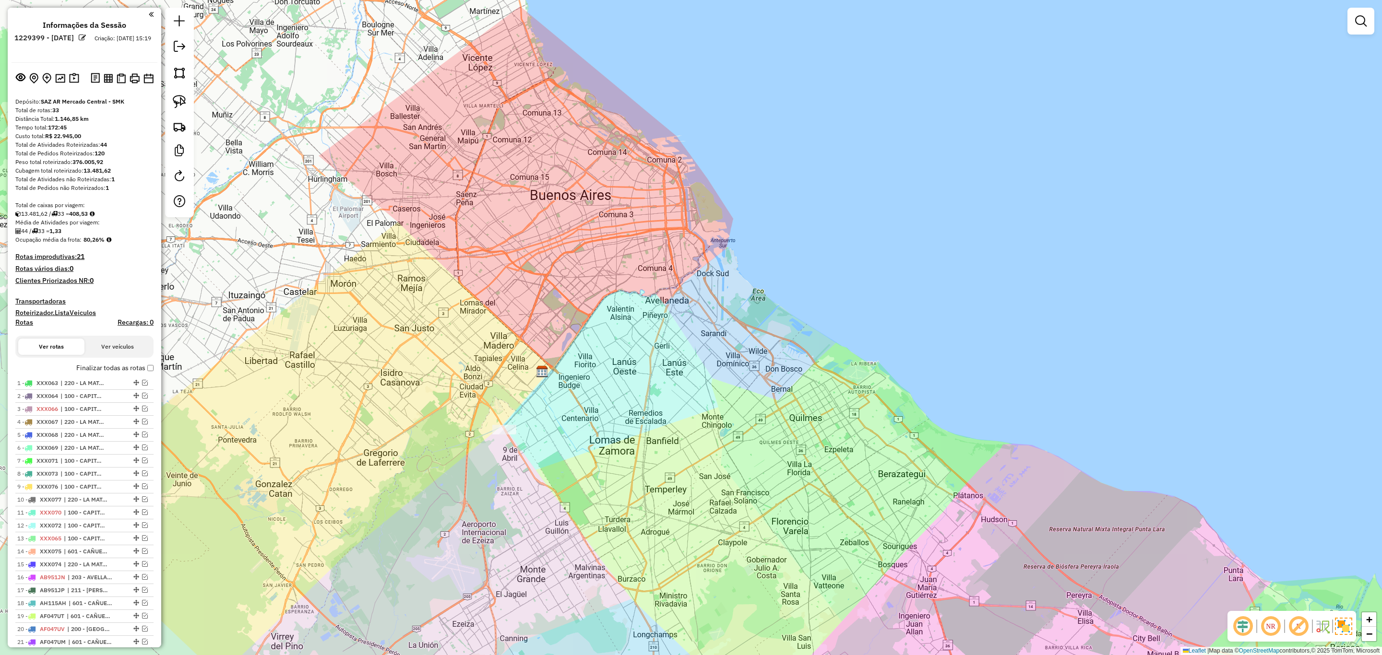
click at [31, 301] on h4 "Transportadoras" at bounding box center [84, 301] width 138 height 8
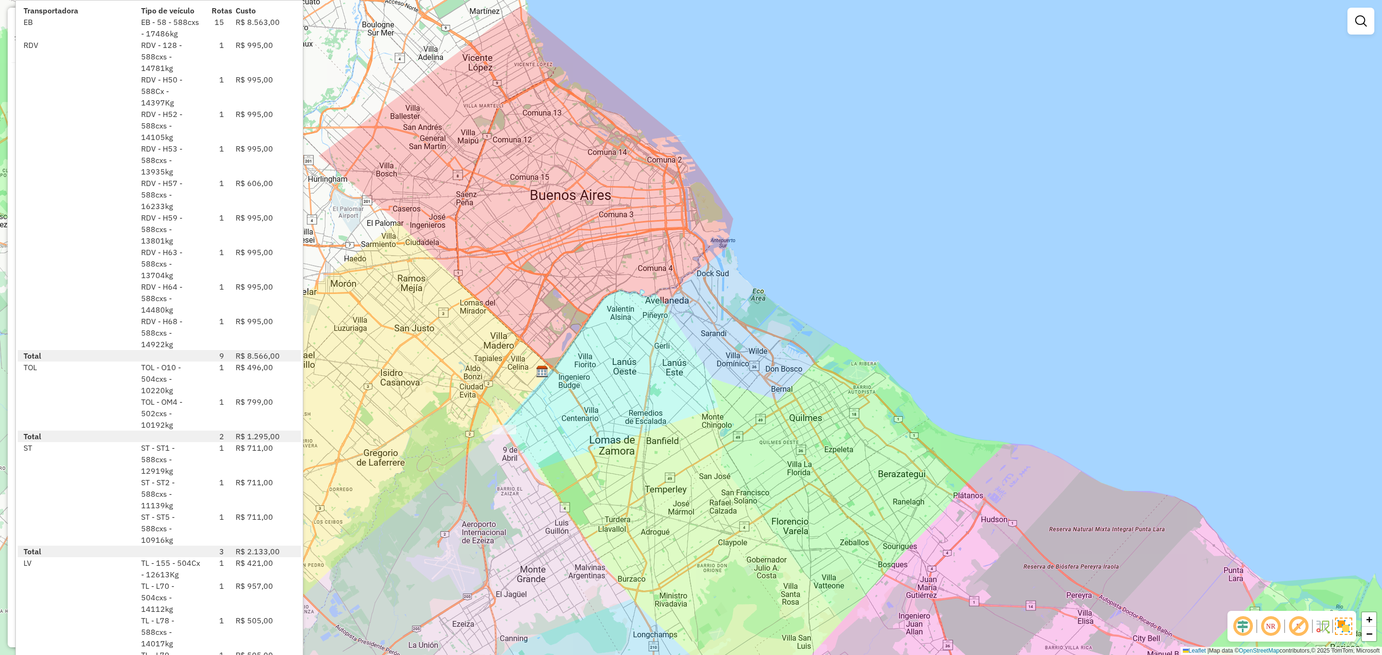
click at [714, 409] on div "Janela de atendimento Grade de atendimento Capacidade Transportadoras Veículos …" at bounding box center [691, 327] width 1382 height 655
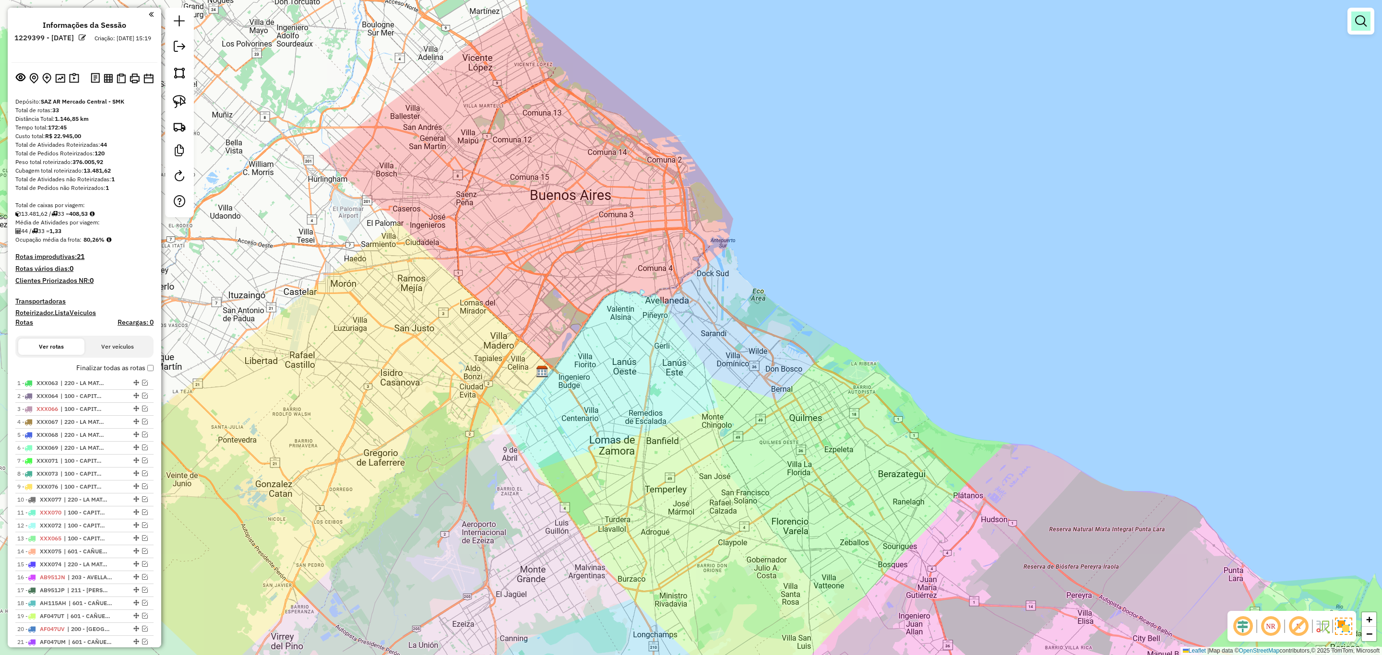
click at [1362, 19] on em at bounding box center [1361, 21] width 12 height 12
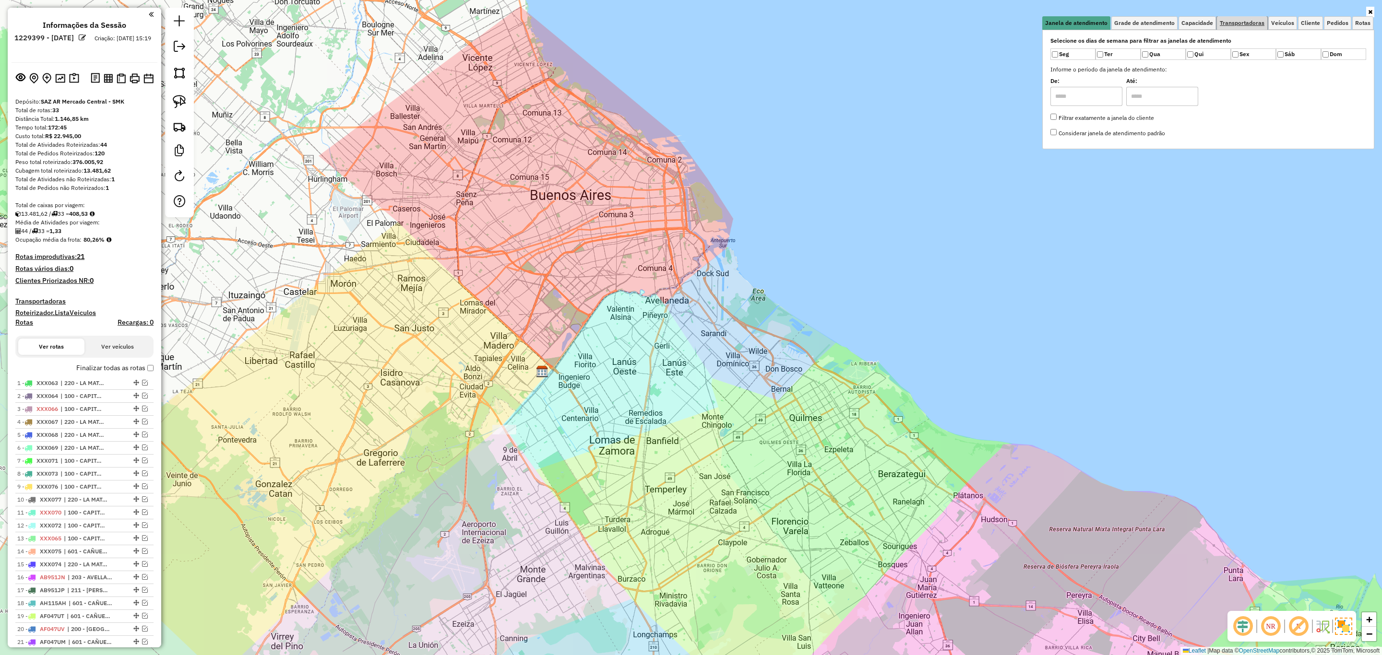
click at [1245, 24] on span "Transportadoras" at bounding box center [1242, 23] width 45 height 6
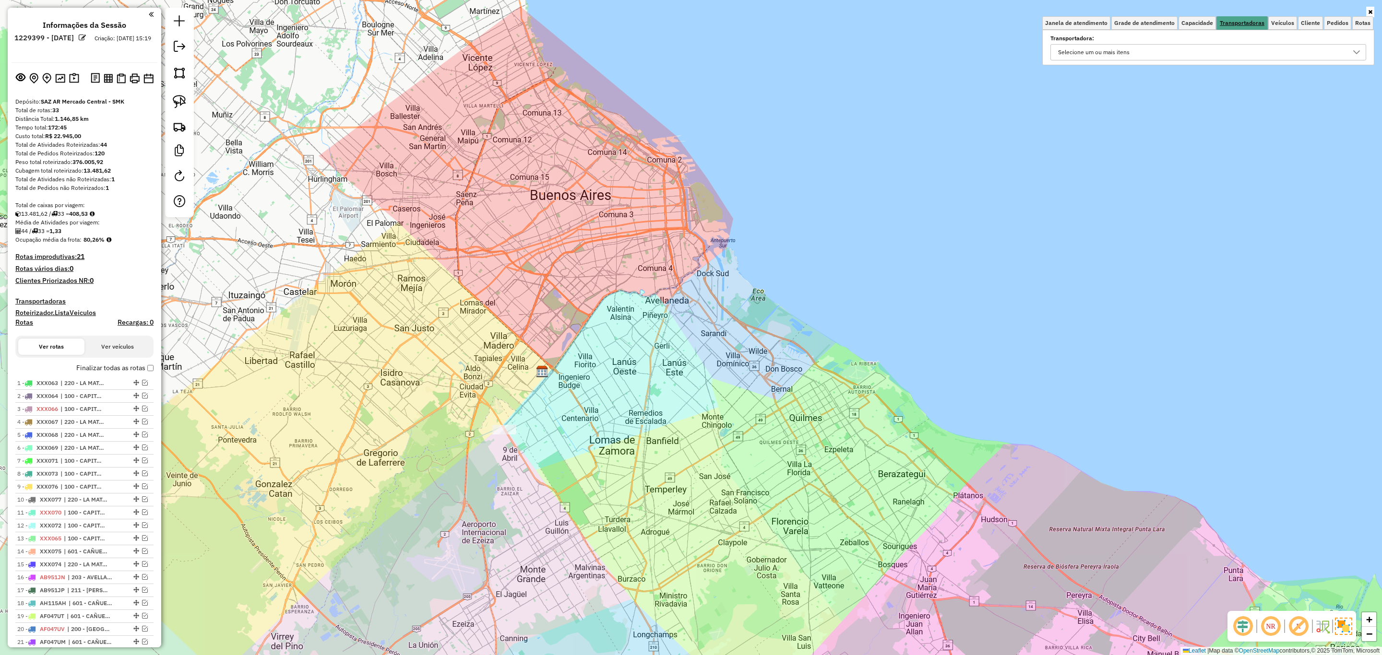
click at [1245, 24] on span "Transportadoras" at bounding box center [1242, 23] width 45 height 6
click at [1197, 50] on div "Selecione um ou mais itens" at bounding box center [1201, 52] width 293 height 15
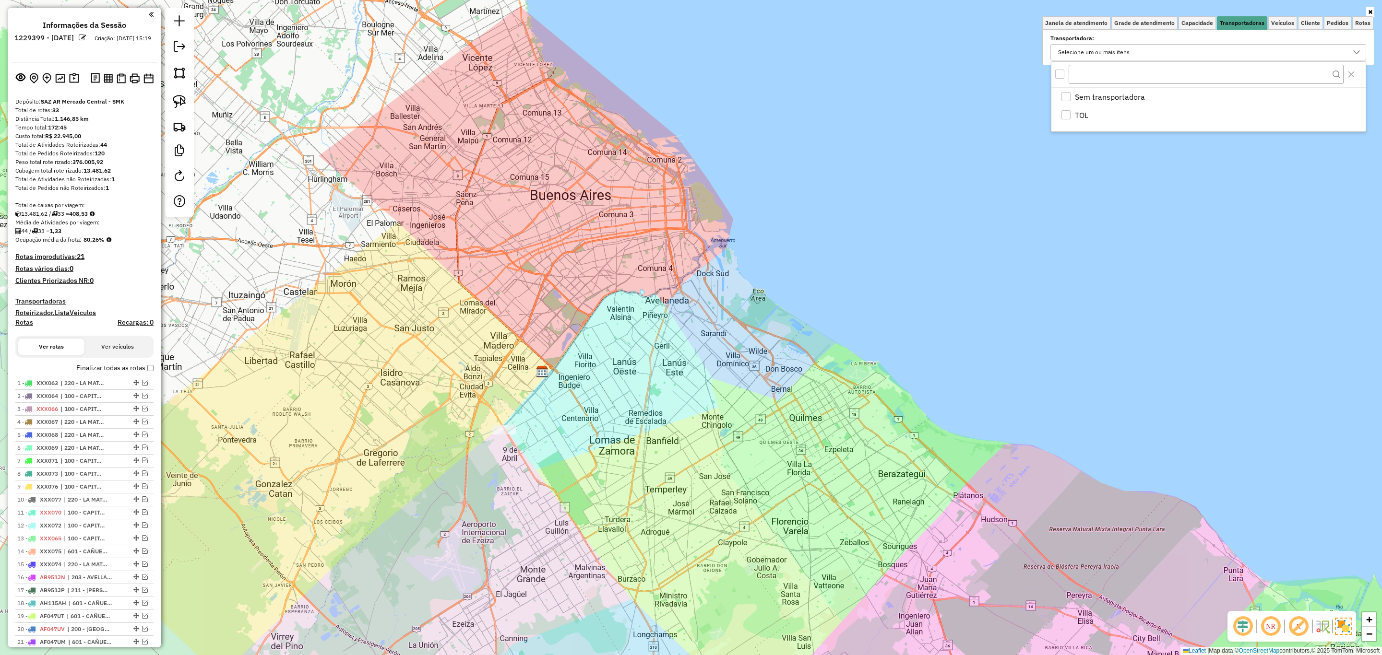
click at [1135, 233] on div "Janela de atendimento Grade de atendimento Capacidade Transportadoras Veículos …" at bounding box center [691, 327] width 1382 height 655
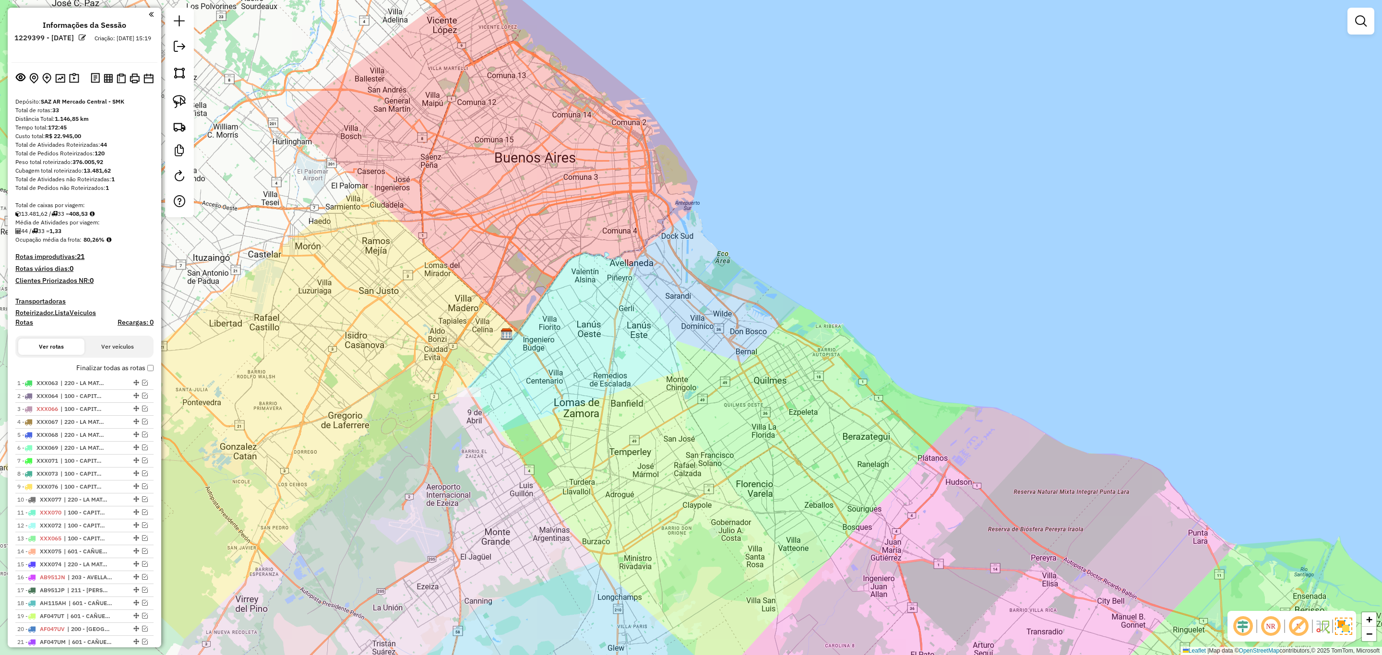
drag, startPoint x: 777, startPoint y: 332, endPoint x: 740, endPoint y: 291, distance: 54.7
click at [740, 291] on div "Janela de atendimento Grade de atendimento Capacidade Transportadoras Veículos …" at bounding box center [691, 327] width 1382 height 655
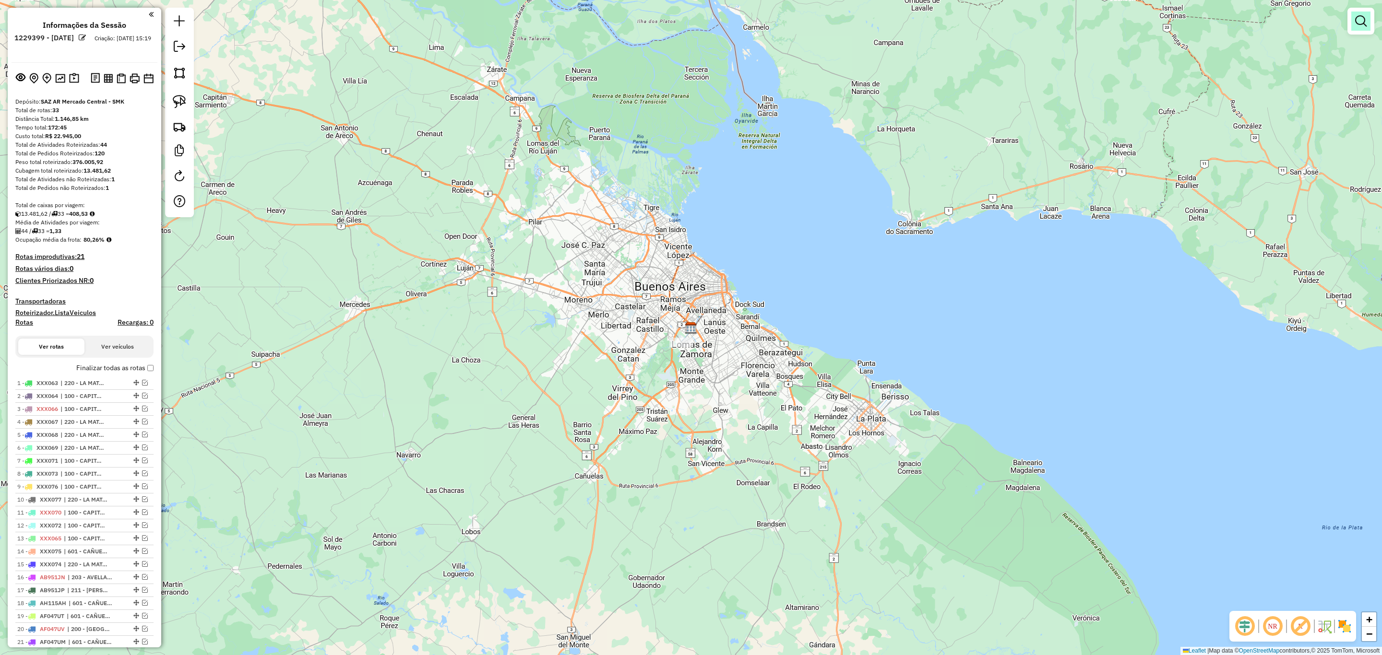
click at [1361, 17] on em at bounding box center [1361, 21] width 12 height 12
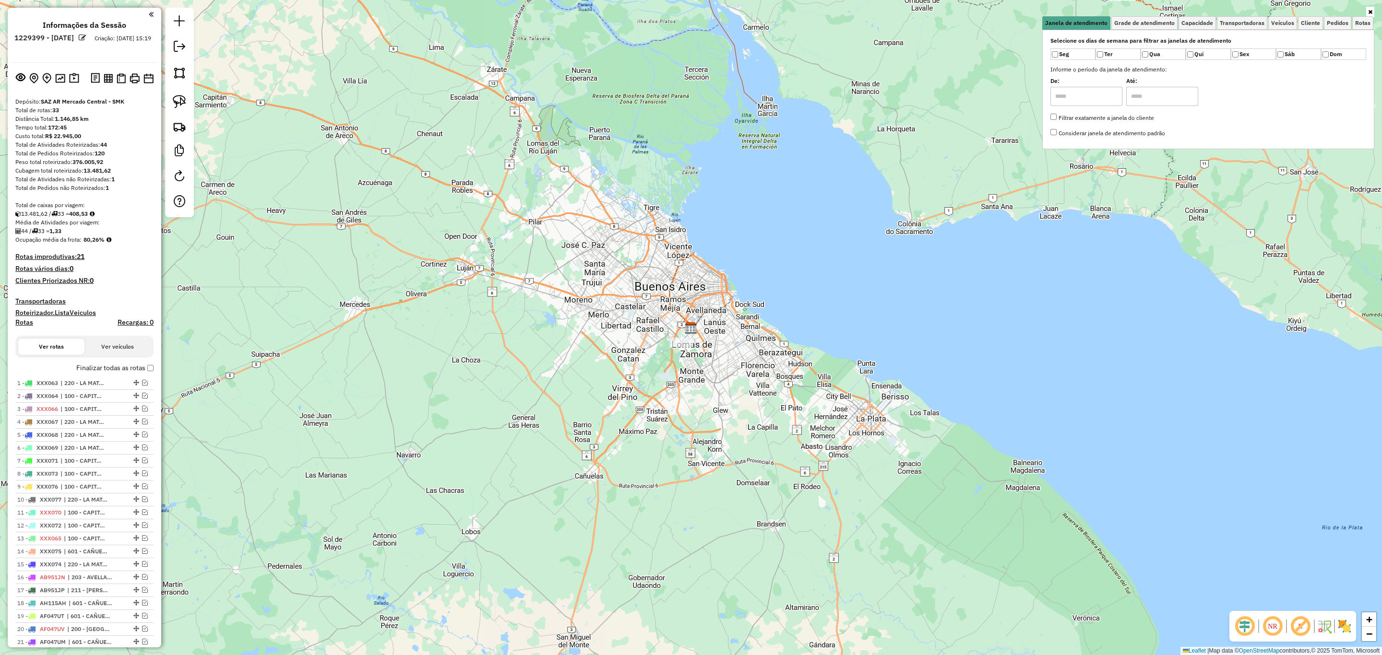
click at [1345, 623] on img at bounding box center [1344, 626] width 15 height 15
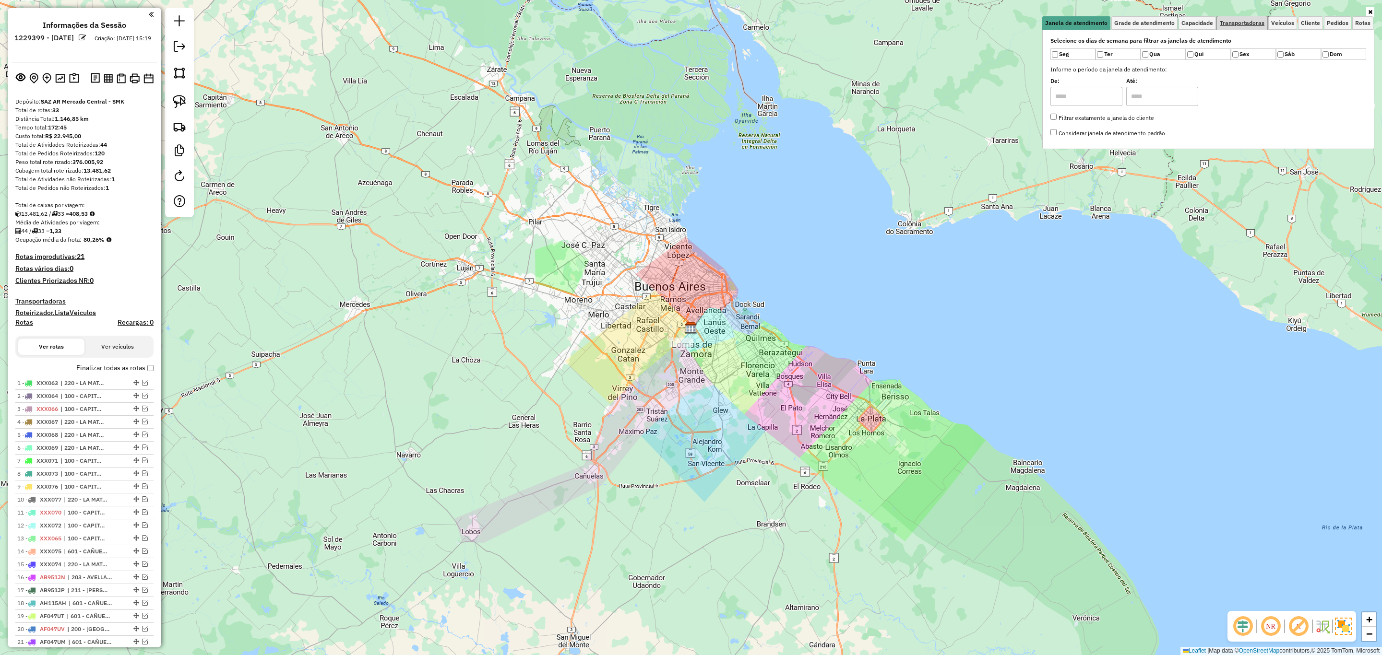
click at [1245, 22] on span "Transportadoras" at bounding box center [1242, 23] width 45 height 6
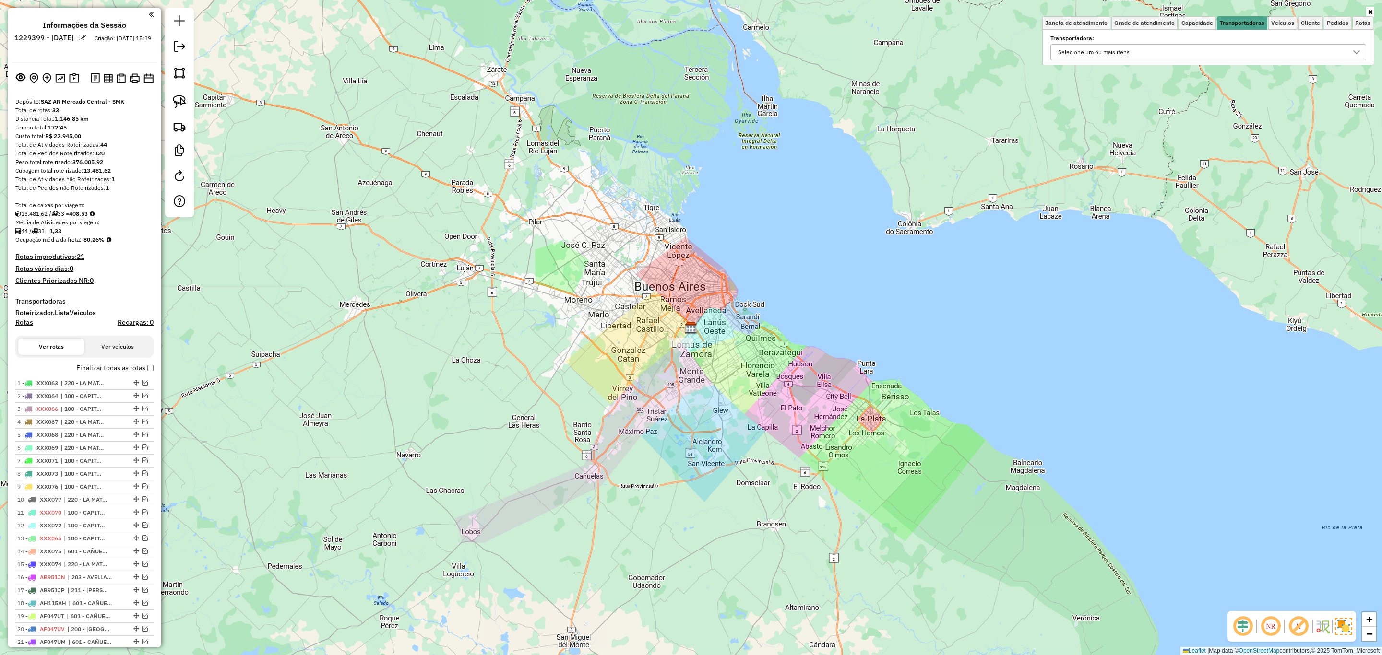
click at [1150, 49] on div "Selecione um ou mais itens" at bounding box center [1201, 52] width 293 height 15
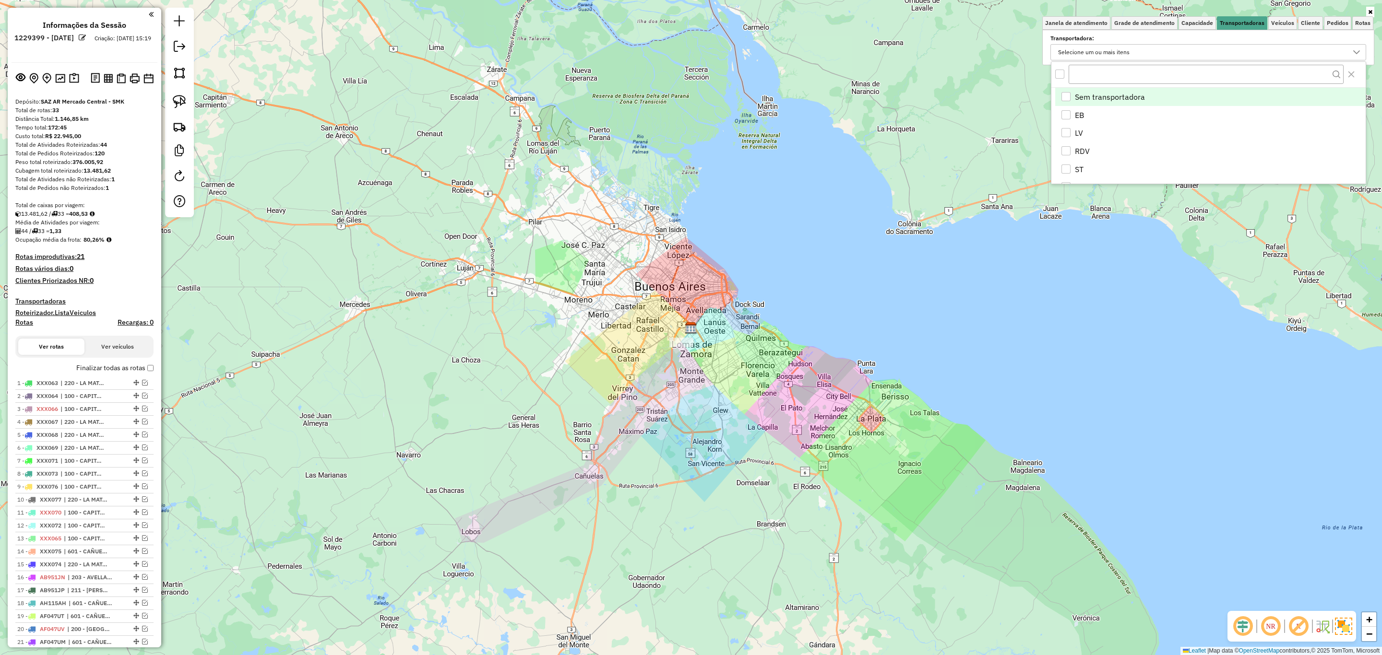
scroll to position [6, 34]
click at [1065, 154] on div "RDV" at bounding box center [1065, 150] width 9 height 9
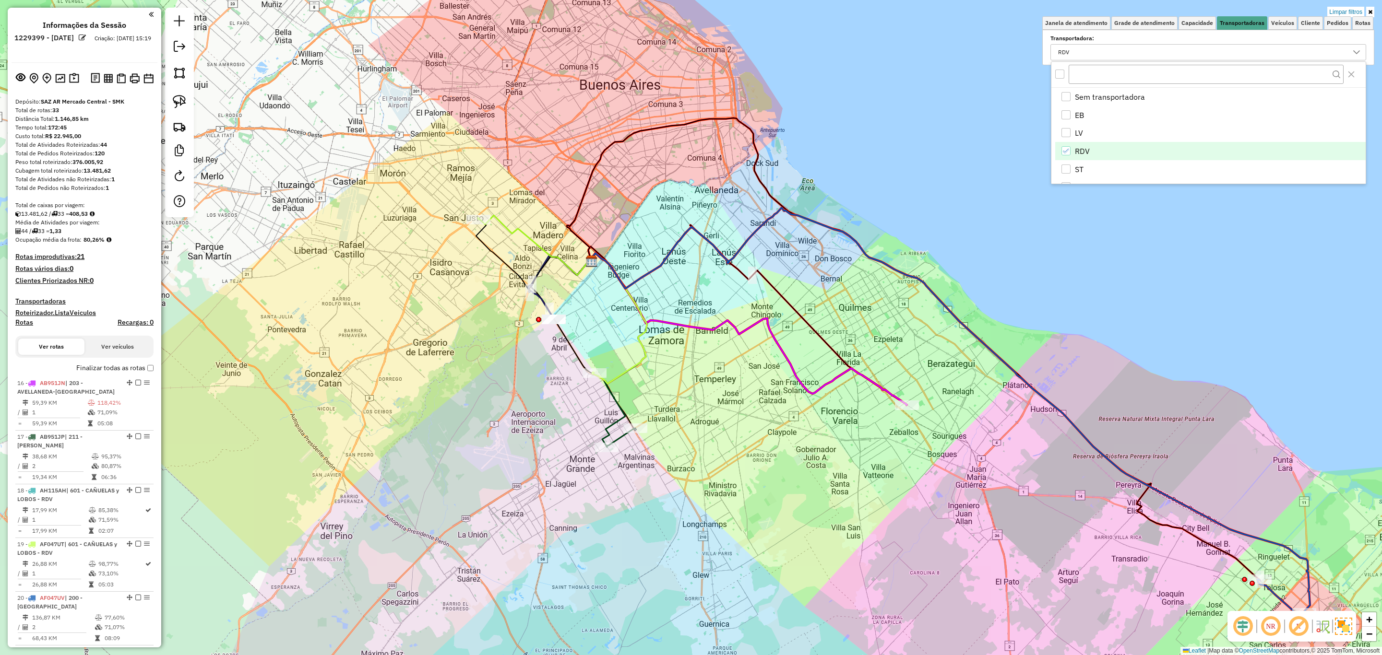
click at [842, 371] on icon at bounding box center [747, 329] width 319 height 152
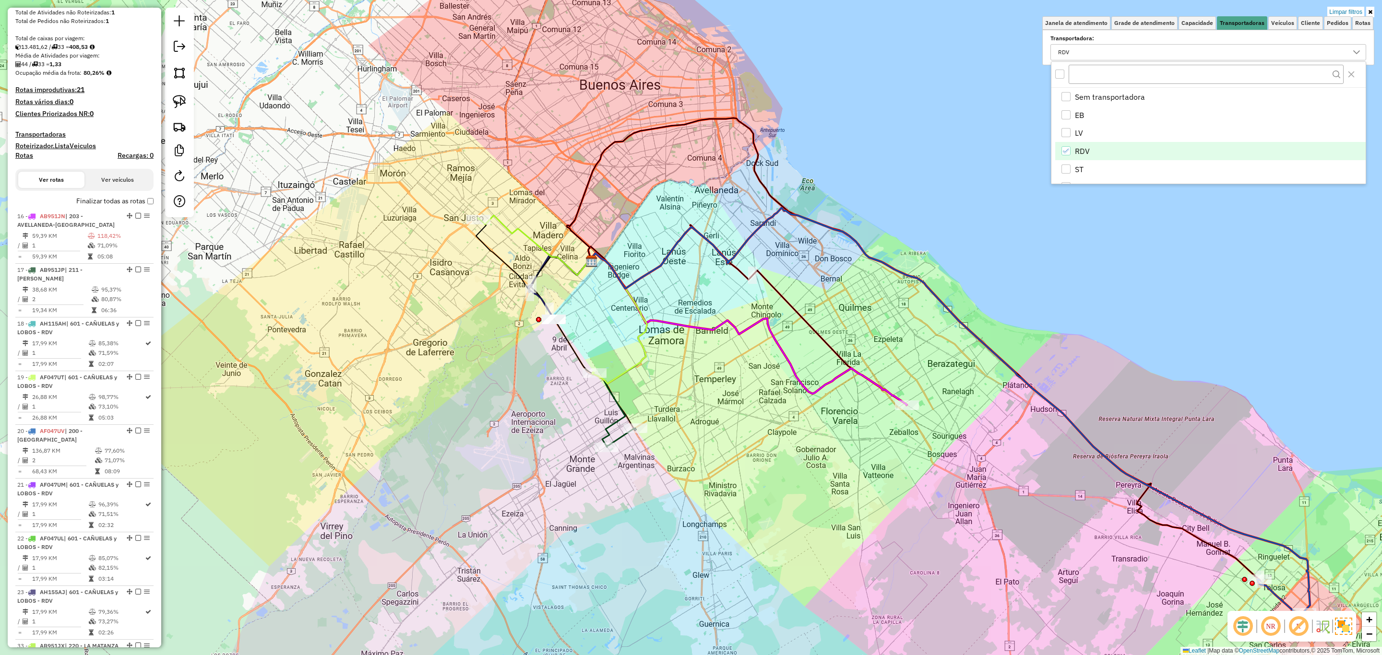
select select "**********"
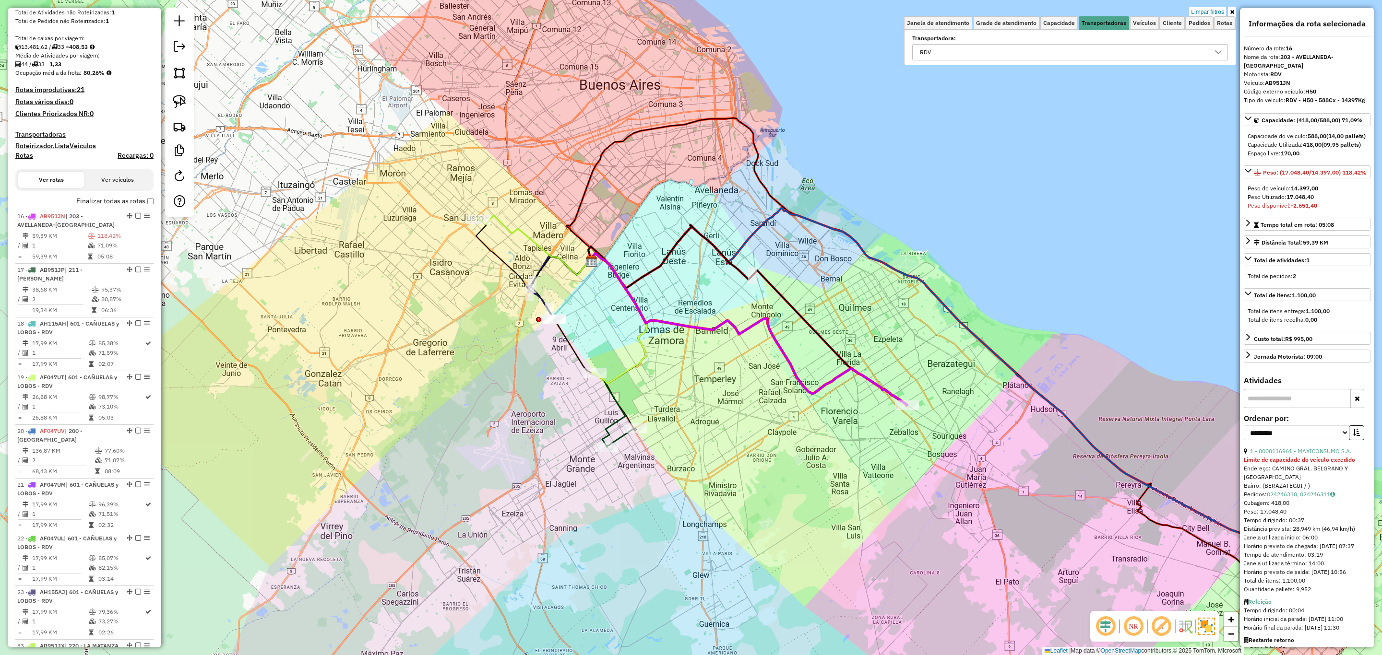
scroll to position [369, 0]
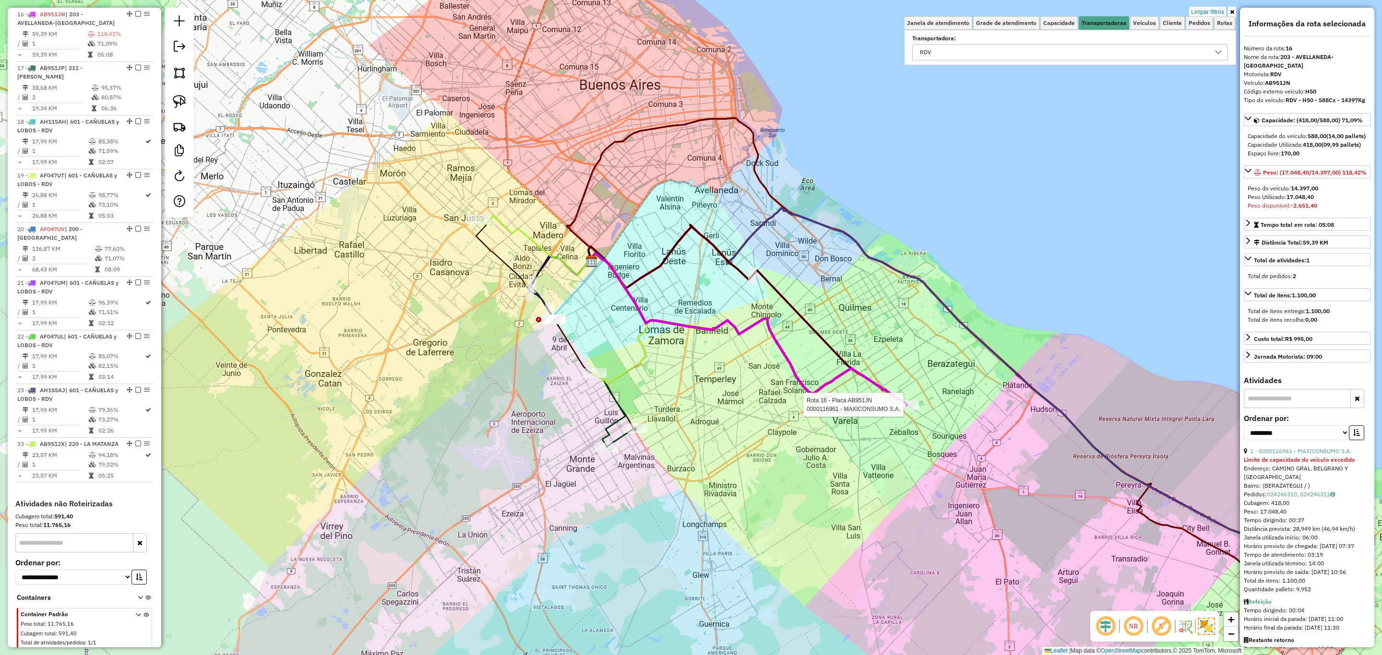
click at [910, 410] on div at bounding box center [907, 406] width 24 height 10
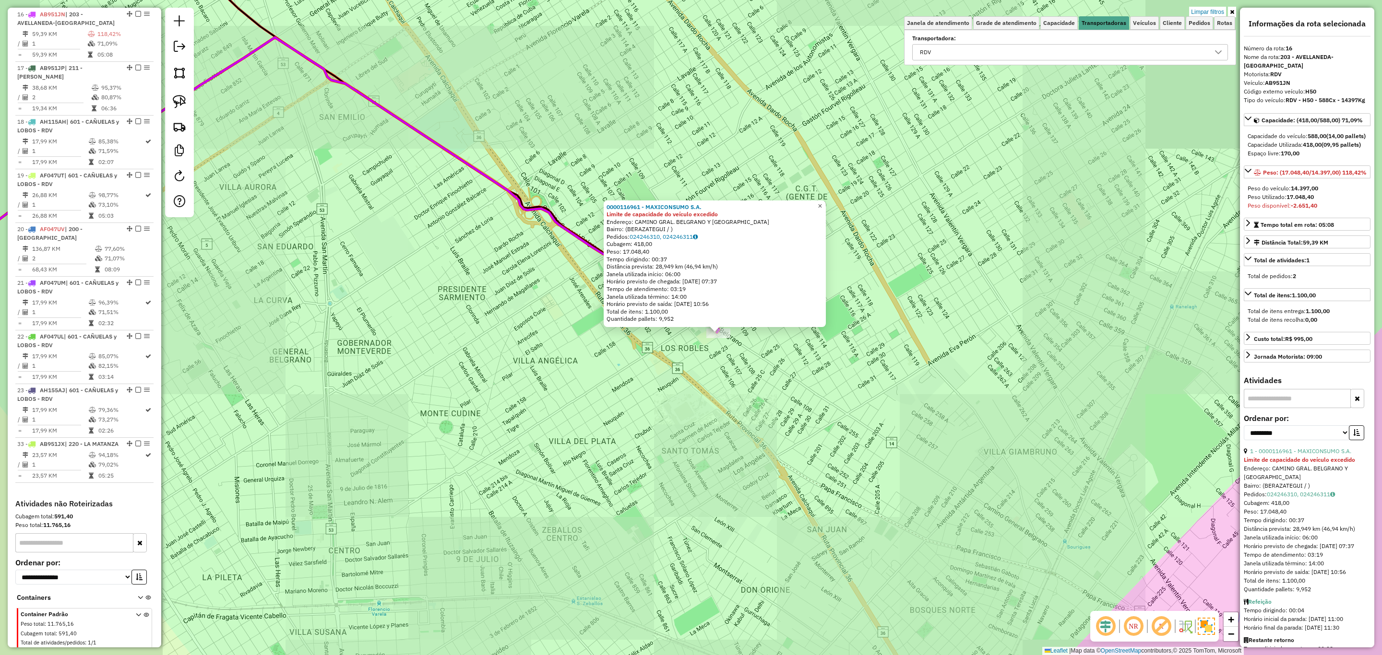
click at [822, 202] on span "×" at bounding box center [820, 206] width 4 height 8
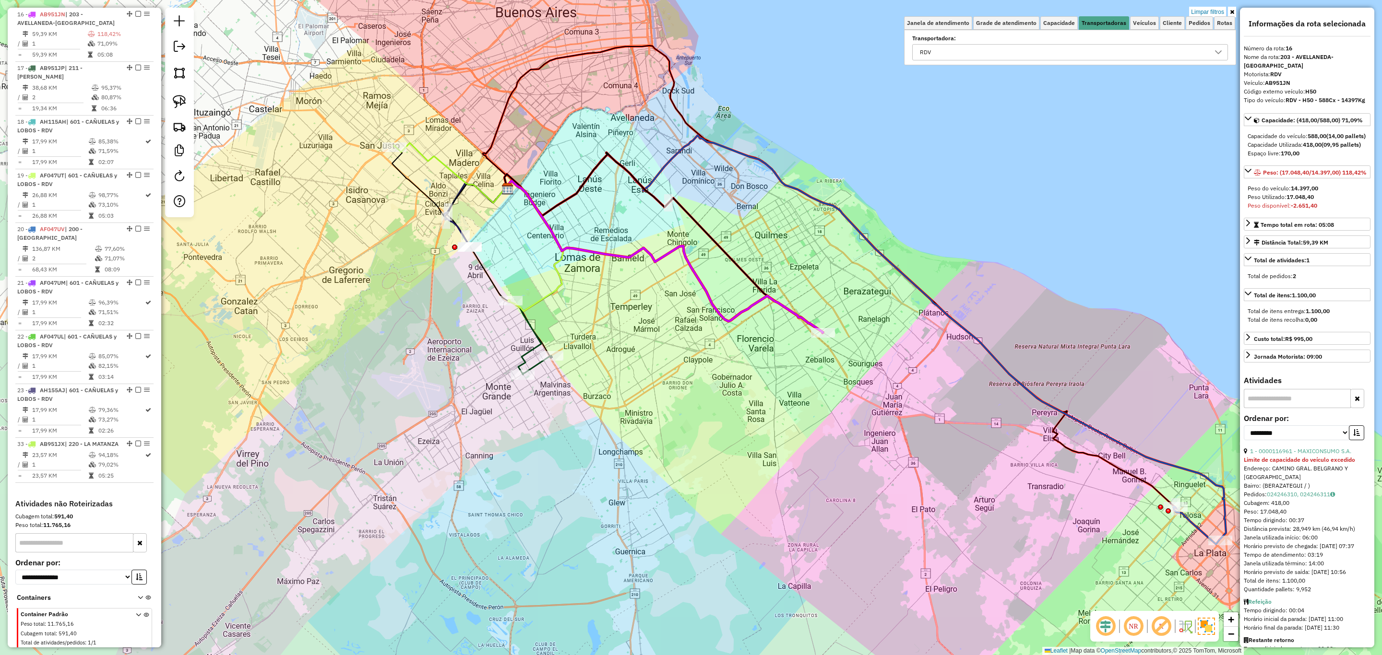
click at [522, 358] on icon at bounding box center [533, 278] width 59 height 194
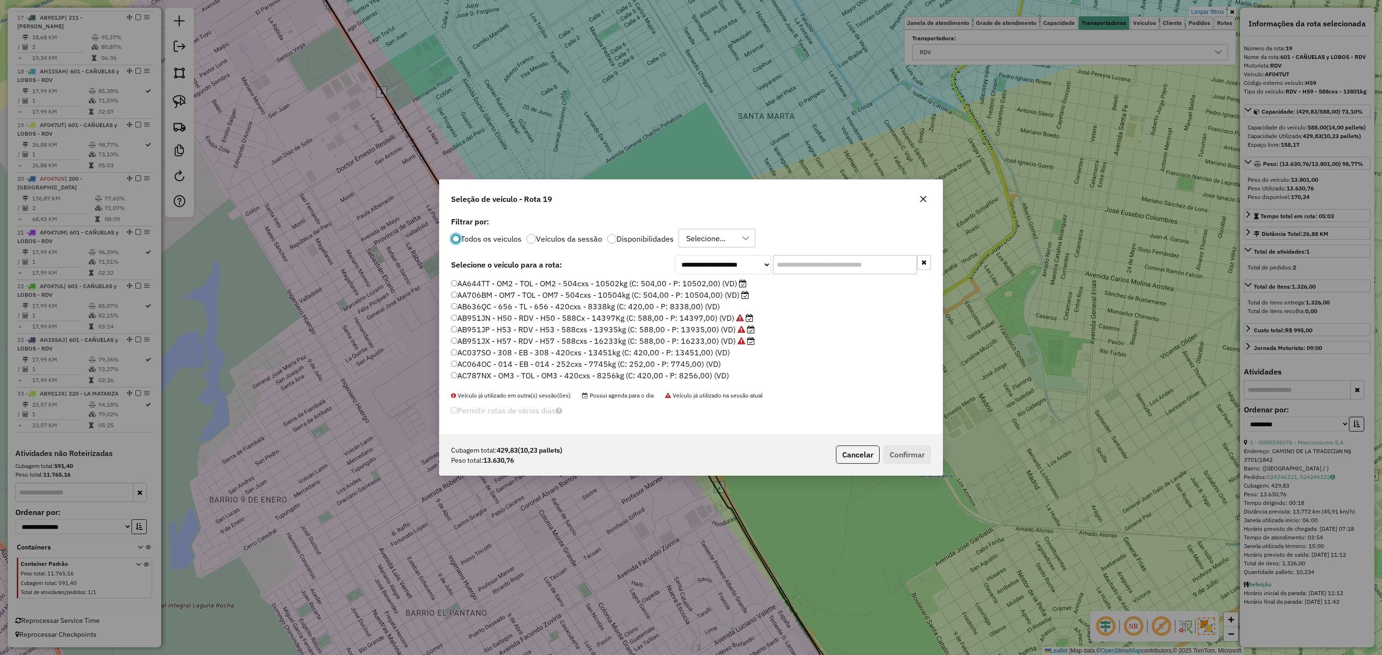
scroll to position [5, 3]
click at [609, 239] on div at bounding box center [612, 239] width 10 height 10
click at [803, 263] on input "text" at bounding box center [845, 264] width 144 height 19
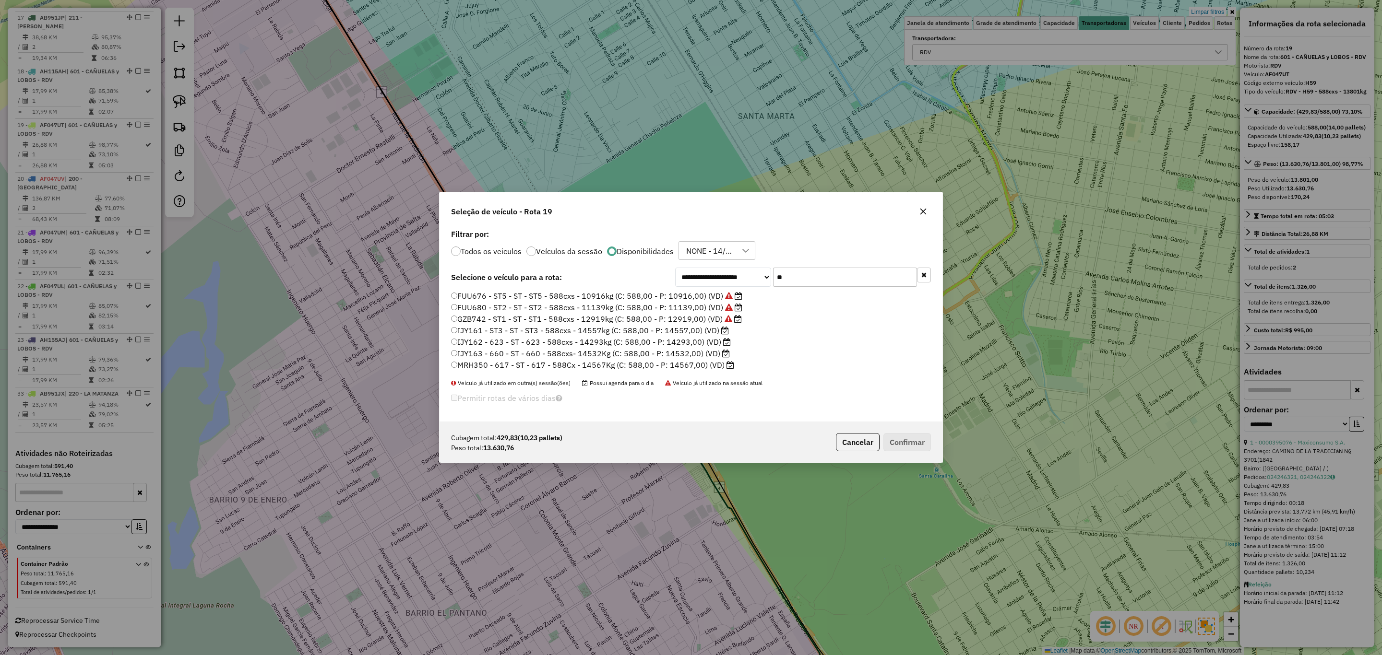
type input "**"
click at [687, 340] on label "IJY162 - 623 - ST - 623 - 588cxs - 14293kg (C: 588,00 - P: 14293,00) (VD)" at bounding box center [591, 342] width 280 height 12
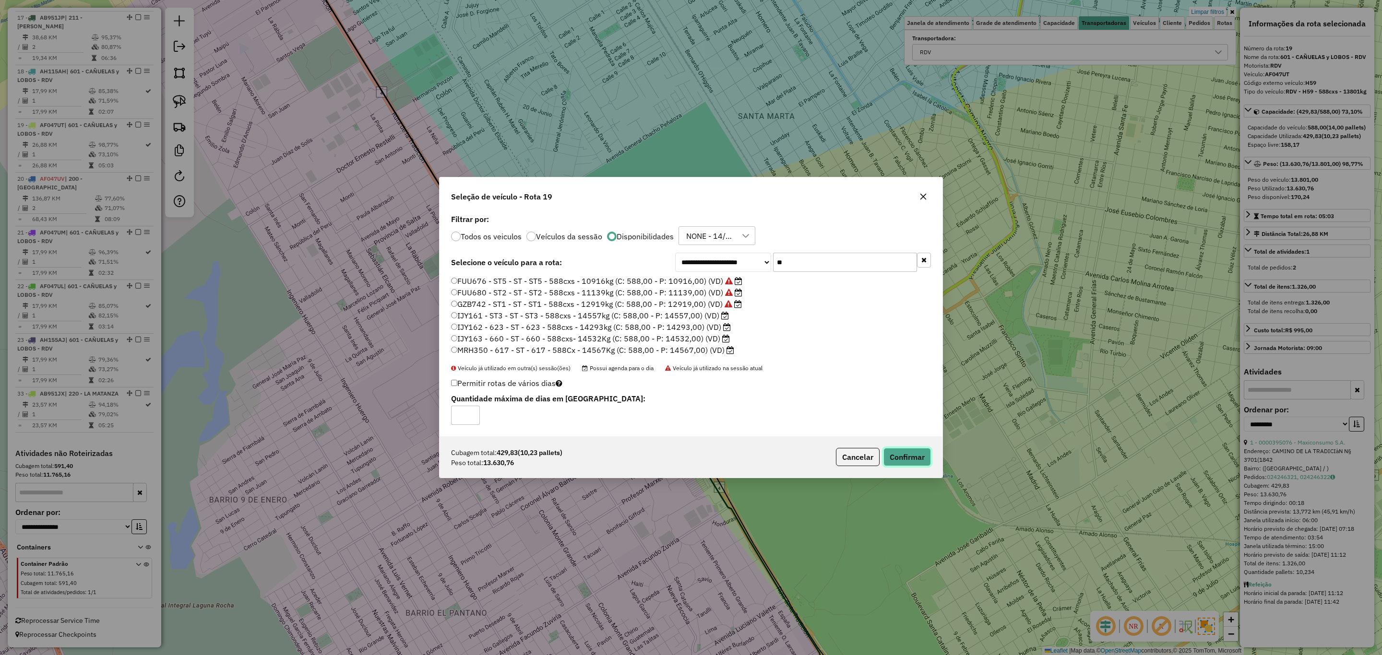
click at [902, 458] on button "Confirmar" at bounding box center [907, 457] width 48 height 18
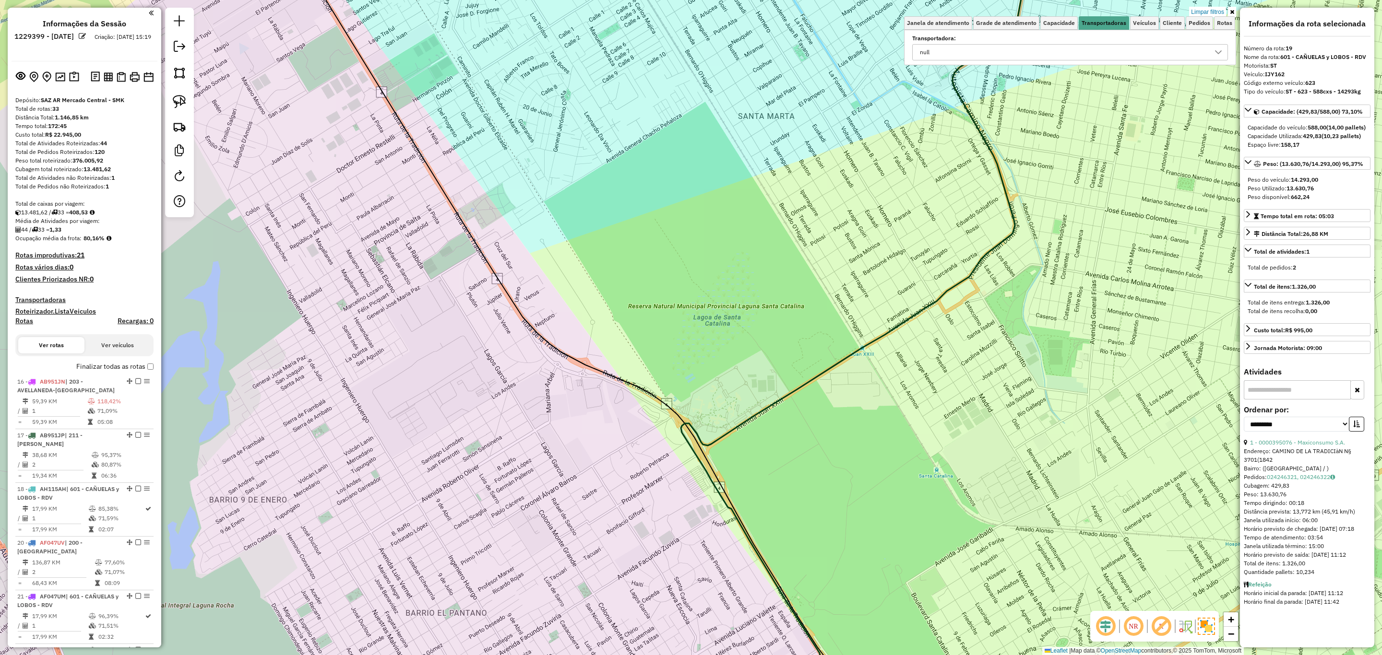
scroll to position [0, 0]
click at [39, 297] on h4 "Transportadoras" at bounding box center [84, 301] width 138 height 8
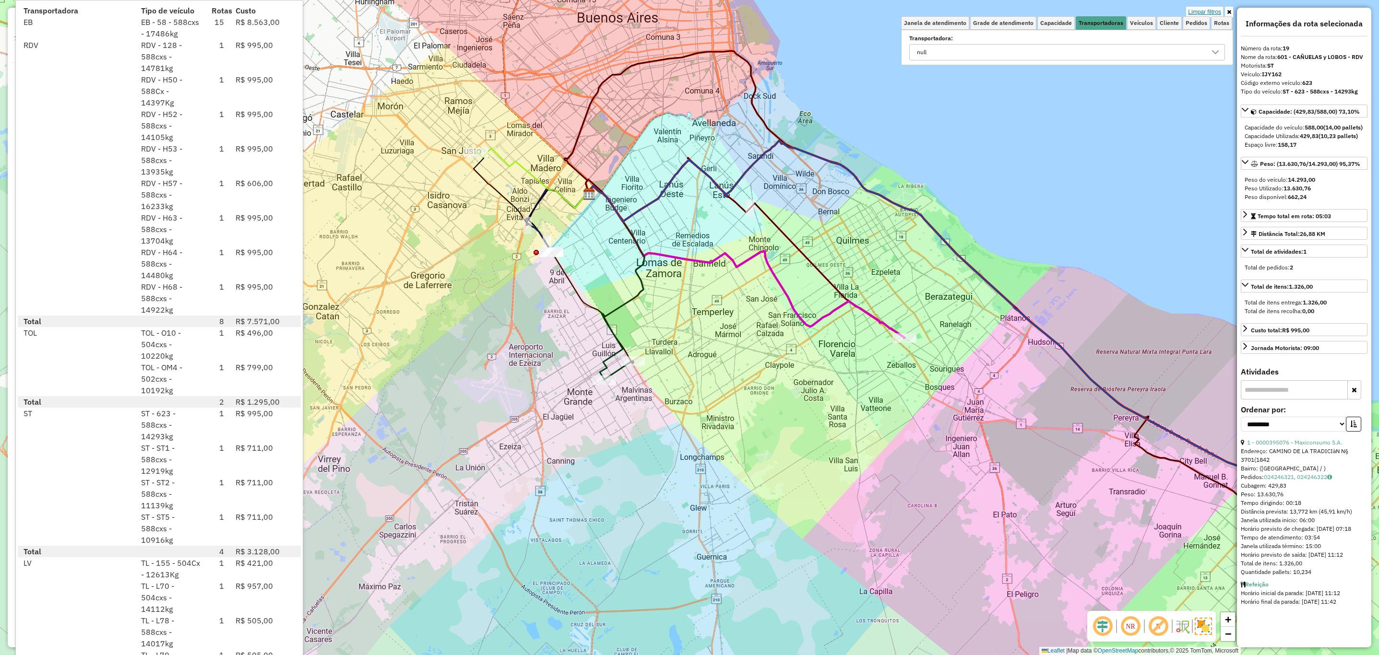
click at [1202, 14] on link "Limpar filtros" at bounding box center [1204, 12] width 37 height 11
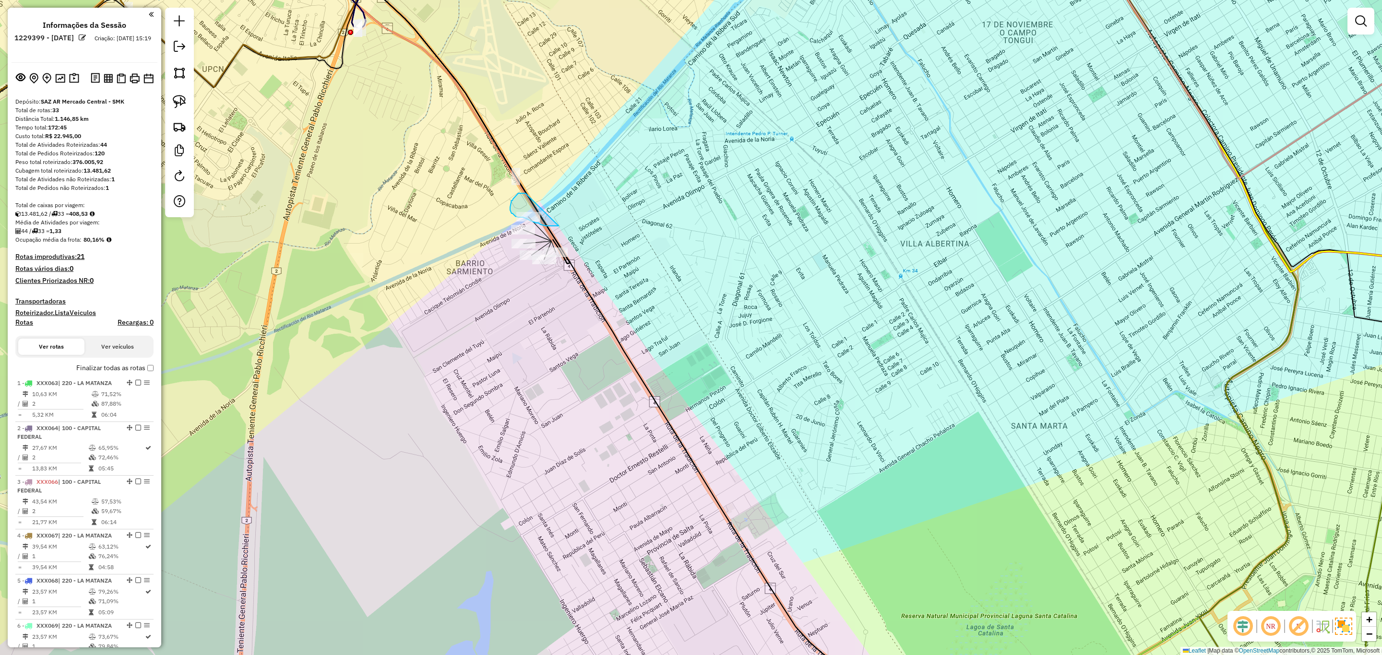
drag, startPoint x: 525, startPoint y: 193, endPoint x: 563, endPoint y: 224, distance: 48.5
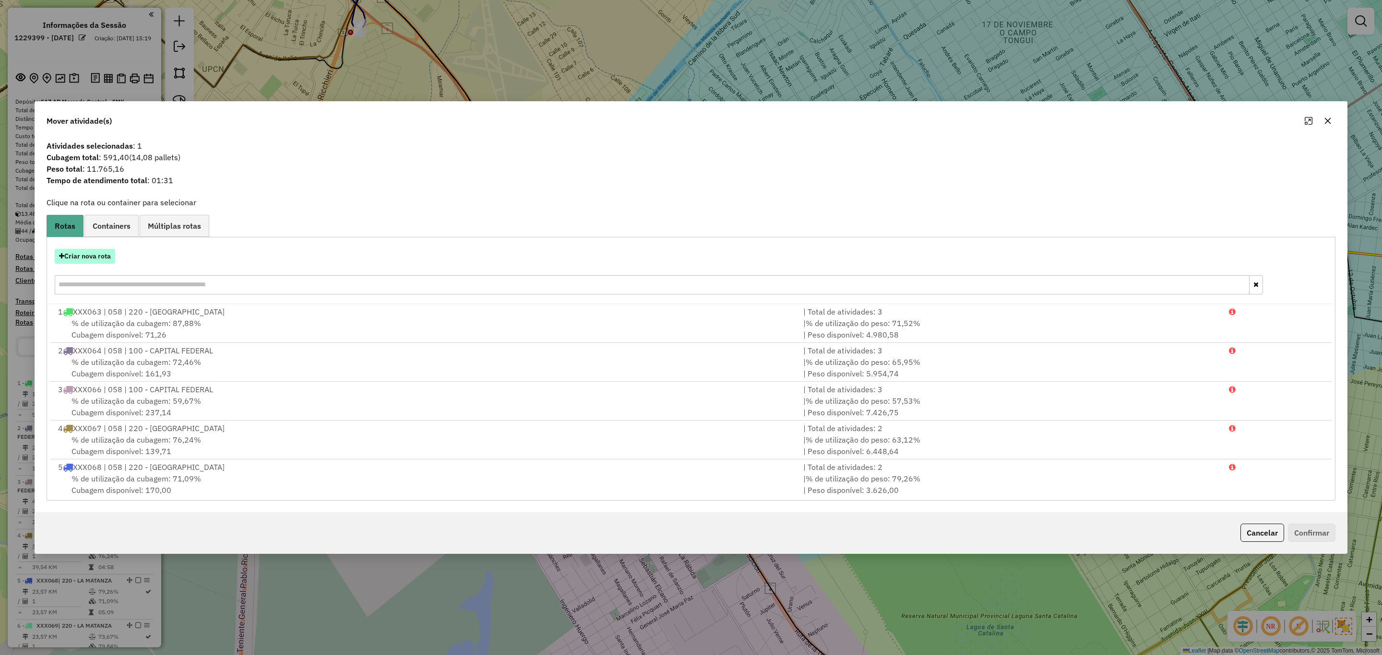
click at [89, 257] on button "Criar nova rota" at bounding box center [85, 256] width 60 height 15
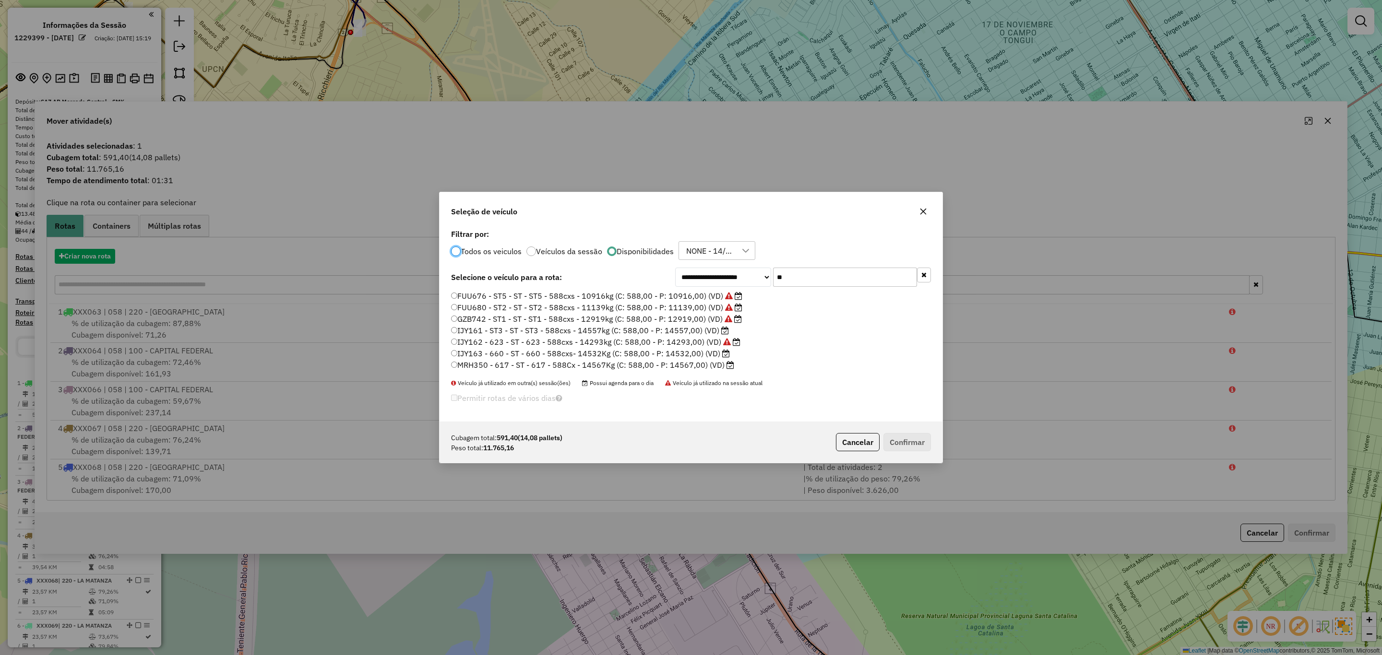
scroll to position [5, 3]
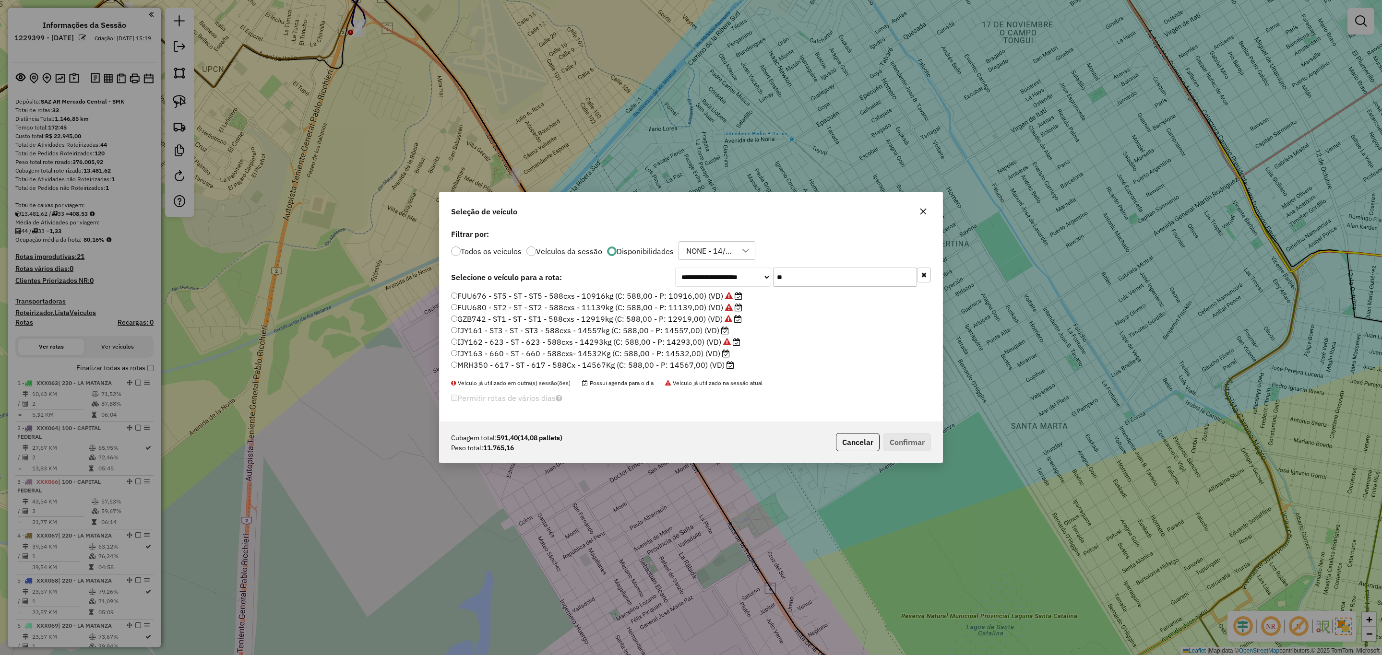
drag, startPoint x: 796, startPoint y: 271, endPoint x: 756, endPoint y: 265, distance: 40.2
click at [756, 265] on div "**********" at bounding box center [691, 324] width 503 height 195
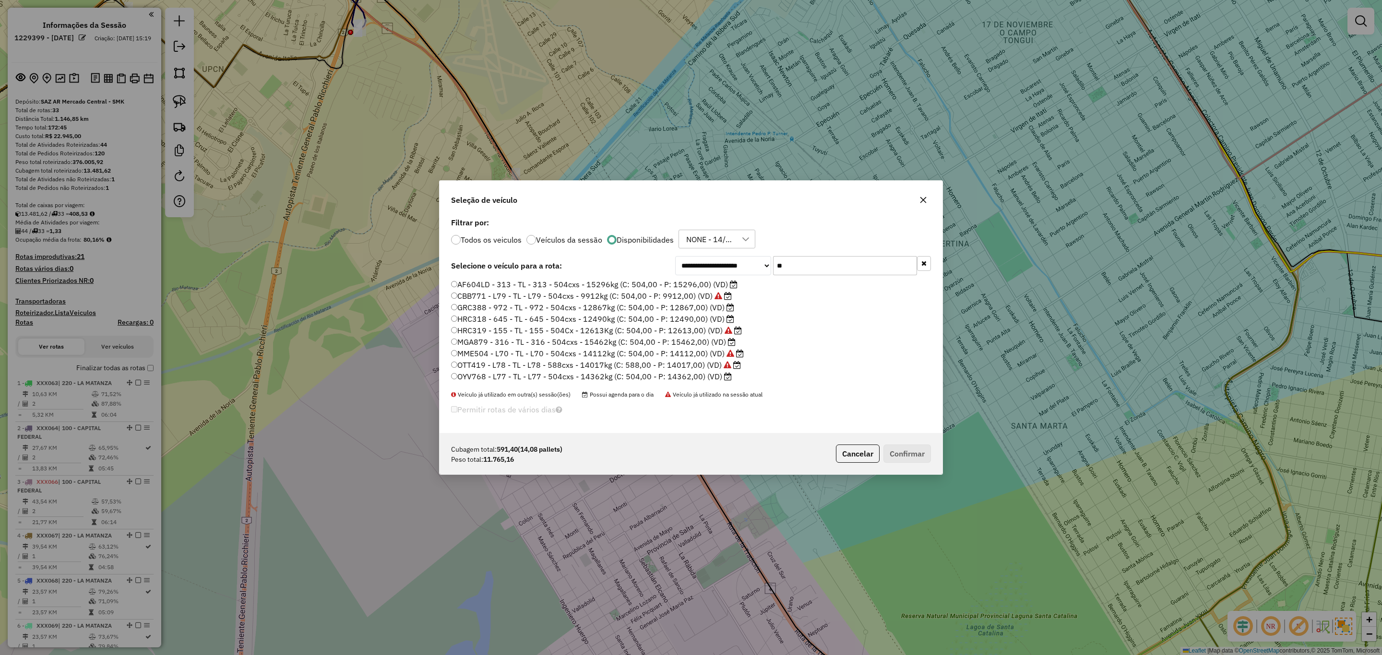
type input "**"
click at [681, 308] on label "GRC388 - 972 - TL - 972 - 504cxs - 12867kg (C: 504,00 - P: 12867,00) (VD)" at bounding box center [592, 308] width 283 height 12
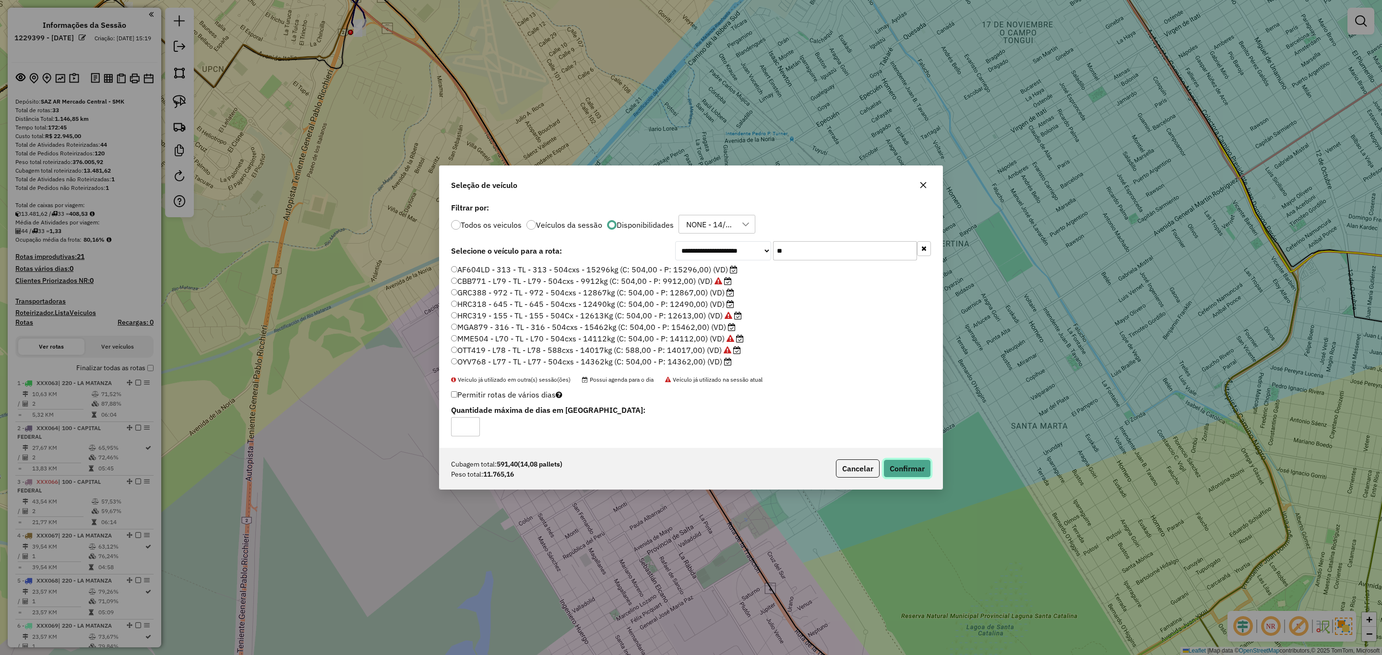
click at [901, 461] on button "Confirmar" at bounding box center [907, 469] width 48 height 18
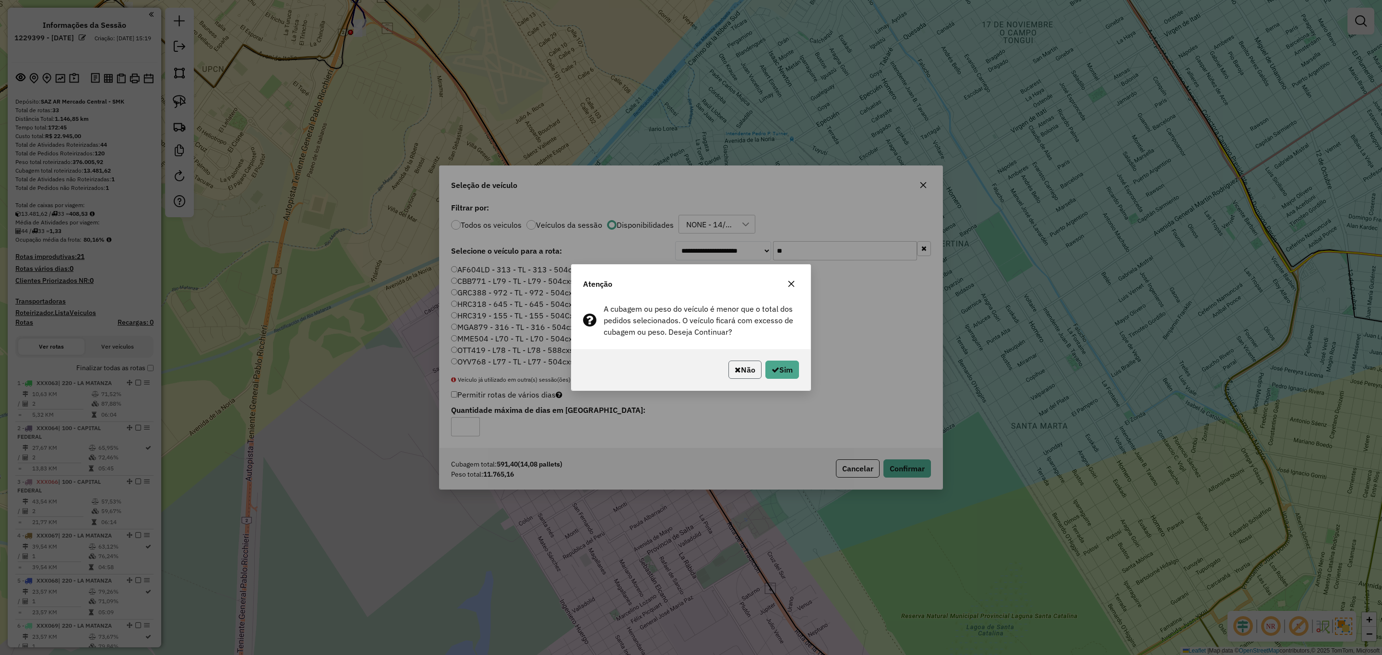
click at [747, 370] on button "Não" at bounding box center [744, 370] width 33 height 18
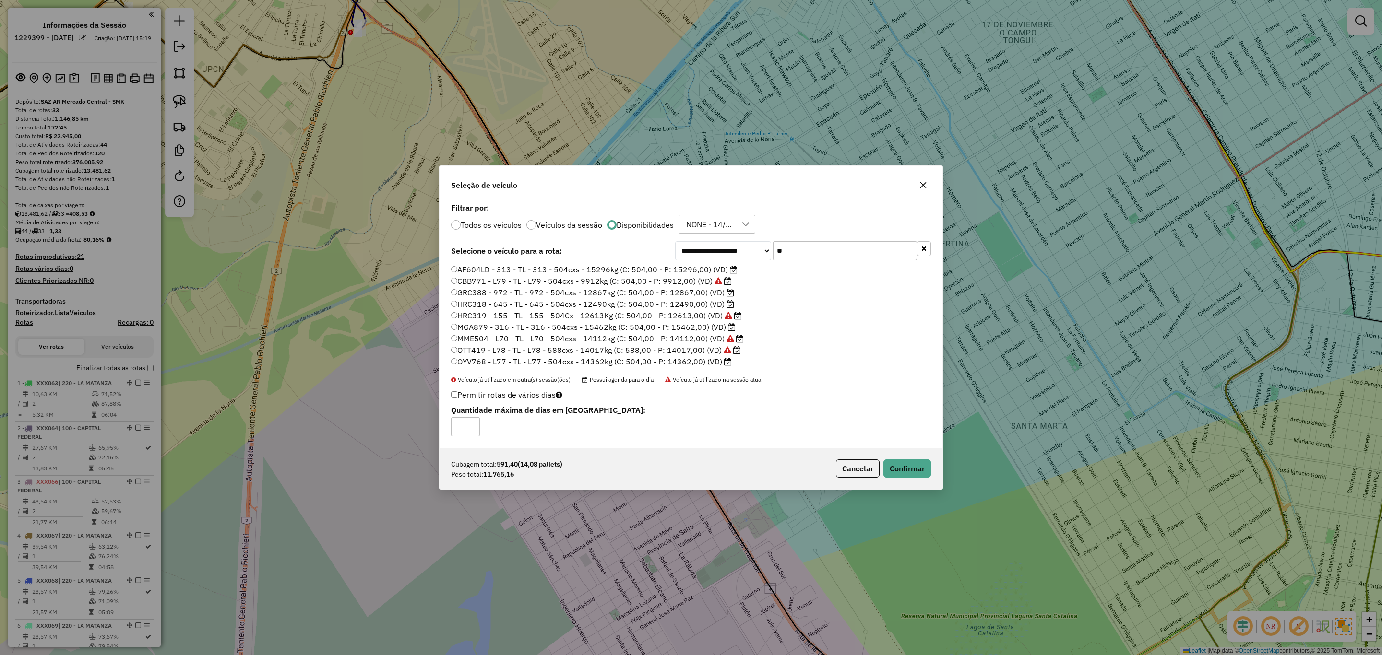
click at [678, 363] on label "OYV768 - L77 - TL - L77 - 504cxs - 14362kg (C: 504,00 - P: 14362,00) (VD)" at bounding box center [591, 362] width 281 height 12
click at [901, 461] on button "Confirmar" at bounding box center [907, 469] width 48 height 18
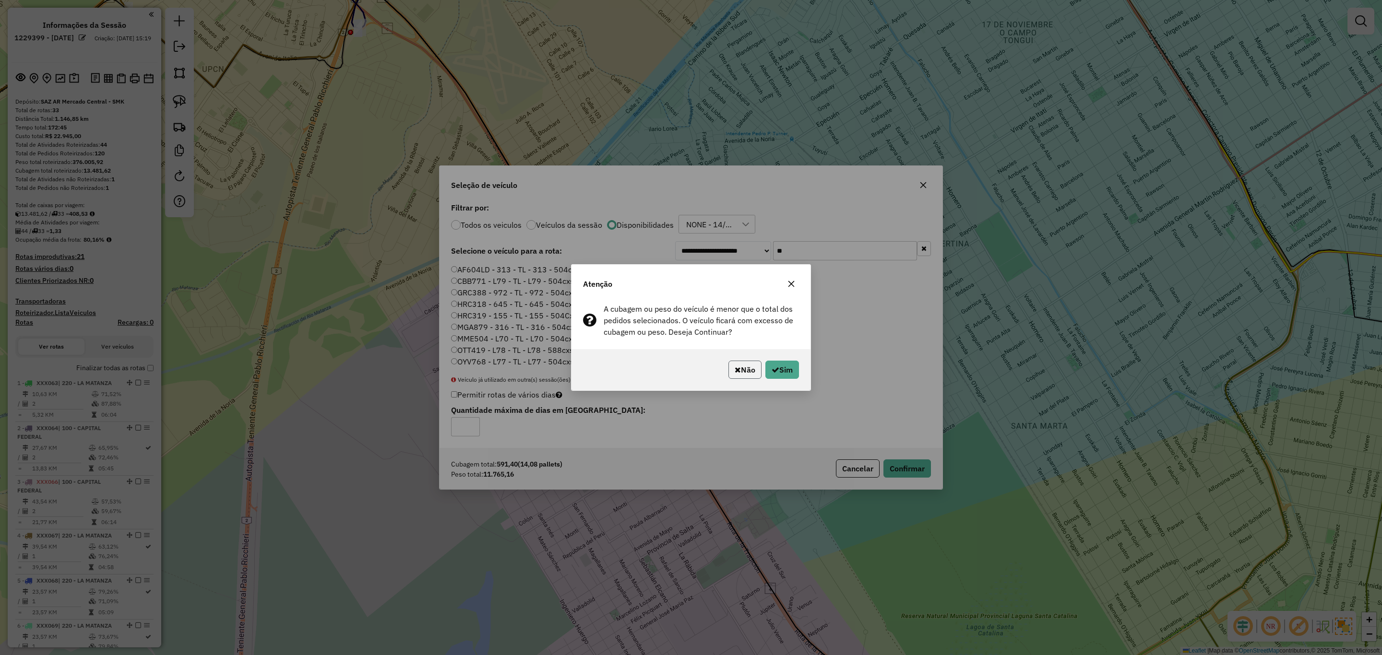
click at [743, 378] on button "Não" at bounding box center [744, 370] width 33 height 18
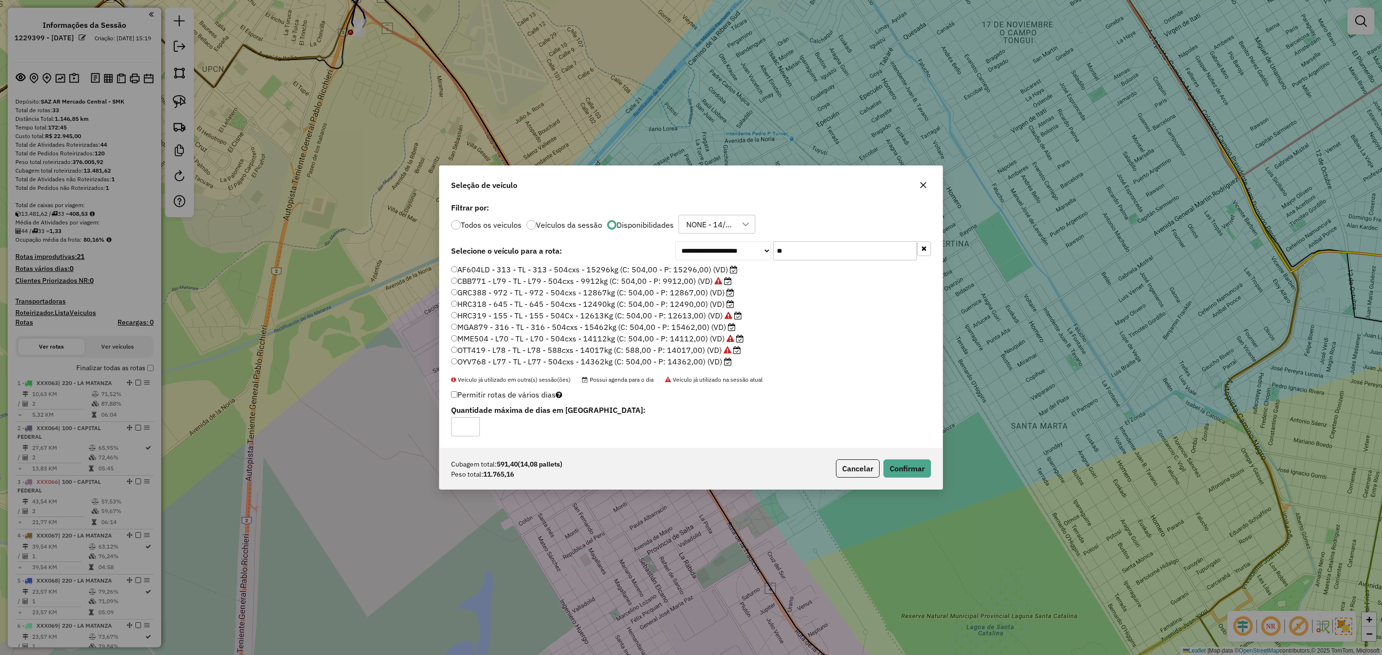
click at [681, 268] on label "AF604LD - 313 - TL - 313 - 504cxs - 15296kg (C: 504,00 - P: 15296,00) (VD)" at bounding box center [594, 270] width 286 height 12
click at [664, 353] on label "OTT419 - L78 - TL - L78 - 588cxs - 14017kg (C: 588,00 - P: 14017,00) (VD)" at bounding box center [596, 351] width 290 height 12
click at [905, 464] on button "Confirmar" at bounding box center [907, 469] width 48 height 18
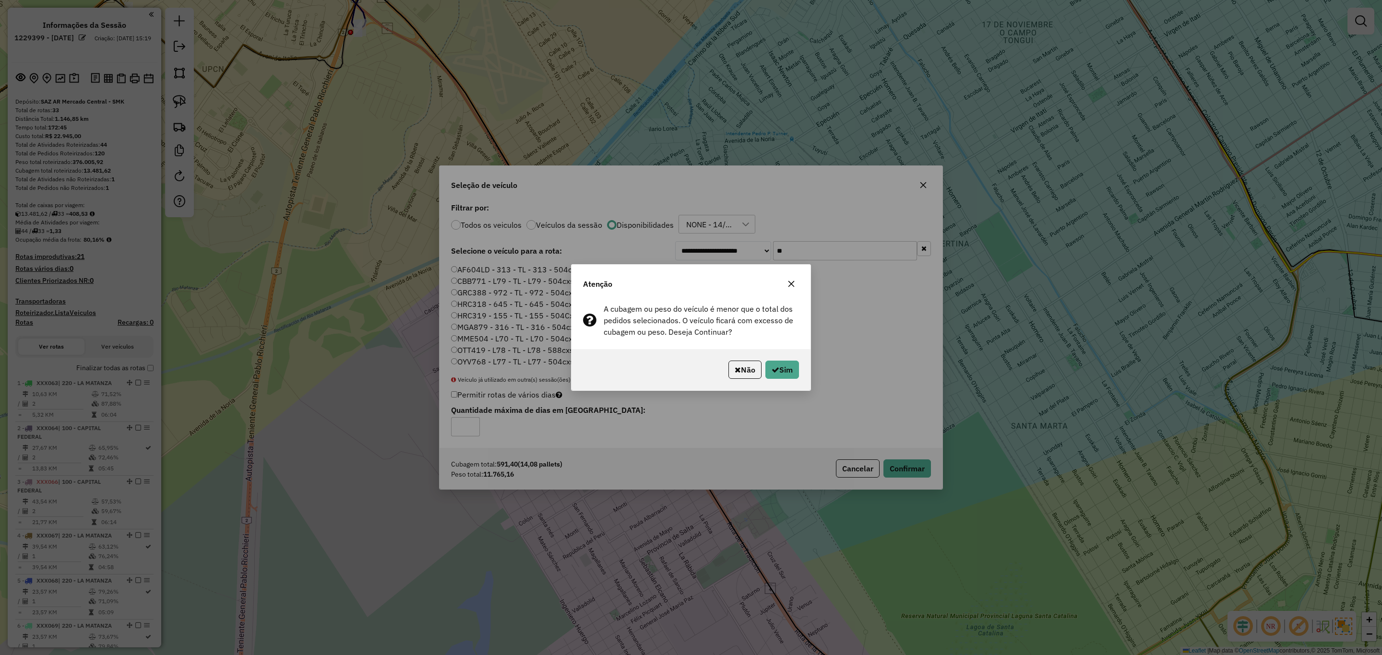
click at [748, 377] on button "Não" at bounding box center [744, 370] width 33 height 18
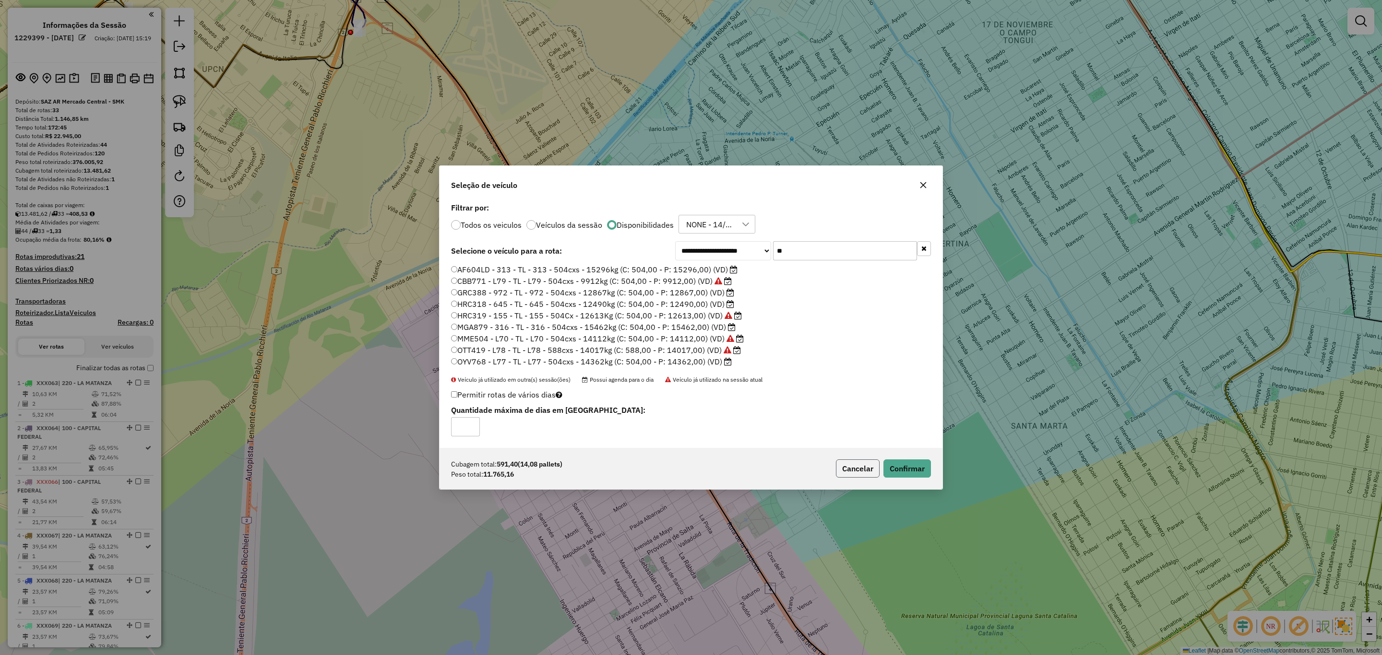
click at [860, 464] on button "Cancelar" at bounding box center [858, 469] width 44 height 18
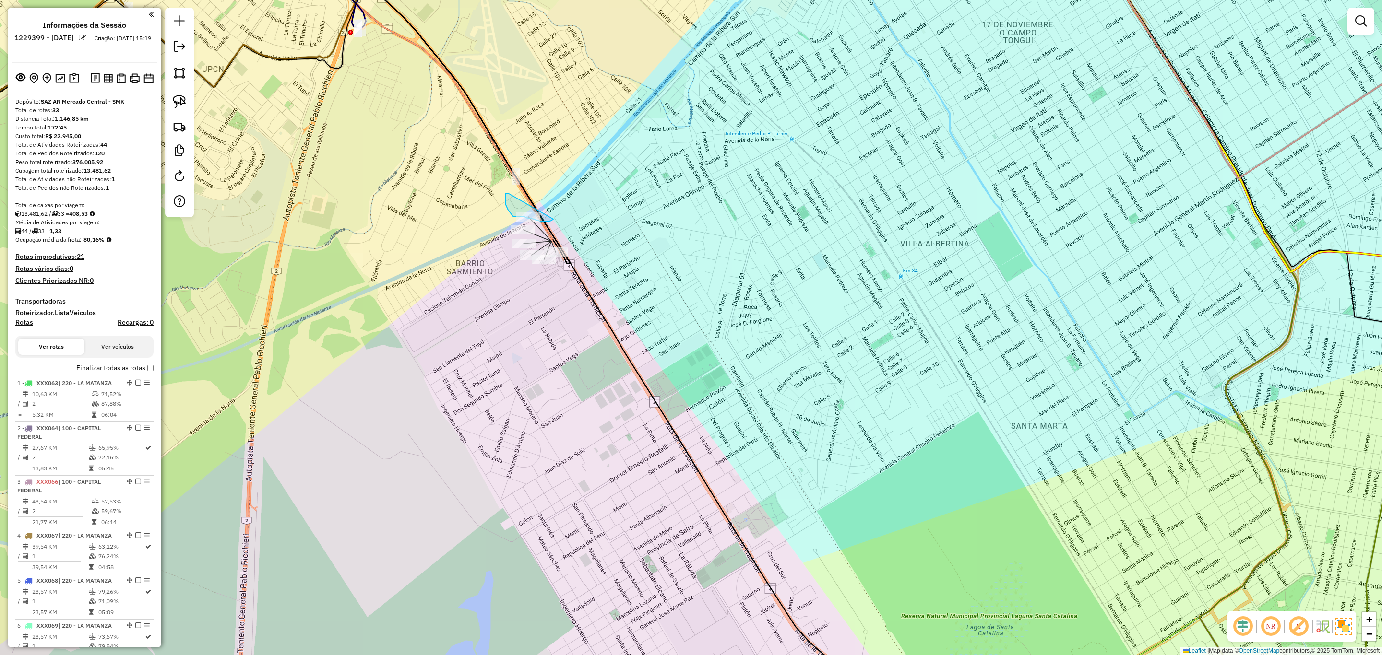
drag, startPoint x: 506, startPoint y: 201, endPoint x: 560, endPoint y: 213, distance: 56.1
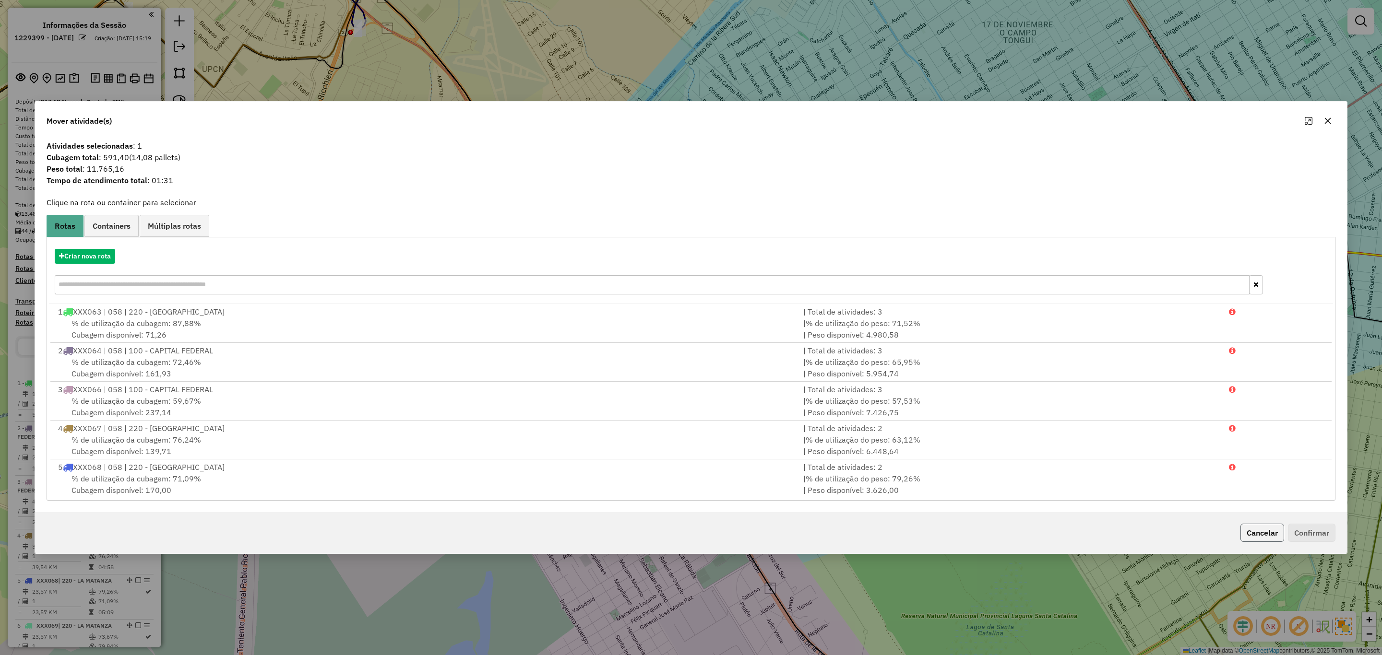
click at [1259, 530] on button "Cancelar" at bounding box center [1262, 533] width 44 height 18
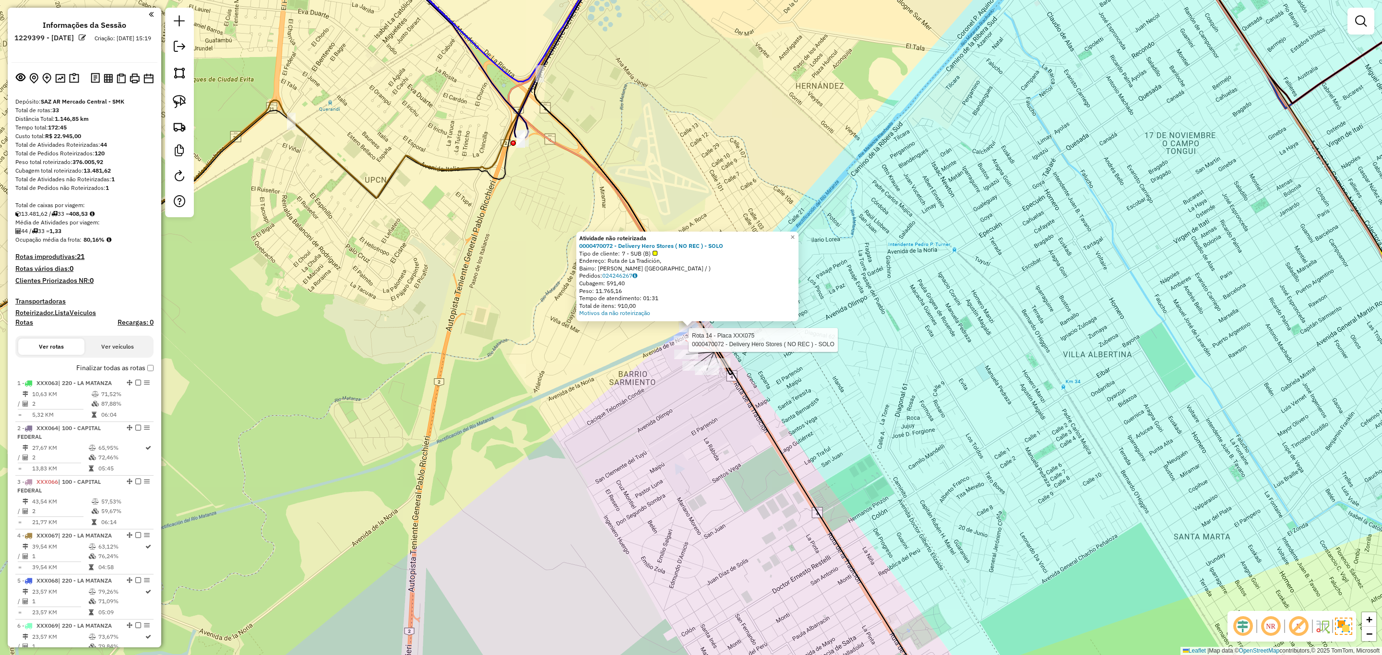
select select "**********"
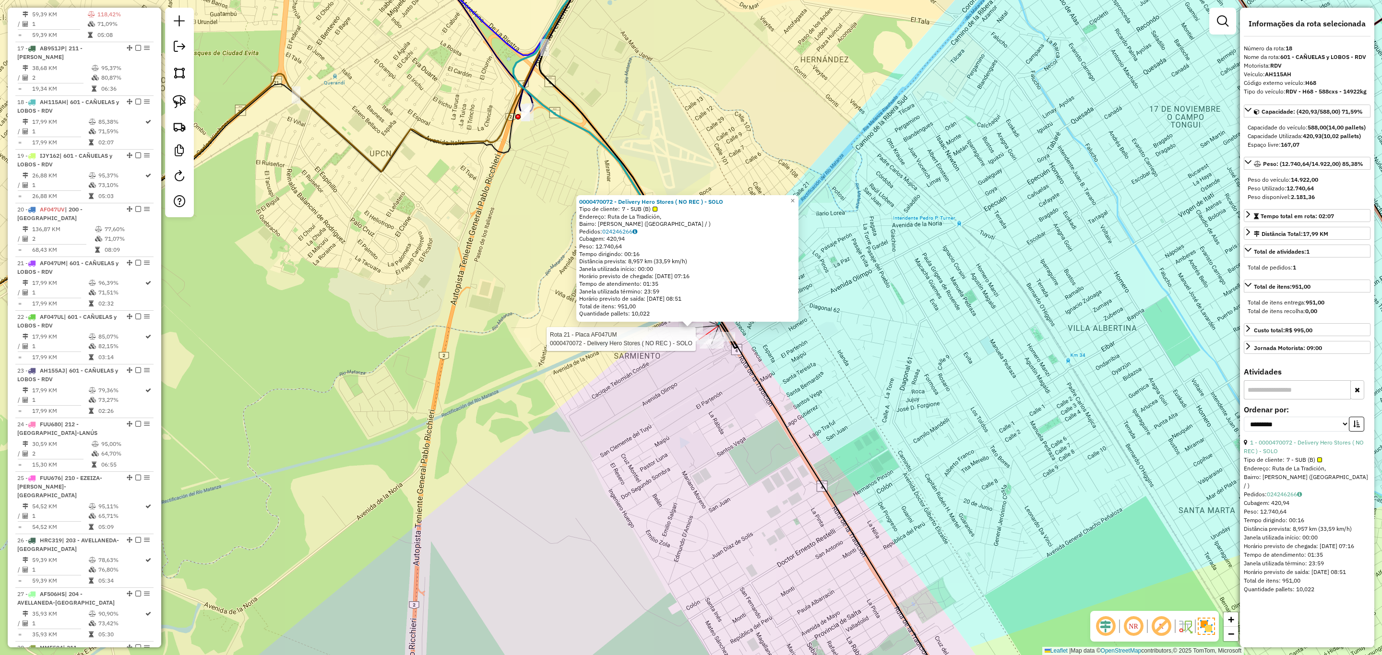
scroll to position [1250, 0]
click at [795, 199] on span "×" at bounding box center [792, 201] width 4 height 8
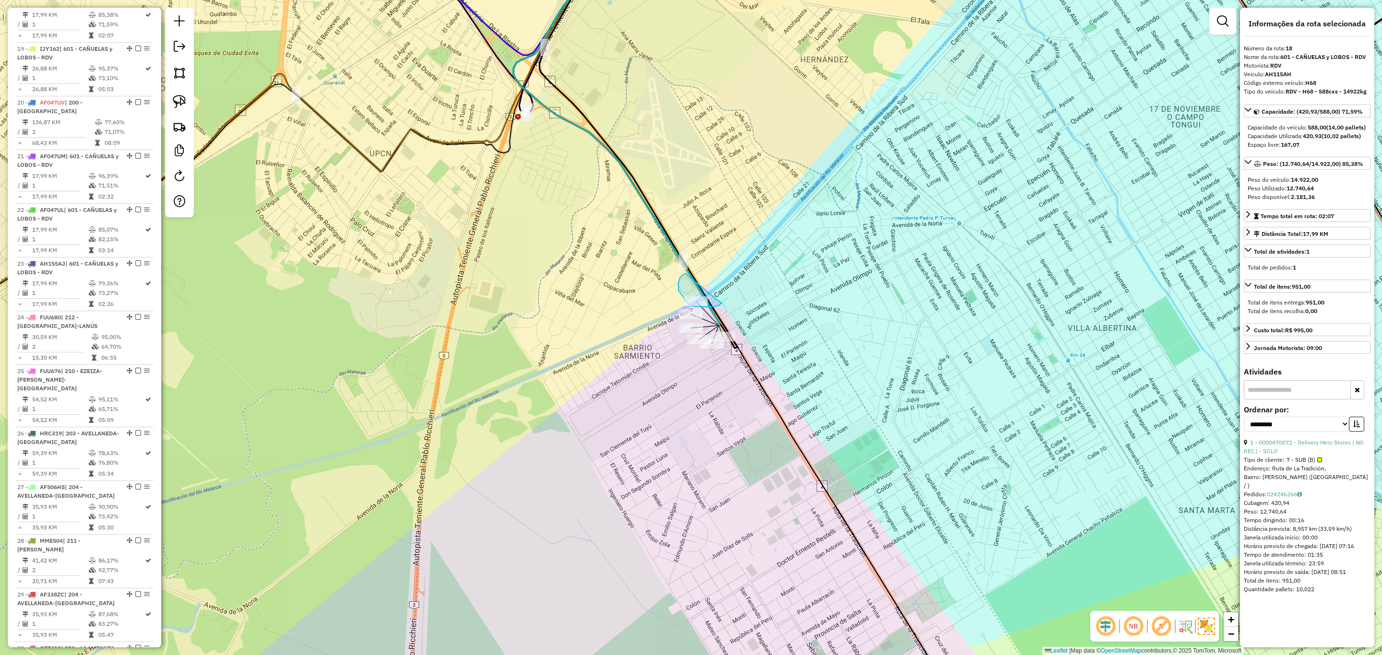
drag, startPoint x: 686, startPoint y: 274, endPoint x: 722, endPoint y: 304, distance: 46.7
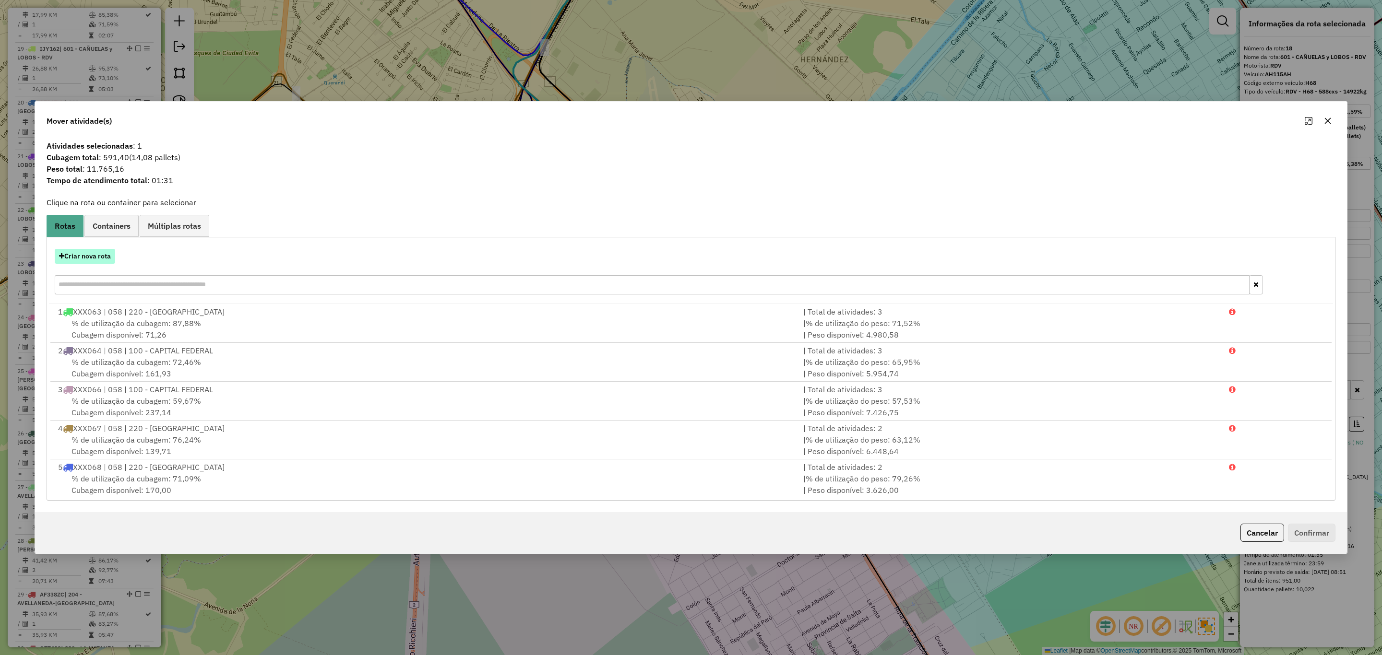
click at [79, 249] on button "Criar nova rota" at bounding box center [85, 256] width 60 height 15
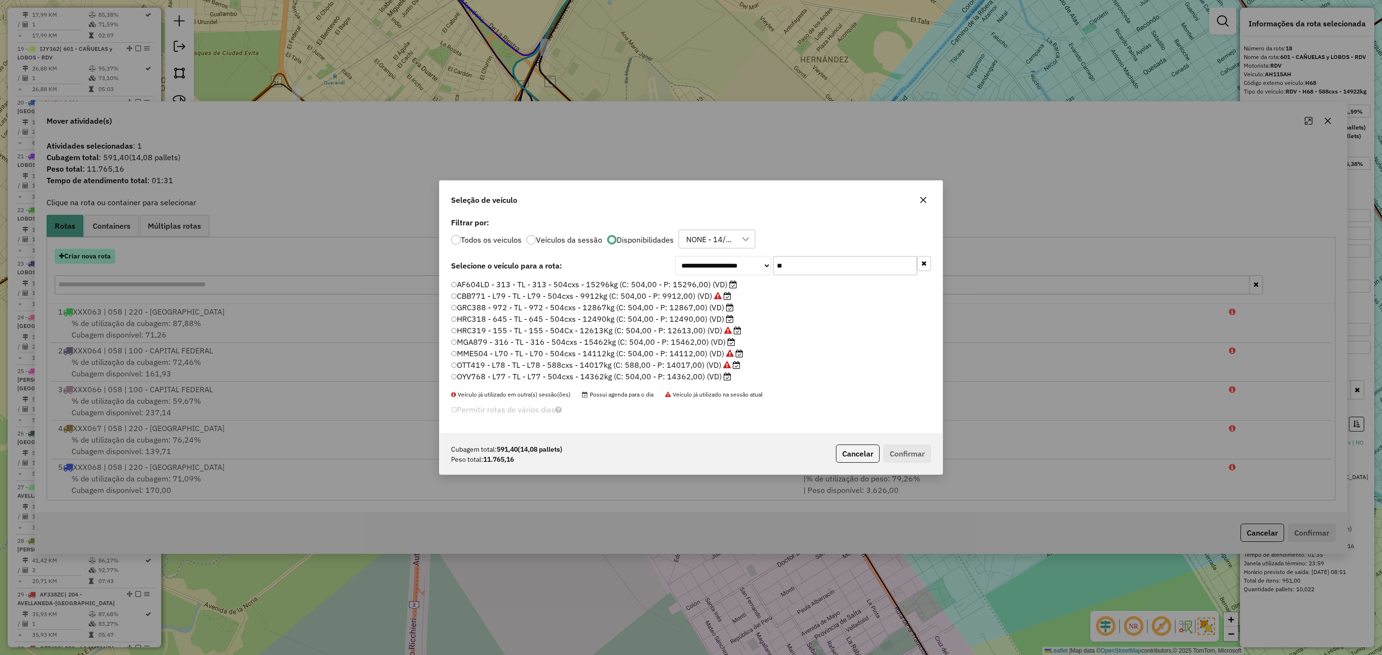
scroll to position [6, 3]
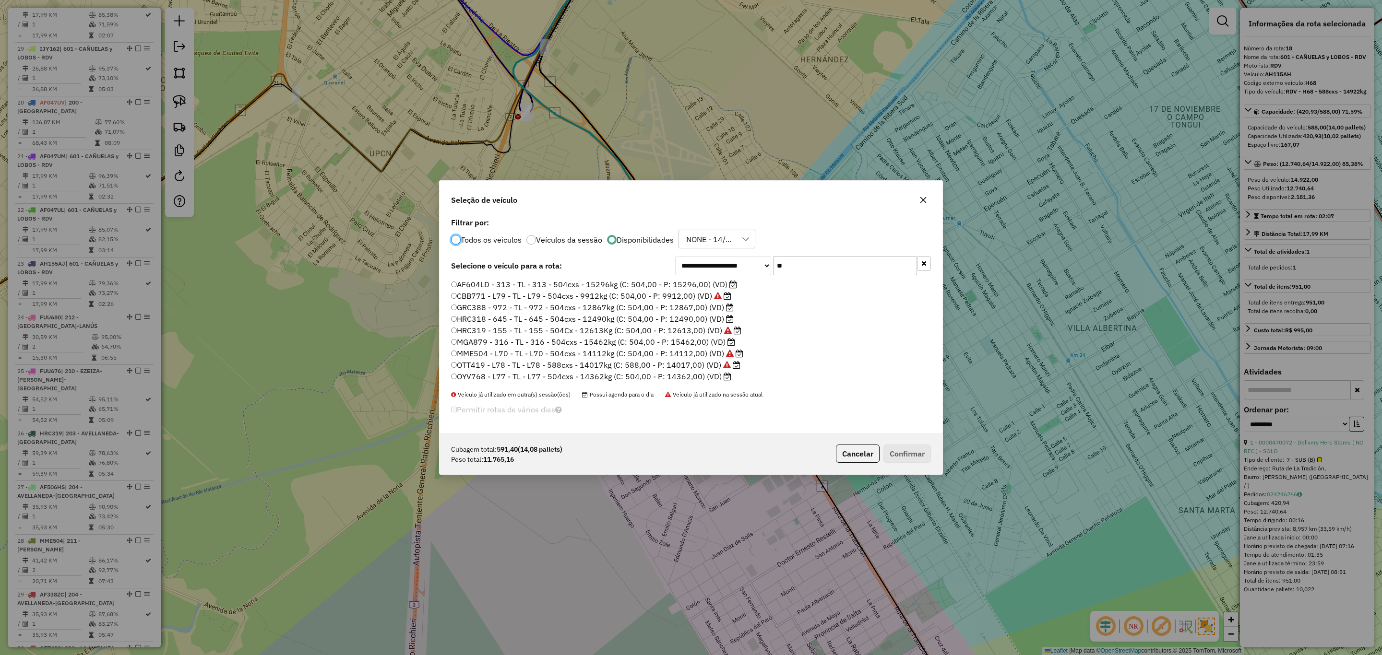
click at [655, 366] on label "OTT419 - L78 - TL - L78 - 588cxs - 14017kg (C: 588,00 - P: 14017,00) (VD)" at bounding box center [595, 365] width 289 height 12
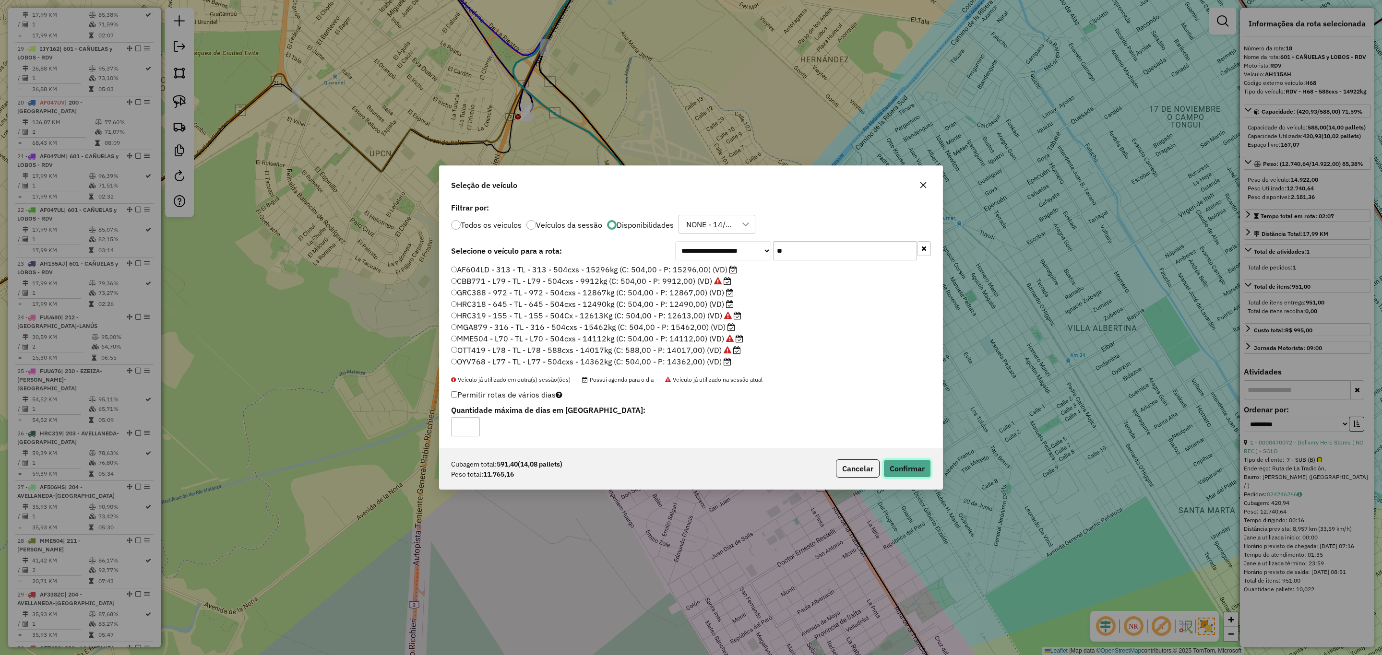
click at [902, 473] on button "Confirmar" at bounding box center [907, 469] width 48 height 18
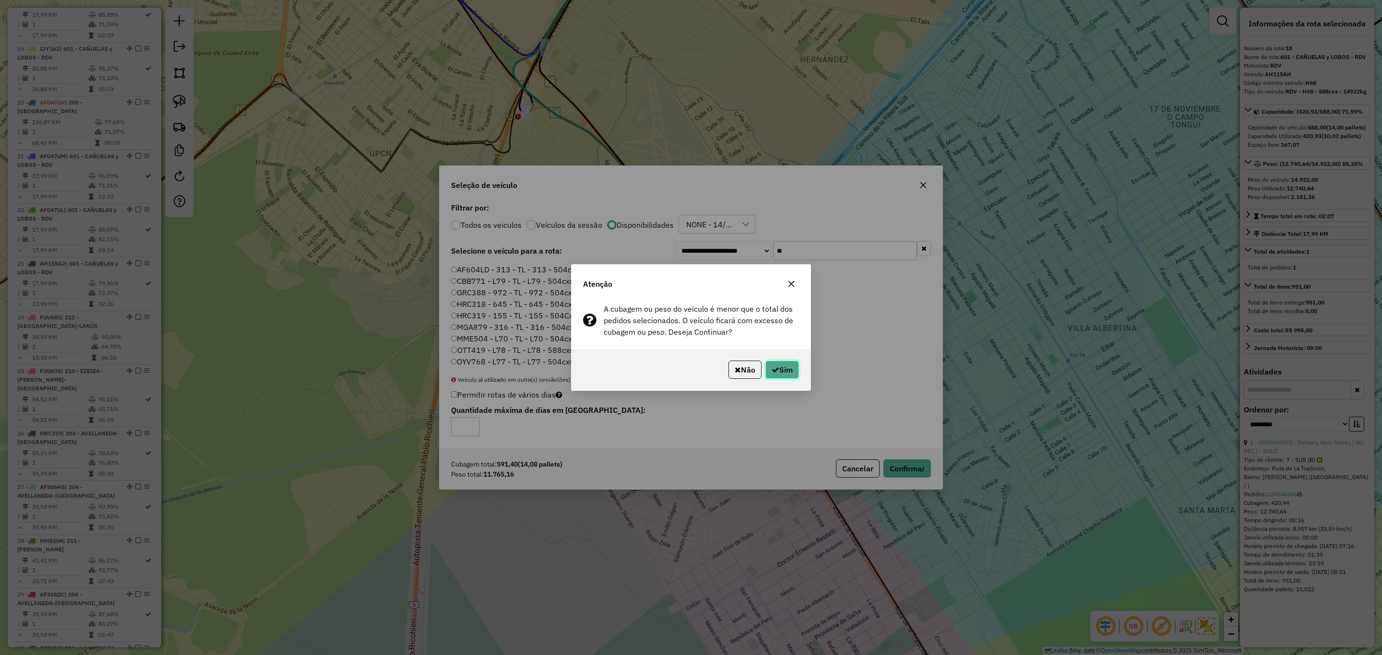
click at [781, 374] on button "Sim" at bounding box center [782, 370] width 34 height 18
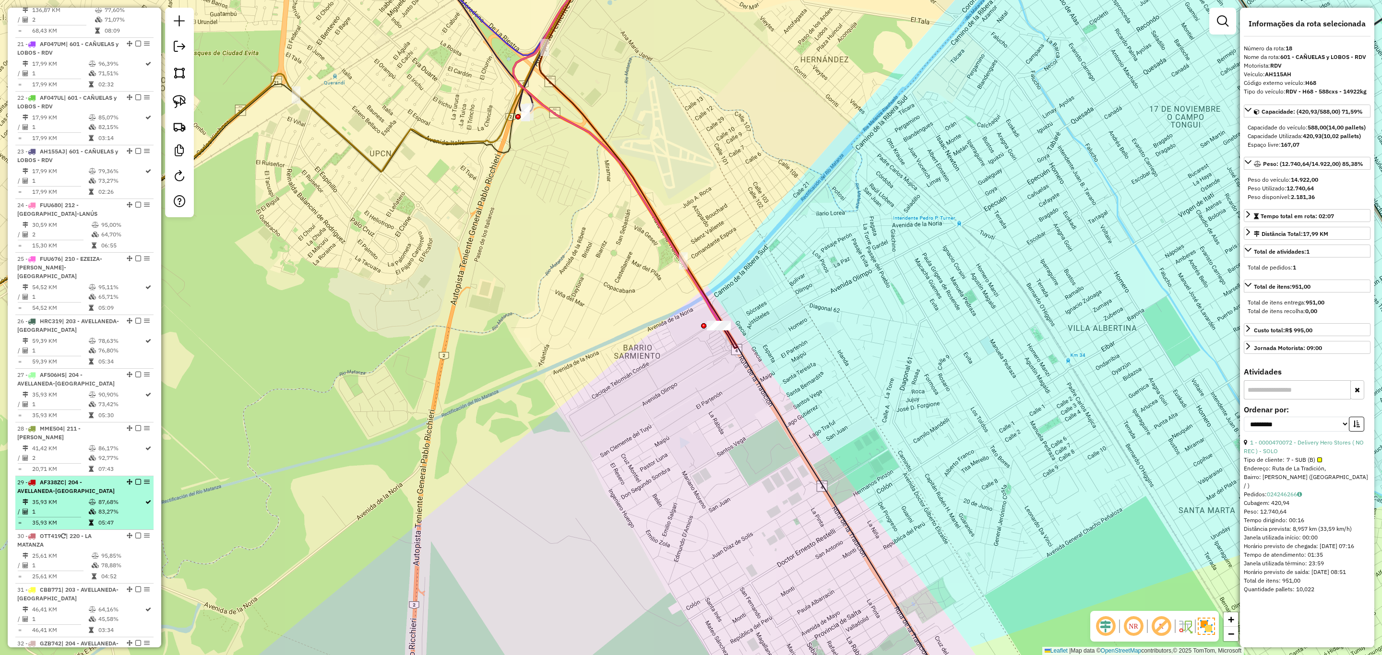
scroll to position [1439, 0]
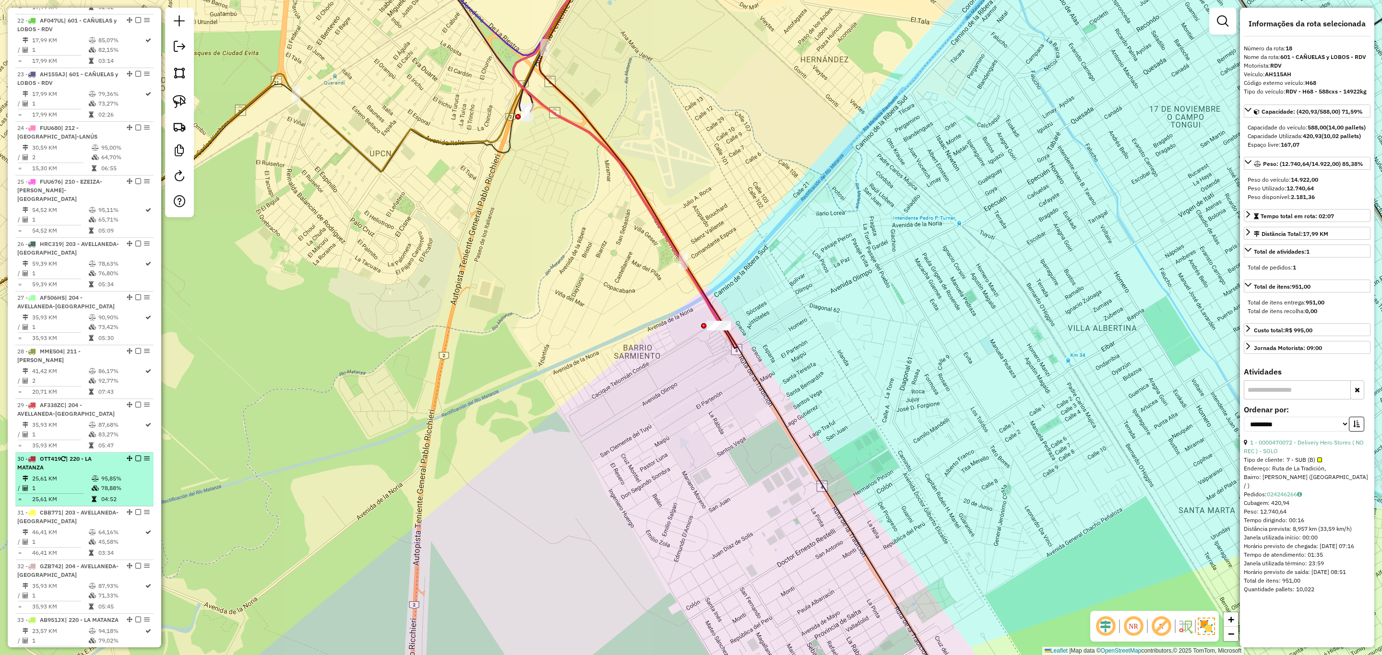
click at [87, 472] on div "30 - OTT419 | 220 - LA MATANZA" at bounding box center [68, 463] width 102 height 17
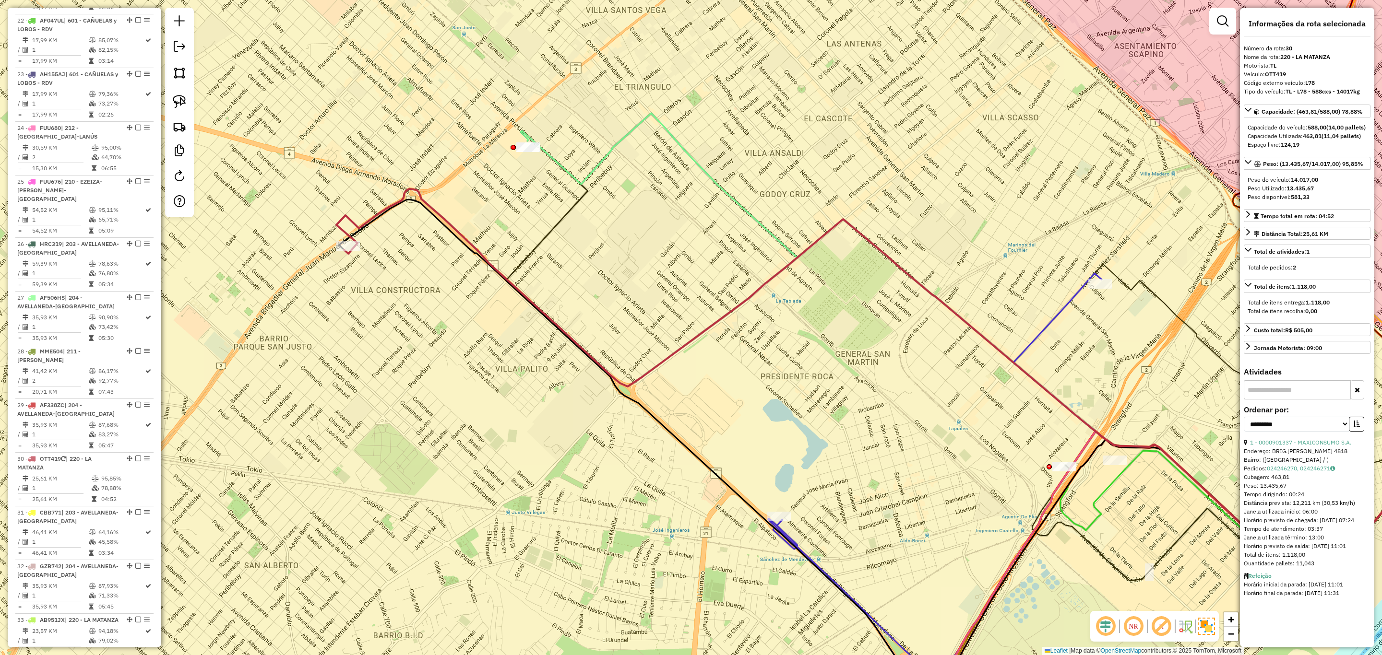
click at [384, 208] on icon at bounding box center [879, 390] width 1086 height 403
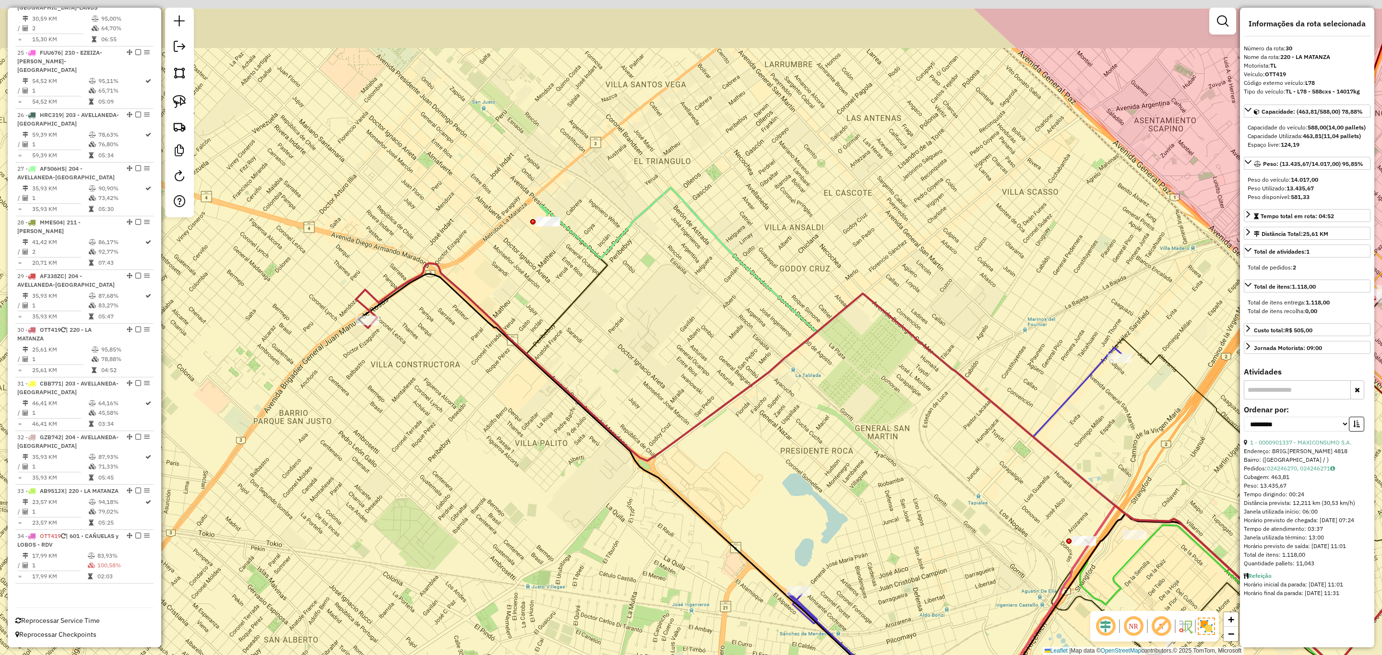
drag, startPoint x: 432, startPoint y: 322, endPoint x: 445, endPoint y: 376, distance: 55.2
click at [445, 376] on div "Janela de atendimento Grade de atendimento Capacidade Transportadoras Veículos …" at bounding box center [691, 327] width 1382 height 655
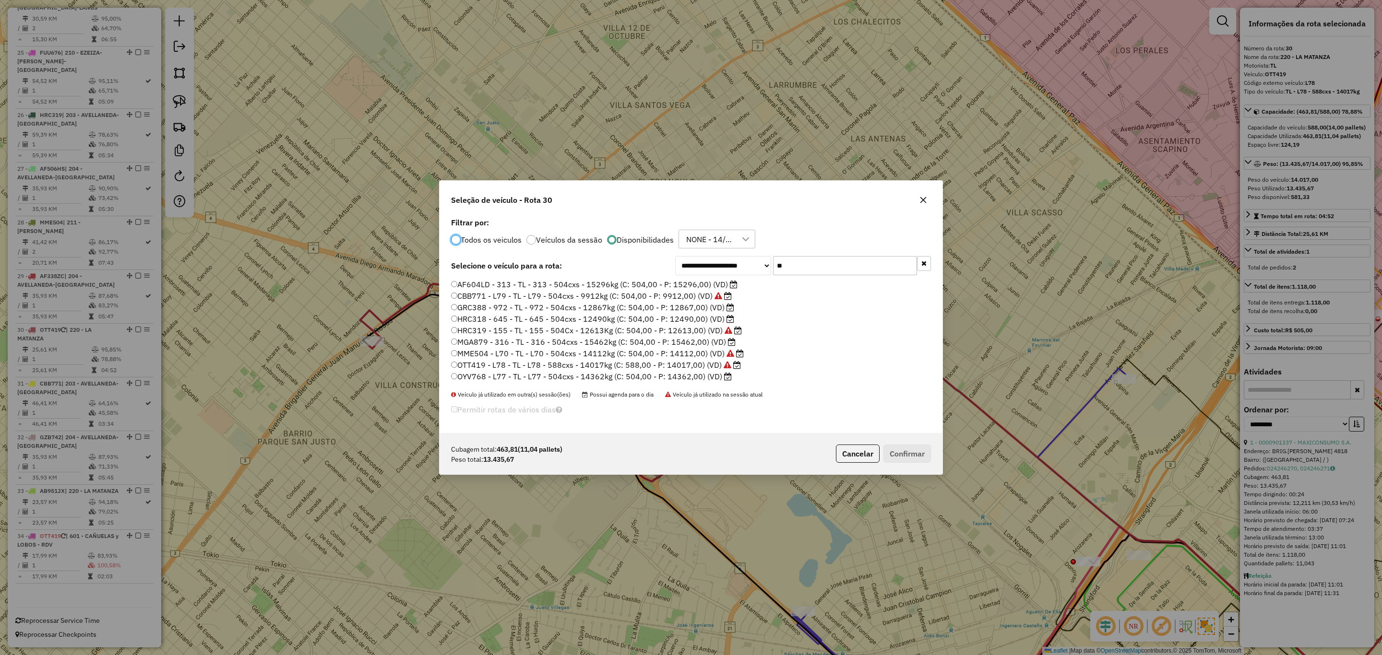
scroll to position [6, 3]
click at [684, 378] on label "OYV768 - L77 - TL - L77 - 504cxs - 14362kg (C: 504,00 - P: 14362,00) (VD)" at bounding box center [591, 377] width 281 height 12
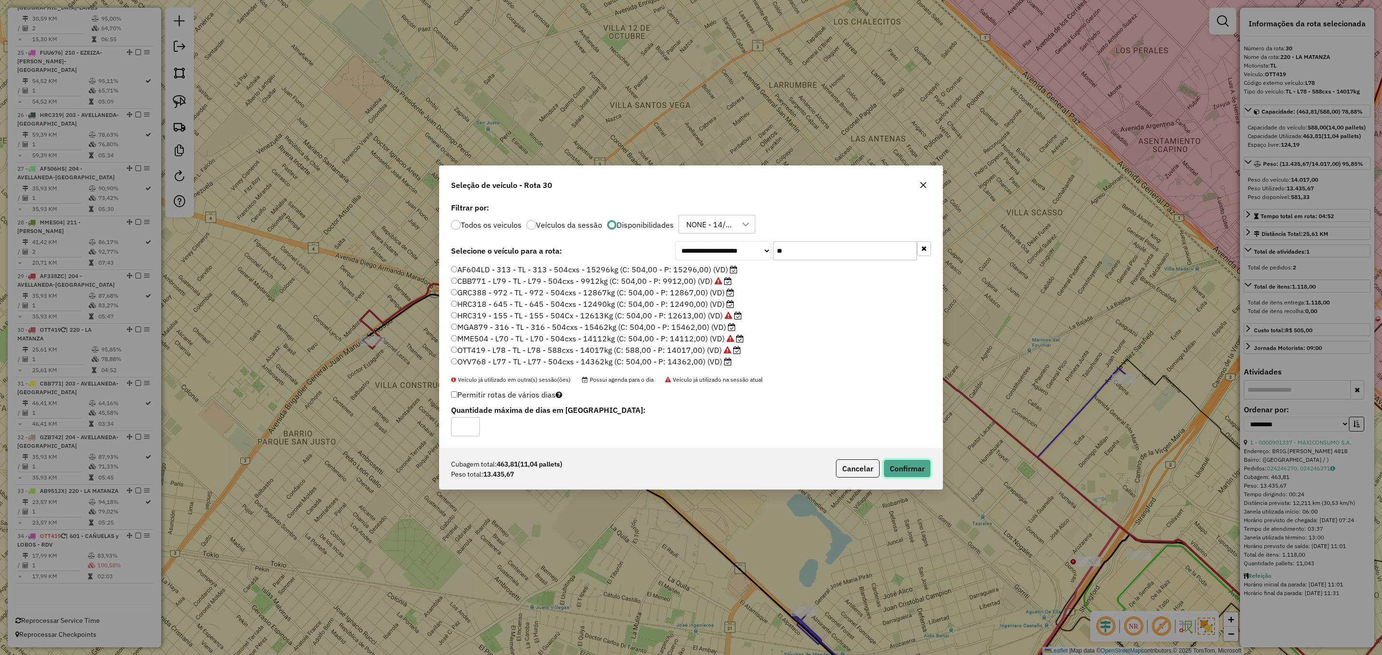
click at [916, 468] on button "Confirmar" at bounding box center [907, 469] width 48 height 18
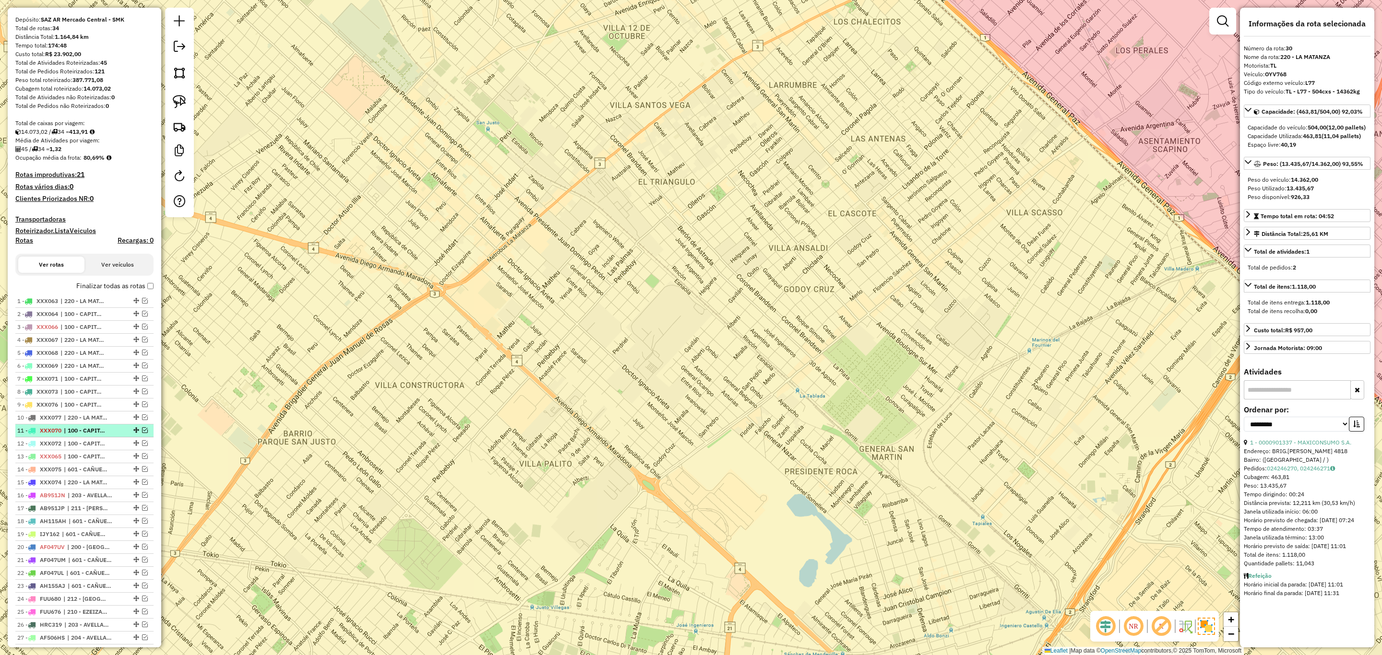
scroll to position [0, 0]
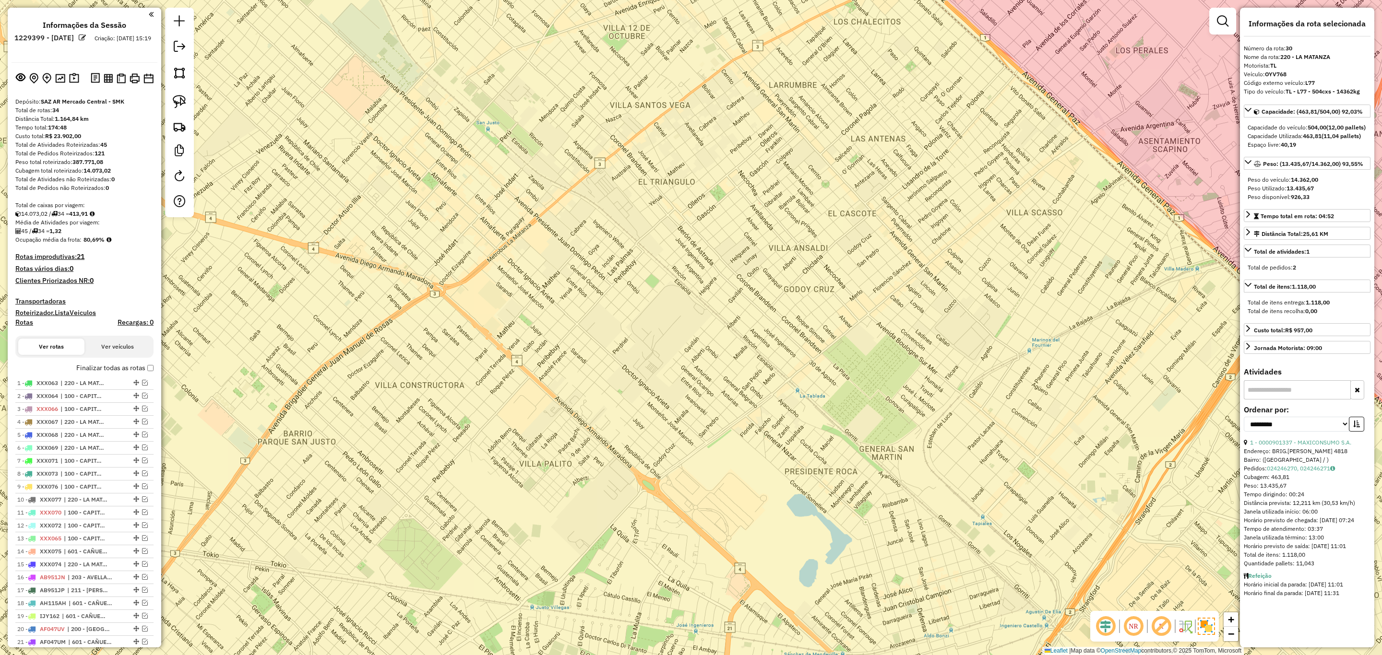
click at [46, 299] on h4 "Transportadoras" at bounding box center [84, 301] width 138 height 8
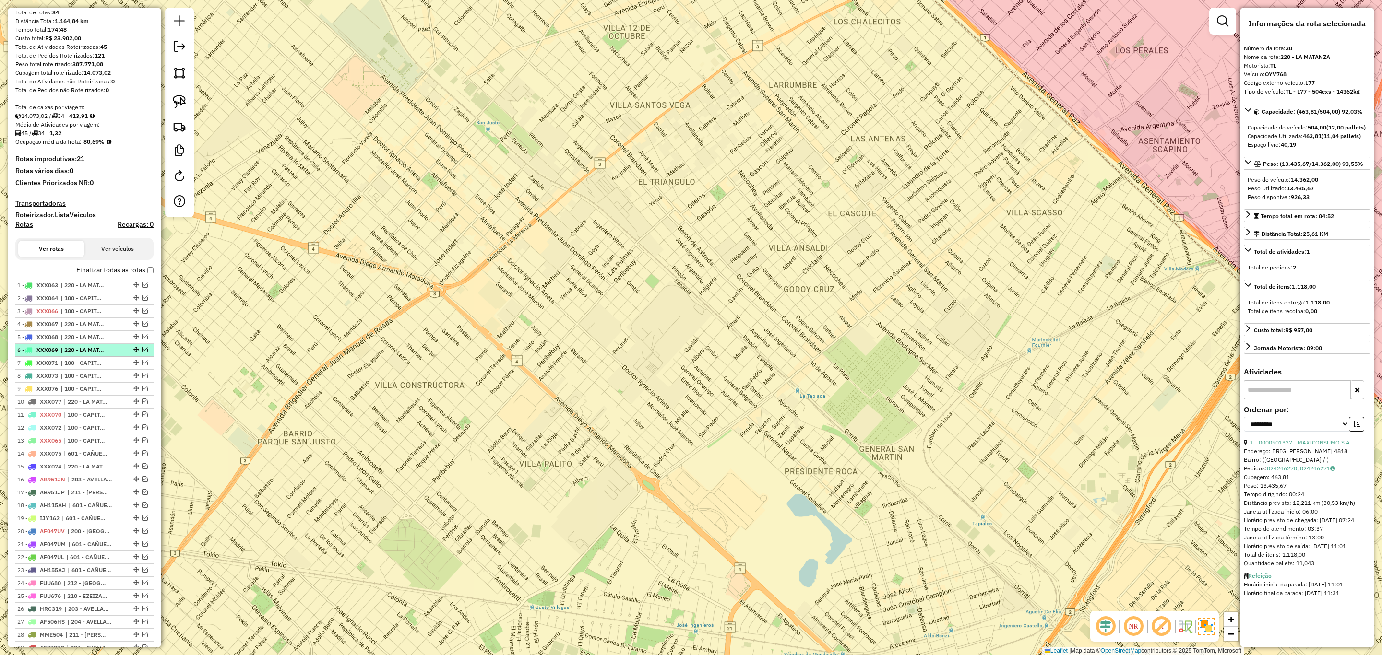
scroll to position [96, 0]
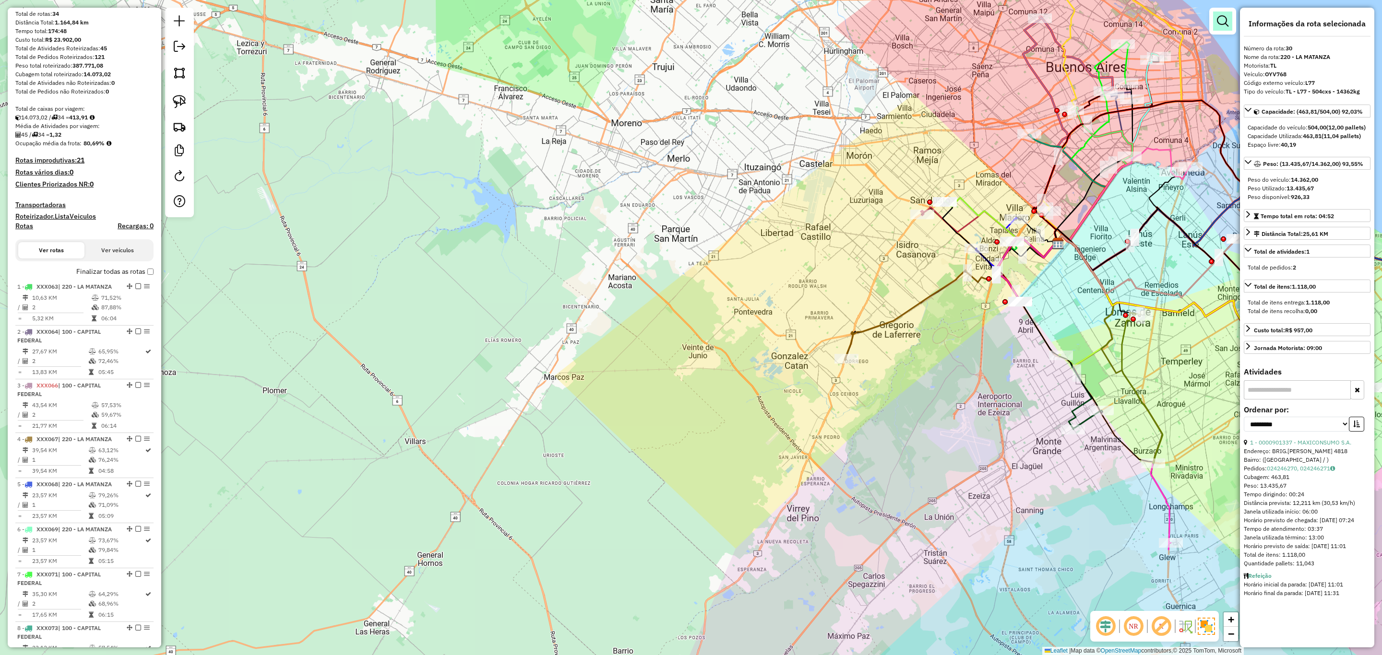
click at [1218, 19] on em at bounding box center [1223, 21] width 12 height 12
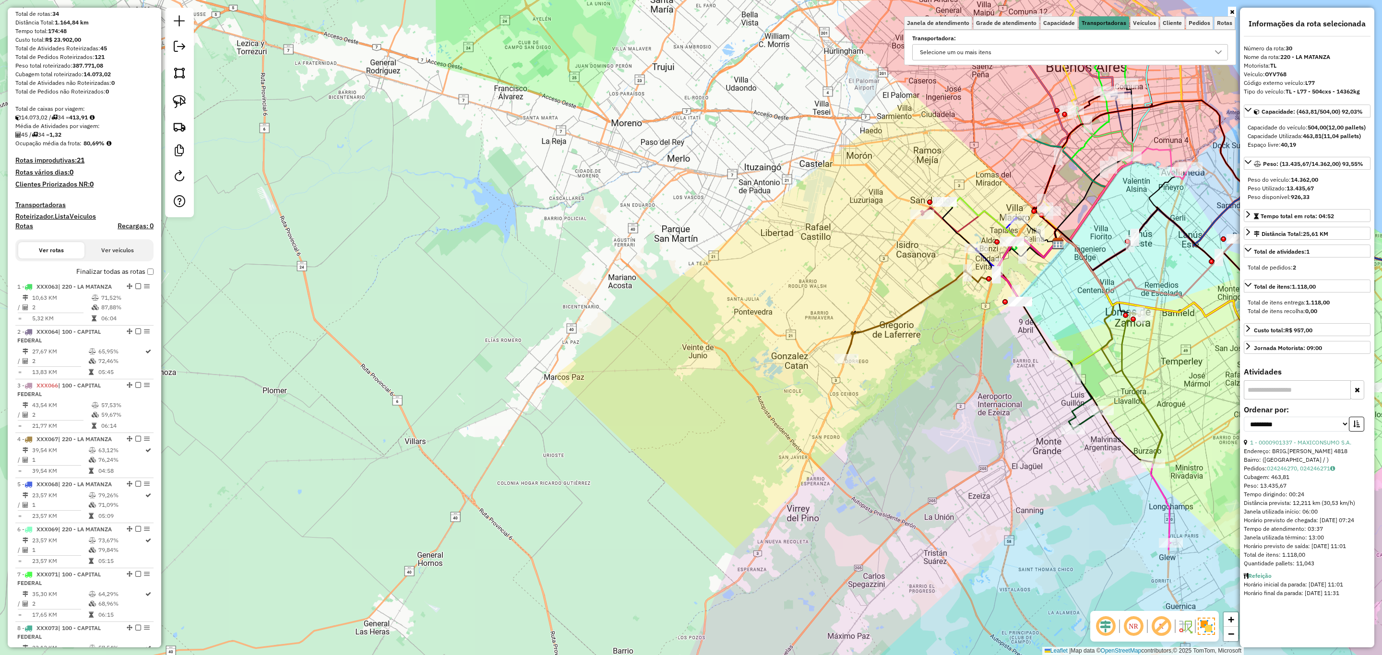
click at [1077, 48] on div "Selecione um ou mais itens" at bounding box center [1062, 52] width 293 height 15
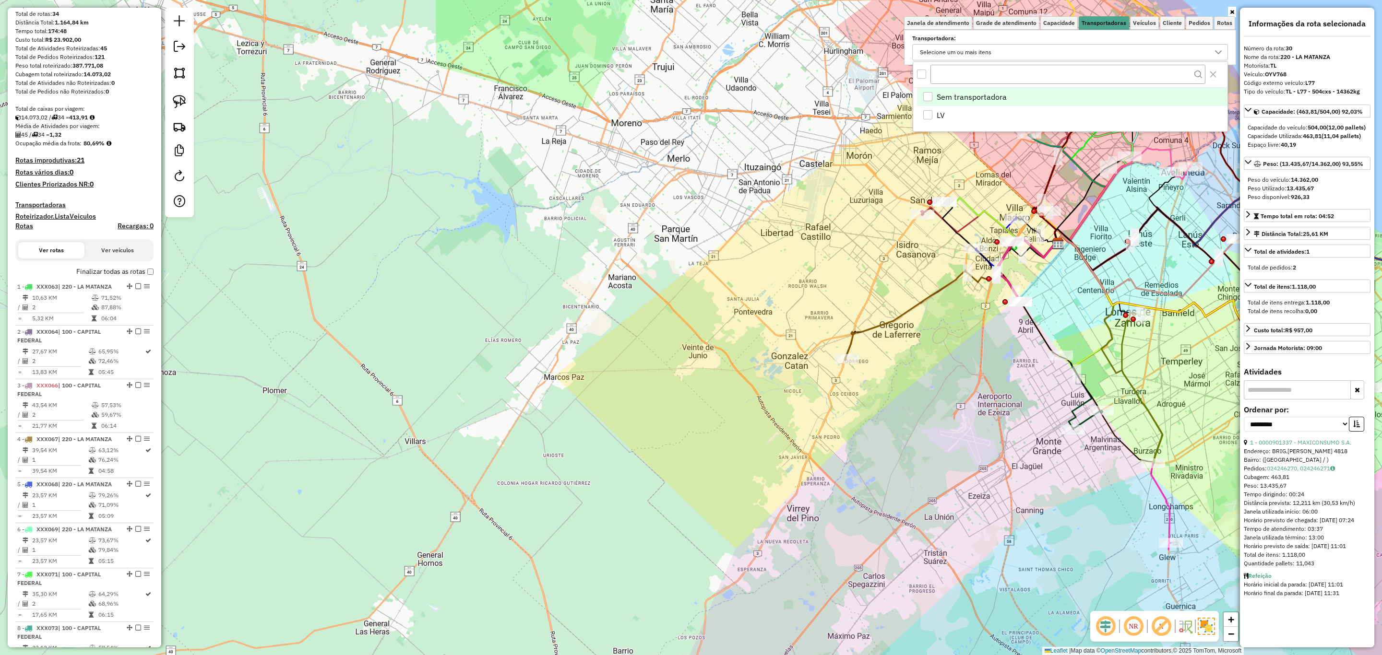
click at [740, 222] on div "Janela de atendimento Grade de atendimento Capacidade Transportadoras Veículos …" at bounding box center [691, 327] width 1382 height 655
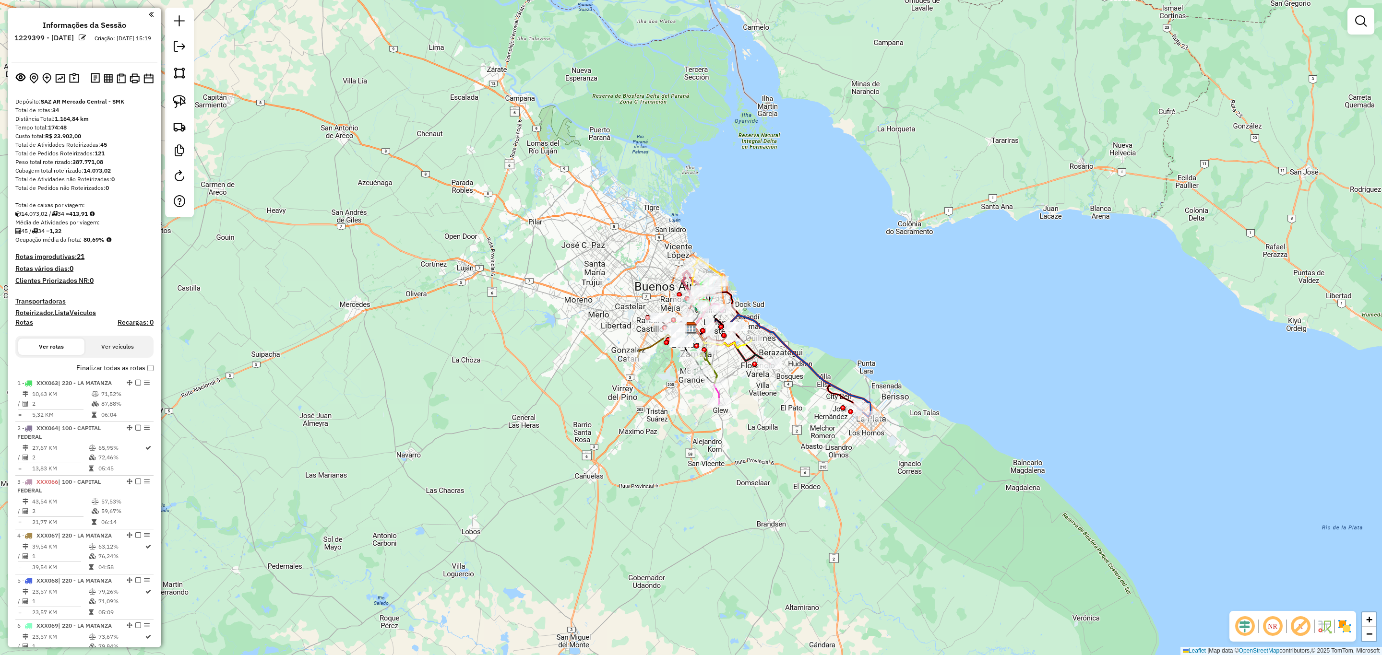
click at [1344, 628] on img at bounding box center [1344, 626] width 15 height 15
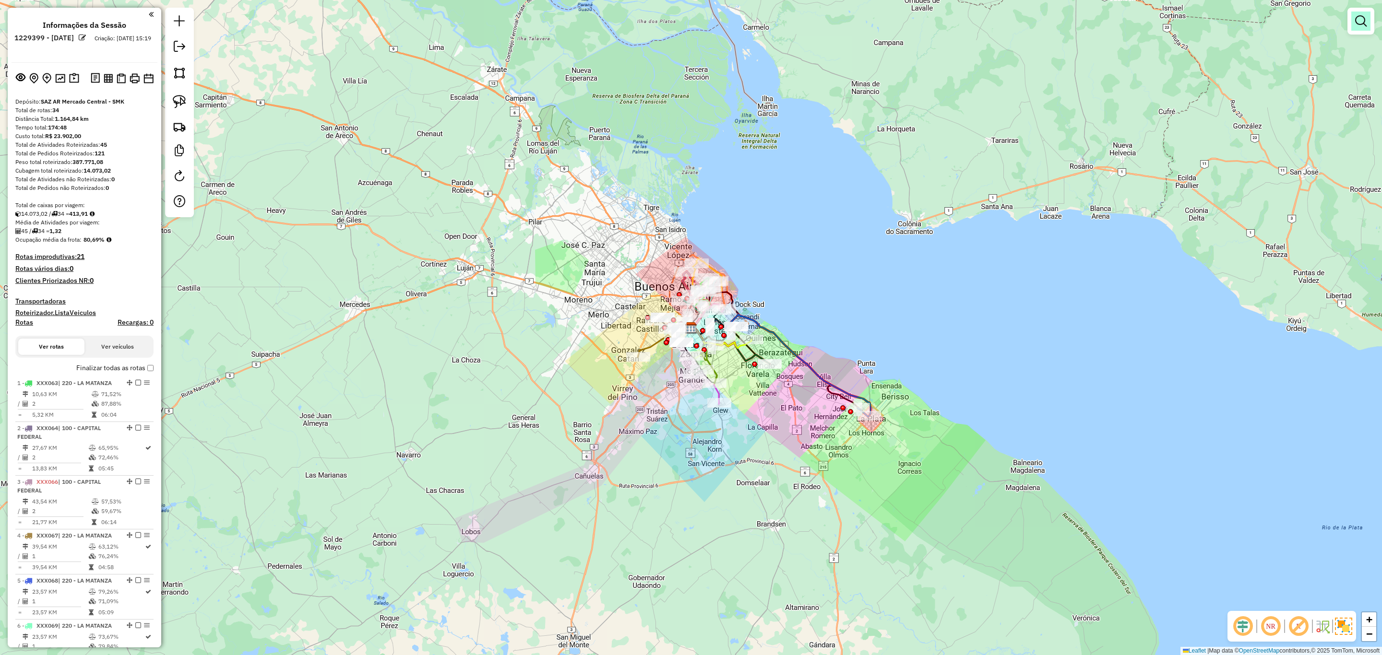
click at [1364, 22] on em at bounding box center [1361, 21] width 12 height 12
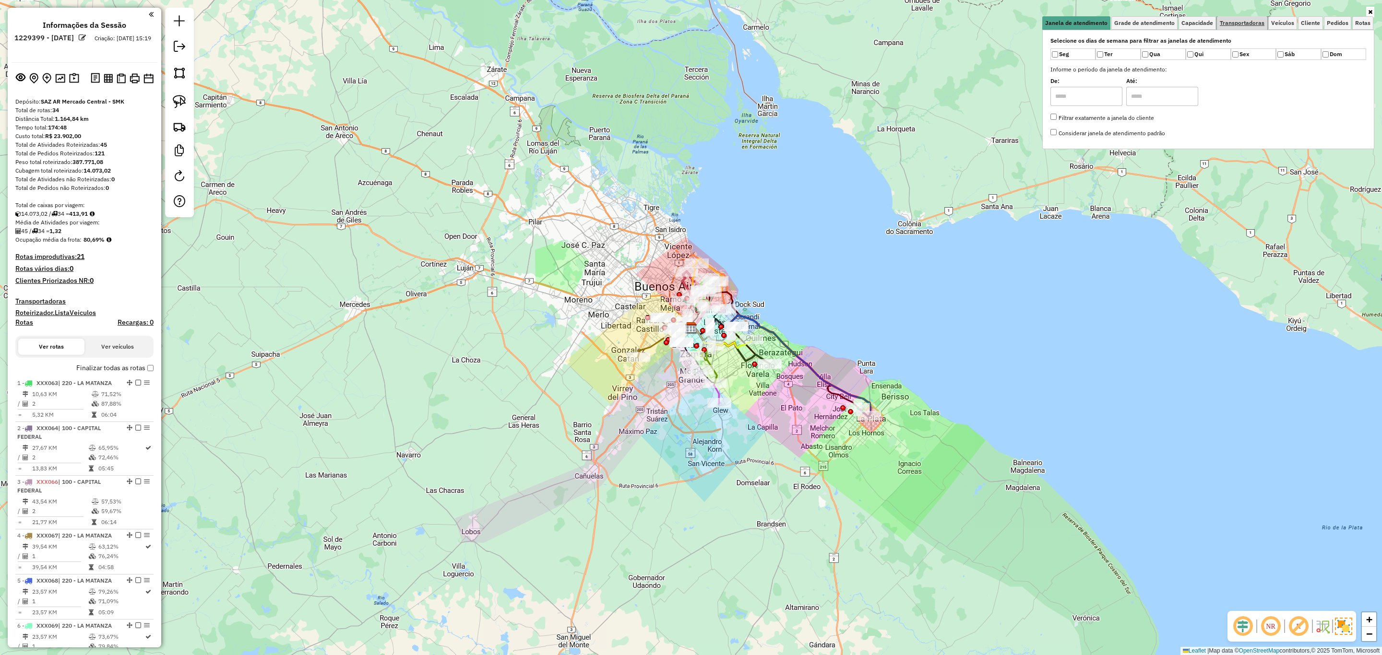
click at [1258, 22] on span "Transportadoras" at bounding box center [1242, 23] width 45 height 6
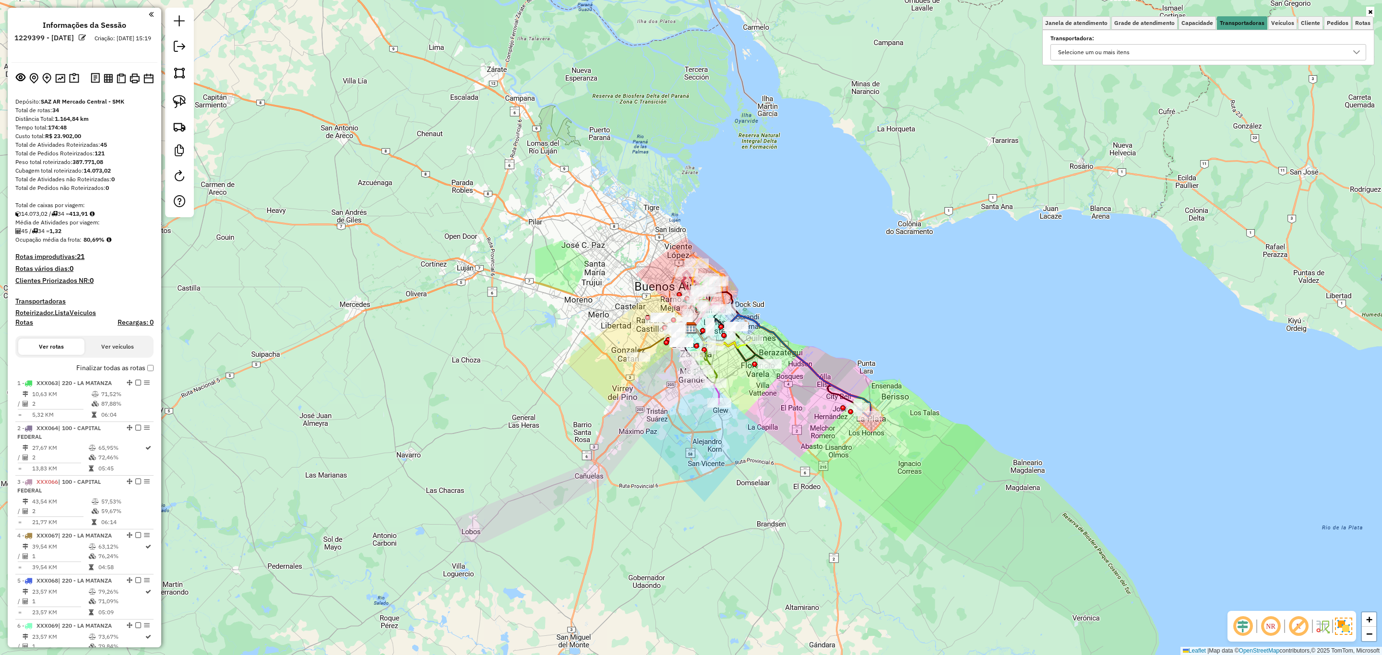
click at [1137, 48] on div "Selecione um ou mais itens" at bounding box center [1201, 52] width 293 height 15
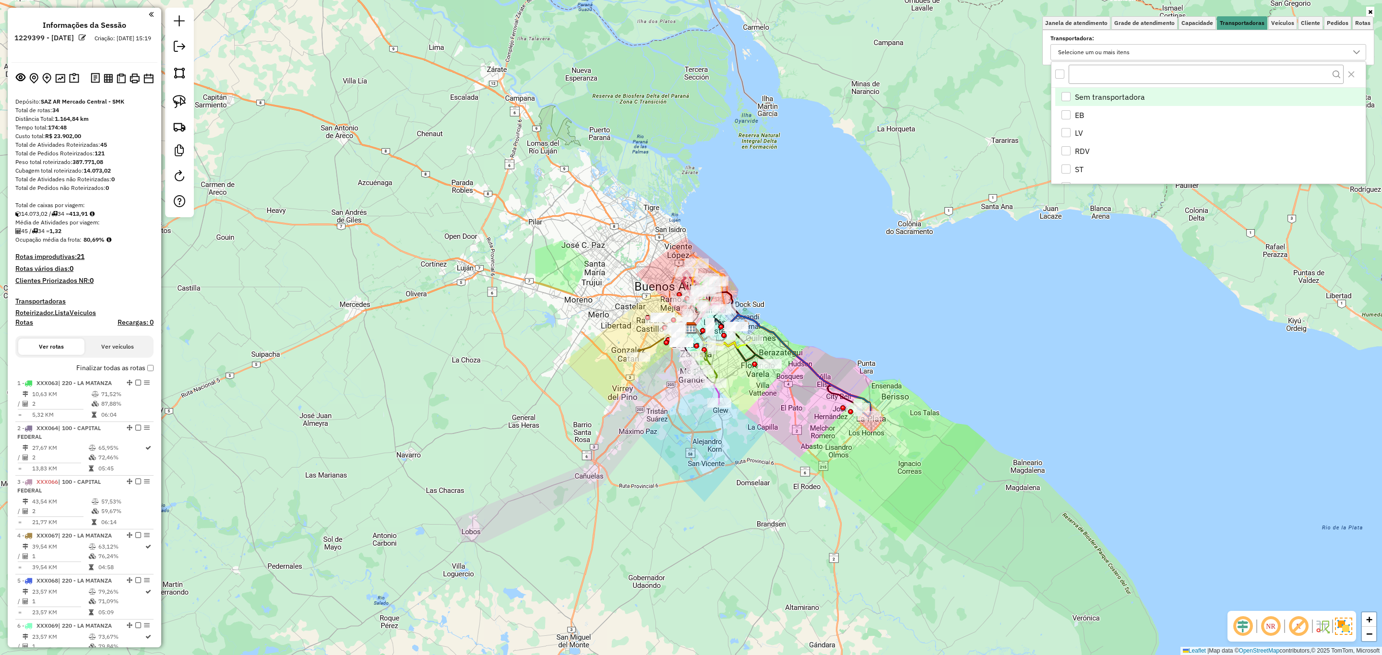
scroll to position [6, 34]
click at [1065, 112] on div "EB" at bounding box center [1065, 114] width 9 height 9
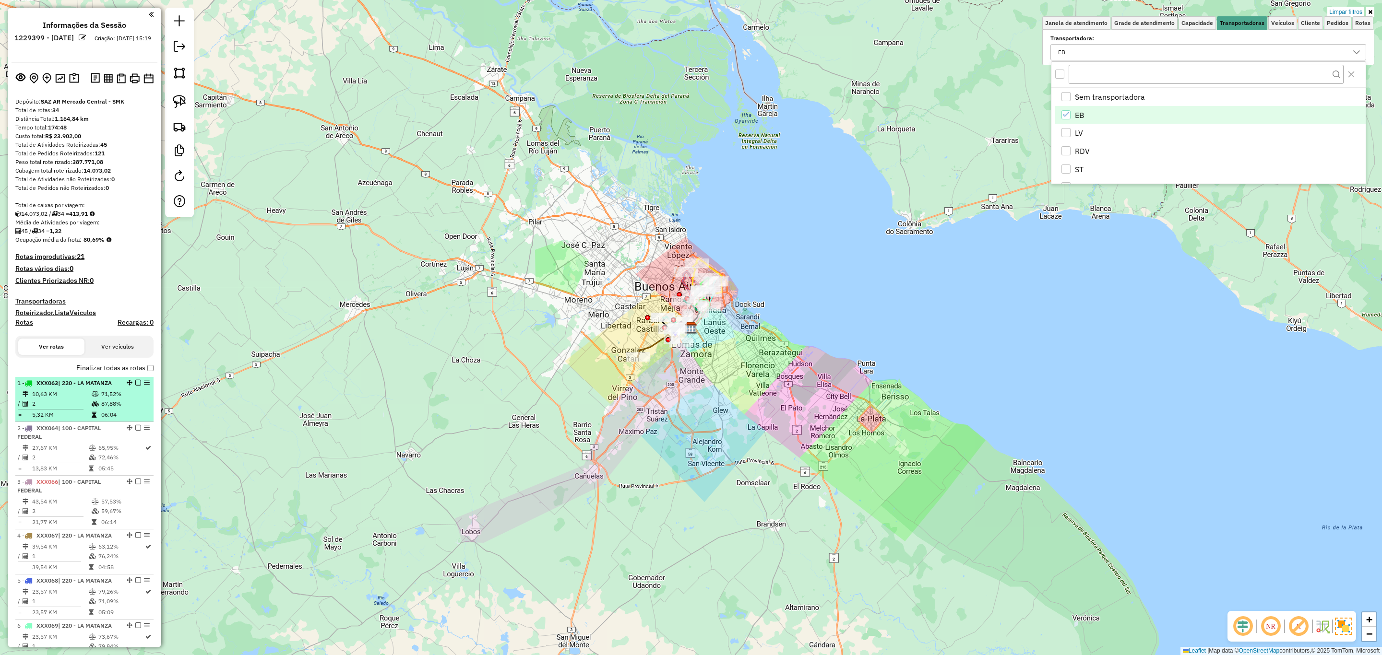
click at [88, 386] on div "1 - XXX063 | 220 - LA MATANZA" at bounding box center [68, 383] width 102 height 9
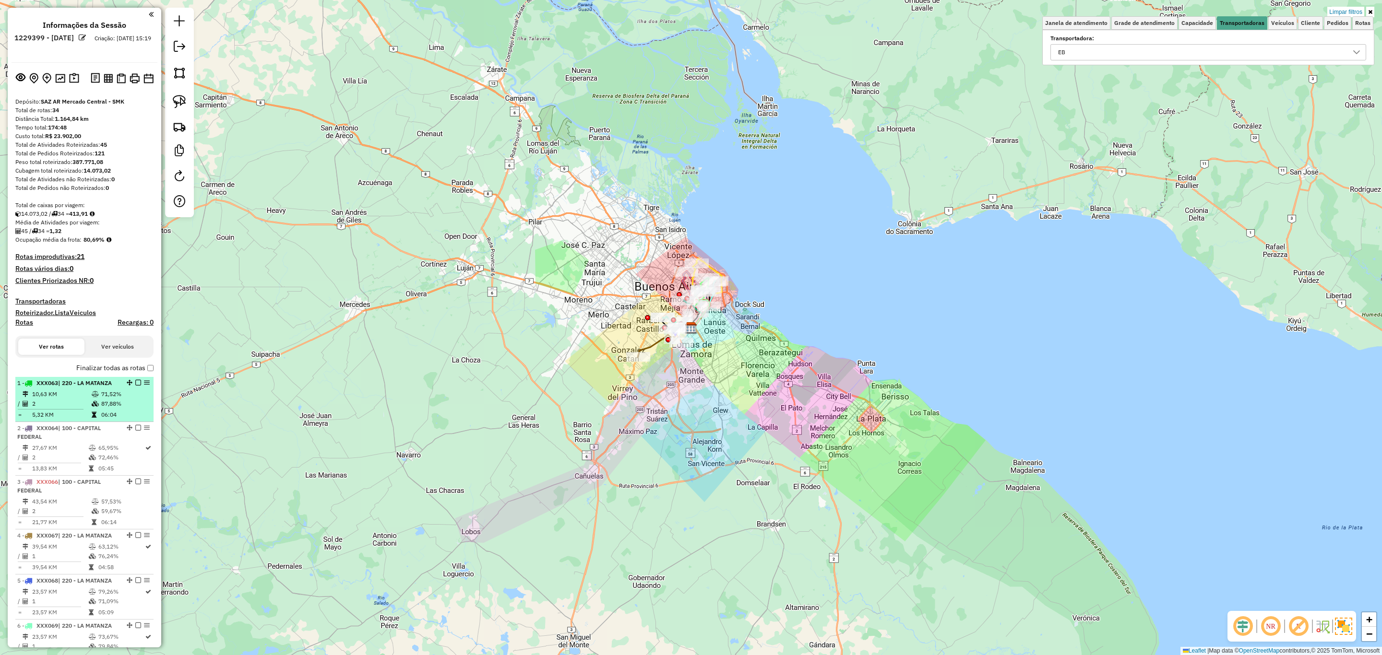
select select "**********"
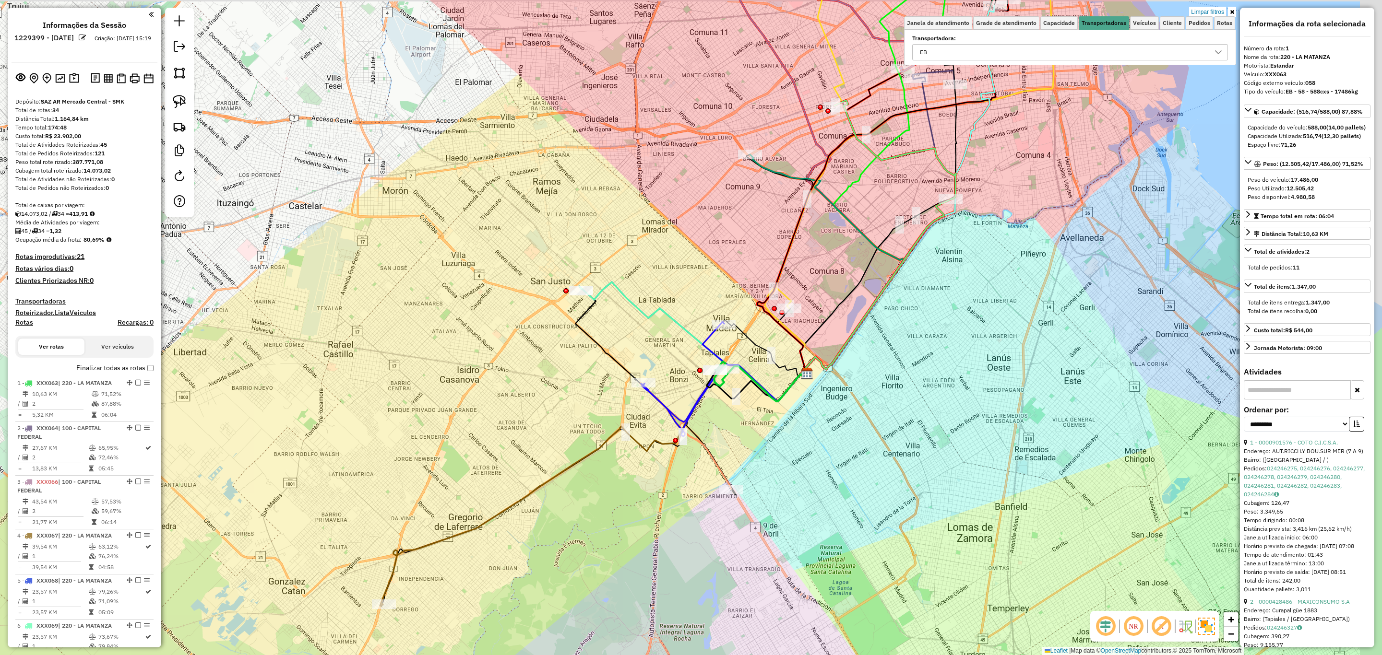
drag, startPoint x: 1022, startPoint y: 271, endPoint x: 966, endPoint y: 307, distance: 66.5
click at [966, 307] on div "Limpar filtros Janela de atendimento Grade de atendimento Capacidade Transporta…" at bounding box center [691, 327] width 1382 height 655
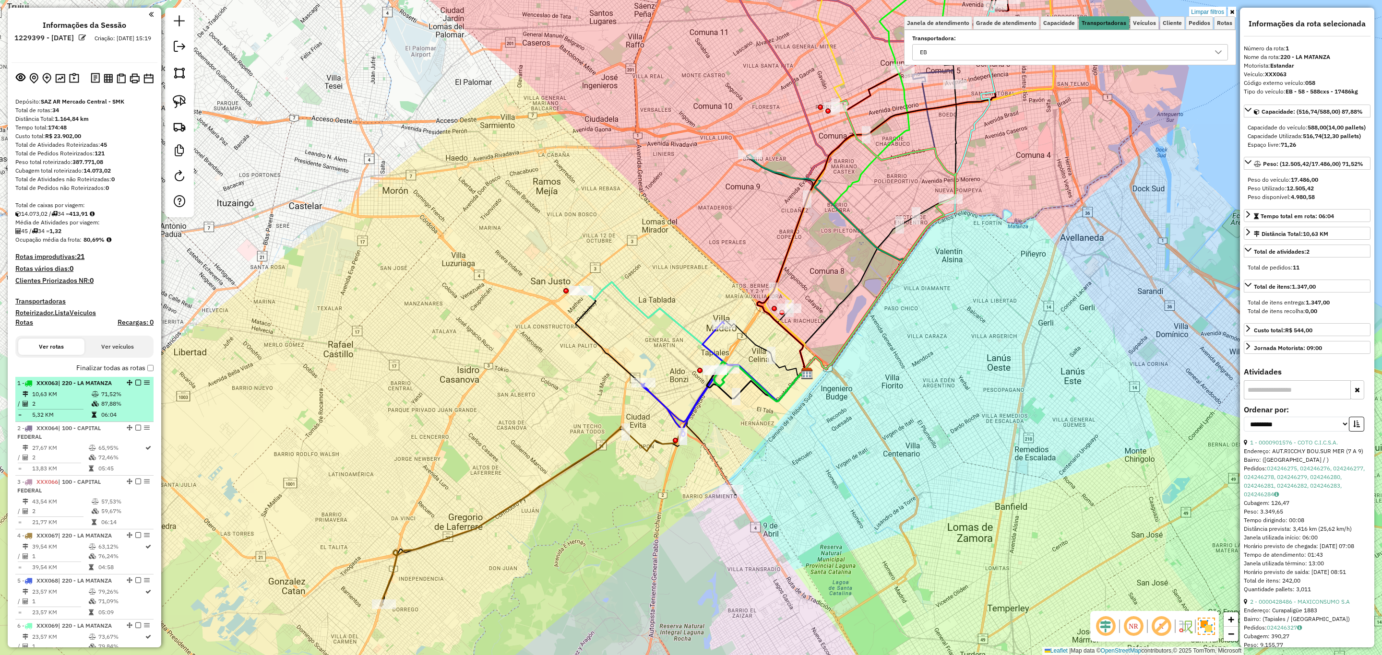
click at [68, 387] on li "1 - XXX063 | 220 - [GEOGRAPHIC_DATA] 10,63 KM 71,52% / 2 87,88% = 5,32 KM 06:04" at bounding box center [84, 399] width 138 height 45
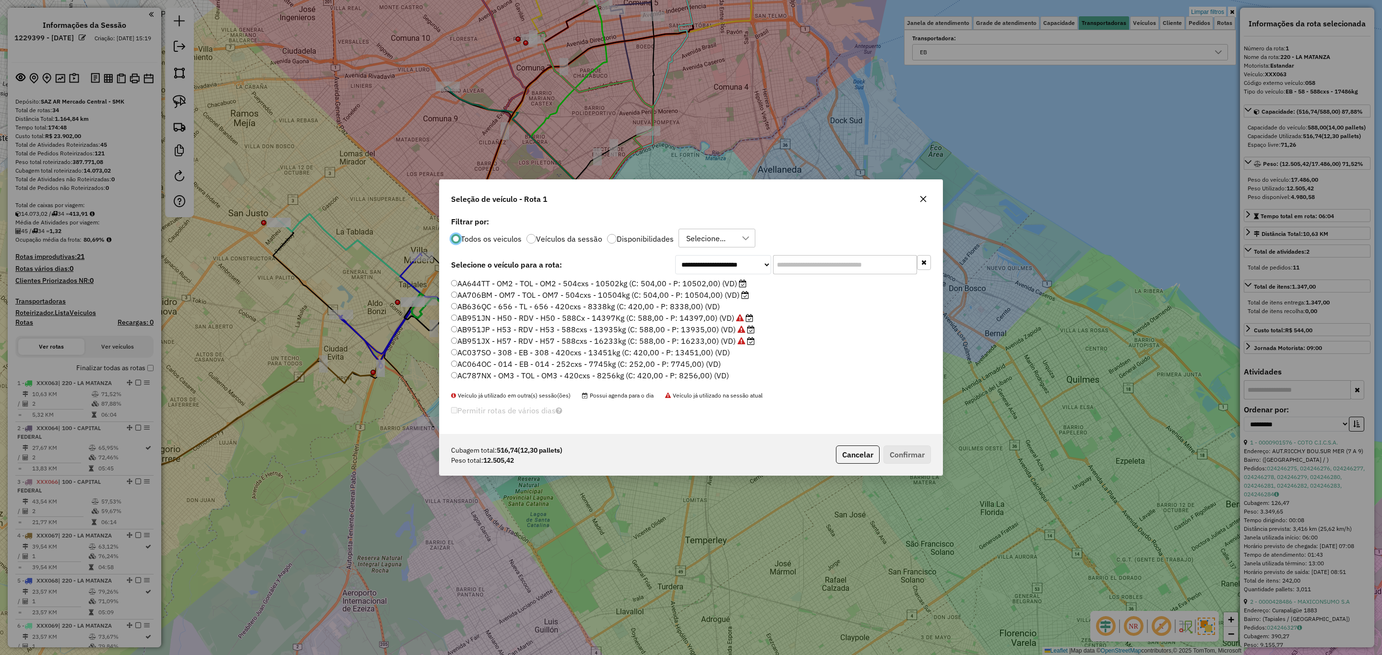
scroll to position [5, 3]
click at [799, 265] on input "text" at bounding box center [845, 264] width 144 height 19
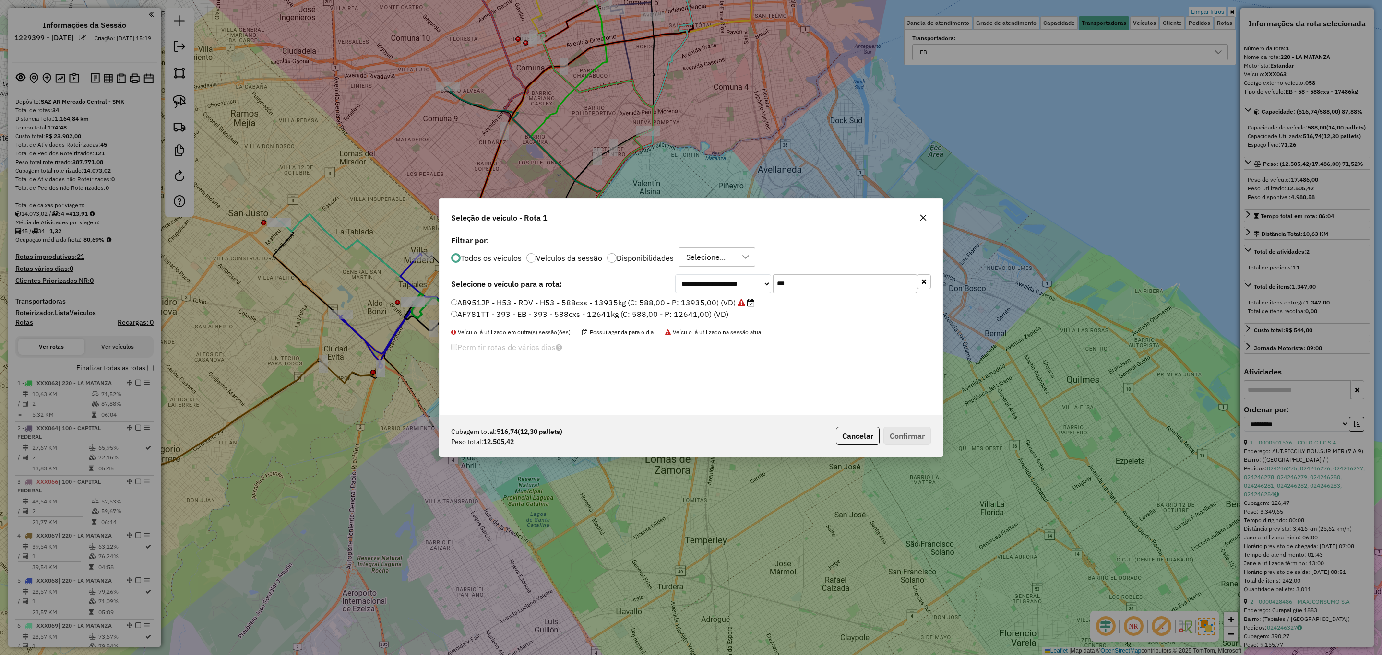
type input "***"
click at [592, 316] on label "AF781TT - 393 - EB - 393 - 588cxs - 12641kg (C: 588,00 - P: 12641,00) (VD)" at bounding box center [589, 315] width 277 height 12
click at [913, 433] on button "Confirmar" at bounding box center [907, 436] width 48 height 18
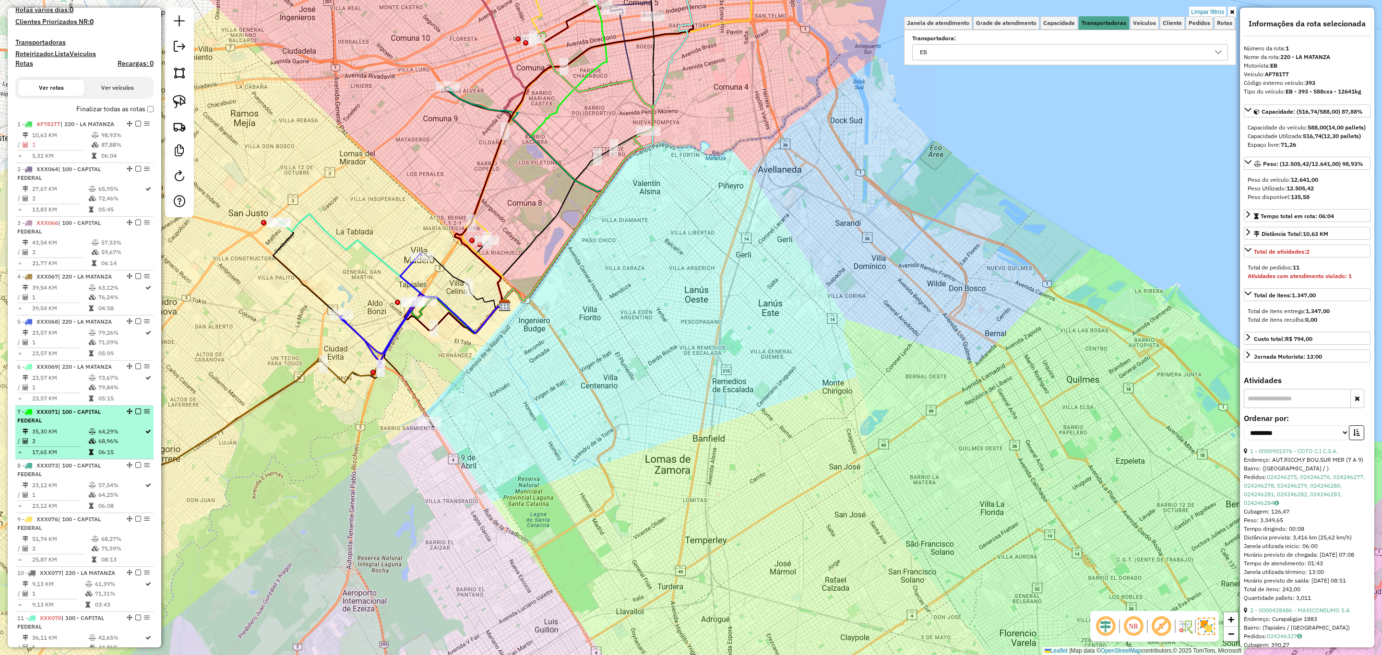
scroll to position [369, 0]
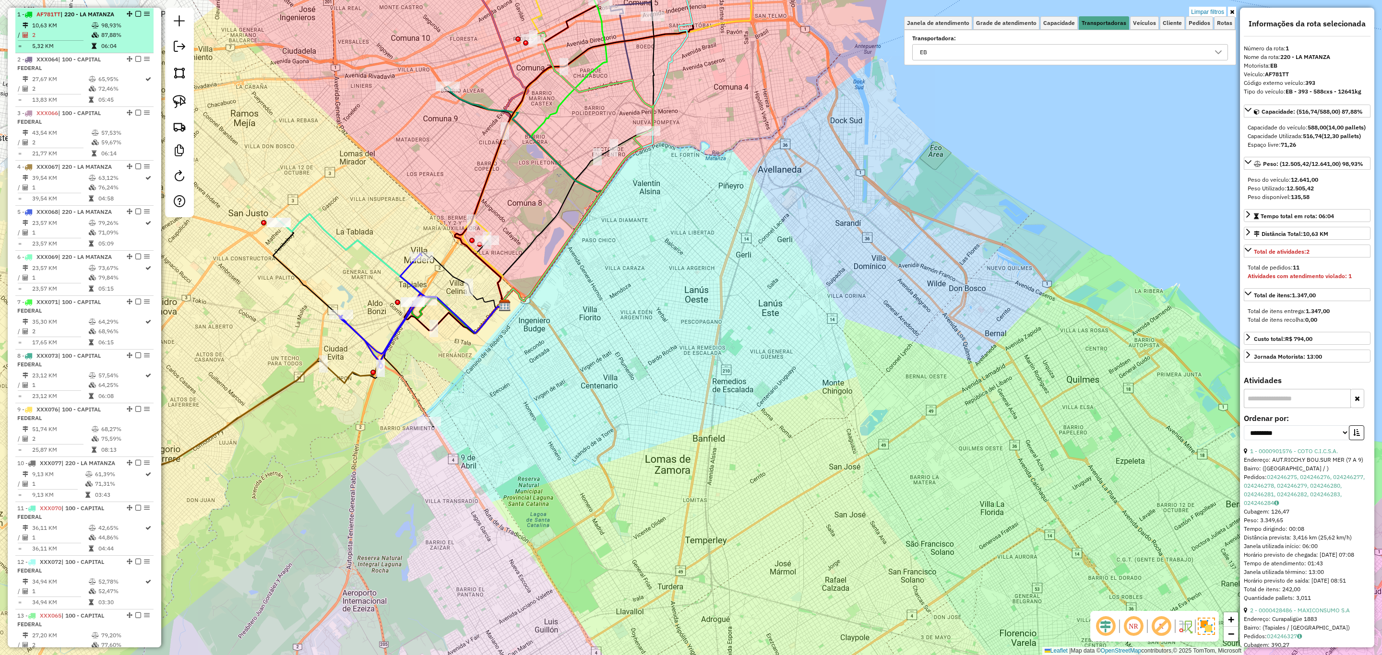
click at [135, 11] on em at bounding box center [138, 14] width 6 height 6
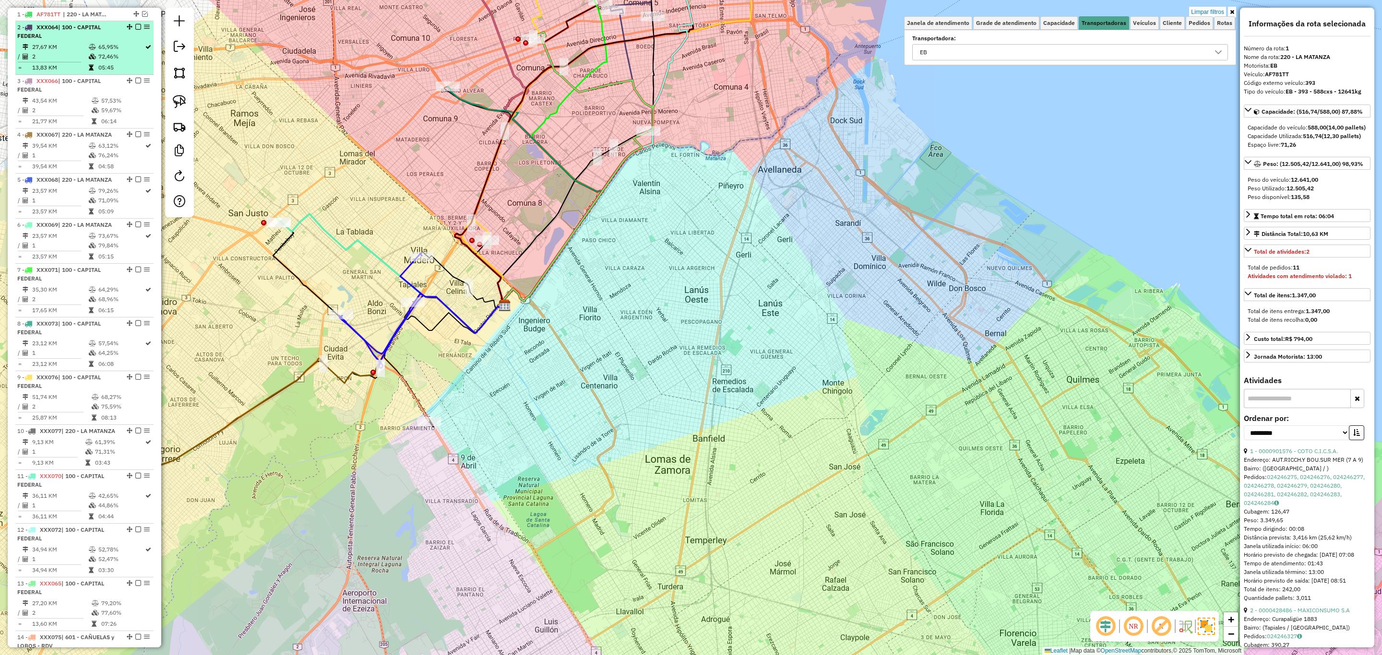
click at [88, 42] on td at bounding box center [93, 47] width 10 height 10
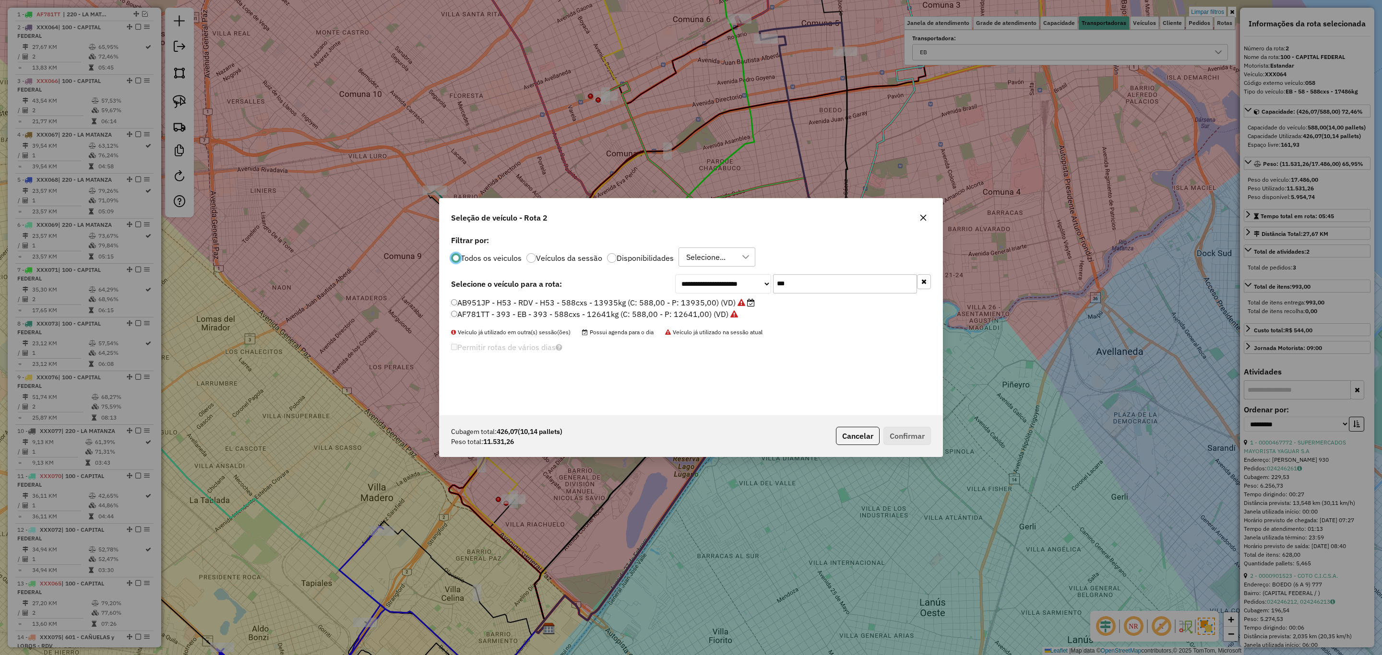
scroll to position [5, 3]
drag, startPoint x: 792, startPoint y: 282, endPoint x: 735, endPoint y: 261, distance: 61.3
click at [735, 261] on div "**********" at bounding box center [691, 324] width 503 height 182
type input "***"
click at [667, 301] on label "EFZ860 - 089 - EB - 089 - 588cxs - 13147kg (C: 588,00 - P: 13147,00) (VD)" at bounding box center [587, 303] width 273 height 12
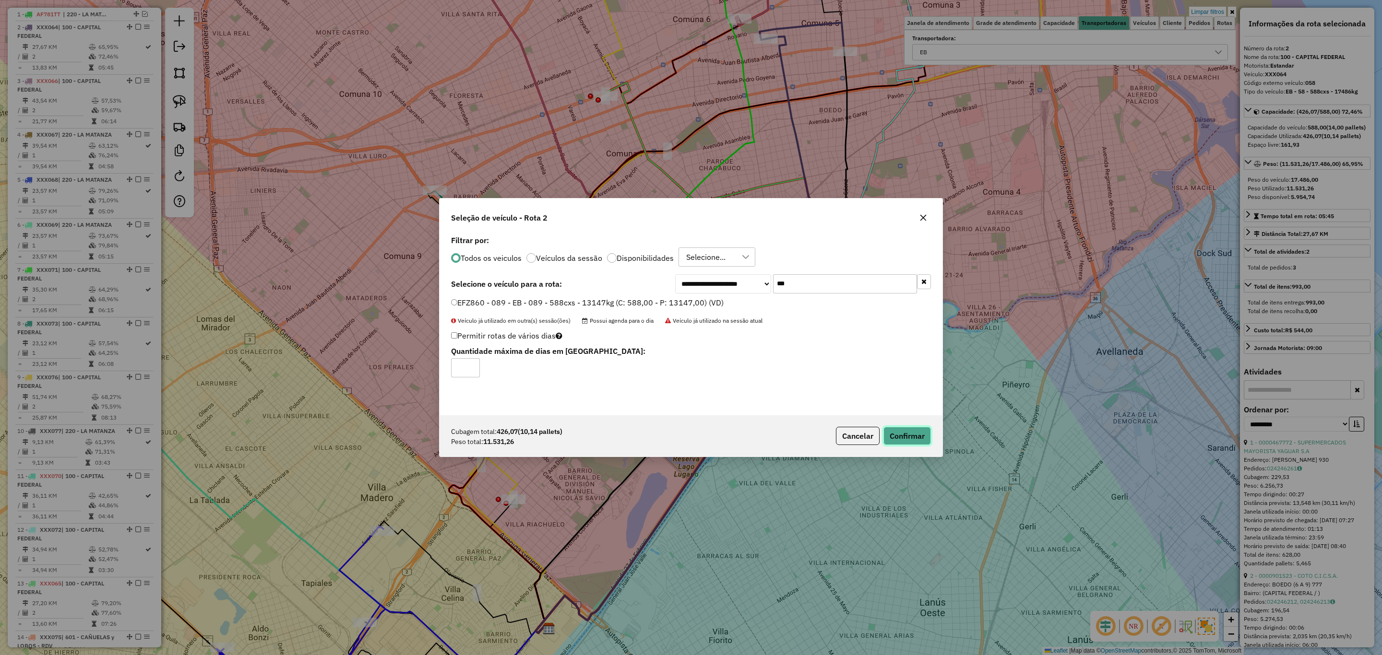
click at [915, 435] on button "Confirmar" at bounding box center [907, 436] width 48 height 18
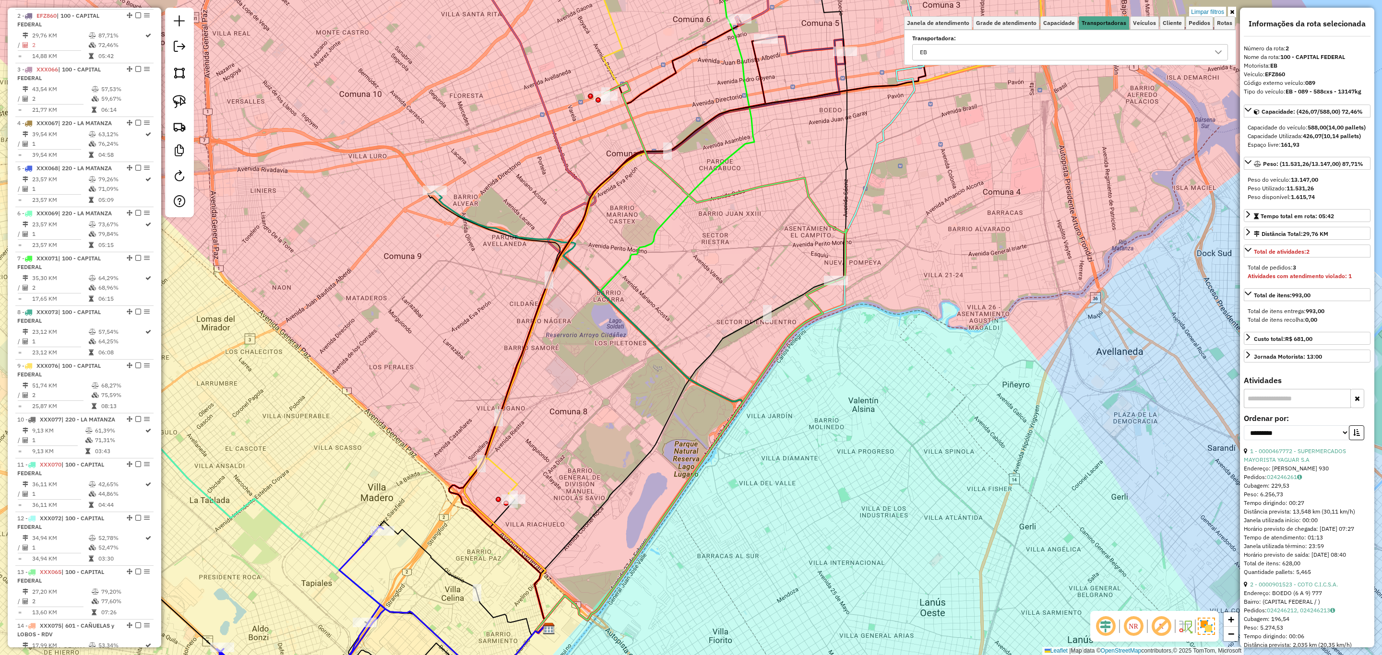
scroll to position [382, 0]
click at [135, 13] on em at bounding box center [138, 14] width 6 height 6
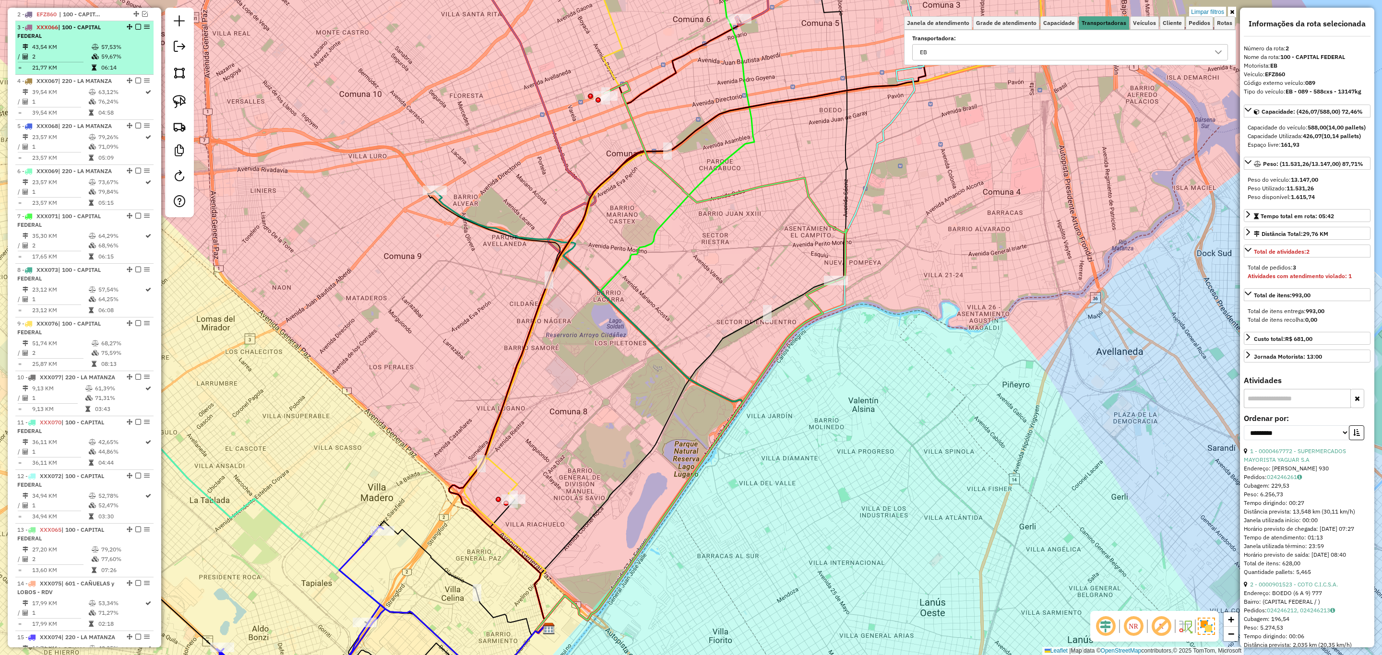
click at [75, 49] on td "43,54 KM" at bounding box center [61, 47] width 59 height 10
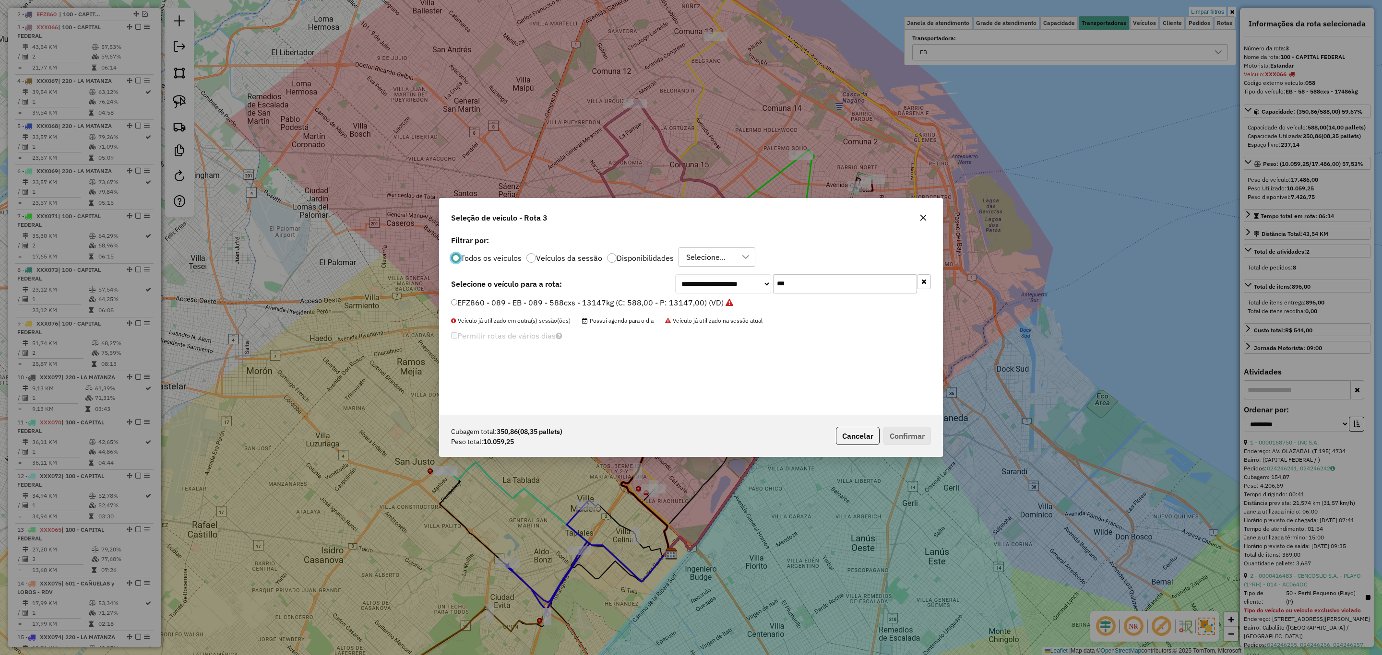
scroll to position [5, 3]
drag, startPoint x: 825, startPoint y: 282, endPoint x: 733, endPoint y: 265, distance: 94.2
click at [733, 265] on div "**********" at bounding box center [691, 324] width 503 height 182
type input "***"
click at [658, 304] on label "AC064OC - 014 - EB - 014 - 252cxs - 7745kg (C: 252,00 - P: 7745,00) (VD)" at bounding box center [586, 303] width 270 height 12
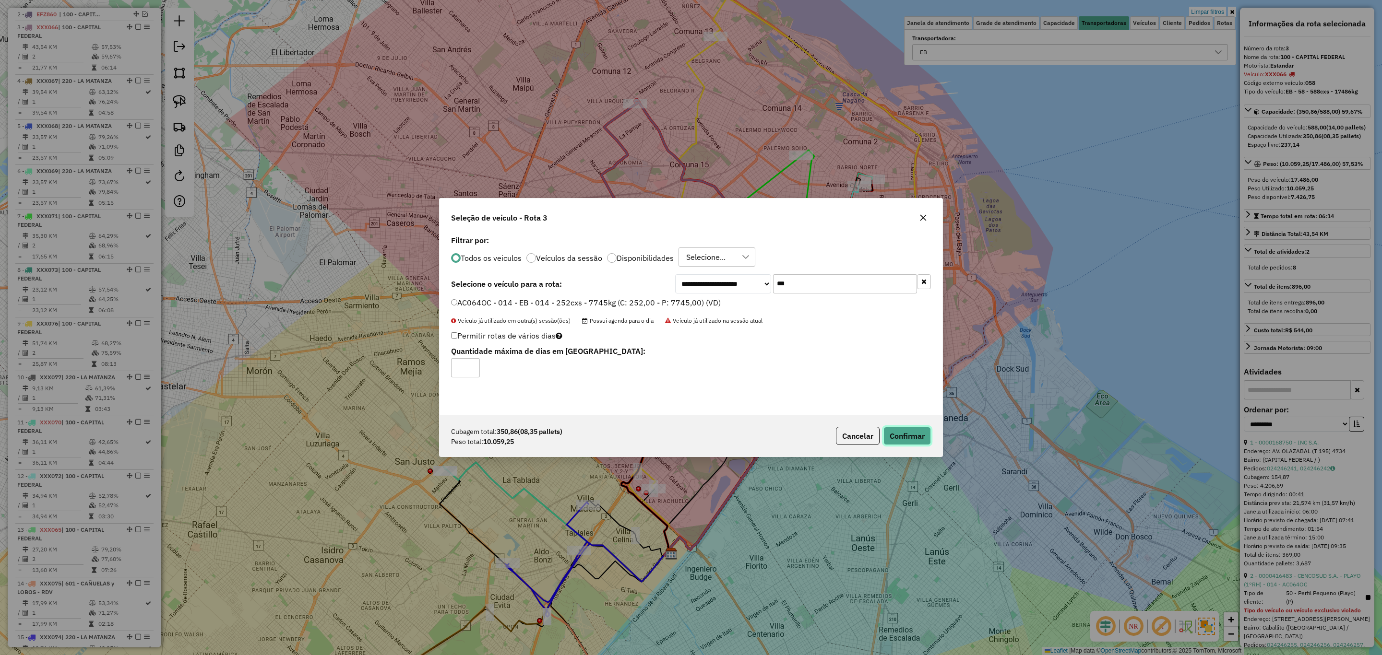
click at [908, 439] on button "Confirmar" at bounding box center [907, 436] width 48 height 18
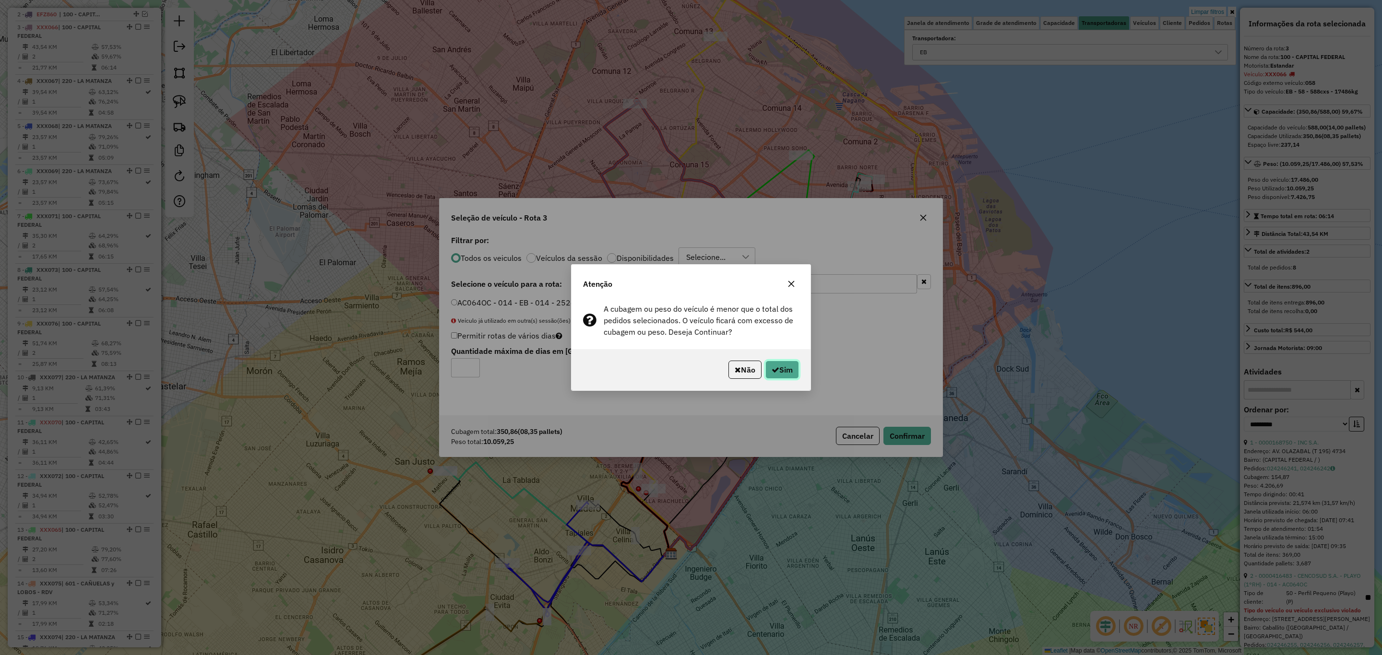
click at [786, 370] on button "Sim" at bounding box center [782, 370] width 34 height 18
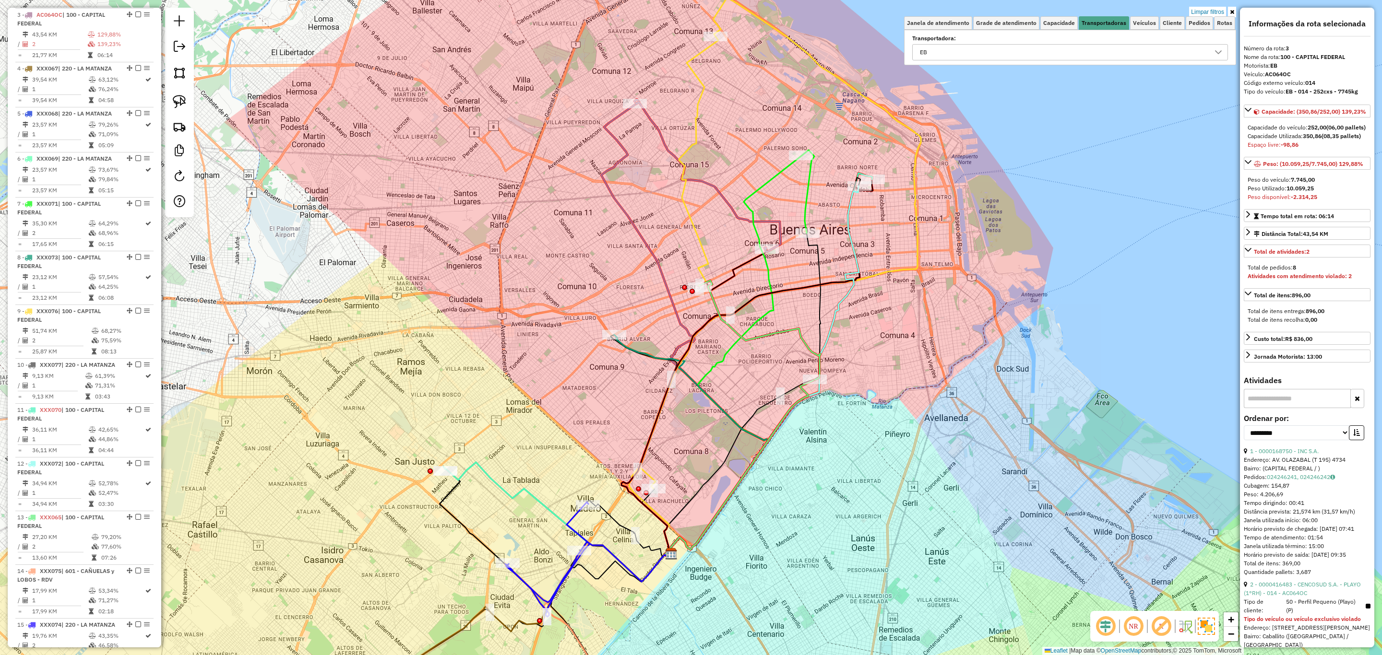
scroll to position [395, 0]
click at [135, 13] on em at bounding box center [138, 14] width 6 height 6
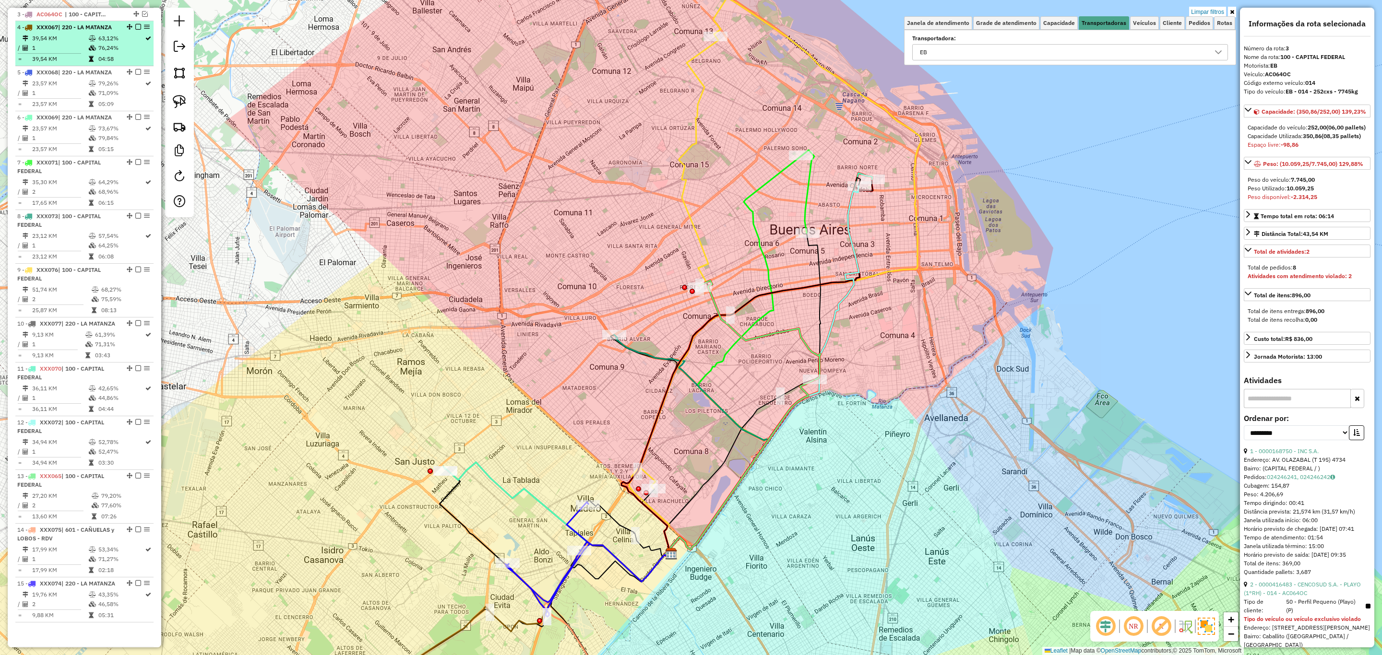
click at [71, 43] on td "1" at bounding box center [60, 48] width 57 height 10
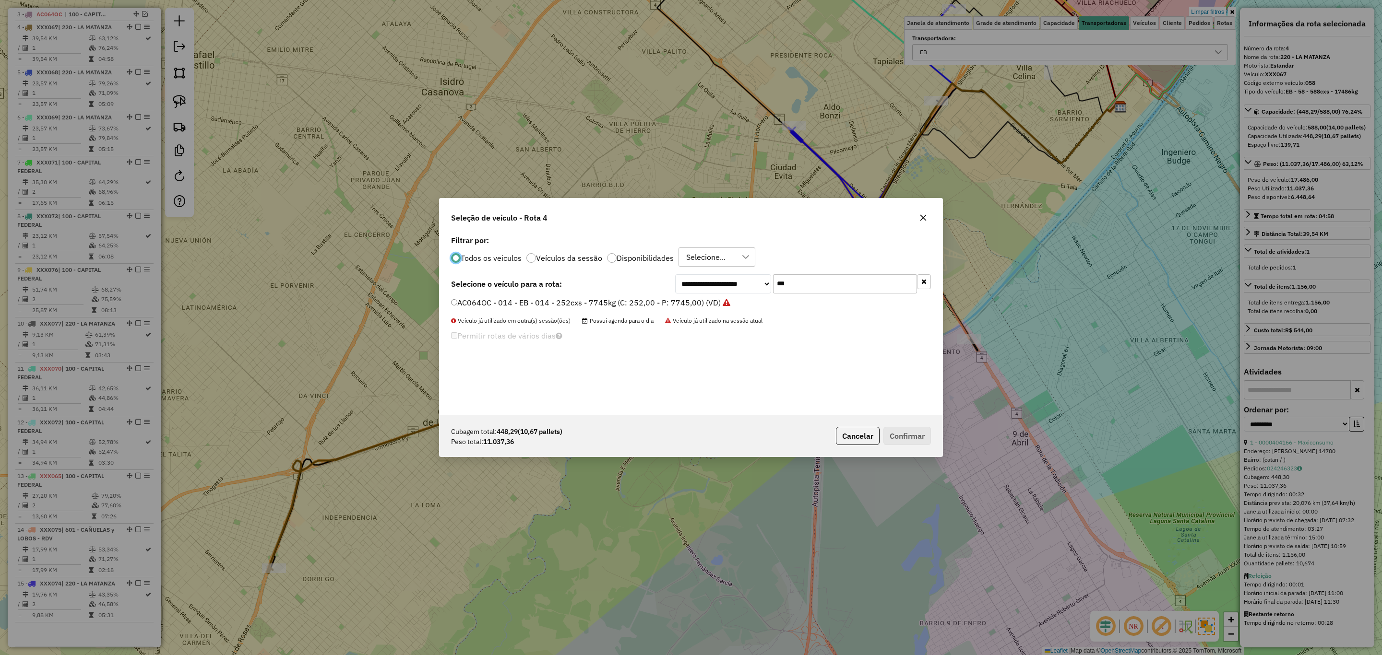
scroll to position [5, 3]
drag, startPoint x: 806, startPoint y: 283, endPoint x: 703, endPoint y: 277, distance: 103.3
click at [703, 277] on div "**********" at bounding box center [803, 283] width 256 height 19
type input "***"
click at [599, 306] on label "AE786PN - 079 - EB - 79 - 504cxs - 15339kg (C: 504,00 - P: 15339,00) (VD)" at bounding box center [588, 303] width 274 height 12
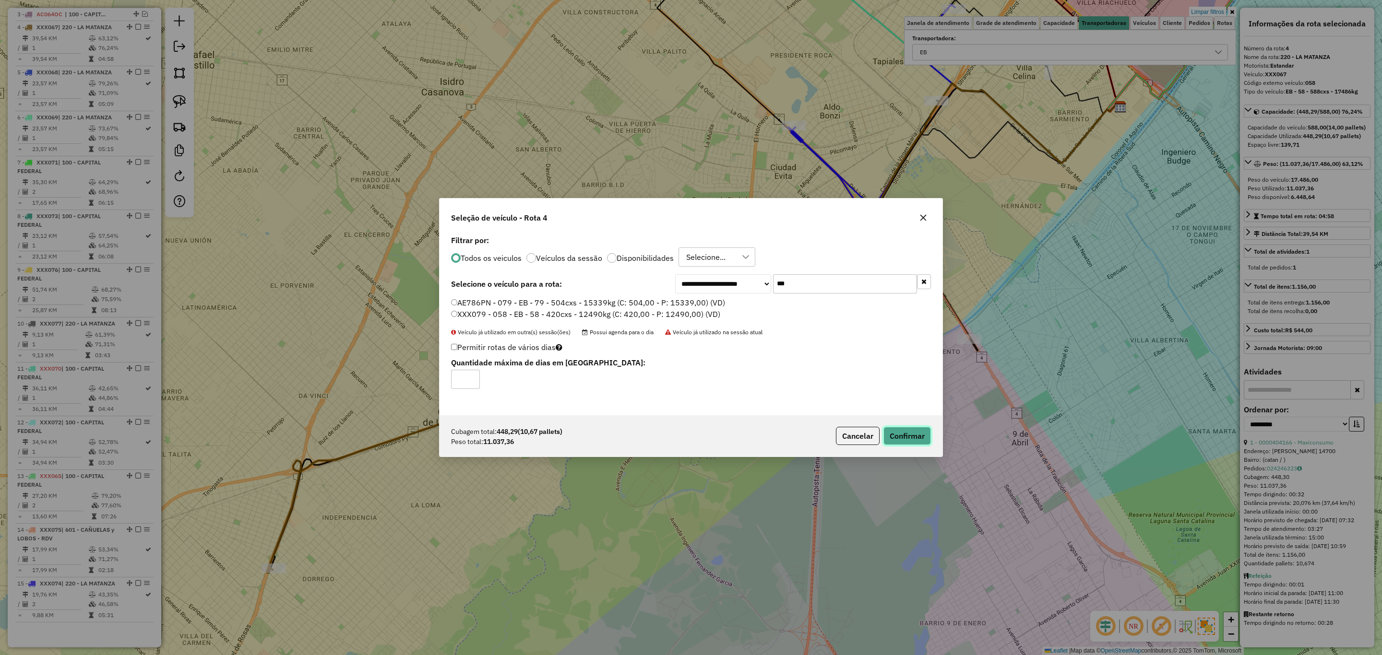
click at [907, 437] on button "Confirmar" at bounding box center [907, 436] width 48 height 18
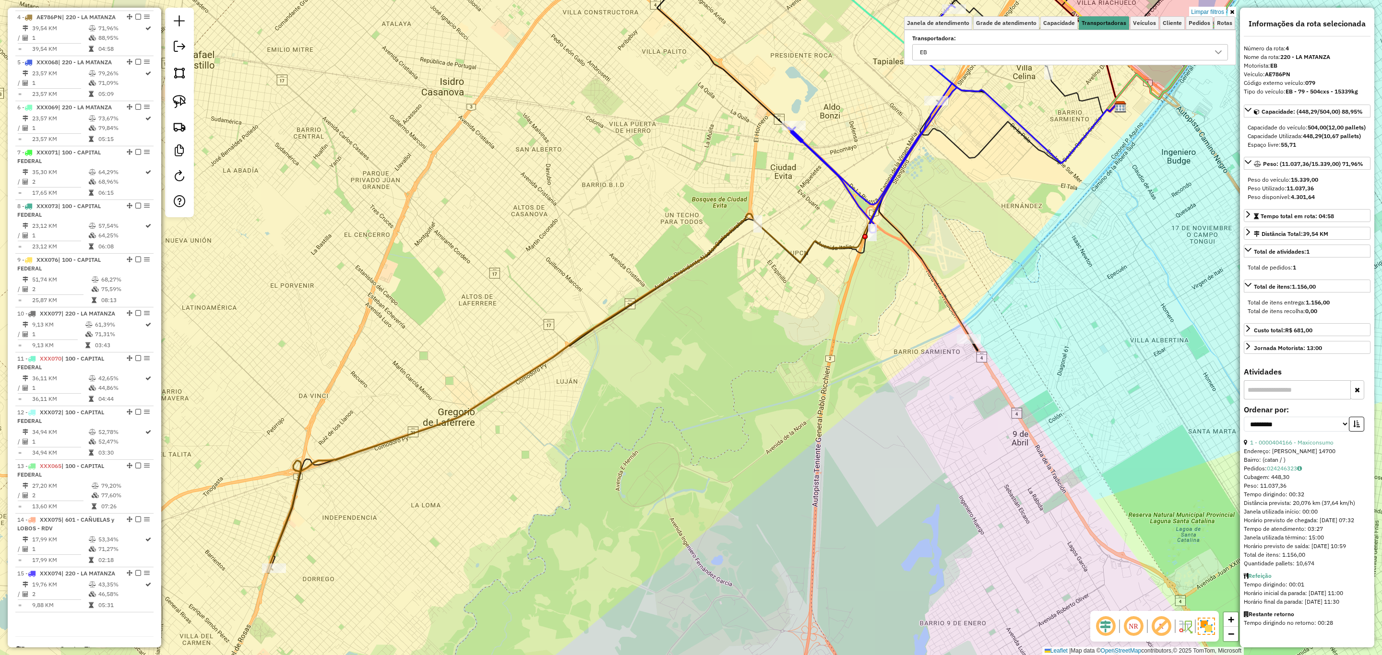
scroll to position [408, 0]
click at [136, 12] on em at bounding box center [138, 14] width 6 height 6
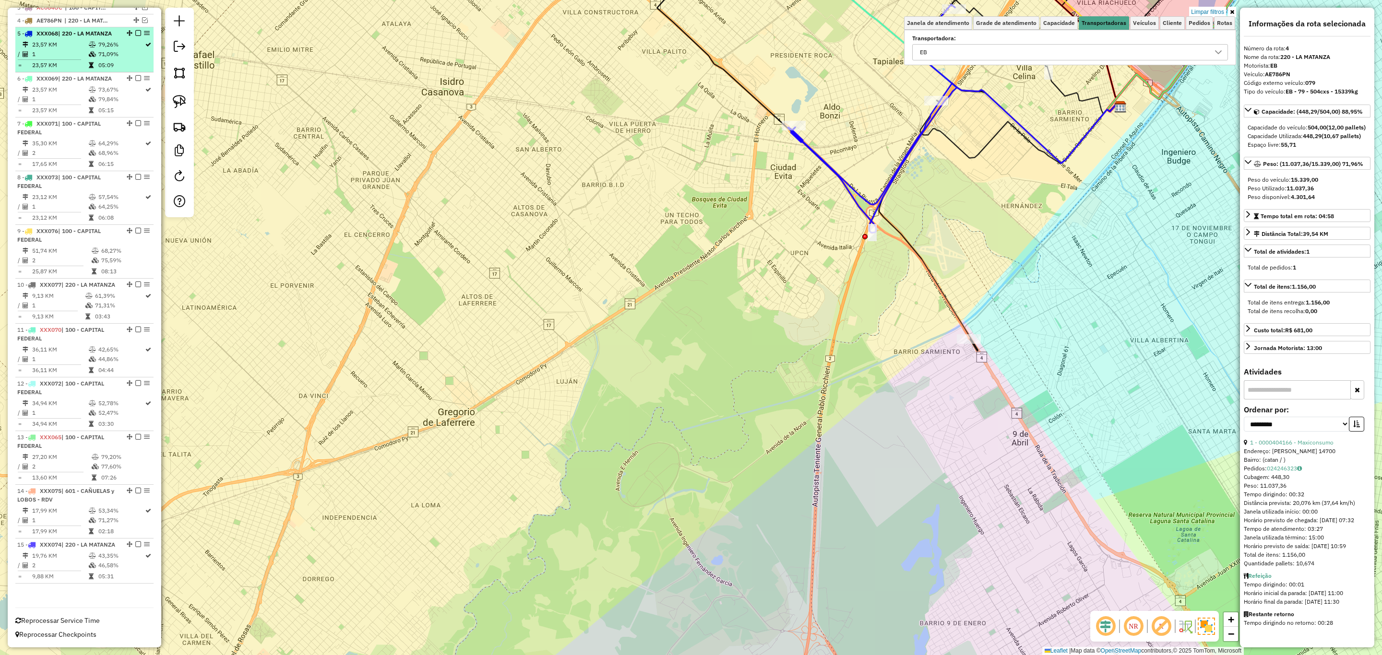
click at [71, 40] on td "23,57 KM" at bounding box center [60, 45] width 57 height 10
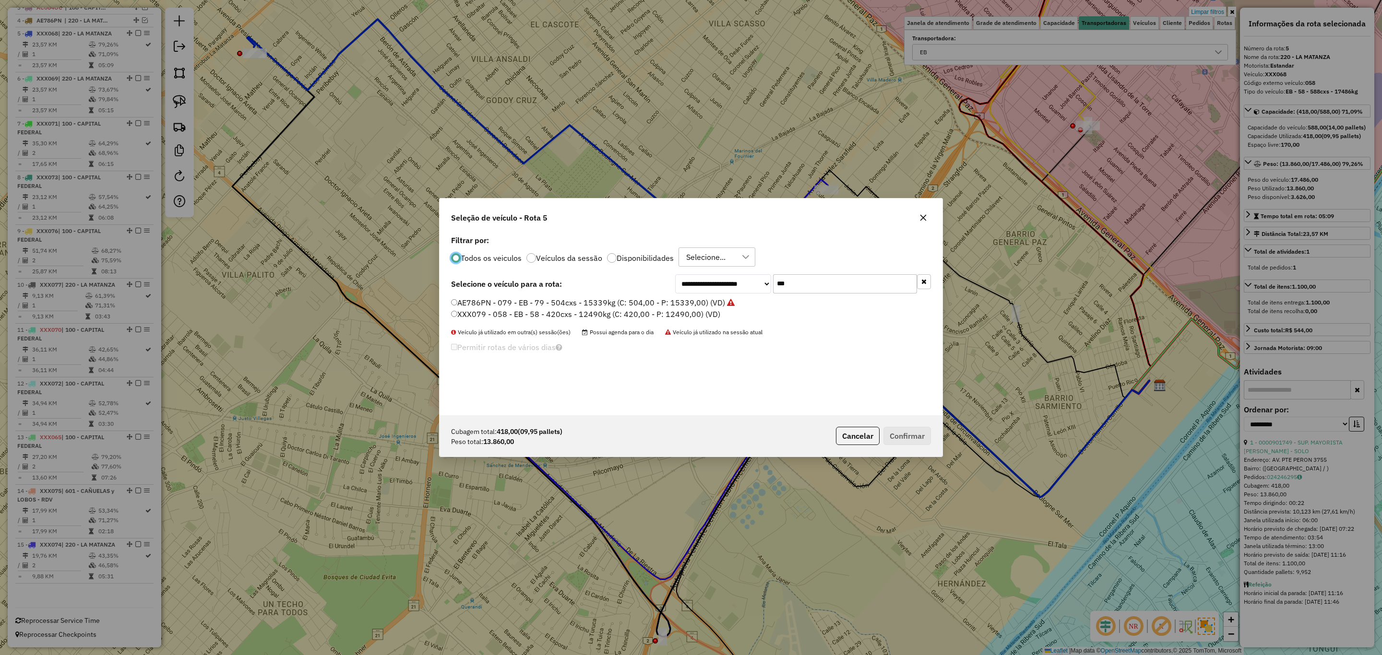
scroll to position [5, 3]
drag, startPoint x: 795, startPoint y: 284, endPoint x: 723, endPoint y: 261, distance: 75.6
click at [730, 272] on div "**********" at bounding box center [691, 324] width 503 height 182
type input "***"
click at [658, 307] on label "AE669HW - 382 - EB - 382 - 504cxs - 14052kg (C: 504,00 - P: 14052,00) (VD)" at bounding box center [591, 303] width 281 height 12
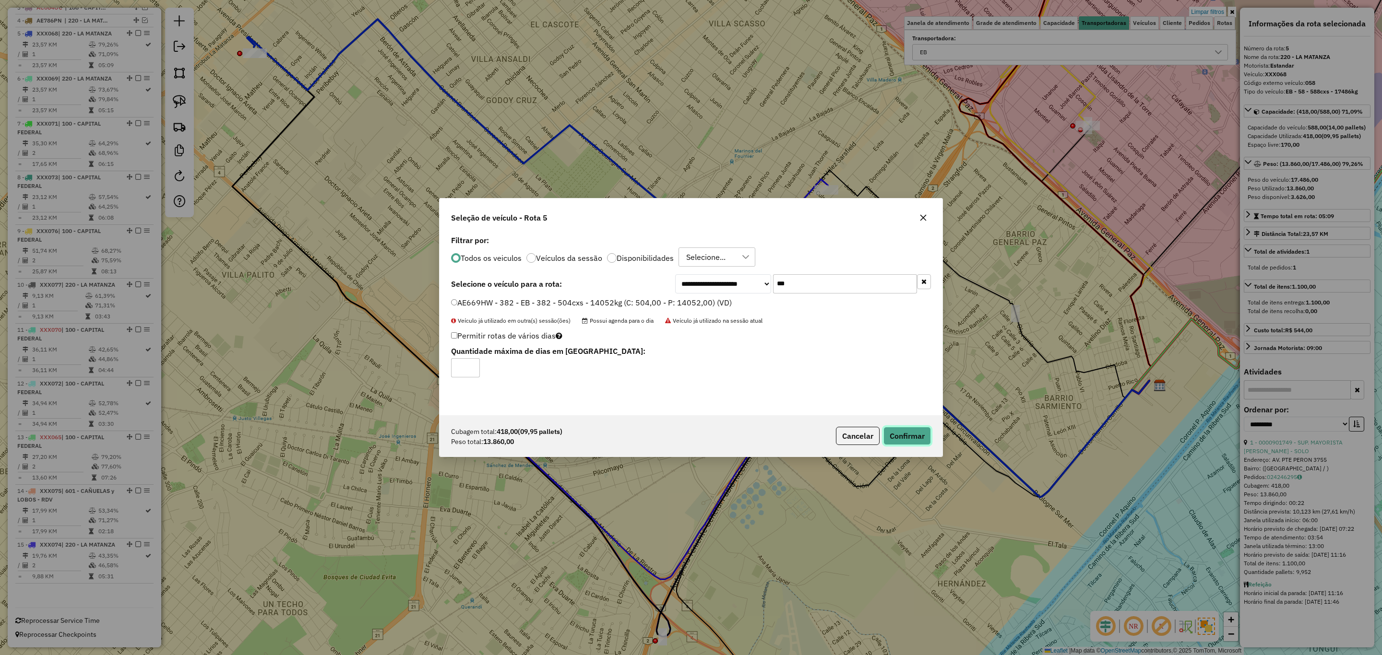
click at [916, 435] on button "Confirmar" at bounding box center [907, 436] width 48 height 18
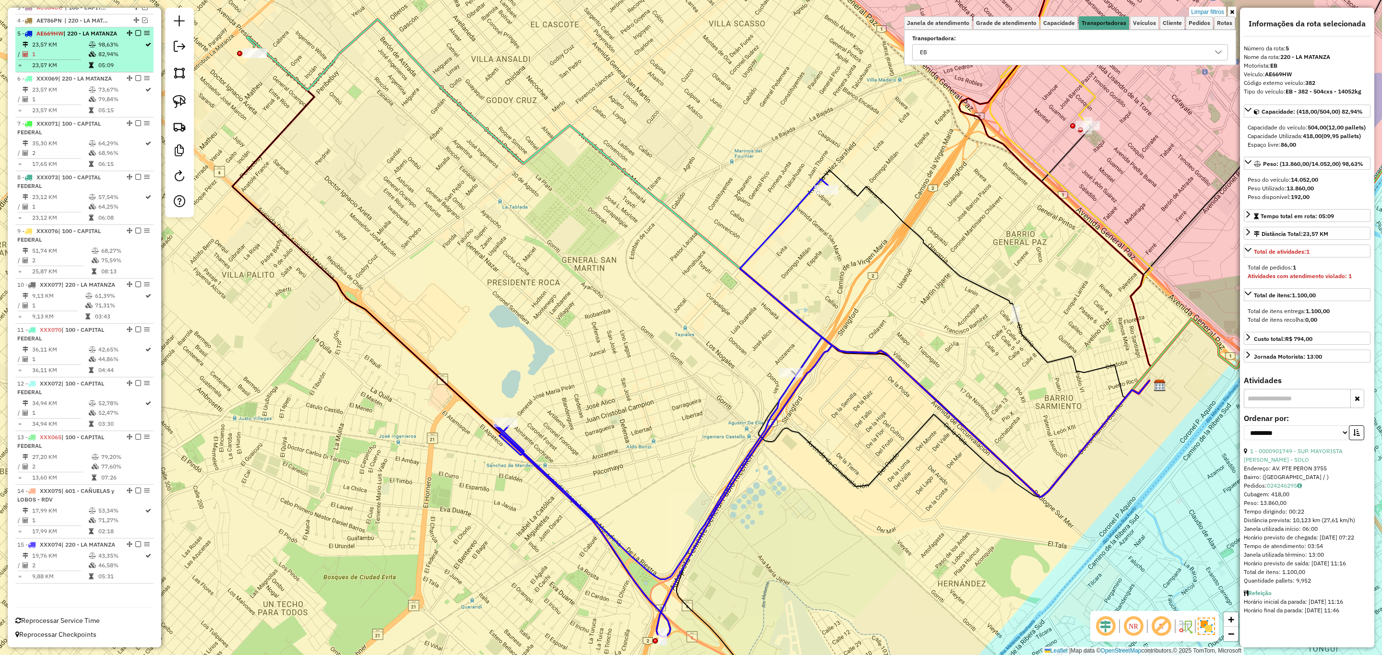
click at [135, 30] on em at bounding box center [138, 33] width 6 height 6
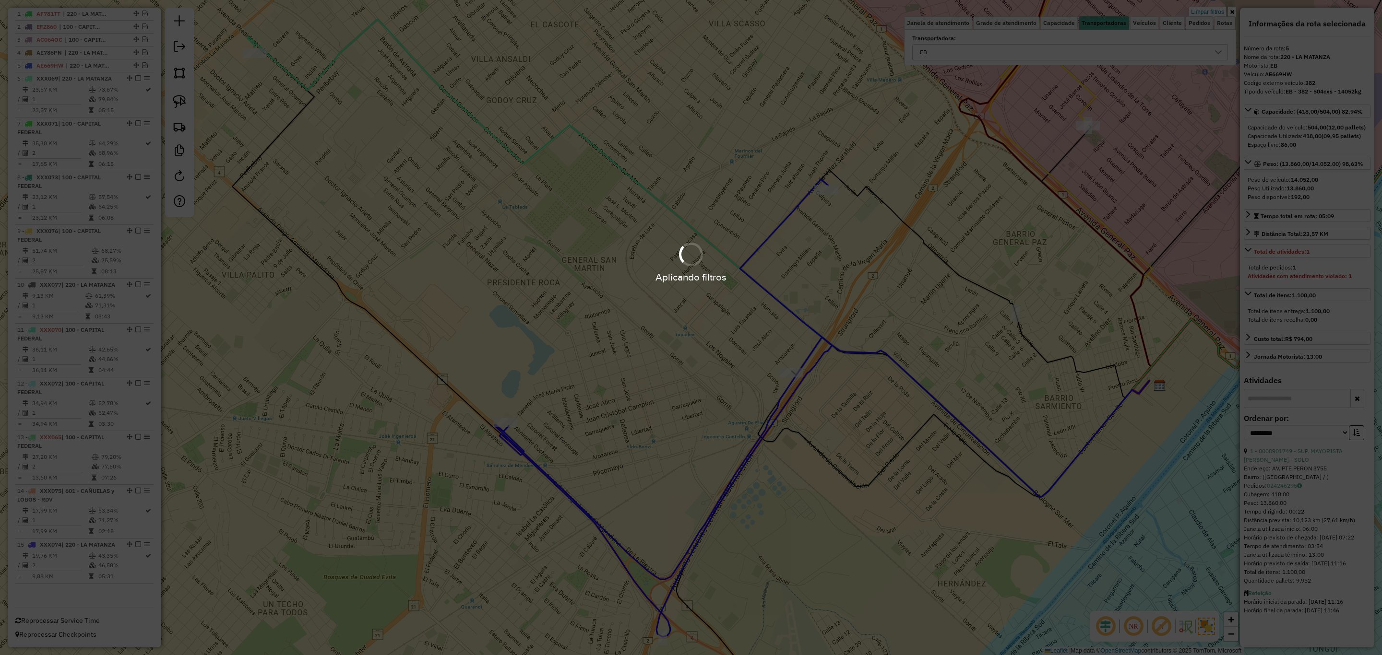
scroll to position [388, 0]
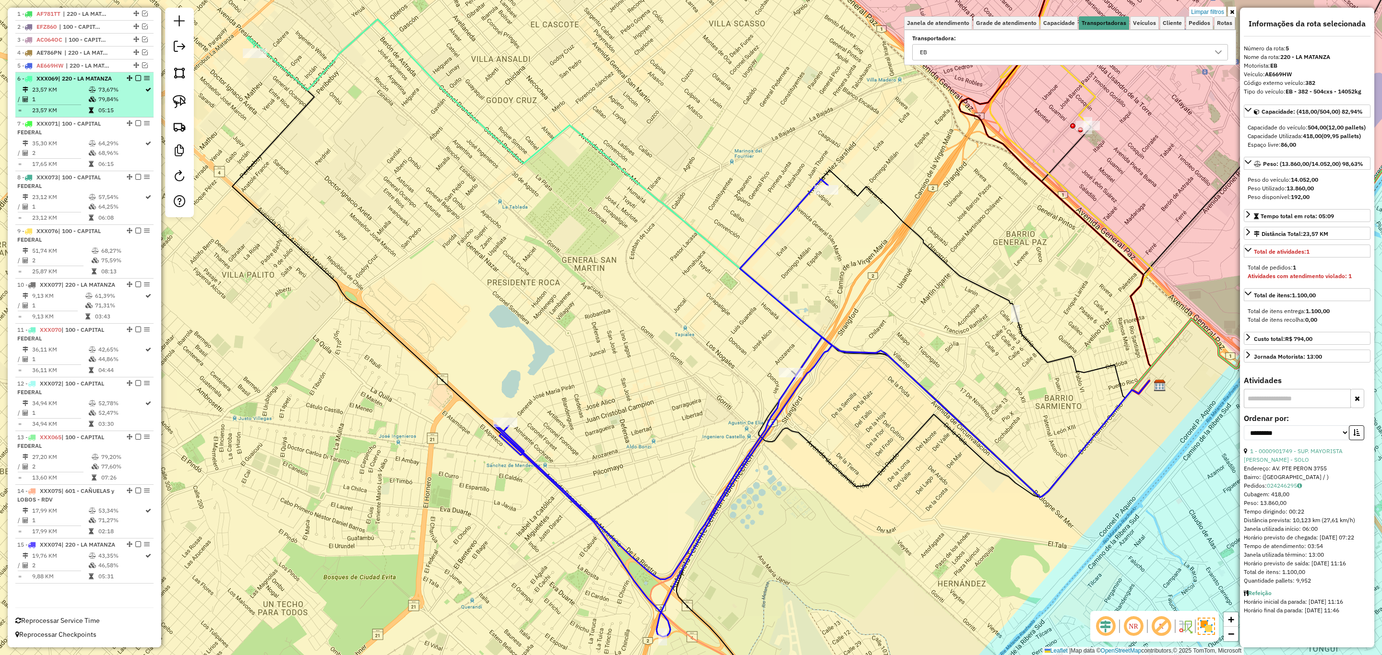
click at [67, 95] on td "1" at bounding box center [60, 100] width 57 height 10
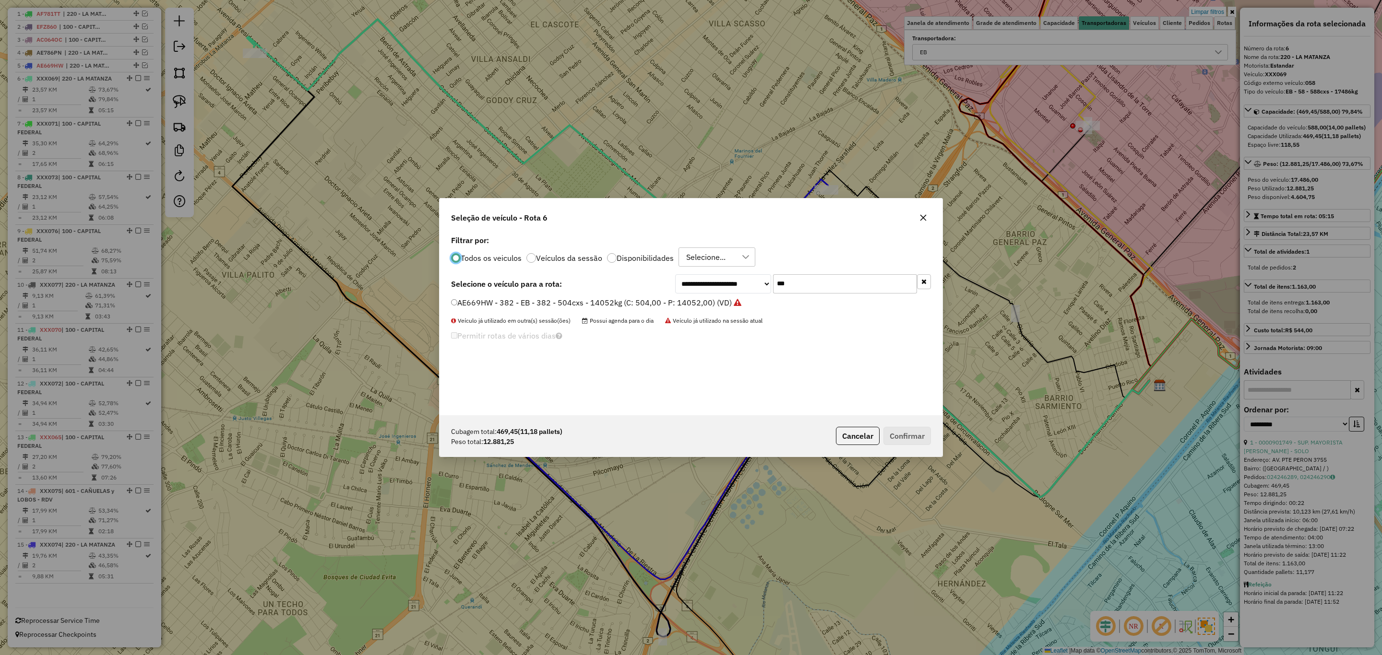
scroll to position [5, 3]
drag, startPoint x: 809, startPoint y: 286, endPoint x: 713, endPoint y: 270, distance: 97.9
click at [713, 270] on div "**********" at bounding box center [691, 324] width 503 height 182
type input "***"
click at [661, 299] on label "FOB348 - 670 - EB - 670 - 588cxs - 15624Kg (C: 588,00 - P: 15624,00) (VD)" at bounding box center [588, 303] width 275 height 12
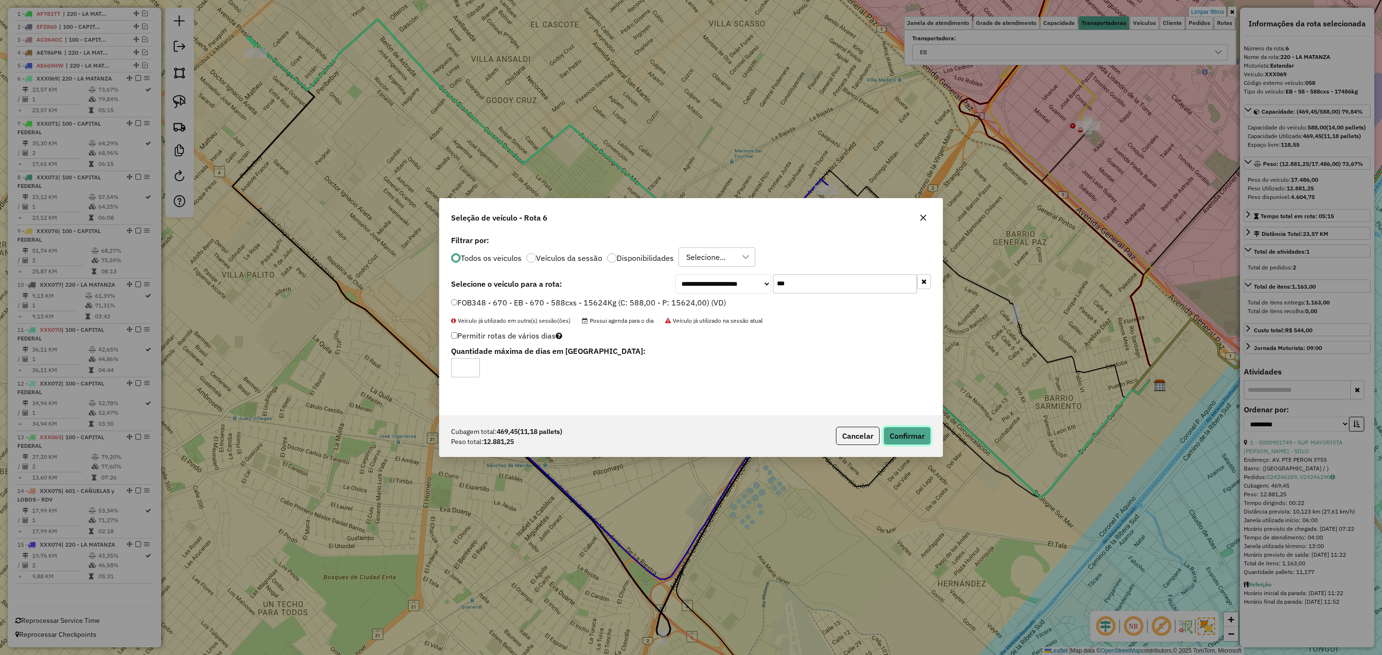
click at [903, 429] on button "Confirmar" at bounding box center [907, 436] width 48 height 18
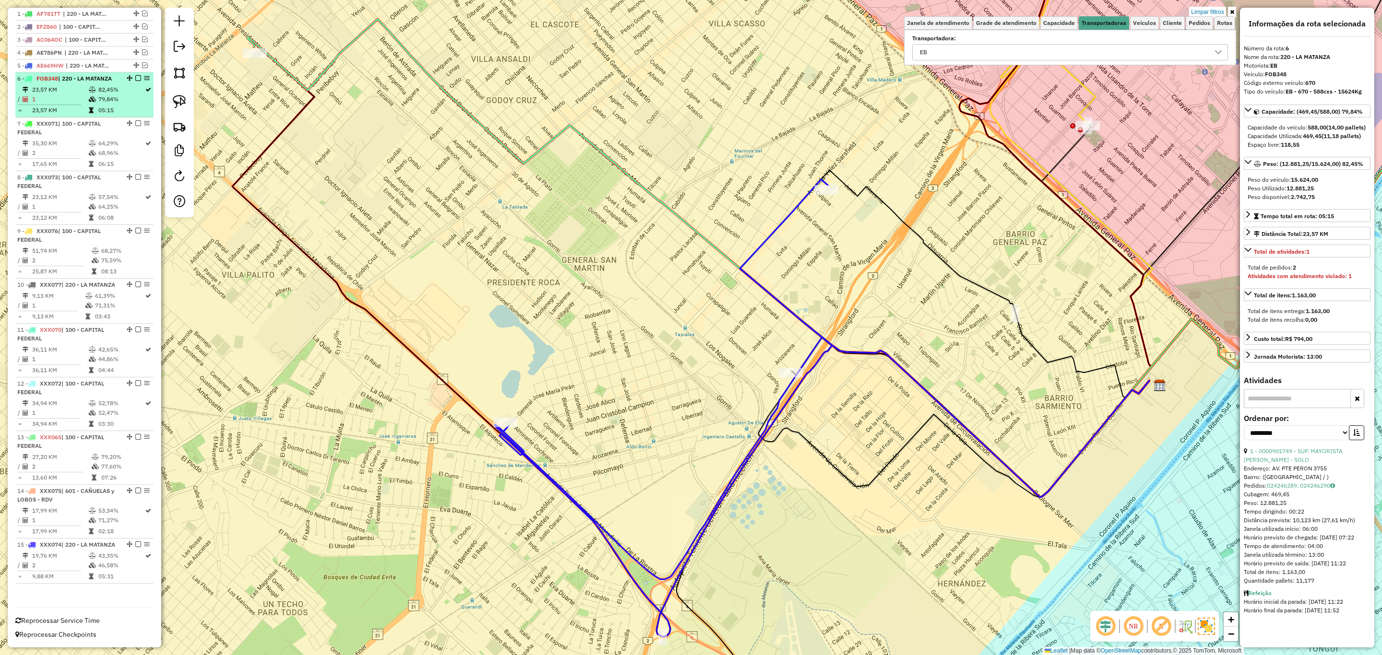
click at [135, 75] on em at bounding box center [138, 78] width 6 height 6
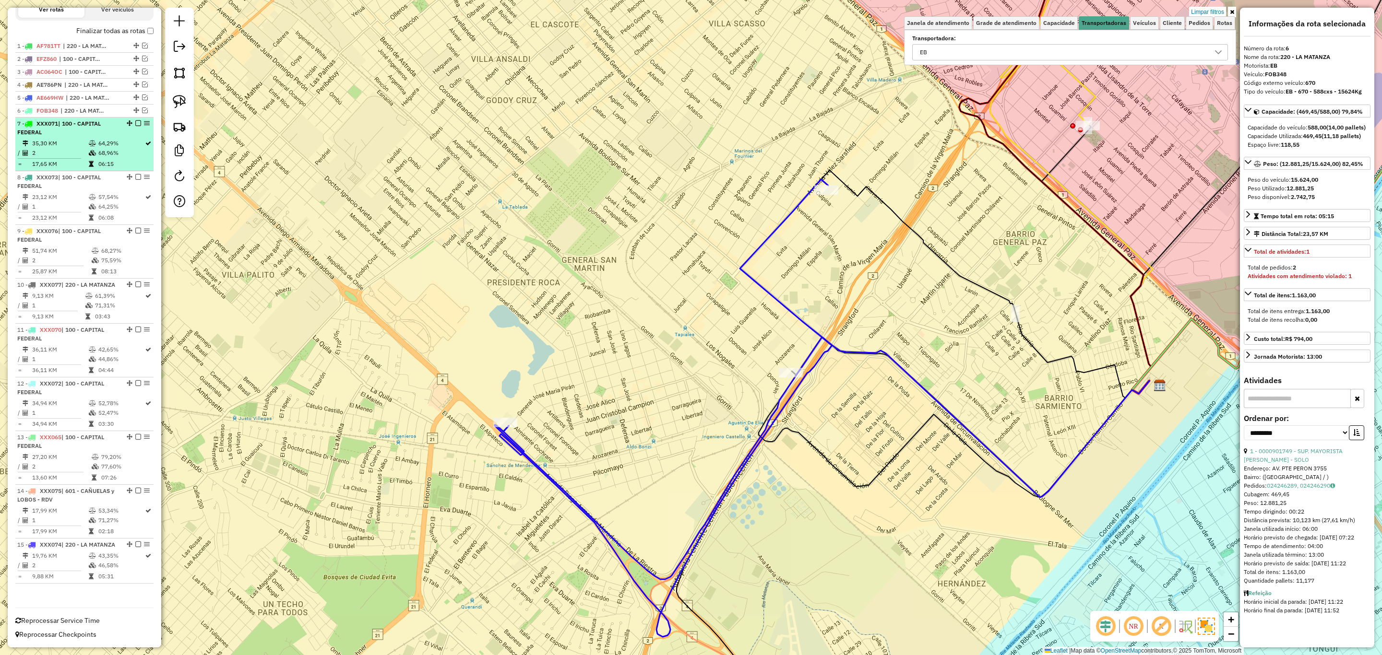
click at [70, 139] on td "35,30 KM" at bounding box center [60, 144] width 57 height 10
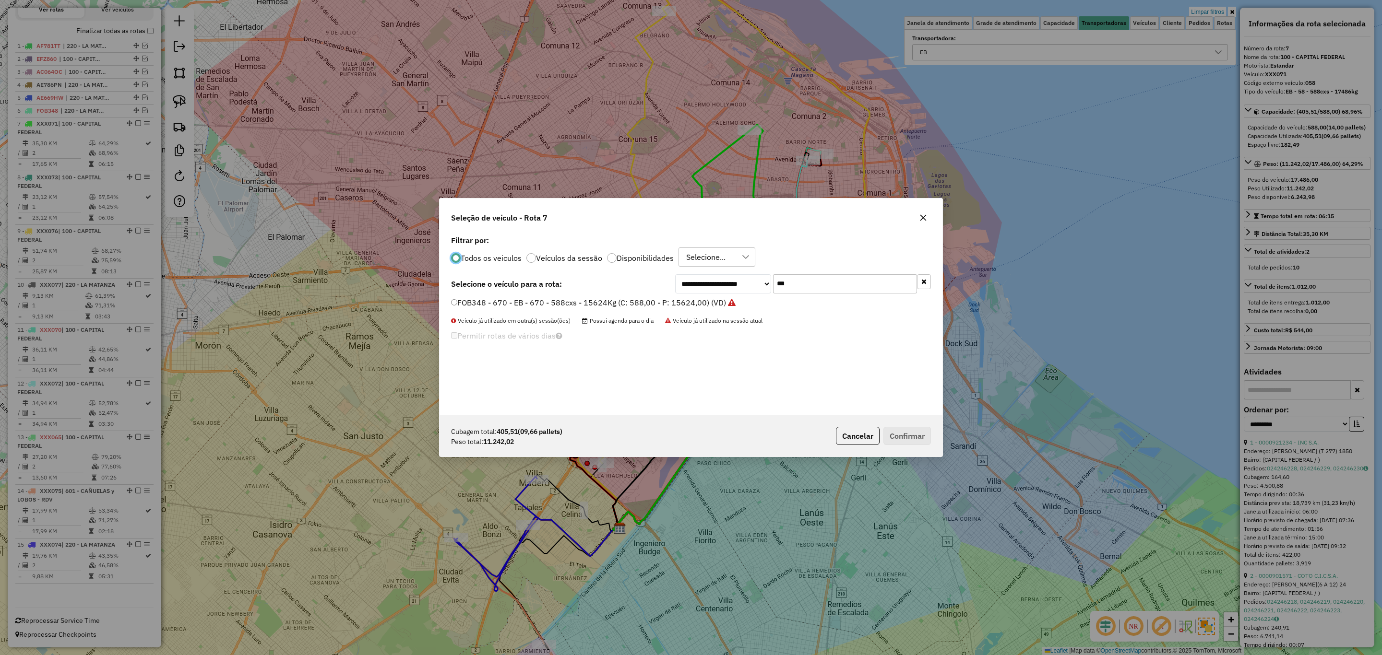
scroll to position [5, 3]
drag, startPoint x: 805, startPoint y: 293, endPoint x: 739, endPoint y: 277, distance: 68.1
click at [739, 277] on div "**********" at bounding box center [803, 283] width 256 height 19
type input "***"
click at [675, 301] on label "FYI460 - 307 - EB - 307 - 588cxs - 12630kg (C: 588,00 - P: 12630,00) (VD)" at bounding box center [586, 303] width 271 height 12
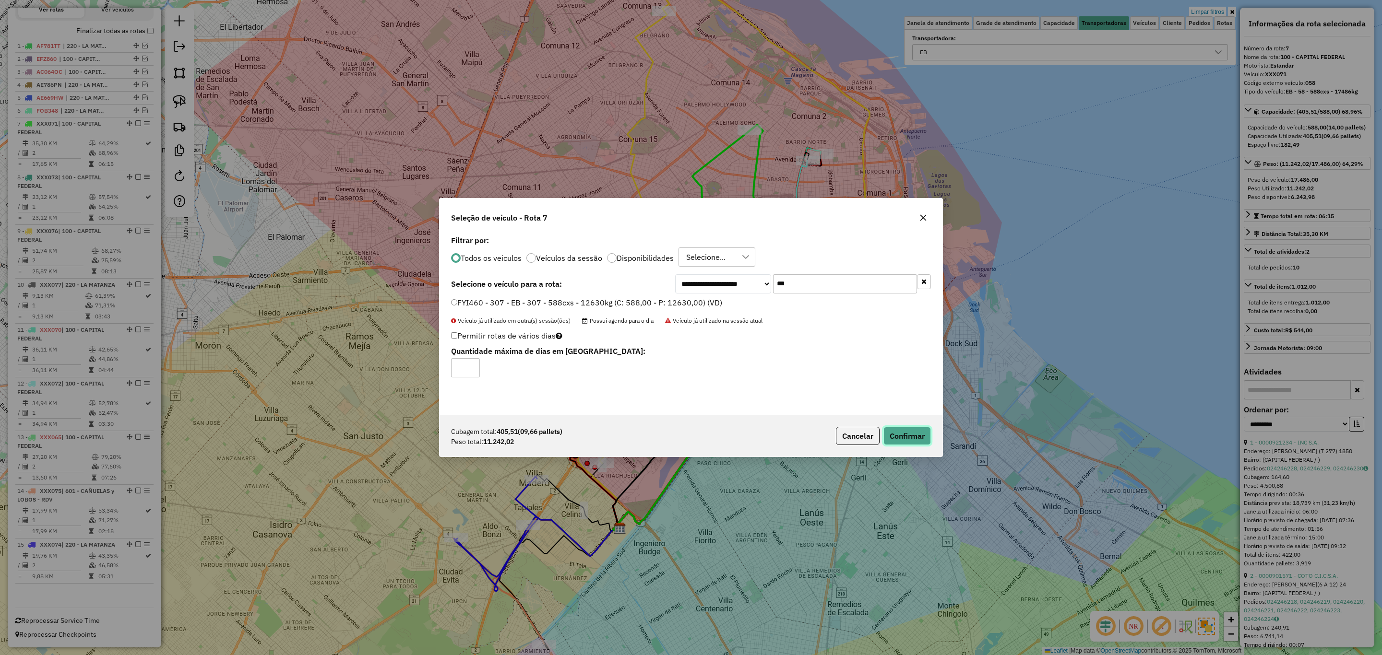
click at [916, 431] on button "Confirmar" at bounding box center [907, 436] width 48 height 18
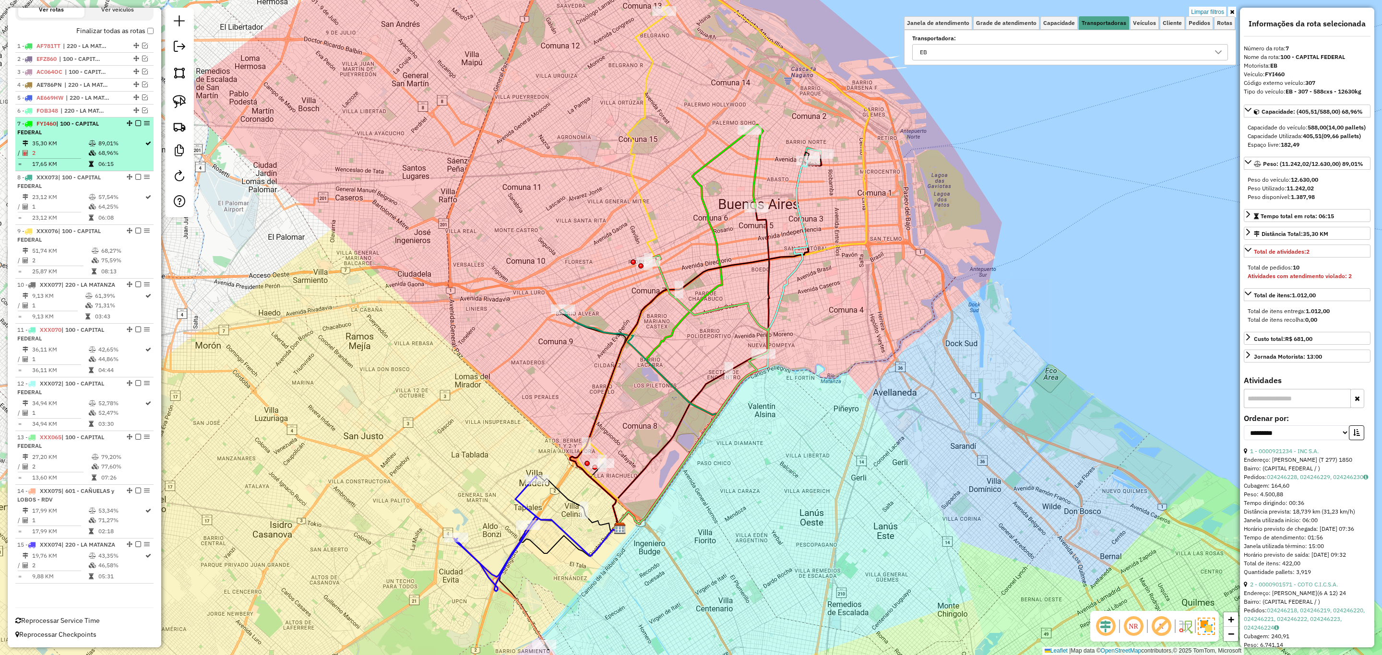
click at [135, 120] on em at bounding box center [138, 123] width 6 height 6
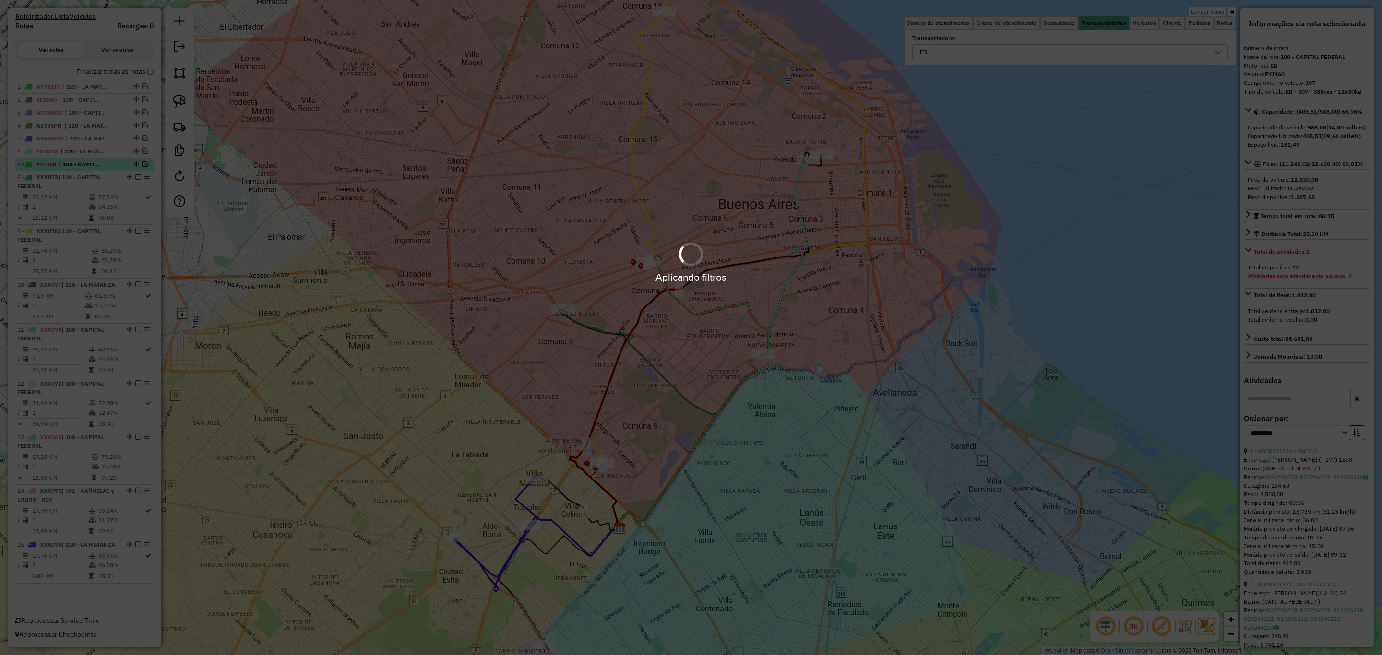
scroll to position [315, 0]
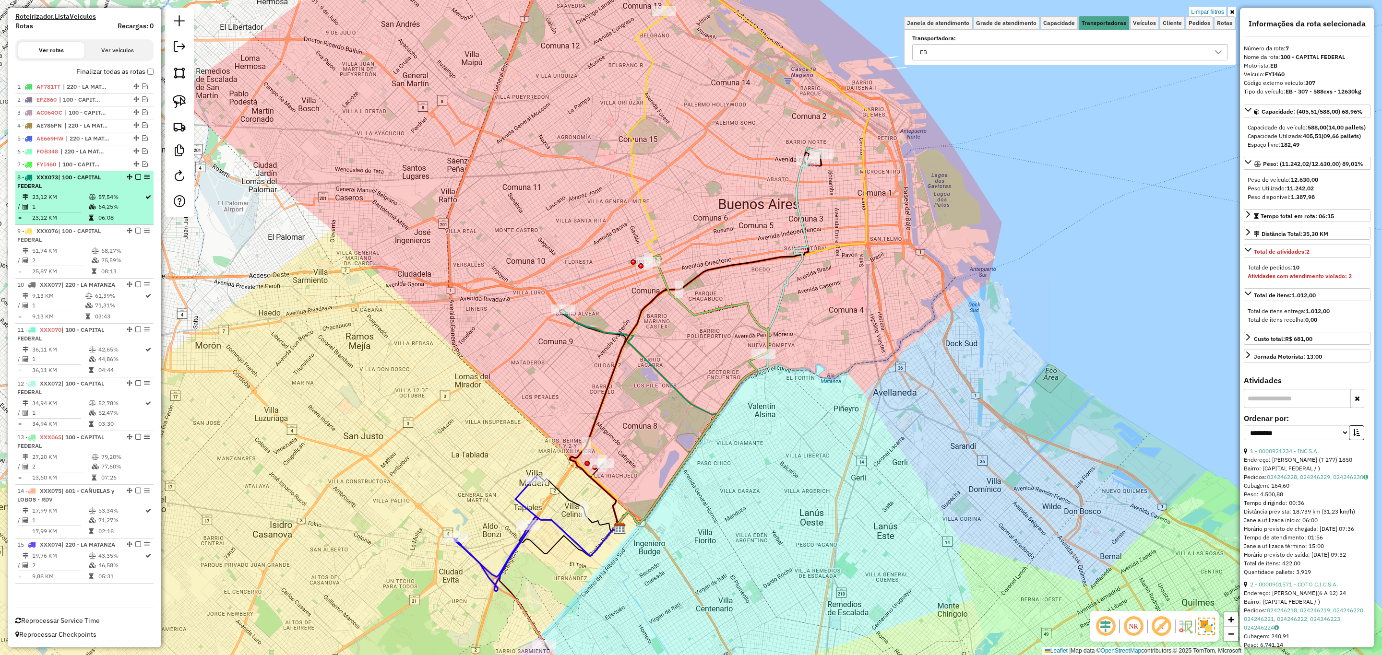
click at [64, 173] on div "8 - XXX073 | 100 - CAPITAL FEDERAL" at bounding box center [68, 181] width 102 height 17
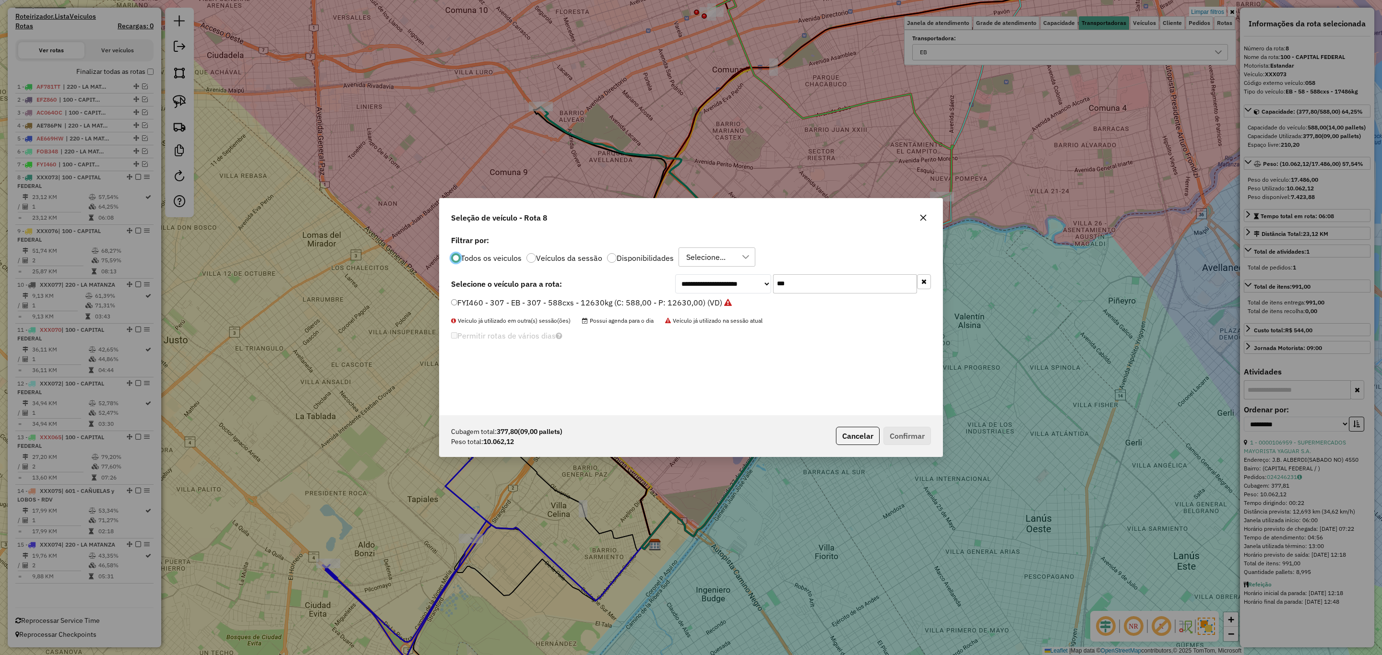
scroll to position [5, 3]
drag, startPoint x: 815, startPoint y: 281, endPoint x: 738, endPoint y: 254, distance: 80.9
click at [738, 273] on div "**********" at bounding box center [691, 324] width 503 height 182
type input "***"
click at [597, 304] on label "AF857GP - 891 - EB - 891 - 588cxs - 14741kg (C: 588,00 - P: 14741,00) (VD)" at bounding box center [590, 303] width 279 height 12
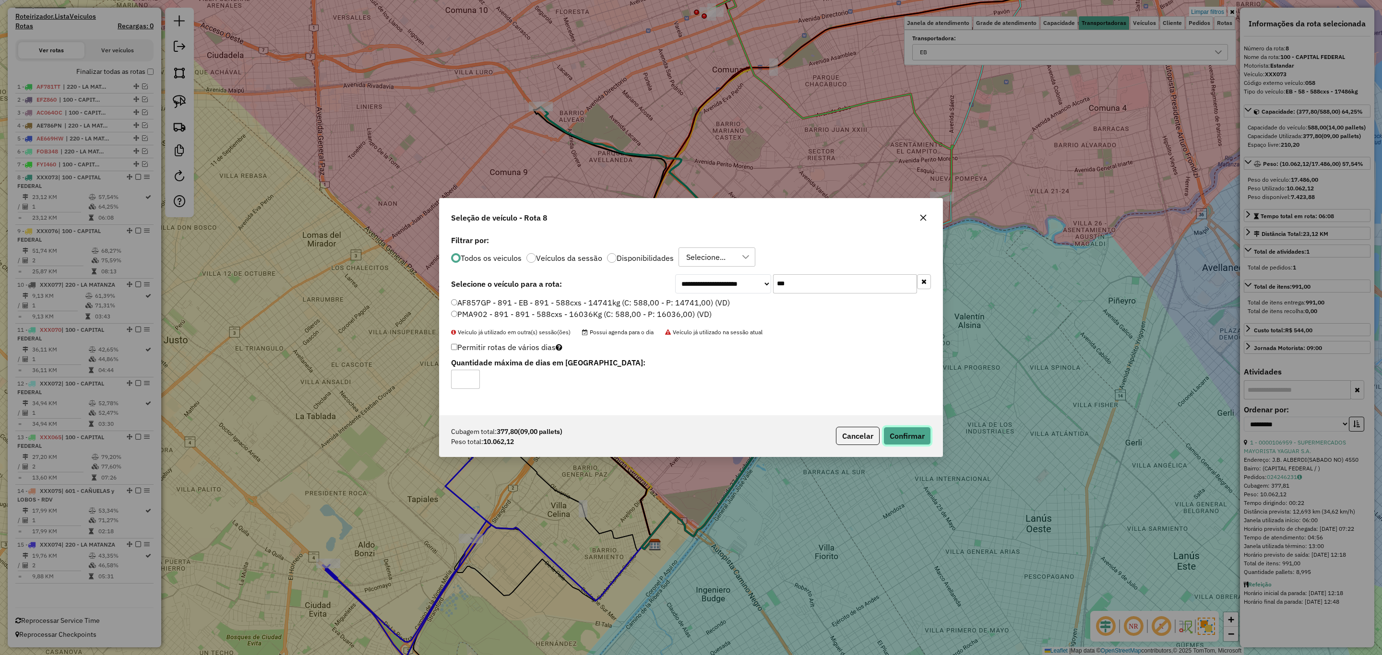
click at [901, 431] on button "Confirmar" at bounding box center [907, 436] width 48 height 18
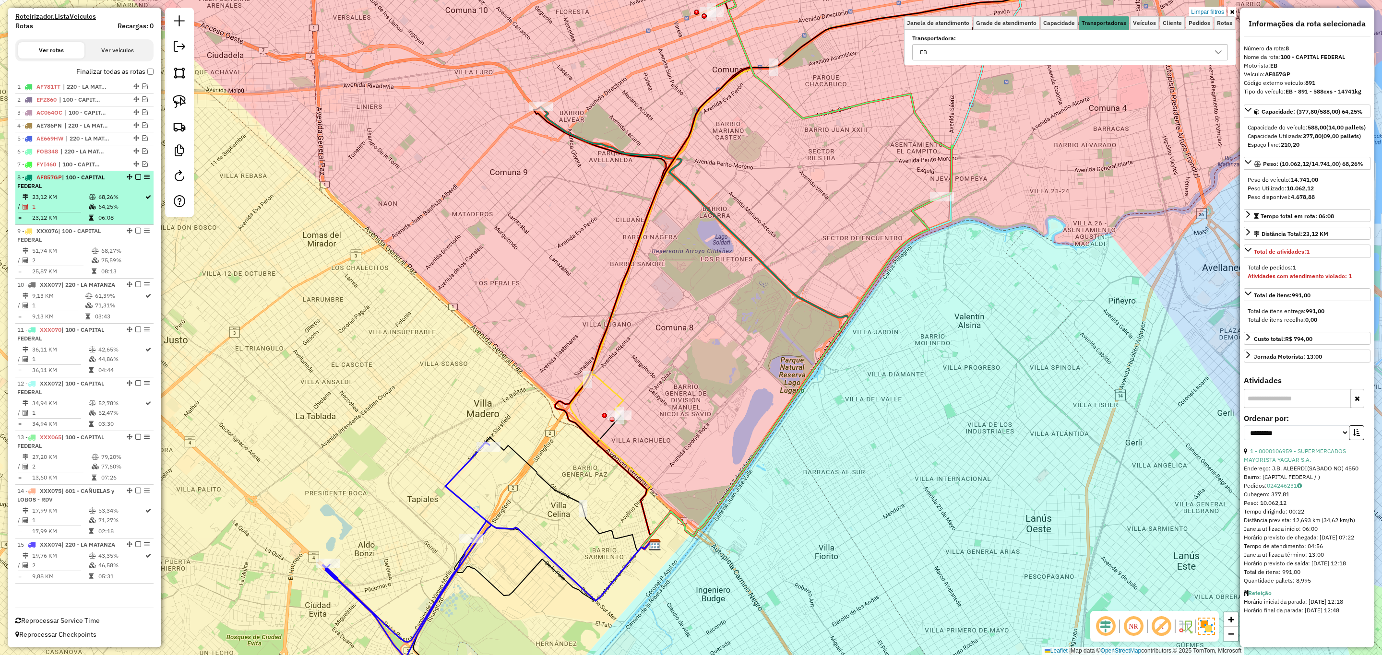
click at [135, 174] on em at bounding box center [138, 177] width 6 height 6
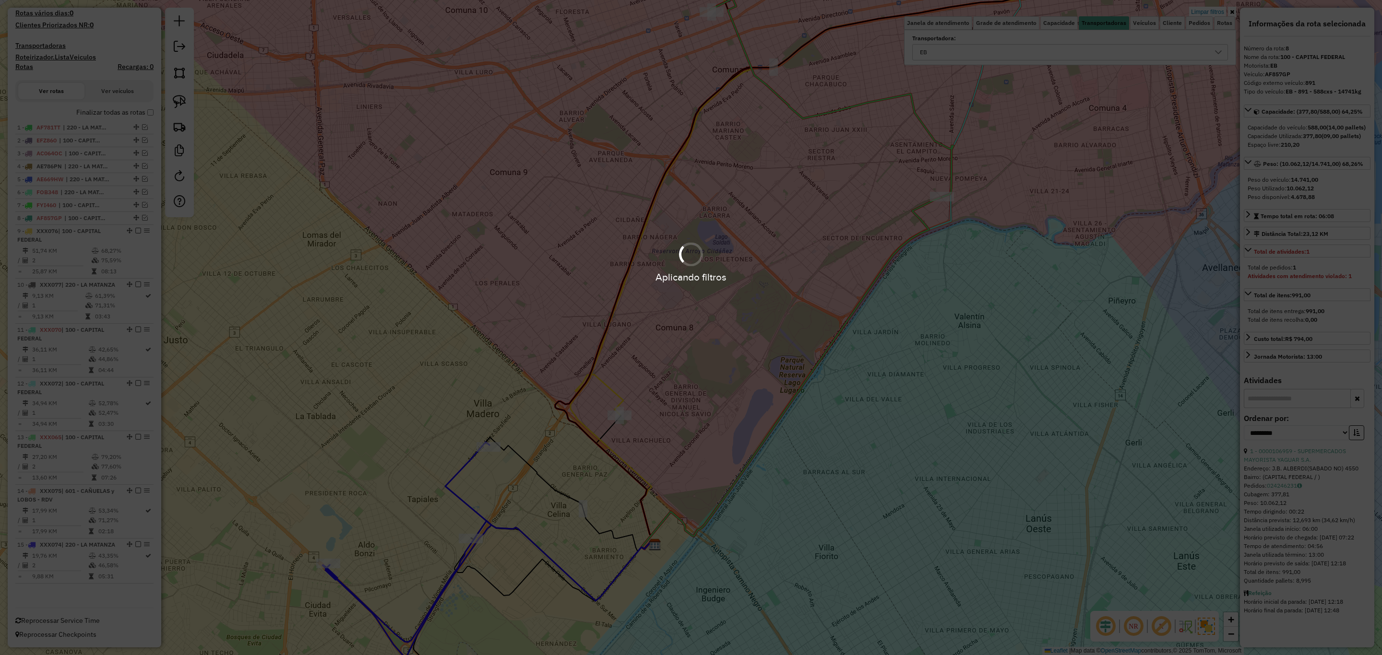
scroll to position [275, 0]
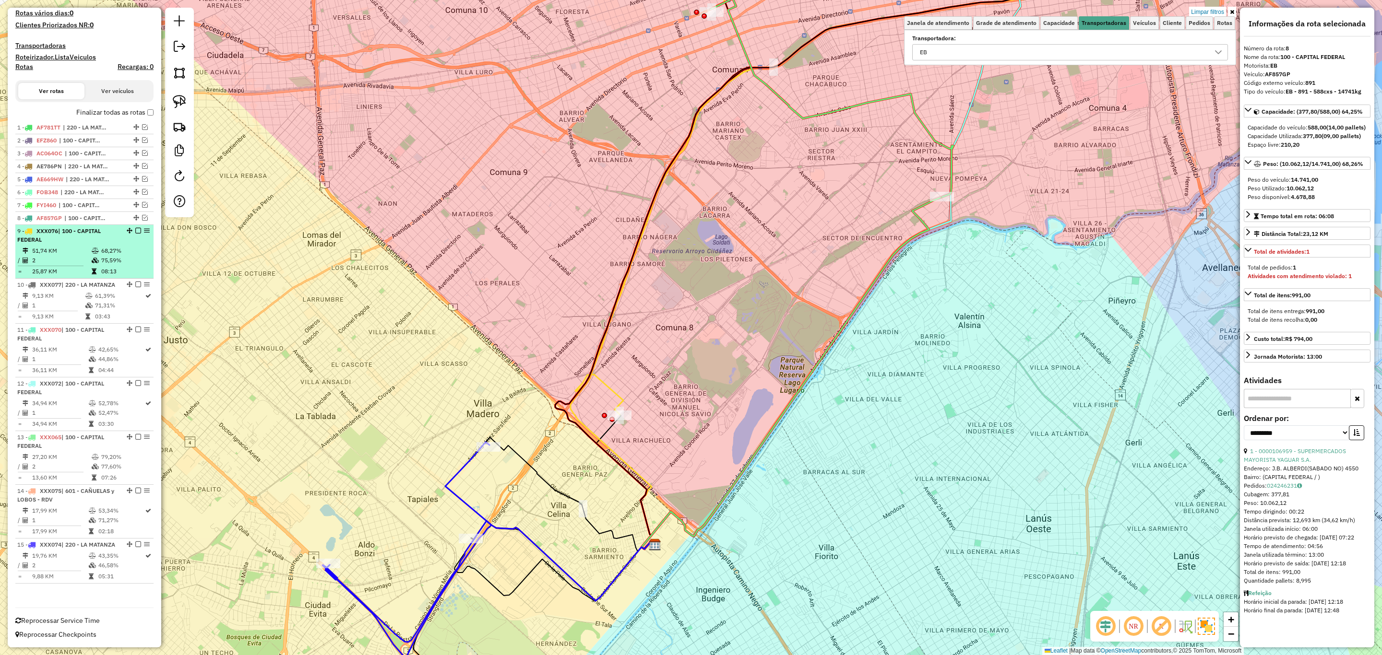
click at [72, 227] on div "9 - XXX076 | 100 - CAPITAL FEDERAL" at bounding box center [68, 235] width 102 height 17
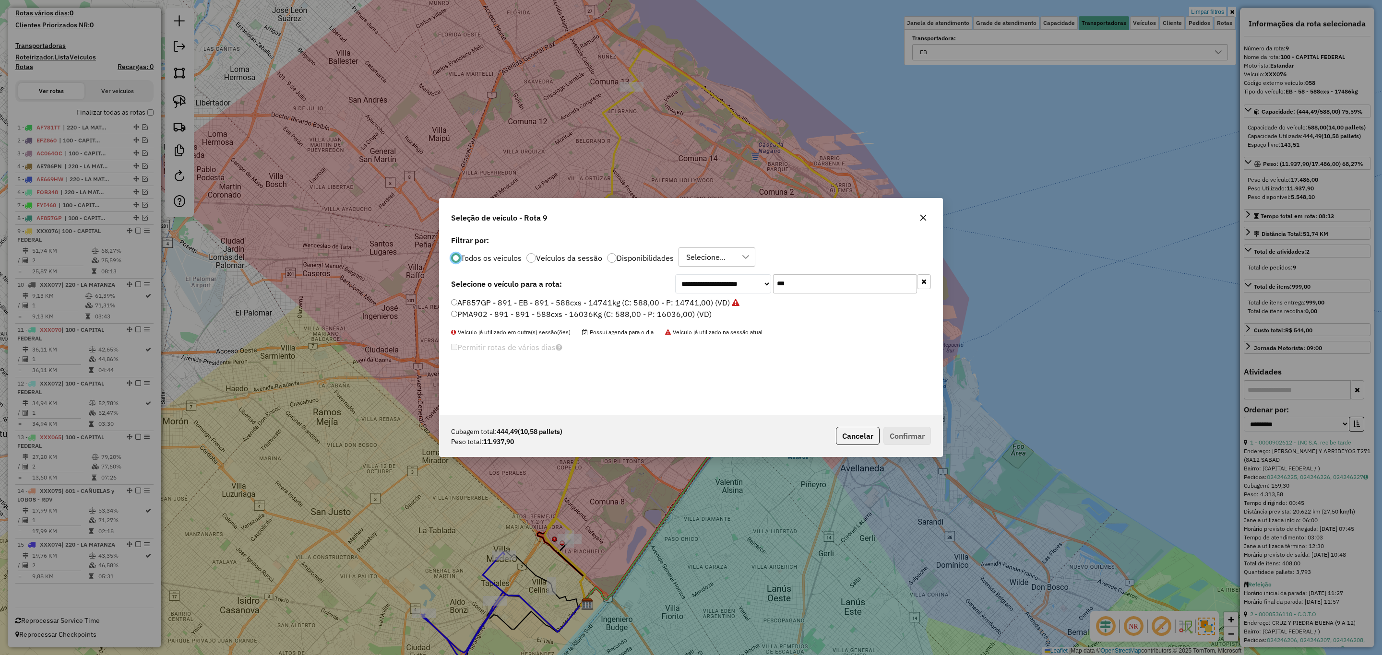
scroll to position [5, 3]
drag, startPoint x: 802, startPoint y: 284, endPoint x: 726, endPoint y: 268, distance: 77.9
click at [726, 268] on div "**********" at bounding box center [691, 324] width 503 height 182
type input "***"
click at [606, 306] on label "FYI461 - 302 - EB - 302 - 588cxs - 12722kg (C: 588,00 - P: 12722,00) (VD)" at bounding box center [586, 303] width 271 height 12
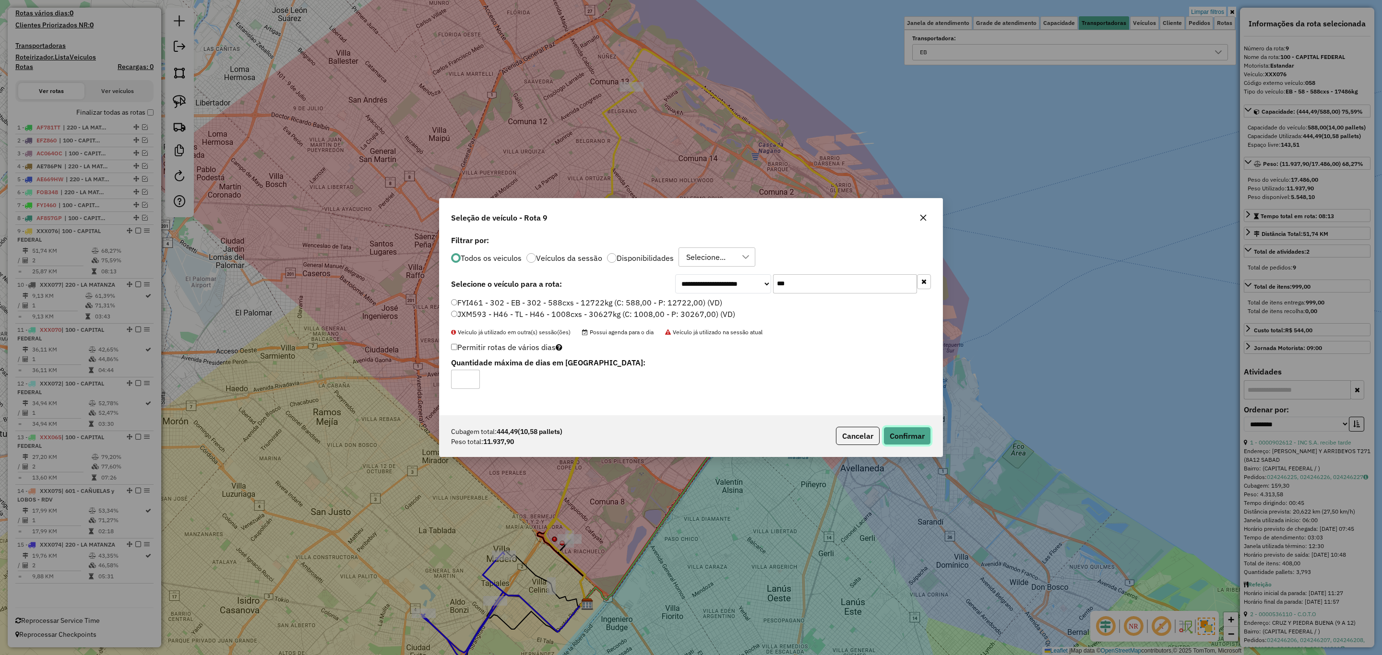
click at [912, 429] on button "Confirmar" at bounding box center [907, 436] width 48 height 18
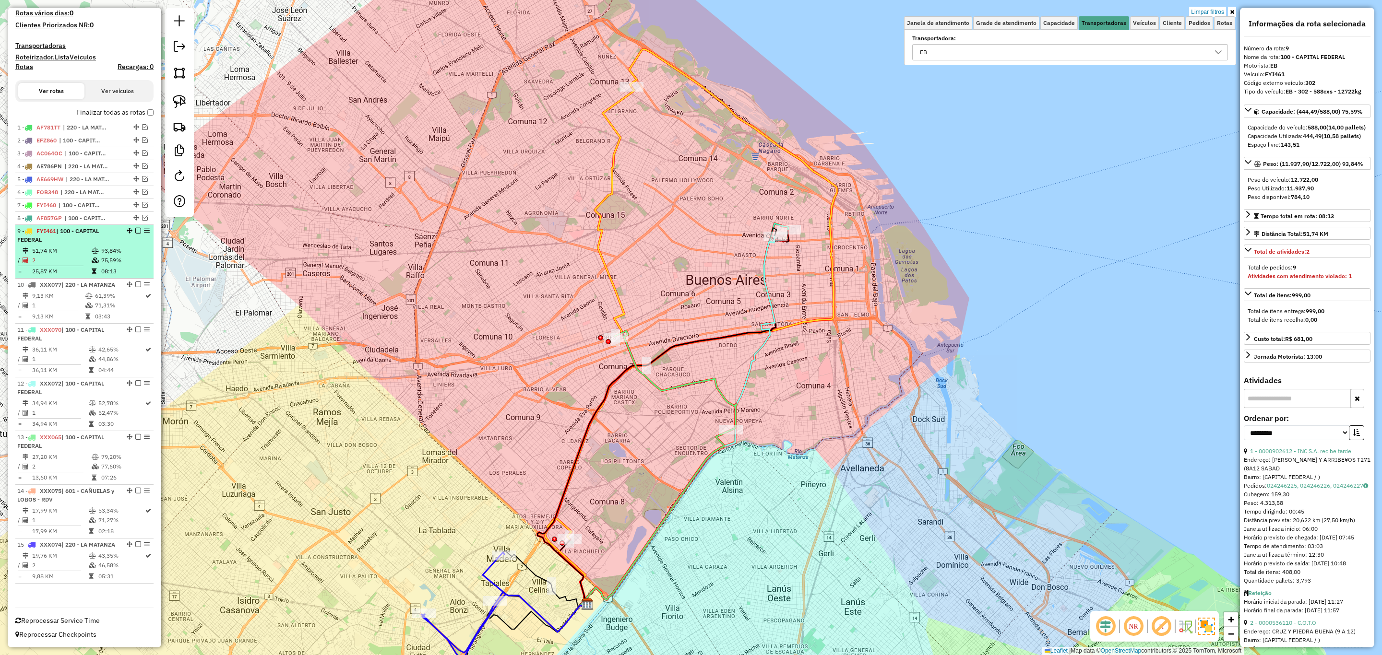
click at [135, 228] on em at bounding box center [138, 231] width 6 height 6
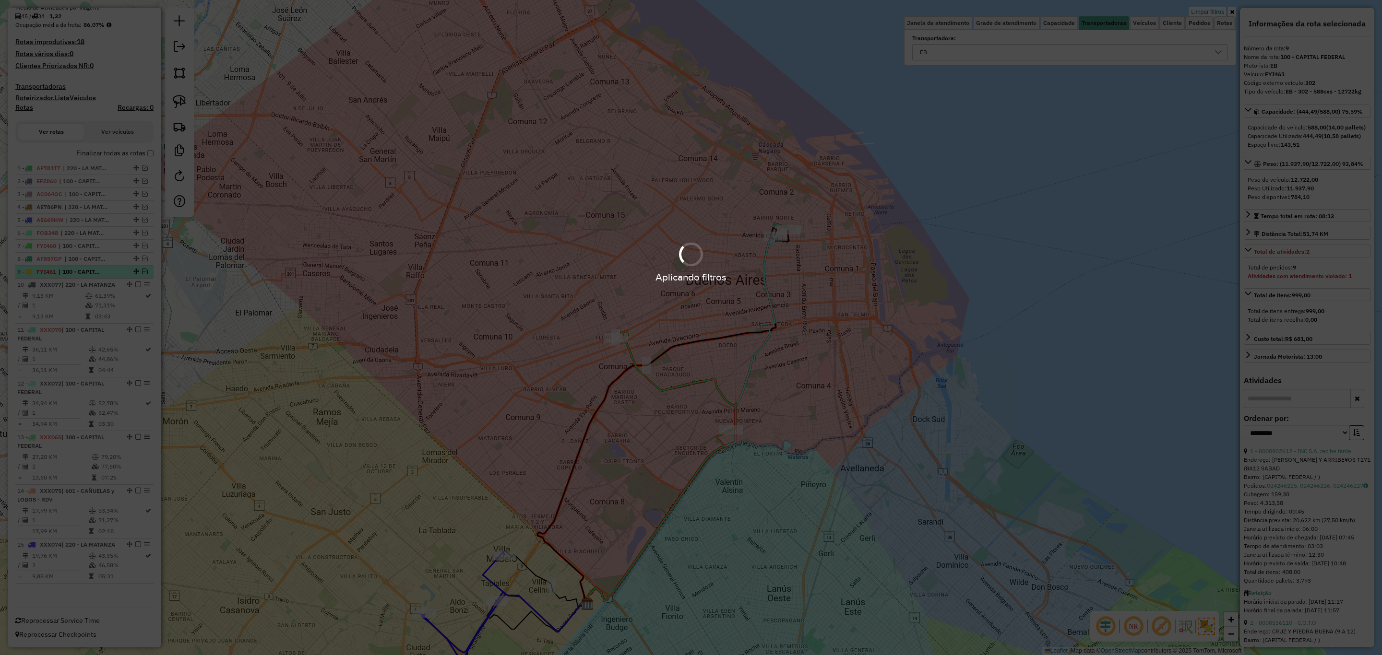
scroll to position [234, 0]
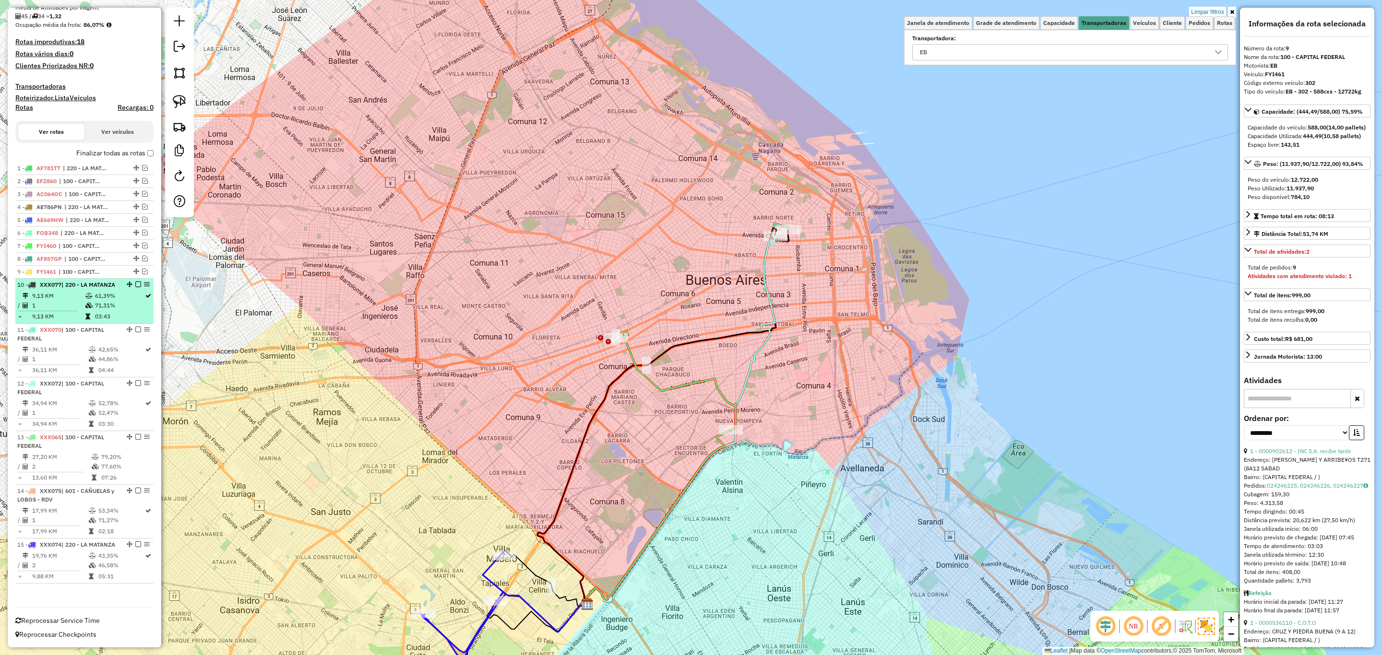
click at [80, 281] on div "10 - XXX077 | 220 - [GEOGRAPHIC_DATA]" at bounding box center [68, 285] width 102 height 9
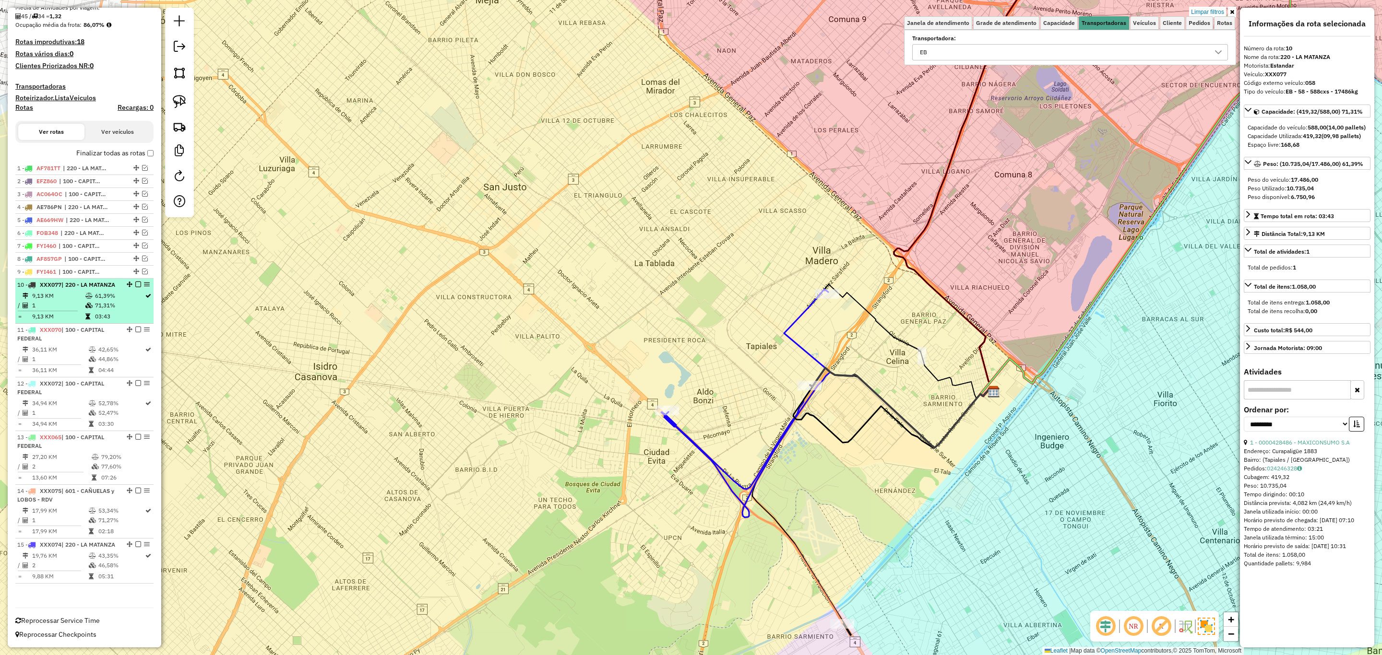
click at [88, 293] on icon at bounding box center [88, 296] width 7 height 6
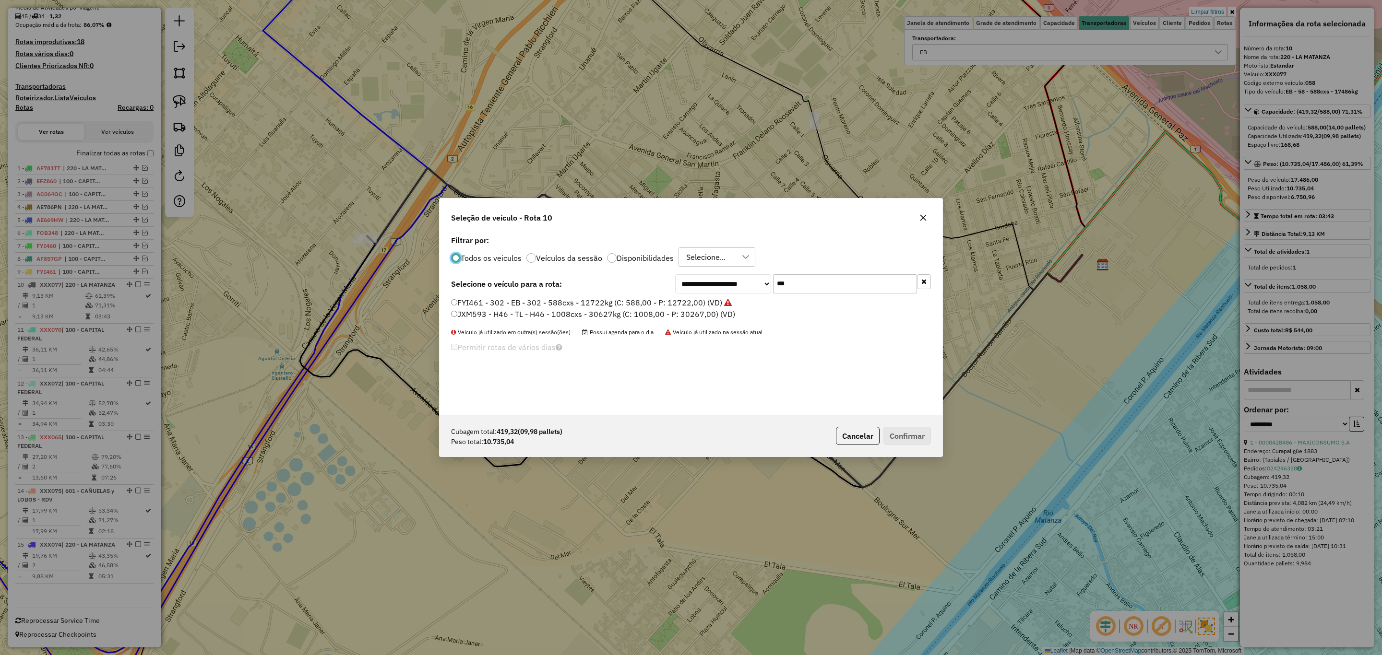
scroll to position [5, 3]
drag, startPoint x: 797, startPoint y: 282, endPoint x: 745, endPoint y: 268, distance: 53.7
click at [745, 268] on div "**********" at bounding box center [691, 324] width 503 height 182
type input "***"
click at [567, 328] on label "FXE295 - 050 - EB - 50 - 588cxs - 14858kg (C: 588,00 - P: 14858,00) (VD)" at bounding box center [585, 326] width 268 height 12
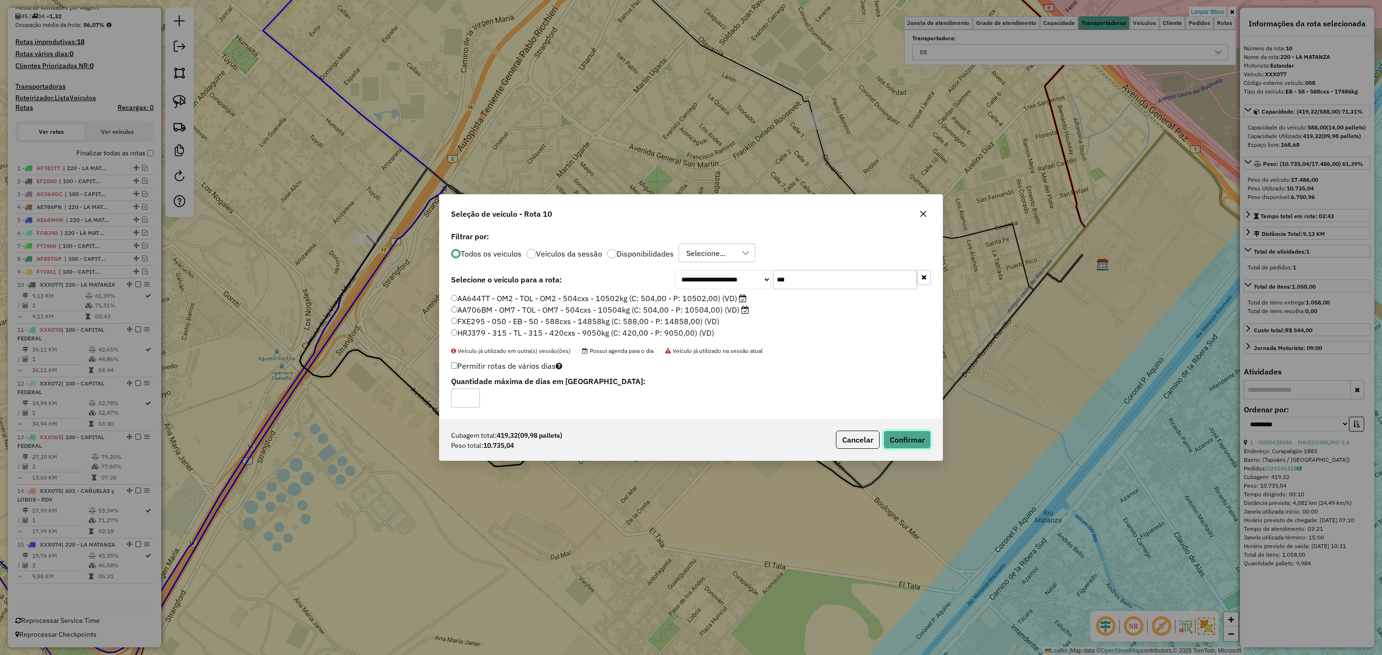
click at [900, 437] on button "Confirmar" at bounding box center [907, 440] width 48 height 18
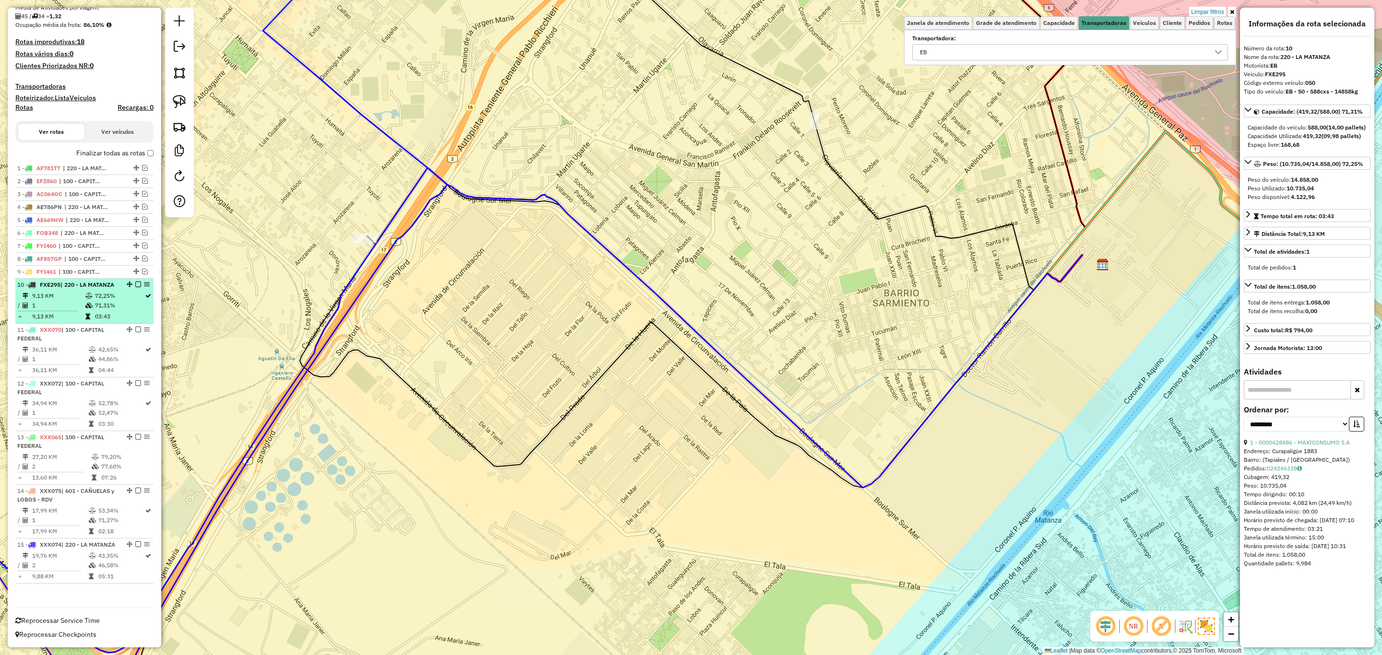
click at [135, 282] on em at bounding box center [138, 285] width 6 height 6
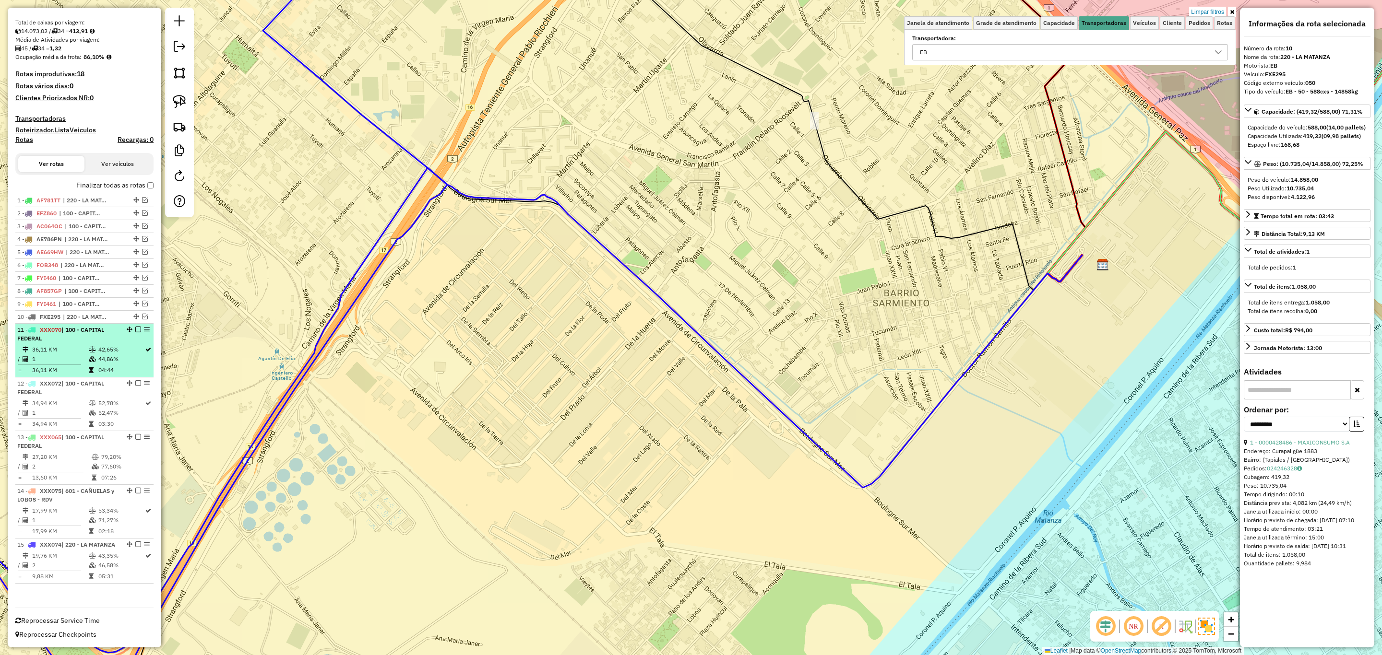
click at [84, 345] on td "36,11 KM" at bounding box center [60, 350] width 57 height 10
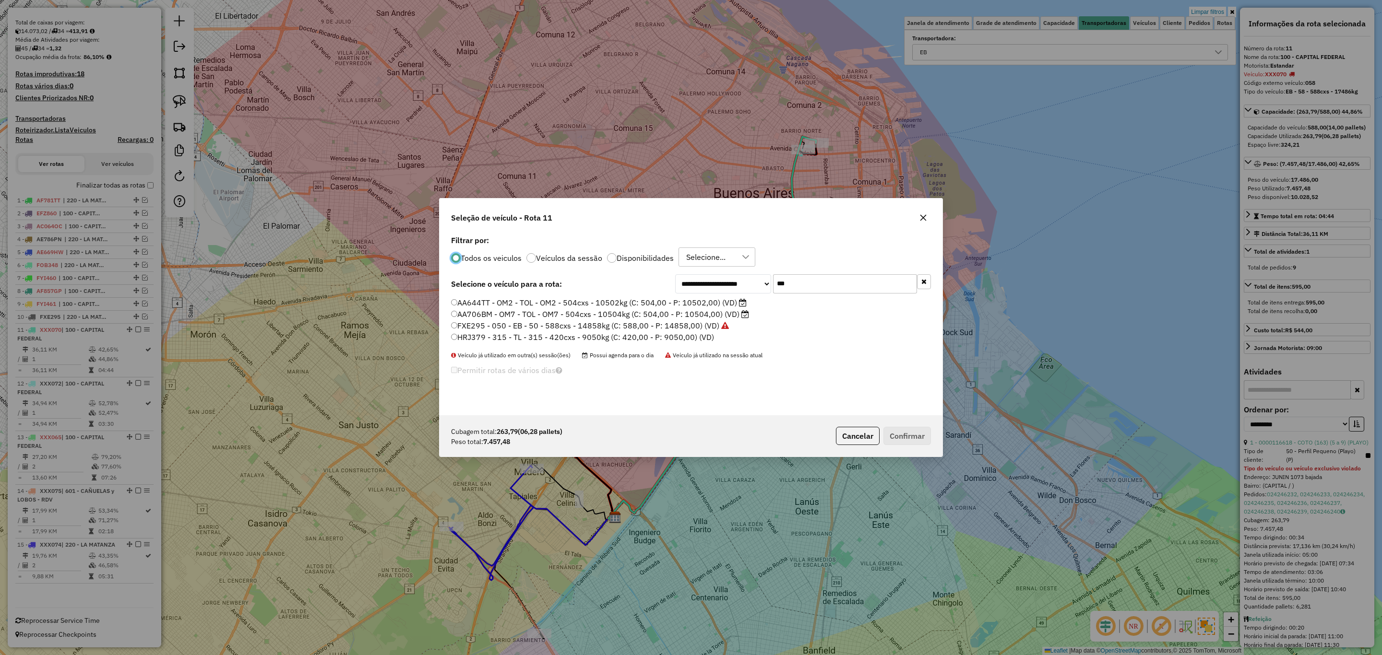
scroll to position [5, 3]
drag, startPoint x: 808, startPoint y: 285, endPoint x: 729, endPoint y: 281, distance: 79.3
click at [729, 281] on div "**********" at bounding box center [803, 283] width 256 height 19
type input "***"
click at [580, 306] on label "FEQ988 - 280 - EB - 280 - 420Cx - 7976Kg (C: 420,00 - P: 7976,00) (VD)" at bounding box center [582, 303] width 262 height 12
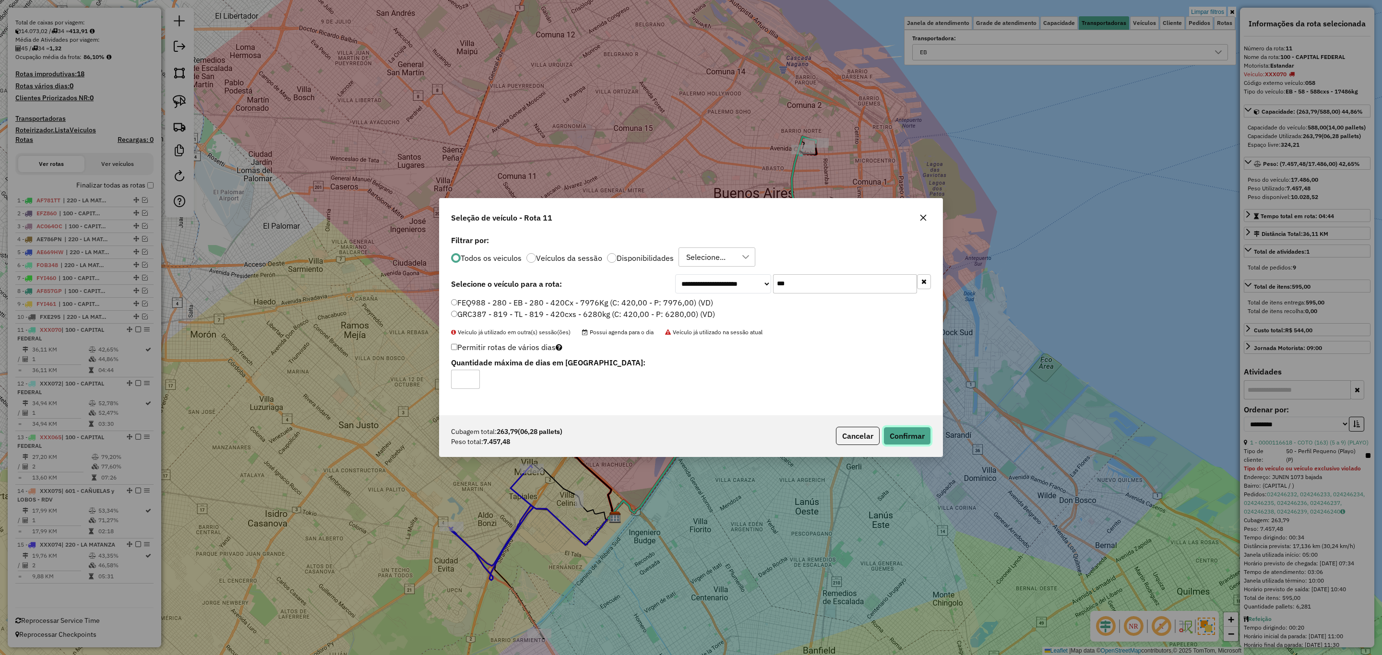
click at [913, 438] on button "Confirmar" at bounding box center [907, 436] width 48 height 18
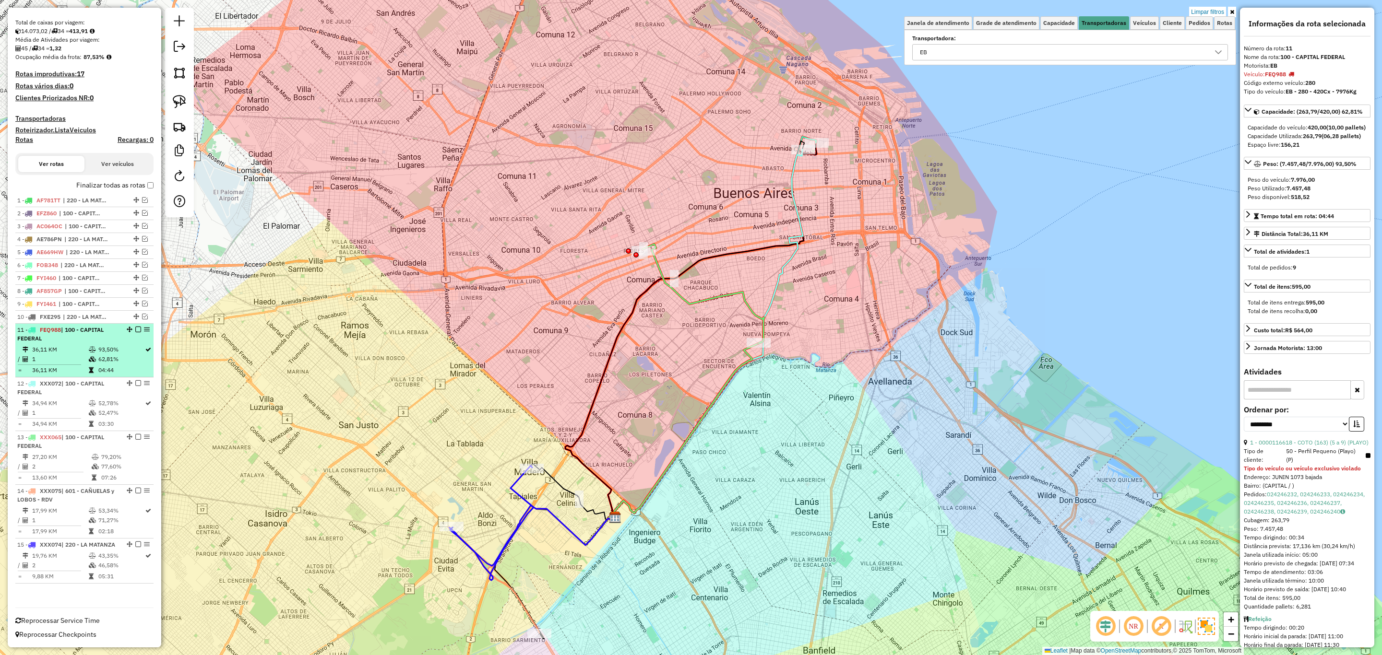
click at [135, 327] on em at bounding box center [138, 330] width 6 height 6
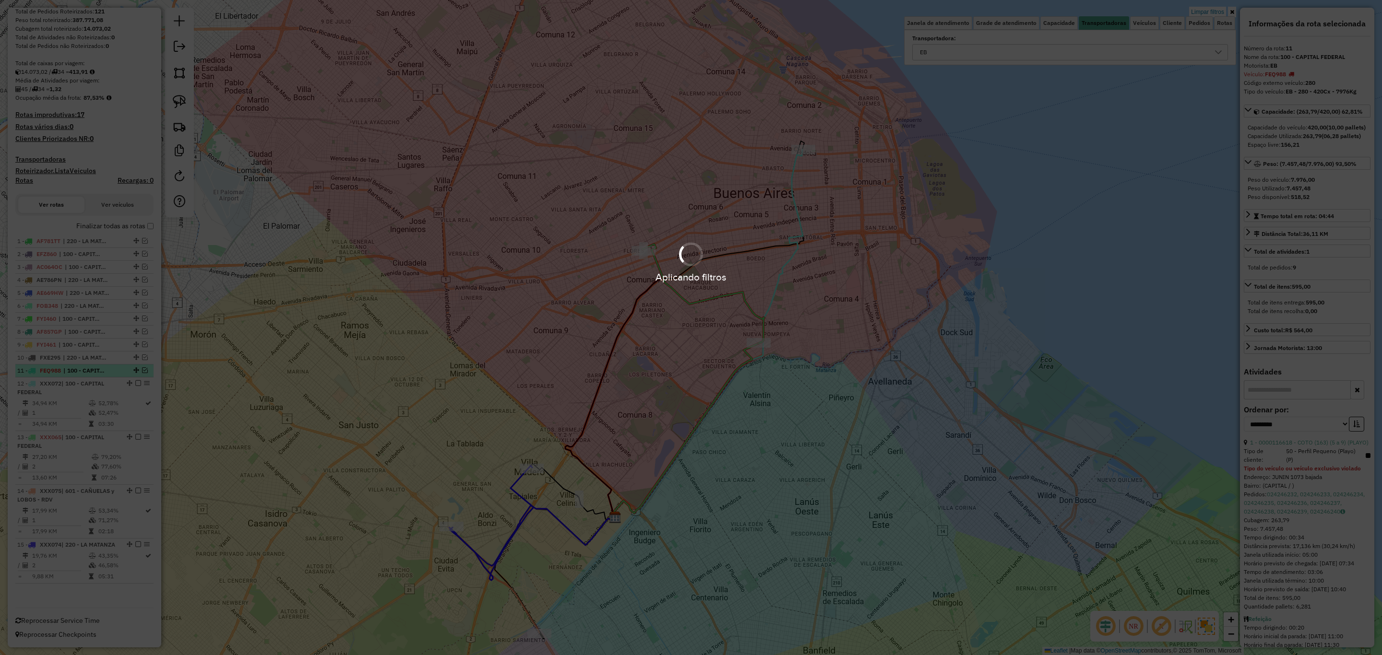
scroll to position [153, 0]
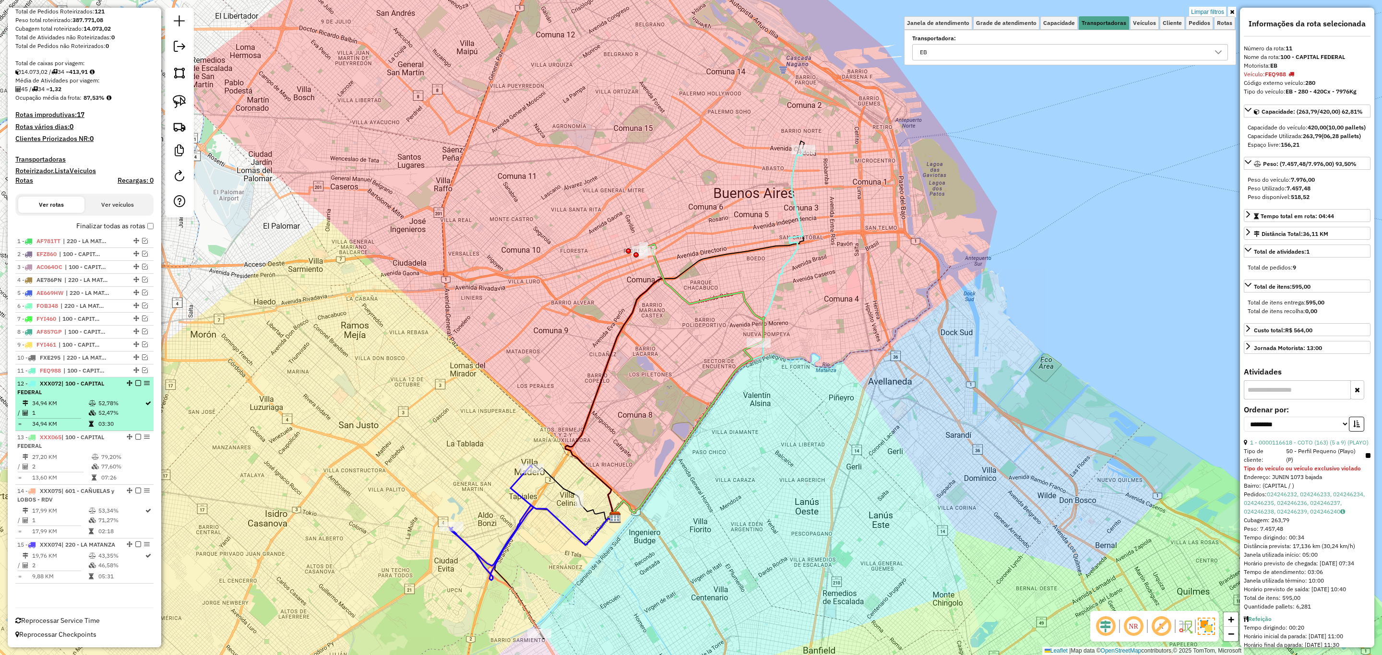
click at [79, 399] on td "34,94 KM" at bounding box center [60, 404] width 57 height 10
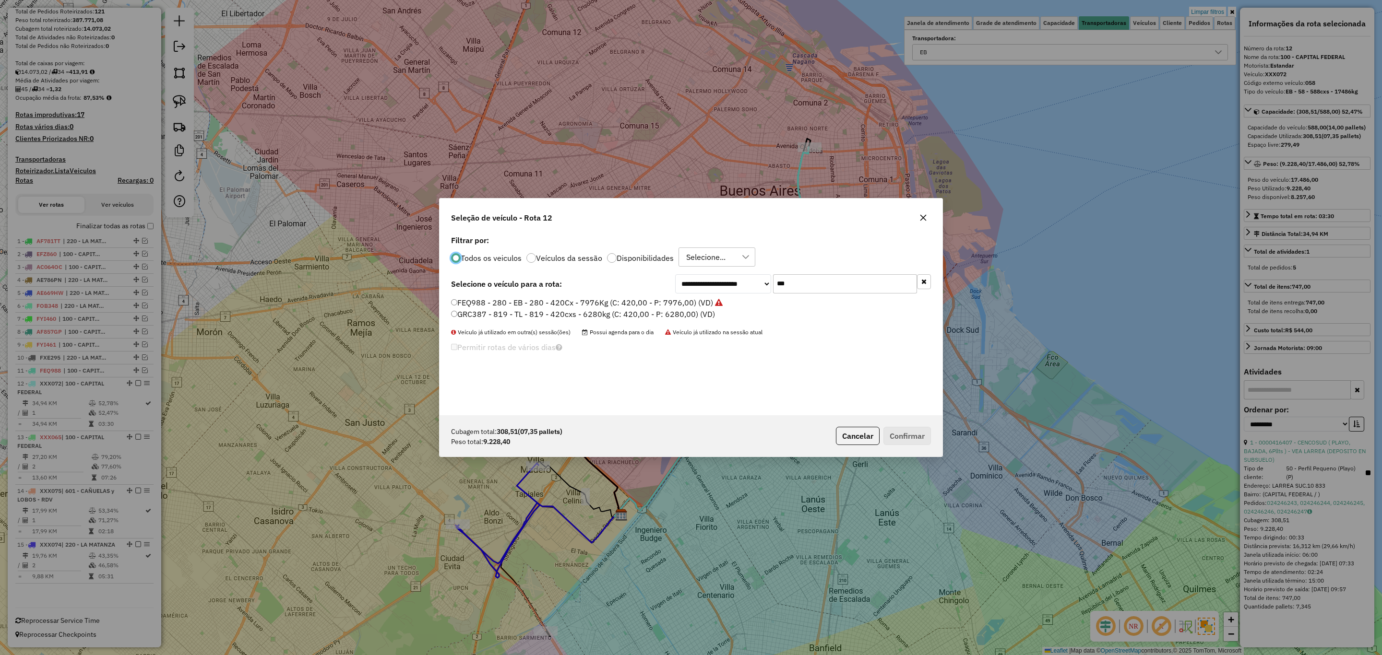
scroll to position [5, 3]
drag, startPoint x: 811, startPoint y: 284, endPoint x: 730, endPoint y: 268, distance: 82.6
click at [730, 268] on div "**********" at bounding box center [691, 324] width 503 height 182
type input "***"
click at [658, 301] on label "EQM348 - 046 - EB - 046 - 420cxs - 8173kg (C: 420,00 - P: 8173,00) (VD)" at bounding box center [584, 303] width 266 height 12
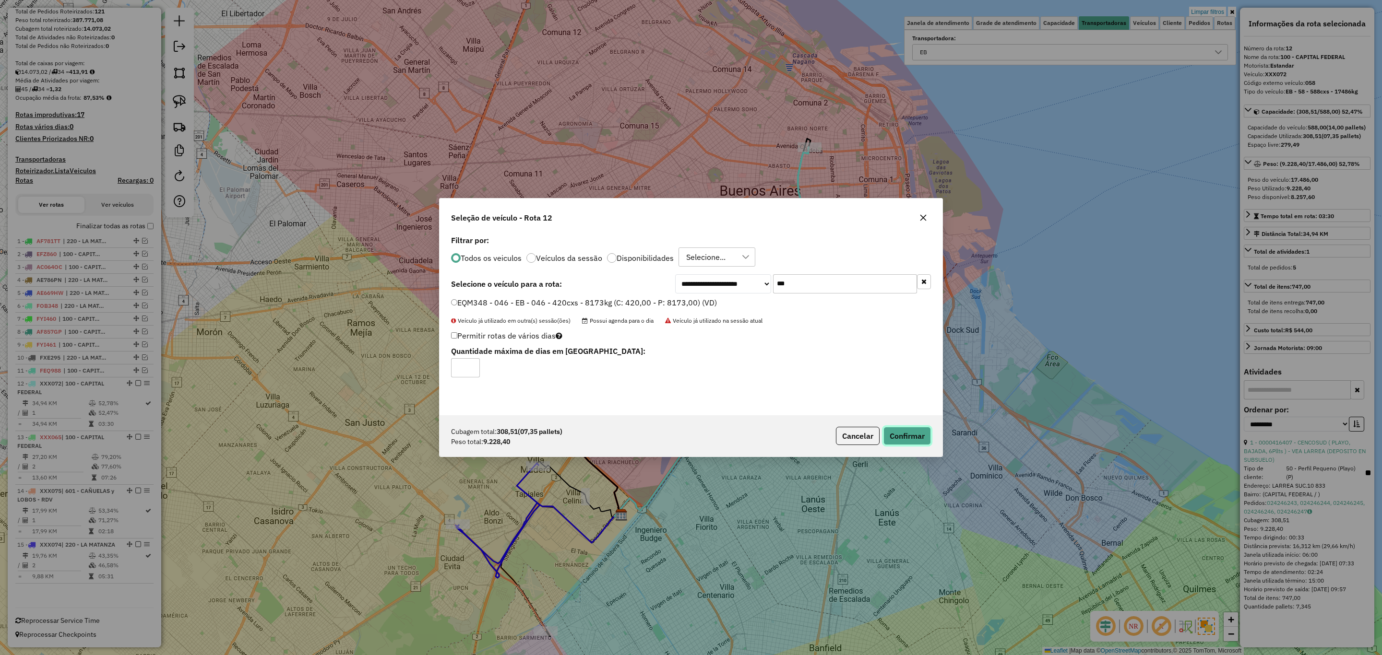
click at [907, 436] on button "Confirmar" at bounding box center [907, 436] width 48 height 18
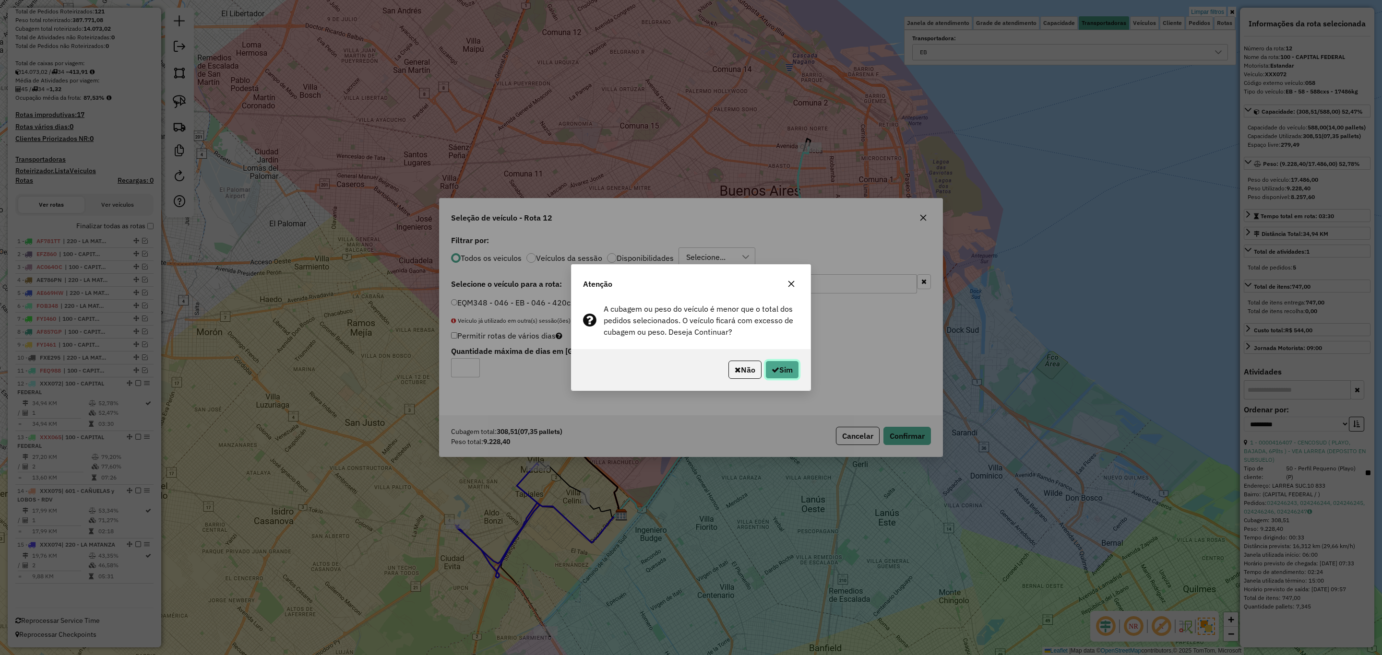
click at [785, 366] on button "Sim" at bounding box center [782, 370] width 34 height 18
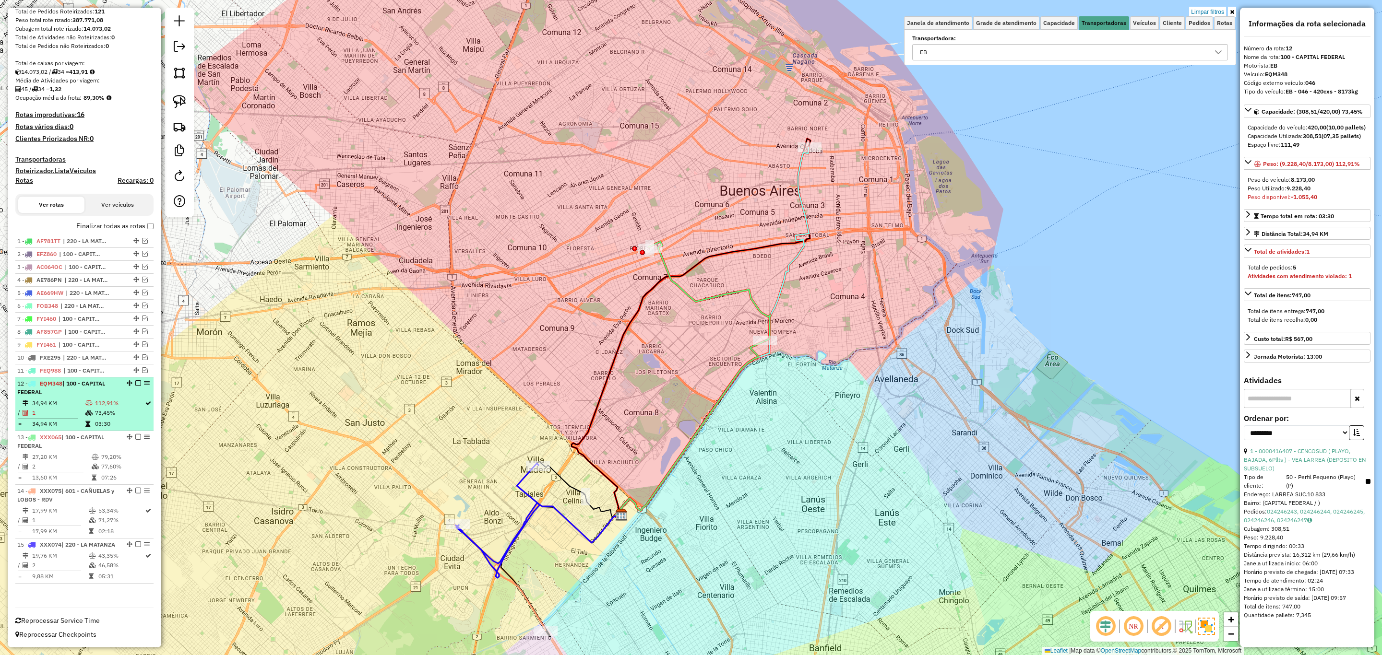
click at [137, 381] on em at bounding box center [138, 384] width 6 height 6
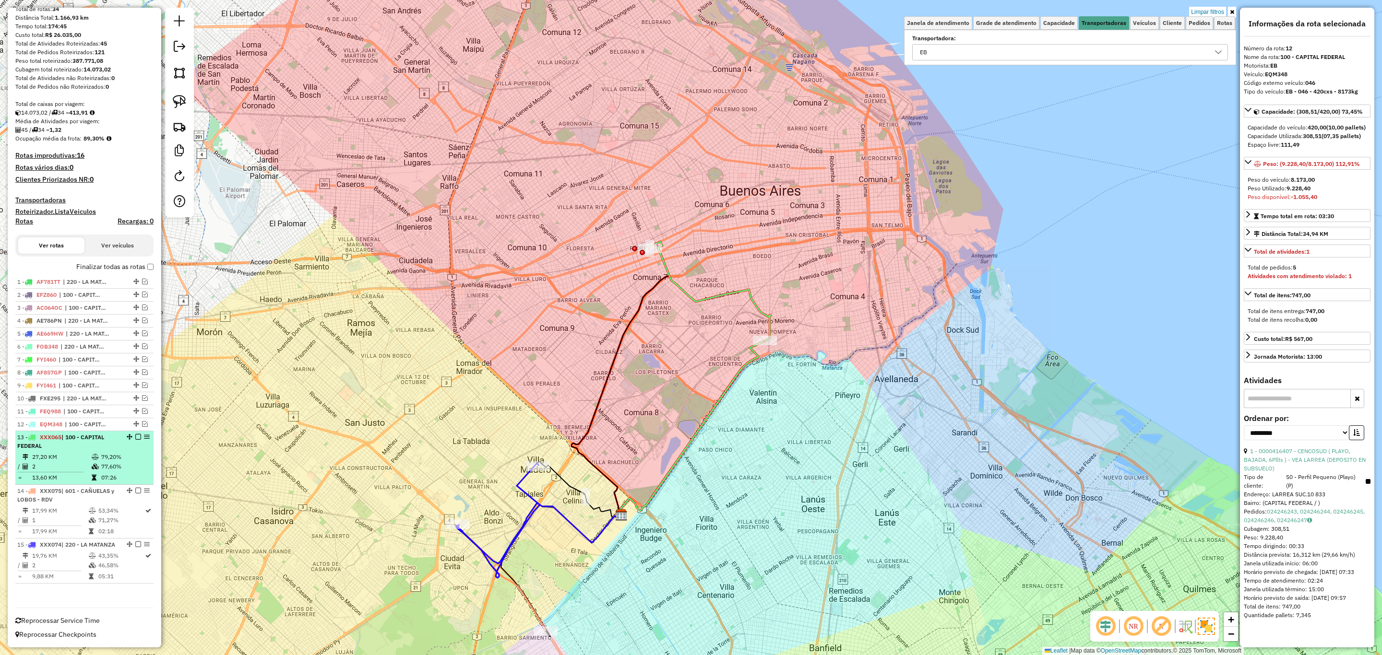
click at [83, 452] on td "27,20 KM" at bounding box center [61, 457] width 59 height 10
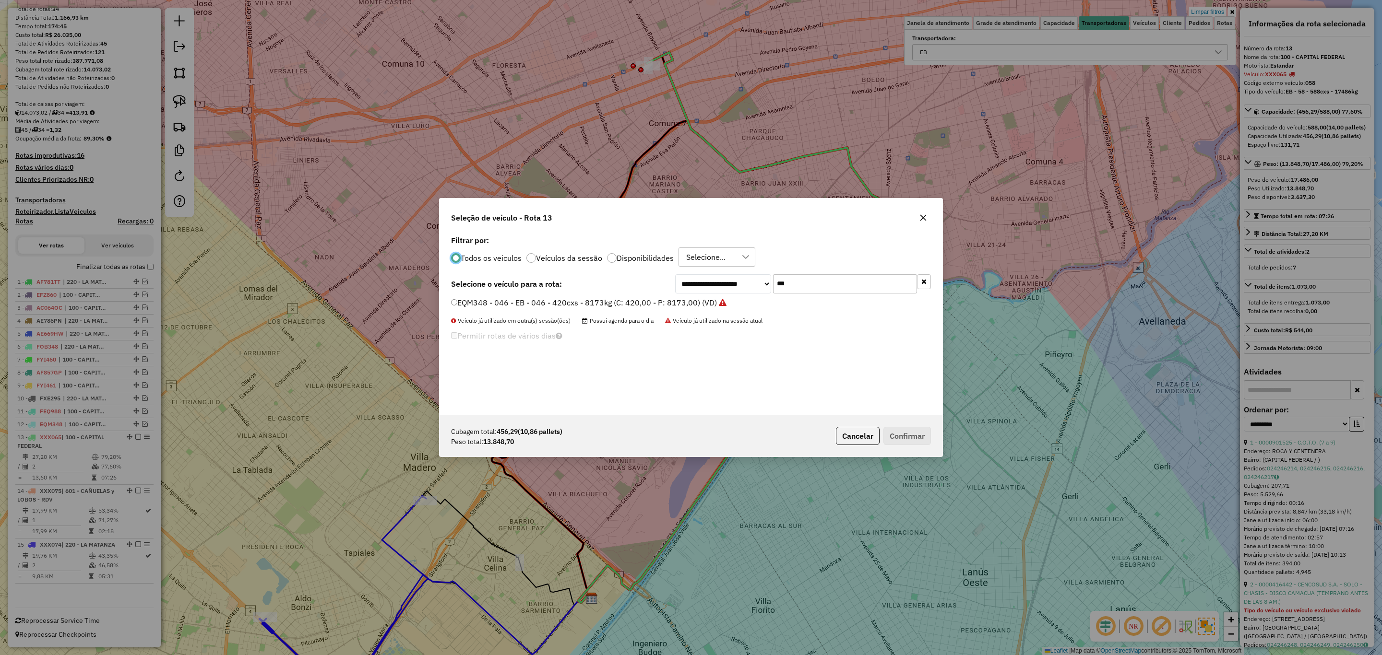
scroll to position [5, 3]
drag, startPoint x: 746, startPoint y: 281, endPoint x: 714, endPoint y: 273, distance: 32.7
click at [714, 273] on div "**********" at bounding box center [691, 324] width 503 height 182
type input "***"
click at [658, 301] on label "FXE278 - 616 - EB - 616 - 504cxs - 15513kg (C: 504,00 - P: 15513,00) (VD)" at bounding box center [587, 303] width 273 height 12
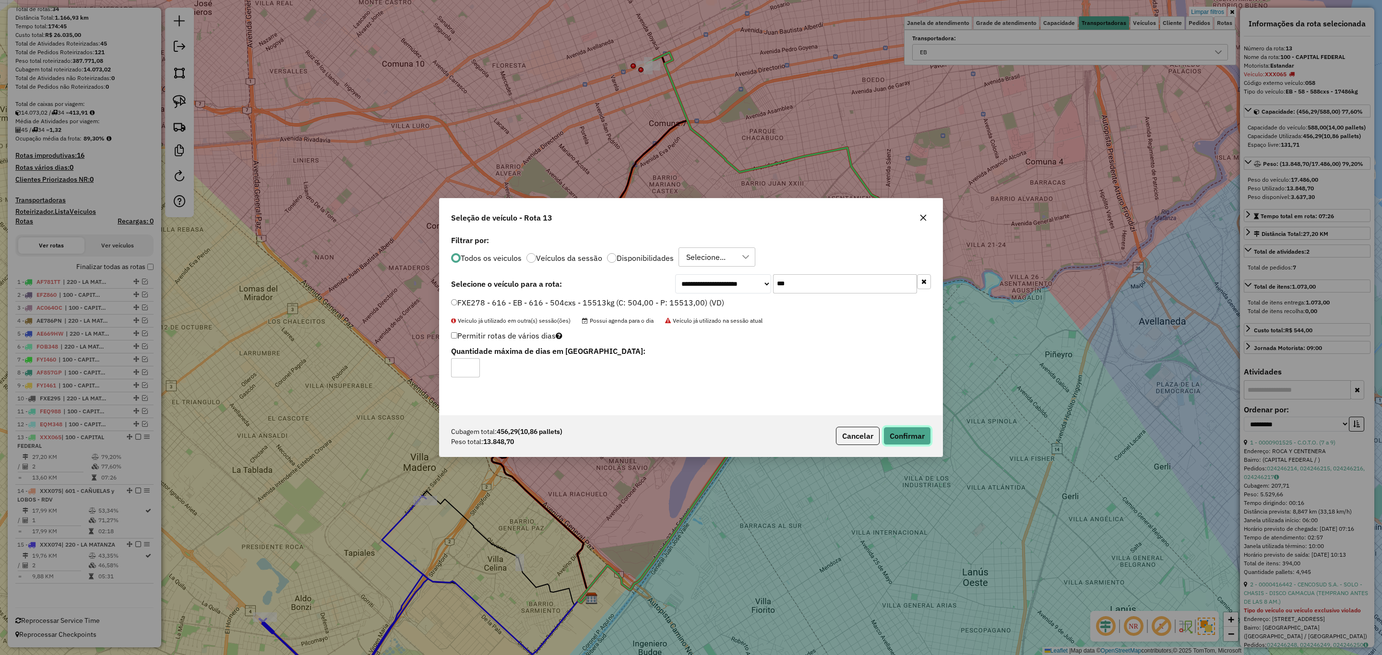
click at [904, 441] on button "Confirmar" at bounding box center [907, 436] width 48 height 18
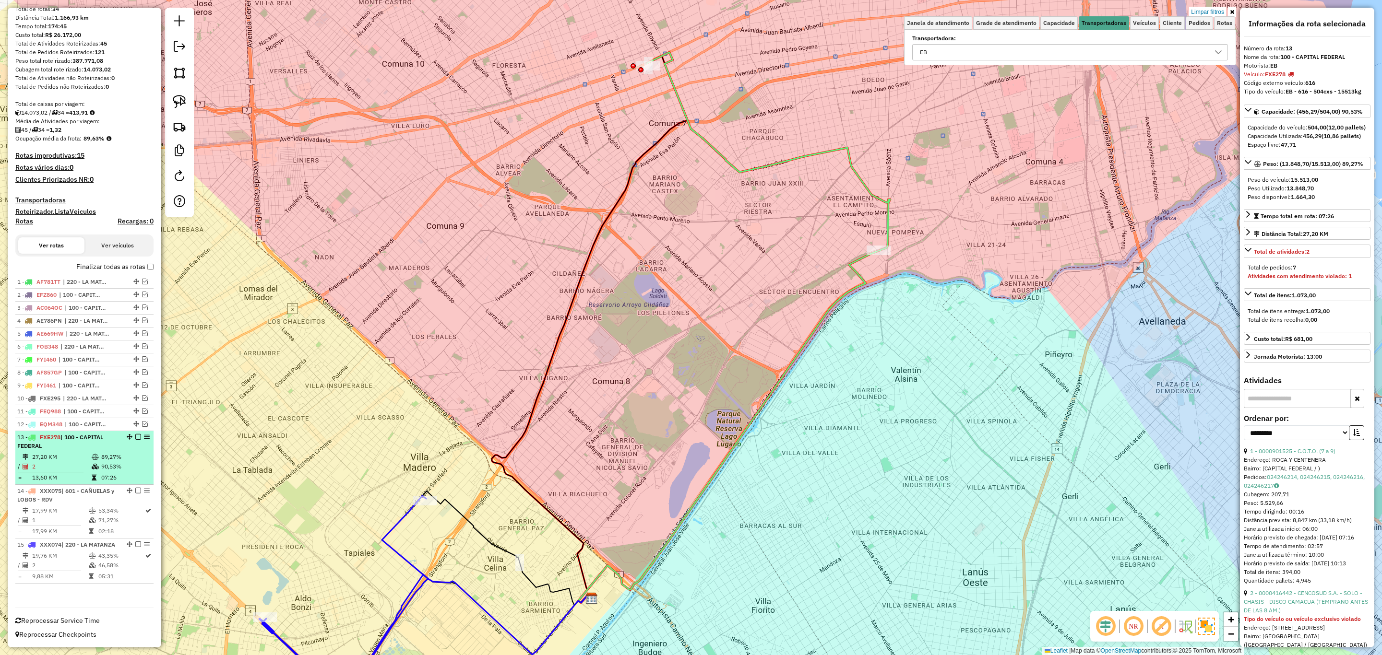
click at [135, 434] on em at bounding box center [138, 437] width 6 height 6
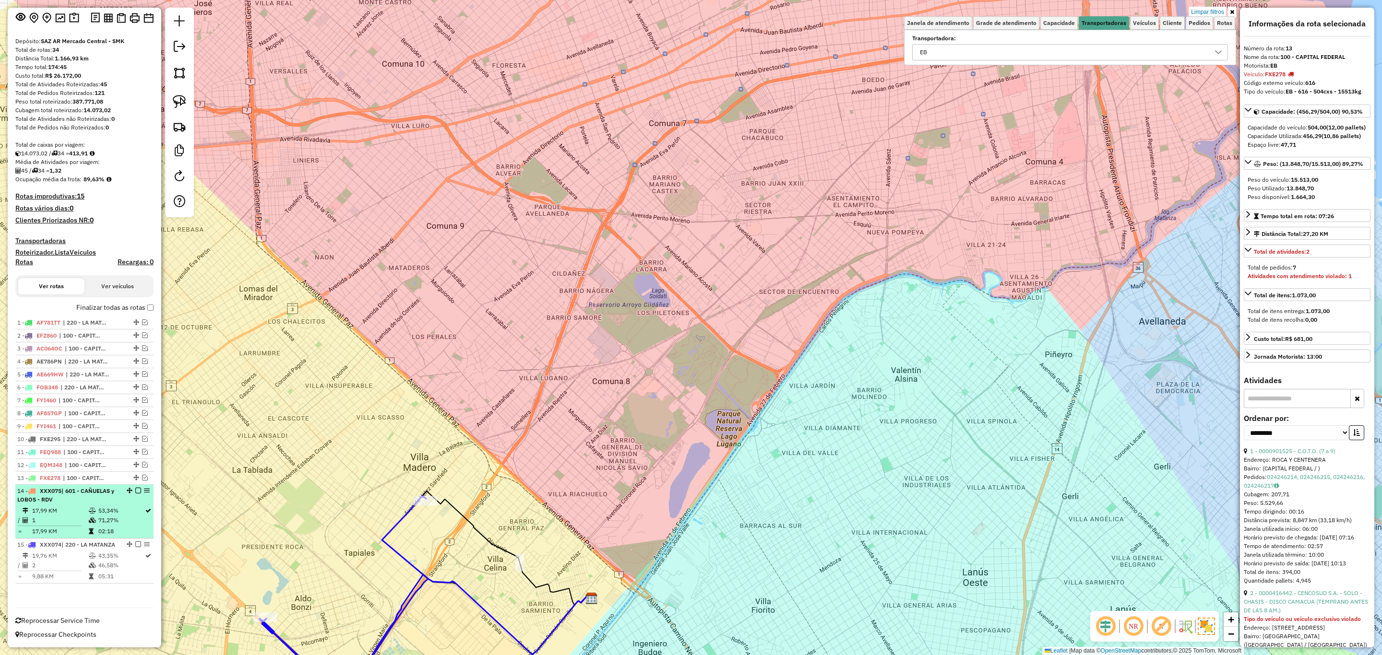
click at [72, 494] on div "14 - XXX075 | 601 - CAÑUELAS y LOBOS - RDV" at bounding box center [68, 495] width 102 height 17
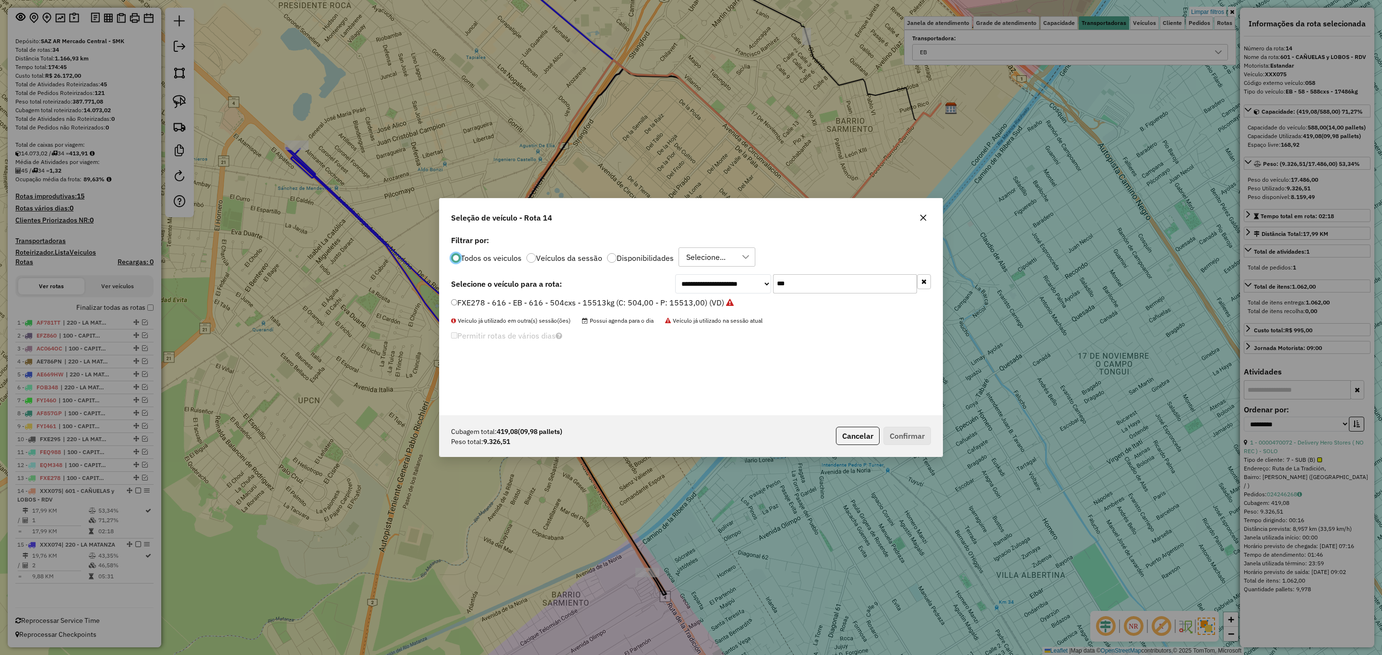
scroll to position [5, 3]
drag, startPoint x: 797, startPoint y: 281, endPoint x: 716, endPoint y: 278, distance: 80.7
click at [716, 278] on div "**********" at bounding box center [803, 283] width 256 height 19
type input "***"
click at [596, 305] on label "AC037SO - 308 - EB - 308 - 420cxs - 13451kg (C: 420,00 - P: 13451,00) (VD)" at bounding box center [590, 303] width 279 height 12
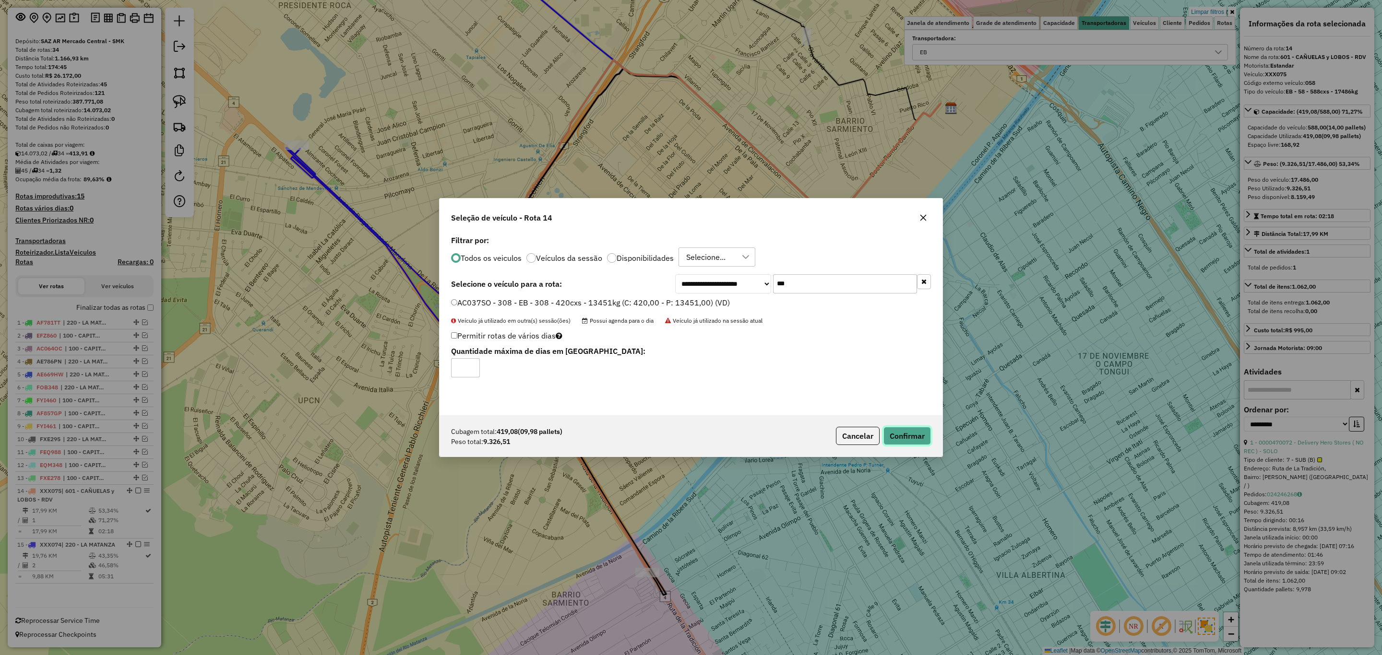
click at [907, 437] on button "Confirmar" at bounding box center [907, 436] width 48 height 18
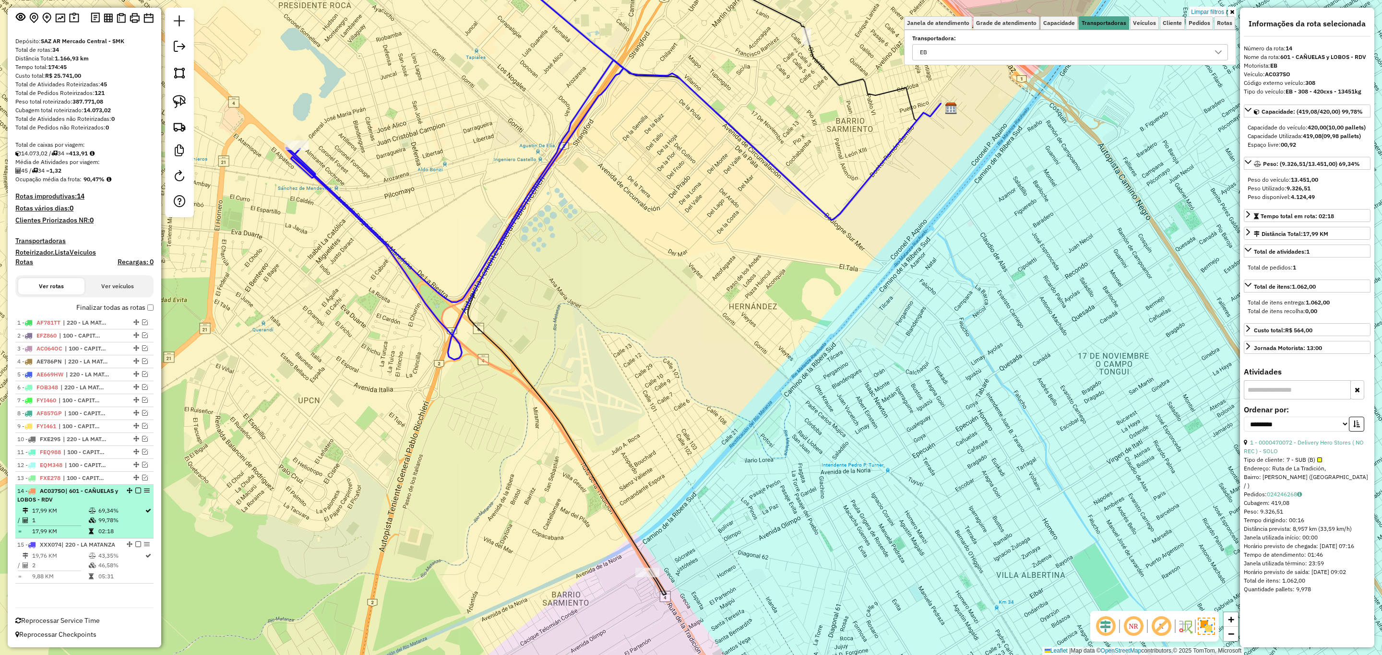
click at [135, 488] on em at bounding box center [138, 491] width 6 height 6
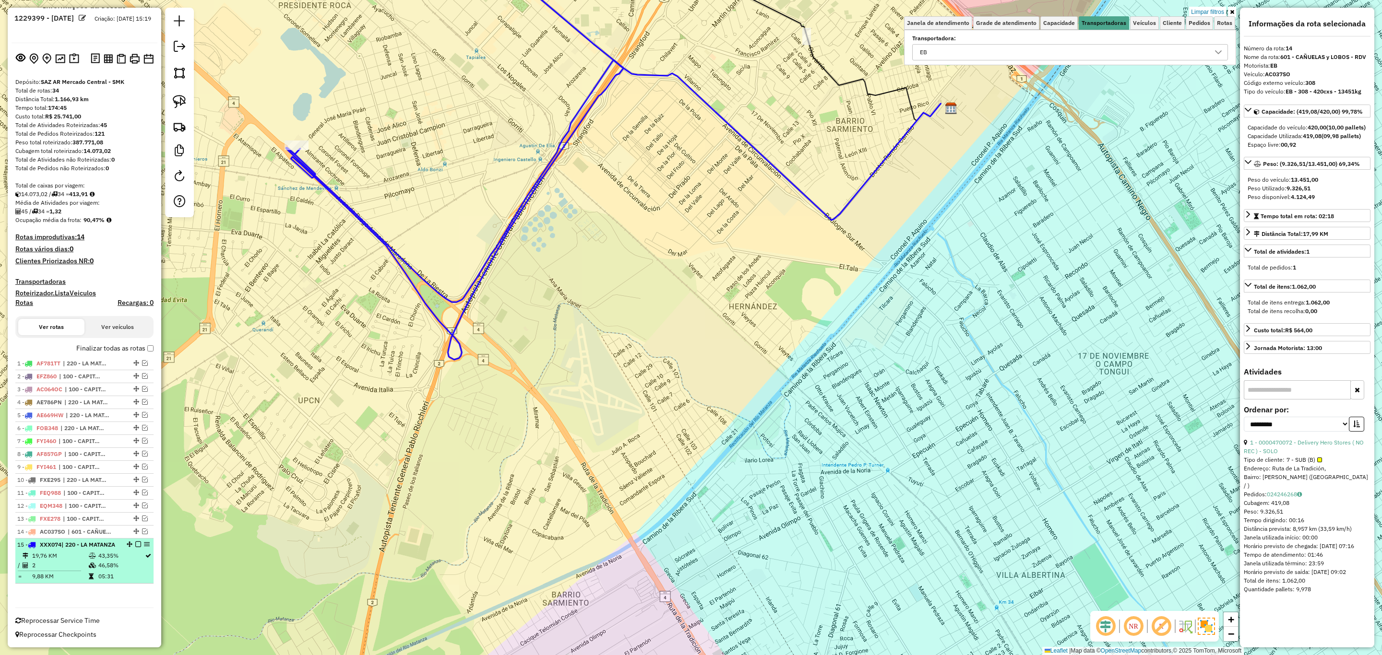
click at [71, 551] on td "19,76 KM" at bounding box center [60, 556] width 57 height 10
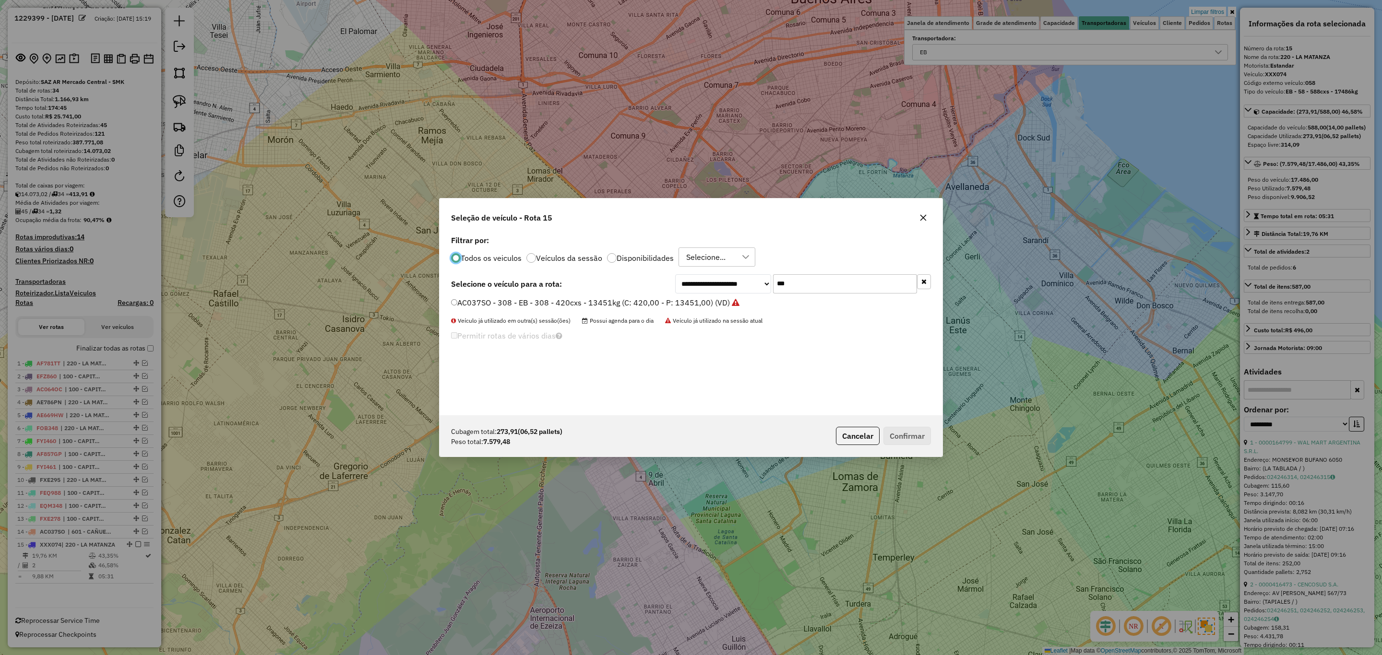
scroll to position [5, 3]
drag, startPoint x: 804, startPoint y: 285, endPoint x: 732, endPoint y: 272, distance: 73.2
click at [732, 272] on div "**********" at bounding box center [691, 324] width 503 height 182
type input "***"
click at [660, 304] on label "OCA239 - 357 - EB - 357 - 420cxs - 9552kg (C: 420,00 - P: 9552,00) (VD)" at bounding box center [583, 303] width 265 height 12
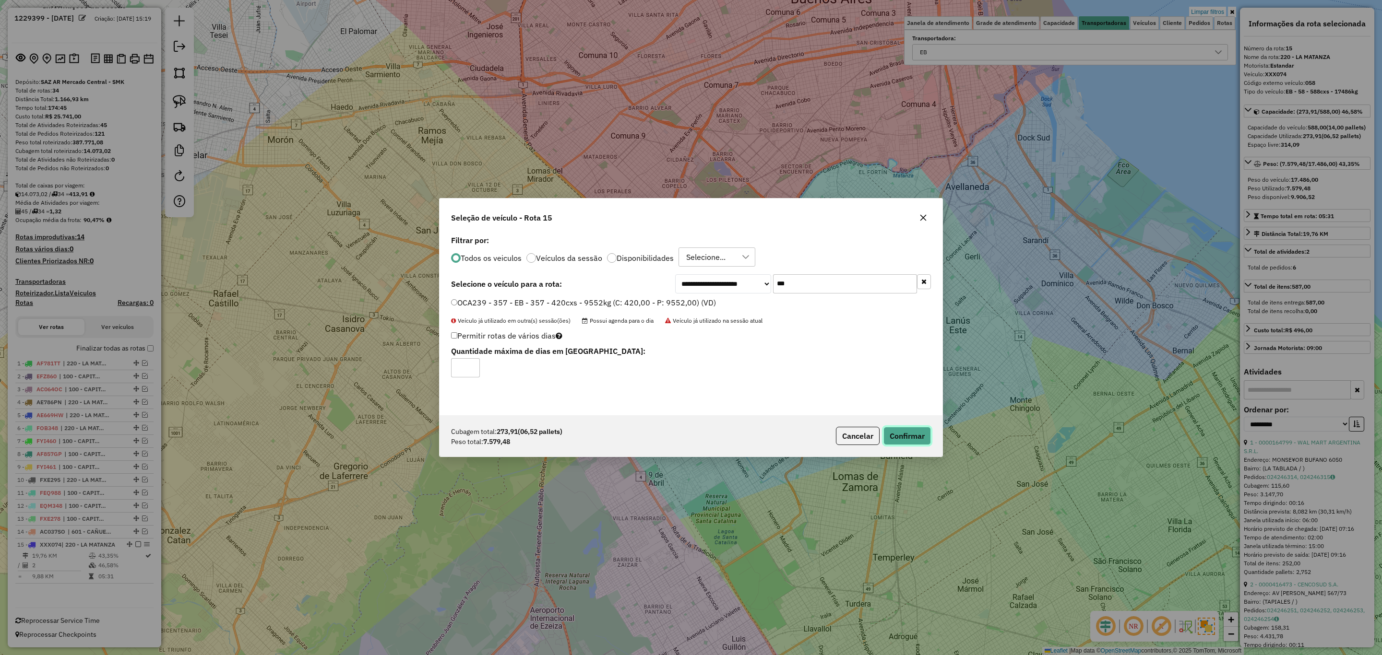
click at [916, 435] on button "Confirmar" at bounding box center [907, 436] width 48 height 18
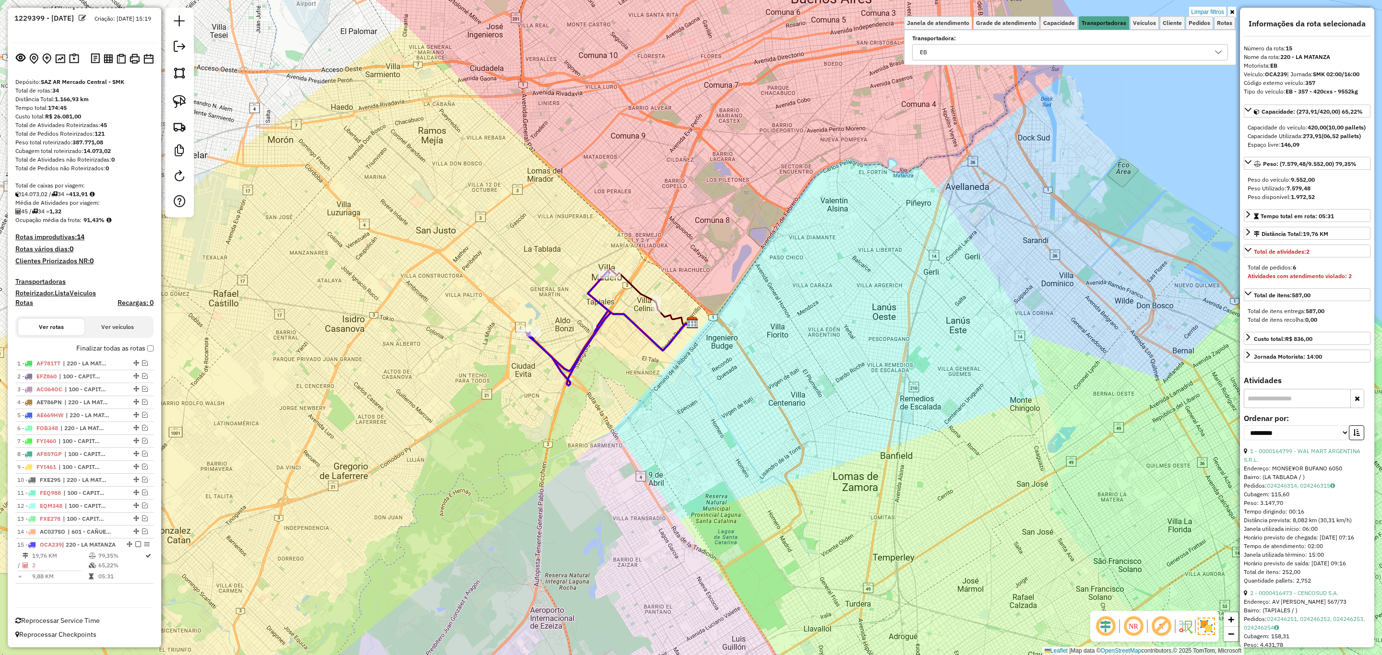
click at [135, 542] on em at bounding box center [138, 545] width 6 height 6
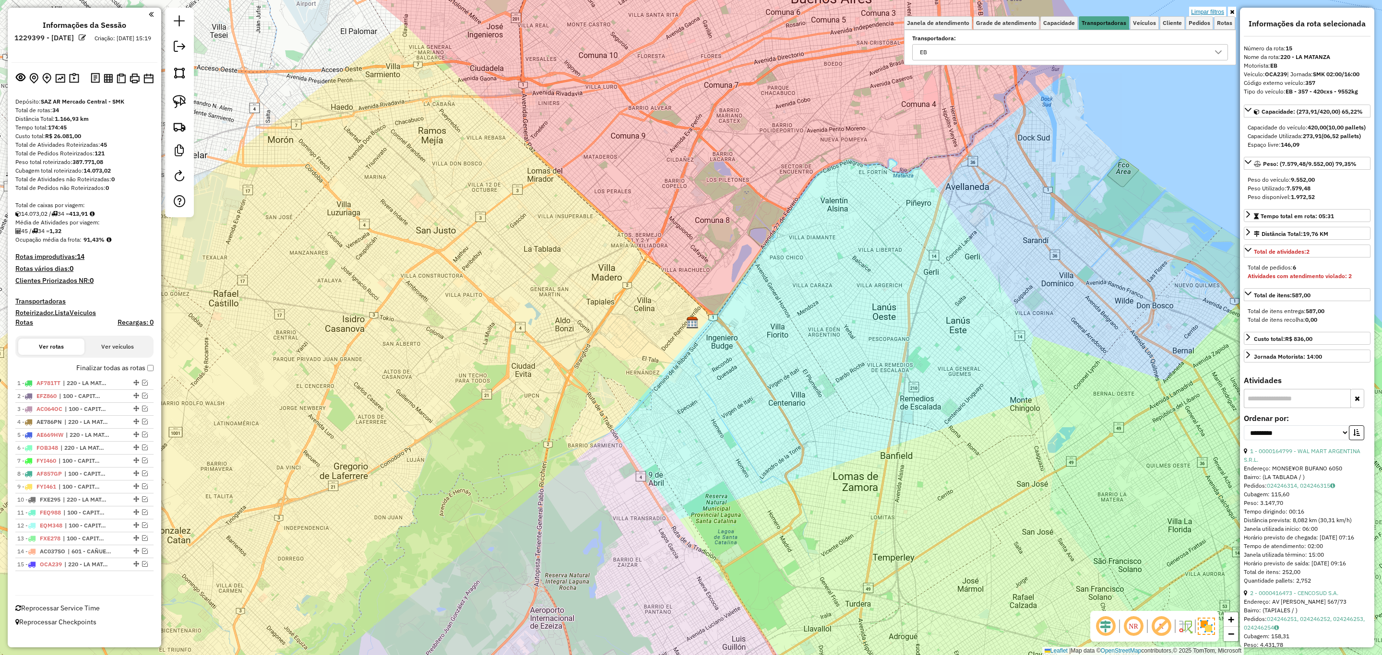
click at [1205, 11] on link "Limpar filtros" at bounding box center [1207, 12] width 37 height 11
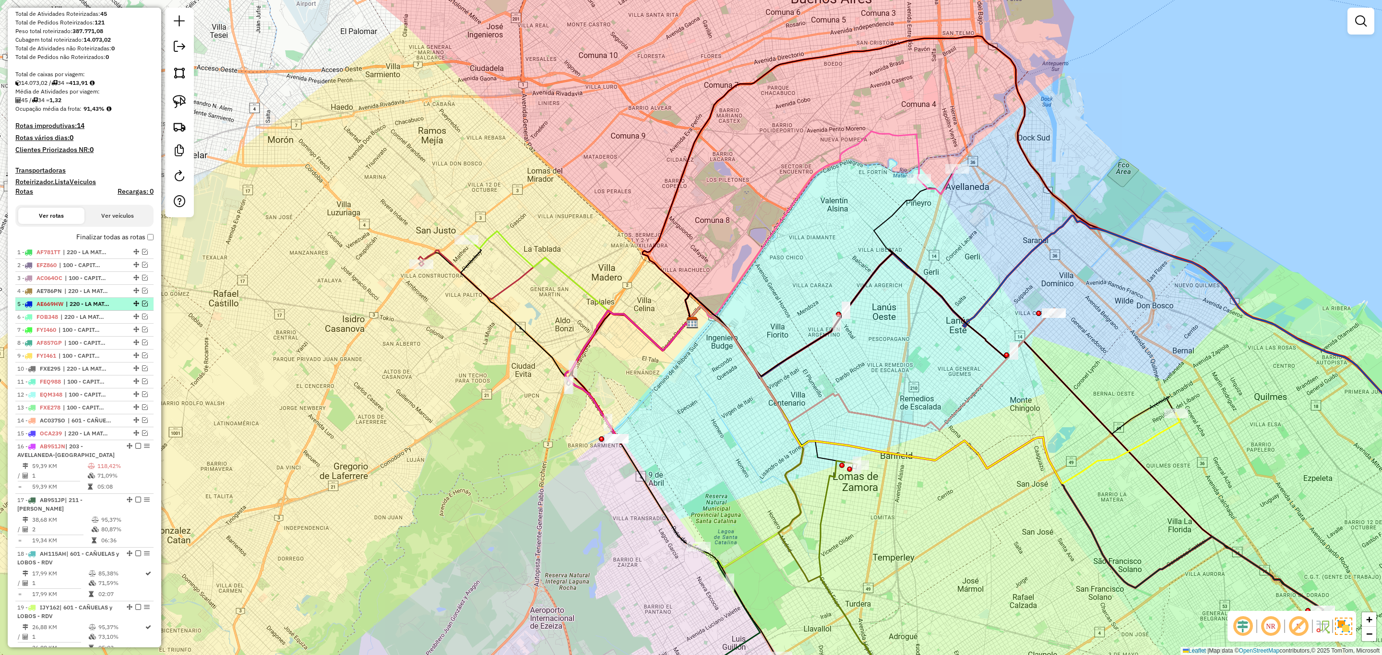
scroll to position [144, 0]
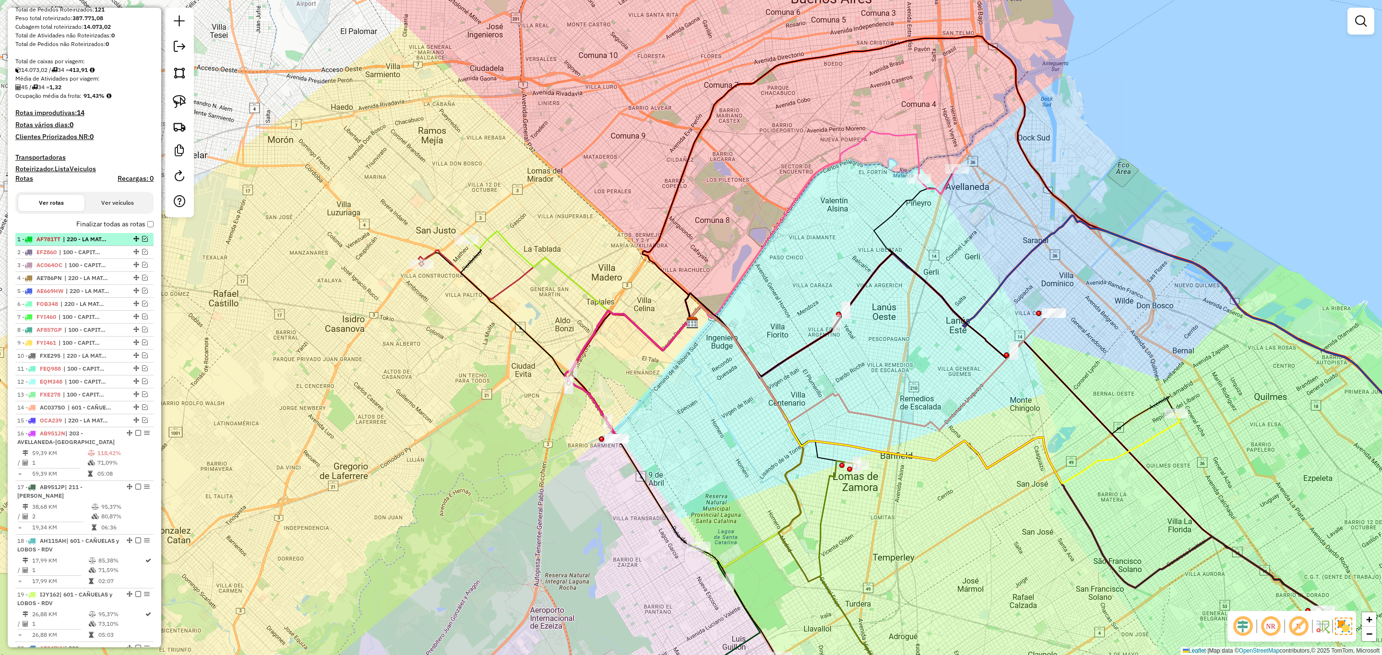
click at [83, 241] on span "| 220 - LA MATANZA" at bounding box center [85, 239] width 44 height 9
select select "**********"
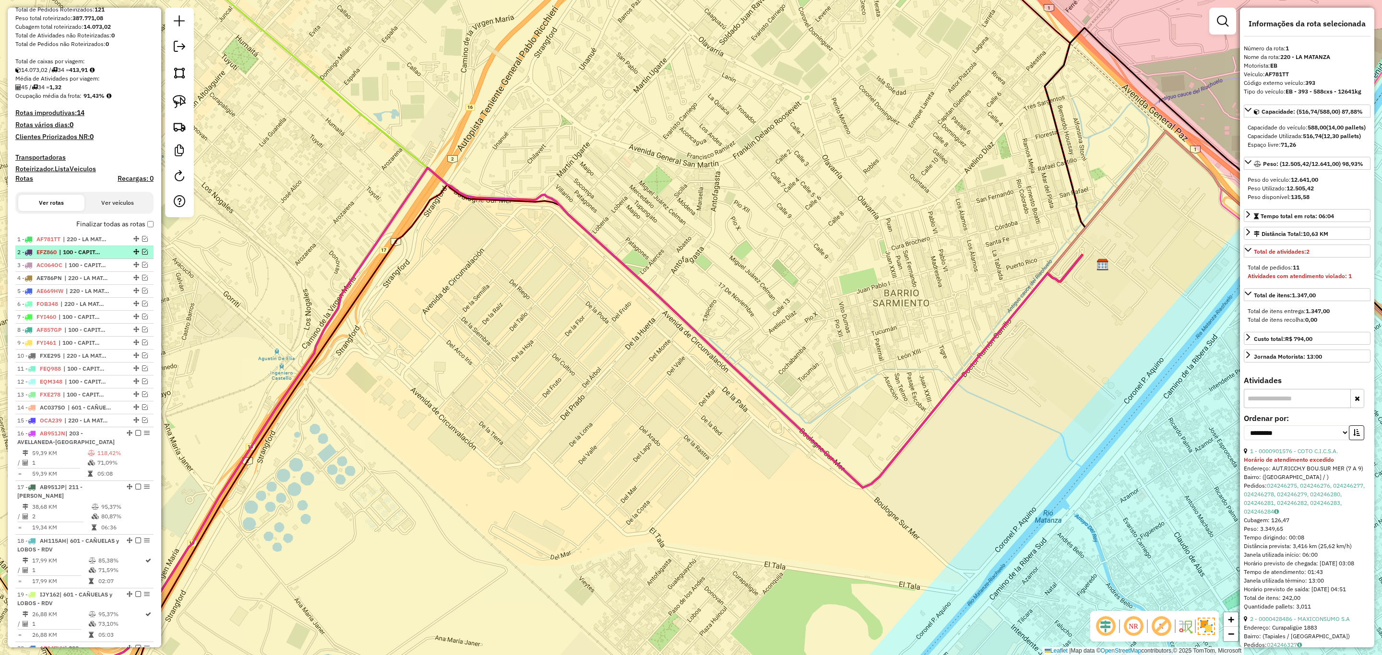
click at [89, 250] on span "| 100 - CAPITAL FEDERAL" at bounding box center [81, 252] width 44 height 9
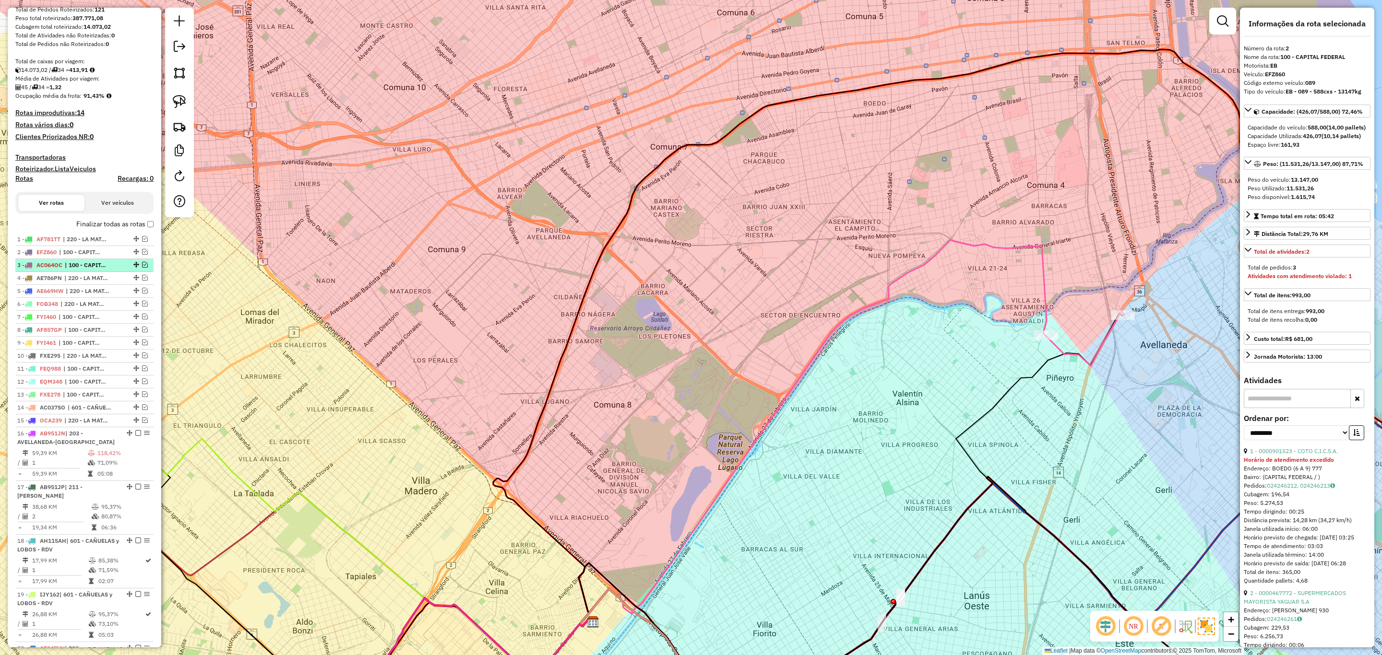
click at [78, 268] on span "| 100 - CAPITAL FEDERAL" at bounding box center [87, 265] width 44 height 9
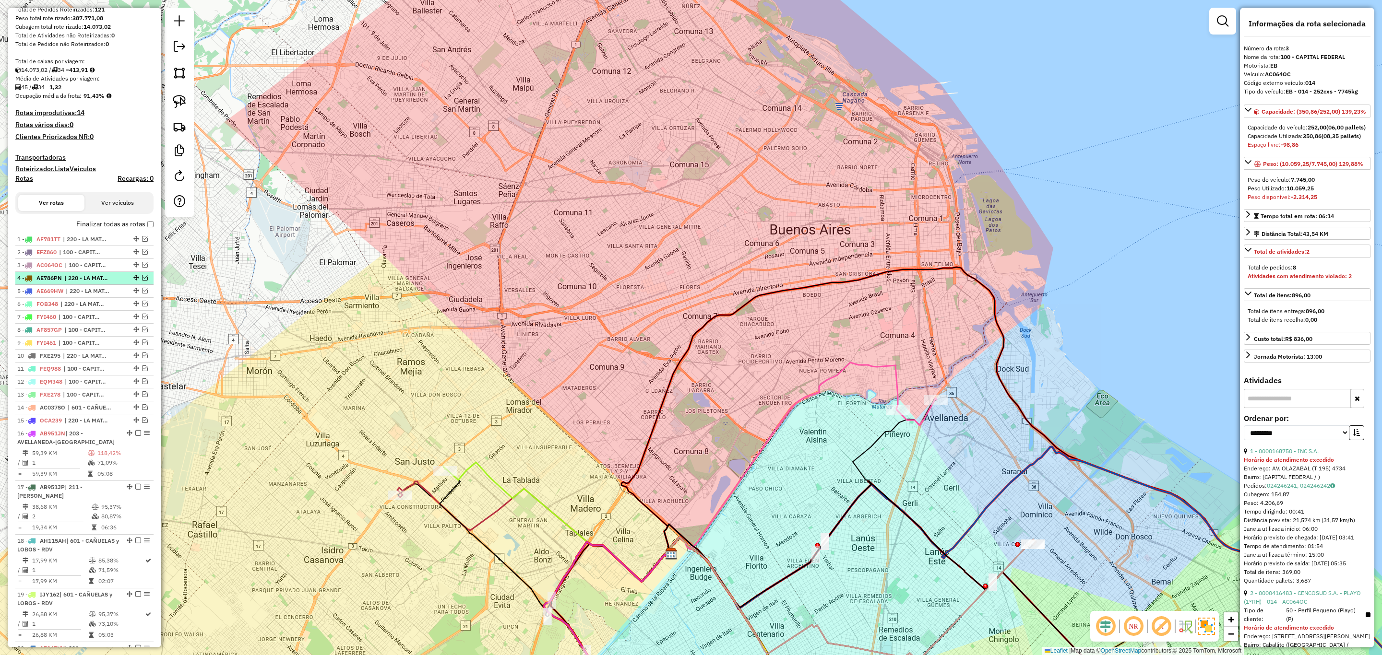
click at [78, 278] on span "| 220 - LA MATANZA" at bounding box center [86, 278] width 44 height 9
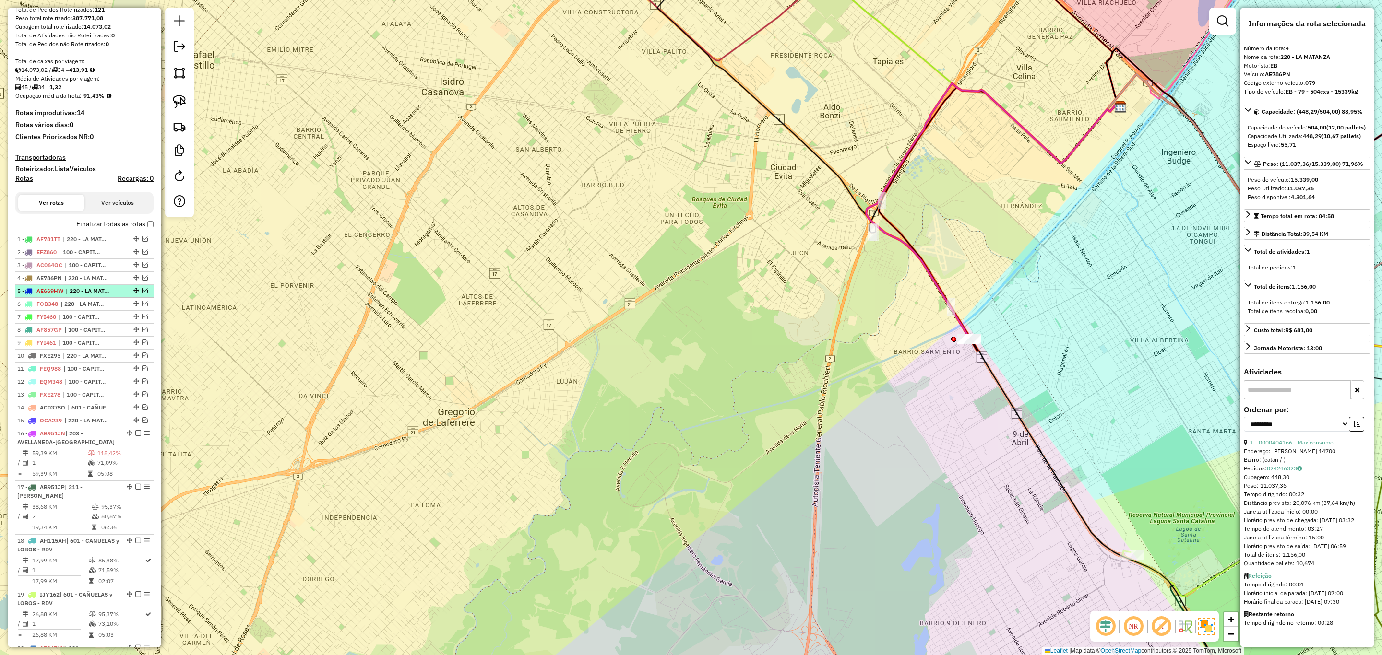
click at [81, 291] on span "| 220 - LA MATANZA" at bounding box center [88, 291] width 44 height 9
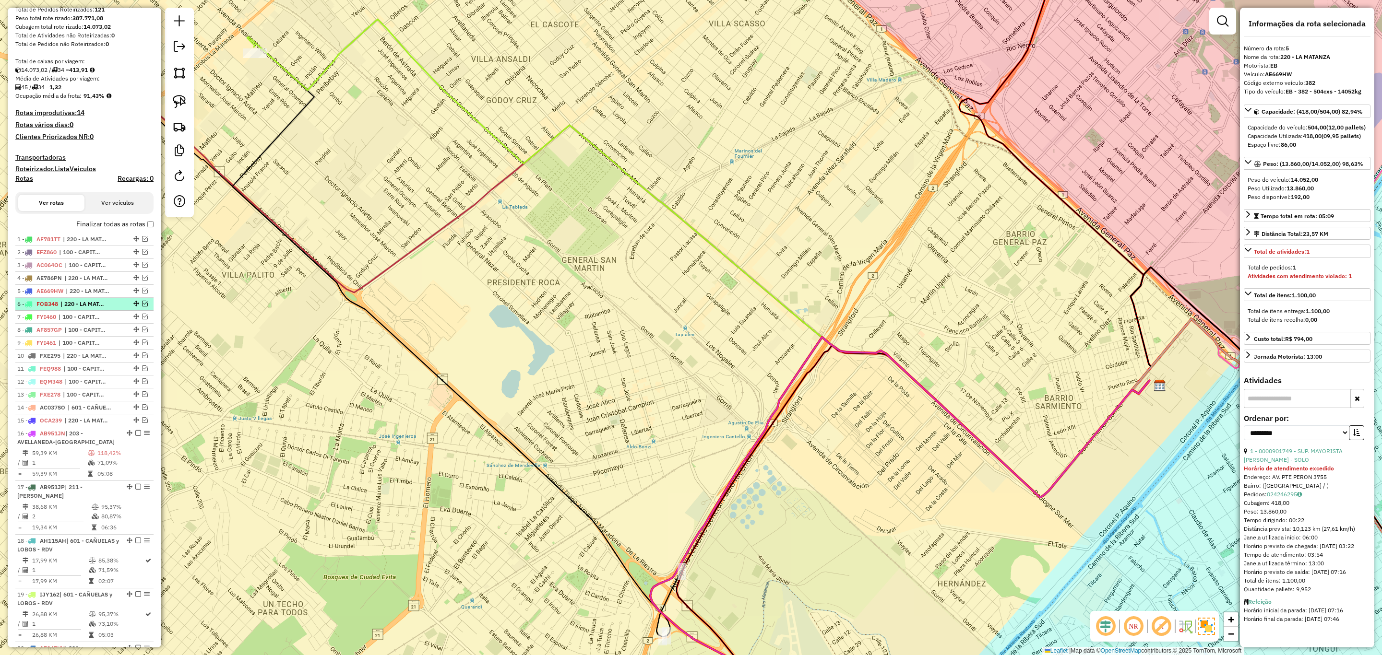
click at [79, 301] on span "| 220 - LA MATANZA" at bounding box center [82, 304] width 44 height 9
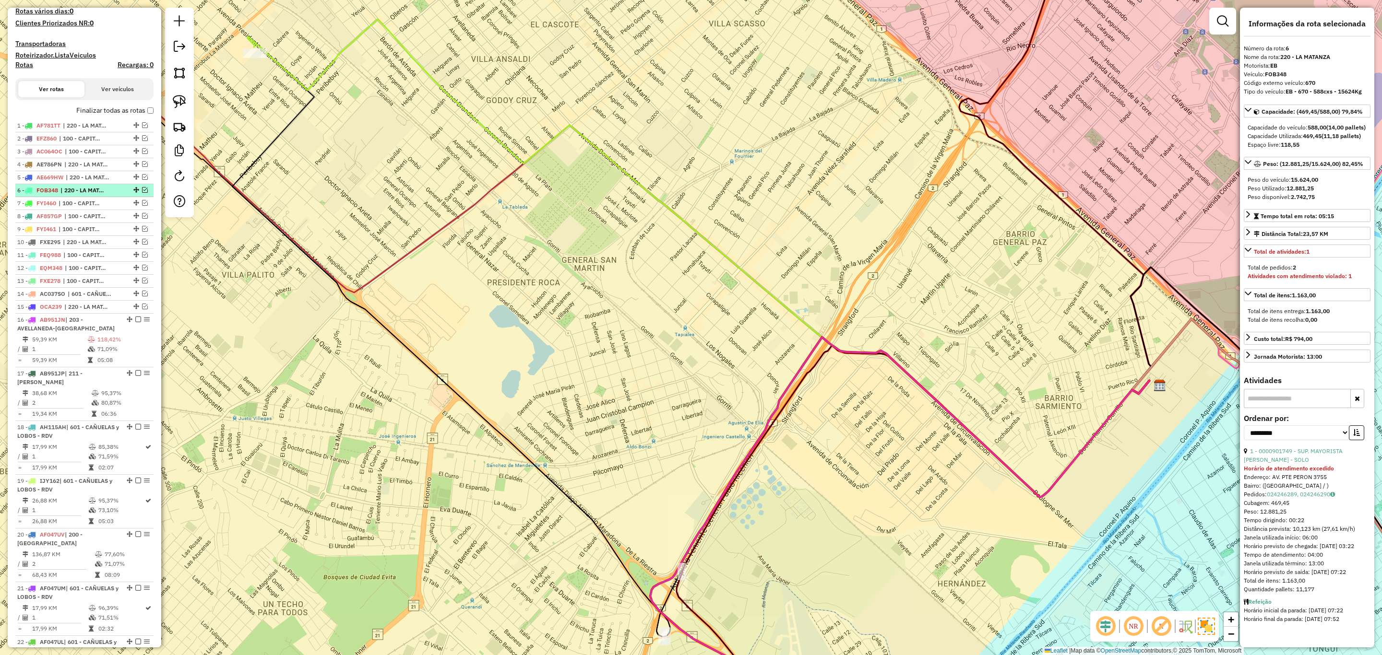
scroll to position [288, 0]
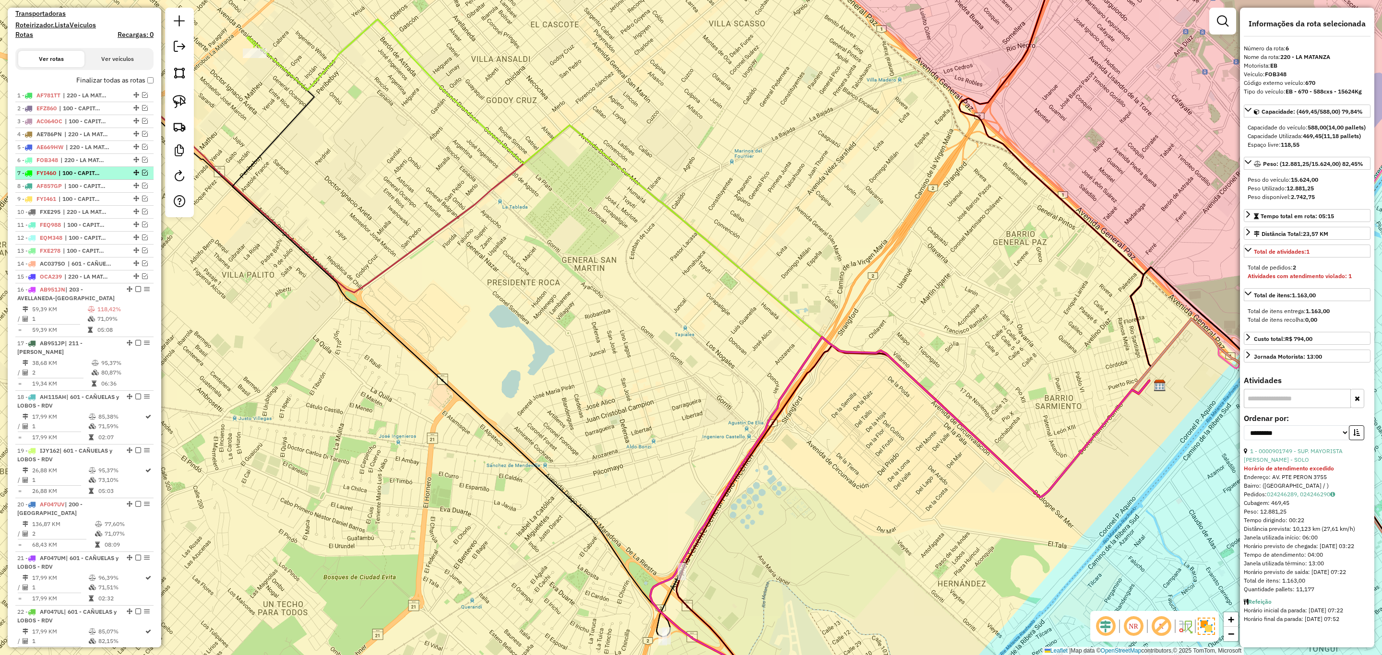
click at [65, 175] on span "| 100 - CAPITAL FEDERAL" at bounding box center [81, 173] width 44 height 9
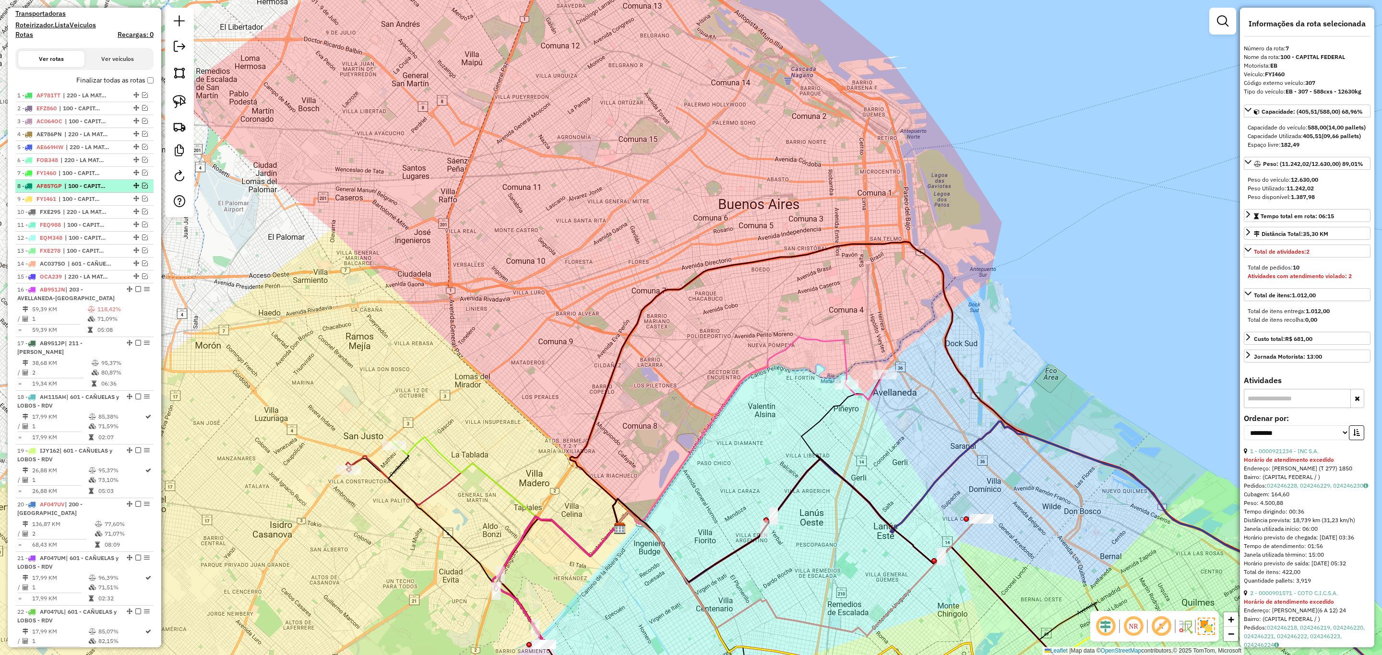
click at [70, 183] on span "| 100 - CAPITAL FEDERAL" at bounding box center [86, 186] width 44 height 9
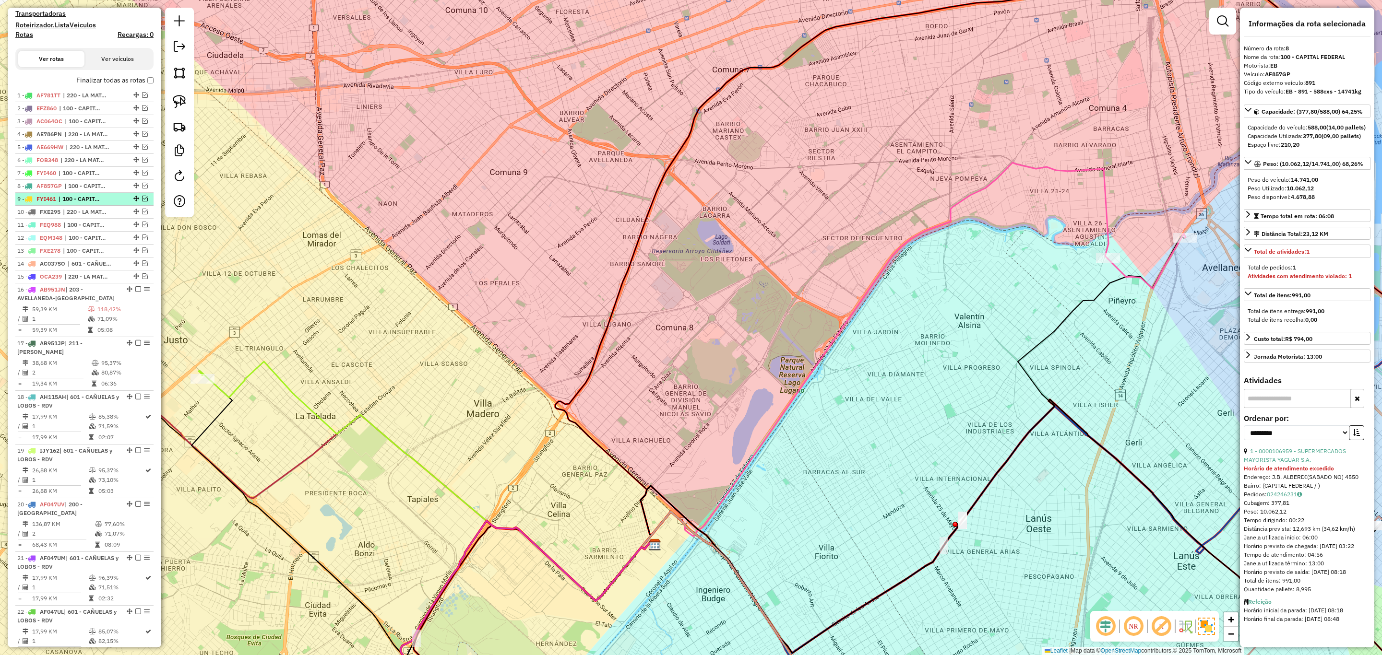
click at [75, 198] on span "| 100 - CAPITAL FEDERAL" at bounding box center [81, 199] width 44 height 9
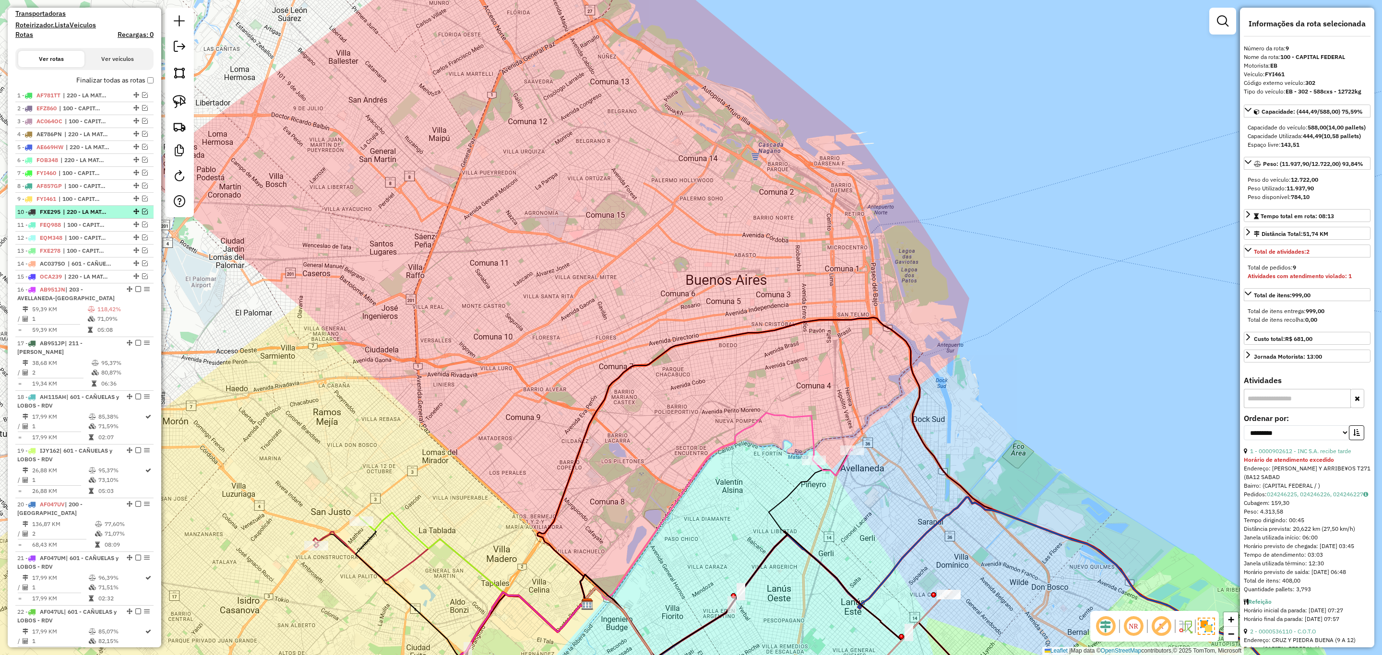
click at [75, 209] on span "| 220 - LA MATANZA" at bounding box center [85, 212] width 44 height 9
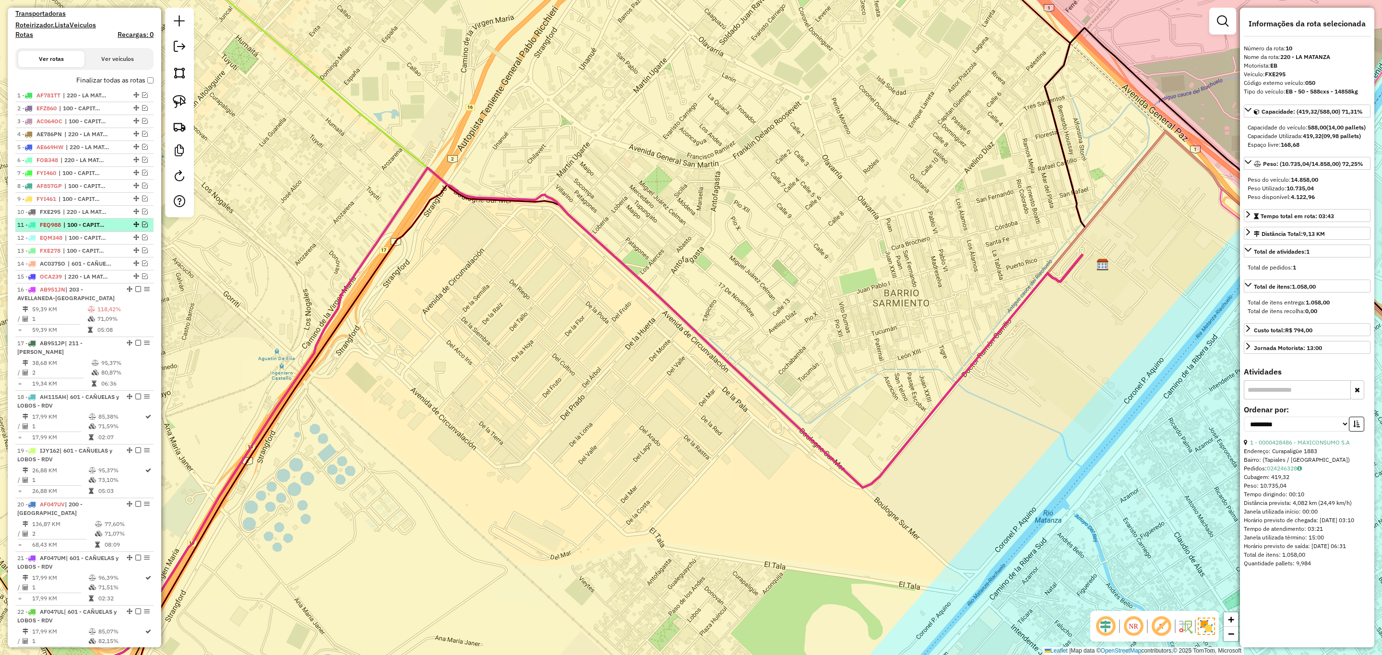
click at [80, 225] on span "| 100 - CAPITAL FEDERAL" at bounding box center [85, 225] width 44 height 9
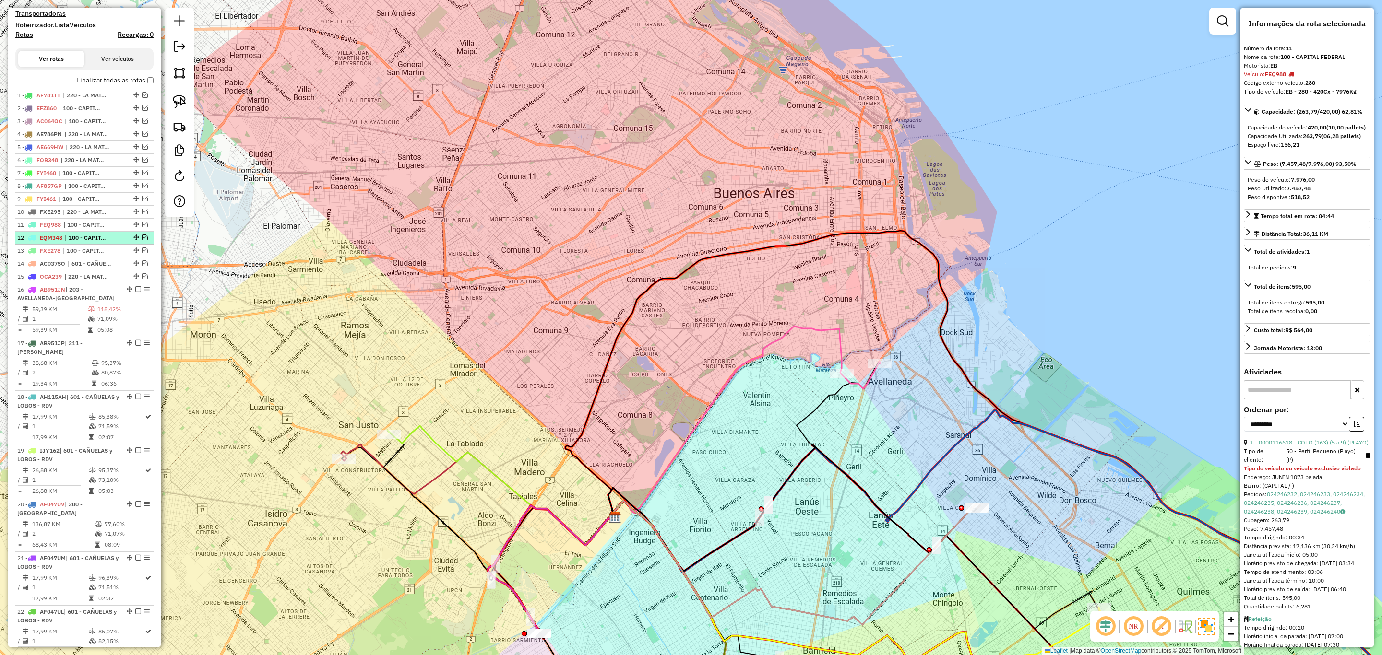
click at [71, 240] on span "| 100 - CAPITAL FEDERAL" at bounding box center [87, 238] width 44 height 9
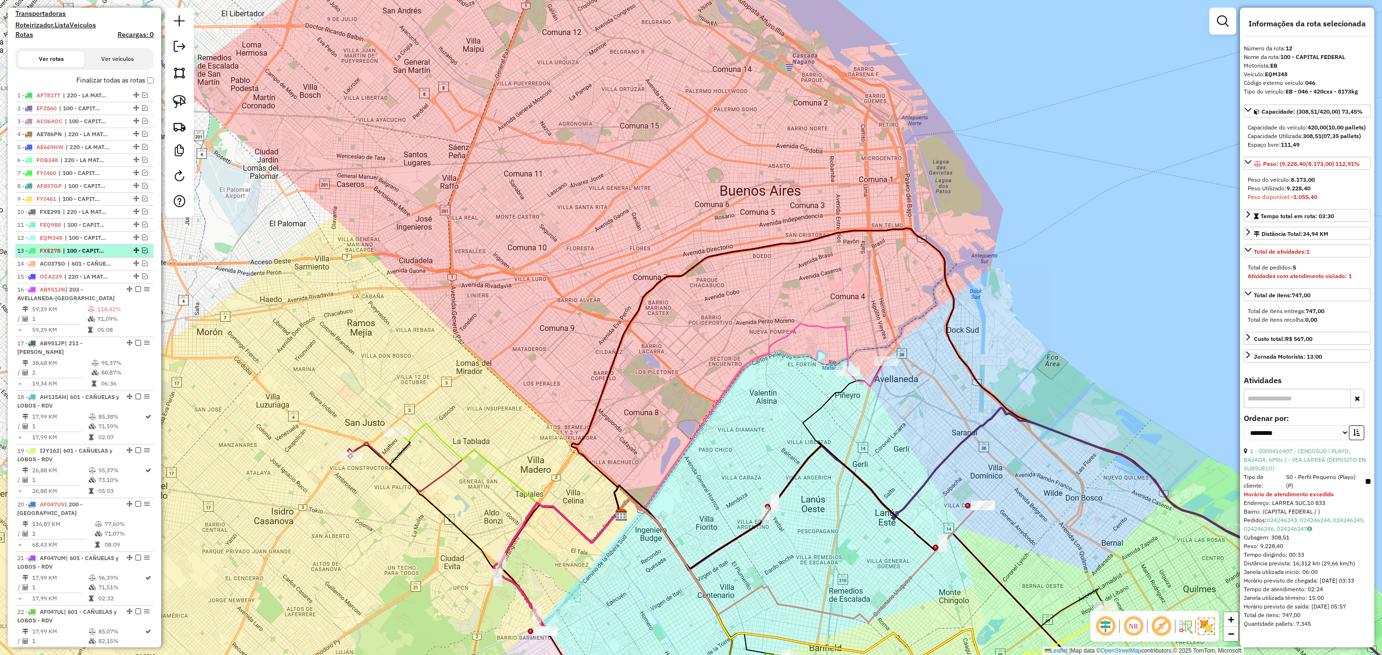
click at [75, 255] on span "| 100 - CAPITAL FEDERAL" at bounding box center [85, 251] width 44 height 9
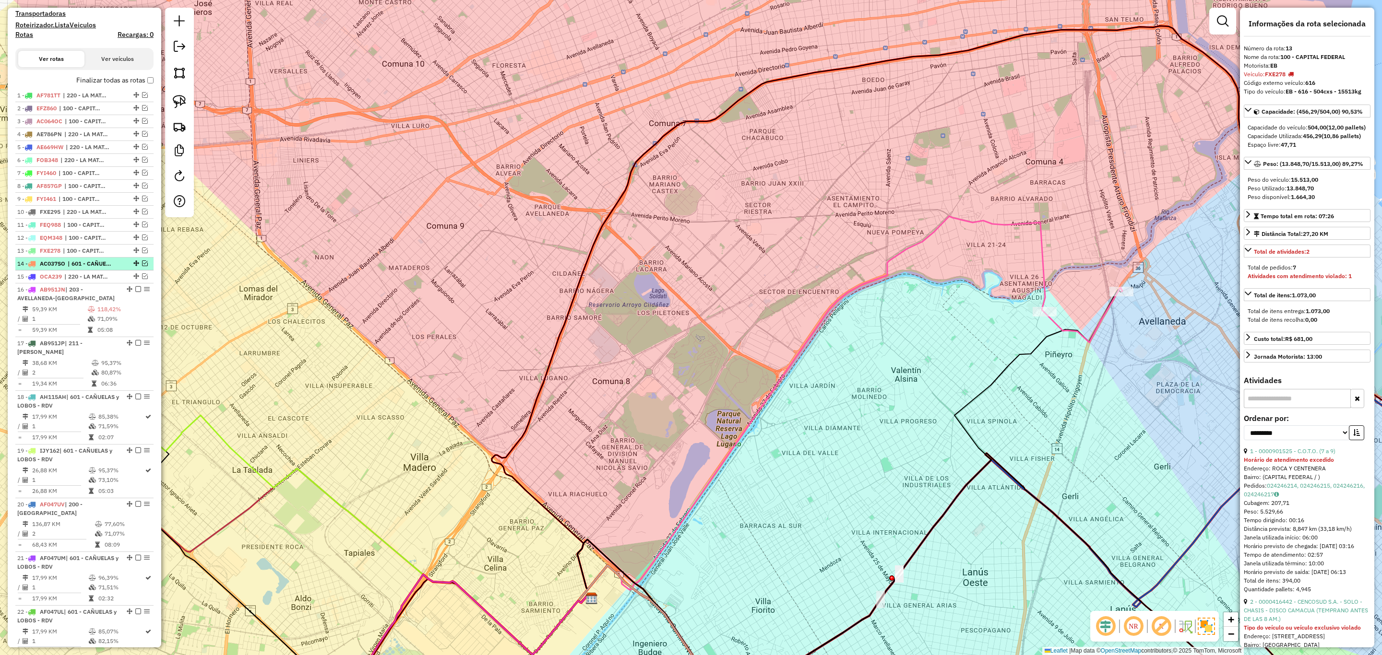
click at [75, 268] on span "| 601 - CAÑUELAS y LOBOS - RDV" at bounding box center [90, 264] width 44 height 9
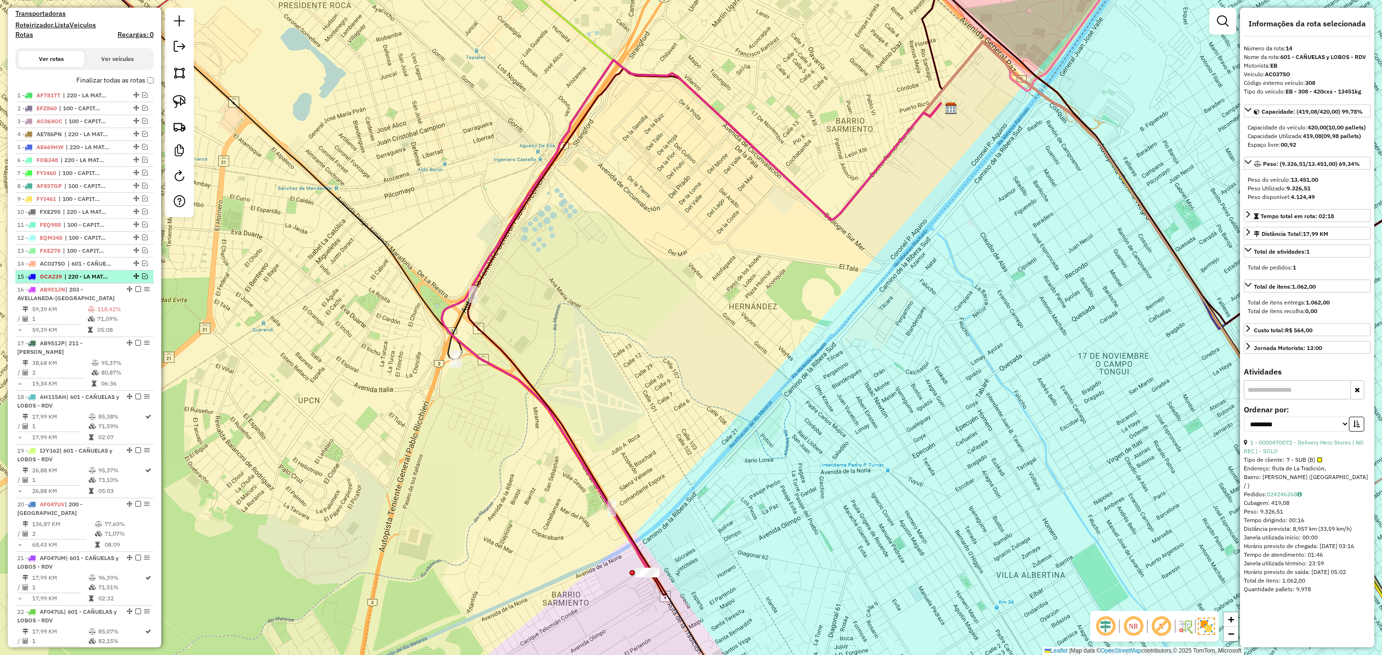
click at [75, 281] on span "| 220 - LA MATANZA" at bounding box center [86, 277] width 44 height 9
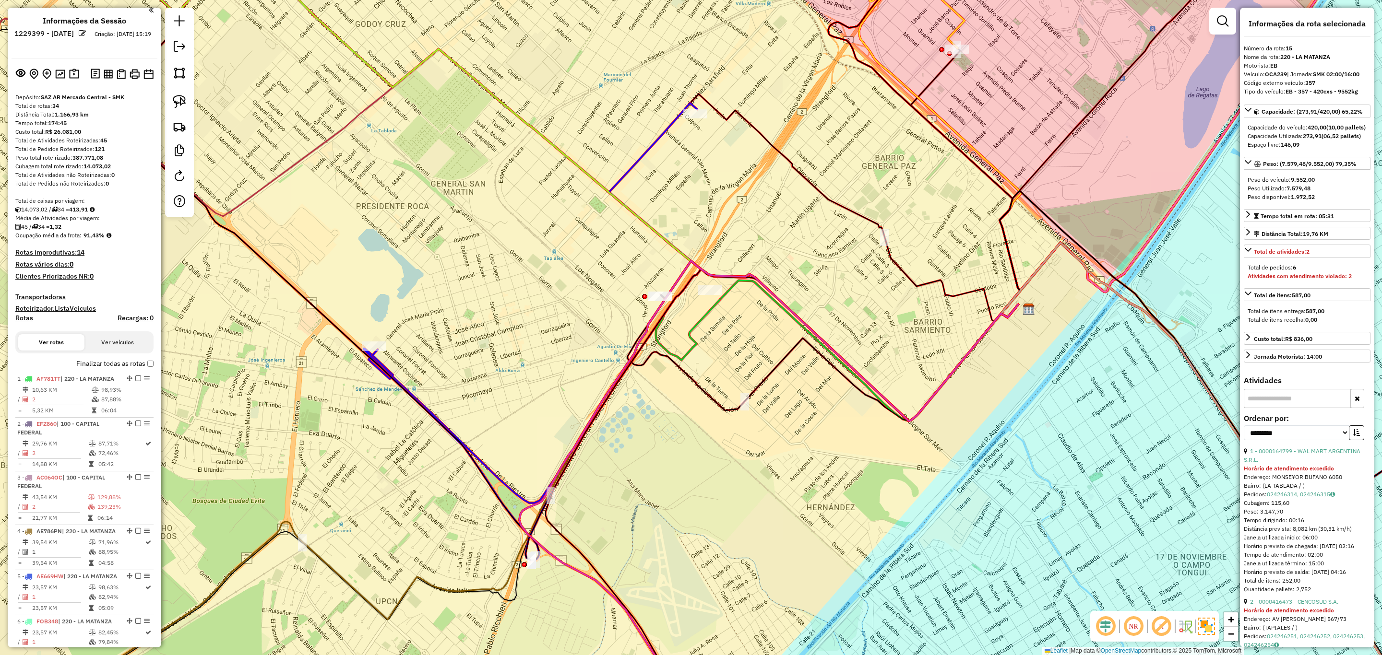
scroll to position [0, 0]
click at [23, 321] on h4 "Rotas" at bounding box center [24, 323] width 18 height 8
select select "*"
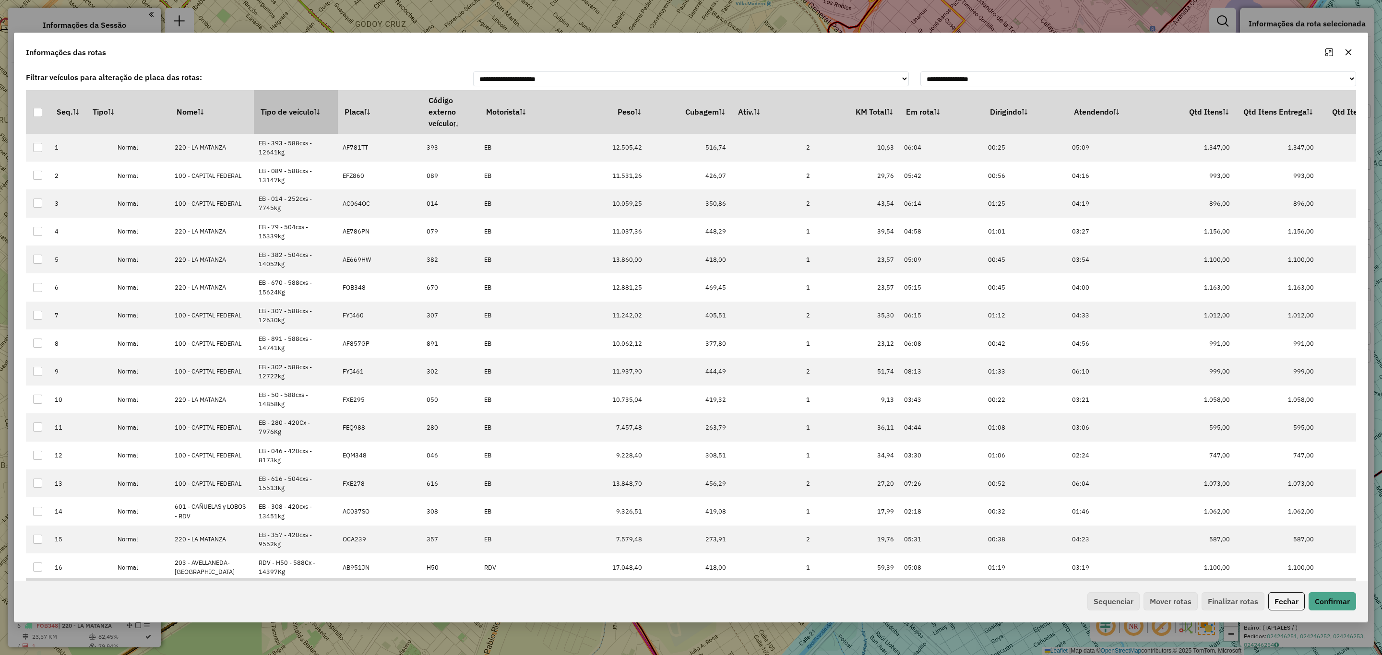
click at [310, 112] on th "Tipo de veículo" at bounding box center [296, 111] width 84 height 43
click at [1109, 596] on button "Sequenciar" at bounding box center [1113, 602] width 52 height 18
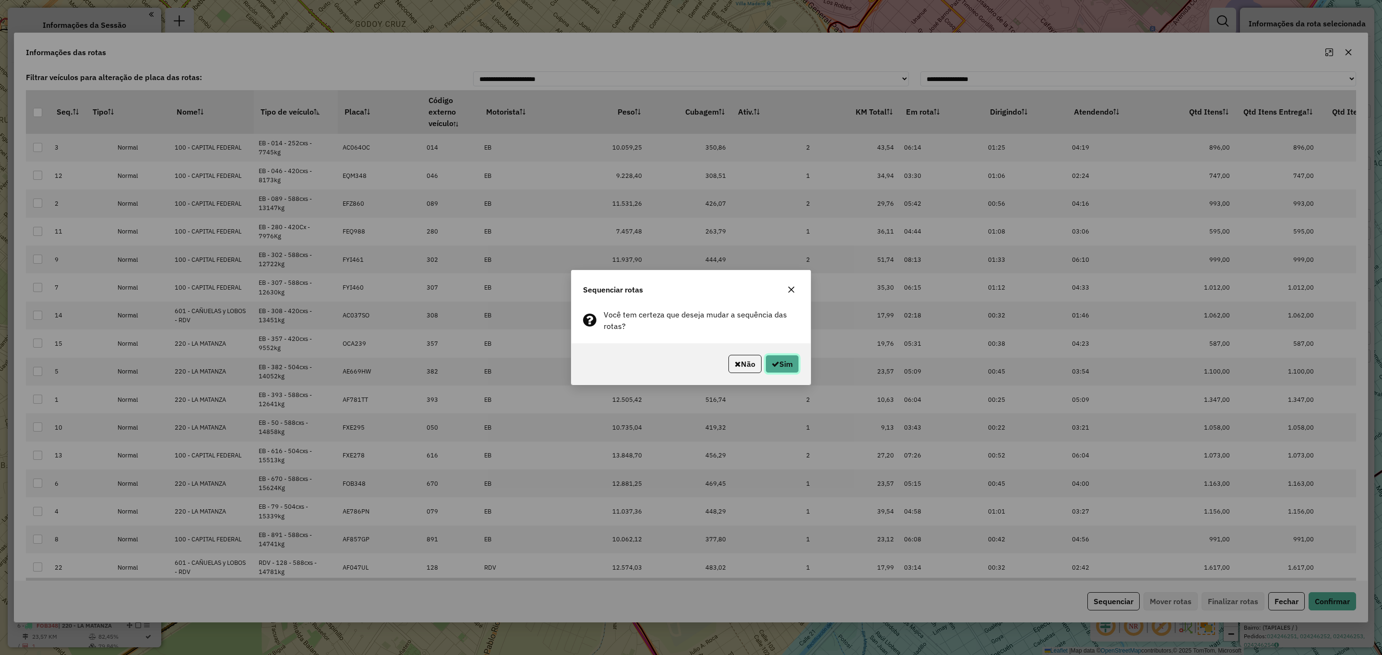
click at [779, 366] on button "Sim" at bounding box center [782, 364] width 34 height 18
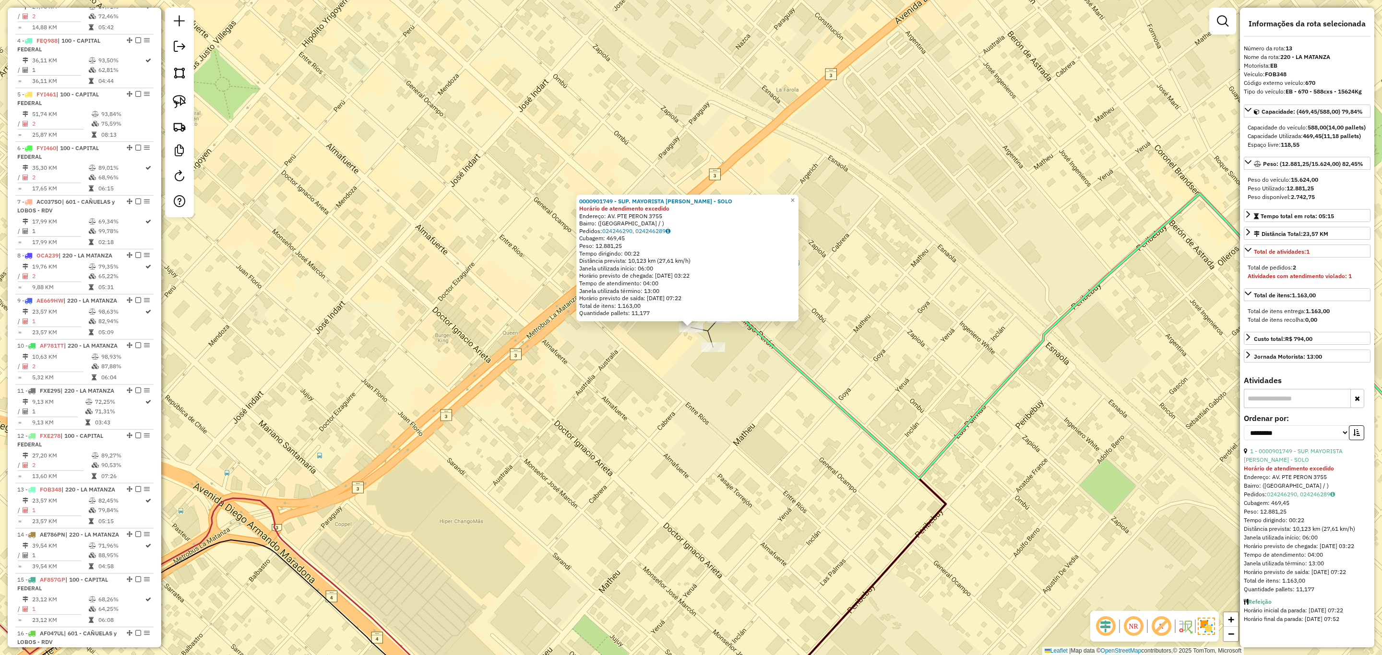
scroll to position [1007, 0]
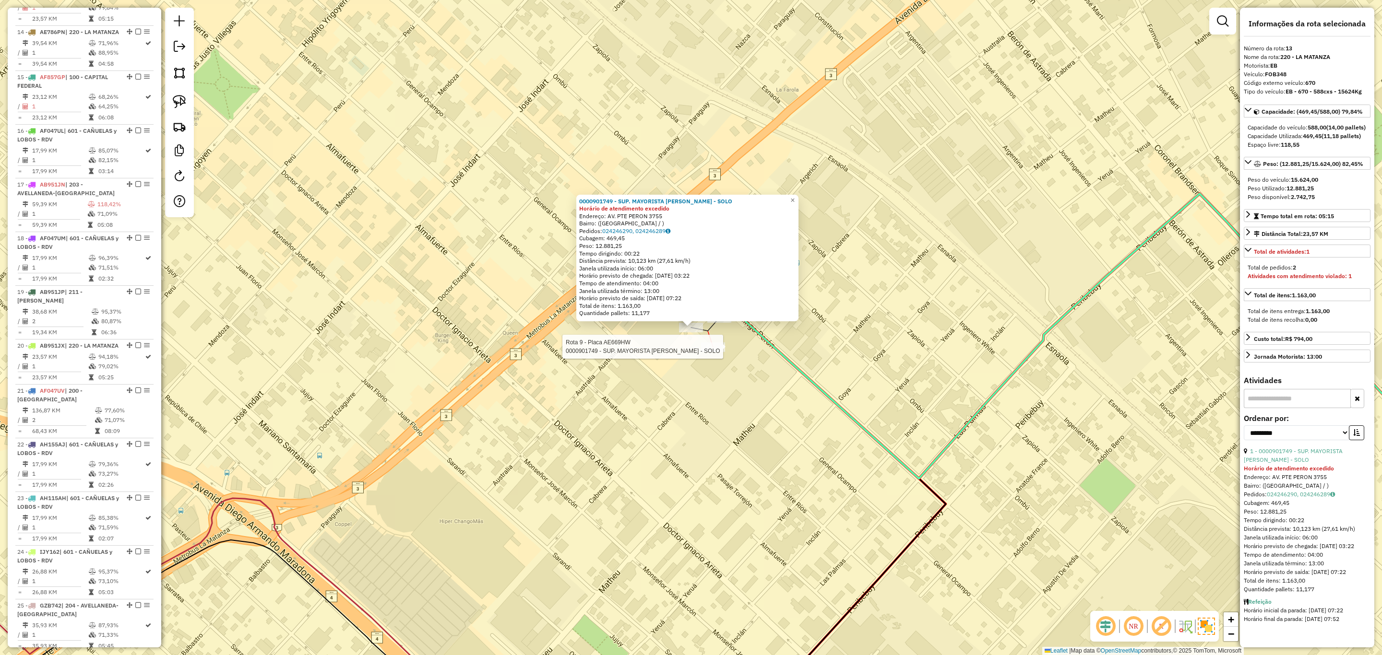
click at [715, 352] on div at bounding box center [713, 348] width 24 height 10
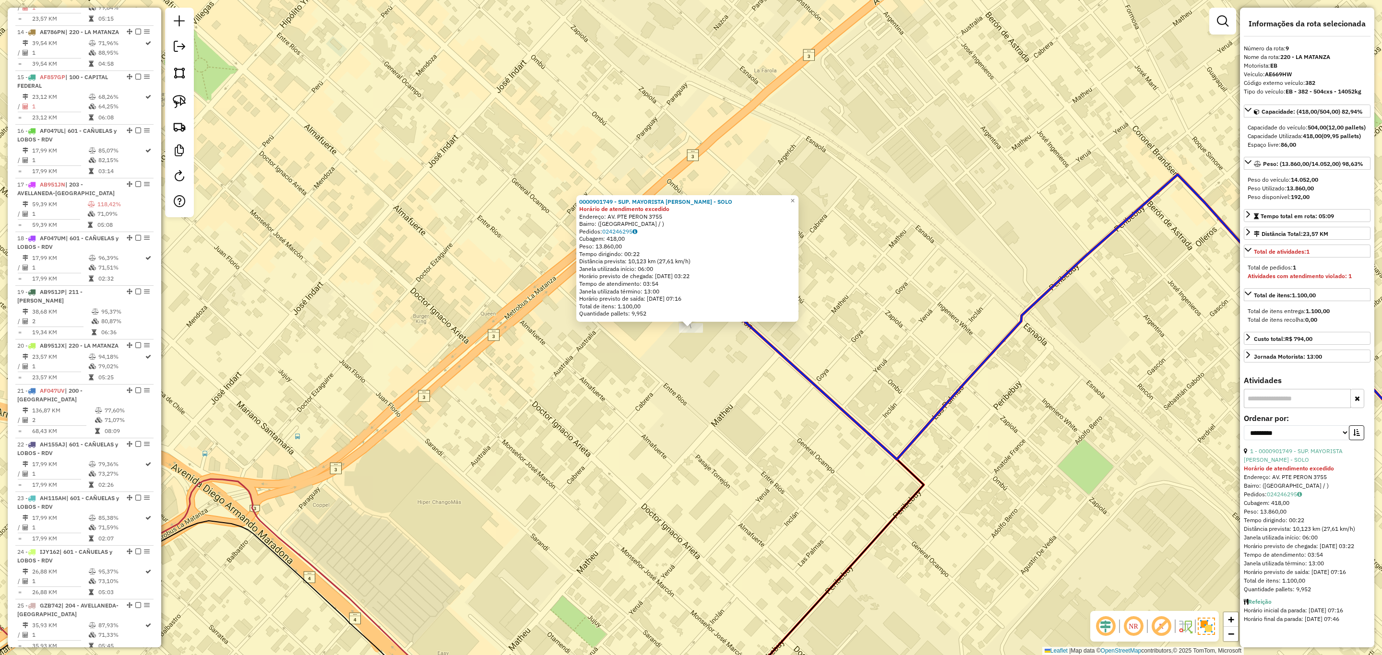
scroll to position [791, 0]
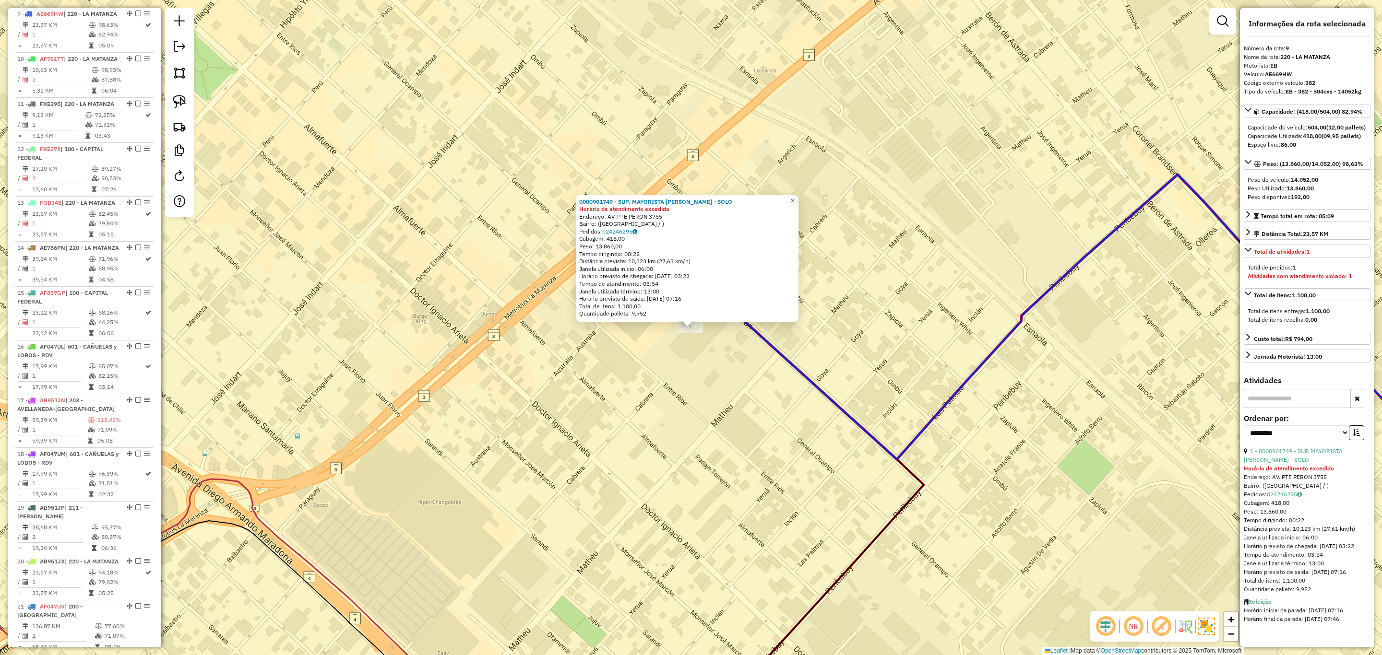
click at [795, 197] on span "×" at bounding box center [792, 201] width 4 height 8
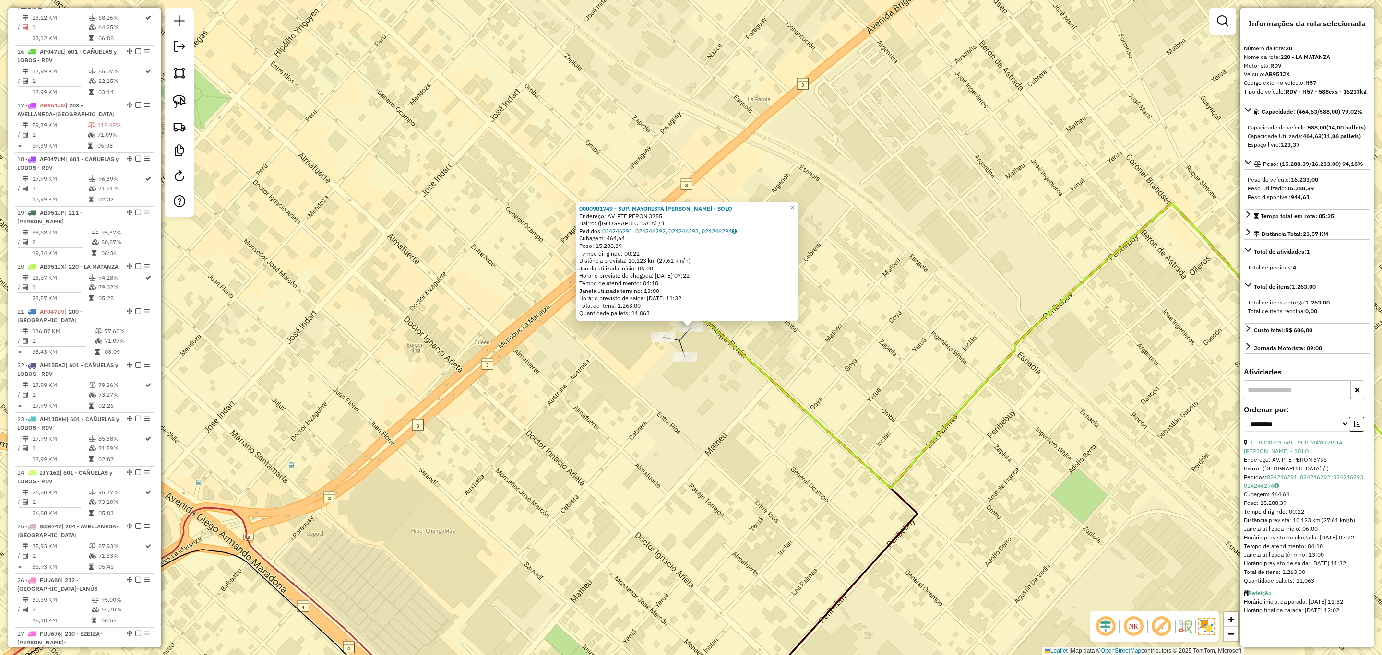
scroll to position [1384, 0]
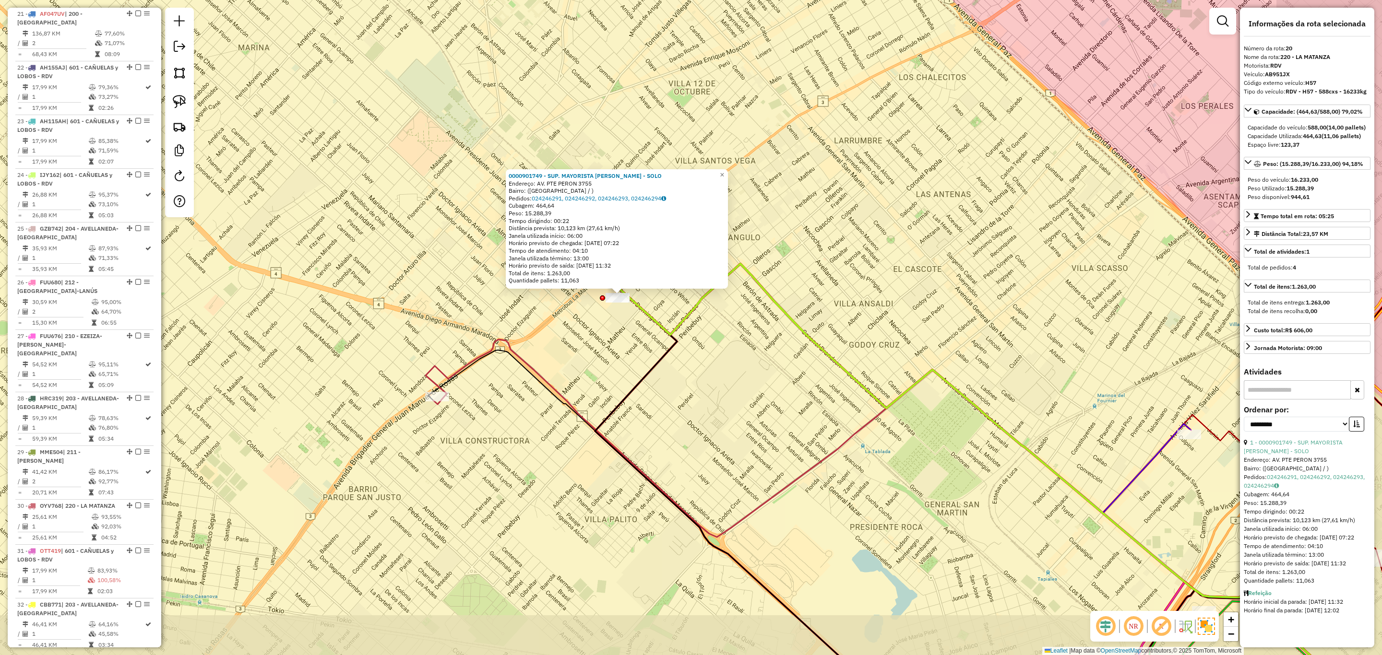
drag, startPoint x: 862, startPoint y: 432, endPoint x: 629, endPoint y: 304, distance: 265.8
click at [630, 305] on div "0000901749 - SUP. MAYORISTA [PERSON_NAME] - SOLO Endereço: AV. PTE PERON 3755 B…" at bounding box center [691, 327] width 1382 height 655
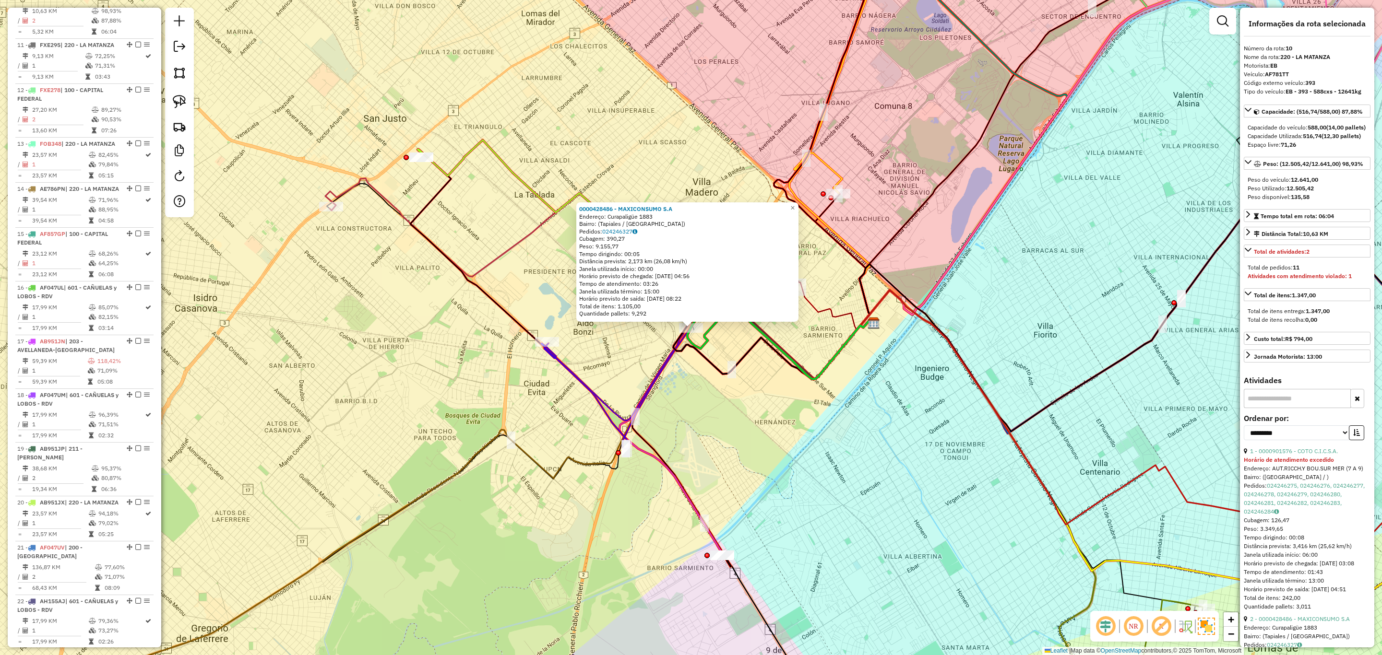
scroll to position [845, 0]
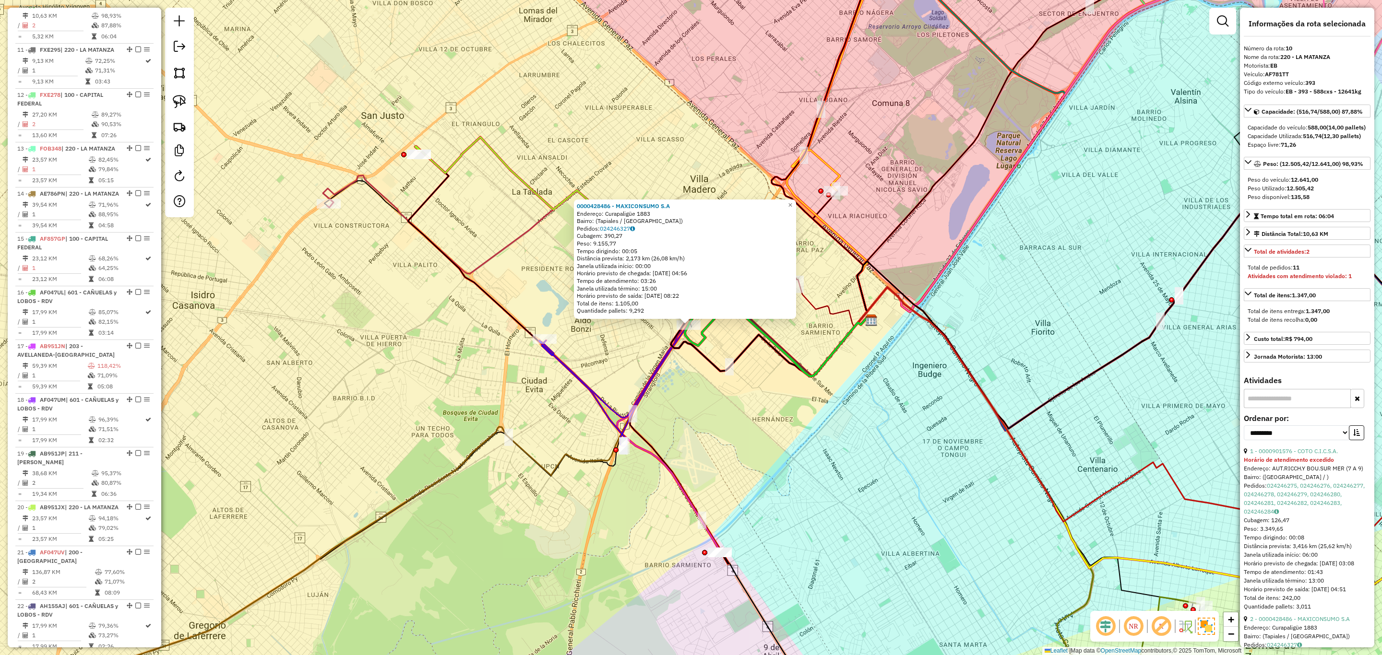
drag, startPoint x: 744, startPoint y: 456, endPoint x: 616, endPoint y: 314, distance: 191.6
click at [616, 314] on div "0000428486 - MAXICONSUMO S.A Endereço: Curapaligüe 1883 Bairro: ([GEOGRAPHIC_DA…" at bounding box center [691, 327] width 1382 height 655
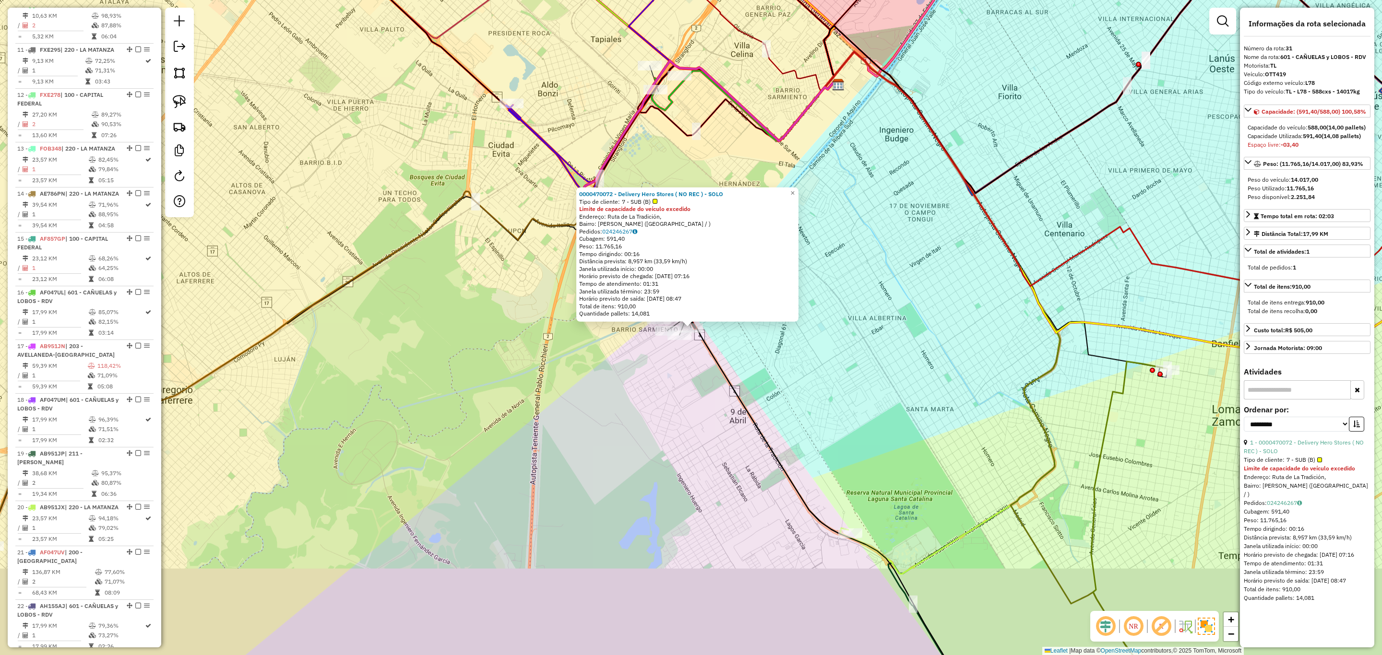
scroll to position [1624, 0]
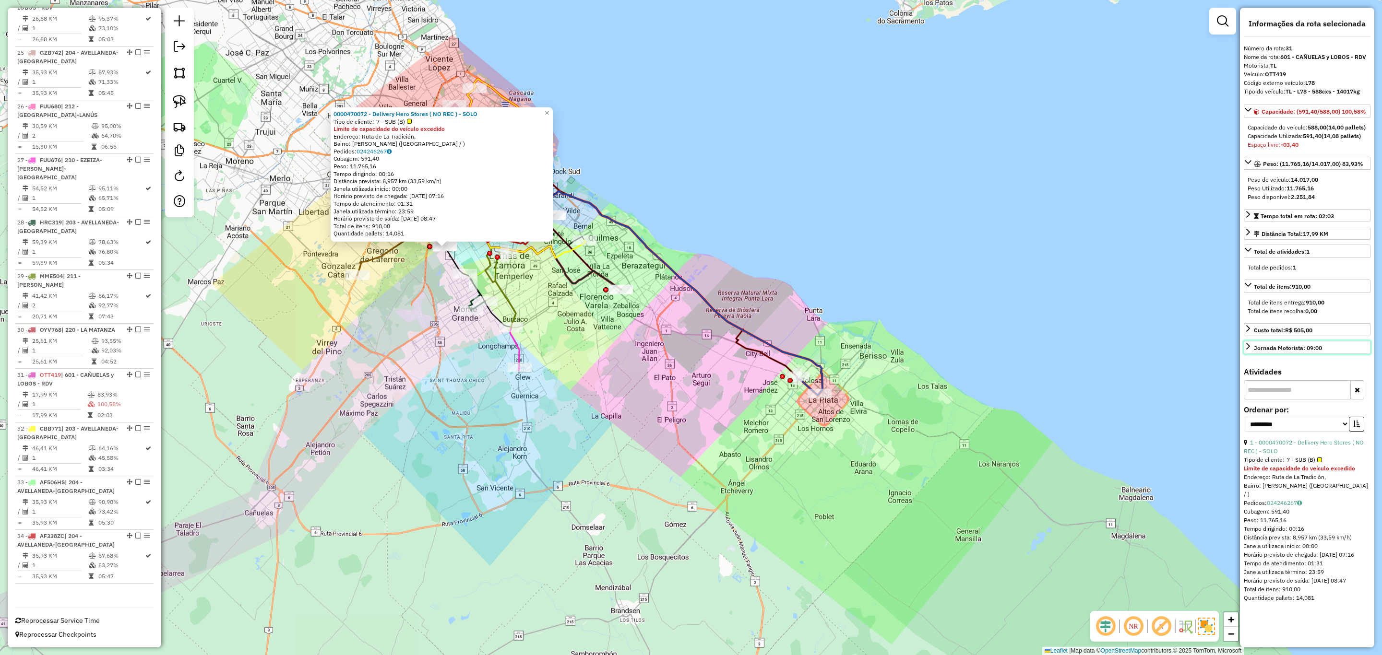
click at [1339, 354] on link "Jornada Motorista: 09:00" at bounding box center [1307, 347] width 127 height 13
